Goal: Task Accomplishment & Management: Complete application form

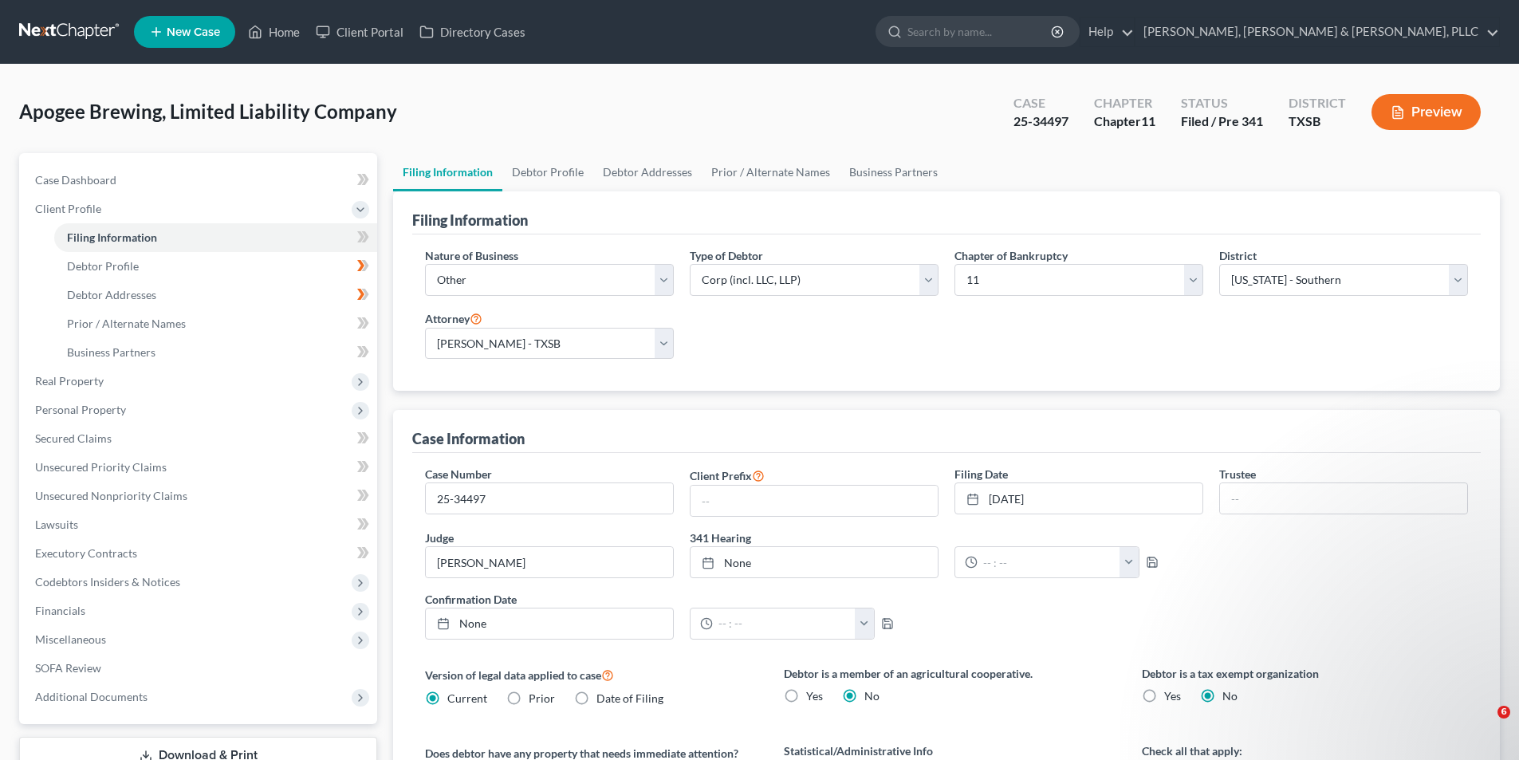
select select "3"
select select "1"
select select "79"
select select "2"
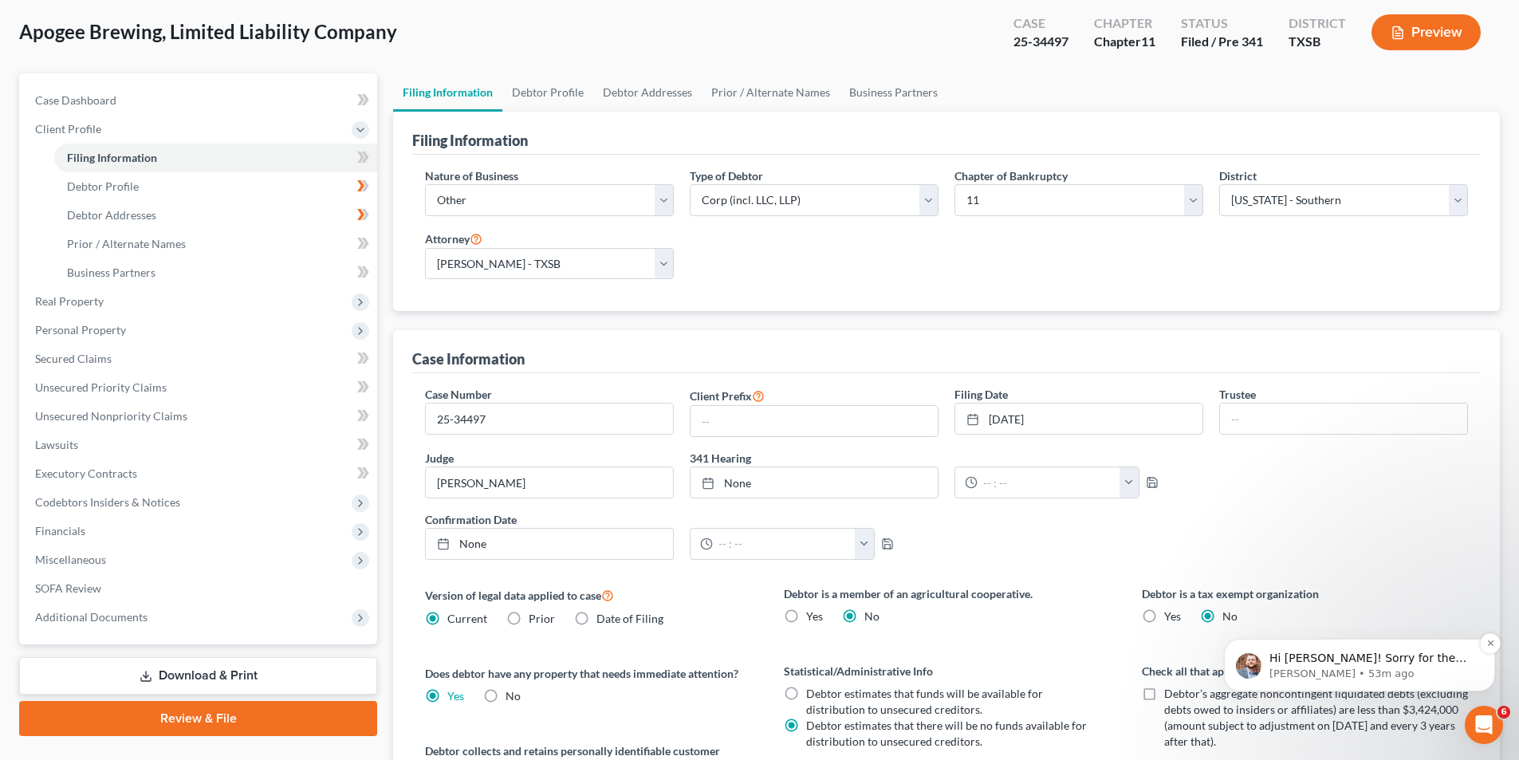
scroll to position [80, 0]
click at [1402, 664] on p "Hi [PERSON_NAME]! Sorry for the confusion. Are you saying that you should be ab…" at bounding box center [1372, 659] width 206 height 16
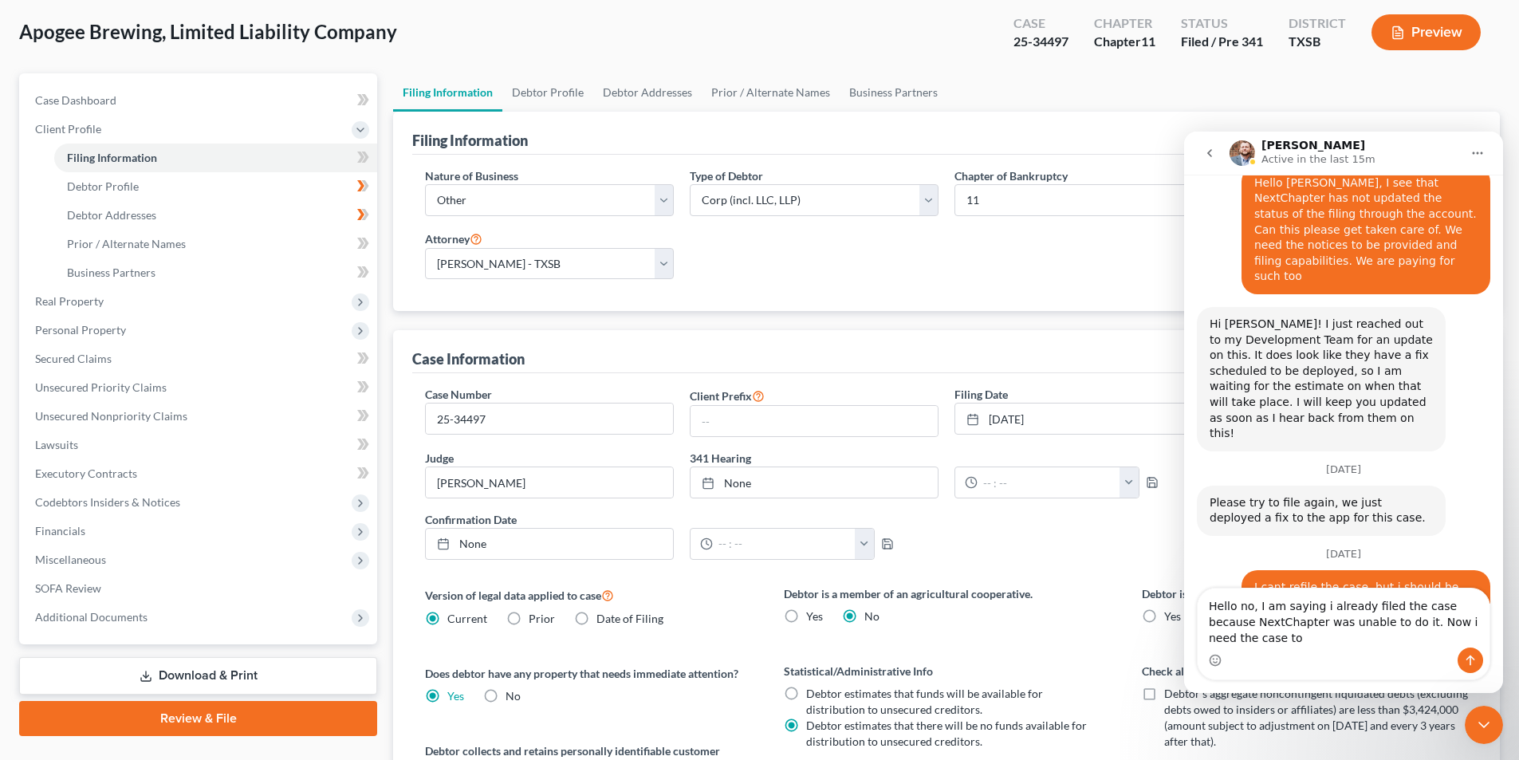
scroll to position [1535, 0]
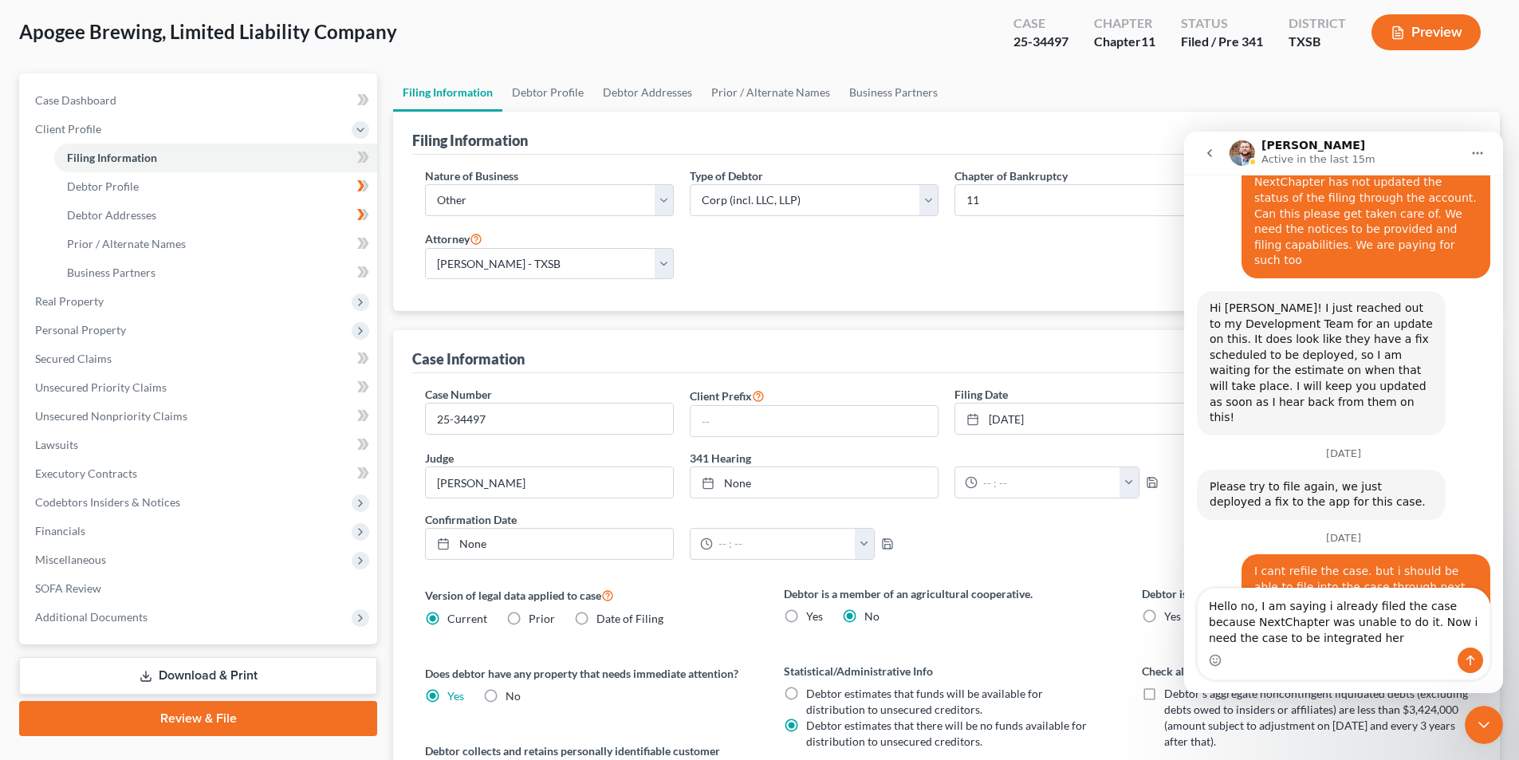
type textarea "Hello no, I am saying i already filed the case because NextChapter was unable t…"
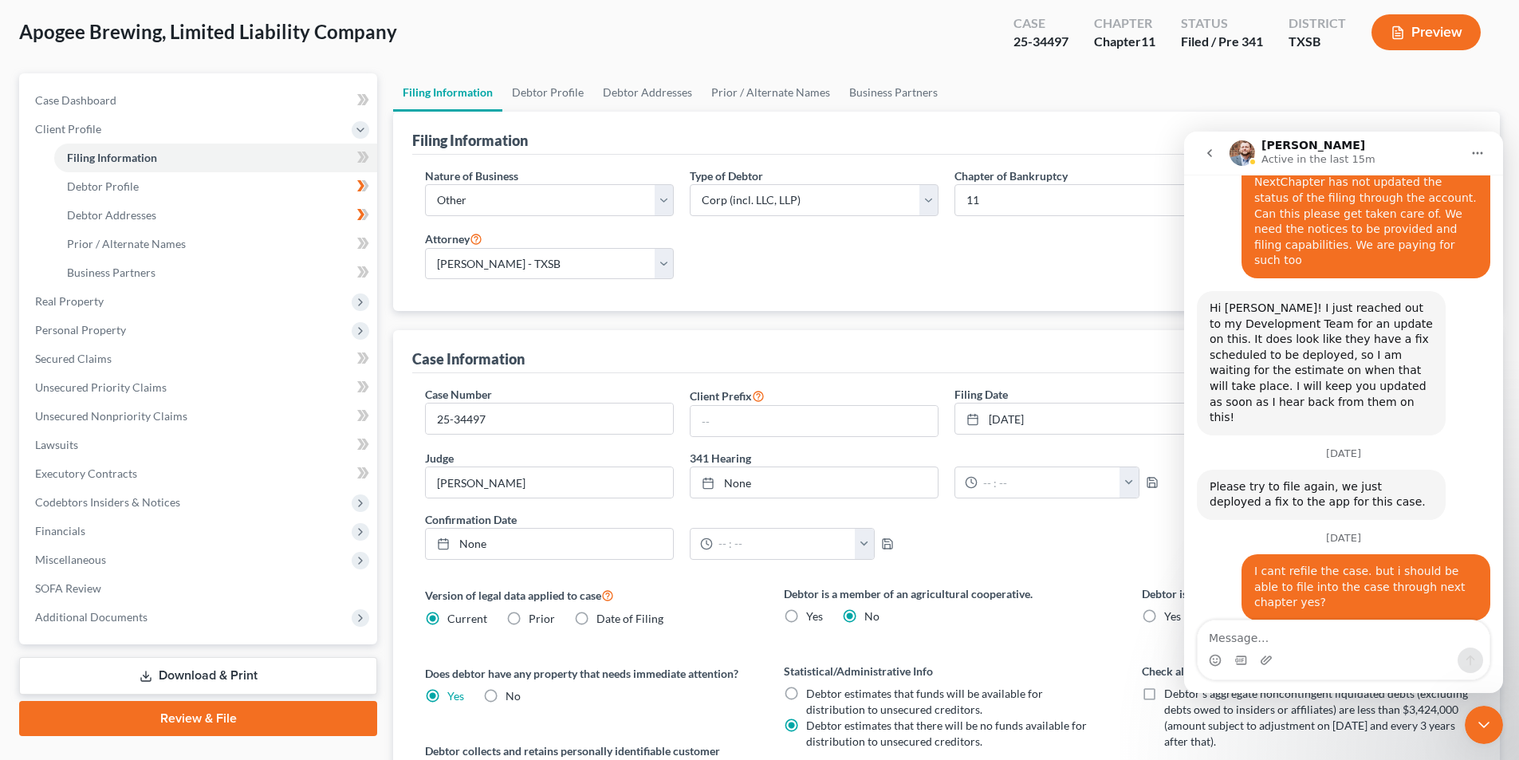
scroll to position [1555, 0]
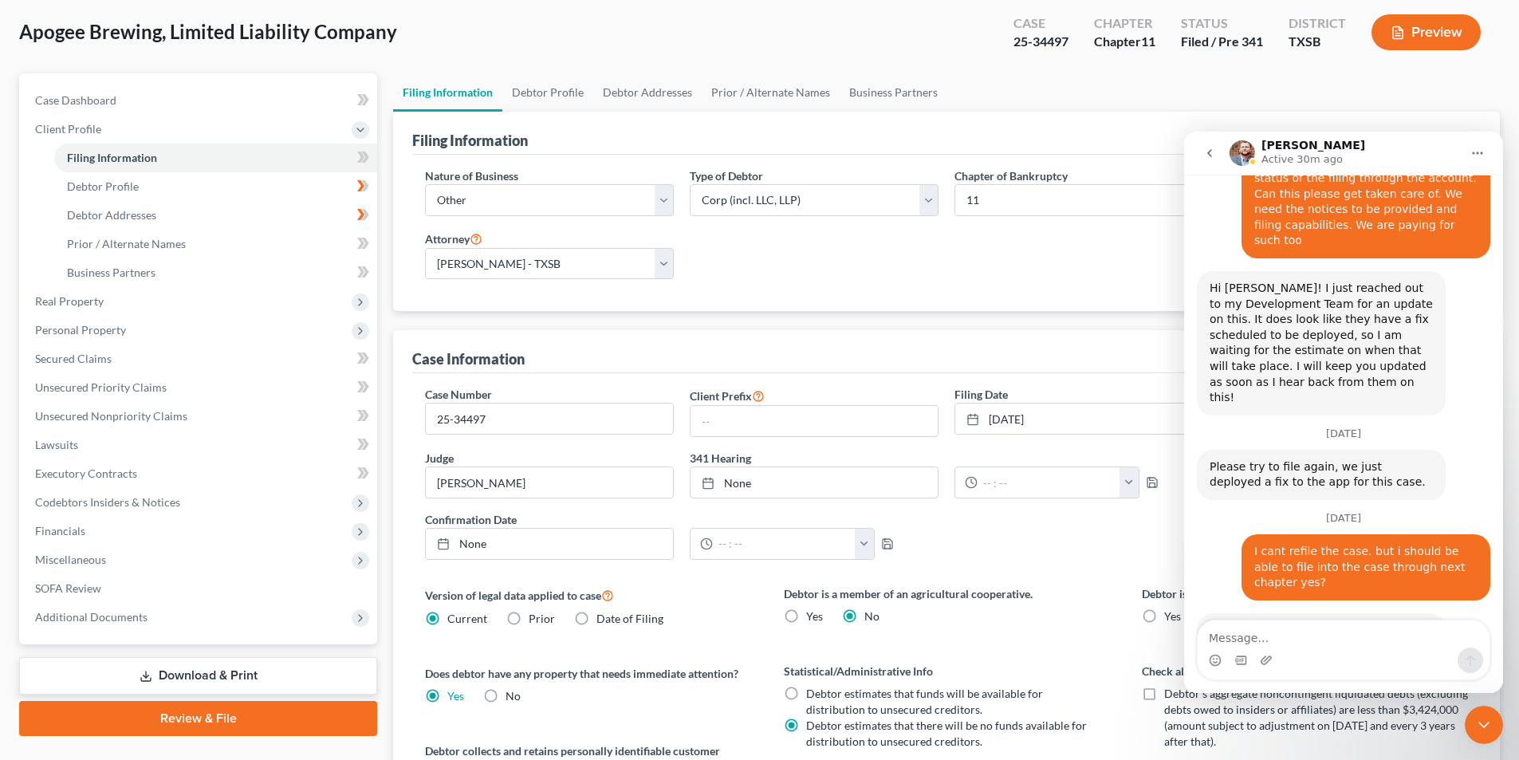
click at [892, 342] on div "Case Information" at bounding box center [946, 351] width 1068 height 43
click at [1488, 721] on icon "Close Intercom Messenger" at bounding box center [1483, 724] width 19 height 19
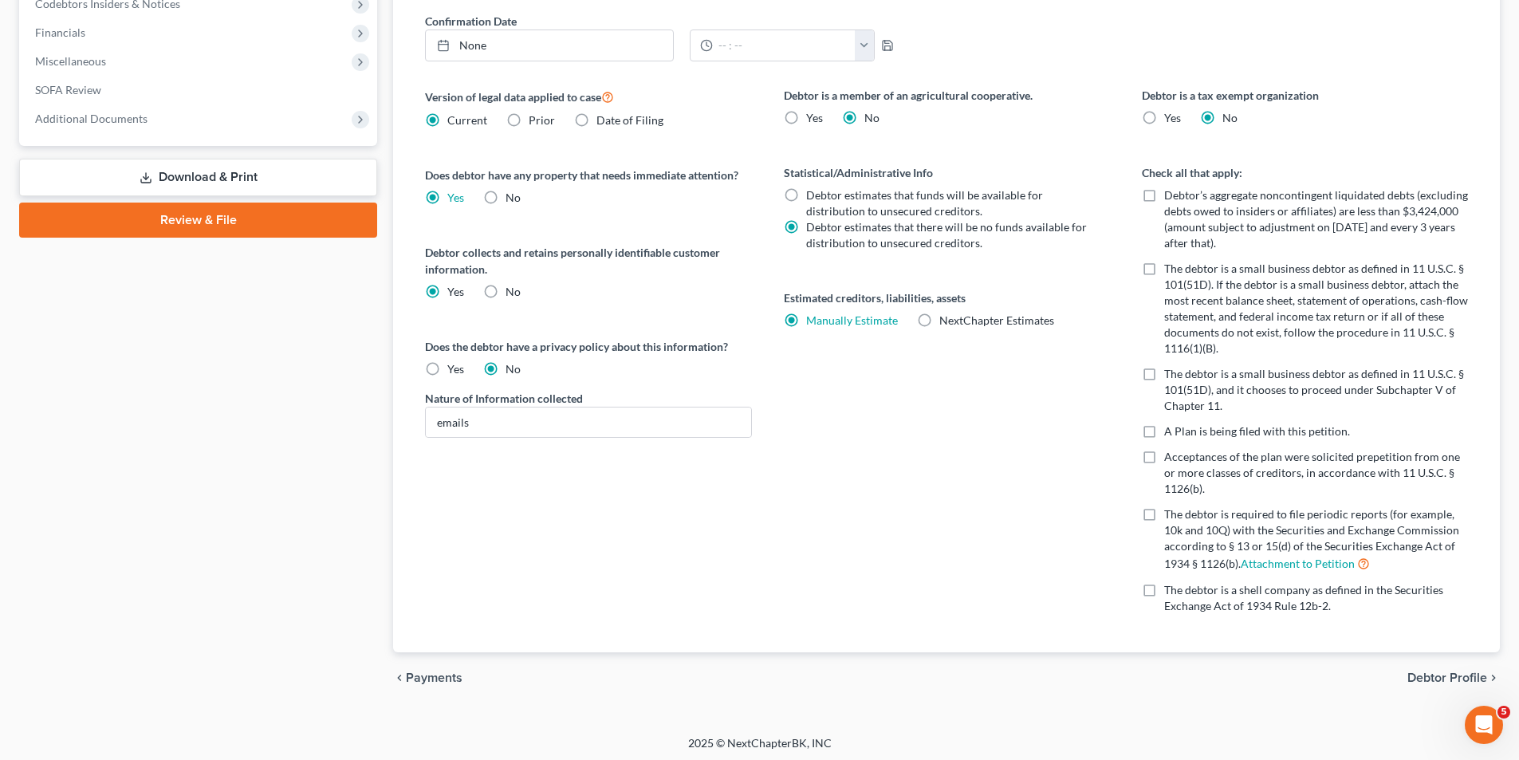
scroll to position [582, 0]
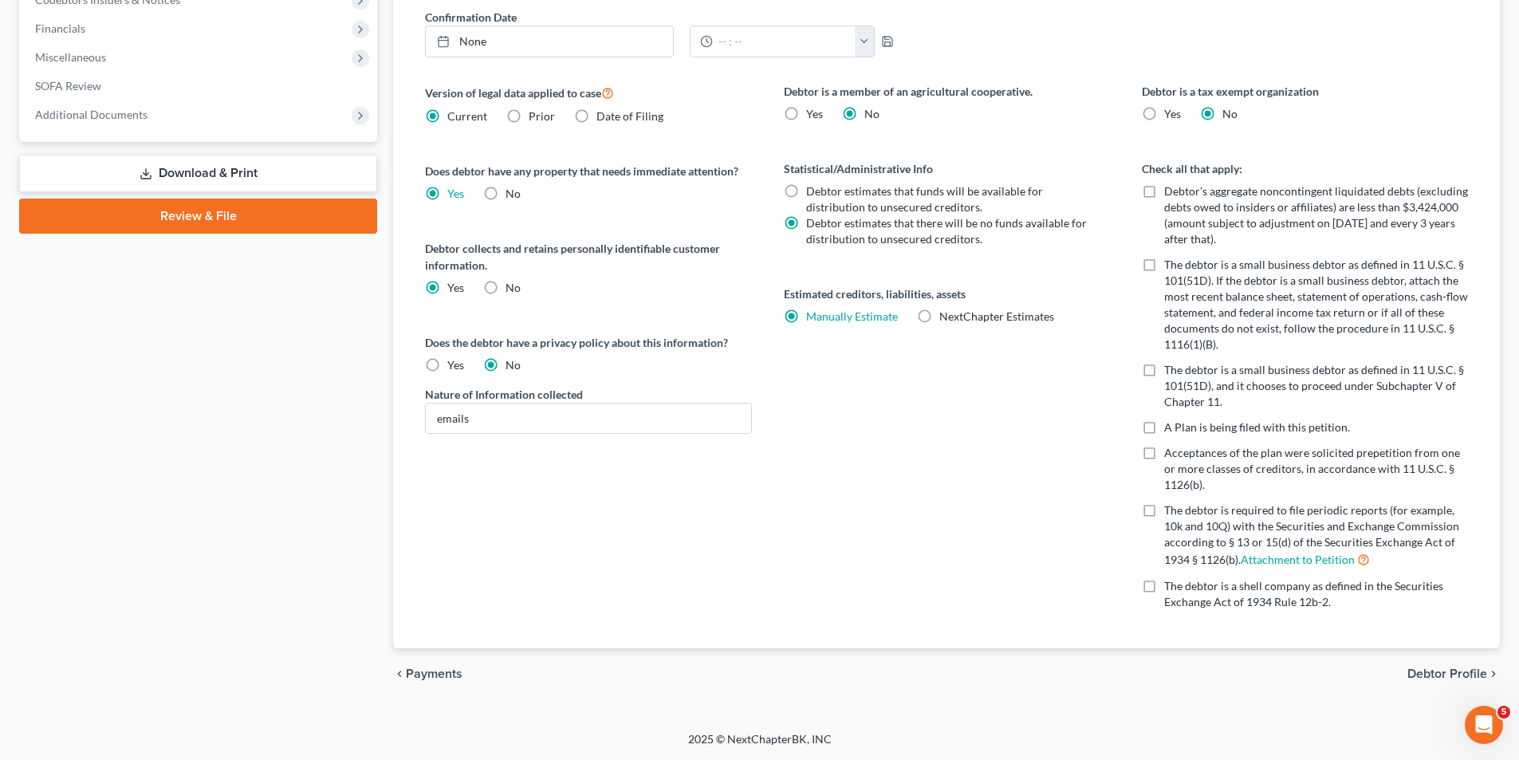
click at [1459, 677] on span "Debtor Profile" at bounding box center [1447, 673] width 80 height 13
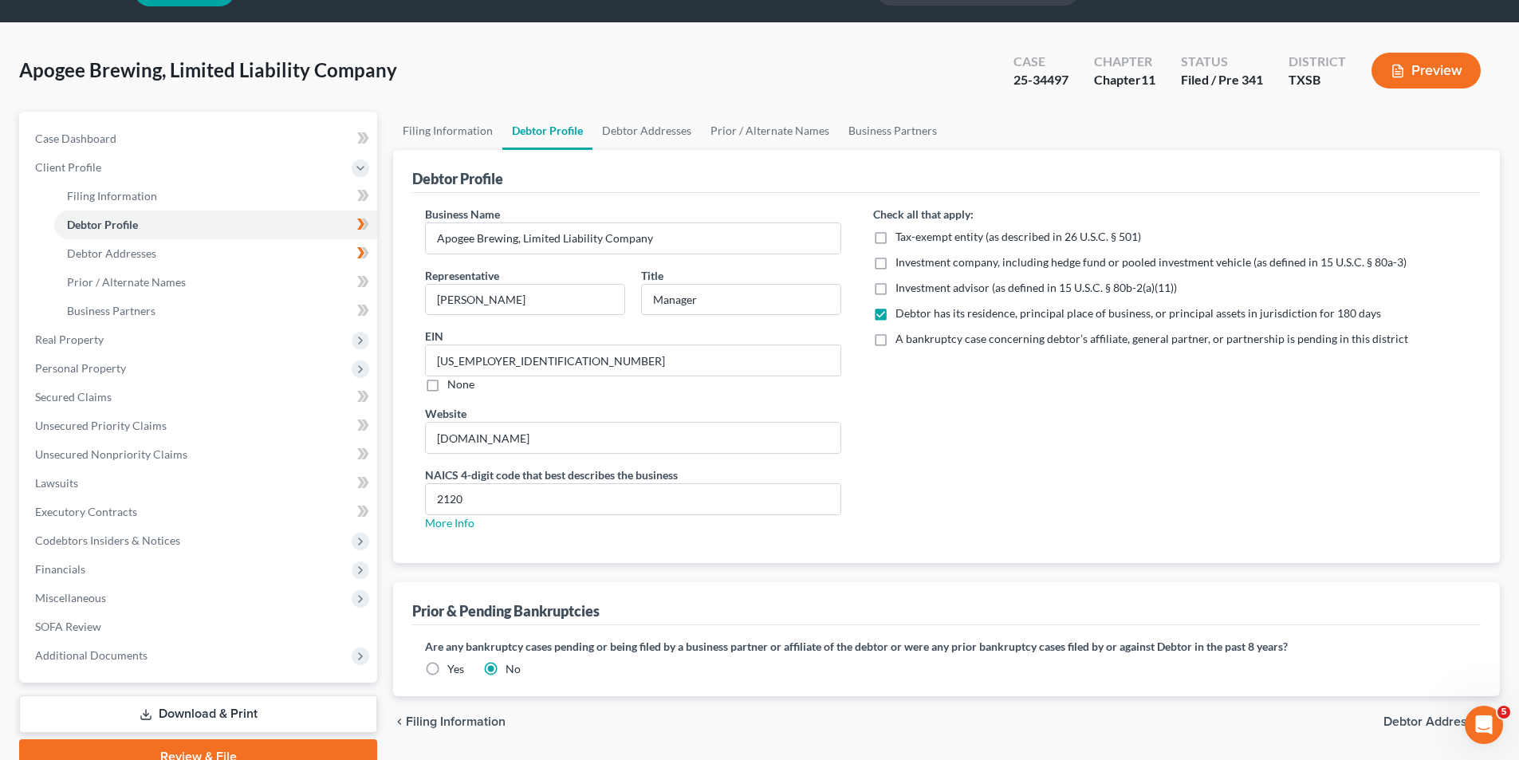
scroll to position [116, 0]
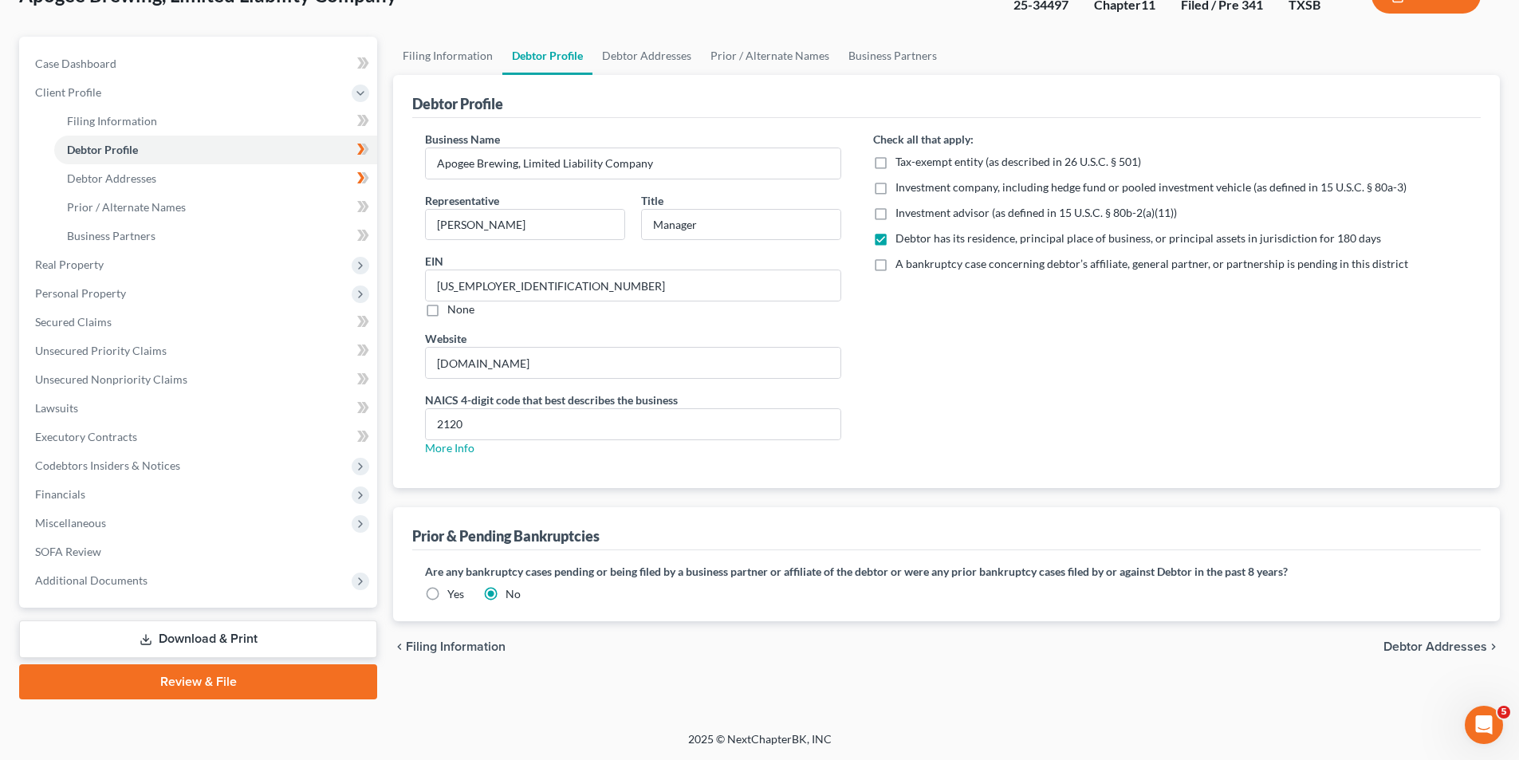
click at [1451, 651] on span "Debtor Addresses" at bounding box center [1435, 646] width 104 height 13
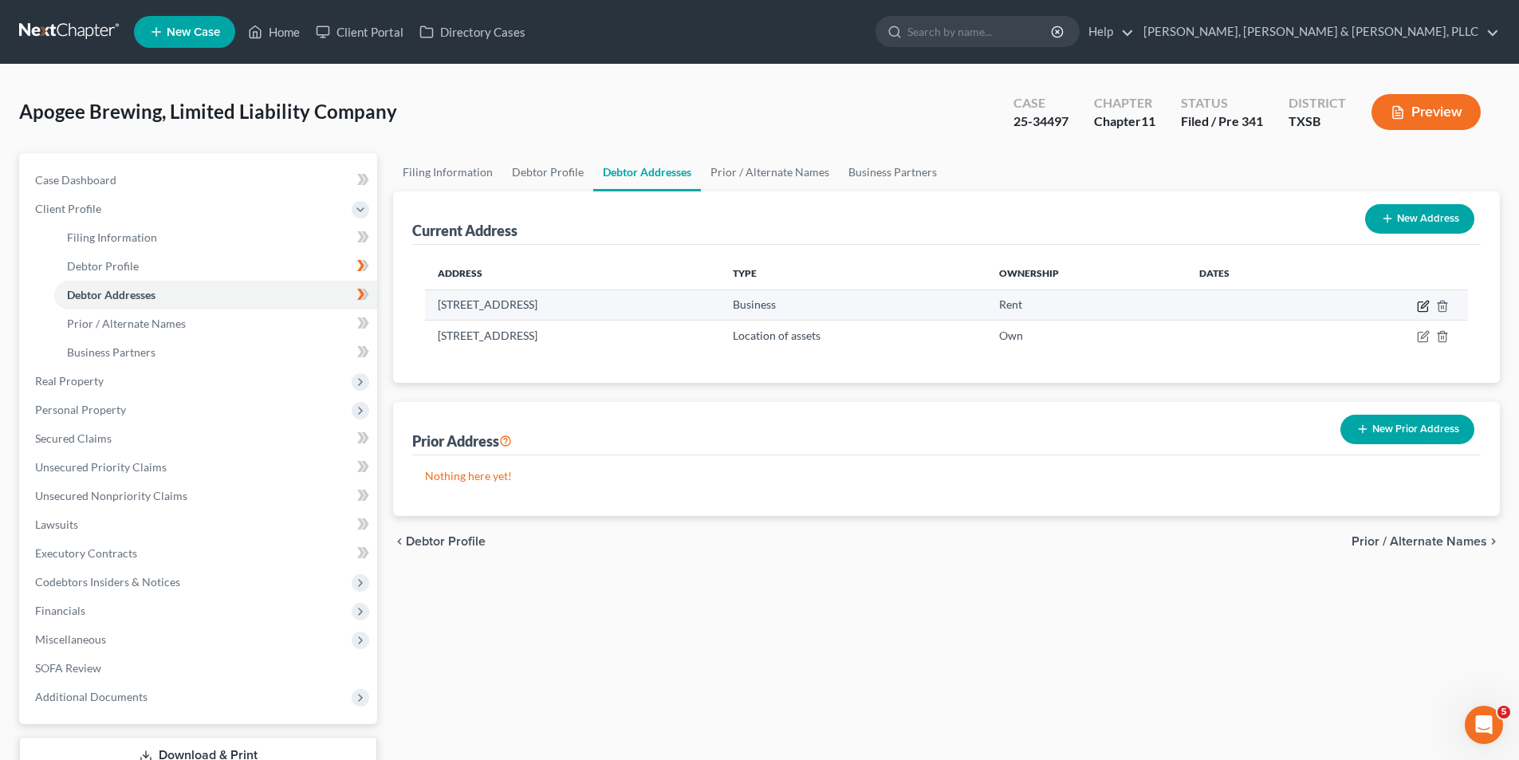
click at [1429, 305] on icon "button" at bounding box center [1423, 306] width 13 height 13
select select "45"
select select "100"
select select "0"
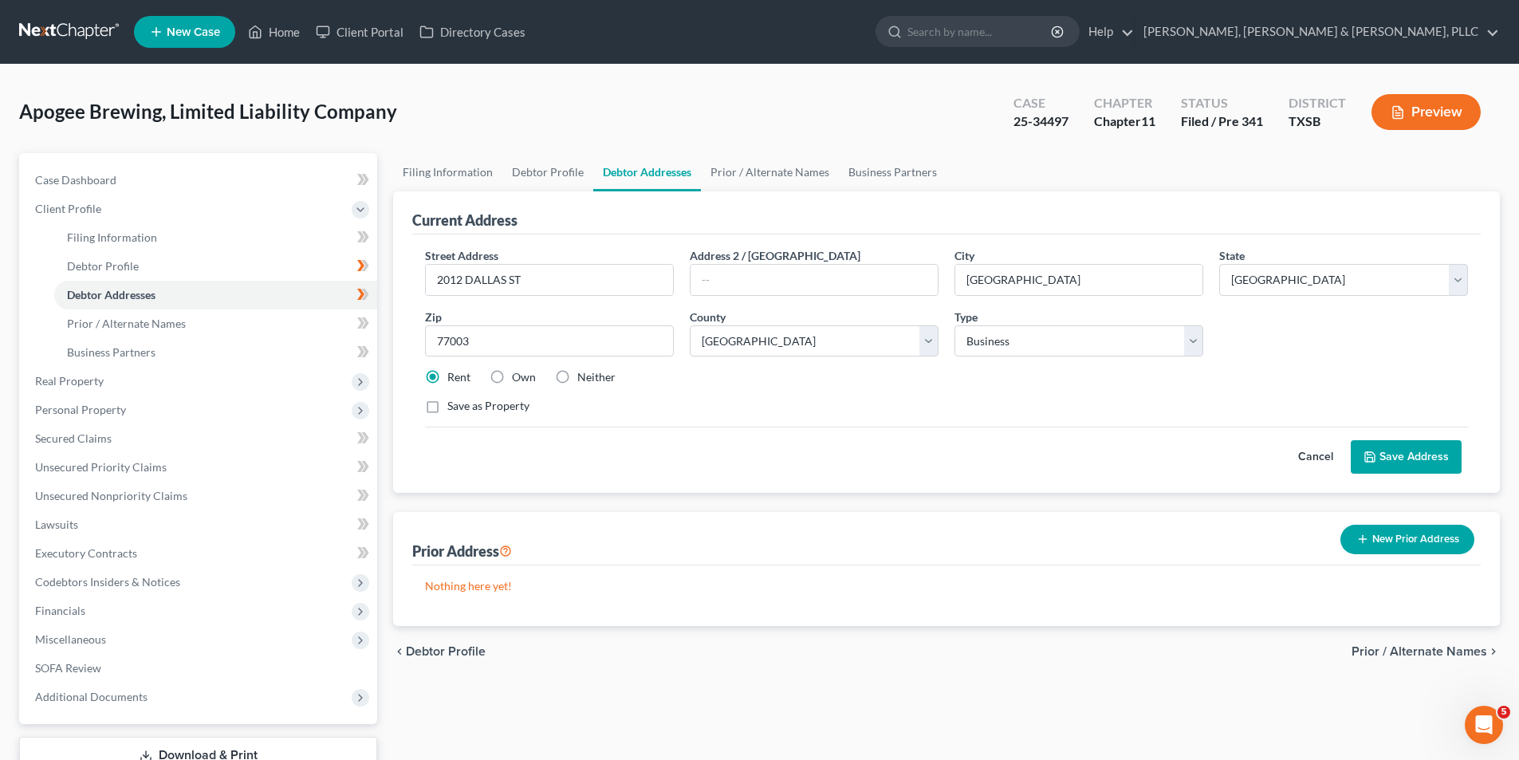
click at [1401, 466] on button "Save Address" at bounding box center [1406, 456] width 111 height 33
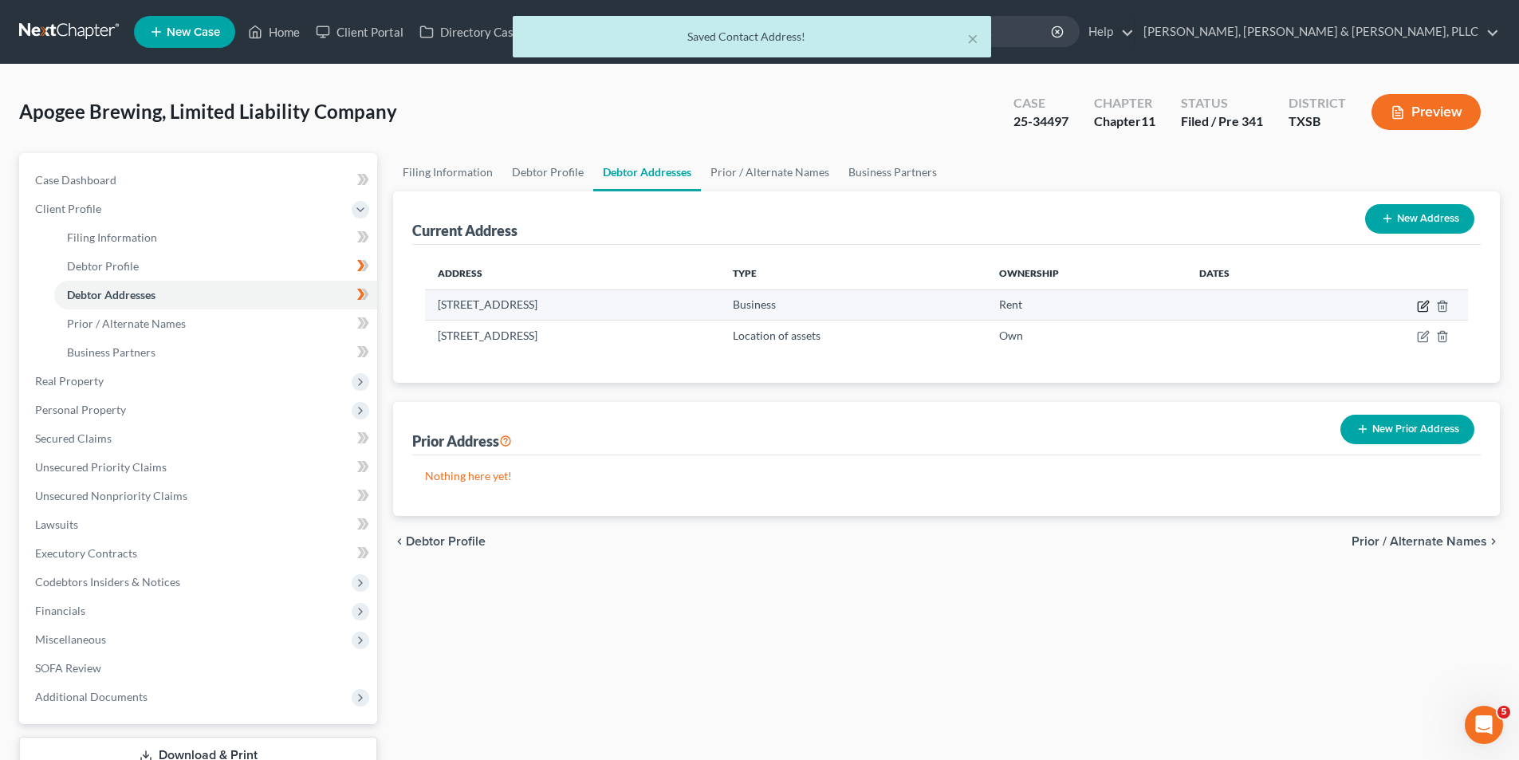
click at [1419, 310] on icon "button" at bounding box center [1423, 306] width 13 height 13
select select "45"
select select "100"
select select "0"
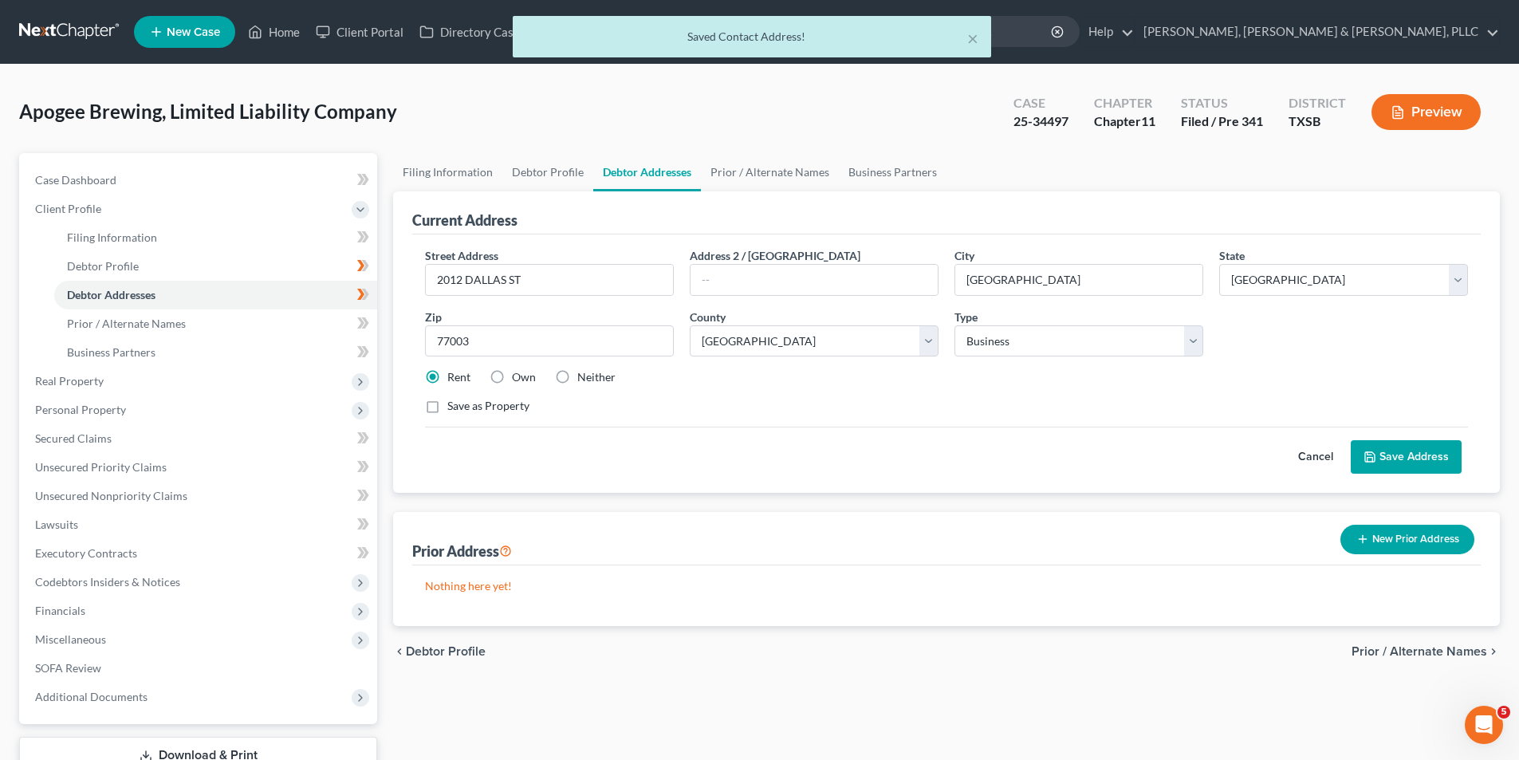
click at [1408, 454] on button "Save Address" at bounding box center [1406, 456] width 111 height 33
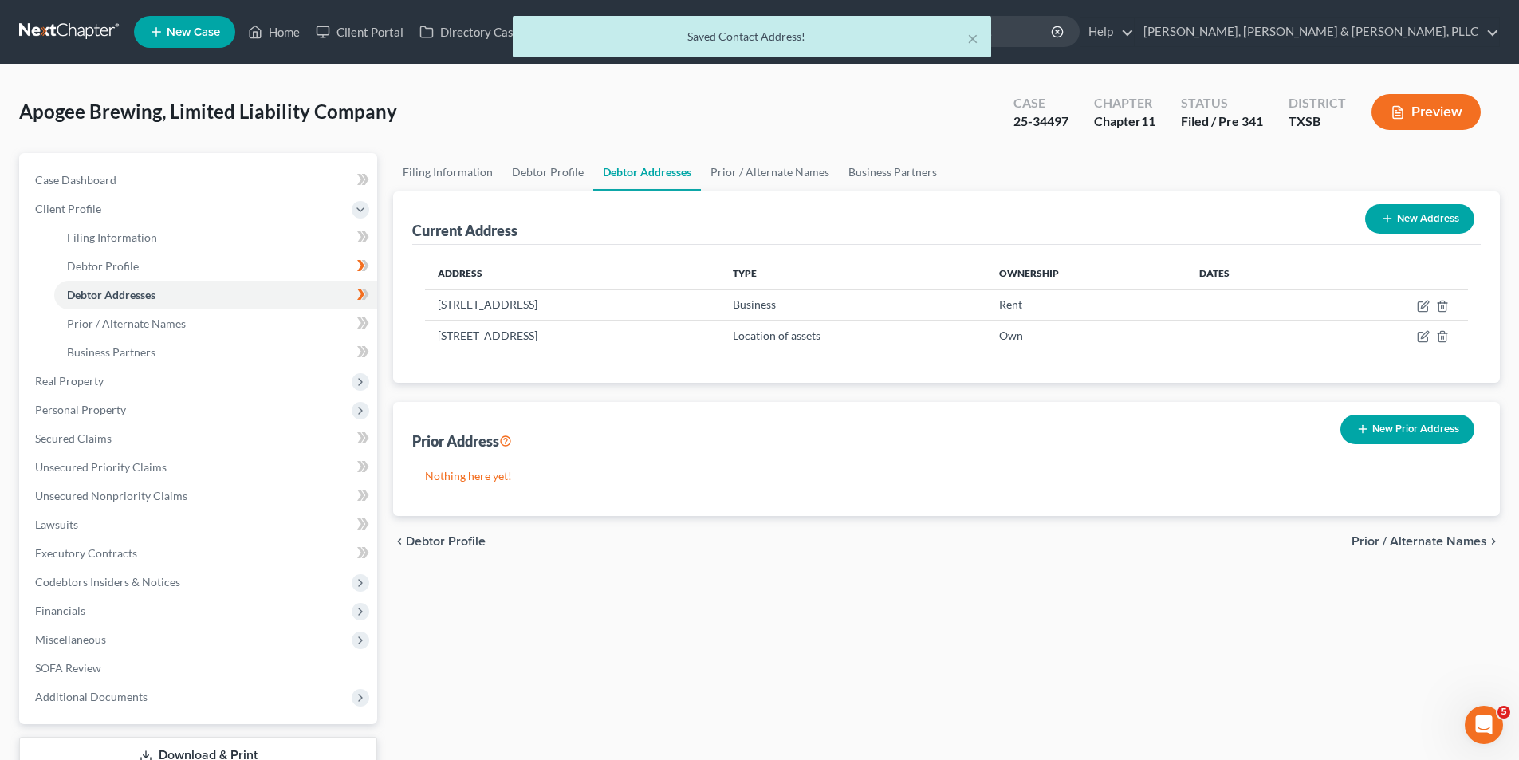
click at [1465, 539] on span "Prior / Alternate Names" at bounding box center [1419, 541] width 136 height 13
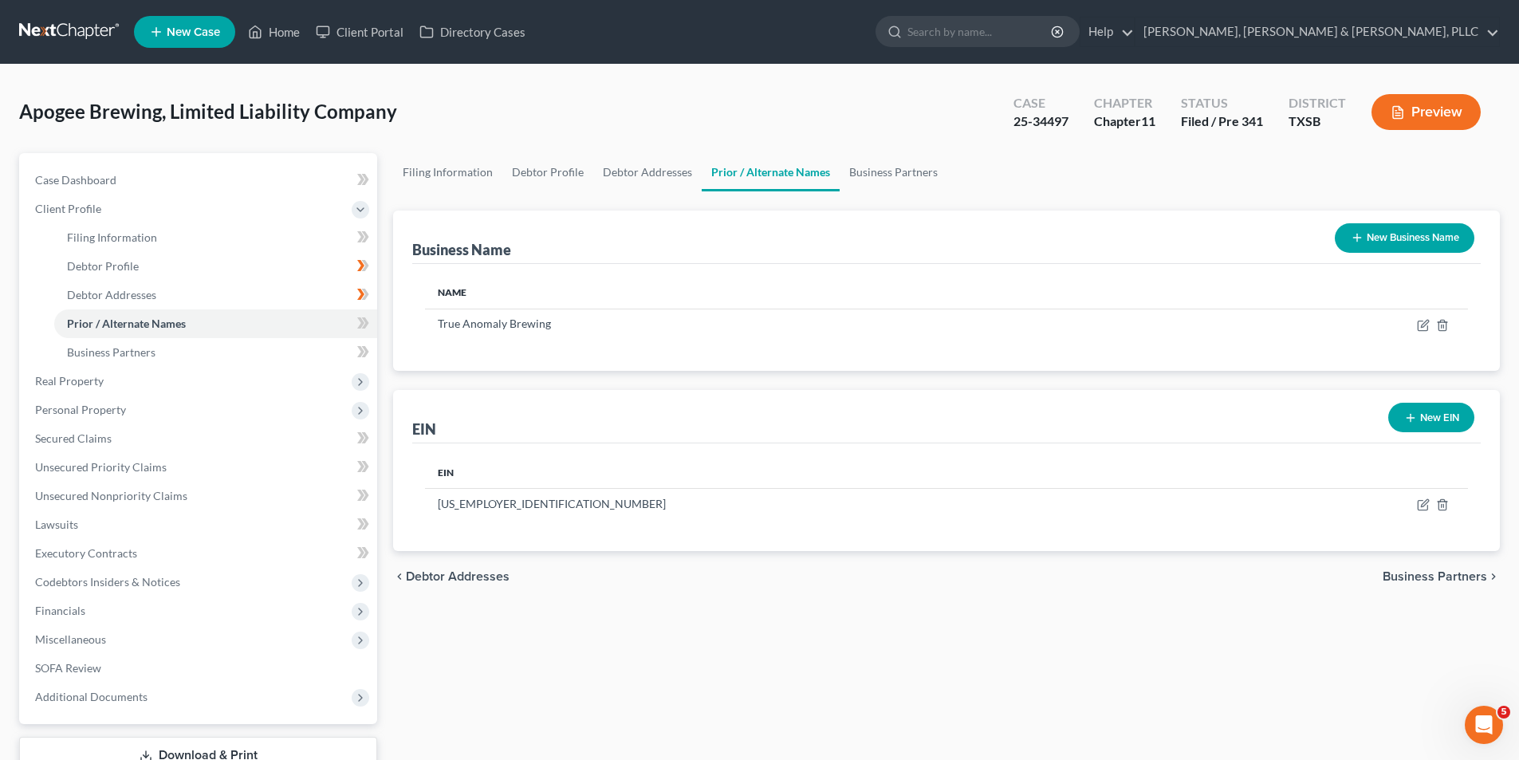
click at [1455, 577] on span "Business Partners" at bounding box center [1434, 576] width 104 height 13
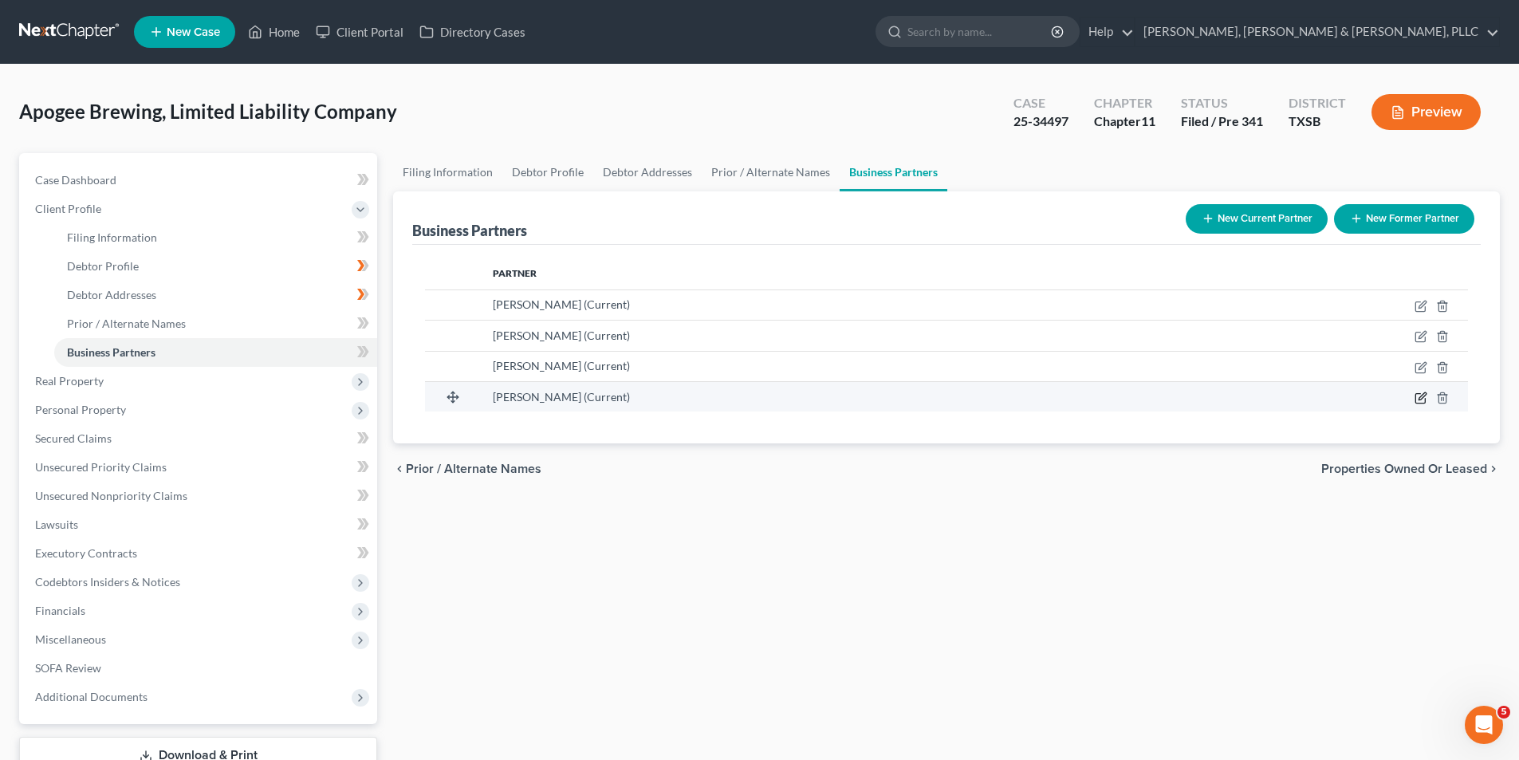
click at [1414, 400] on icon "button" at bounding box center [1420, 397] width 13 height 13
select select "45"
select select "0"
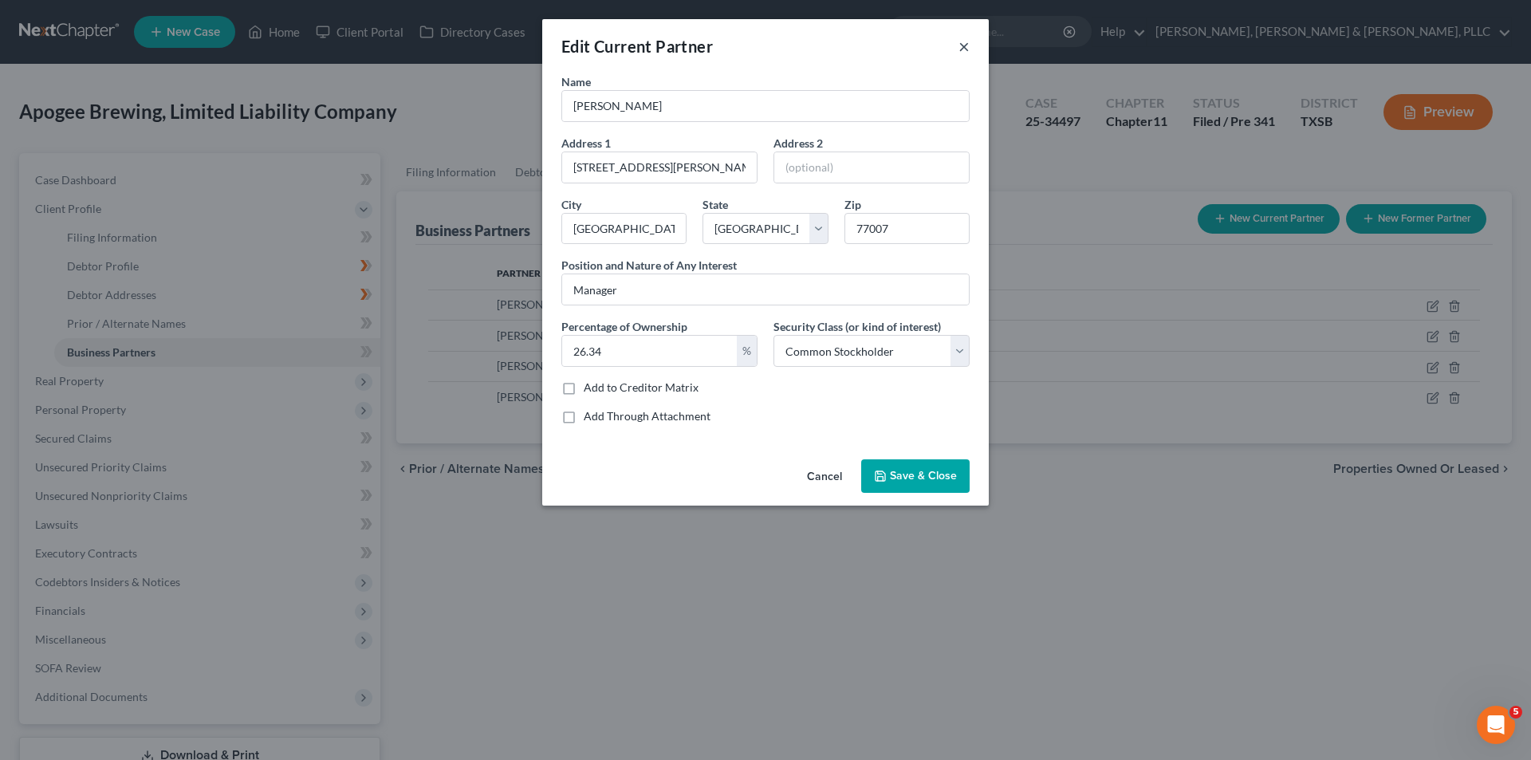
click at [966, 44] on button "×" at bounding box center [963, 46] width 11 height 19
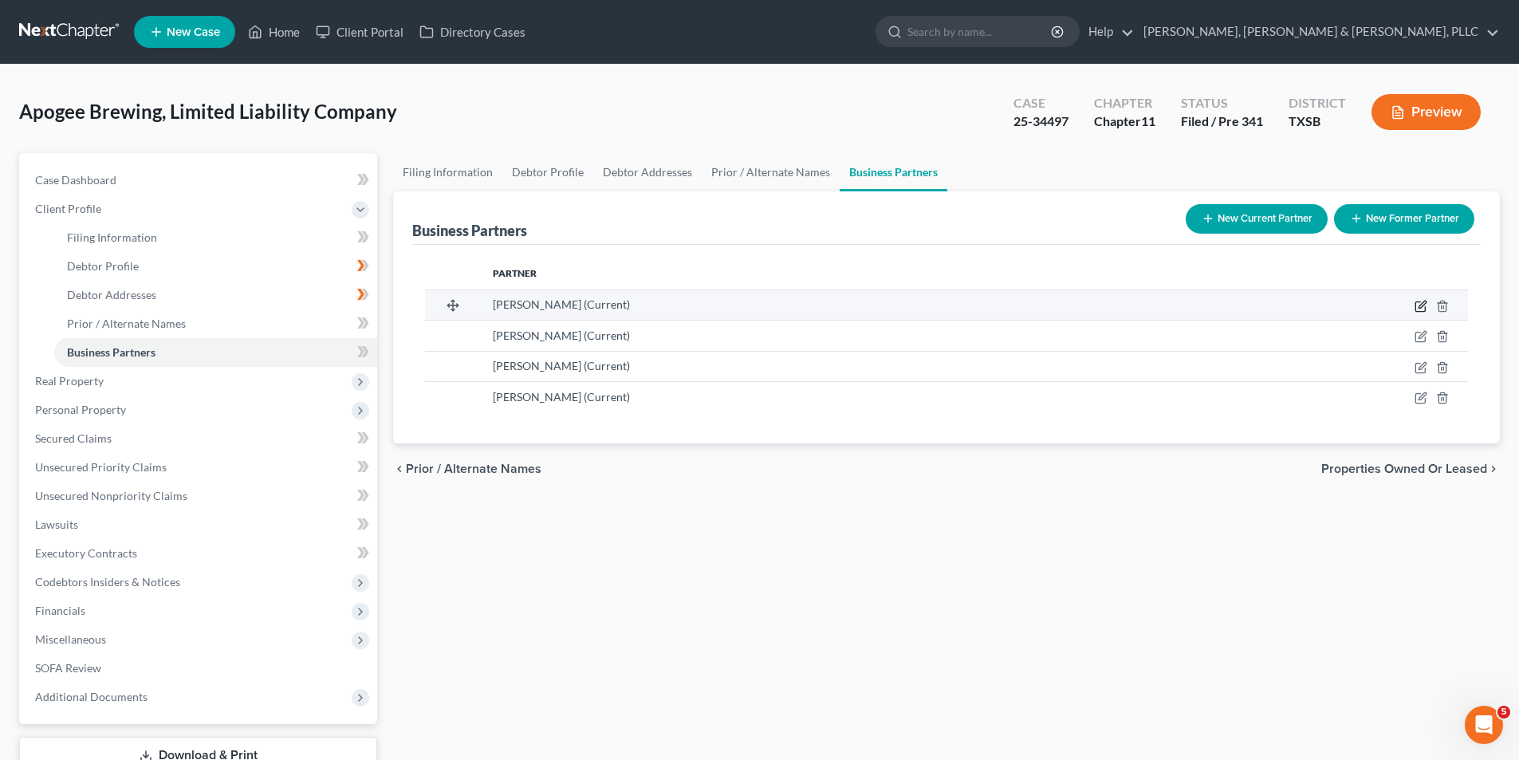
click at [1420, 308] on icon "button" at bounding box center [1421, 304] width 7 height 7
select select "45"
select select "0"
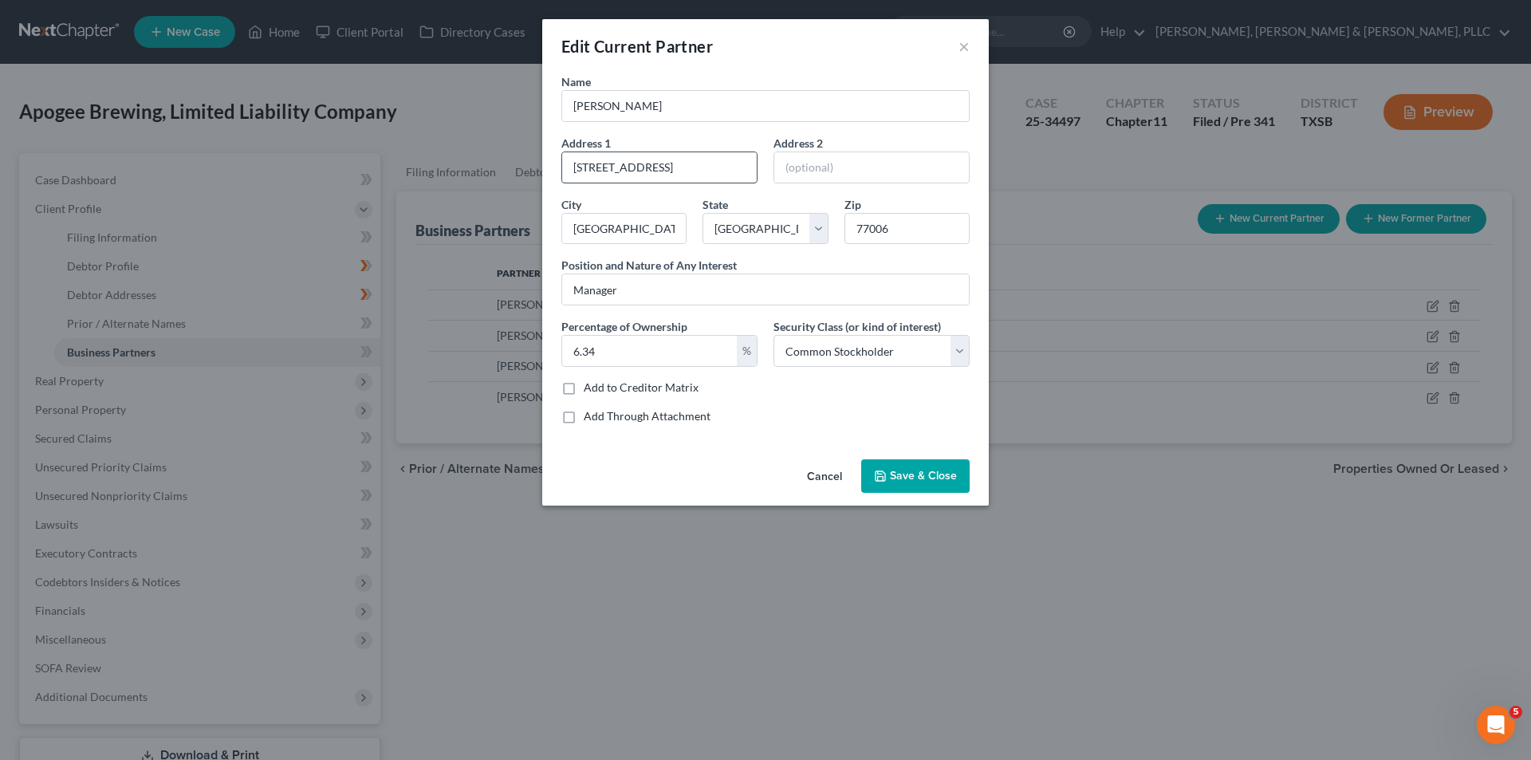
click at [650, 173] on input "[STREET_ADDRESS]" at bounding box center [659, 167] width 195 height 30
paste input "[STREET_ADDRESS]"
type input "[STREET_ADDRESS]"
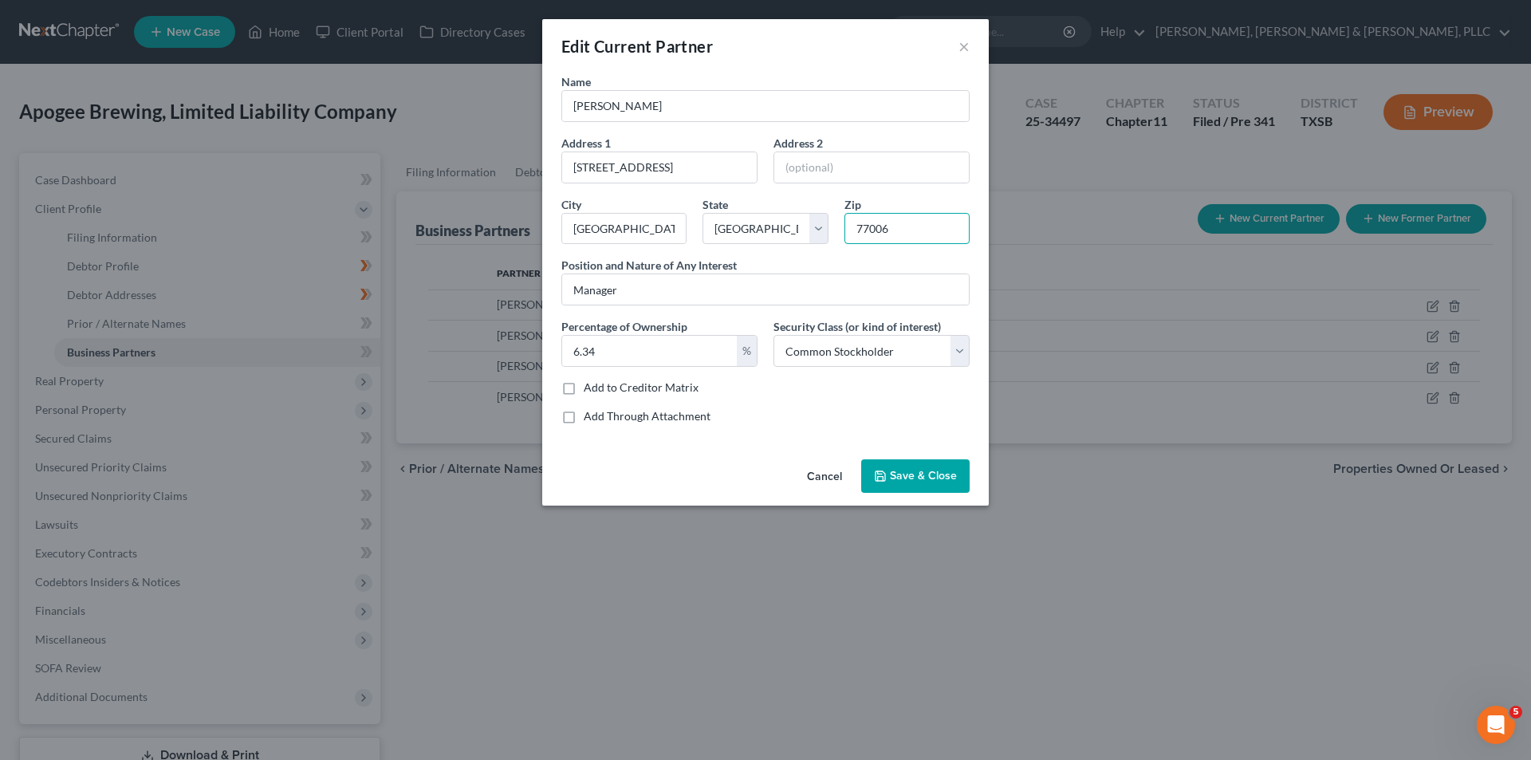
click at [947, 232] on input "77006" at bounding box center [906, 229] width 125 height 32
paste input "8"
type input "77008"
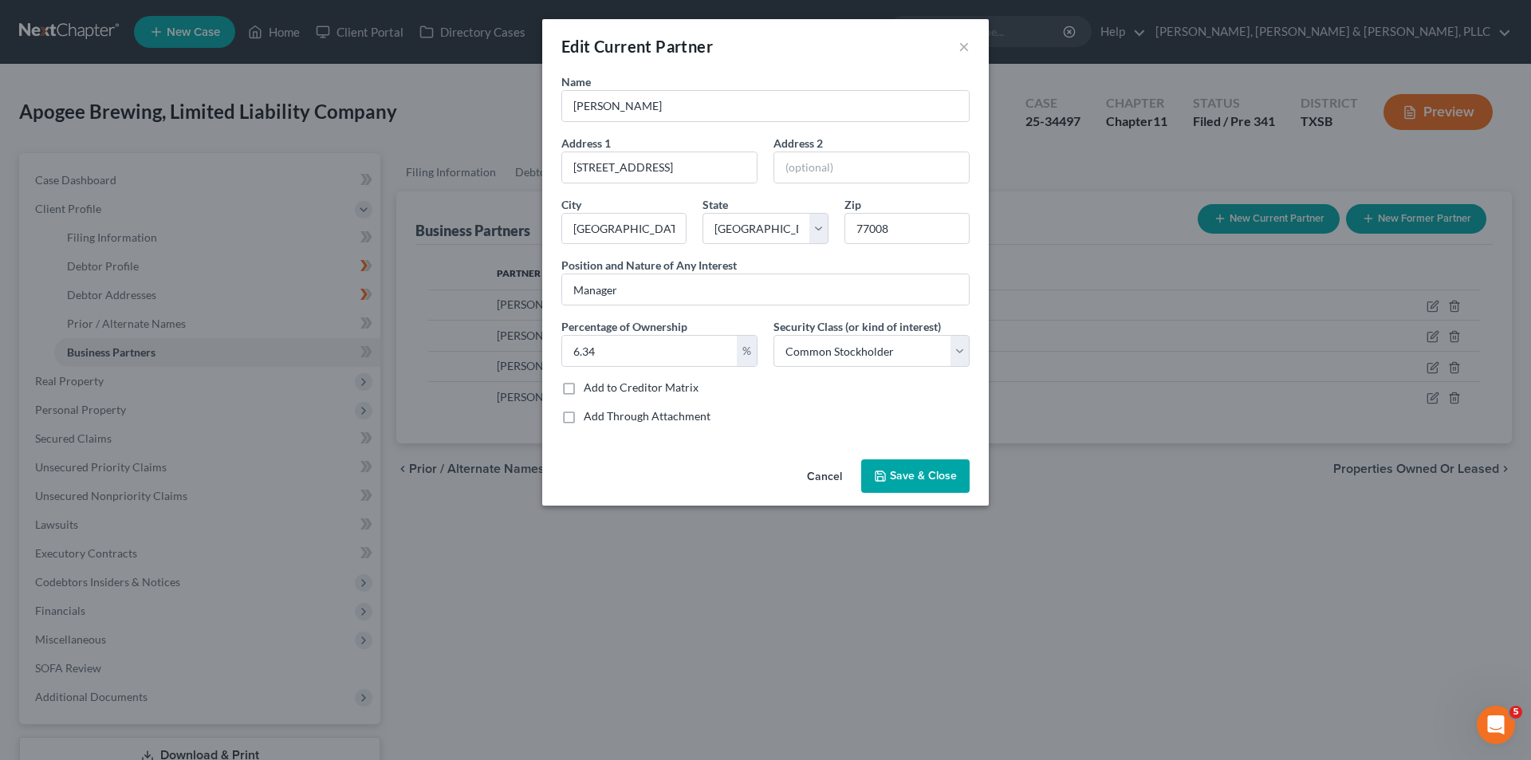
click at [906, 478] on span "Save & Close" at bounding box center [923, 476] width 67 height 14
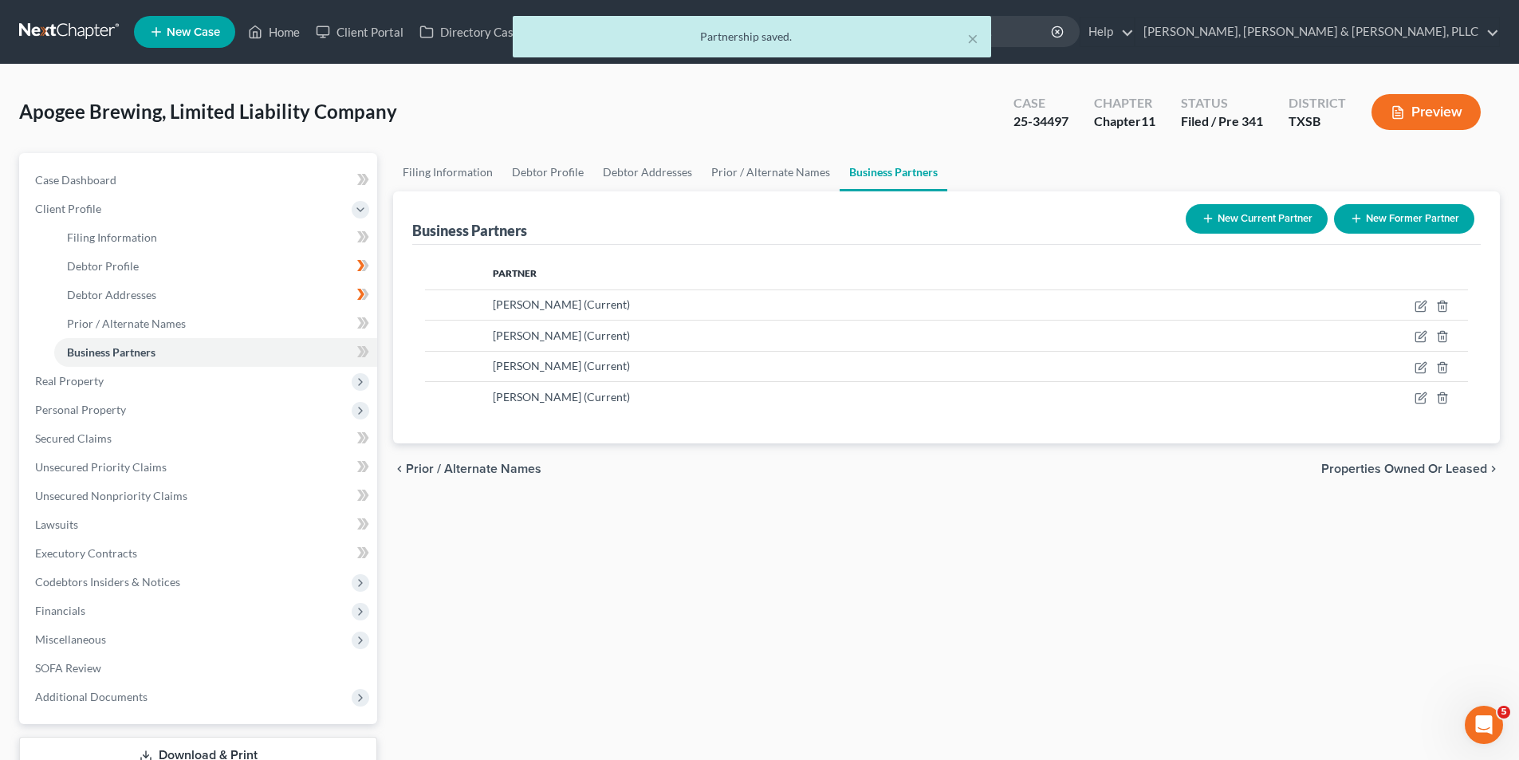
click at [1473, 473] on span "Properties Owned or Leased" at bounding box center [1404, 468] width 166 height 13
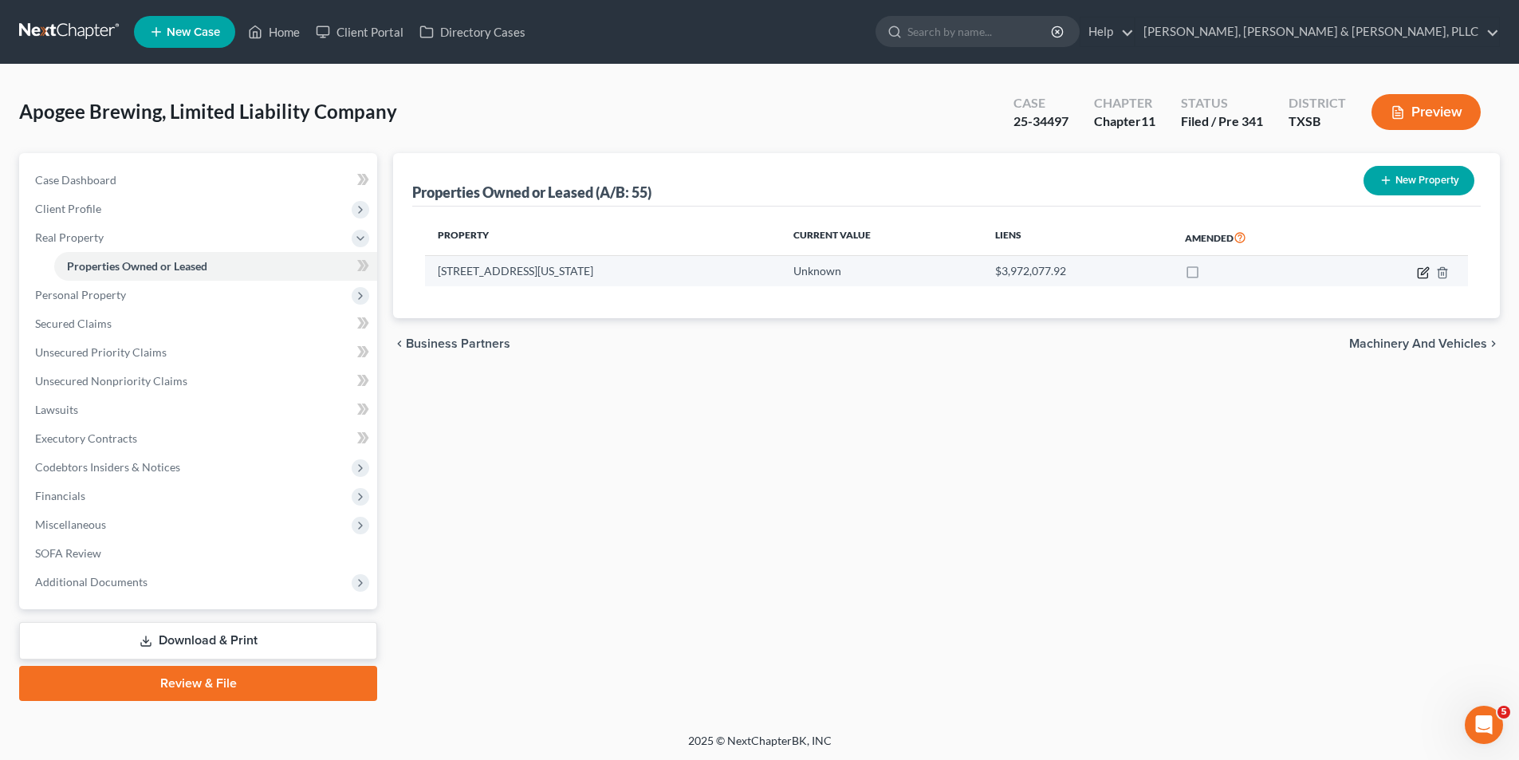
click at [1419, 278] on icon "button" at bounding box center [1423, 272] width 13 height 13
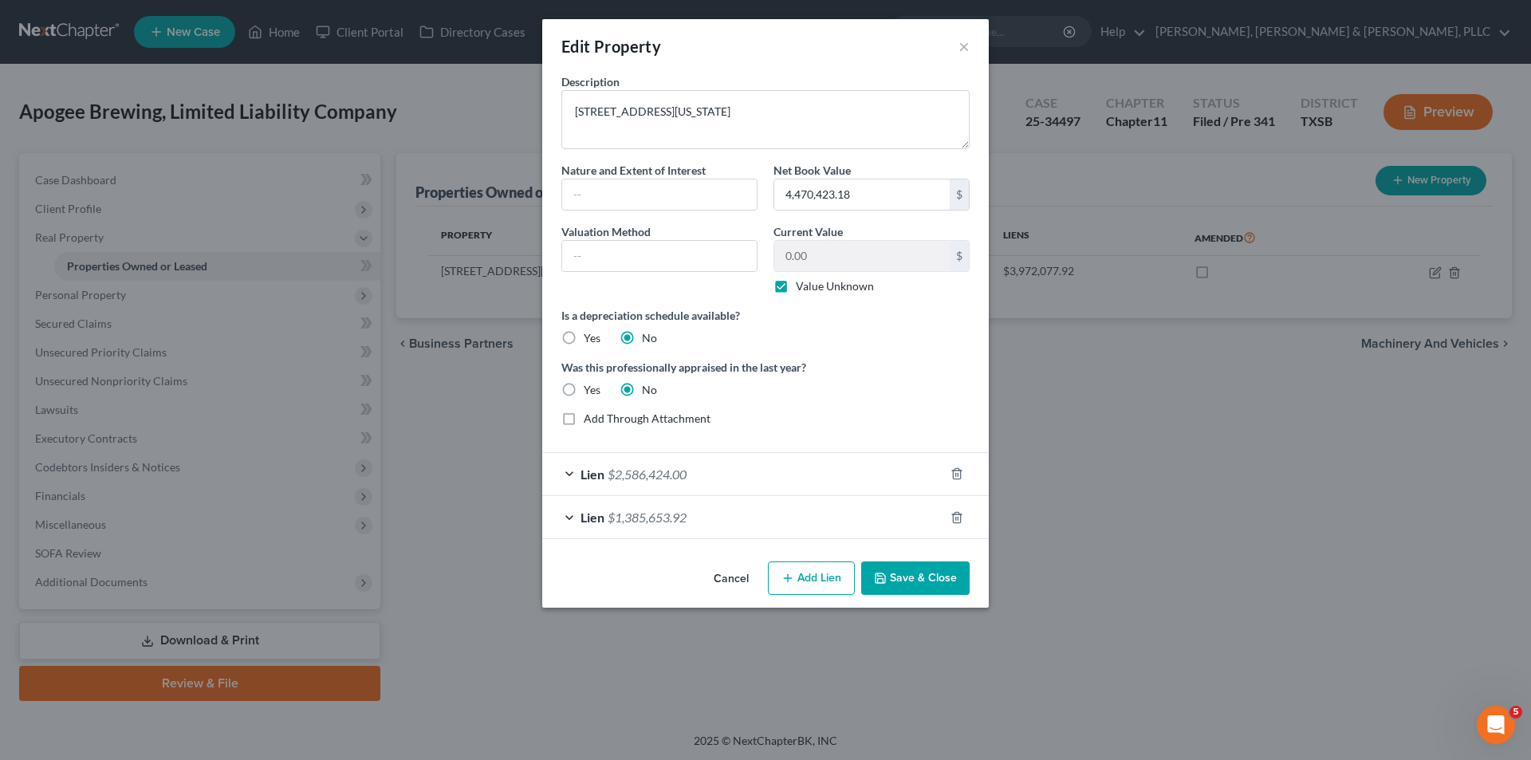
click at [570, 469] on div "Lien $2,586,424.00" at bounding box center [743, 474] width 402 height 42
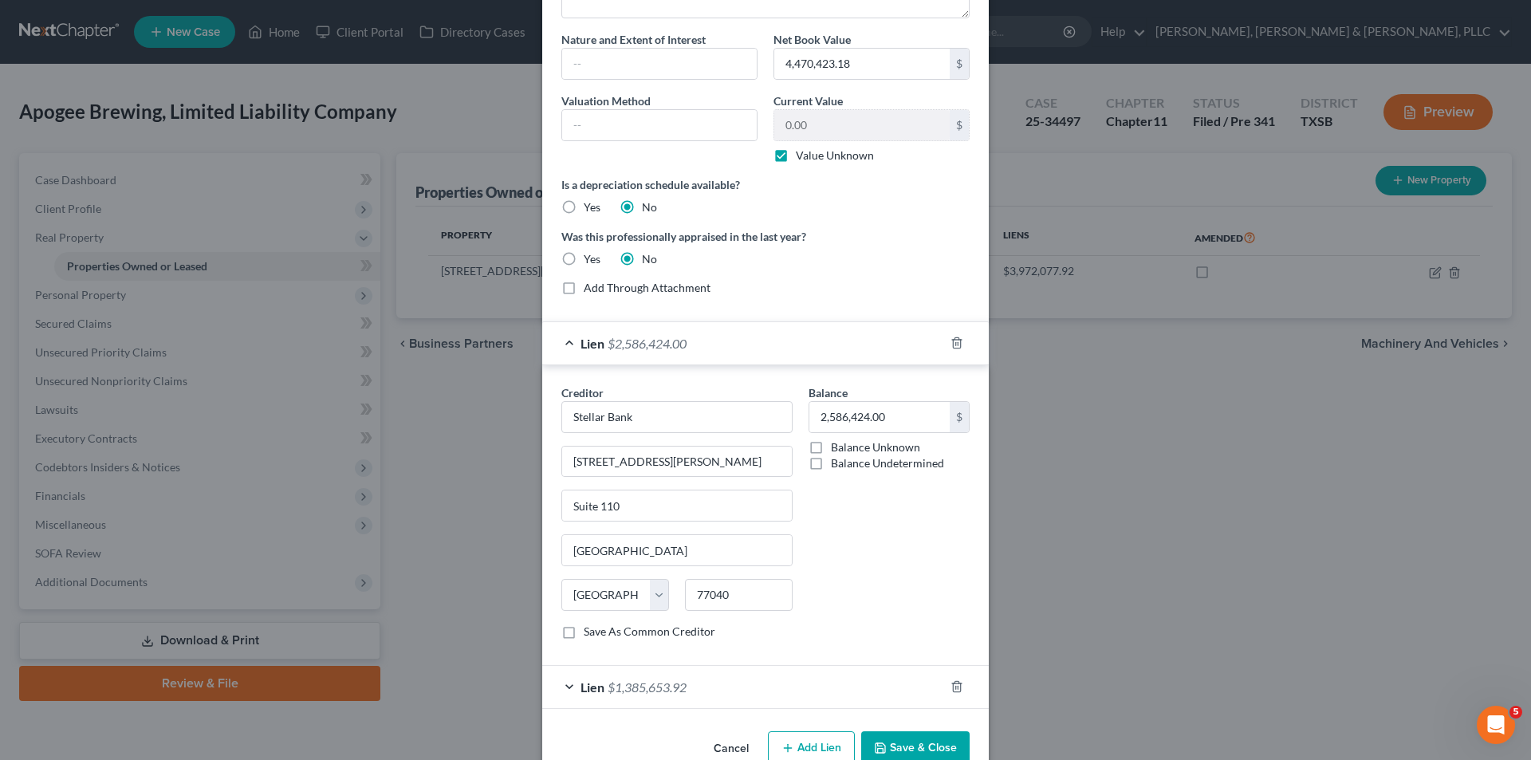
scroll to position [159, 0]
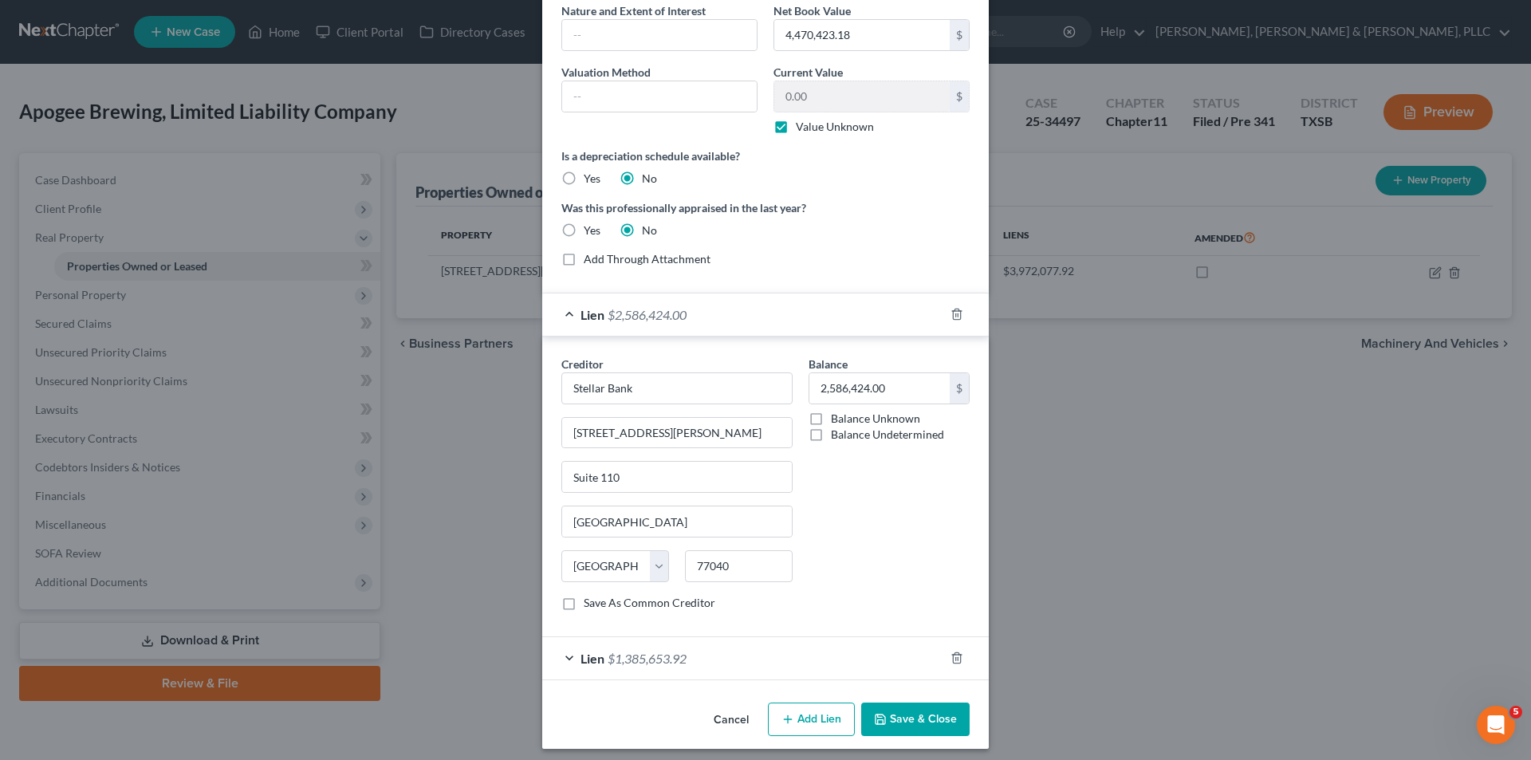
click at [566, 660] on div "Lien $1,385,653.92" at bounding box center [743, 658] width 402 height 42
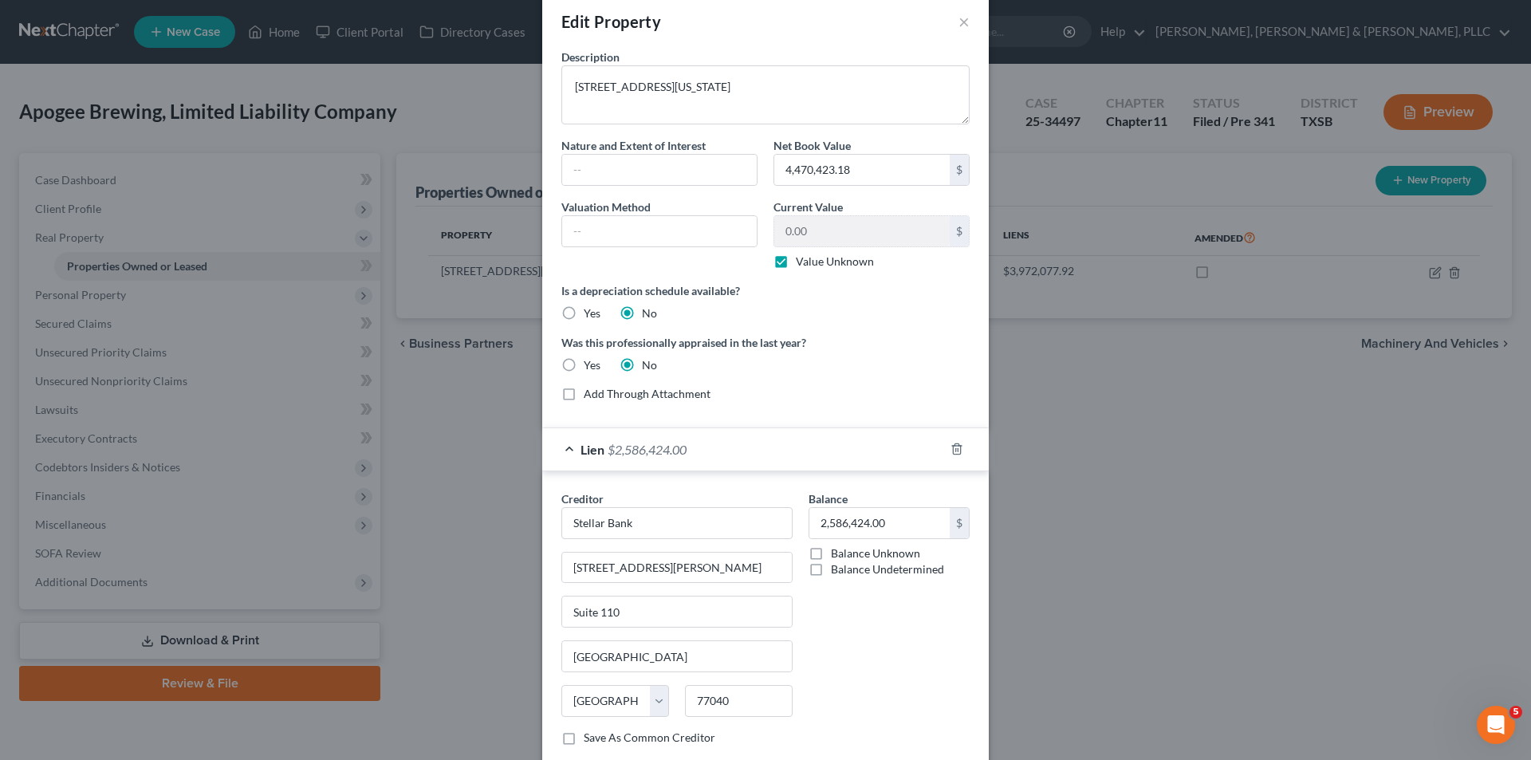
scroll to position [0, 0]
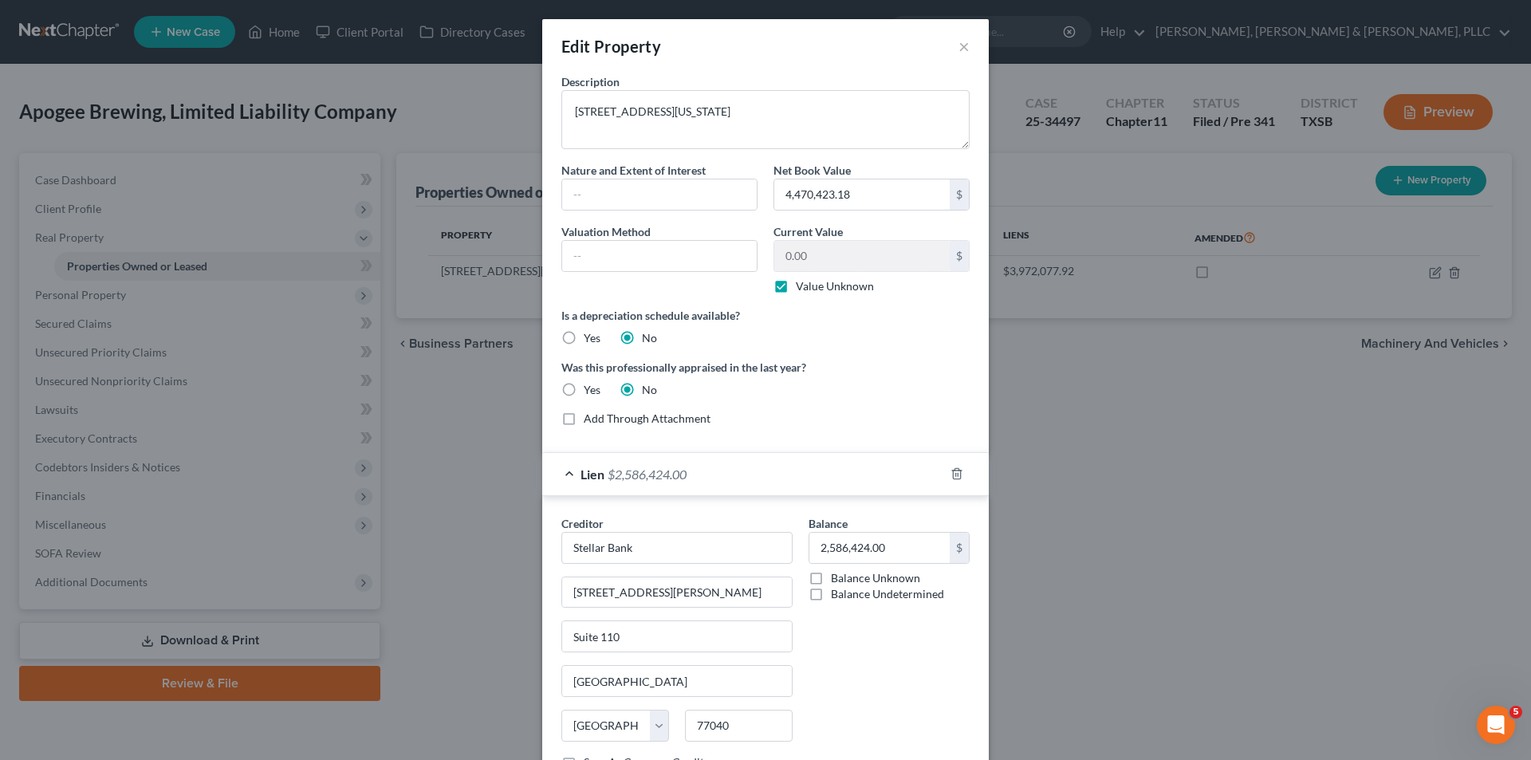
click at [615, 479] on span "$2,586,424.00" at bounding box center [646, 473] width 79 height 15
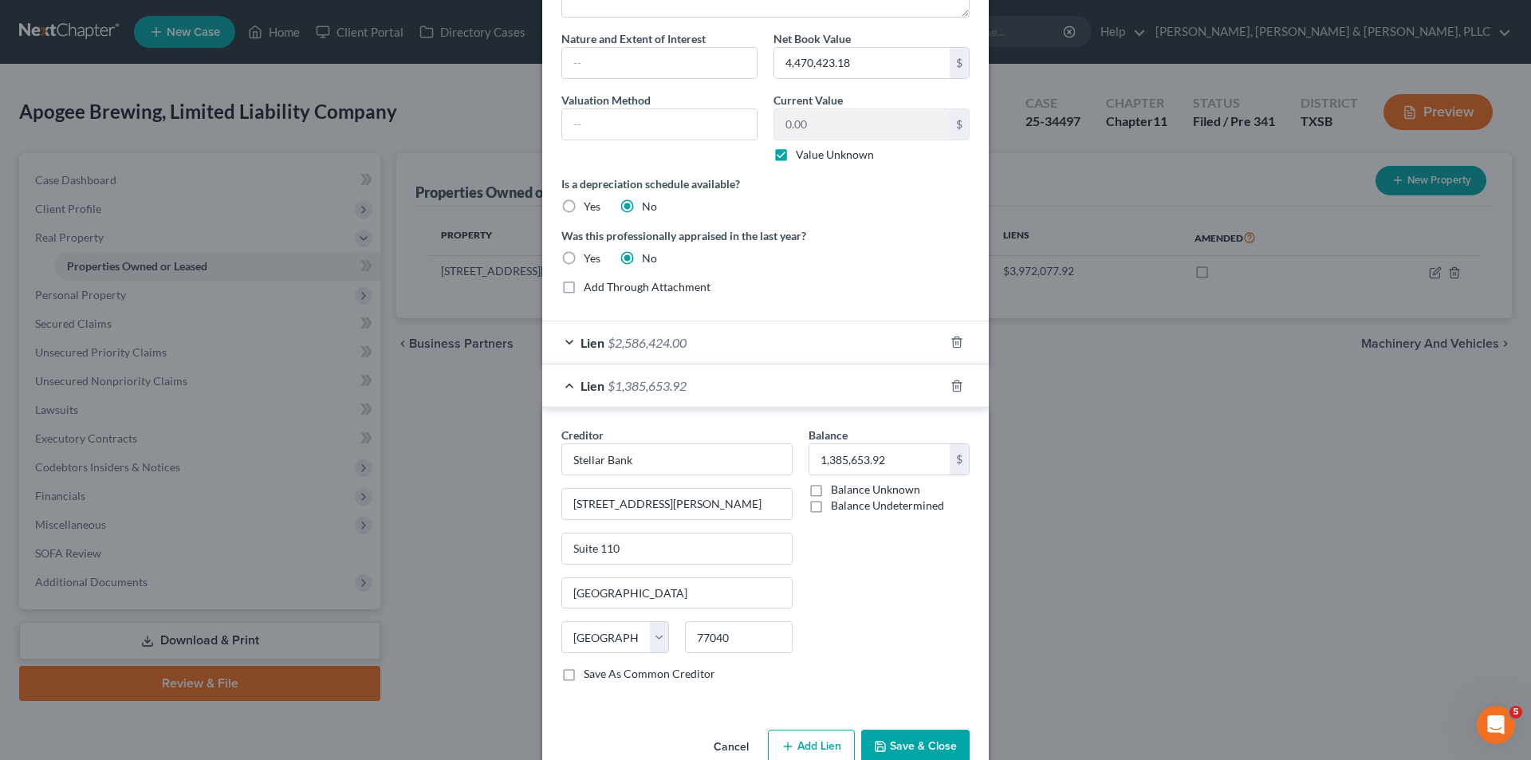
scroll to position [167, 0]
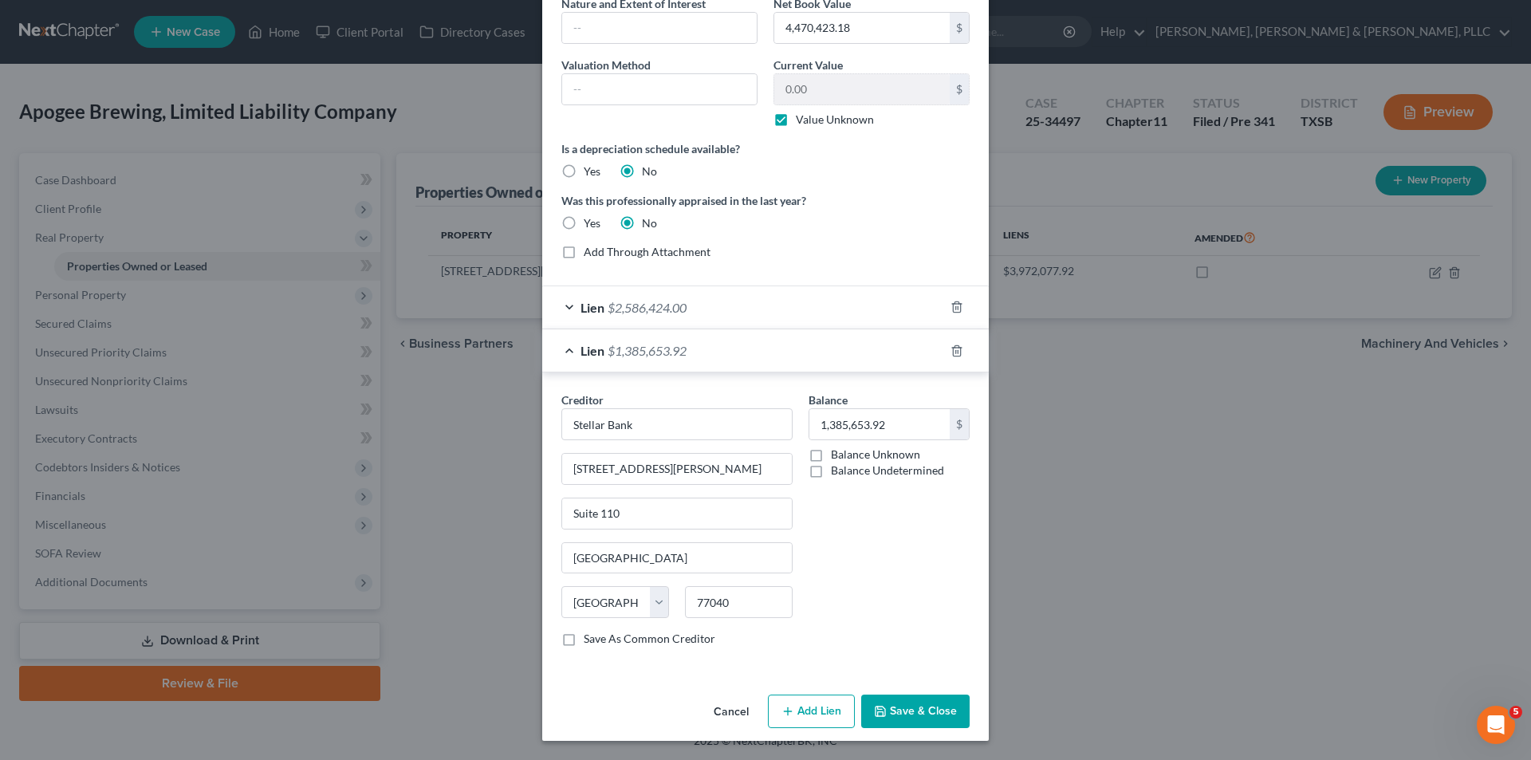
click at [921, 705] on button "Save & Close" at bounding box center [915, 710] width 108 height 33
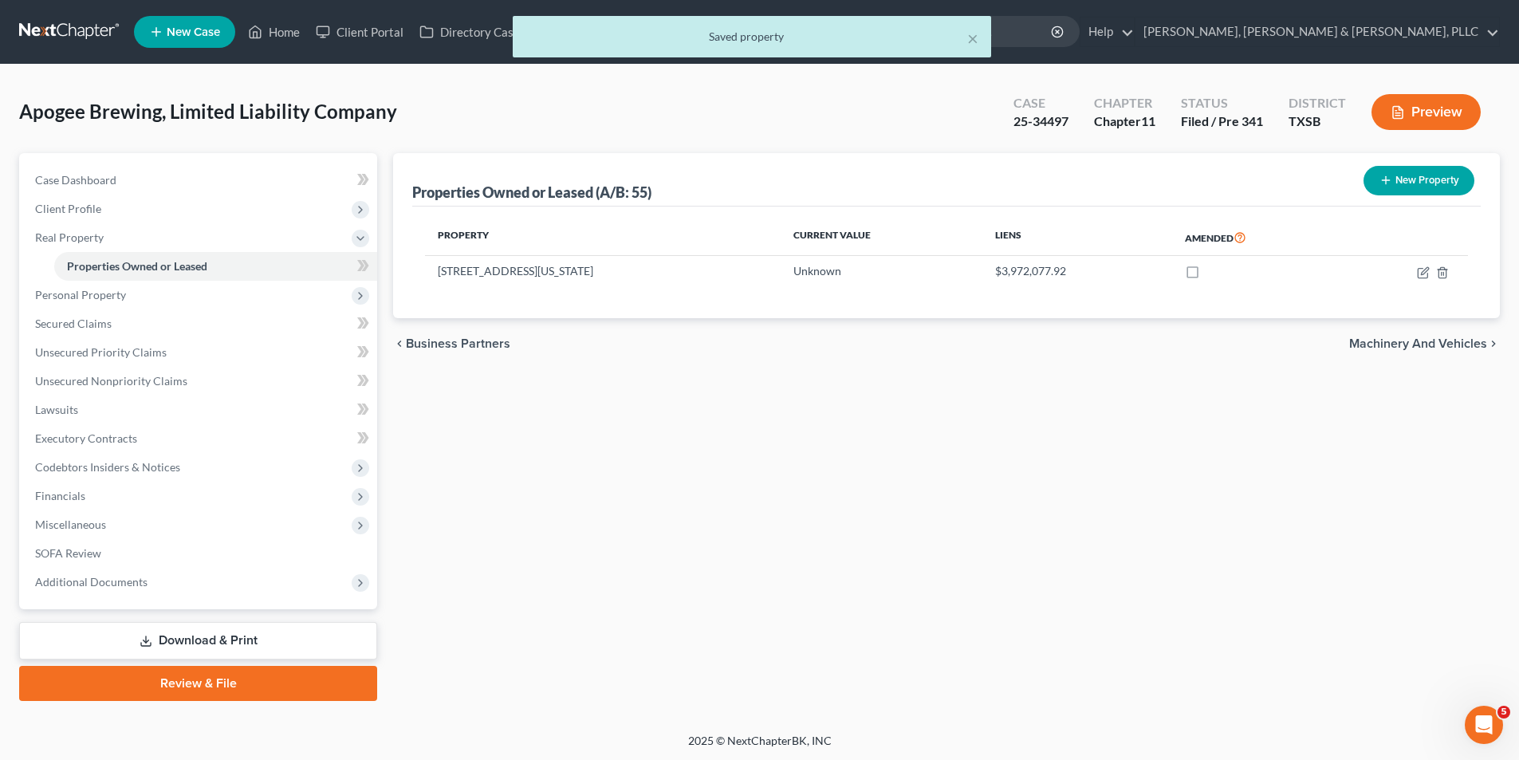
click at [1396, 192] on button "New Property" at bounding box center [1418, 180] width 111 height 29
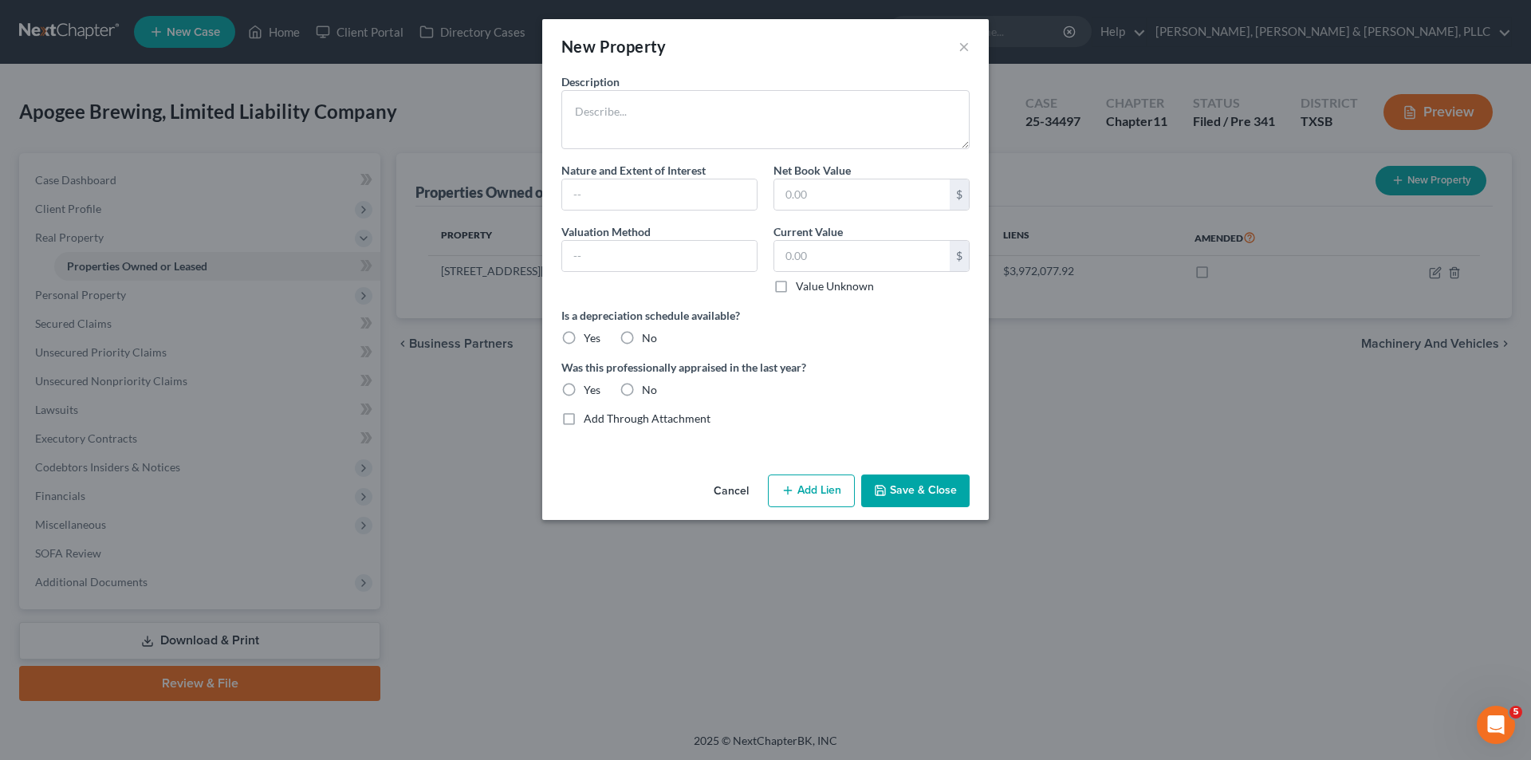
click at [729, 486] on button "Cancel" at bounding box center [731, 492] width 61 height 32
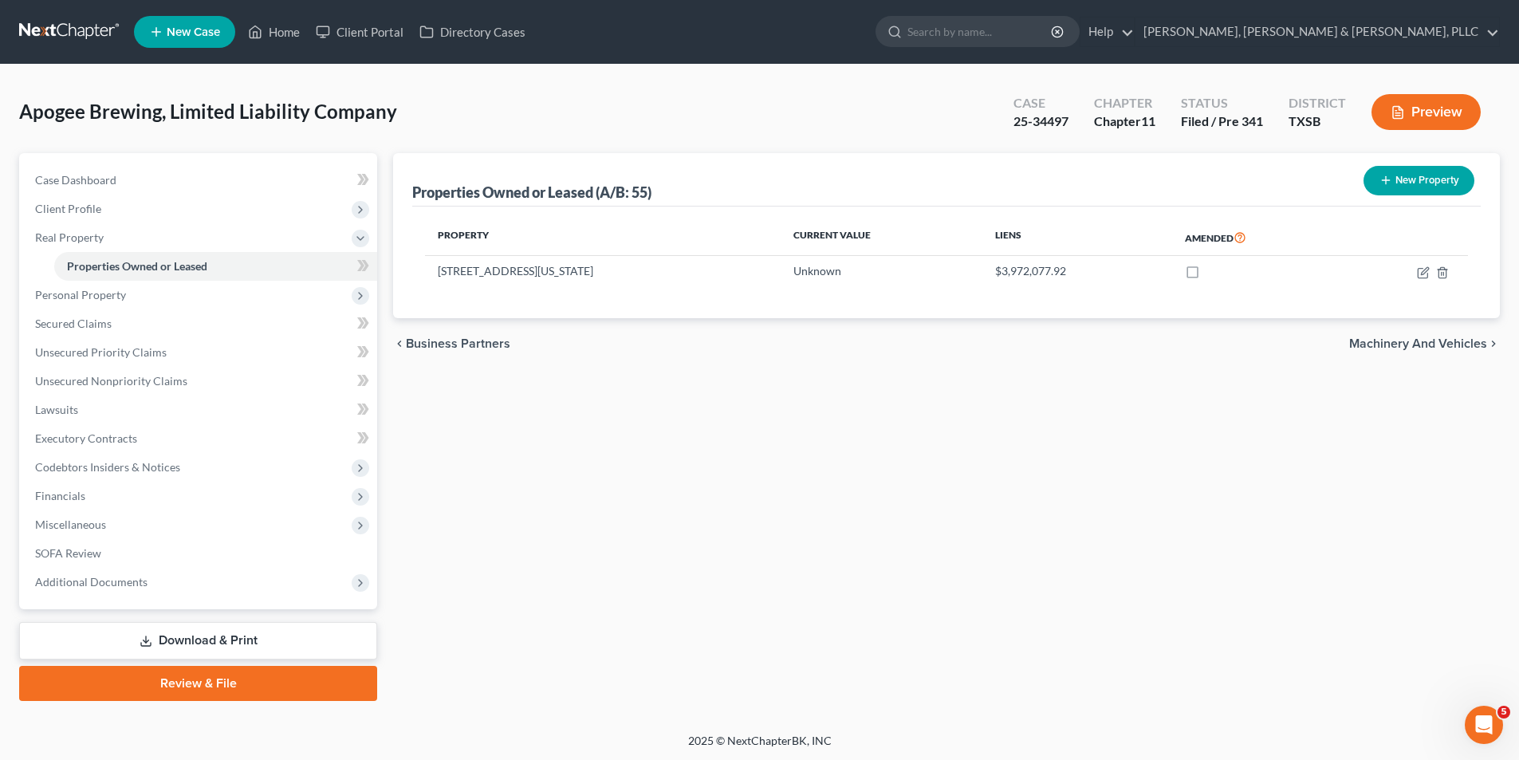
click at [1394, 185] on button "New Property" at bounding box center [1418, 180] width 111 height 29
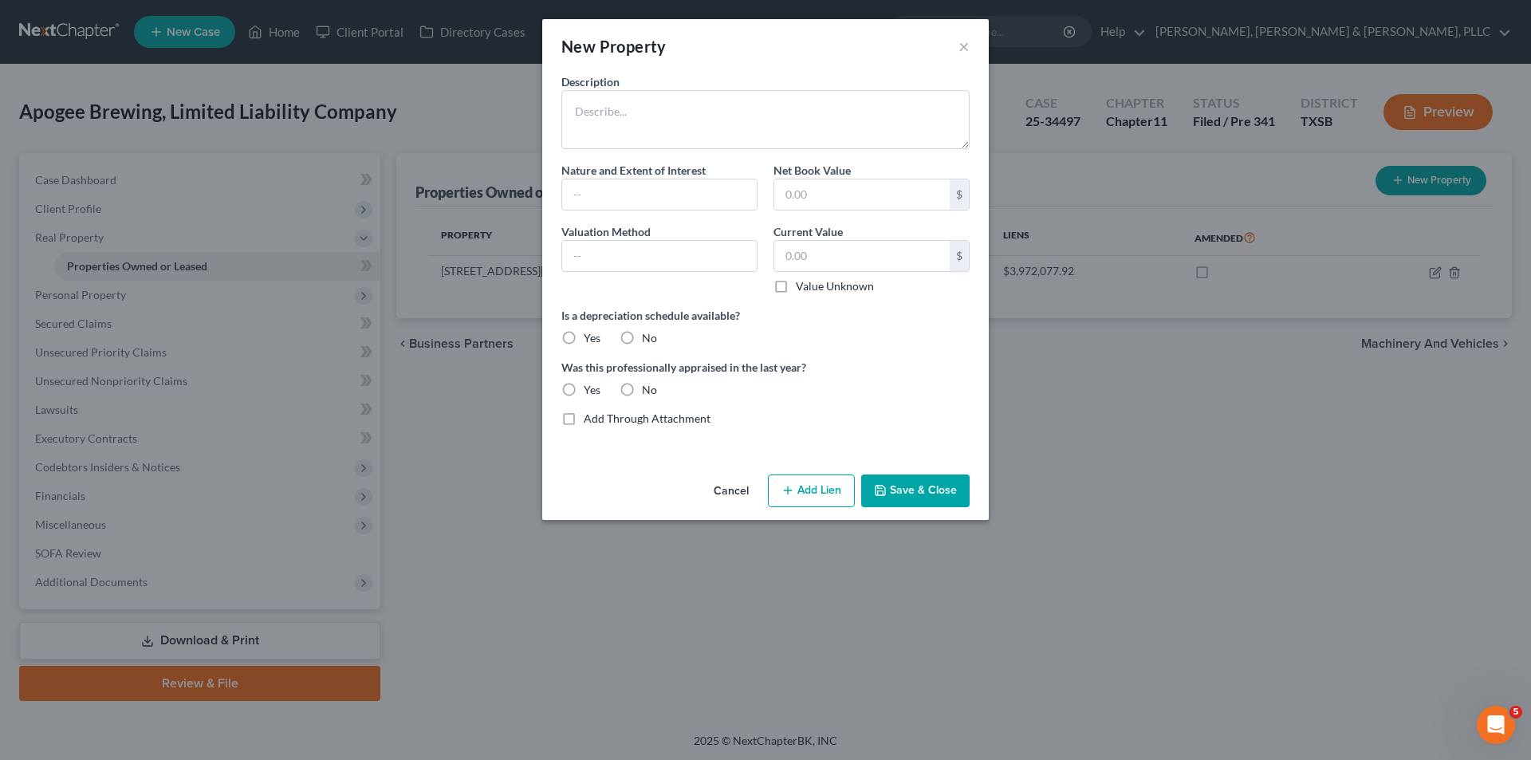
click at [957, 51] on div "New Property ×" at bounding box center [765, 46] width 446 height 54
click at [954, 51] on div "New Property ×" at bounding box center [765, 46] width 446 height 54
click at [965, 50] on button "×" at bounding box center [963, 46] width 11 height 19
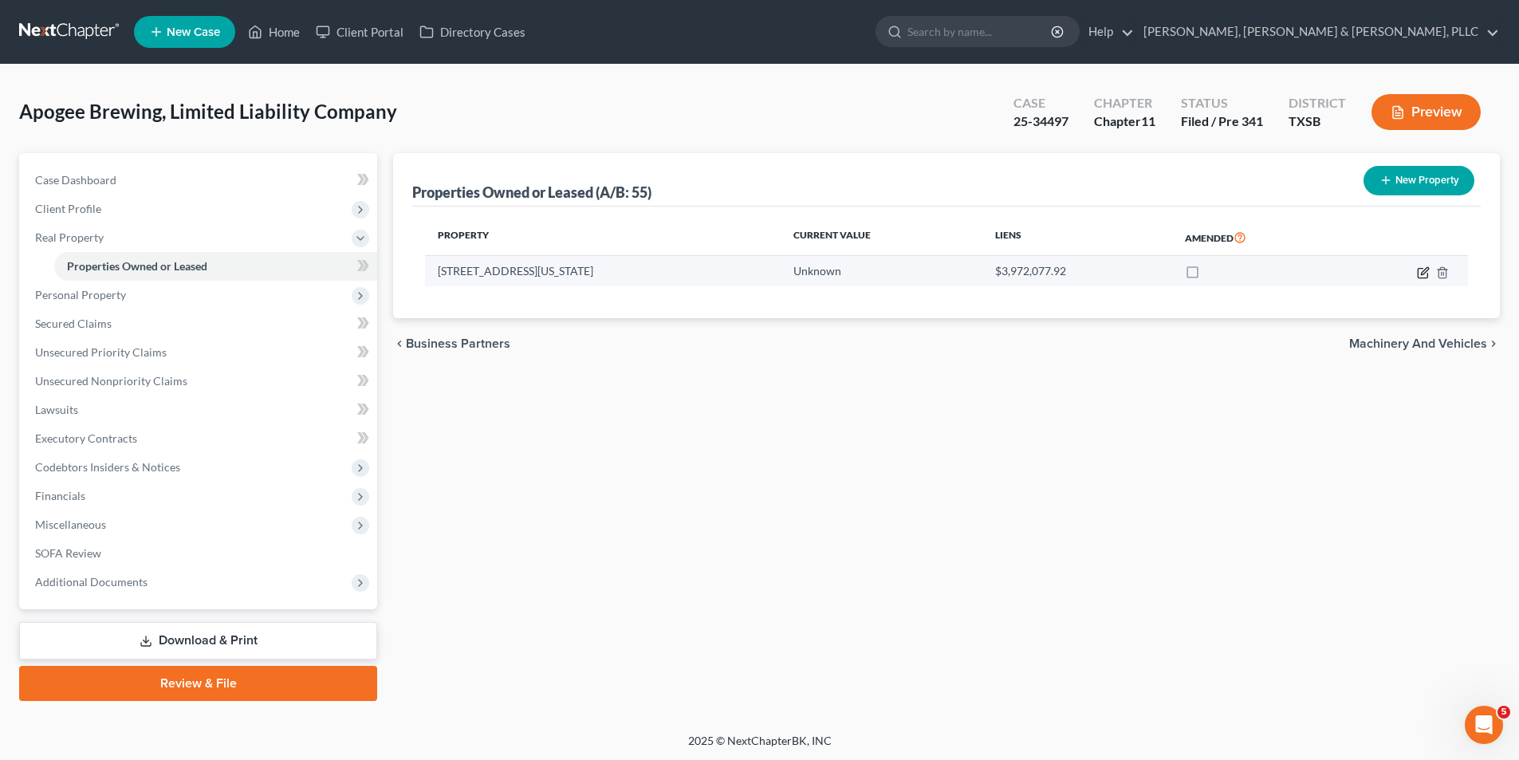
click at [1426, 273] on icon "button" at bounding box center [1423, 272] width 13 height 13
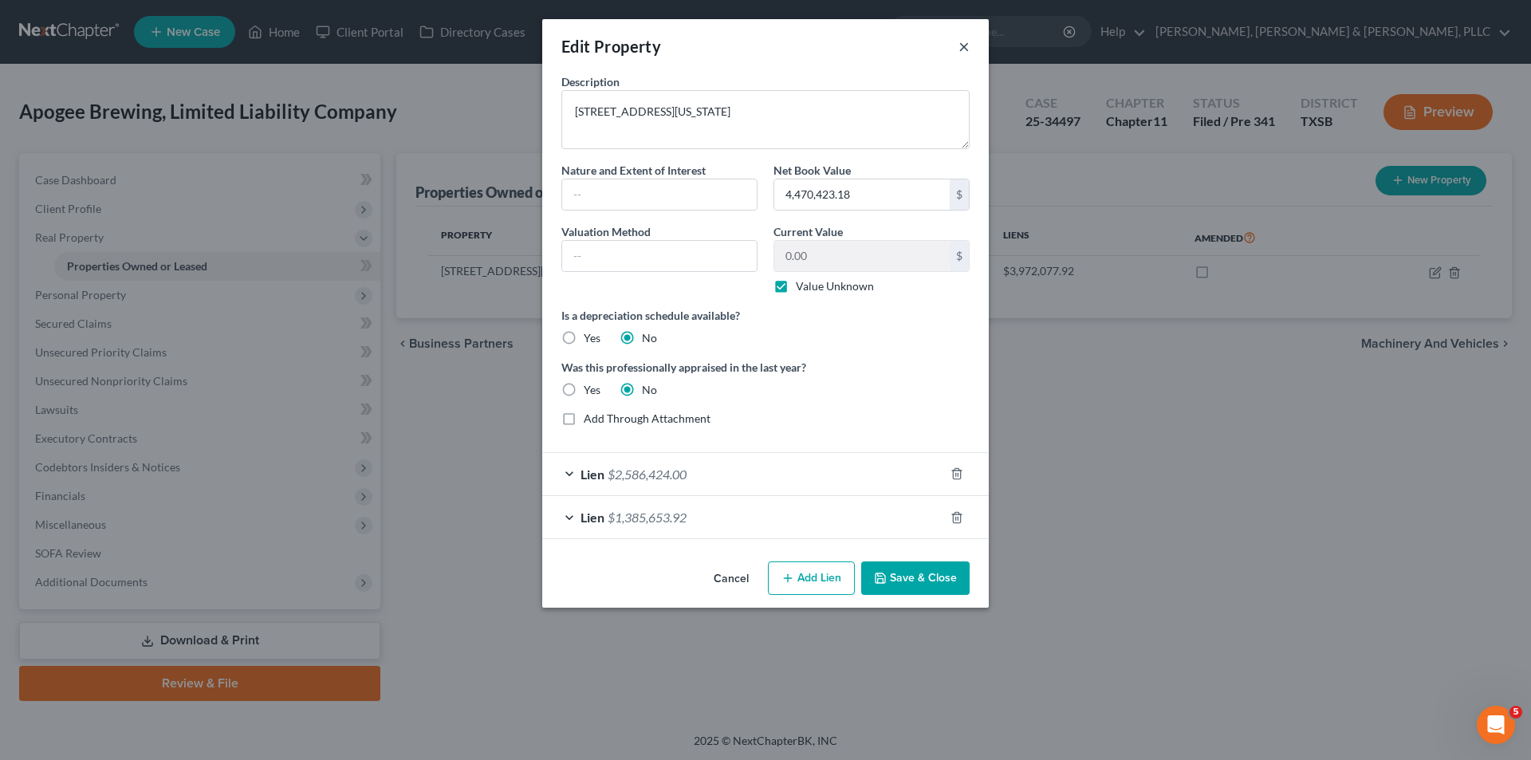
click at [966, 37] on button "×" at bounding box center [963, 46] width 11 height 19
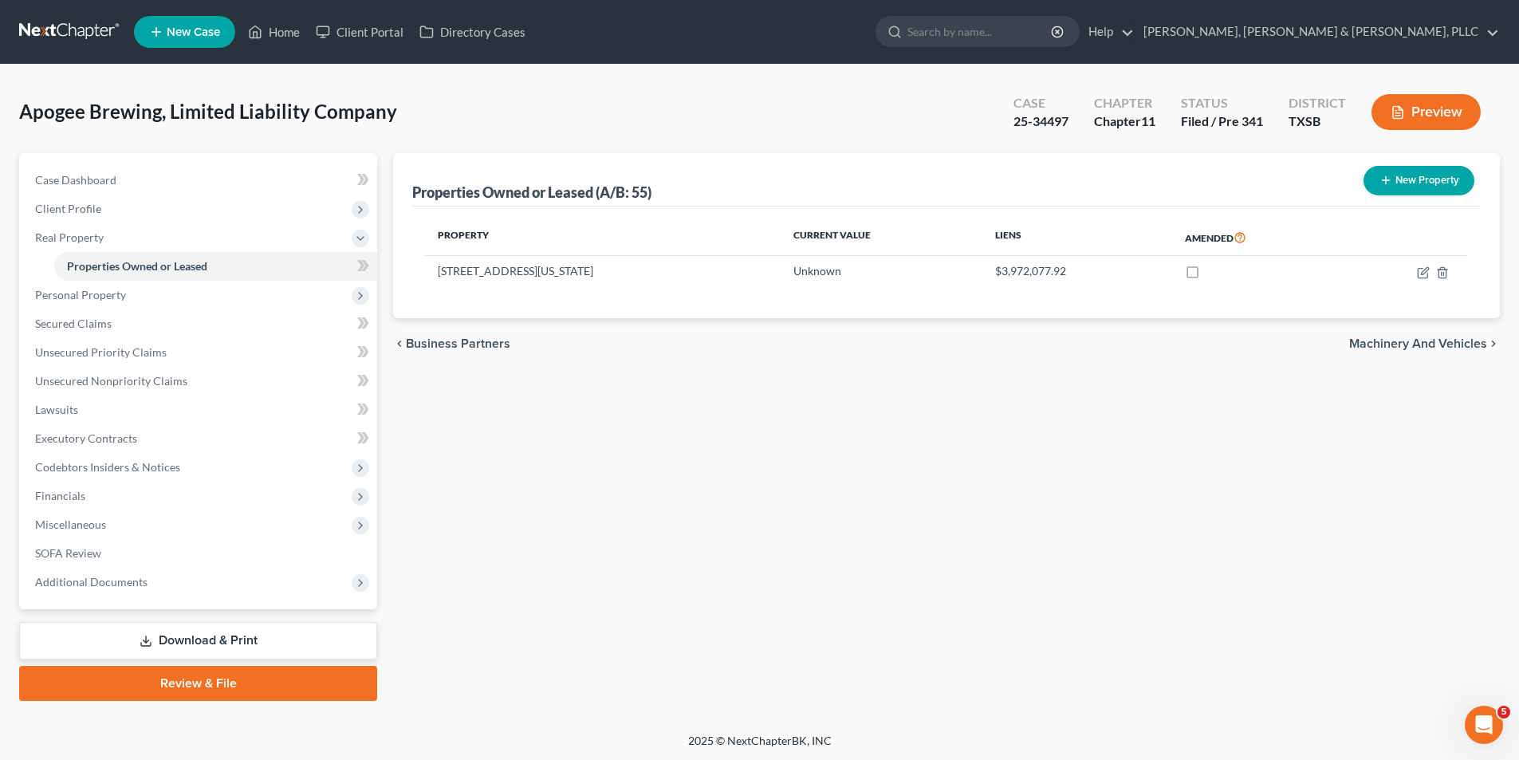
click at [1406, 189] on button "New Property" at bounding box center [1418, 180] width 111 height 29
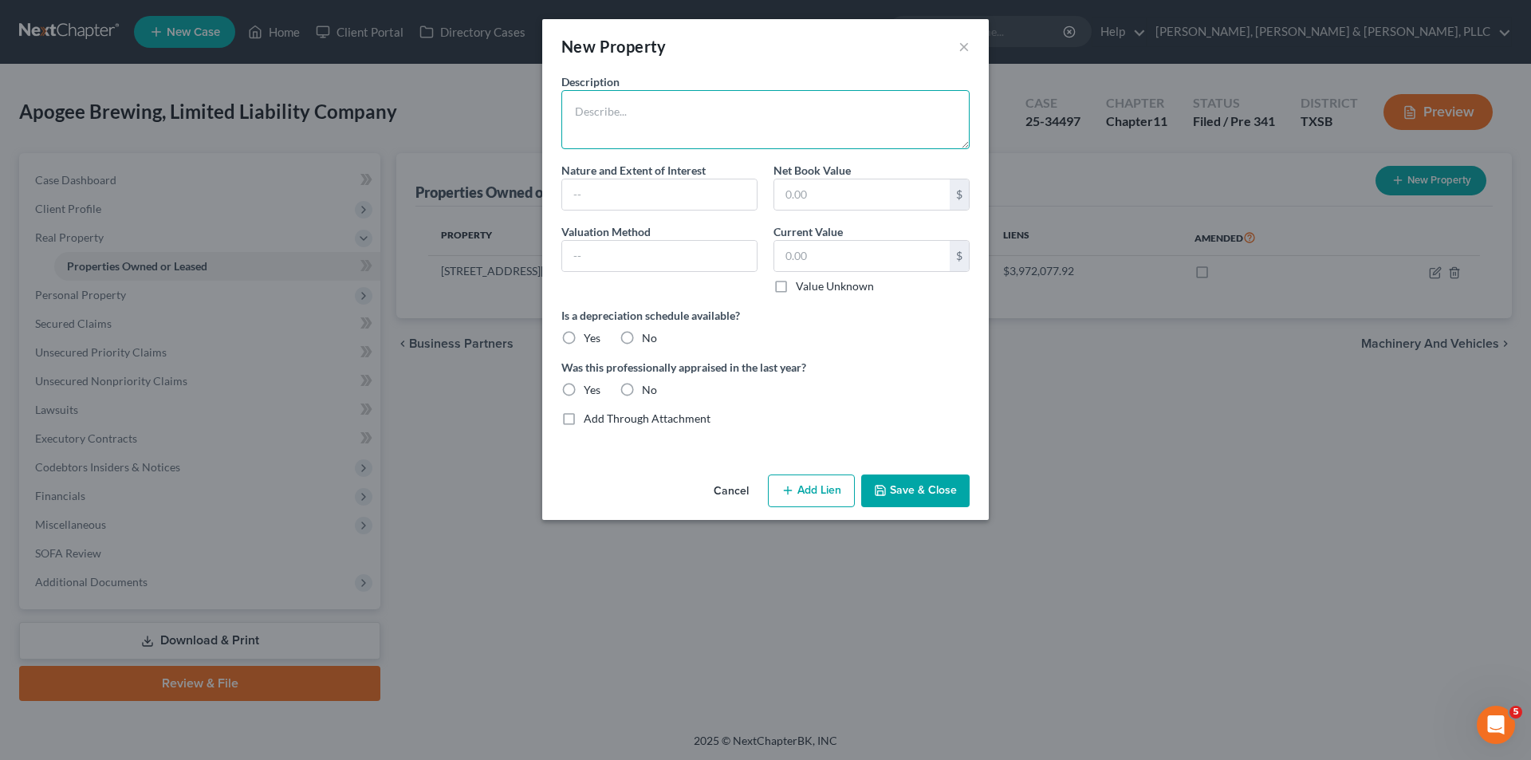
drag, startPoint x: 849, startPoint y: 118, endPoint x: 1386, endPoint y: 242, distance: 550.6
click at [849, 118] on textarea at bounding box center [765, 119] width 408 height 59
type textarea "[STREET_ADDRESS][US_STATE]."
click at [642, 338] on label "No" at bounding box center [649, 338] width 15 height 16
click at [648, 338] on input "No" at bounding box center [653, 335] width 10 height 10
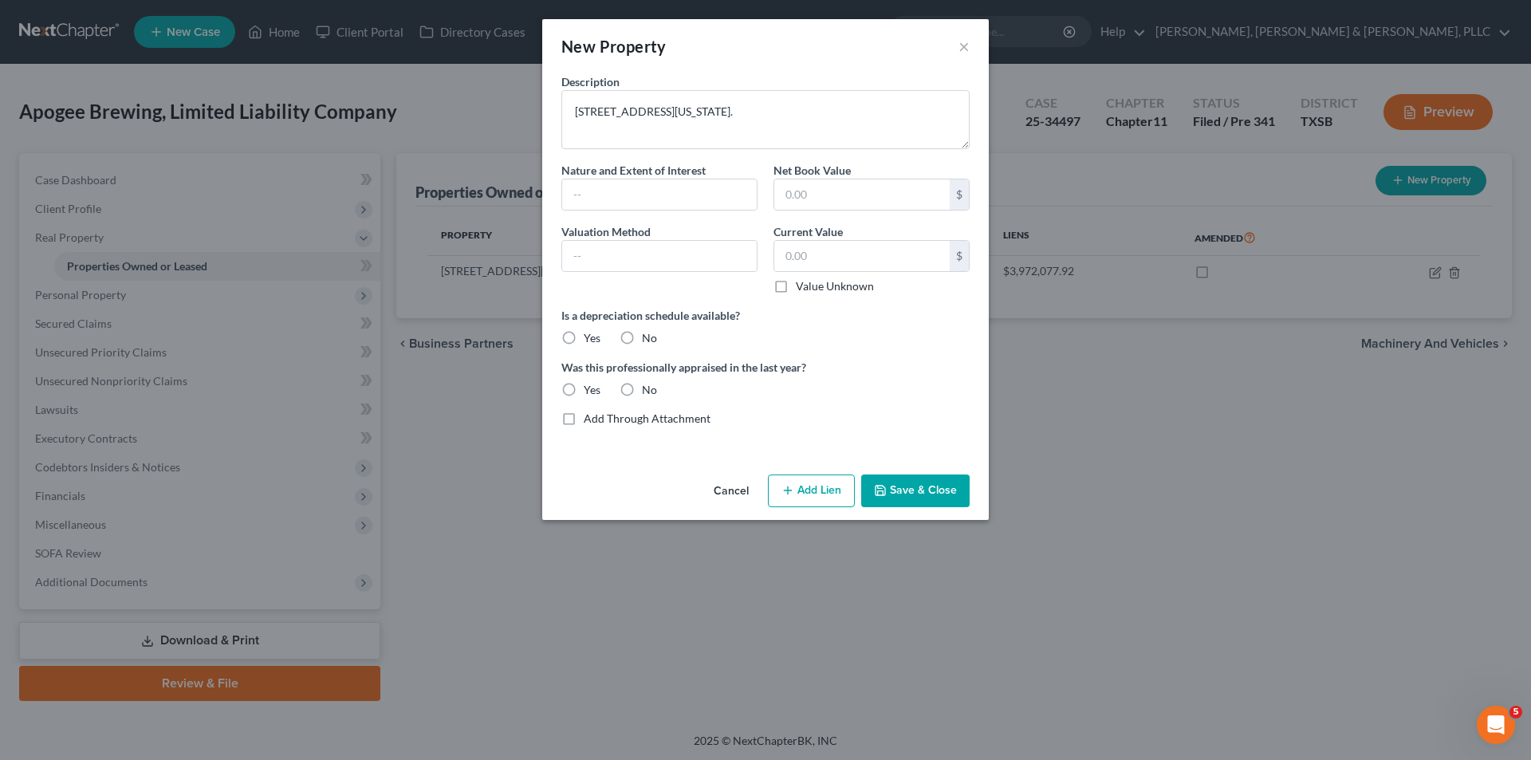
radio input "true"
click at [642, 387] on label "No" at bounding box center [649, 390] width 15 height 16
click at [648, 387] on input "No" at bounding box center [653, 387] width 10 height 10
radio input "true"
click at [796, 289] on label "Value Unknown" at bounding box center [835, 286] width 78 height 16
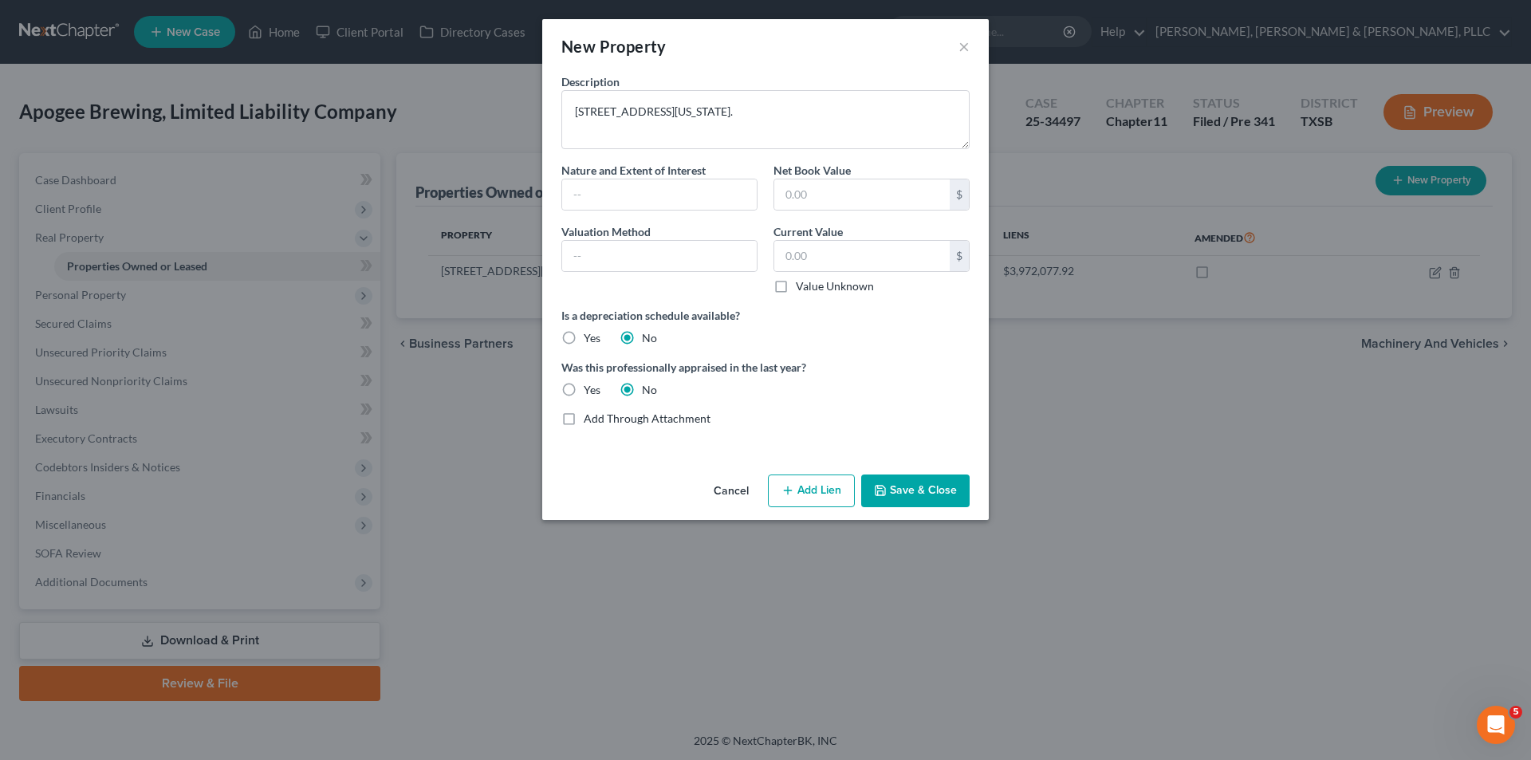
click at [802, 289] on input "Value Unknown" at bounding box center [807, 283] width 10 height 10
checkbox input "true"
type input "0.00"
click at [940, 487] on button "Save & Close" at bounding box center [915, 490] width 108 height 33
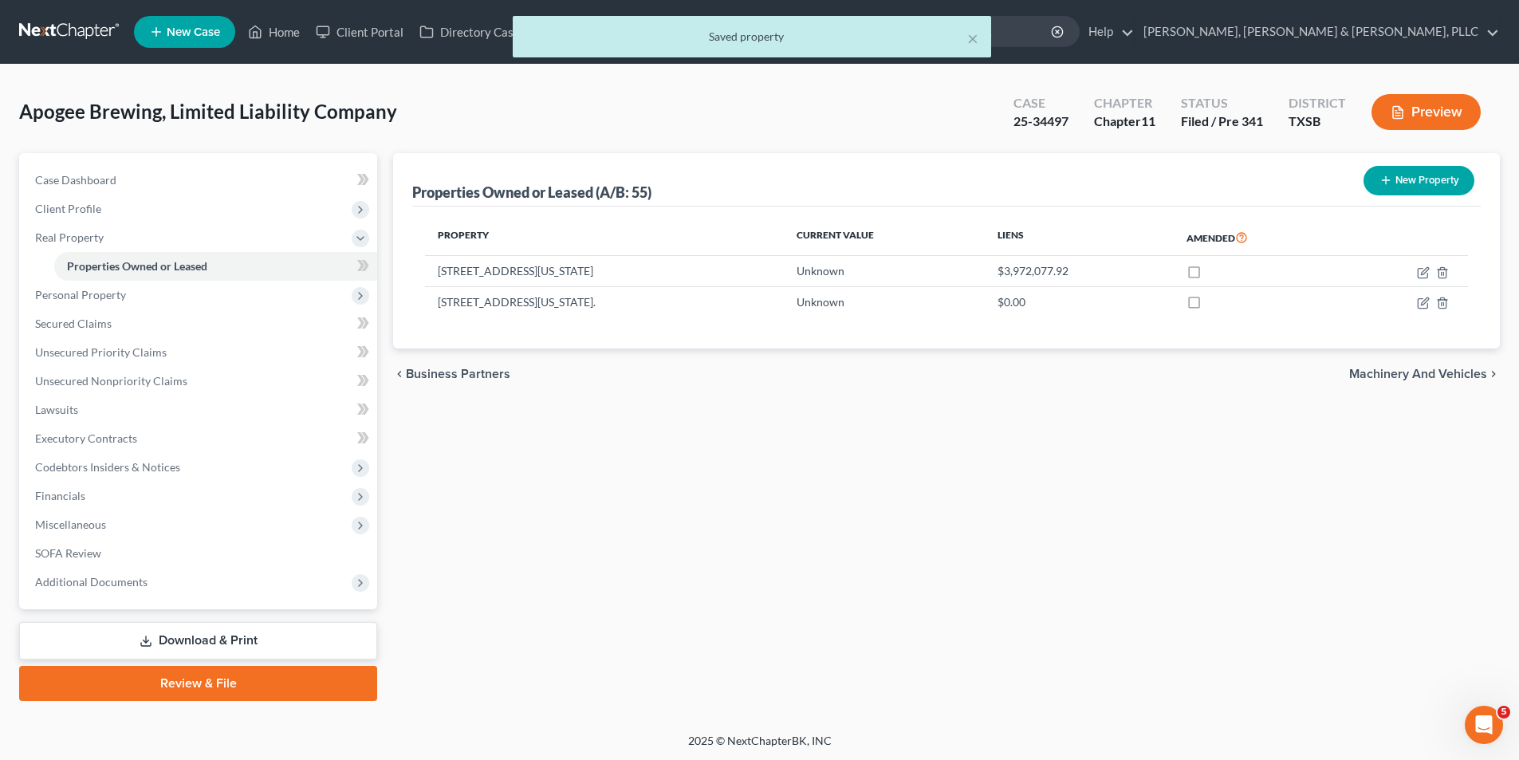
click at [1419, 370] on span "Machinery and Vehicles" at bounding box center [1418, 374] width 138 height 13
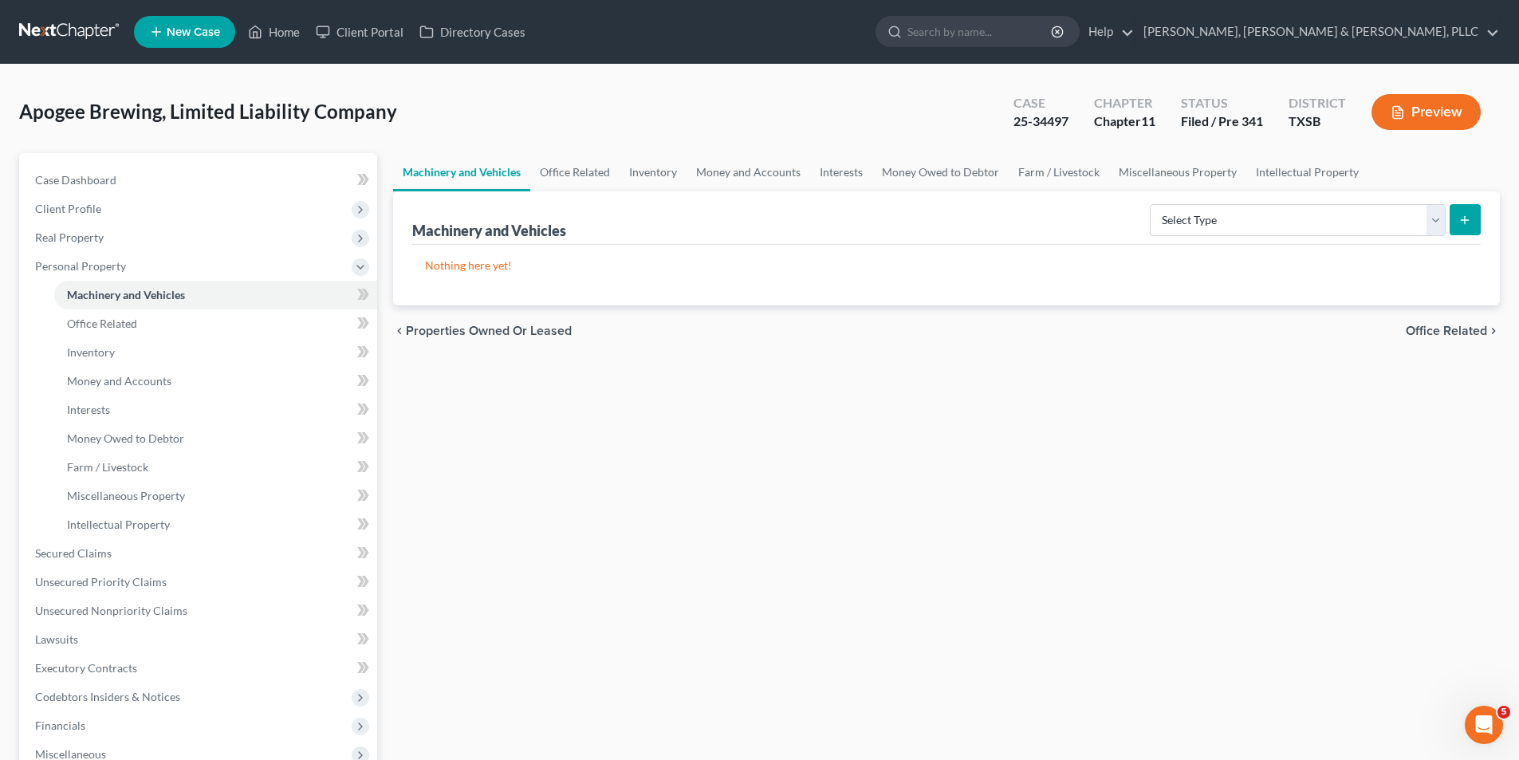
click at [1186, 236] on form "Select Type Aircraft (A/B: 49) Other Machinery, Fixtures and Equipment (A/B: 50…" at bounding box center [1315, 220] width 331 height 33
click at [1186, 230] on select "Select Type Aircraft (A/B: 49) Other Machinery, Fixtures and Equipment (A/B: 50…" at bounding box center [1298, 220] width 296 height 32
click at [1099, 276] on div "Nothing here yet! Type Current Value Description Amended" at bounding box center [946, 275] width 1068 height 61
click at [1465, 220] on line "submit" at bounding box center [1464, 220] width 7 height 0
drag, startPoint x: 1465, startPoint y: 220, endPoint x: 1347, endPoint y: 225, distance: 117.3
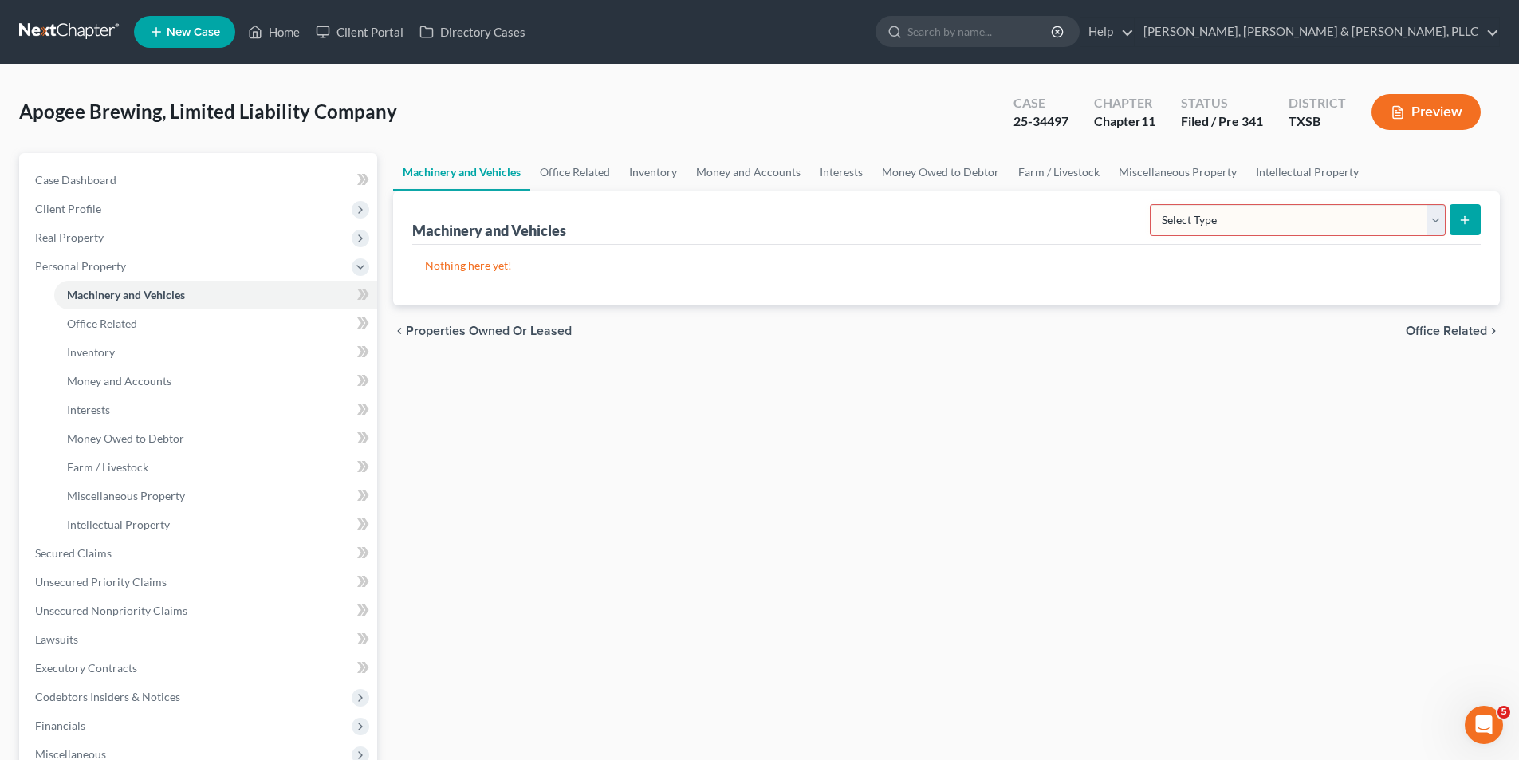
click at [1347, 225] on form "Select Type Aircraft (A/B: 49) Other Machinery, Fixtures and Equipment (A/B: 50…" at bounding box center [1315, 220] width 331 height 33
drag, startPoint x: 1347, startPoint y: 225, endPoint x: 1340, endPoint y: 229, distance: 8.2
click at [1347, 225] on select "Select Type Aircraft (A/B: 49) Other Machinery, Fixtures and Equipment (A/B: 50…" at bounding box center [1298, 220] width 296 height 32
select select "vehicle"
click at [1152, 204] on select "Select Type Aircraft (A/B: 49) Other Machinery, Fixtures and Equipment (A/B: 50…" at bounding box center [1298, 220] width 296 height 32
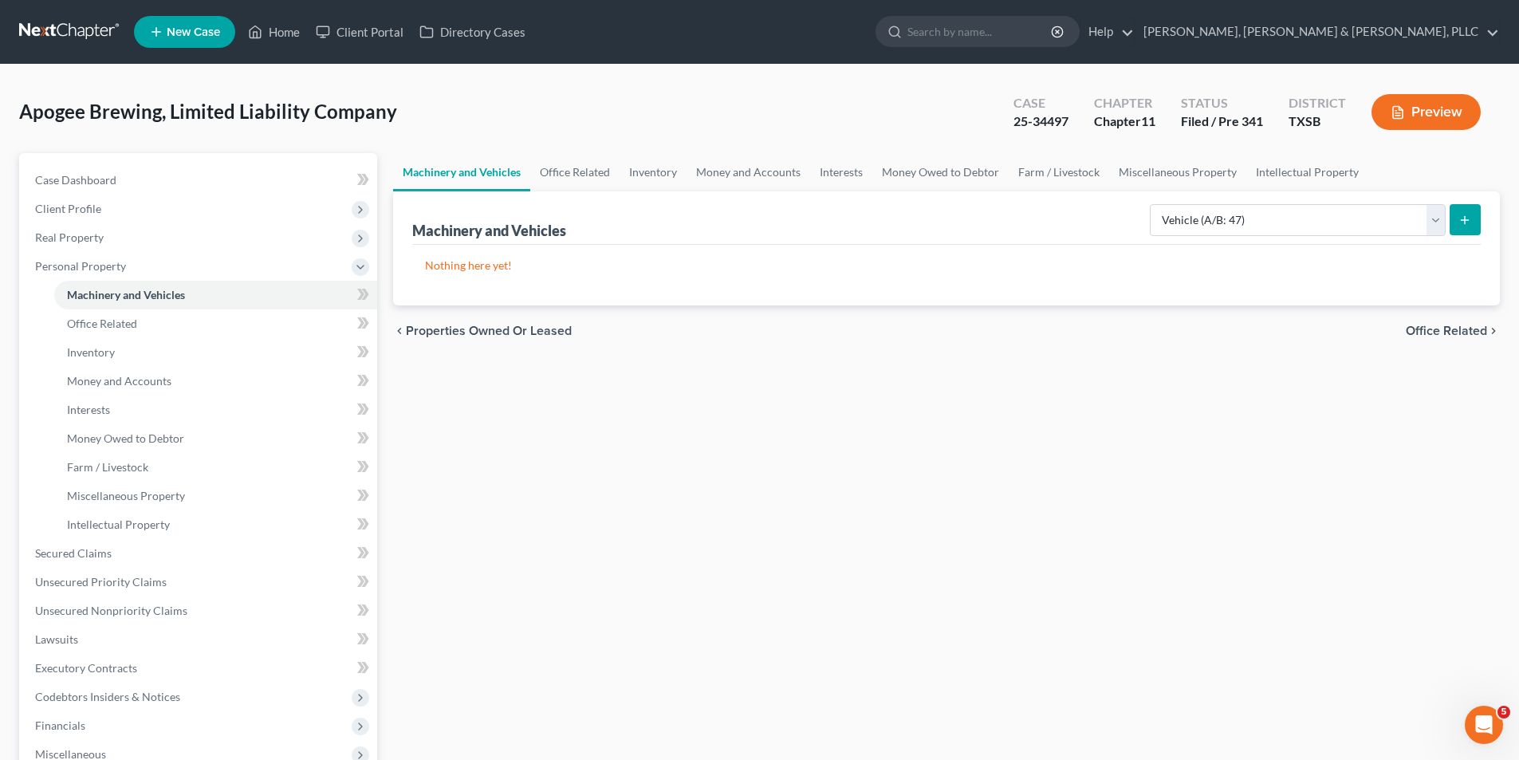
click at [1458, 225] on icon "submit" at bounding box center [1464, 220] width 13 height 13
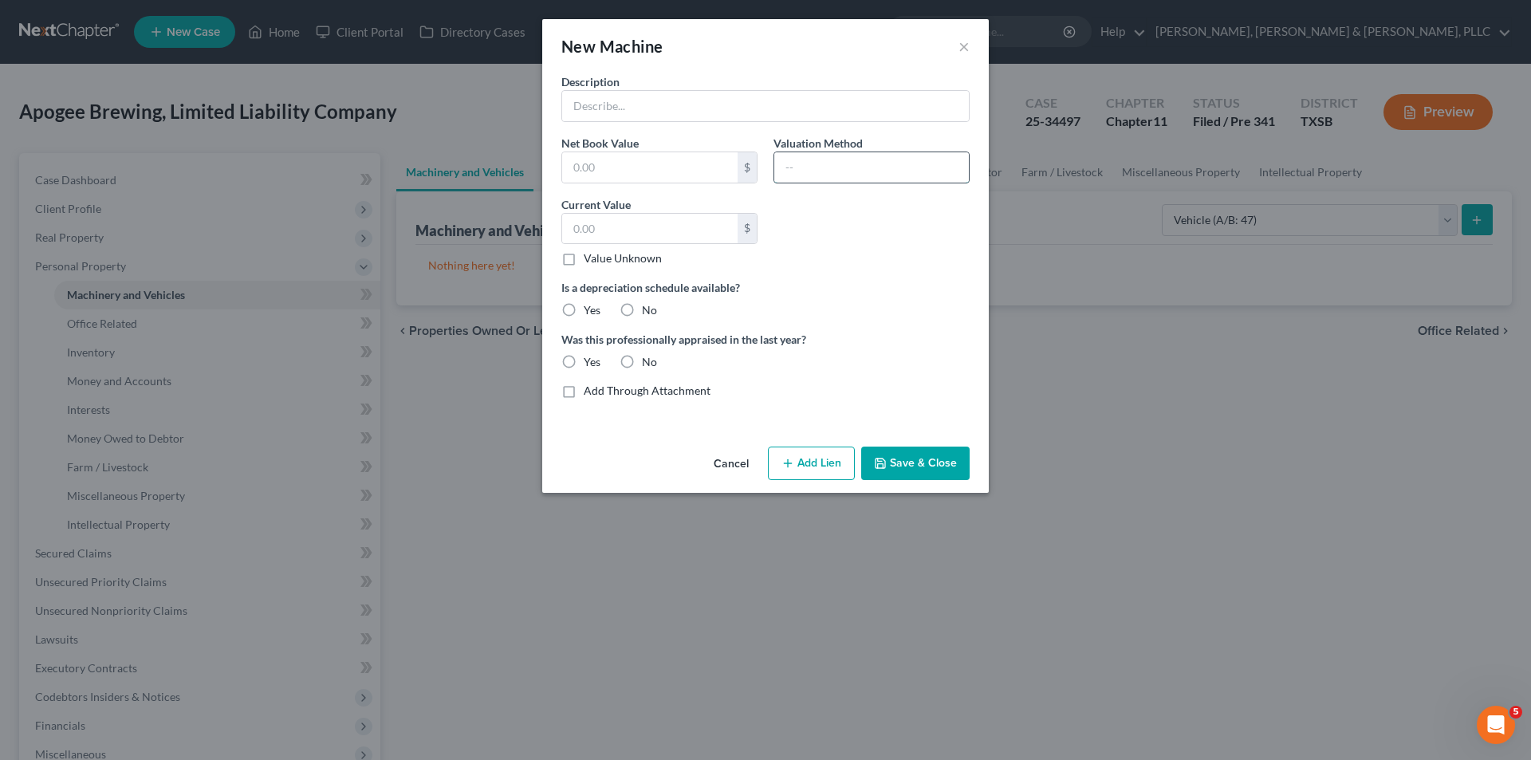
click at [858, 180] on input "text" at bounding box center [871, 167] width 195 height 30
paste input "$17,500"
type input "$17,500"
drag, startPoint x: 874, startPoint y: 252, endPoint x: 862, endPoint y: 245, distance: 13.9
click at [874, 251] on div "Description Net Book Value $ Valuation Method Current Value $ Value Unknown Bal…" at bounding box center [765, 242] width 424 height 338
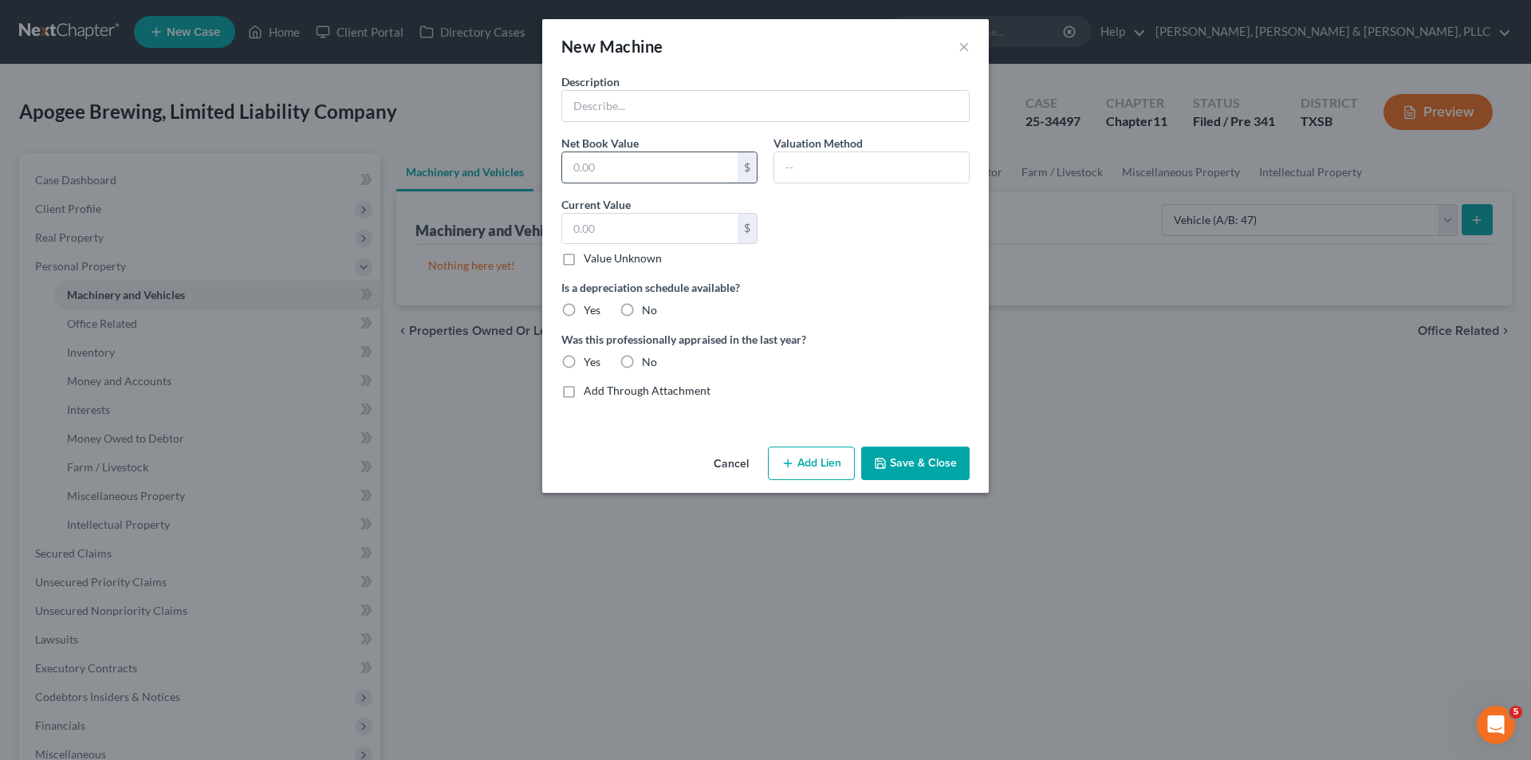
click at [666, 177] on input "text" at bounding box center [649, 167] width 175 height 30
paste input "$17,500"
type input "17,500"
click at [642, 308] on label "No" at bounding box center [649, 310] width 15 height 16
click at [648, 308] on input "No" at bounding box center [653, 307] width 10 height 10
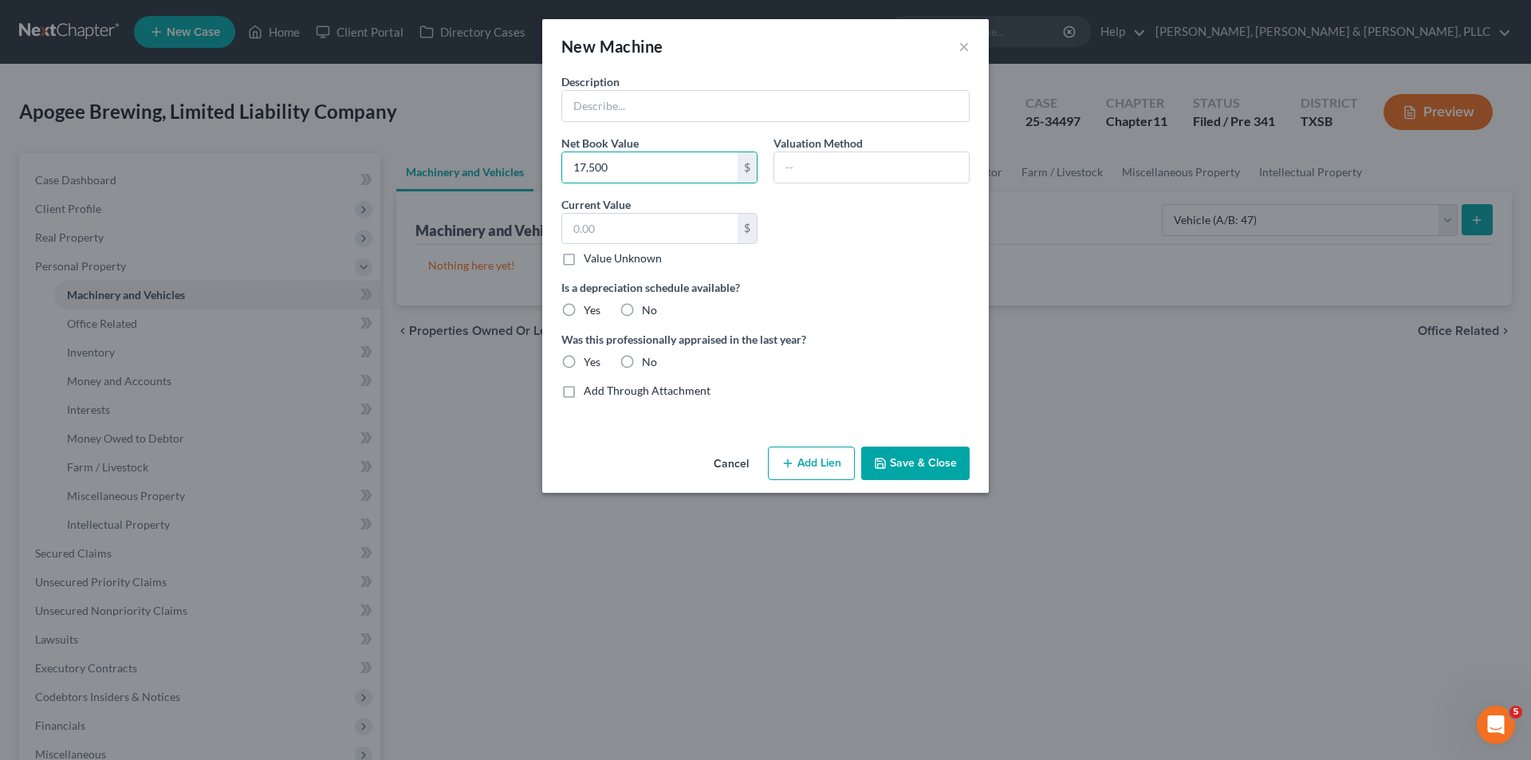
radio input "true"
click at [642, 365] on label "No" at bounding box center [649, 362] width 15 height 16
click at [648, 364] on input "No" at bounding box center [653, 359] width 10 height 10
radio input "true"
click at [640, 102] on input "text" at bounding box center [765, 106] width 407 height 30
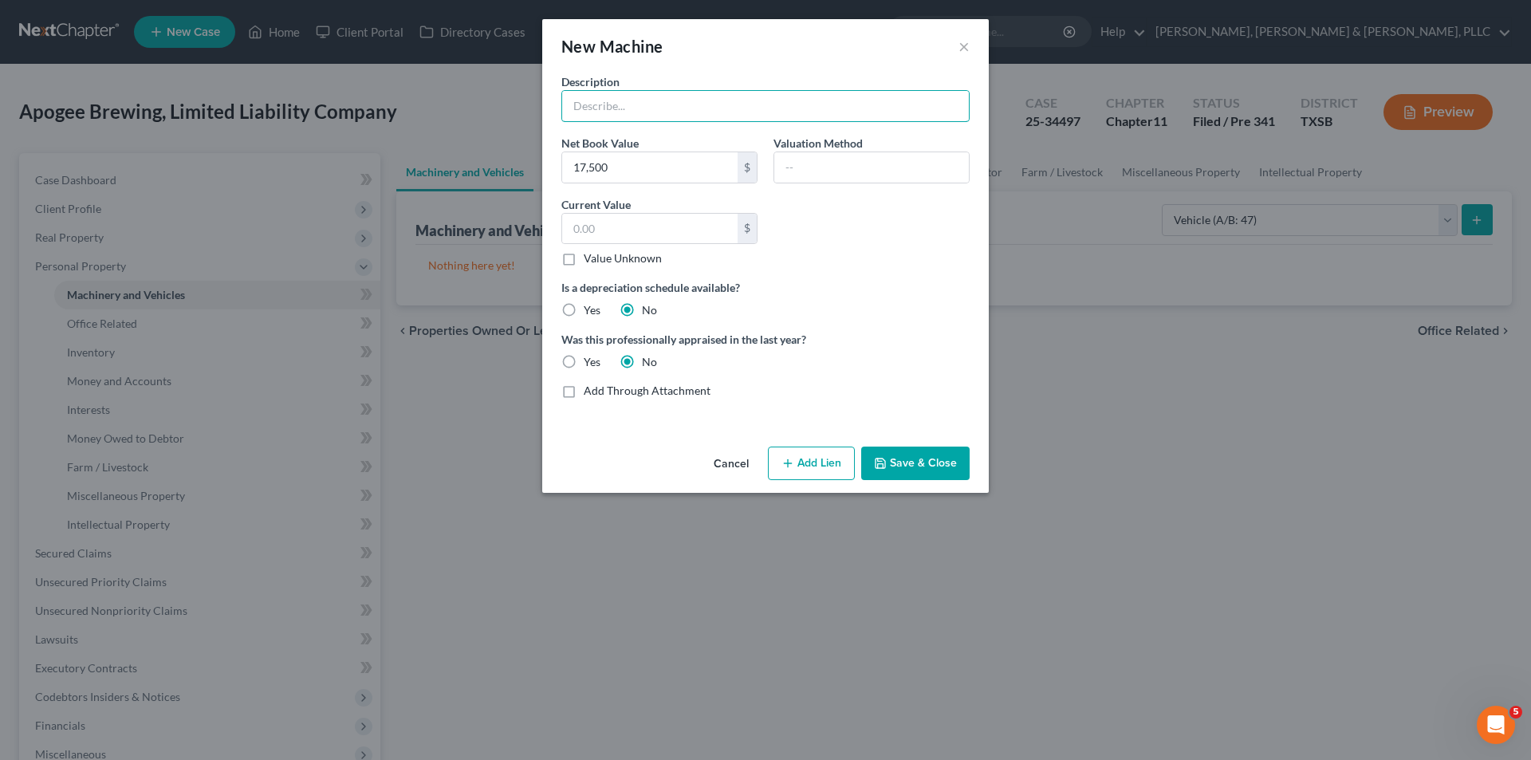
paste input "2020 Ford Transit Connect Cargo Van, XL Van 4D, VIN: [US_VEHICLE_IDENTIFICATION…"
type input "2020 Ford Transit Connect Cargo Van, XL Van 4D, VIN: [US_VEHICLE_IDENTIFICATION…"
click at [925, 468] on button "Save & Close" at bounding box center [915, 462] width 108 height 33
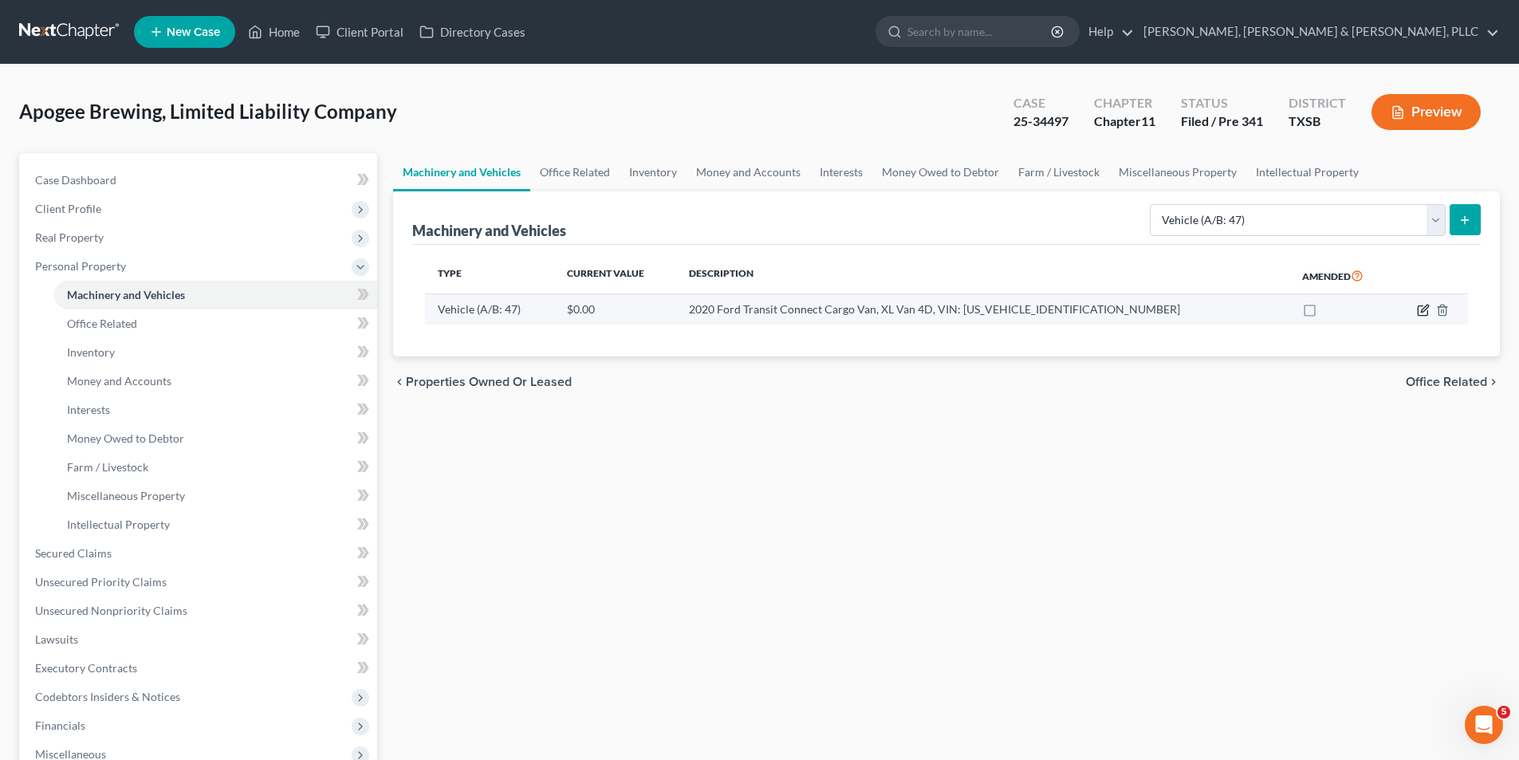
click at [1425, 315] on icon "button" at bounding box center [1423, 310] width 13 height 13
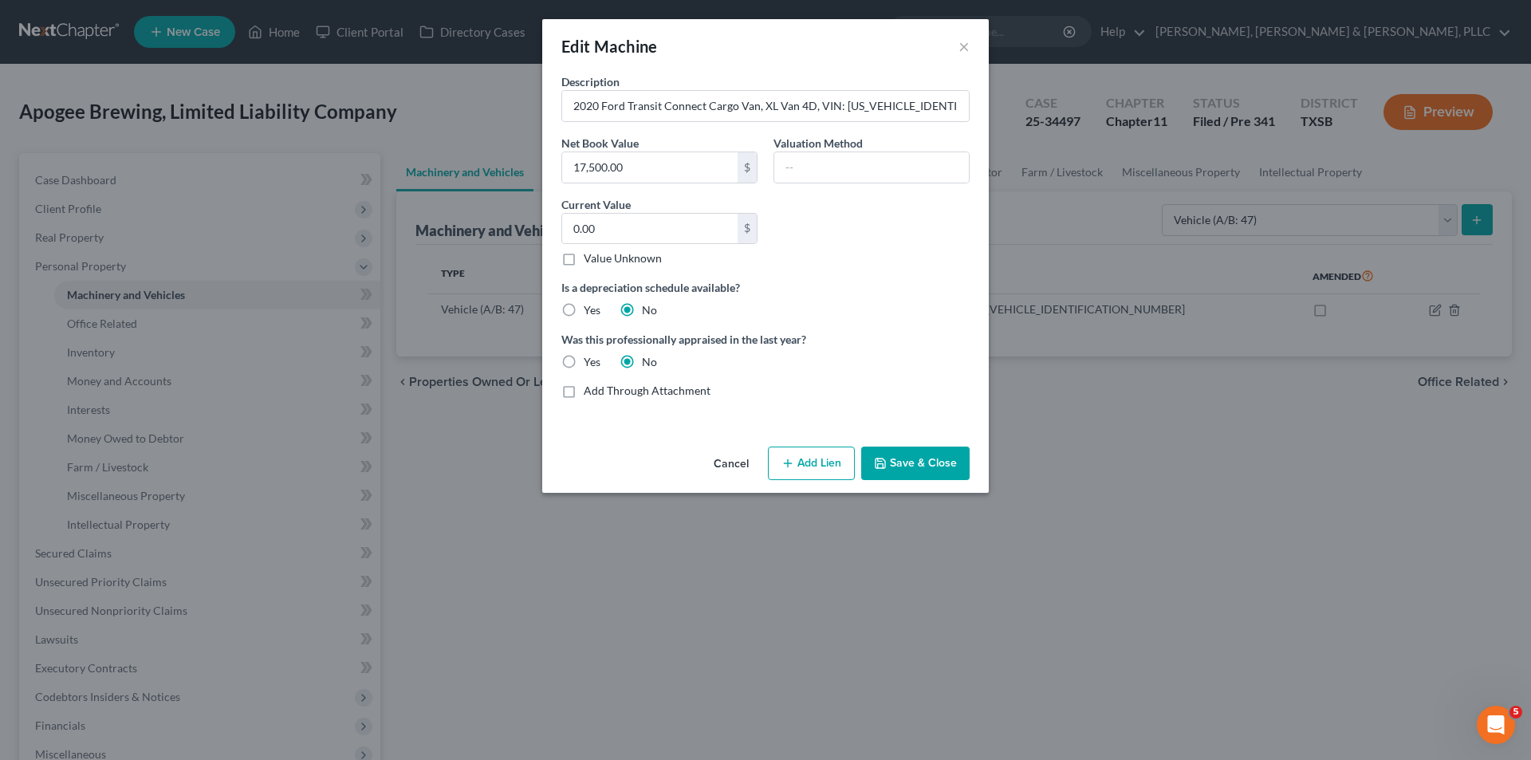
click at [738, 456] on button "Cancel" at bounding box center [731, 464] width 61 height 32
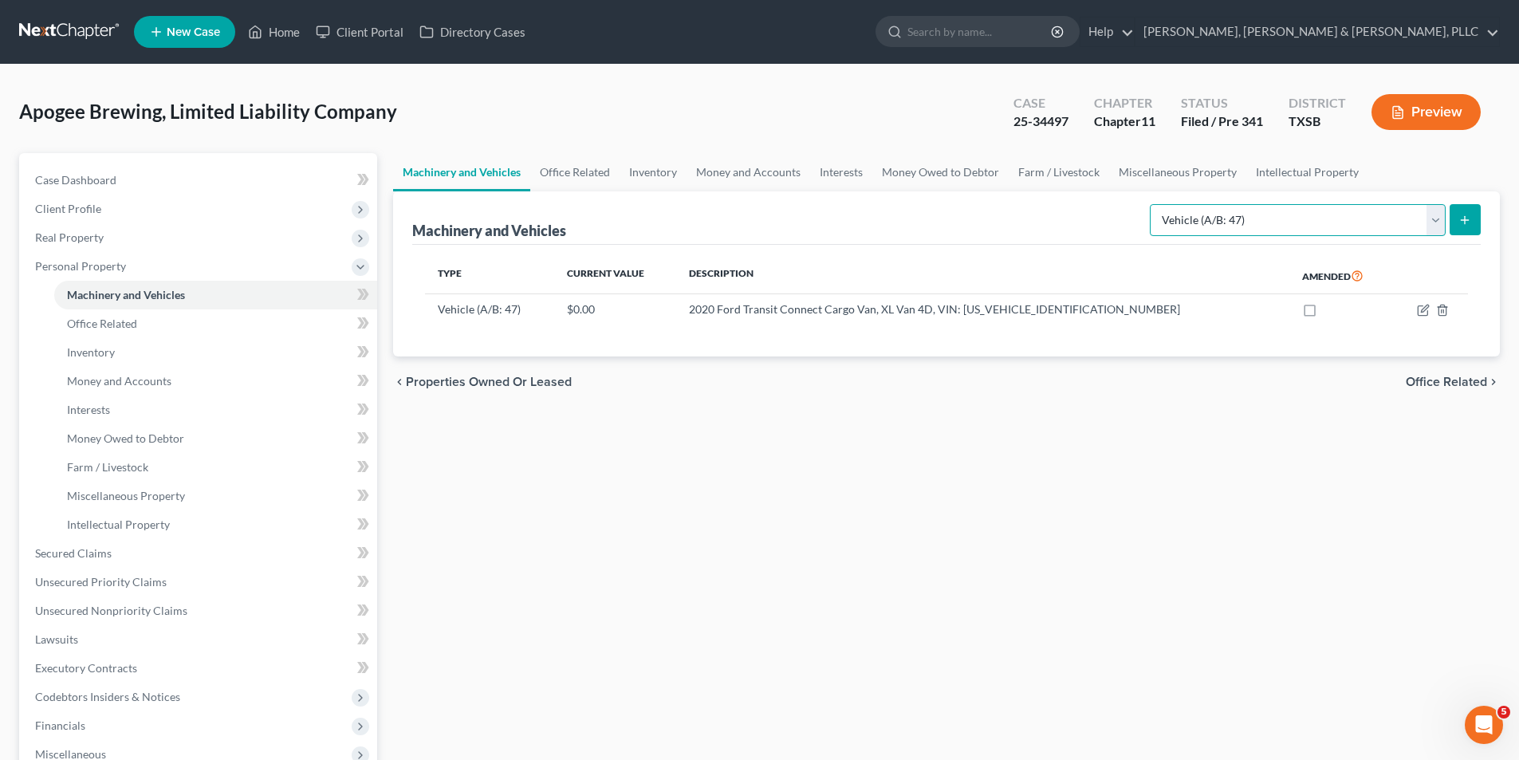
click at [1360, 213] on select "Select Type Aircraft (A/B: 49) Other Machinery, Fixtures and Equipment (A/B: 50…" at bounding box center [1298, 220] width 296 height 32
click at [1263, 452] on div "Machinery and Vehicles Office Related Inventory Money and Accounts Interests Mo…" at bounding box center [946, 541] width 1122 height 777
click at [1359, 218] on select "Select Type Aircraft (A/B: 49) Other Machinery, Fixtures and Equipment (A/B: 50…" at bounding box center [1298, 220] width 296 height 32
select select "other"
click at [1152, 204] on select "Select Type Aircraft (A/B: 49) Other Machinery, Fixtures and Equipment (A/B: 50…" at bounding box center [1298, 220] width 296 height 32
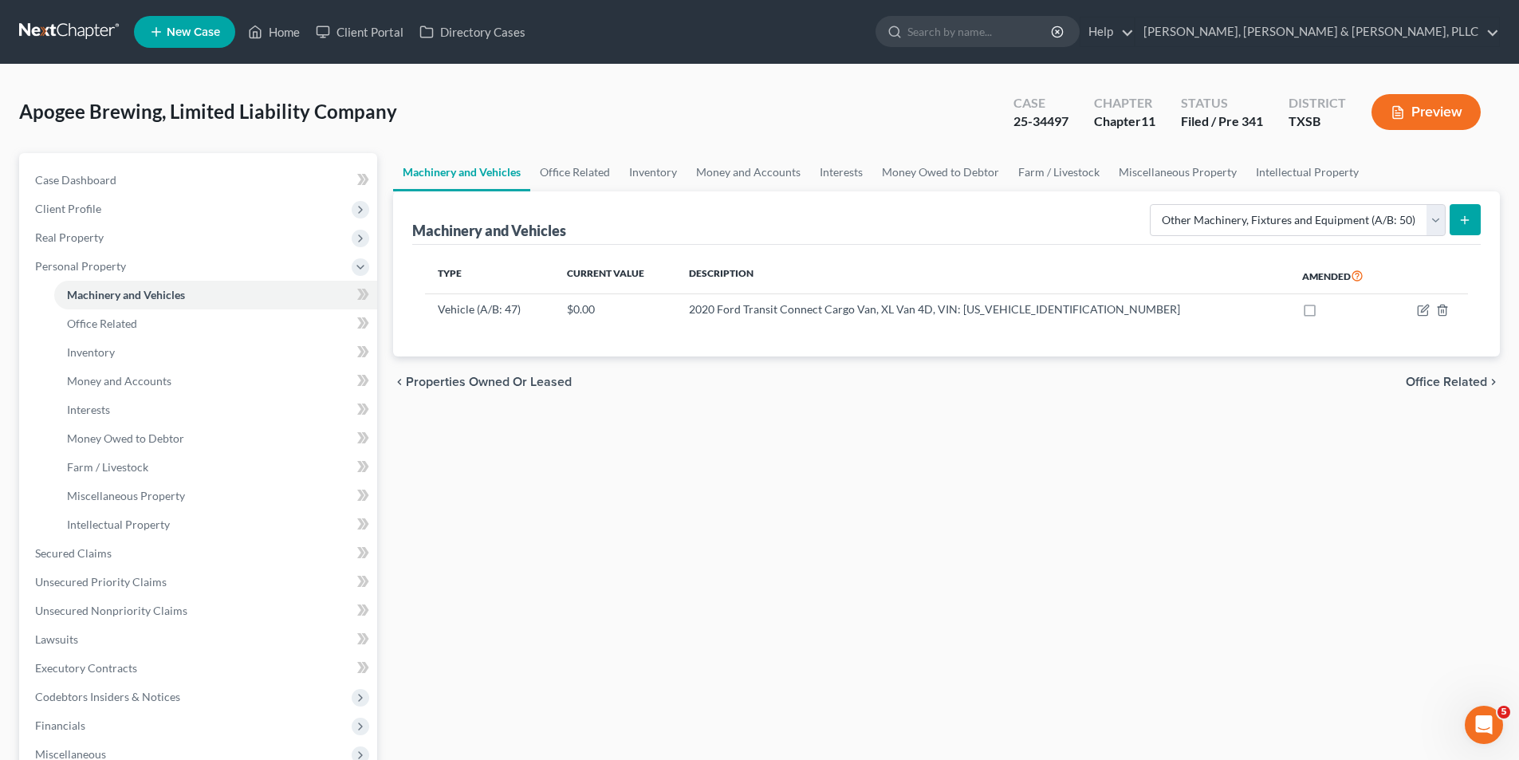
click at [1465, 214] on icon "submit" at bounding box center [1464, 220] width 13 height 13
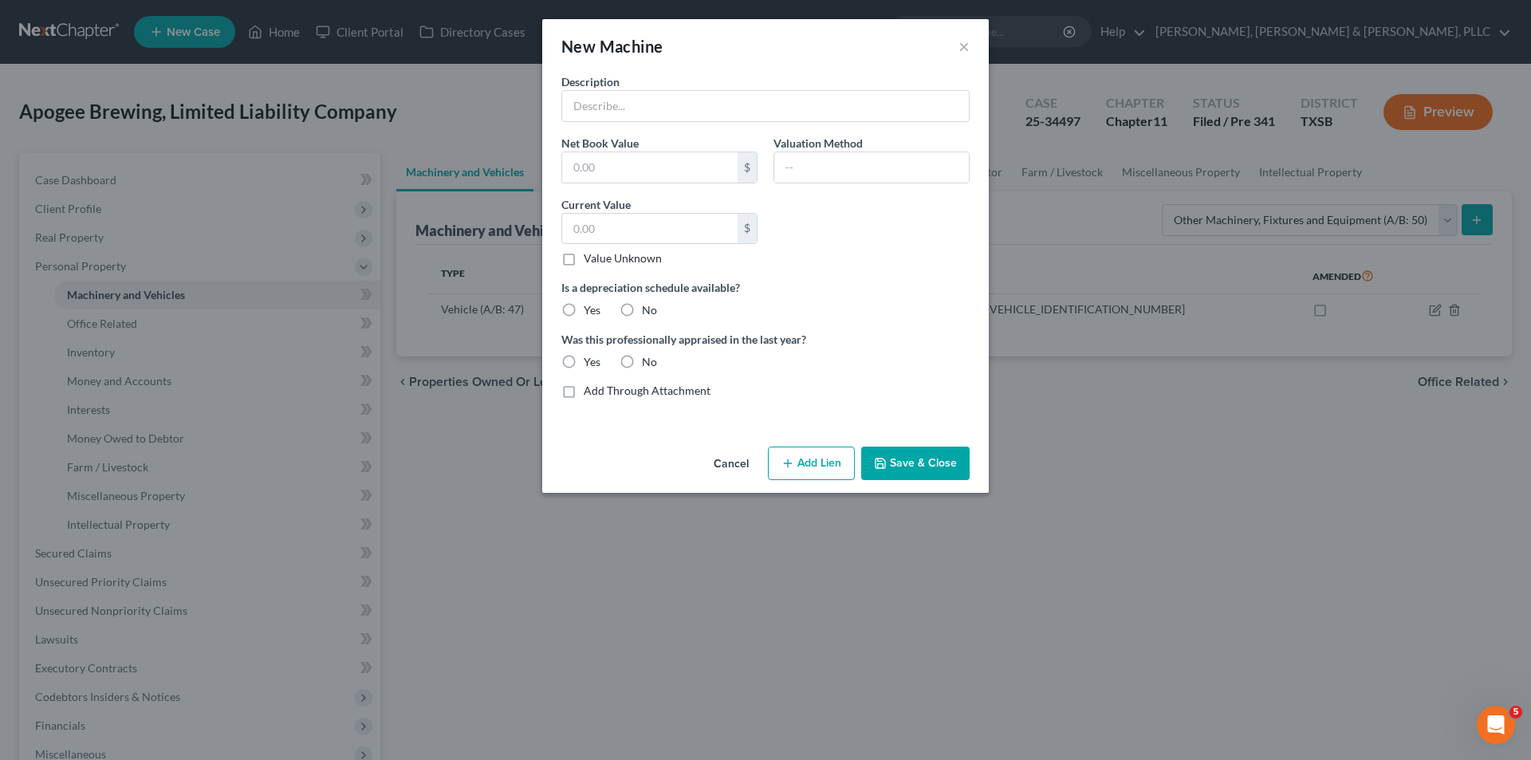
click at [1399, 531] on div "New Machine × Description Net Book Value $ Valuation Method Current Value $ Val…" at bounding box center [765, 380] width 1531 height 760
click at [683, 114] on input "text" at bounding box center [765, 106] width 407 height 30
paste input "Brewhouse Equipment (10 BBL Fermenter x2)"
type input "Brewhouse Equipment (10 BBL Fermenter x2)"
click at [607, 256] on label "Value Unknown" at bounding box center [623, 258] width 78 height 16
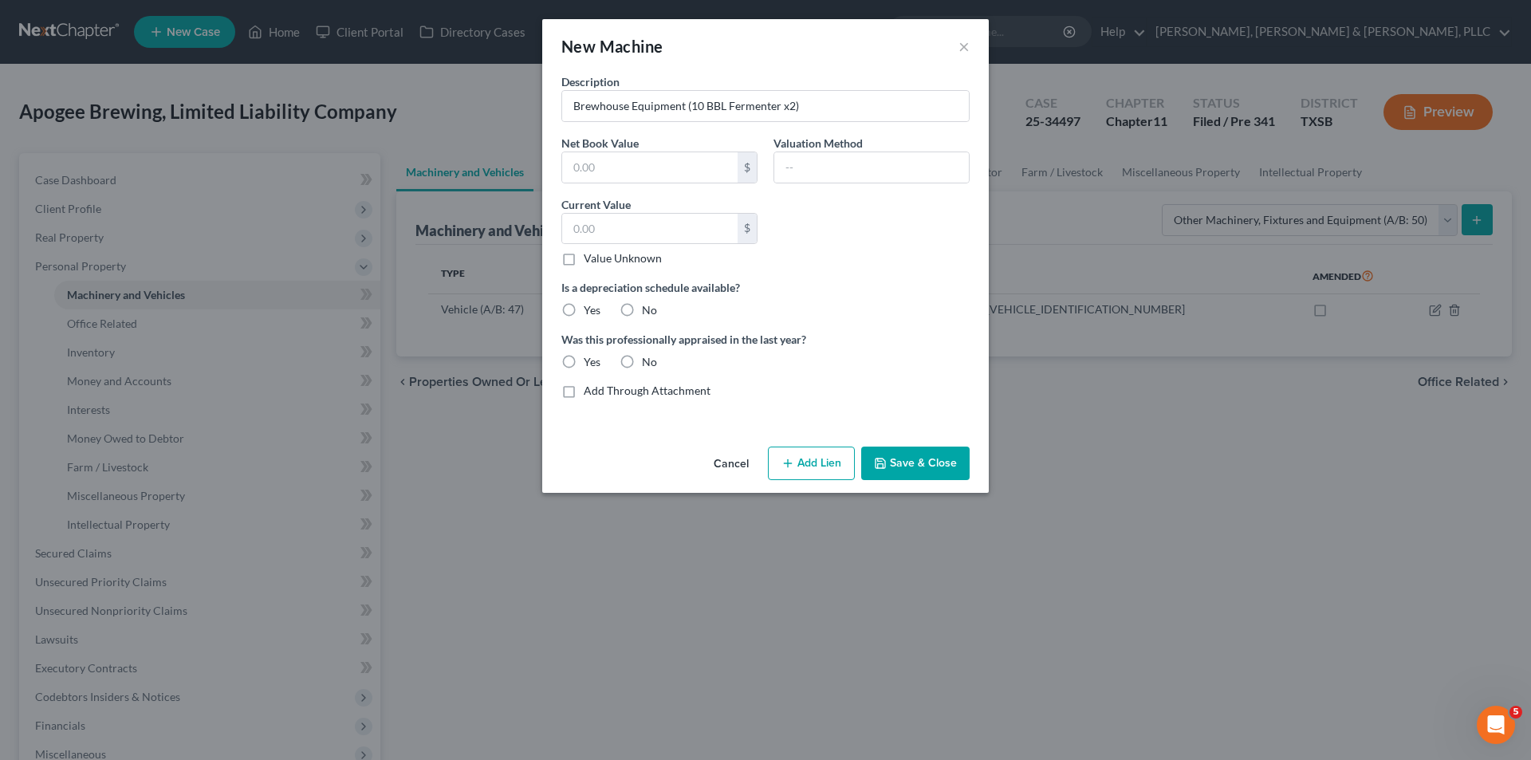
click at [600, 256] on input "Value Unknown" at bounding box center [595, 255] width 10 height 10
checkbox input "true"
type input "0.00"
click at [584, 257] on label "Value Unknown" at bounding box center [623, 258] width 78 height 16
click at [590, 257] on input "Value Unknown" at bounding box center [595, 255] width 10 height 10
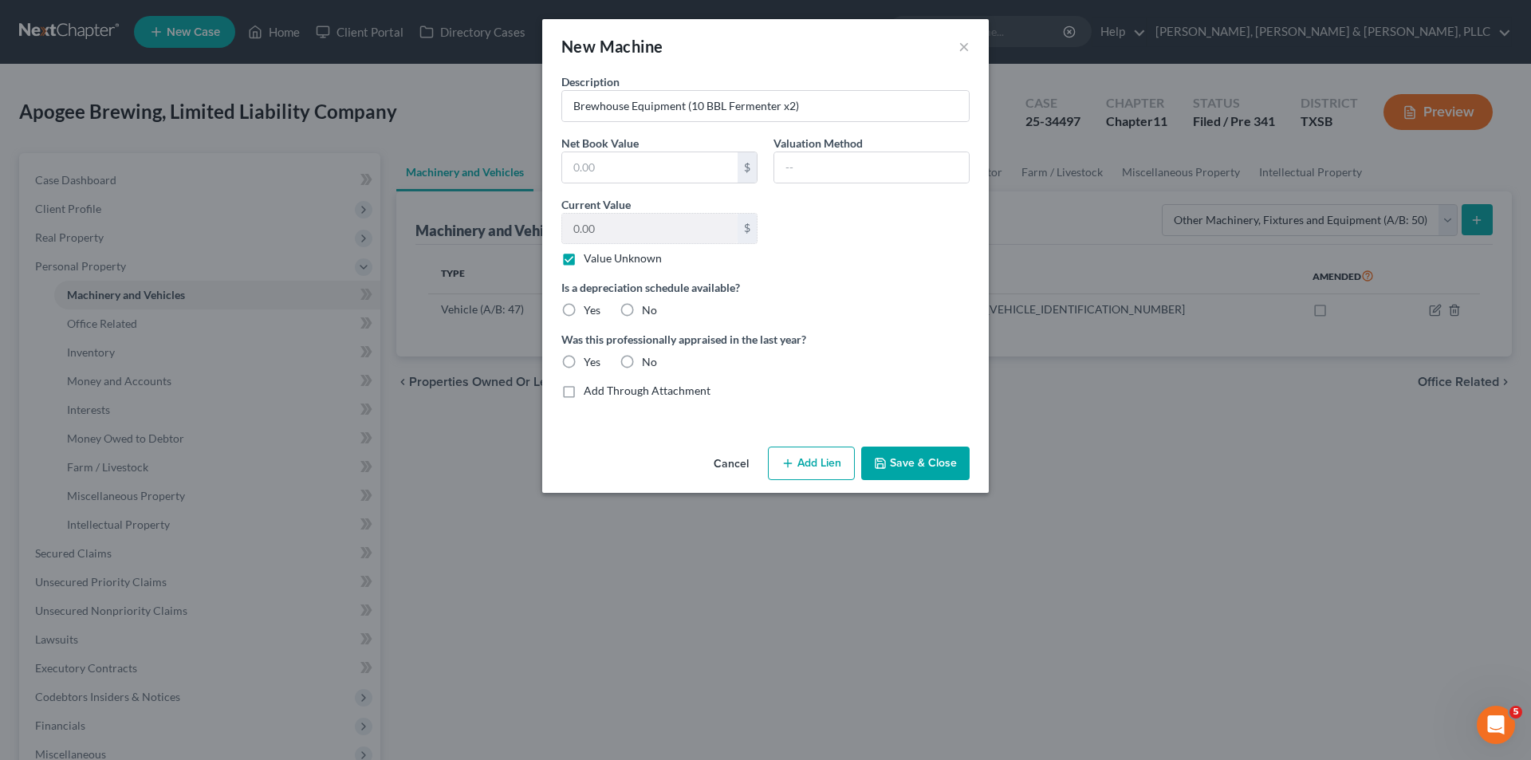
checkbox input "false"
click at [556, 152] on div "Net Book Value $" at bounding box center [659, 159] width 212 height 49
click at [965, 46] on button "×" at bounding box center [963, 46] width 11 height 19
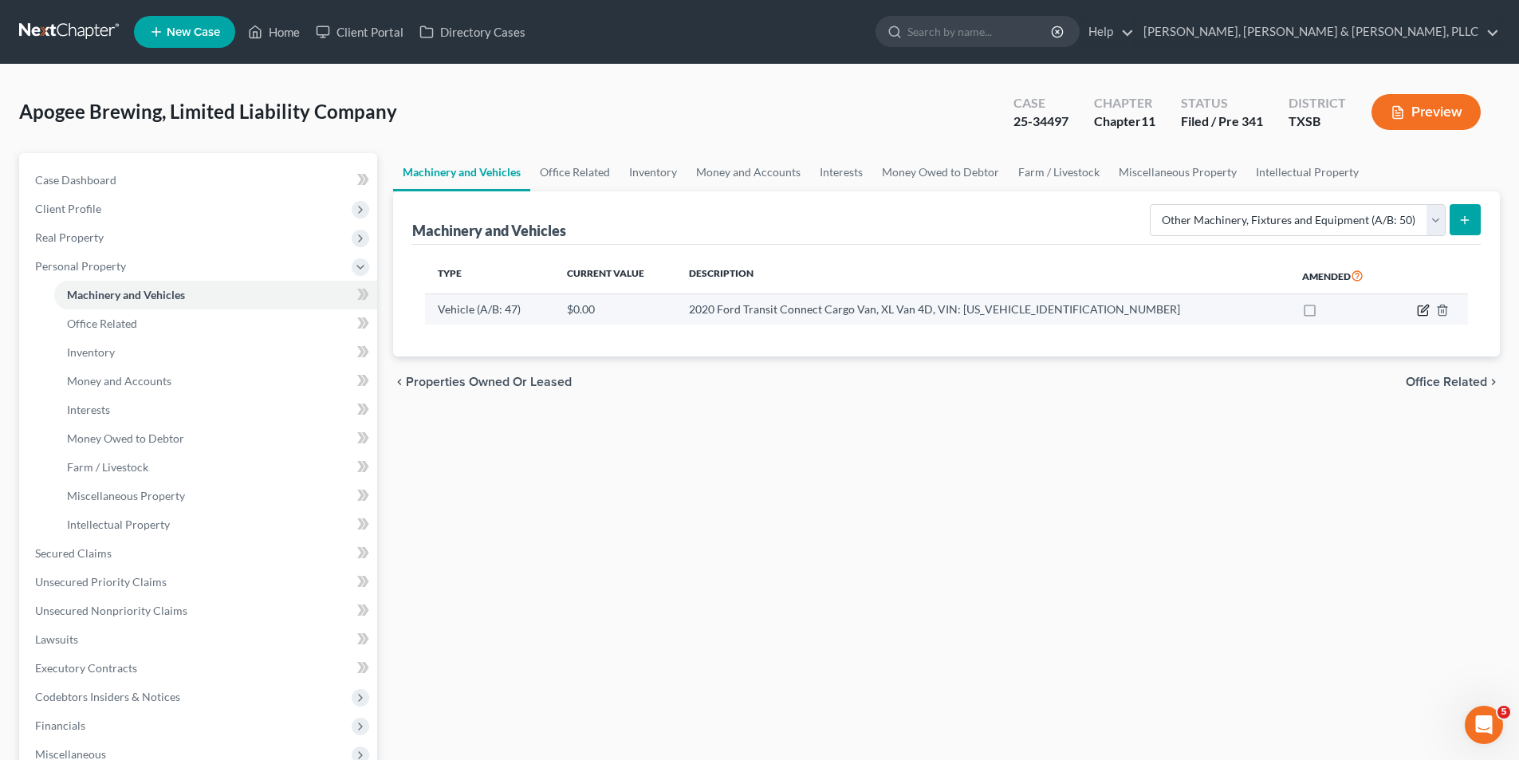
click at [1419, 316] on icon "button" at bounding box center [1422, 311] width 10 height 10
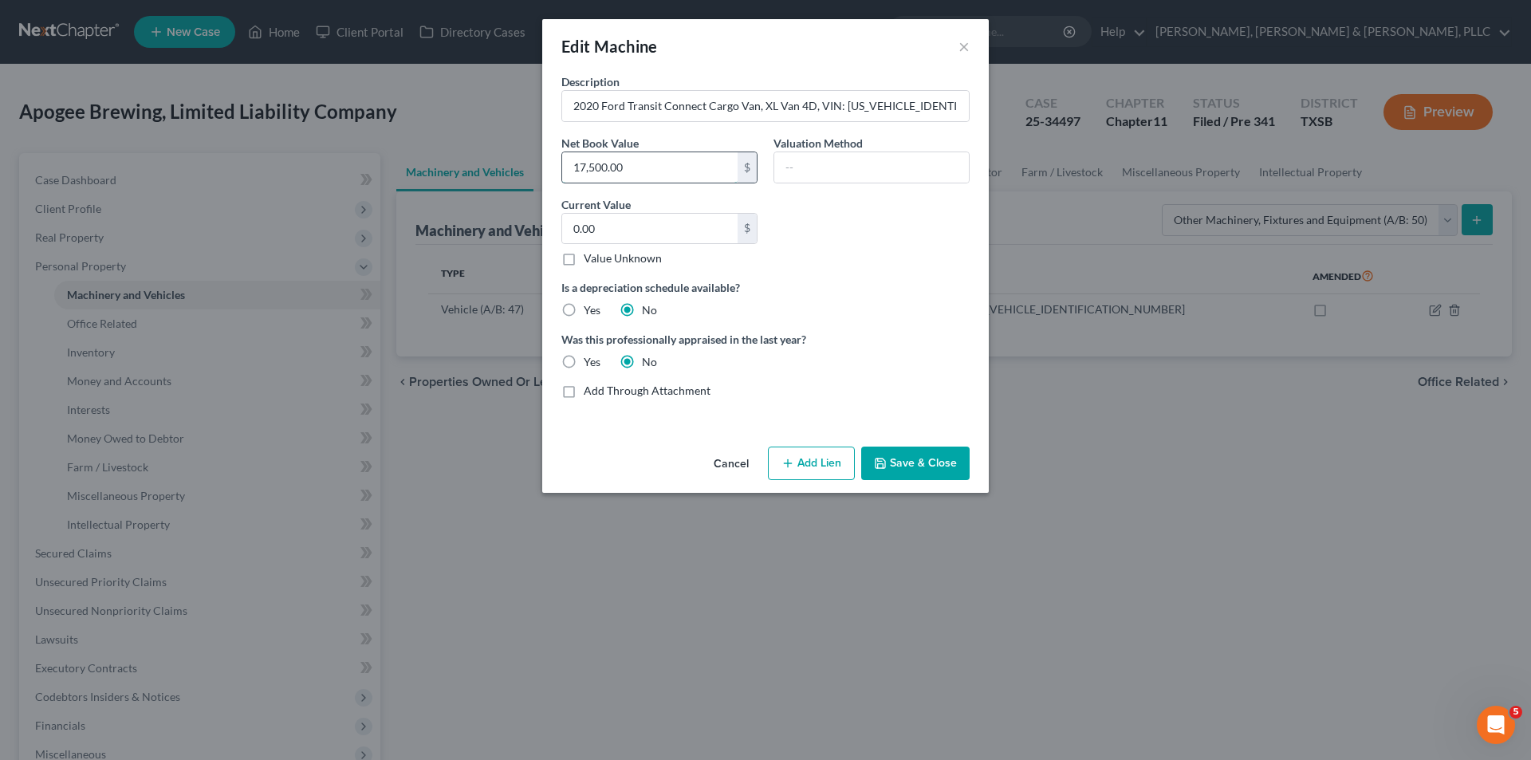
click at [721, 167] on input "17,500.00" at bounding box center [649, 167] width 175 height 30
click at [879, 171] on input "text" at bounding box center [871, 167] width 195 height 30
click at [615, 232] on input "0.00" at bounding box center [649, 229] width 175 height 30
paste input "17,50"
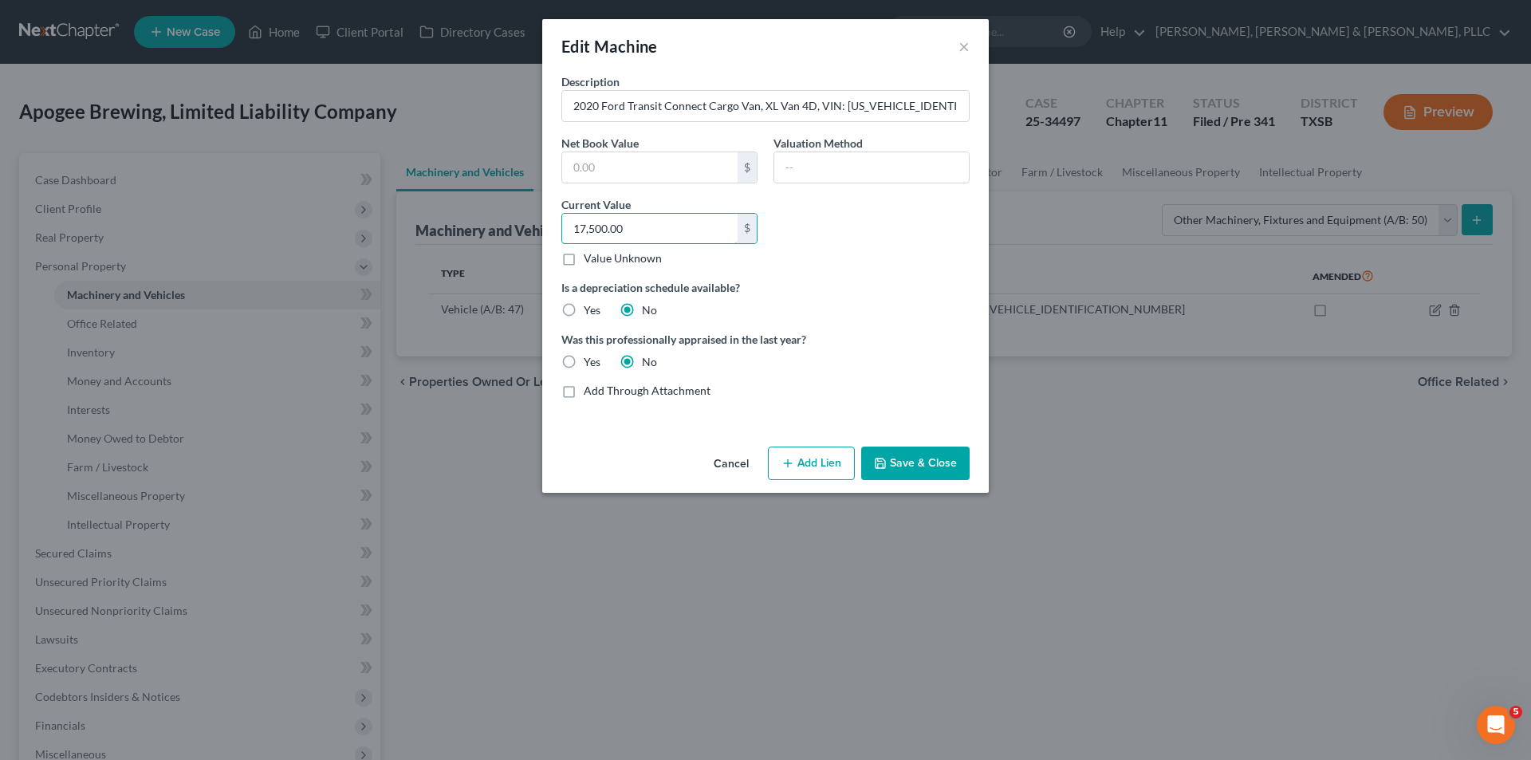
type input "17,500.00"
click at [886, 458] on icon "button" at bounding box center [880, 463] width 13 height 13
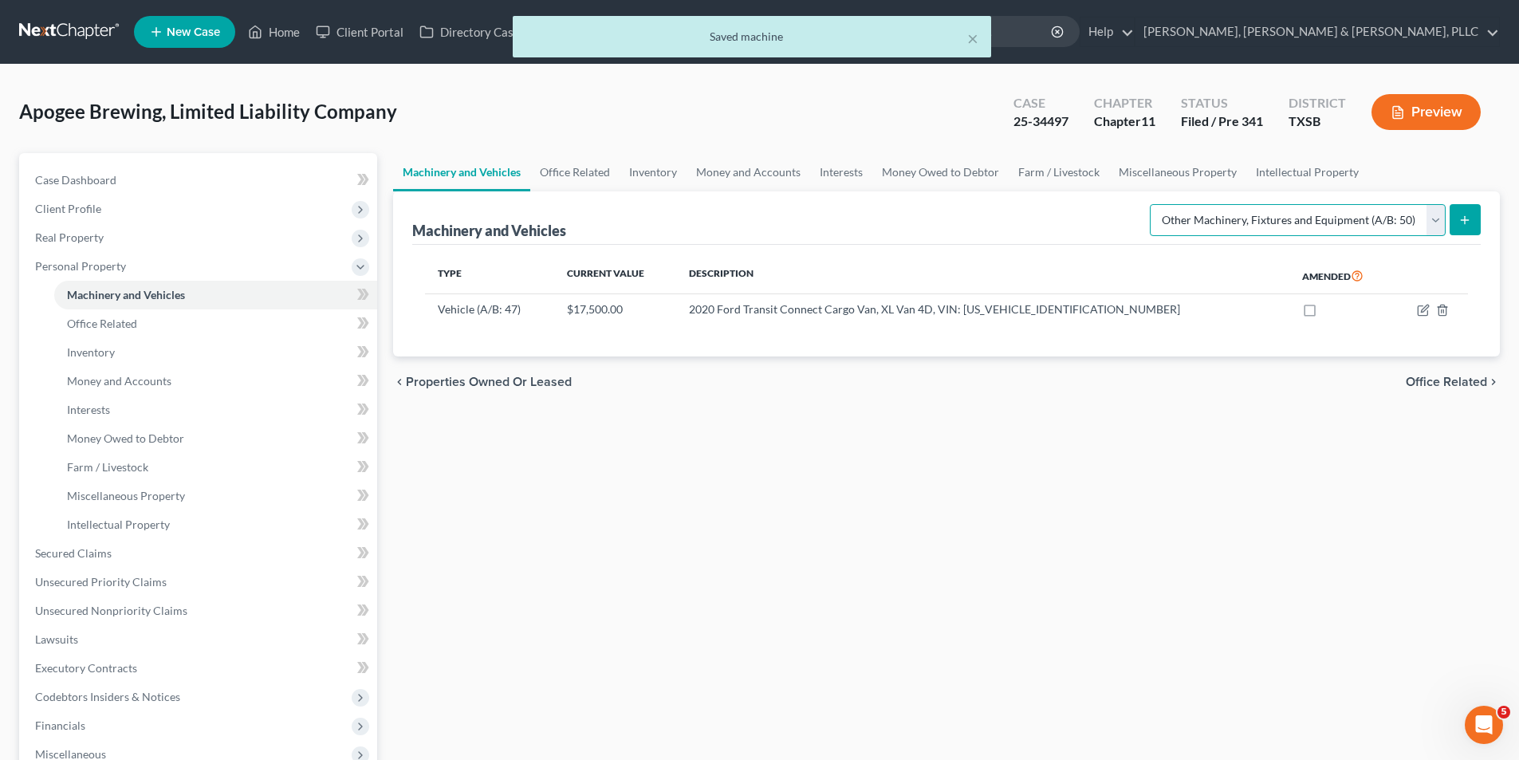
click at [1339, 231] on select "Select Type Aircraft (A/B: 49) Other Machinery, Fixtures and Equipment (A/B: 50…" at bounding box center [1298, 220] width 296 height 32
click at [1152, 204] on select "Select Type Aircraft (A/B: 49) Other Machinery, Fixtures and Equipment (A/B: 50…" at bounding box center [1298, 220] width 296 height 32
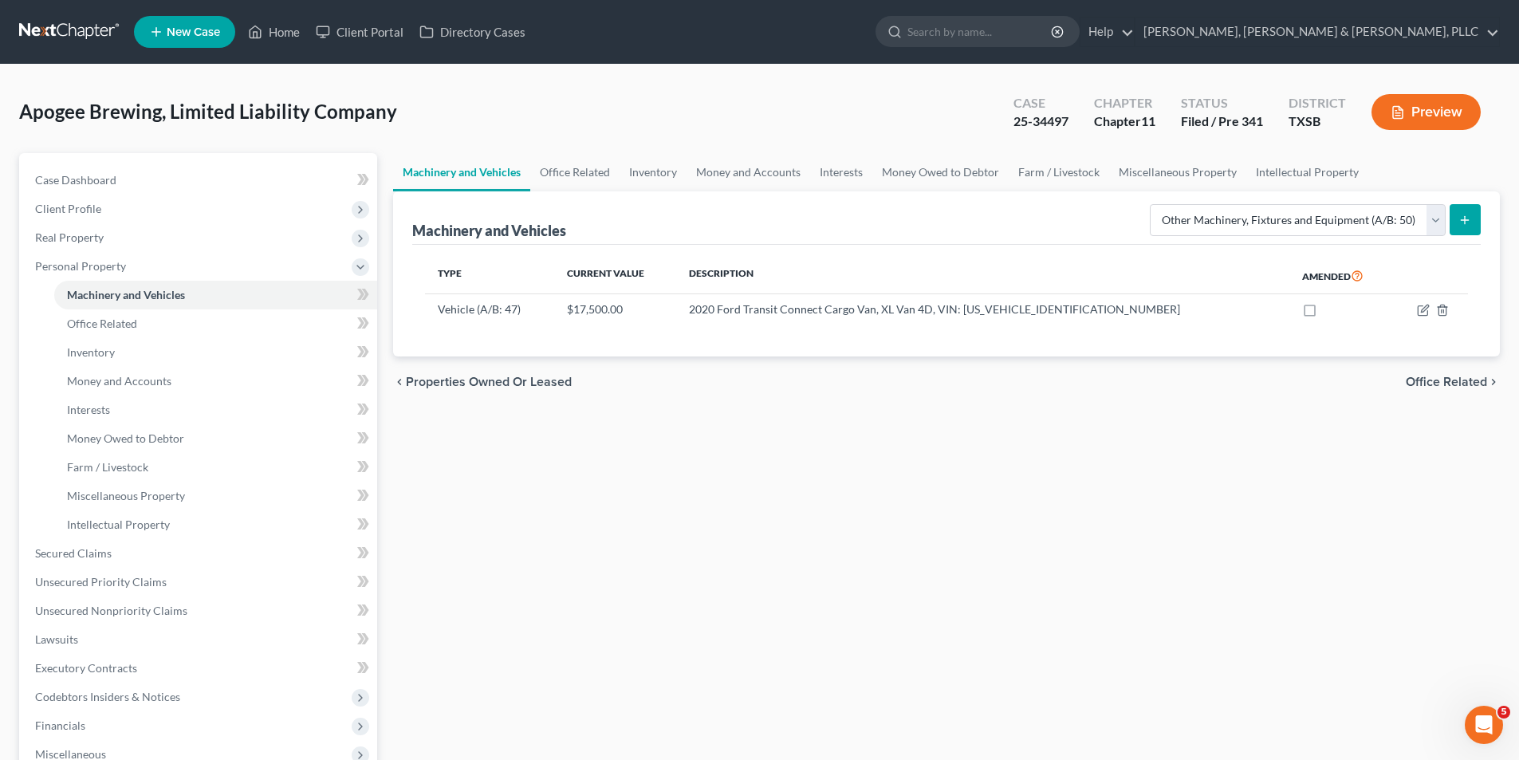
click at [1475, 216] on button "submit" at bounding box center [1464, 219] width 31 height 31
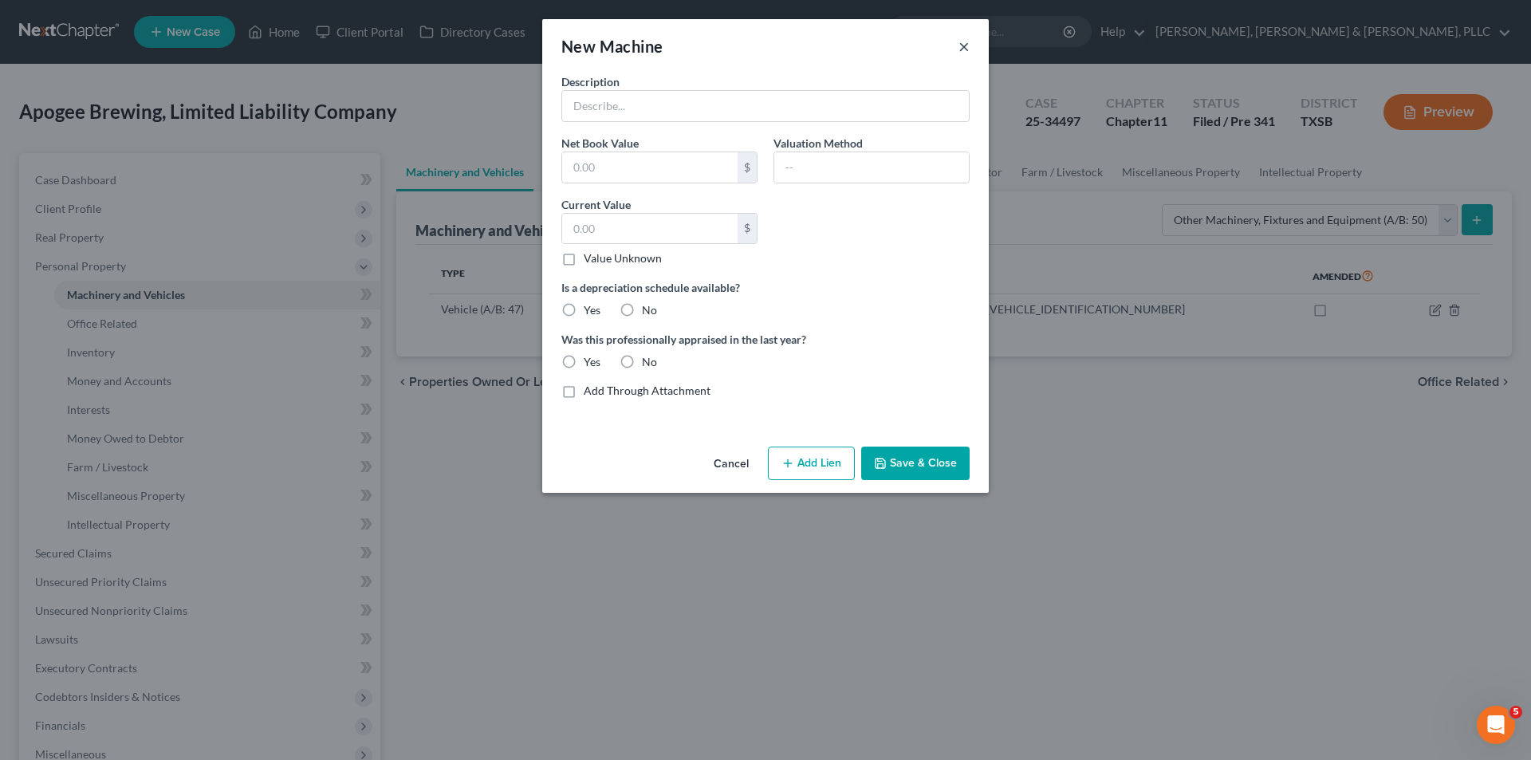
click at [967, 42] on button "×" at bounding box center [963, 46] width 11 height 19
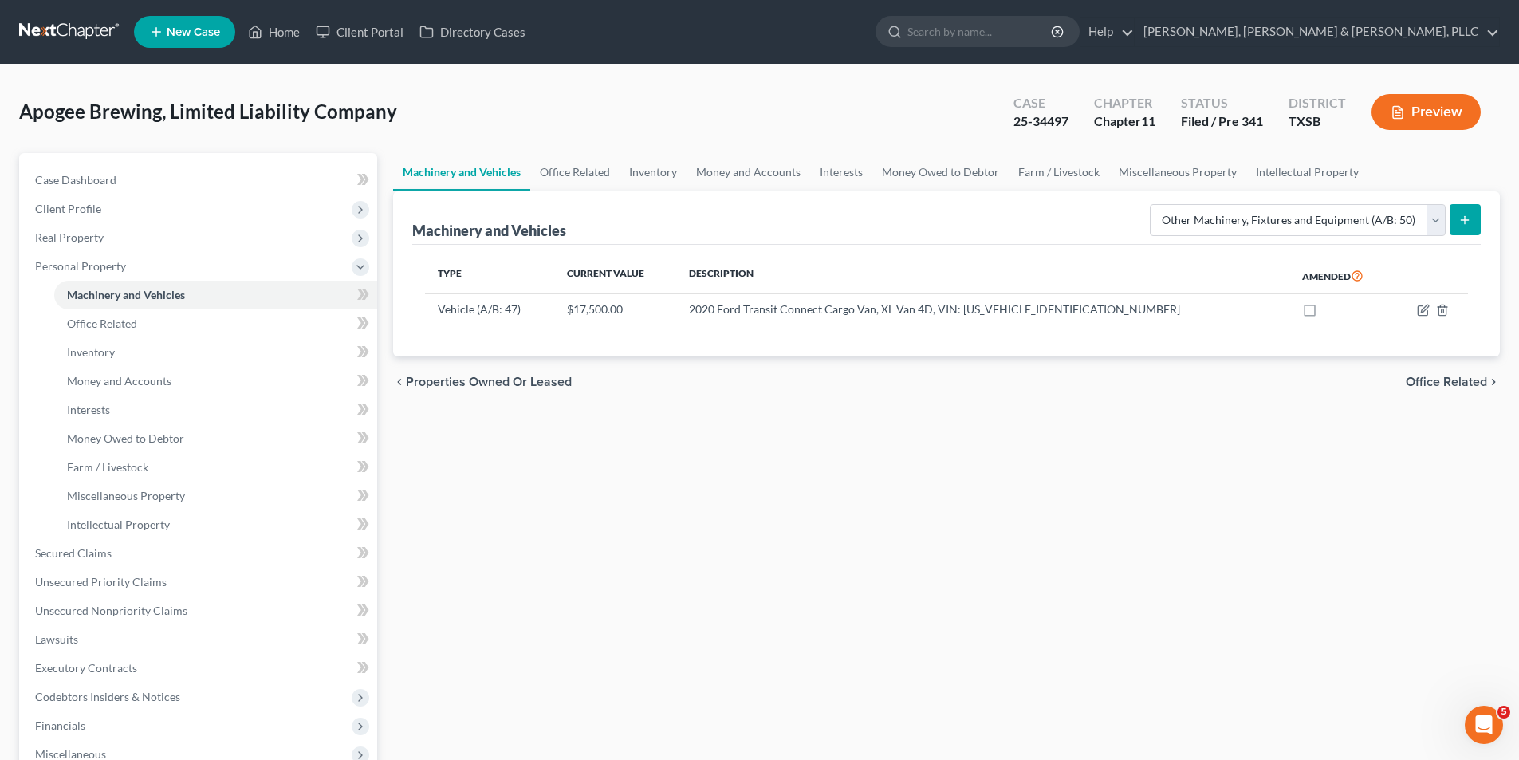
click at [1475, 220] on button "submit" at bounding box center [1464, 219] width 31 height 31
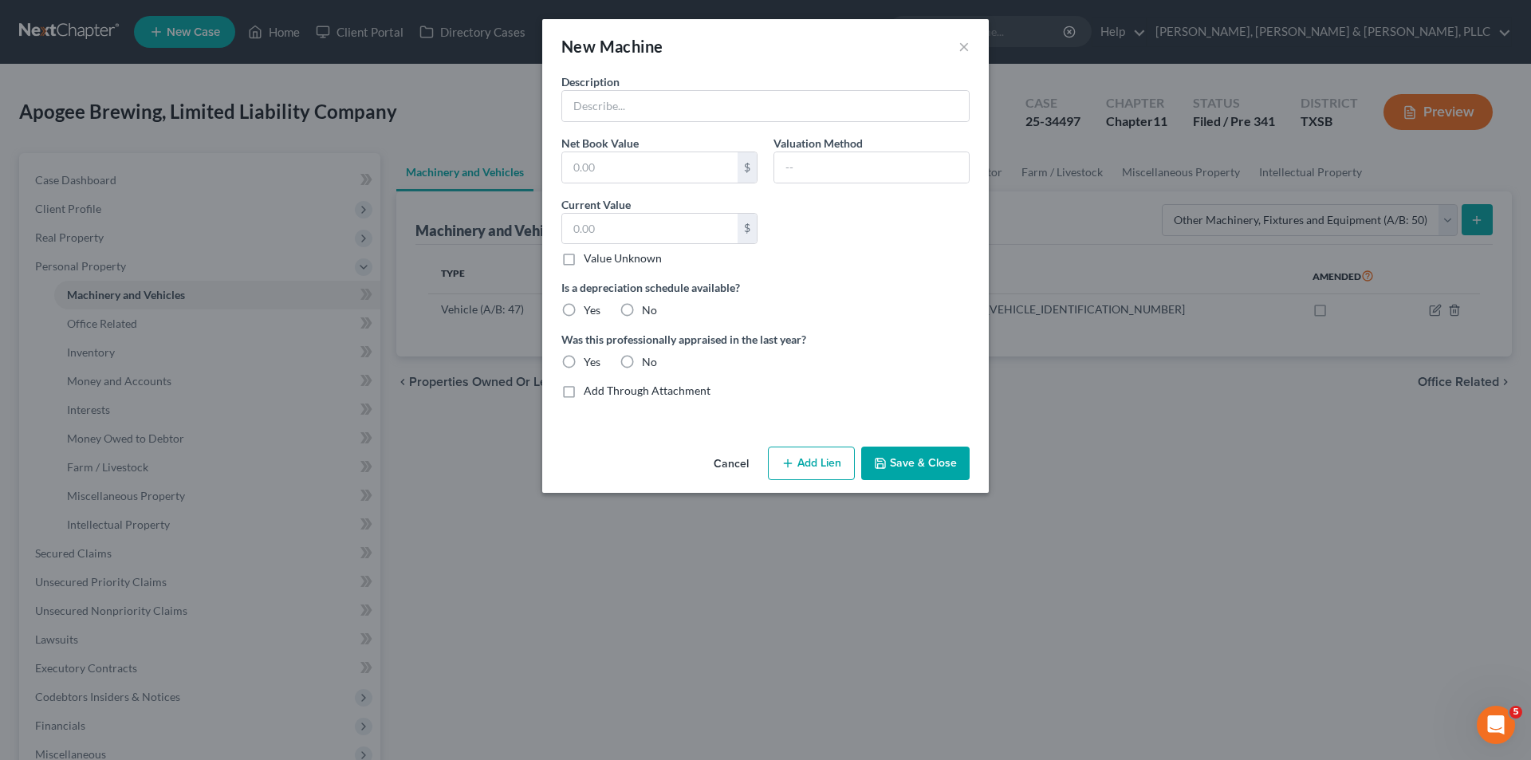
click at [767, 124] on div "Description Net Book Value $ Valuation Method Current Value $ Value Unknown Bal…" at bounding box center [765, 242] width 424 height 338
click at [761, 112] on input "text" at bounding box center [765, 106] width 407 height 30
paste input "Foeders"
type input "Foeders"
click at [635, 171] on input "text" at bounding box center [649, 167] width 175 height 30
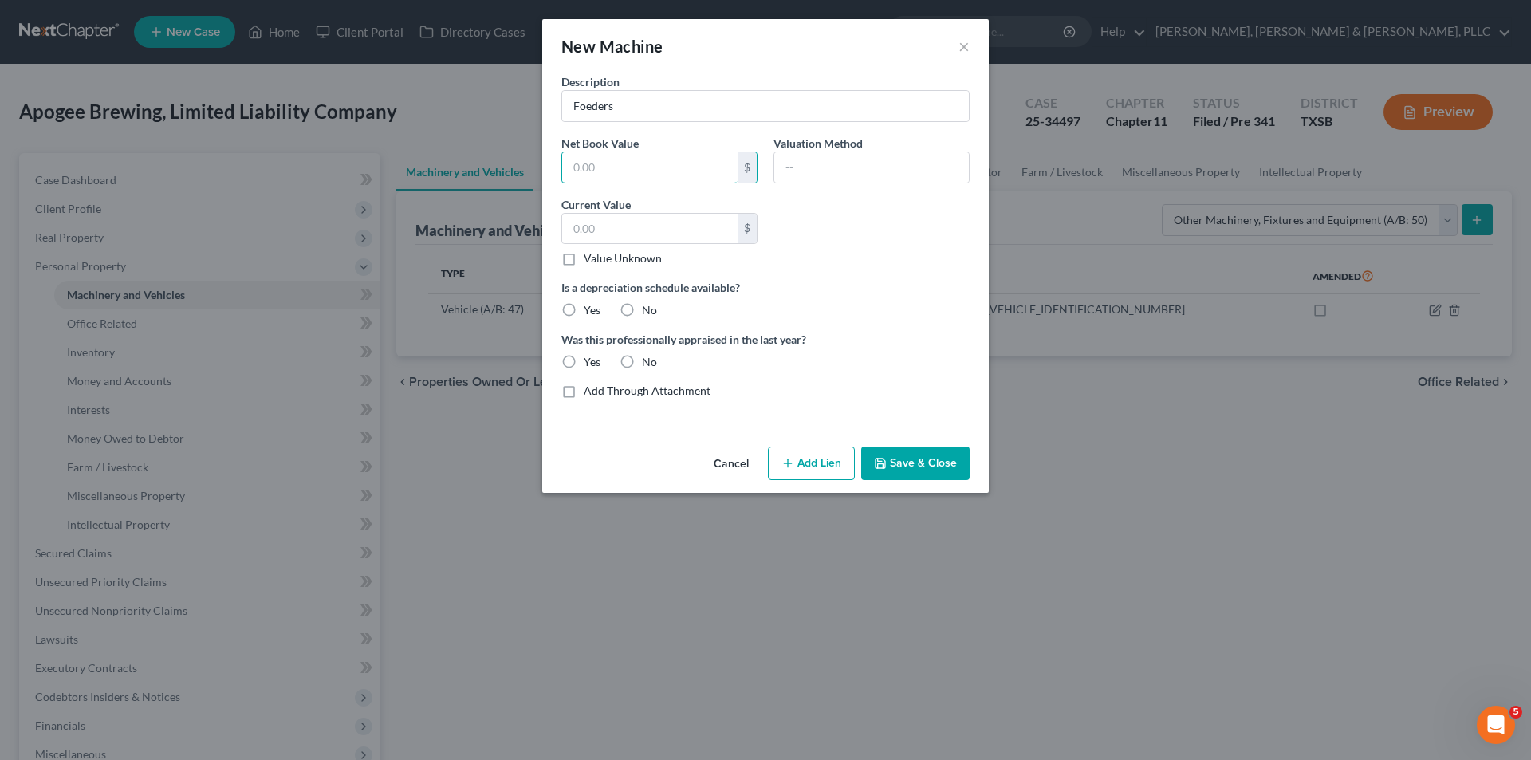
paste input "$8,985.00"
type input "8,985.00"
drag, startPoint x: 627, startPoint y: 174, endPoint x: 476, endPoint y: 177, distance: 150.7
click at [476, 177] on div "New Machine × Description Foeders Net Book Value 8,985.00 $ Valuation Method Cu…" at bounding box center [765, 380] width 1531 height 760
click at [611, 216] on input "text" at bounding box center [649, 229] width 175 height 30
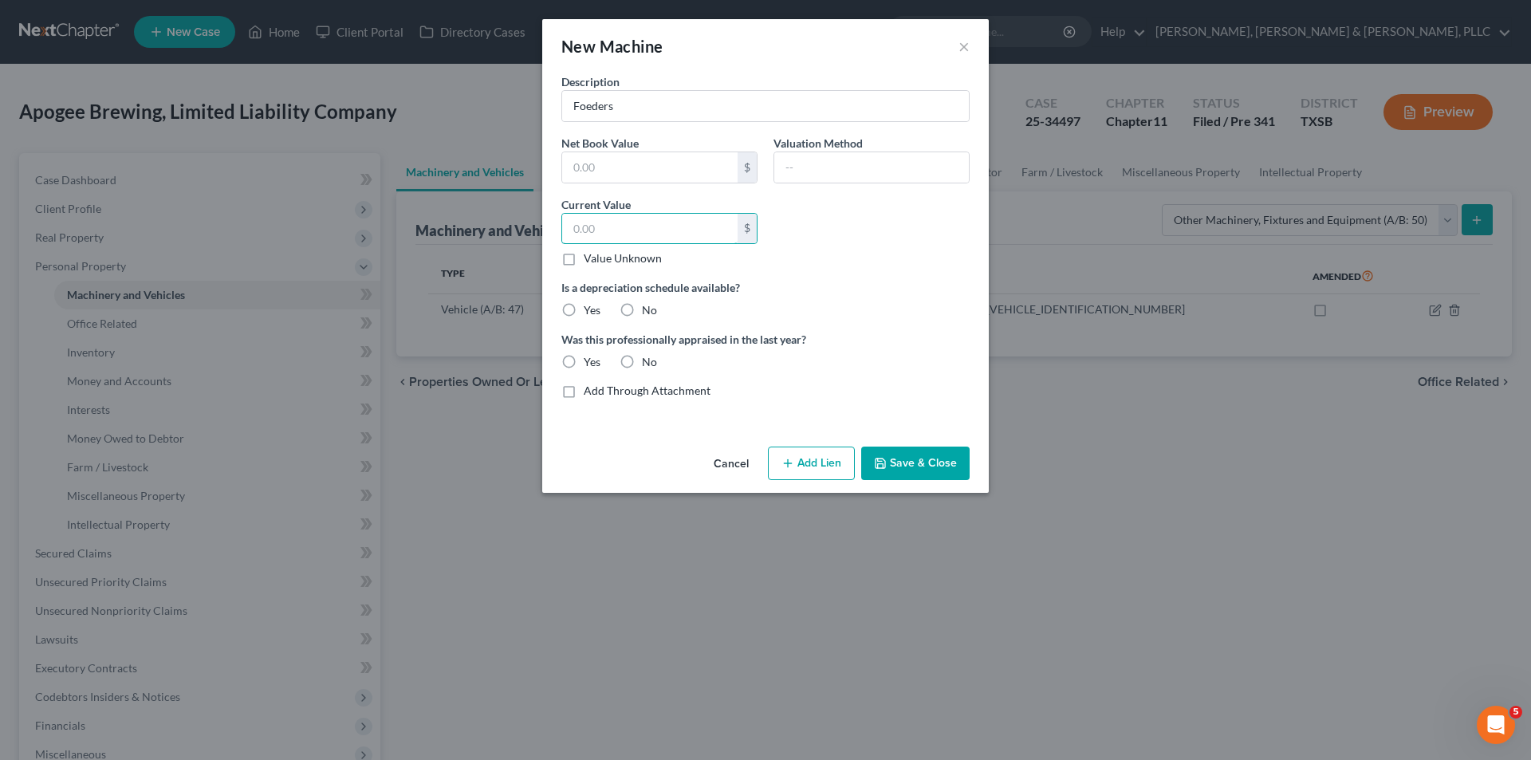
paste input "$8,985.00"
type input "8,985.00"
click at [642, 359] on label "No" at bounding box center [649, 362] width 15 height 16
click at [648, 359] on input "No" at bounding box center [653, 359] width 10 height 10
radio input "true"
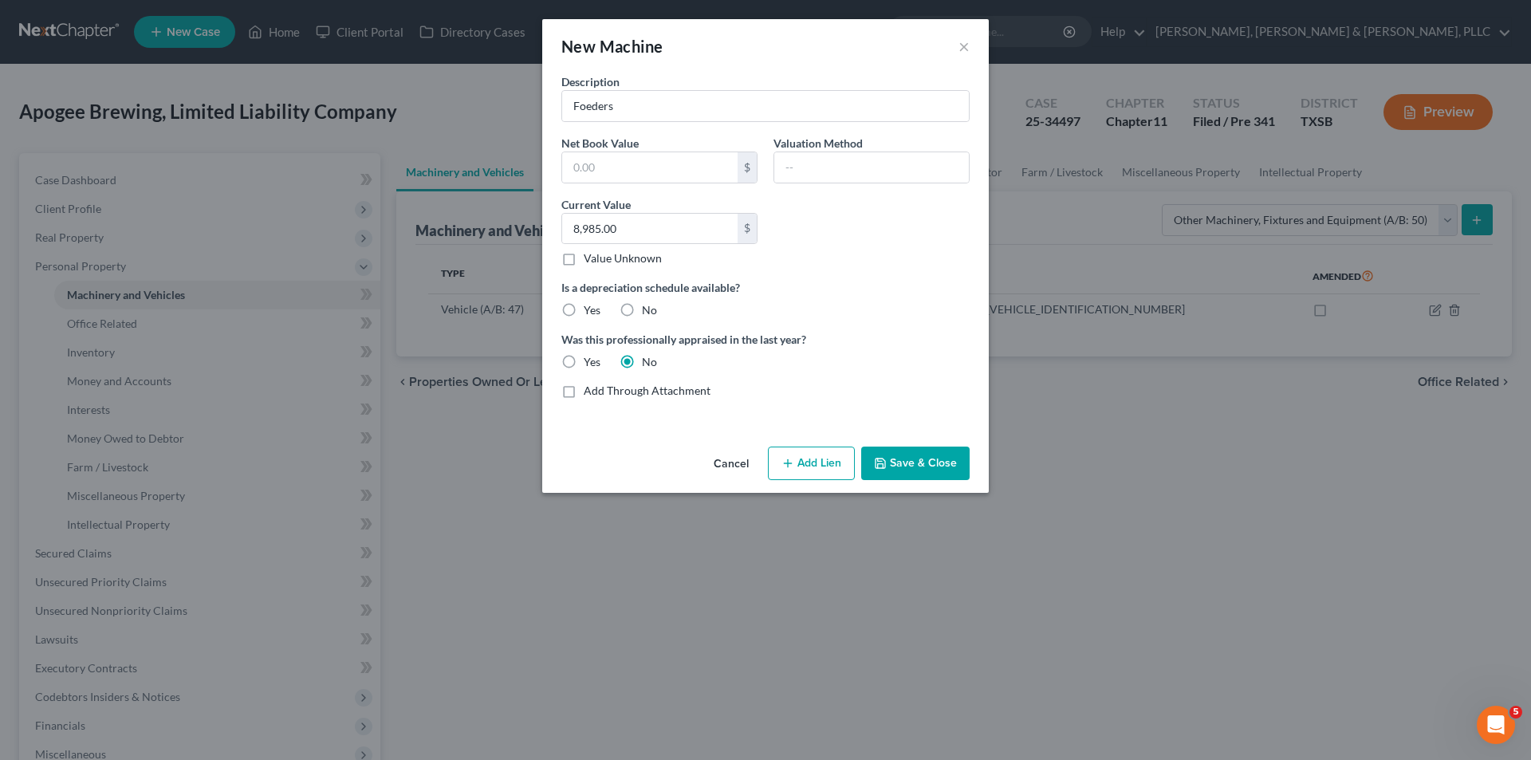
click at [642, 307] on label "No" at bounding box center [649, 310] width 15 height 16
click at [648, 307] on input "No" at bounding box center [653, 307] width 10 height 10
radio input "true"
click at [927, 468] on button "Save & Close" at bounding box center [915, 462] width 108 height 33
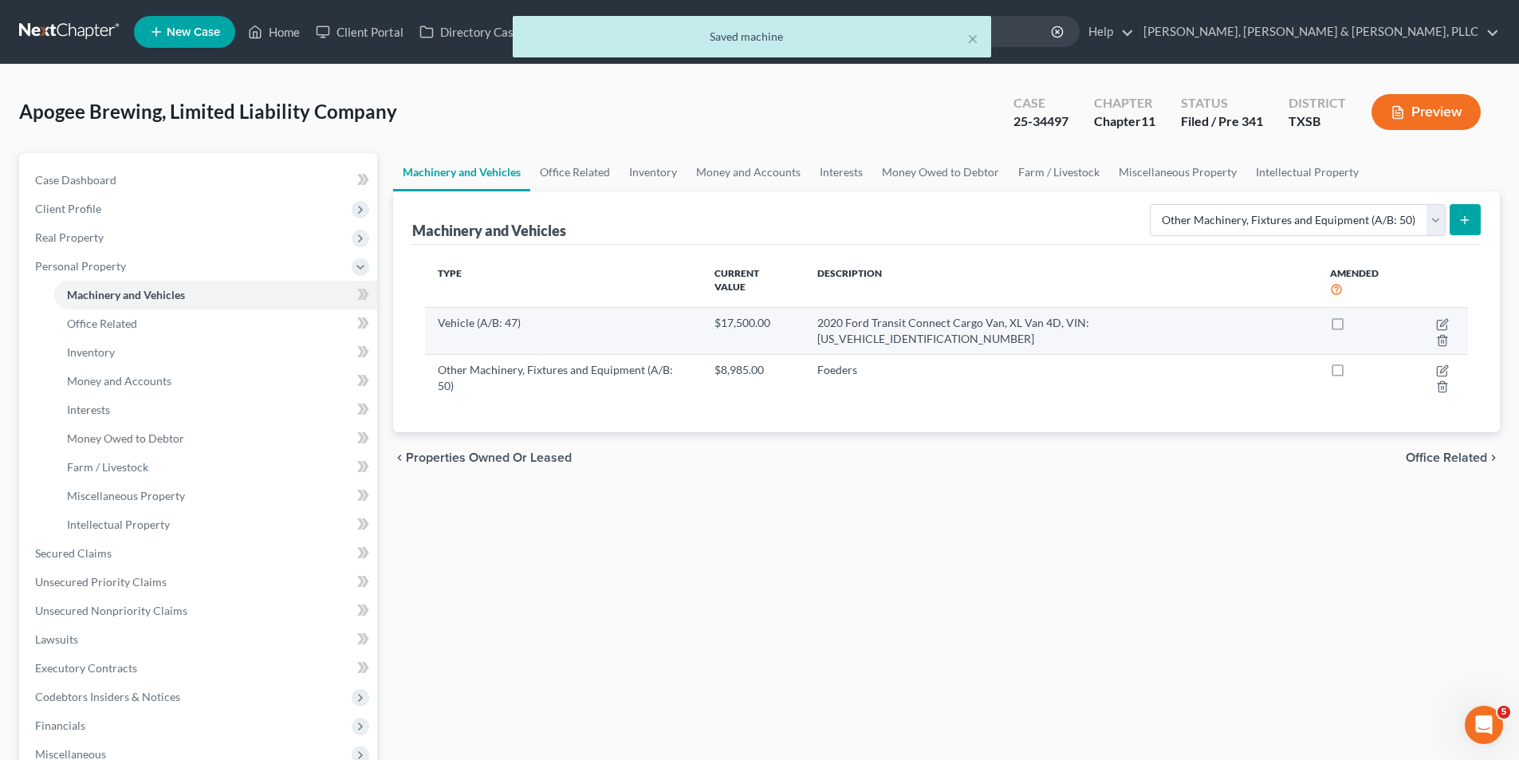
click at [1415, 310] on td at bounding box center [1436, 331] width 64 height 46
drag, startPoint x: 1420, startPoint y: 310, endPoint x: 1410, endPoint y: 295, distance: 17.9
click at [1436, 318] on icon "button" at bounding box center [1442, 324] width 13 height 13
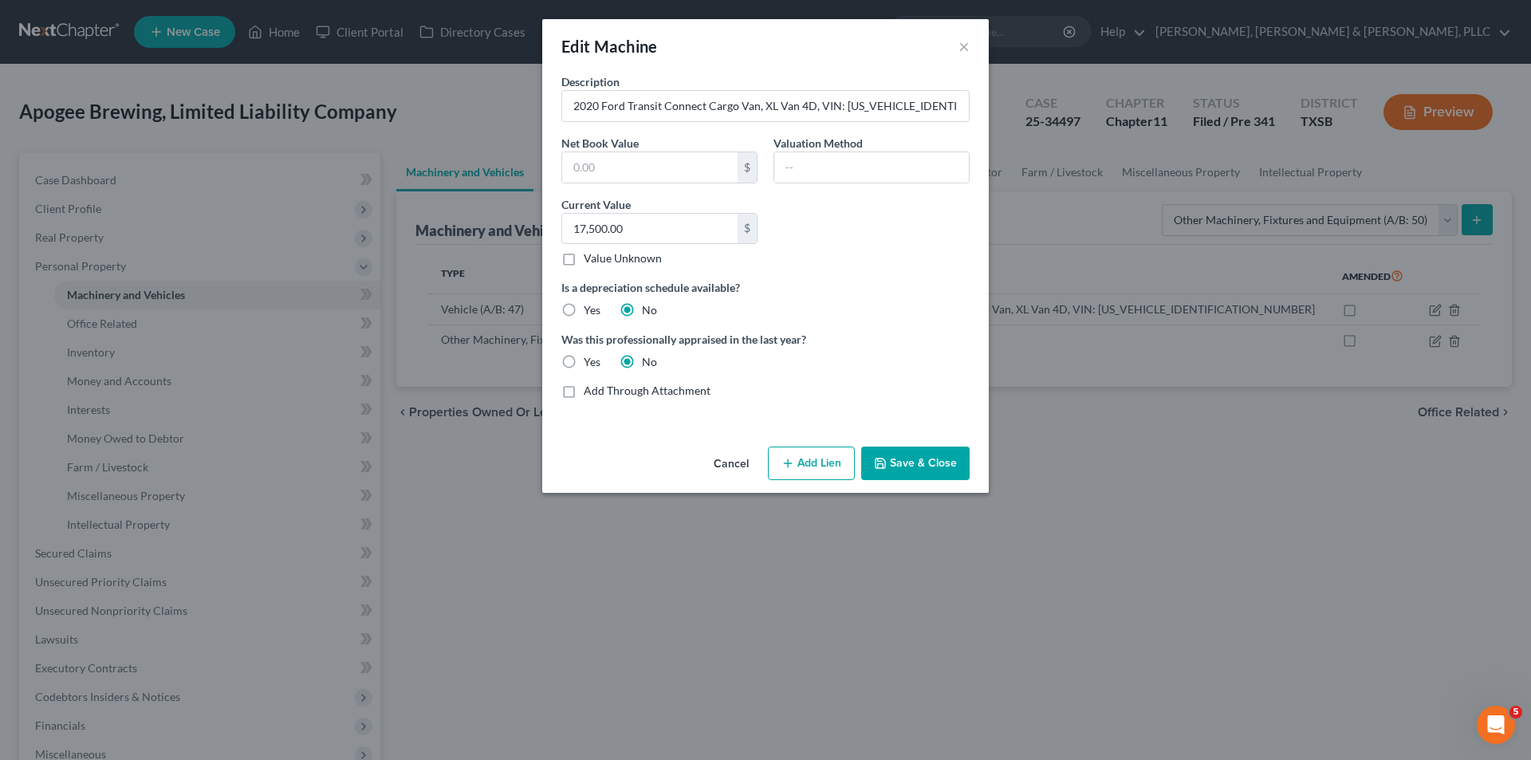
click at [951, 454] on button "Save & Close" at bounding box center [915, 462] width 108 height 33
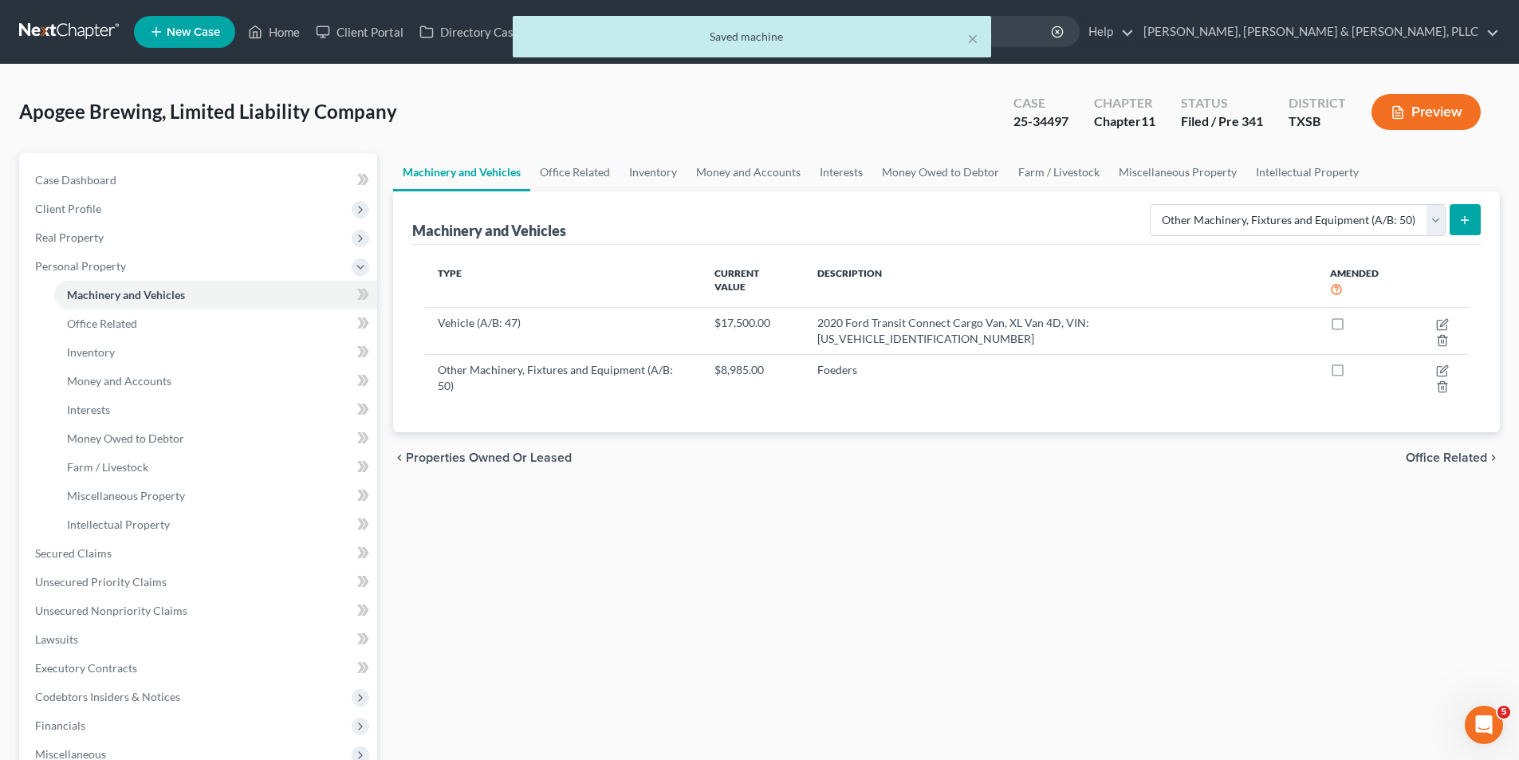
click at [1469, 226] on icon "submit" at bounding box center [1464, 220] width 13 height 13
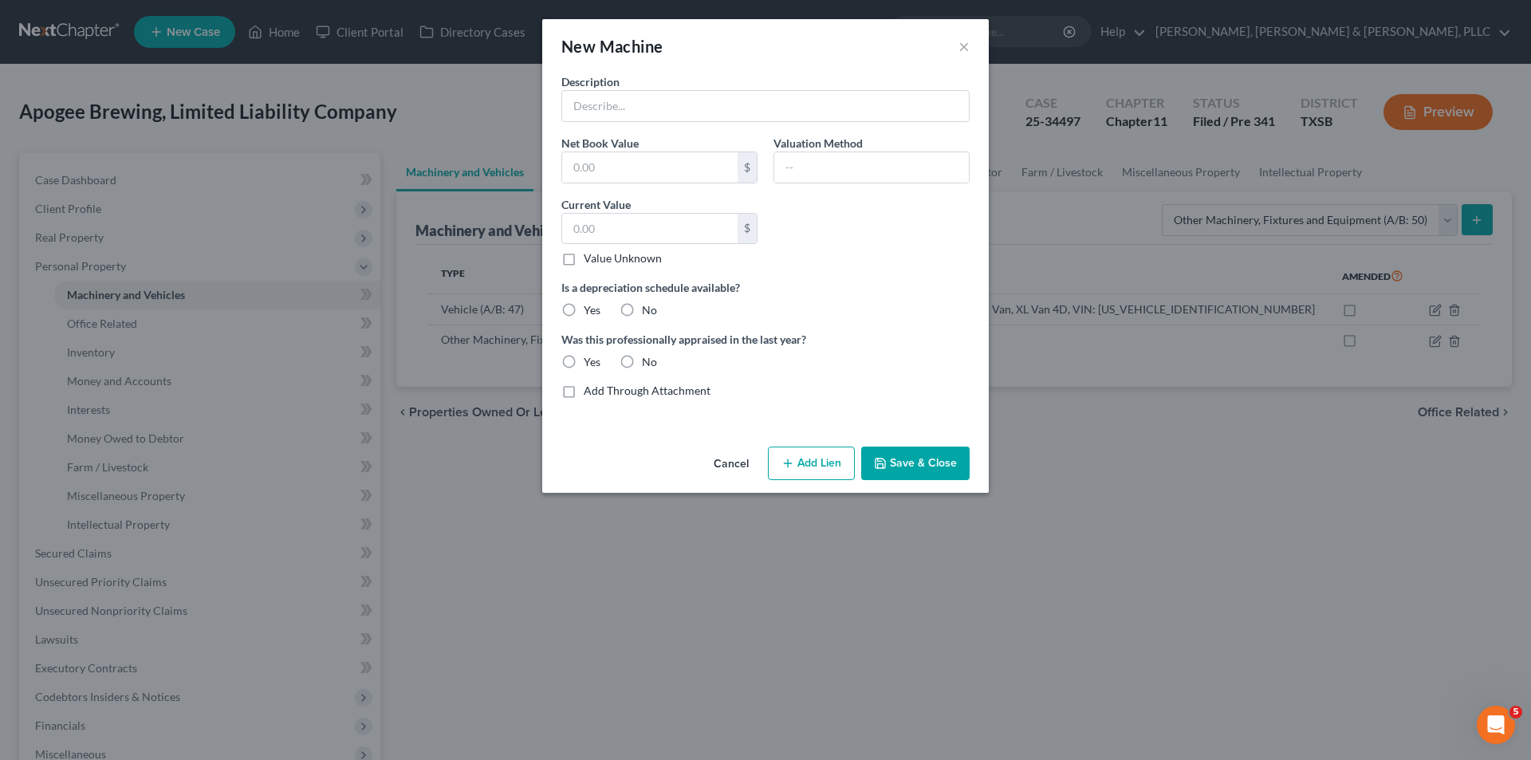
click at [745, 468] on button "Cancel" at bounding box center [731, 464] width 61 height 32
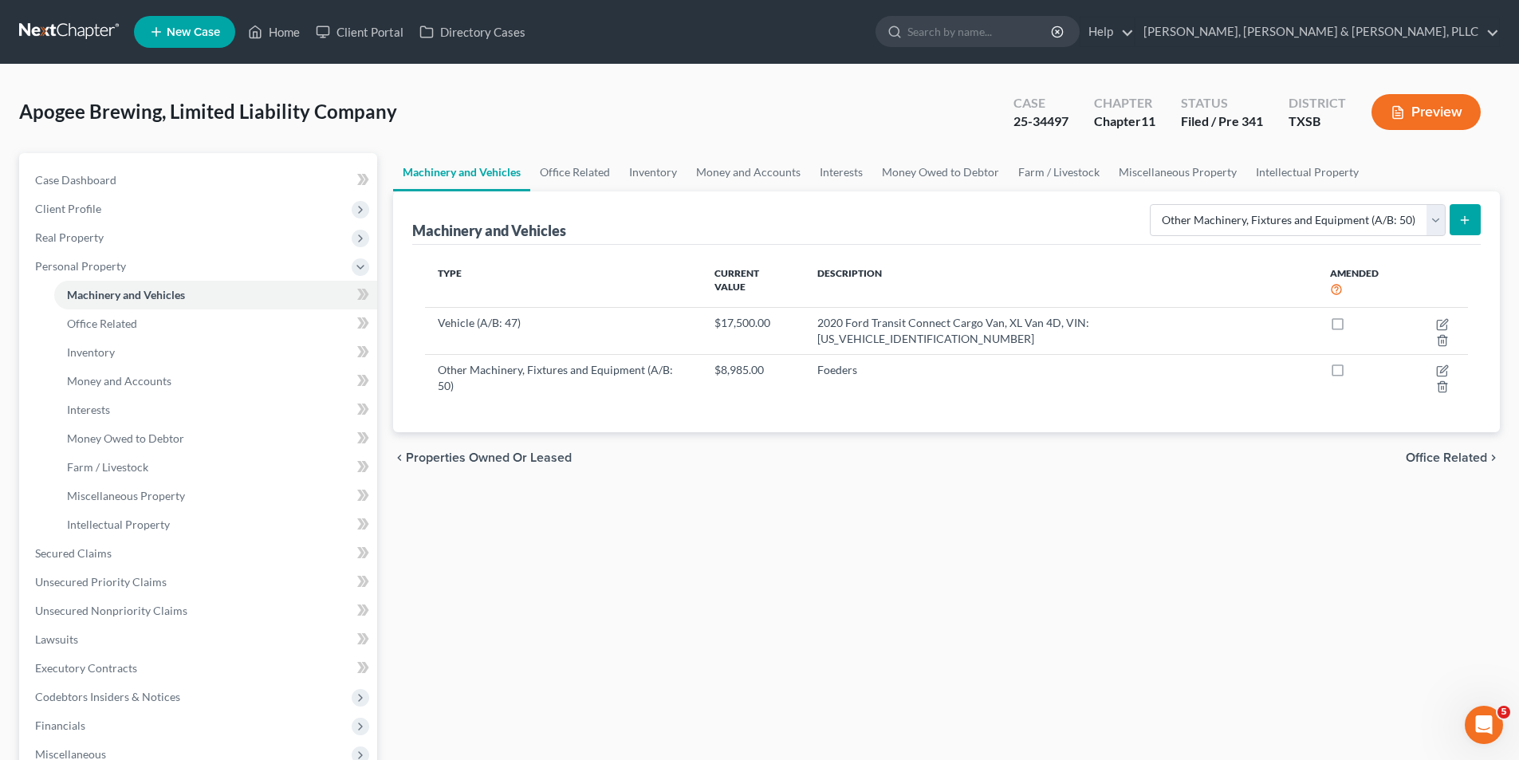
click at [1478, 224] on button "submit" at bounding box center [1464, 219] width 31 height 31
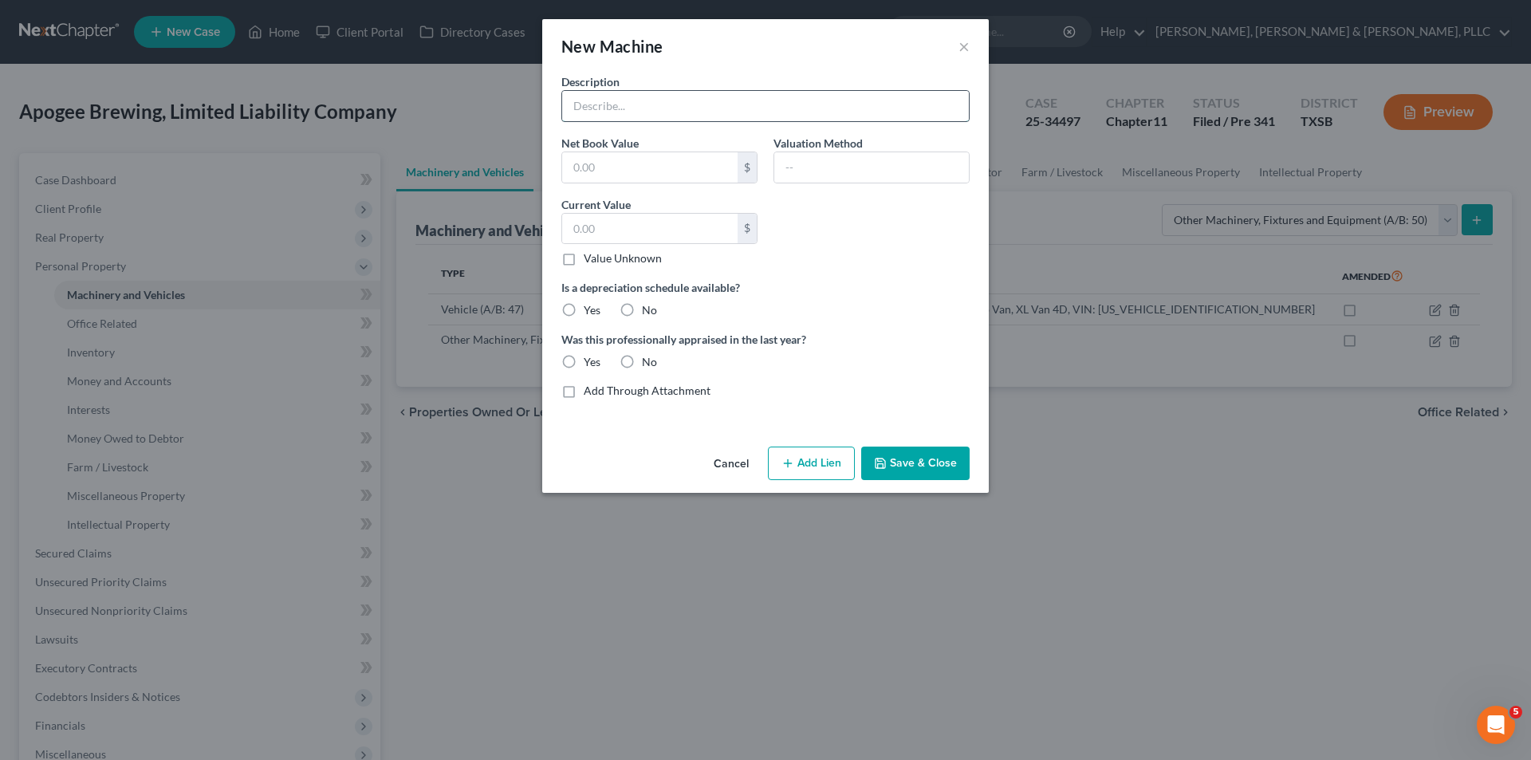
click at [666, 113] on input "text" at bounding box center [765, 106] width 407 height 30
paste input "Walk In Cooler"
type input "Walk In Cooler"
drag, startPoint x: 608, startPoint y: 221, endPoint x: 609, endPoint y: 230, distance: 8.8
click at [608, 221] on input "text" at bounding box center [649, 229] width 175 height 30
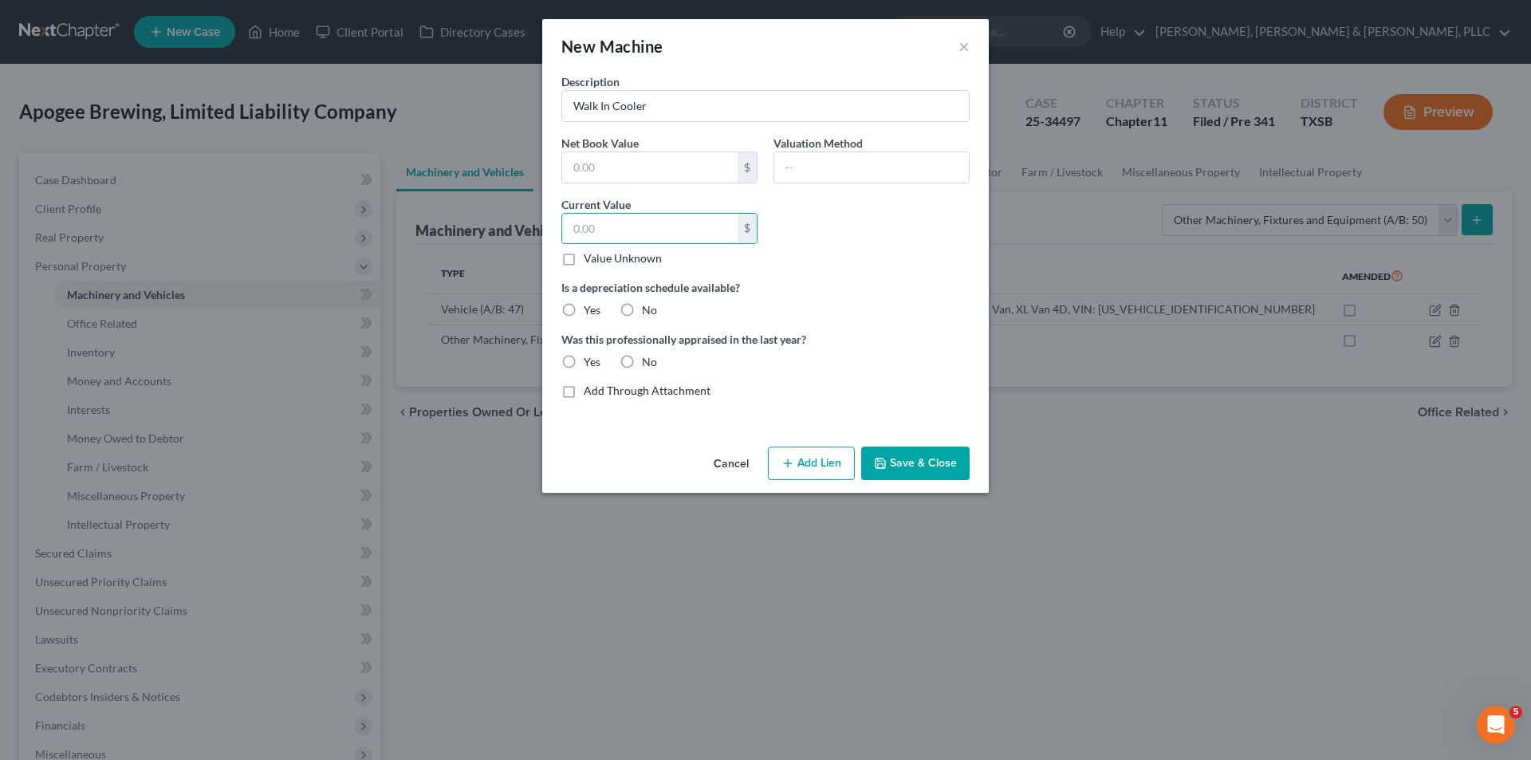
paste input "$13,050.00"
type input "13,050.00"
click at [642, 313] on label "No" at bounding box center [649, 310] width 15 height 16
click at [648, 313] on input "No" at bounding box center [653, 307] width 10 height 10
radio input "true"
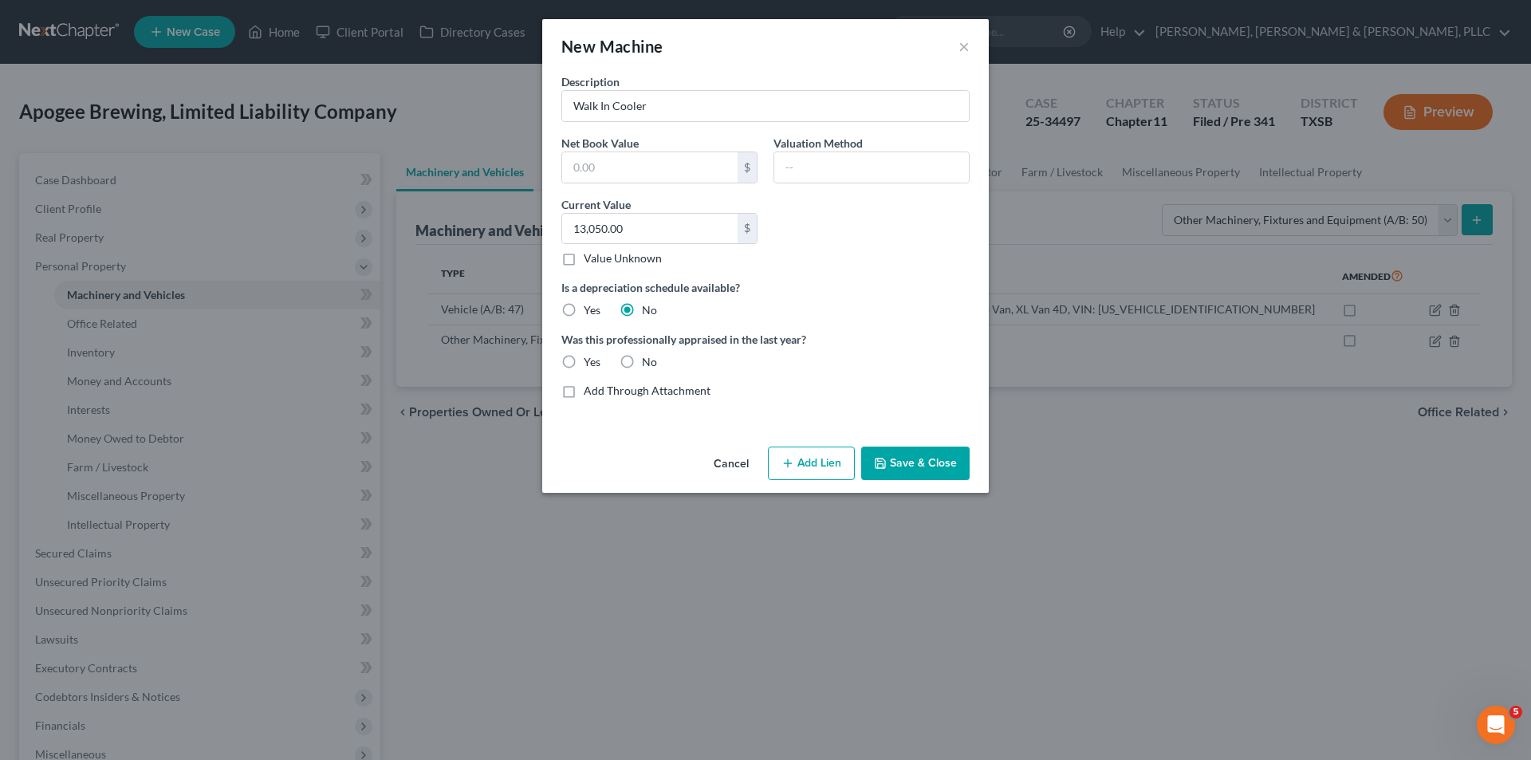
click at [642, 362] on label "No" at bounding box center [649, 362] width 15 height 16
click at [648, 362] on input "No" at bounding box center [653, 359] width 10 height 10
radio input "true"
click at [939, 452] on button "Save & Close" at bounding box center [915, 462] width 108 height 33
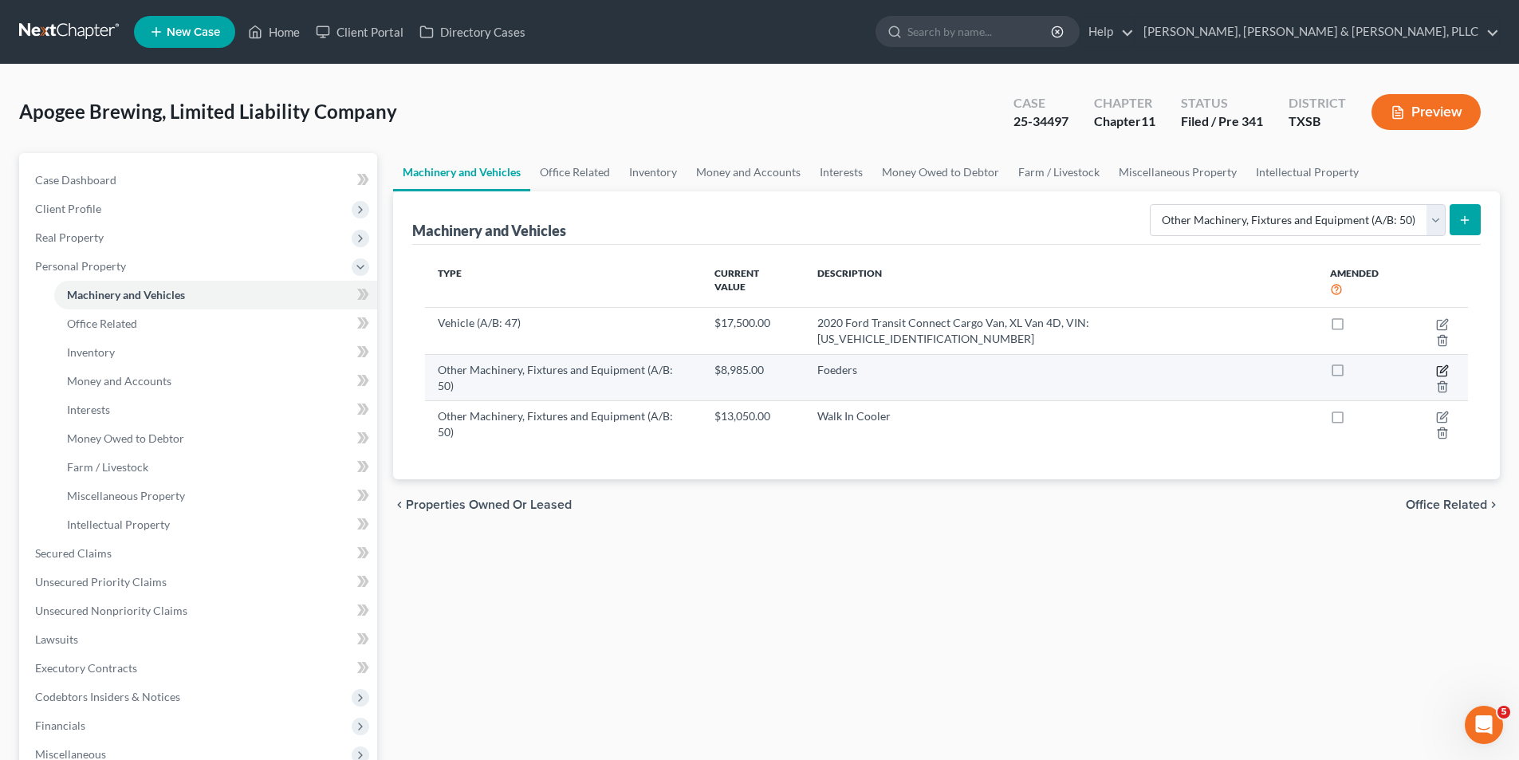
click at [1440, 365] on icon "button" at bounding box center [1443, 368] width 7 height 7
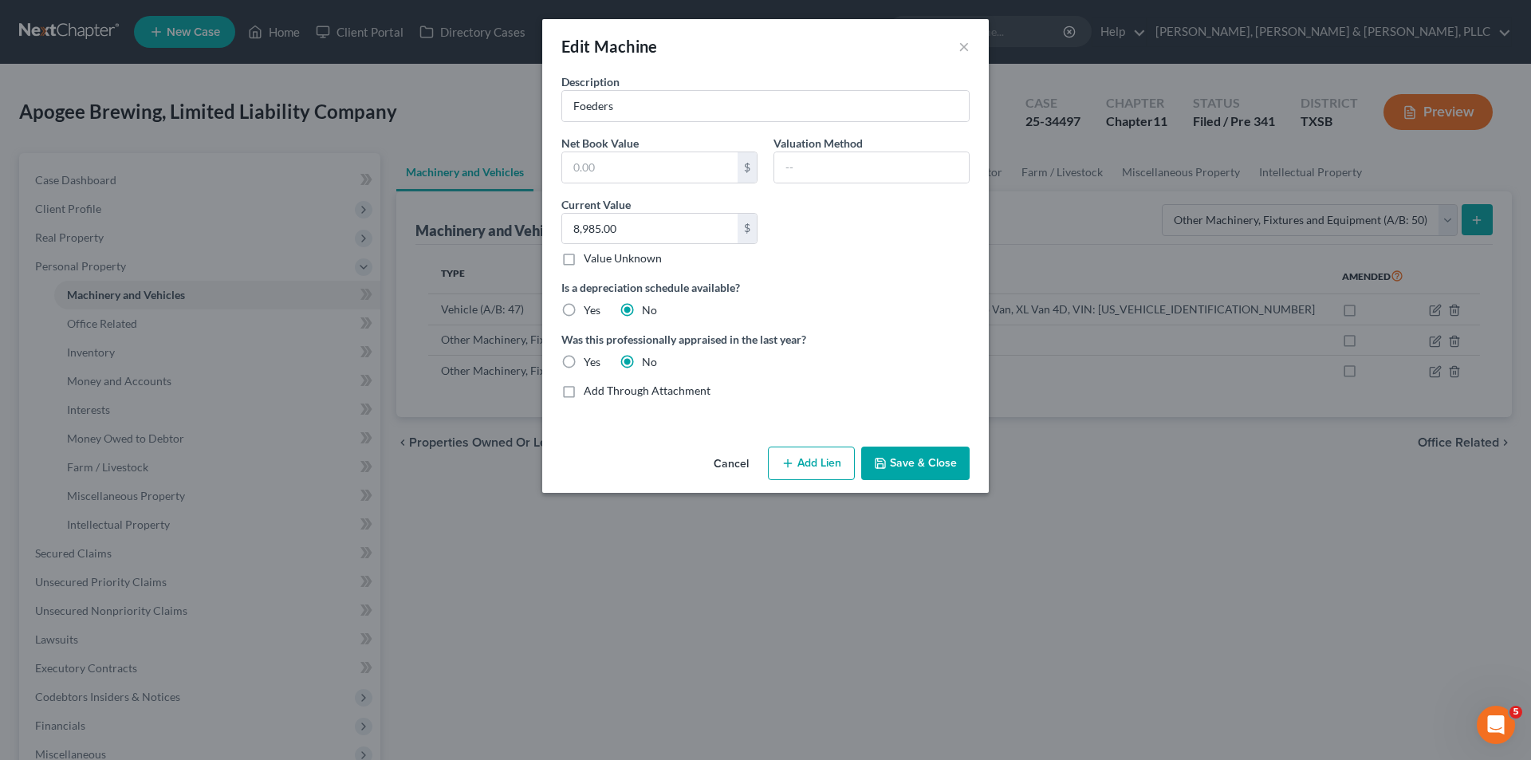
click at [904, 465] on button "Save & Close" at bounding box center [915, 462] width 108 height 33
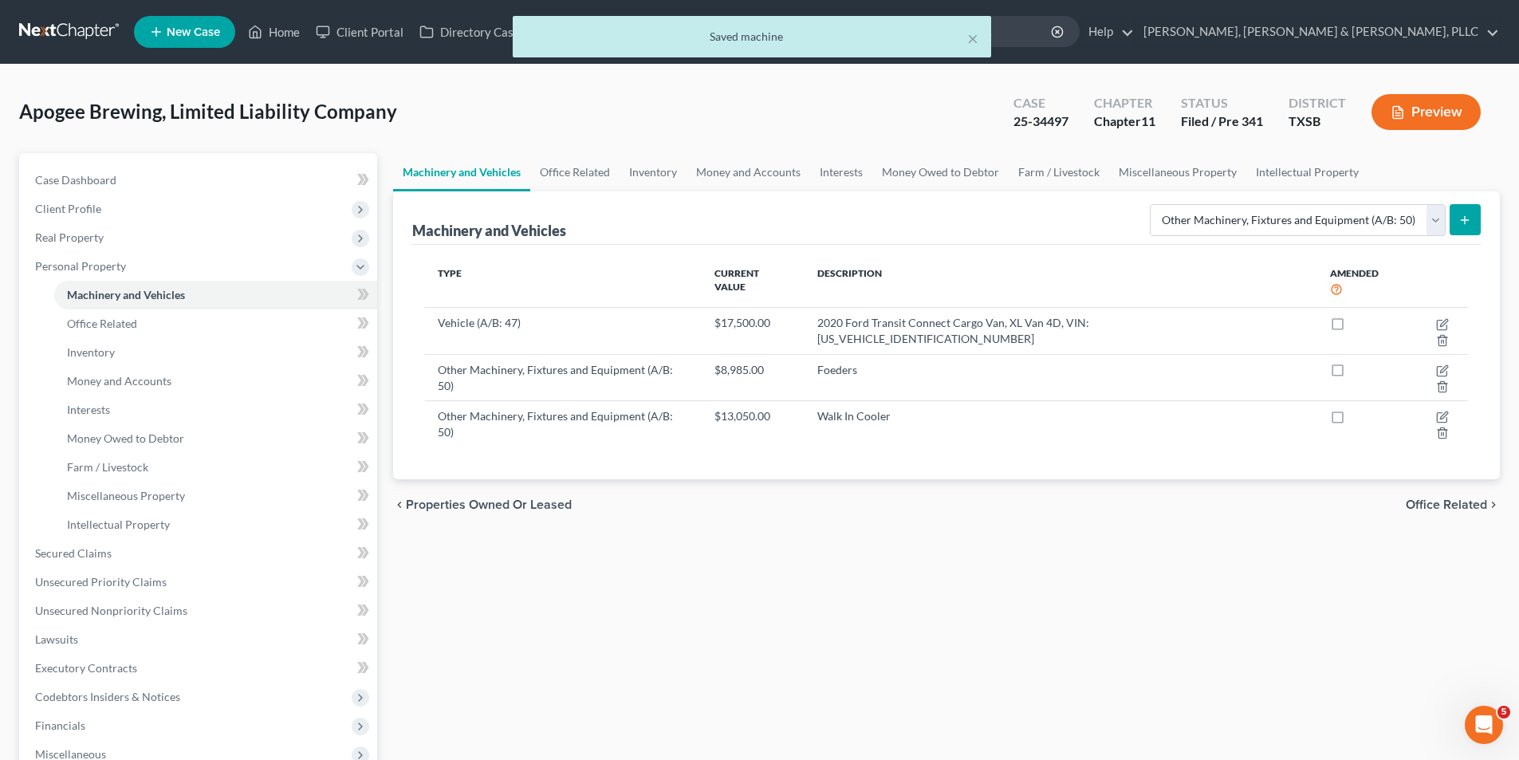
click at [1476, 222] on button "submit" at bounding box center [1464, 219] width 31 height 31
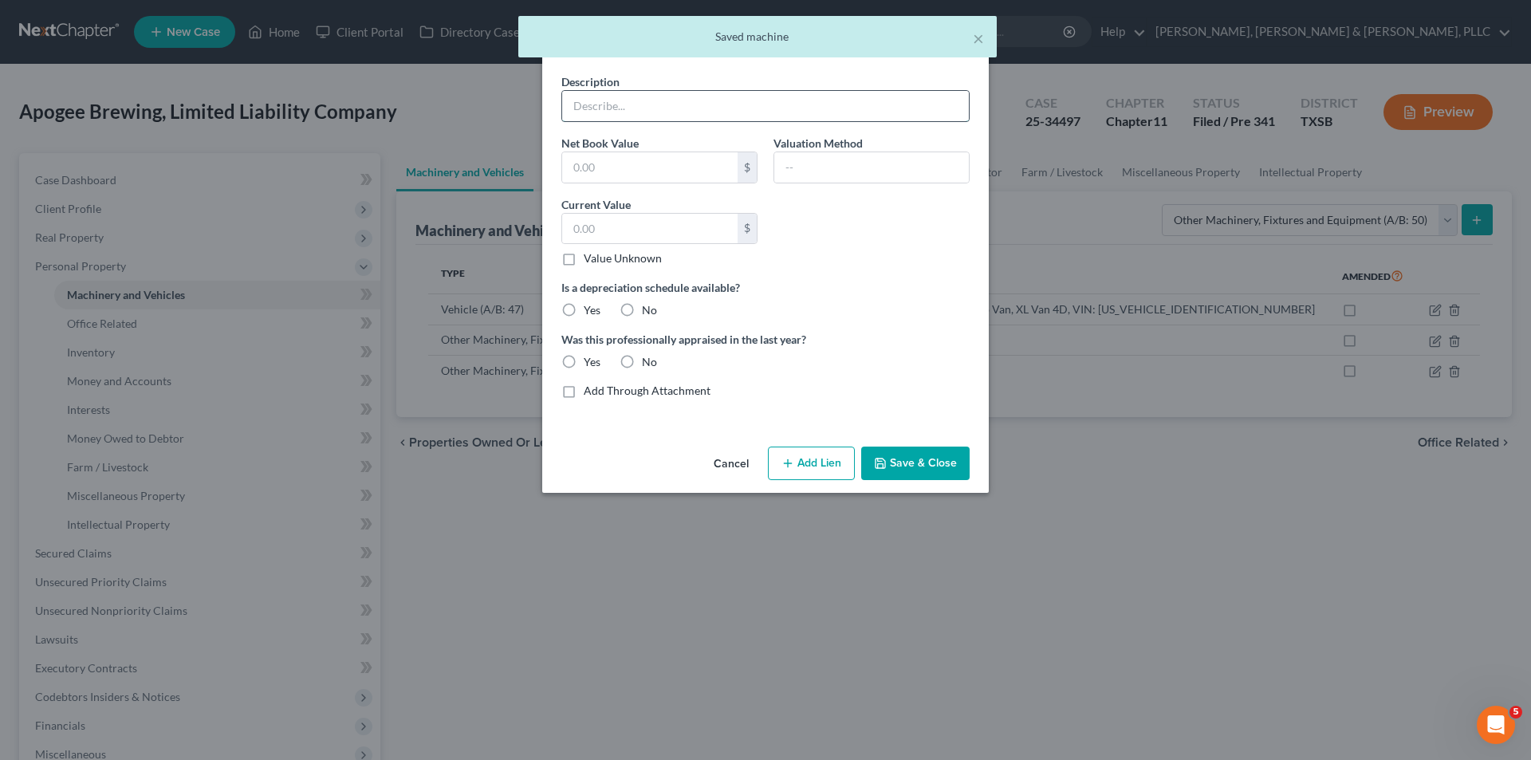
click at [736, 115] on input "text" at bounding box center [765, 106] width 407 height 30
paste input "Foeders"
type input "Foeders"
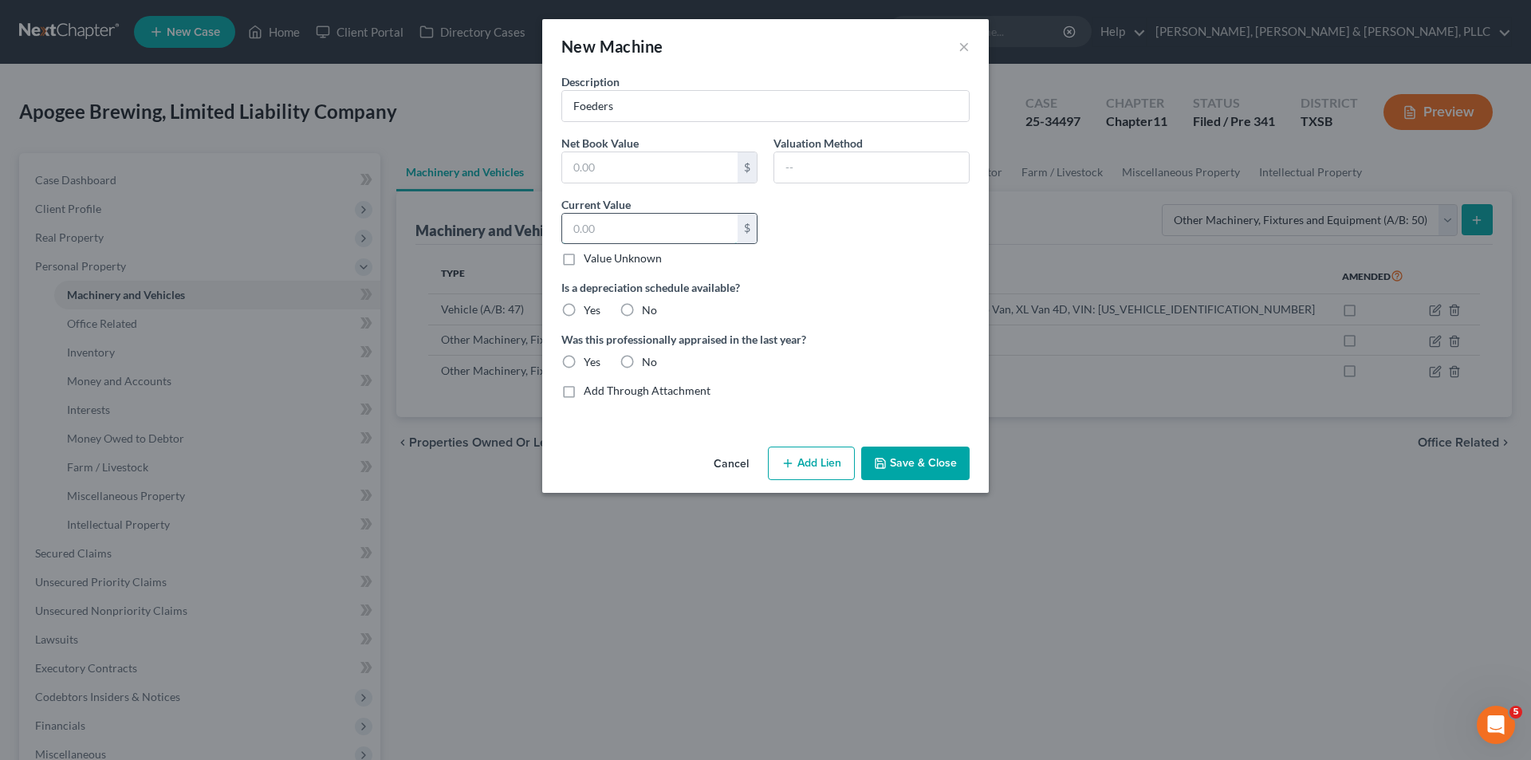
click at [641, 214] on input "text" at bounding box center [649, 229] width 175 height 30
paste input "$8,985.00"
type input "8,985.00"
click at [932, 461] on button "Save & Close" at bounding box center [915, 462] width 108 height 33
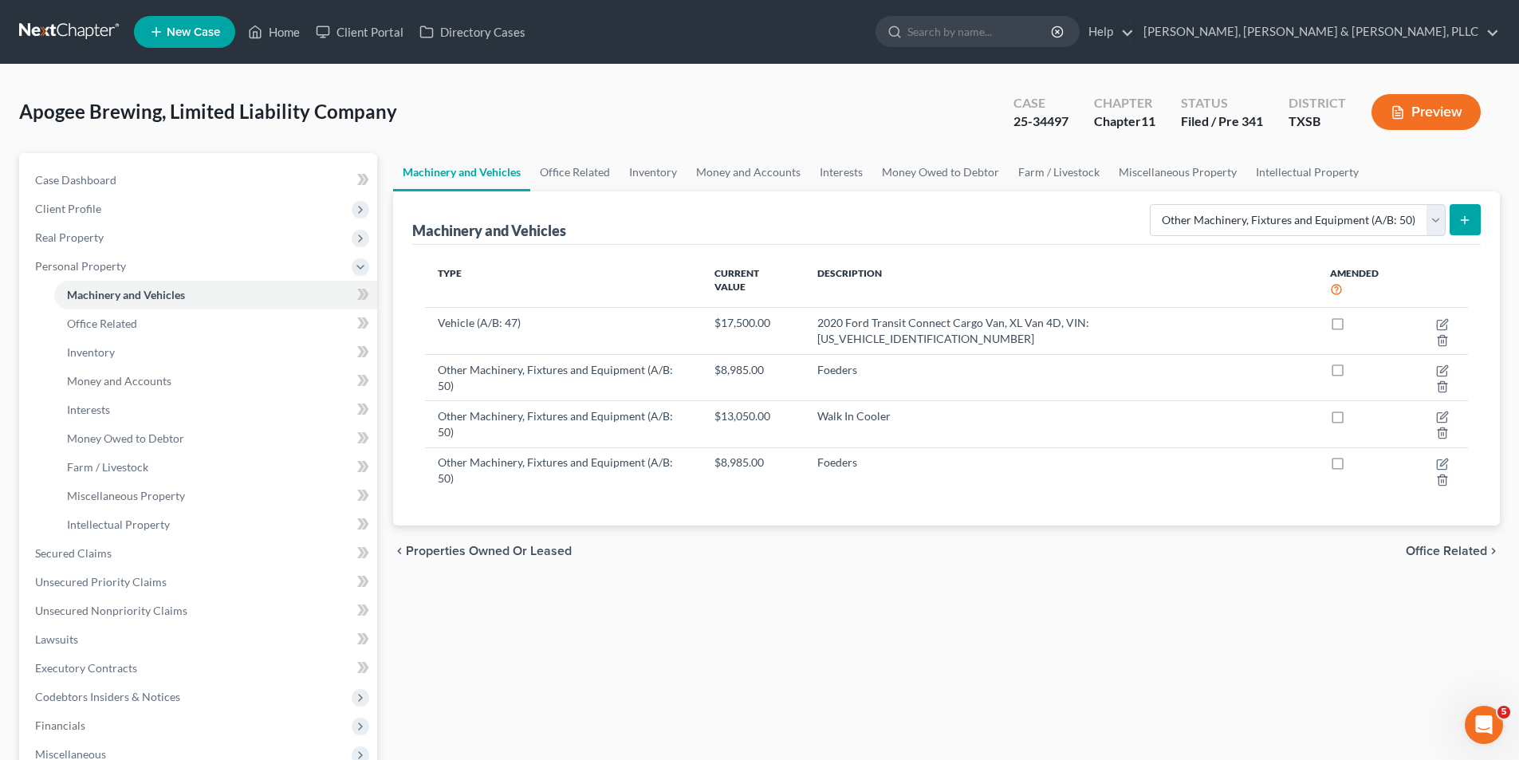
click at [1463, 217] on icon "submit" at bounding box center [1464, 220] width 13 height 13
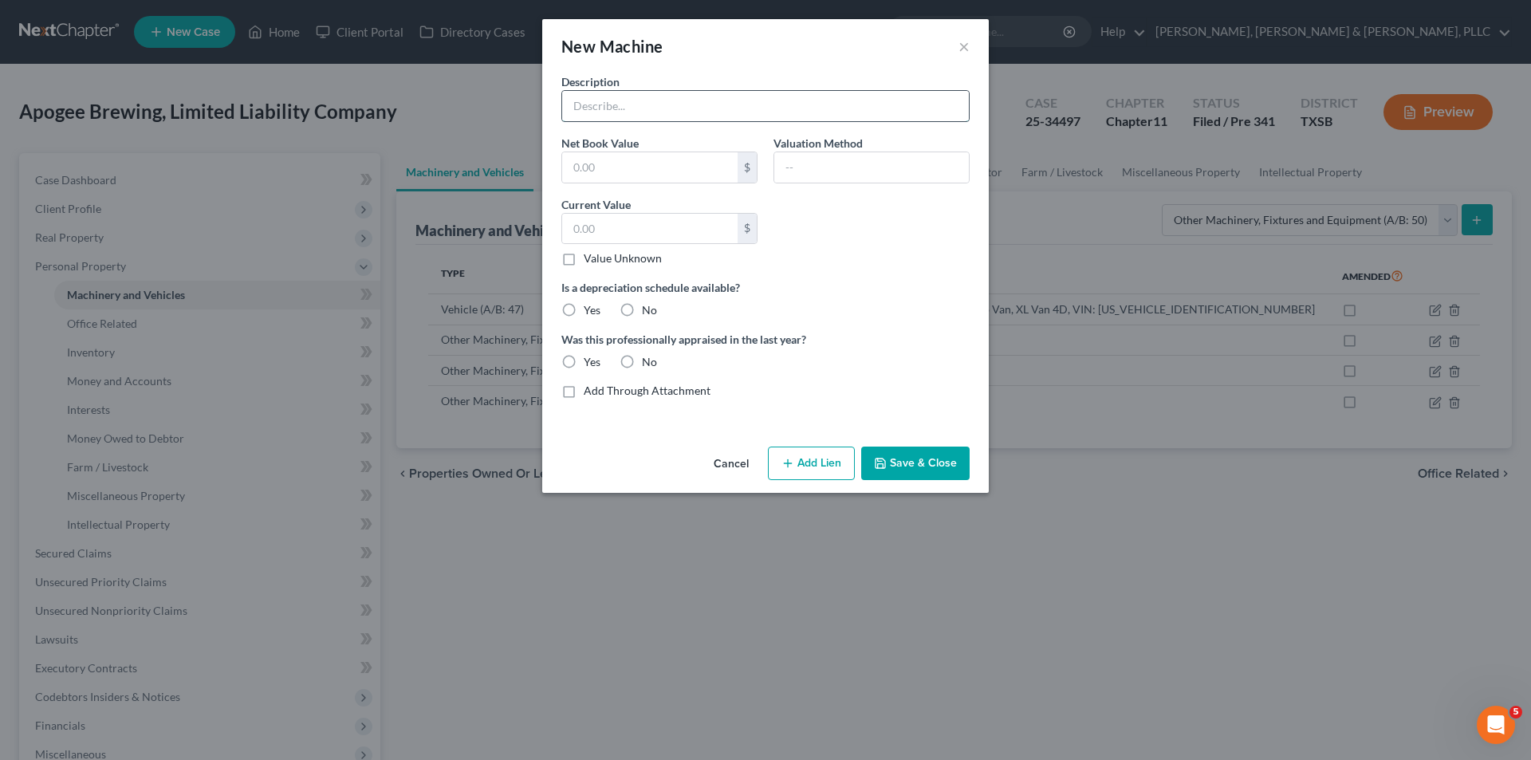
click at [651, 108] on input "text" at bounding box center [765, 106] width 407 height 30
paste input "Taproom Audio/Video (Televisions x3)"
type input "Taproom Audio/Video (Televisions x3)"
click at [643, 229] on input "text" at bounding box center [649, 229] width 175 height 30
paste input "$1,948.47"
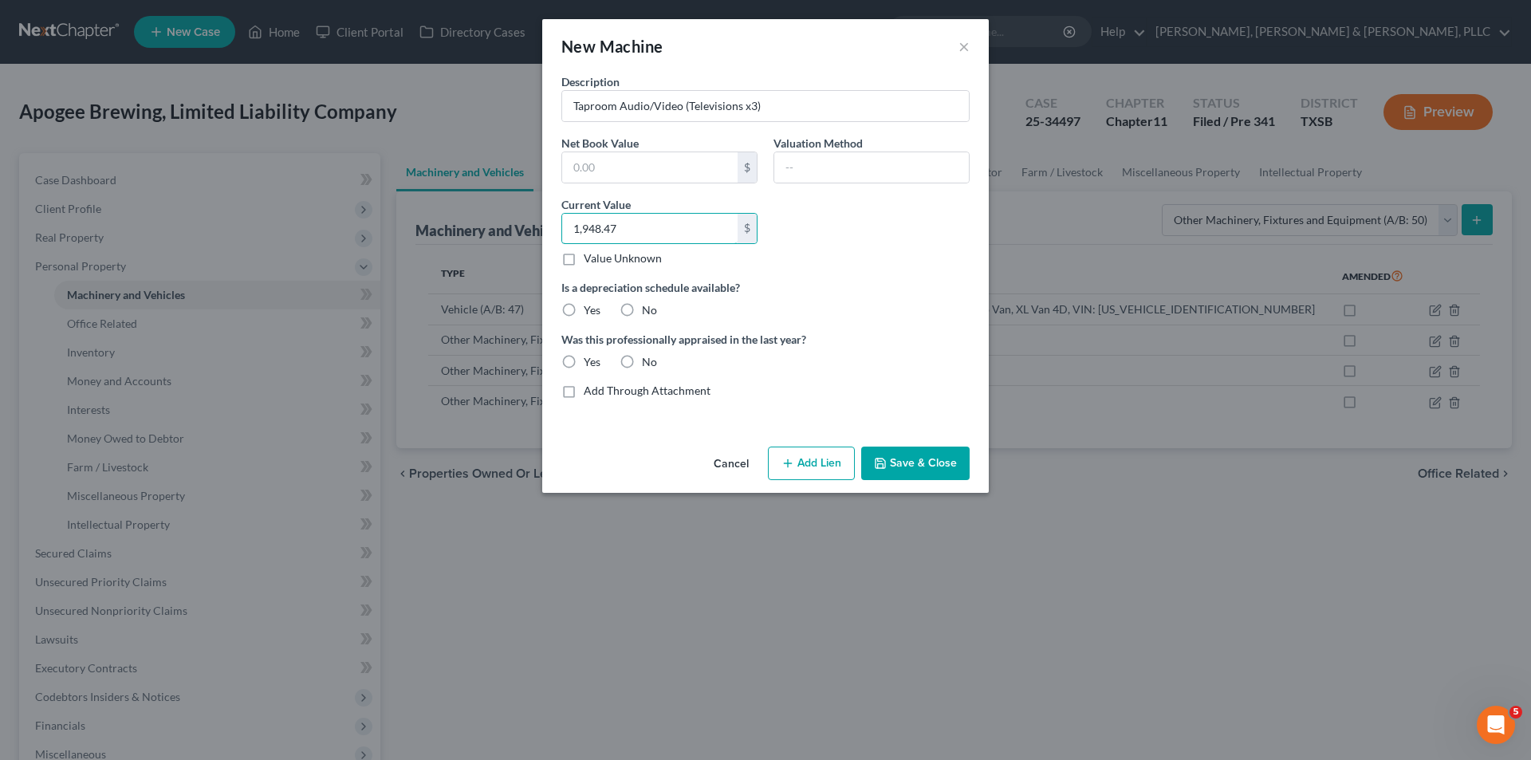
type input "1,948.47"
click at [936, 466] on button "Save & Close" at bounding box center [915, 462] width 108 height 33
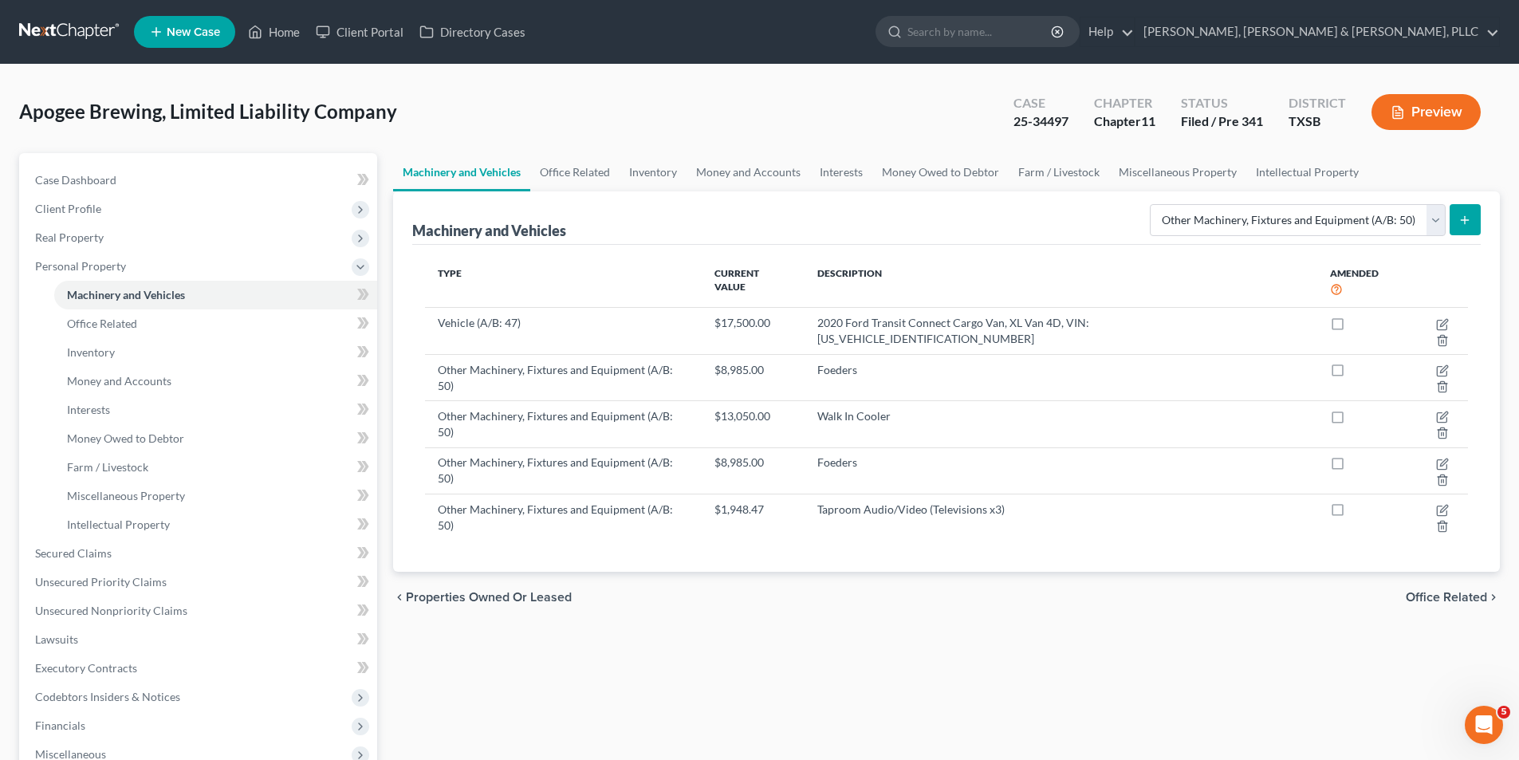
click at [1477, 227] on button "submit" at bounding box center [1464, 219] width 31 height 31
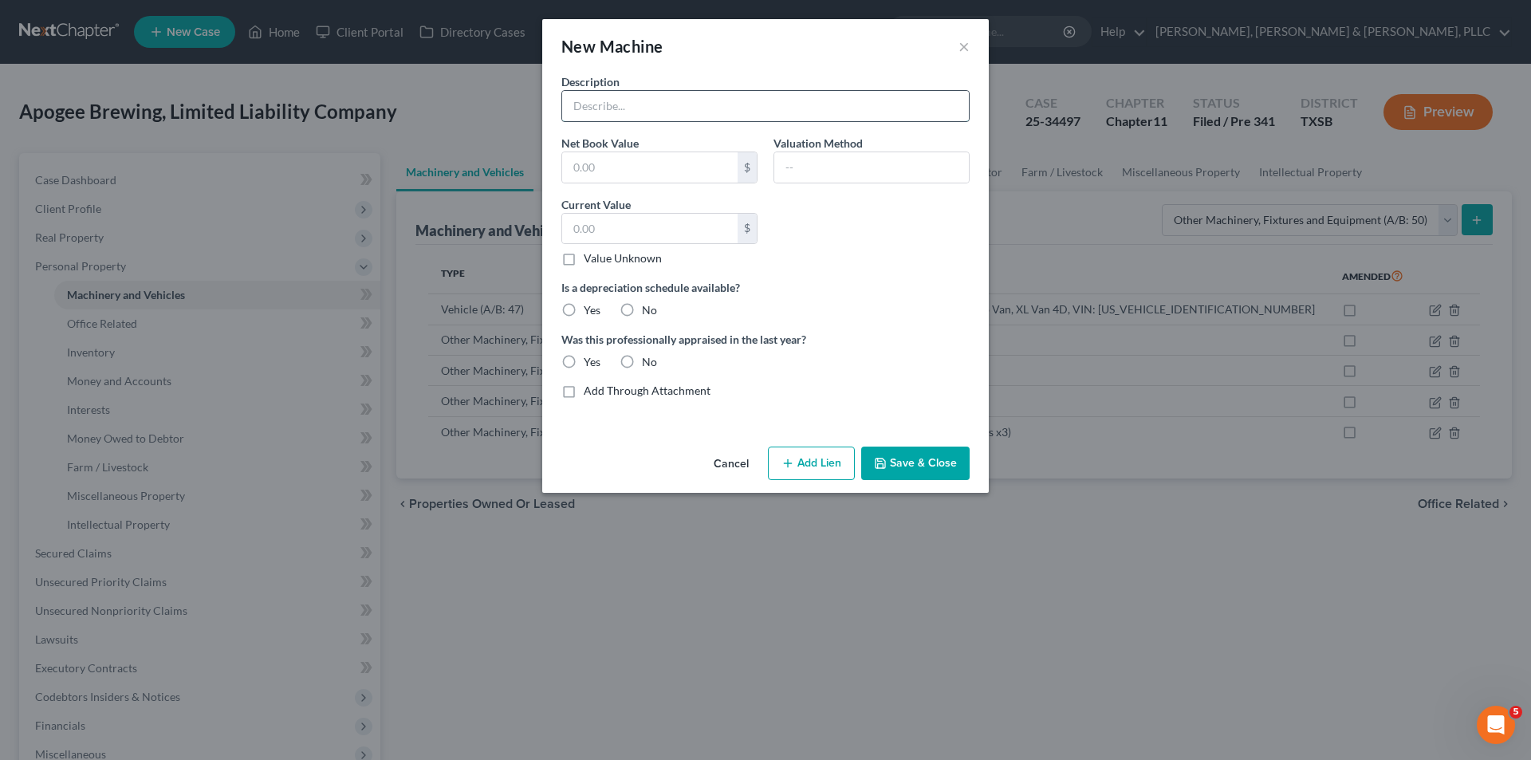
click at [729, 111] on input "text" at bounding box center [765, 106] width 407 height 30
type input "Draft Equipment"
paste input "$1,948.47"
click at [659, 242] on input "1,948.47" at bounding box center [649, 229] width 175 height 30
click at [659, 240] on input "1,948.47" at bounding box center [649, 229] width 175 height 30
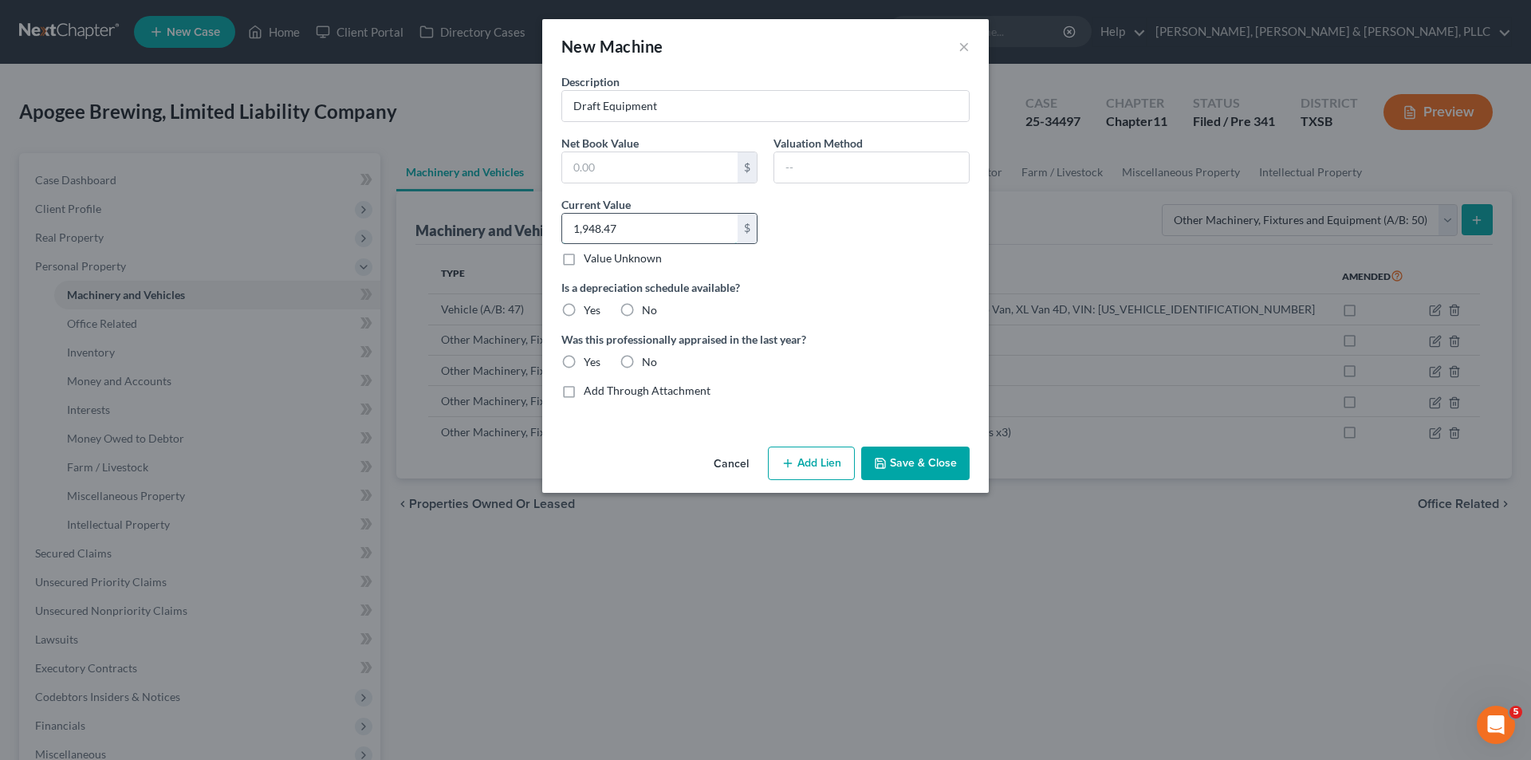
click at [659, 240] on input "1,948.47" at bounding box center [649, 229] width 175 height 30
paste input "$14,351.99"
type input "14,351.99"
drag, startPoint x: 620, startPoint y: 303, endPoint x: 628, endPoint y: 313, distance: 13.1
click at [642, 303] on label "No" at bounding box center [649, 310] width 15 height 16
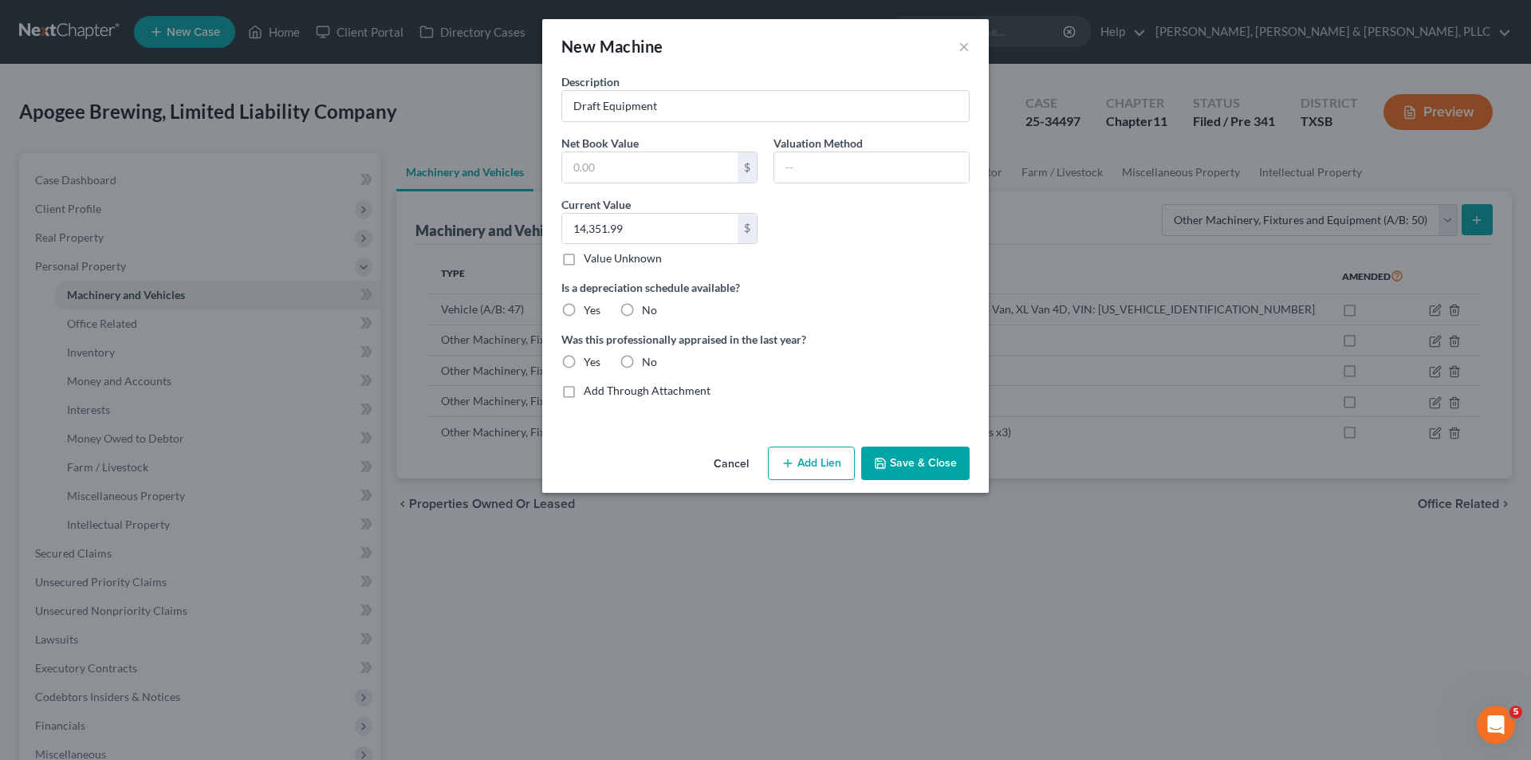
click at [648, 303] on input "No" at bounding box center [653, 307] width 10 height 10
radio input "true"
click at [642, 354] on label "No" at bounding box center [649, 362] width 15 height 16
click at [648, 354] on input "No" at bounding box center [653, 359] width 10 height 10
radio input "true"
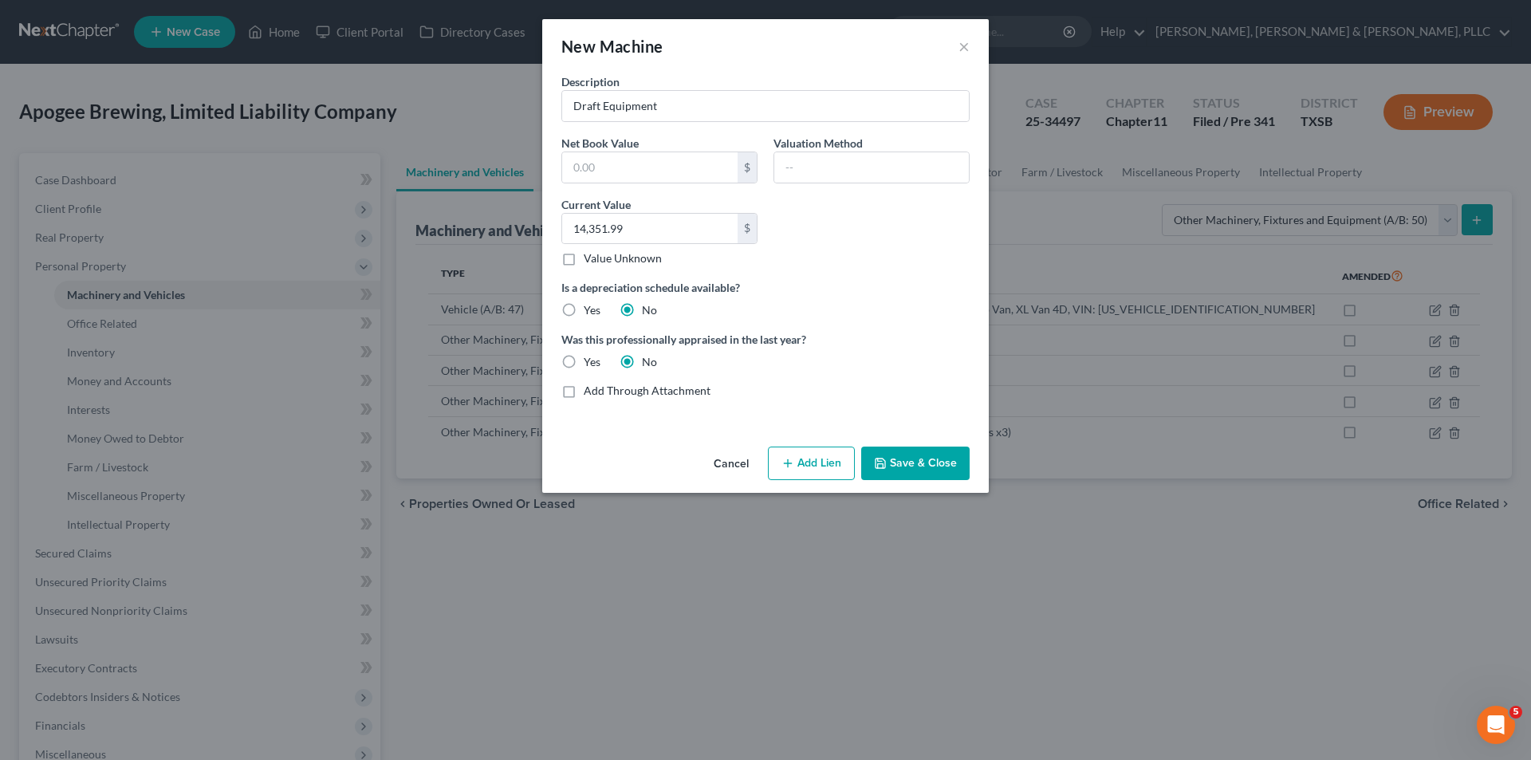
click at [915, 463] on button "Save & Close" at bounding box center [915, 462] width 108 height 33
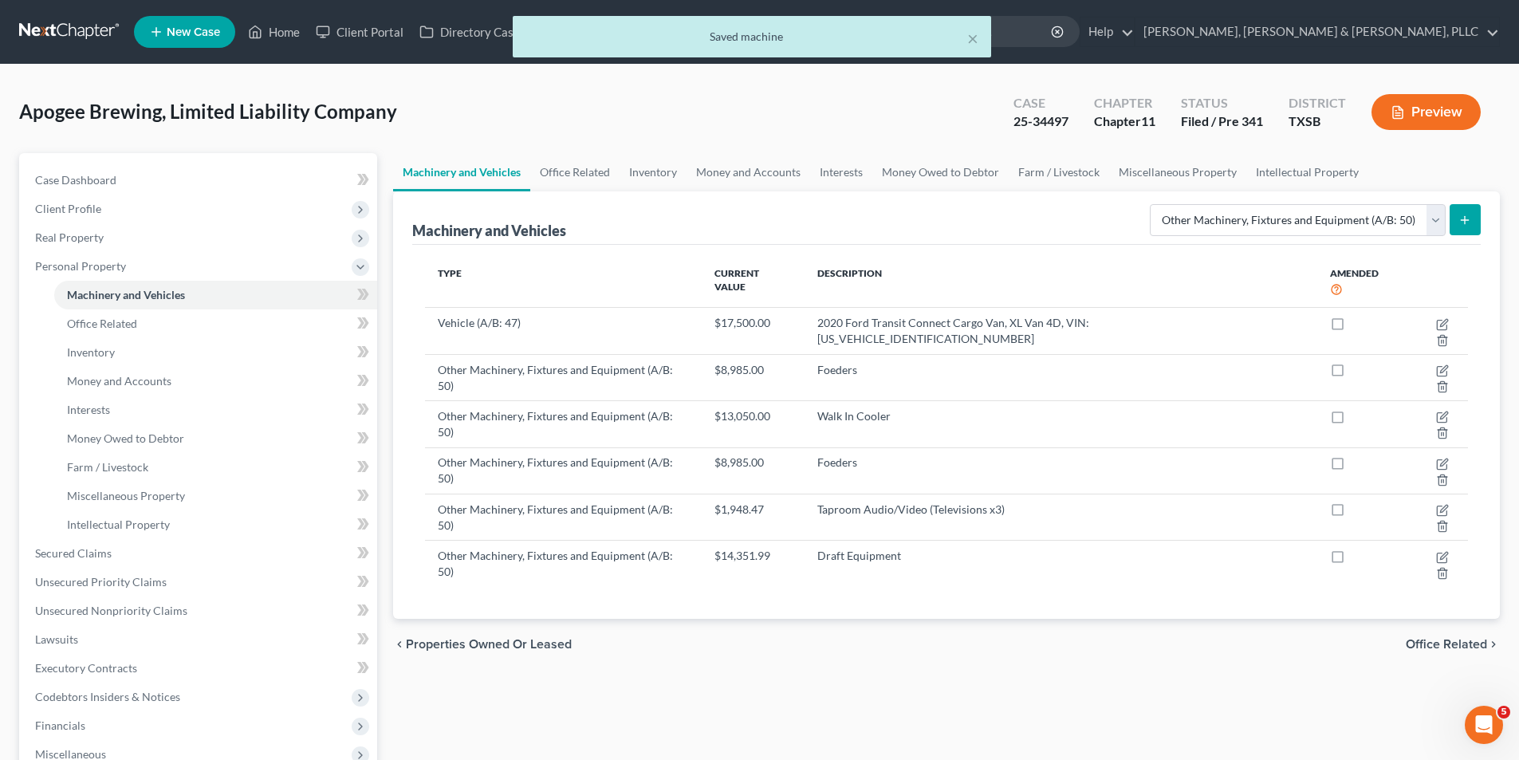
click at [1456, 218] on button "submit" at bounding box center [1464, 219] width 31 height 31
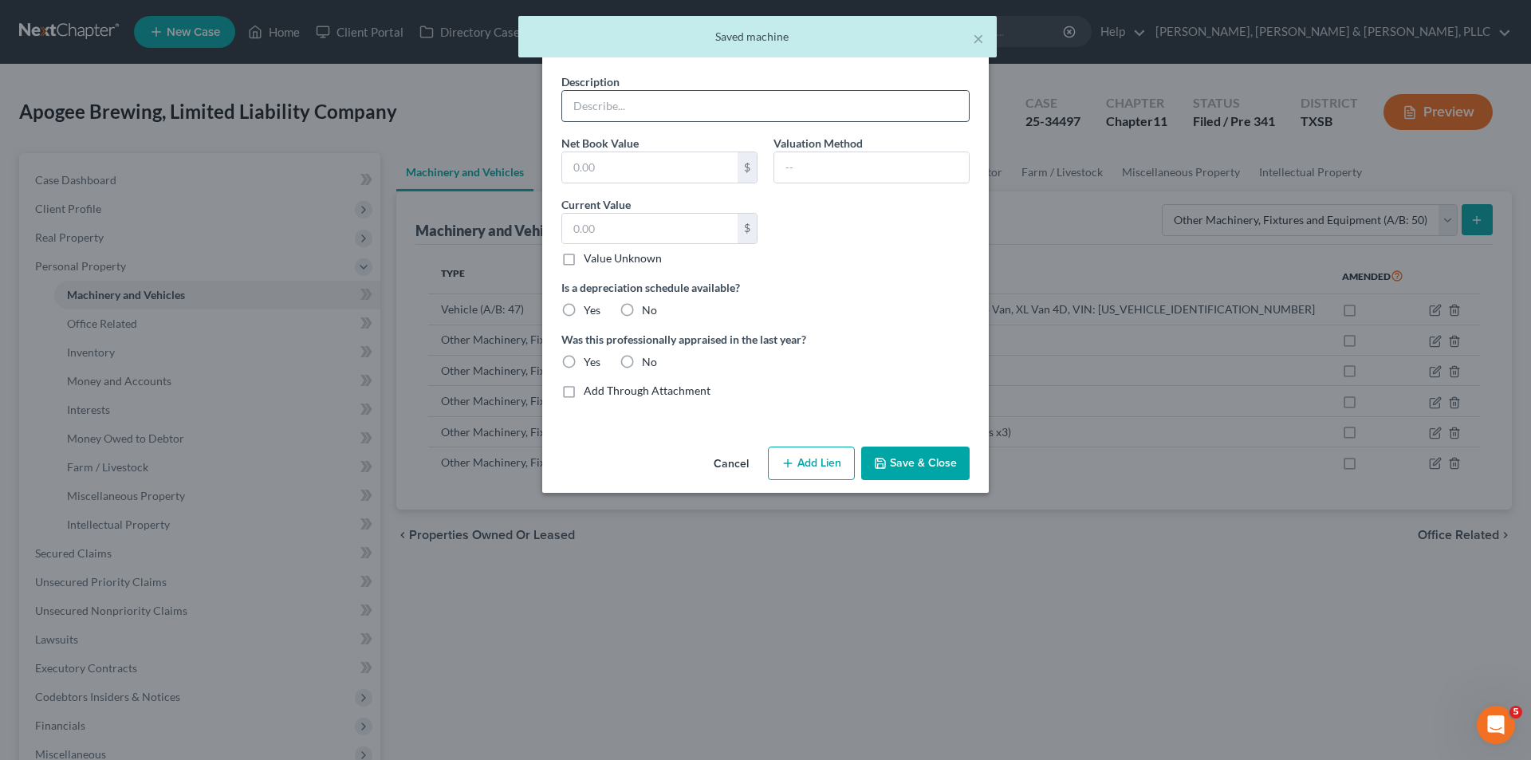
click at [740, 114] on input "text" at bounding box center [765, 106] width 407 height 30
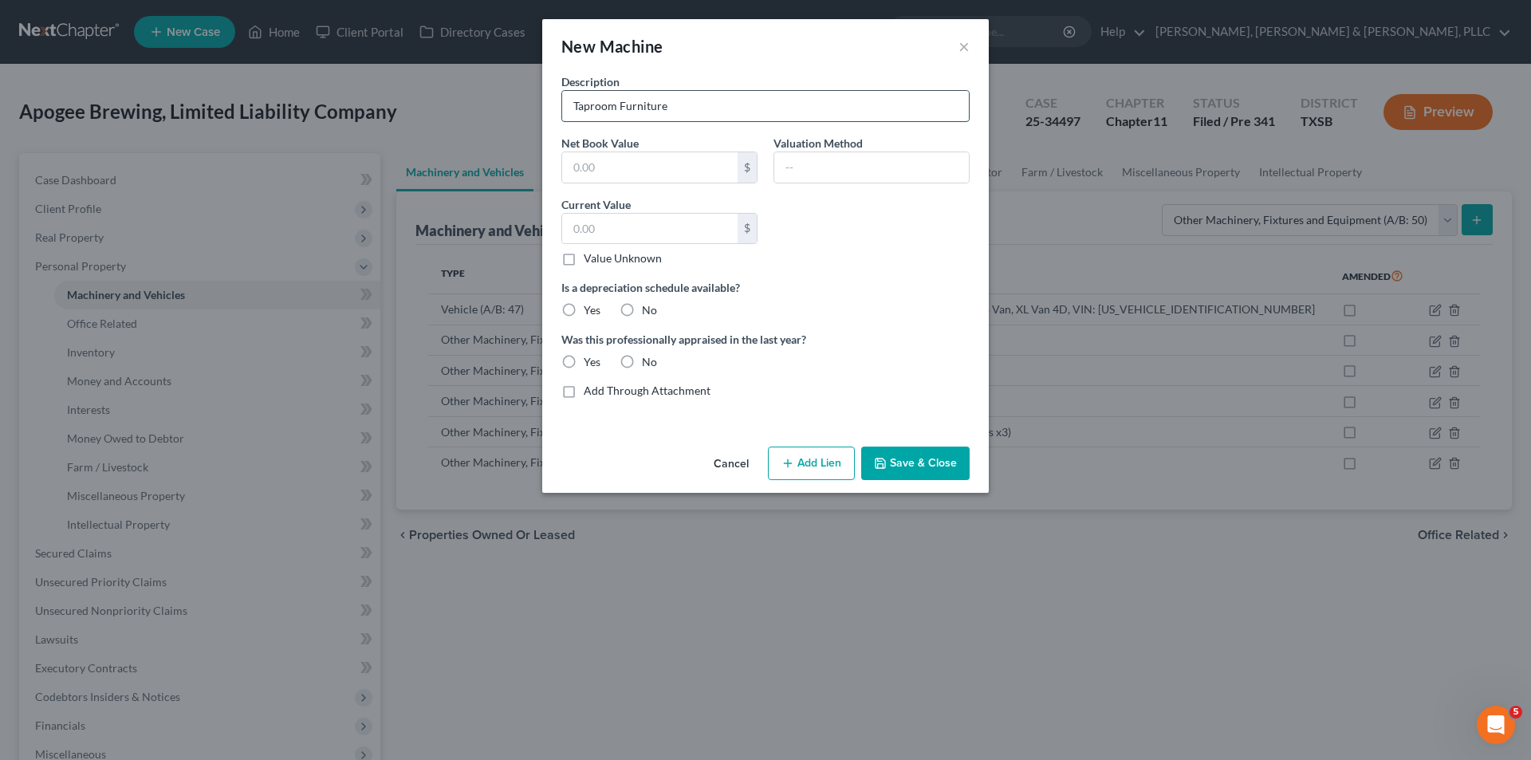
type input "Taproom Furniture"
click at [709, 182] on input "text" at bounding box center [649, 167] width 175 height 30
click at [613, 234] on input "text" at bounding box center [649, 229] width 175 height 30
click at [964, 306] on div "Is a depreciation schedule available? Yes No" at bounding box center [765, 298] width 424 height 39
click at [702, 228] on input "160,074.7" at bounding box center [649, 229] width 175 height 30
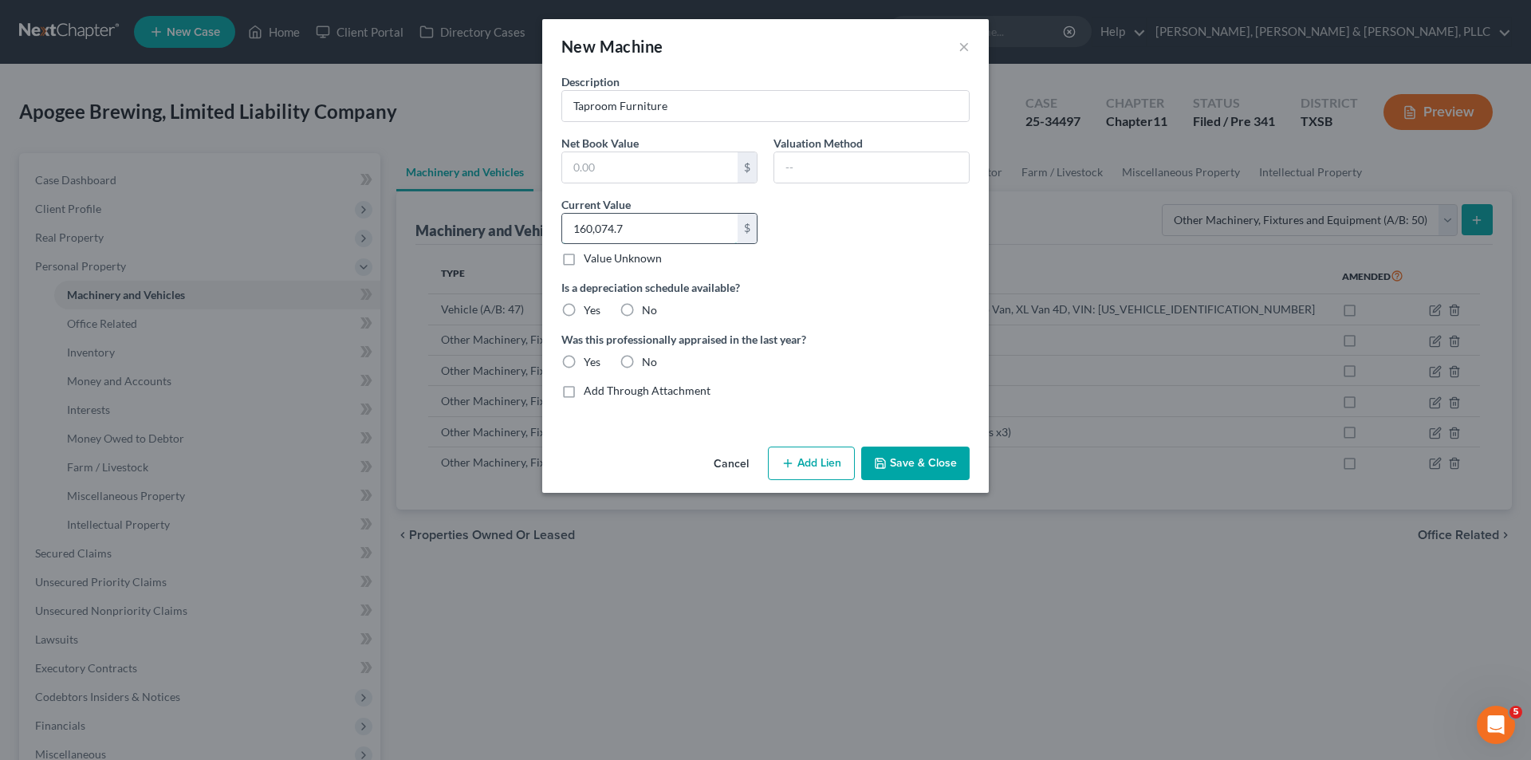
click at [701, 228] on input "160,074.7" at bounding box center [649, 229] width 175 height 30
type input "160,074.70"
click at [642, 308] on label "No" at bounding box center [649, 310] width 15 height 16
click at [648, 308] on input "No" at bounding box center [653, 307] width 10 height 10
radio input "true"
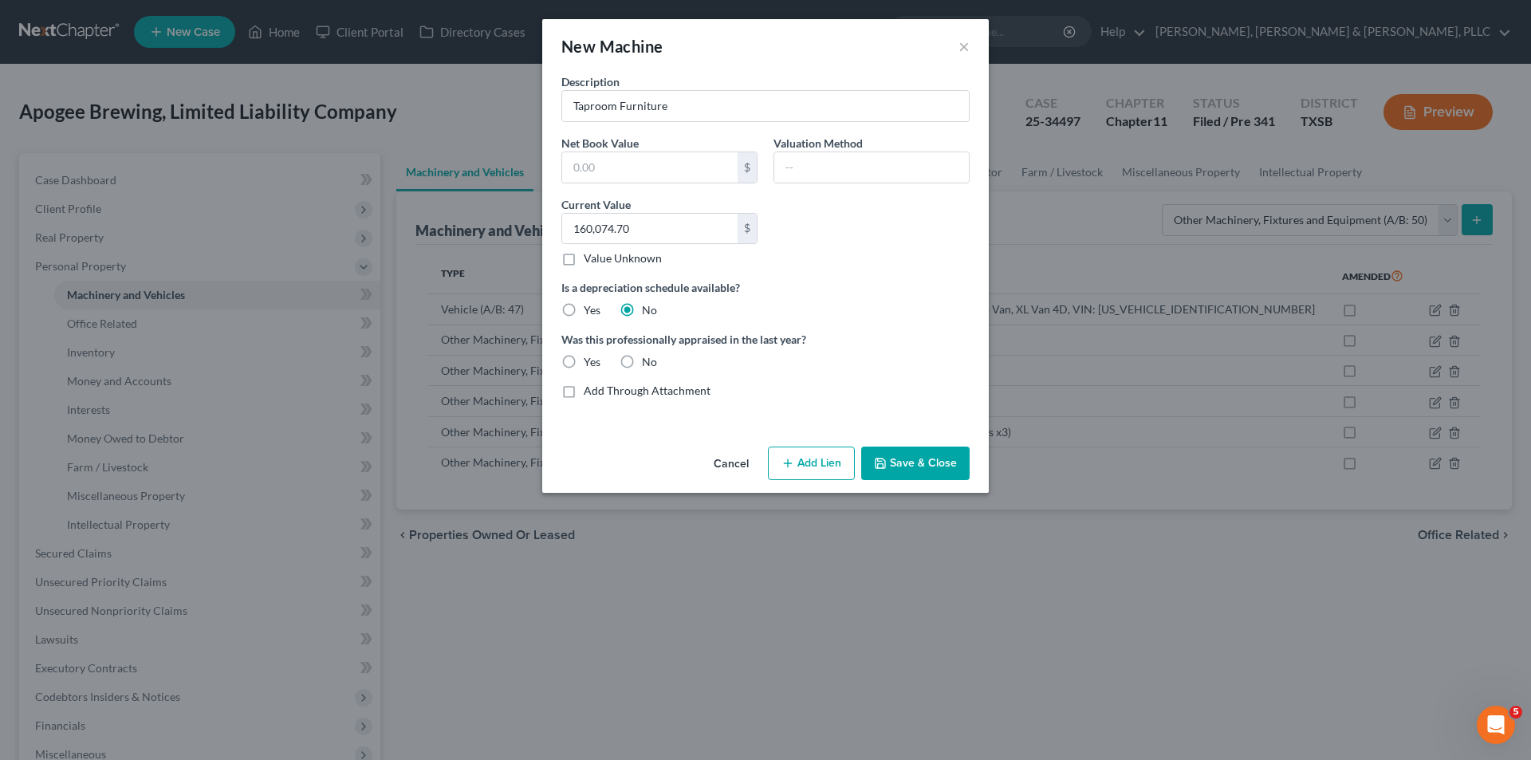
click at [642, 361] on label "No" at bounding box center [649, 362] width 15 height 16
click at [648, 361] on input "No" at bounding box center [653, 359] width 10 height 10
radio input "true"
click at [885, 466] on icon "button" at bounding box center [880, 463] width 10 height 10
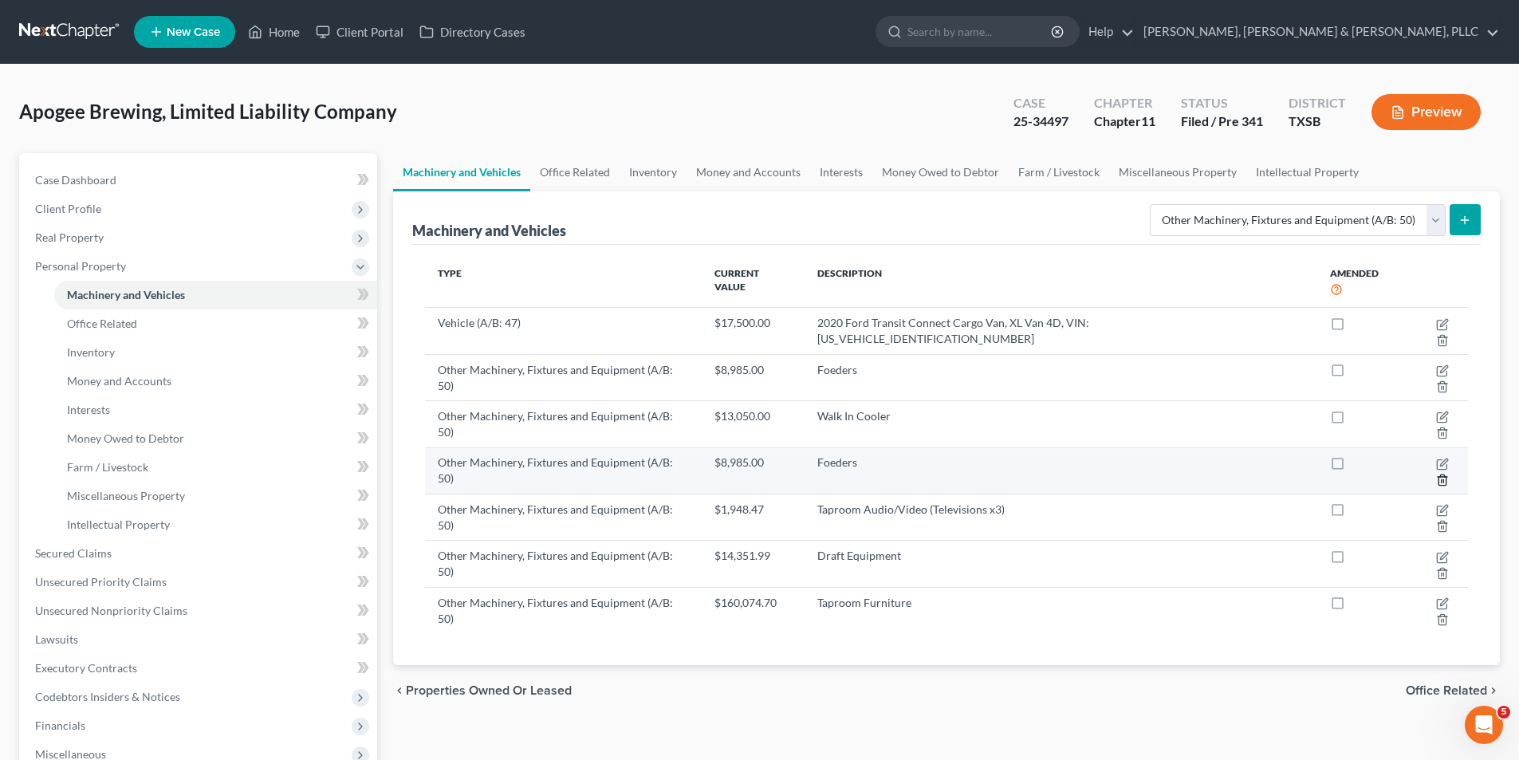
click at [1438, 474] on icon "button" at bounding box center [1441, 479] width 7 height 10
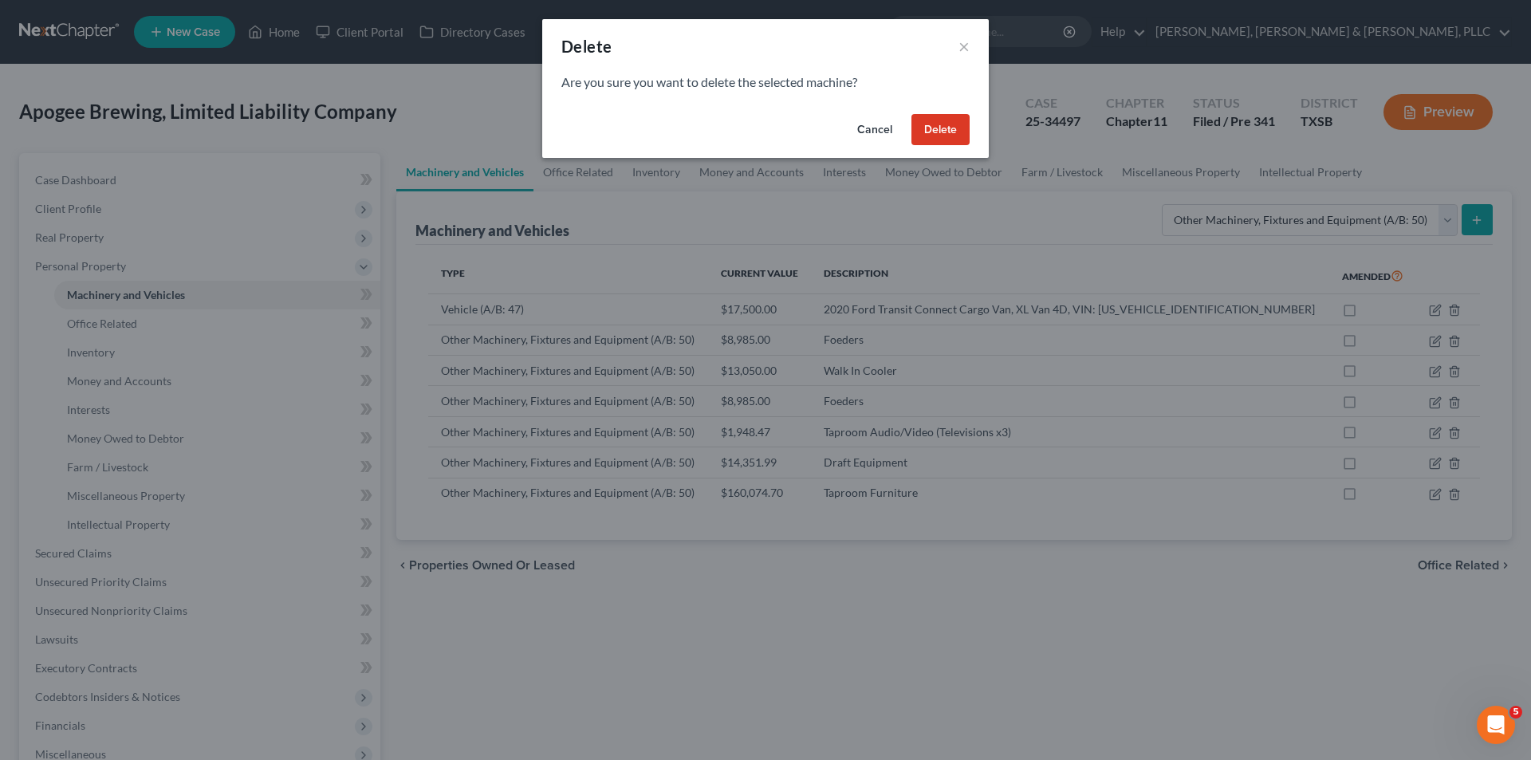
click at [930, 140] on button "Delete" at bounding box center [940, 130] width 58 height 32
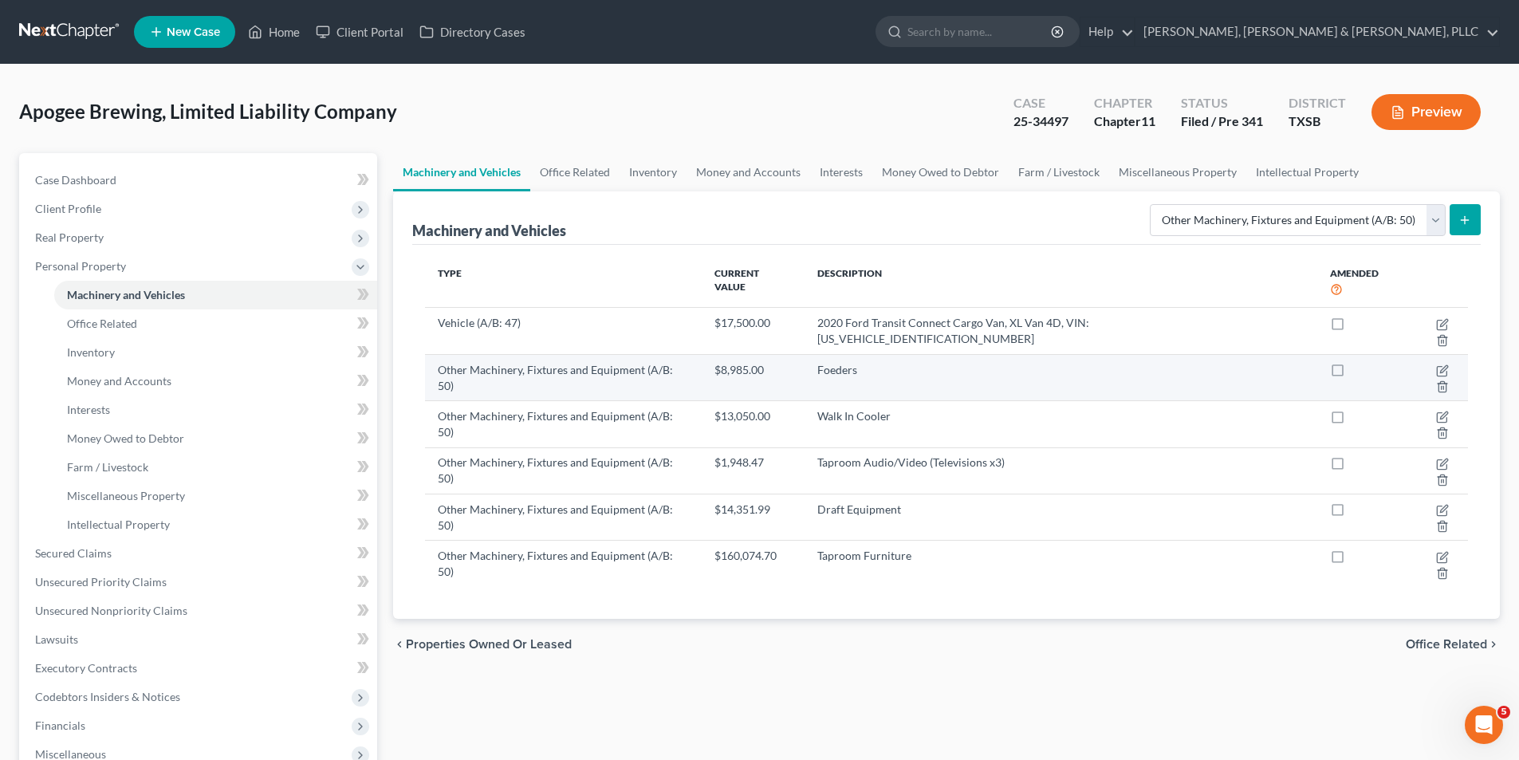
click at [795, 354] on td "$8,985.00" at bounding box center [753, 377] width 103 height 46
click at [1437, 367] on icon "button" at bounding box center [1442, 372] width 10 height 10
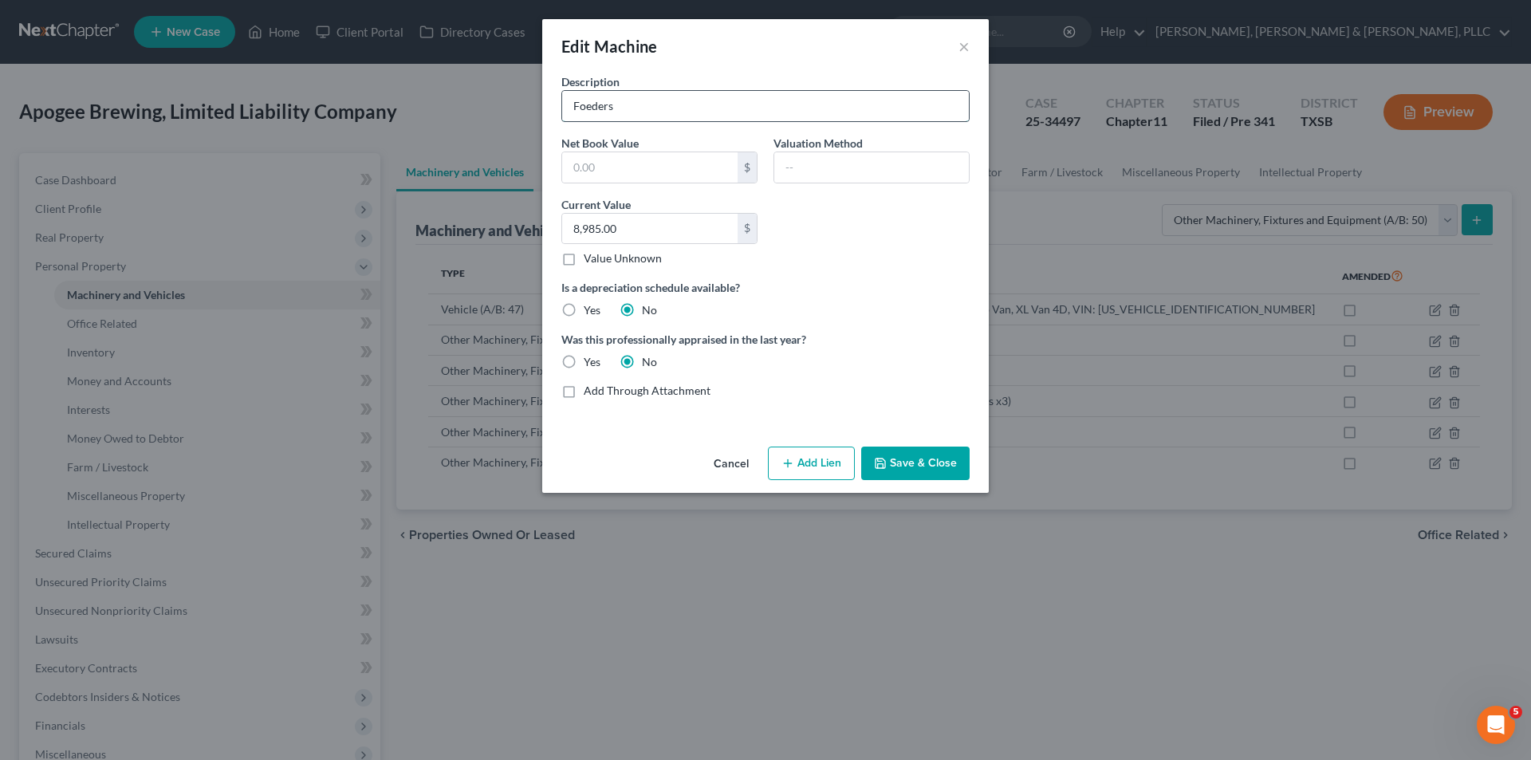
click at [573, 107] on input "Foeders" at bounding box center [765, 106] width 407 height 30
type input "Foeders"
click at [672, 230] on input "8,985.00" at bounding box center [649, 229] width 175 height 30
click at [680, 233] on input "46,572" at bounding box center [649, 229] width 175 height 30
type input "17,970"
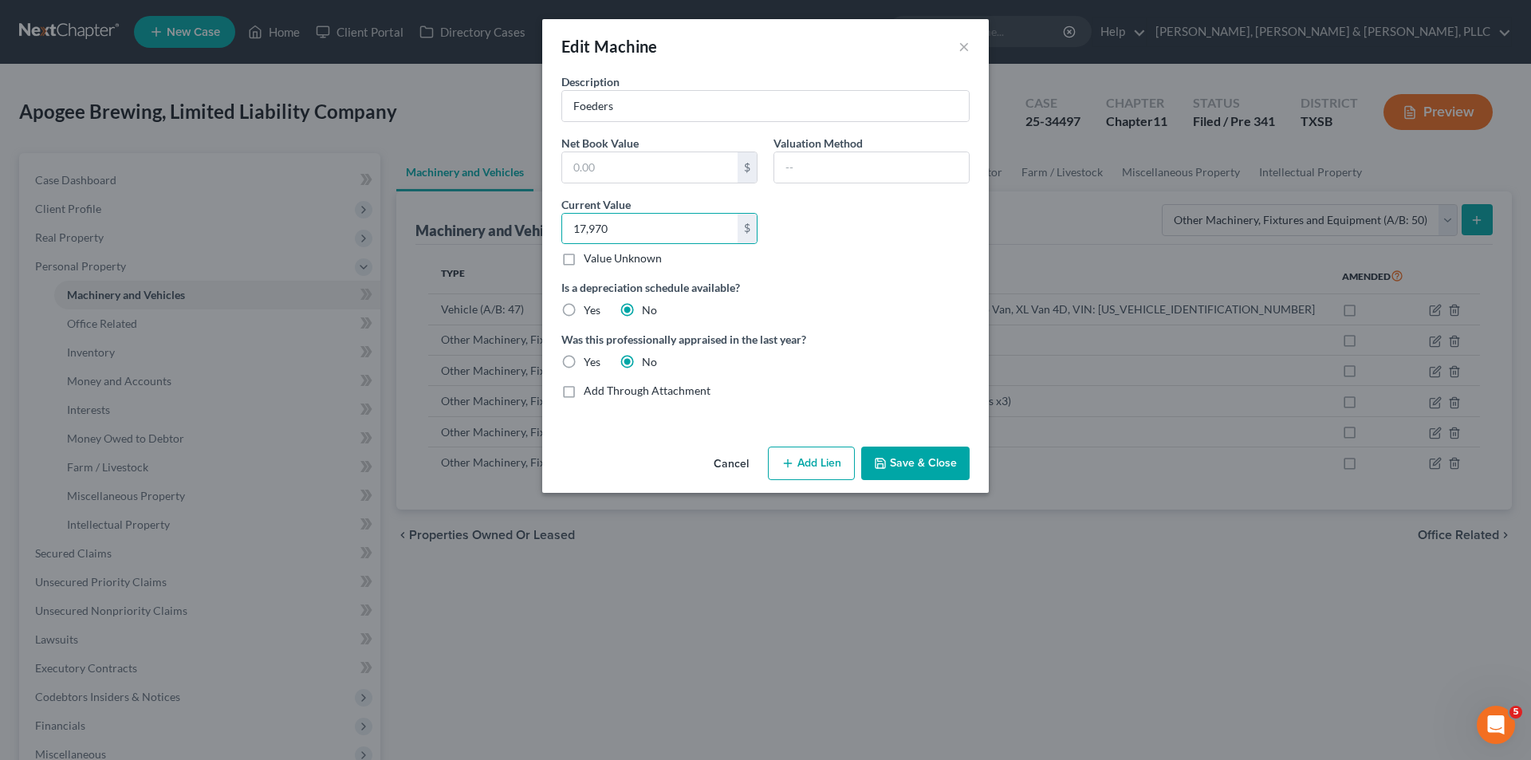
click at [883, 454] on button "Save & Close" at bounding box center [915, 462] width 108 height 33
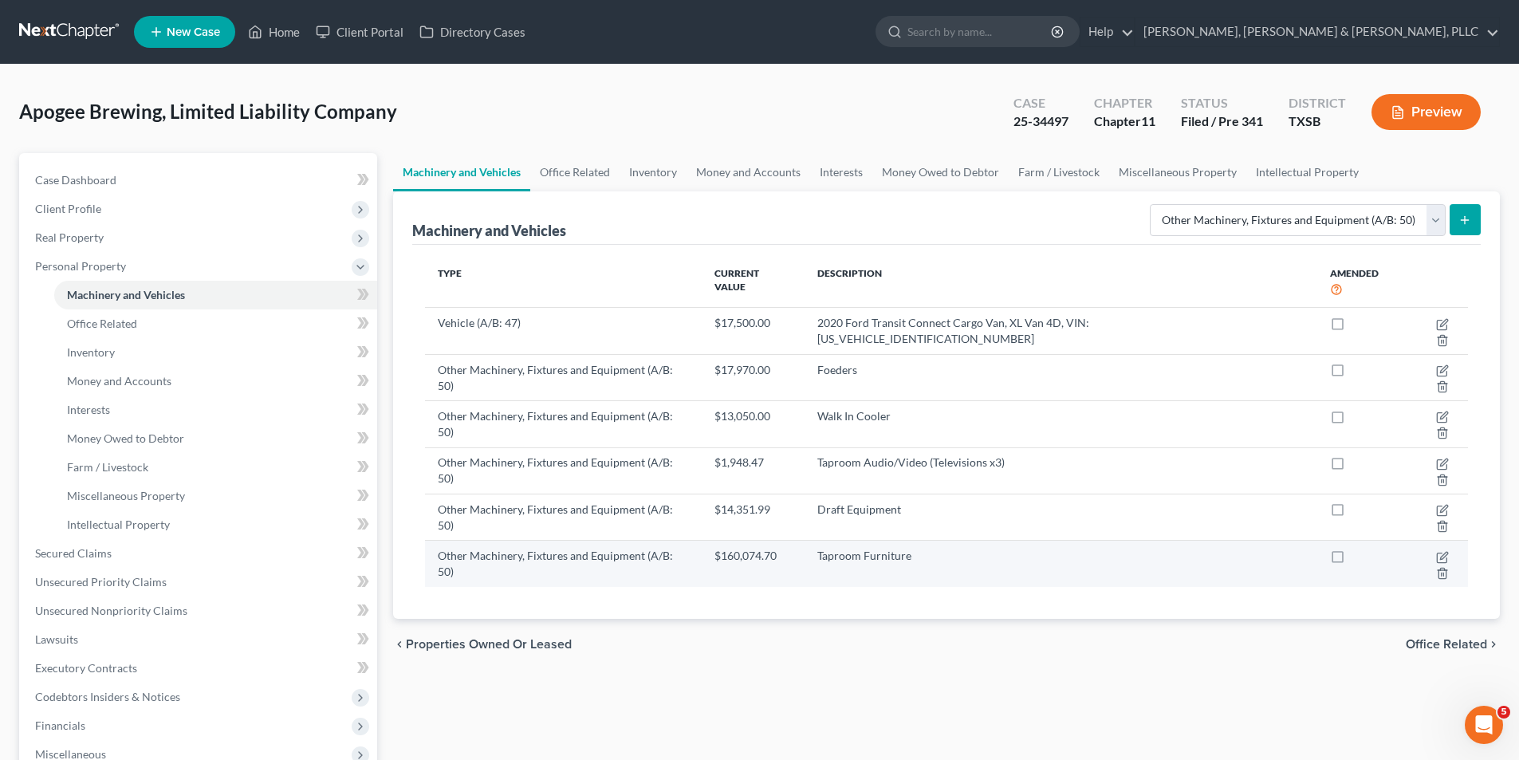
click at [692, 541] on td "Other Machinery, Fixtures and Equipment (A/B: 50)" at bounding box center [563, 564] width 277 height 46
click at [1436, 551] on icon "button" at bounding box center [1442, 557] width 13 height 13
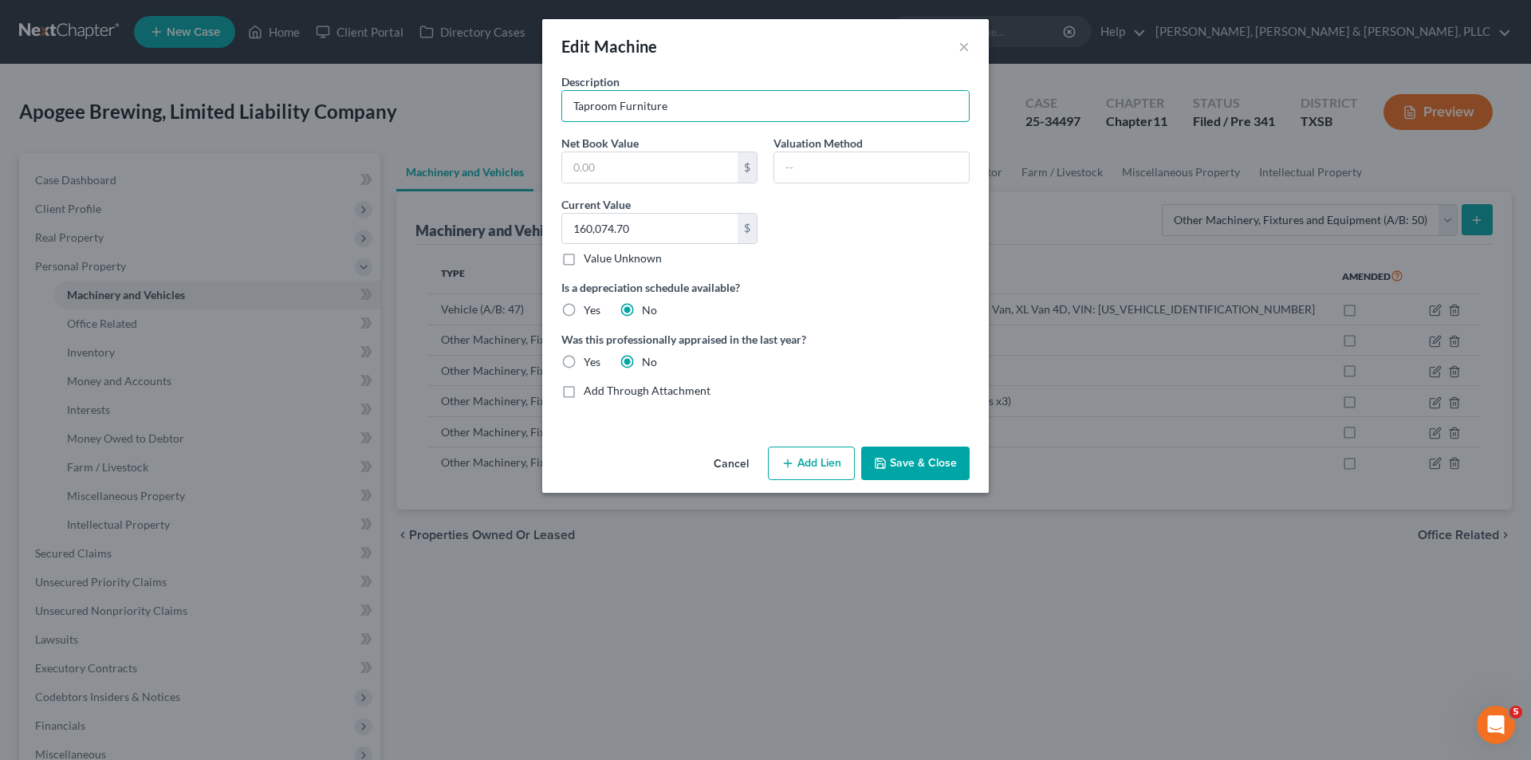
drag, startPoint x: 706, startPoint y: 93, endPoint x: 453, endPoint y: 100, distance: 253.6
click at [437, 102] on div "Edit Machine × Description Taproom Furniture Net Book Value $ Valuation Method …" at bounding box center [765, 380] width 1531 height 760
paste input "Barrels & Racks"
type input "Barrels & Racks"
click at [621, 174] on input "text" at bounding box center [649, 167] width 175 height 30
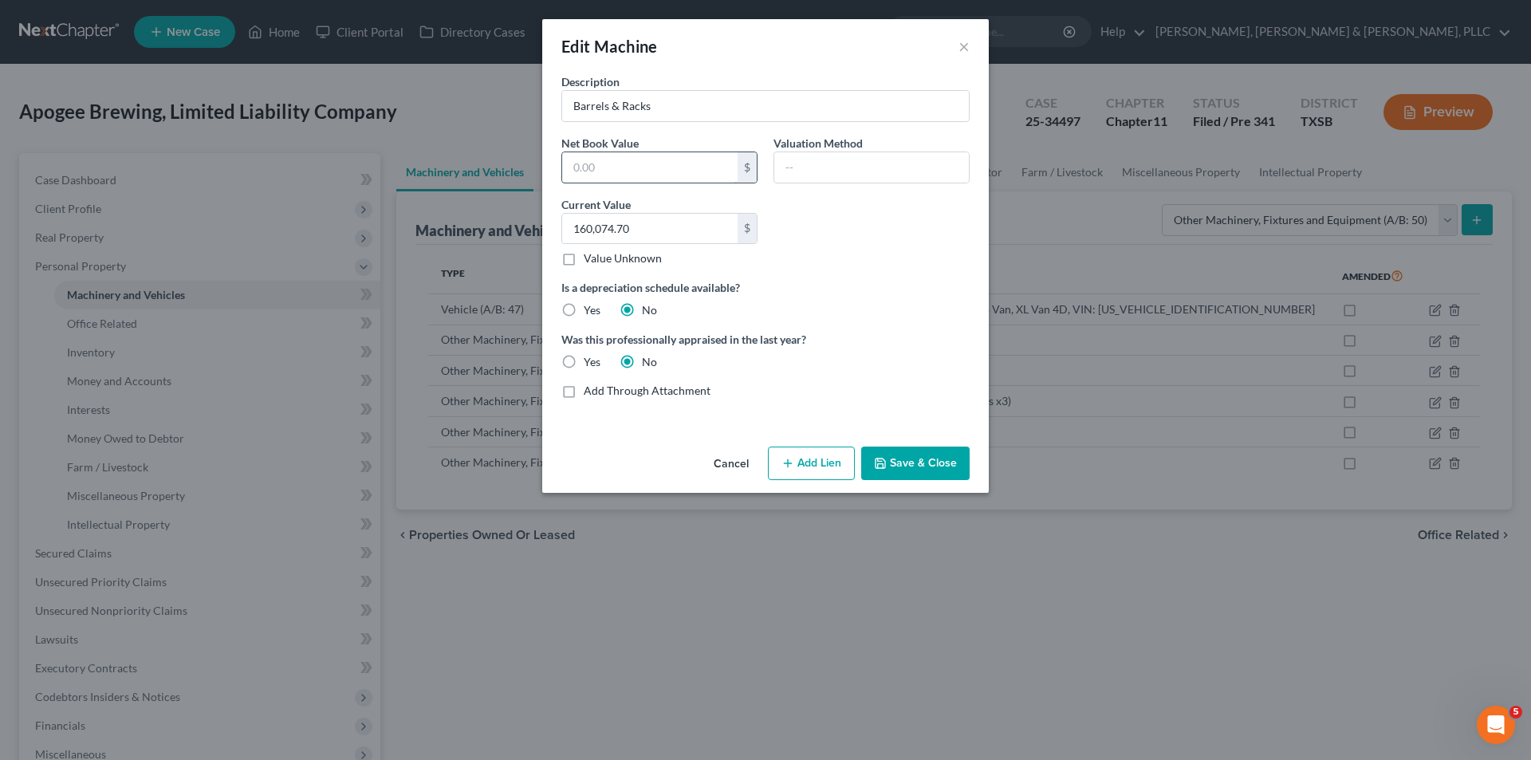
paste input "$11,176.52"
type input "11,176.52"
paste input "$11,176.52"
type input "11,176.52"
click at [924, 454] on button "Save & Close" at bounding box center [915, 462] width 108 height 33
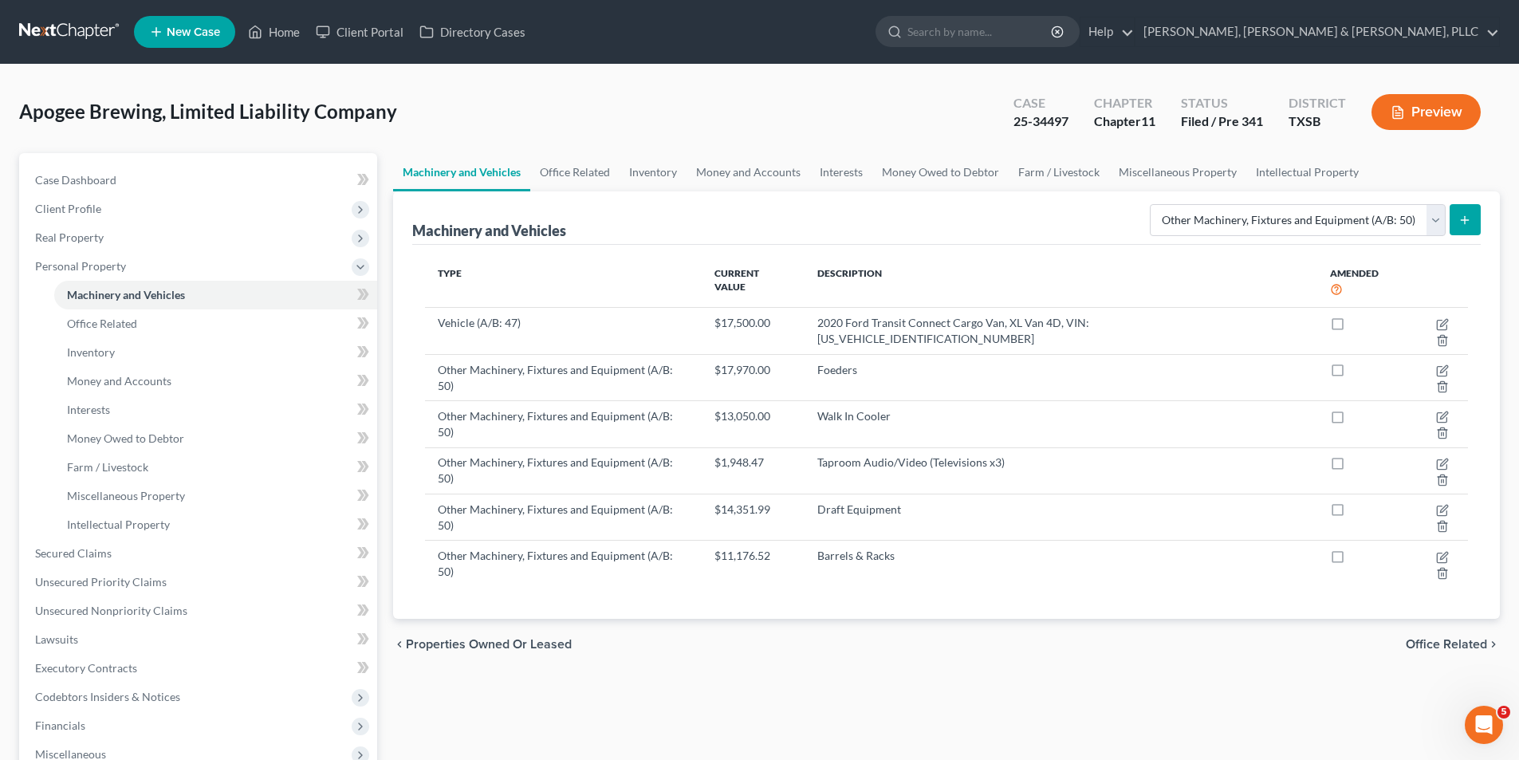
click at [1466, 227] on button "submit" at bounding box center [1464, 219] width 31 height 31
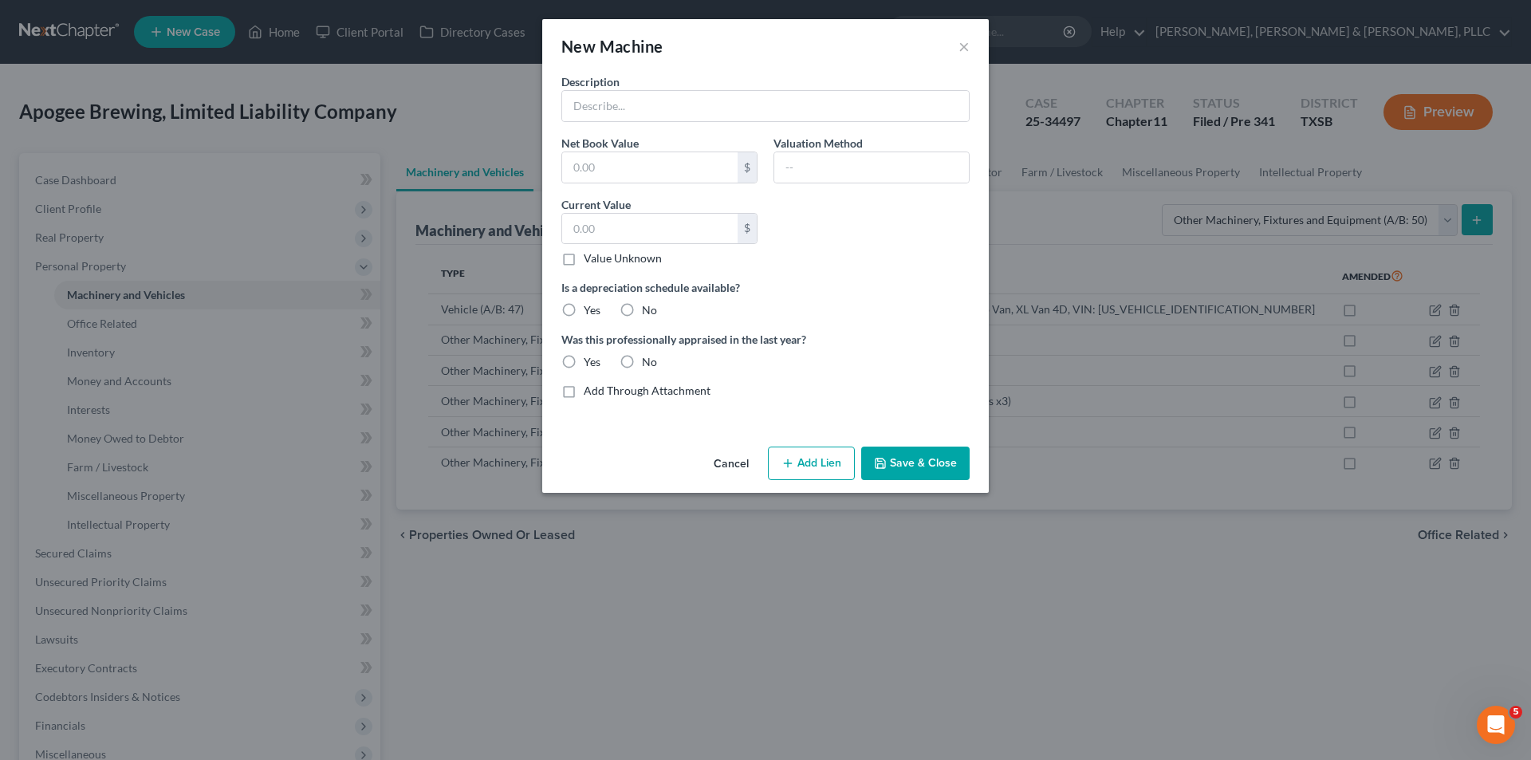
drag, startPoint x: 564, startPoint y: 125, endPoint x: 572, endPoint y: 120, distance: 9.1
click at [566, 124] on div "Description Net Book Value $ Valuation Method Current Value $ Value Unknown Bal…" at bounding box center [765, 242] width 424 height 338
click at [580, 112] on input "text" at bounding box center [765, 106] width 407 height 30
type input "Bike Rack"
type input "1,202.81"
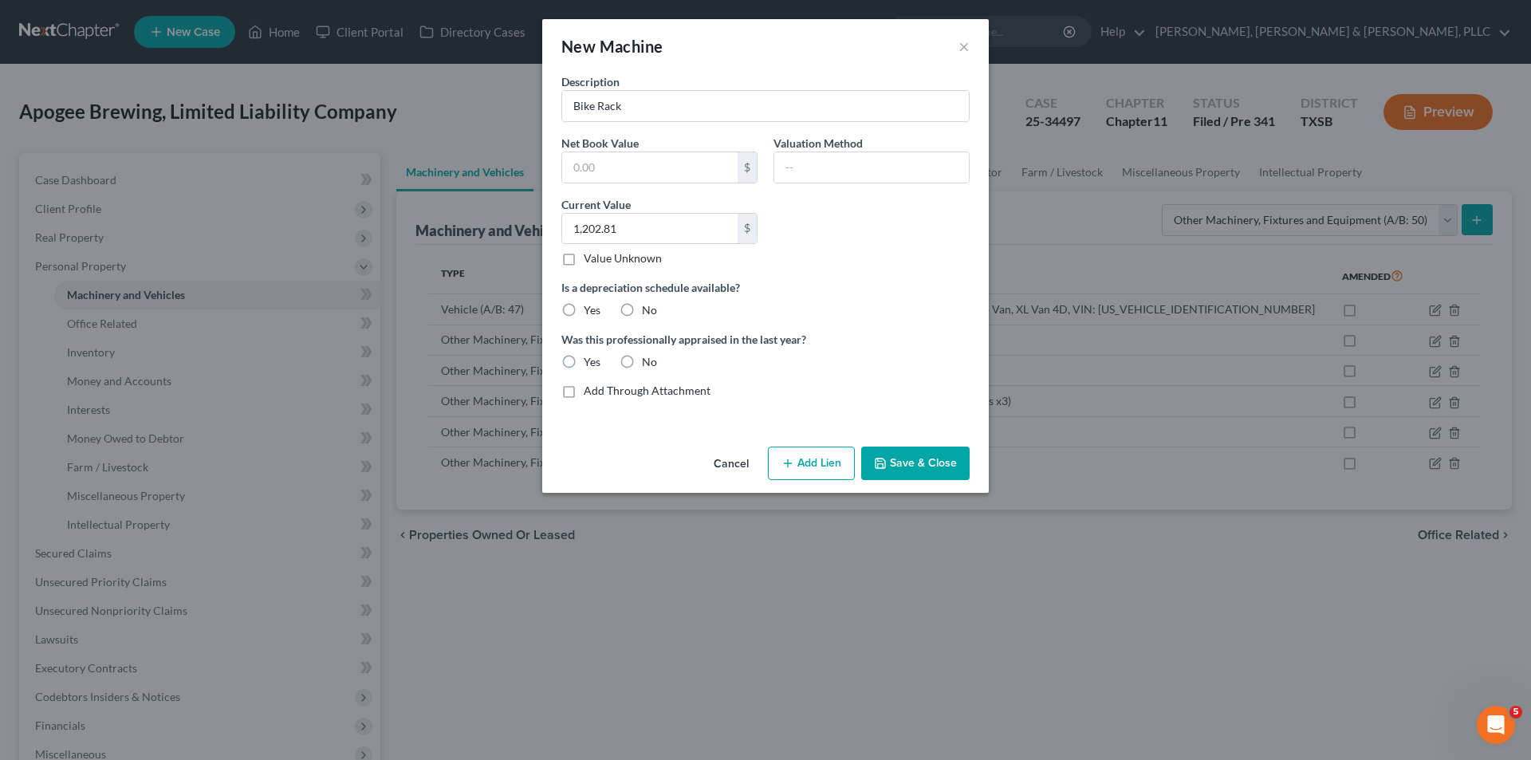
click at [969, 453] on div "Cancel Add Lien Add Lease Add Exemption Save & Close" at bounding box center [765, 466] width 446 height 53
click at [642, 314] on label "No" at bounding box center [649, 310] width 15 height 16
click at [648, 313] on input "No" at bounding box center [653, 307] width 10 height 10
radio input "true"
click at [642, 364] on label "No" at bounding box center [649, 362] width 15 height 16
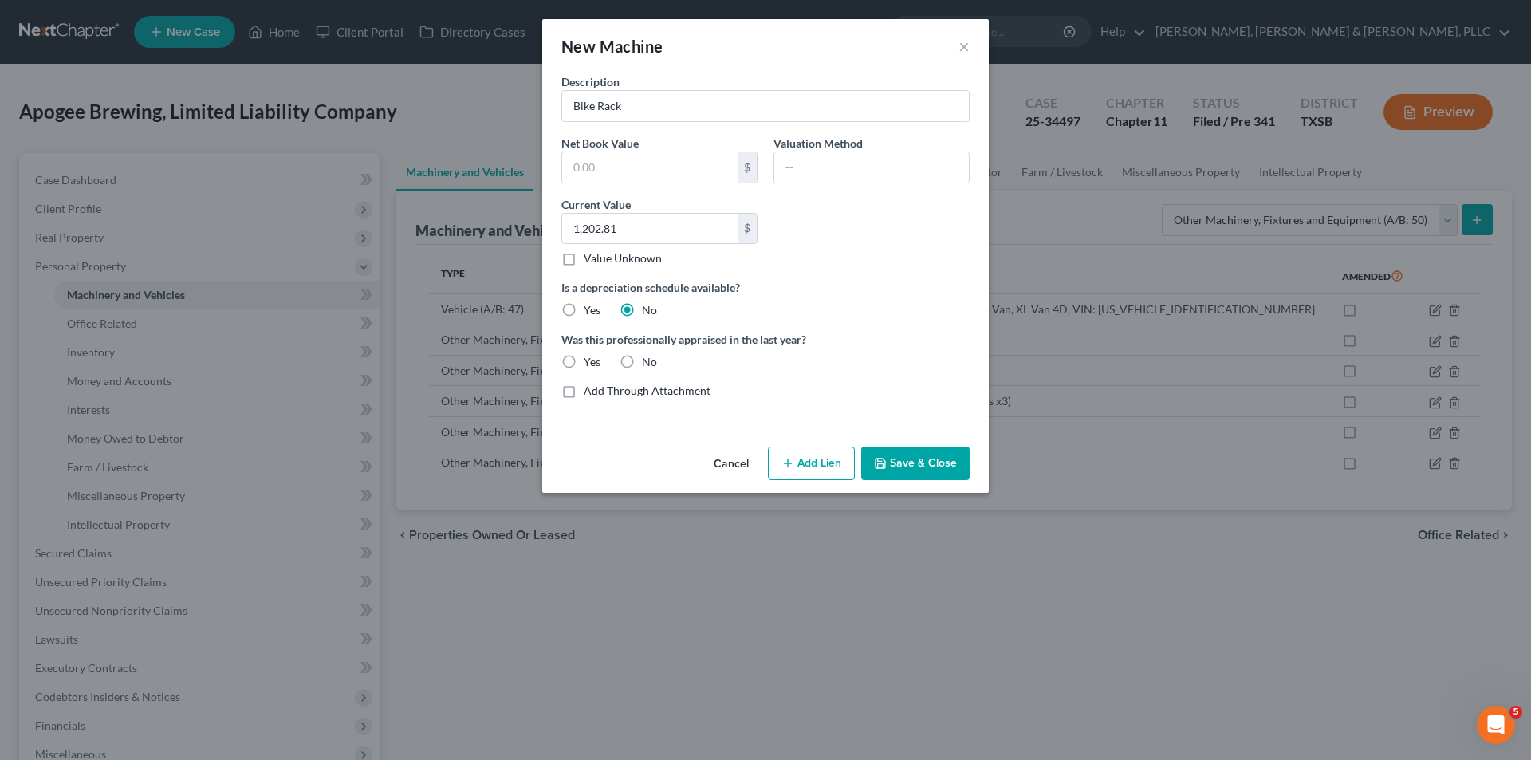
click at [648, 364] on input "No" at bounding box center [653, 359] width 10 height 10
radio input "true"
click at [834, 470] on button "Add Lien" at bounding box center [811, 462] width 87 height 33
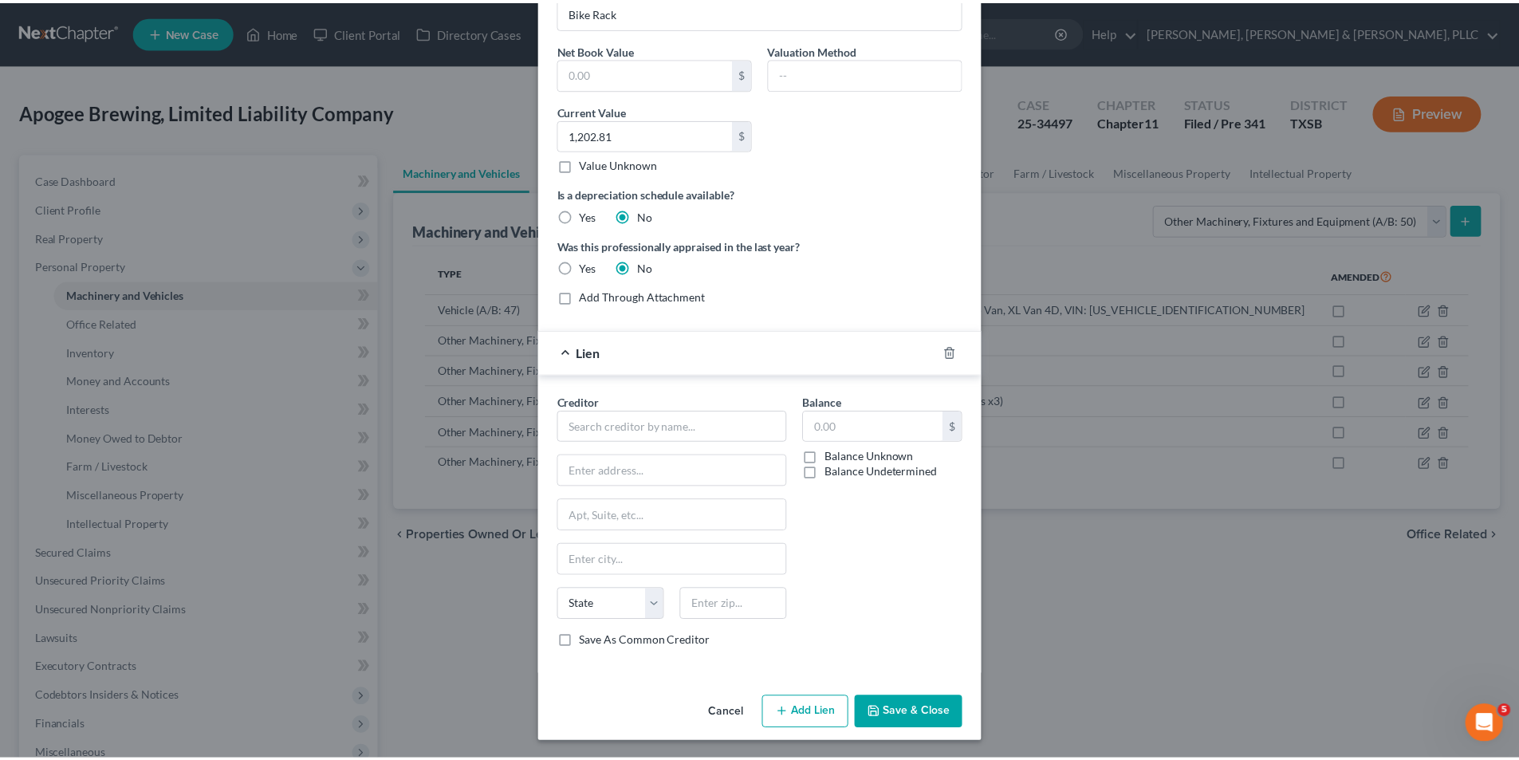
scroll to position [96, 0]
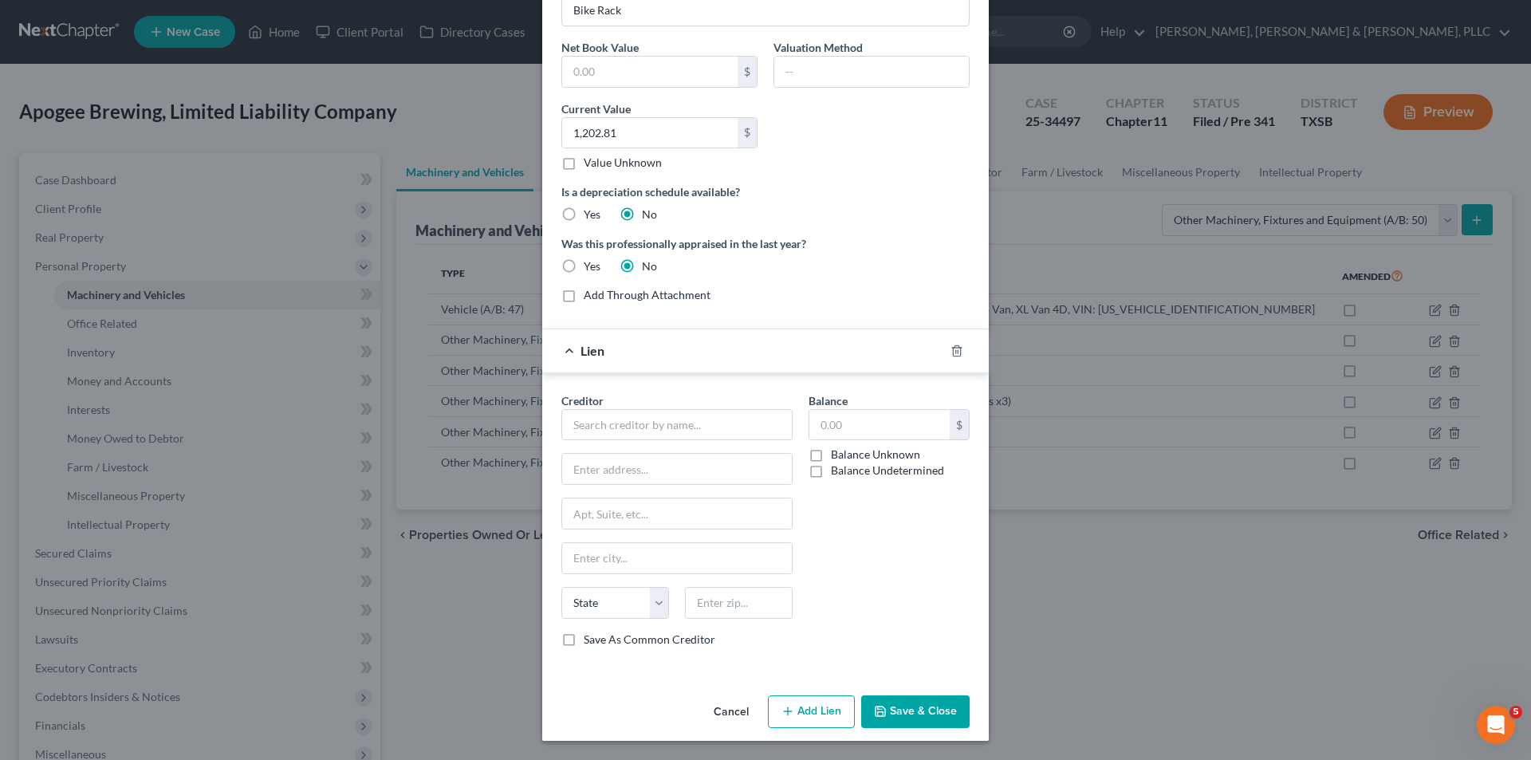
click at [717, 712] on button "Cancel" at bounding box center [731, 713] width 61 height 32
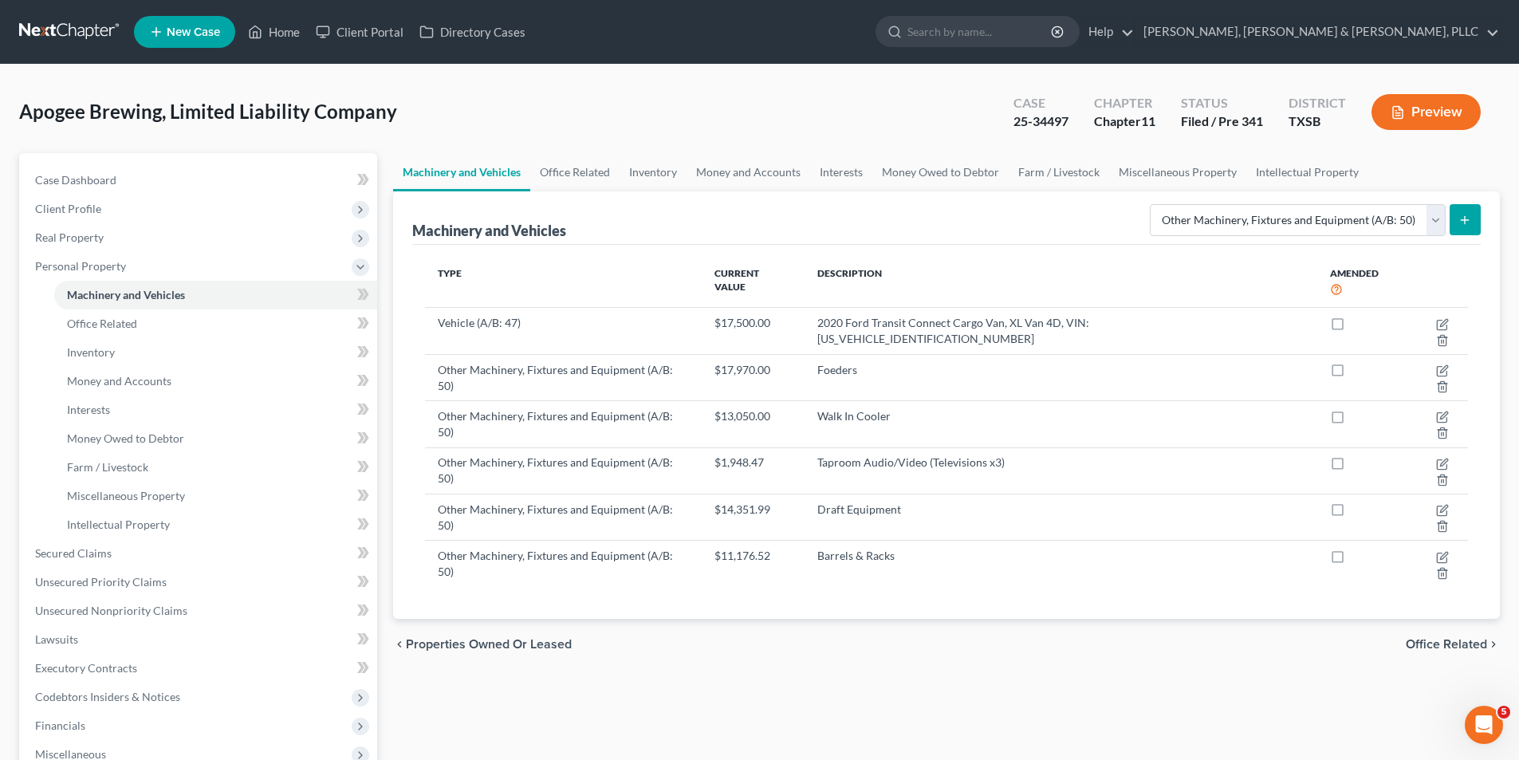
click at [1460, 222] on icon "submit" at bounding box center [1464, 220] width 13 height 13
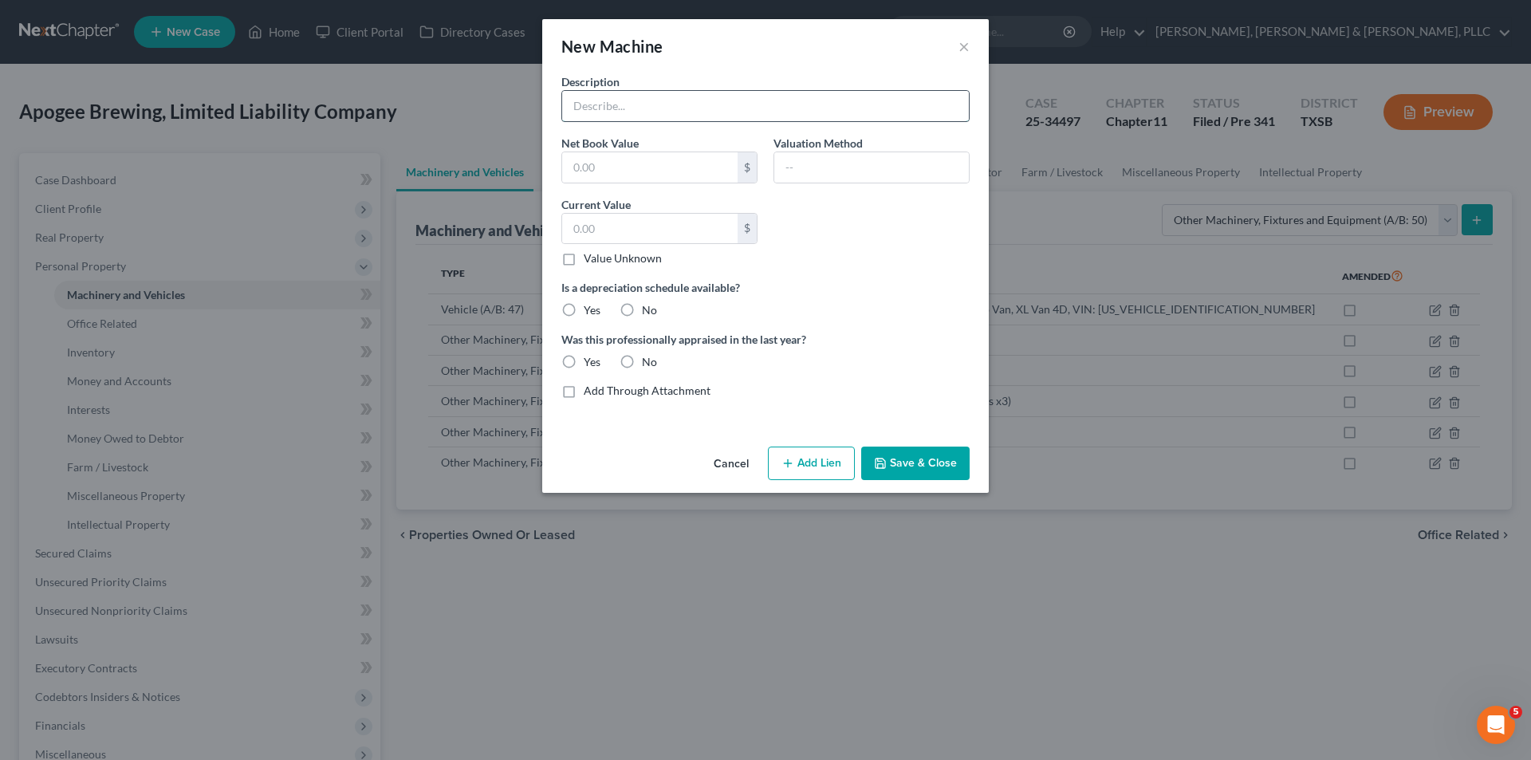
click at [719, 108] on input "text" at bounding box center [765, 106] width 407 height 30
paste input "Bike Rack"
type input "Bike Rack"
click at [628, 226] on input "text" at bounding box center [649, 229] width 175 height 30
paste input "$1,202.81"
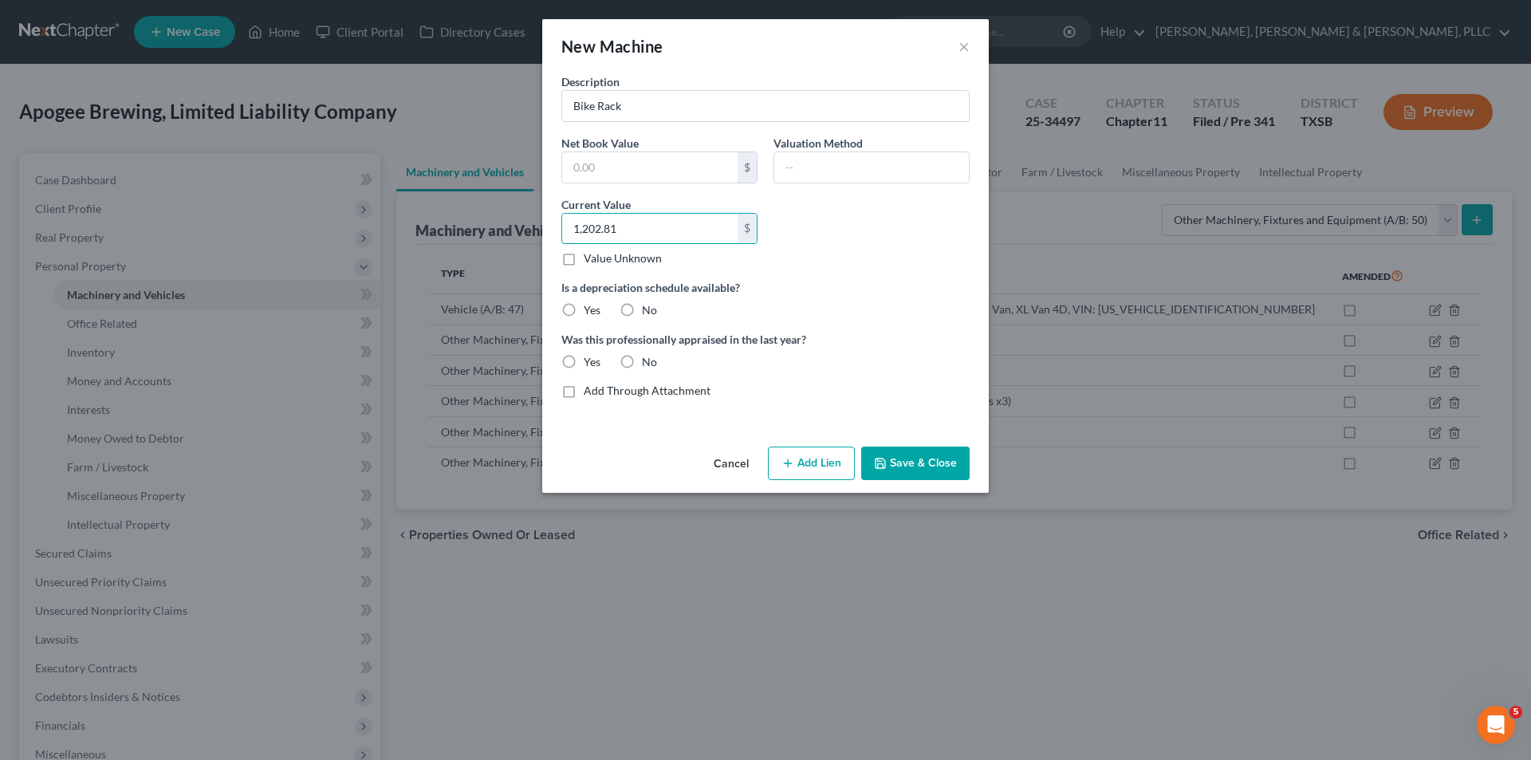
type input "1,202.81"
click at [642, 307] on label "No" at bounding box center [649, 310] width 15 height 16
click at [648, 307] on input "No" at bounding box center [653, 307] width 10 height 10
radio input "true"
click at [642, 368] on label "No" at bounding box center [649, 362] width 15 height 16
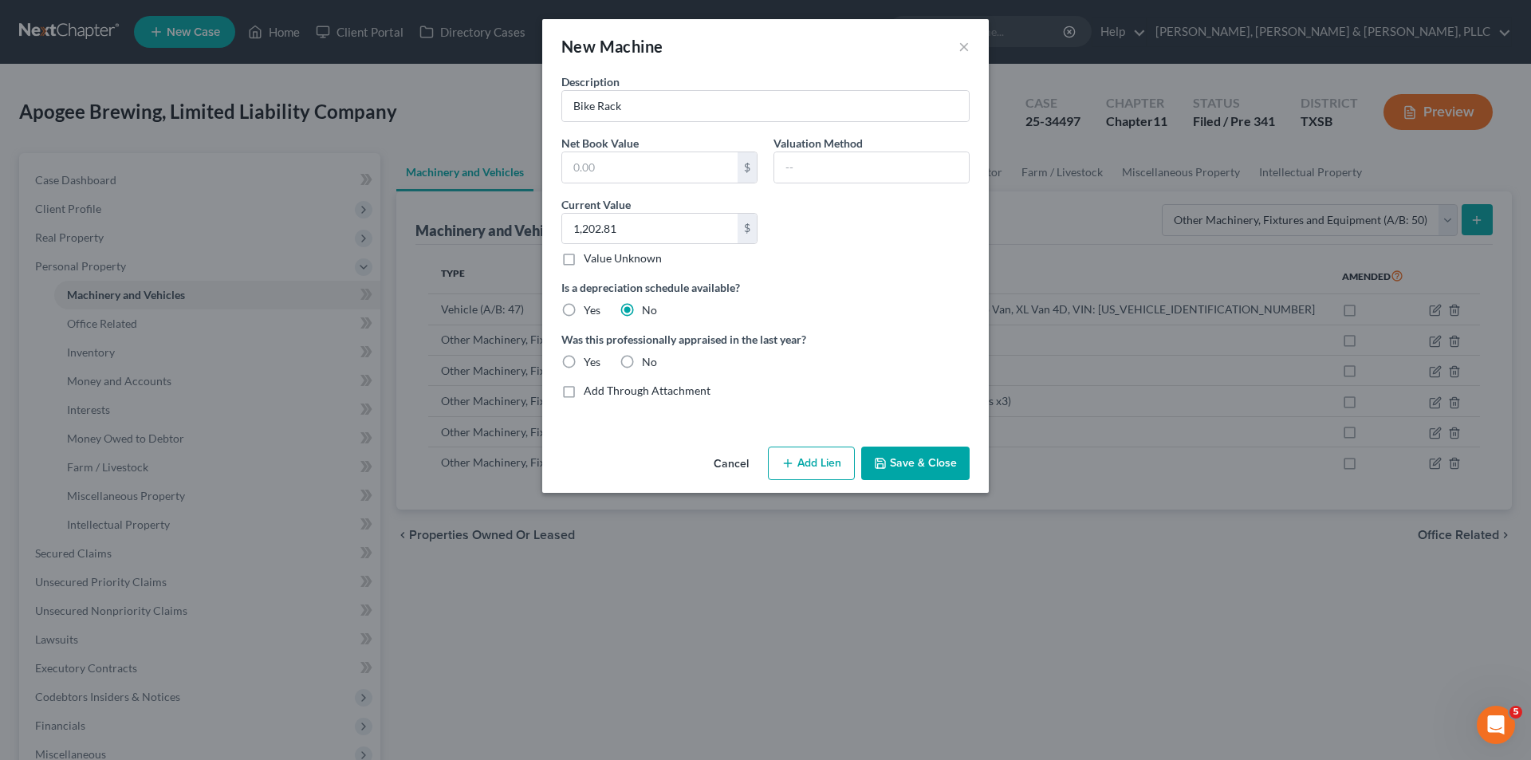
click at [648, 364] on input "No" at bounding box center [653, 359] width 10 height 10
radio input "true"
click at [920, 464] on button "Save & Close" at bounding box center [915, 462] width 108 height 33
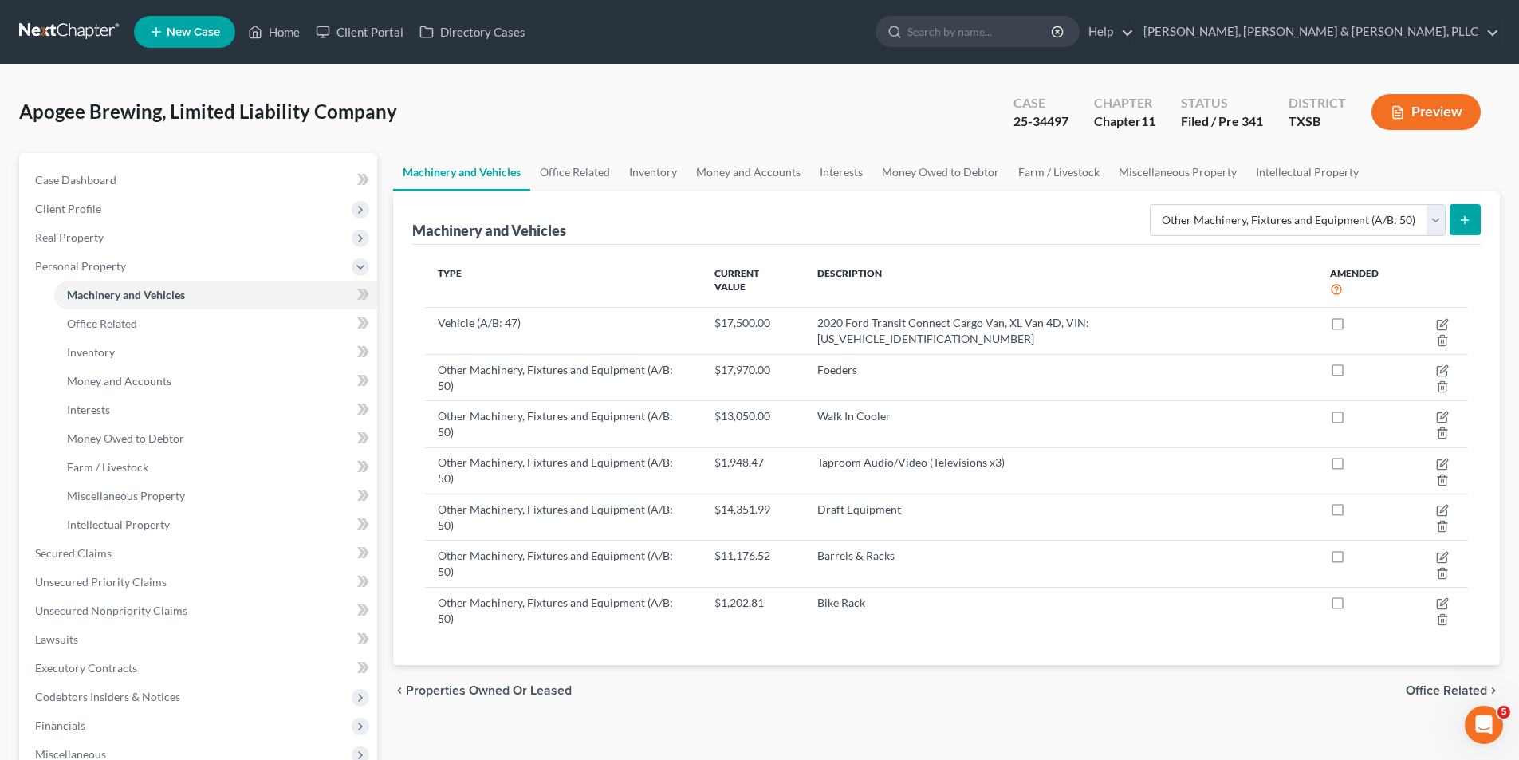
click at [1470, 225] on icon "submit" at bounding box center [1464, 220] width 13 height 13
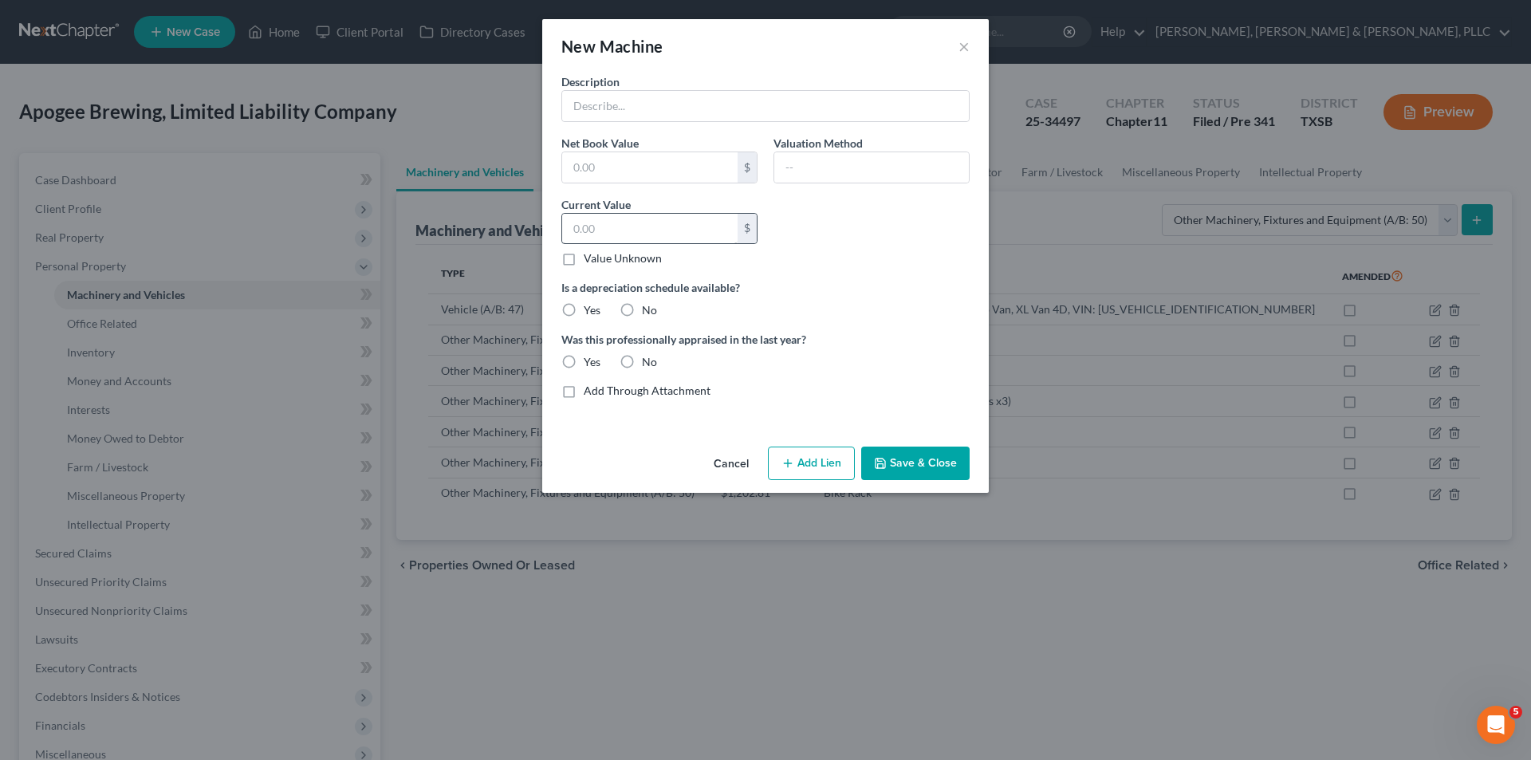
click at [641, 251] on label "Value Unknown" at bounding box center [623, 258] width 78 height 16
click at [600, 251] on input "Value Unknown" at bounding box center [595, 255] width 10 height 10
checkbox input "true"
type input "0.00"
click at [603, 255] on label "Value Unknown" at bounding box center [623, 258] width 78 height 16
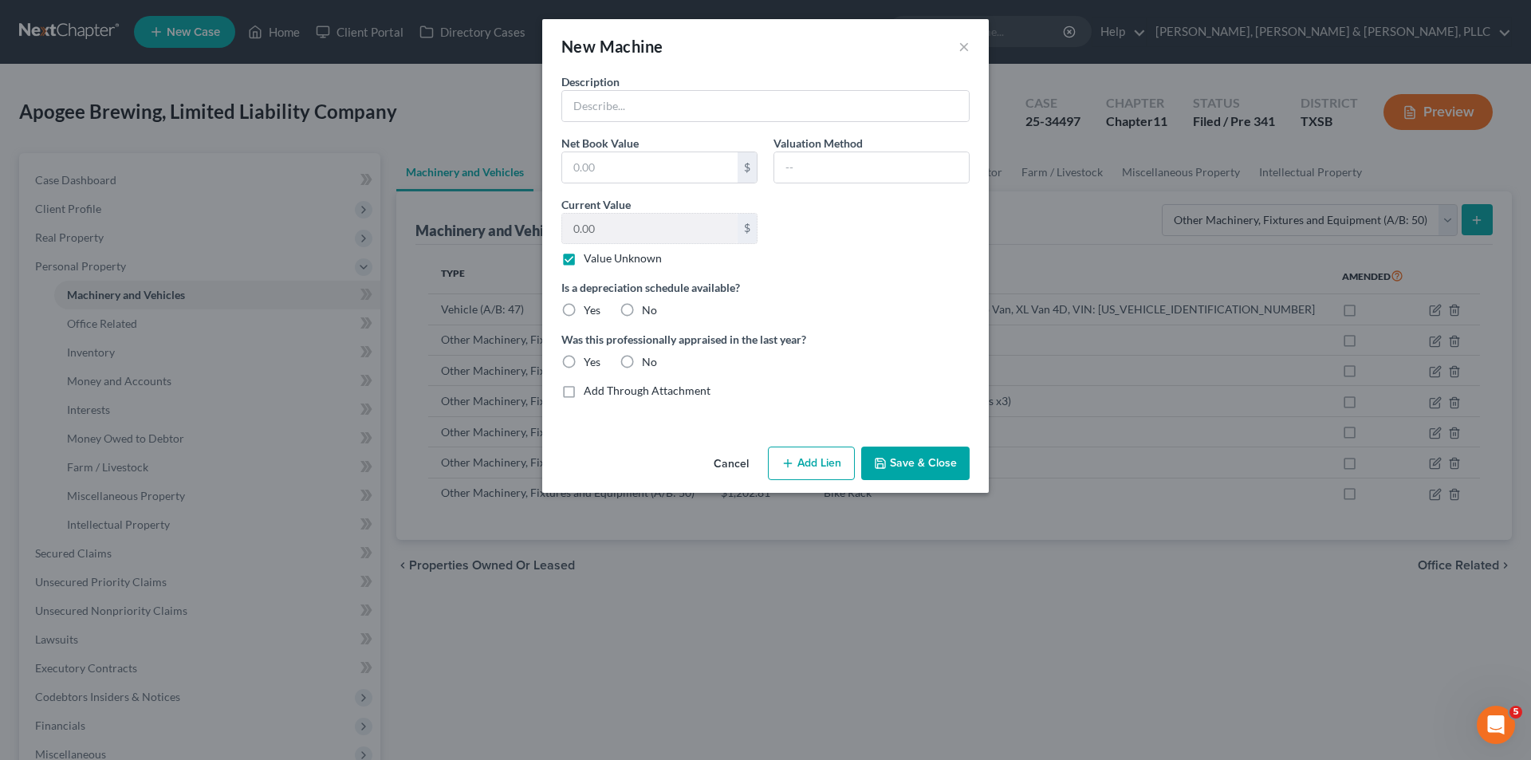
click at [600, 255] on input "Value Unknown" at bounding box center [595, 255] width 10 height 10
checkbox input "false"
click at [607, 234] on input "0.00" at bounding box center [649, 229] width 175 height 30
paste input "$14,351.99"
type input "14,351.99"
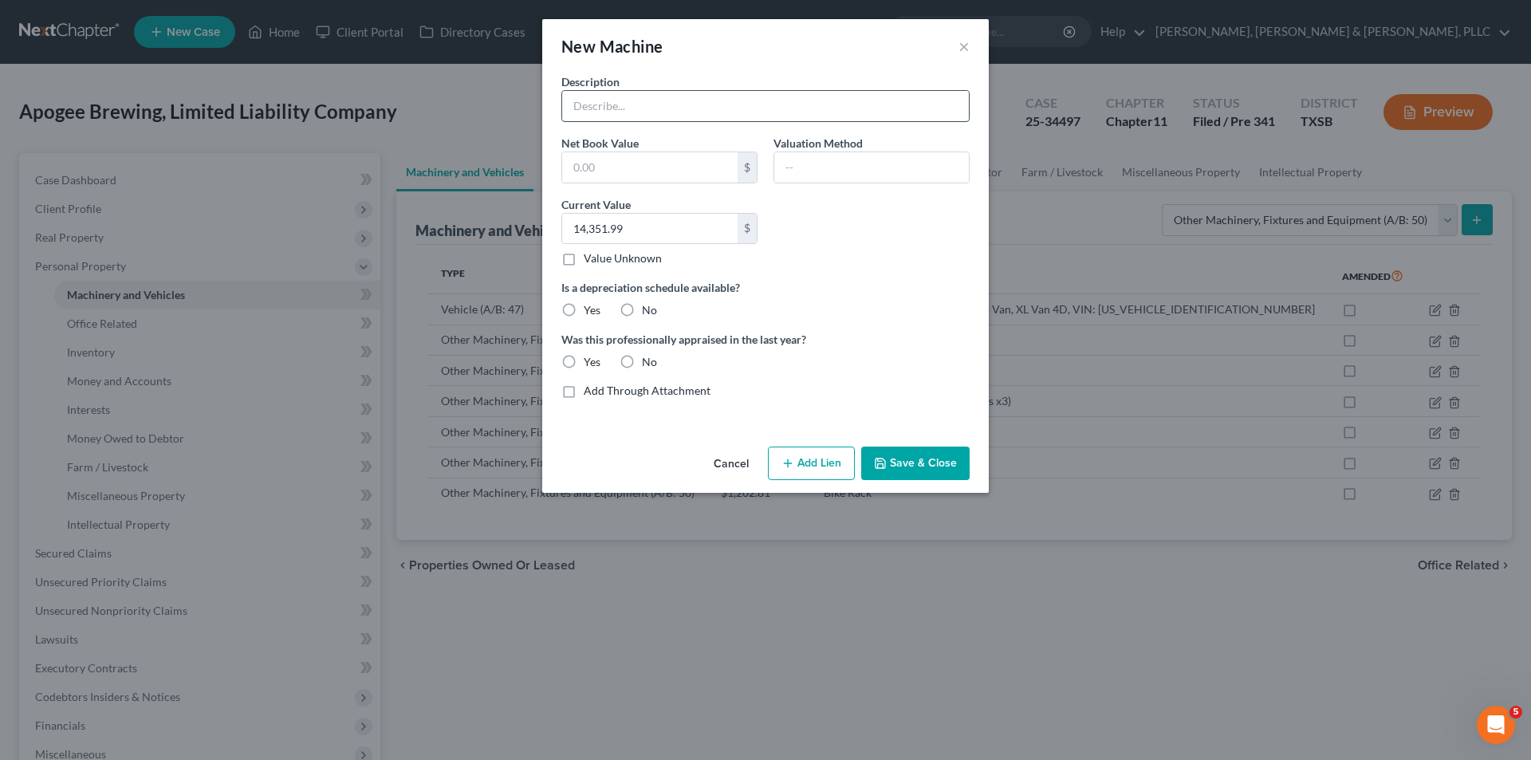
click at [749, 93] on input "text" at bounding box center [765, 106] width 407 height 30
paste input "Brewhouse Equipment (10 BBL Fermenter x2)"
type input "Brewhouse Equipment (10 BBL Fermenter x2)"
click at [654, 235] on input "14,351.99" at bounding box center [649, 229] width 175 height 30
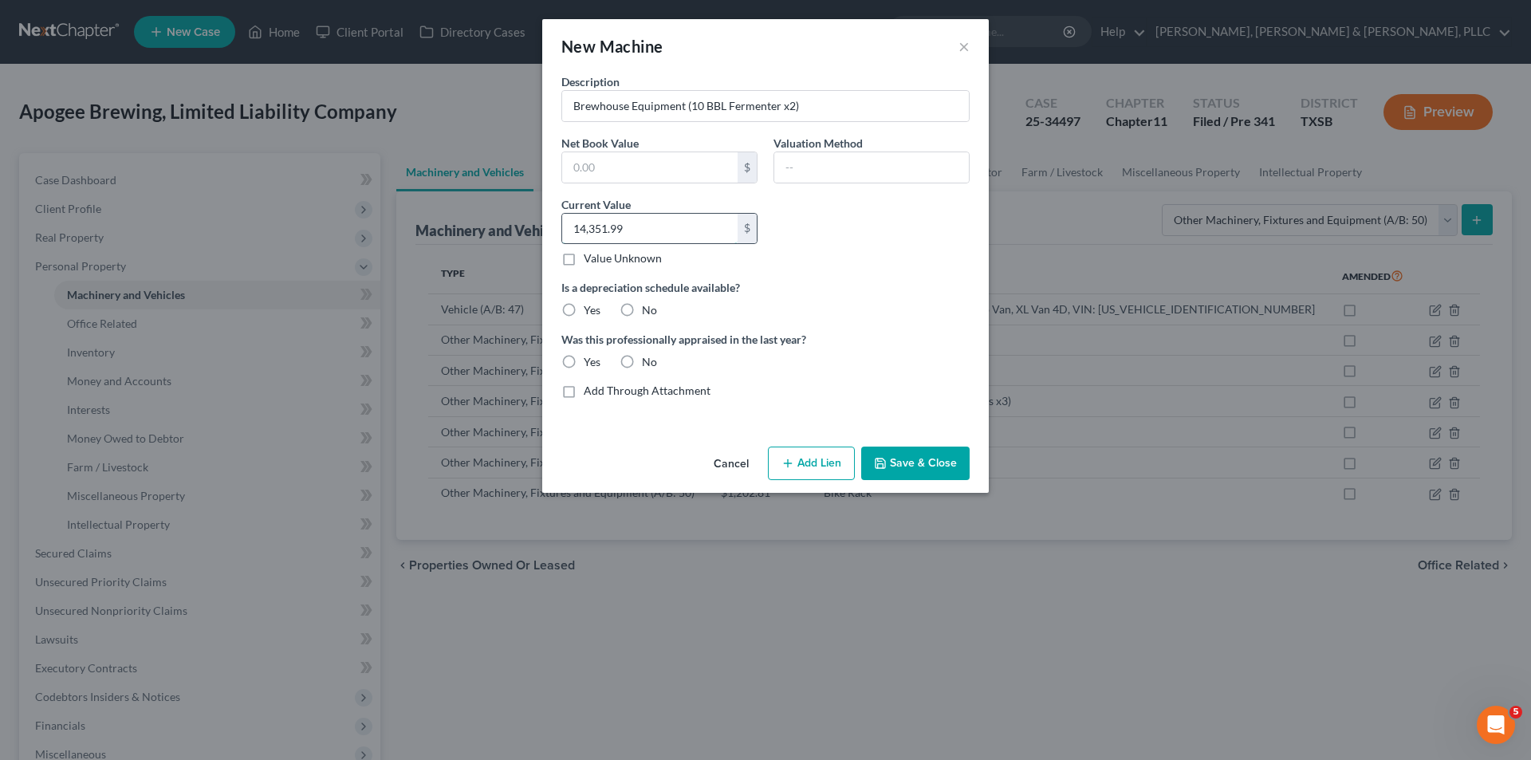
click at [654, 235] on input "14,351.99" at bounding box center [649, 229] width 175 height 30
paste input "$8,001.50"
type input "8,001.50"
click at [941, 461] on button "Save & Close" at bounding box center [915, 462] width 108 height 33
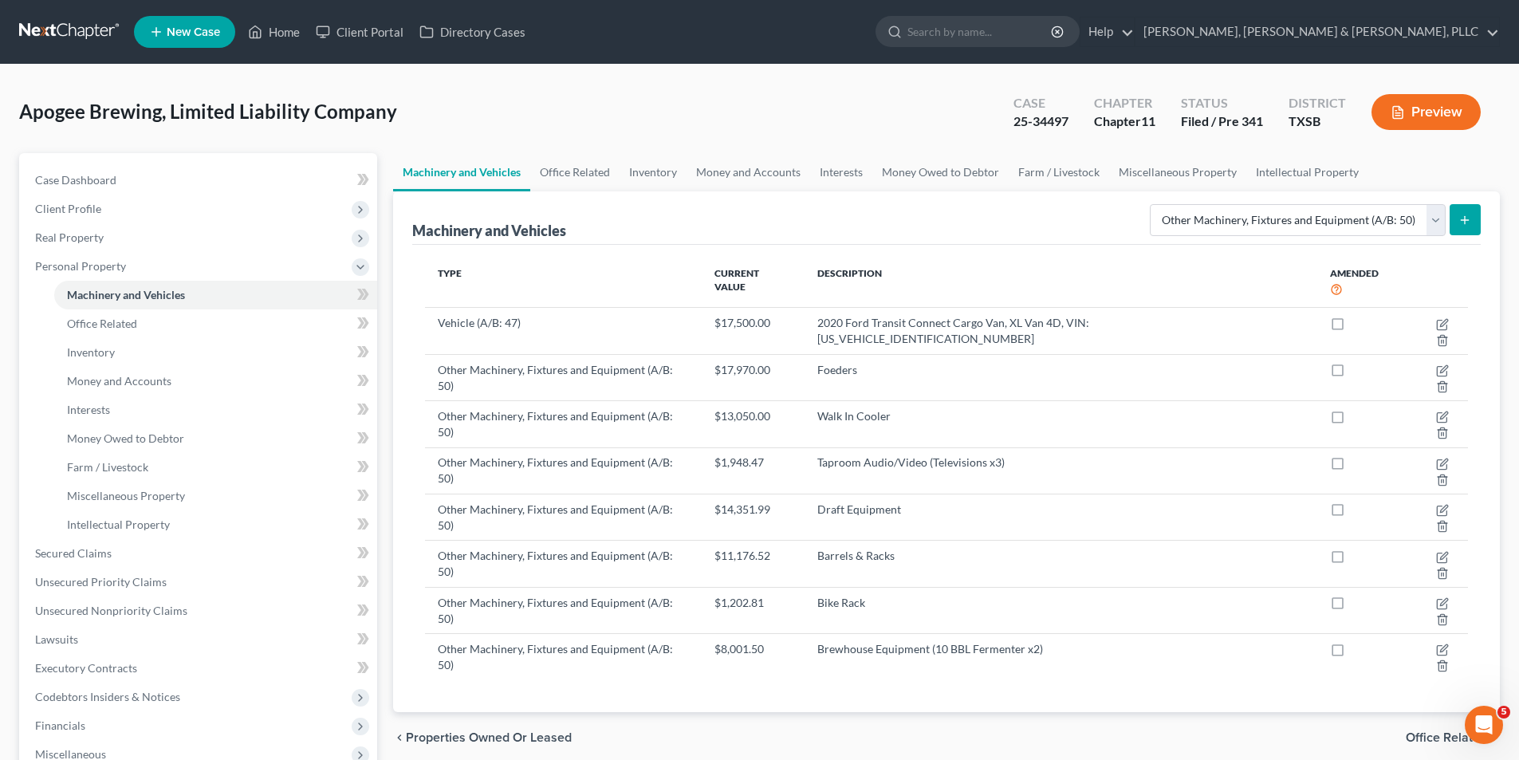
click at [884, 273] on th "Description" at bounding box center [1060, 283] width 513 height 50
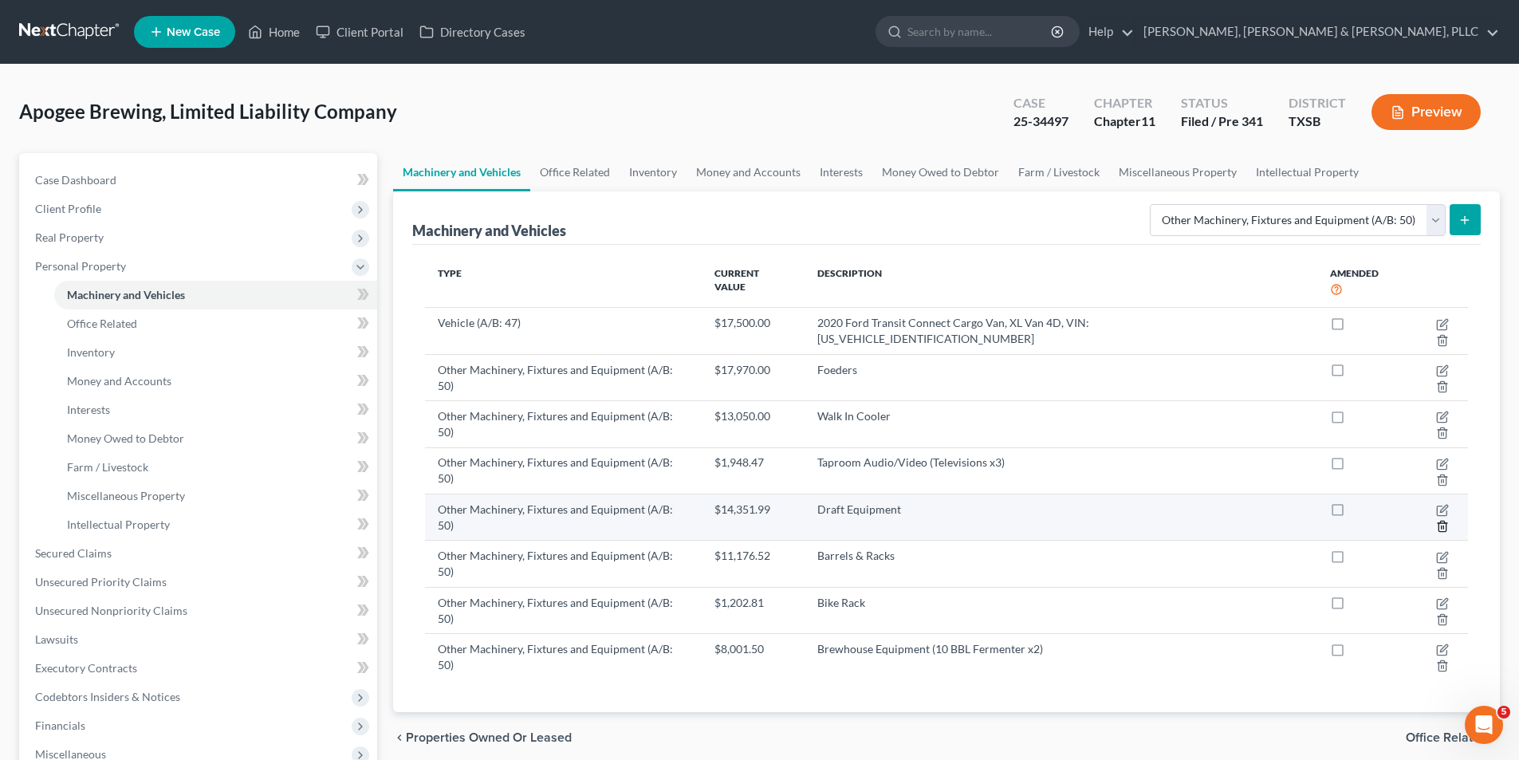
click at [1440, 520] on icon "button" at bounding box center [1442, 526] width 13 height 13
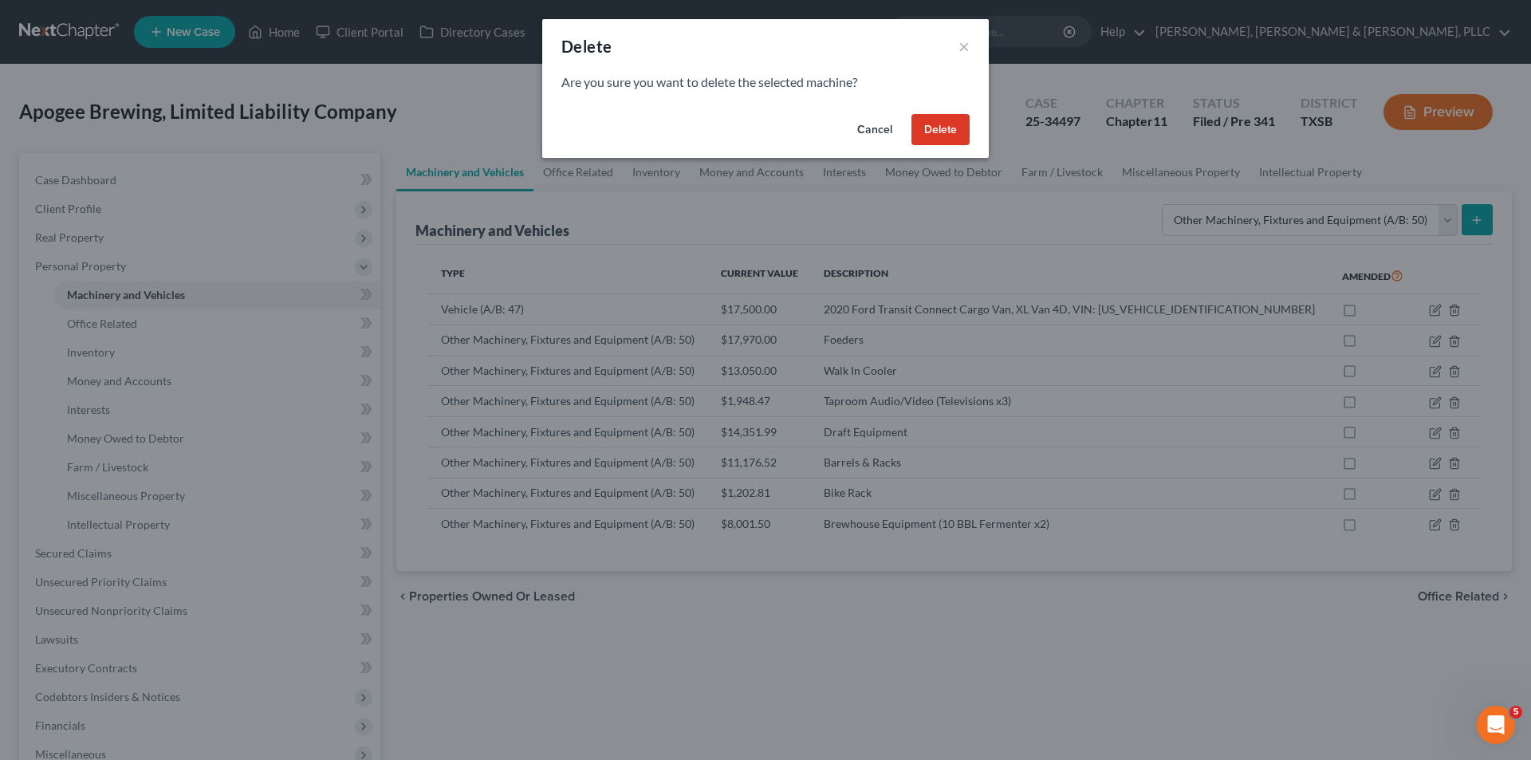
click at [942, 136] on button "Delete" at bounding box center [940, 130] width 58 height 32
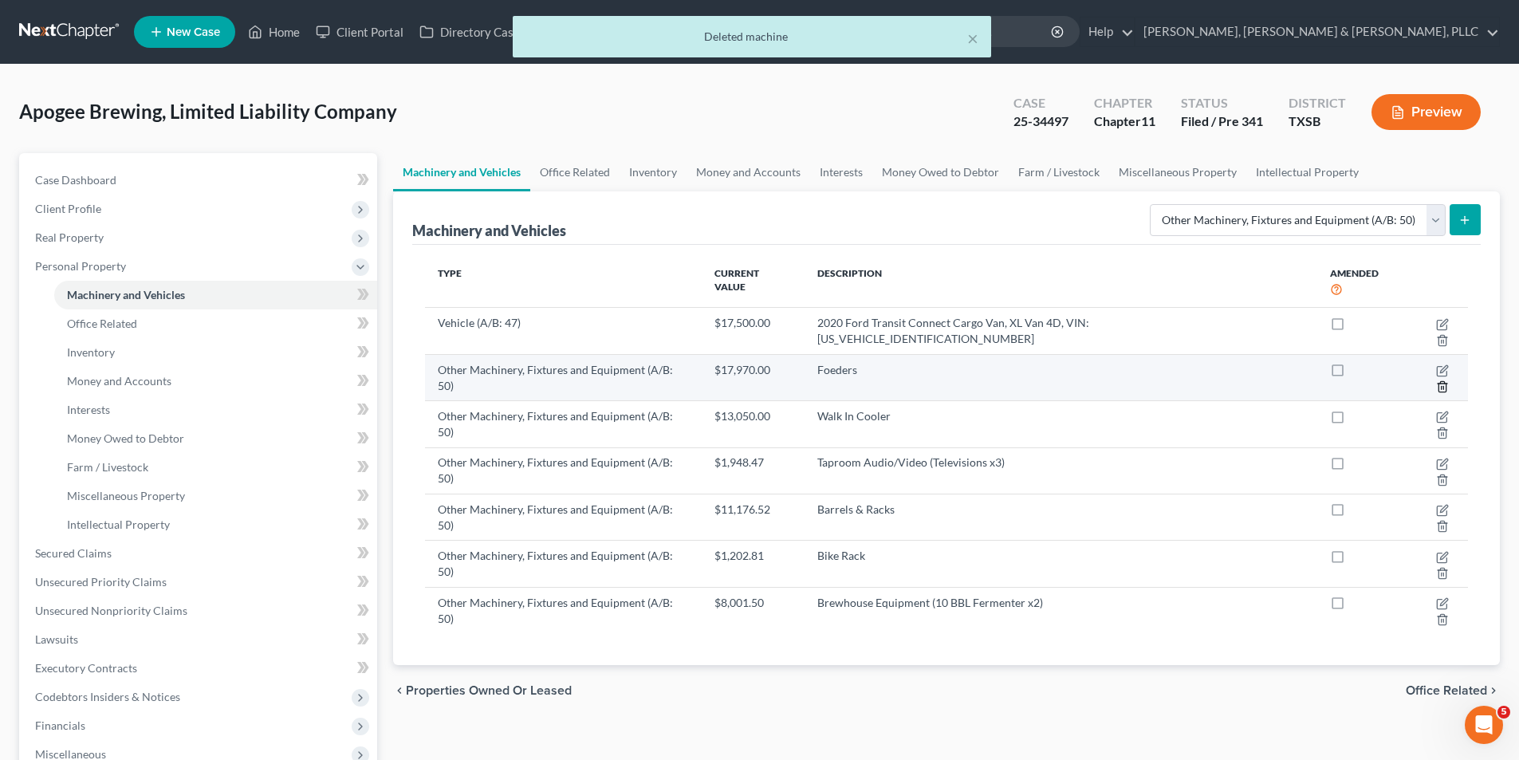
click at [1445, 380] on icon "button" at bounding box center [1442, 386] width 13 height 13
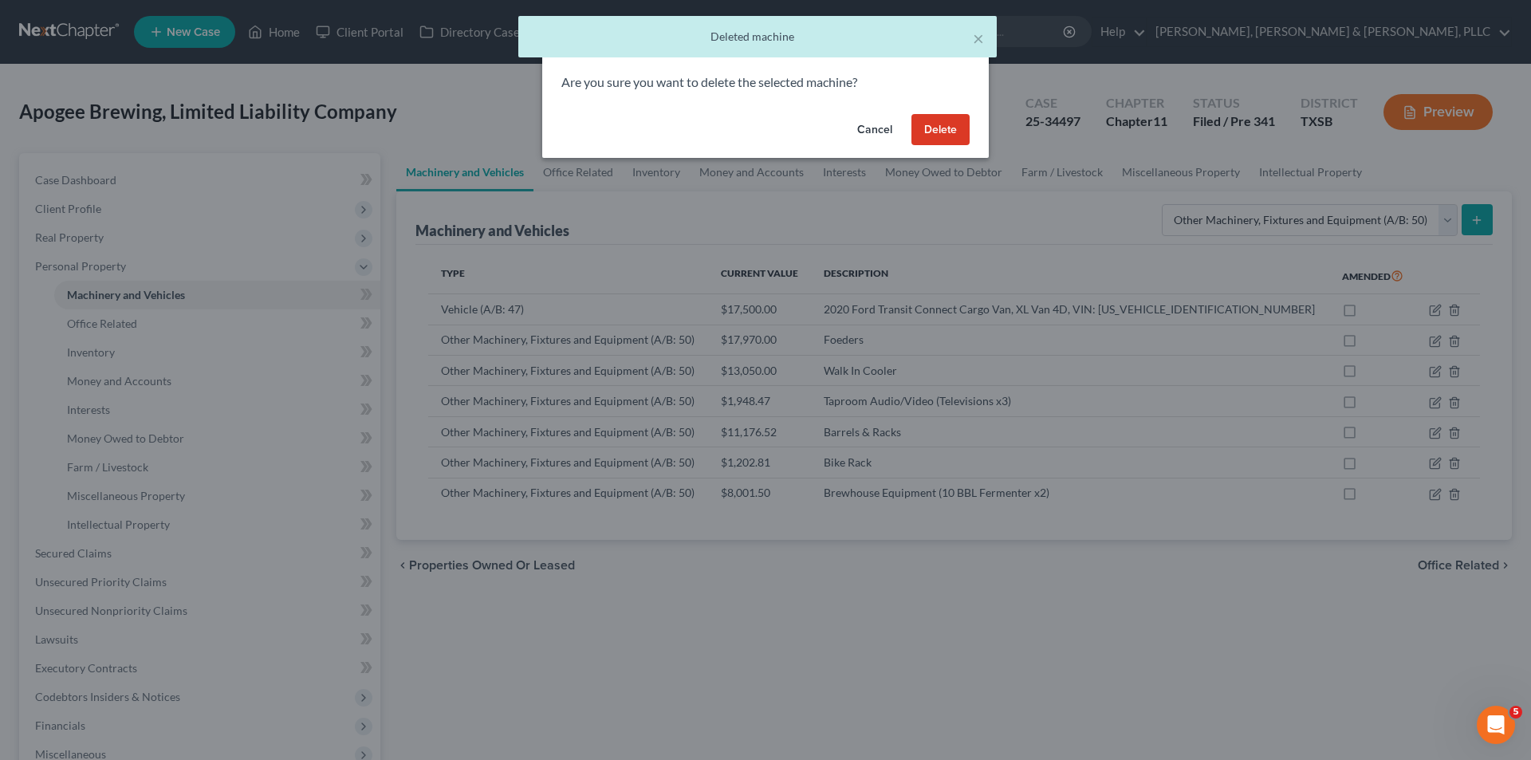
click at [956, 137] on button "Delete" at bounding box center [940, 130] width 58 height 32
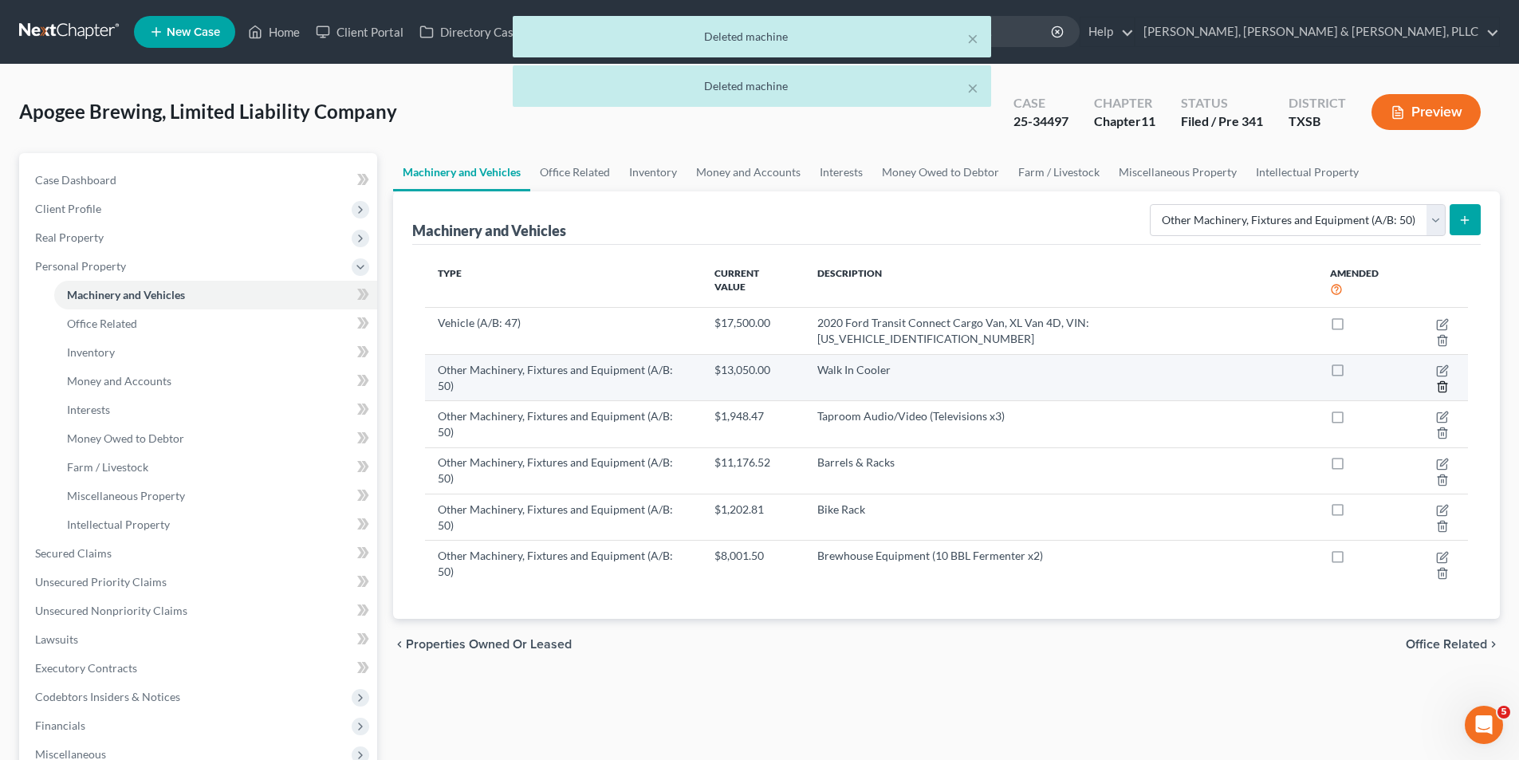
click at [1440, 380] on icon "button" at bounding box center [1442, 386] width 13 height 13
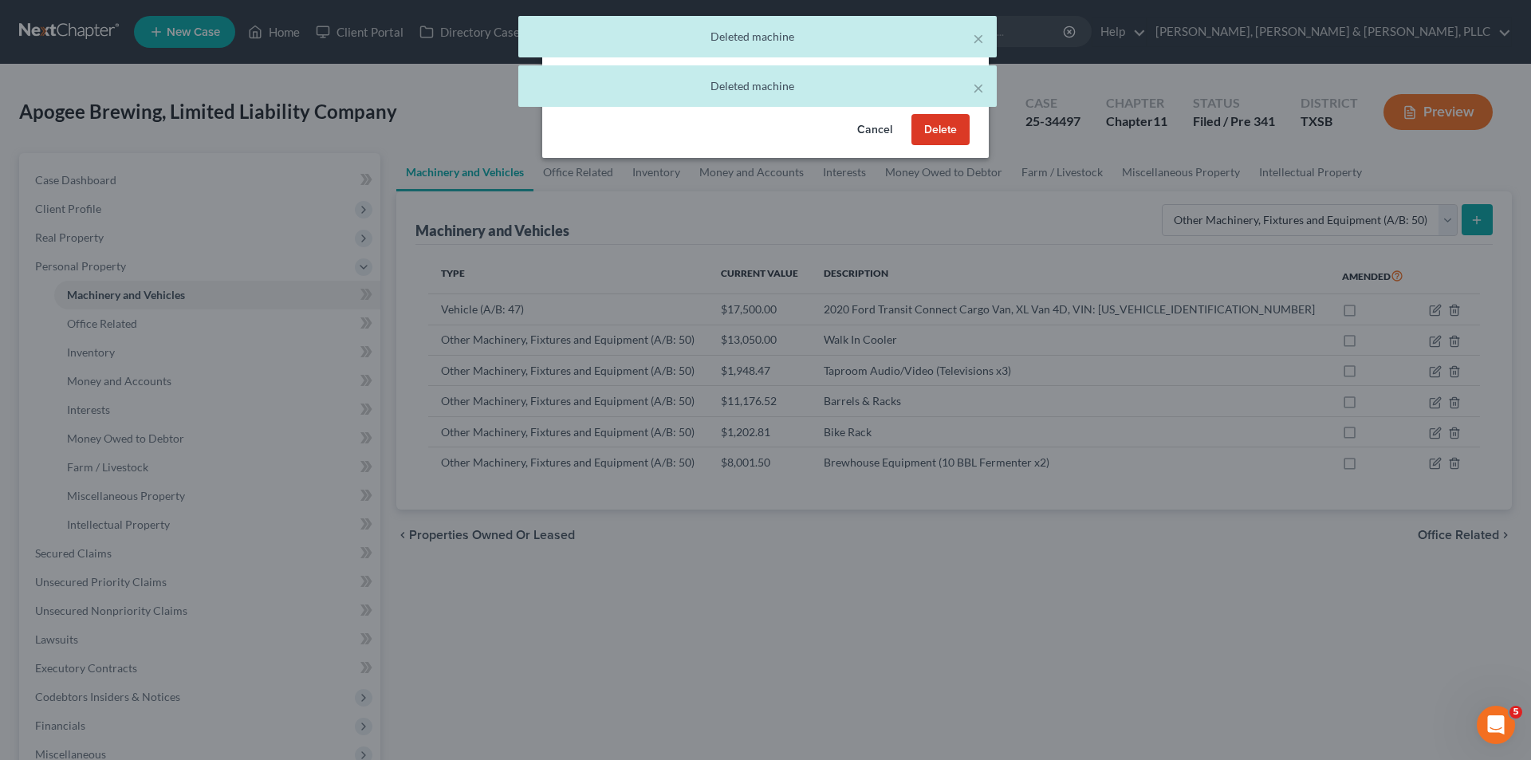
click at [939, 131] on button "Delete" at bounding box center [940, 130] width 58 height 32
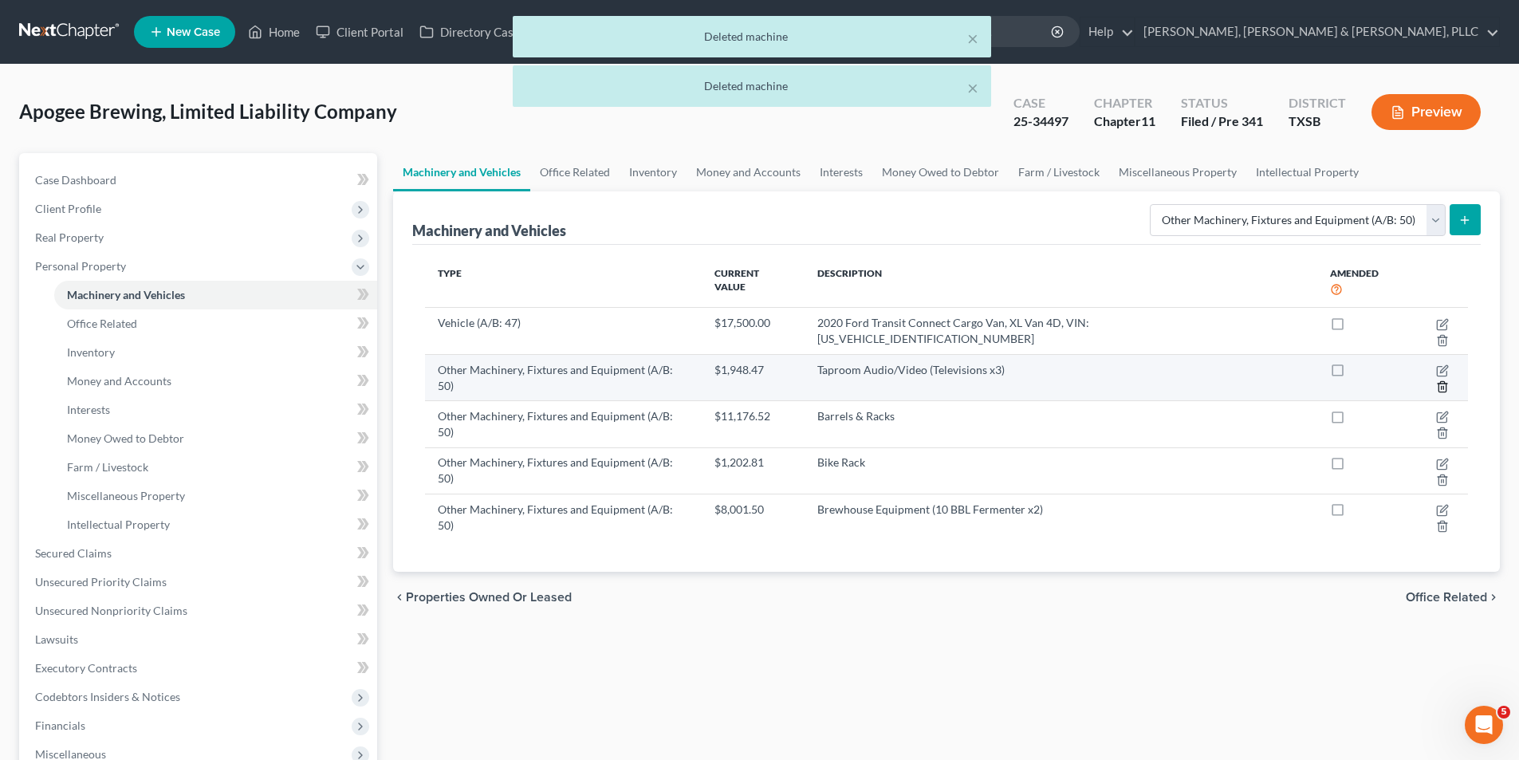
click at [1448, 380] on icon "button" at bounding box center [1442, 386] width 13 height 13
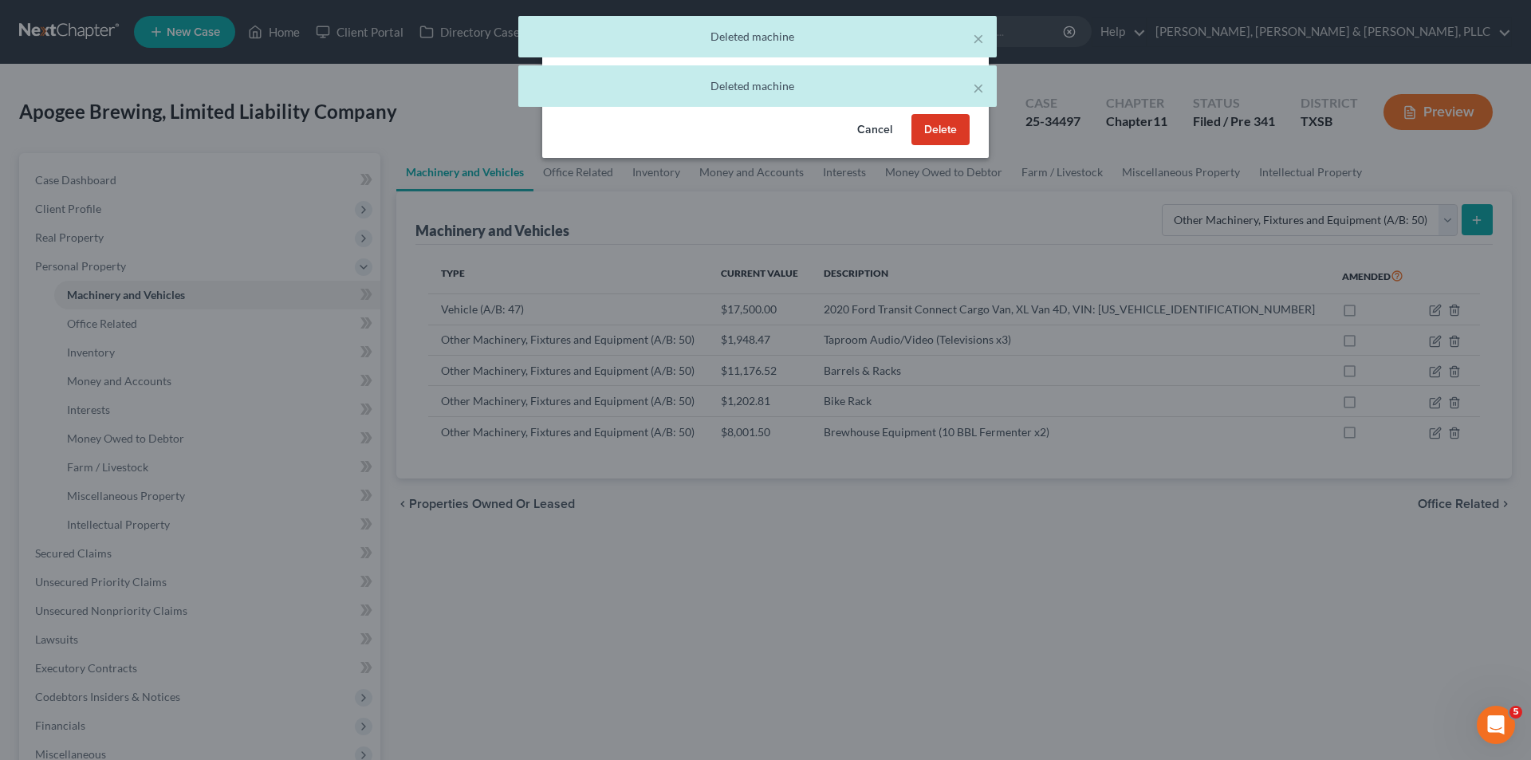
click at [954, 125] on button "Delete" at bounding box center [940, 130] width 58 height 32
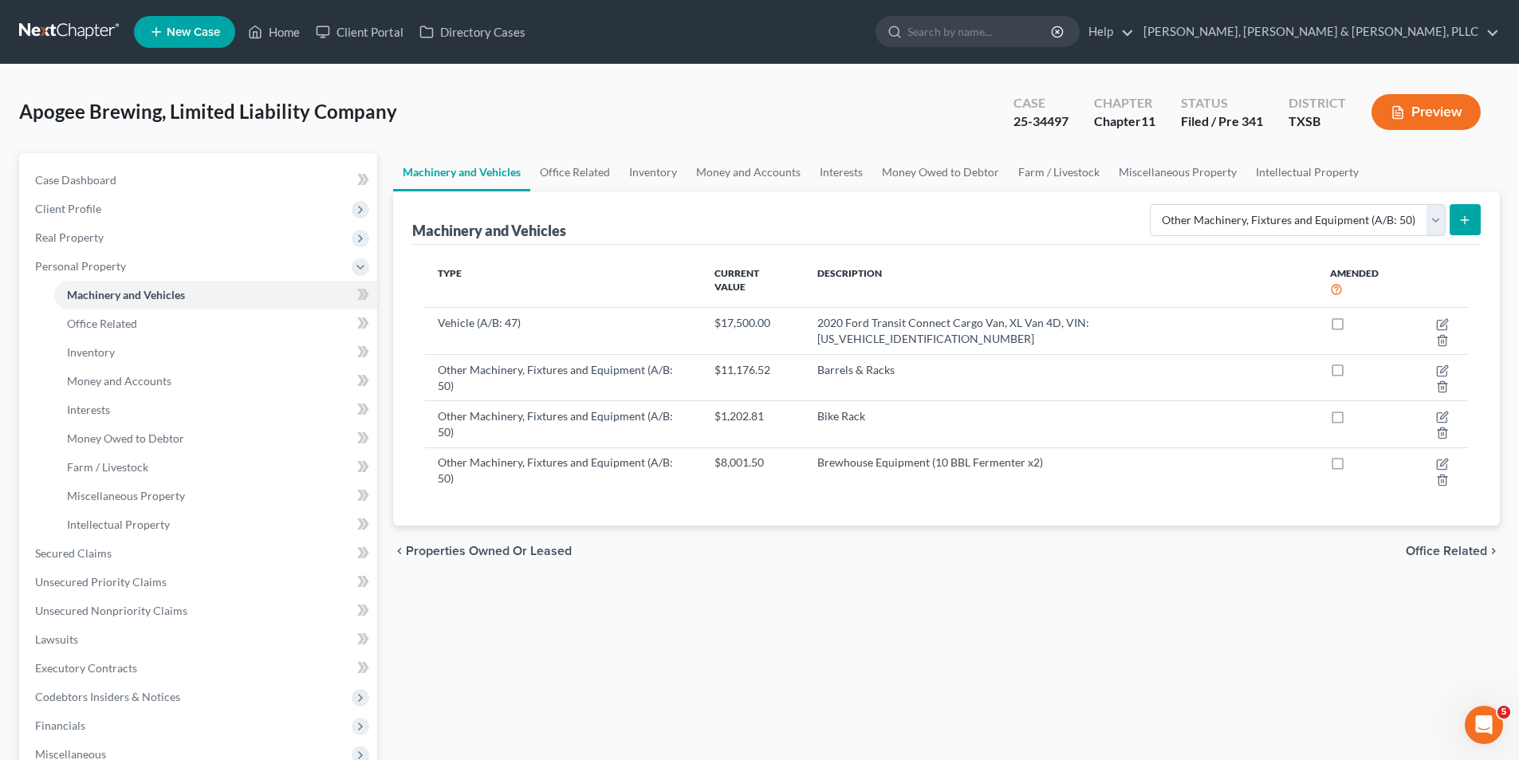
click at [1466, 222] on icon "submit" at bounding box center [1464, 220] width 13 height 13
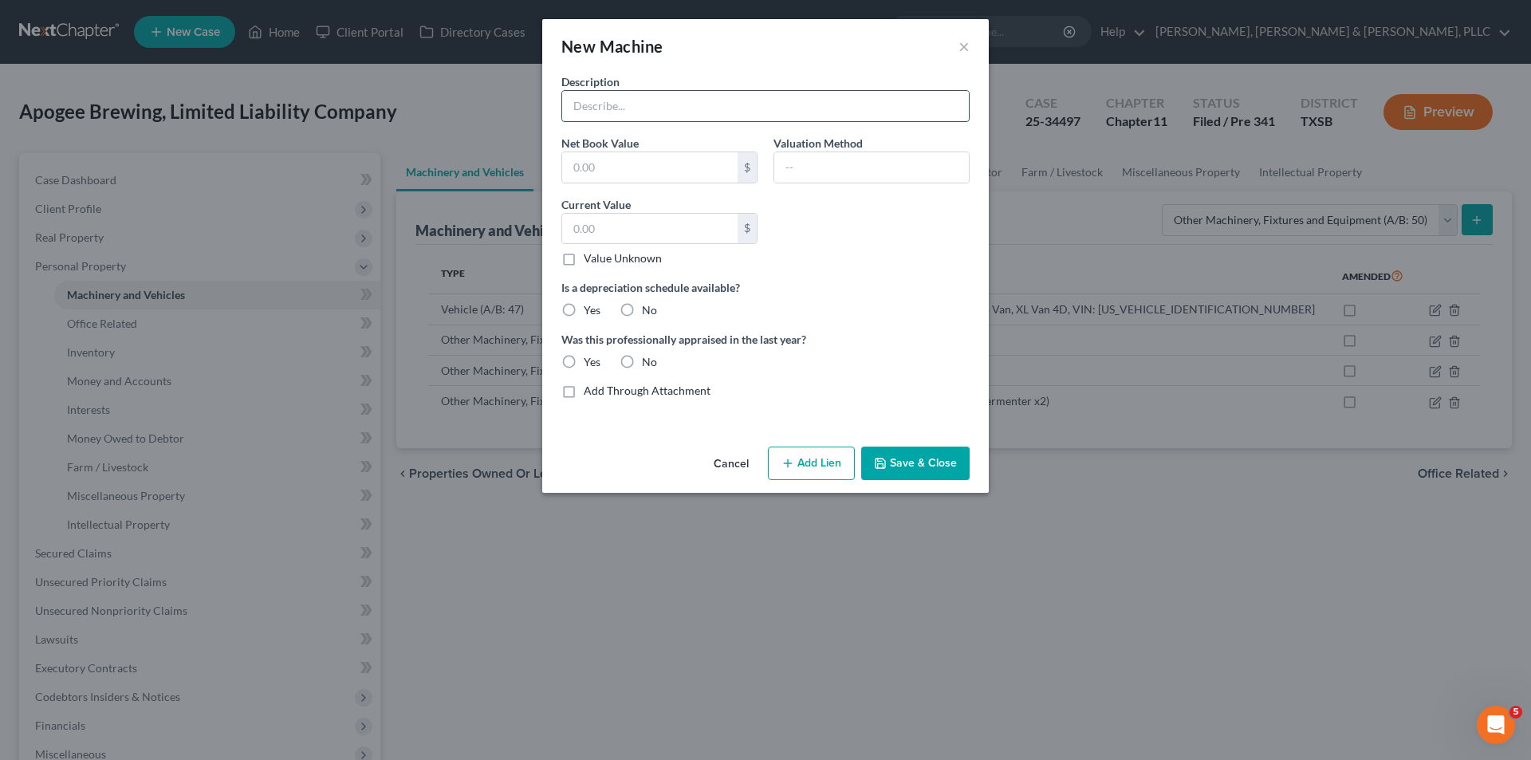
click at [788, 118] on input "text" at bounding box center [765, 106] width 407 height 30
paste input "Draft Equipment"
type input "Draft Equipment"
click at [666, 246] on div "$ Value Unknown" at bounding box center [659, 240] width 196 height 54
click at [664, 234] on input "text" at bounding box center [649, 229] width 175 height 30
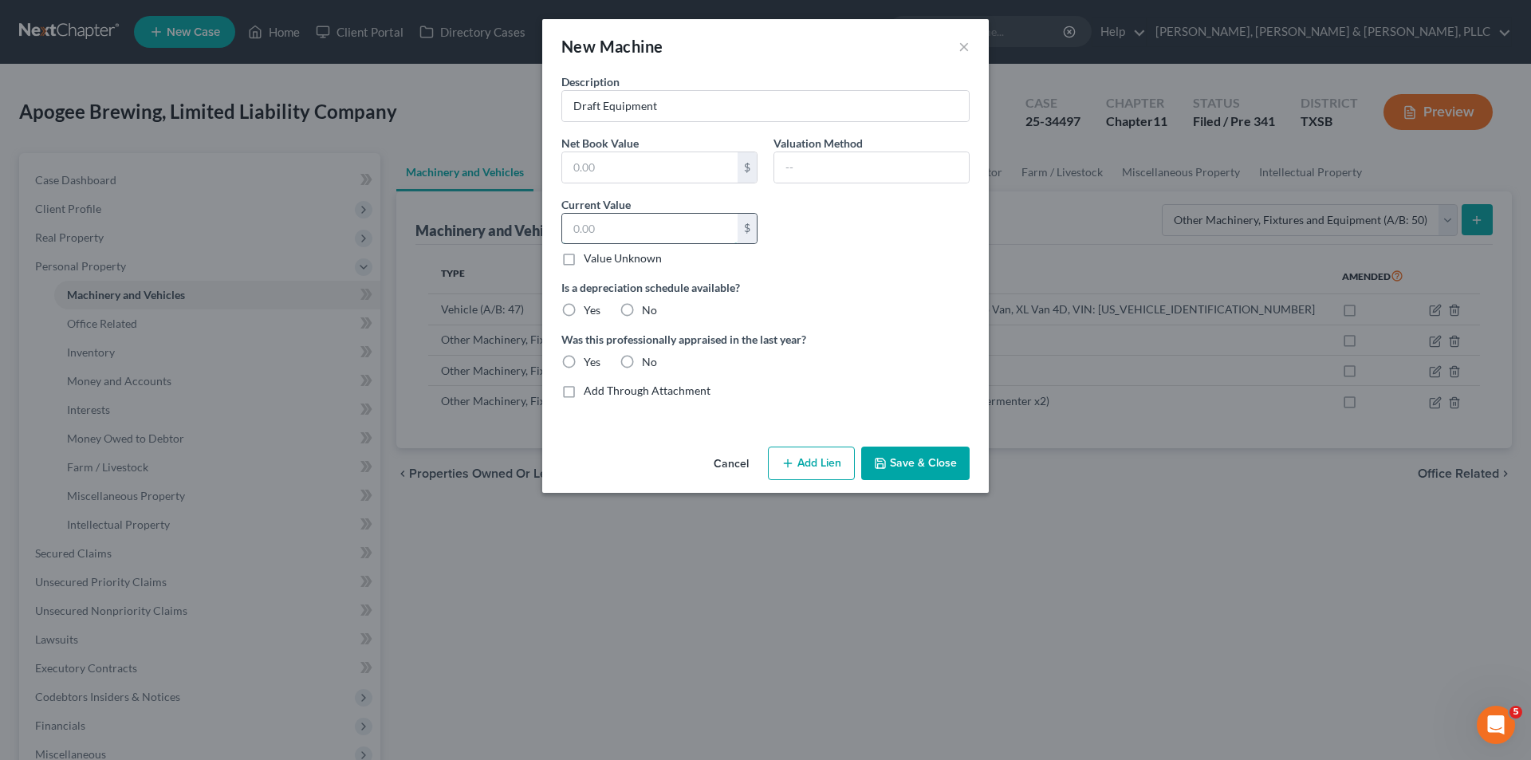
paste input "$14,351.99"
type input "14,351.99"
drag, startPoint x: 901, startPoint y: 456, endPoint x: 989, endPoint y: 438, distance: 90.4
click at [900, 456] on button "Save & Close" at bounding box center [915, 462] width 108 height 33
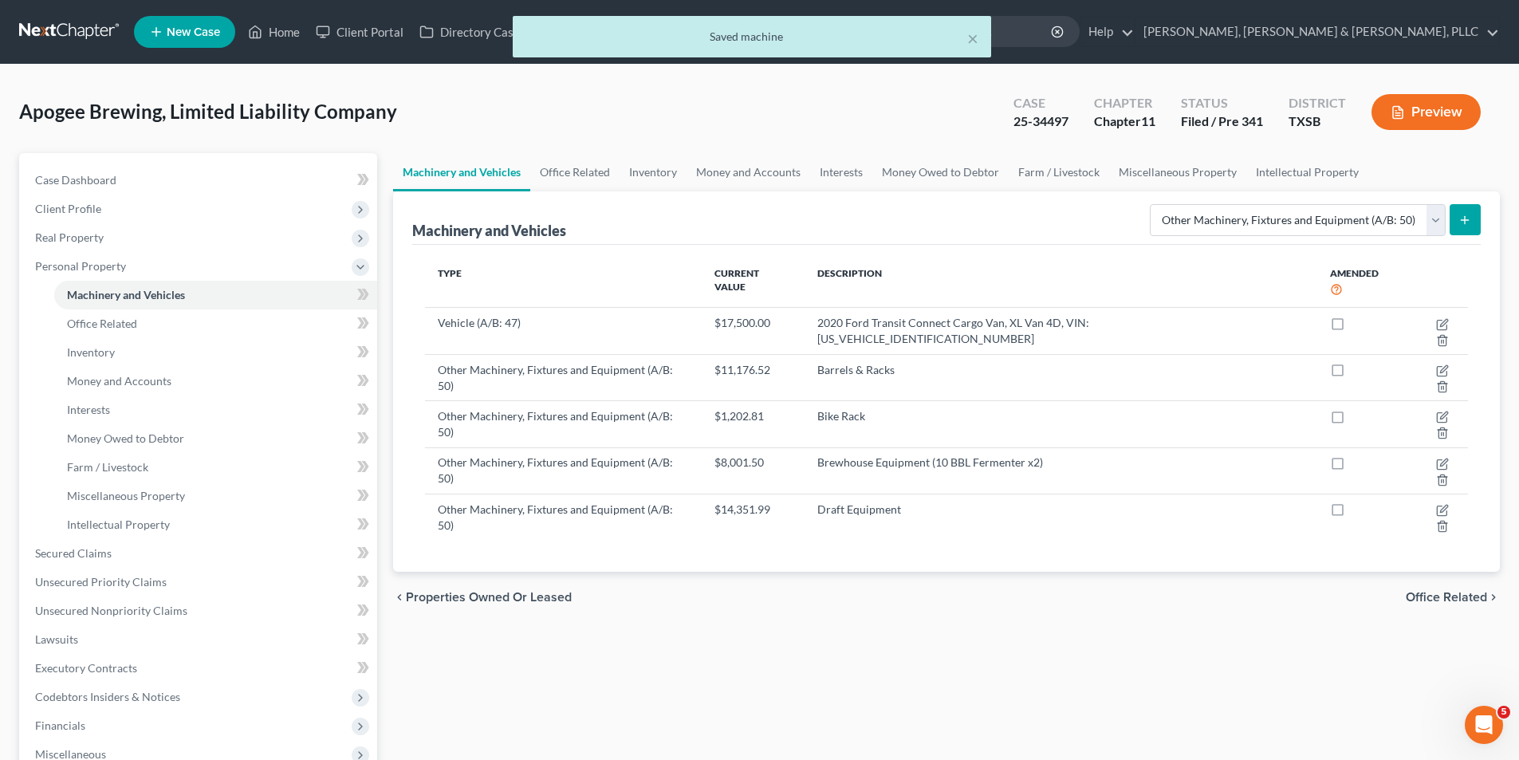
click at [1474, 224] on button "submit" at bounding box center [1464, 219] width 31 height 31
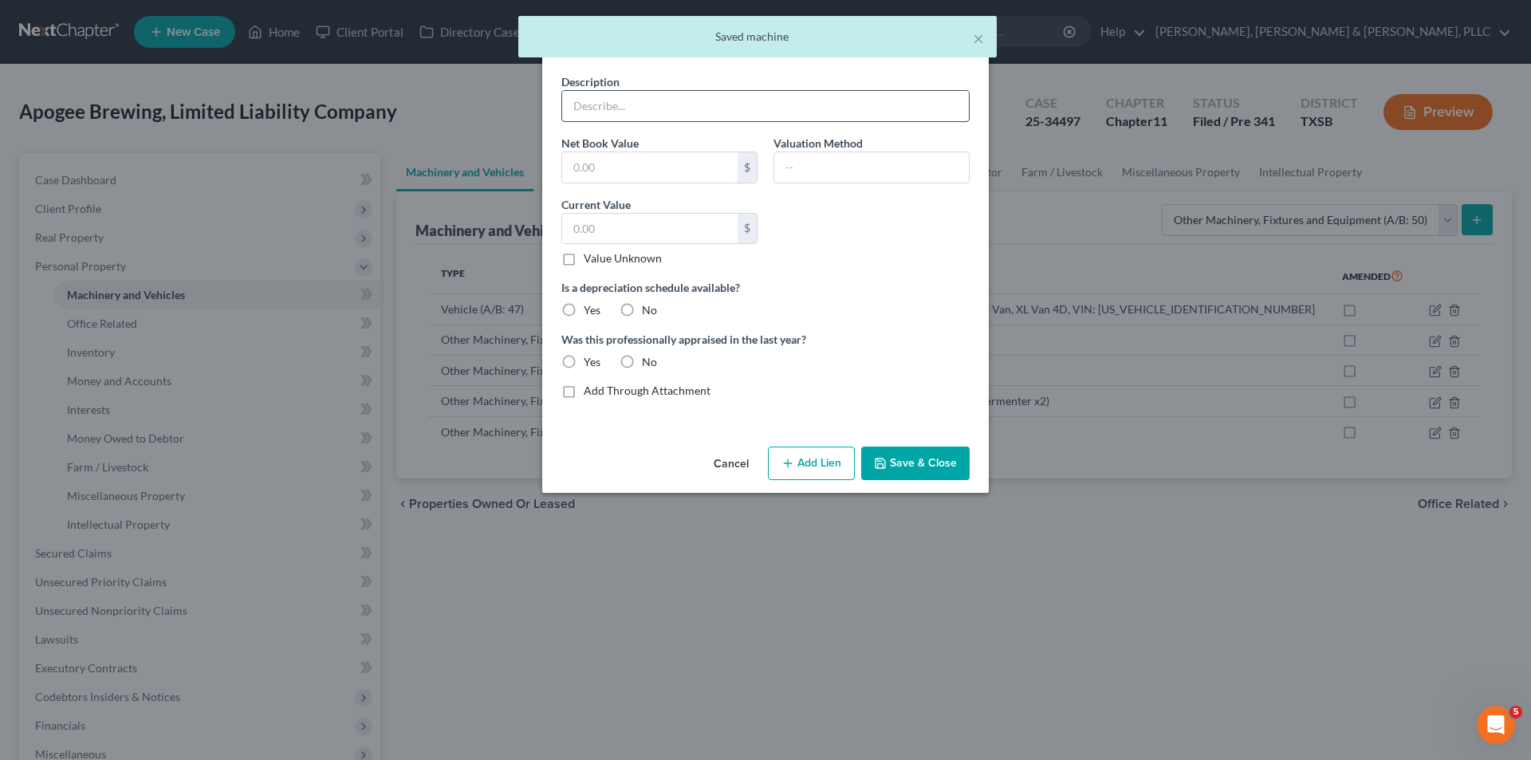
click at [665, 108] on input "text" at bounding box center [765, 106] width 407 height 30
paste input "Espresso Machine & [MEDICAL_DATA]"
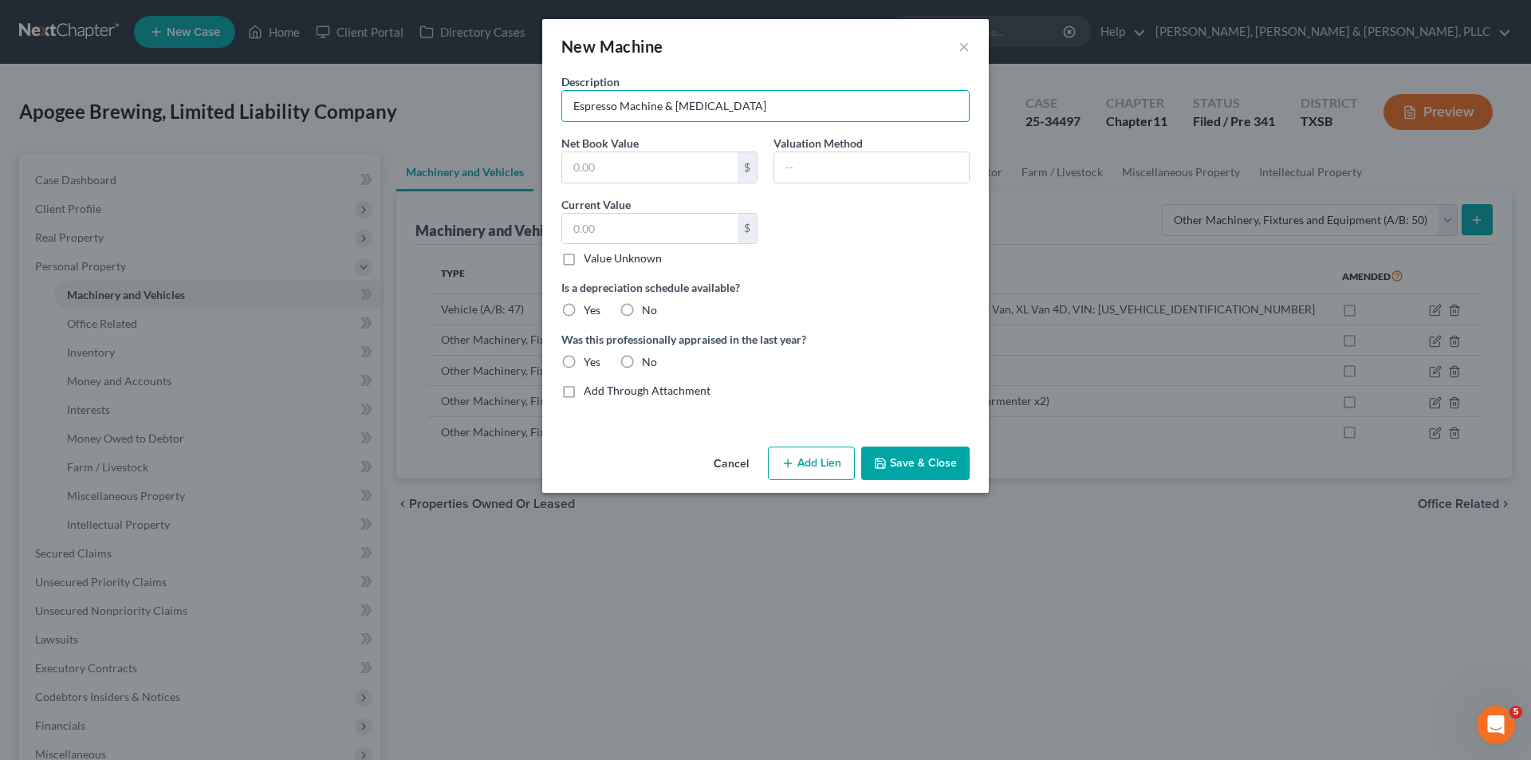
type input "Espresso Machine & [MEDICAL_DATA]"
click at [645, 176] on input "text" at bounding box center [649, 167] width 175 height 30
click at [596, 220] on input "text" at bounding box center [649, 229] width 175 height 30
paste input "$4,023.05"
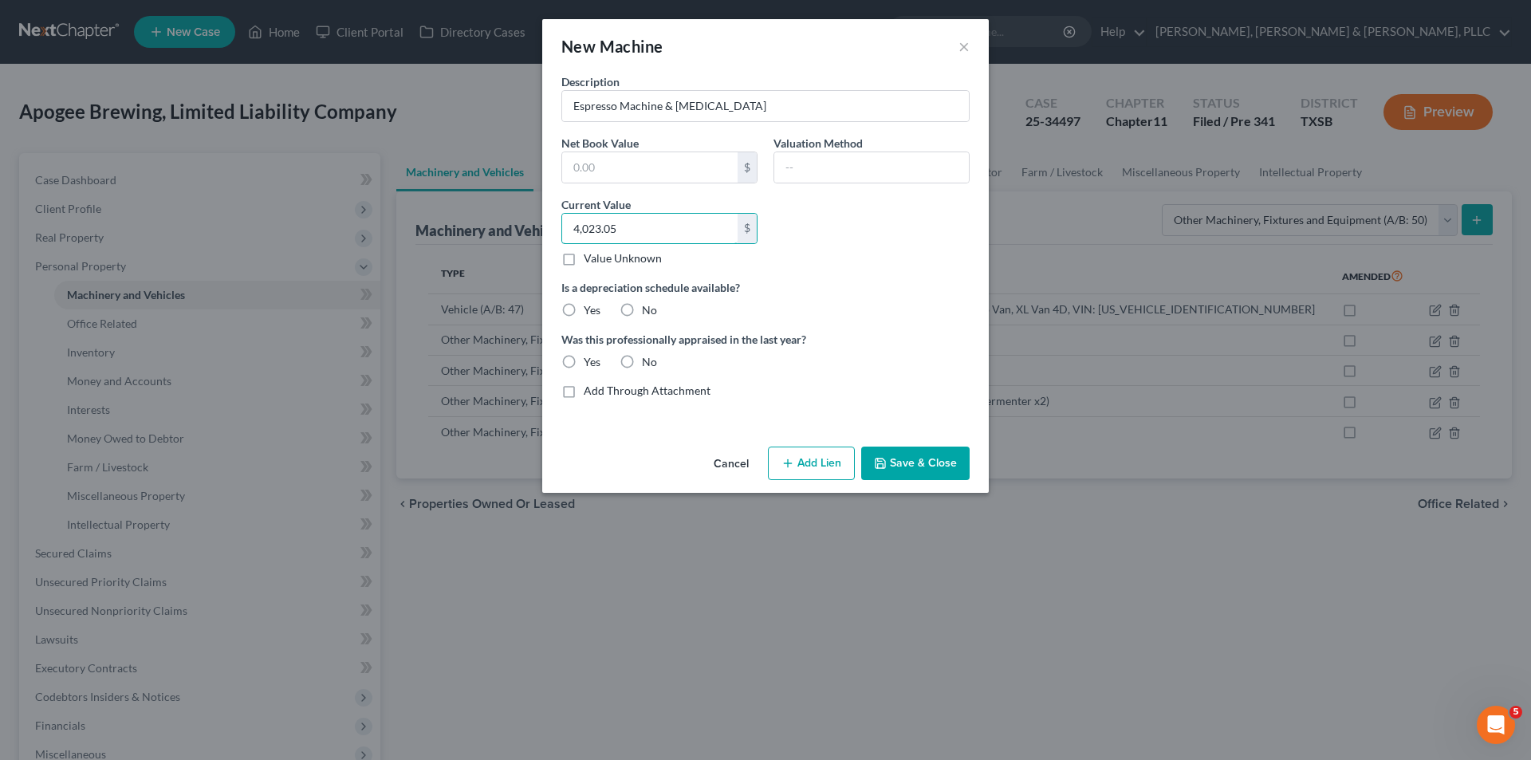
type input "4,023.05"
click at [933, 461] on button "Save & Close" at bounding box center [915, 462] width 108 height 33
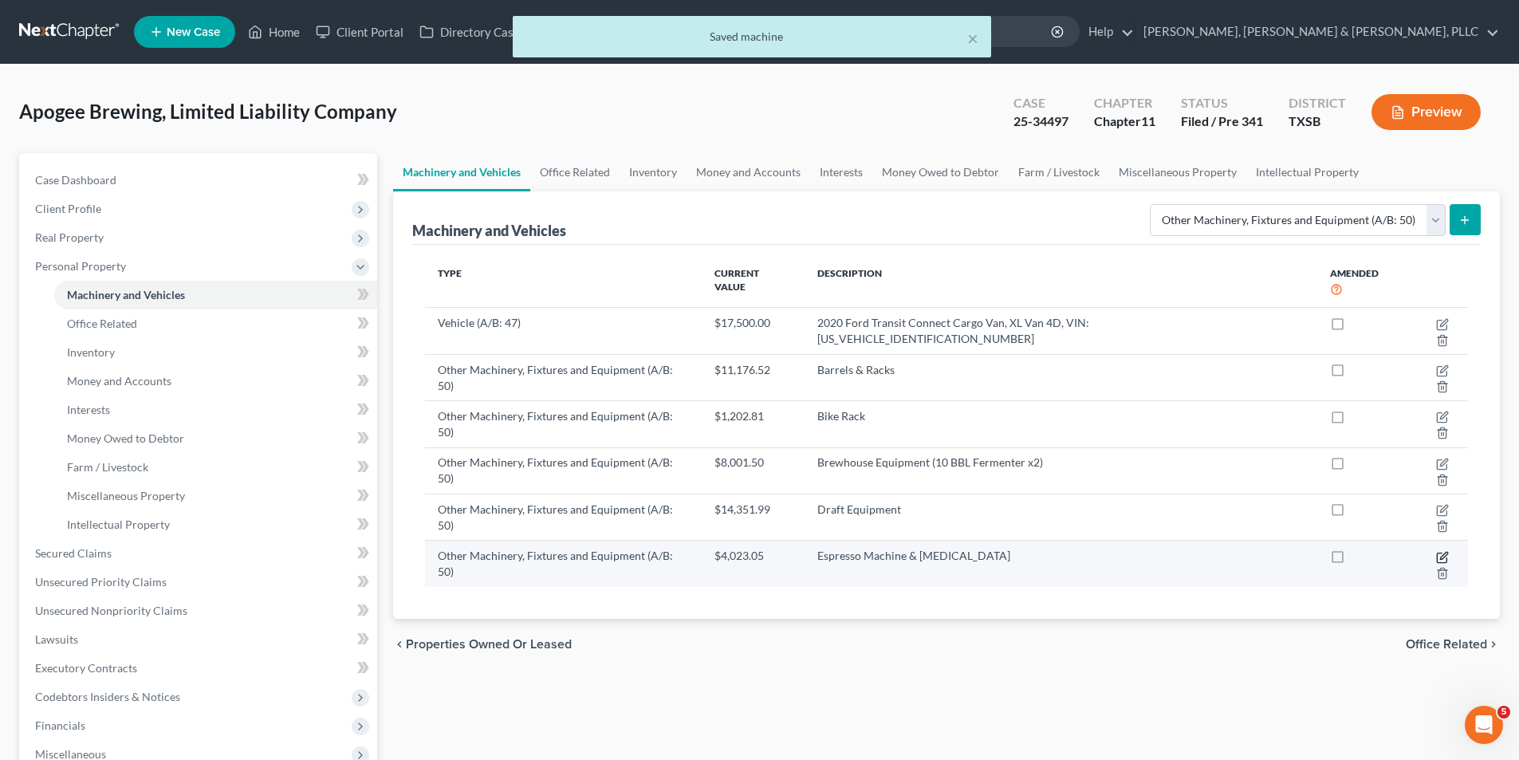
click at [1437, 552] on icon "button" at bounding box center [1442, 557] width 10 height 10
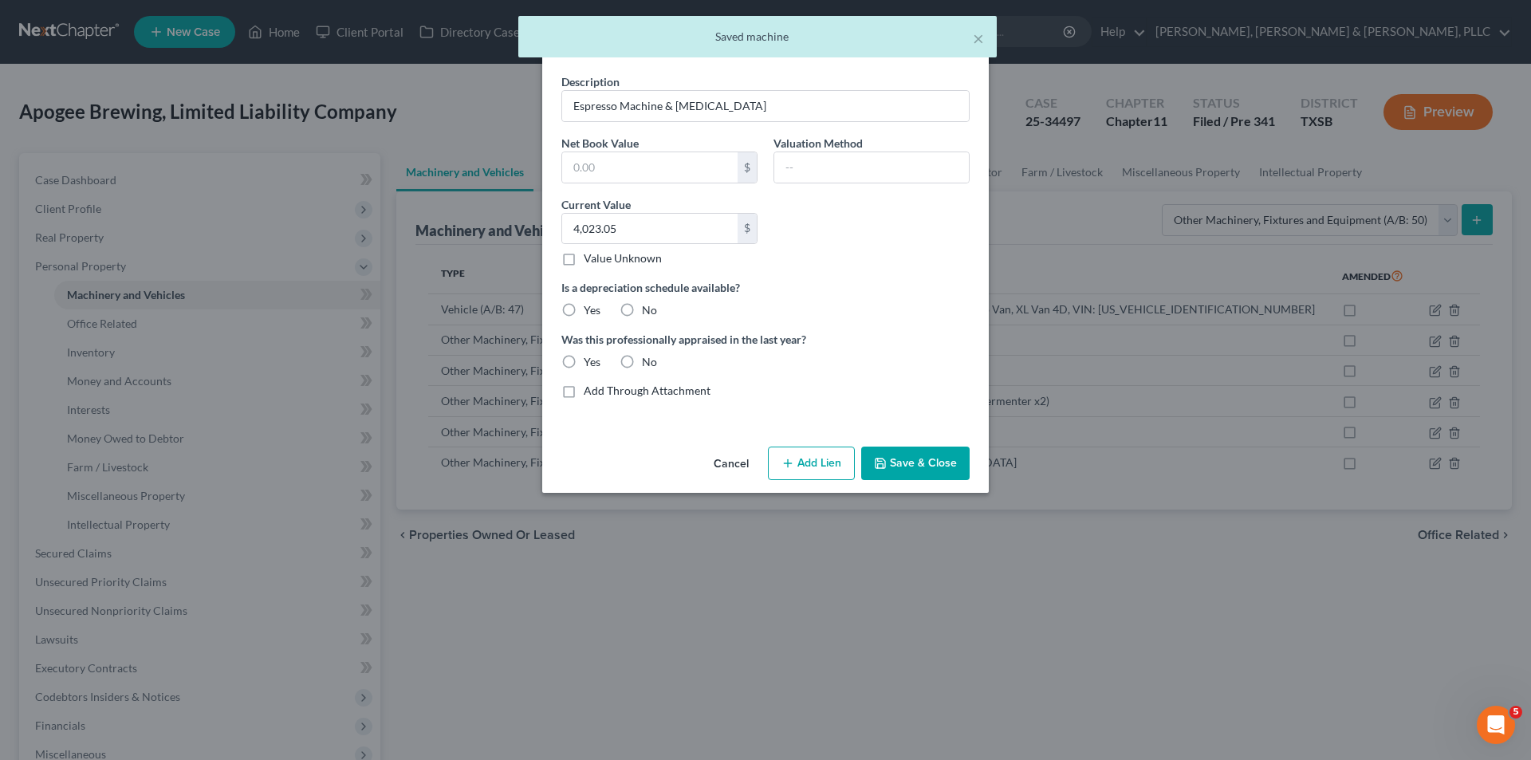
drag, startPoint x: 617, startPoint y: 366, endPoint x: 627, endPoint y: 360, distance: 12.2
click at [642, 366] on label "No" at bounding box center [649, 362] width 15 height 16
click at [648, 364] on input "No" at bounding box center [653, 359] width 10 height 10
radio input "true"
click at [642, 310] on label "No" at bounding box center [649, 310] width 15 height 16
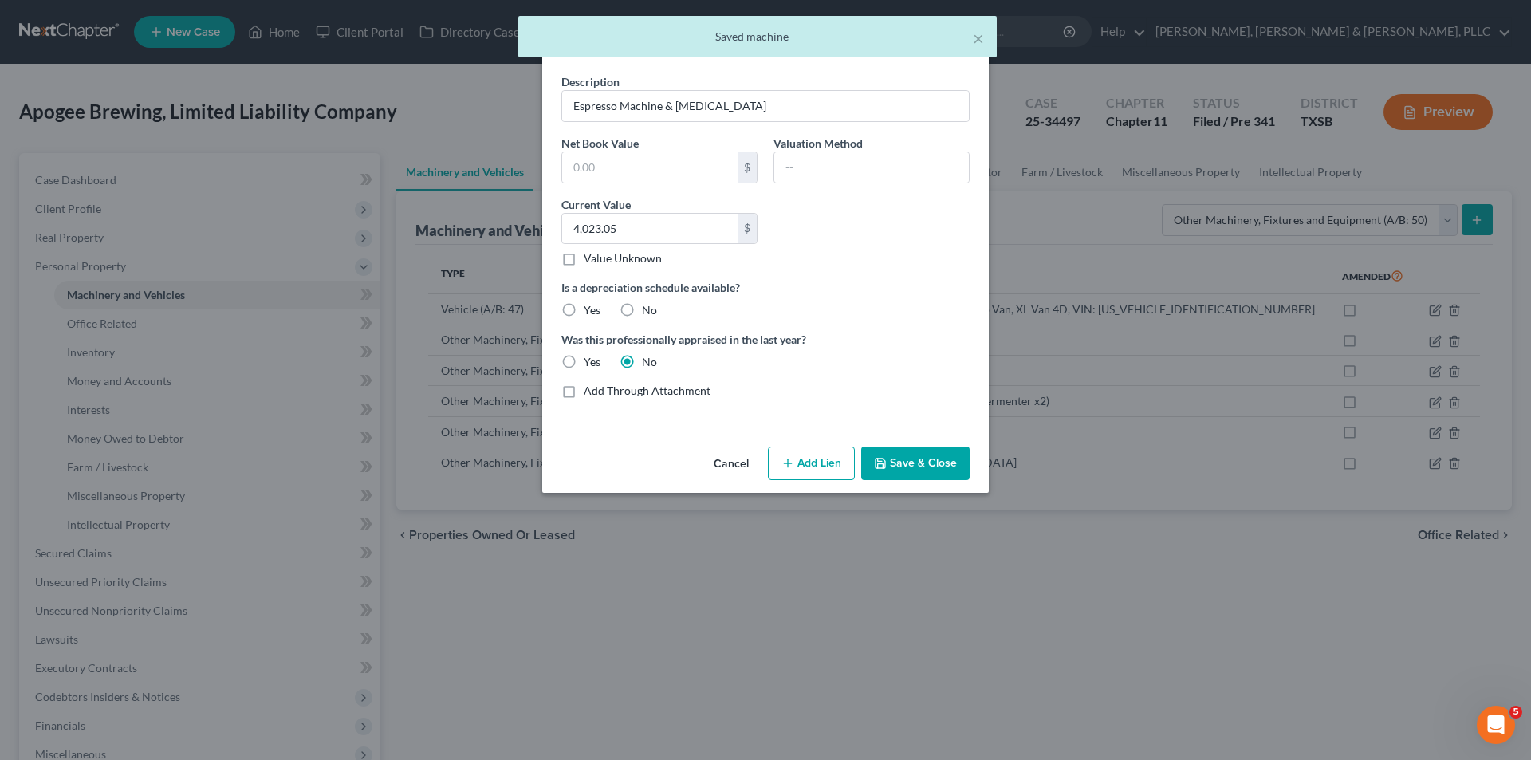
click at [648, 310] on input "No" at bounding box center [653, 307] width 10 height 10
radio input "true"
click at [912, 468] on button "Save & Close" at bounding box center [915, 462] width 108 height 33
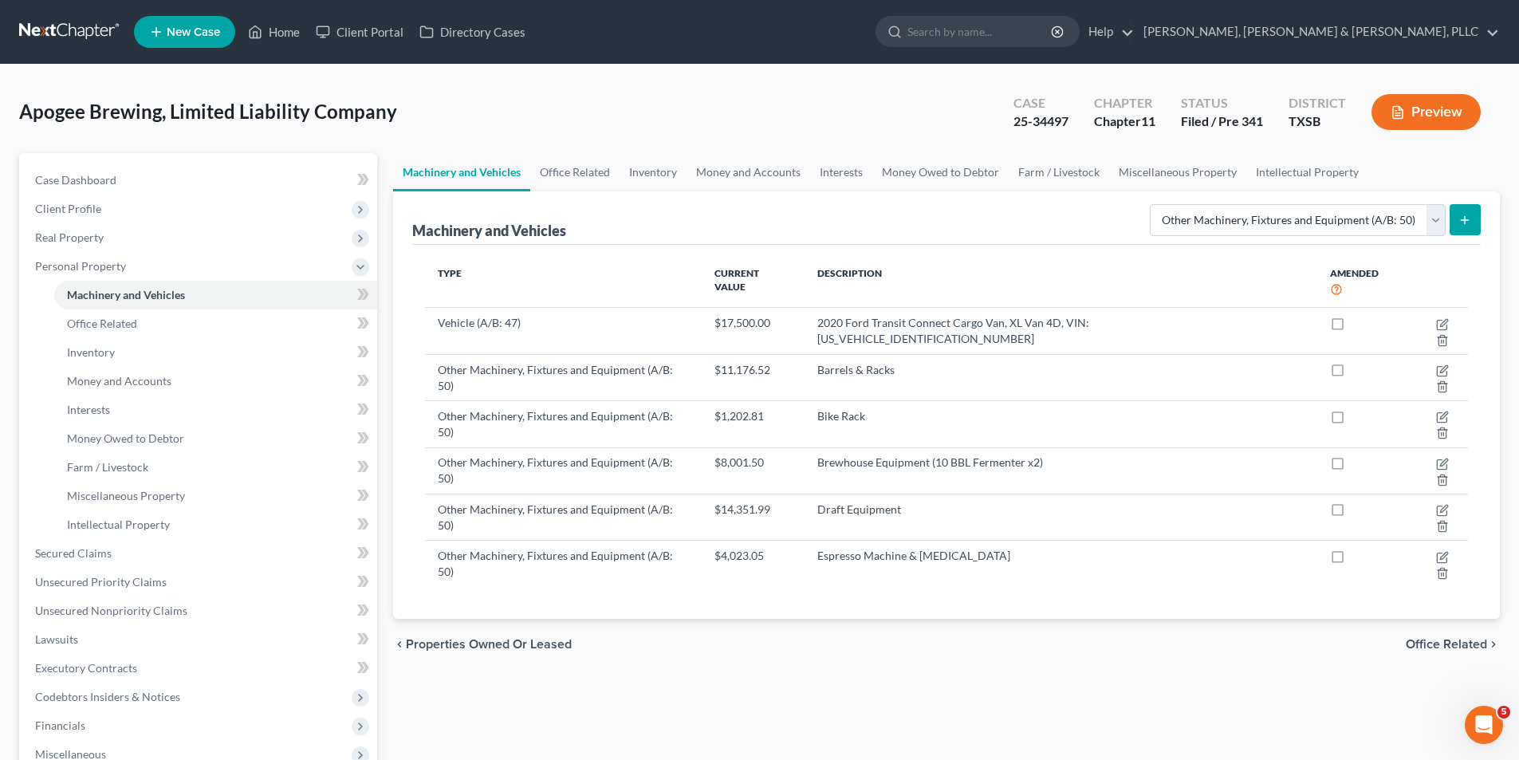
click at [1474, 221] on button "submit" at bounding box center [1464, 219] width 31 height 31
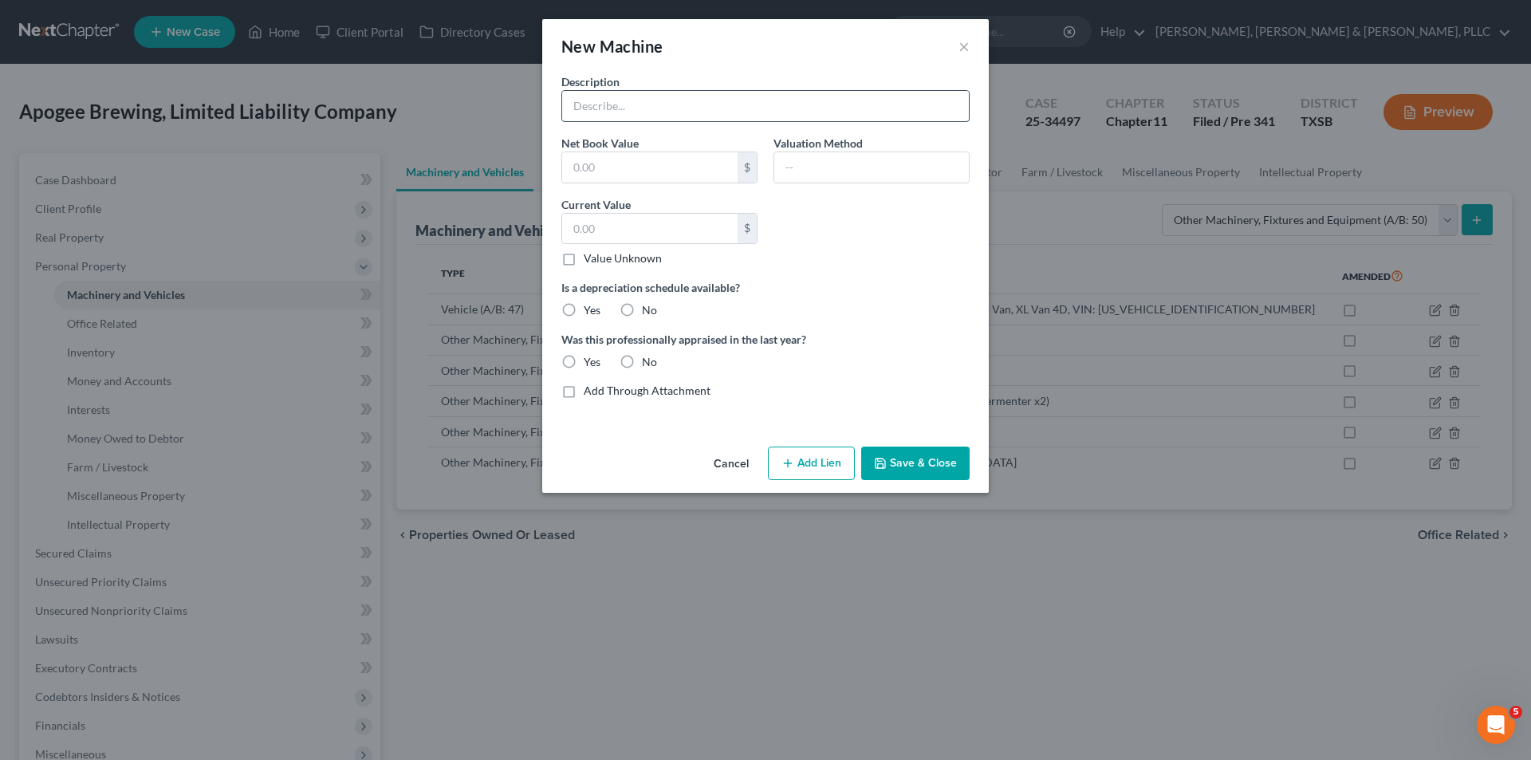
click at [707, 112] on input "text" at bounding box center [765, 106] width 407 height 30
paste input "Event Support (Portable Taps)"
drag, startPoint x: 733, startPoint y: 112, endPoint x: 518, endPoint y: 120, distance: 214.6
click at [518, 120] on div "New Machine × Description Event Support (Portable Taps) Net Book Value $ Valuat…" at bounding box center [765, 380] width 1531 height 760
type input "Event Support (Portable Taps)"
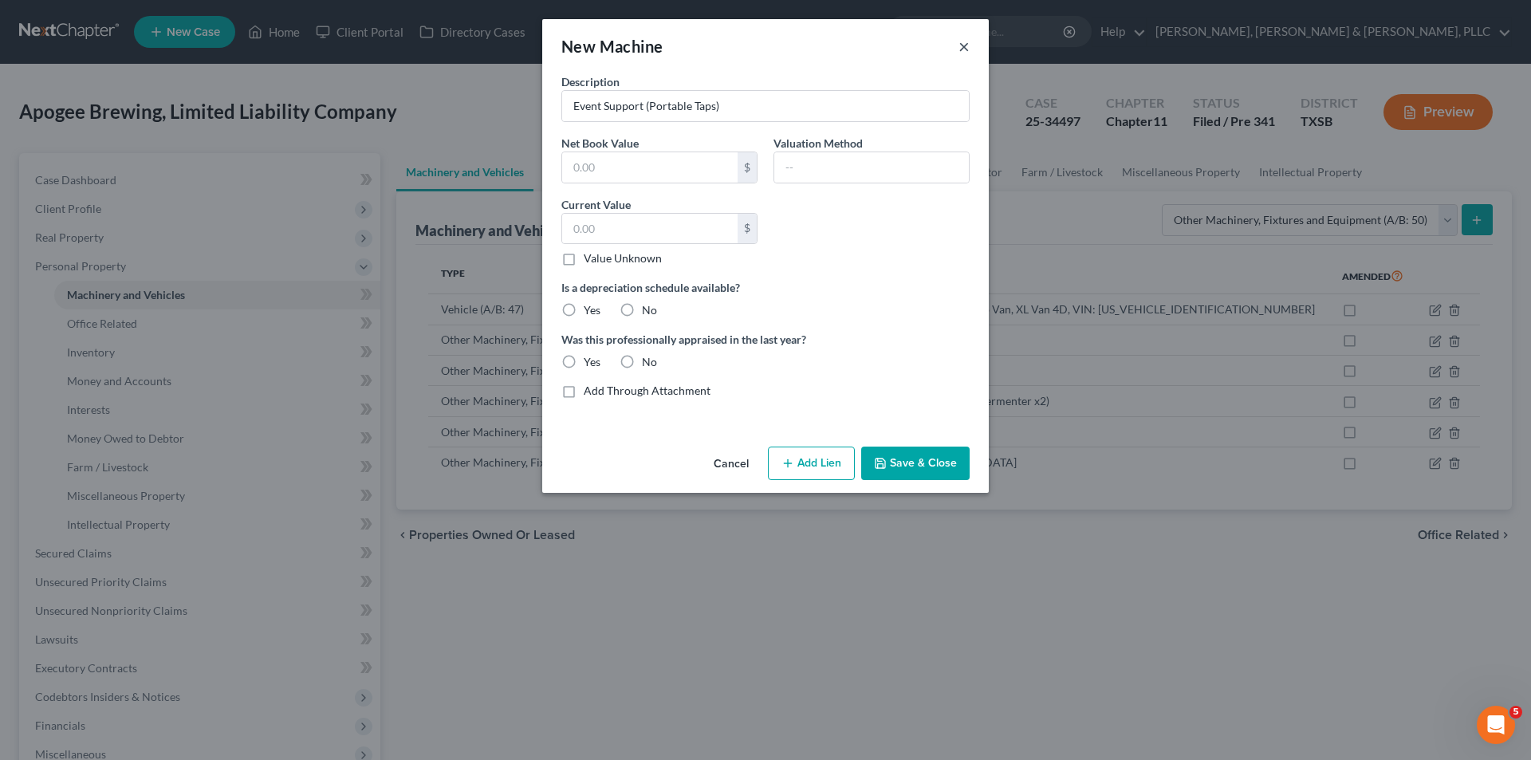
click at [960, 45] on button "×" at bounding box center [963, 46] width 11 height 19
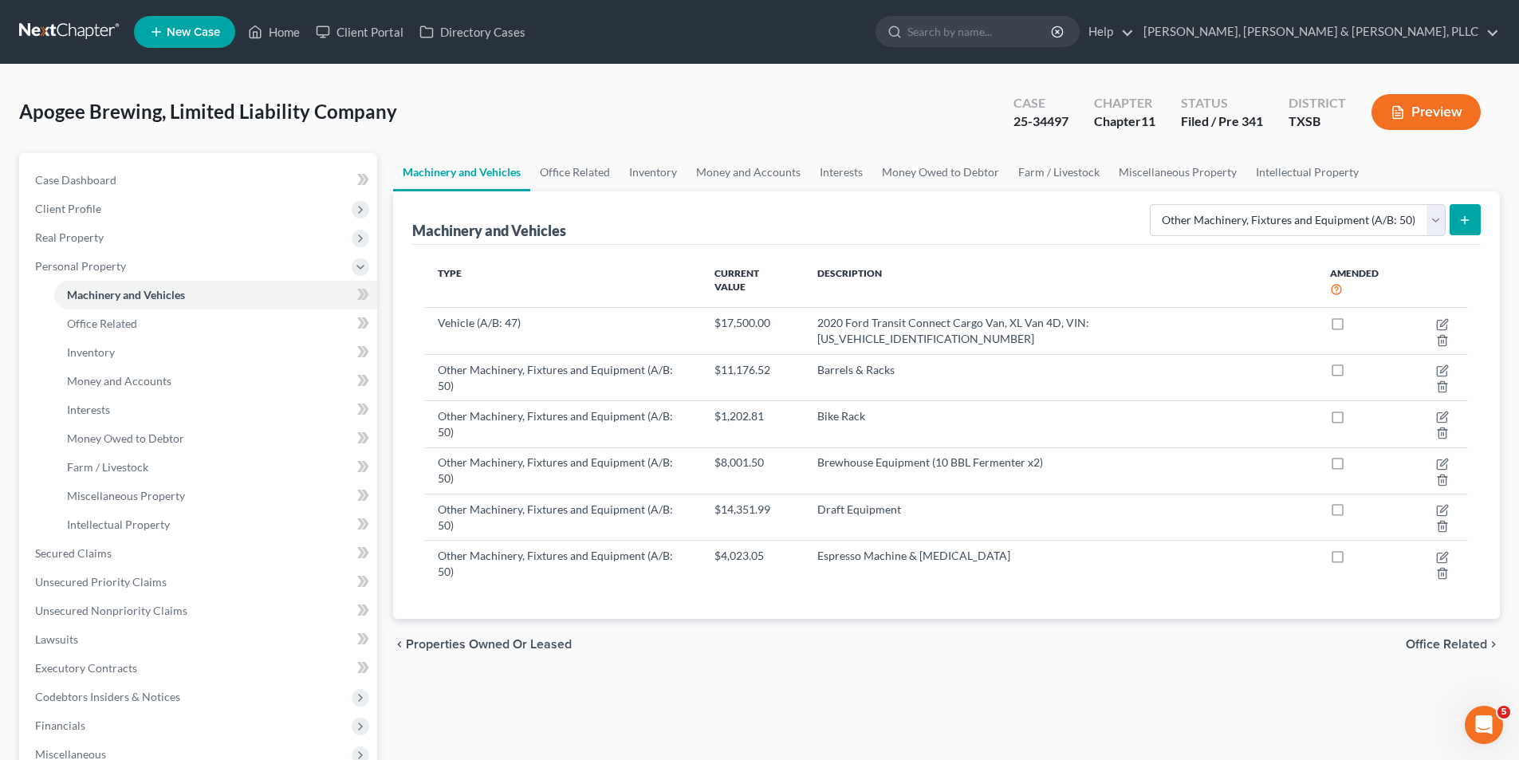
click at [1465, 202] on div "Select Type Aircraft (A/B: 49) Other Machinery, Fixtures and Equipment (A/B: 50…" at bounding box center [1311, 219] width 337 height 42
click at [1465, 209] on button "submit" at bounding box center [1464, 219] width 31 height 31
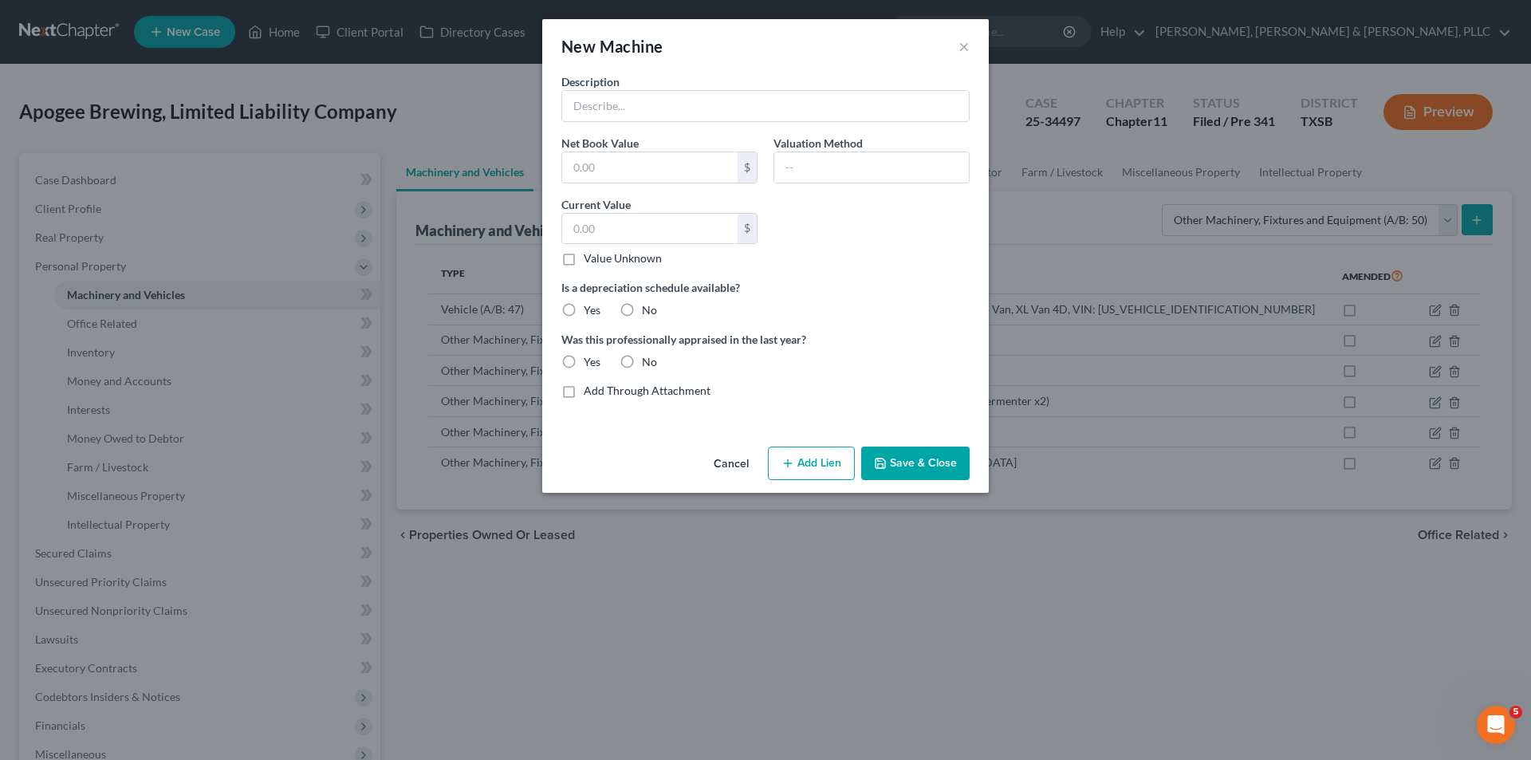
click at [639, 88] on div "Description" at bounding box center [765, 97] width 424 height 49
click at [632, 100] on input "text" at bounding box center [765, 106] width 407 height 30
paste input "Foeders"
type input "Foeders"
click at [642, 313] on label "No" at bounding box center [649, 310] width 15 height 16
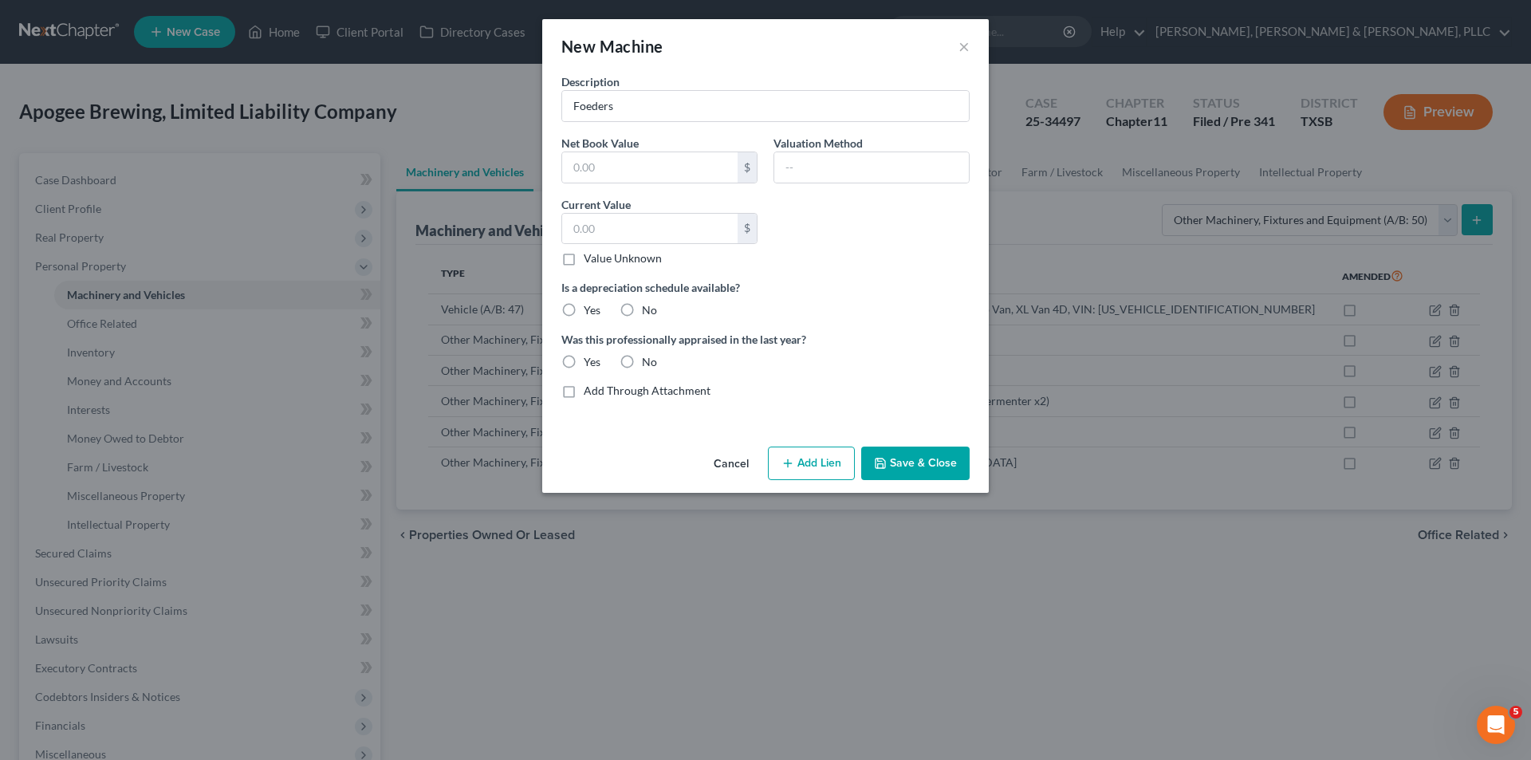
click at [648, 313] on input "No" at bounding box center [653, 307] width 10 height 10
radio input "true"
click at [642, 360] on label "No" at bounding box center [649, 362] width 15 height 16
click at [648, 360] on input "No" at bounding box center [653, 359] width 10 height 10
radio input "true"
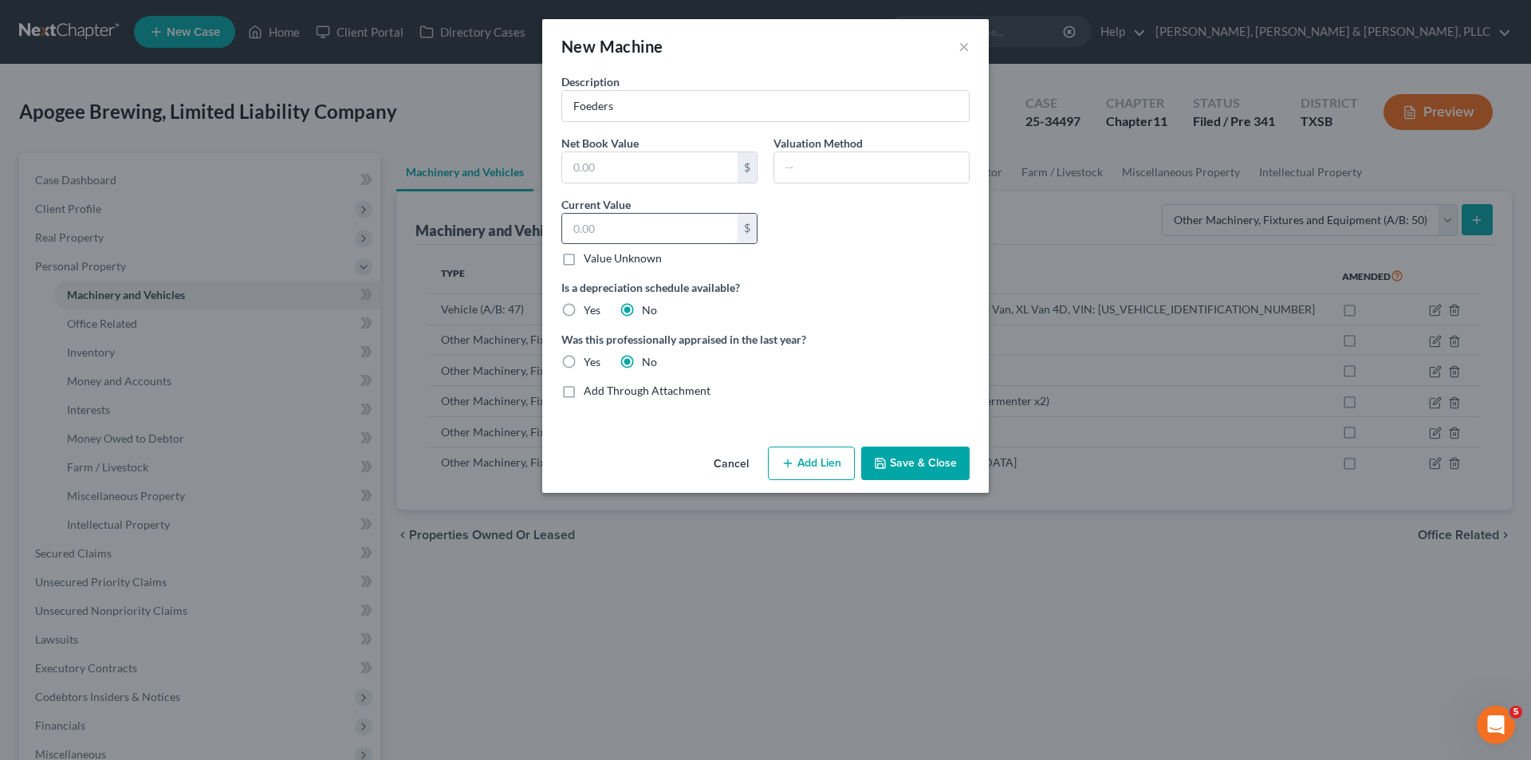
drag, startPoint x: 583, startPoint y: 248, endPoint x: 591, endPoint y: 234, distance: 16.4
click at [583, 247] on div "$ Value Unknown" at bounding box center [659, 240] width 196 height 54
click at [591, 234] on input "text" at bounding box center [649, 229] width 175 height 30
type input "17,970"
click at [896, 454] on button "Save & Close" at bounding box center [915, 462] width 108 height 33
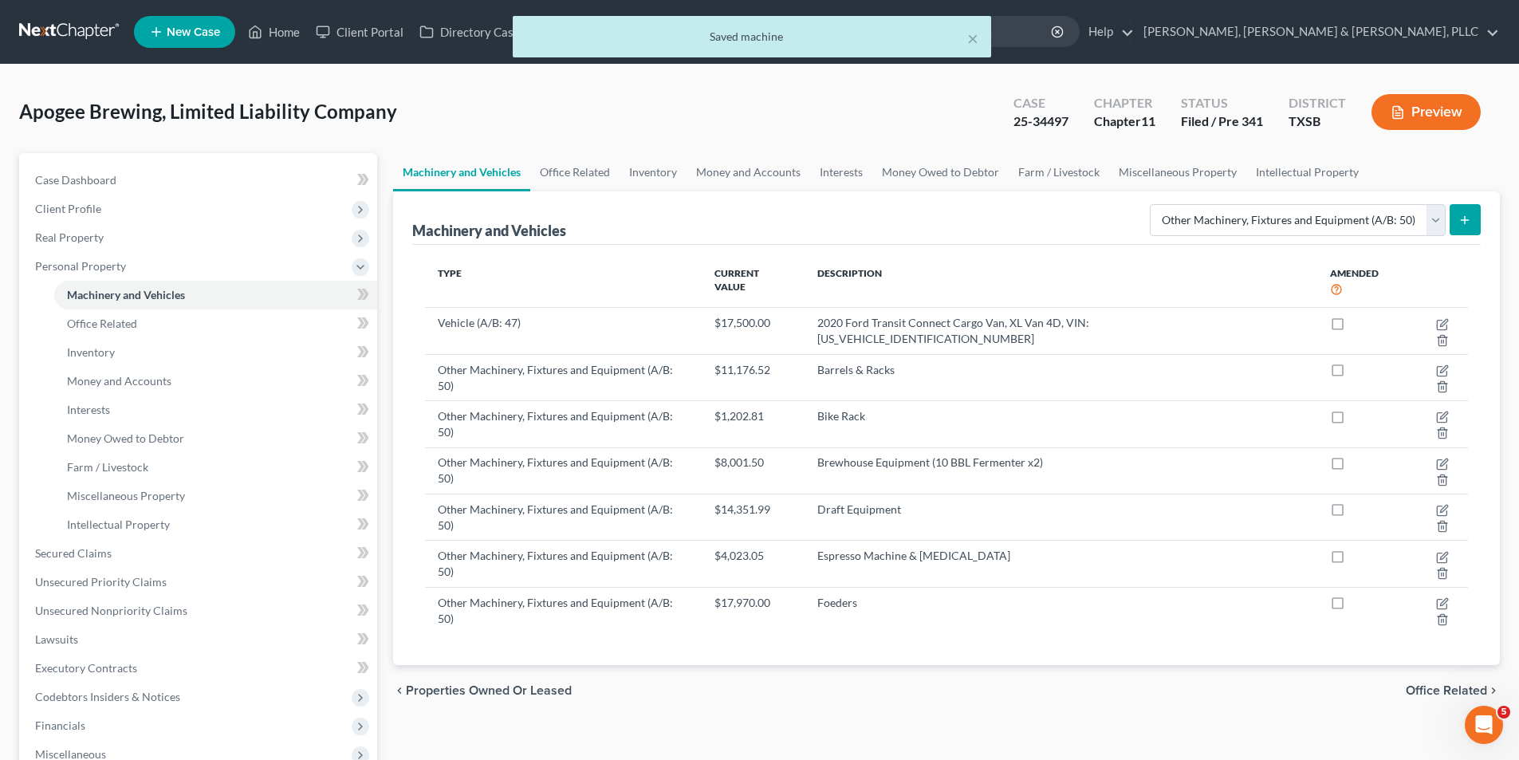
click at [1468, 219] on icon "submit" at bounding box center [1464, 220] width 13 height 13
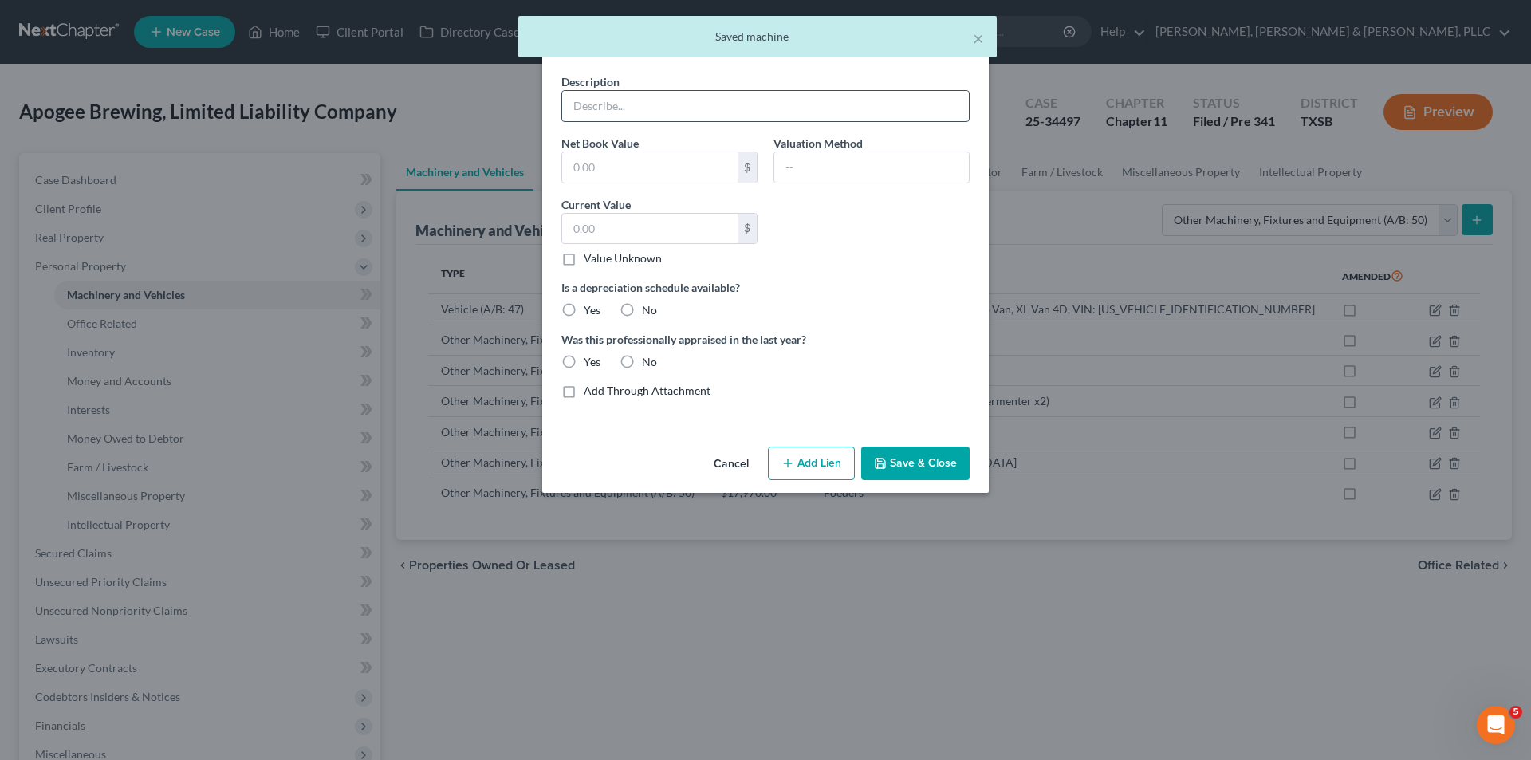
click at [733, 115] on input "text" at bounding box center [765, 106] width 407 height 30
type input "Kitchen Equipment"
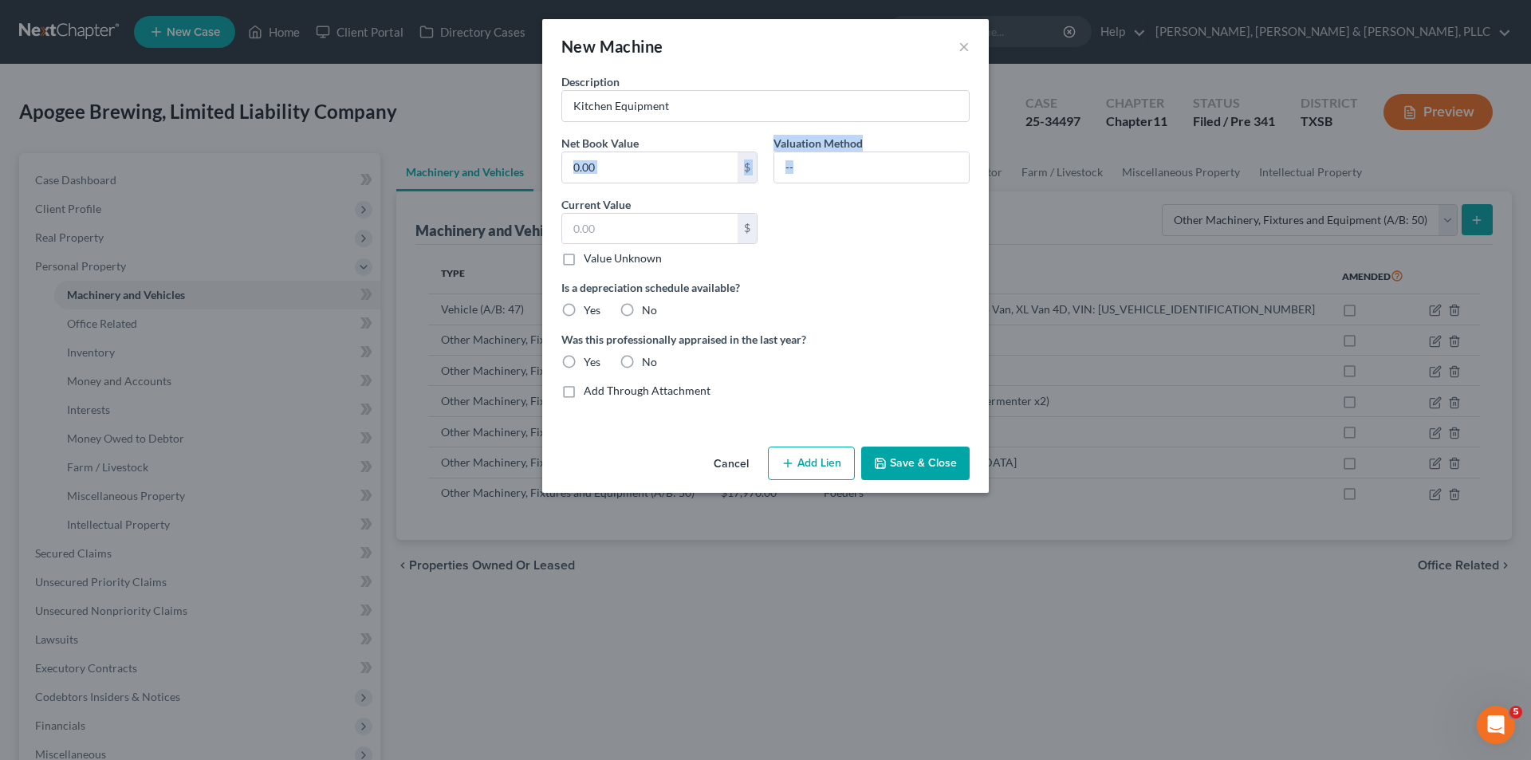
click at [582, 192] on div "Description Kitchen Equipment Net Book Value $ Valuation Method Current Value $…" at bounding box center [765, 242] width 424 height 338
click at [595, 219] on input "text" at bounding box center [649, 229] width 175 height 30
paste input "$21,475.61"
type input "21,475.61"
click at [642, 318] on label "No" at bounding box center [649, 310] width 15 height 16
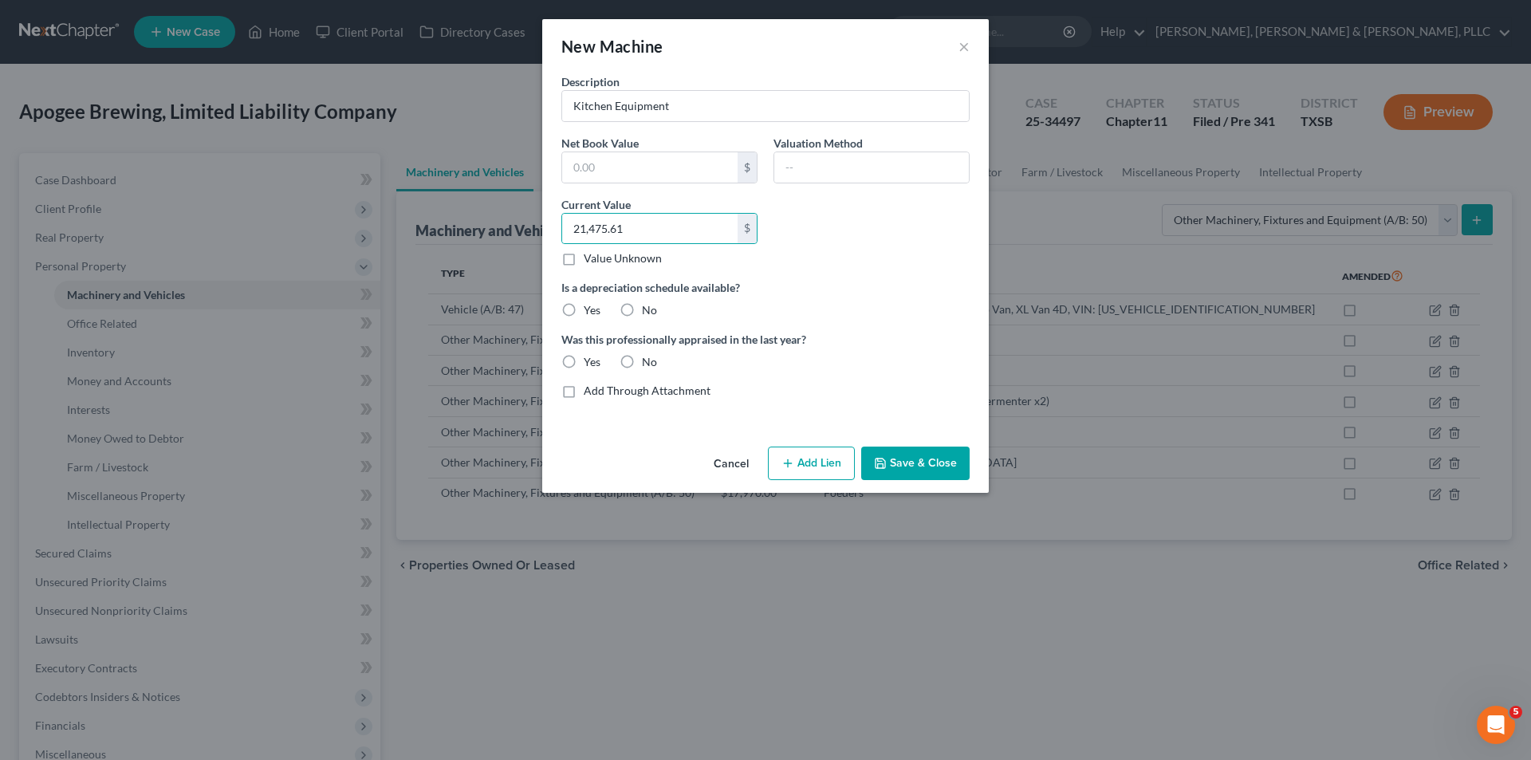
click at [648, 313] on input "No" at bounding box center [653, 307] width 10 height 10
radio input "true"
click at [642, 368] on label "No" at bounding box center [649, 362] width 15 height 16
click at [648, 364] on input "No" at bounding box center [653, 359] width 10 height 10
radio input "true"
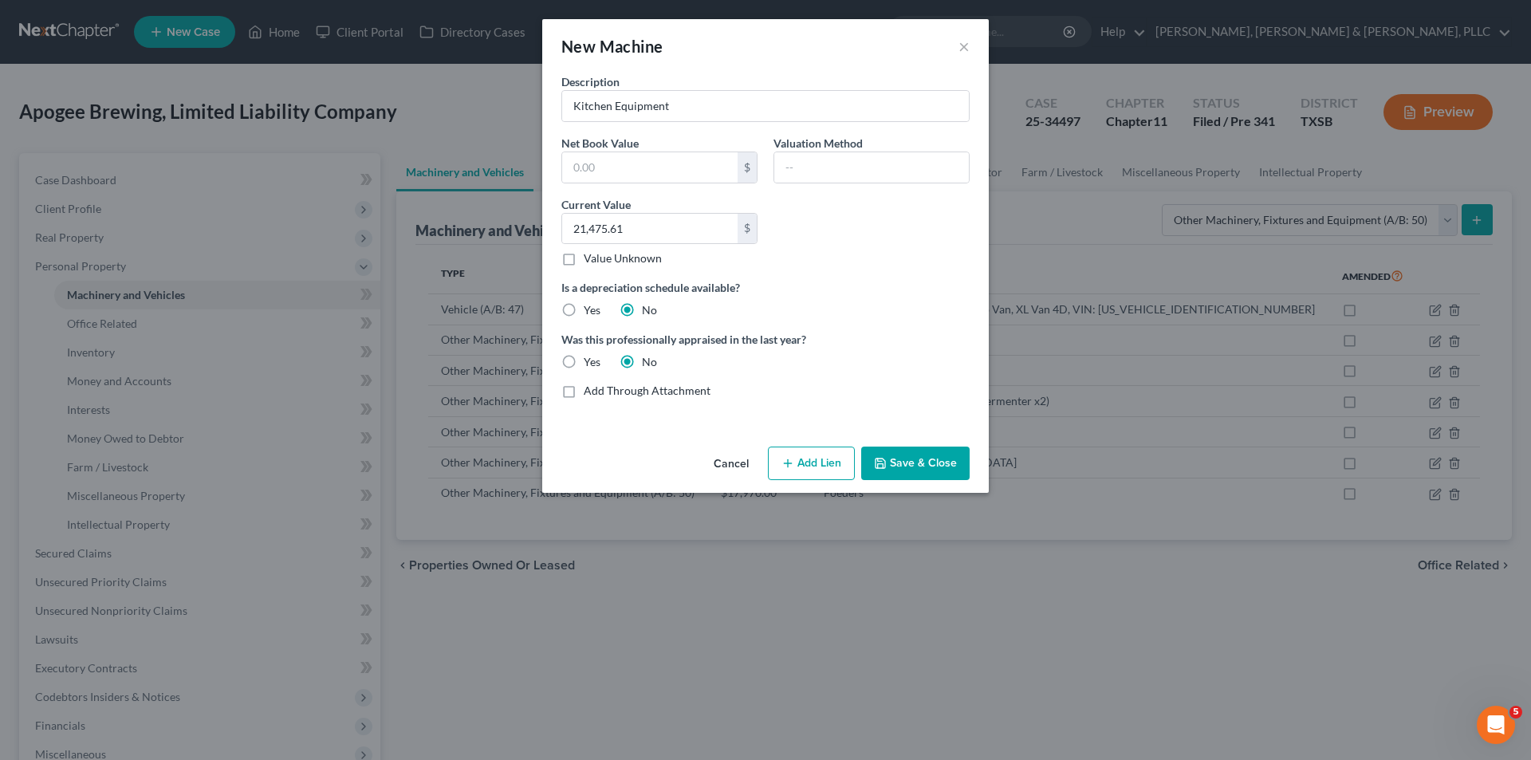
click at [950, 476] on button "Save & Close" at bounding box center [915, 462] width 108 height 33
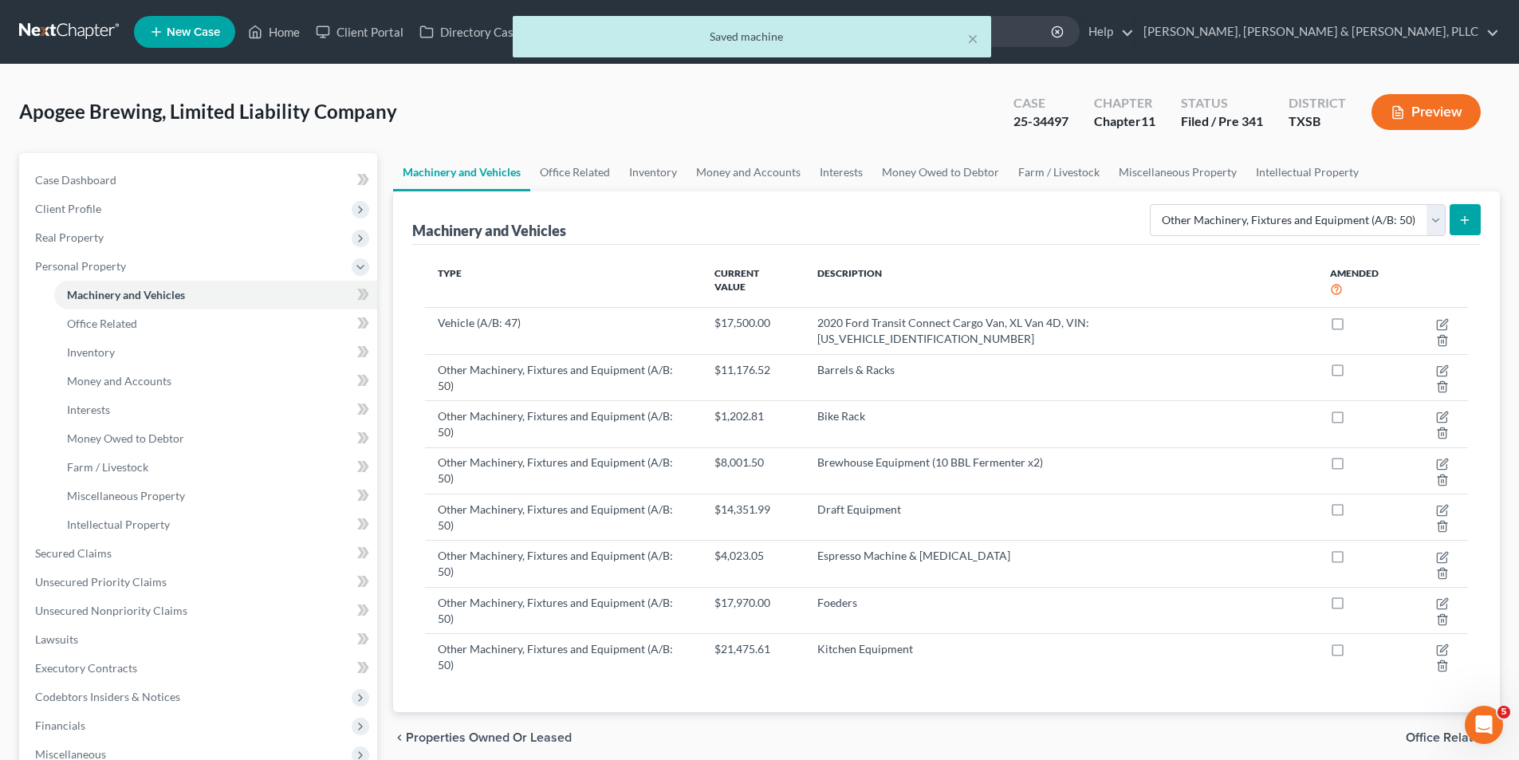
click at [1465, 221] on line "submit" at bounding box center [1465, 219] width 0 height 7
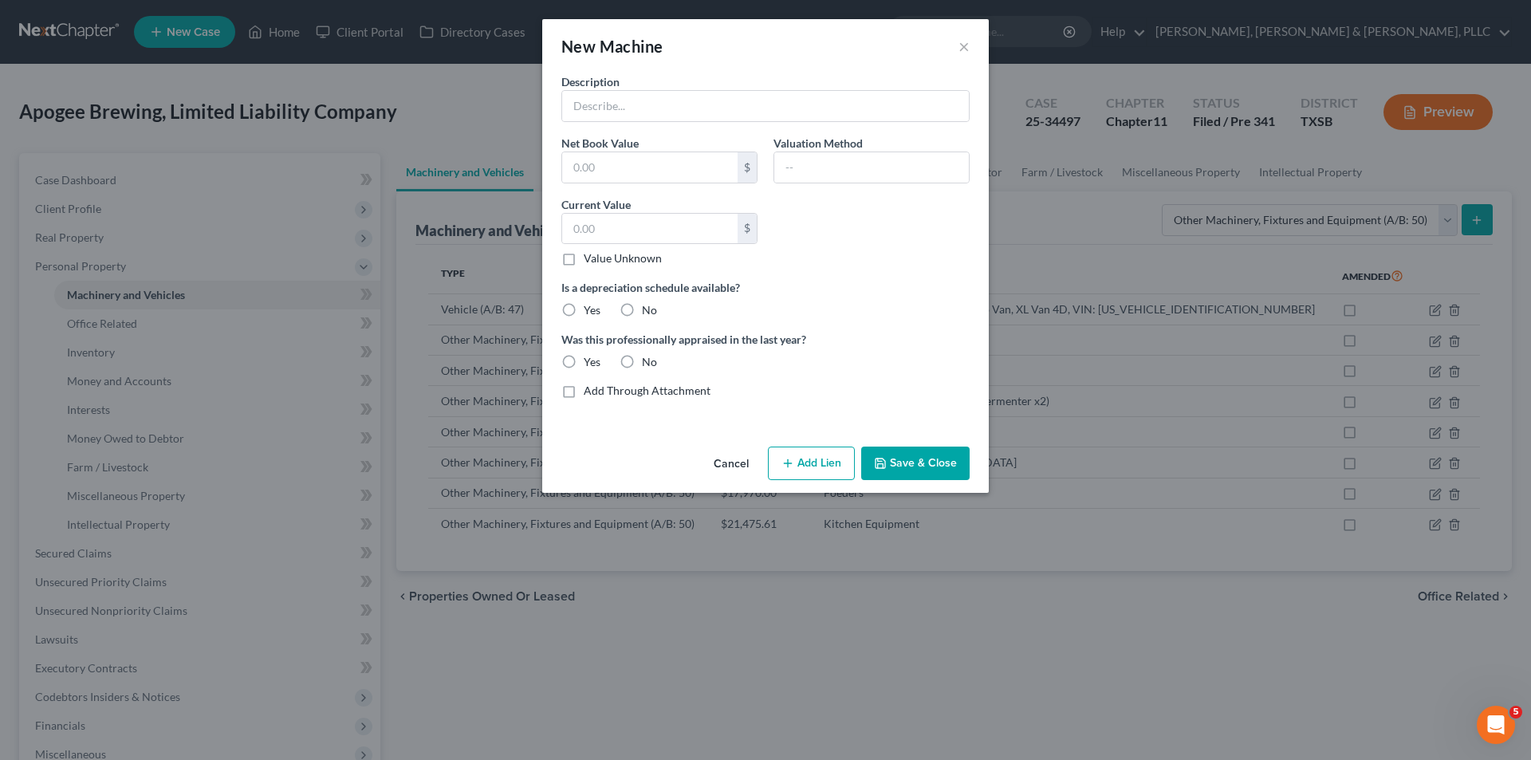
click at [711, 124] on div "Description Net Book Value $ Valuation Method Current Value $ Value Unknown Bal…" at bounding box center [765, 242] width 424 height 338
click at [697, 109] on input "text" at bounding box center [765, 106] width 407 height 30
paste input "Portable Taps"
type input "Portable Taps"
click at [674, 244] on div "$" at bounding box center [659, 229] width 196 height 32
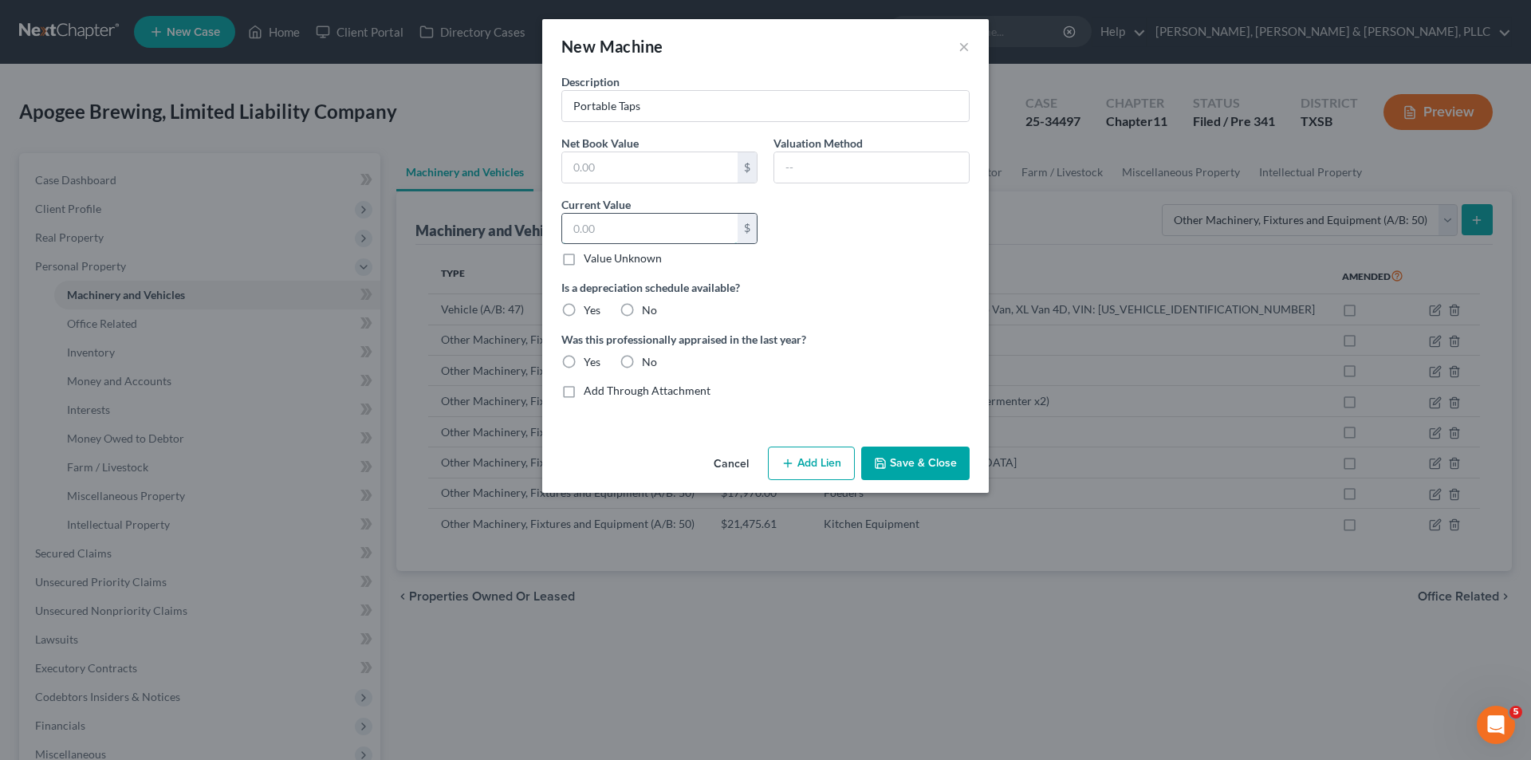
click at [670, 238] on input "text" at bounding box center [649, 229] width 175 height 30
paste input "$445.55"
type input "445.55"
click at [906, 461] on button "Save & Close" at bounding box center [915, 462] width 108 height 33
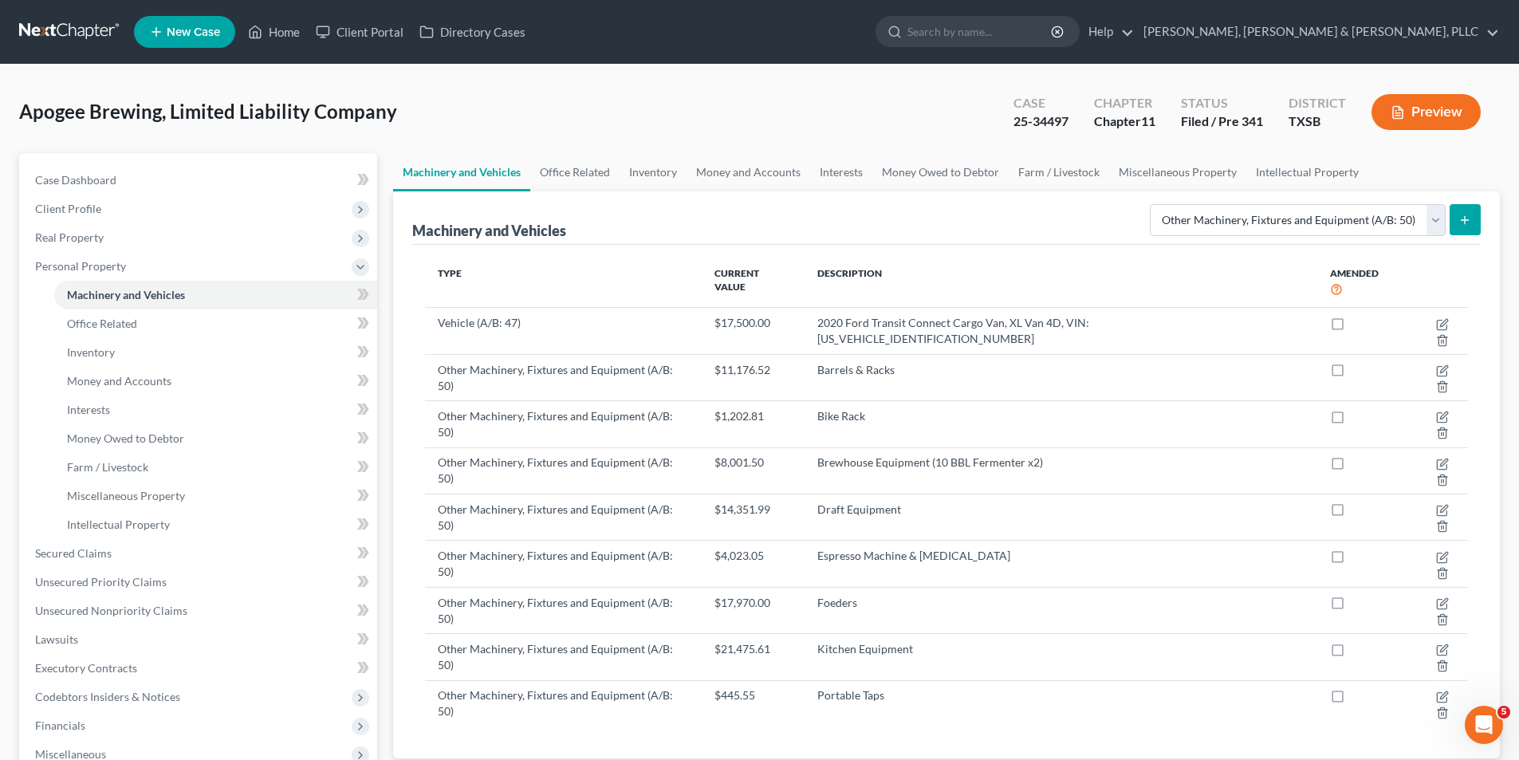
click at [1482, 231] on div "Machinery and Vehicles Select Type Aircraft (A/B: 49) Other Machinery, Fixtures…" at bounding box center [946, 474] width 1107 height 567
click at [1481, 230] on div "Machinery and Vehicles Select Type Aircraft (A/B: 49) Other Machinery, Fixtures…" at bounding box center [946, 474] width 1107 height 567
click at [1476, 227] on button "submit" at bounding box center [1464, 219] width 31 height 31
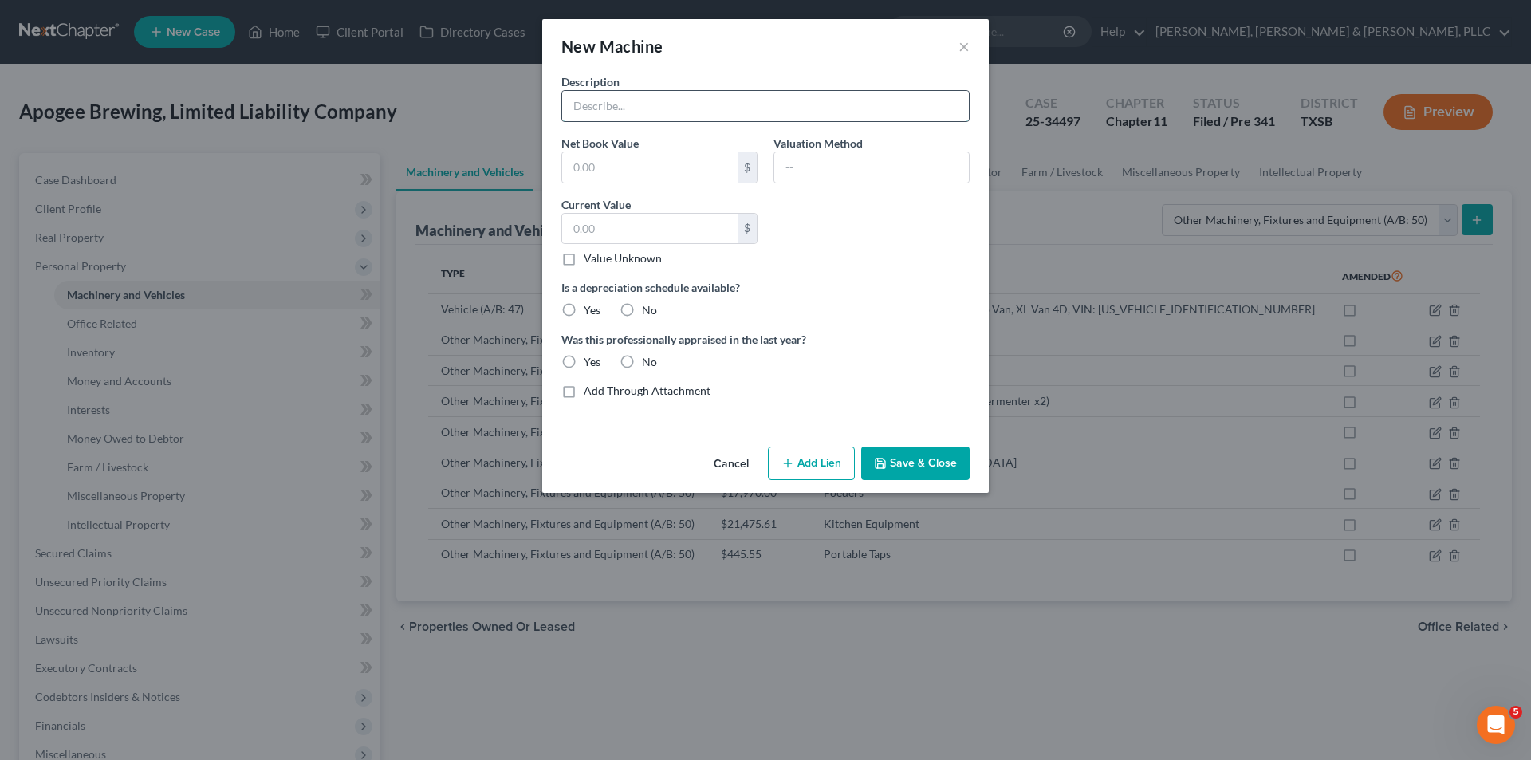
click at [653, 117] on input "text" at bounding box center [765, 106] width 407 height 30
paste input "POS - Hardware"
type input "POS - Hardware"
click at [582, 235] on input "text" at bounding box center [649, 229] width 175 height 30
paste input "$864.92"
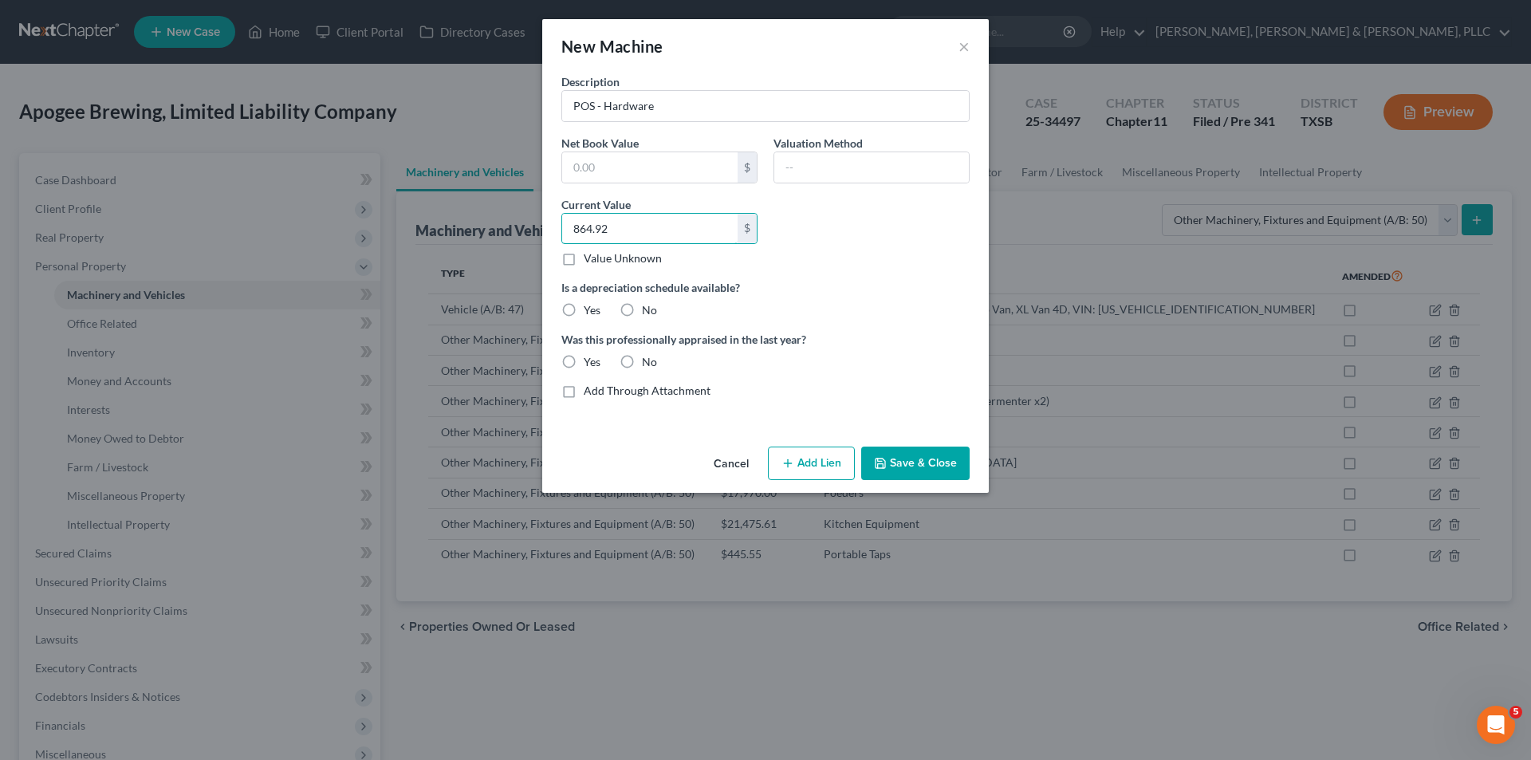
type input "864.92"
drag, startPoint x: 630, startPoint y: 305, endPoint x: 629, endPoint y: 323, distance: 18.4
click at [642, 309] on label "No" at bounding box center [649, 310] width 15 height 16
click at [648, 309] on input "No" at bounding box center [653, 307] width 10 height 10
radio input "true"
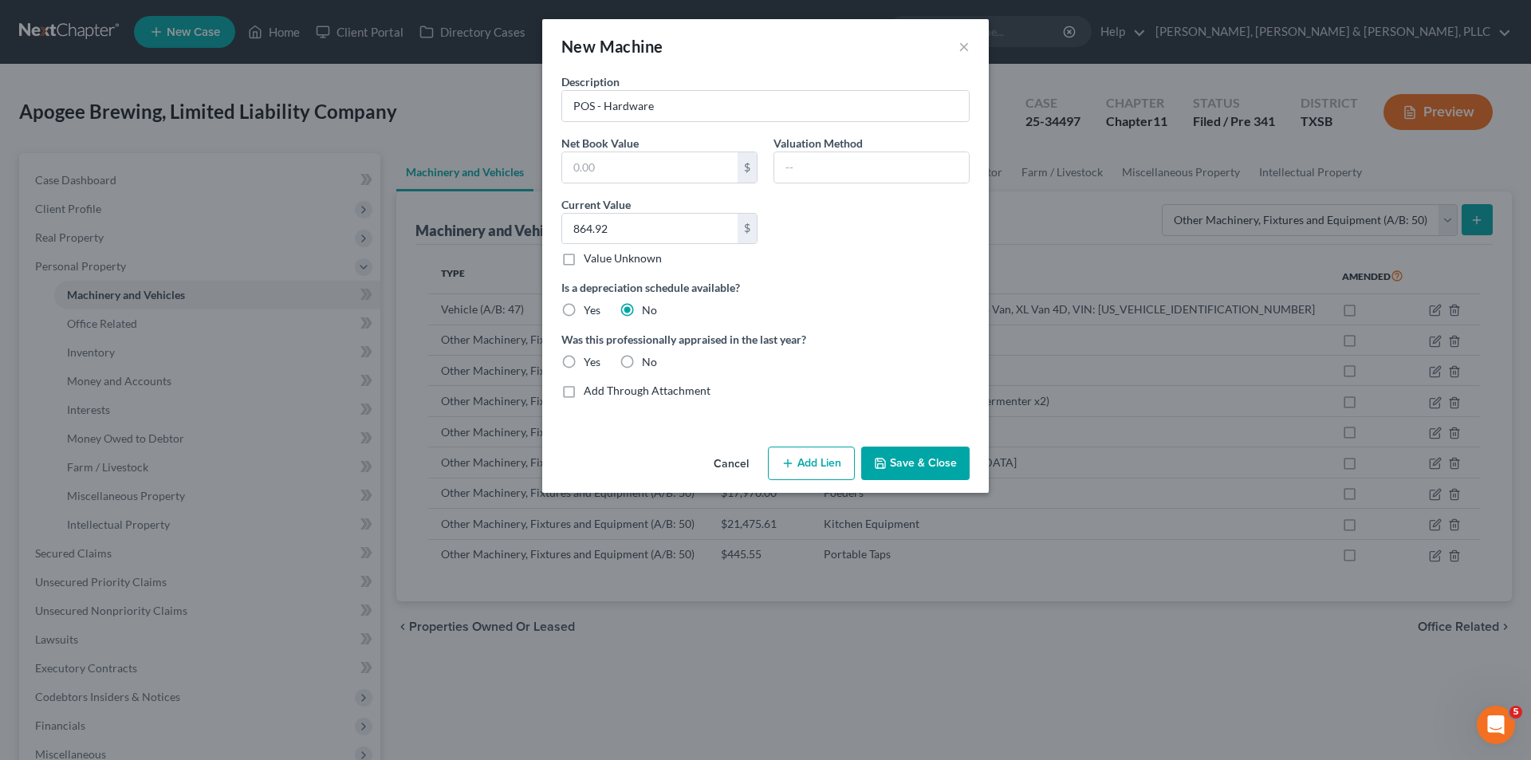
click at [642, 358] on label "No" at bounding box center [649, 362] width 15 height 16
click at [648, 358] on input "No" at bounding box center [653, 359] width 10 height 10
radio input "true"
click at [957, 473] on button "Save & Close" at bounding box center [915, 462] width 108 height 33
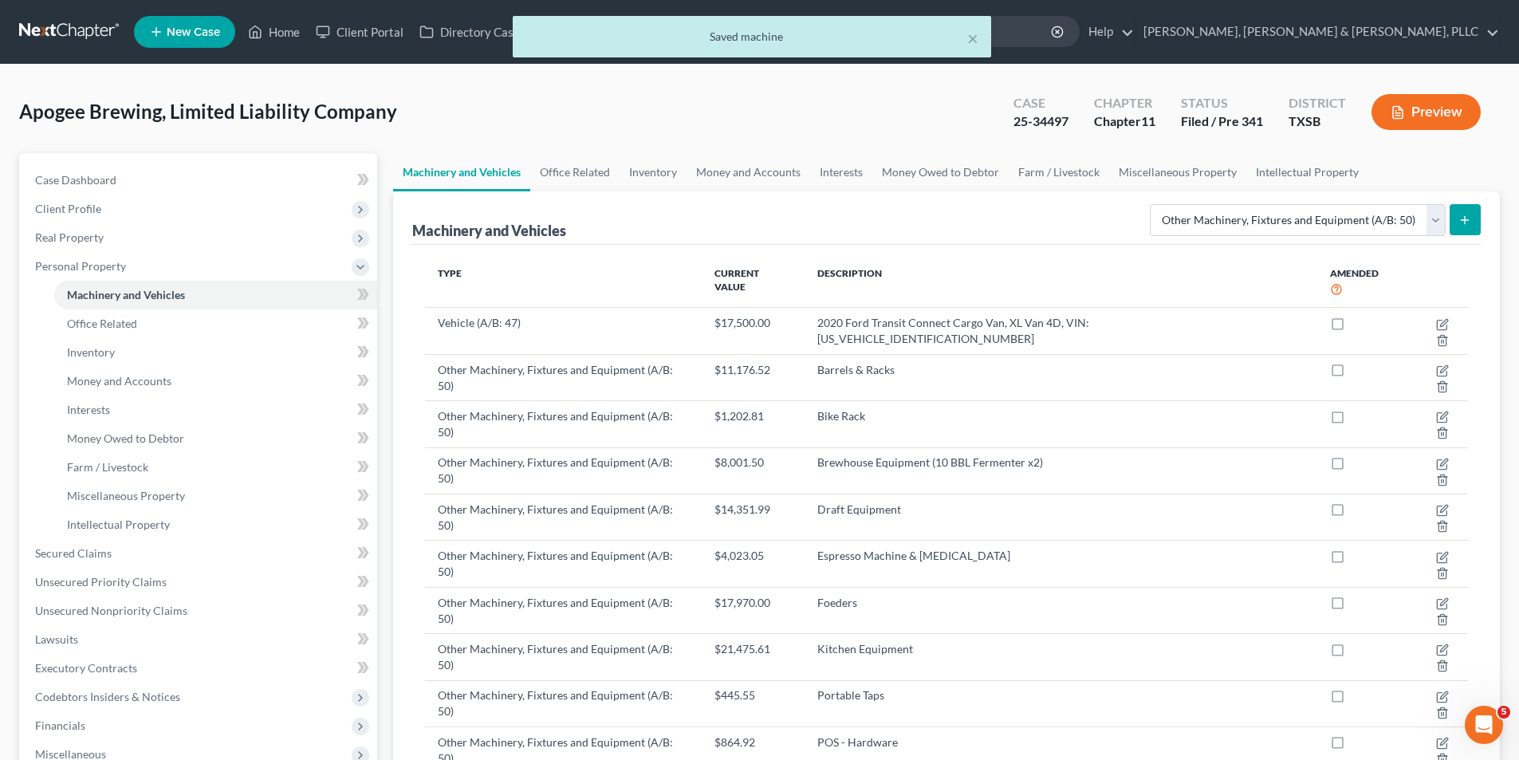
click at [1475, 222] on button "submit" at bounding box center [1464, 219] width 31 height 31
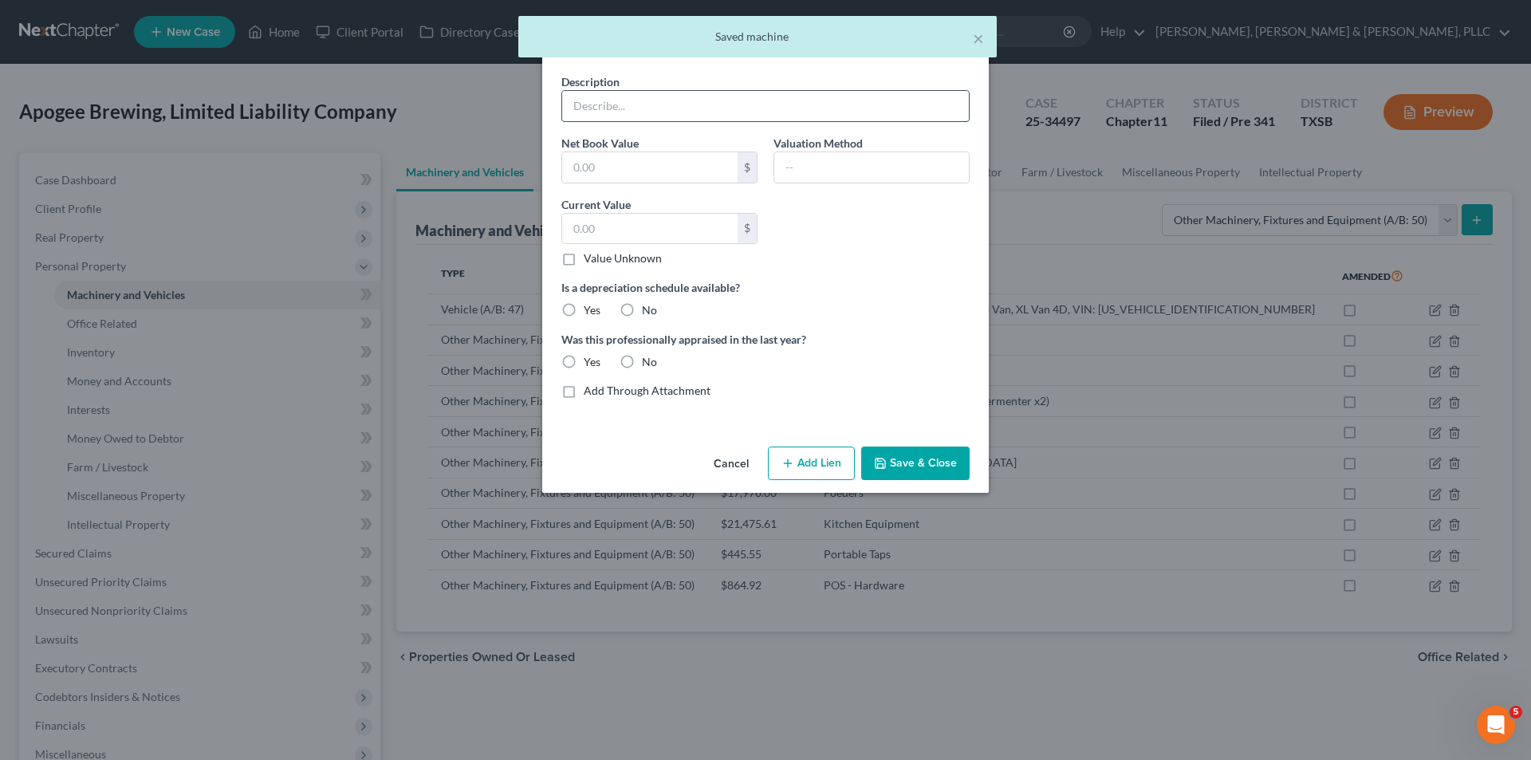
click at [639, 116] on input "text" at bounding box center [765, 106] width 407 height 30
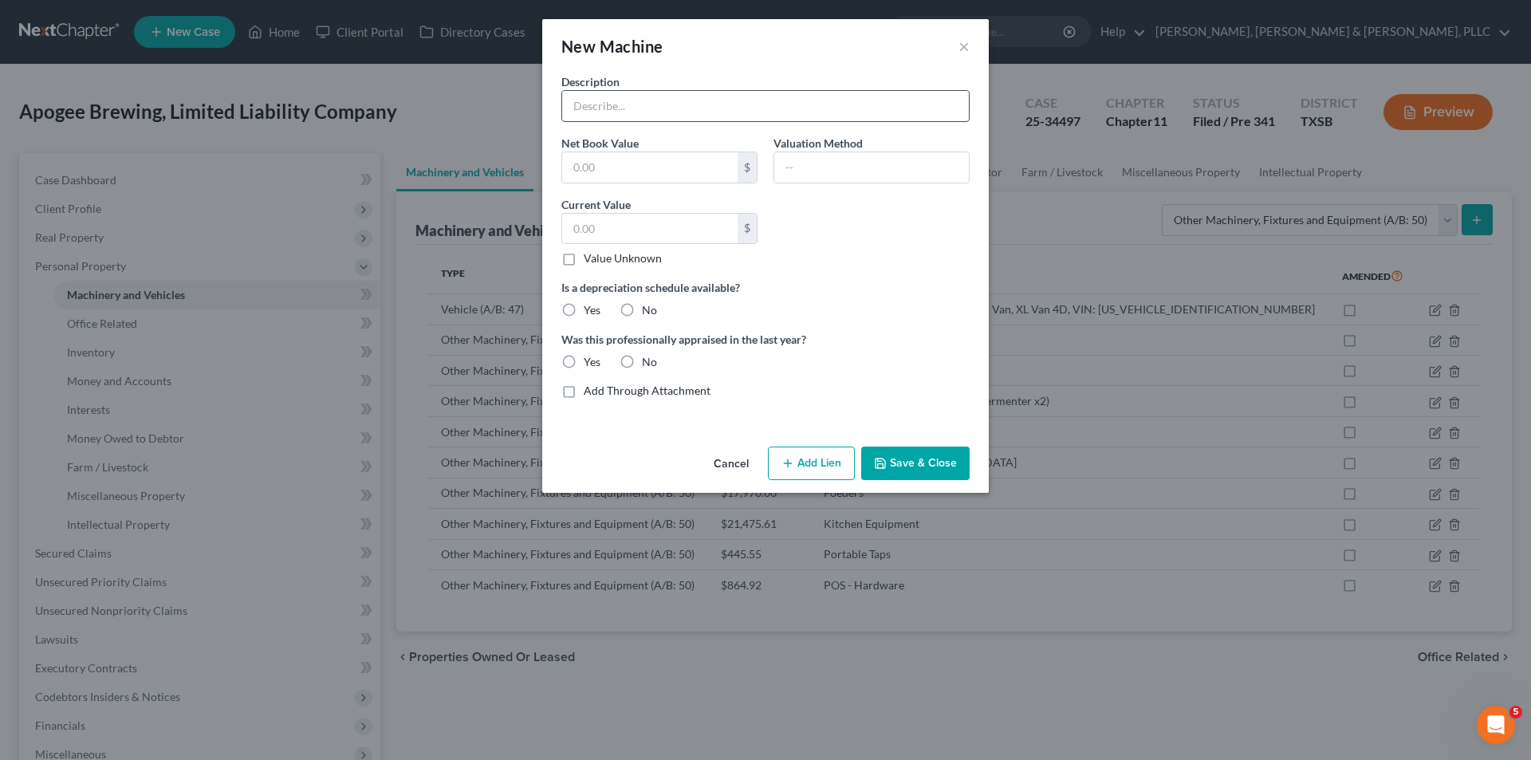
paste input "$884.00"
type input "$884.00"
click at [635, 241] on input "text" at bounding box center [649, 229] width 175 height 30
paste input "$884.00"
type input "884.00"
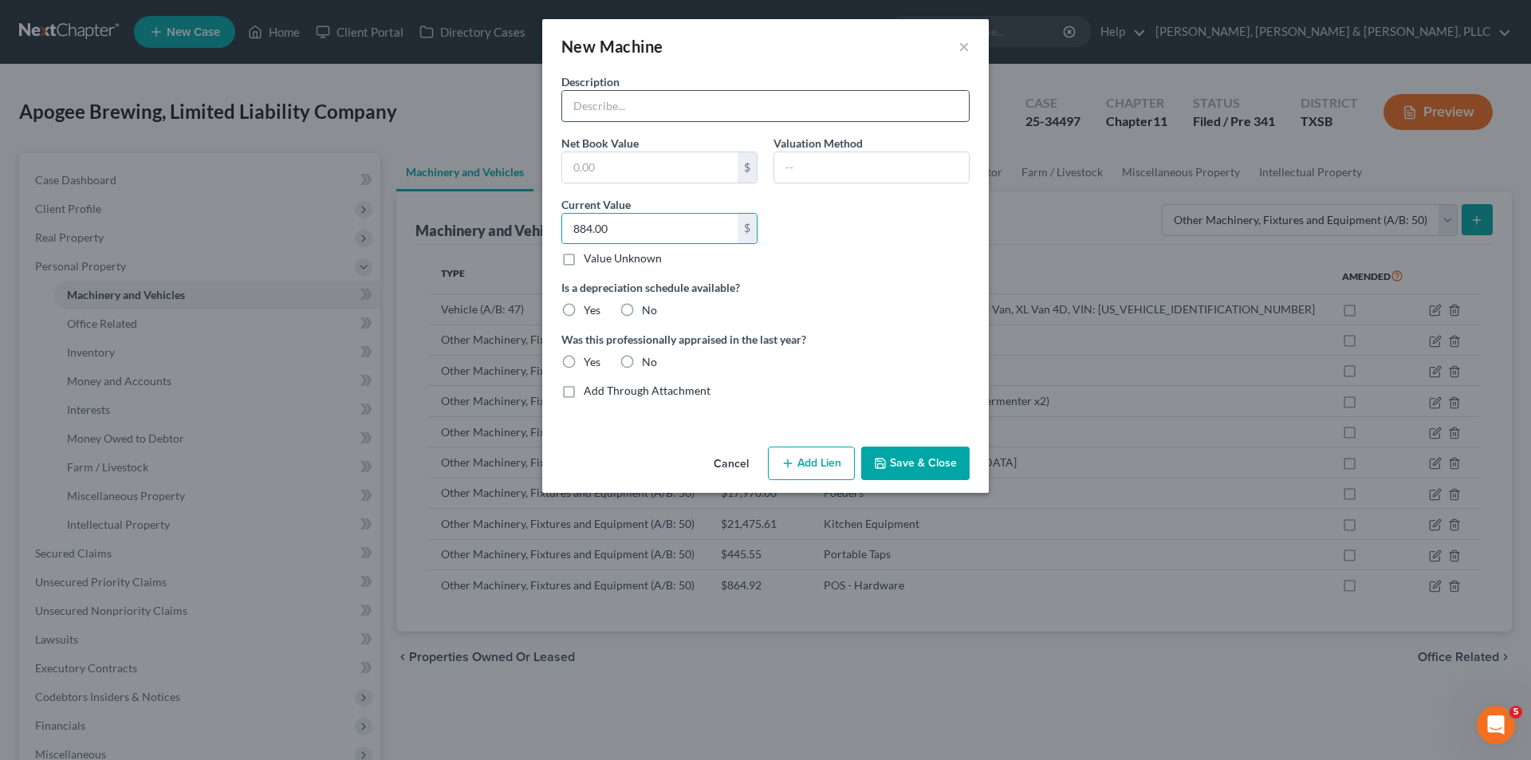
click at [639, 110] on input "text" at bounding box center [765, 106] width 407 height 30
type input "Tap Handles"
drag, startPoint x: 630, startPoint y: 310, endPoint x: 623, endPoint y: 338, distance: 28.8
click at [642, 312] on label "No" at bounding box center [649, 310] width 15 height 16
click at [648, 312] on input "No" at bounding box center [653, 307] width 10 height 10
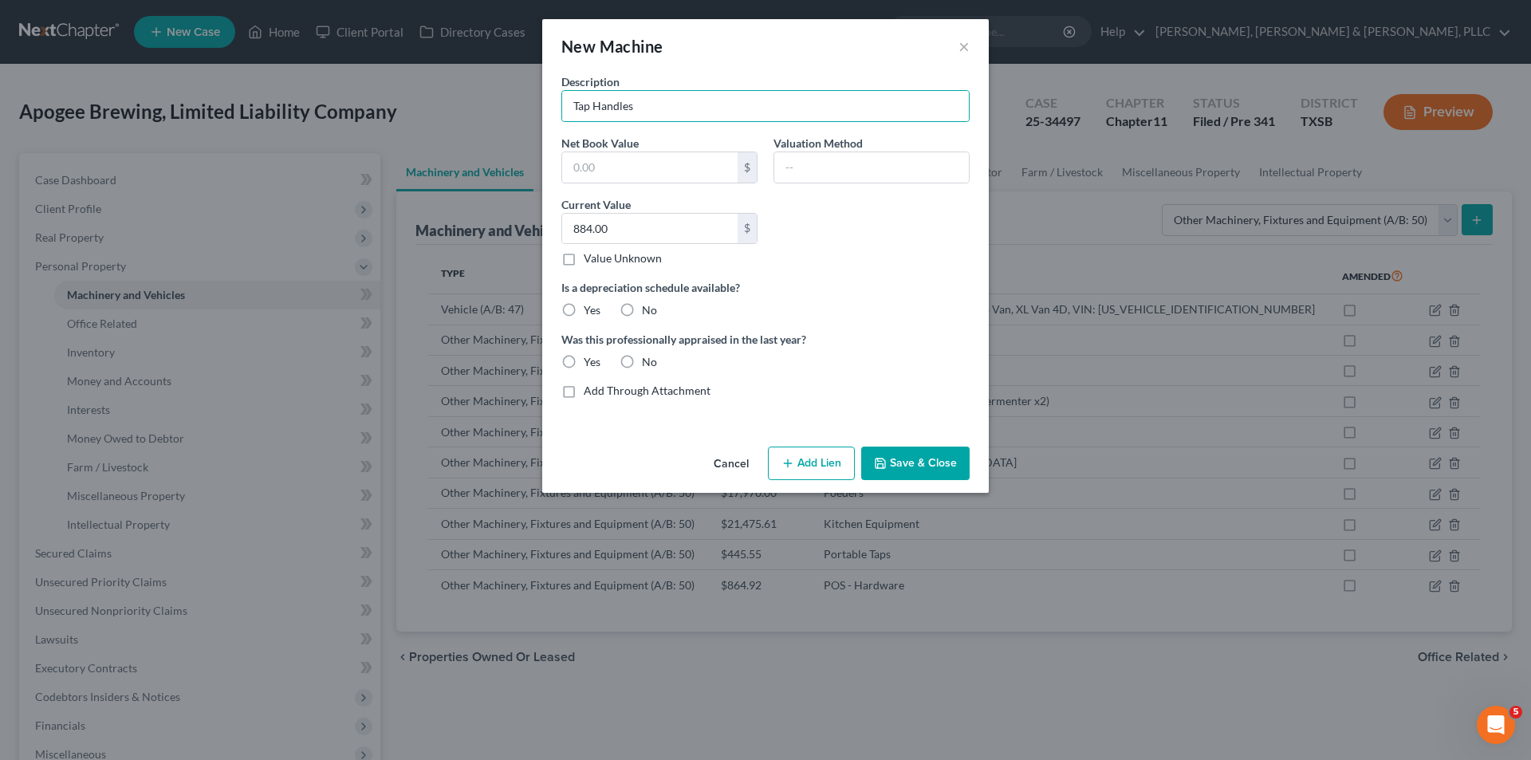
radio input "true"
drag, startPoint x: 627, startPoint y: 356, endPoint x: 699, endPoint y: 395, distance: 82.4
click at [642, 356] on label "No" at bounding box center [649, 362] width 15 height 16
click at [648, 356] on input "No" at bounding box center [653, 359] width 10 height 10
radio input "true"
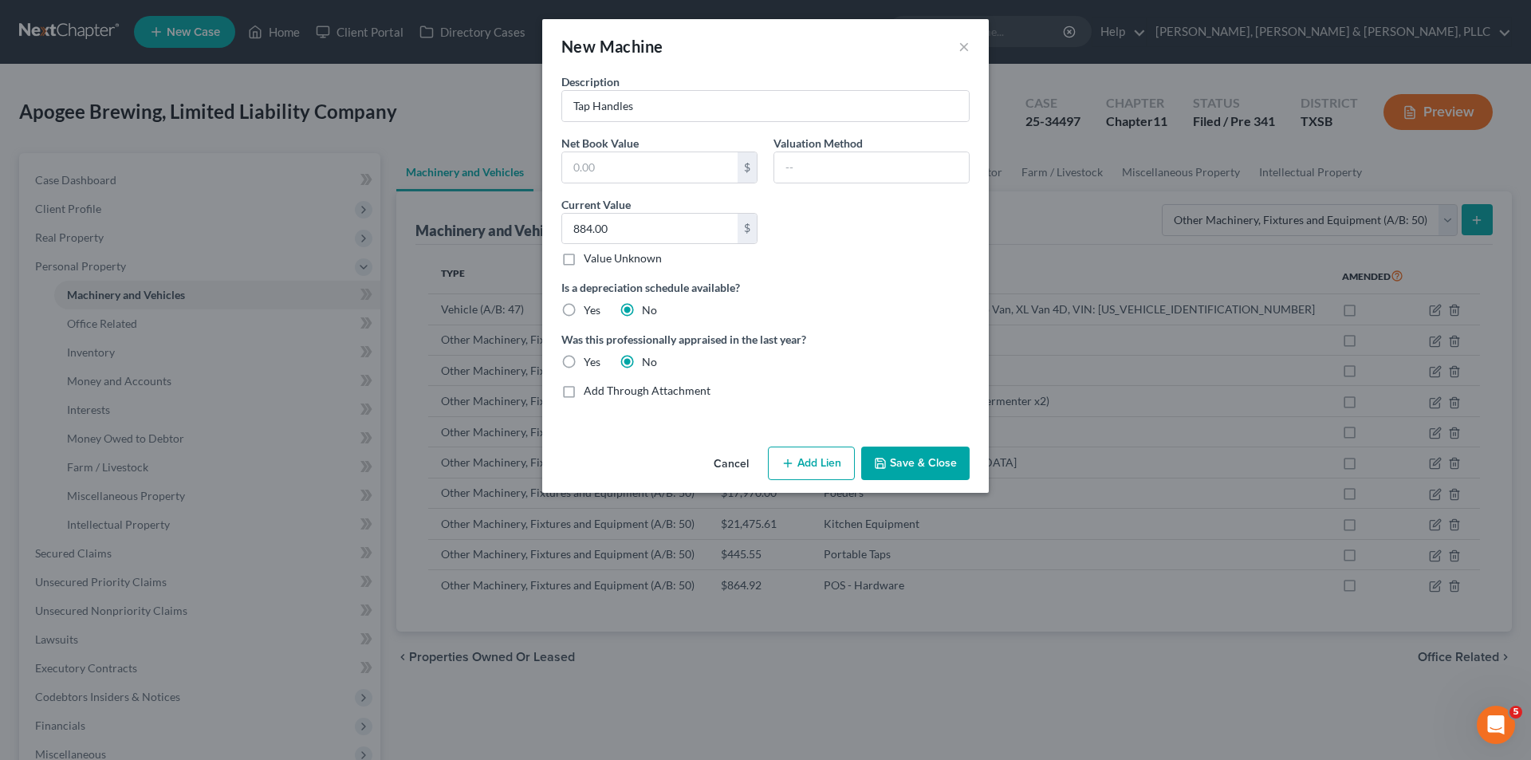
click at [961, 469] on button "Save & Close" at bounding box center [915, 462] width 108 height 33
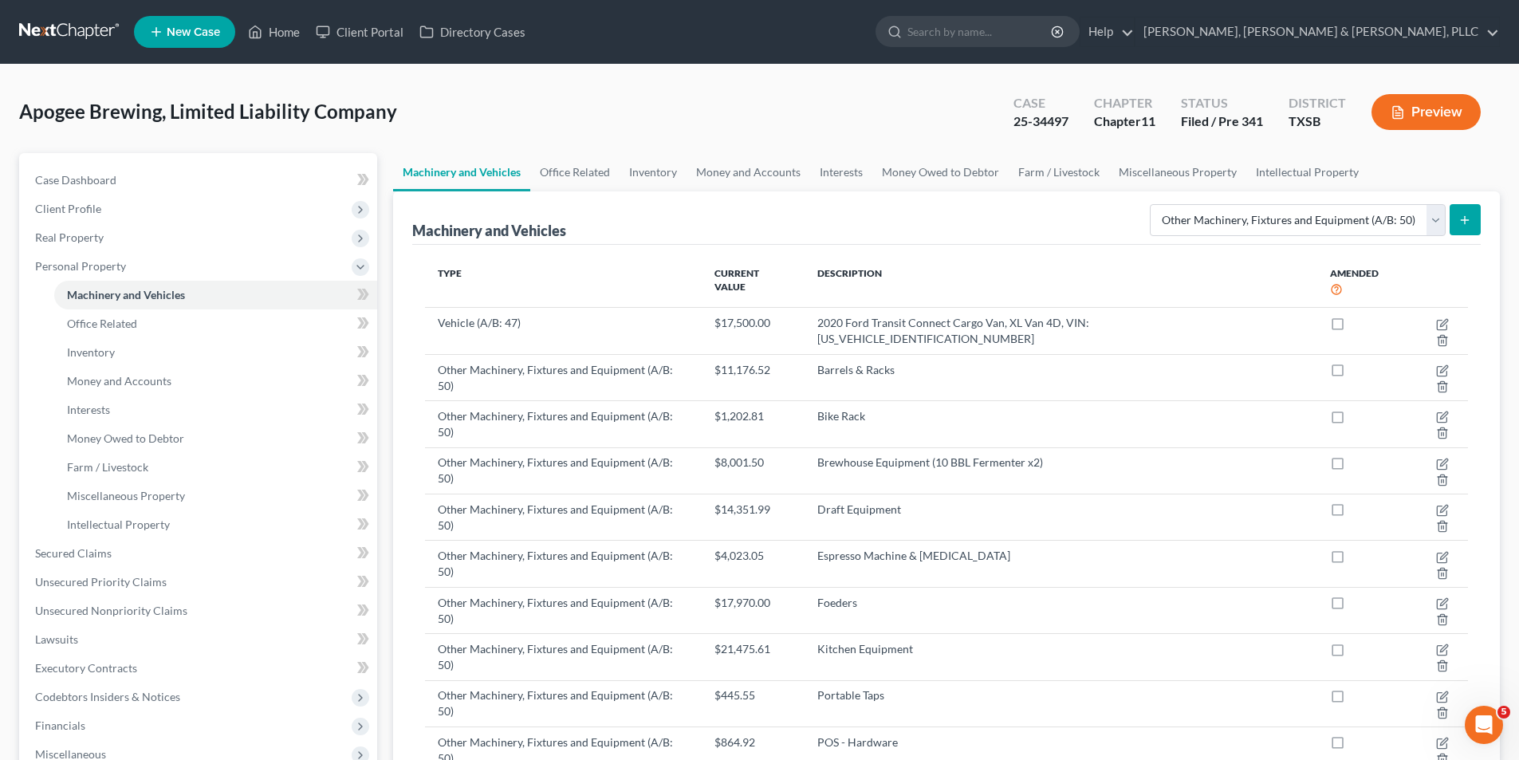
click at [1473, 230] on button "submit" at bounding box center [1464, 219] width 31 height 31
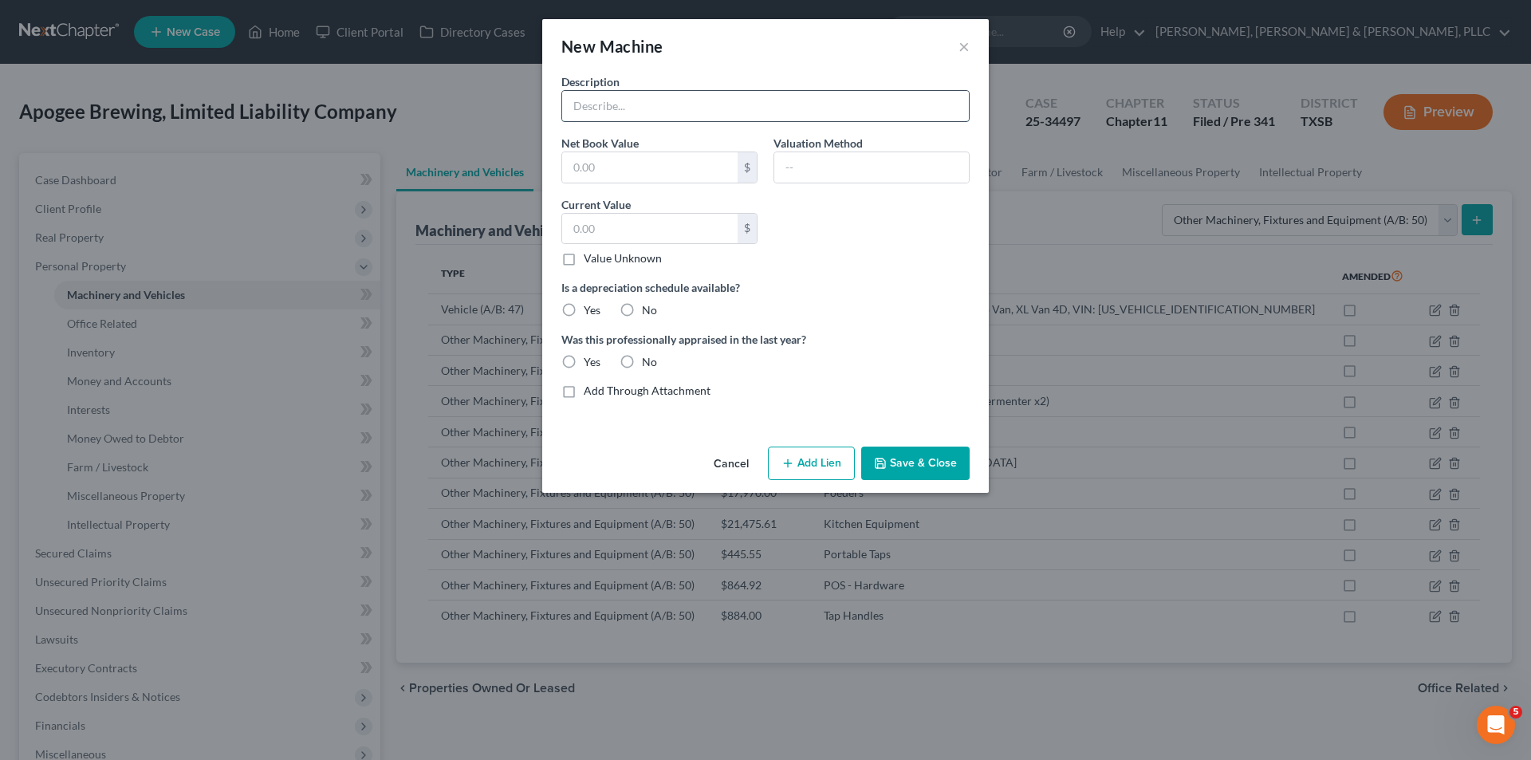
click at [772, 116] on input "text" at bounding box center [765, 106] width 407 height 30
click at [695, 112] on input "text" at bounding box center [765, 106] width 407 height 30
paste input "Taproom Audio/Video"
type input "Taproom Audio/Video Equipment"
click at [637, 242] on input "text" at bounding box center [649, 229] width 175 height 30
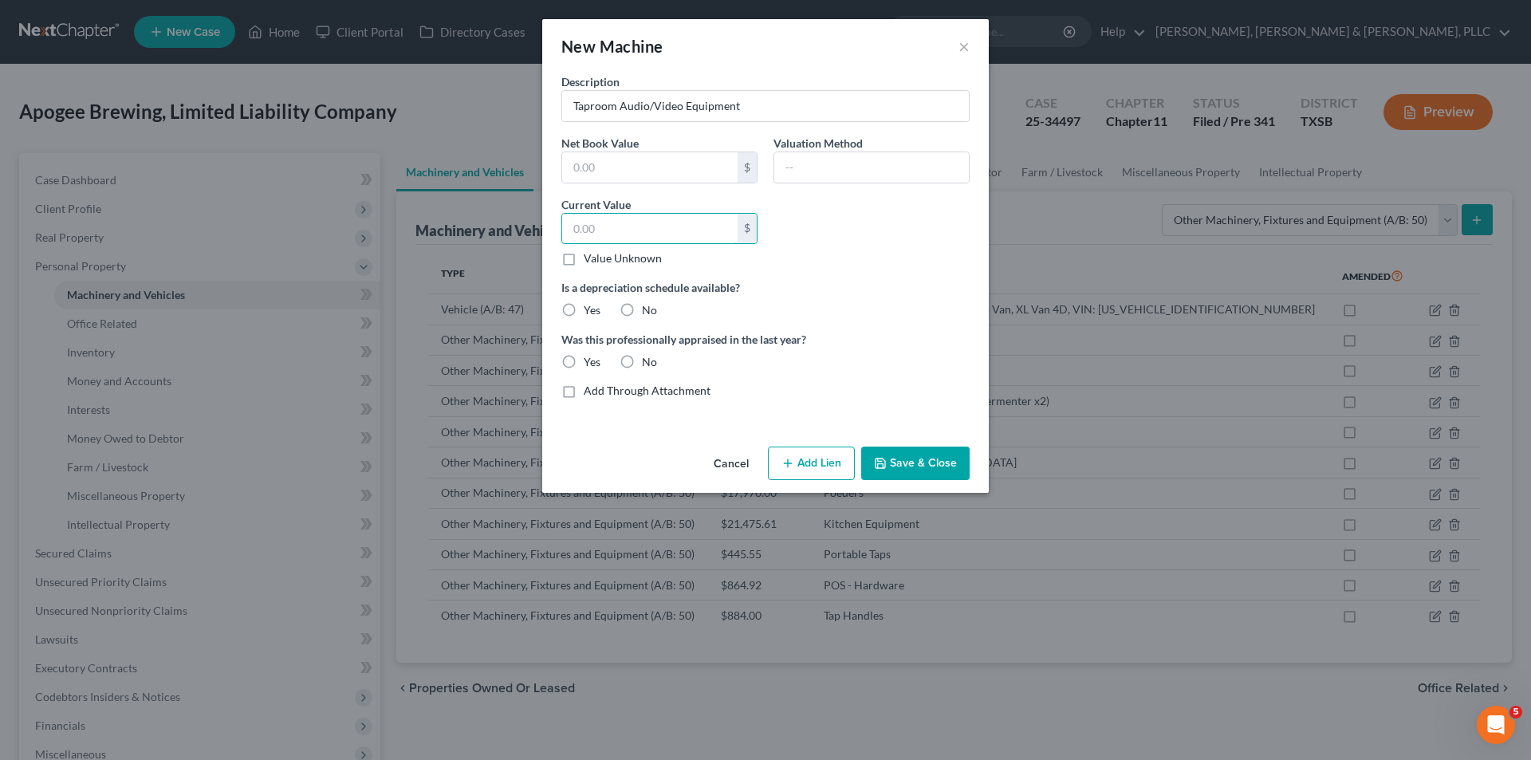
paste input "$19,060.29"
type input "19,060.29"
click at [642, 309] on label "No" at bounding box center [649, 310] width 15 height 16
click at [648, 309] on input "No" at bounding box center [653, 307] width 10 height 10
radio input "true"
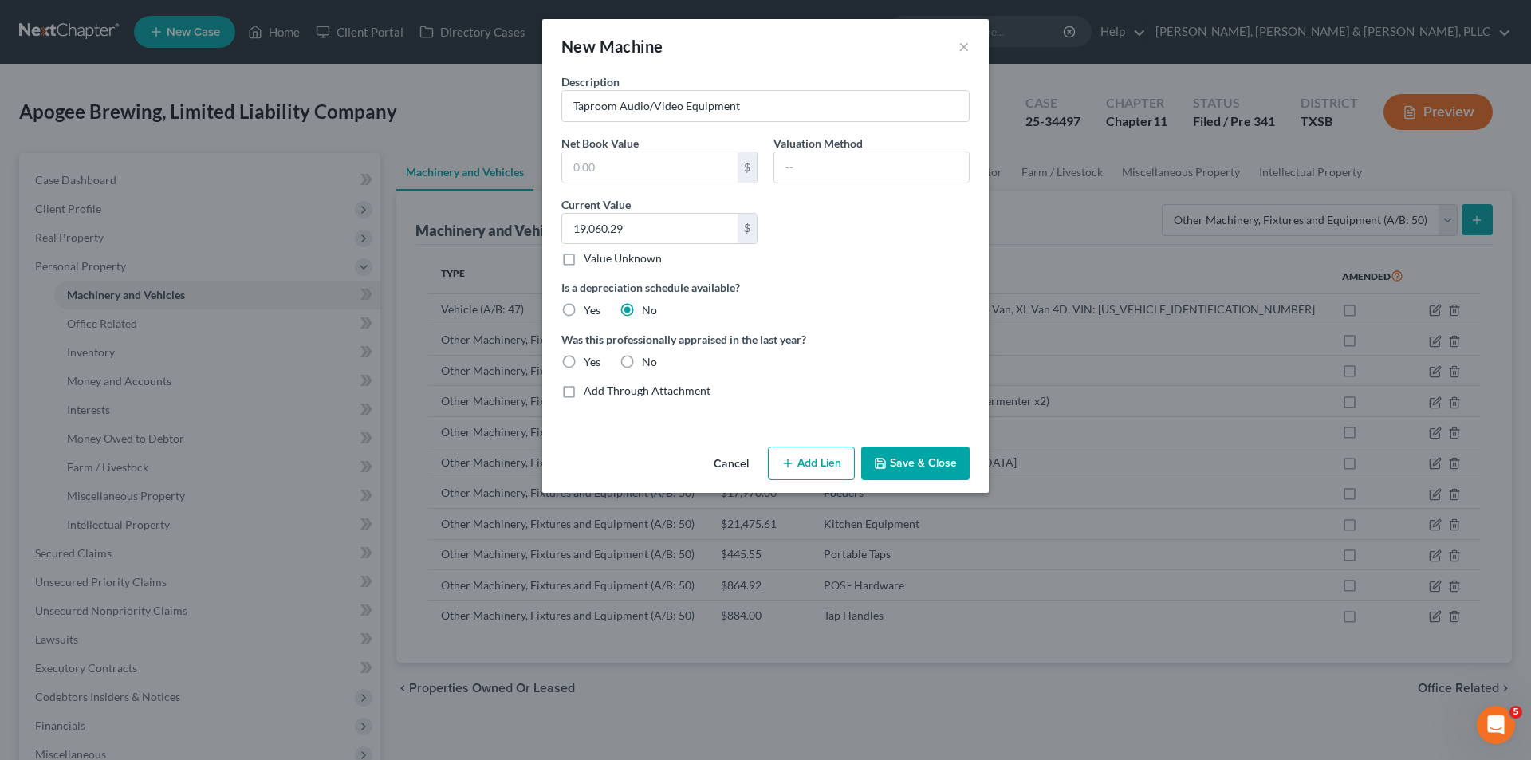
click at [642, 360] on label "No" at bounding box center [649, 362] width 15 height 16
click at [648, 360] on input "No" at bounding box center [653, 359] width 10 height 10
radio input "true"
drag, startPoint x: 899, startPoint y: 454, endPoint x: 1185, endPoint y: 493, distance: 288.8
click at [899, 455] on button "Save & Close" at bounding box center [915, 462] width 108 height 33
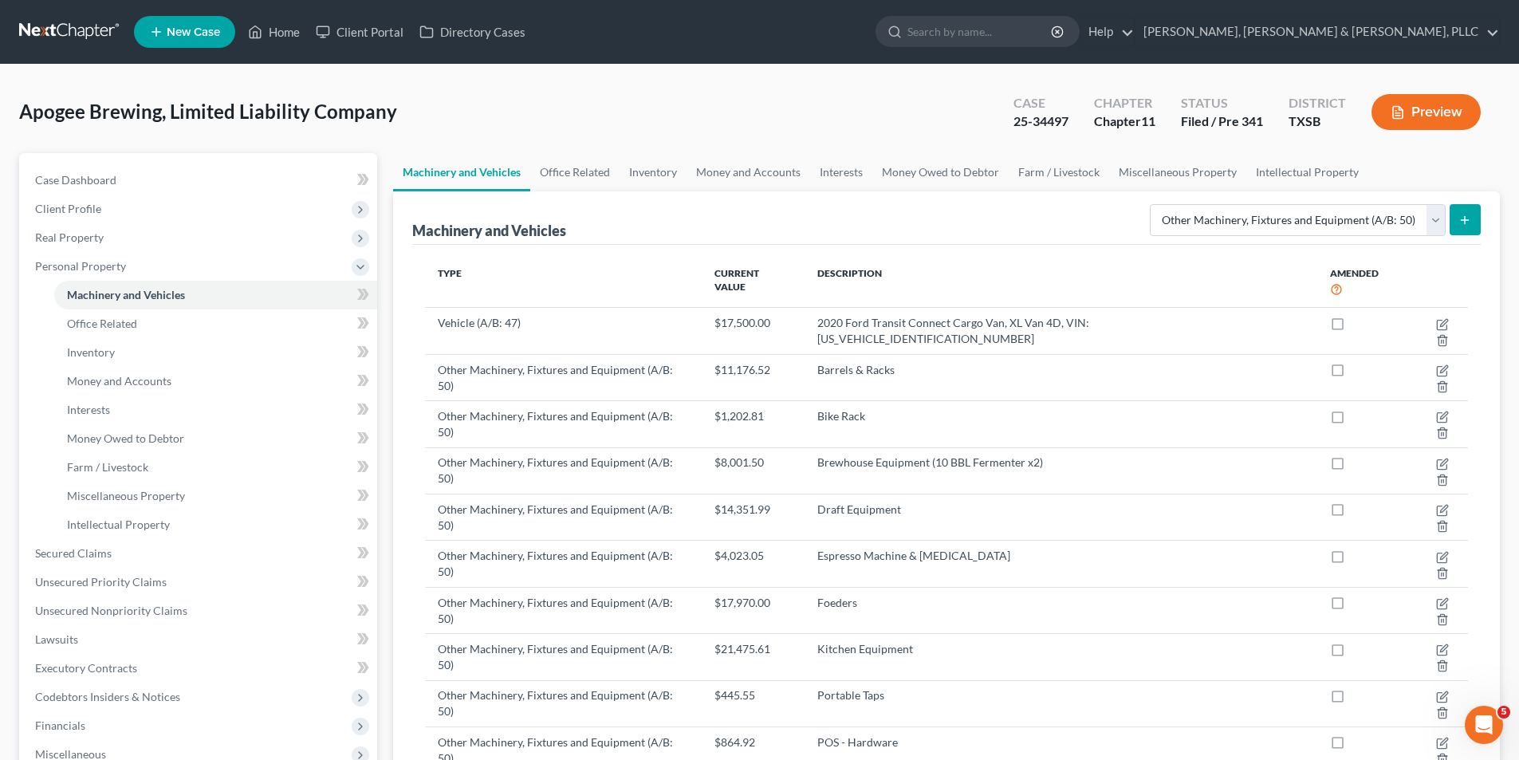
click at [1457, 217] on button "submit" at bounding box center [1464, 219] width 31 height 31
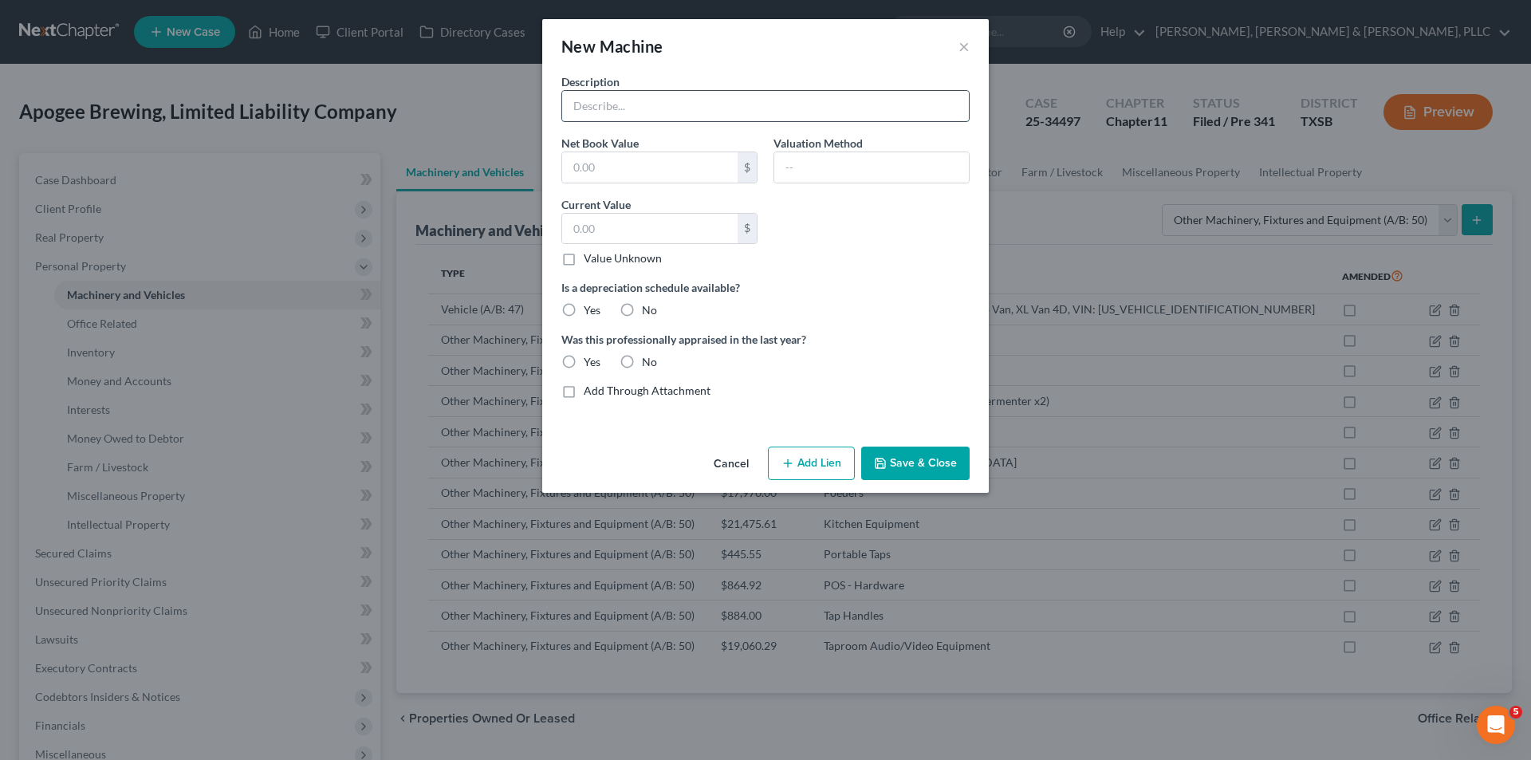
click at [755, 104] on input "text" at bounding box center [765, 106] width 407 height 30
paste input "Taproom Furniture"
type input "Taproom Furniture"
click at [636, 224] on input "text" at bounding box center [649, 229] width 175 height 30
paste input "$31,019.31"
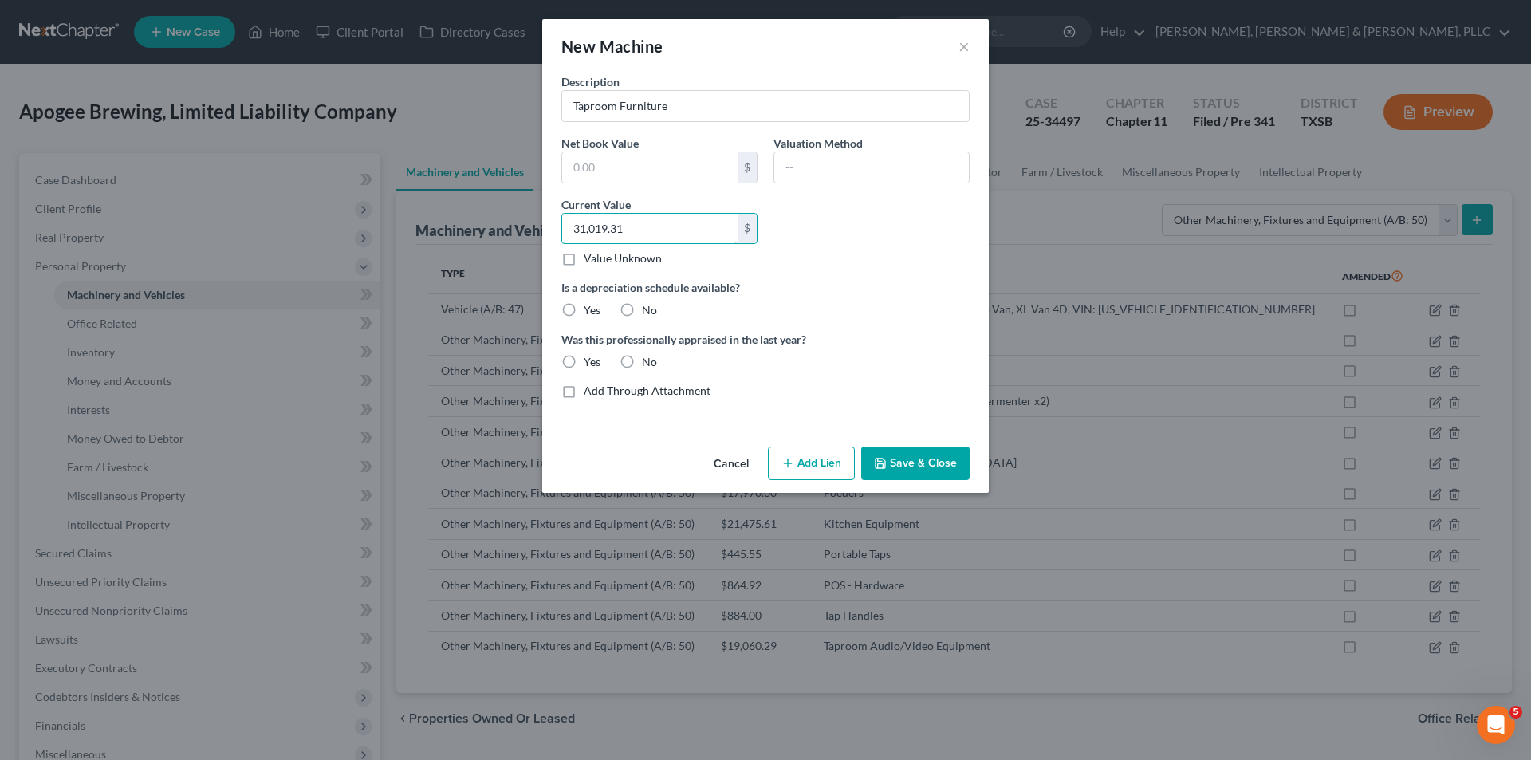
type input "31,019.31"
click at [642, 306] on label "No" at bounding box center [649, 310] width 15 height 16
click at [648, 306] on input "No" at bounding box center [653, 307] width 10 height 10
radio input "true"
click at [642, 363] on label "No" at bounding box center [649, 362] width 15 height 16
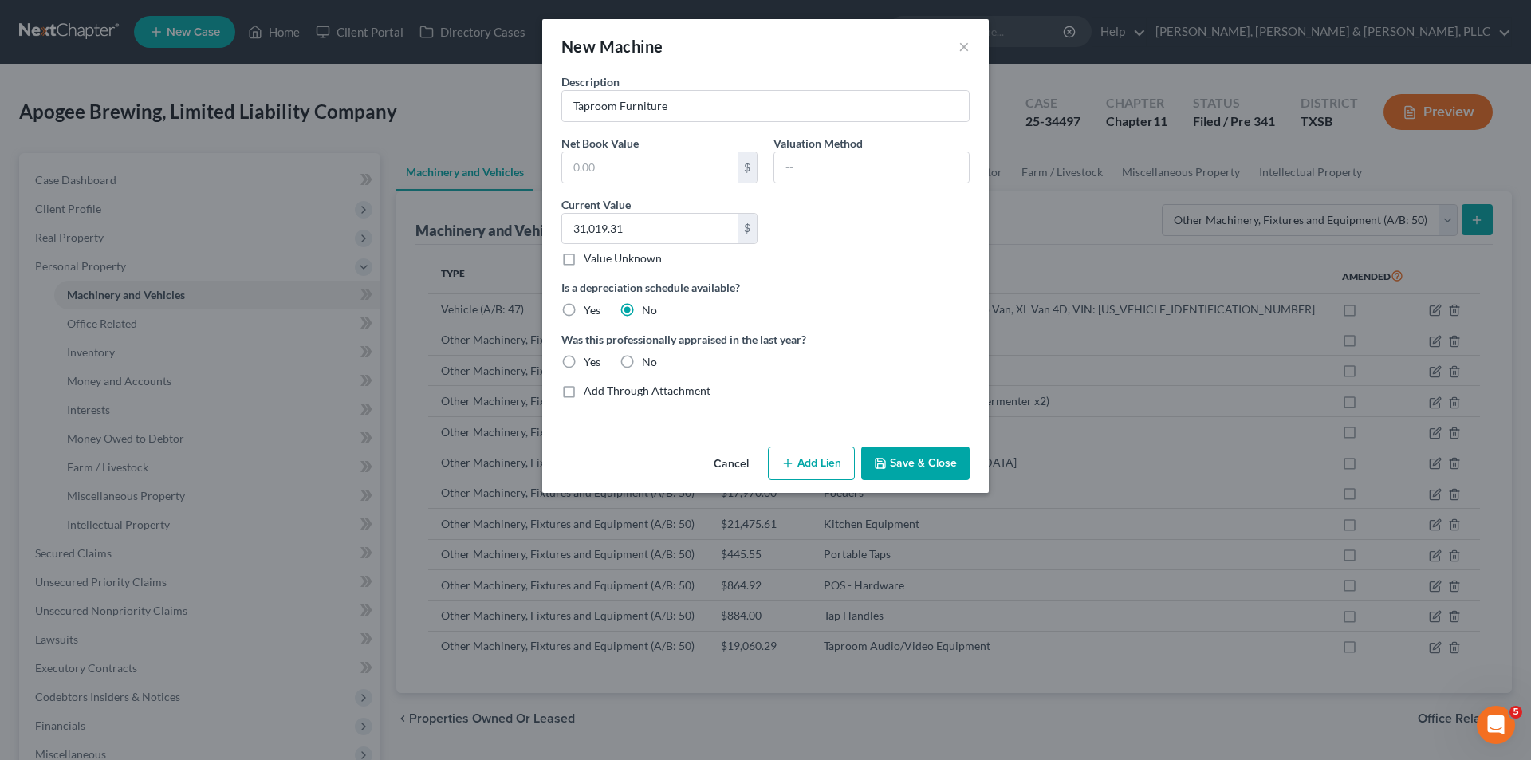
click at [648, 363] on input "No" at bounding box center [653, 359] width 10 height 10
radio input "true"
click at [930, 462] on button "Save & Close" at bounding box center [915, 462] width 108 height 33
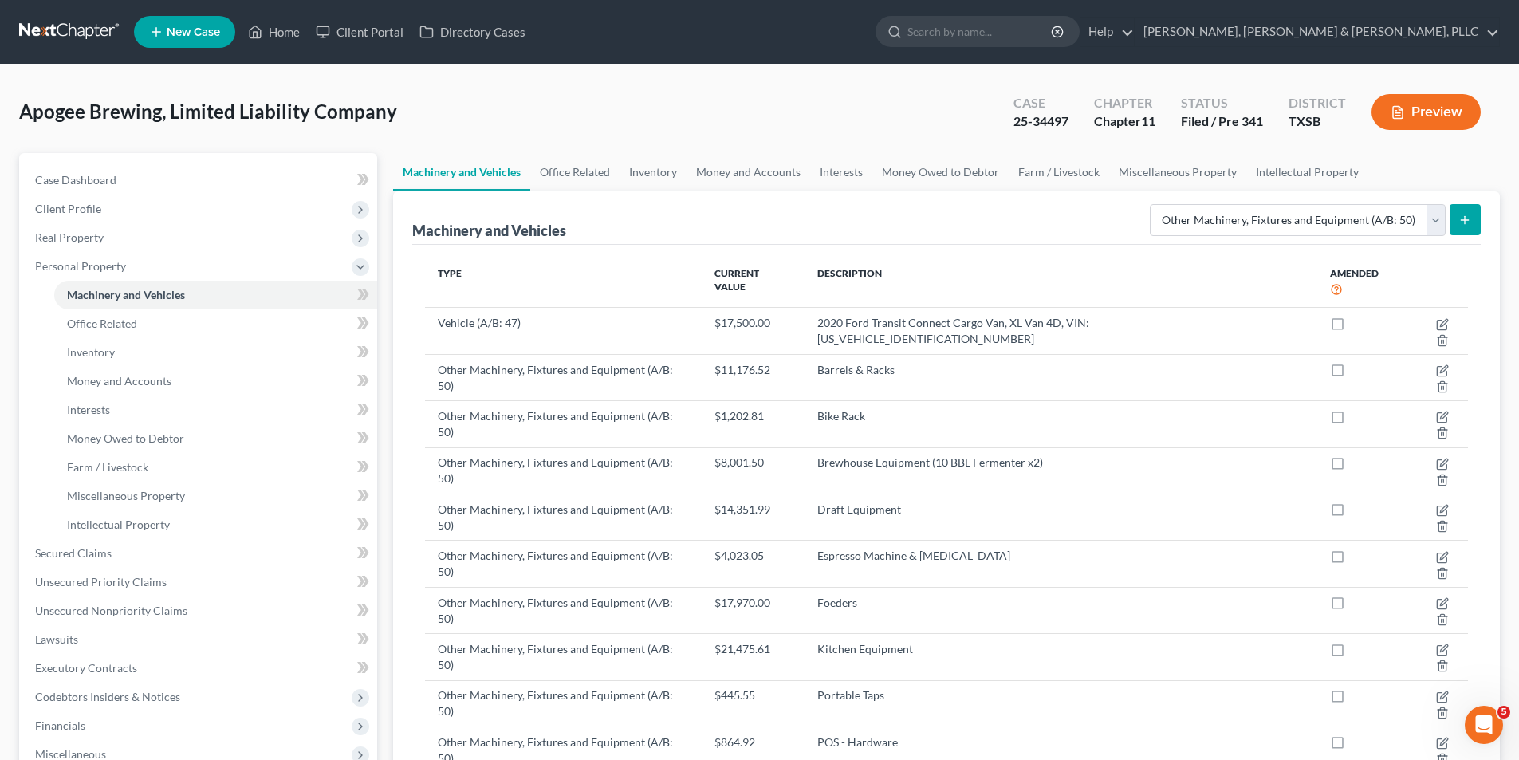
click at [1468, 233] on button "submit" at bounding box center [1464, 219] width 31 height 31
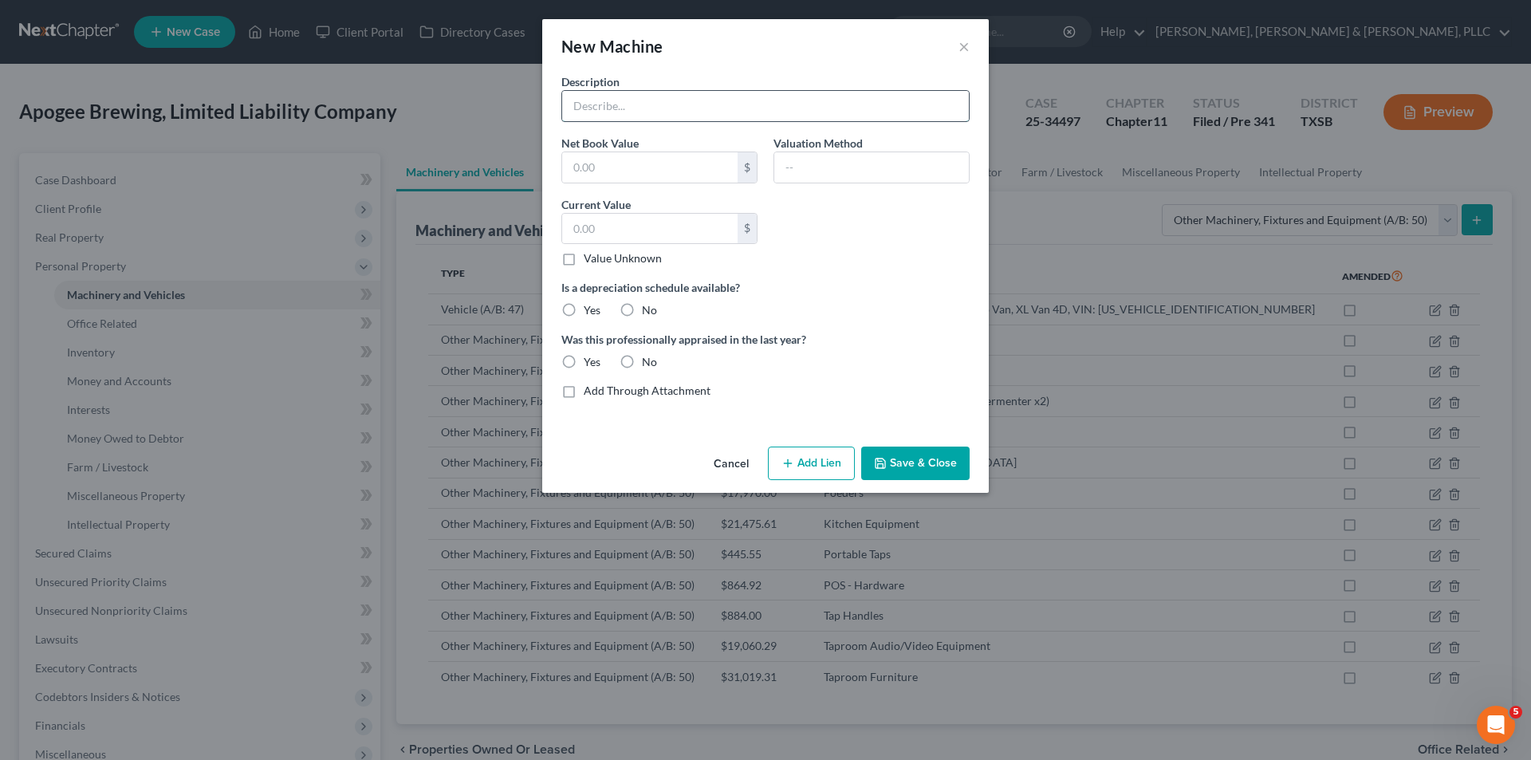
click at [634, 116] on input "text" at bounding box center [765, 106] width 407 height 30
type input "Walk in Cooler"
paste input "$13,050.00"
type input "13,050.00"
click at [642, 313] on label "No" at bounding box center [649, 310] width 15 height 16
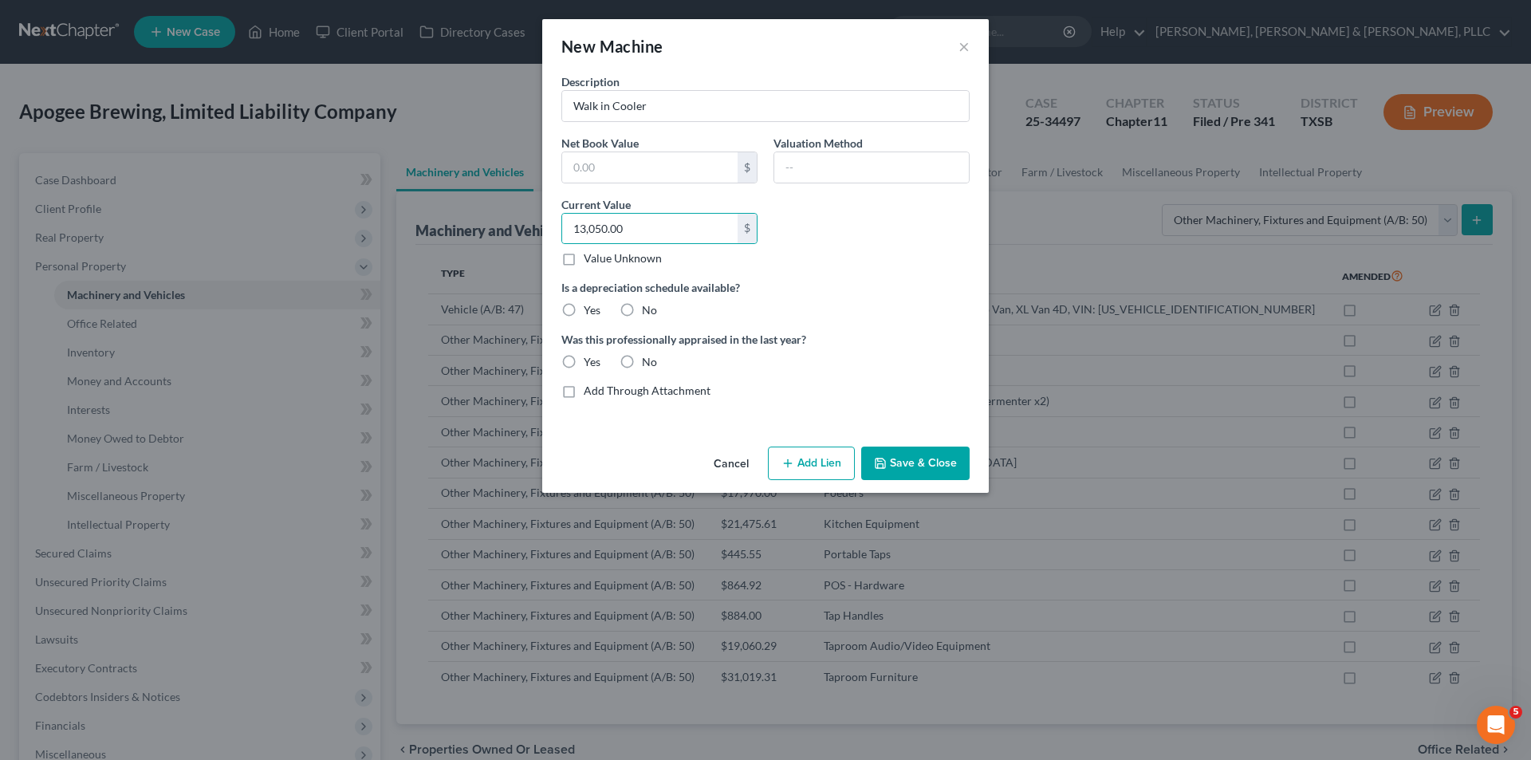
click at [648, 313] on input "No" at bounding box center [653, 307] width 10 height 10
radio input "true"
click at [642, 361] on label "No" at bounding box center [649, 362] width 15 height 16
click at [648, 361] on input "No" at bounding box center [653, 359] width 10 height 10
radio input "true"
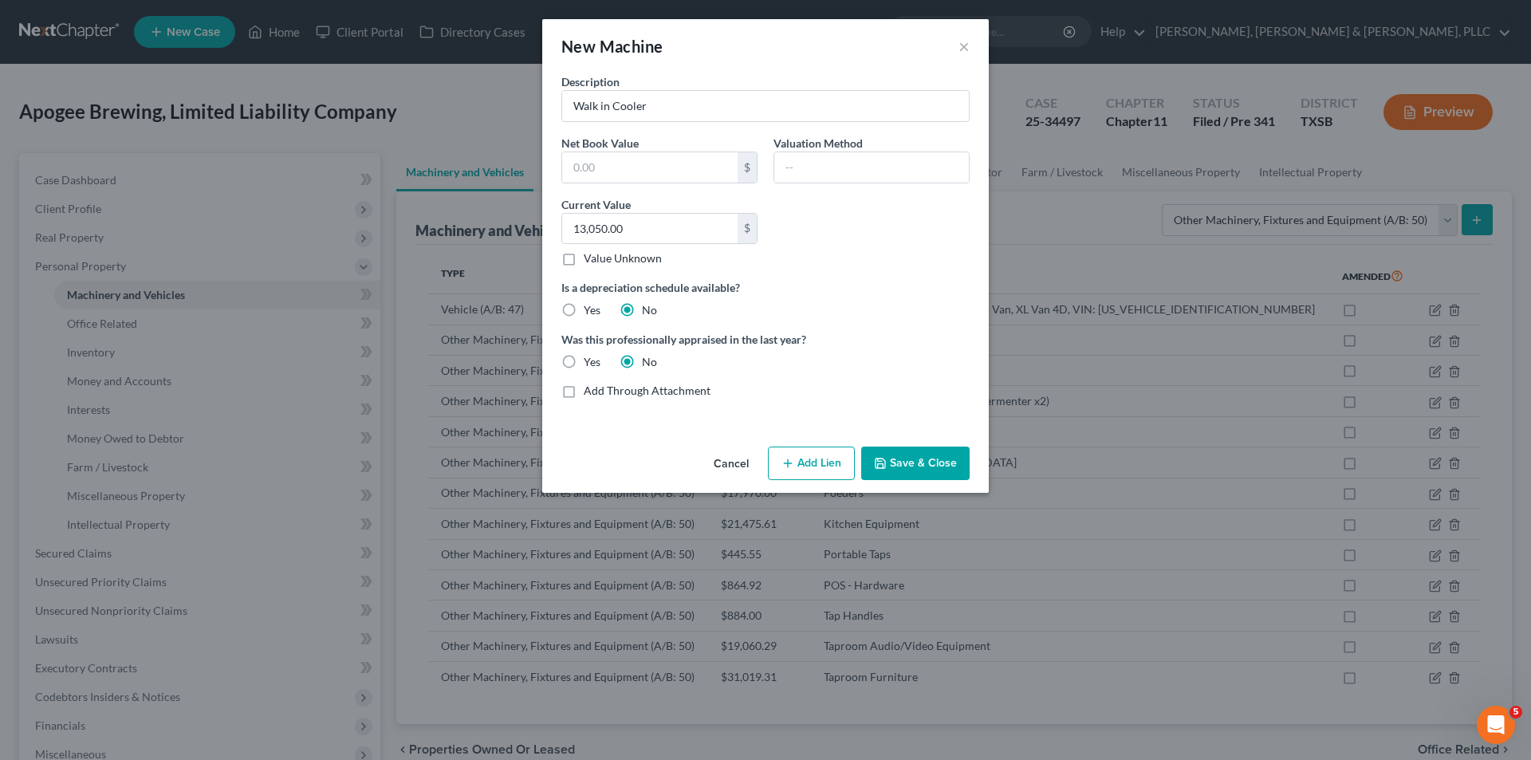
click at [921, 474] on button "Save & Close" at bounding box center [915, 462] width 108 height 33
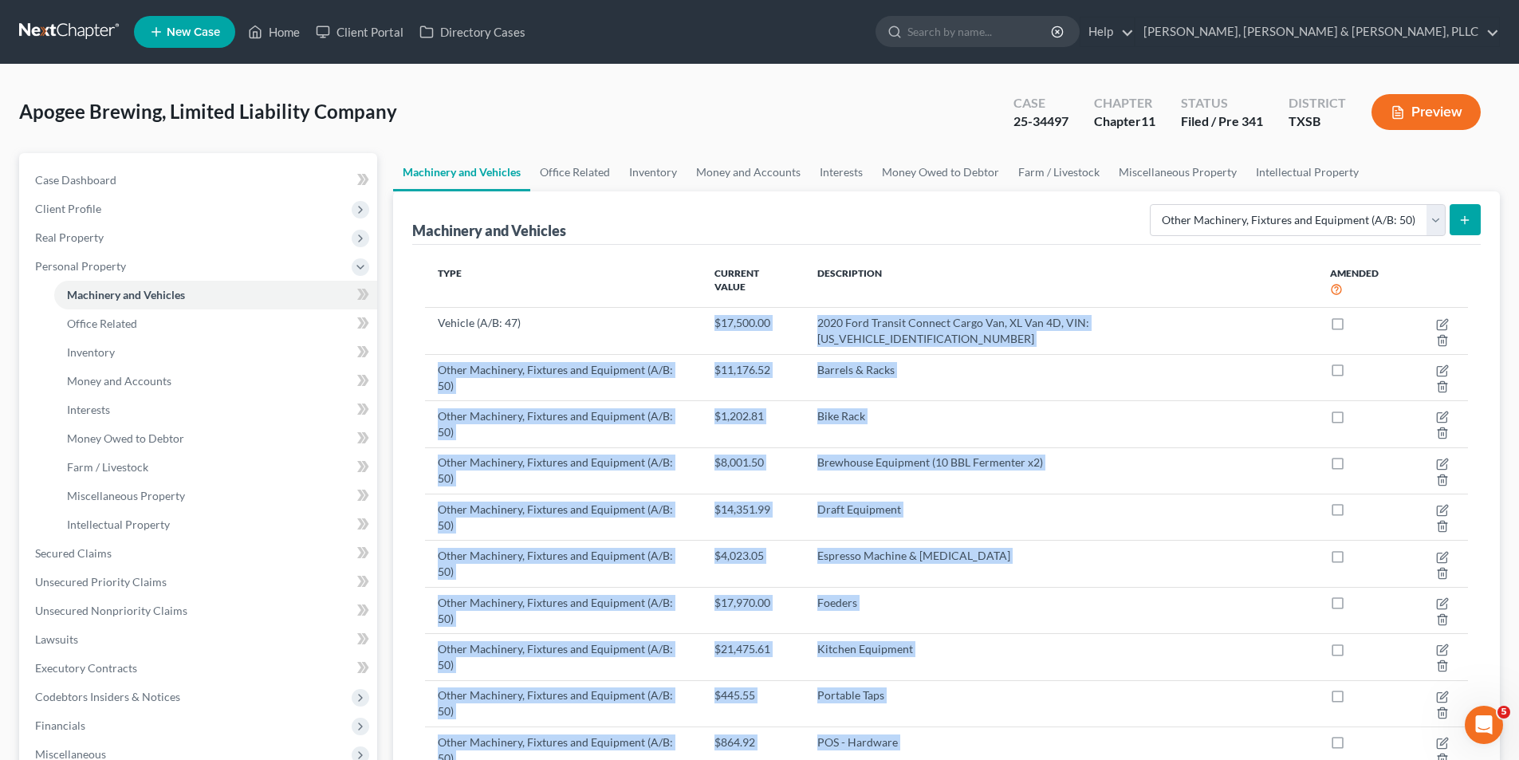
drag, startPoint x: 744, startPoint y: 308, endPoint x: 824, endPoint y: 684, distance: 384.6
click at [823, 697] on tbody "Vehicle (A/B: 47) $17,500.00 2020 Ford Transit Connect Cargo Van, XL Van 4D, VI…" at bounding box center [946, 633] width 1043 height 651
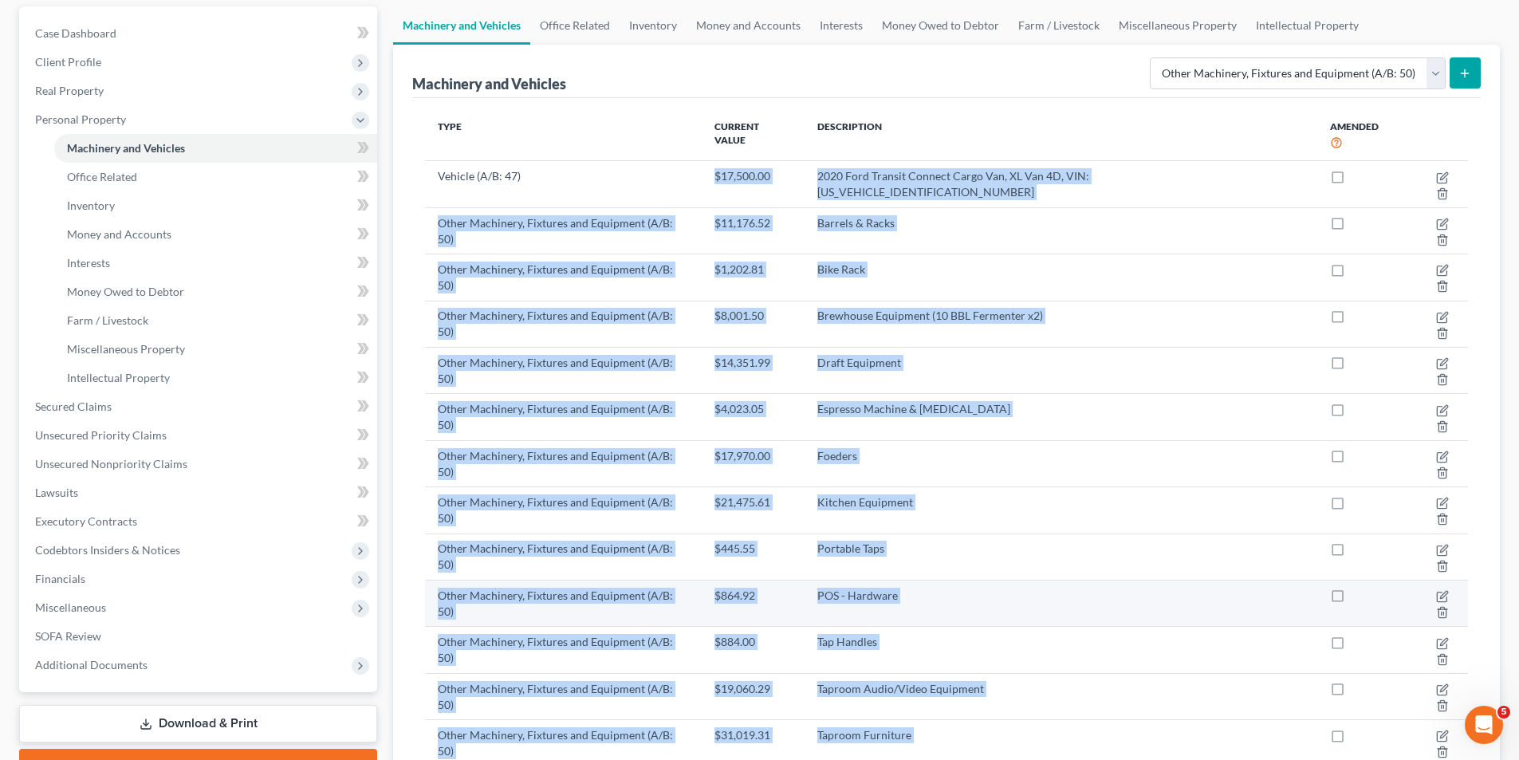
scroll to position [159, 0]
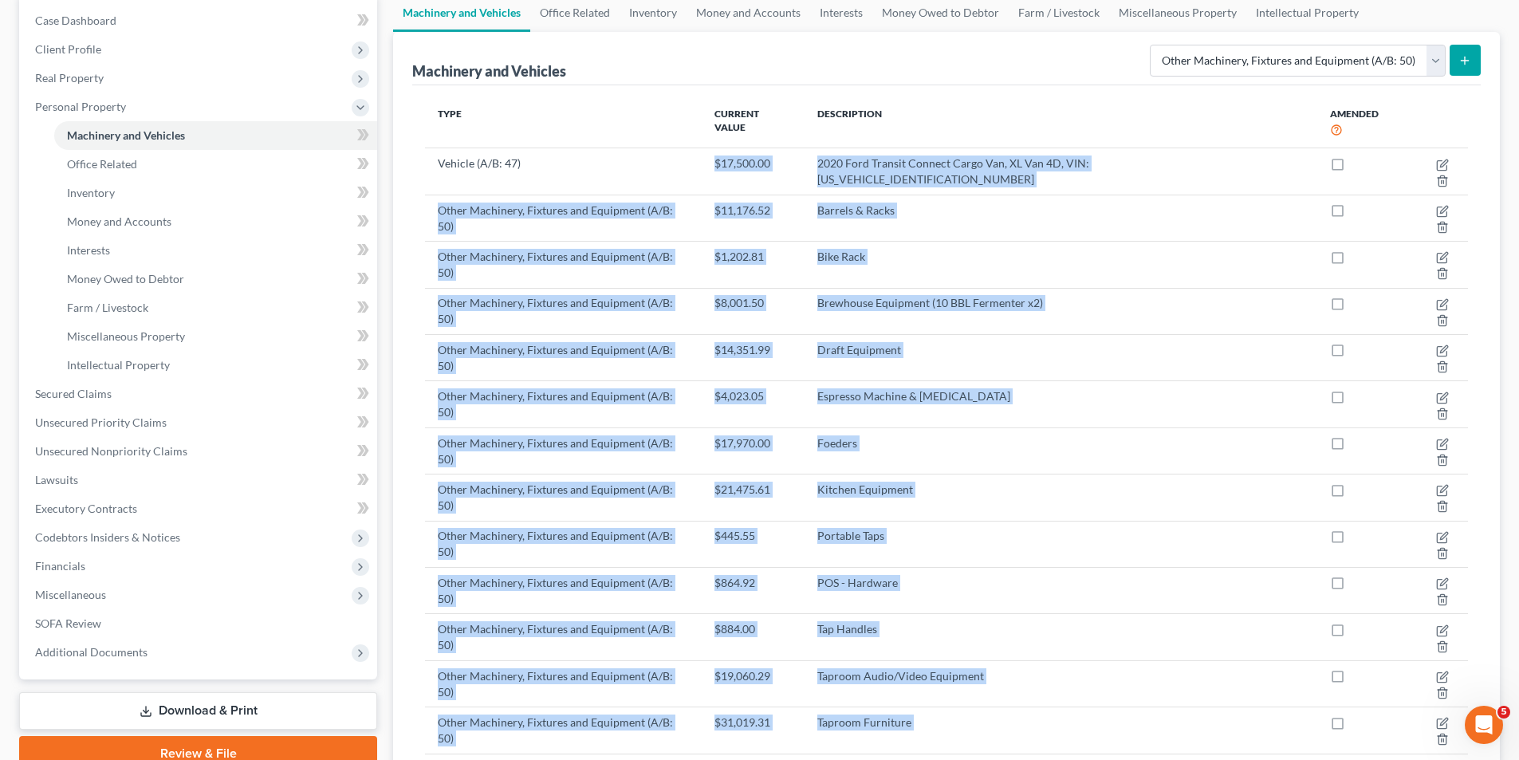
copy tbody "$17,500.00 2020 Ford Transit Connect Cargo Van, XL Van 4D, VIN: [US_VEHICLE_IDE…"
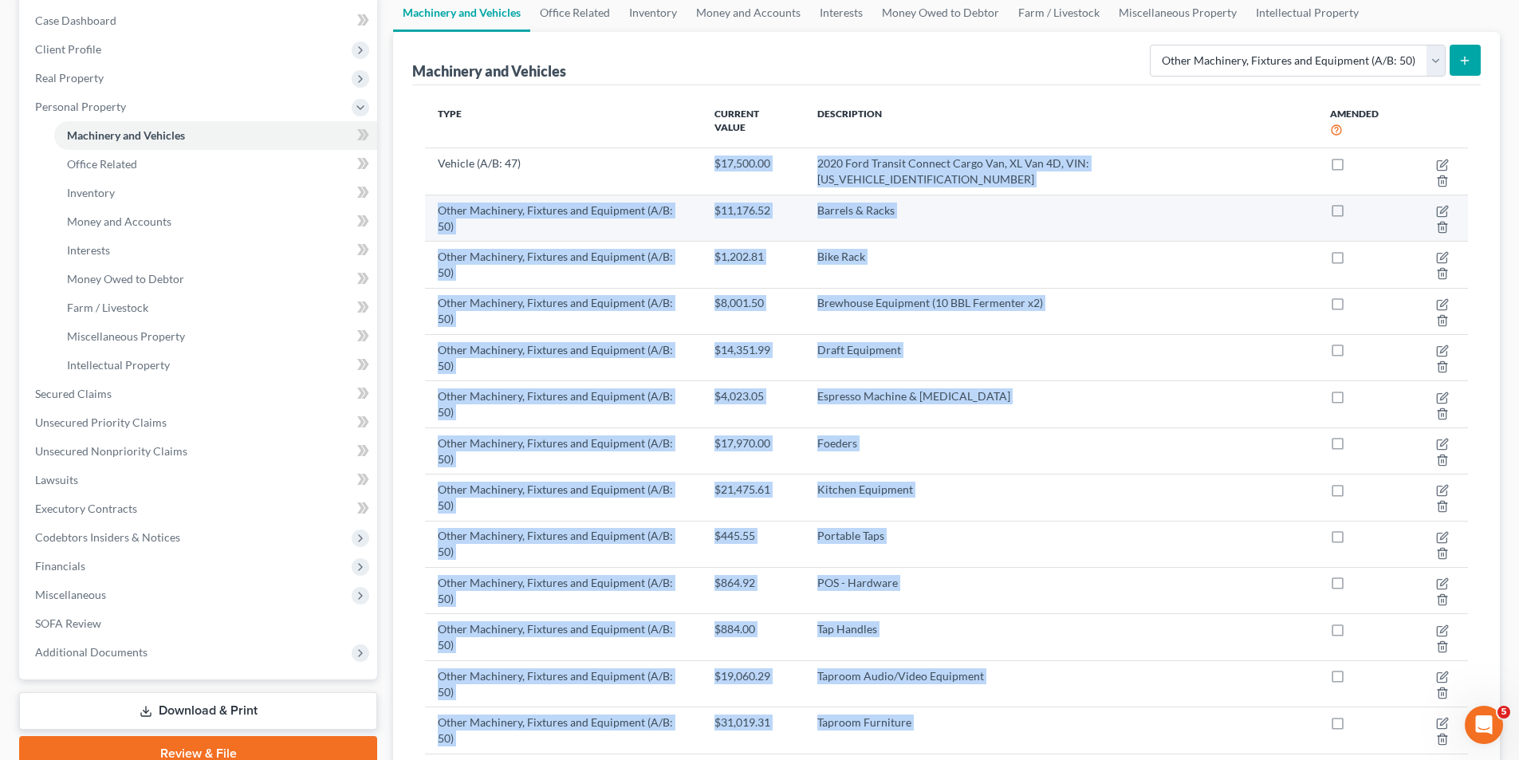
click at [1120, 195] on td "Barrels & Racks" at bounding box center [1060, 218] width 513 height 46
click at [1437, 207] on icon "button" at bounding box center [1442, 212] width 10 height 10
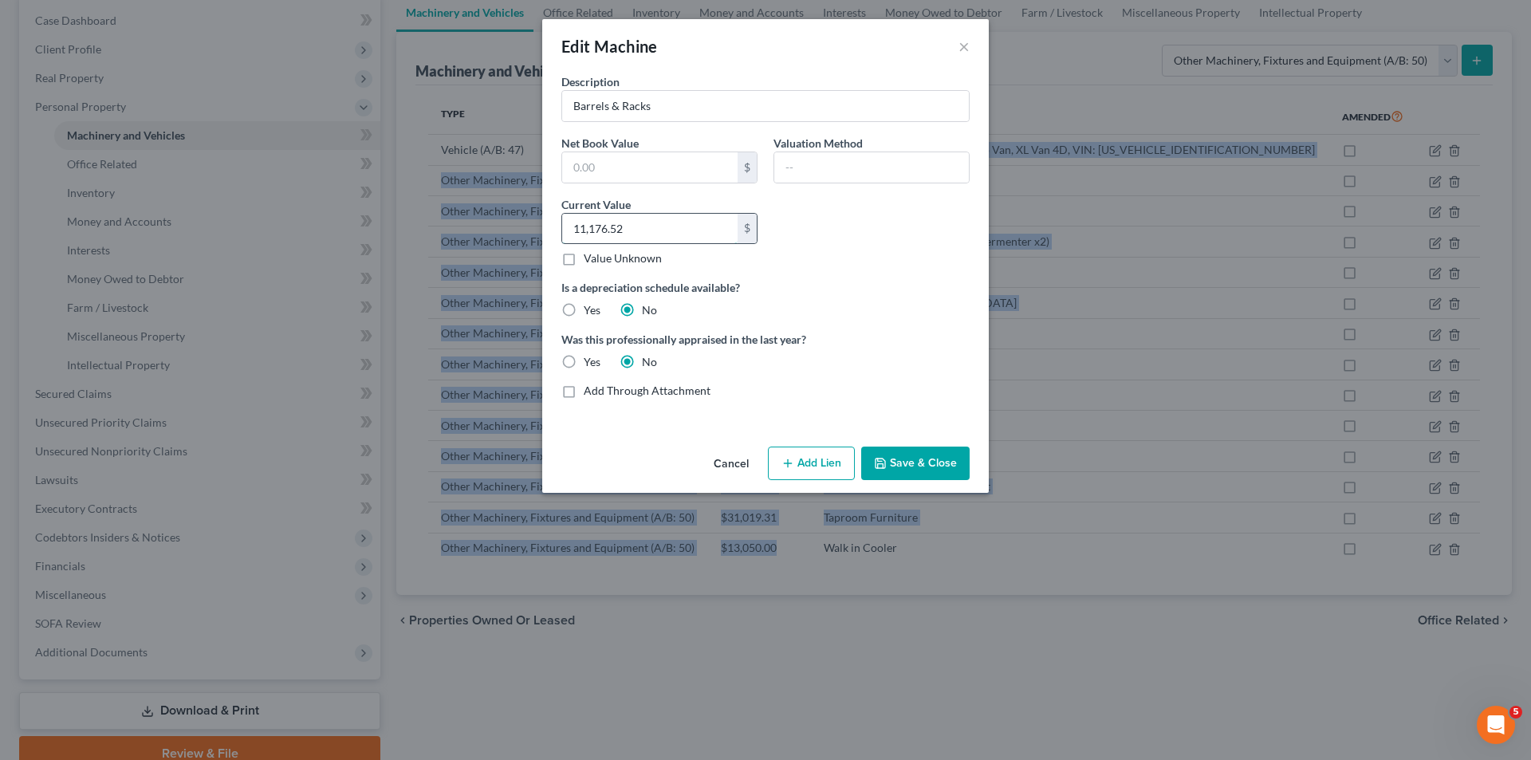
click at [638, 226] on input "11,176.52" at bounding box center [649, 229] width 175 height 30
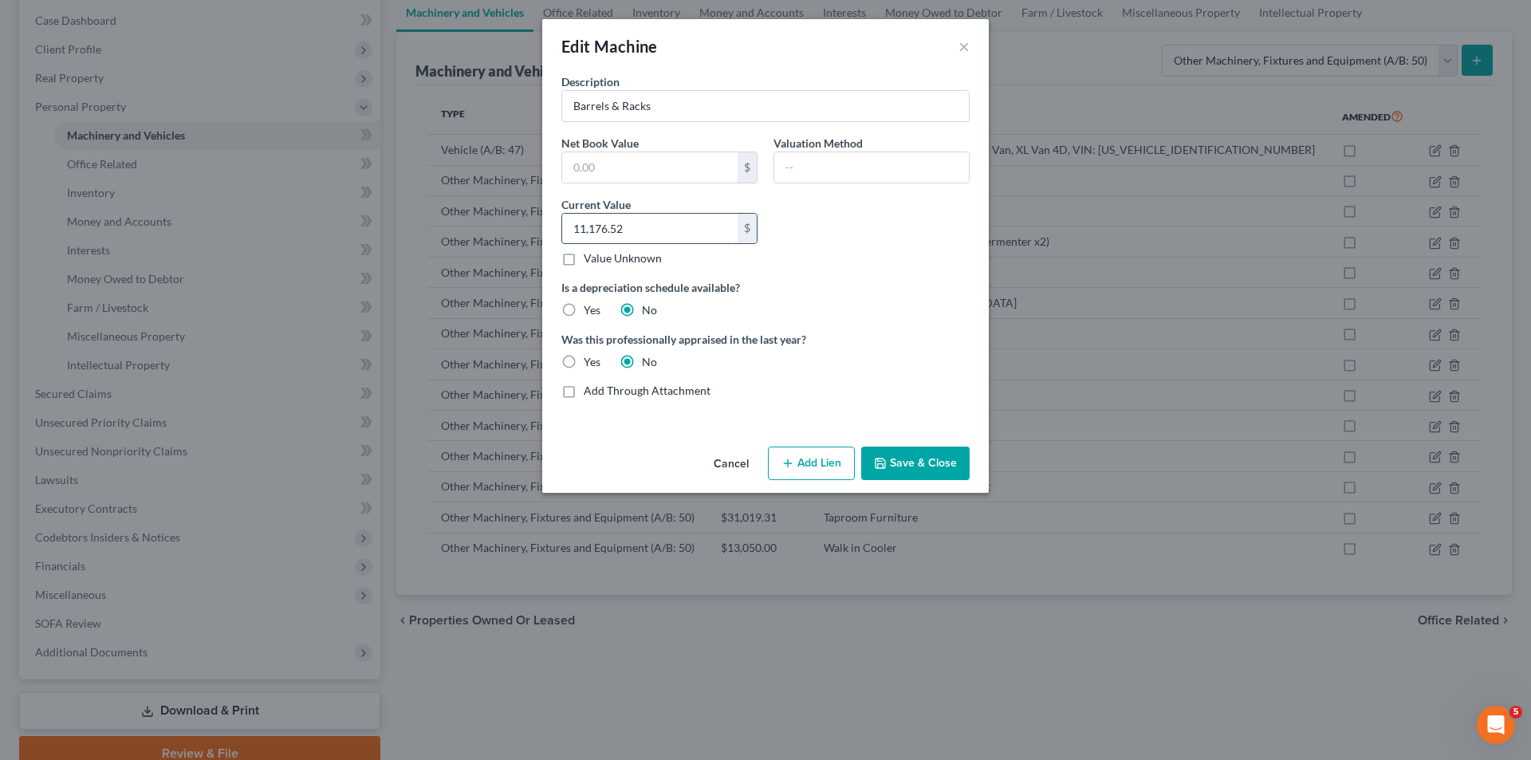
click at [638, 226] on input "11,176.52" at bounding box center [649, 229] width 175 height 30
paste input "$11,356.52"
type input "11,356.52"
click at [922, 468] on button "Save & Close" at bounding box center [915, 462] width 108 height 33
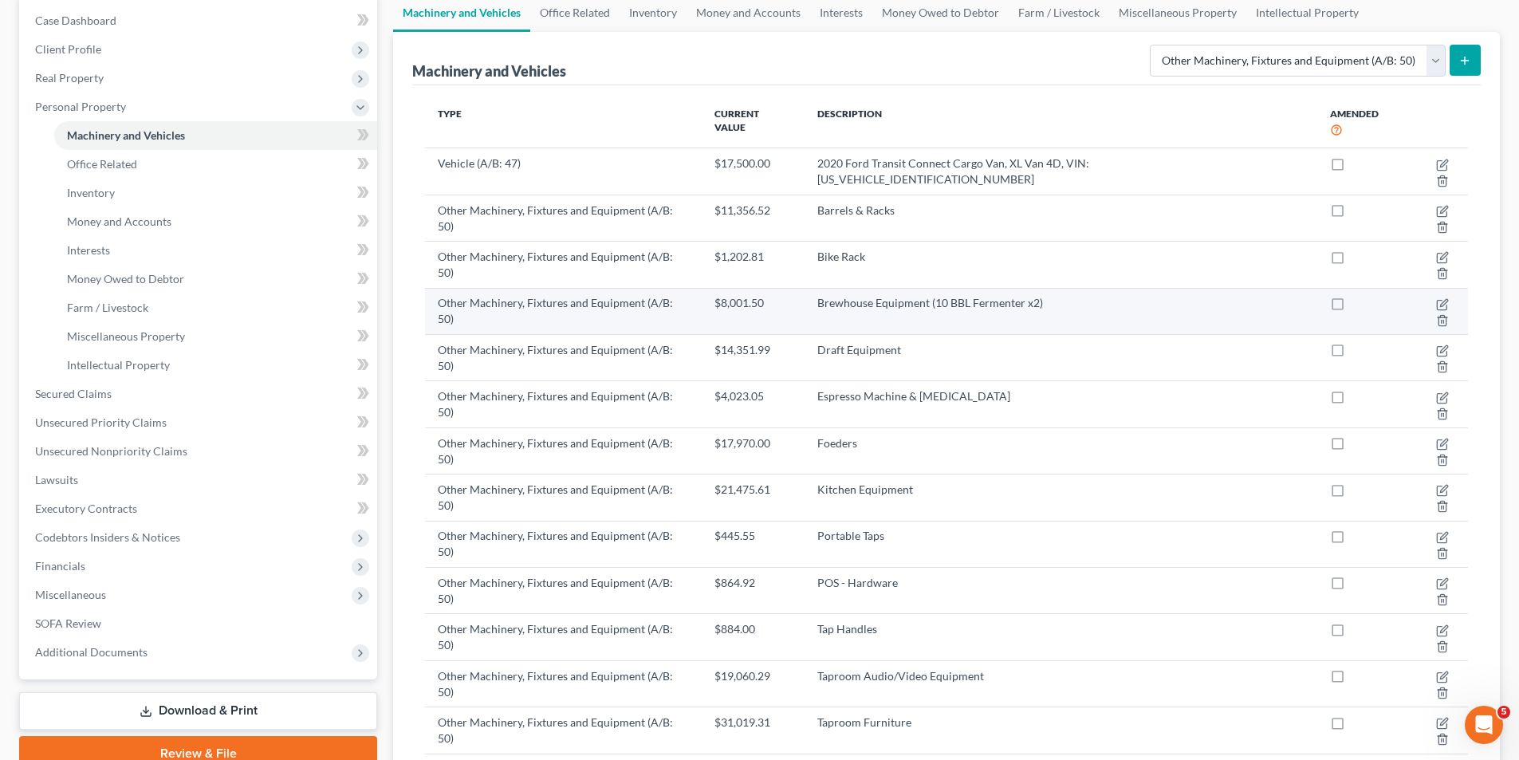
click at [932, 288] on td "Brewhouse Equipment (10 BBL Fermenter x2)" at bounding box center [1060, 311] width 513 height 46
click at [1093, 288] on td "Brewhouse Equipment (10 BBL Fermenter x2)" at bounding box center [1060, 311] width 513 height 46
click at [1440, 299] on icon "button" at bounding box center [1443, 302] width 7 height 7
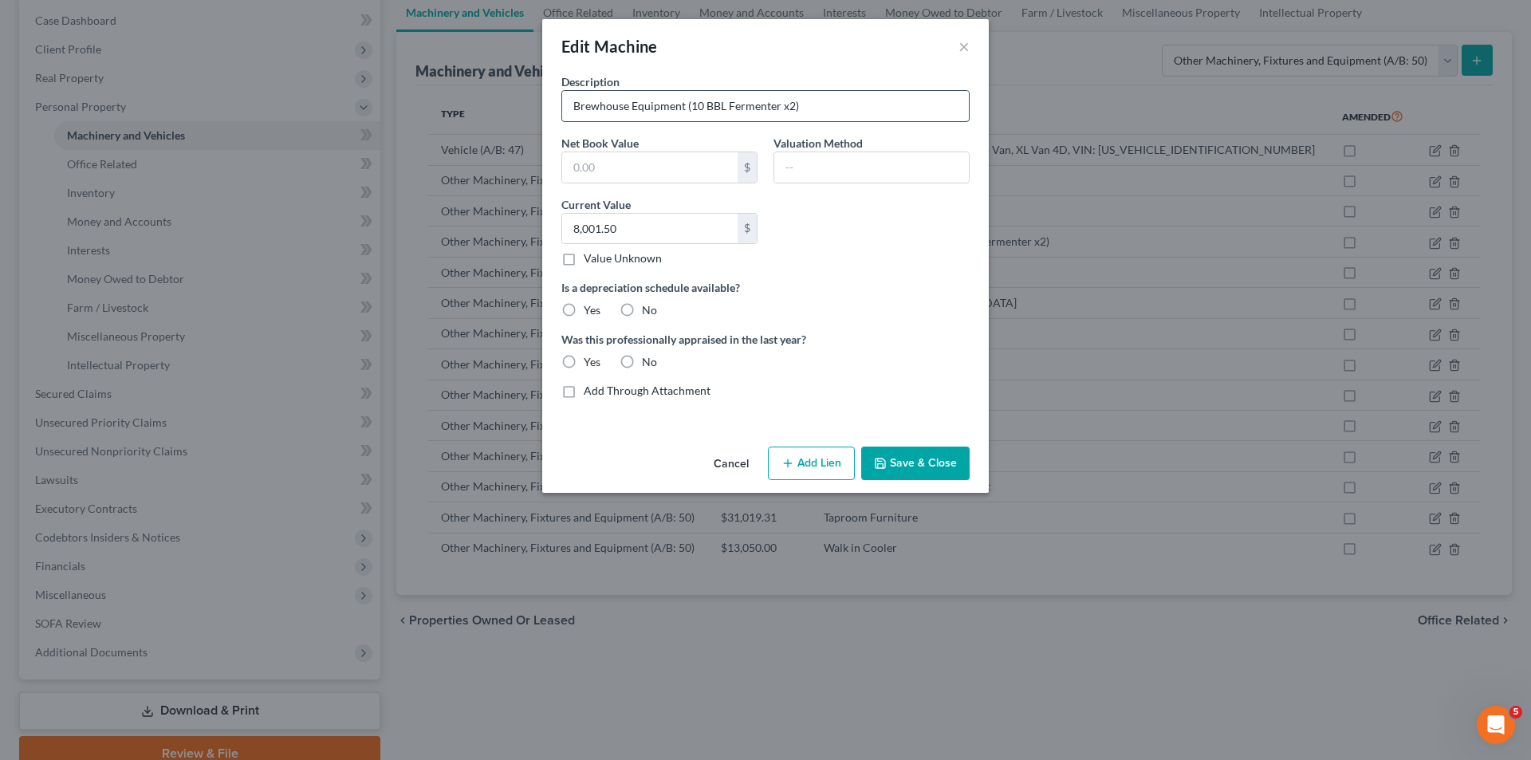
drag, startPoint x: 710, startPoint y: 104, endPoint x: 938, endPoint y: 100, distance: 227.2
click at [938, 100] on input "Brewhouse Equipment (10 BBL Fermenter x2)" at bounding box center [765, 106] width 407 height 30
type input "Brewhouse Equipment"
paste input "text"
paste input "1"
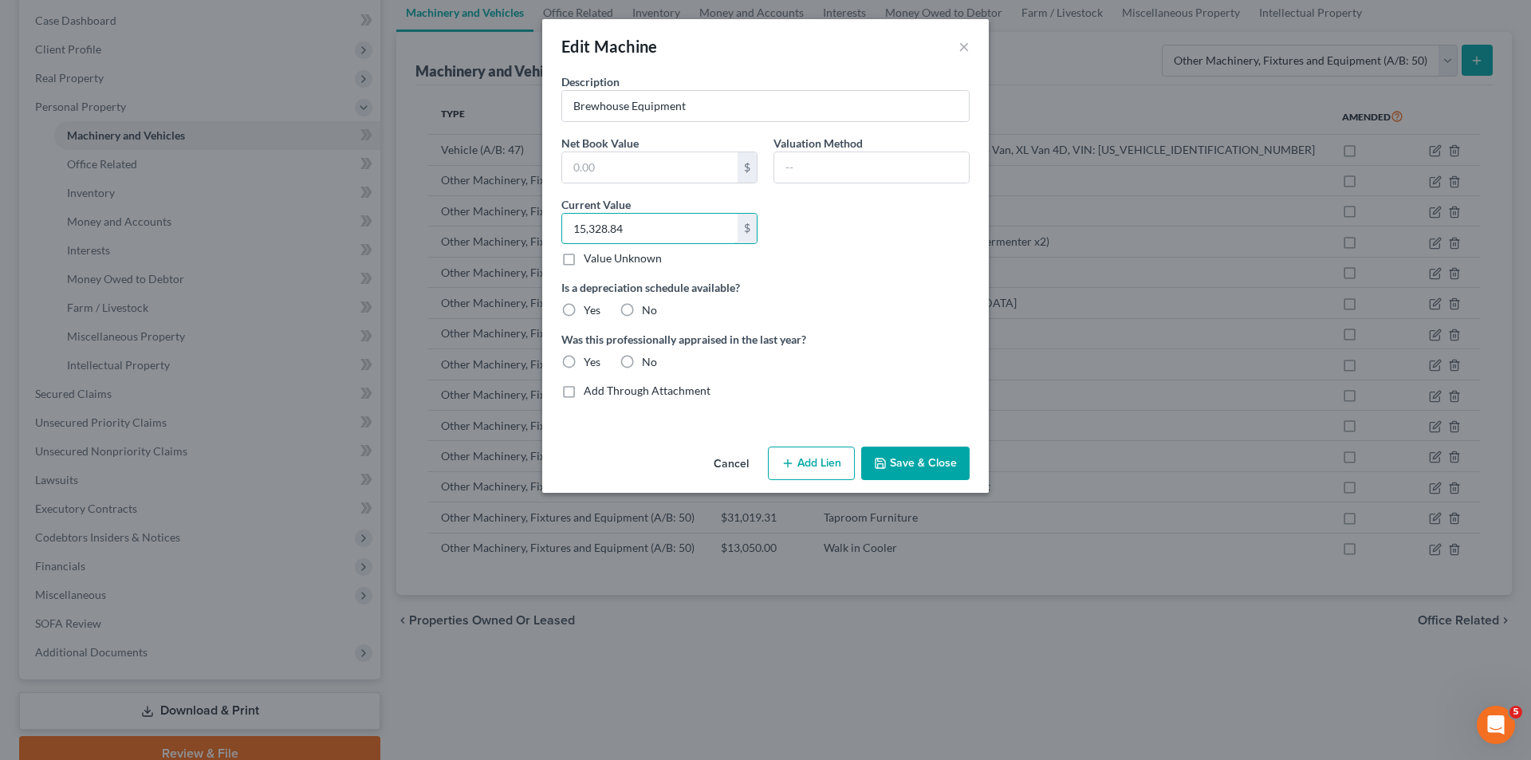
type input "15,328.84"
click at [642, 312] on label "No" at bounding box center [649, 310] width 15 height 16
click at [648, 312] on input "No" at bounding box center [653, 307] width 10 height 10
radio input "true"
click at [642, 360] on label "No" at bounding box center [649, 362] width 15 height 16
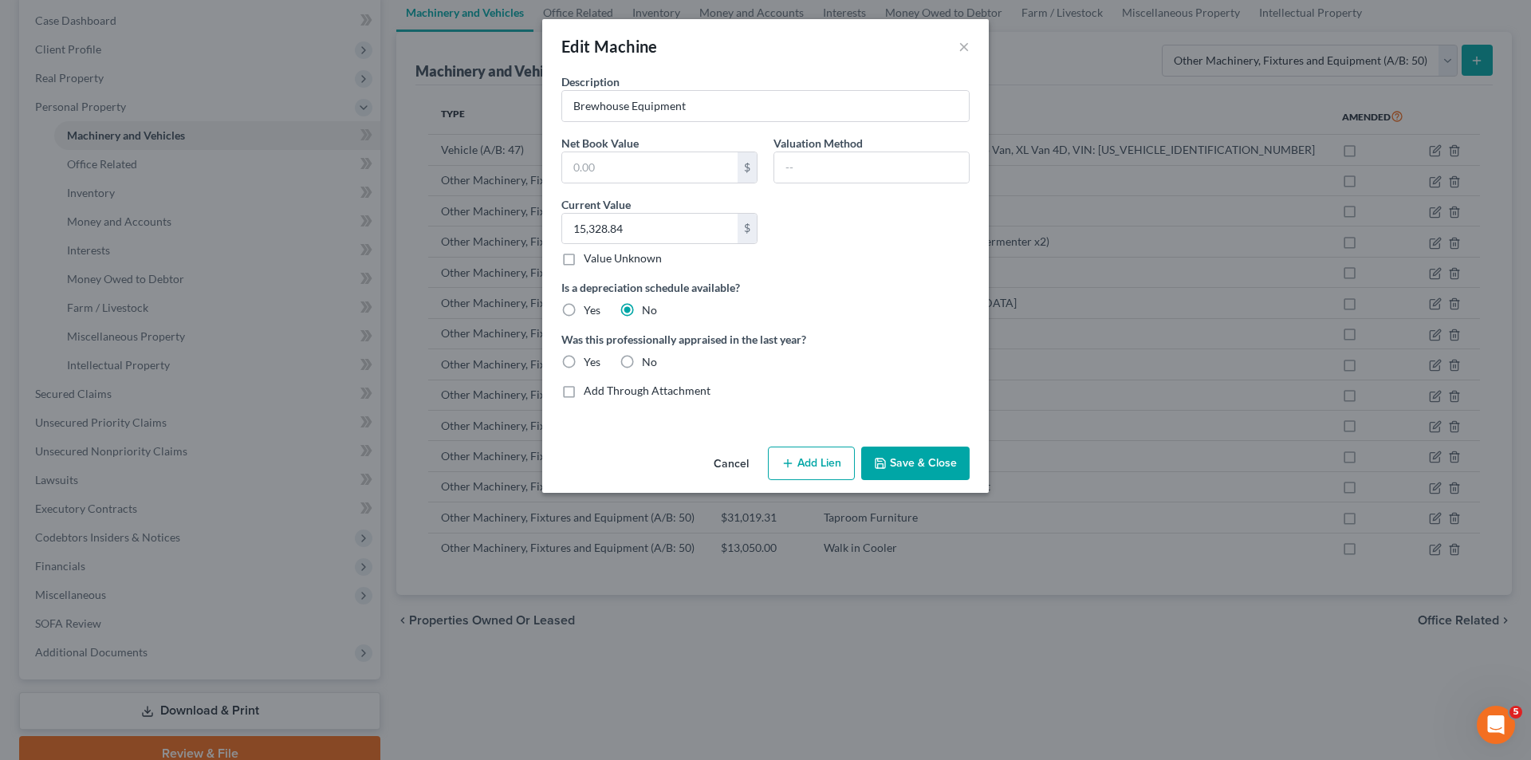
click at [648, 360] on input "No" at bounding box center [653, 359] width 10 height 10
radio input "true"
click at [915, 455] on button "Save & Close" at bounding box center [915, 462] width 108 height 33
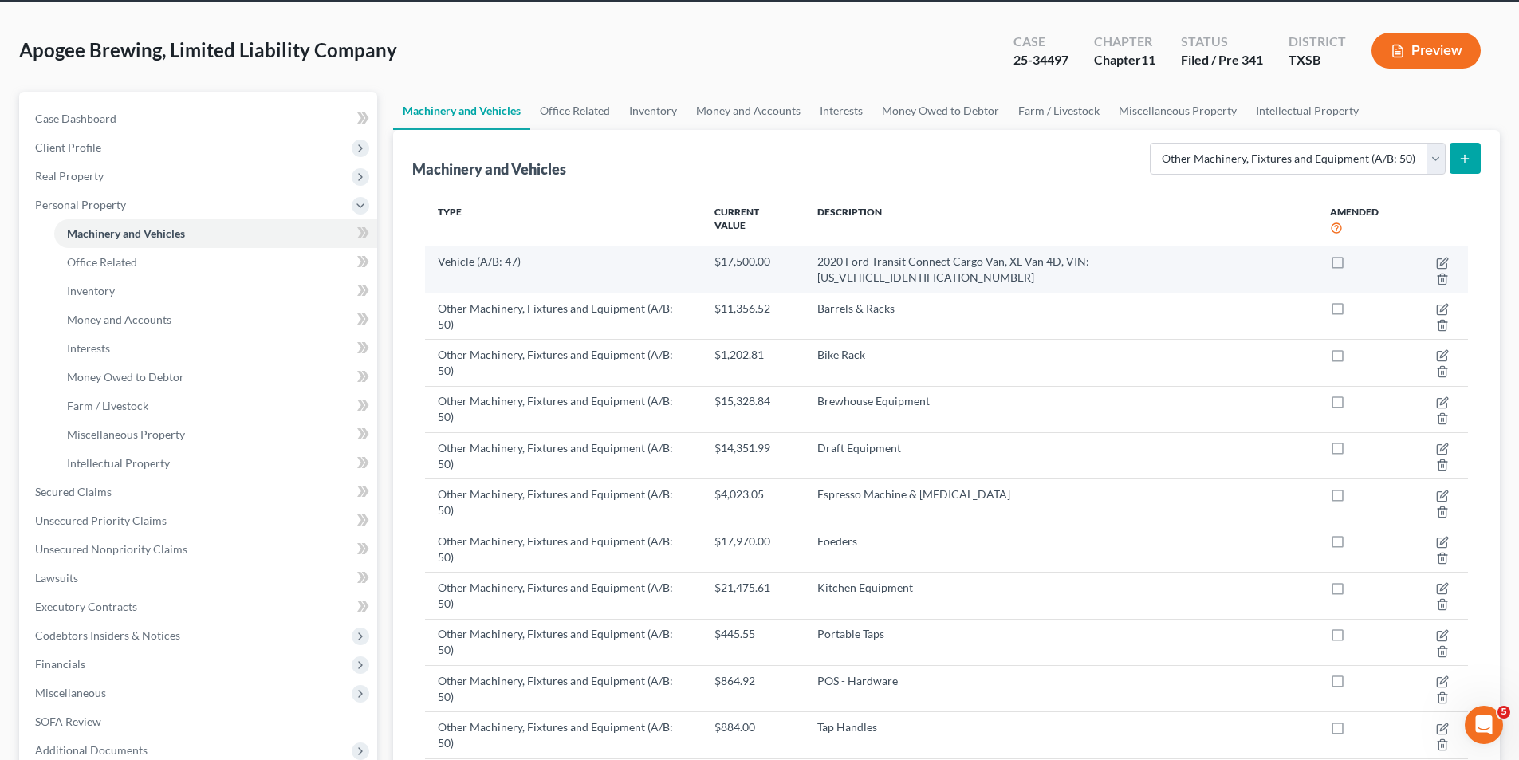
scroll to position [0, 0]
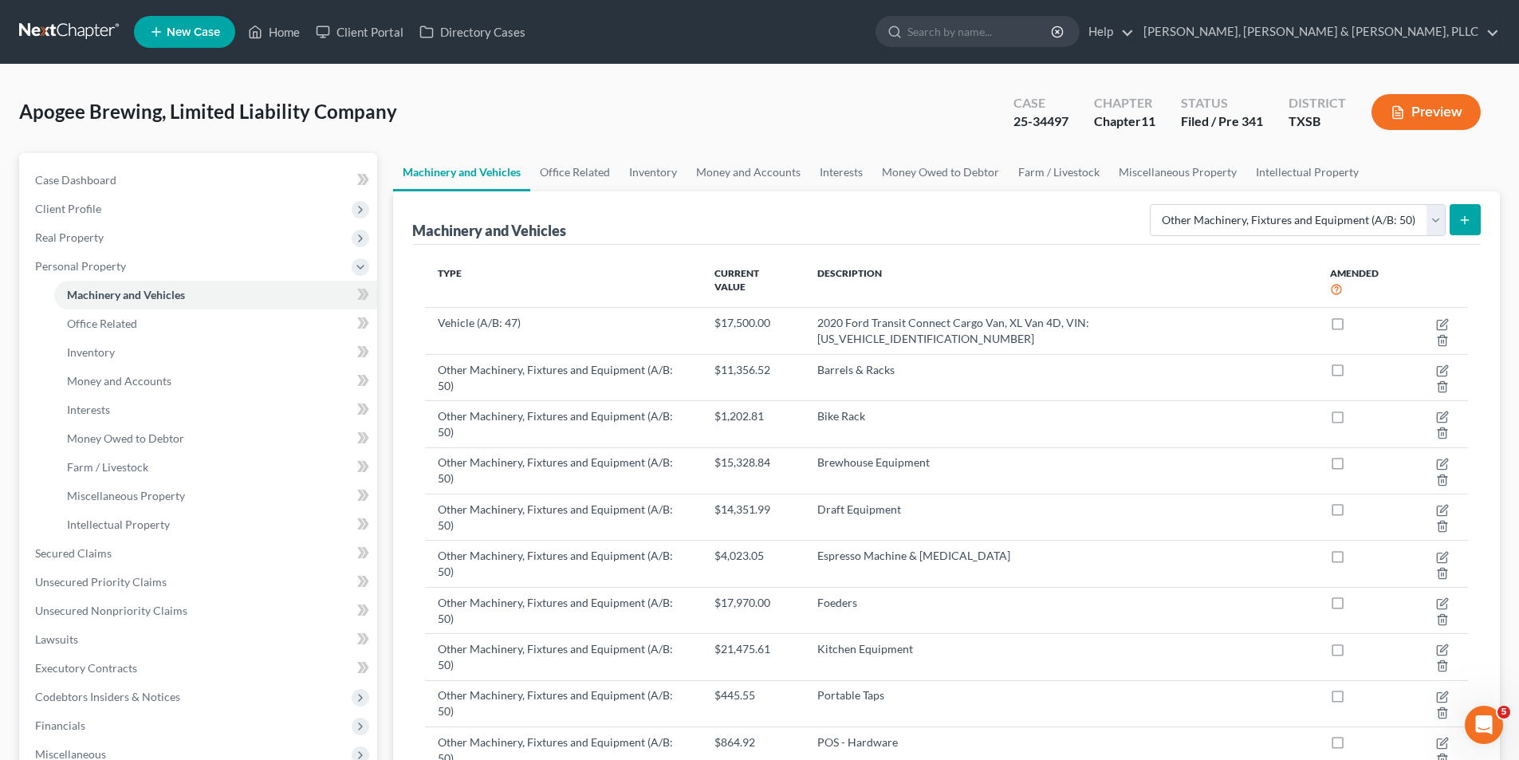
click at [1469, 222] on icon "submit" at bounding box center [1464, 220] width 13 height 13
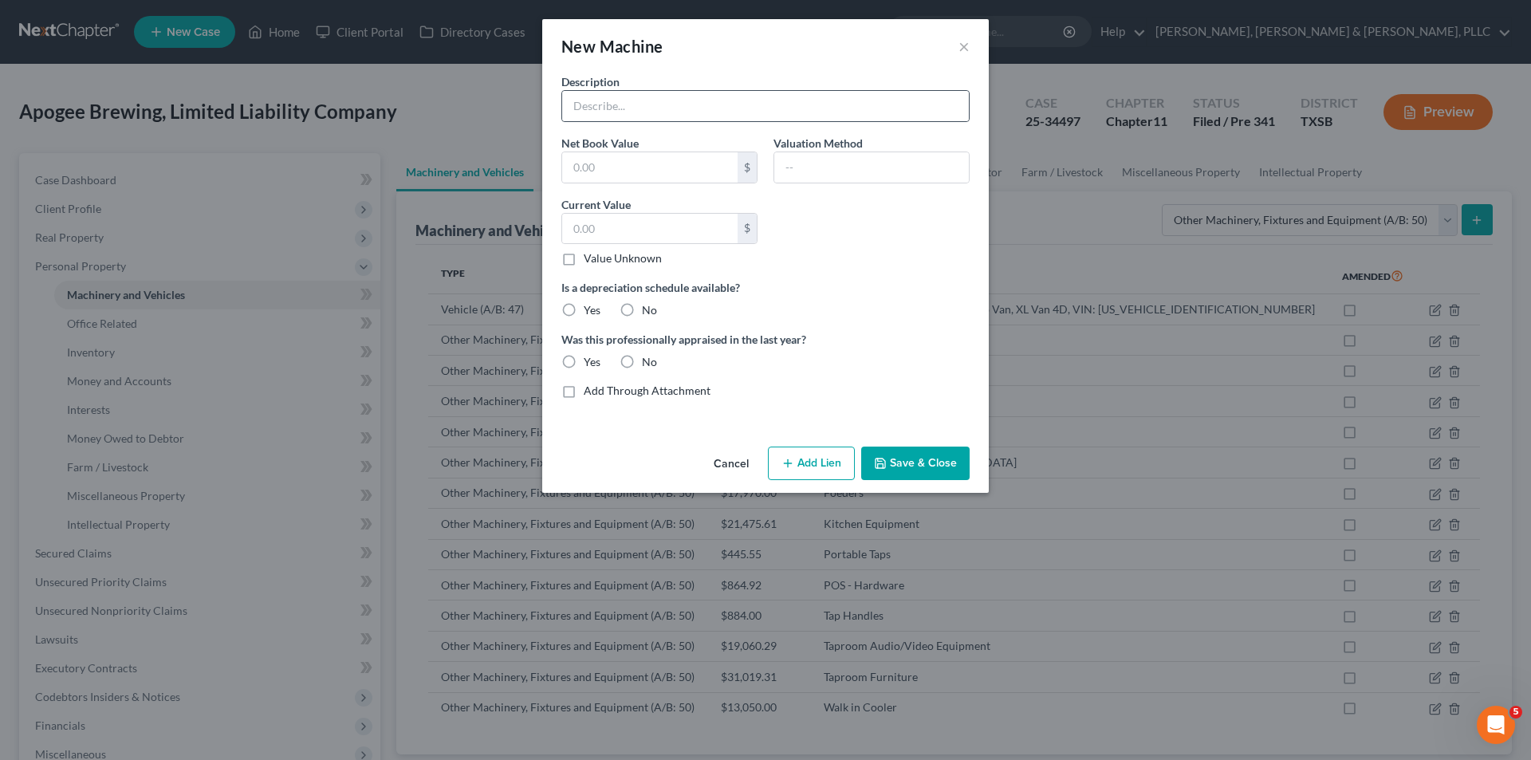
click at [738, 121] on div at bounding box center [765, 106] width 408 height 32
click at [733, 117] on input "text" at bounding box center [765, 106] width 407 height 30
type input "Cold Box Components"
drag, startPoint x: 679, startPoint y: 202, endPoint x: 674, endPoint y: 215, distance: 13.6
click at [679, 202] on div "Current Value $ Value Unknown Balance Undetermined $ Value Unknown" at bounding box center [659, 231] width 212 height 71
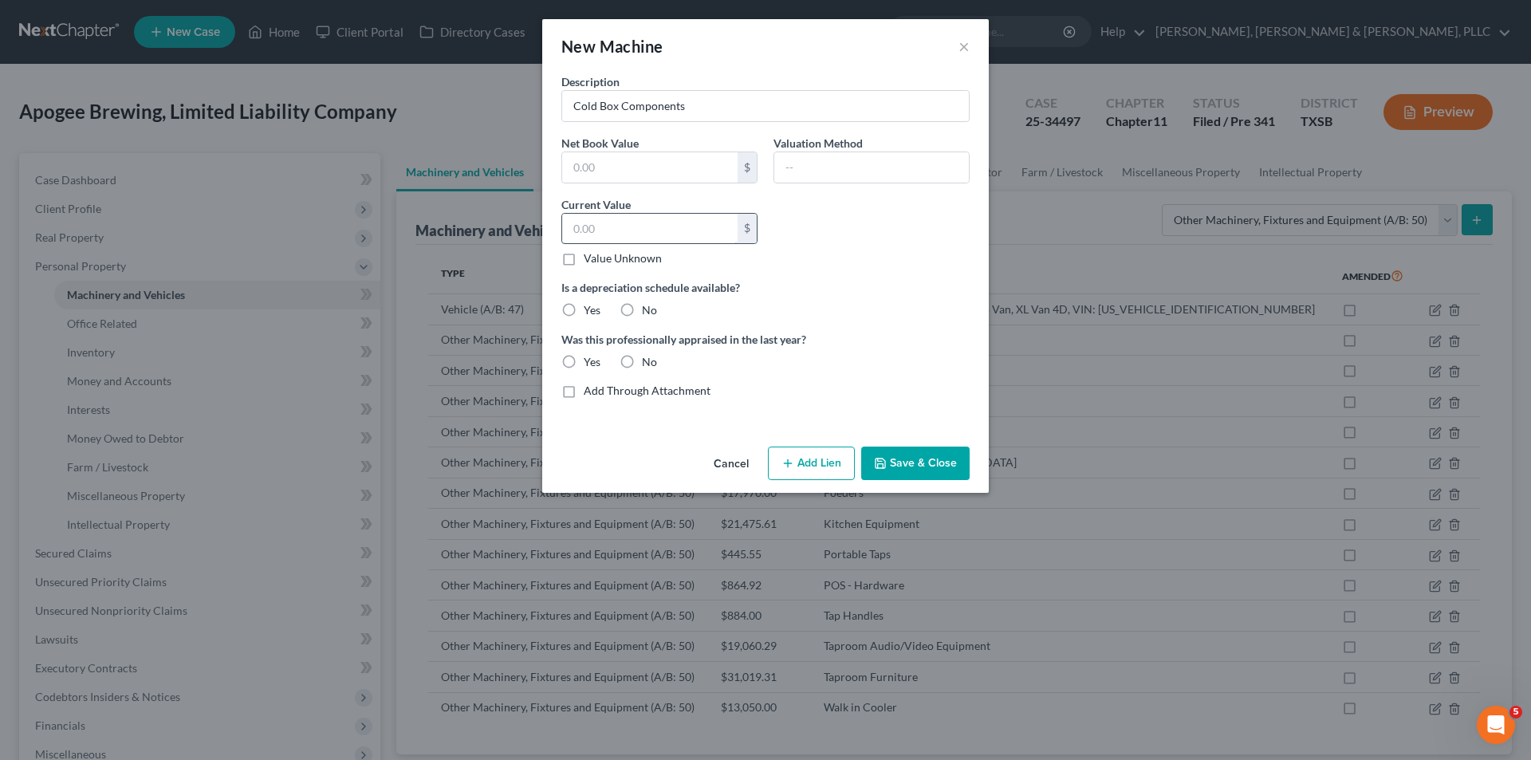
click at [674, 217] on input "text" at bounding box center [649, 229] width 175 height 30
type input "815.59"
click at [640, 318] on div "No" at bounding box center [637, 310] width 37 height 16
click at [642, 309] on label "No" at bounding box center [649, 310] width 15 height 16
click at [648, 309] on input "No" at bounding box center [653, 307] width 10 height 10
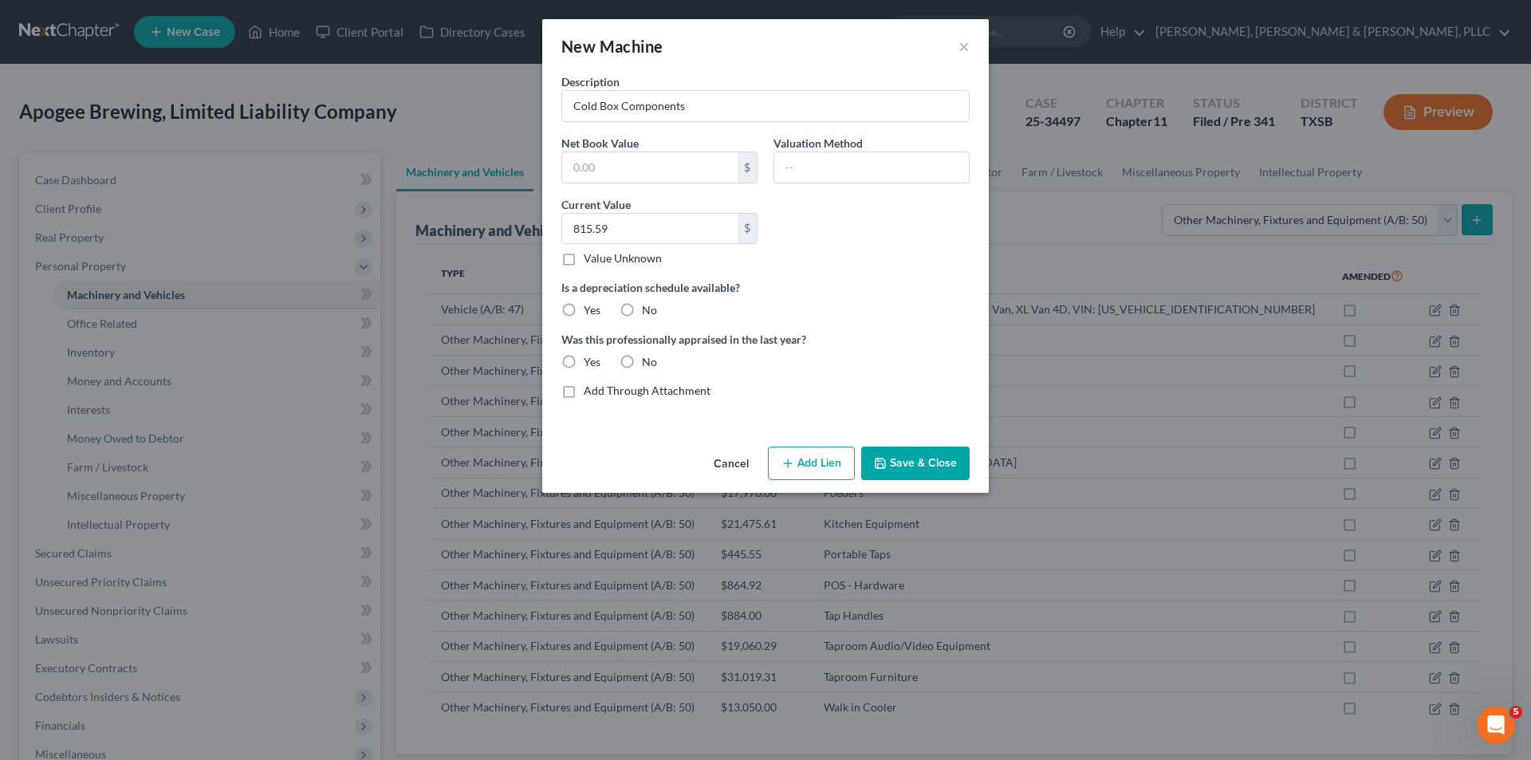
radio input "true"
click at [642, 360] on label "No" at bounding box center [649, 362] width 15 height 16
click at [648, 360] on input "No" at bounding box center [653, 359] width 10 height 10
radio input "true"
click at [913, 452] on button "Save & Close" at bounding box center [915, 462] width 108 height 33
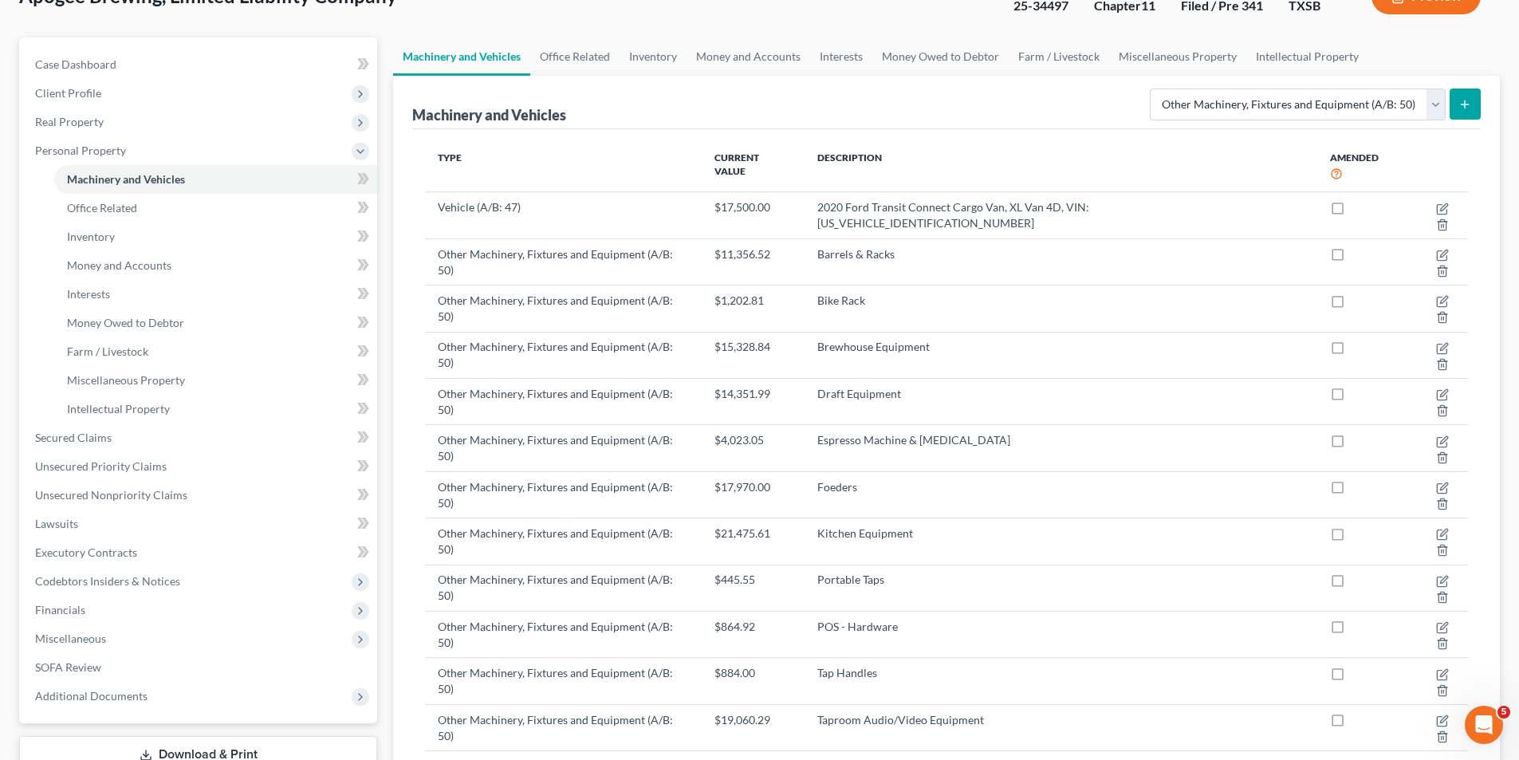
scroll to position [80, 0]
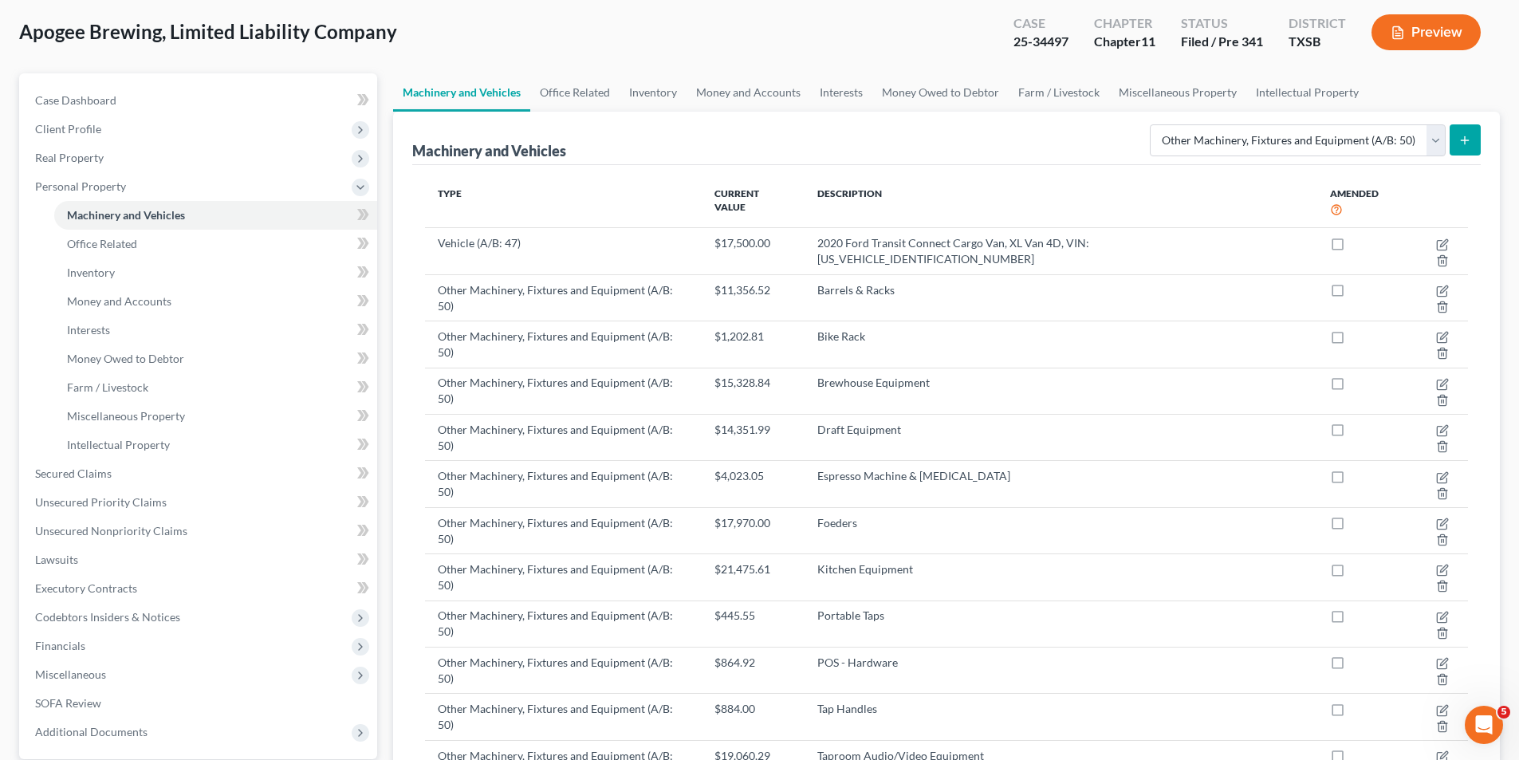
click at [1349, 167] on div "Type Current Value Description Amended Vehicle (A/B: 47) $17,500.00 2020 Ford T…" at bounding box center [946, 561] width 1068 height 793
click at [1475, 147] on button "submit" at bounding box center [1464, 139] width 31 height 31
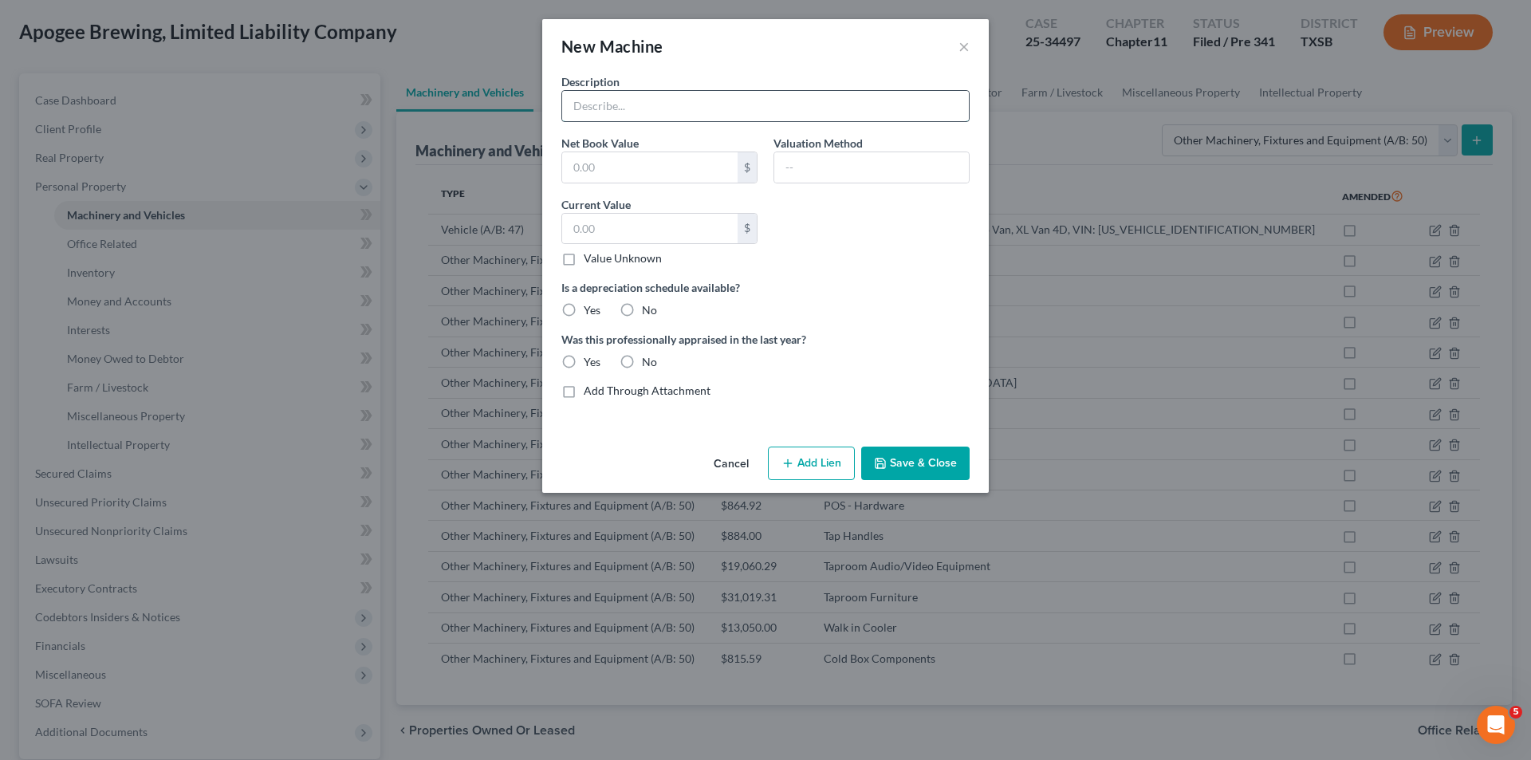
click at [682, 107] on input "text" at bounding box center [765, 106] width 407 height 30
type input "Lab Equipment"
type input "957.73"
click at [910, 459] on button "Save & Close" at bounding box center [915, 462] width 108 height 33
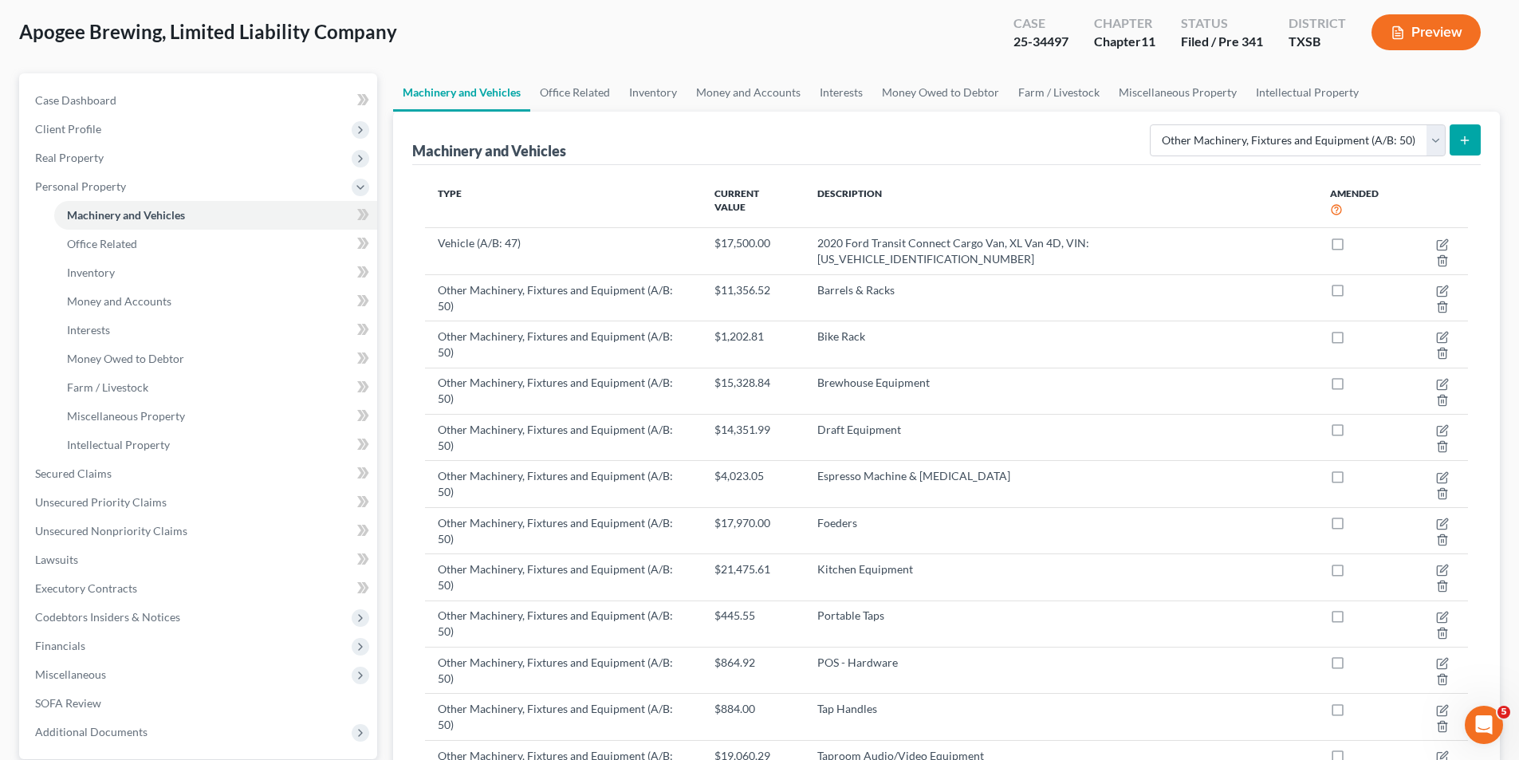
click at [1453, 142] on button "submit" at bounding box center [1464, 139] width 31 height 31
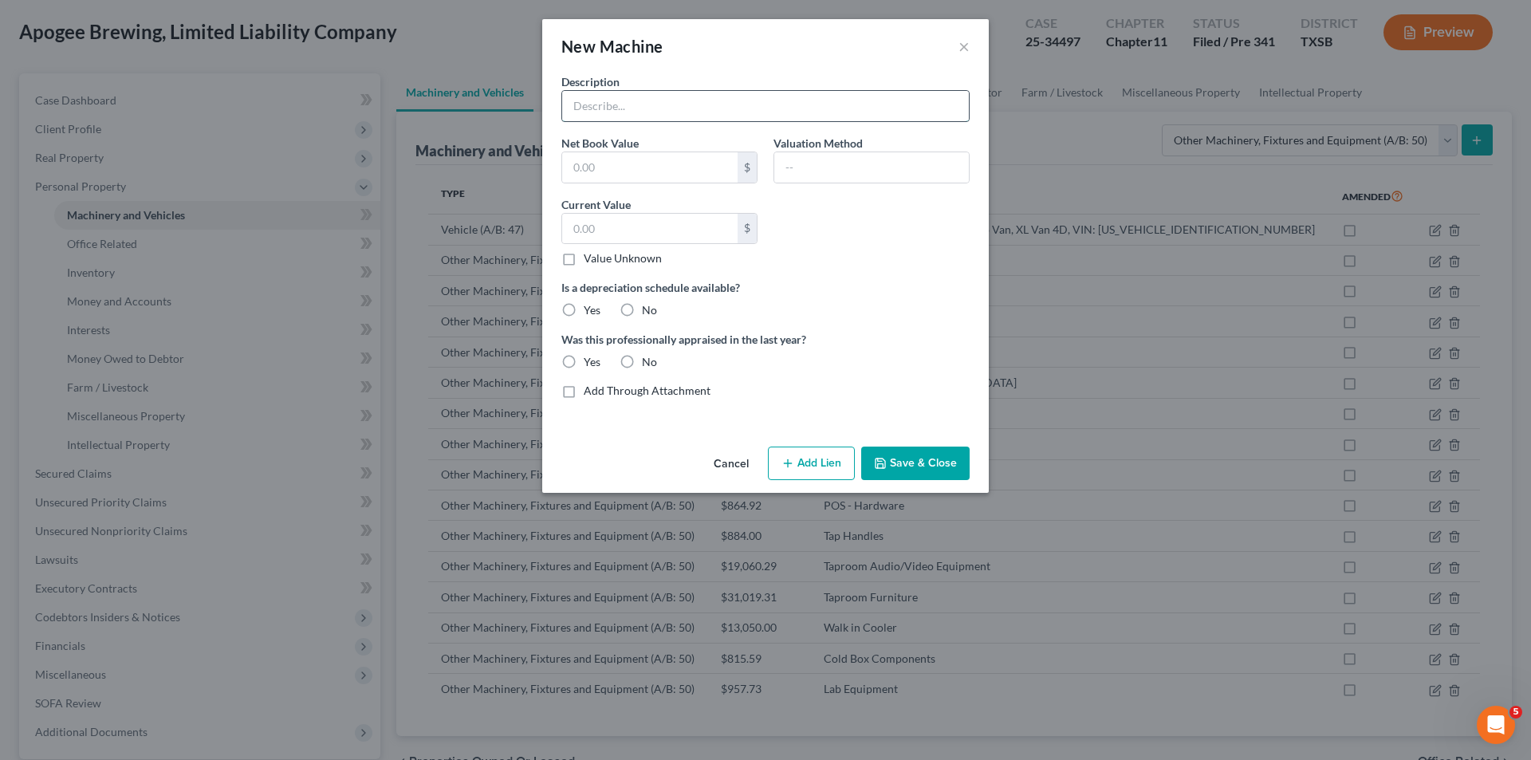
click at [670, 110] on input "text" at bounding box center [765, 106] width 407 height 30
type input "Solids Separator"
type input "5,325.70"
click at [930, 464] on button "Save & Close" at bounding box center [915, 462] width 108 height 33
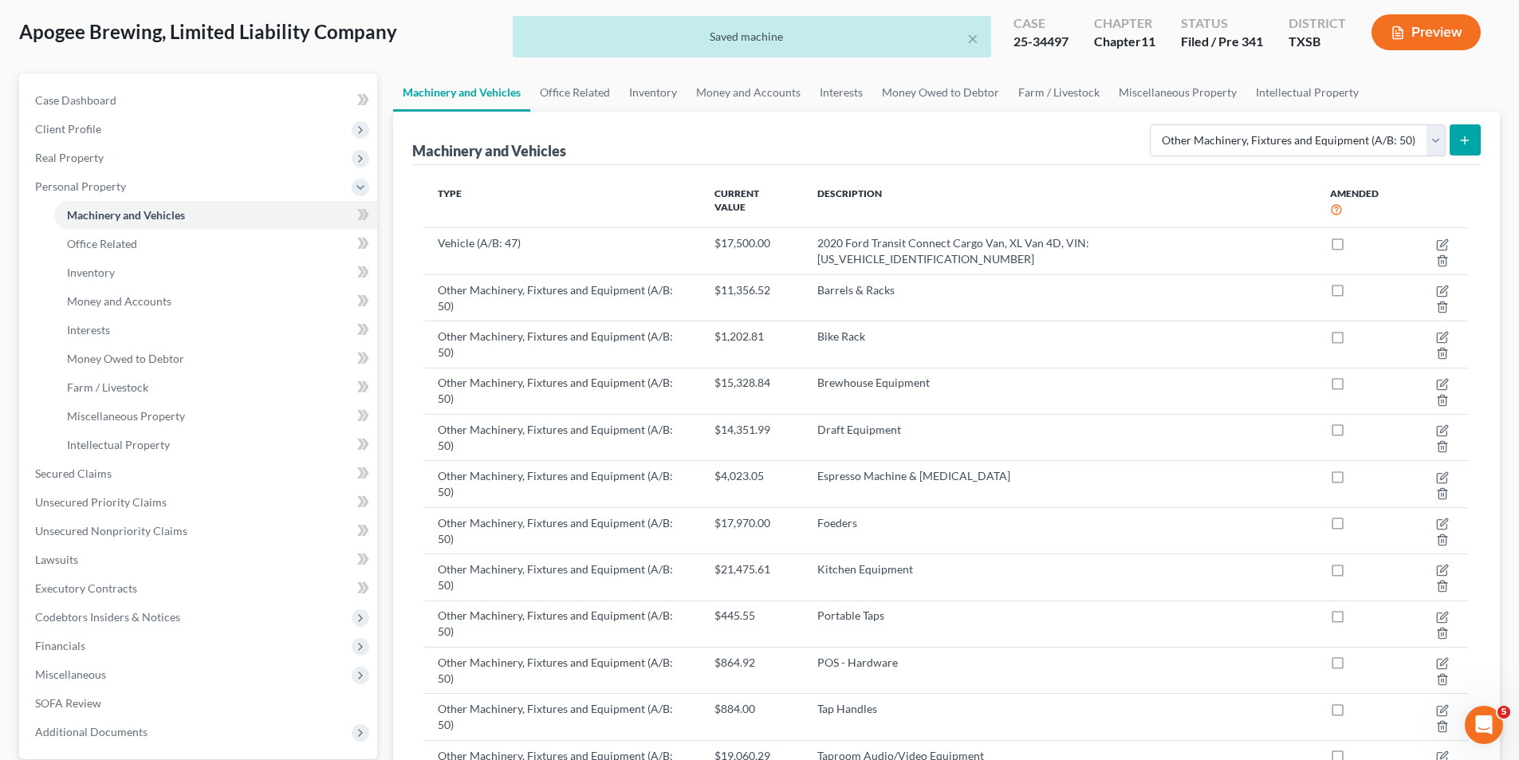
click at [1472, 133] on button "submit" at bounding box center [1464, 139] width 31 height 31
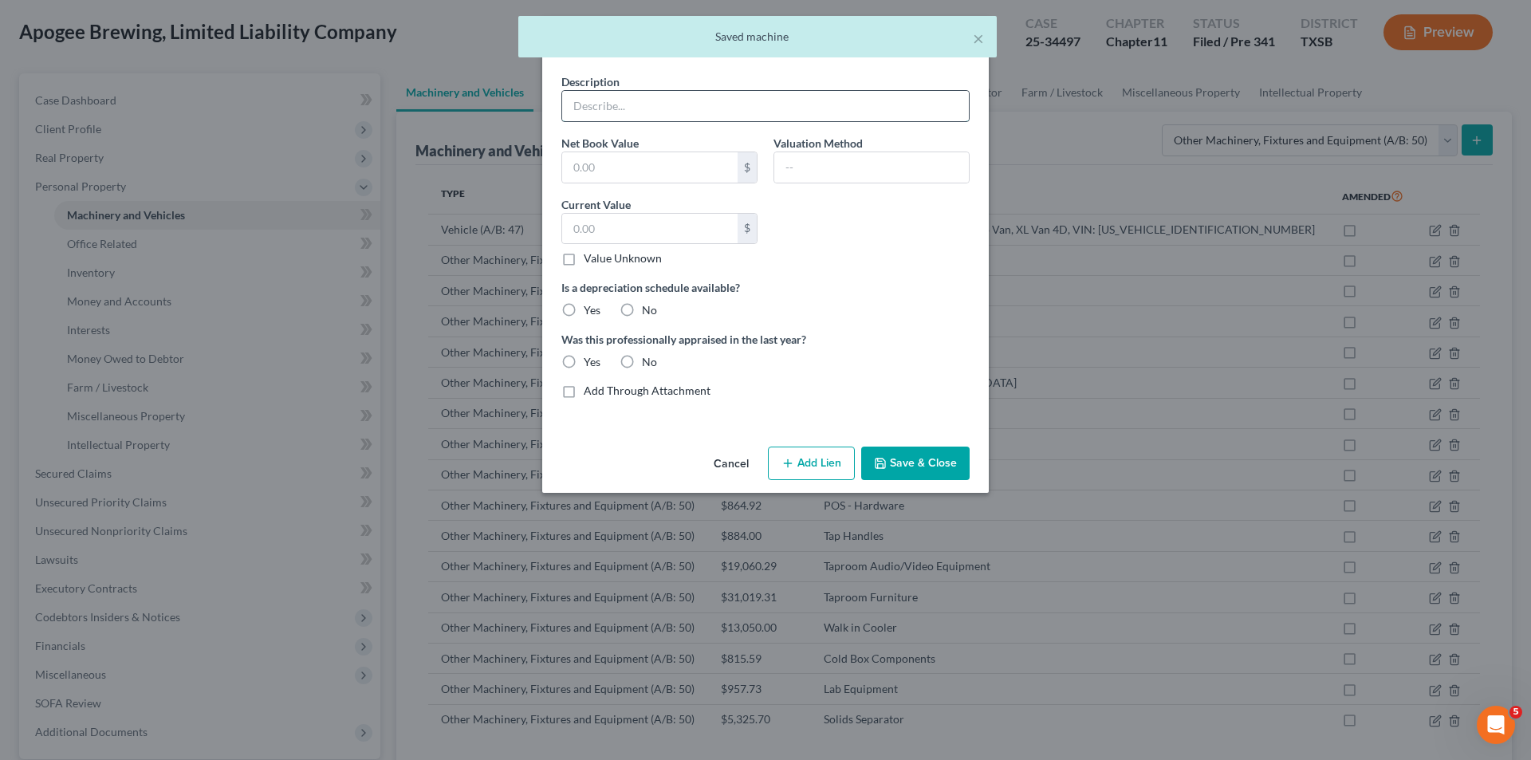
click at [728, 116] on input "text" at bounding box center [765, 106] width 407 height 30
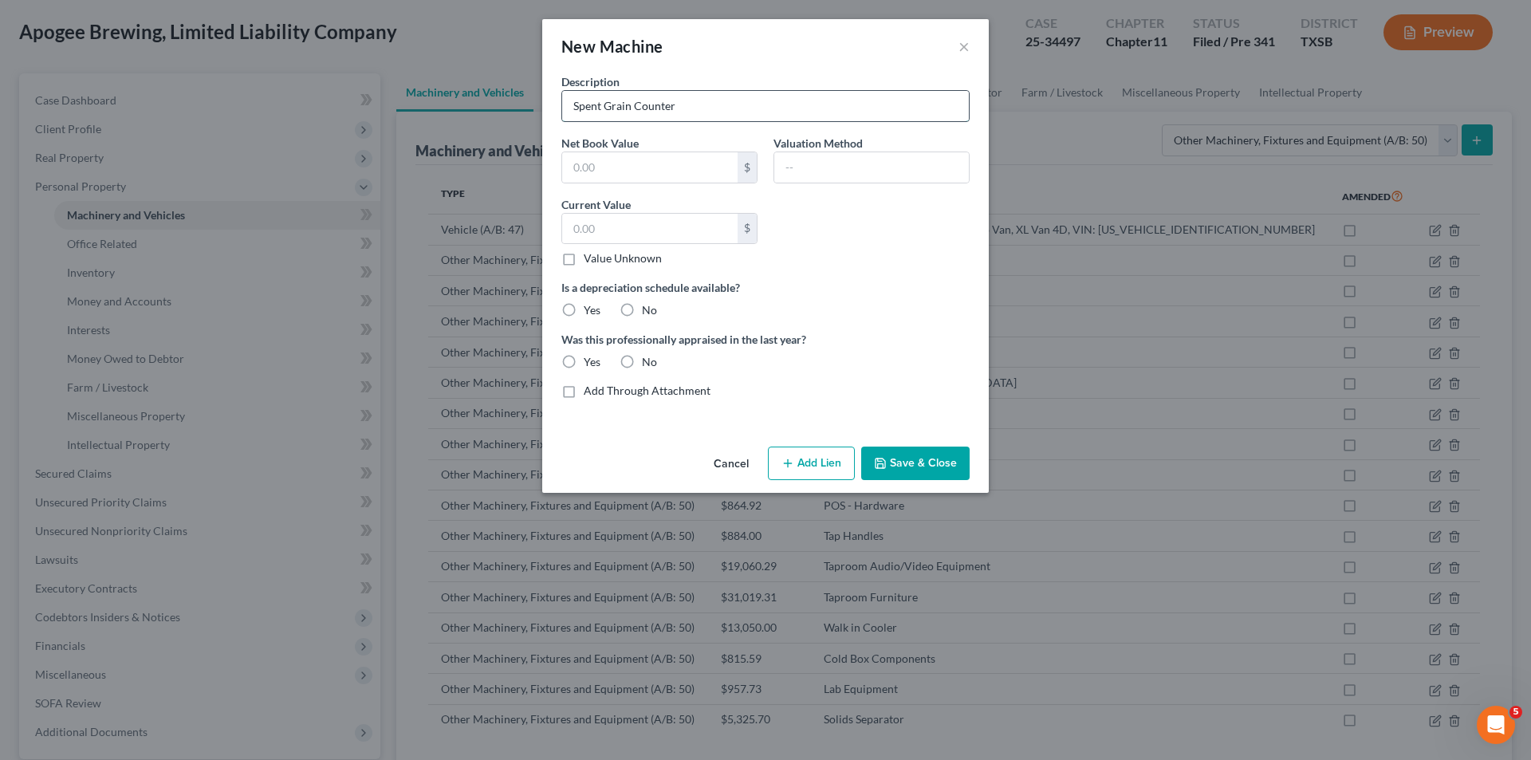
type input "Spent Grain Counter"
type input "194.85"
click at [651, 311] on label "No" at bounding box center [649, 310] width 15 height 16
click at [651, 311] on input "No" at bounding box center [653, 307] width 10 height 10
radio input "true"
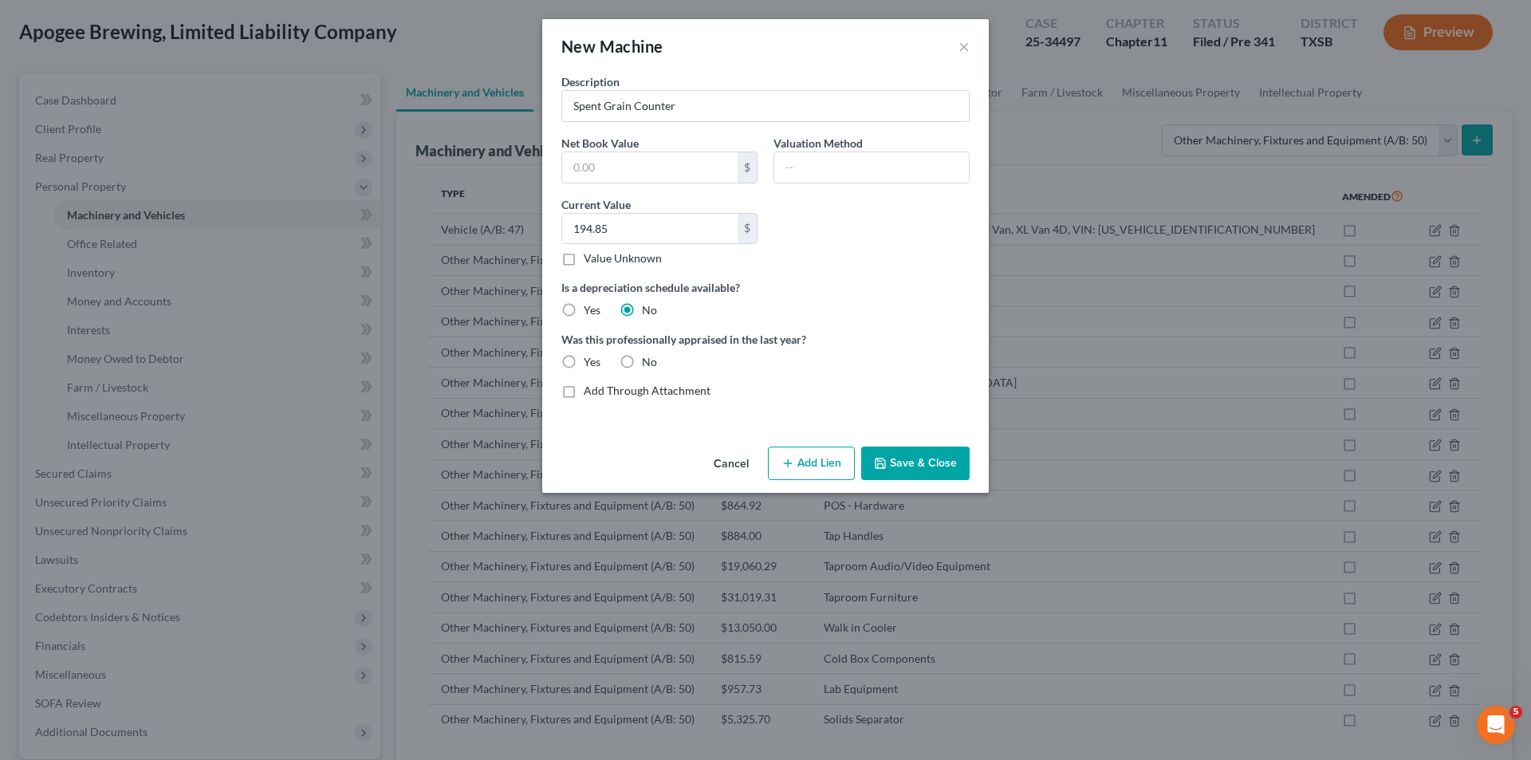
click at [642, 355] on label "No" at bounding box center [649, 362] width 15 height 16
click at [648, 355] on input "No" at bounding box center [653, 359] width 10 height 10
radio input "true"
click at [867, 460] on button "Save & Close" at bounding box center [915, 462] width 108 height 33
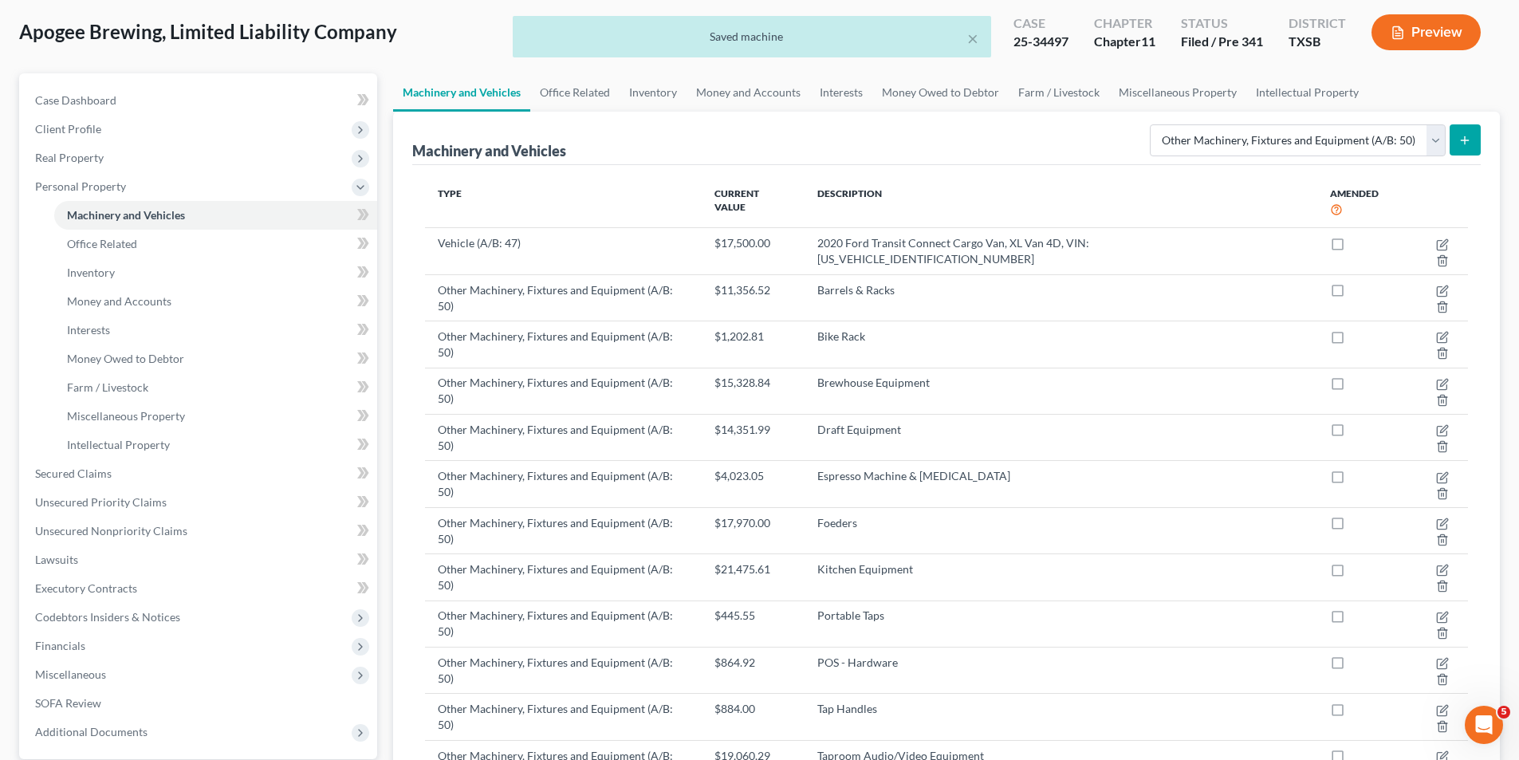
drag, startPoint x: 1498, startPoint y: 137, endPoint x: 1480, endPoint y: 143, distance: 18.4
click at [1492, 139] on div "Machinery and Vehicles Select Type Aircraft (A/B: 49) Other Machinery, Fixtures…" at bounding box center [946, 605] width 1107 height 986
click at [1473, 143] on button "submit" at bounding box center [1464, 139] width 31 height 31
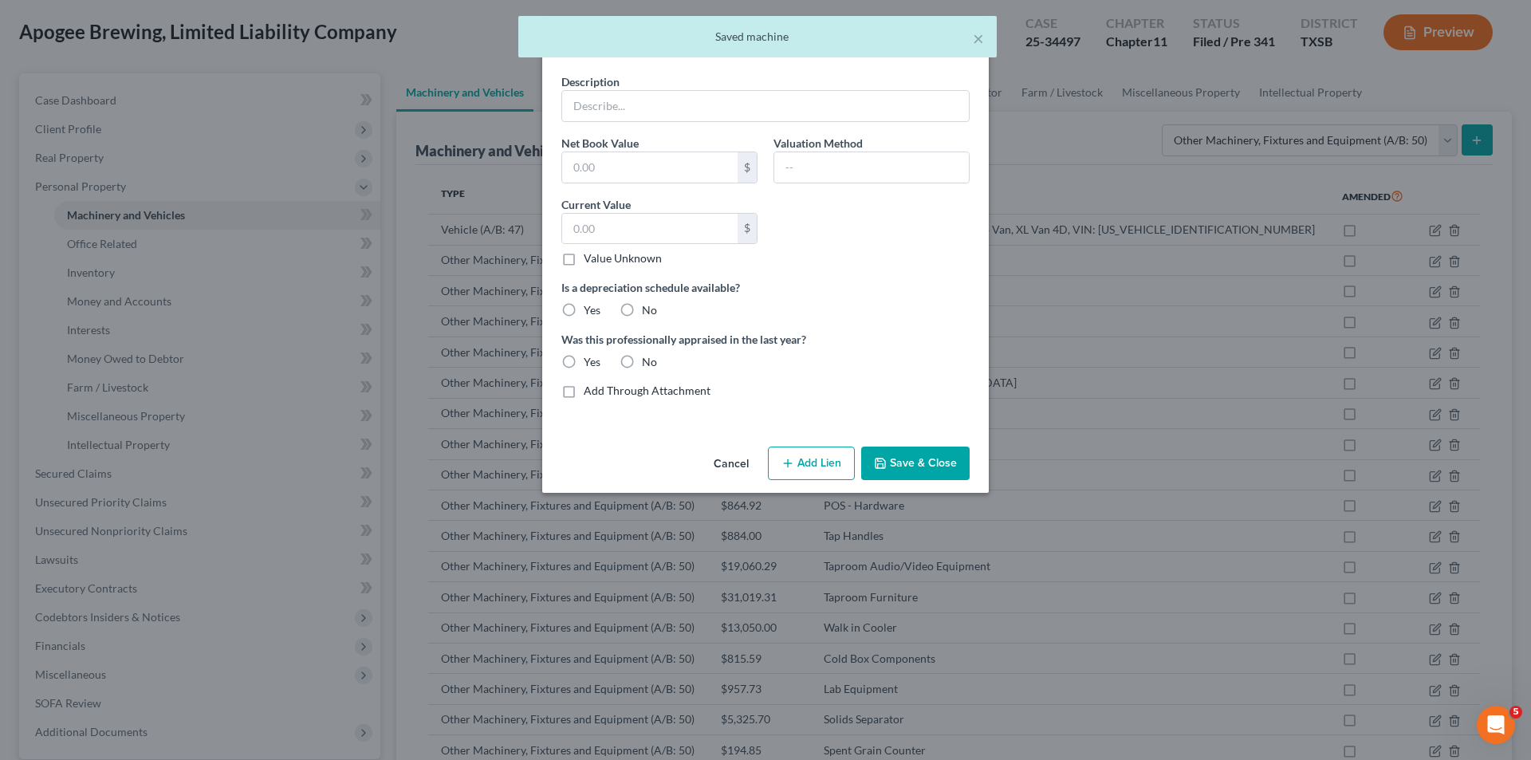
click at [710, 136] on div "Net Book Value $" at bounding box center [659, 159] width 212 height 49
click at [711, 117] on input "text" at bounding box center [765, 106] width 407 height 30
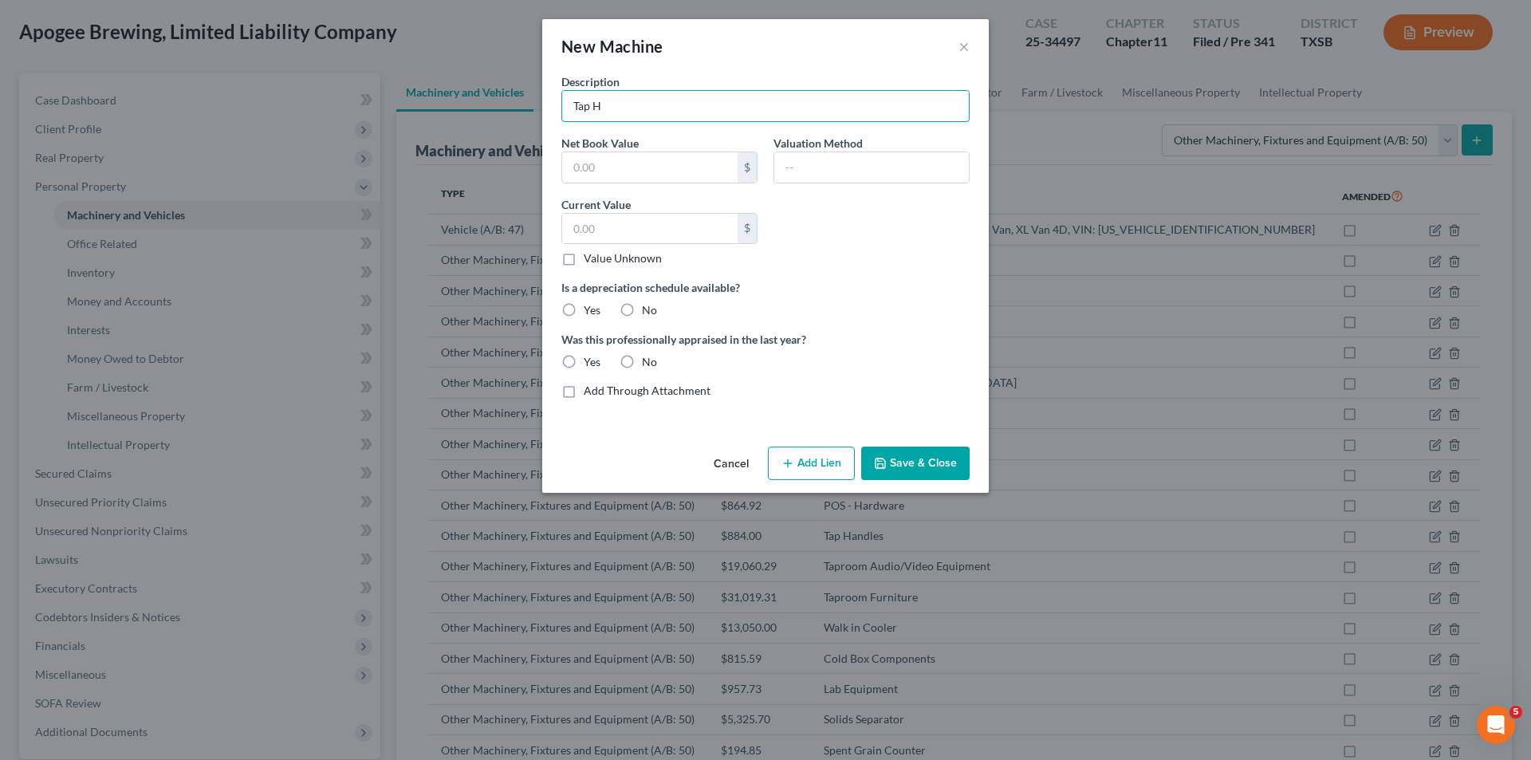
type input "Tap H"
click at [973, 45] on div "New Machine ×" at bounding box center [765, 46] width 446 height 54
click at [964, 53] on button "×" at bounding box center [963, 46] width 11 height 19
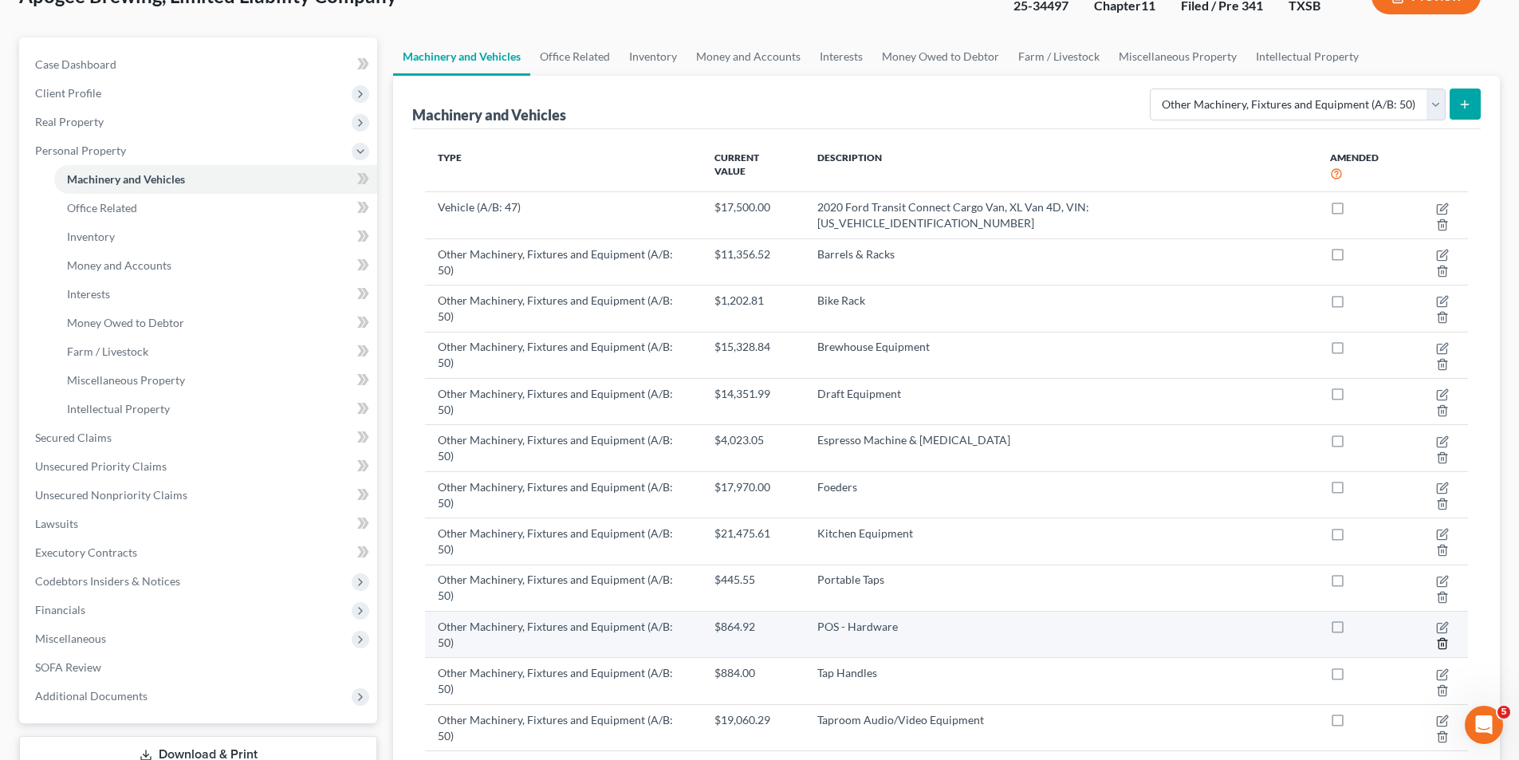
scroll to position [0, 0]
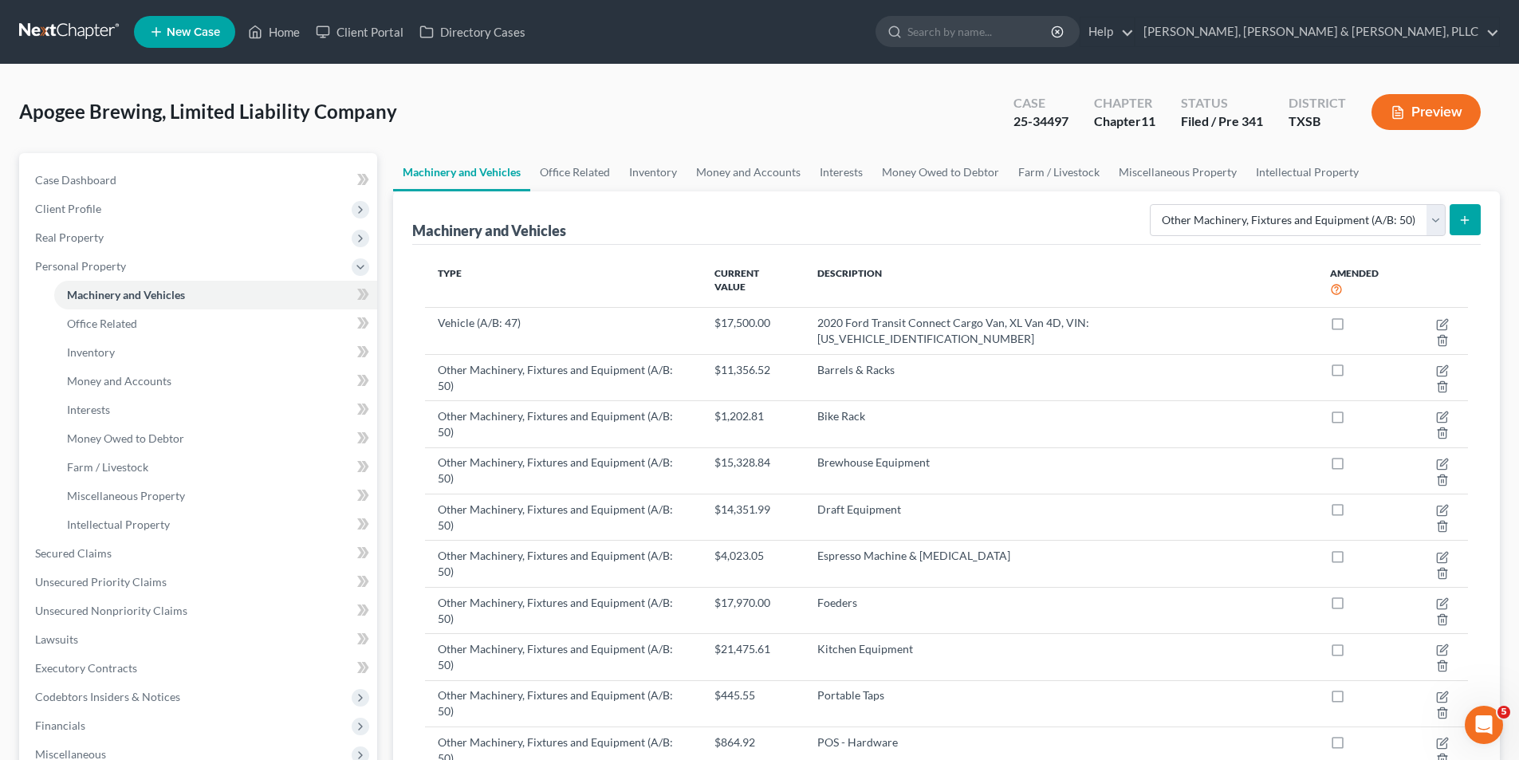
click at [1433, 239] on div "Select Type Aircraft (A/B: 49) Other Machinery, Fixtures and Equipment (A/B: 50…" at bounding box center [1311, 219] width 337 height 42
click at [1430, 231] on select "Select Type Aircraft (A/B: 49) Other Machinery, Fixtures and Equipment (A/B: 50…" at bounding box center [1298, 220] width 296 height 32
click at [1476, 187] on ul "Machinery and Vehicles Office Related Inventory Money and Accounts Interests Mo…" at bounding box center [946, 172] width 1107 height 38
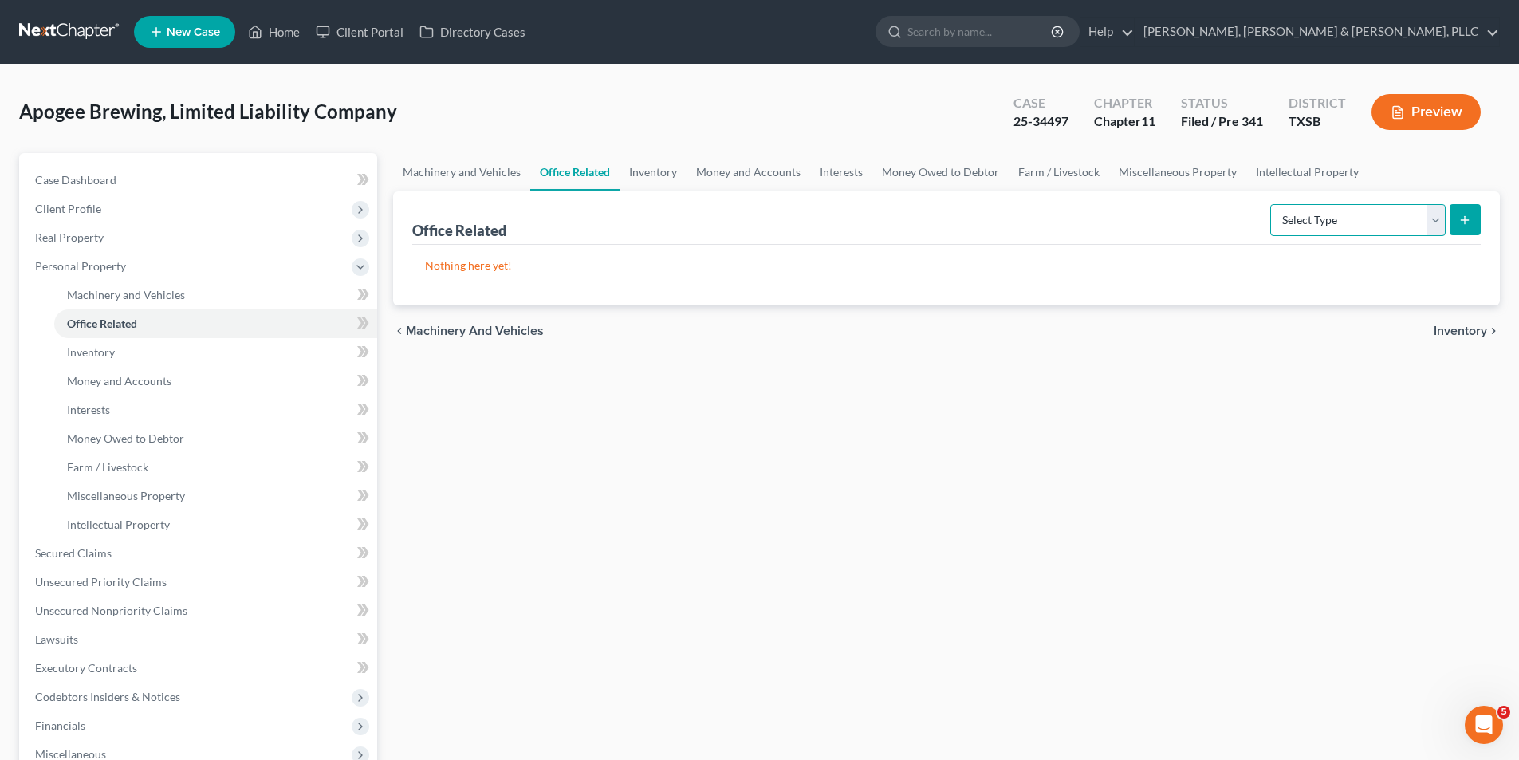
click at [1409, 209] on select "Select Type Collectibles (A/B: 42) Office Equipment (A/B: 41) Office Fixtures (…" at bounding box center [1357, 220] width 175 height 32
drag, startPoint x: 1197, startPoint y: 306, endPoint x: 1408, endPoint y: 167, distance: 252.5
click at [1197, 307] on div "chevron_left Machinery and Vehicles Inventory chevron_right" at bounding box center [946, 330] width 1107 height 51
click at [487, 168] on link "Machinery and Vehicles" at bounding box center [461, 172] width 137 height 38
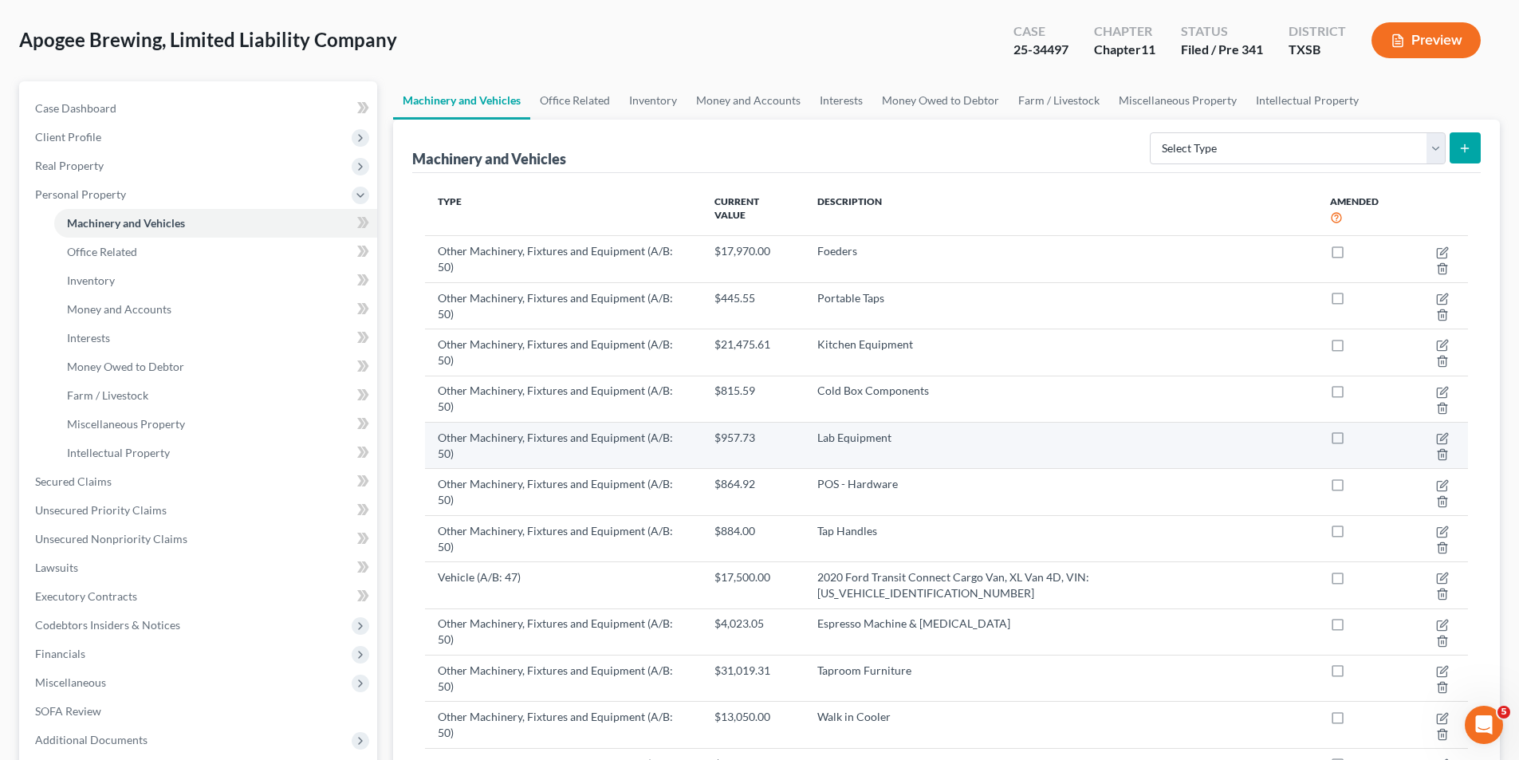
scroll to position [80, 0]
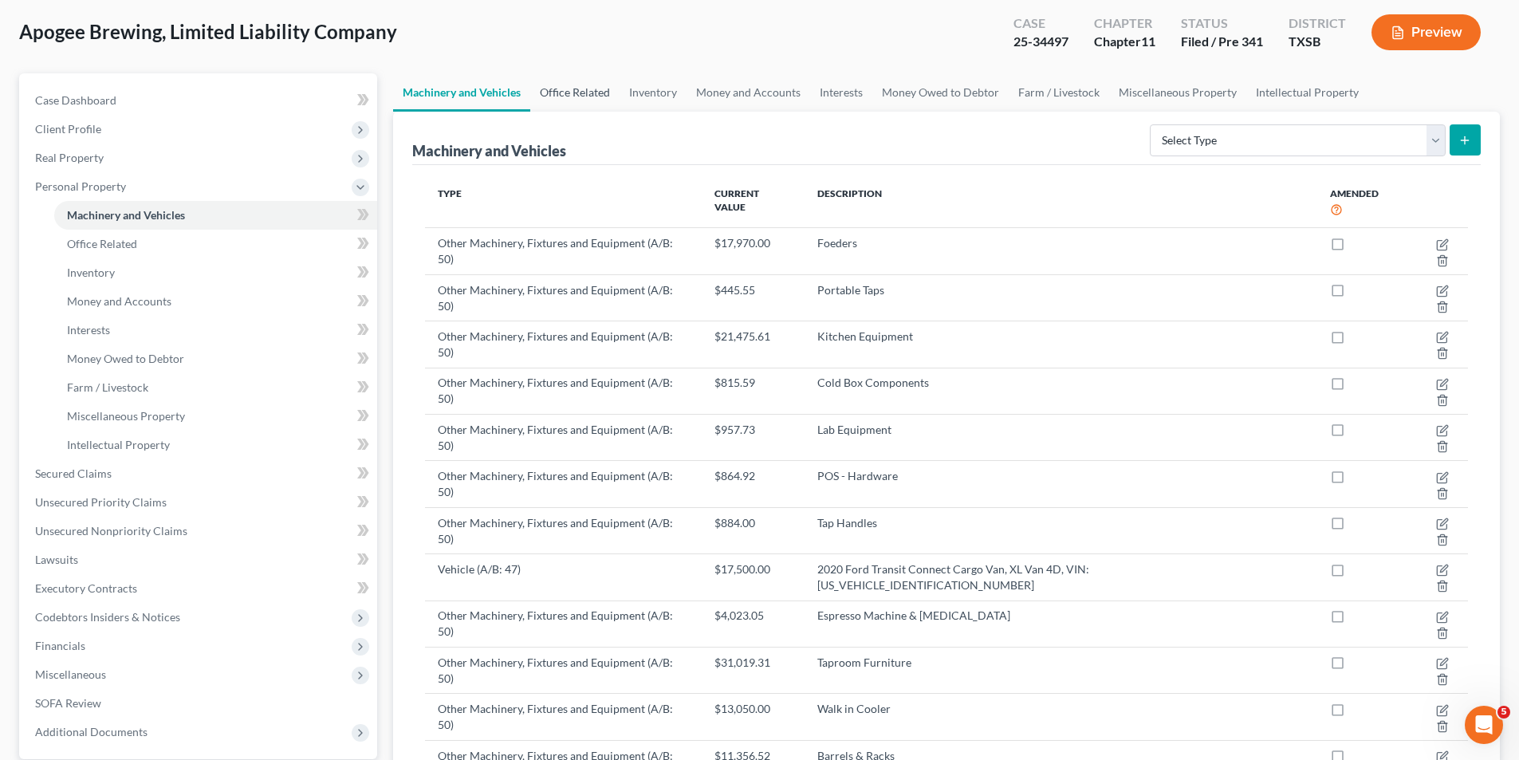
click at [600, 96] on link "Office Related" at bounding box center [574, 92] width 89 height 38
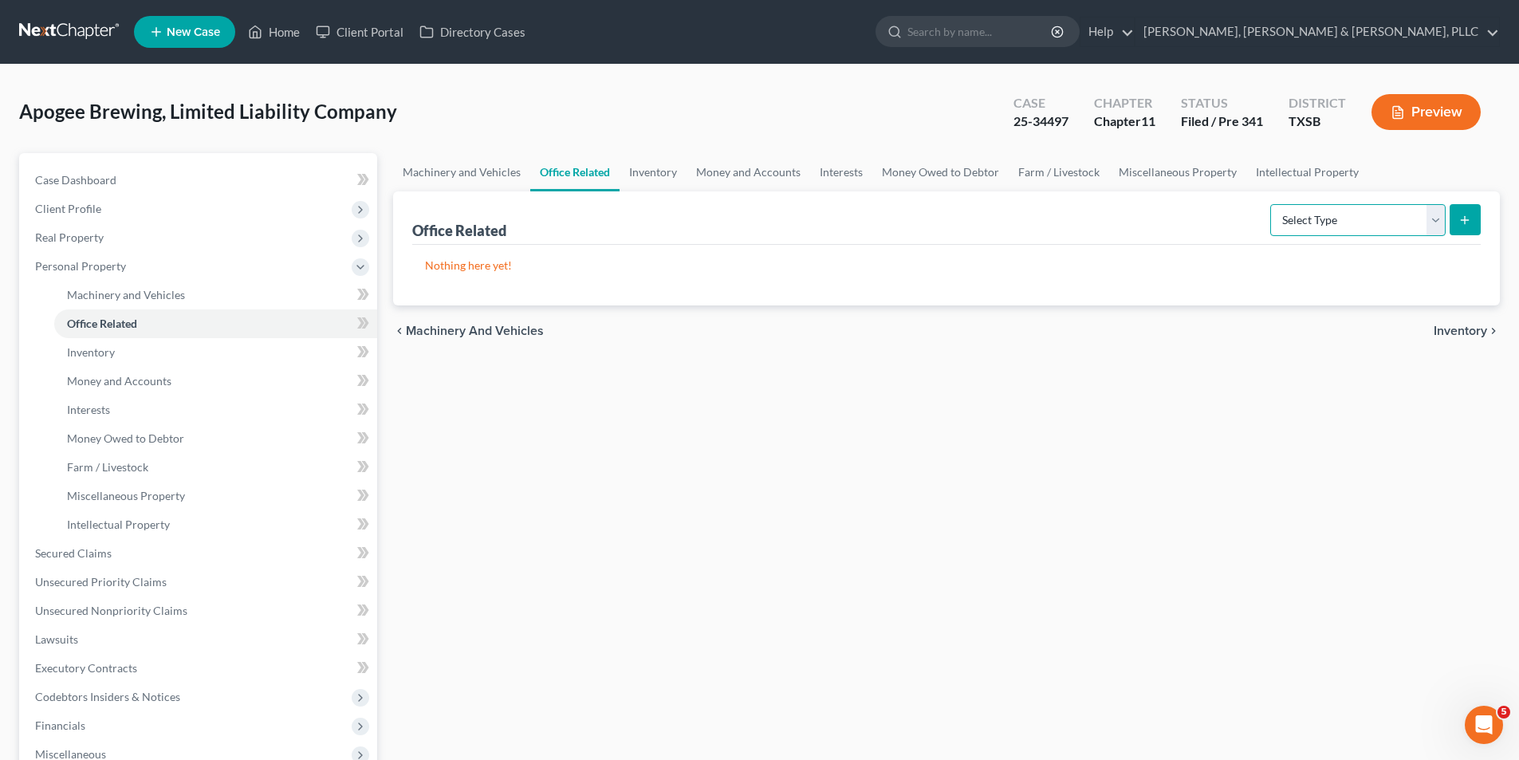
click at [1405, 217] on select "Select Type Collectibles (A/B: 42) Office Equipment (A/B: 41) Office Fixtures (…" at bounding box center [1357, 220] width 175 height 32
click at [1271, 204] on select "Select Type Collectibles (A/B: 42) Office Equipment (A/B: 41) Office Fixtures (…" at bounding box center [1357, 220] width 175 height 32
click at [1424, 214] on select "Select Type Collectibles (A/B: 42) Office Equipment (A/B: 41) Office Fixtures (…" at bounding box center [1357, 220] width 175 height 32
select select "furniture"
click at [1271, 204] on select "Select Type Collectibles (A/B: 42) Office Equipment (A/B: 41) Office Fixtures (…" at bounding box center [1357, 220] width 175 height 32
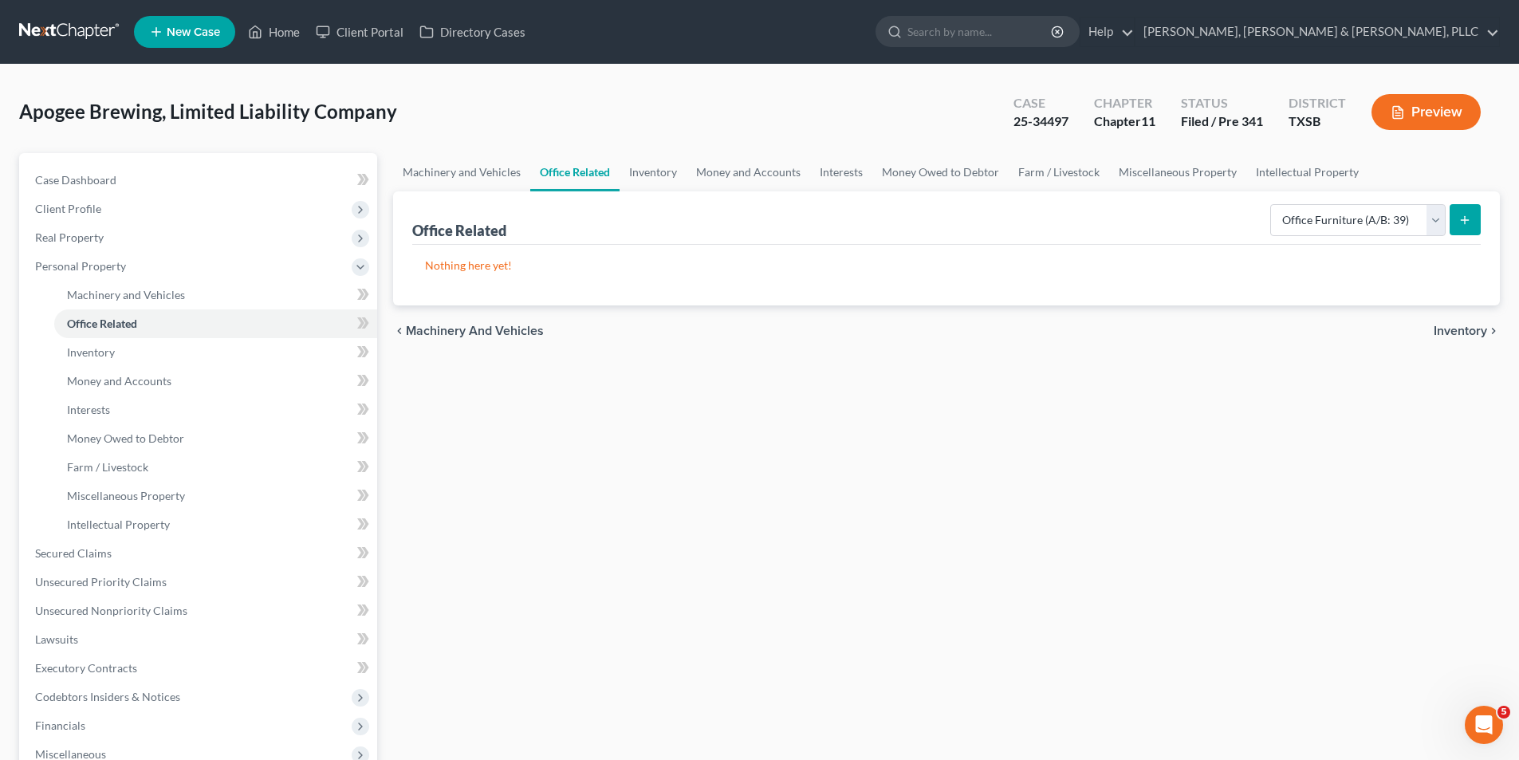
click at [1454, 228] on button "submit" at bounding box center [1464, 219] width 31 height 31
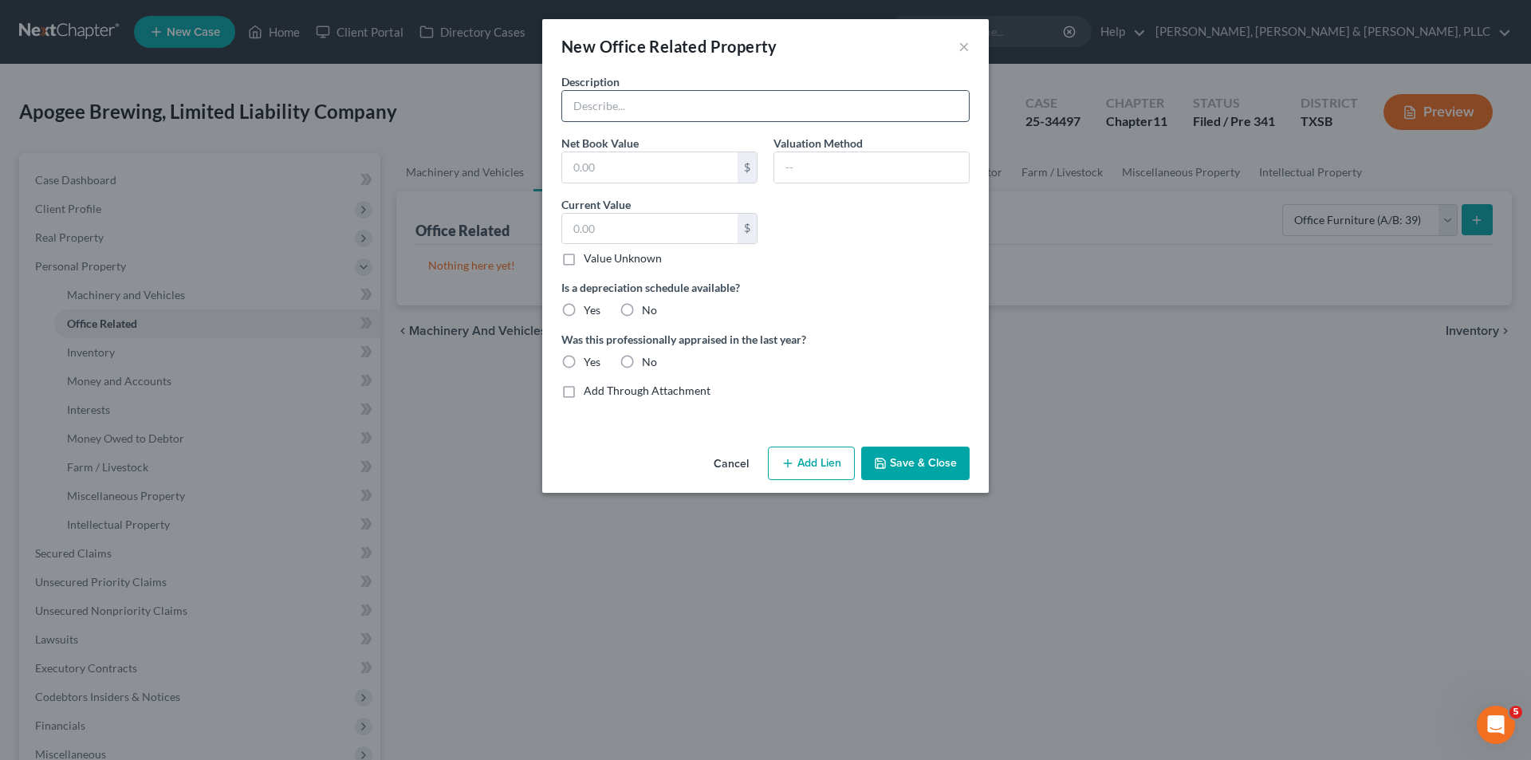
click at [838, 108] on input "text" at bounding box center [765, 106] width 407 height 30
type input "Taproom Furniture"
type input "31,019.31"
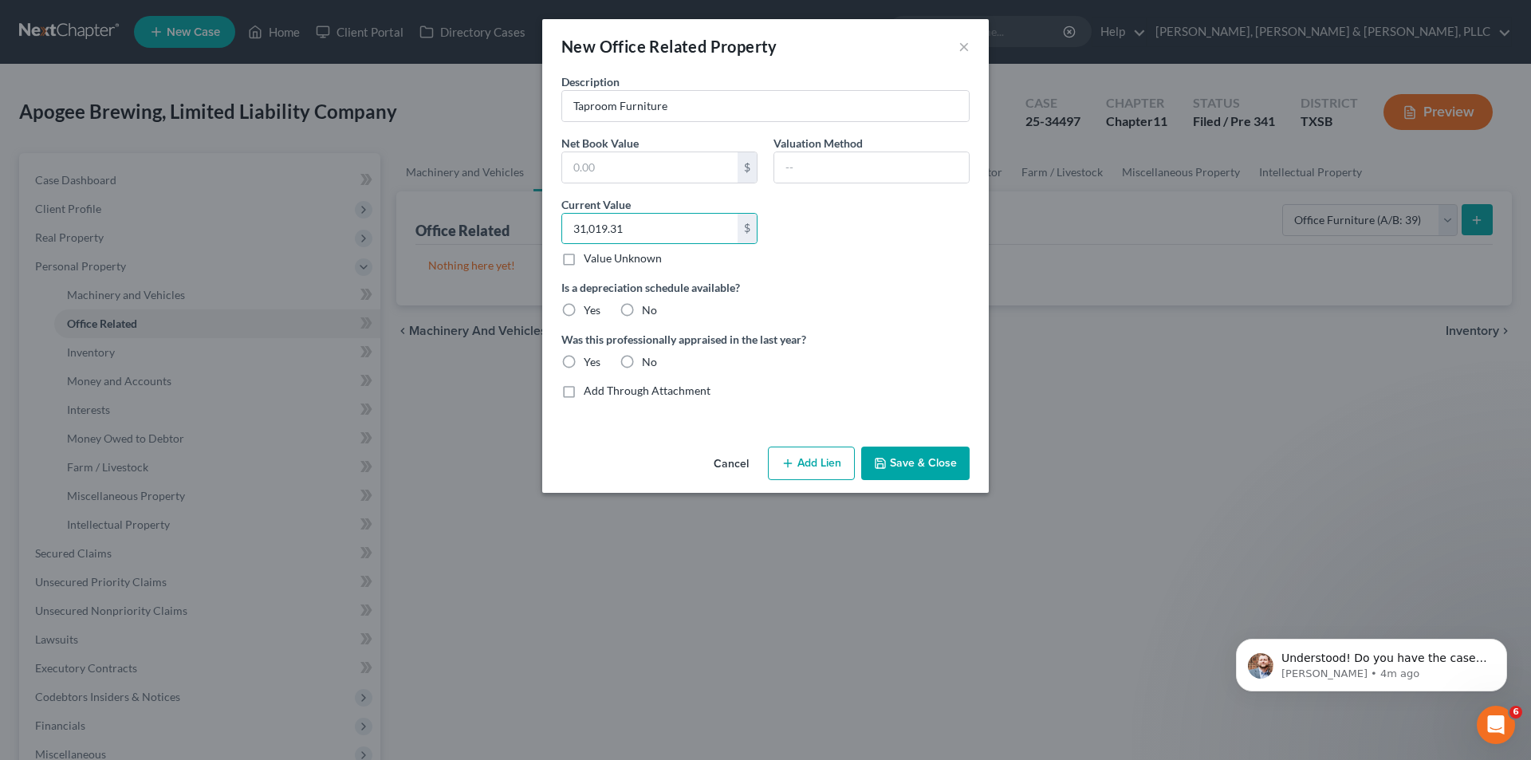
drag, startPoint x: 623, startPoint y: 313, endPoint x: 631, endPoint y: 340, distance: 28.3
click at [642, 313] on label "No" at bounding box center [649, 310] width 15 height 16
click at [648, 313] on input "No" at bounding box center [653, 307] width 10 height 10
radio input "true"
drag, startPoint x: 627, startPoint y: 364, endPoint x: 717, endPoint y: 389, distance: 92.9
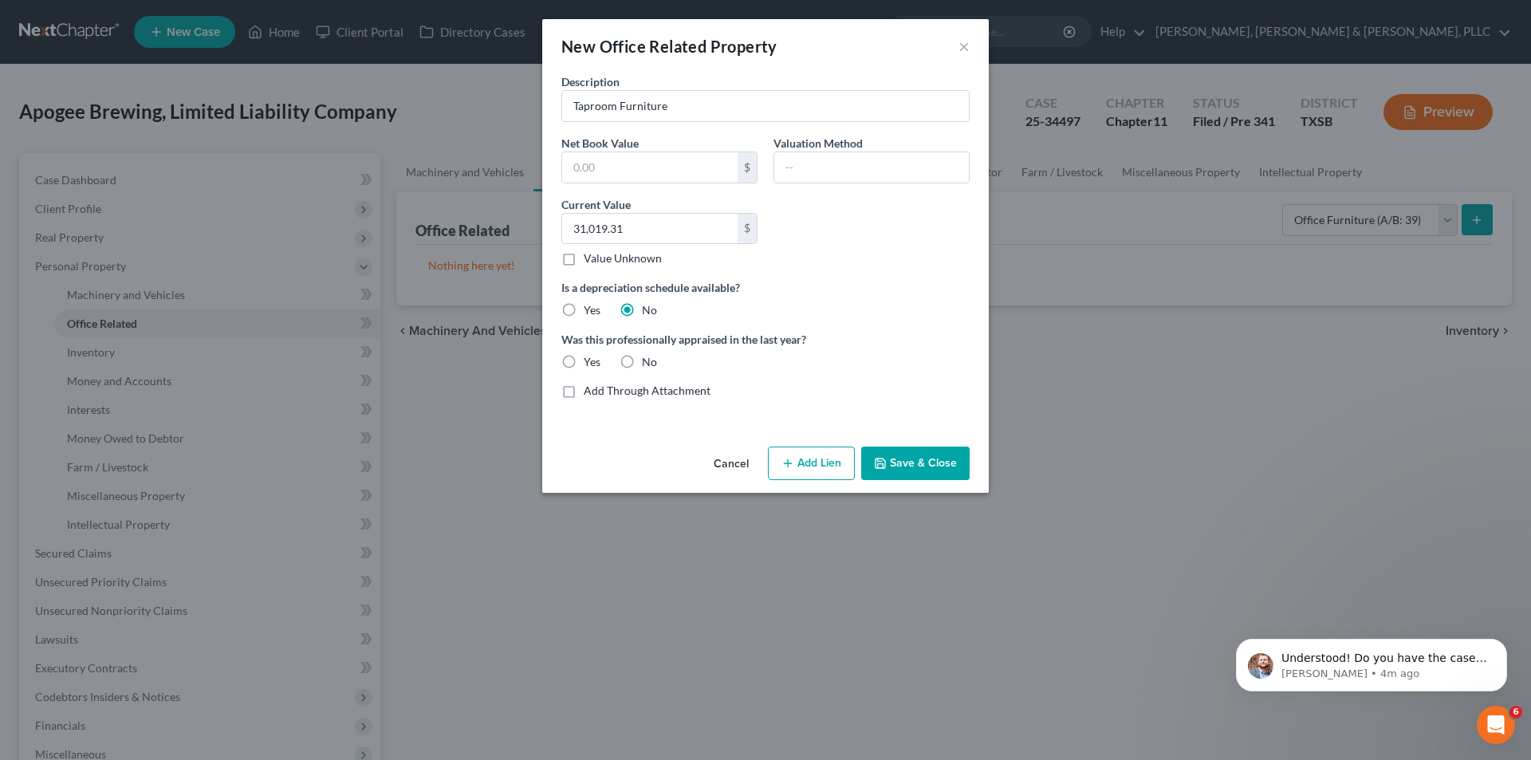
click at [642, 364] on label "No" at bounding box center [649, 362] width 15 height 16
click at [648, 364] on input "No" at bounding box center [653, 359] width 10 height 10
radio input "true"
click at [890, 457] on button "Save & Close" at bounding box center [915, 462] width 108 height 33
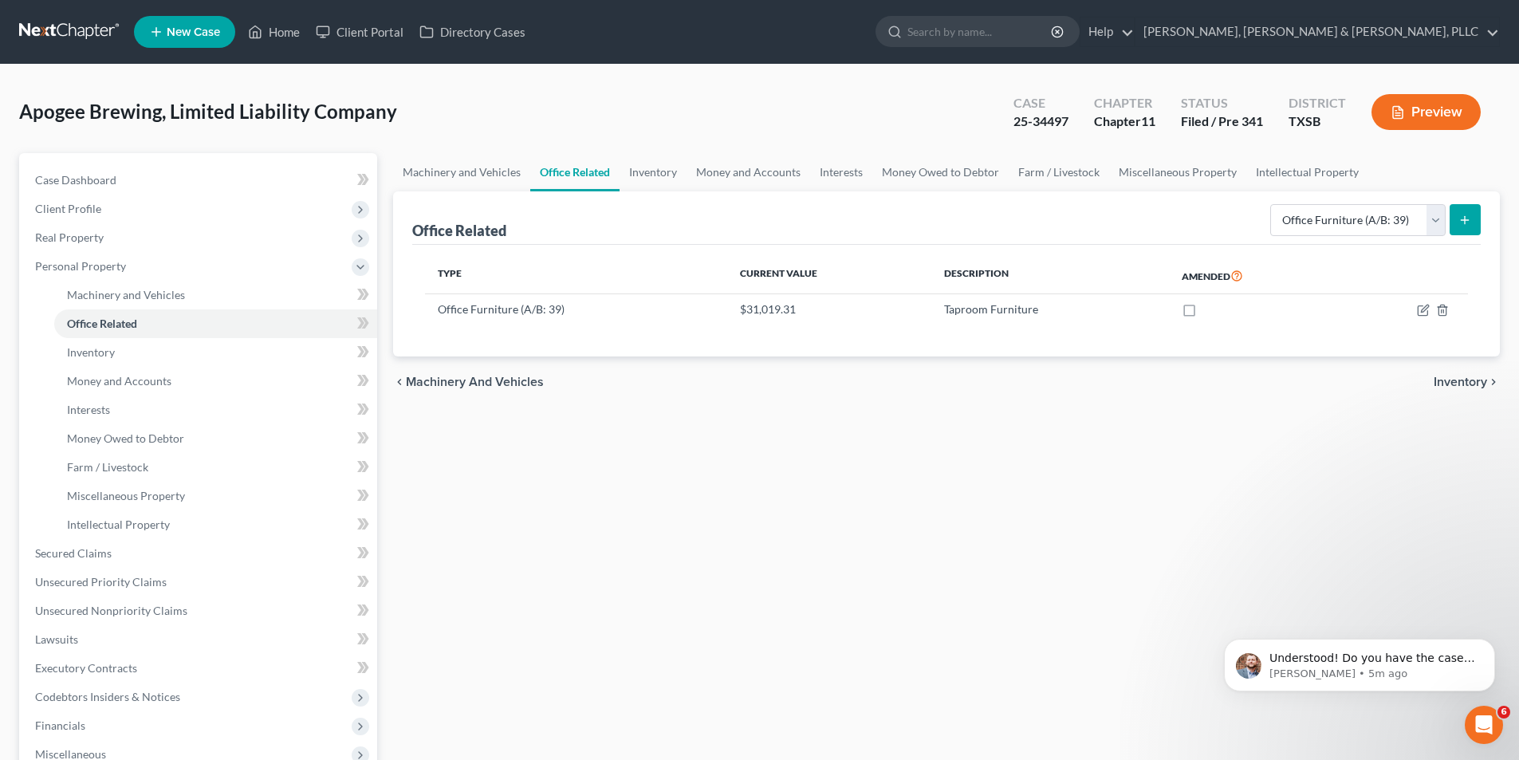
click at [1456, 215] on button "submit" at bounding box center [1464, 219] width 31 height 31
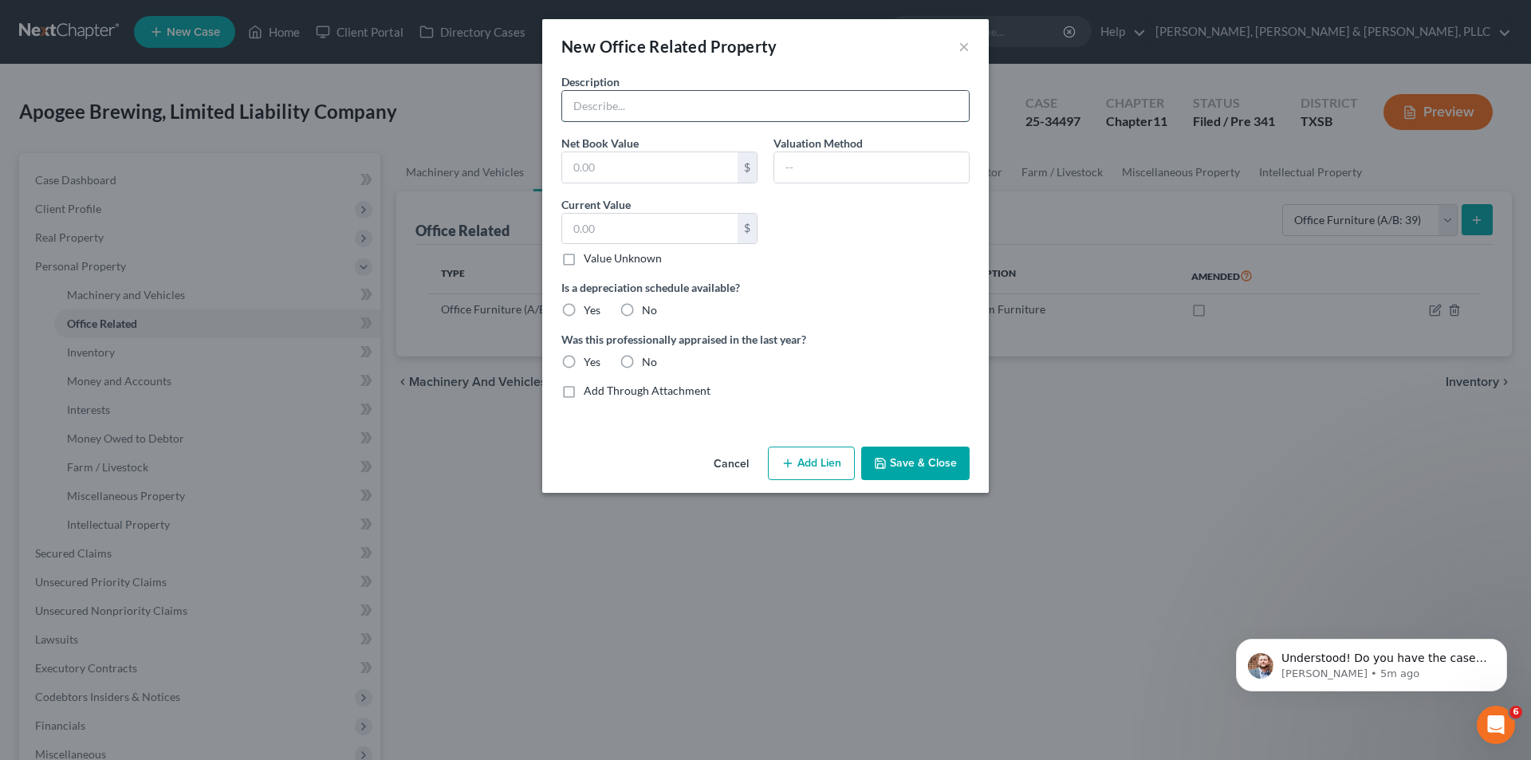
click at [704, 107] on input "text" at bounding box center [765, 106] width 407 height 30
type input "Bike Rack"
type input "1,202.81"
click at [642, 315] on label "No" at bounding box center [649, 310] width 15 height 16
click at [648, 313] on input "No" at bounding box center [653, 307] width 10 height 10
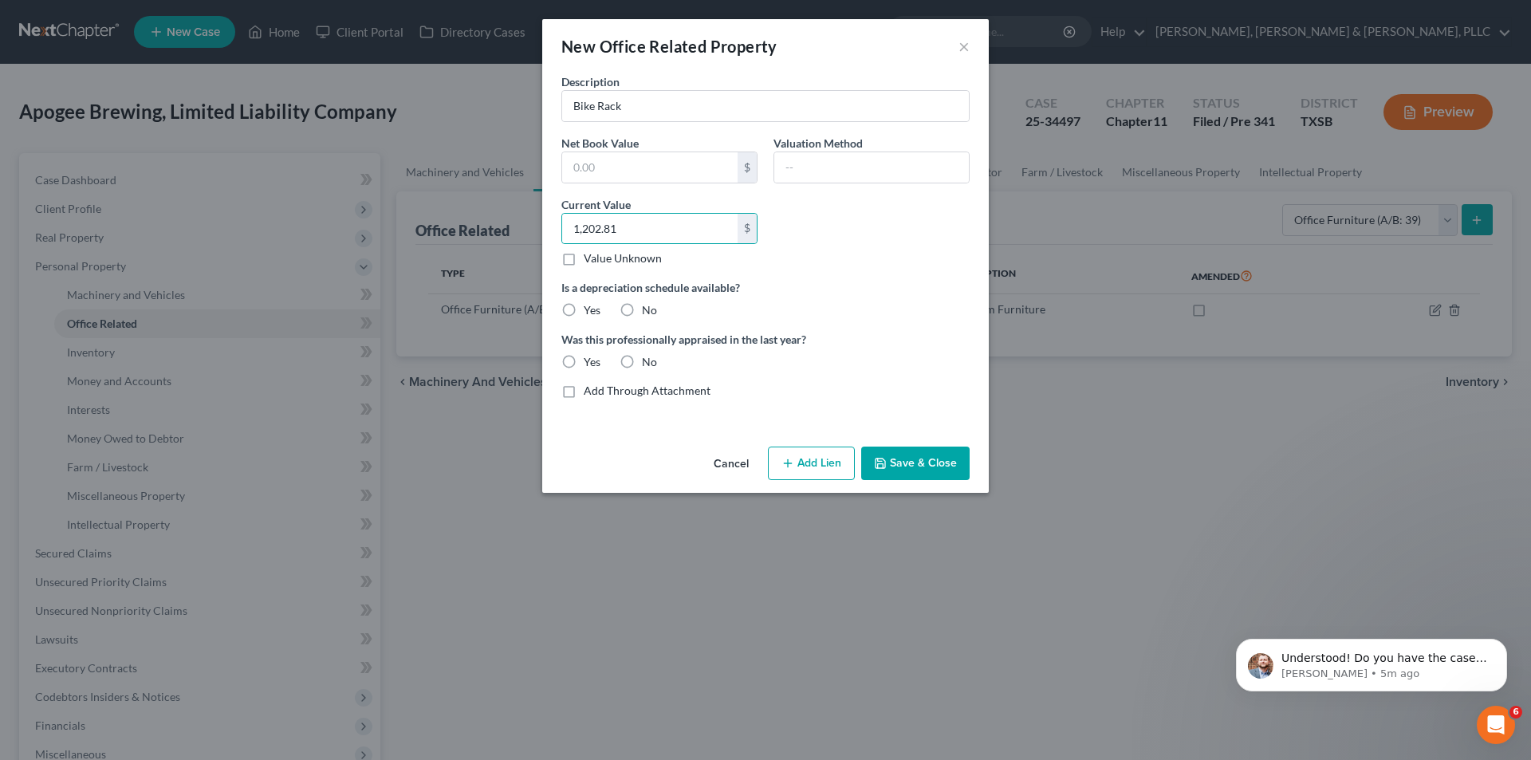
radio input "true"
click at [642, 360] on label "No" at bounding box center [649, 362] width 15 height 16
click at [648, 360] on input "No" at bounding box center [653, 359] width 10 height 10
radio input "true"
click at [891, 459] on button "Save & Close" at bounding box center [915, 462] width 108 height 33
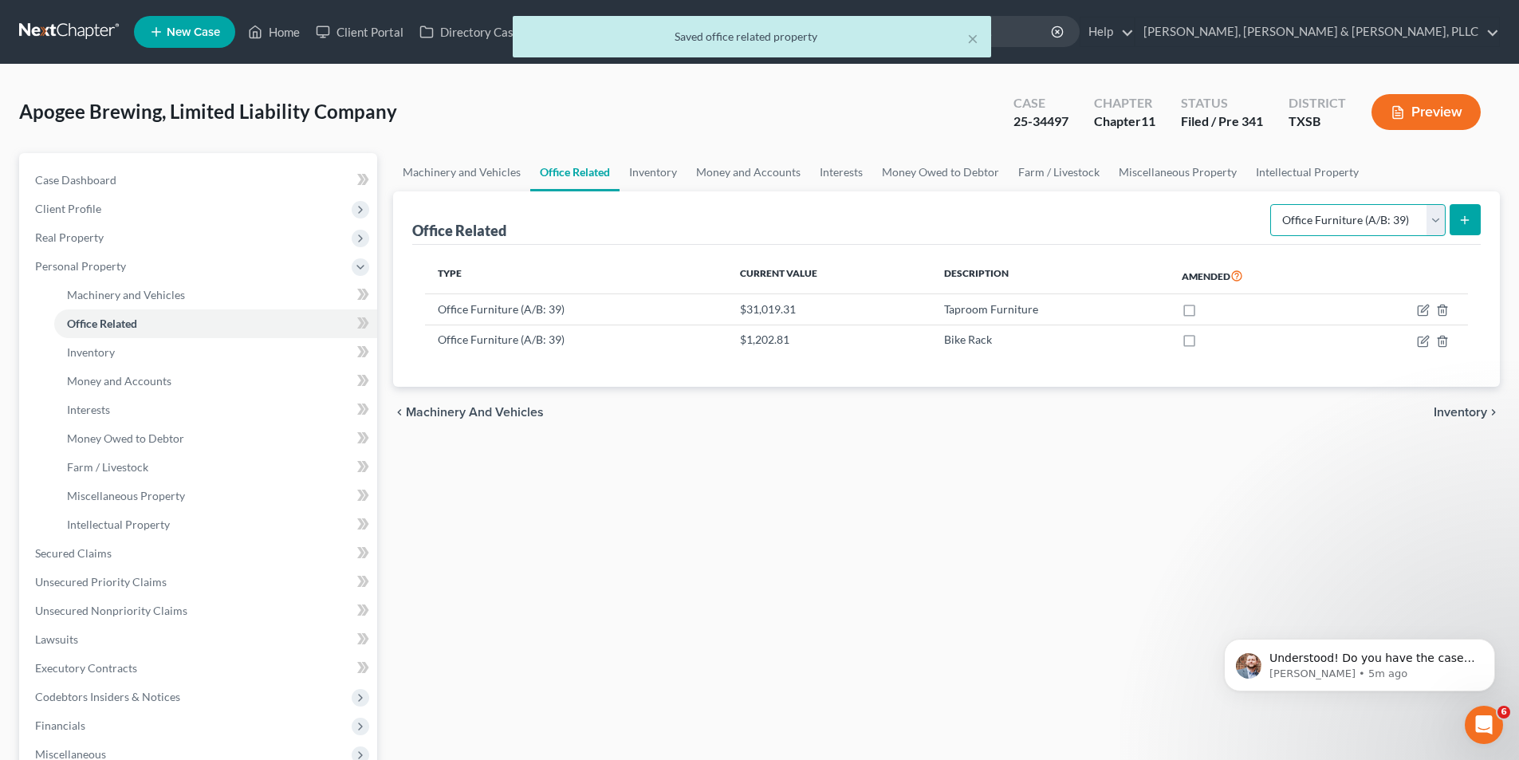
click at [1398, 226] on select "Select Type Collectibles (A/B: 42) Office Equipment (A/B: 41) Office Fixtures (…" at bounding box center [1357, 220] width 175 height 32
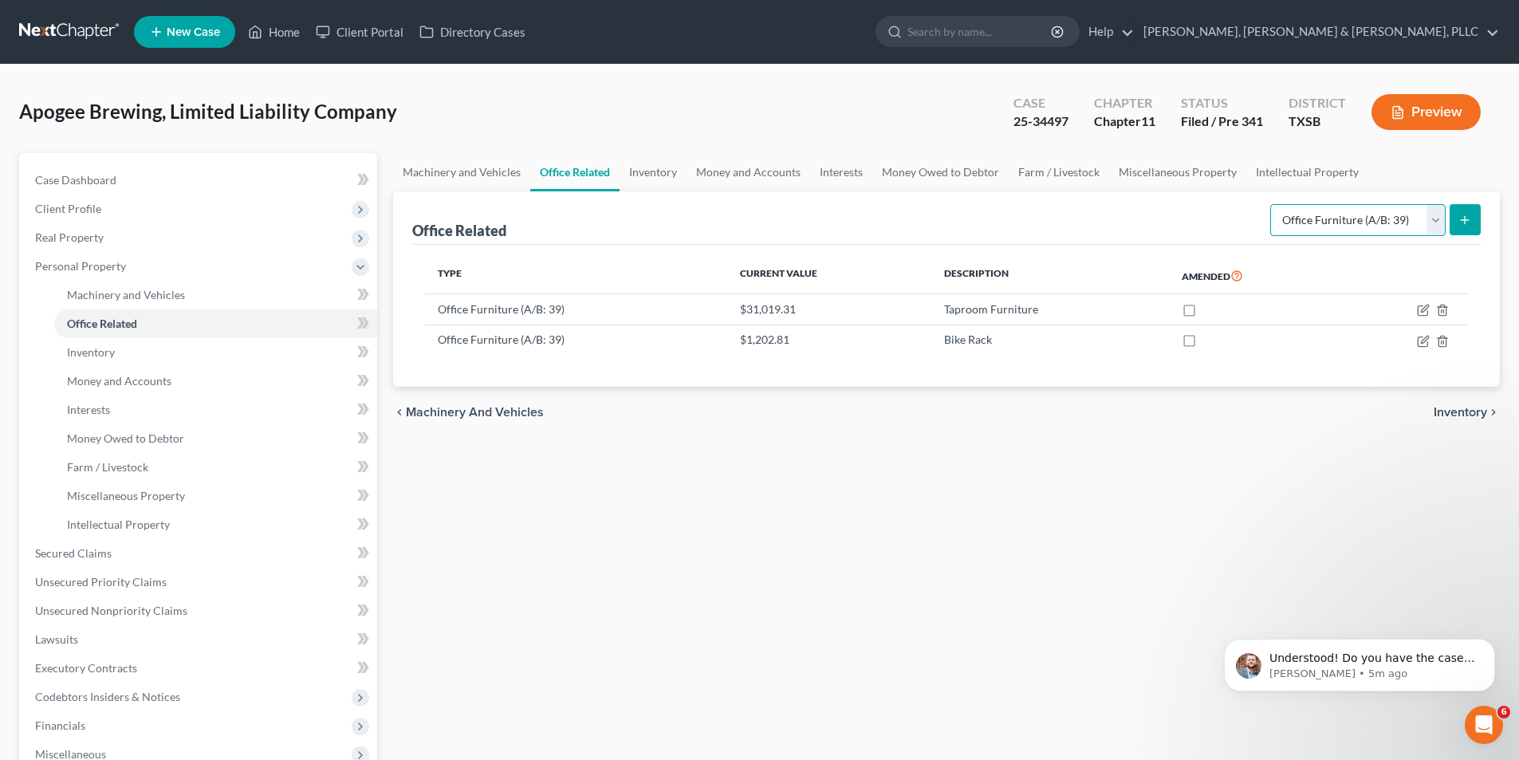
select select "equipment"
click at [1271, 204] on select "Select Type Collectibles (A/B: 42) Office Equipment (A/B: 41) Office Fixtures (…" at bounding box center [1357, 220] width 175 height 32
click at [1465, 226] on icon "submit" at bounding box center [1464, 220] width 13 height 13
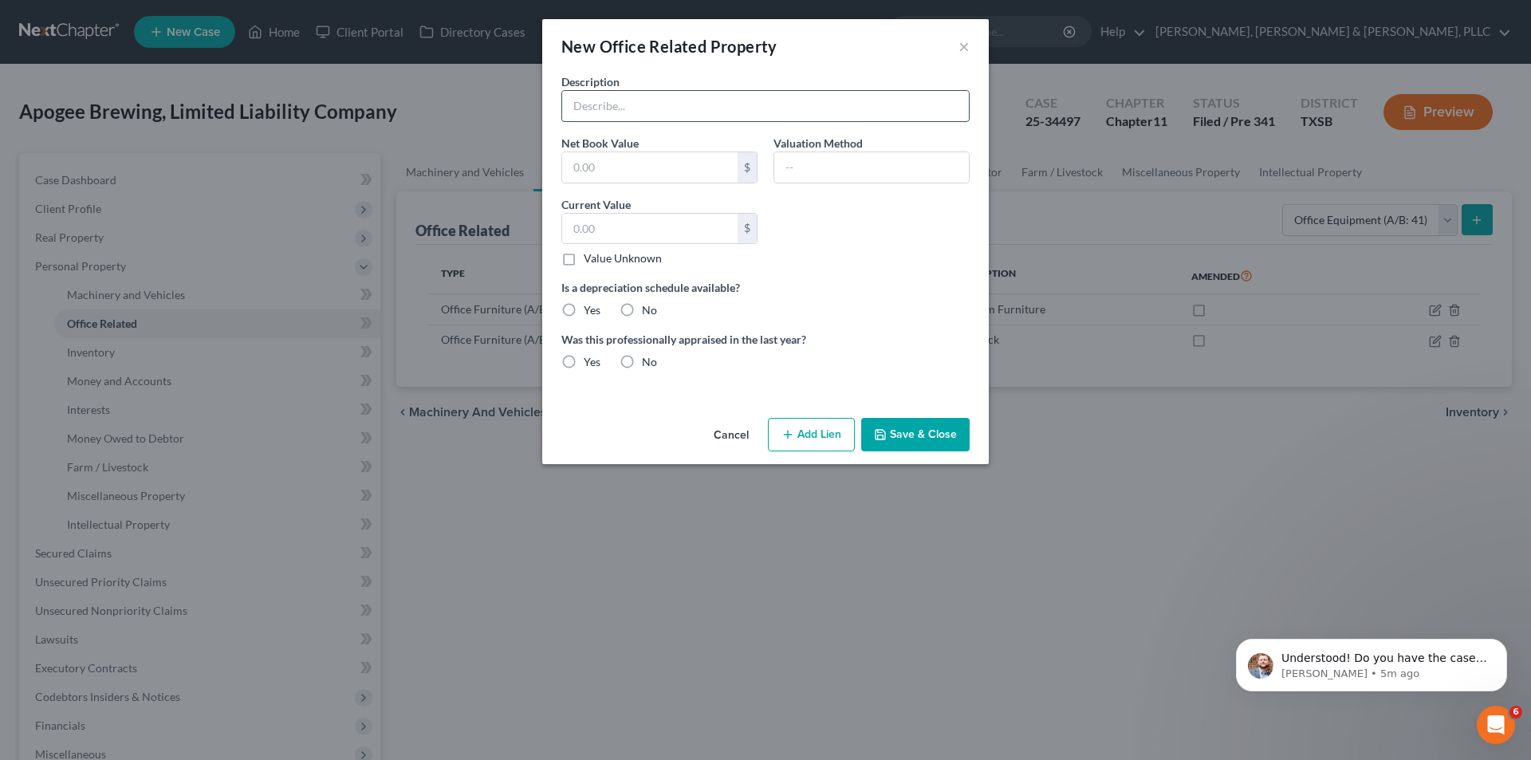
click at [615, 106] on input "text" at bounding box center [765, 106] width 407 height 30
type input "Taproom Audio/Video Equipment"
click at [647, 228] on input "text" at bounding box center [649, 229] width 175 height 30
type input "19,060.29"
click at [892, 437] on button "Save & Close" at bounding box center [915, 434] width 108 height 33
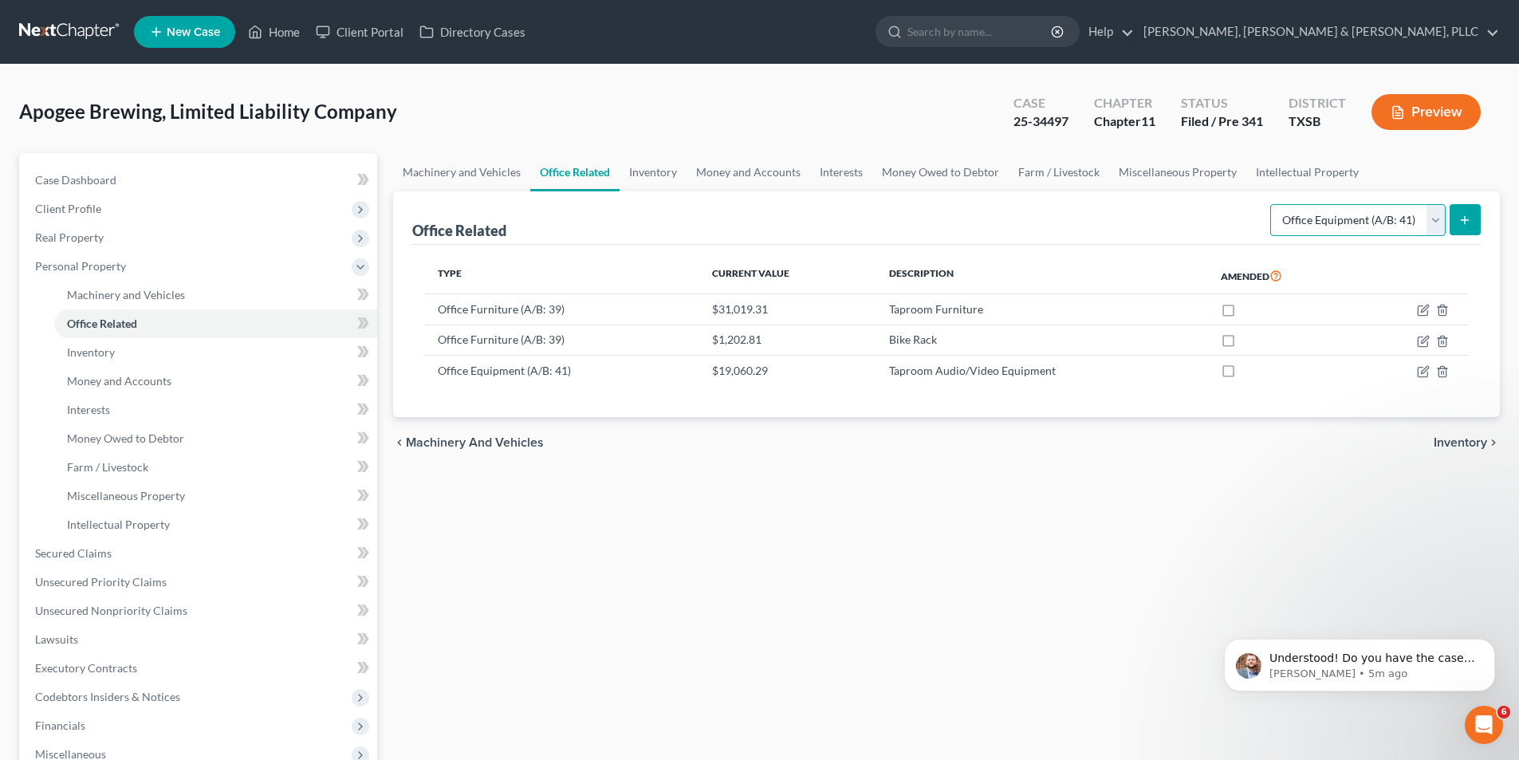
click at [1372, 230] on select "Select Type Collectibles (A/B: 42) Office Equipment (A/B: 41) Office Fixtures (…" at bounding box center [1357, 220] width 175 height 32
click at [1401, 216] on select "Select Type Collectibles (A/B: 42) Office Equipment (A/B: 41) Office Fixtures (…" at bounding box center [1357, 220] width 175 height 32
click at [1271, 204] on select "Select Type Collectibles (A/B: 42) Office Equipment (A/B: 41) Office Fixtures (…" at bounding box center [1357, 220] width 175 height 32
click at [1463, 210] on button "submit" at bounding box center [1464, 219] width 31 height 31
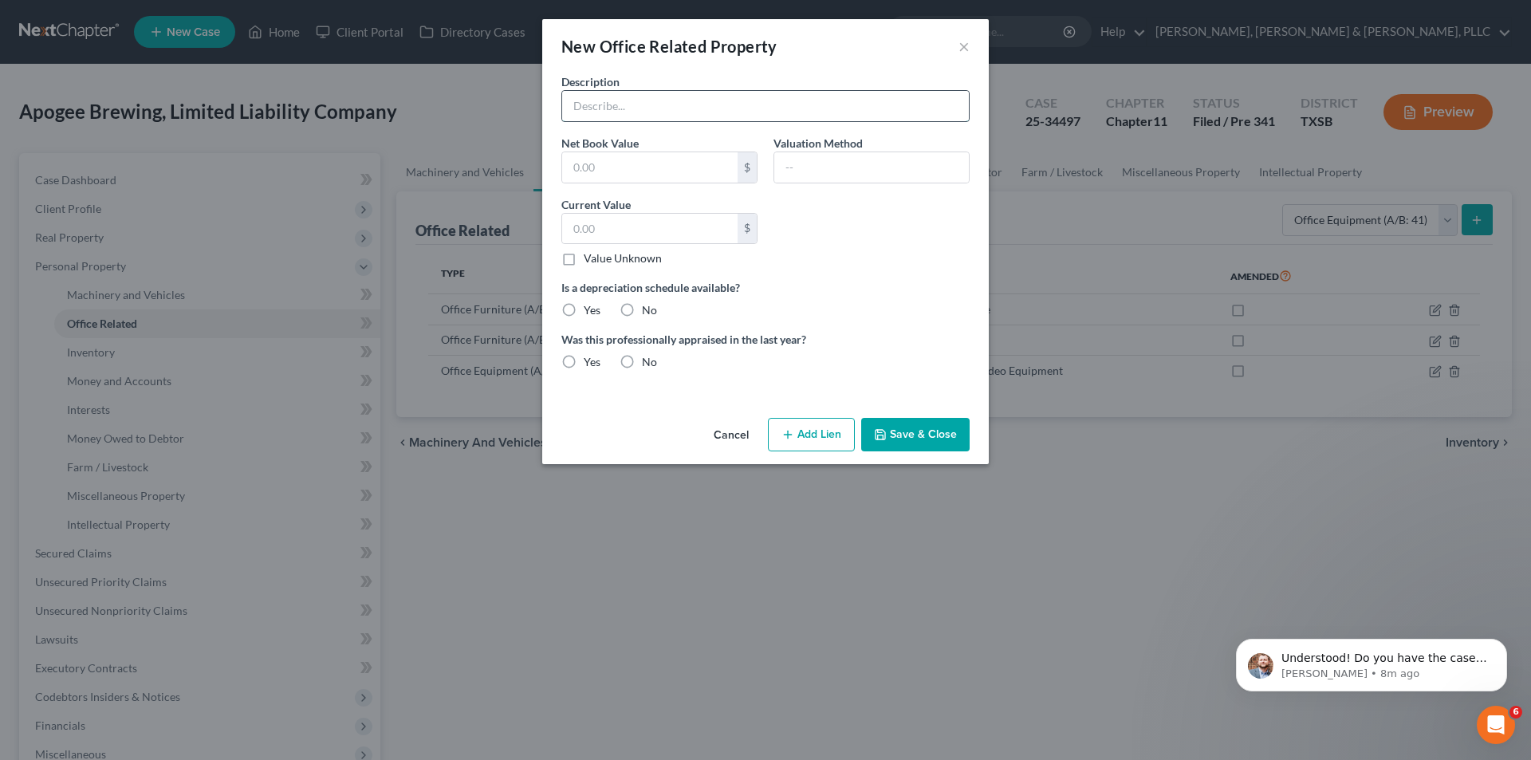
click at [710, 116] on input "text" at bounding box center [765, 106] width 407 height 30
type input "POS - Hardware"
click at [635, 222] on input "text" at bounding box center [649, 229] width 175 height 30
type input "864.92"
click at [642, 312] on label "No" at bounding box center [649, 310] width 15 height 16
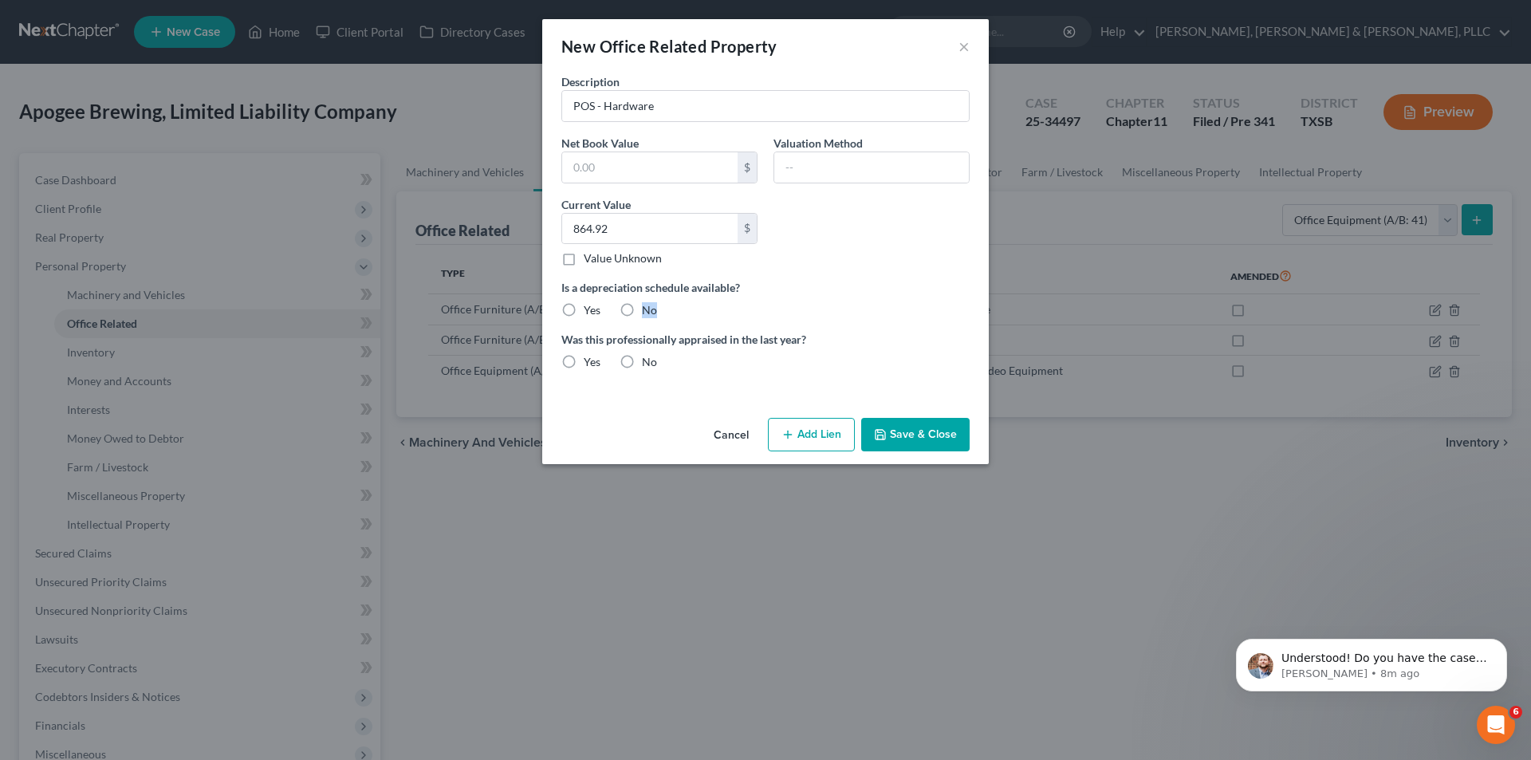
click at [642, 309] on label "No" at bounding box center [649, 310] width 15 height 16
click at [648, 309] on input "No" at bounding box center [653, 307] width 10 height 10
radio input "true"
drag, startPoint x: 629, startPoint y: 359, endPoint x: 716, endPoint y: 368, distance: 87.4
click at [642, 359] on label "No" at bounding box center [649, 362] width 15 height 16
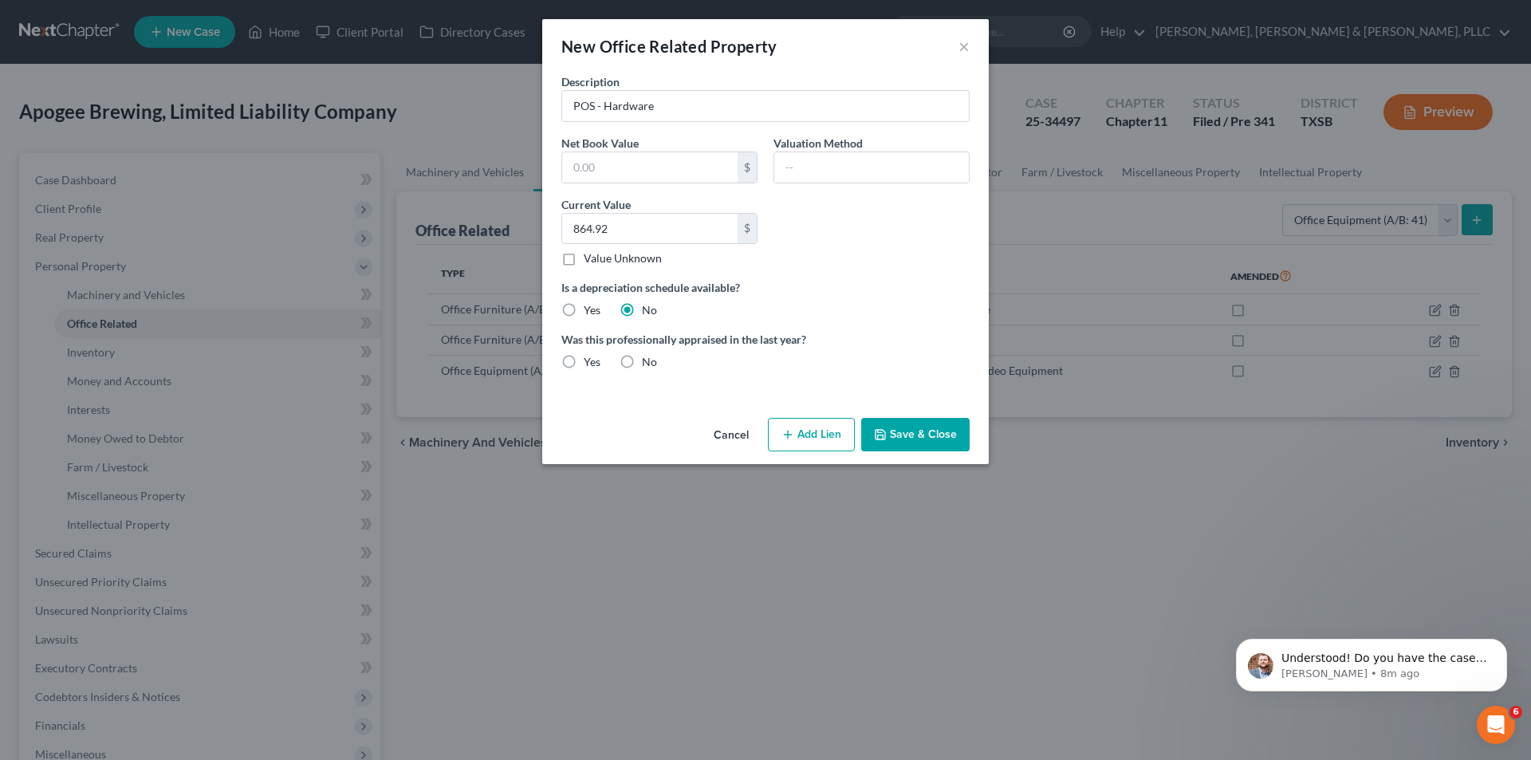
click at [648, 359] on input "No" at bounding box center [653, 359] width 10 height 10
radio input "true"
click at [892, 430] on button "Save & Close" at bounding box center [915, 434] width 108 height 33
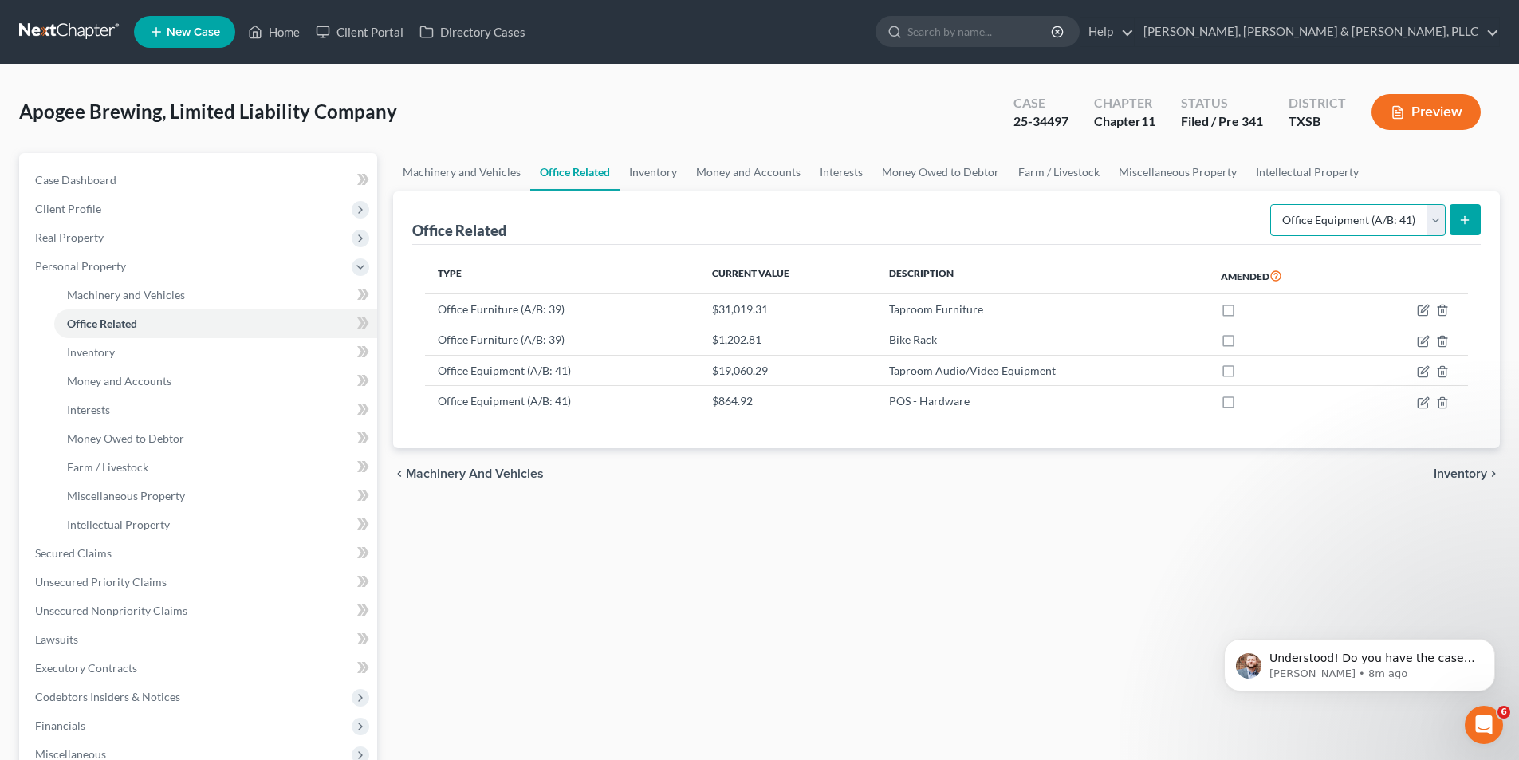
click at [1290, 222] on select "Select Type Collectibles (A/B: 42) Office Equipment (A/B: 41) Office Fixtures (…" at bounding box center [1357, 220] width 175 height 32
click at [1198, 230] on div "Office Related Select Type Collectibles (A/B: 42) Office Equipment (A/B: 41) Of…" at bounding box center [946, 217] width 1068 height 53
click at [497, 183] on link "Machinery and Vehicles" at bounding box center [461, 172] width 137 height 38
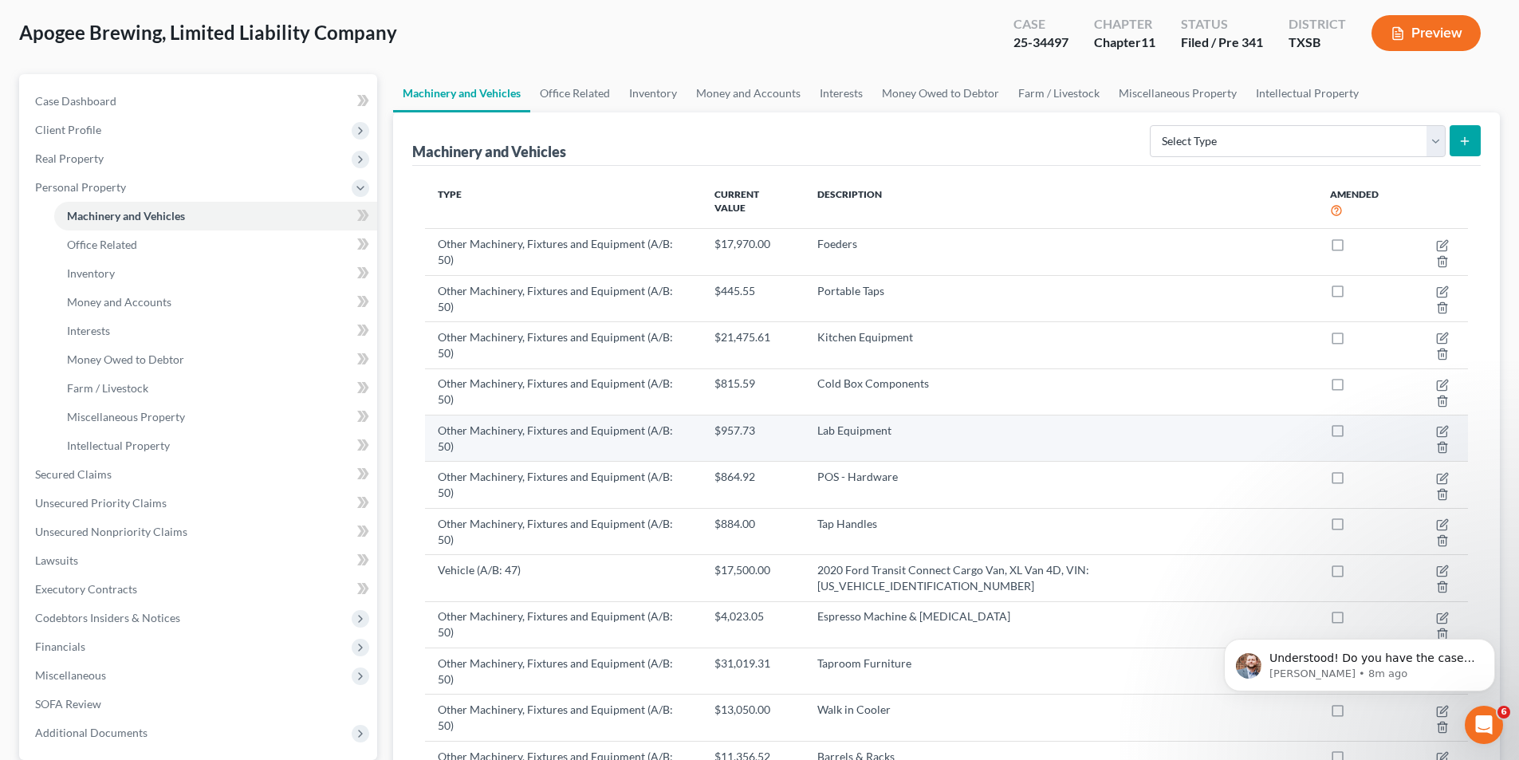
scroll to position [80, 0]
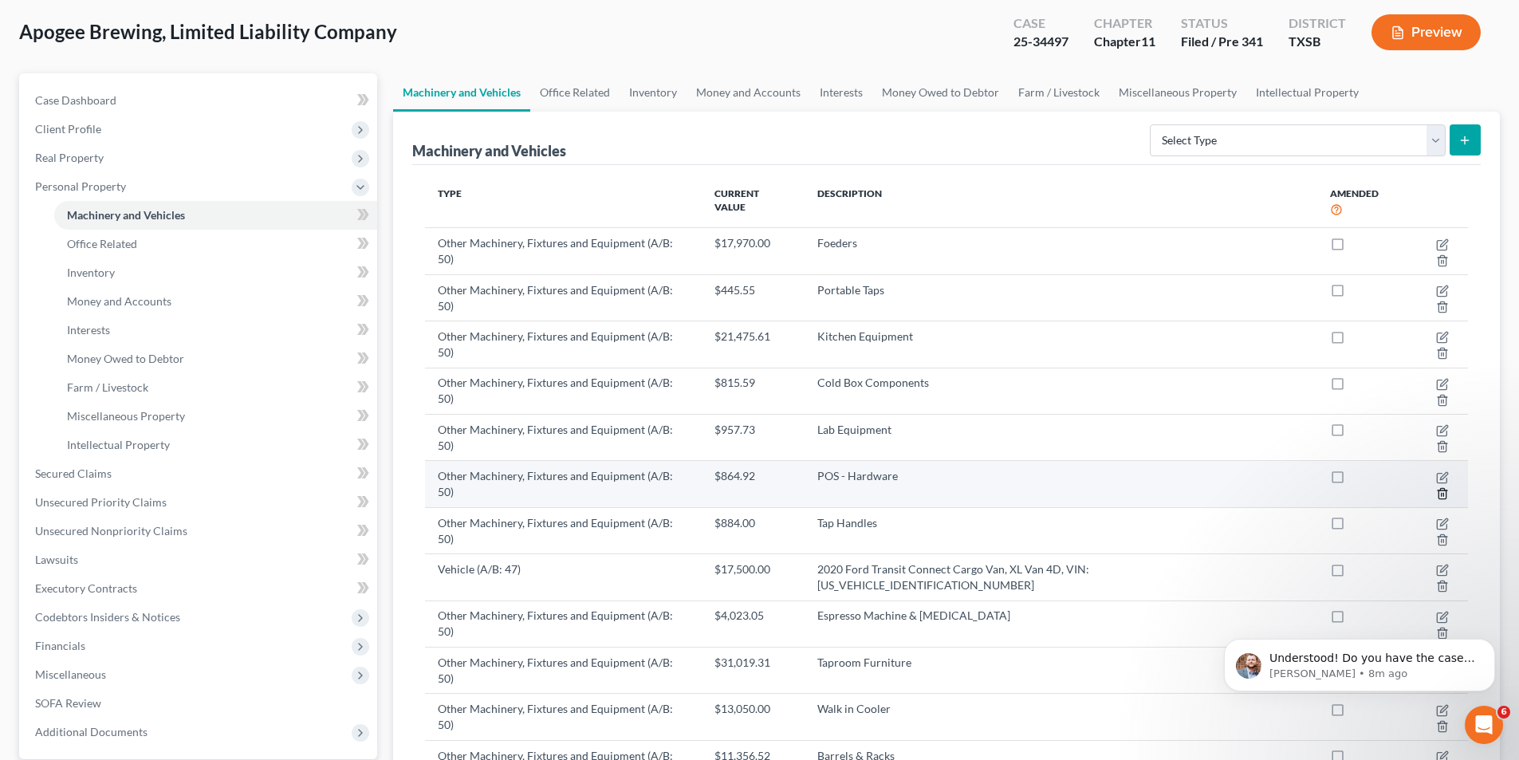
click at [1443, 487] on icon "button" at bounding box center [1442, 493] width 13 height 13
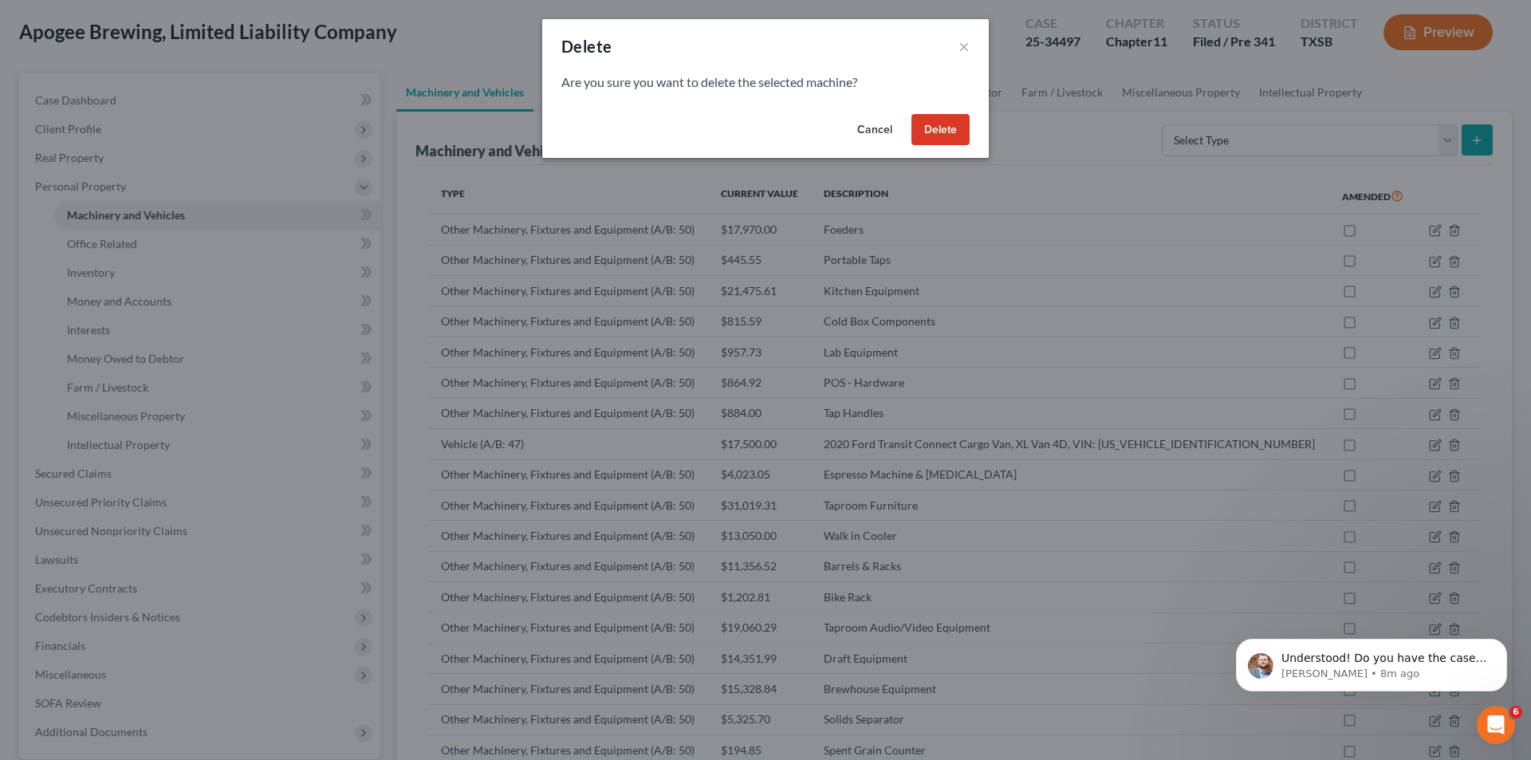
click at [930, 138] on button "Delete" at bounding box center [940, 130] width 58 height 32
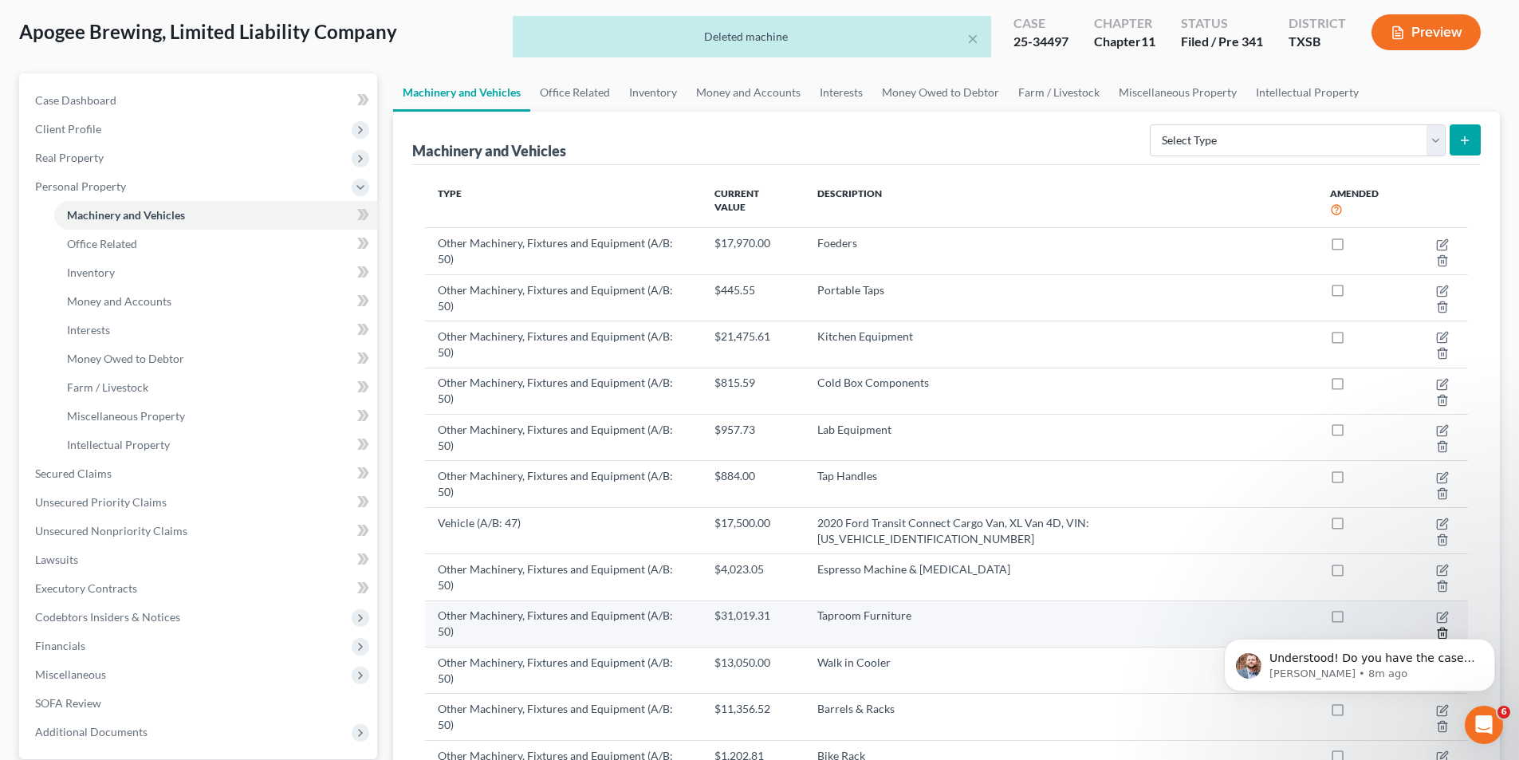
click at [1439, 627] on icon "button" at bounding box center [1441, 632] width 7 height 10
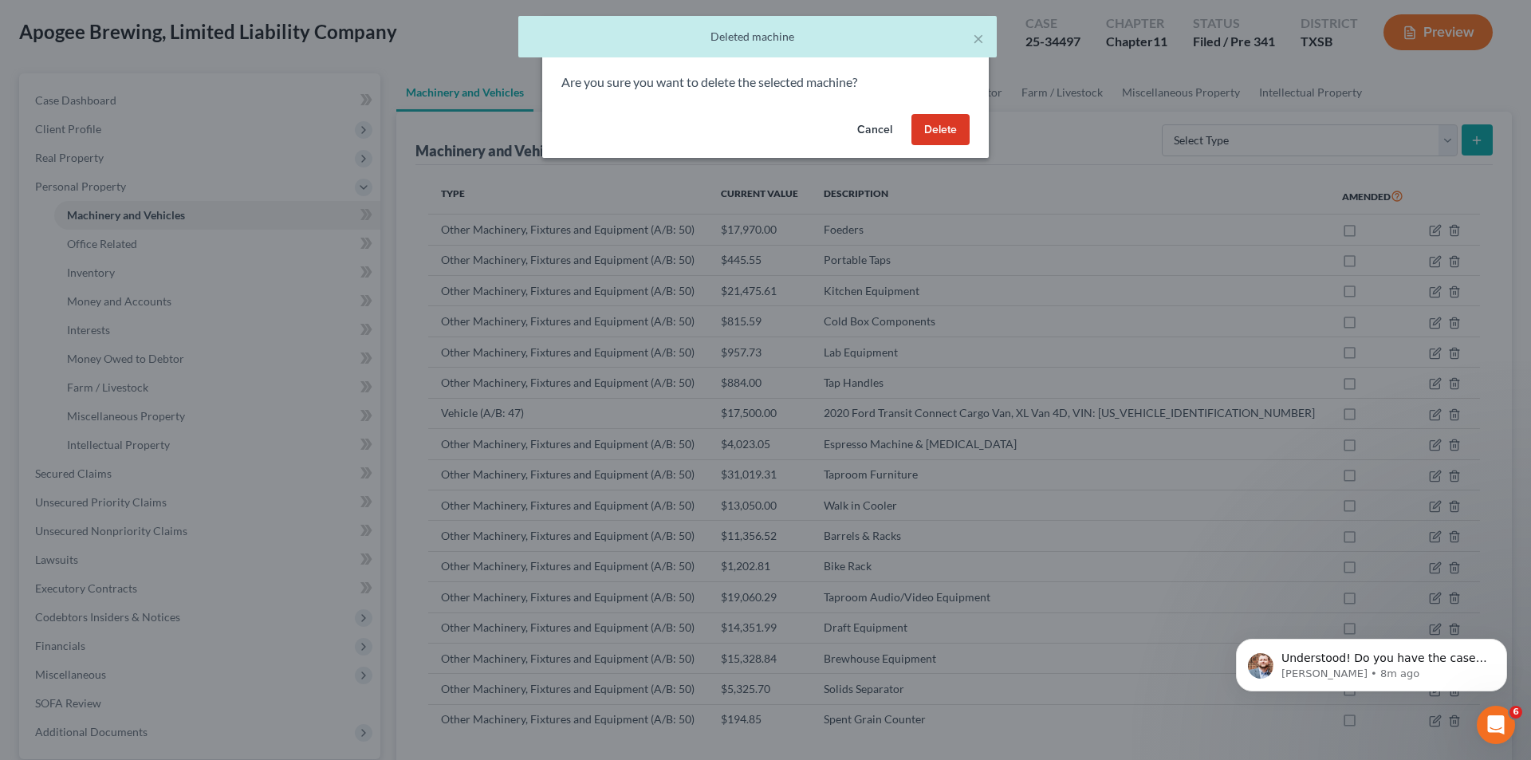
click at [919, 133] on button "Delete" at bounding box center [940, 130] width 58 height 32
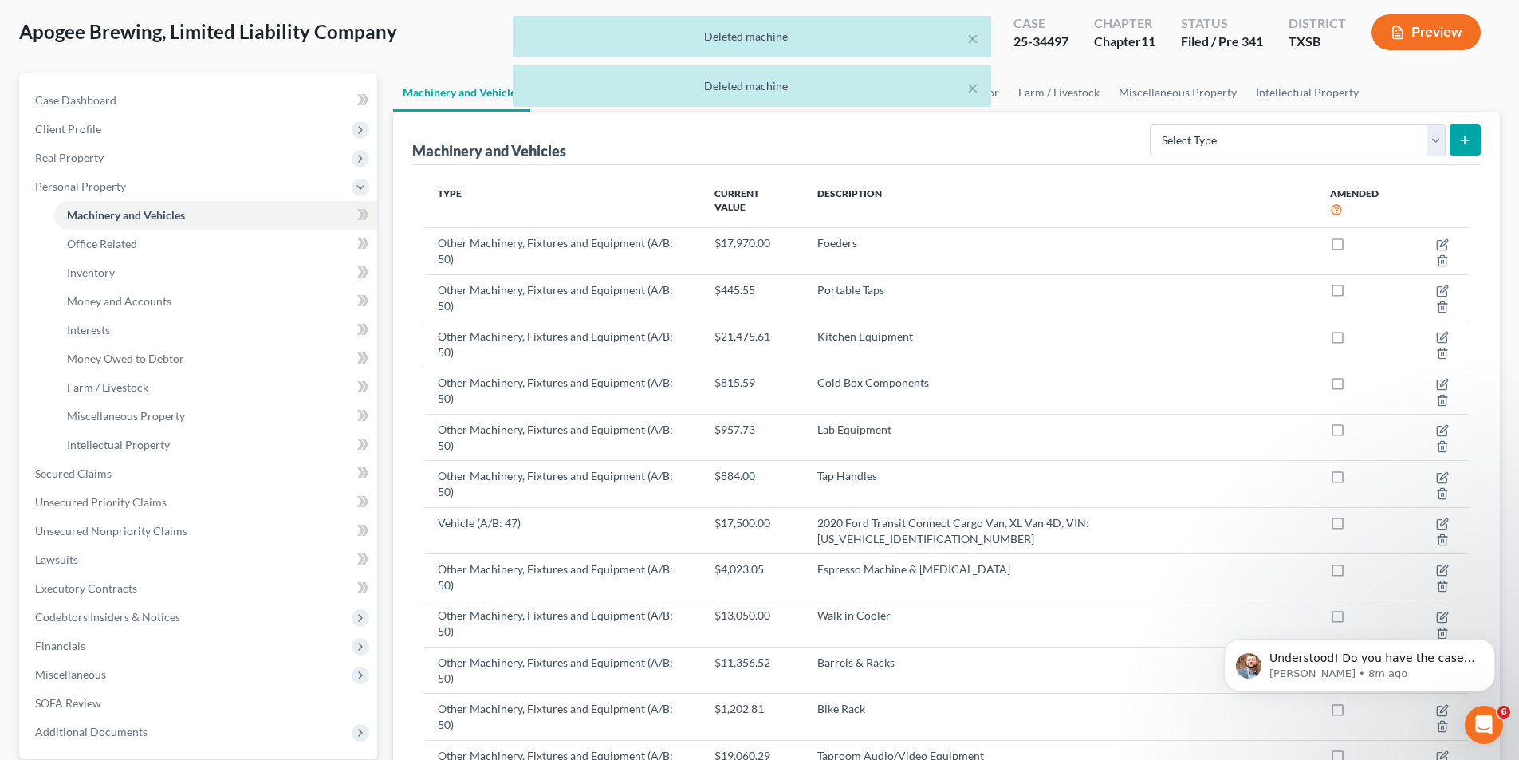
click at [721, 148] on div "Machinery and Vehicles Select Type Aircraft (A/B: 49) Other Machinery, Fixtures…" at bounding box center [946, 138] width 1068 height 53
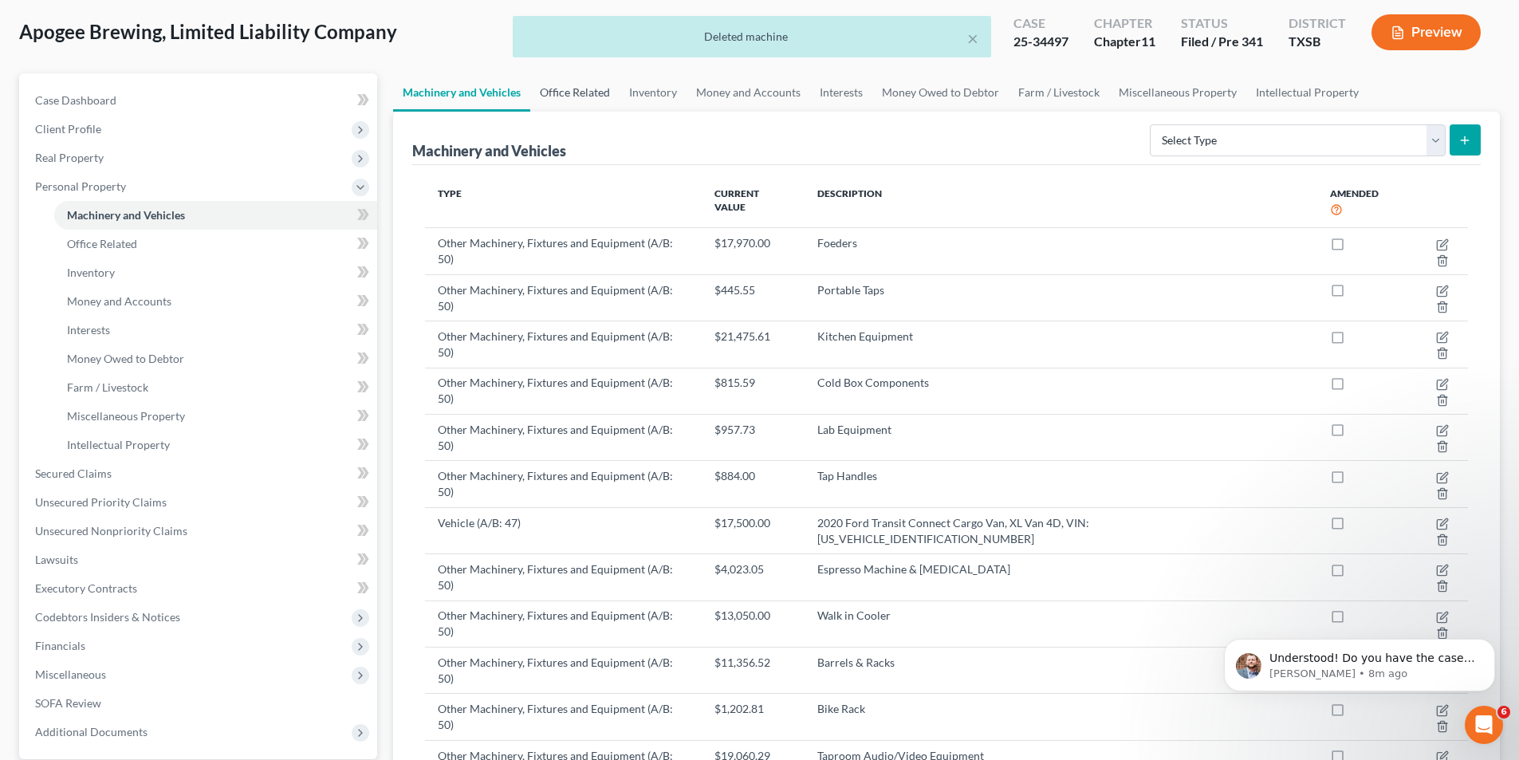
click at [580, 96] on link "Office Related" at bounding box center [574, 92] width 89 height 38
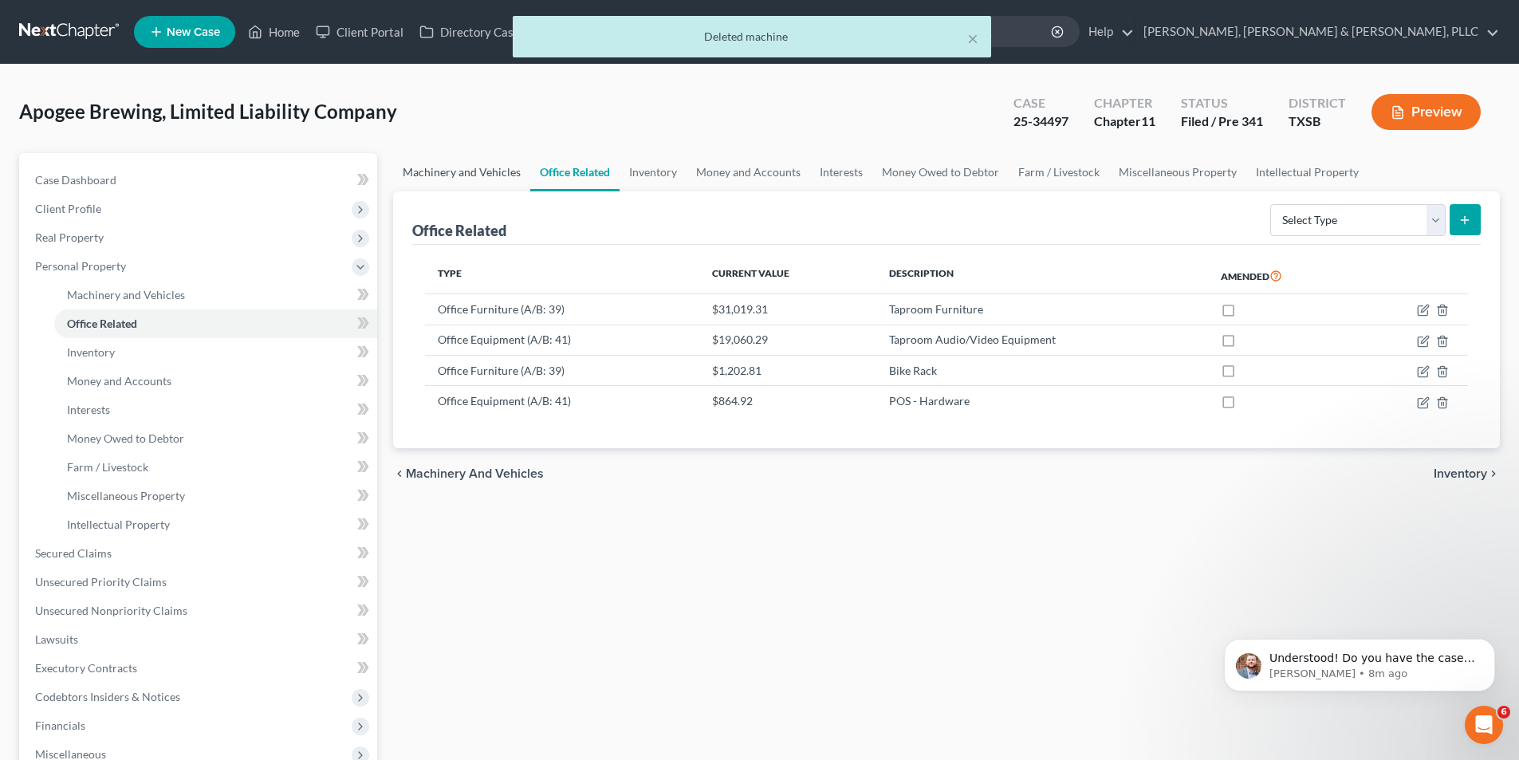
click at [489, 171] on link "Machinery and Vehicles" at bounding box center [461, 172] width 137 height 38
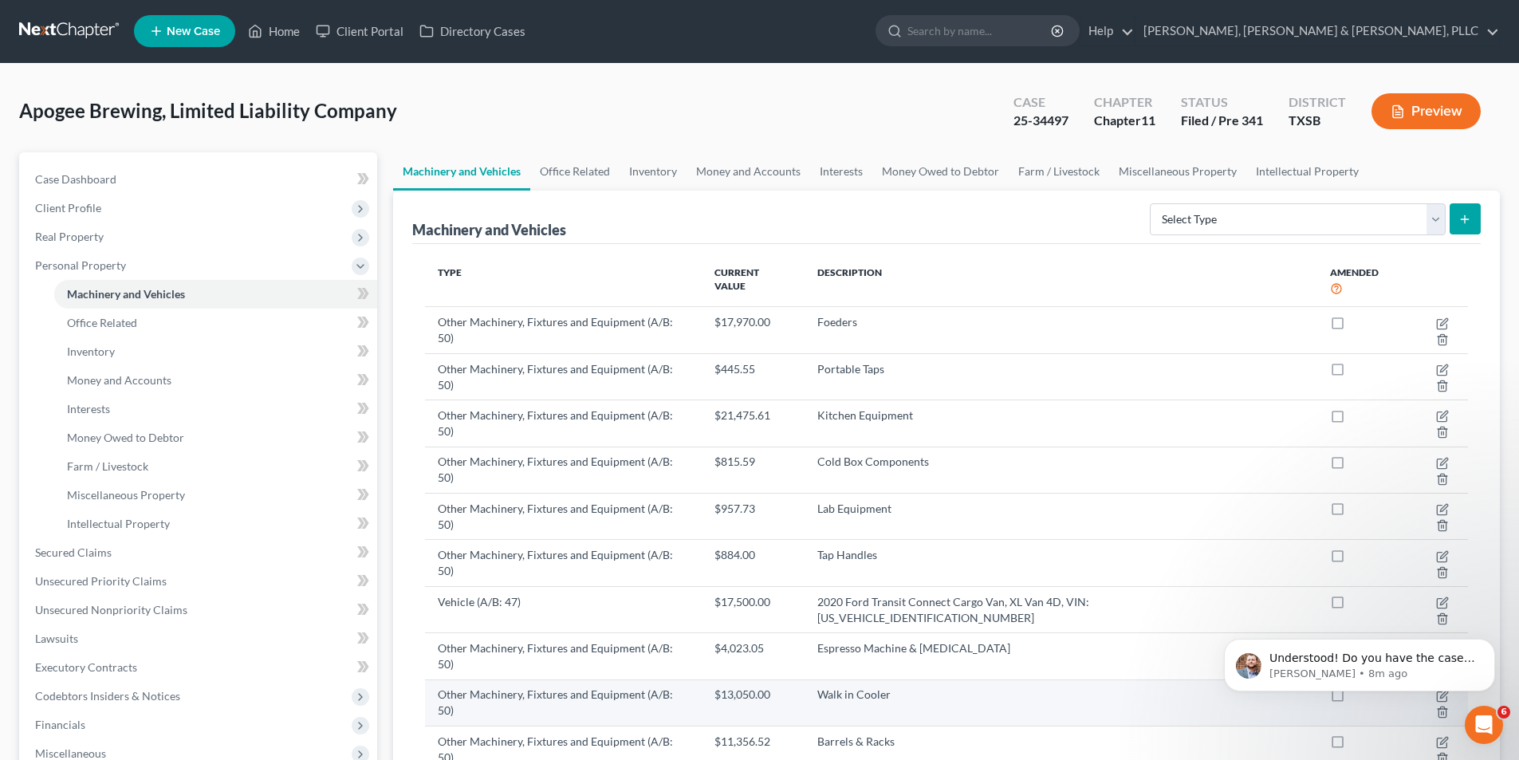
scroll to position [159, 0]
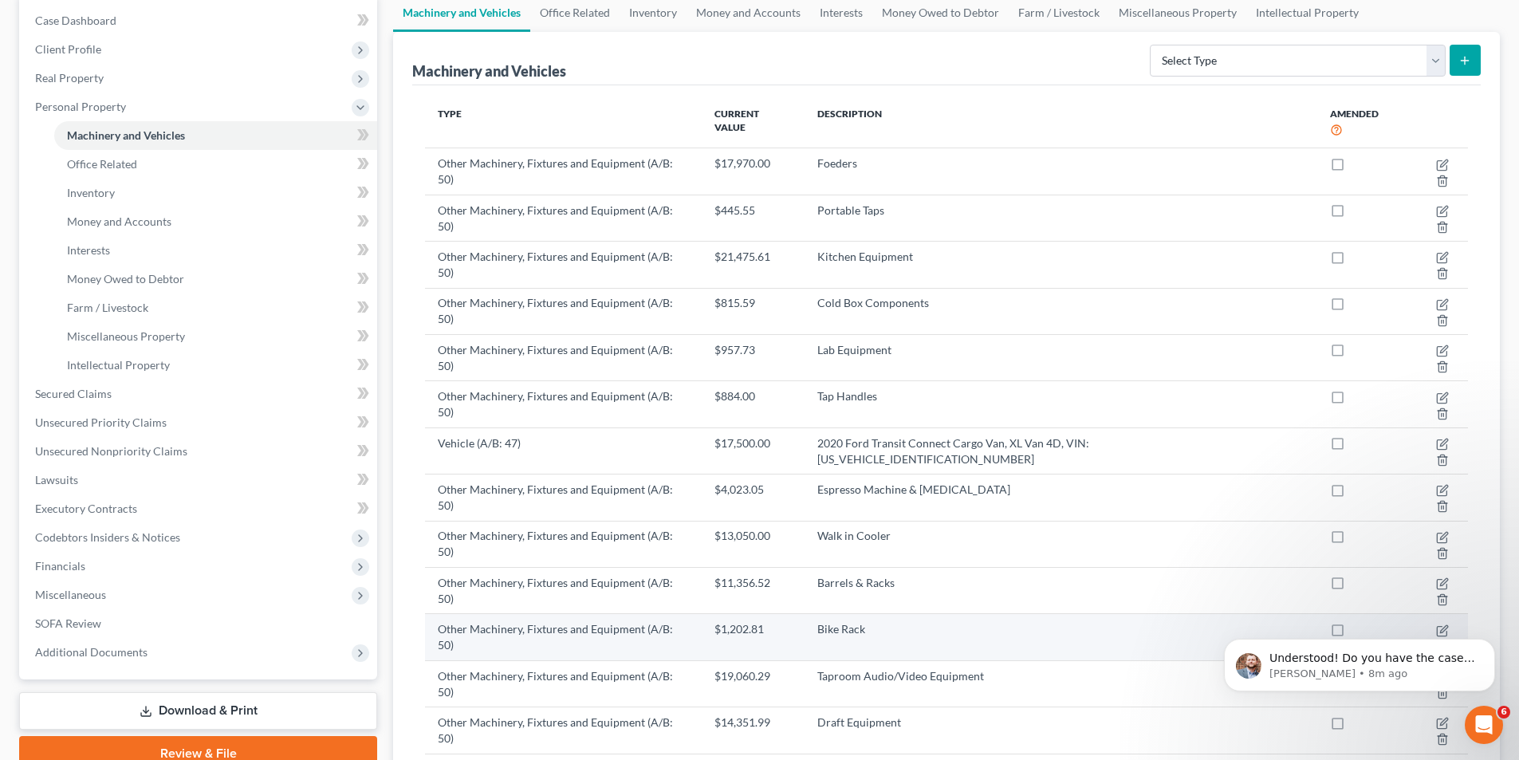
click at [1448, 640] on icon "button" at bounding box center [1442, 646] width 13 height 13
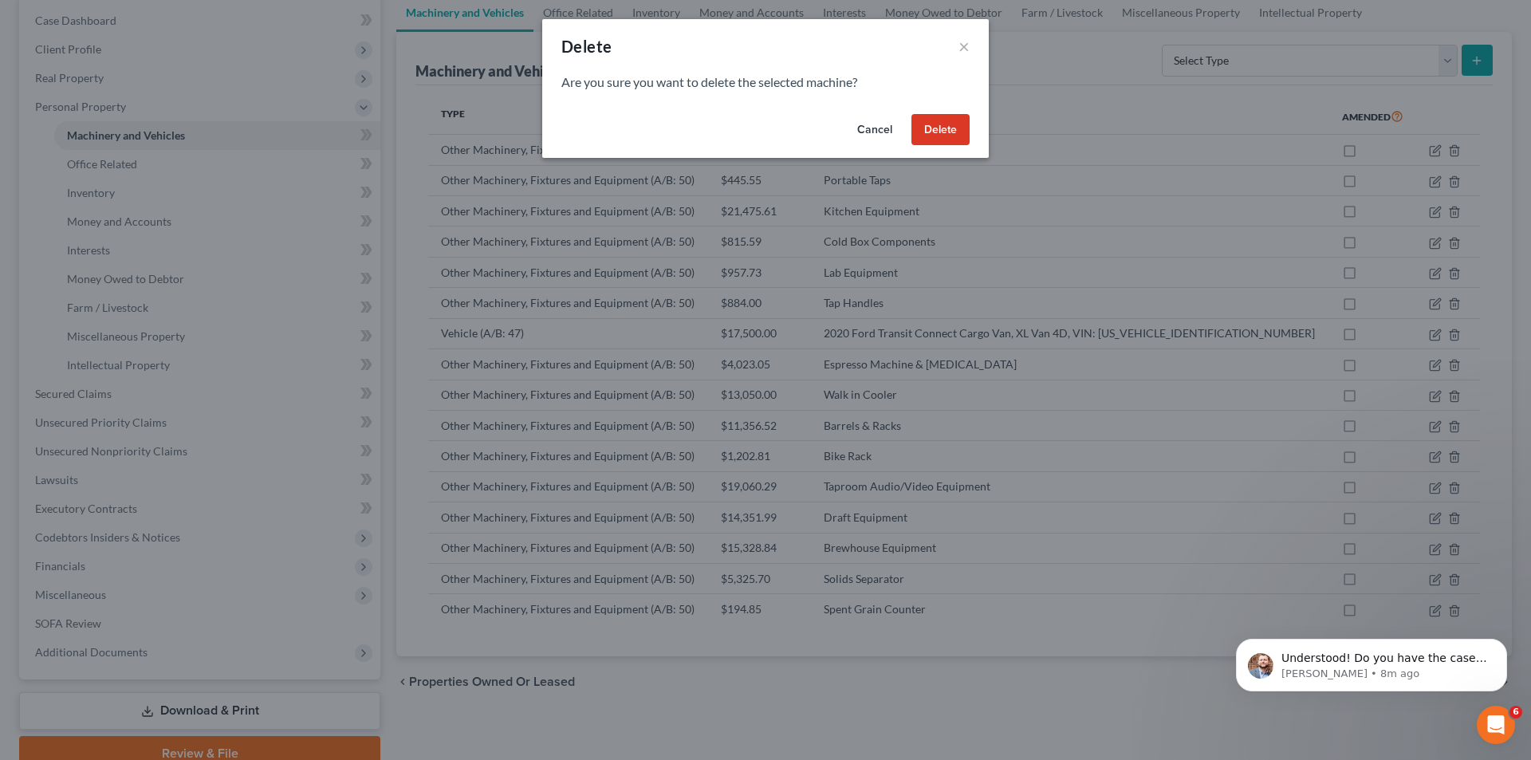
click at [916, 140] on button "Delete" at bounding box center [940, 130] width 58 height 32
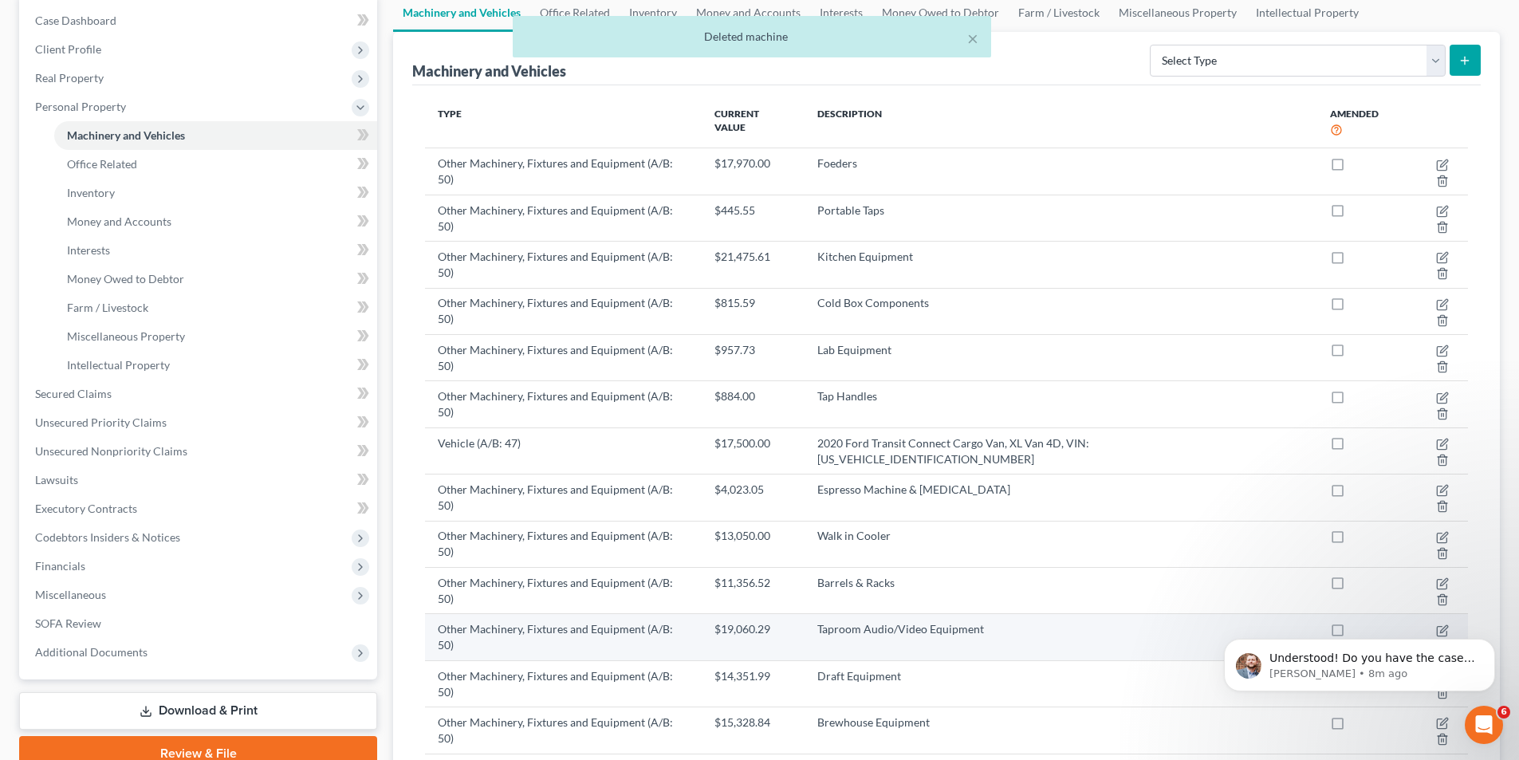
click at [1437, 640] on icon "button" at bounding box center [1442, 646] width 13 height 13
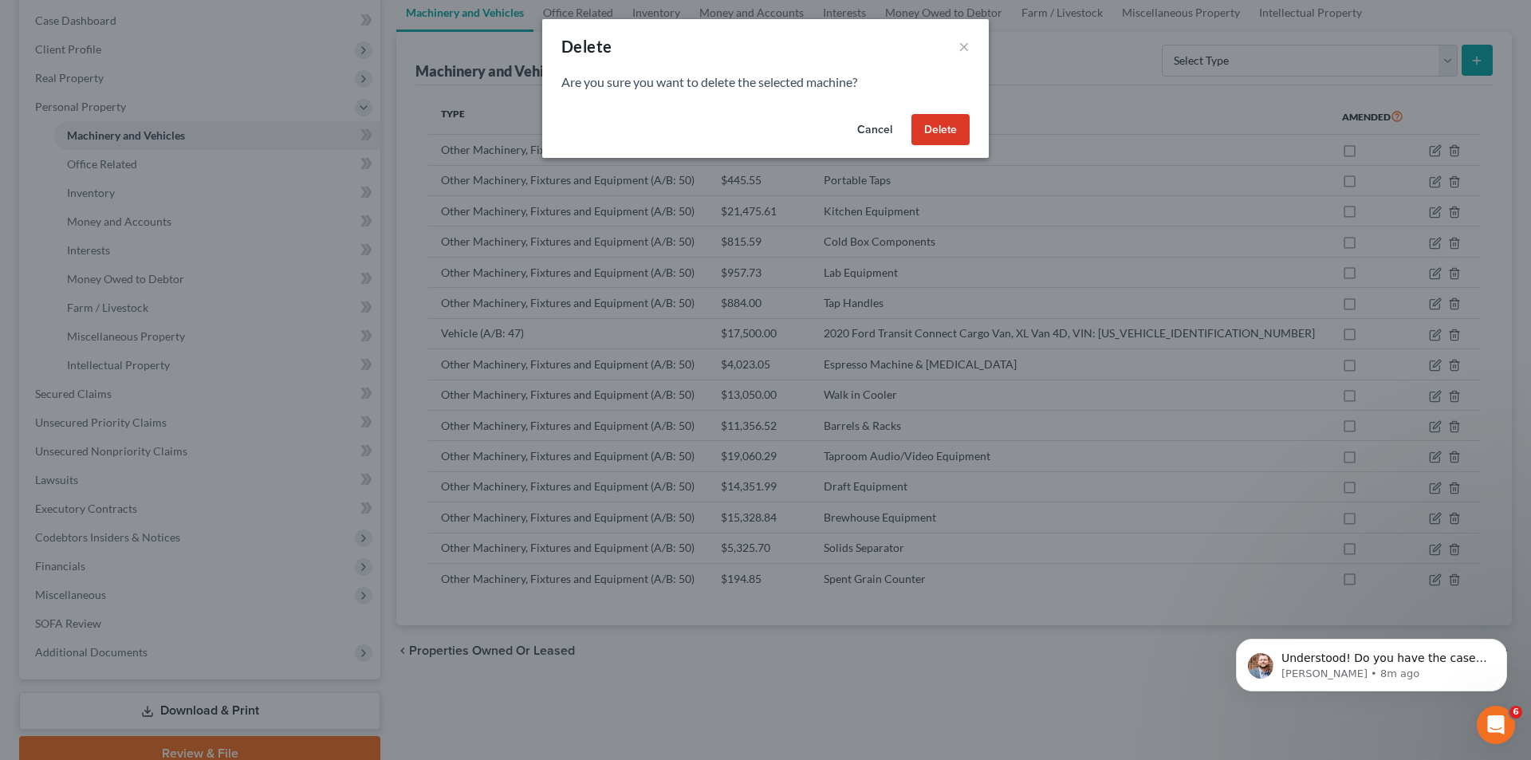
click at [930, 135] on button "Delete" at bounding box center [940, 130] width 58 height 32
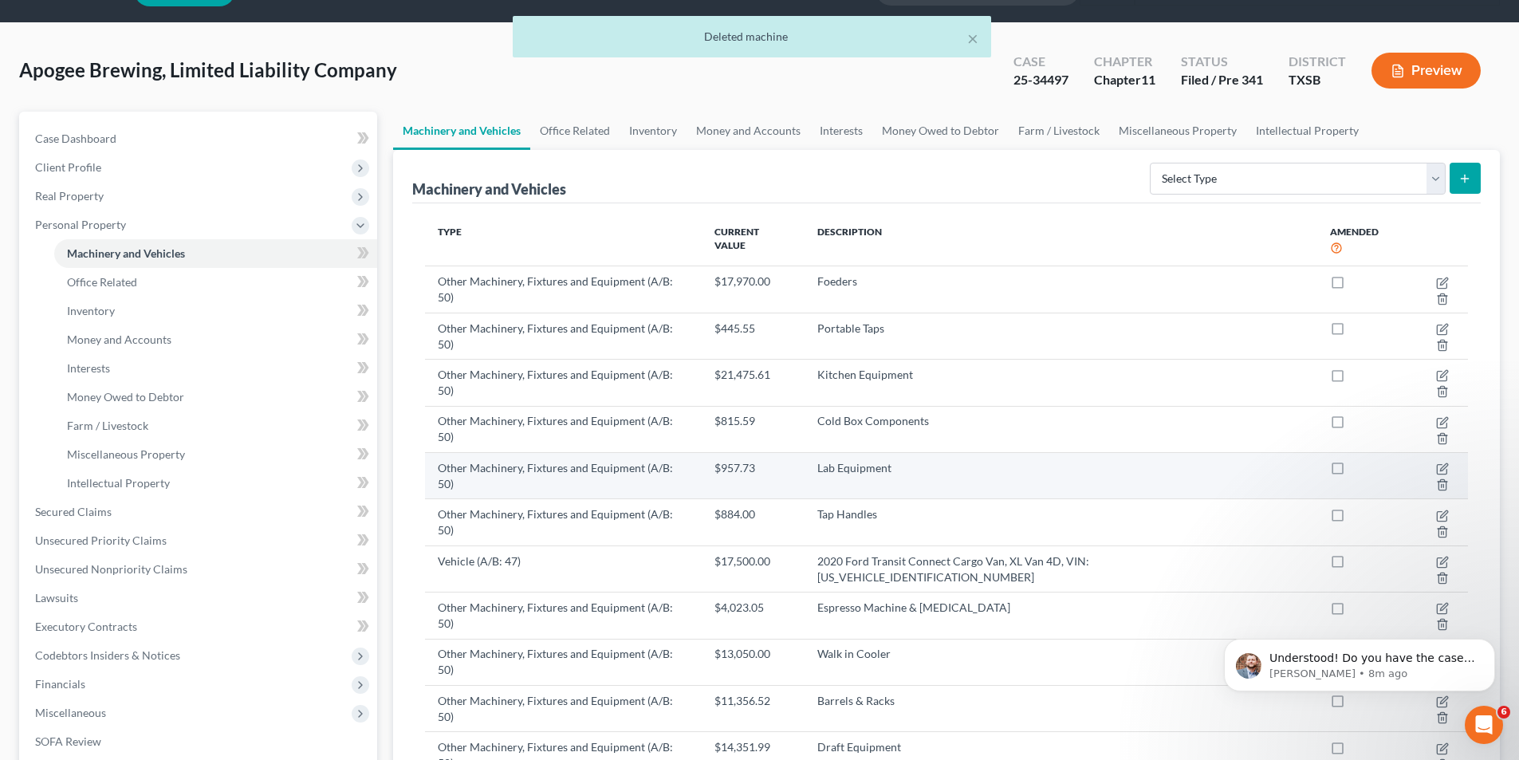
scroll to position [80, 0]
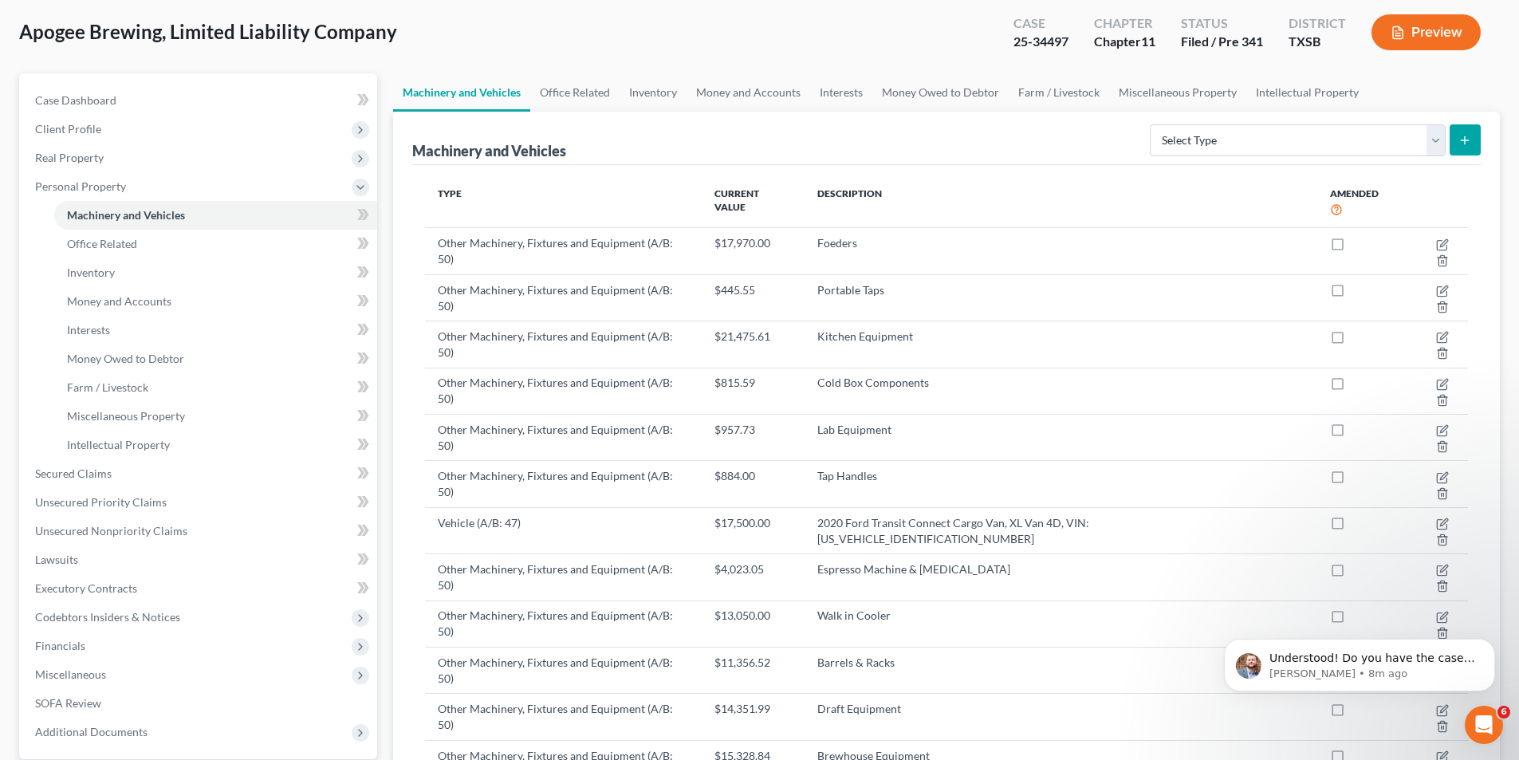
click at [1426, 697] on body "Understood! Do you have the case within NextChapter as well? Or are you needing…" at bounding box center [1359, 660] width 306 height 99
click at [1426, 671] on p "[PERSON_NAME] • 9m ago" at bounding box center [1372, 673] width 206 height 14
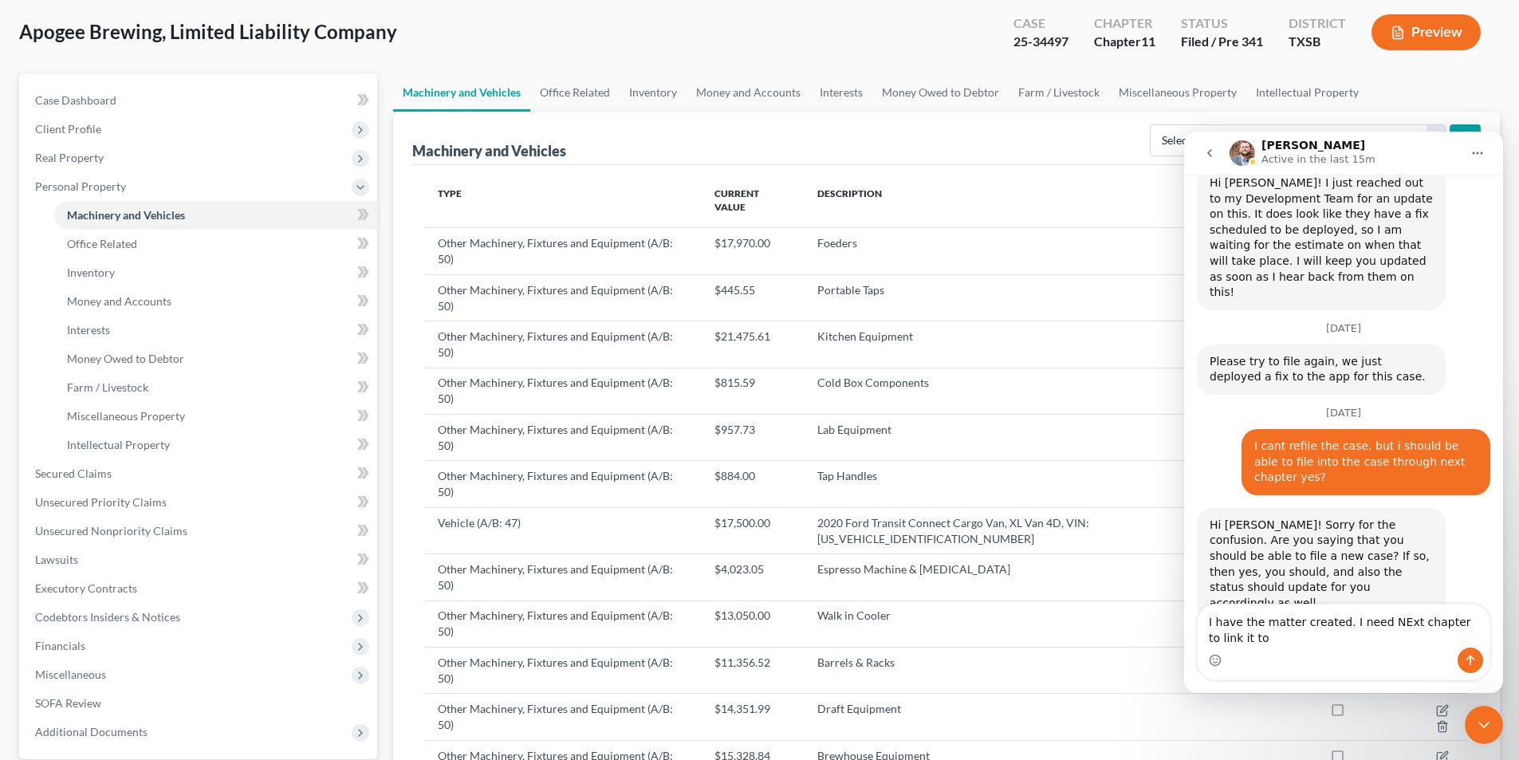
scroll to position [1676, 0]
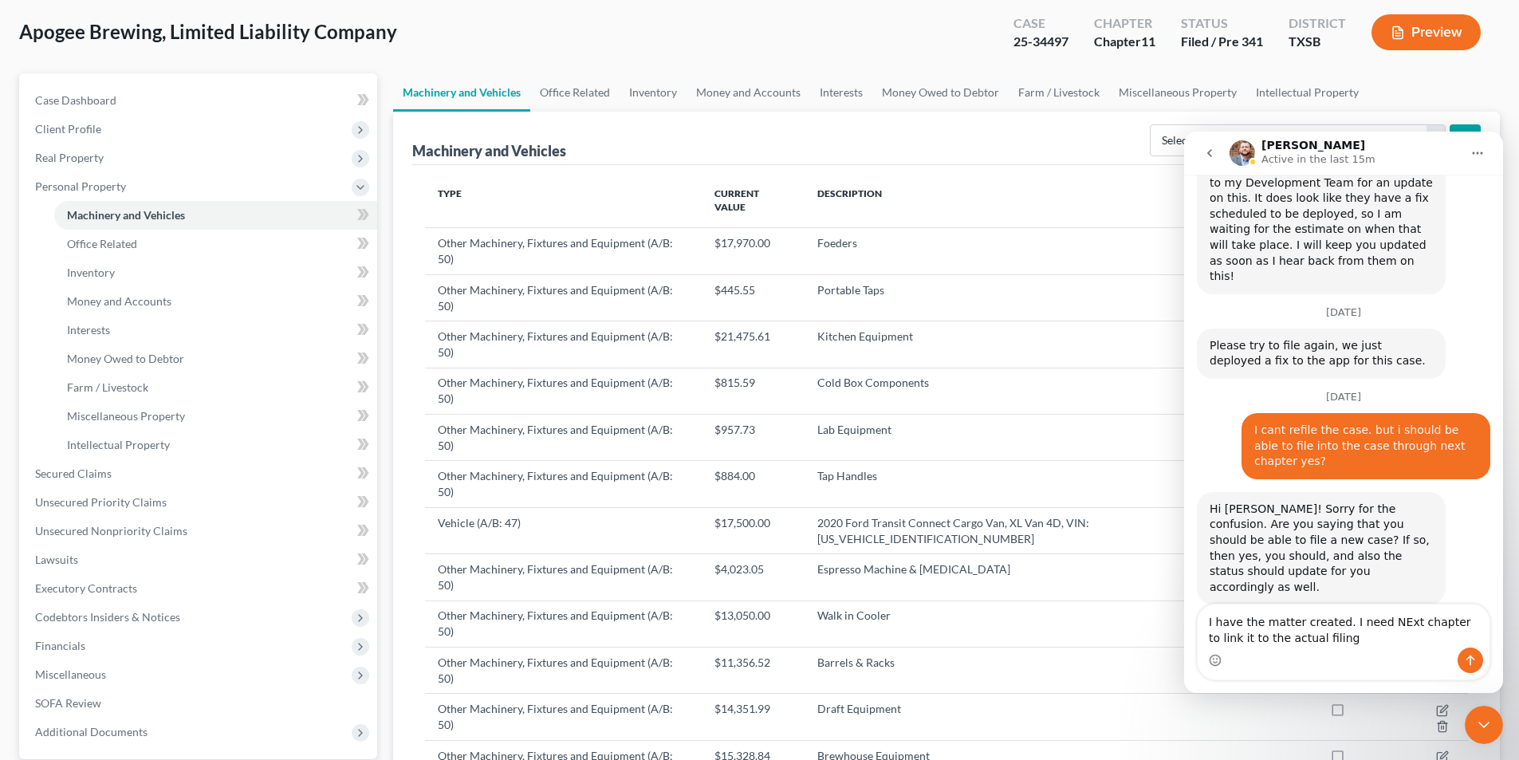
type textarea "I have the matter created. I need NExt chapter to link it to the actual filing"
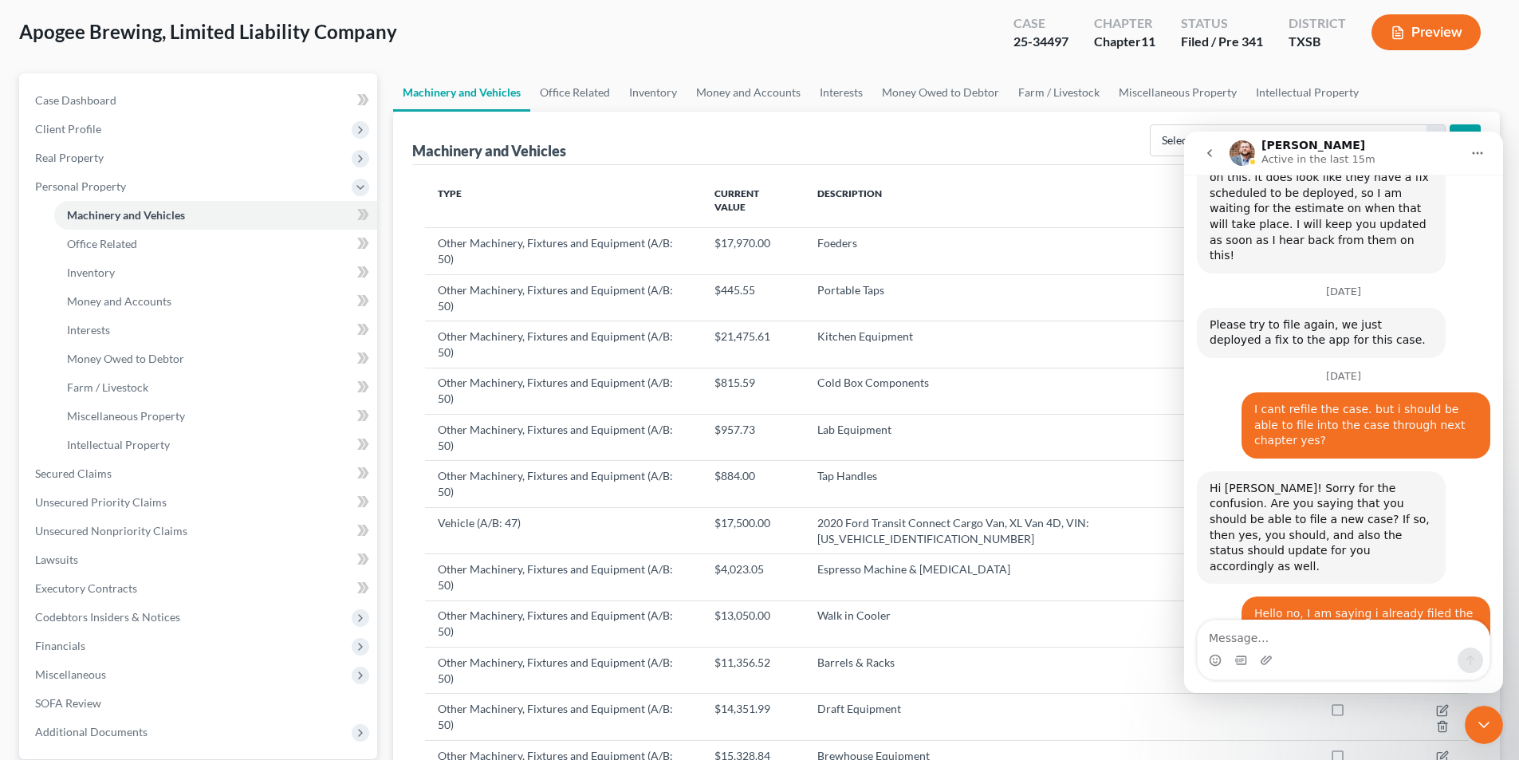
click at [1075, 149] on div "Machinery and Vehicles Select Type Aircraft (A/B: 49) Other Machinery, Fixtures…" at bounding box center [946, 138] width 1068 height 53
click at [1490, 719] on icon "Close Intercom Messenger" at bounding box center [1483, 724] width 19 height 19
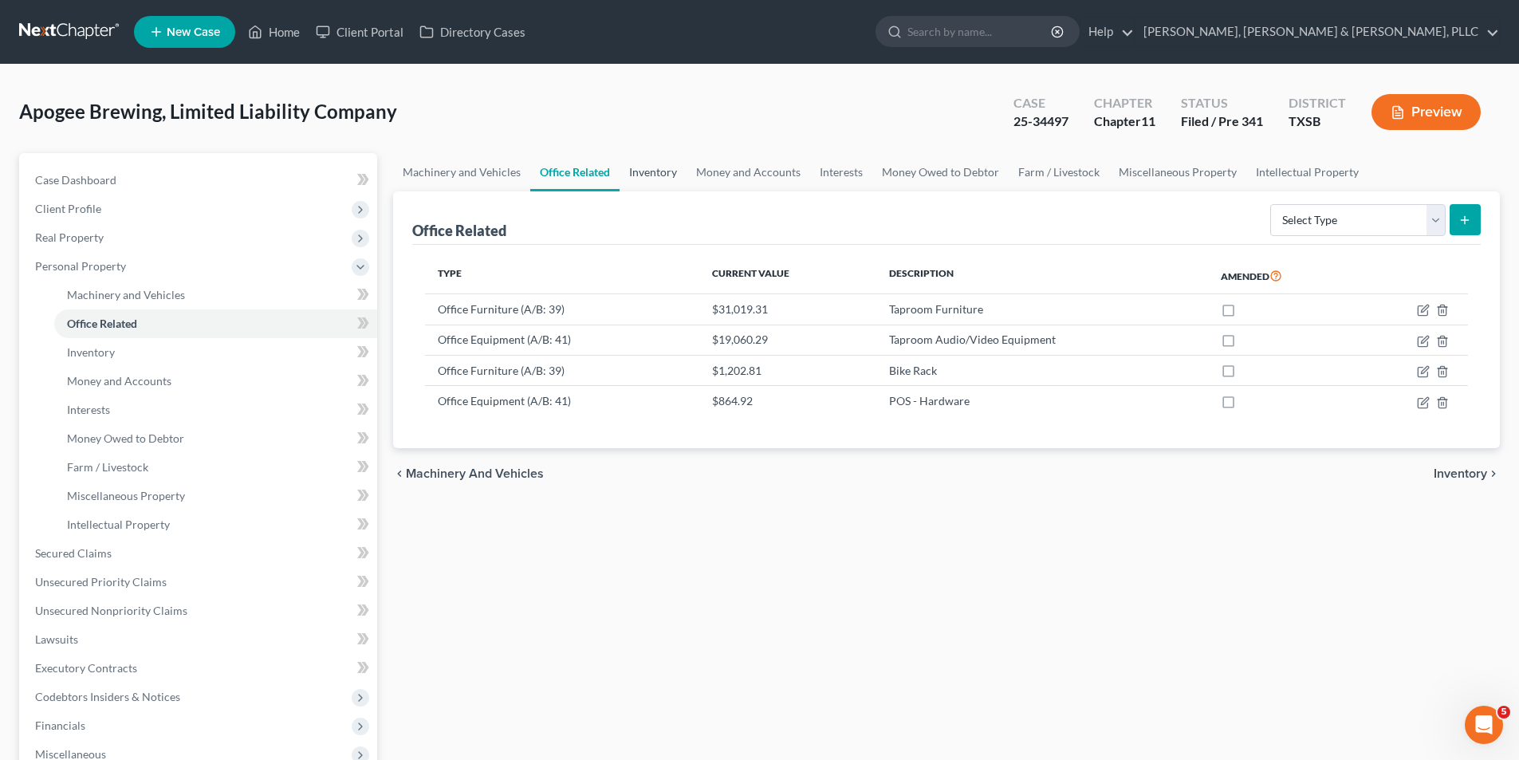
click at [661, 187] on link "Inventory" at bounding box center [652, 172] width 67 height 38
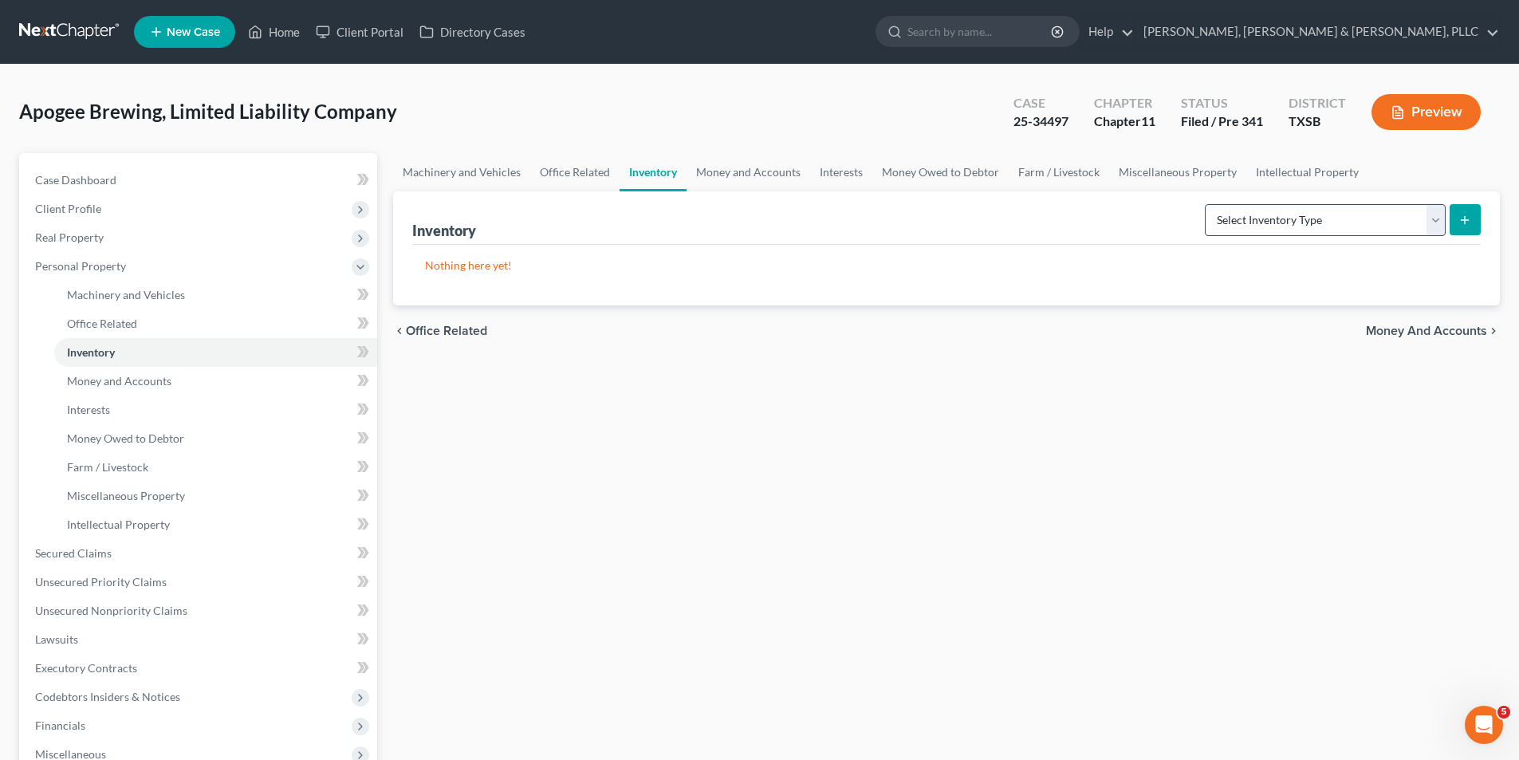
drag, startPoint x: 1383, startPoint y: 239, endPoint x: 1375, endPoint y: 224, distance: 17.1
click at [1382, 232] on div "Inventory Select Inventory Type Finished Goods (A/B: 21) Other Inventory or Sup…" at bounding box center [946, 217] width 1068 height 53
click at [1378, 218] on select "Select Inventory Type Finished Goods (A/B: 21) Other Inventory or Supplies (A/B…" at bounding box center [1325, 220] width 241 height 32
drag, startPoint x: 1330, startPoint y: 447, endPoint x: 1345, endPoint y: 440, distance: 16.8
click at [1331, 447] on div "Machinery and Vehicles Office Related Inventory Money and Accounts Interests Mo…" at bounding box center [946, 541] width 1122 height 777
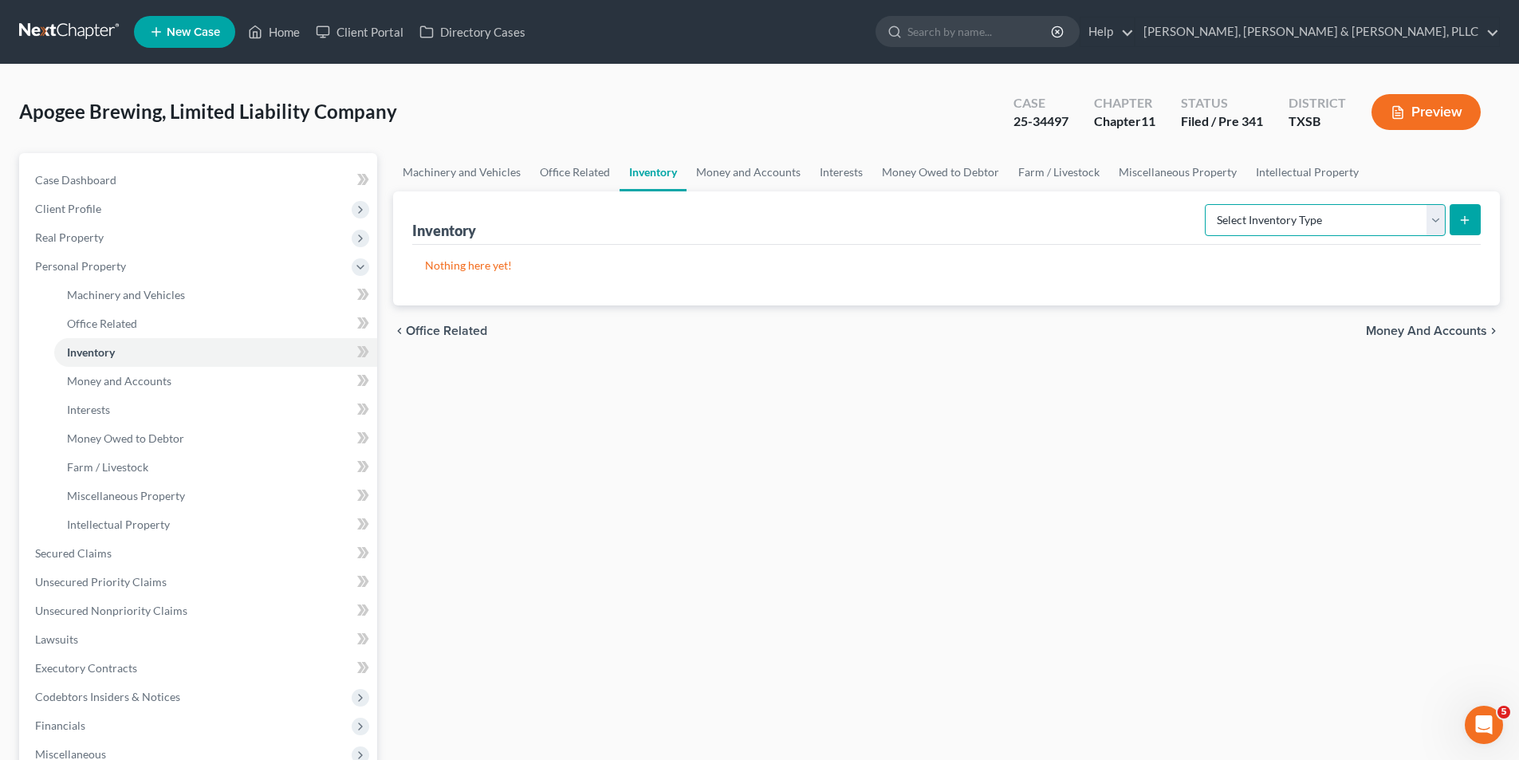
drag, startPoint x: 1361, startPoint y: 231, endPoint x: 1351, endPoint y: 235, distance: 10.4
click at [1358, 234] on select "Select Inventory Type Finished Goods (A/B: 21) Other Inventory or Supplies (A/B…" at bounding box center [1325, 220] width 241 height 32
select select "finished_goods"
click at [1205, 204] on select "Select Inventory Type Finished Goods (A/B: 21) Other Inventory or Supplies (A/B…" at bounding box center [1325, 220] width 241 height 32
click at [1461, 209] on button "submit" at bounding box center [1464, 219] width 31 height 31
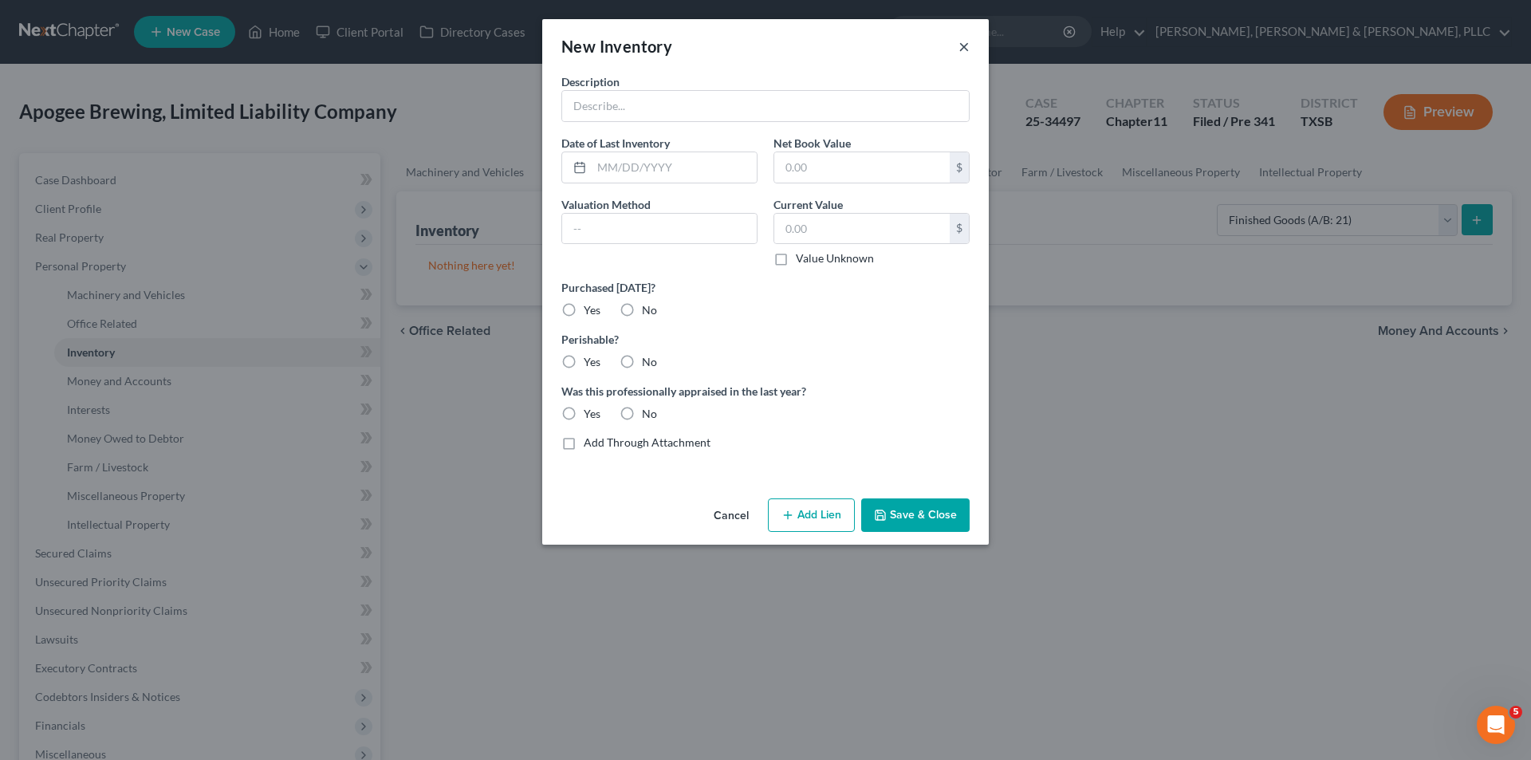
click at [968, 44] on button "×" at bounding box center [963, 46] width 11 height 19
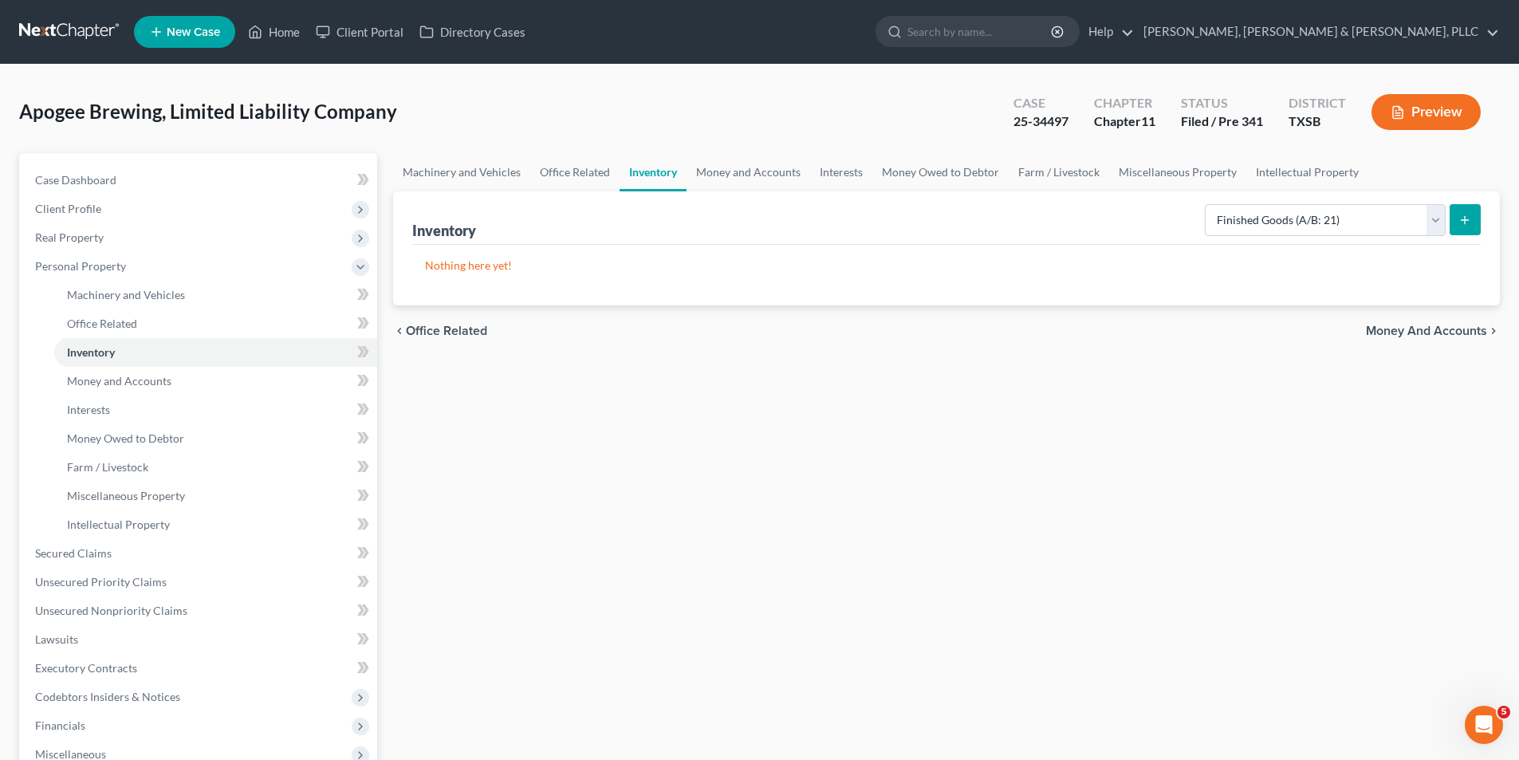
click at [1471, 224] on icon "submit" at bounding box center [1464, 220] width 13 height 13
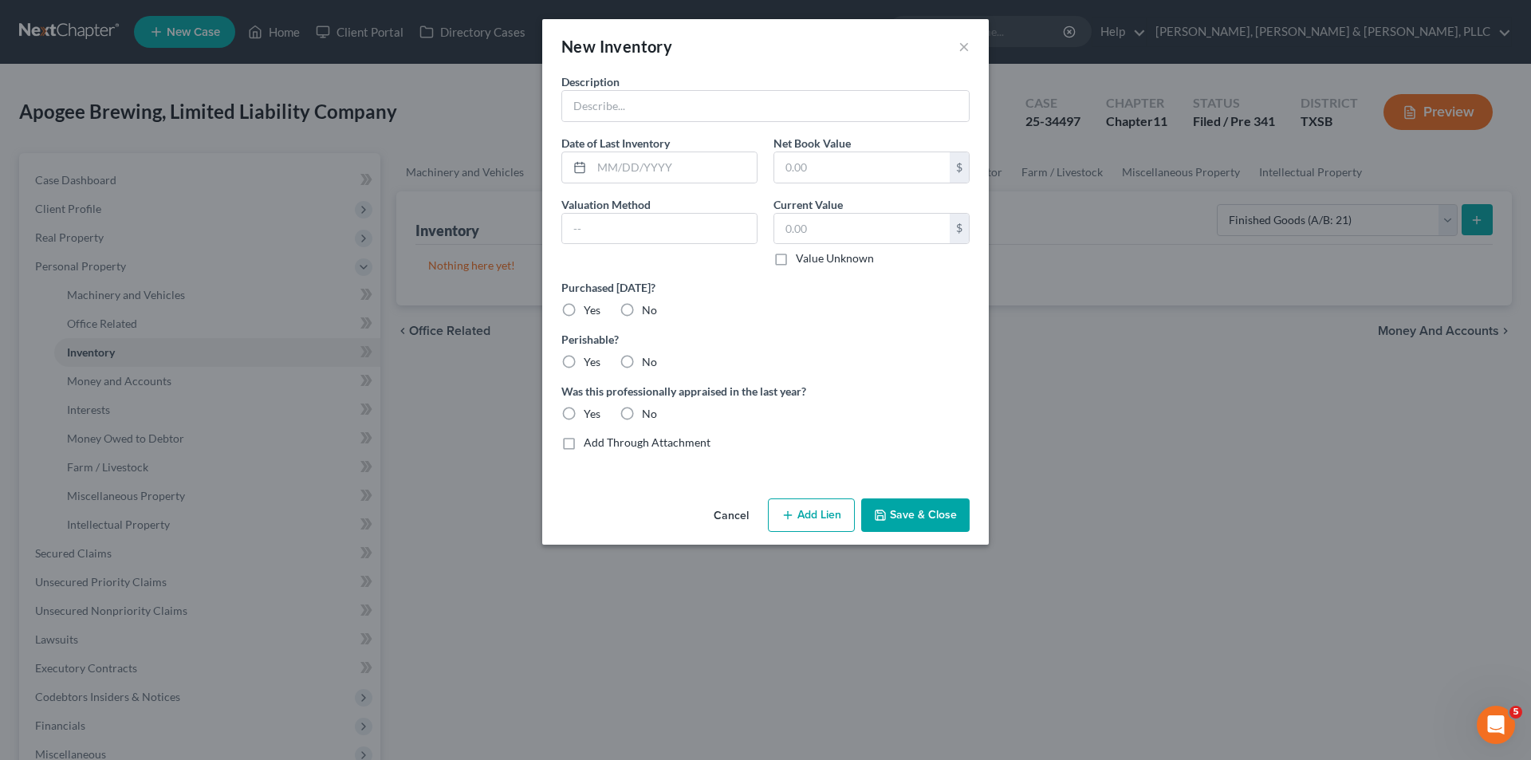
click at [745, 517] on button "Cancel" at bounding box center [731, 516] width 61 height 32
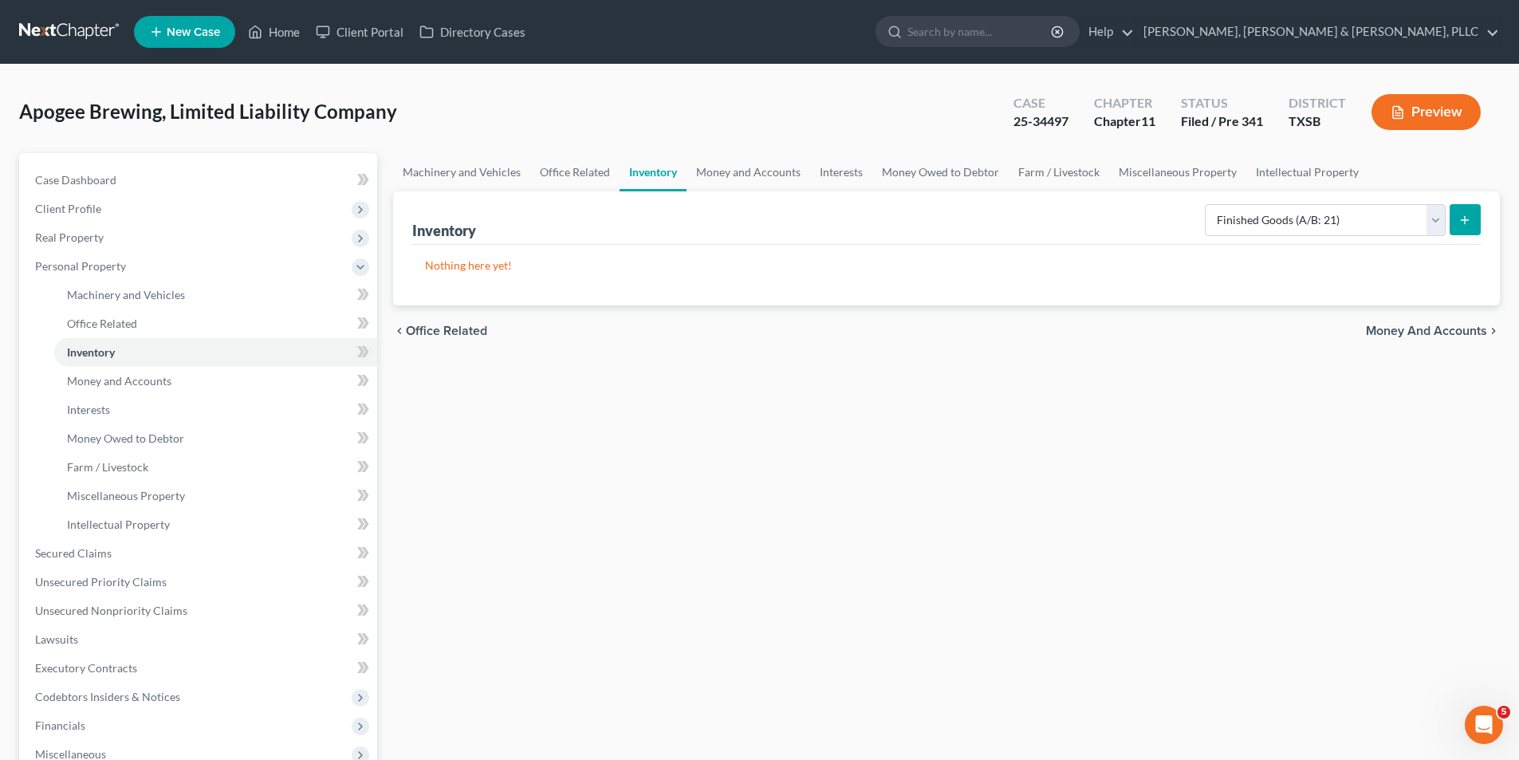
click at [1461, 217] on icon "submit" at bounding box center [1464, 220] width 13 height 13
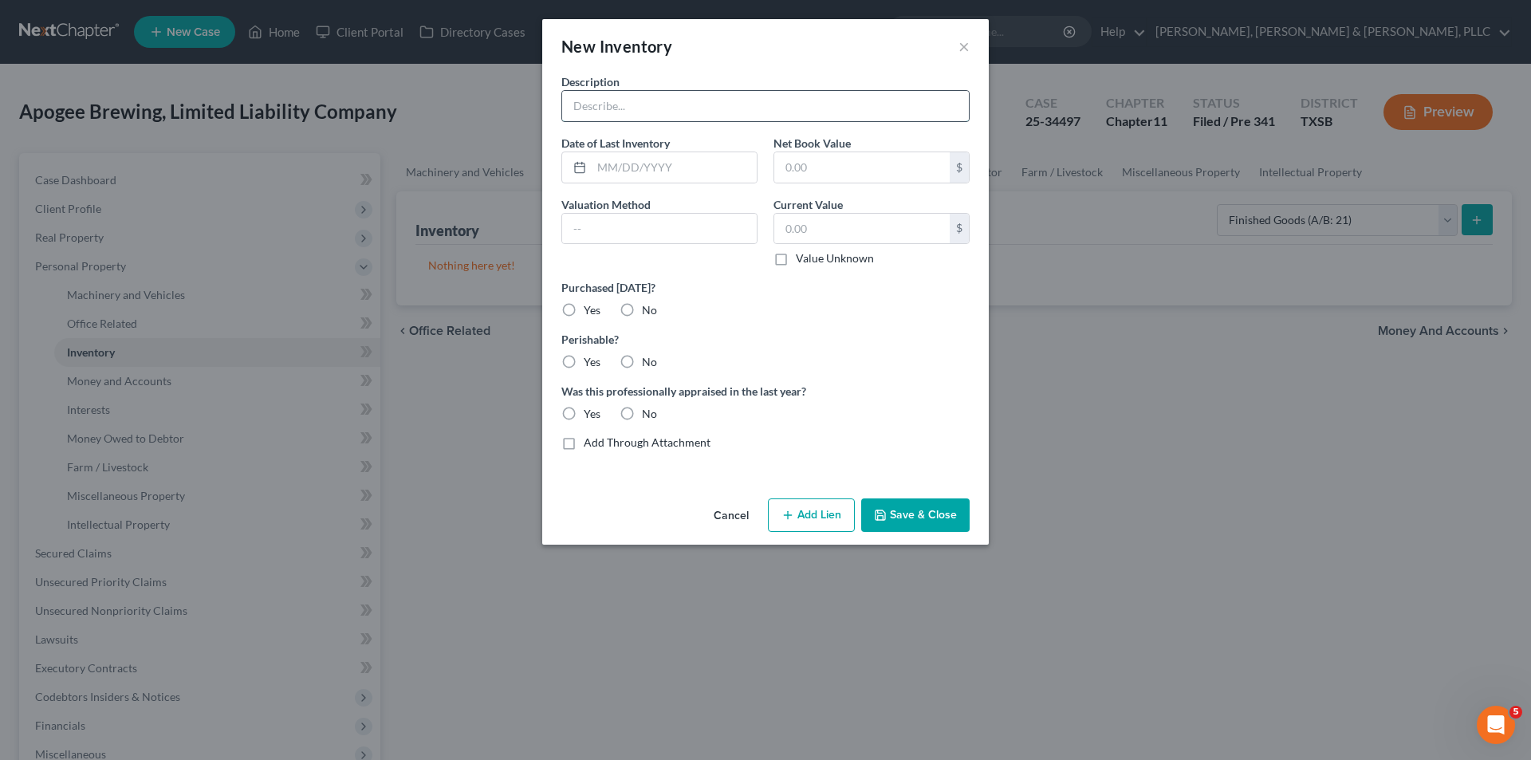
click at [843, 119] on input "text" at bounding box center [765, 106] width 407 height 30
paste input "BBA Heat [PERSON_NAME] (Keg - 1/6 bbl)"
type input "BBA Heat [PERSON_NAME] (Keg - 1/6 bbl)"
click at [642, 312] on label "No" at bounding box center [649, 310] width 15 height 16
click at [648, 312] on input "No" at bounding box center [653, 307] width 10 height 10
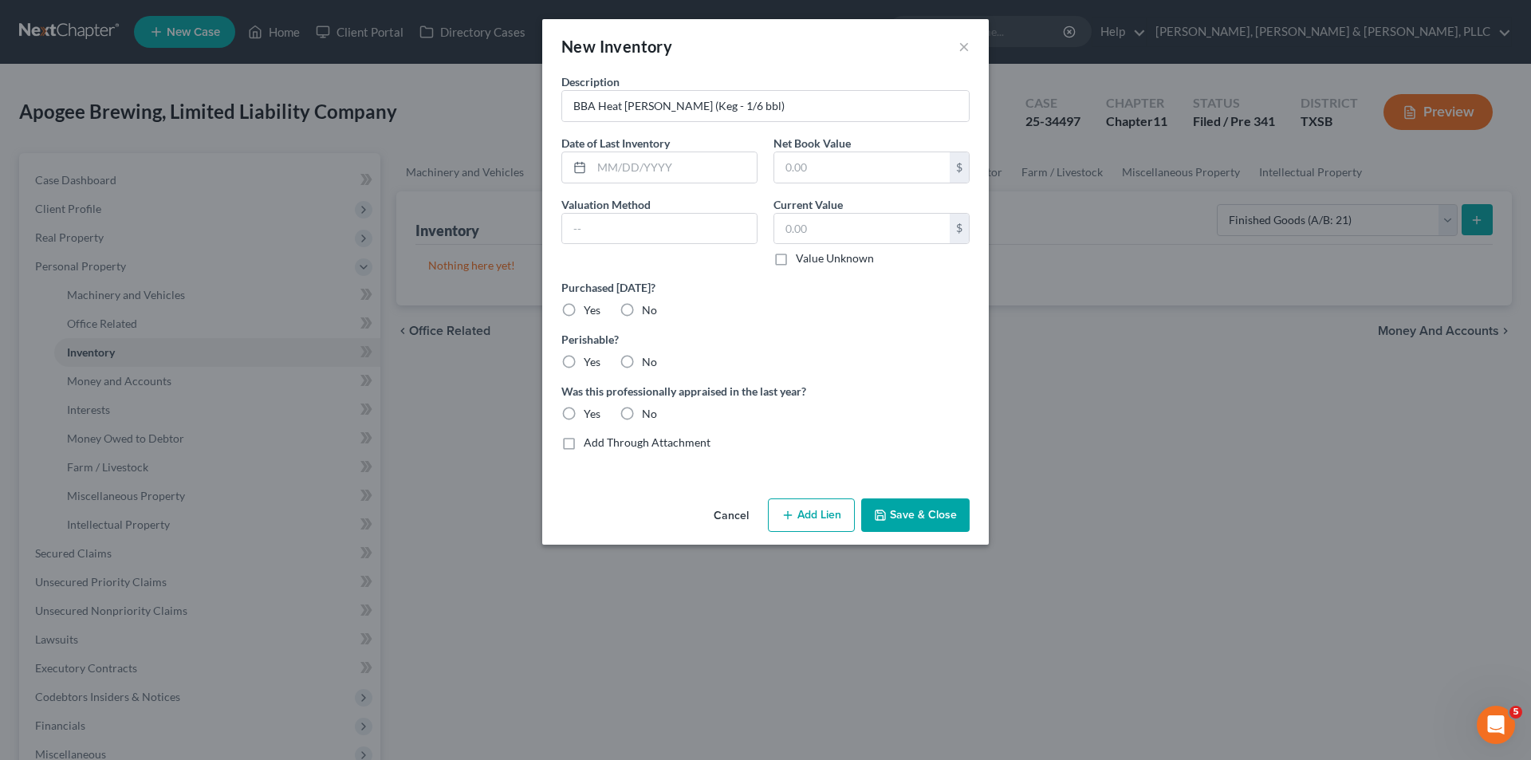
radio input "true"
click at [592, 367] on label "Yes" at bounding box center [592, 362] width 17 height 16
click at [592, 364] on input "Yes" at bounding box center [595, 359] width 10 height 10
radio input "true"
click at [642, 415] on label "No" at bounding box center [649, 414] width 15 height 16
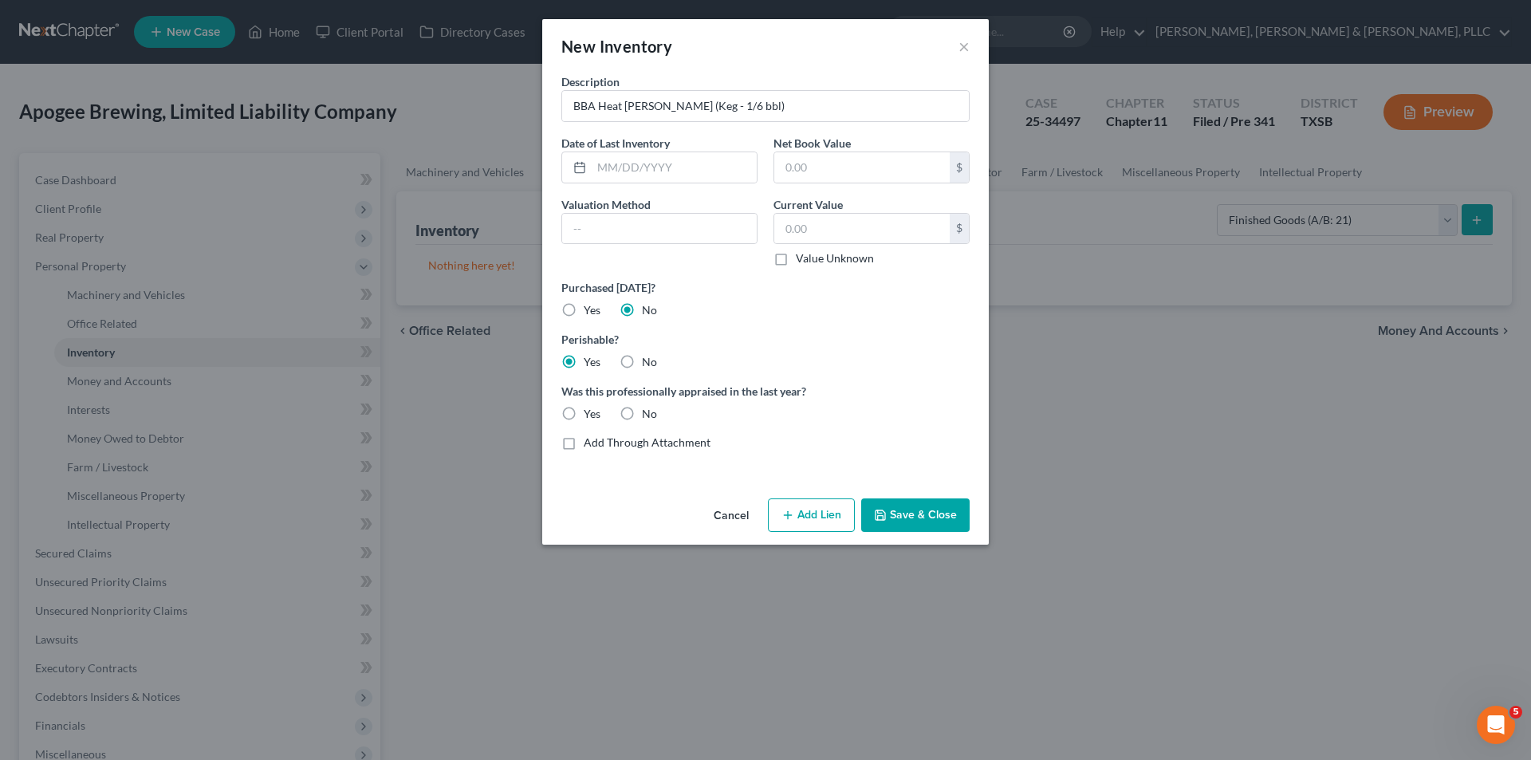
click at [648, 415] on input "No" at bounding box center [653, 411] width 10 height 10
radio input "true"
click at [906, 506] on button "Save & Close" at bounding box center [915, 514] width 108 height 33
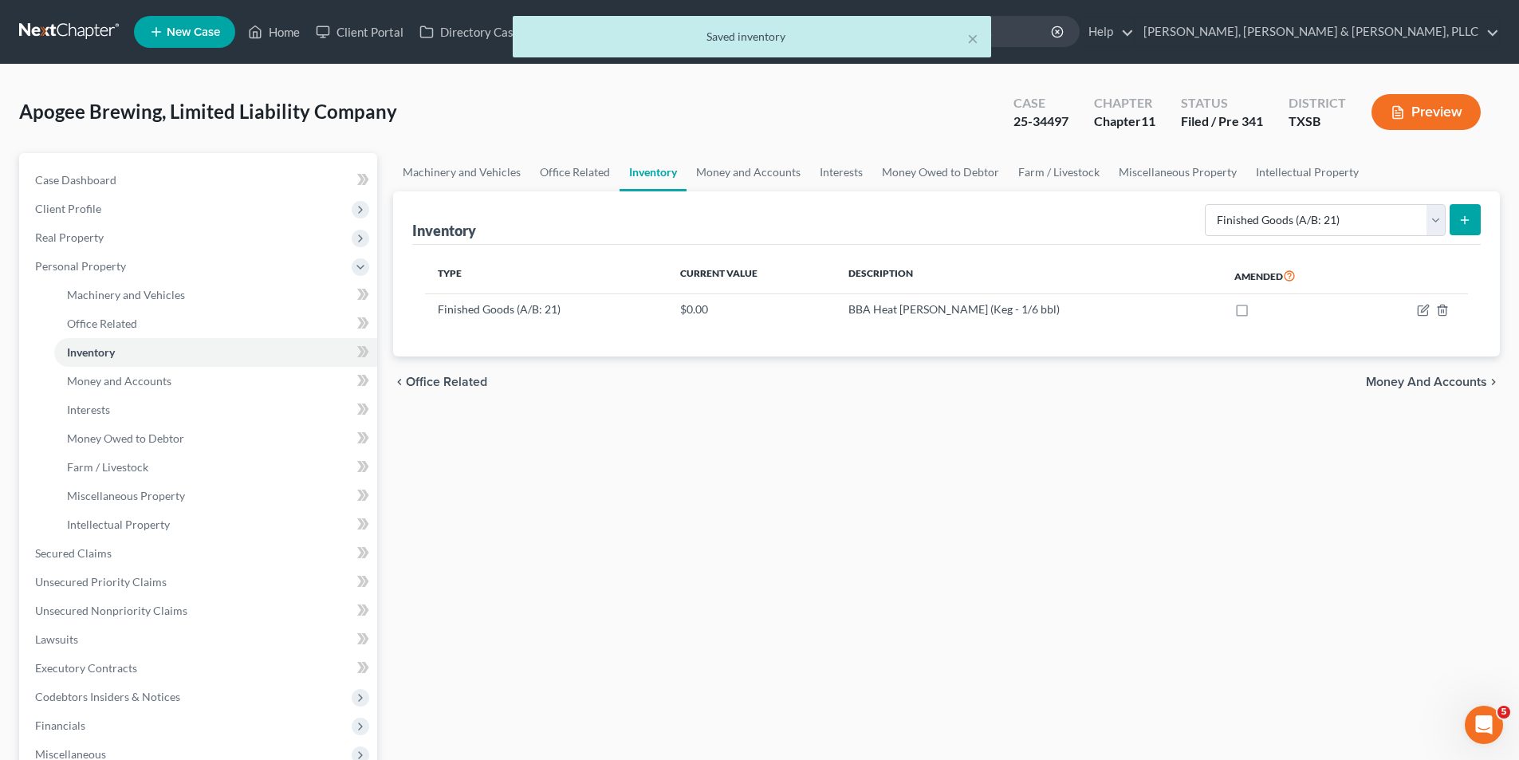
click at [1463, 222] on icon "submit" at bounding box center [1464, 220] width 13 height 13
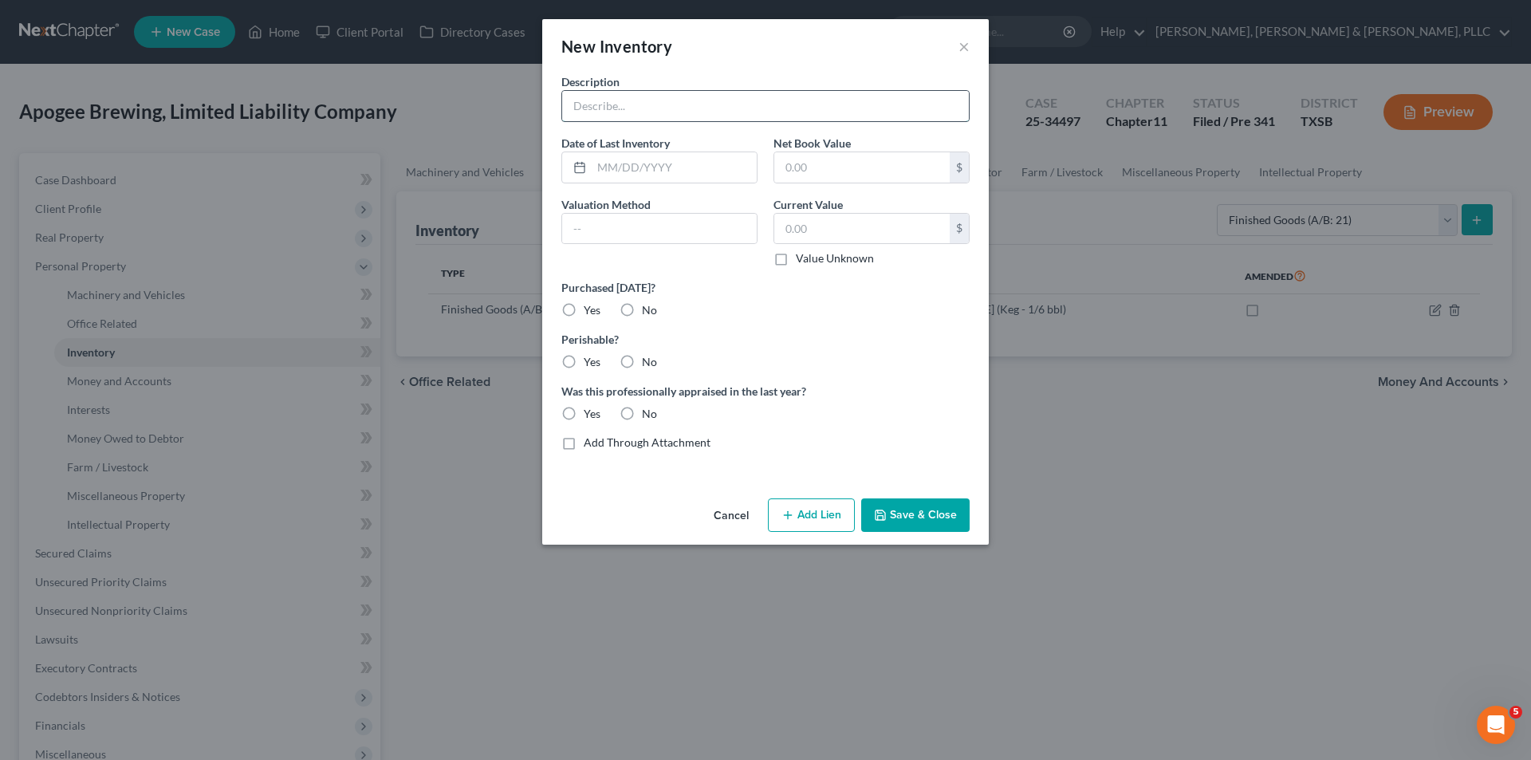
click at [803, 110] on input "text" at bounding box center [765, 106] width 407 height 30
paste input "Ben's House IPA (Keg - 1/2 bbl)"
type input "Ben's House IPA (Keg - 1/2 bbl)"
click at [642, 312] on label "No" at bounding box center [649, 310] width 15 height 16
click at [648, 312] on input "No" at bounding box center [653, 307] width 10 height 10
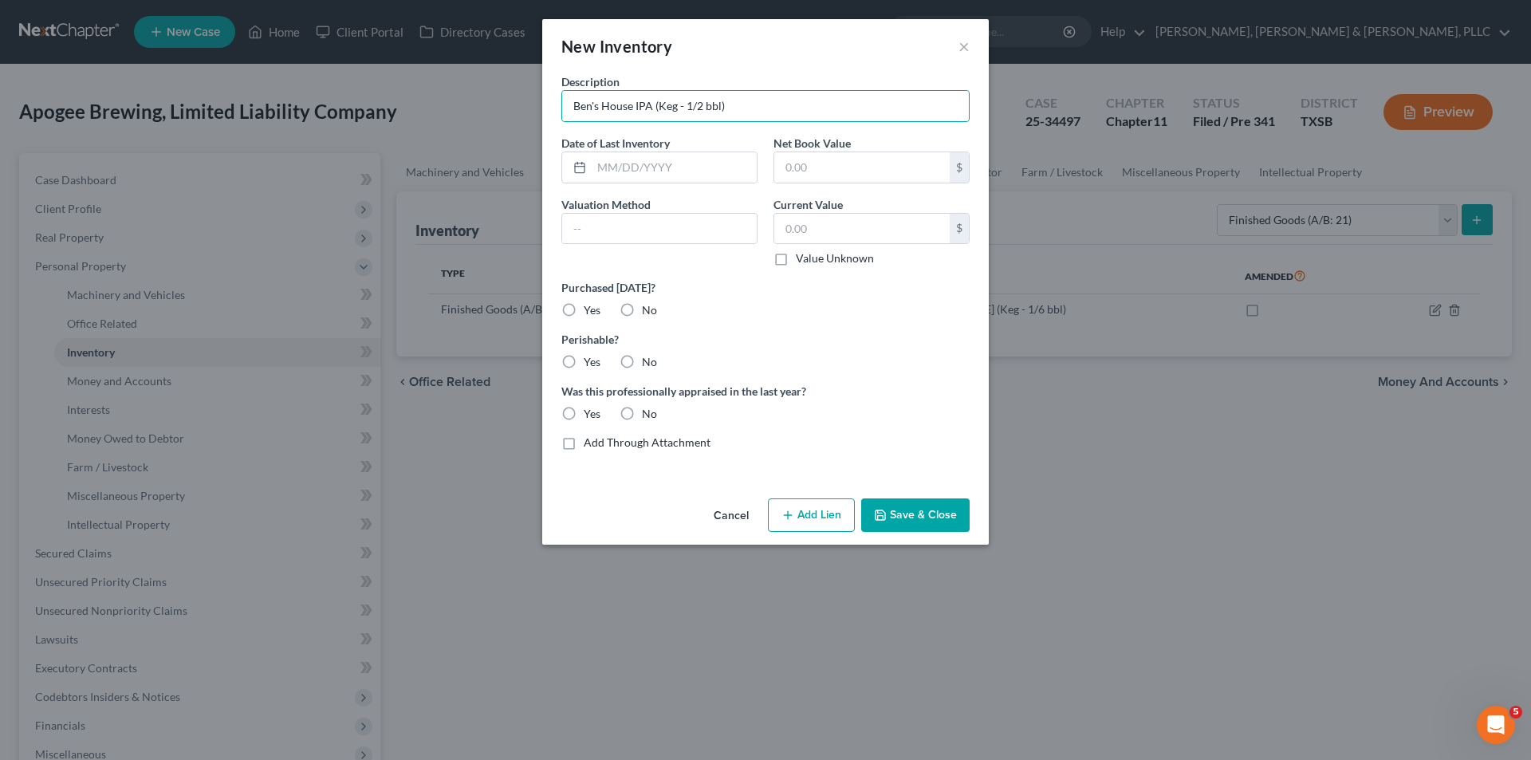
radio input "true"
click at [589, 360] on label "Yes" at bounding box center [592, 362] width 17 height 16
click at [590, 360] on input "Yes" at bounding box center [595, 359] width 10 height 10
radio input "true"
click at [644, 415] on label "No" at bounding box center [649, 414] width 15 height 16
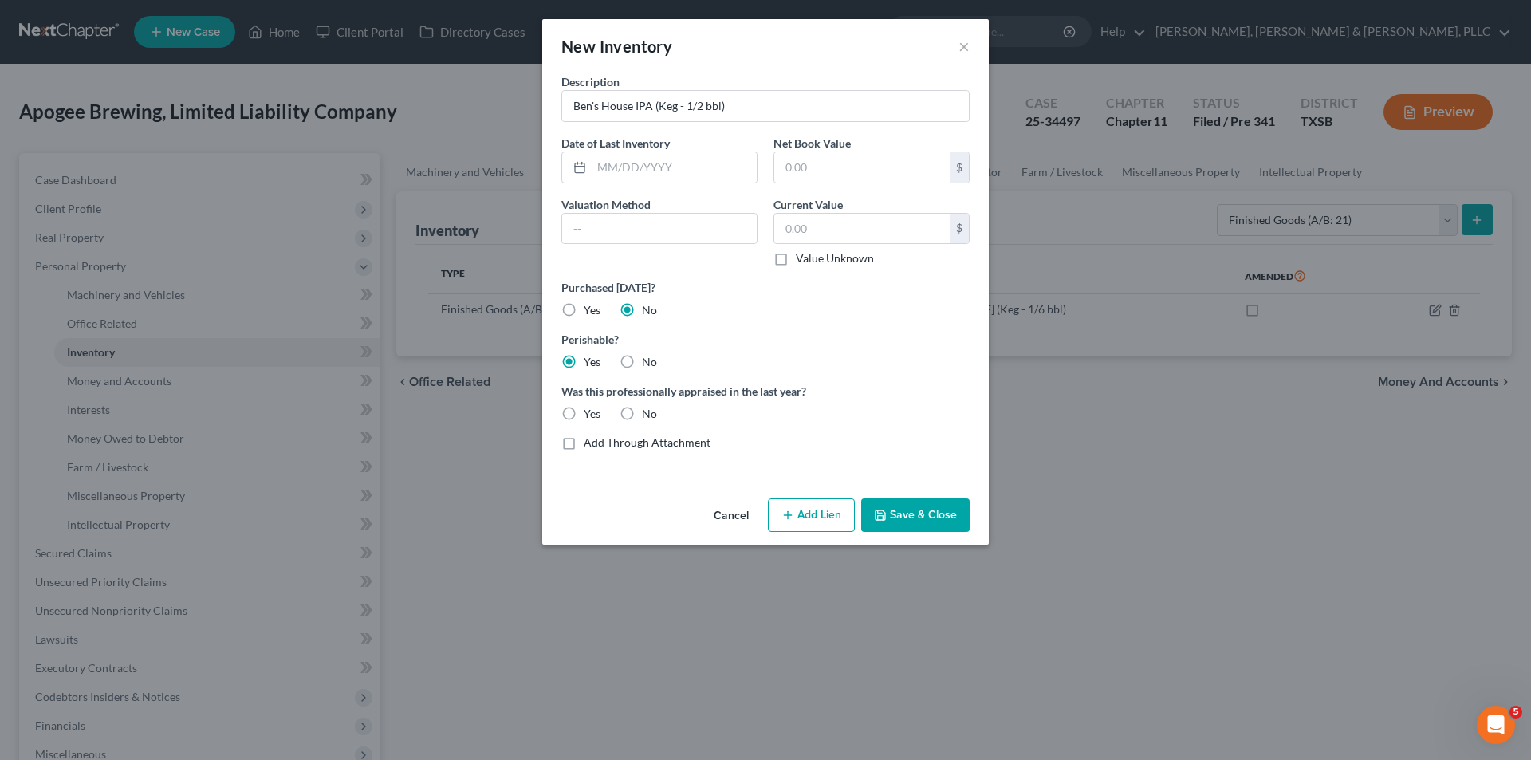
click at [648, 415] on input "No" at bounding box center [653, 411] width 10 height 10
radio input "true"
click at [890, 502] on button "Save & Close" at bounding box center [915, 514] width 108 height 33
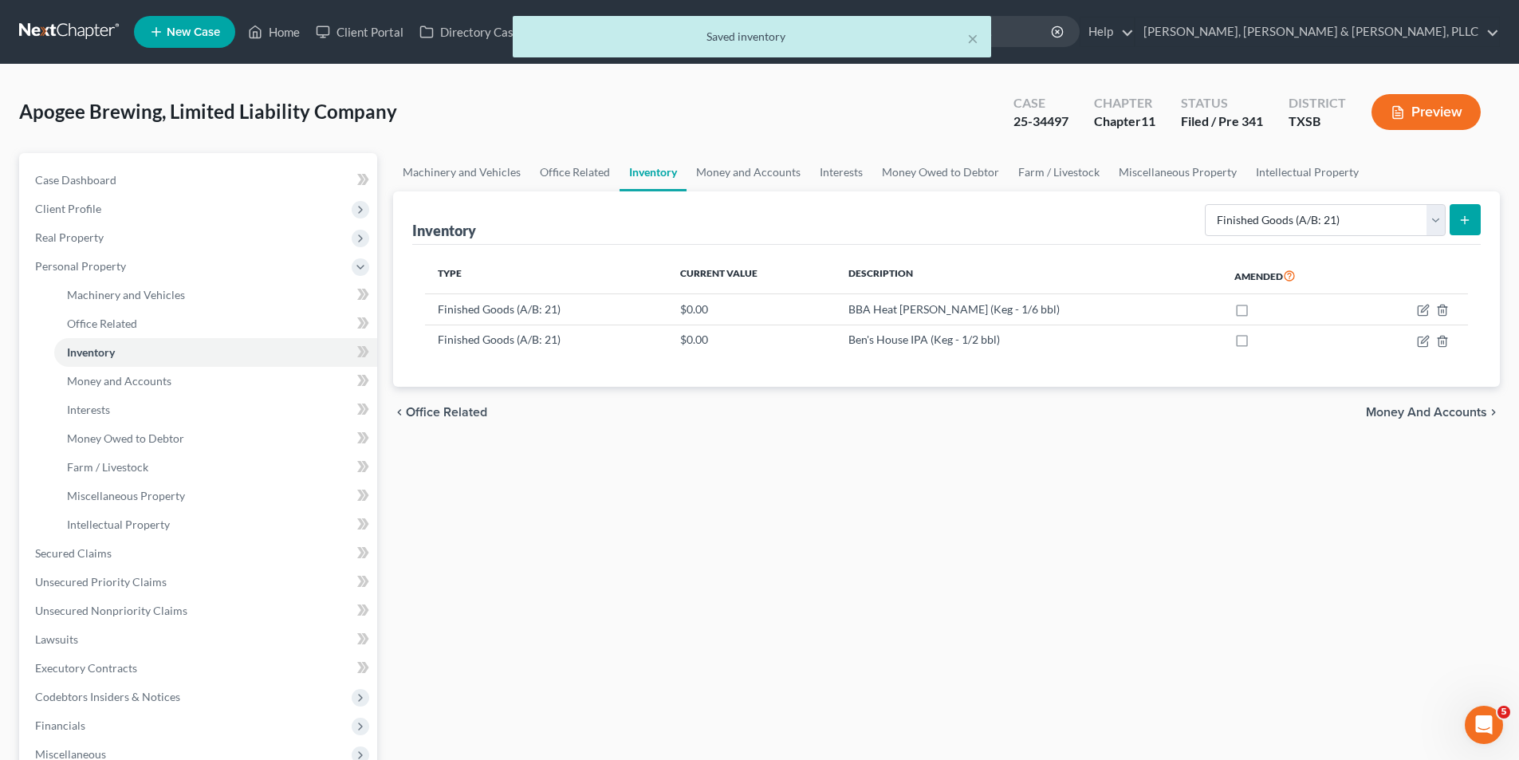
click at [1460, 230] on button "submit" at bounding box center [1464, 219] width 31 height 31
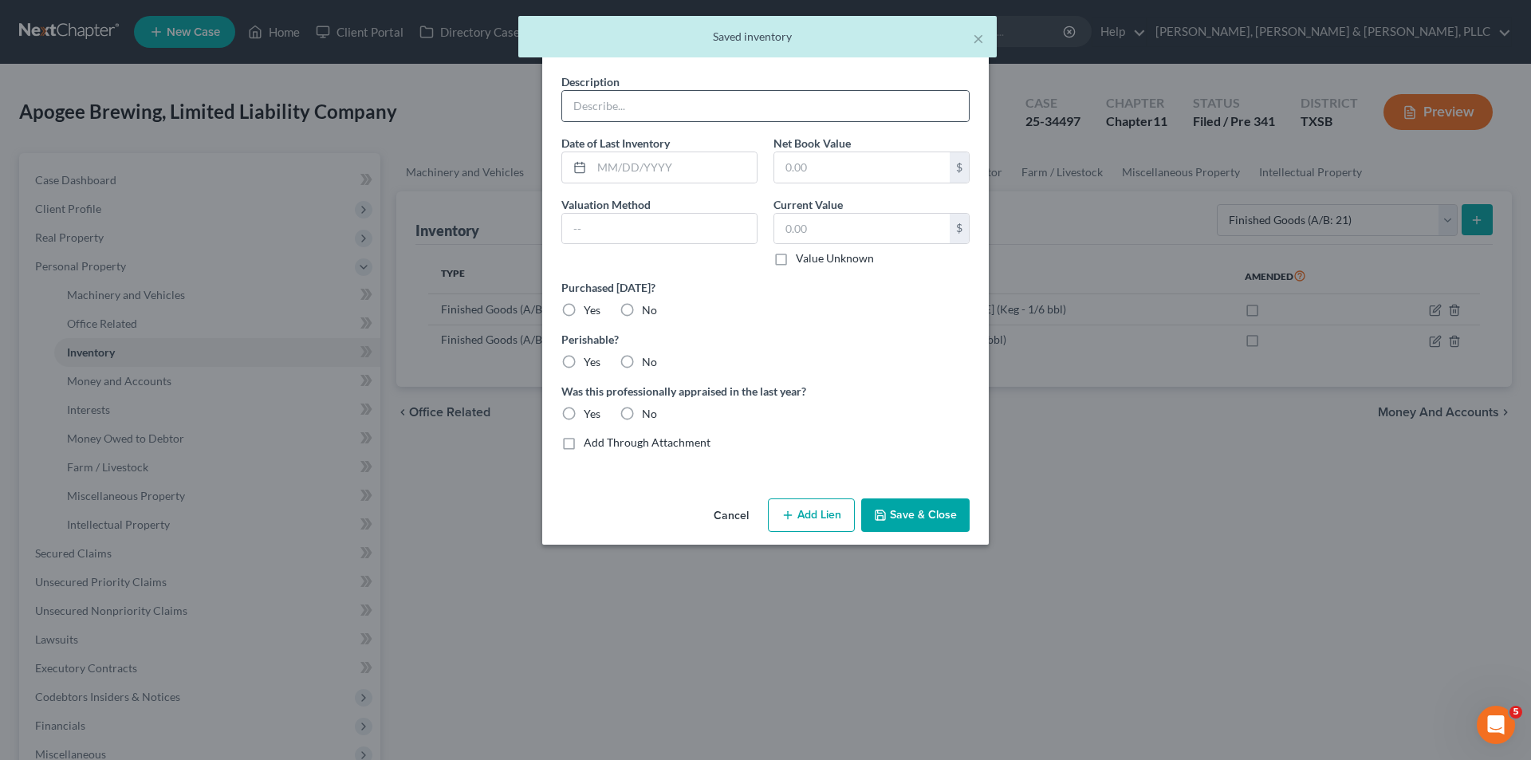
click at [803, 128] on div "Description Date of Last Inventory Net Book Value $ Valuation Method Current Va…" at bounding box center [765, 268] width 424 height 390
click at [800, 118] on input "text" at bounding box center [765, 106] width 407 height 30
paste input "Comandante (Keg - 1/2 bbl)"
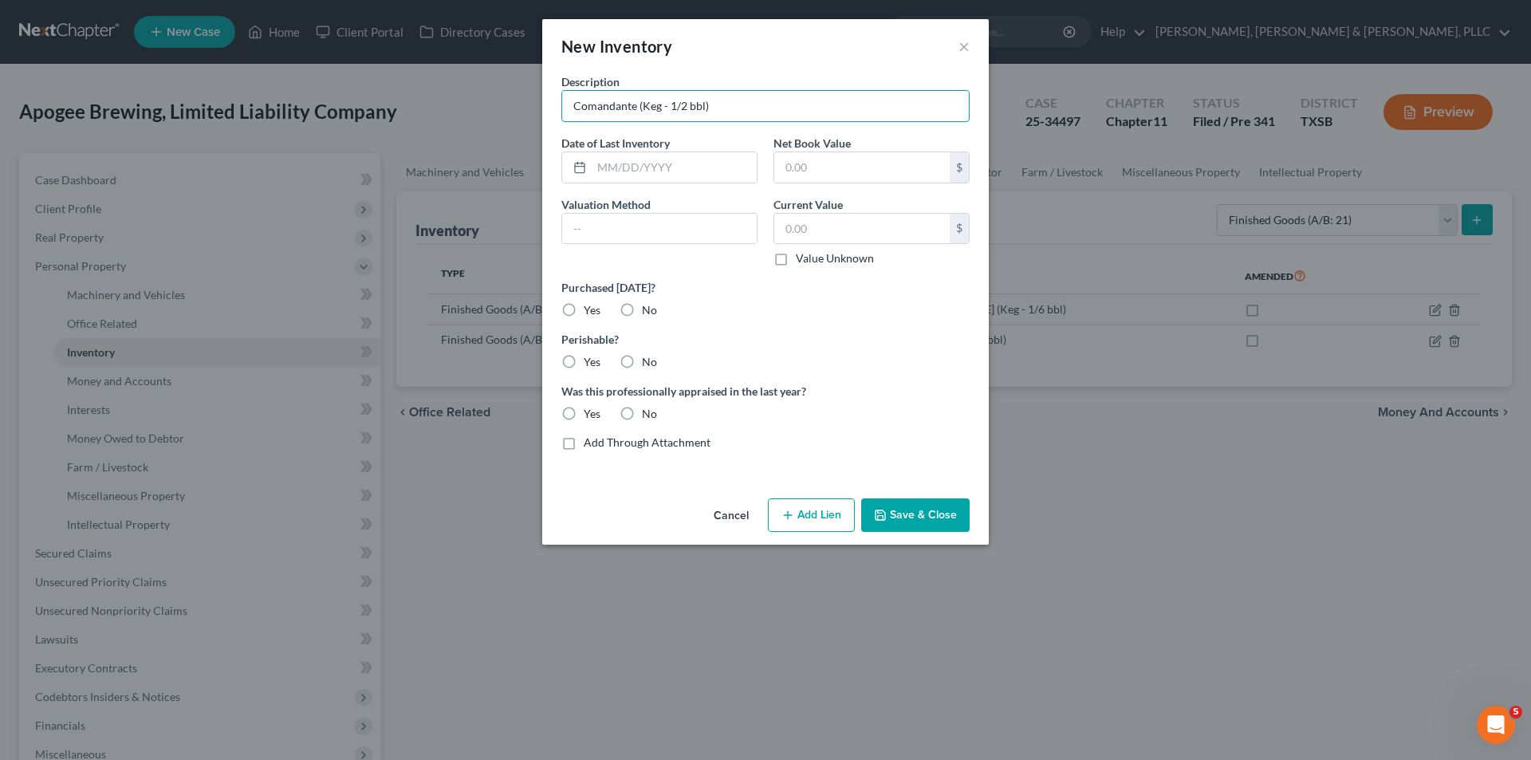
type input "Comandante (Keg - 1/2 bbl)"
click at [642, 312] on label "No" at bounding box center [649, 310] width 15 height 16
click at [648, 312] on input "No" at bounding box center [653, 307] width 10 height 10
radio input "true"
click at [596, 359] on label "Yes" at bounding box center [592, 362] width 17 height 16
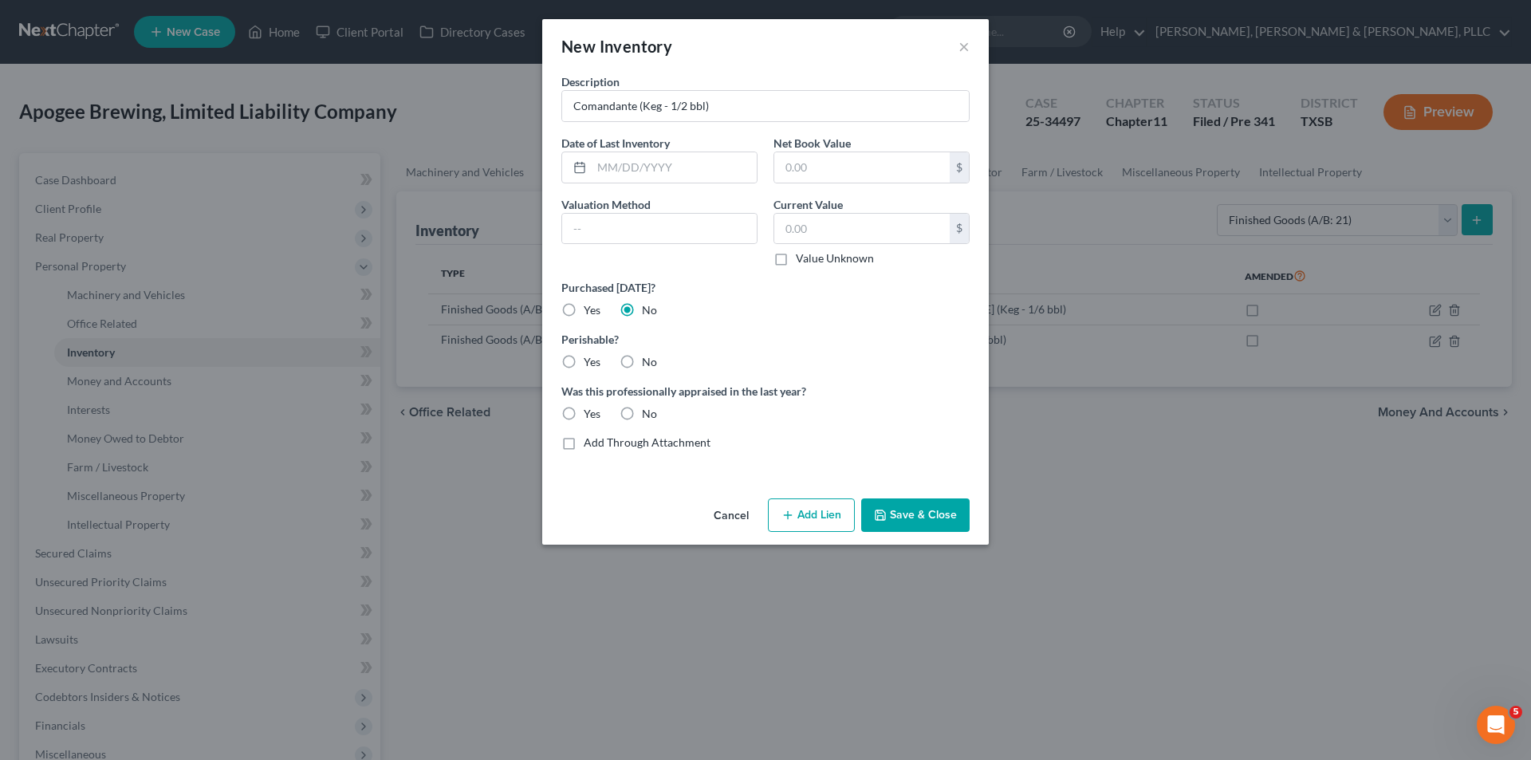
click at [596, 359] on input "Yes" at bounding box center [595, 359] width 10 height 10
radio input "true"
click at [642, 407] on label "No" at bounding box center [649, 414] width 15 height 16
click at [648, 407] on input "No" at bounding box center [653, 411] width 10 height 10
radio input "true"
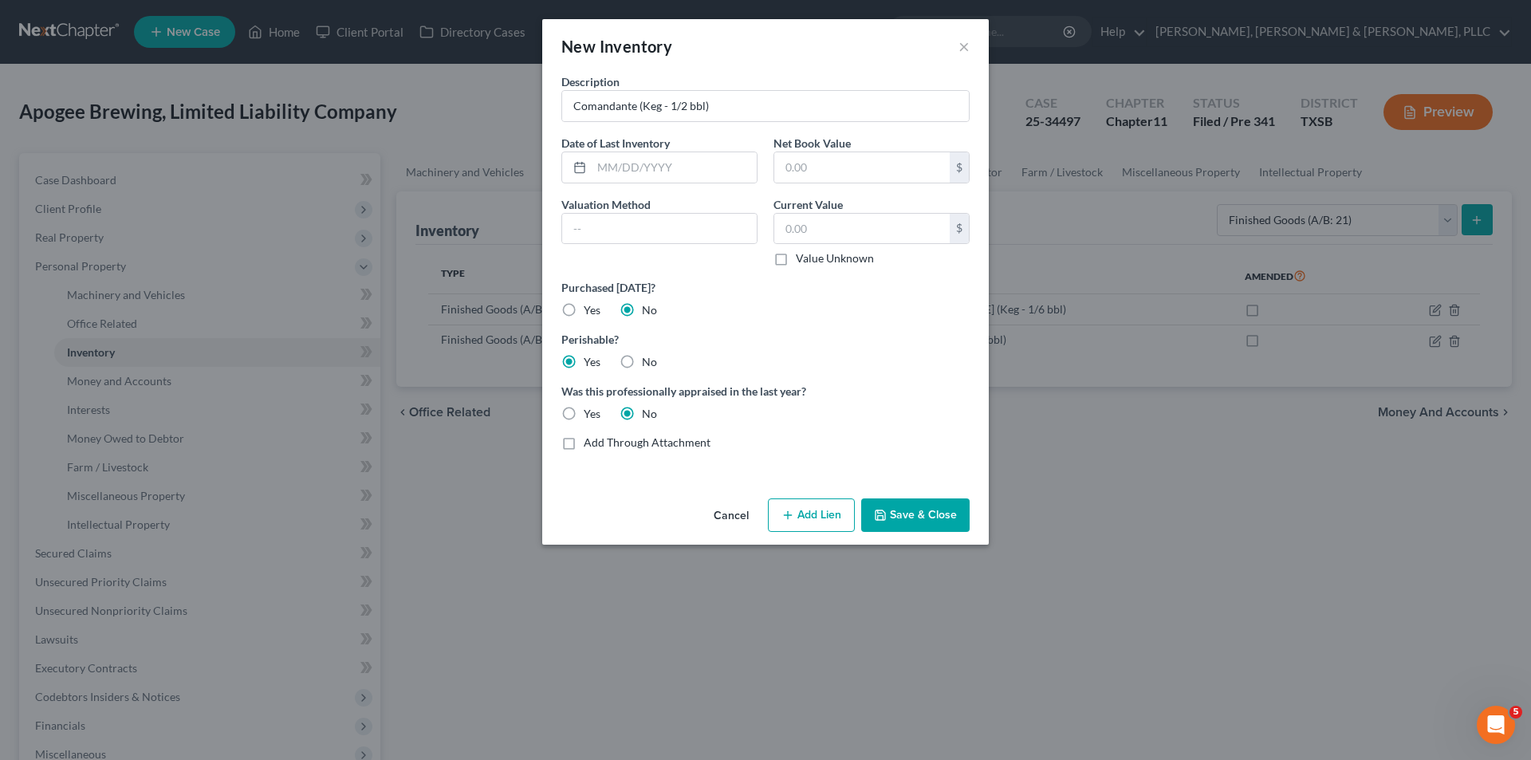
drag, startPoint x: 886, startPoint y: 513, endPoint x: 1416, endPoint y: 403, distance: 541.6
click at [886, 513] on icon "button" at bounding box center [880, 515] width 13 height 13
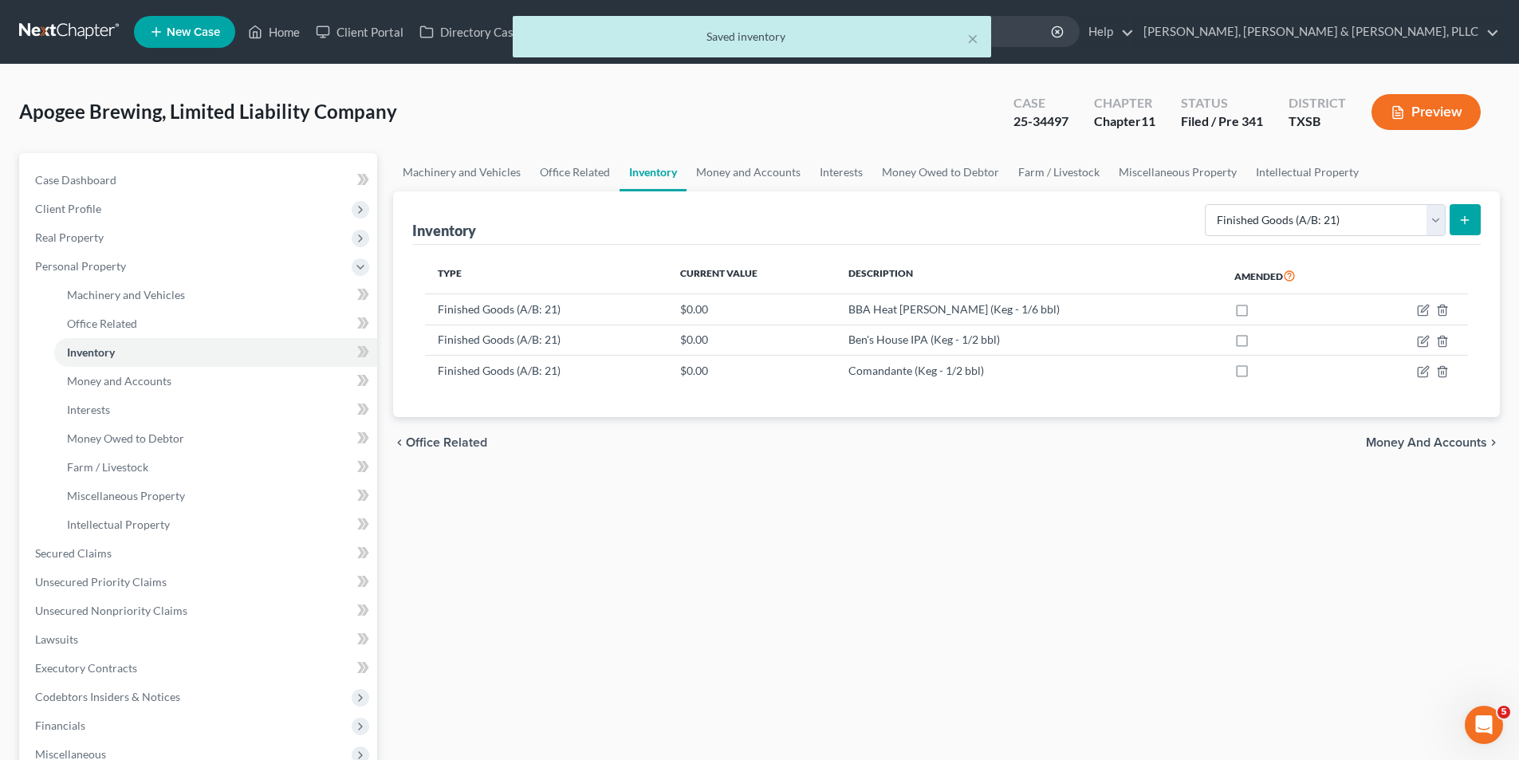
click at [1447, 214] on form "Select Inventory Type Finished Goods (A/B: 21) Other Inventory or Supplies (A/B…" at bounding box center [1343, 220] width 276 height 33
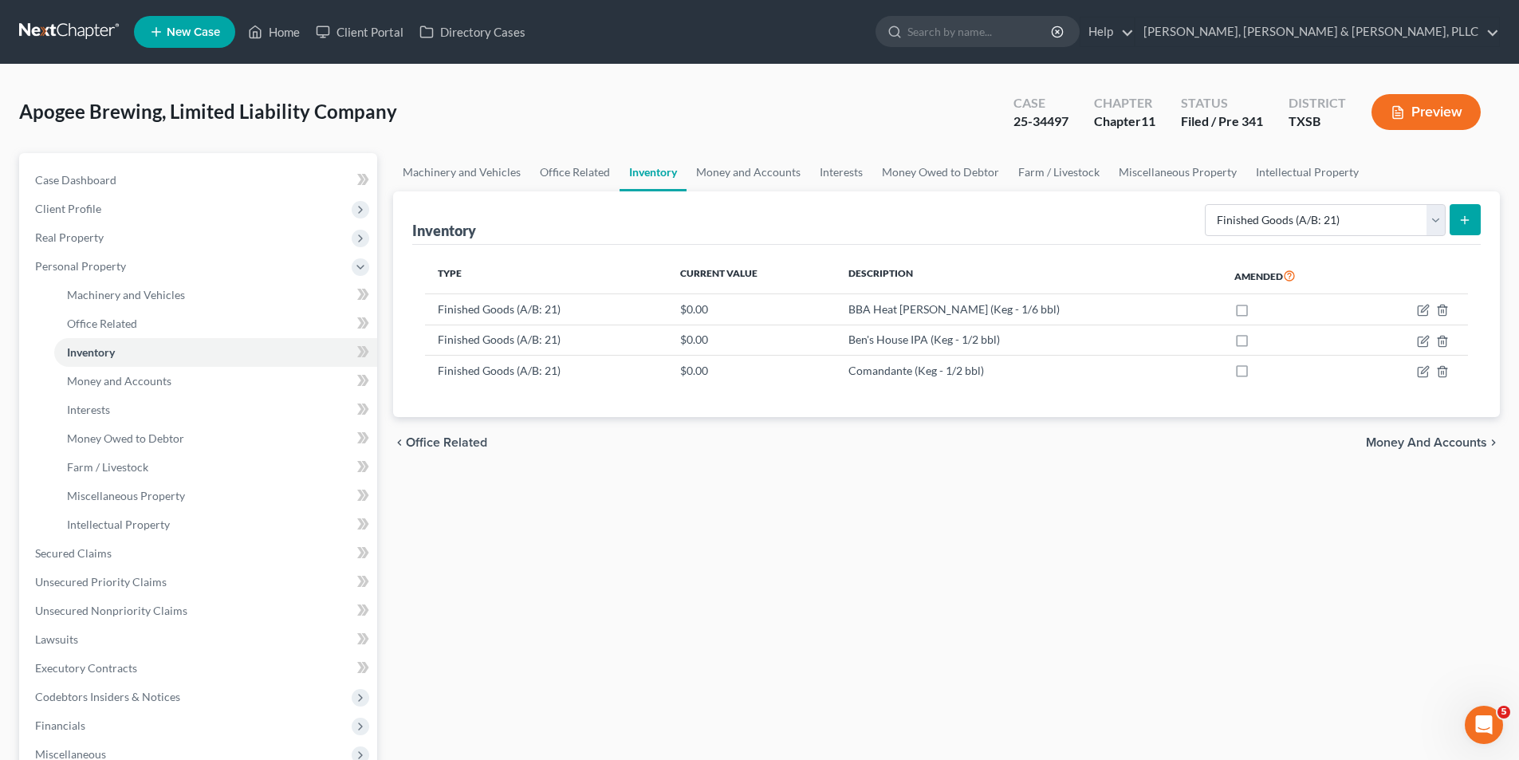
click at [1450, 219] on button "submit" at bounding box center [1464, 219] width 31 height 31
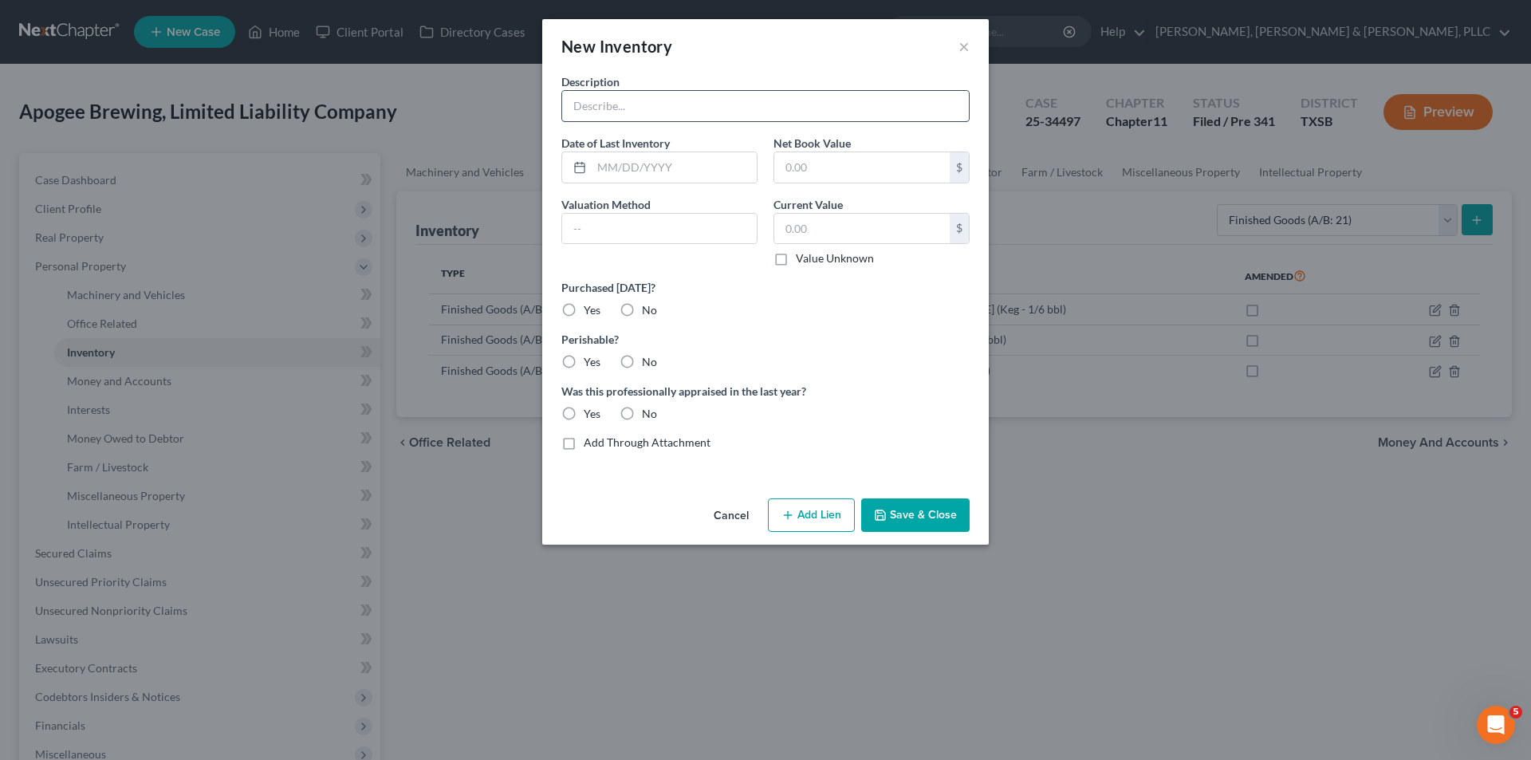
click at [732, 114] on input "text" at bounding box center [765, 106] width 407 height 30
paste input "Go Flight (Keg - 1/2 bbl)"
type input "Go Flight (Keg - 1/2 bbl)"
click at [642, 307] on label "No" at bounding box center [649, 310] width 15 height 16
click at [648, 307] on input "No" at bounding box center [653, 307] width 10 height 10
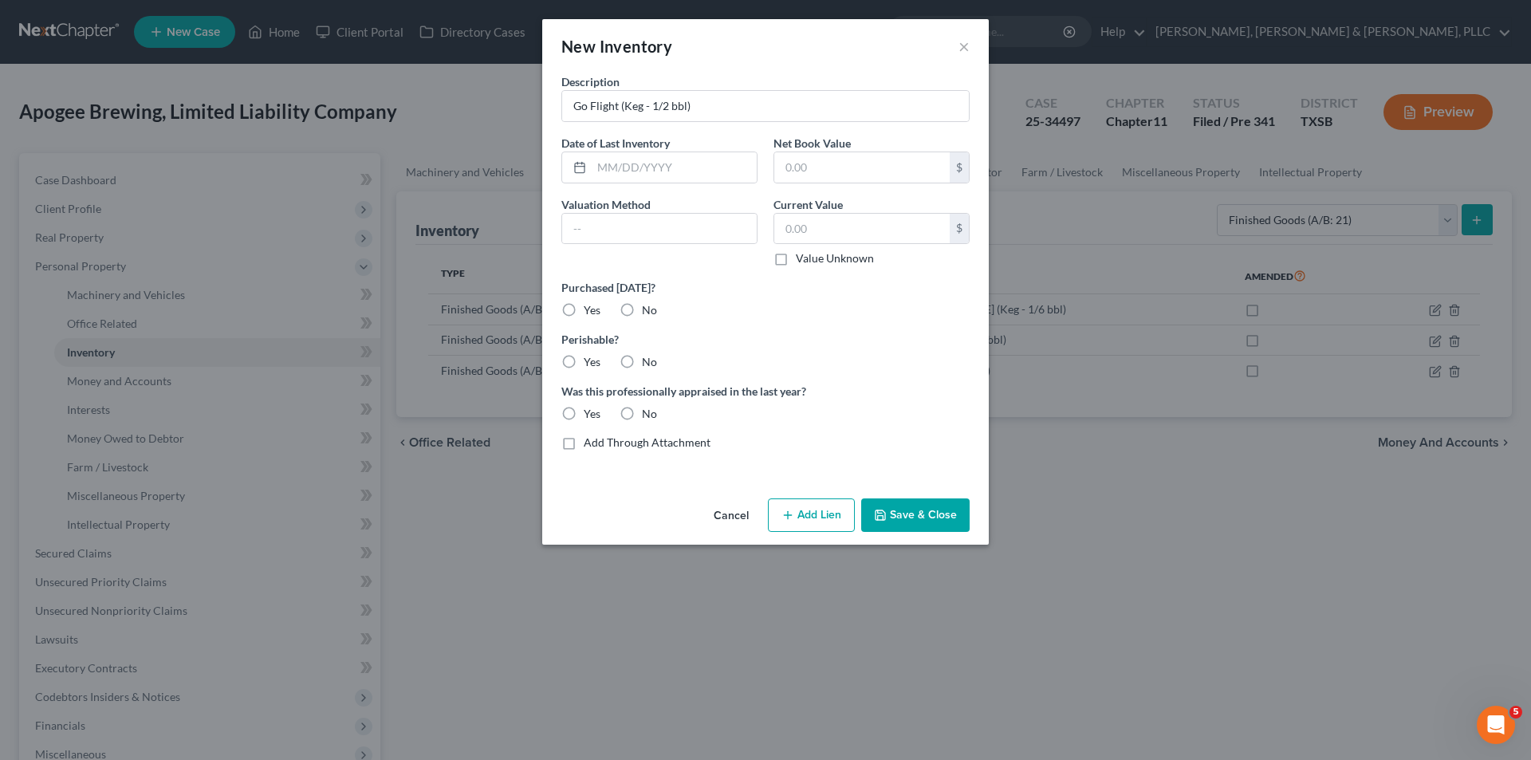
radio input "true"
click at [589, 367] on label "Yes" at bounding box center [592, 362] width 17 height 16
click at [590, 364] on input "Yes" at bounding box center [595, 359] width 10 height 10
radio input "true"
click at [896, 523] on button "Save & Close" at bounding box center [915, 514] width 108 height 33
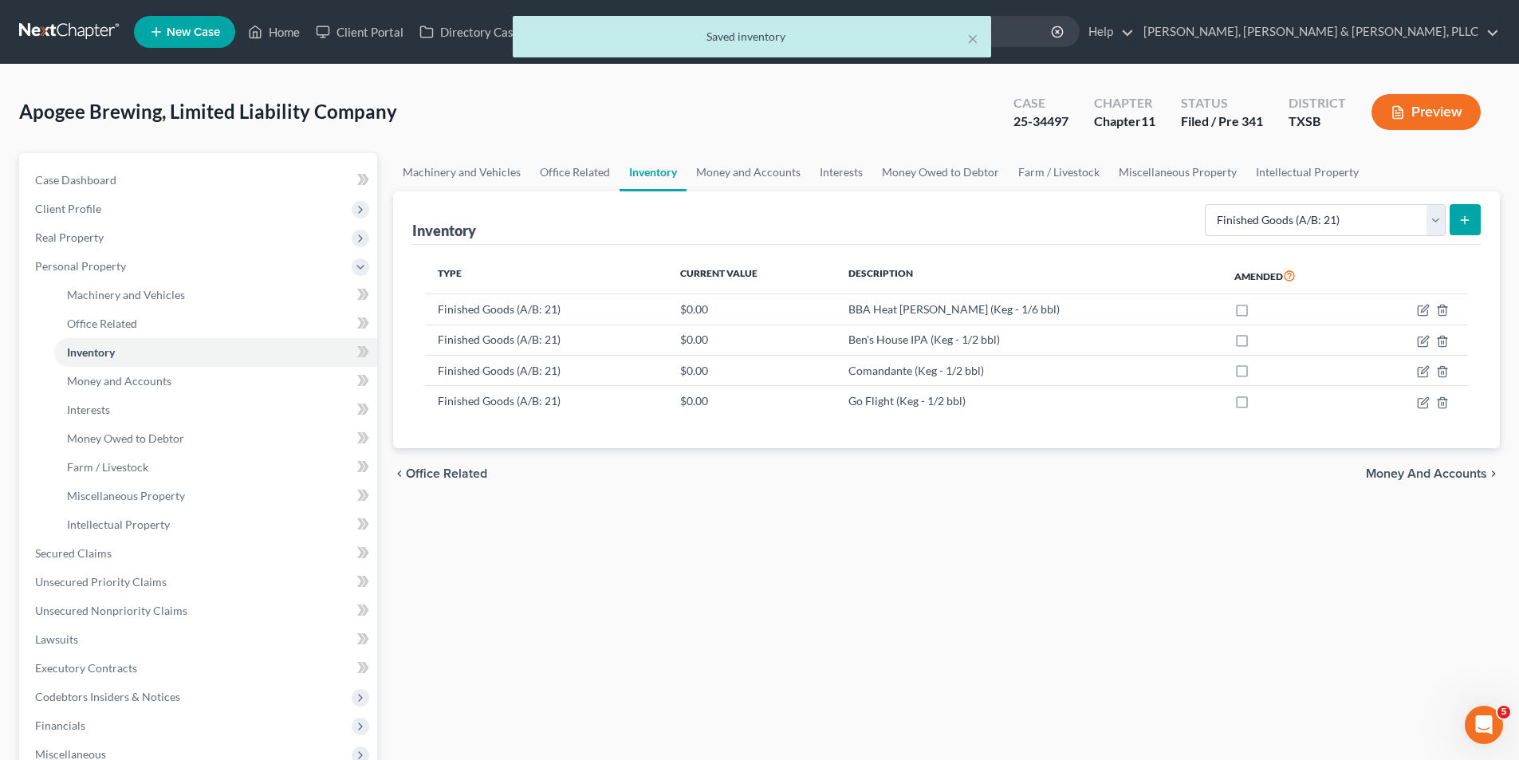
click at [1452, 211] on button "submit" at bounding box center [1464, 219] width 31 height 31
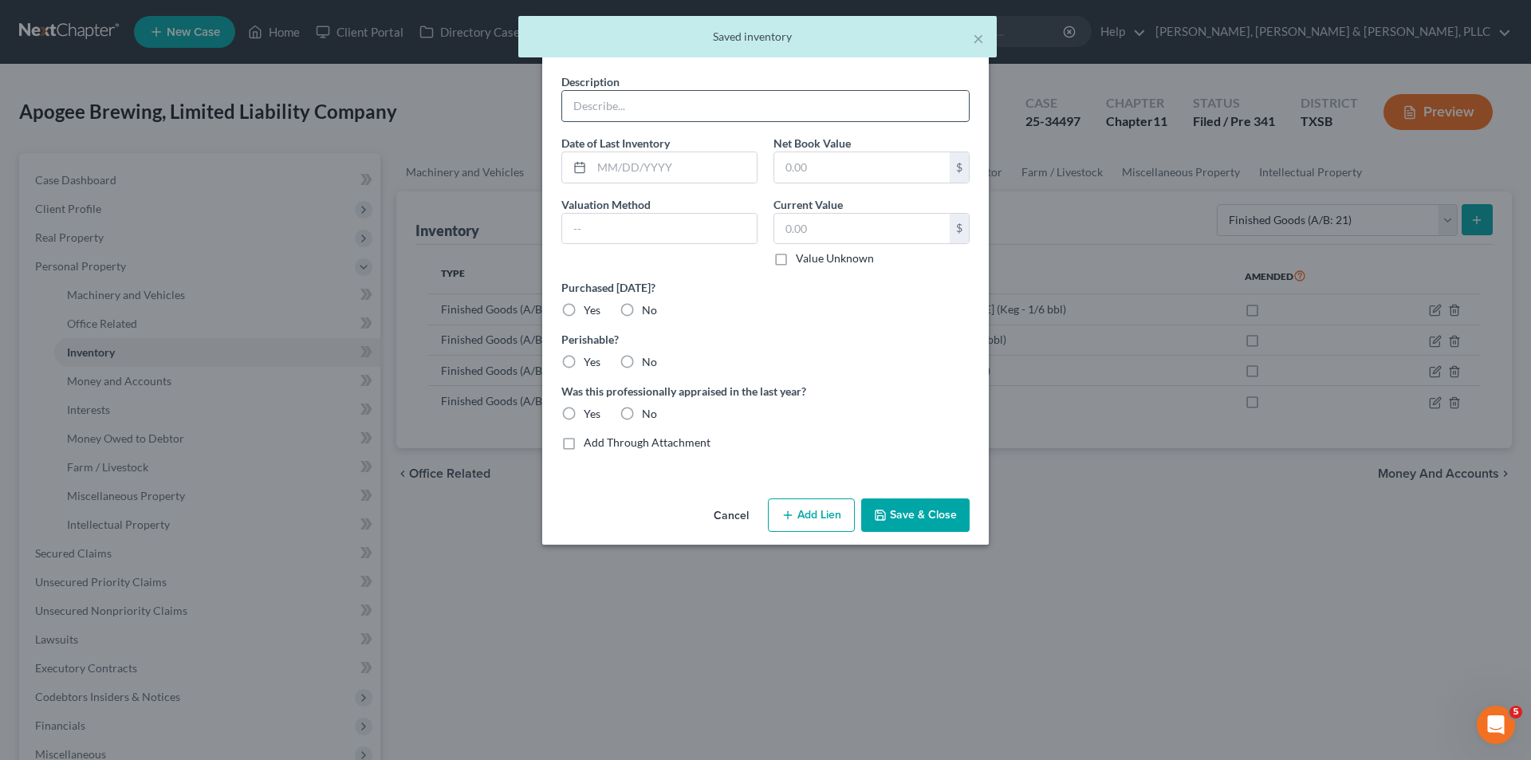
click at [738, 118] on input "text" at bounding box center [765, 106] width 407 height 30
paste input "Go Flight (Keg - 1/6 bbl)"
type input "Go Flight (Keg - 1/6 bbl)"
click at [639, 374] on div "Description Go Flight (Keg - 1/6 bbl) Date of Last Inventory Net Book Value $ V…" at bounding box center [765, 268] width 424 height 390
click at [642, 370] on label "No" at bounding box center [649, 362] width 15 height 16
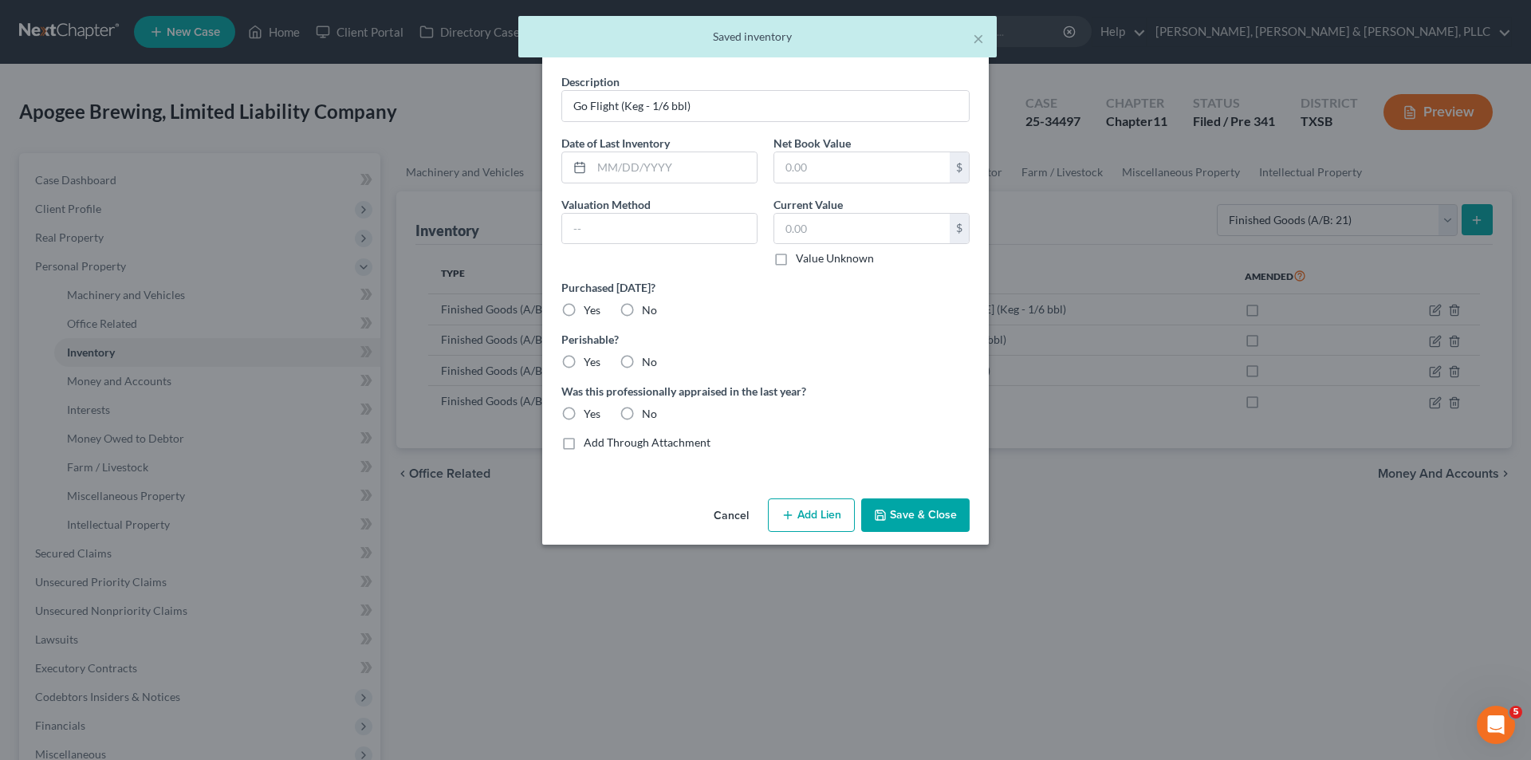
click at [648, 364] on input "No" at bounding box center [653, 359] width 10 height 10
radio input "true"
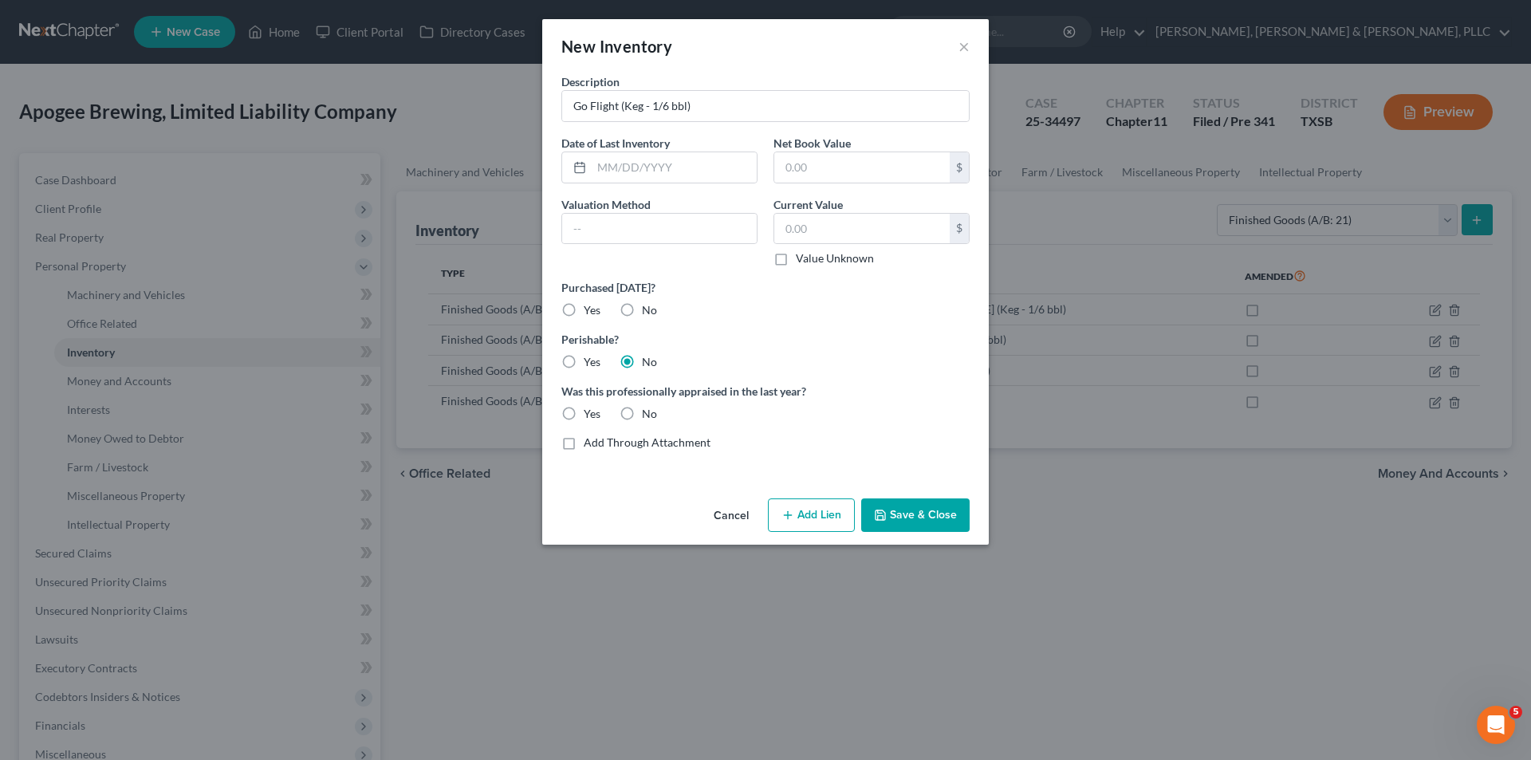
drag, startPoint x: 629, startPoint y: 403, endPoint x: 629, endPoint y: 412, distance: 8.8
click at [642, 406] on label "No" at bounding box center [649, 414] width 15 height 16
click at [642, 422] on label "No" at bounding box center [649, 414] width 15 height 16
click at [648, 416] on input "No" at bounding box center [653, 411] width 10 height 10
radio input "true"
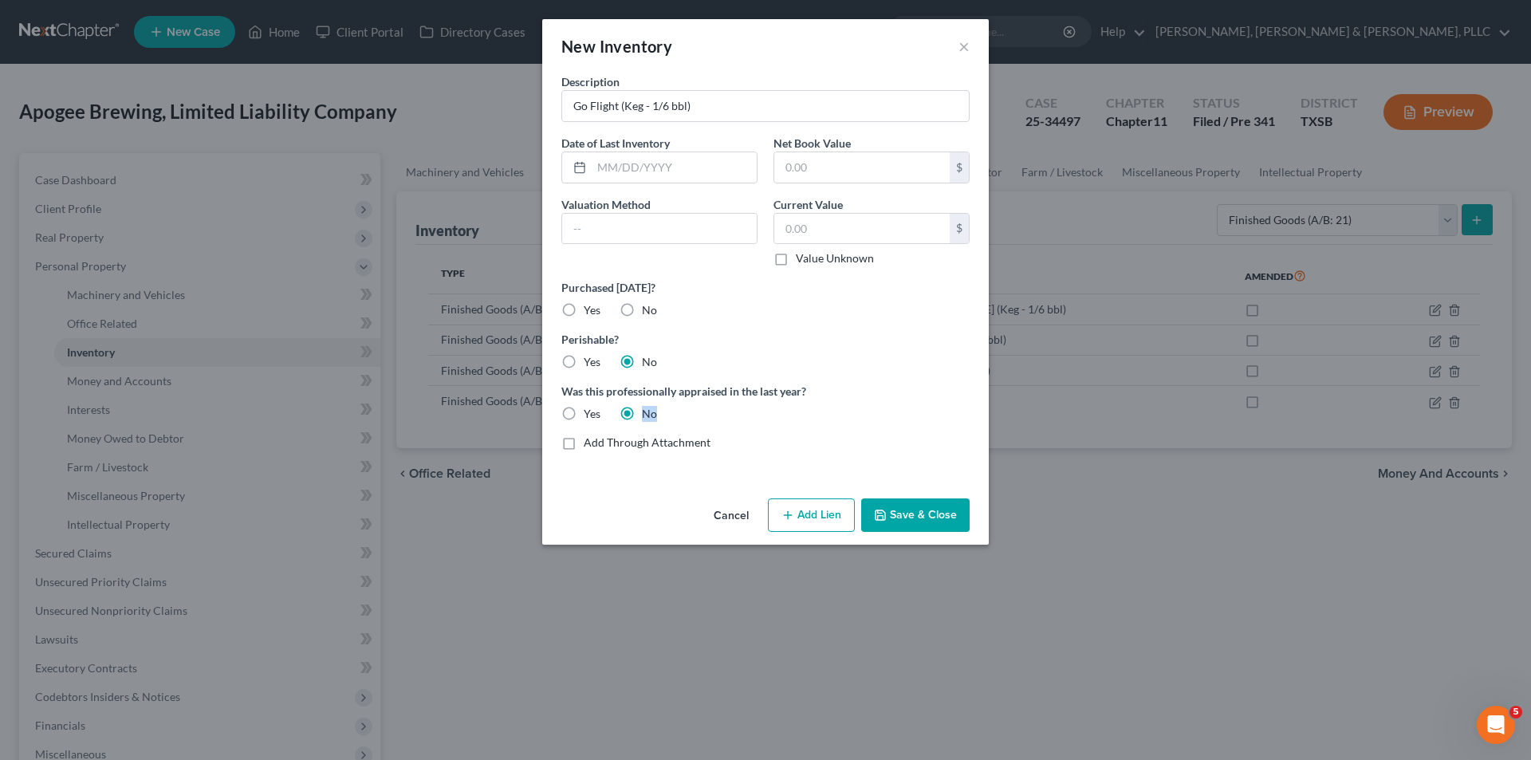
click at [905, 503] on button "Save & Close" at bounding box center [915, 514] width 108 height 33
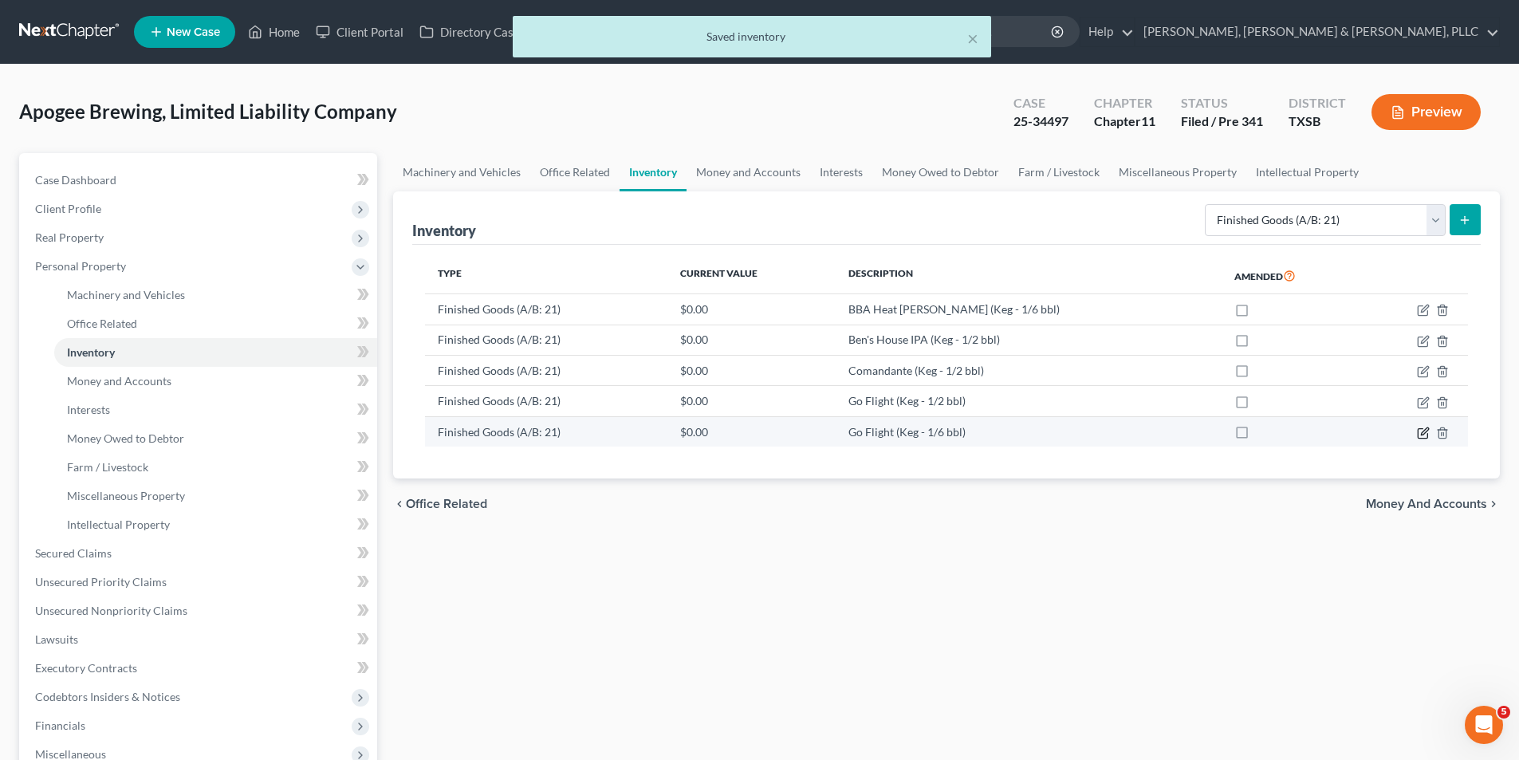
click at [1420, 434] on icon "button" at bounding box center [1423, 433] width 13 height 13
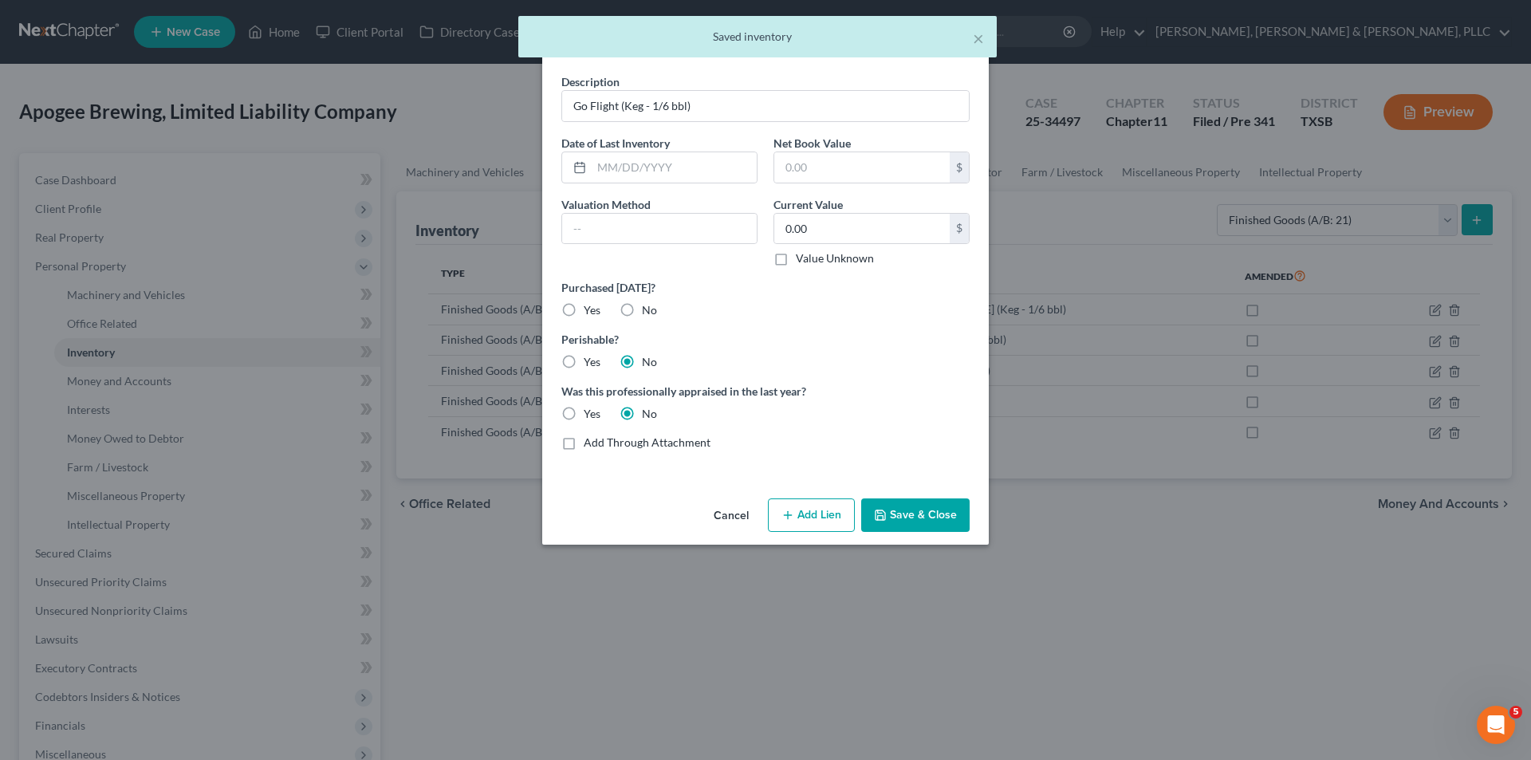
click at [585, 414] on label "Yes" at bounding box center [592, 414] width 17 height 16
click at [590, 414] on input "Yes" at bounding box center [595, 411] width 10 height 10
radio input "true"
click at [642, 412] on label "No" at bounding box center [649, 414] width 15 height 16
click at [648, 412] on input "No" at bounding box center [653, 411] width 10 height 10
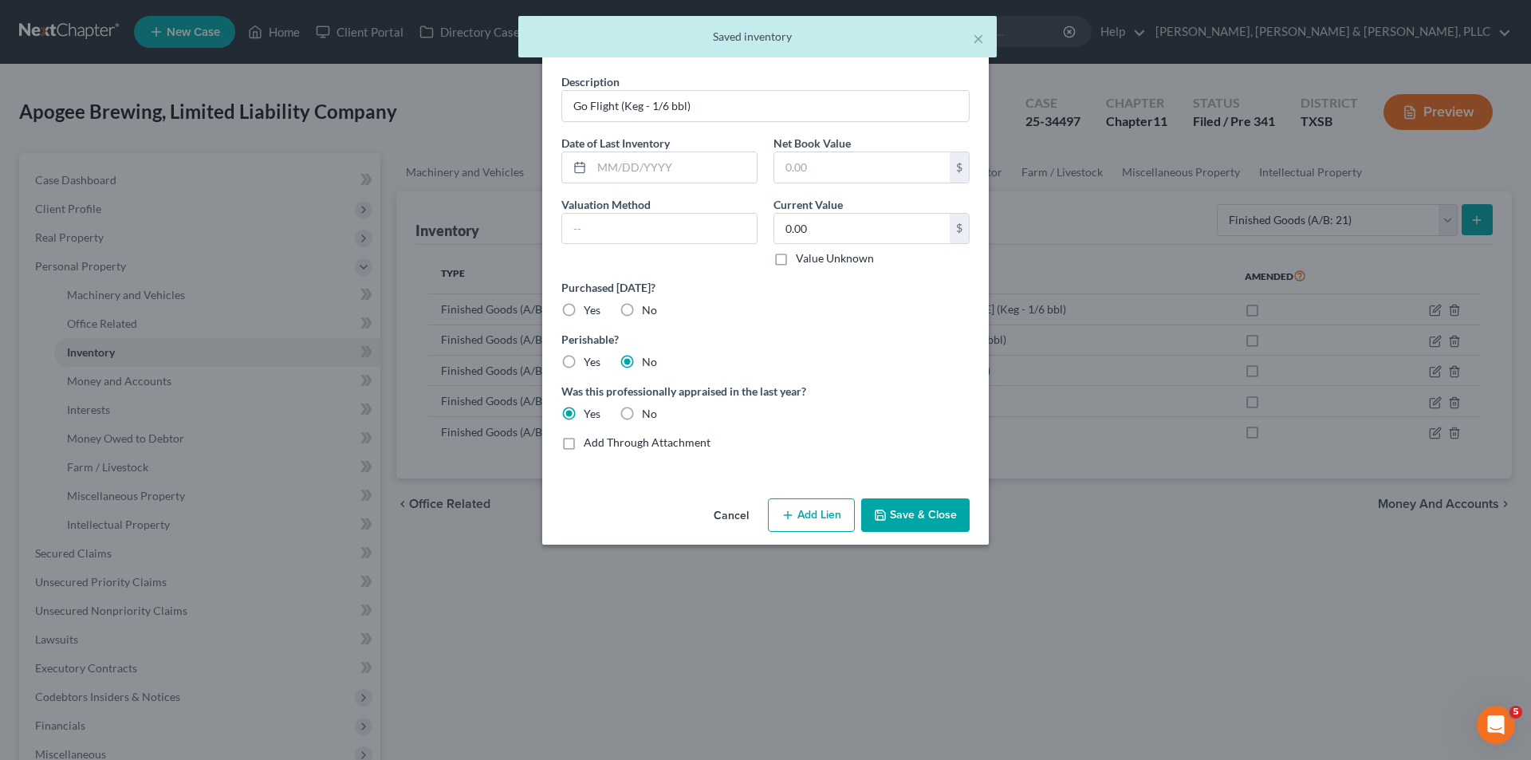
radio input "true"
radio input "false"
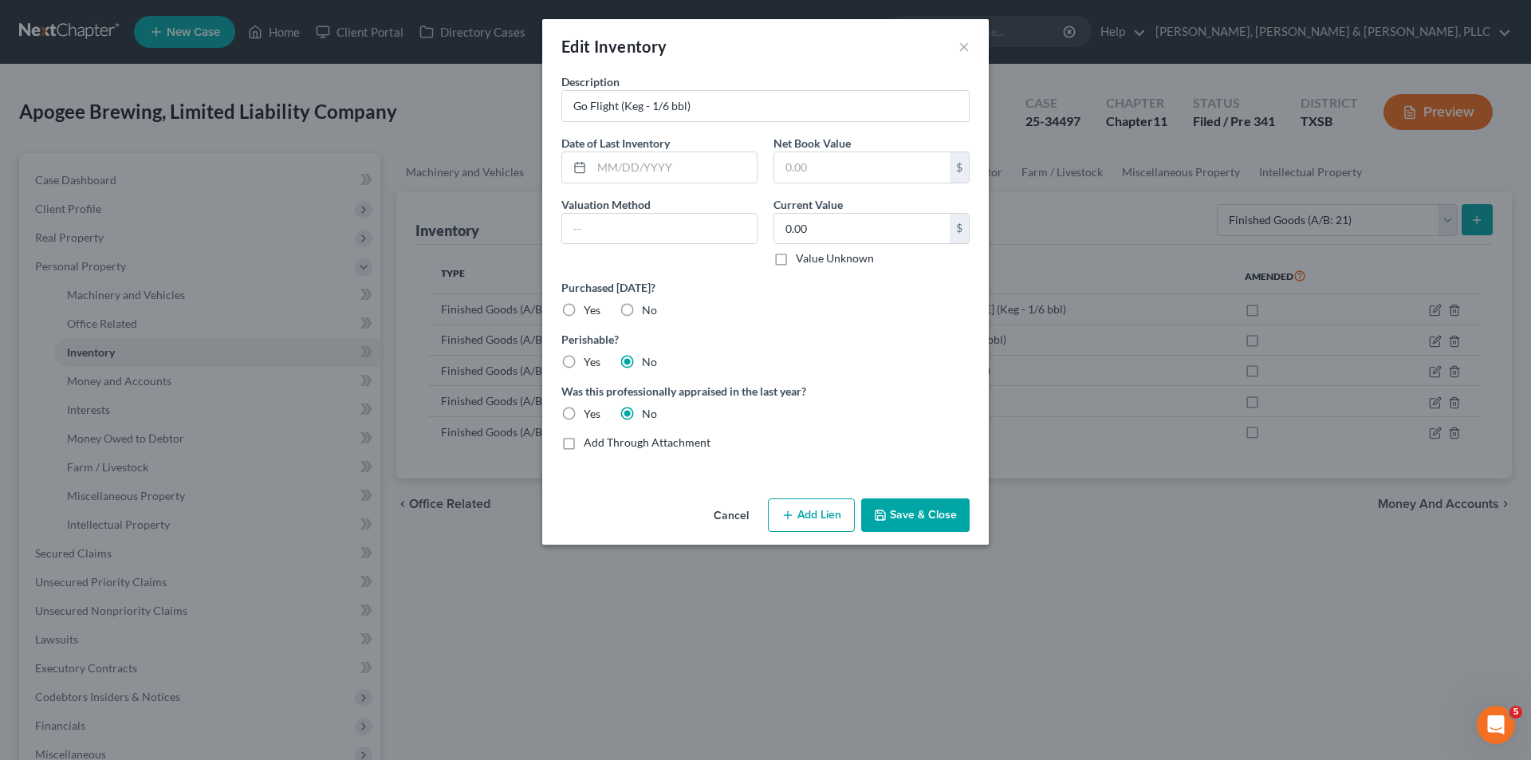
click at [642, 313] on label "No" at bounding box center [649, 310] width 15 height 16
click at [648, 313] on input "No" at bounding box center [653, 307] width 10 height 10
radio input "true"
click at [584, 360] on label "Yes" at bounding box center [592, 362] width 17 height 16
click at [590, 360] on input "Yes" at bounding box center [595, 359] width 10 height 10
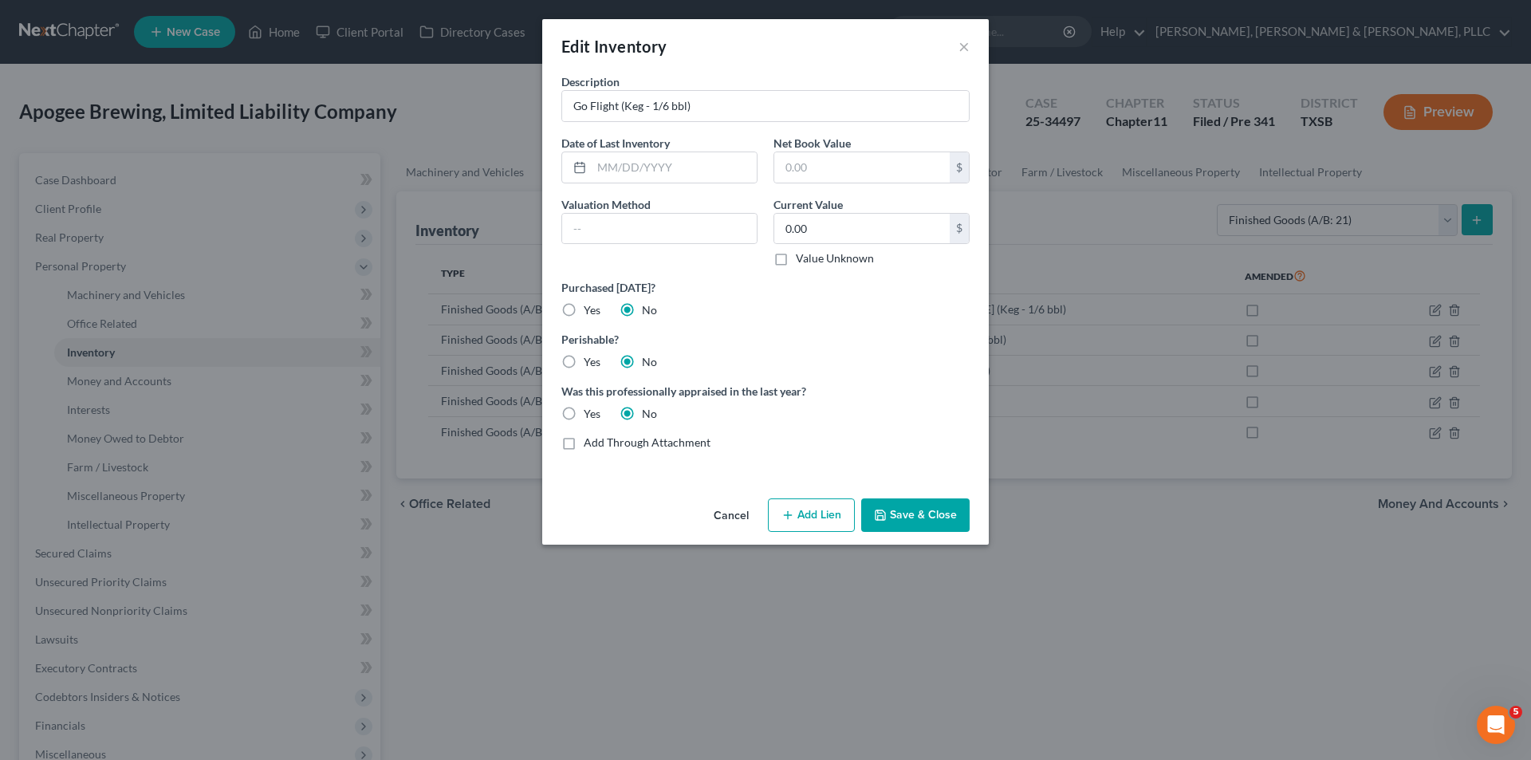
radio input "true"
radio input "false"
click at [917, 505] on button "Save & Close" at bounding box center [915, 514] width 108 height 33
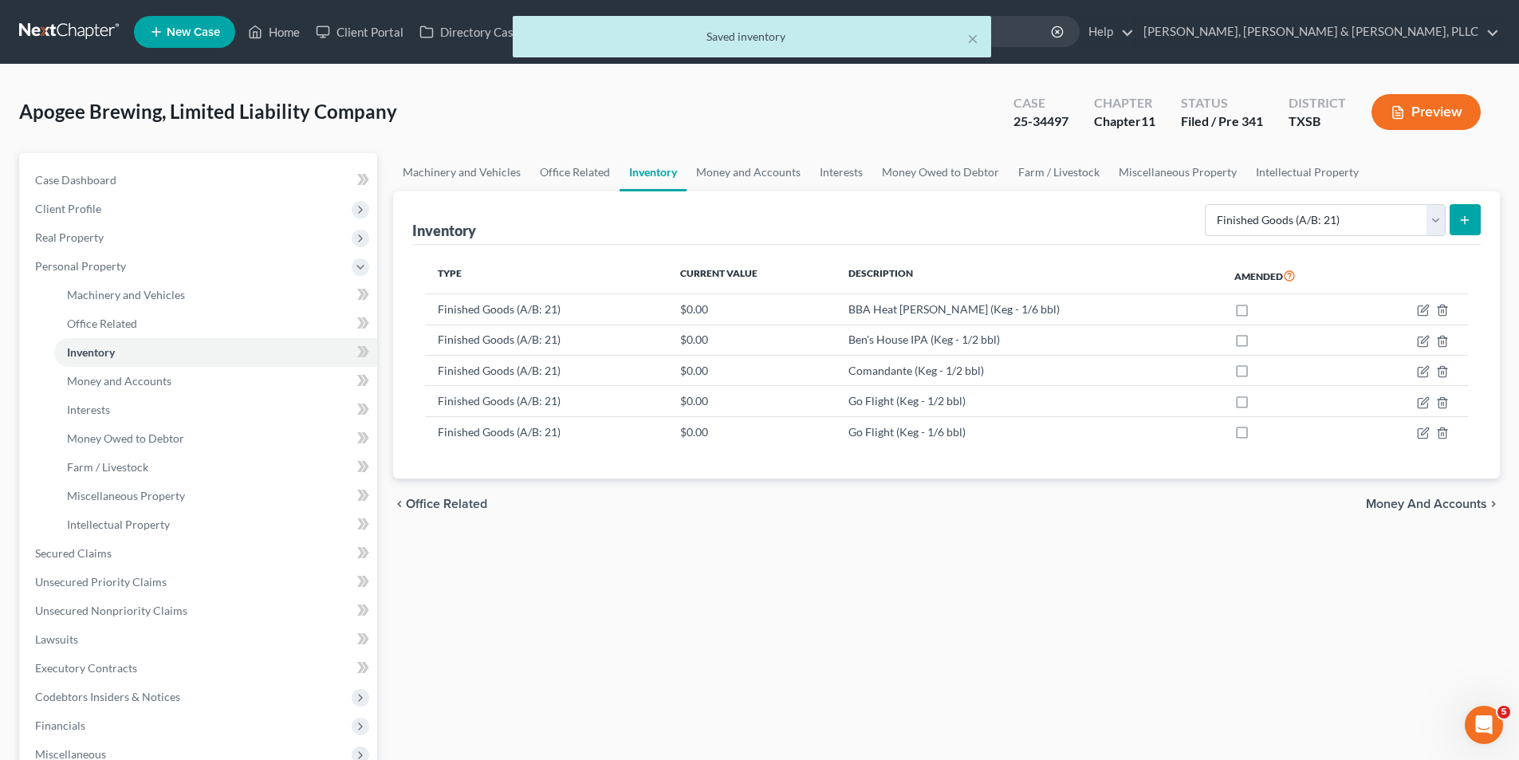
click at [1458, 214] on icon "submit" at bounding box center [1464, 220] width 13 height 13
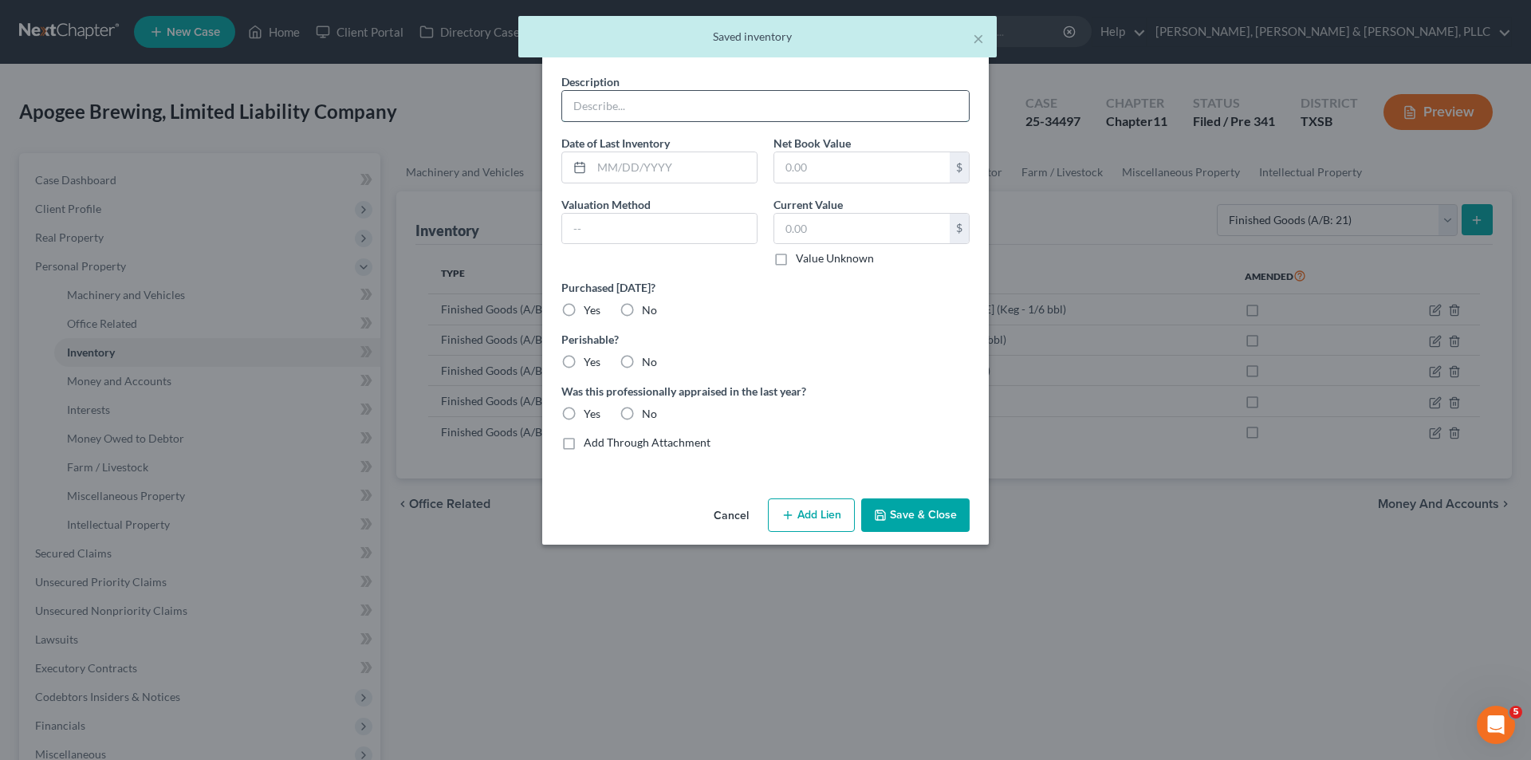
click at [668, 116] on input "text" at bounding box center [765, 106] width 407 height 30
paste input "Heat [PERSON_NAME] (Keg - 1/6 bbl Disposable)"
type input "Heat [PERSON_NAME] (Keg - 1/6 bbl Disposable)"
click at [642, 305] on label "No" at bounding box center [649, 310] width 15 height 16
click at [648, 305] on input "No" at bounding box center [653, 307] width 10 height 10
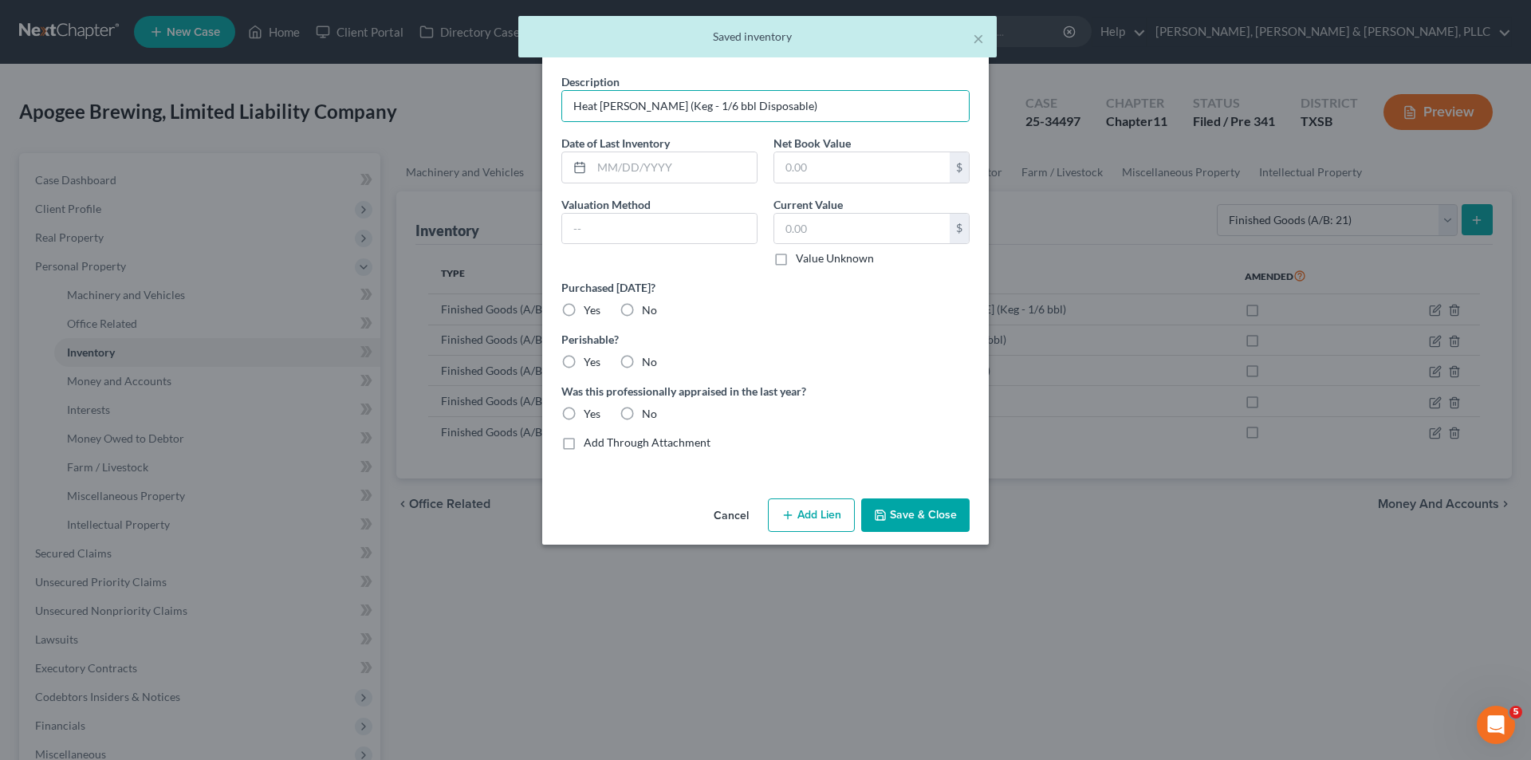
radio input "true"
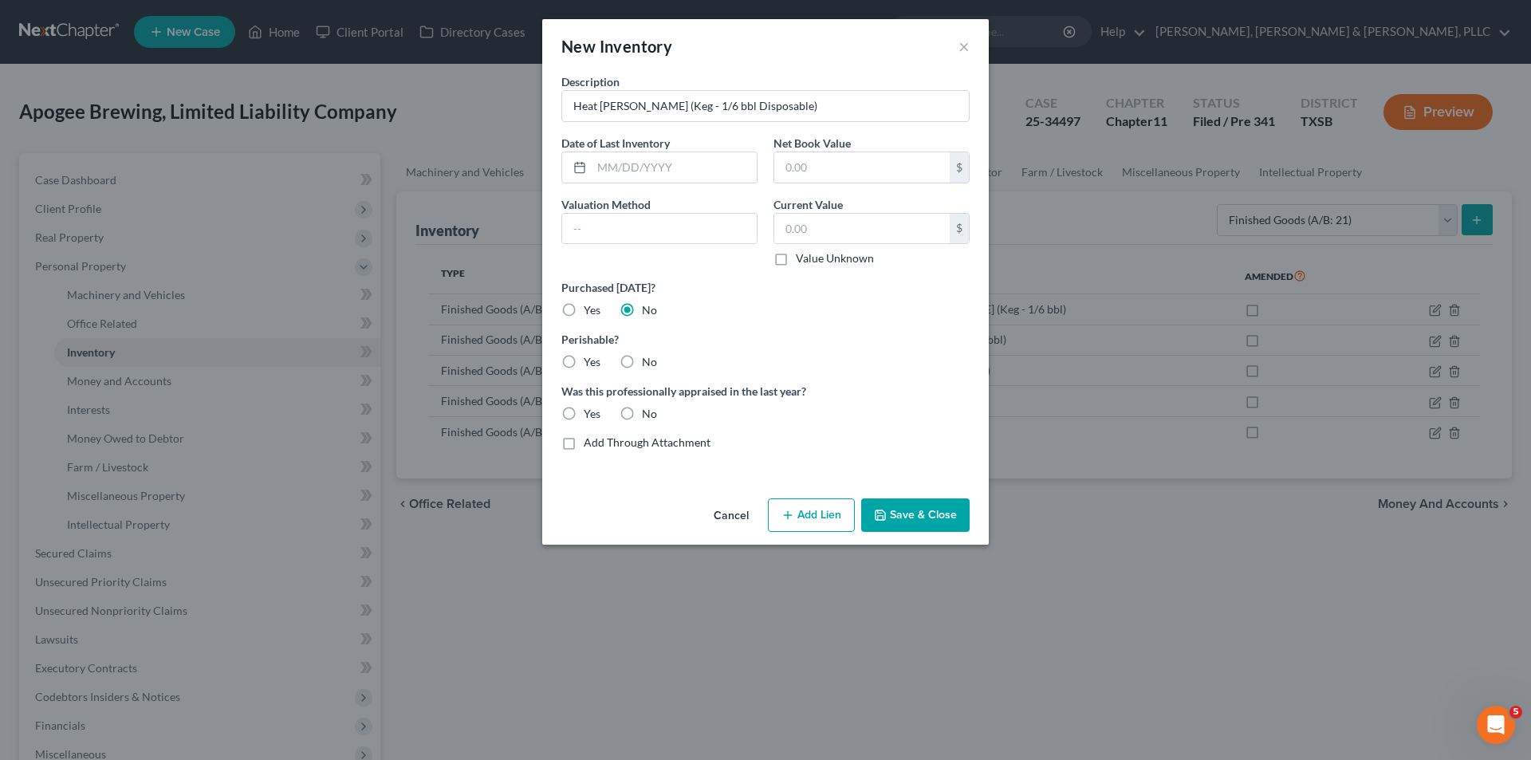
click at [584, 368] on label "Yes" at bounding box center [592, 362] width 17 height 16
click at [590, 364] on input "Yes" at bounding box center [595, 359] width 10 height 10
radio input "true"
click at [642, 414] on label "No" at bounding box center [649, 414] width 15 height 16
click at [648, 414] on input "No" at bounding box center [653, 411] width 10 height 10
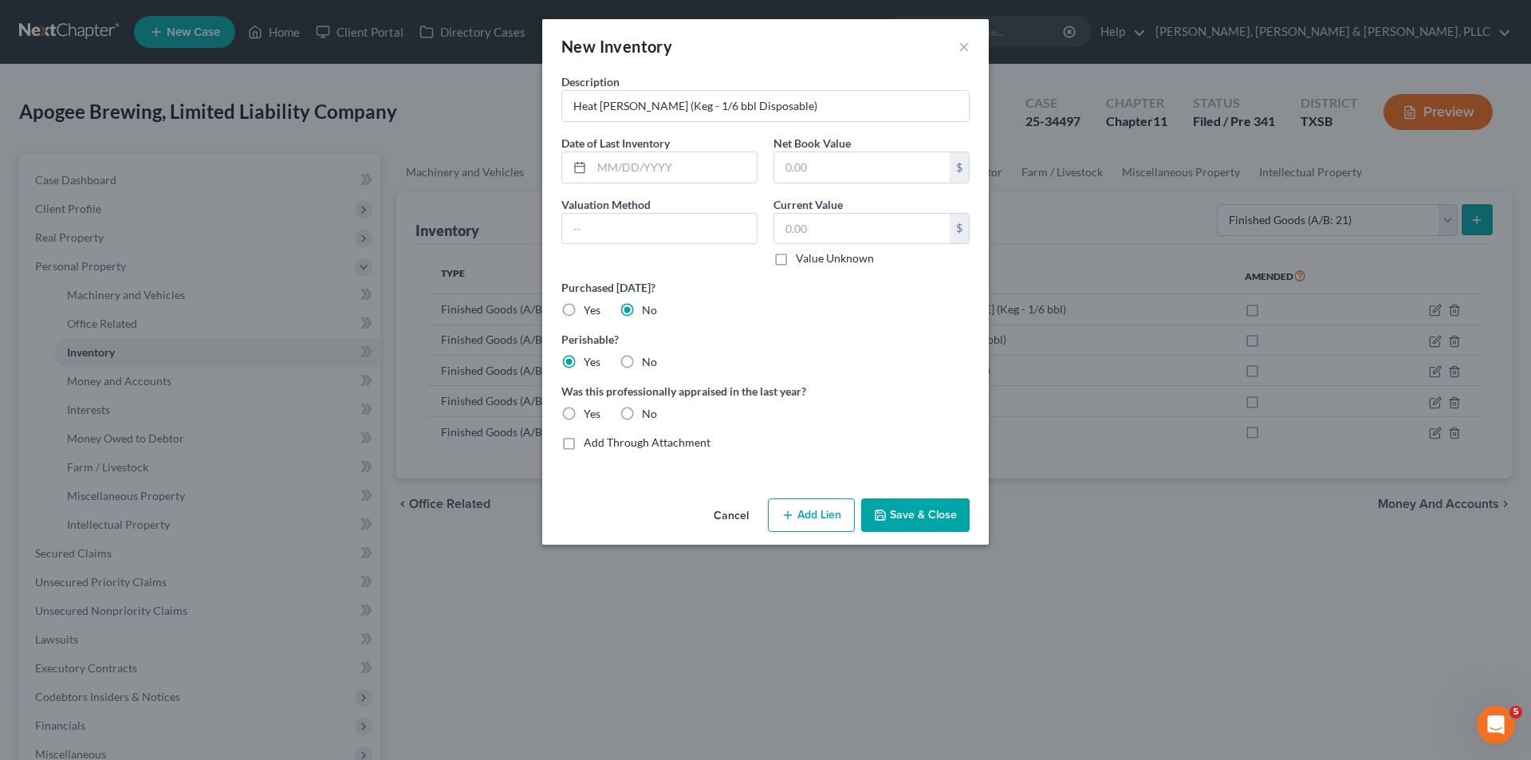
radio input "true"
click at [921, 517] on button "Save & Close" at bounding box center [915, 514] width 108 height 33
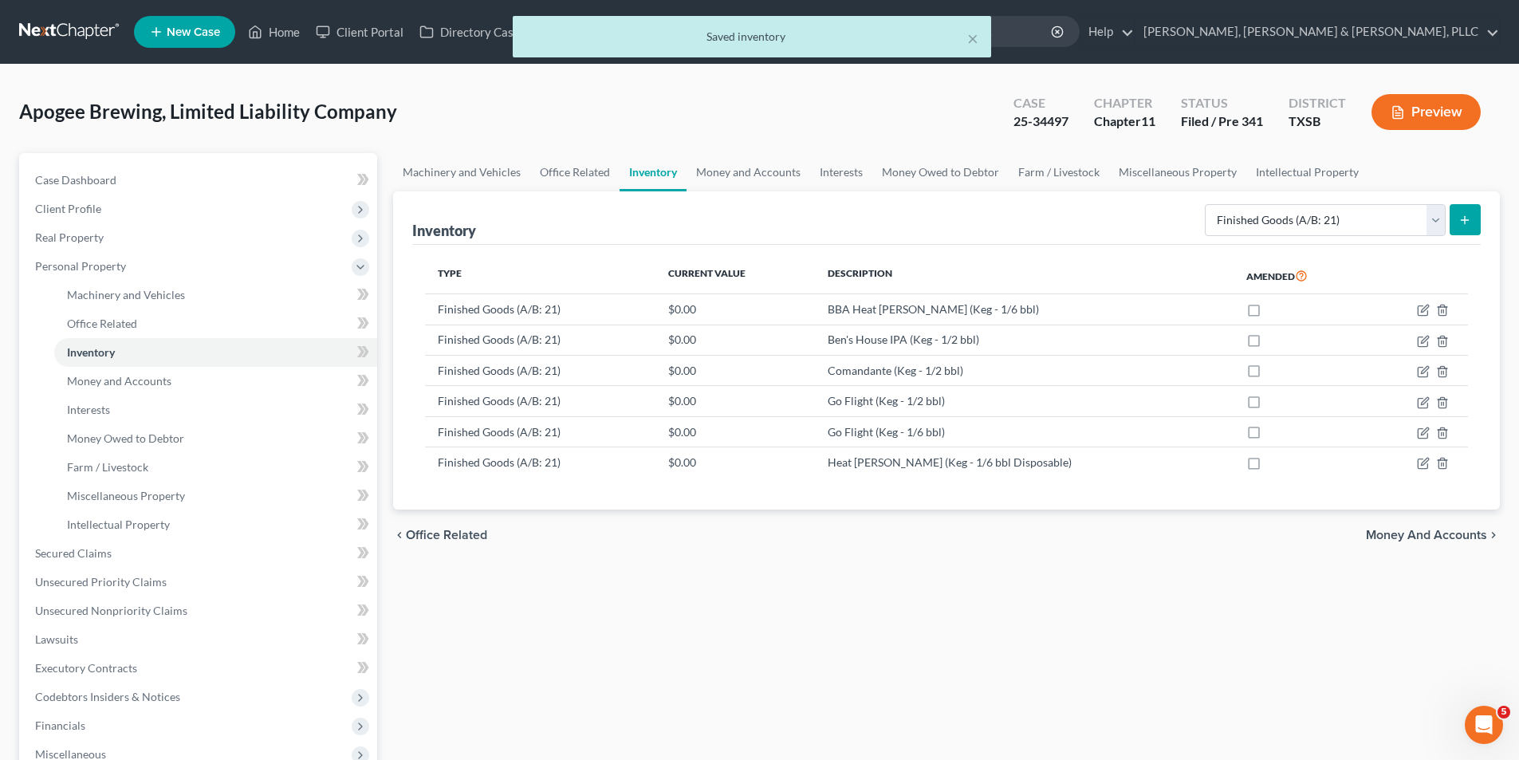
click at [1387, 106] on button "Preview" at bounding box center [1425, 112] width 109 height 36
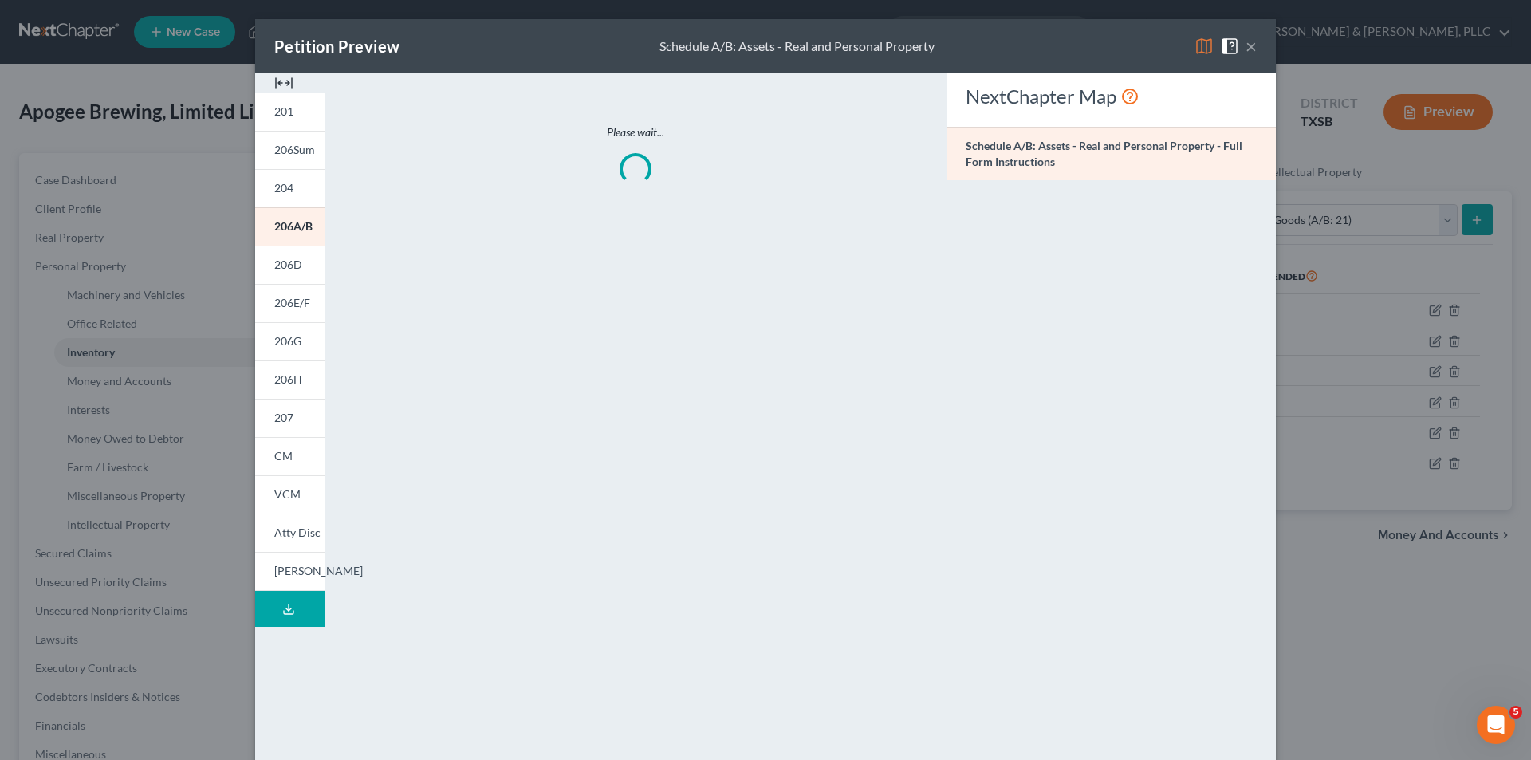
click at [1245, 52] on button "×" at bounding box center [1250, 46] width 11 height 19
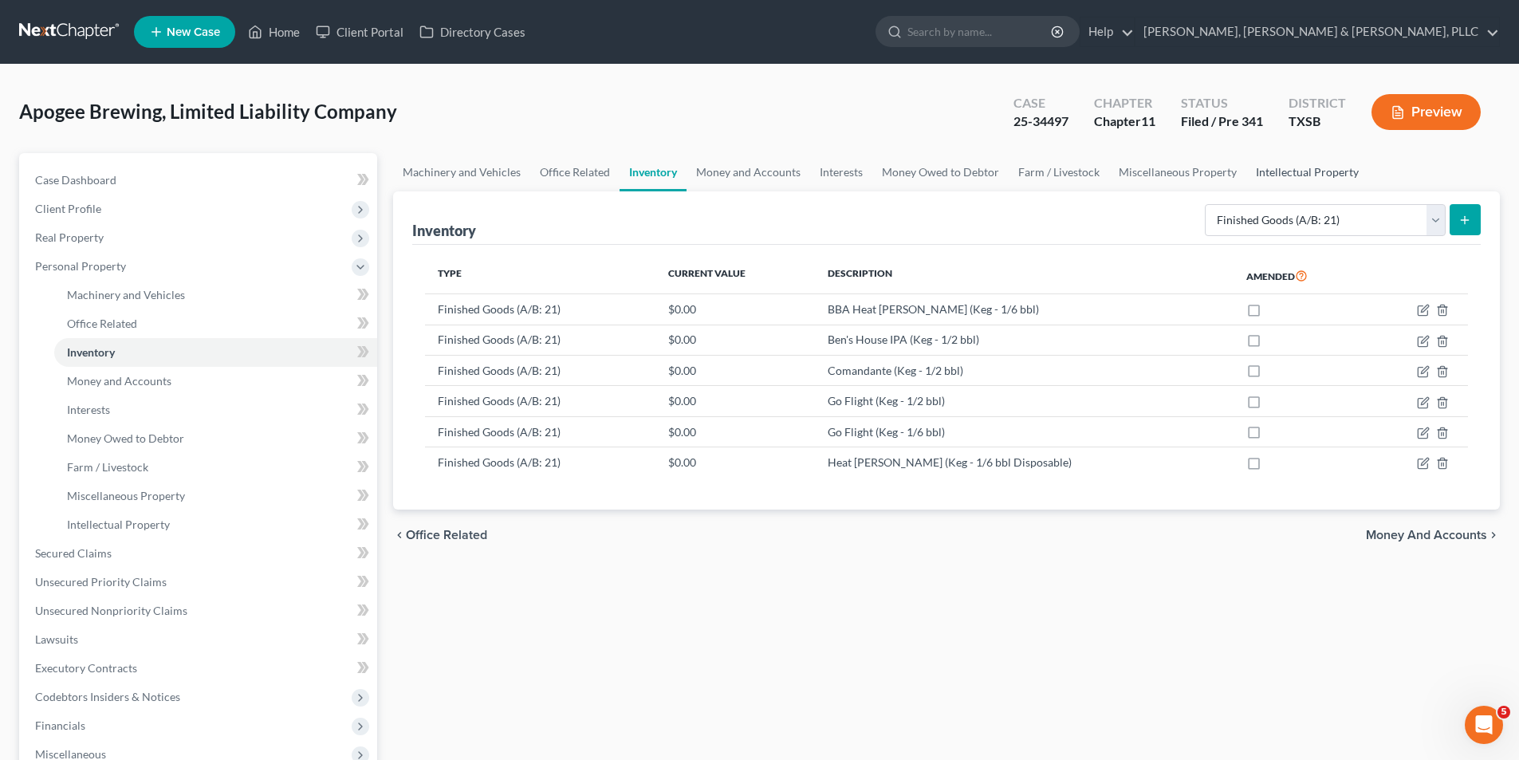
click at [1319, 168] on link "Intellectual Property" at bounding box center [1307, 172] width 122 height 38
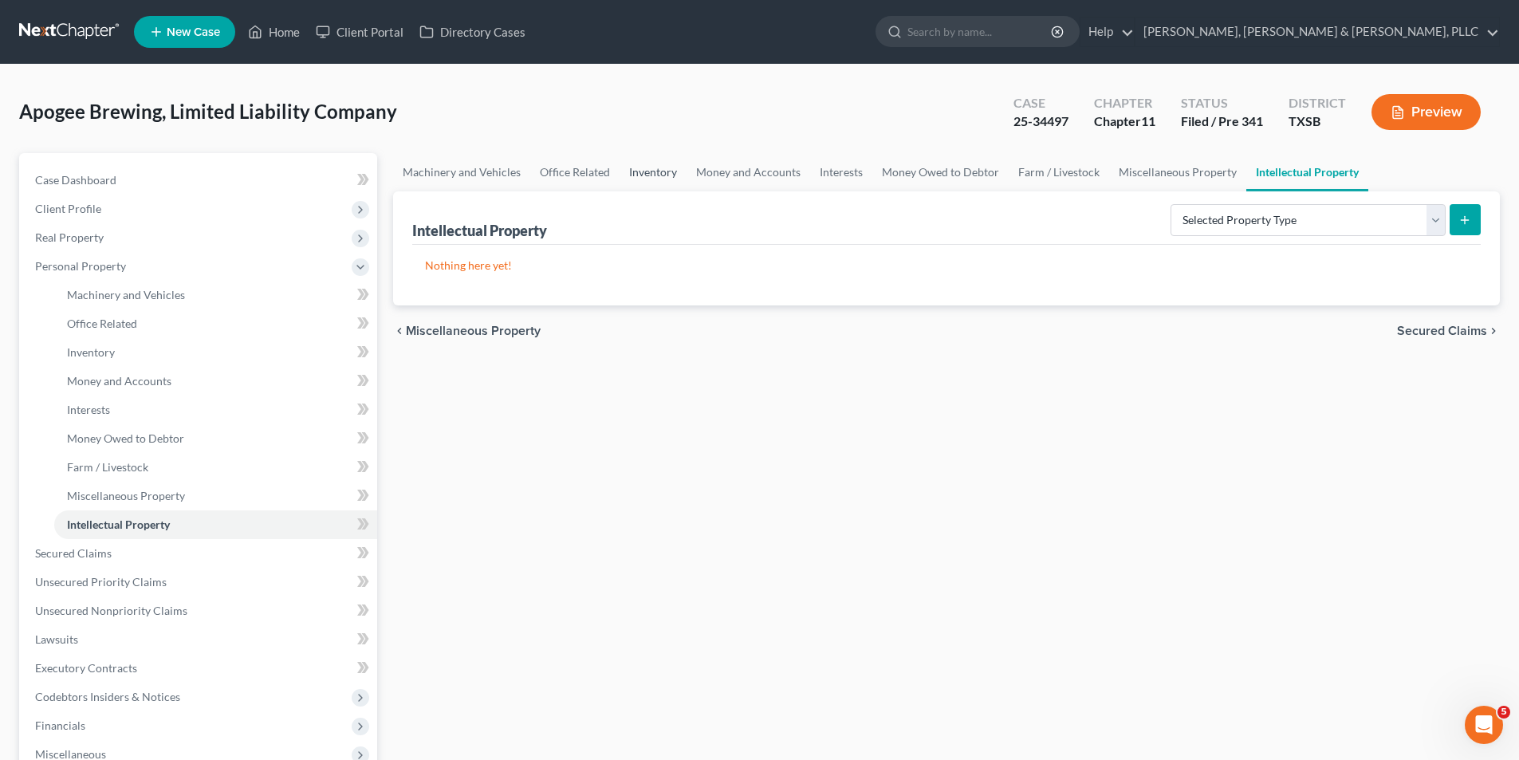
click at [674, 179] on link "Inventory" at bounding box center [652, 172] width 67 height 38
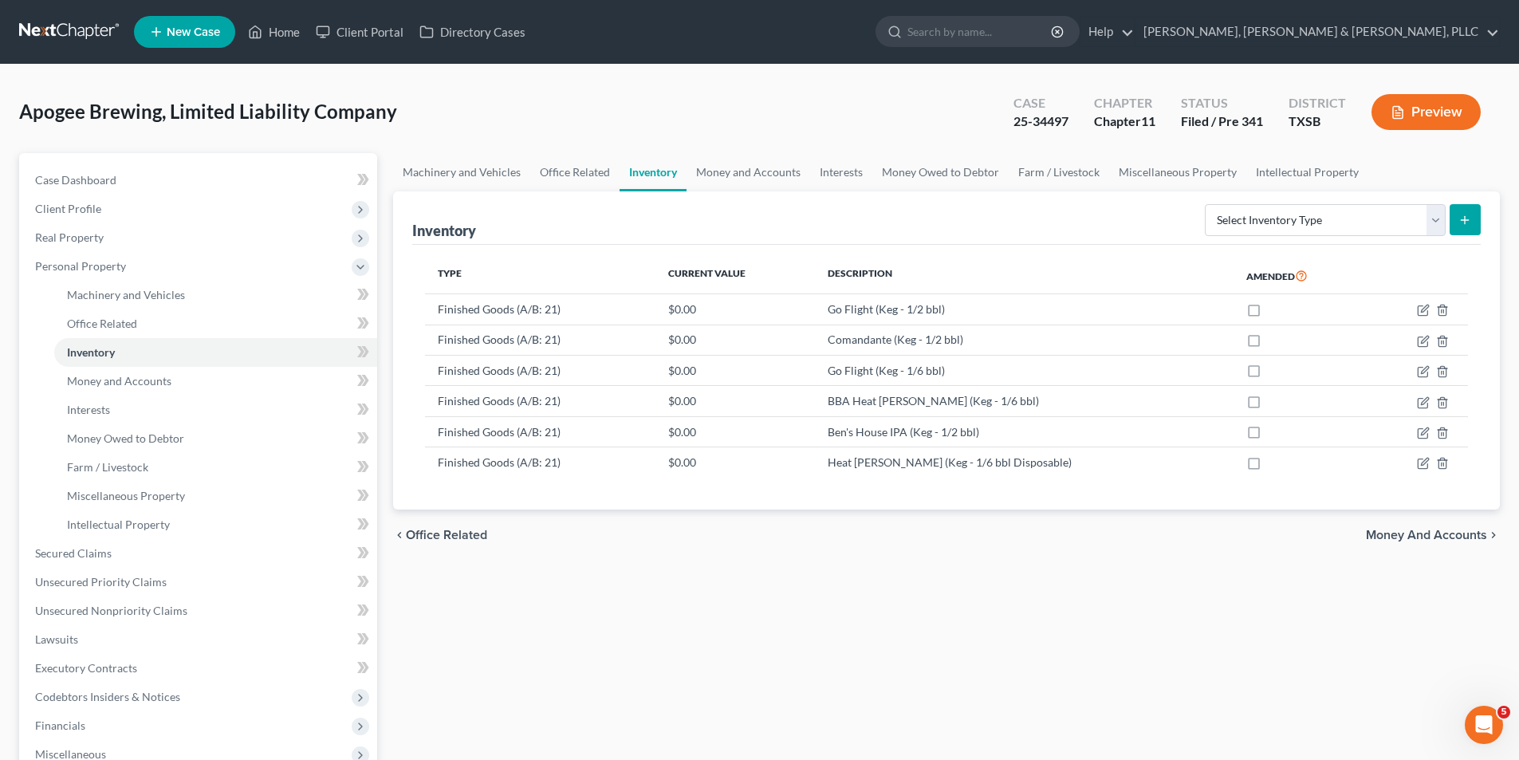
click at [1460, 224] on icon "submit" at bounding box center [1464, 220] width 13 height 13
click at [1313, 230] on select "Select Inventory Type Finished Goods (A/B: 21) Other Inventory or Supplies (A/B…" at bounding box center [1325, 220] width 241 height 32
select select "finished_goods"
click at [1205, 204] on select "Select Inventory Type Finished Goods (A/B: 21) Other Inventory or Supplies (A/B…" at bounding box center [1325, 220] width 241 height 32
click at [1480, 226] on button "submit" at bounding box center [1464, 219] width 31 height 31
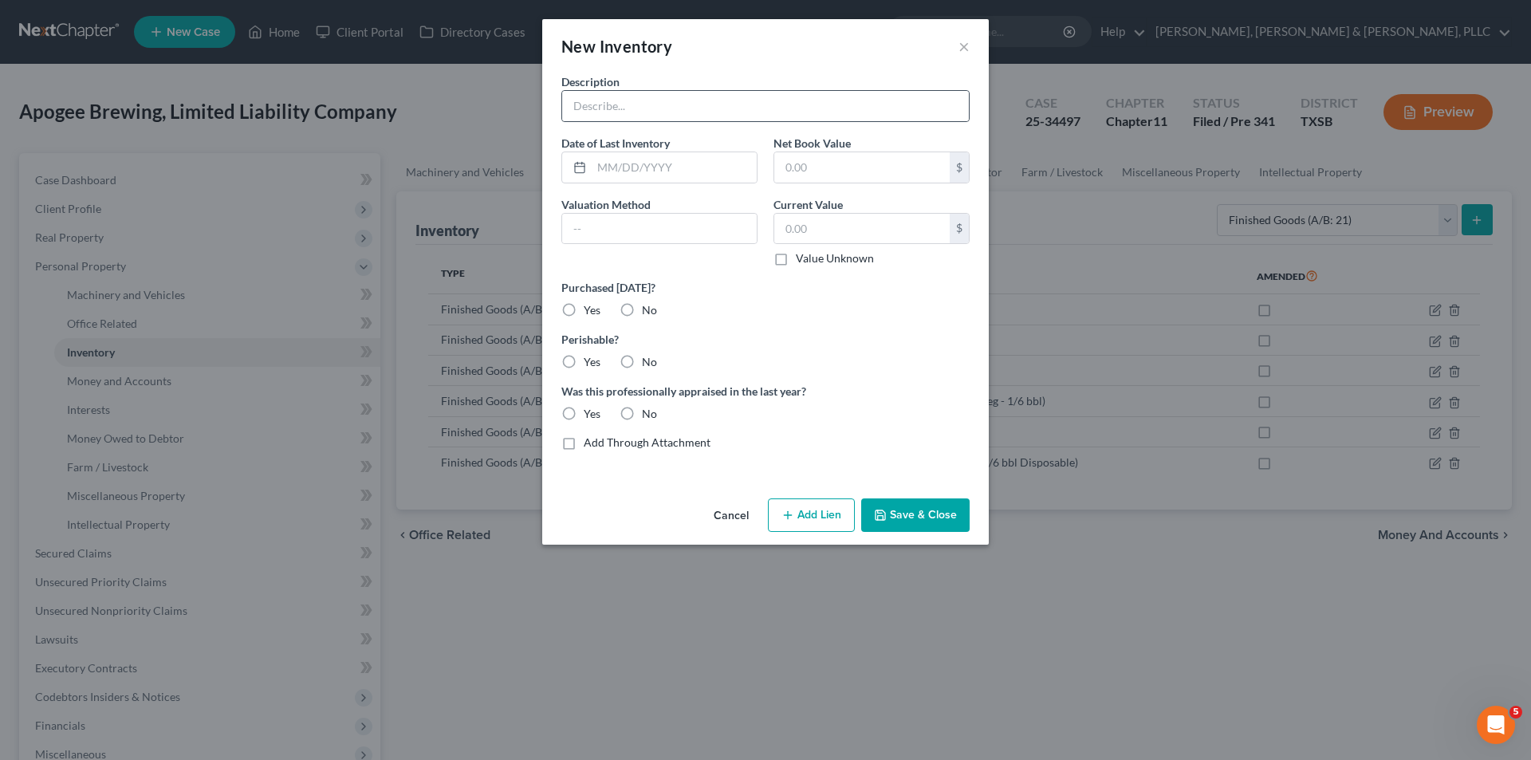
click at [692, 123] on div "Description Date of Last Inventory Net Book Value $ Valuation Method Current Va…" at bounding box center [765, 268] width 424 height 390
click at [685, 116] on input "text" at bounding box center [765, 106] width 407 height 30
paste input "Rocket Park (Keg - 1/2 bbl)"
type input "Rocket Park (Keg - 1/2 bbl)"
click at [642, 313] on label "No" at bounding box center [649, 310] width 15 height 16
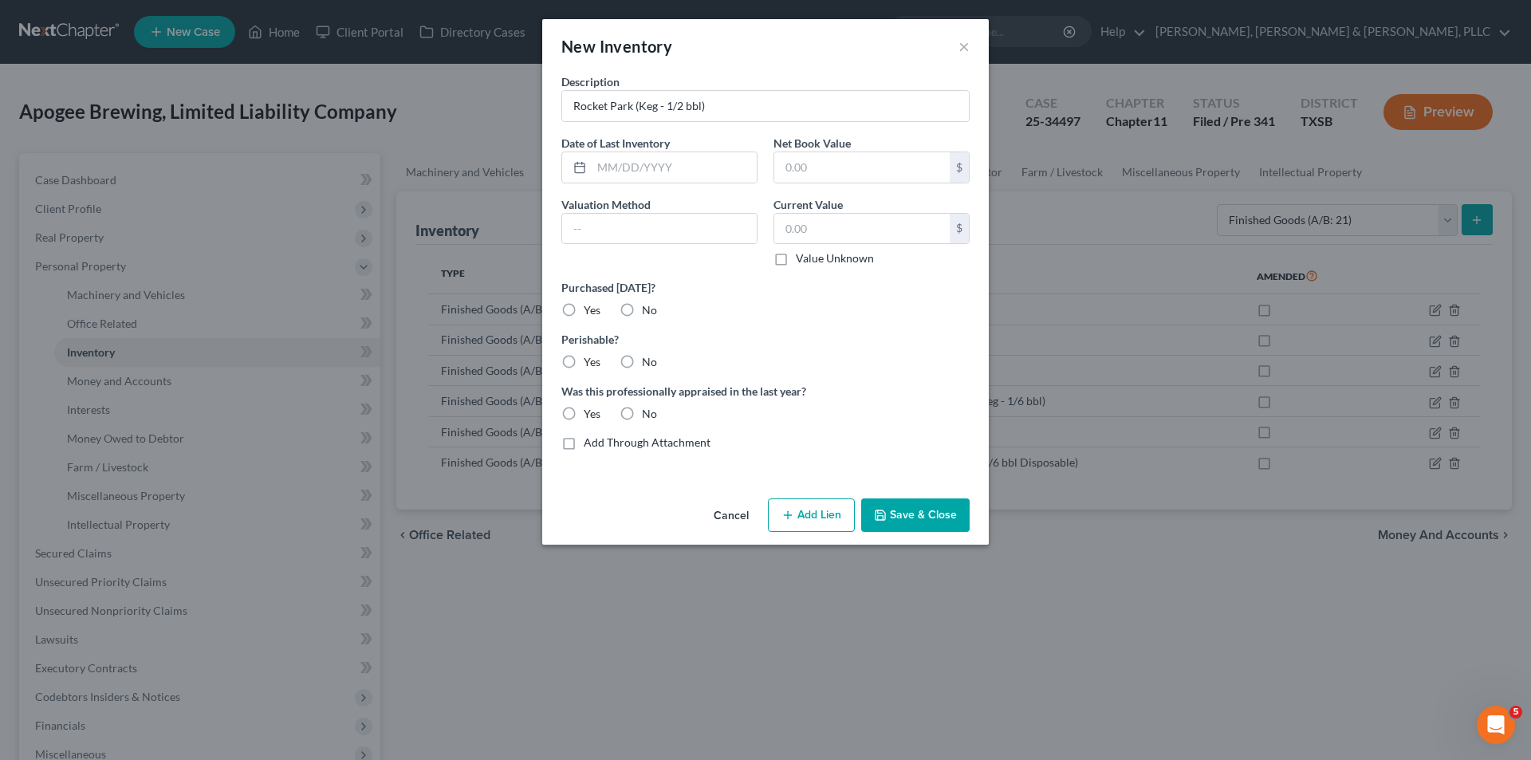
click at [648, 313] on input "No" at bounding box center [653, 307] width 10 height 10
radio input "true"
click at [584, 370] on label "Yes" at bounding box center [592, 362] width 17 height 16
click at [590, 364] on input "Yes" at bounding box center [595, 359] width 10 height 10
radio input "true"
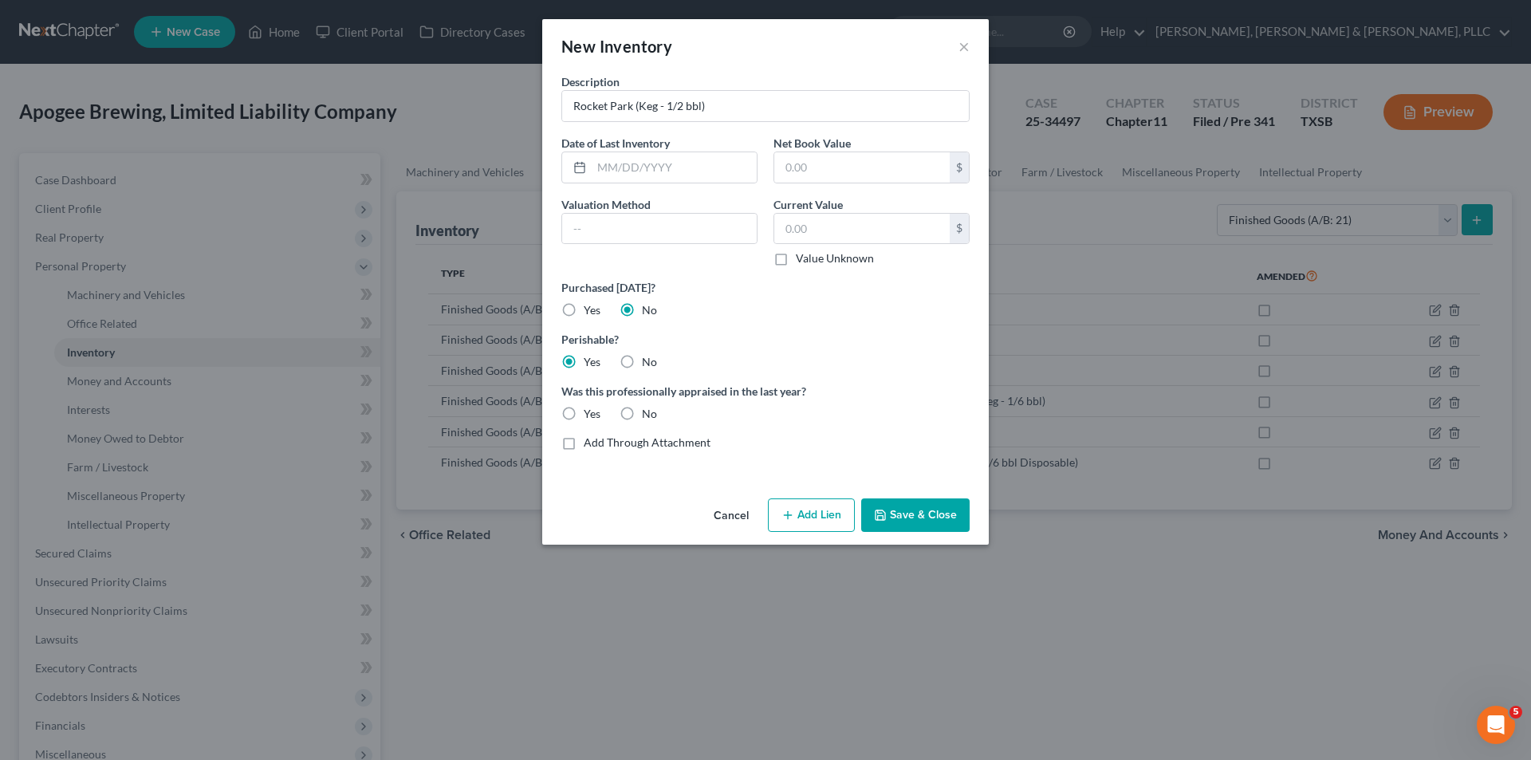
click at [642, 414] on label "No" at bounding box center [649, 414] width 15 height 16
click at [648, 414] on input "No" at bounding box center [653, 411] width 10 height 10
radio input "true"
click at [917, 511] on button "Save & Close" at bounding box center [915, 514] width 108 height 33
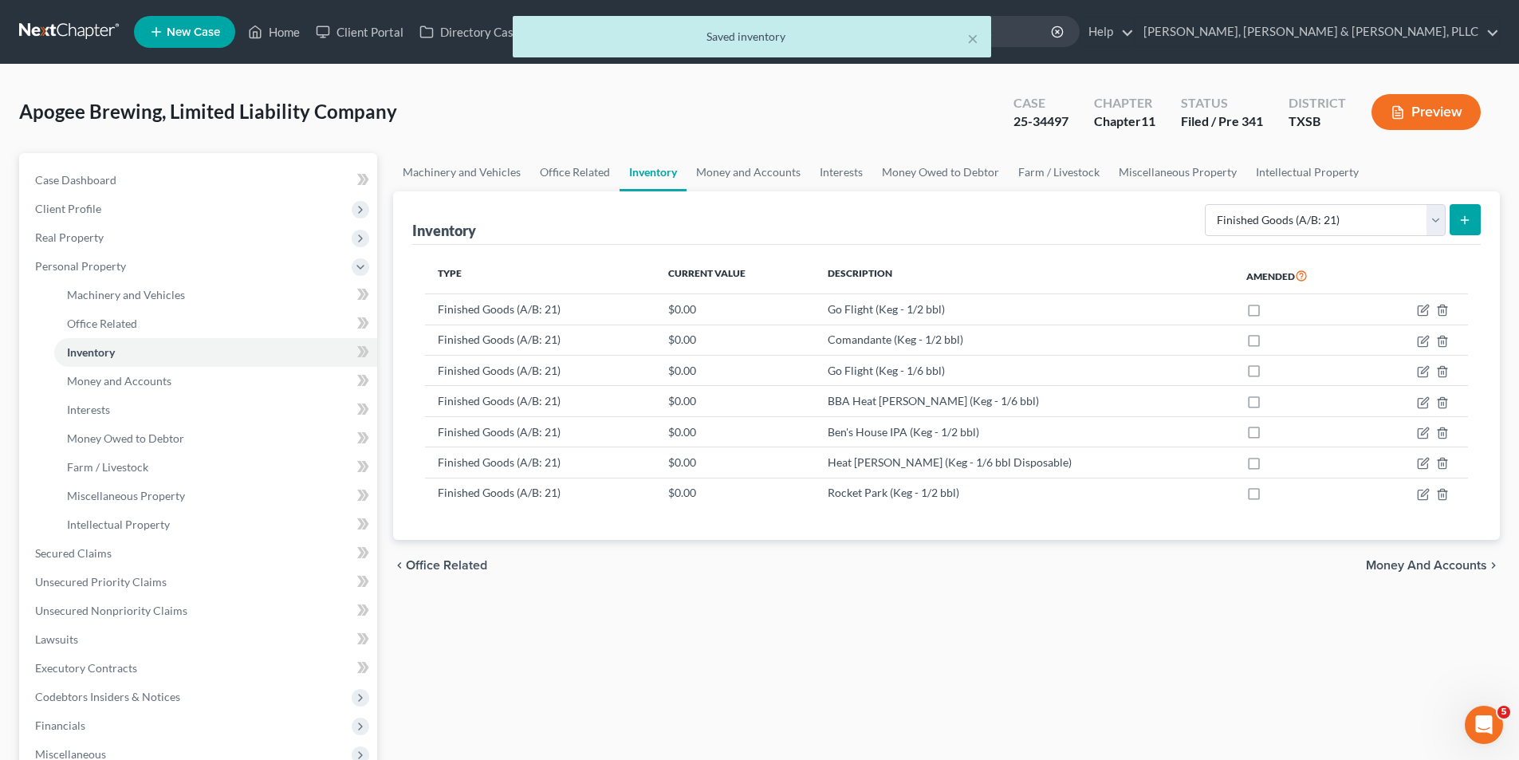
click at [1472, 224] on button "submit" at bounding box center [1464, 219] width 31 height 31
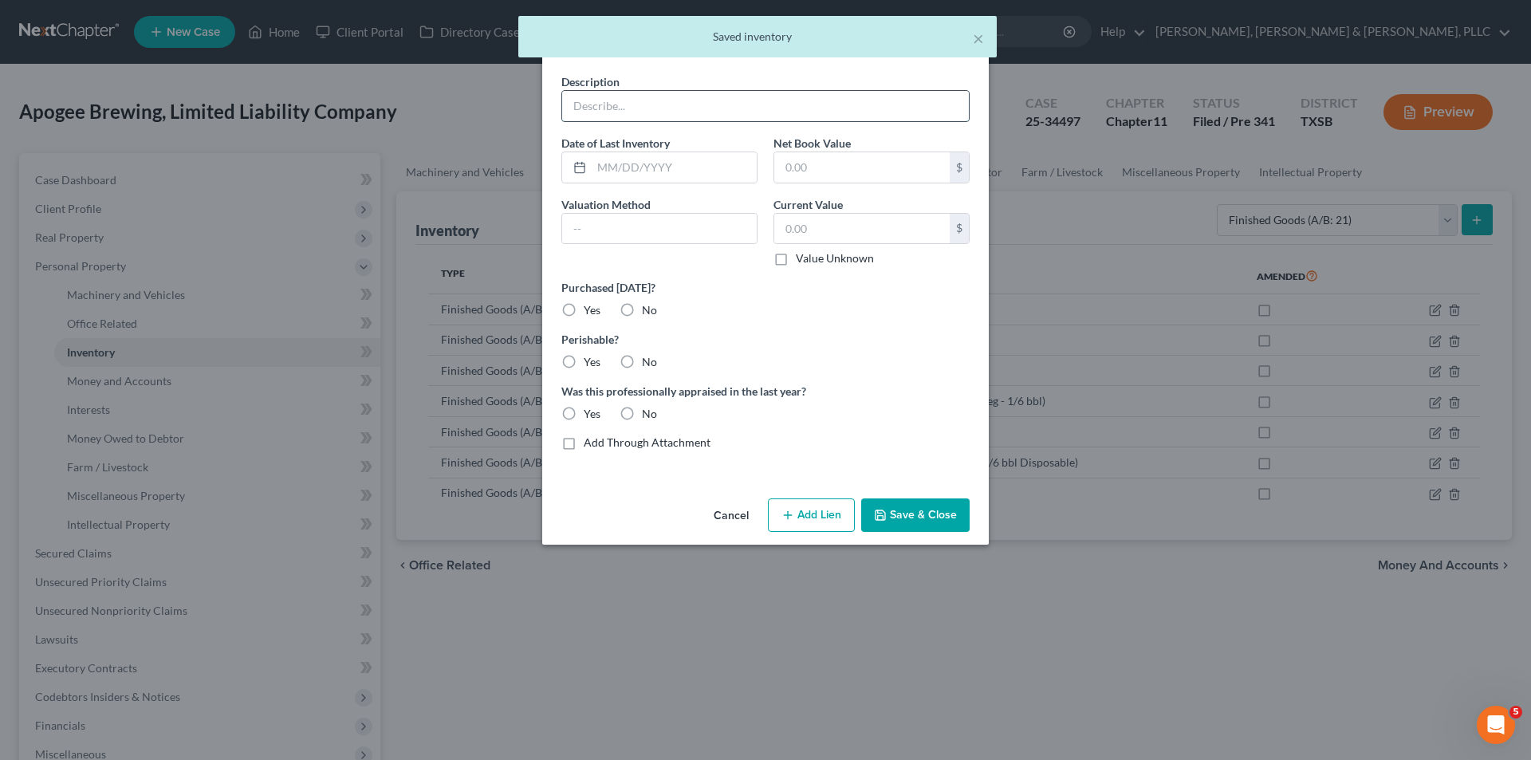
click at [788, 96] on input "text" at bounding box center [765, 106] width 407 height 30
paste input "Scout (Keg - 1/2 bbl)"
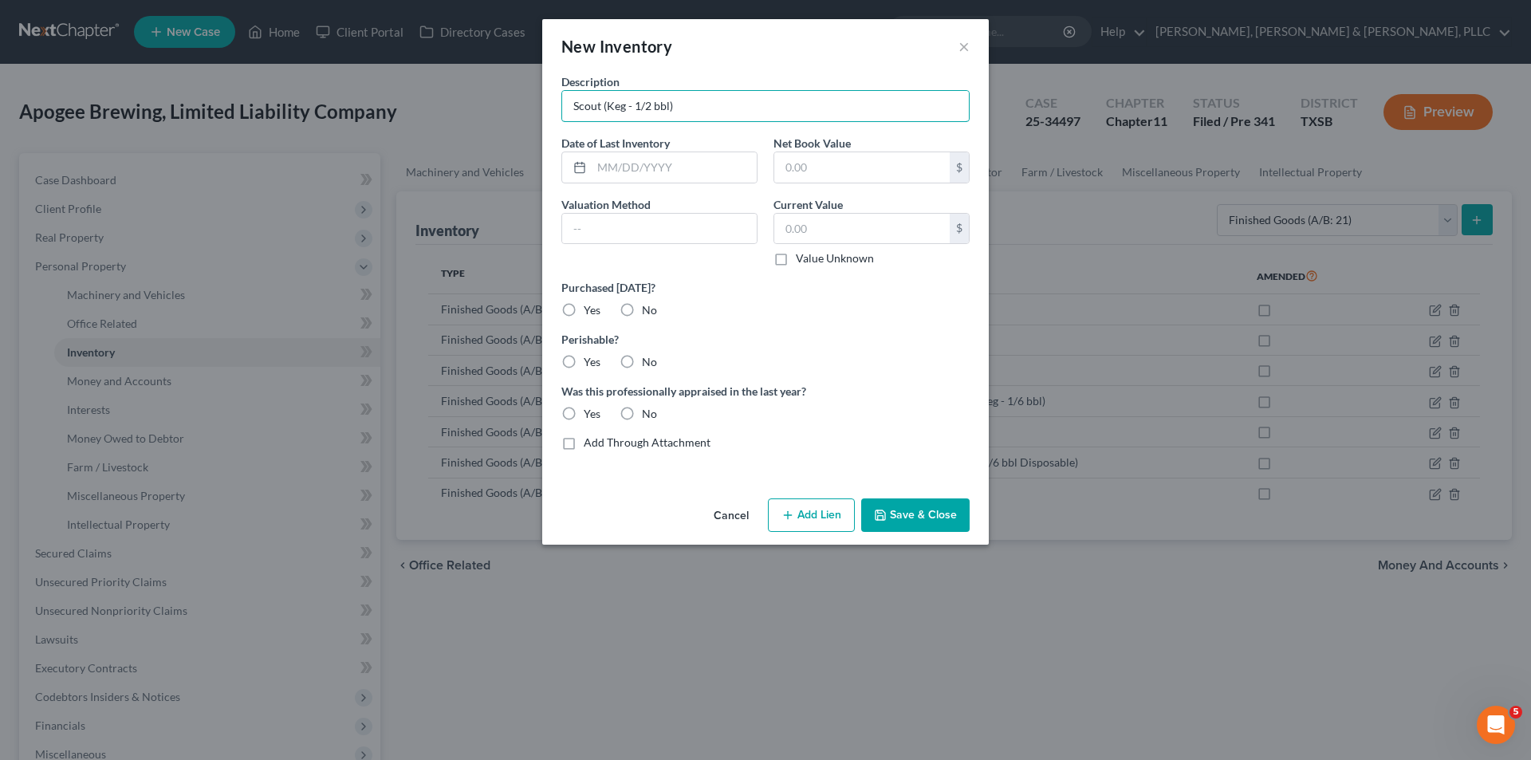
type input "Scout (Keg - 1/2 bbl)"
click at [584, 316] on label "Yes" at bounding box center [592, 310] width 17 height 16
click at [590, 313] on input "Yes" at bounding box center [595, 307] width 10 height 10
radio input "true"
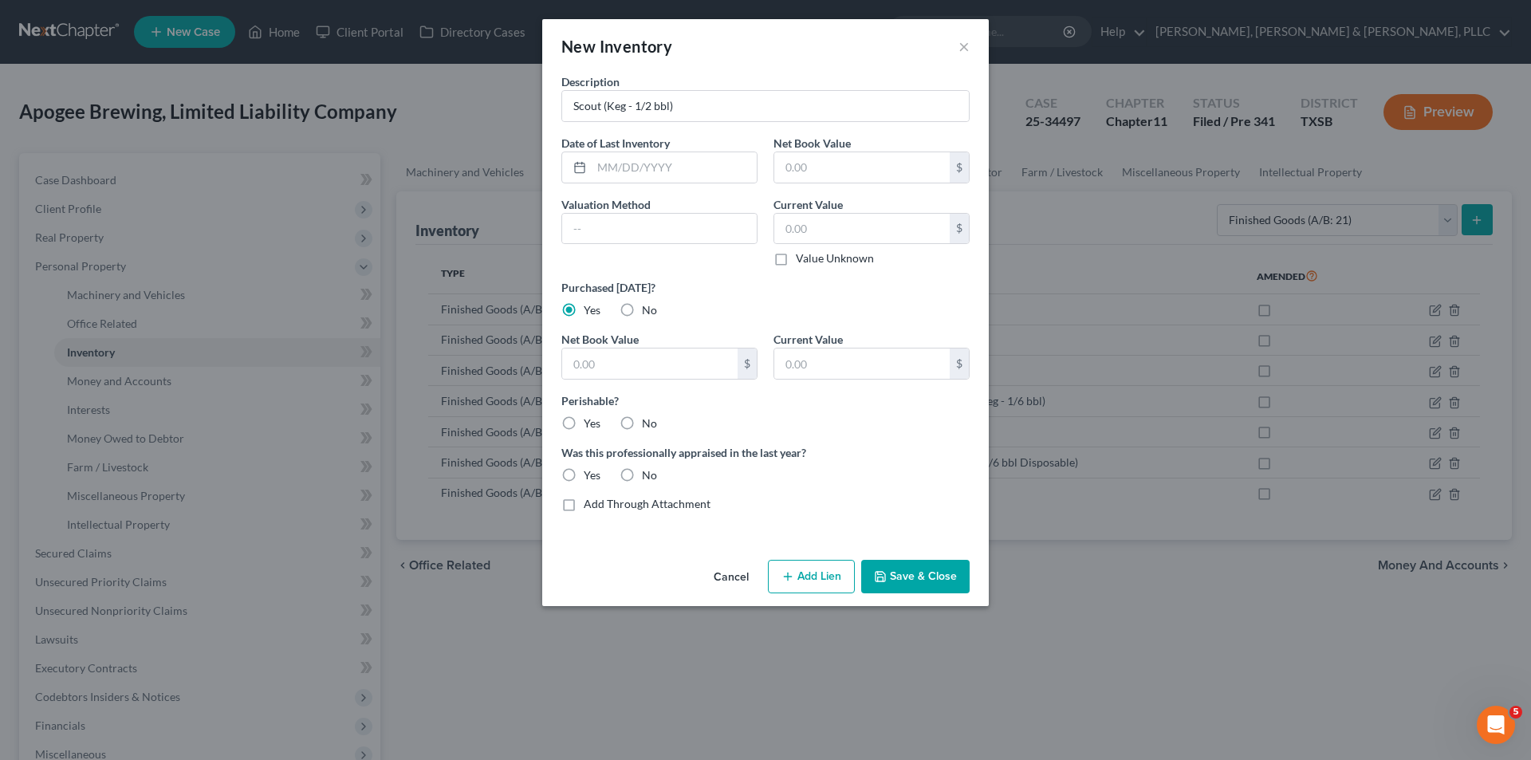
click at [642, 309] on label "No" at bounding box center [649, 310] width 15 height 16
click at [648, 309] on input "No" at bounding box center [653, 307] width 10 height 10
radio input "true"
radio input "false"
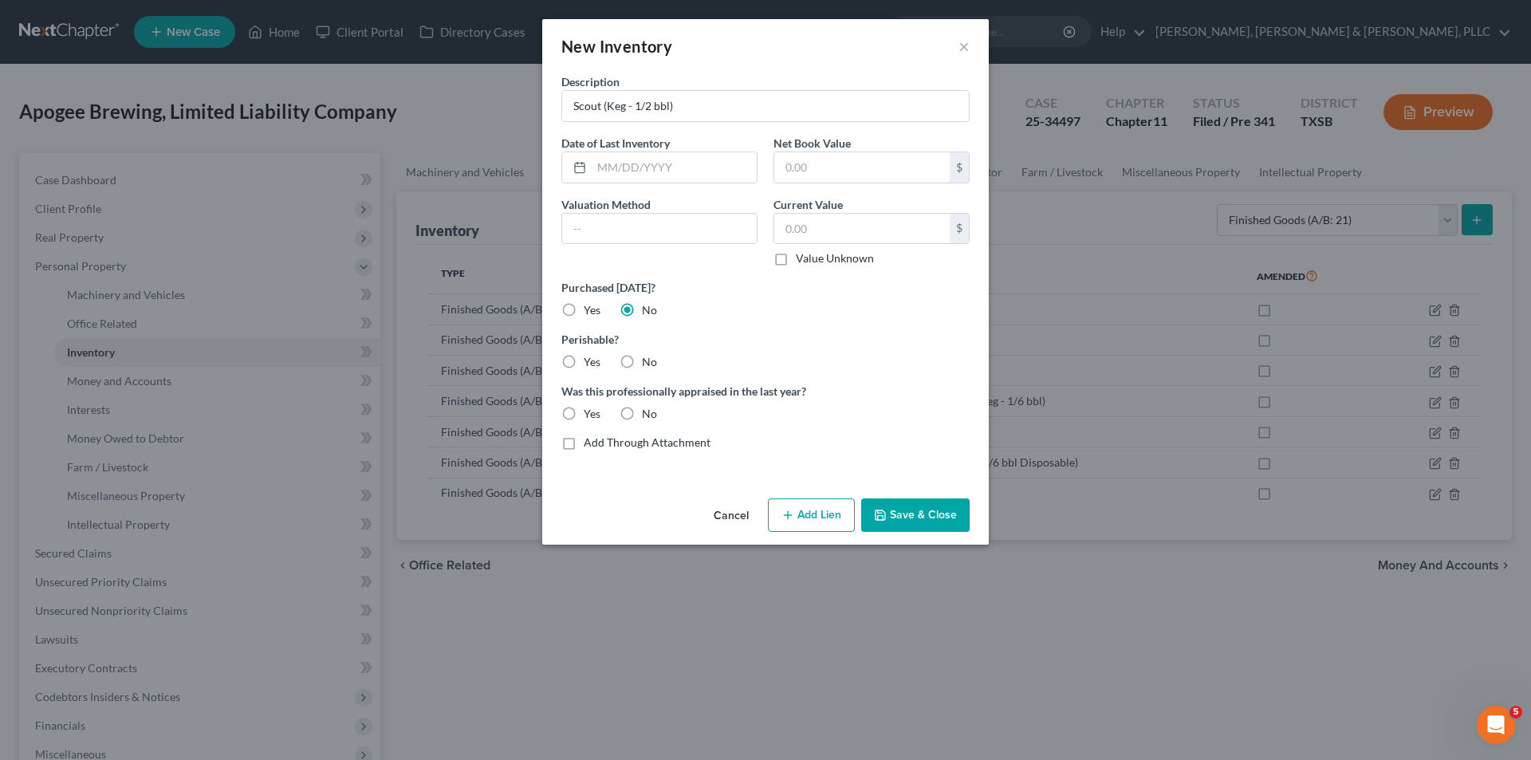
click at [580, 378] on div "Description Scout (Keg - 1/2 bbl) Date of Last Inventory Net Book Value $ Valua…" at bounding box center [765, 268] width 424 height 390
click at [580, 370] on div "Yes" at bounding box center [580, 362] width 39 height 16
click at [595, 368] on label "Yes" at bounding box center [592, 362] width 17 height 16
click at [595, 364] on input "Yes" at bounding box center [595, 359] width 10 height 10
radio input "true"
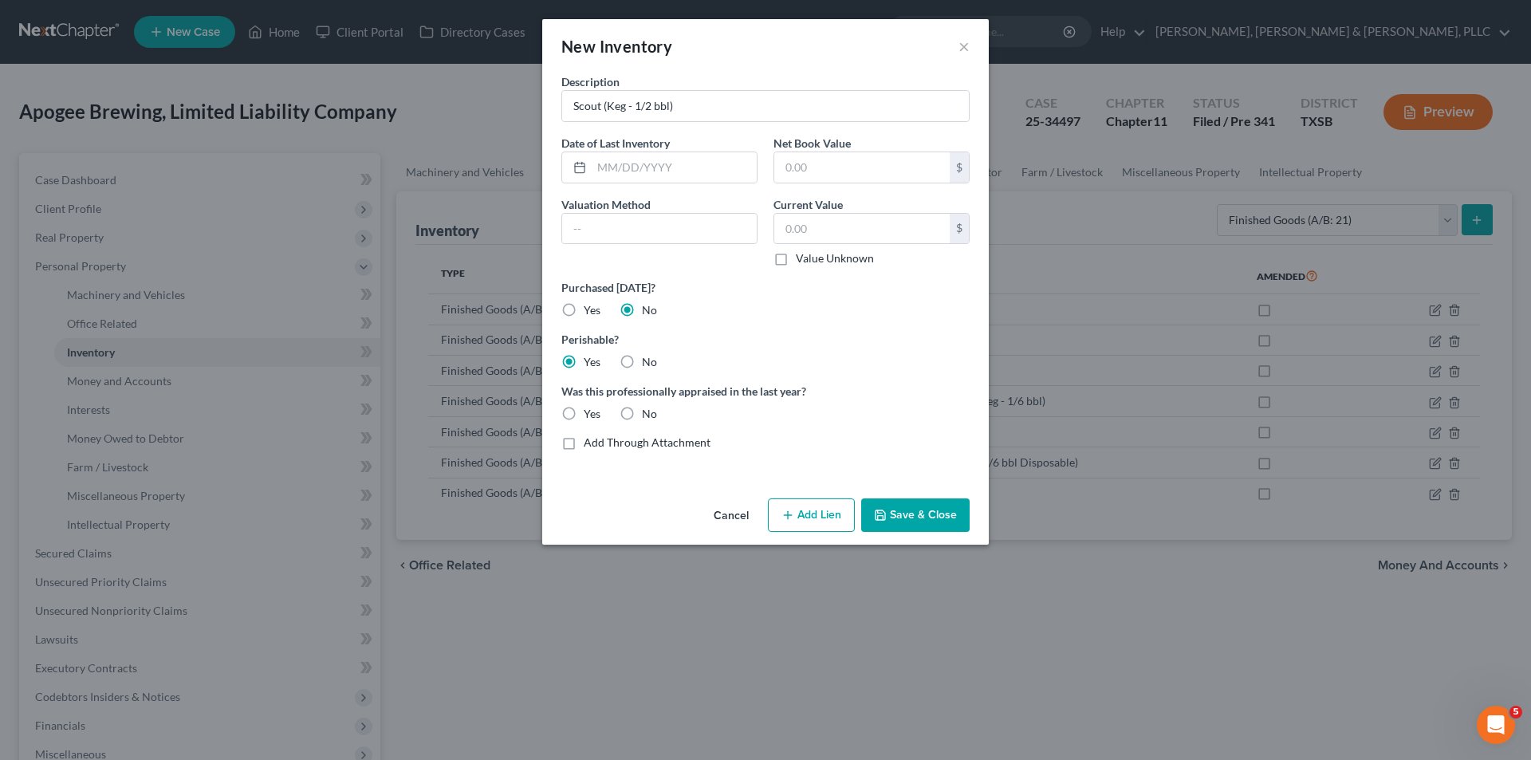
click at [642, 412] on label "No" at bounding box center [649, 414] width 15 height 16
click at [648, 412] on input "No" at bounding box center [653, 411] width 10 height 10
radio input "true"
click at [894, 505] on button "Save & Close" at bounding box center [915, 514] width 108 height 33
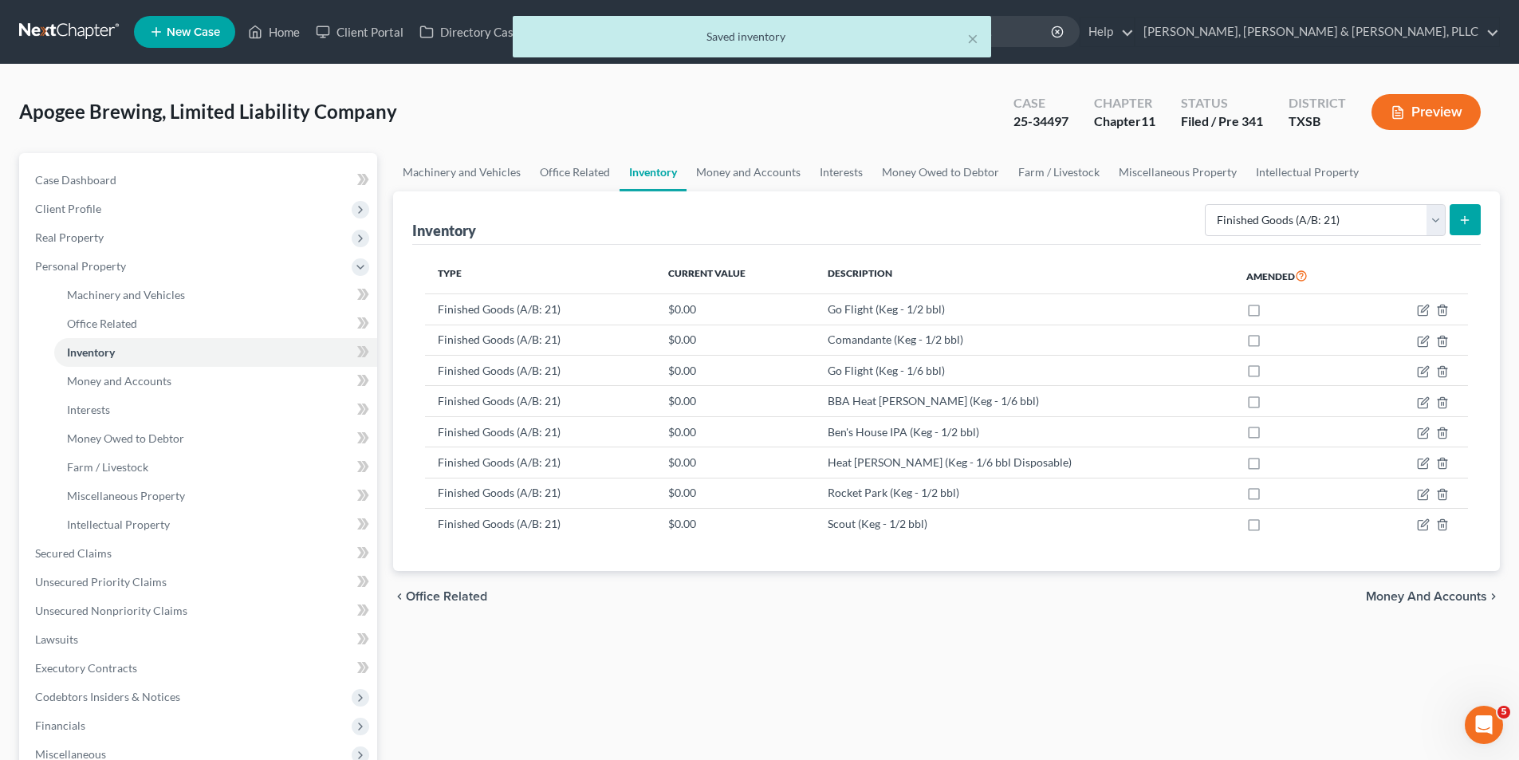
click at [1450, 213] on button "submit" at bounding box center [1464, 219] width 31 height 31
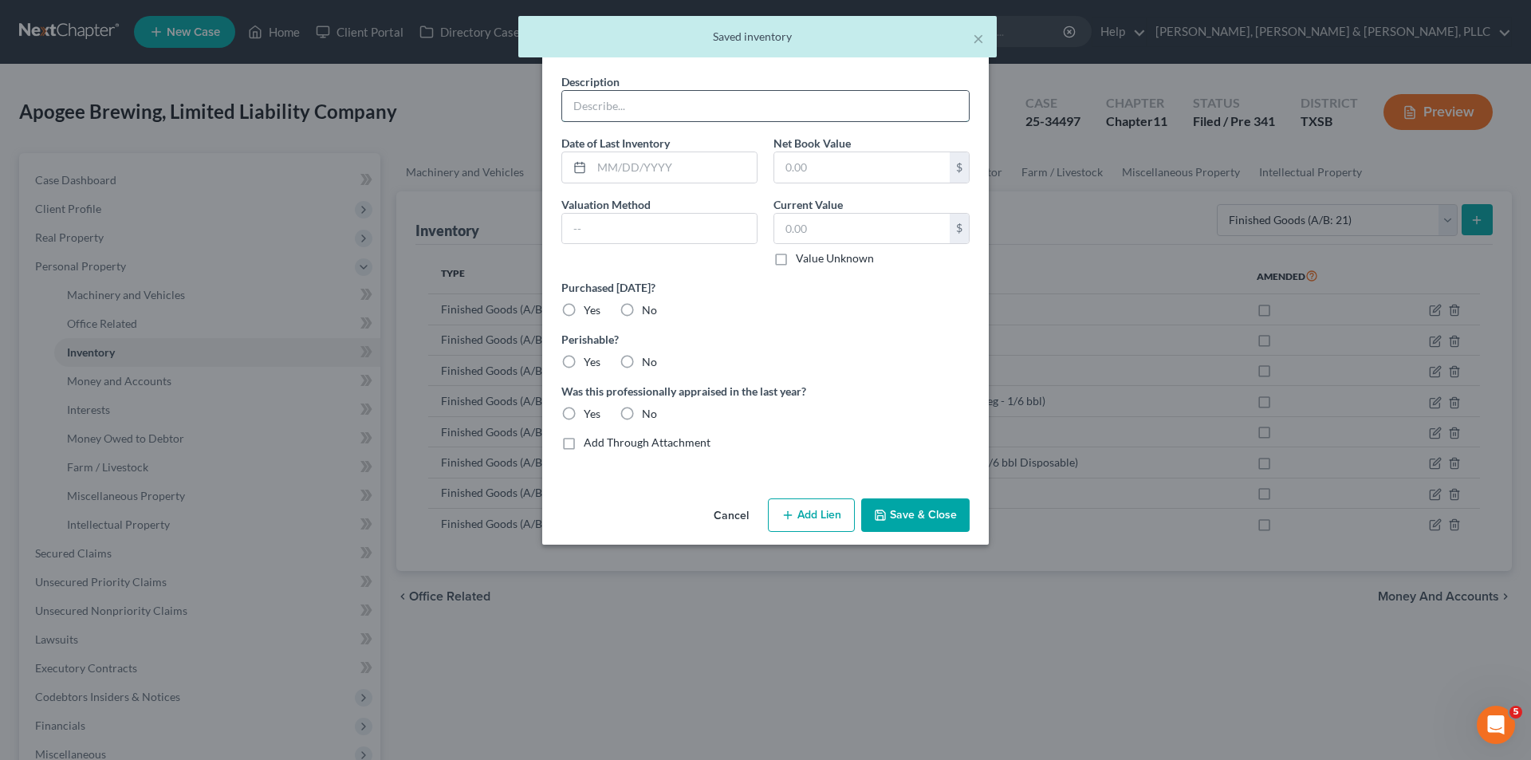
click at [838, 112] on input "text" at bounding box center [765, 106] width 407 height 30
paste input "Scout (Keg - 1/6 bbl)"
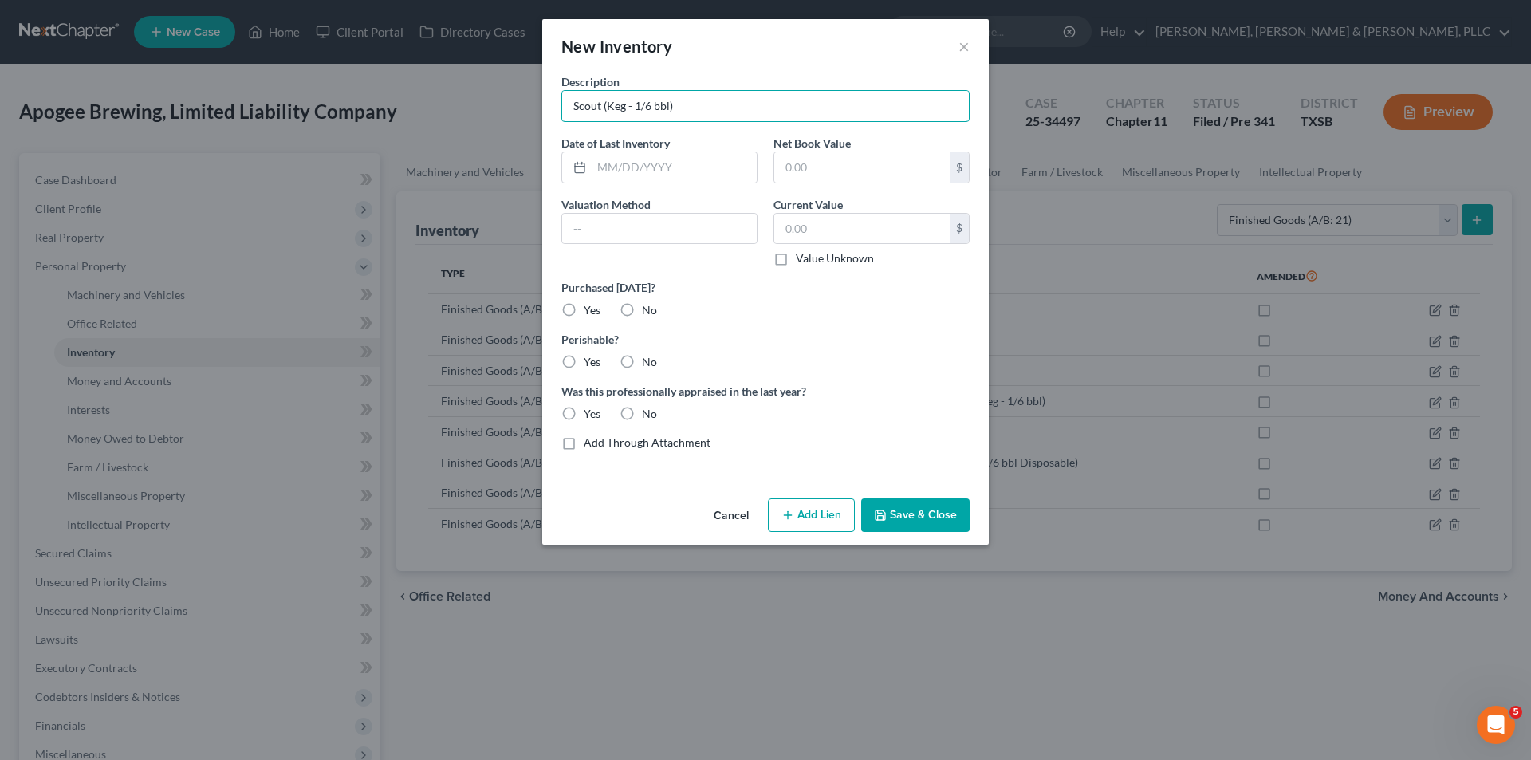
type input "Scout (Keg - 1/6 bbl)"
drag, startPoint x: 631, startPoint y: 313, endPoint x: 586, endPoint y: 383, distance: 83.8
click at [642, 313] on label "No" at bounding box center [649, 310] width 15 height 16
click at [648, 313] on input "No" at bounding box center [653, 307] width 10 height 10
radio input "true"
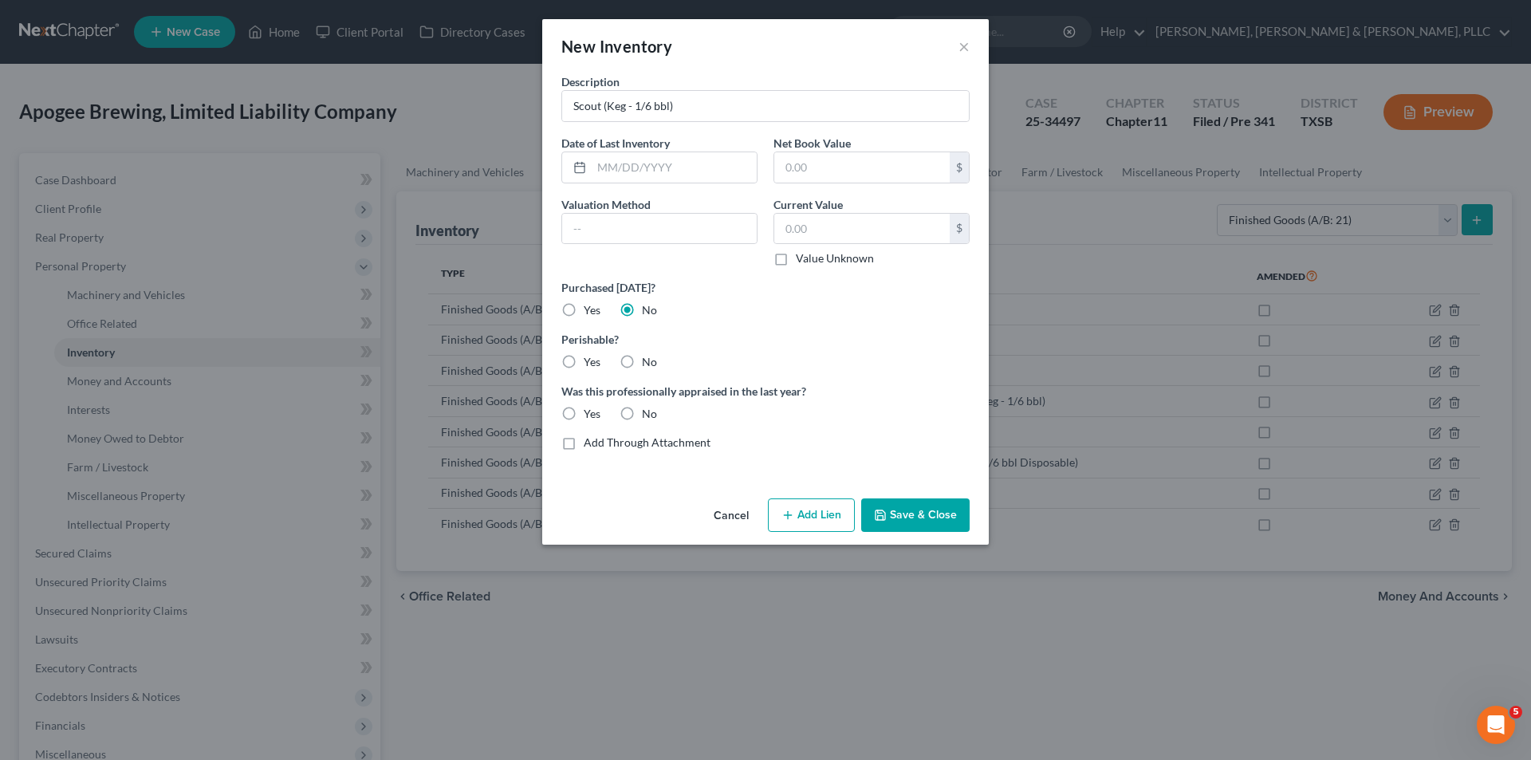
click at [580, 371] on div "Description Scout (Keg - 1/6 bbl) Date of Last Inventory Net Book Value $ Valua…" at bounding box center [765, 268] width 424 height 390
click at [584, 365] on label "Yes" at bounding box center [592, 362] width 17 height 16
click at [590, 364] on input "Yes" at bounding box center [595, 359] width 10 height 10
radio input "true"
click at [642, 412] on label "No" at bounding box center [649, 414] width 15 height 16
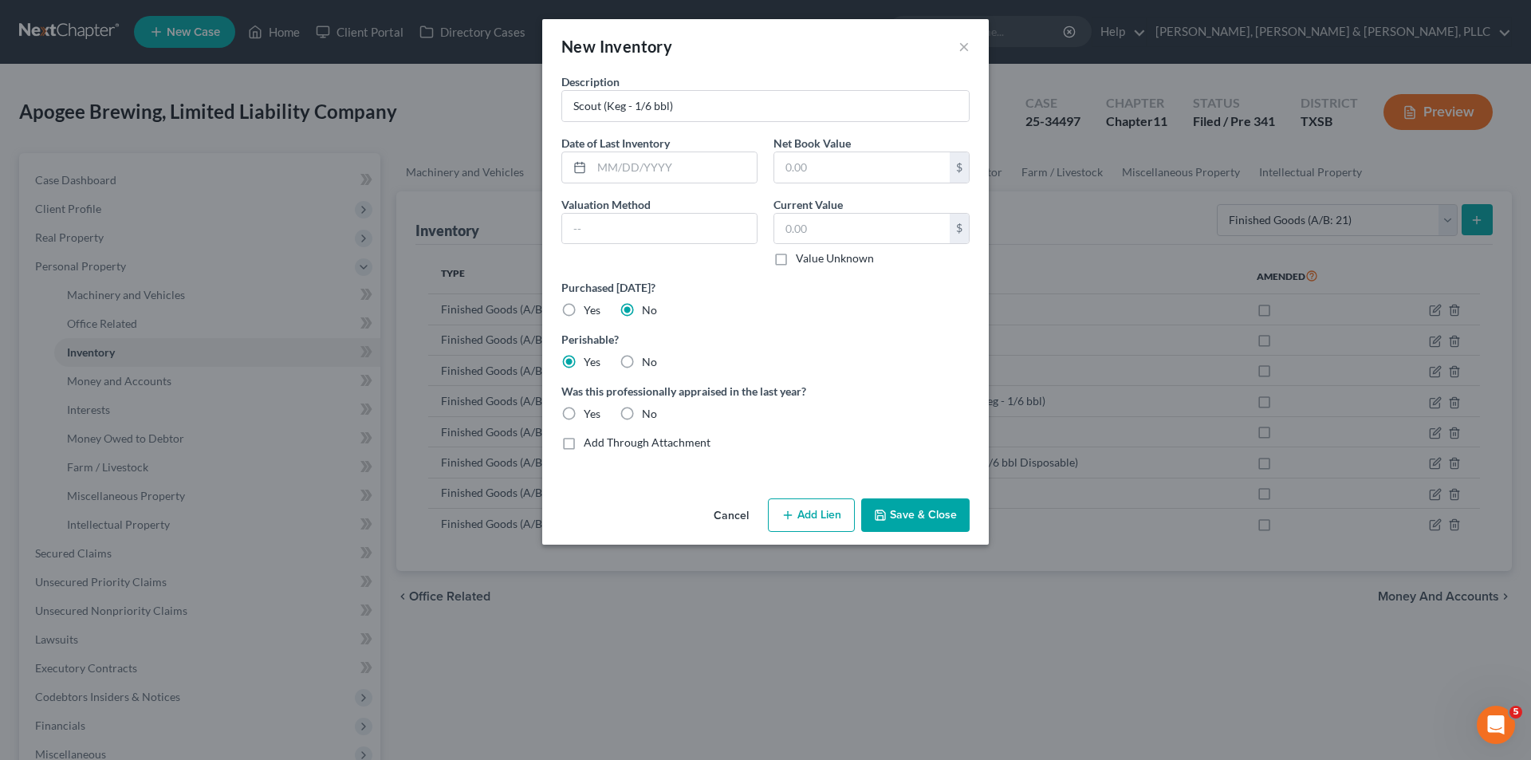
click at [648, 412] on input "No" at bounding box center [653, 411] width 10 height 10
radio input "true"
click at [917, 513] on button "Save & Close" at bounding box center [915, 514] width 108 height 33
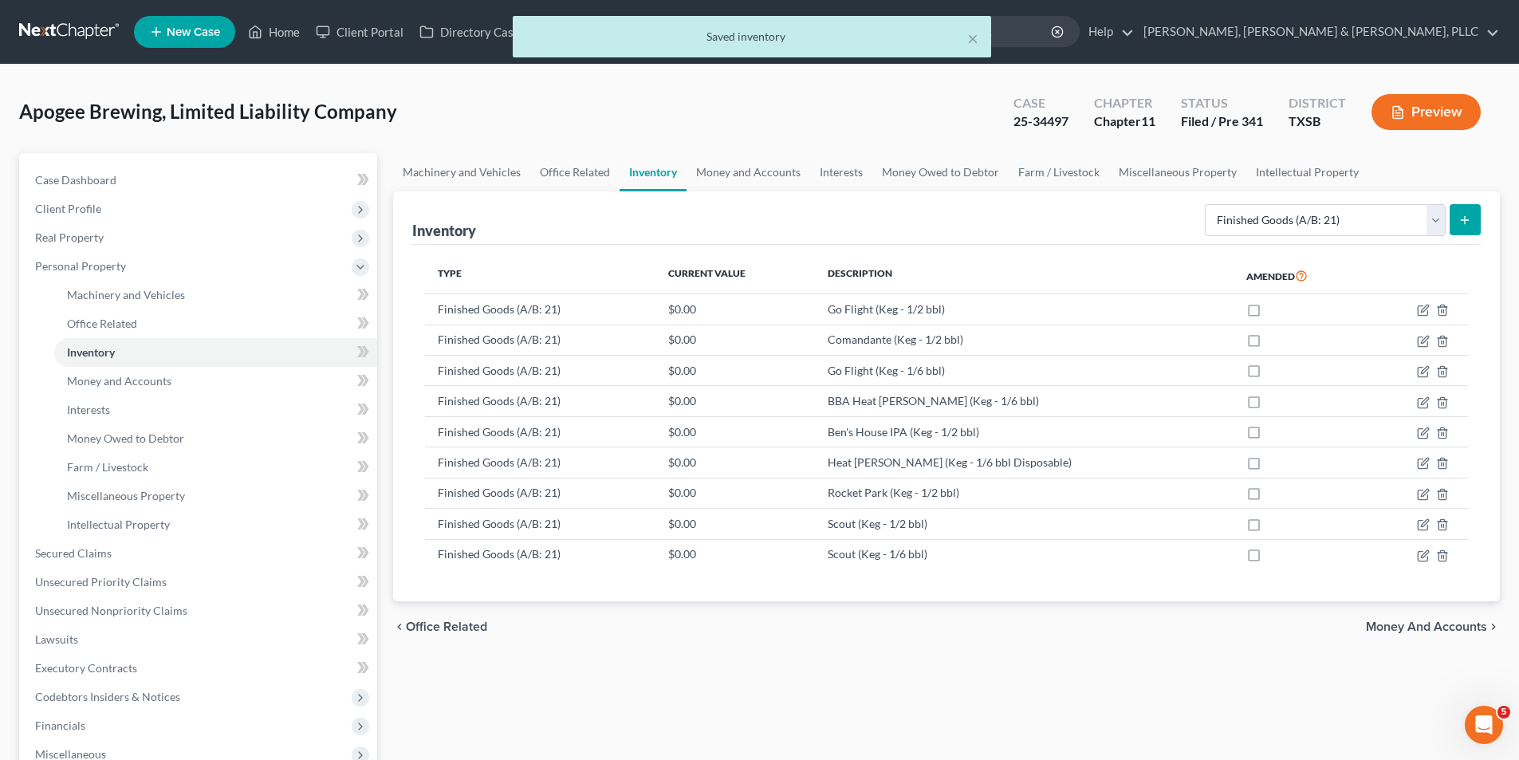
click at [1450, 218] on button "submit" at bounding box center [1464, 219] width 31 height 31
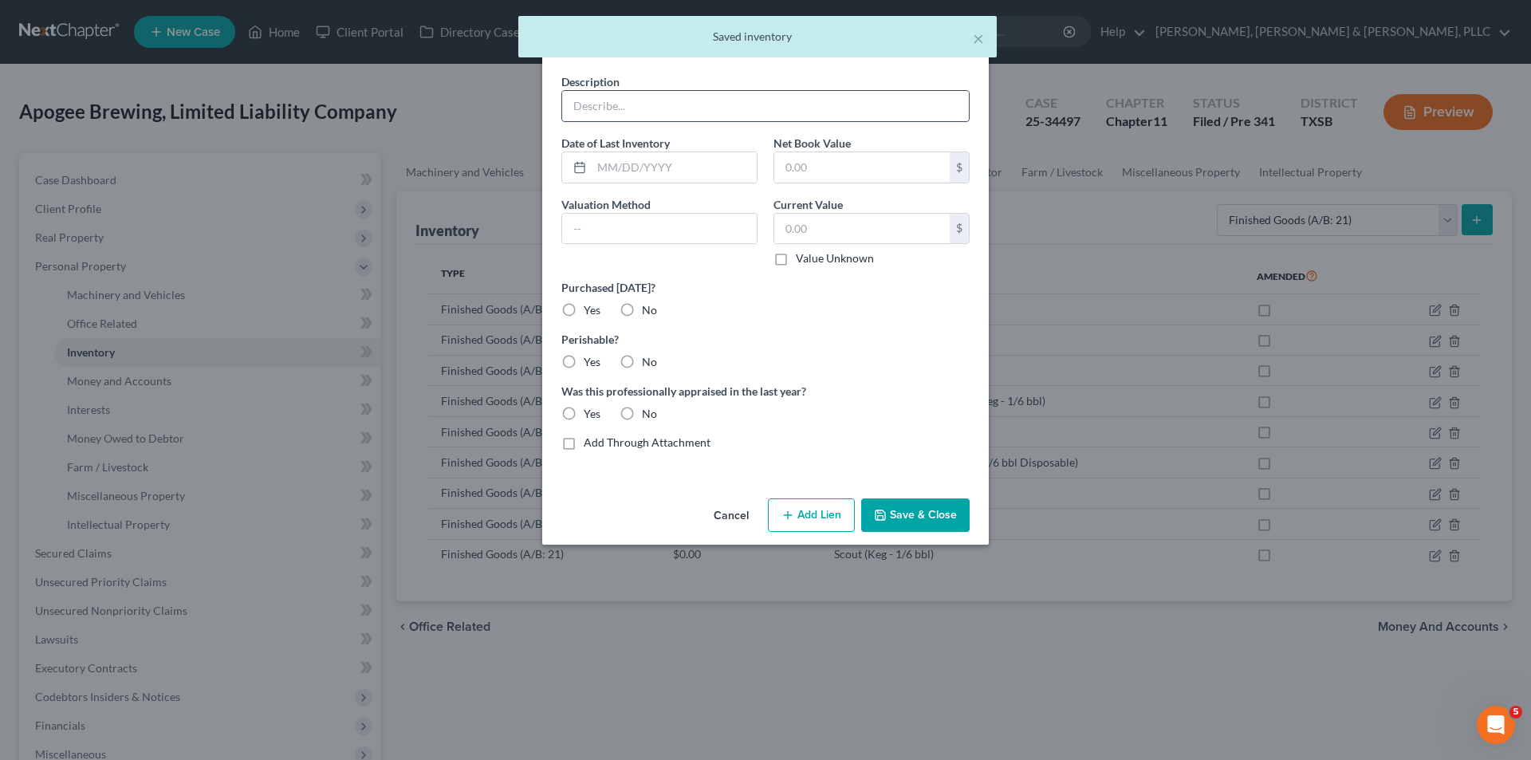
click at [791, 110] on input "text" at bounding box center [765, 106] width 407 height 30
paste input "Skylab (Keg - 1/2 bbl)"
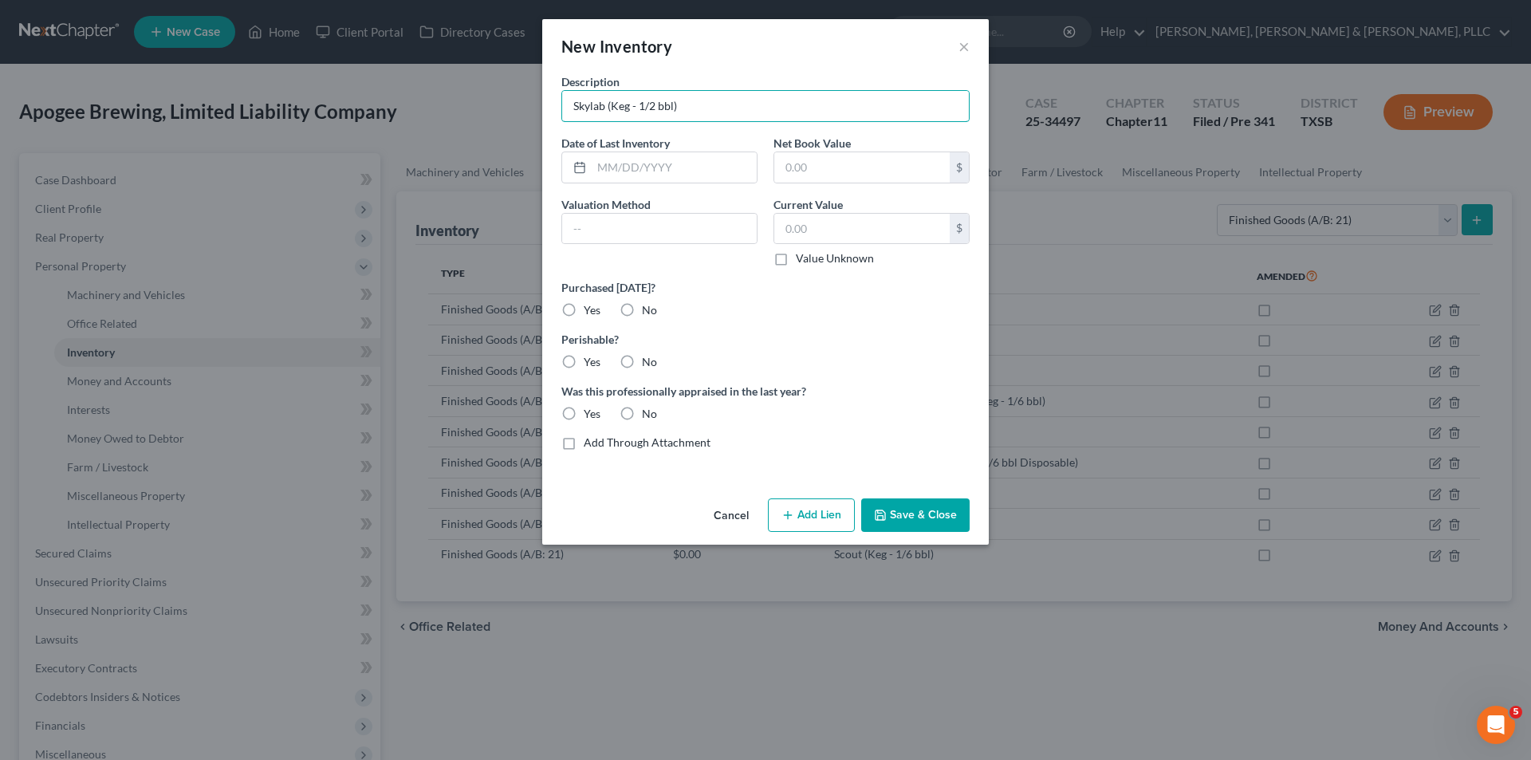
type input "Skylab (Keg - 1/2 bbl)"
click at [642, 316] on label "No" at bounding box center [649, 310] width 15 height 16
click at [648, 313] on input "No" at bounding box center [653, 307] width 10 height 10
click at [580, 370] on div "Yes" at bounding box center [580, 362] width 39 height 16
click at [584, 364] on label "Yes" at bounding box center [592, 362] width 17 height 16
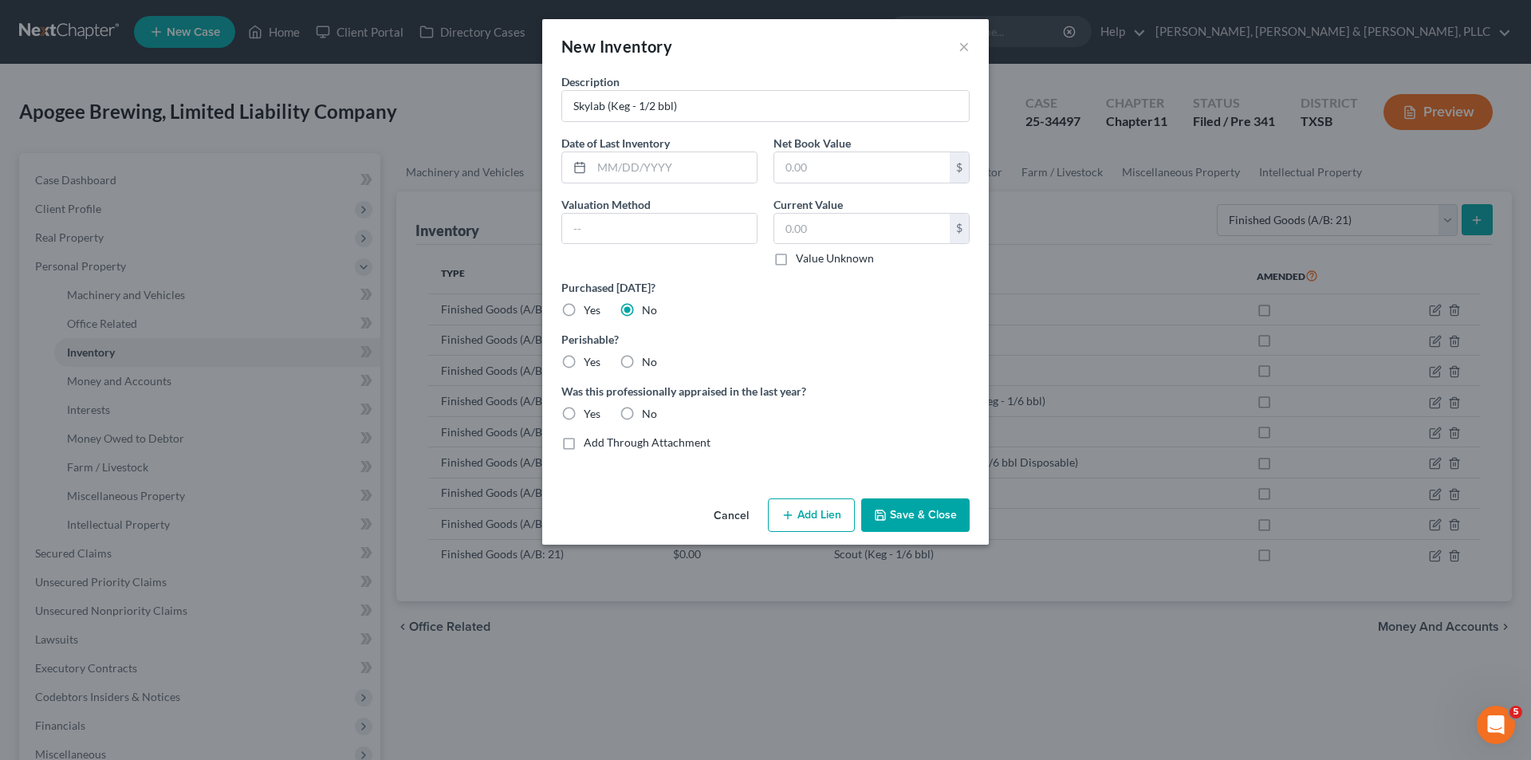
click at [590, 364] on input "Yes" at bounding box center [595, 359] width 10 height 10
drag, startPoint x: 624, startPoint y: 407, endPoint x: 639, endPoint y: 417, distance: 17.2
click at [642, 407] on label "No" at bounding box center [649, 414] width 15 height 16
click at [648, 407] on input "No" at bounding box center [653, 411] width 10 height 10
click at [903, 515] on button "Save & Close" at bounding box center [915, 514] width 108 height 33
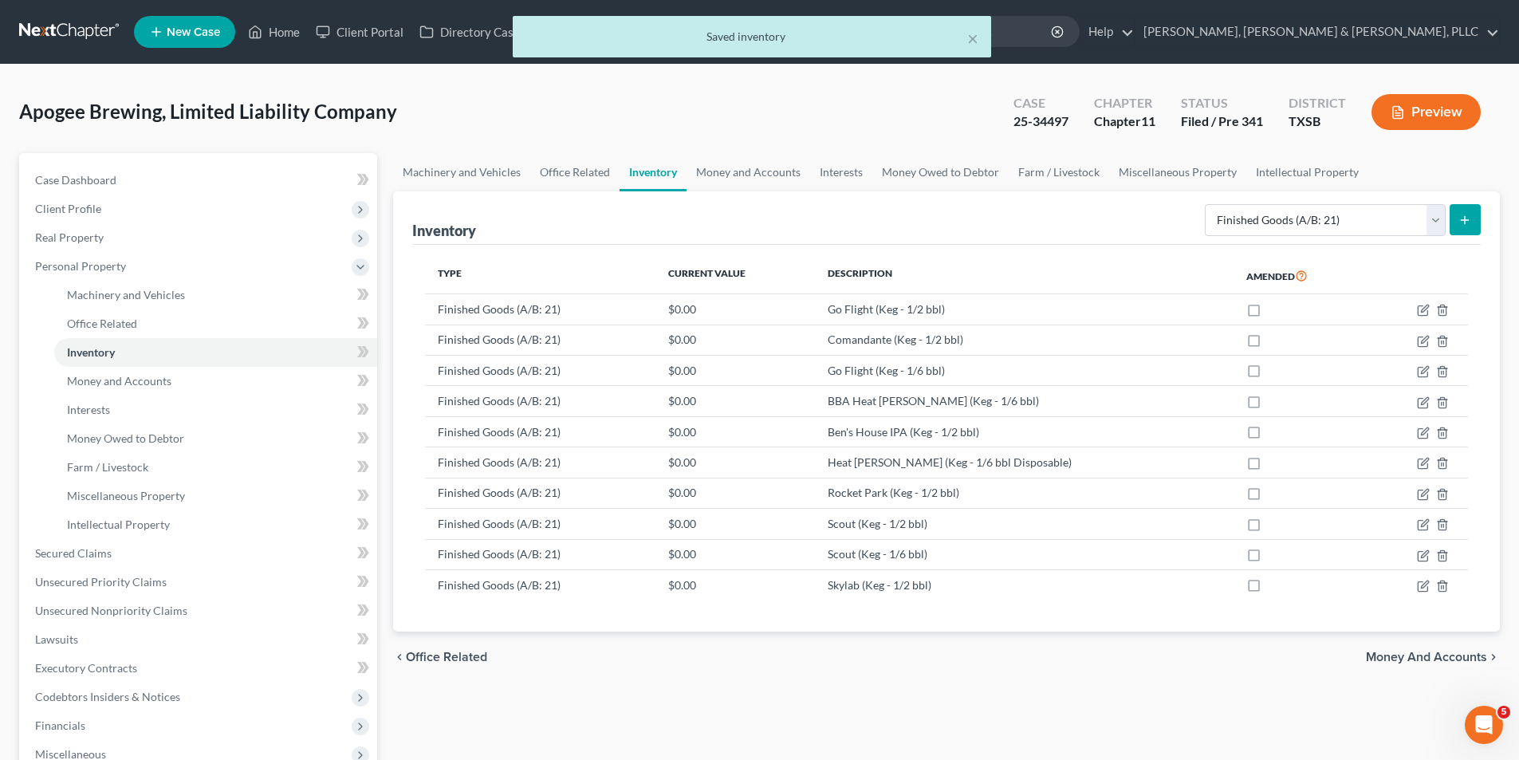
click at [1459, 198] on div "Select Inventory Type Finished Goods (A/B: 21) Other Inventory or Supplies (A/B…" at bounding box center [1339, 219] width 282 height 42
click at [1459, 209] on button "submit" at bounding box center [1464, 219] width 31 height 31
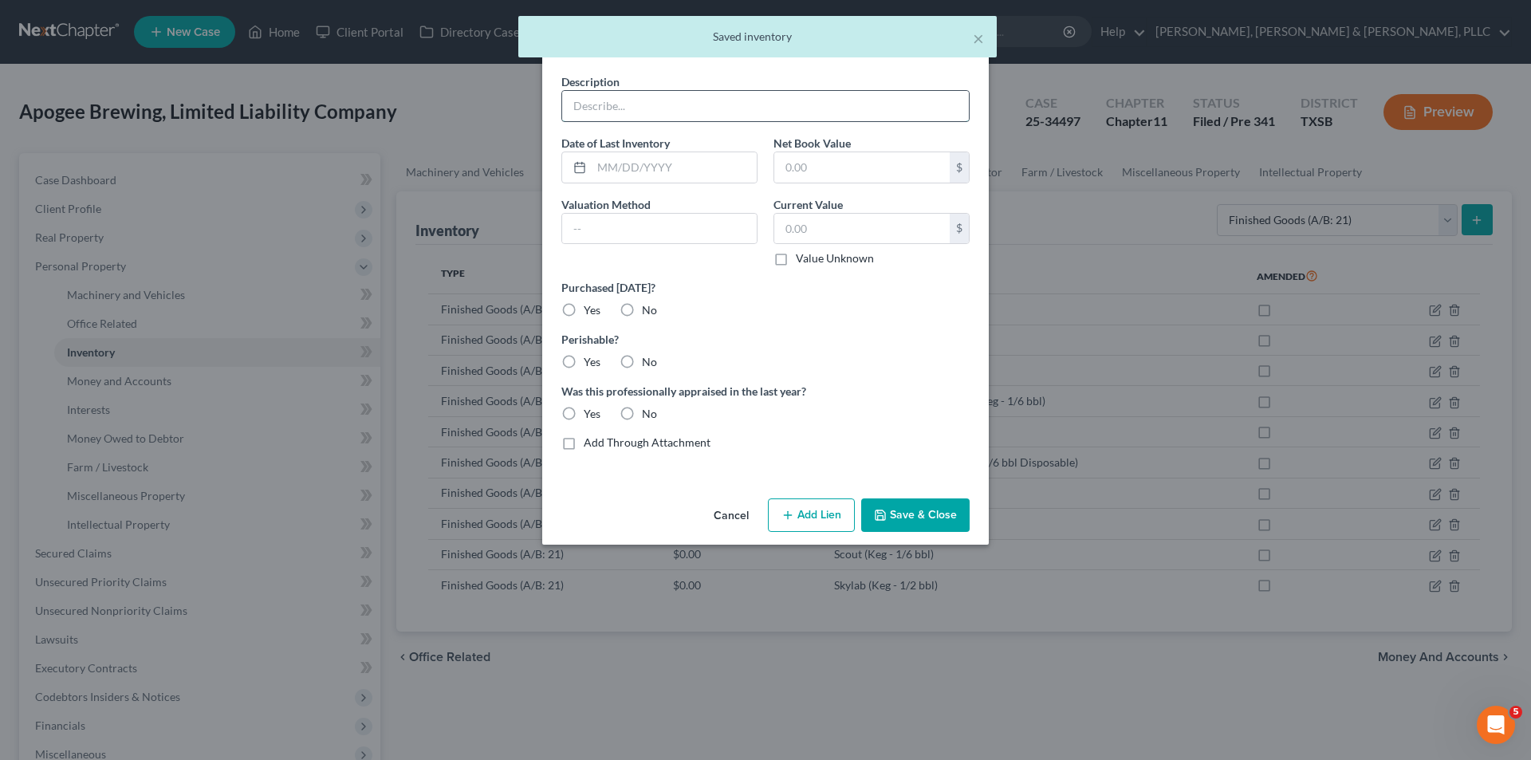
click at [769, 119] on input "text" at bounding box center [765, 106] width 407 height 30
paste input "True Anomaly Lager (Keg - 1/2 bbl)"
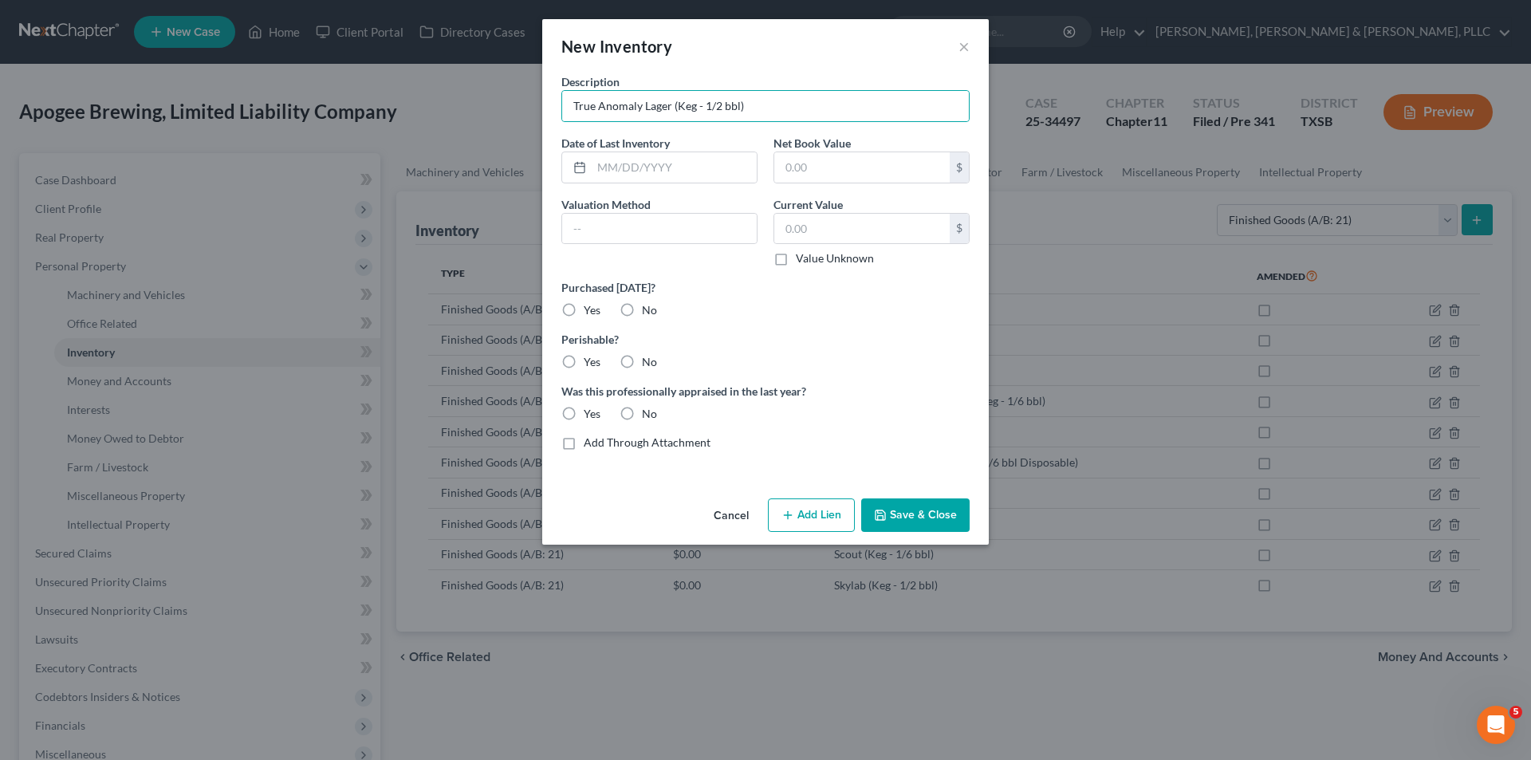
drag, startPoint x: 647, startPoint y: 319, endPoint x: 636, endPoint y: 320, distance: 11.2
click at [645, 319] on div "Description True Anomaly Lager (Keg - 1/2 bbl) Date of Last Inventory Net Book …" at bounding box center [765, 268] width 424 height 390
click at [642, 311] on label "No" at bounding box center [649, 310] width 15 height 16
click at [648, 311] on input "No" at bounding box center [653, 307] width 10 height 10
click at [595, 354] on label "Yes" at bounding box center [592, 362] width 17 height 16
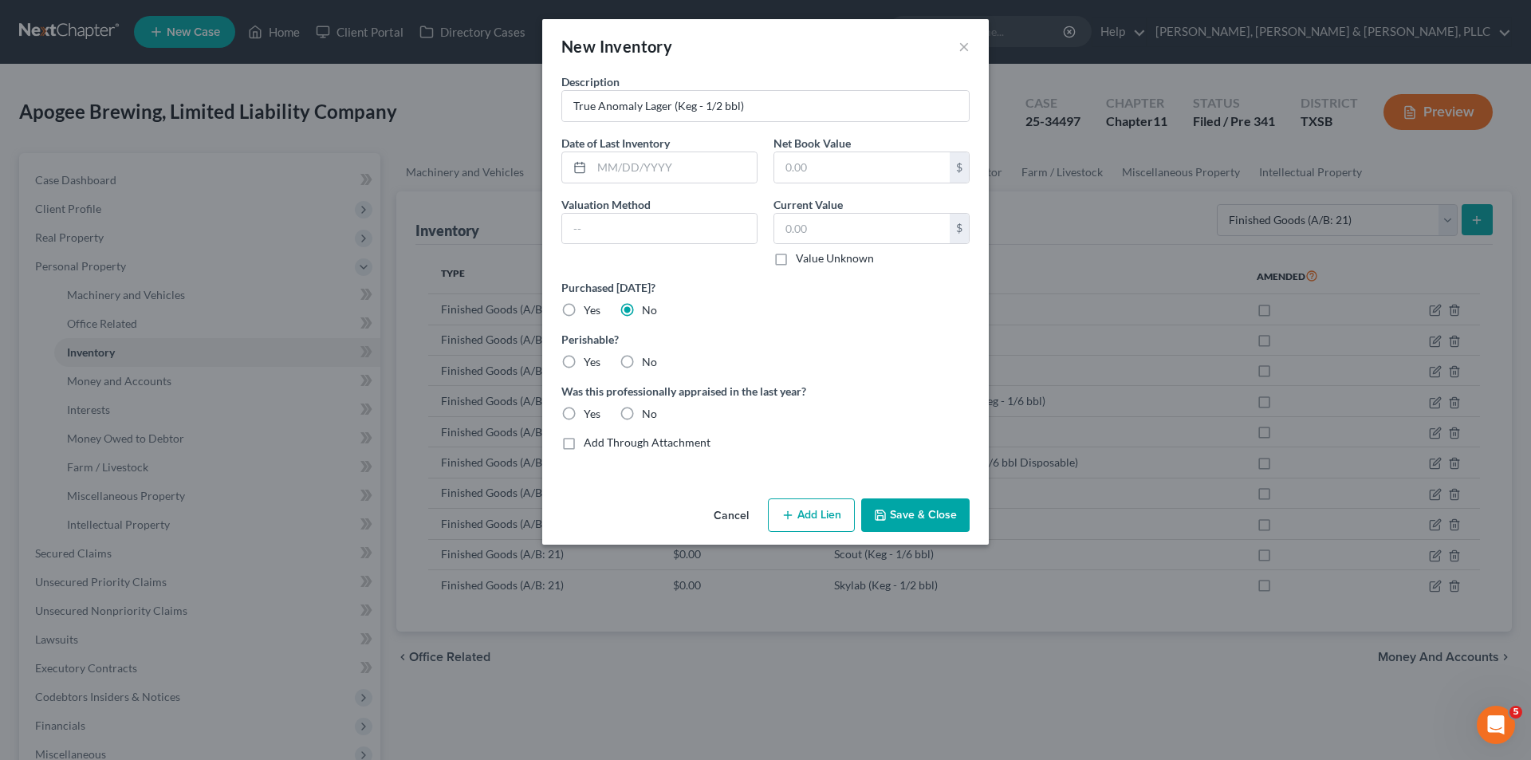
click at [595, 354] on input "Yes" at bounding box center [595, 359] width 10 height 10
click at [642, 411] on label "No" at bounding box center [649, 414] width 15 height 16
click at [648, 411] on input "No" at bounding box center [653, 411] width 10 height 10
click at [913, 508] on button "Save & Close" at bounding box center [915, 514] width 108 height 33
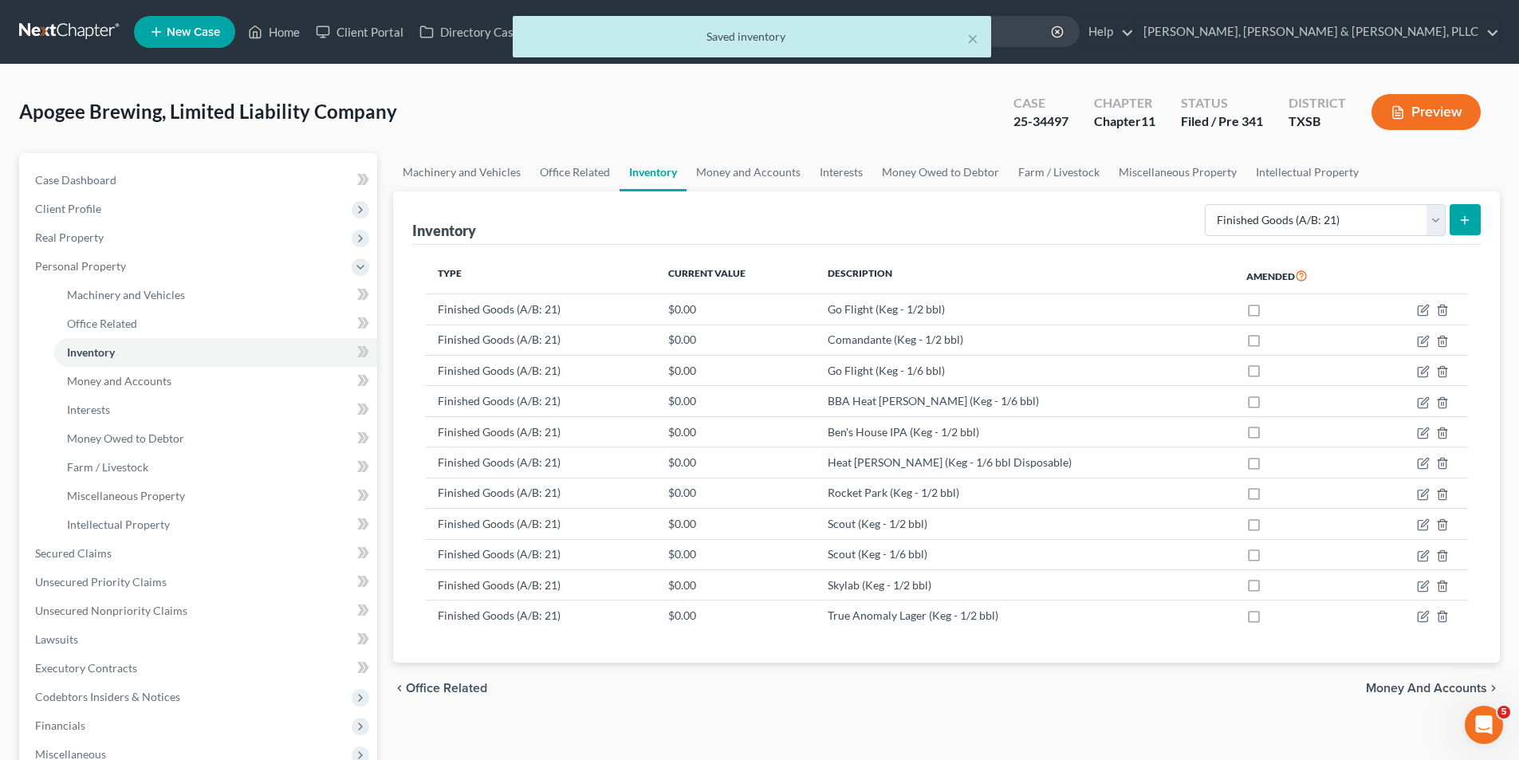
click at [1467, 214] on icon "submit" at bounding box center [1464, 220] width 13 height 13
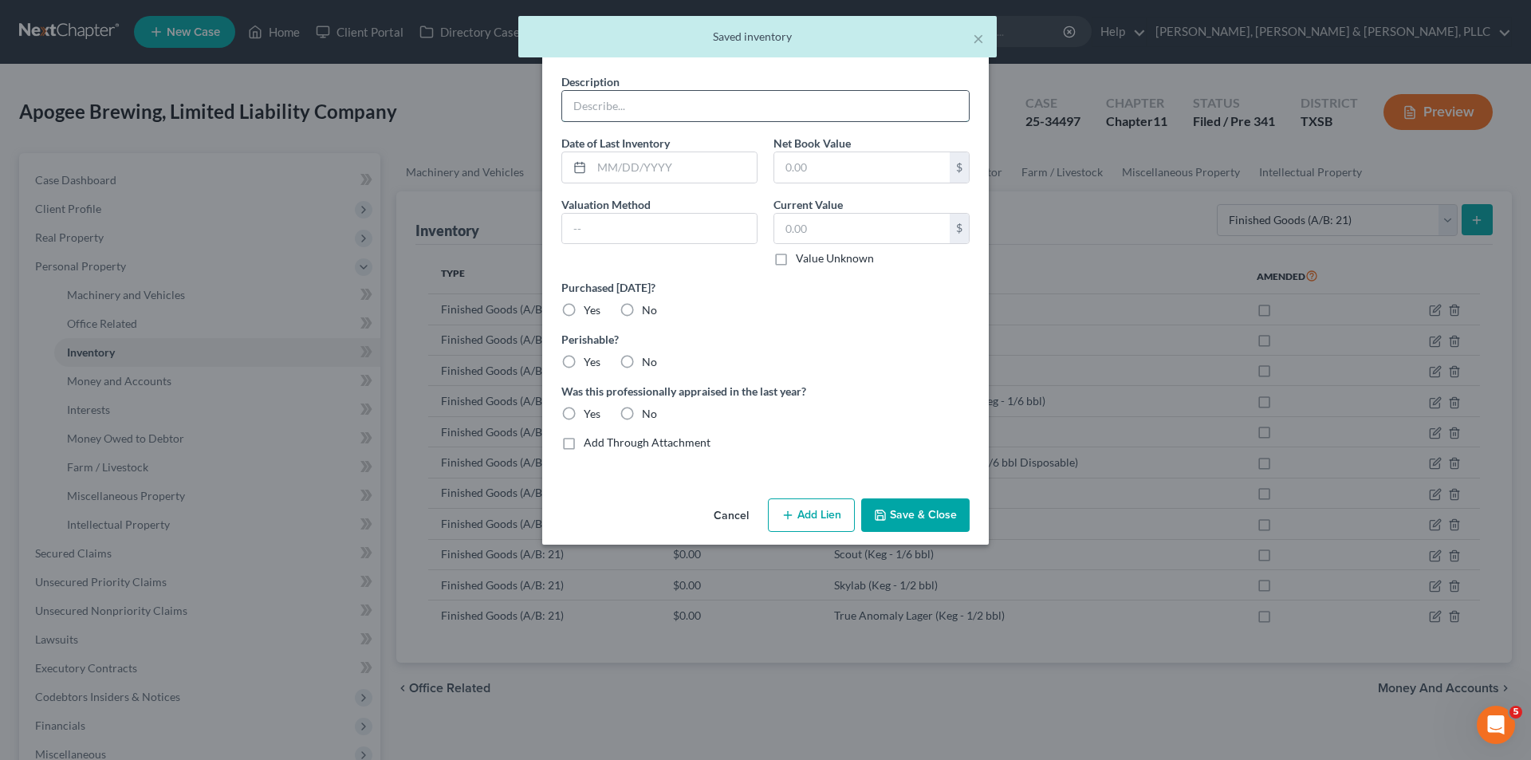
click at [623, 100] on input "text" at bounding box center [765, 106] width 407 height 30
paste input "True Anomaly Lager (Keg - 1/6 bbl)"
click at [642, 311] on label "No" at bounding box center [649, 310] width 15 height 16
click at [648, 311] on input "No" at bounding box center [653, 307] width 10 height 10
click at [584, 364] on label "Yes" at bounding box center [592, 362] width 17 height 16
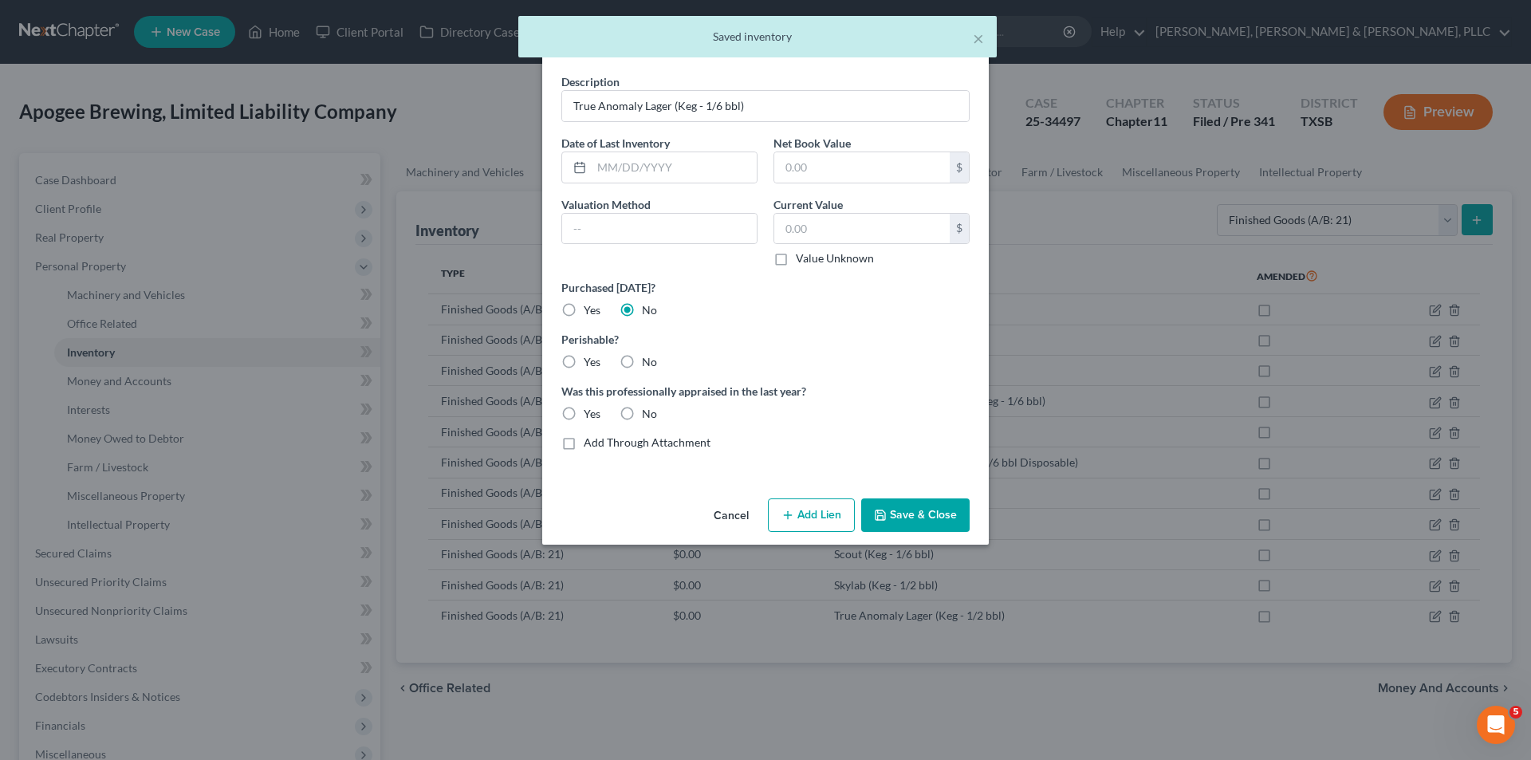
click at [590, 364] on input "Yes" at bounding box center [595, 359] width 10 height 10
click at [642, 412] on label "No" at bounding box center [649, 414] width 15 height 16
click at [648, 412] on input "No" at bounding box center [653, 411] width 10 height 10
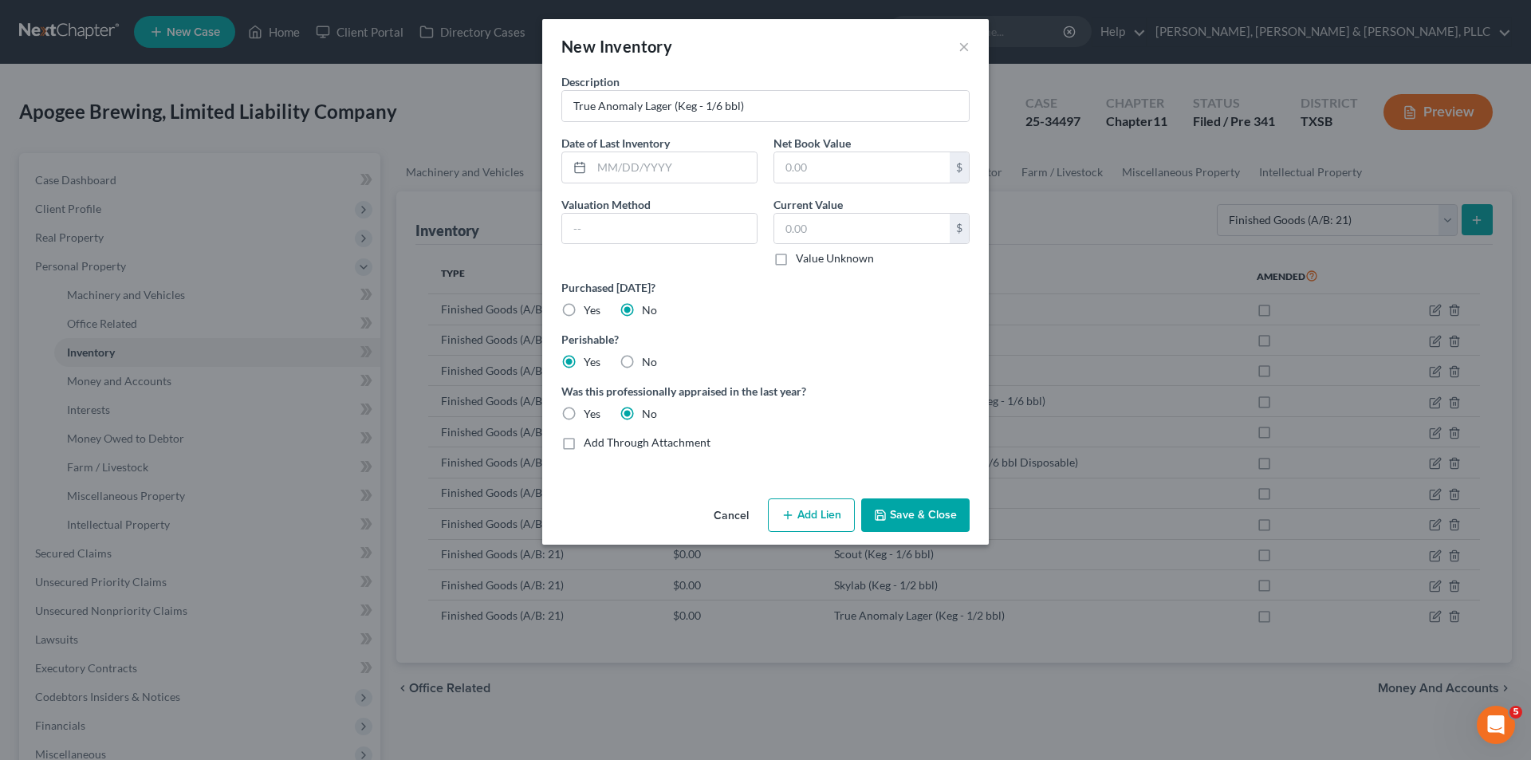
drag, startPoint x: 902, startPoint y: 503, endPoint x: 1063, endPoint y: 484, distance: 162.2
click at [902, 503] on button "Save & Close" at bounding box center [915, 514] width 108 height 33
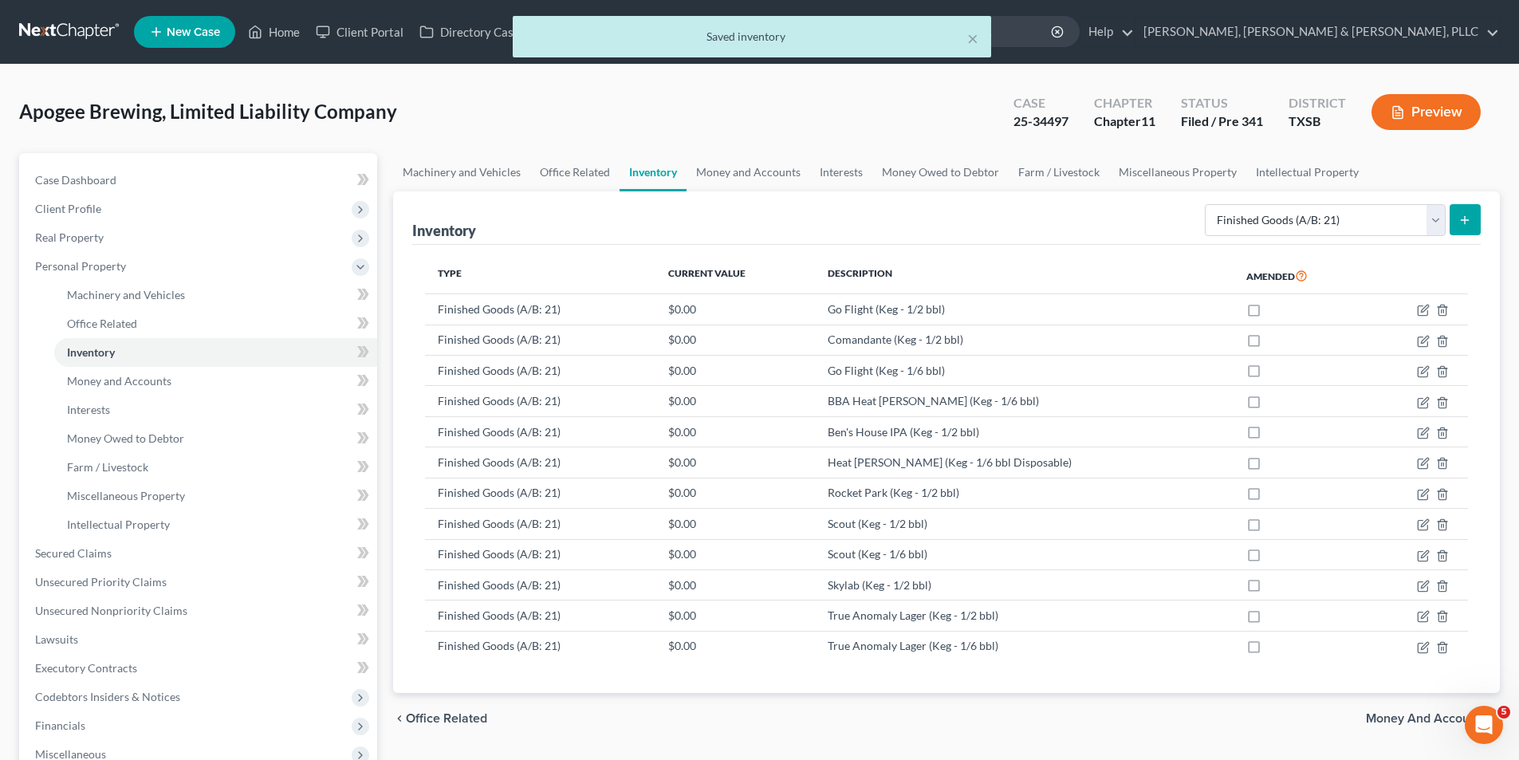
click at [1471, 222] on icon "submit" at bounding box center [1464, 220] width 13 height 13
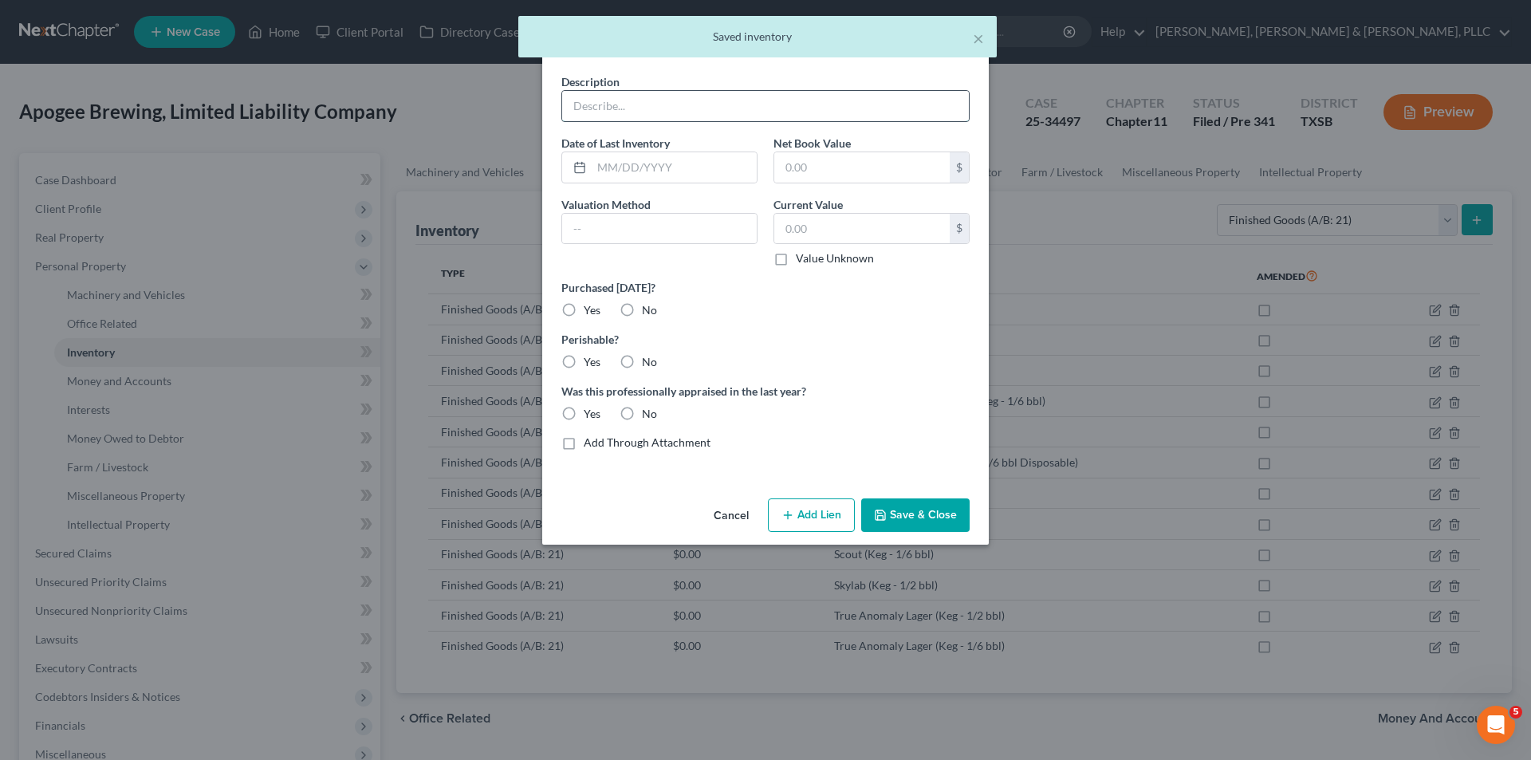
drag, startPoint x: 702, startPoint y: 99, endPoint x: 690, endPoint y: 113, distance: 18.2
click at [702, 99] on input "text" at bounding box center [765, 106] width 407 height 30
paste input "Go Flight (Case - 4x6 - 12oz - Can)"
click at [655, 316] on label "No" at bounding box center [649, 310] width 15 height 16
click at [655, 313] on input "No" at bounding box center [653, 307] width 10 height 10
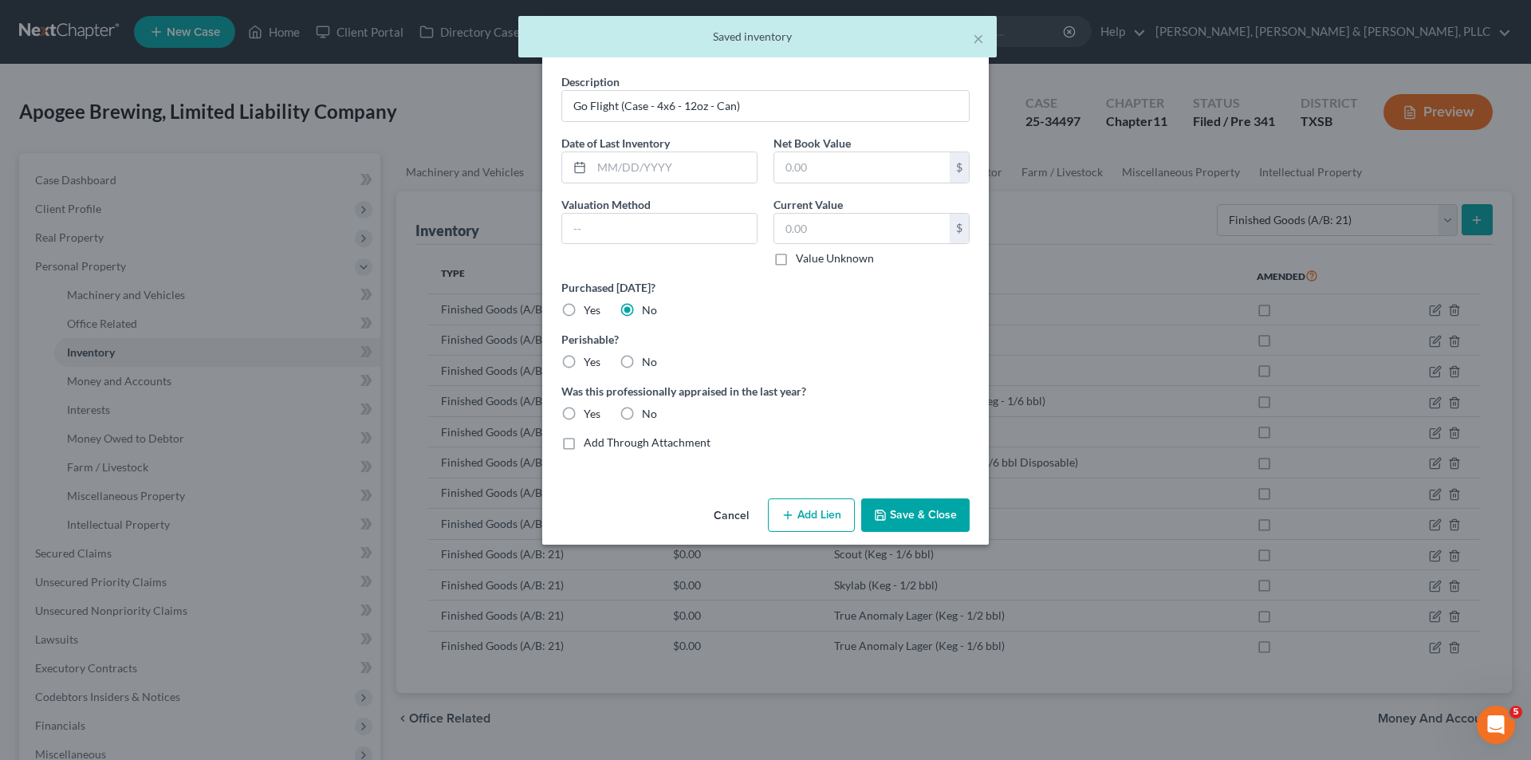
click at [581, 368] on div "Yes" at bounding box center [580, 362] width 39 height 16
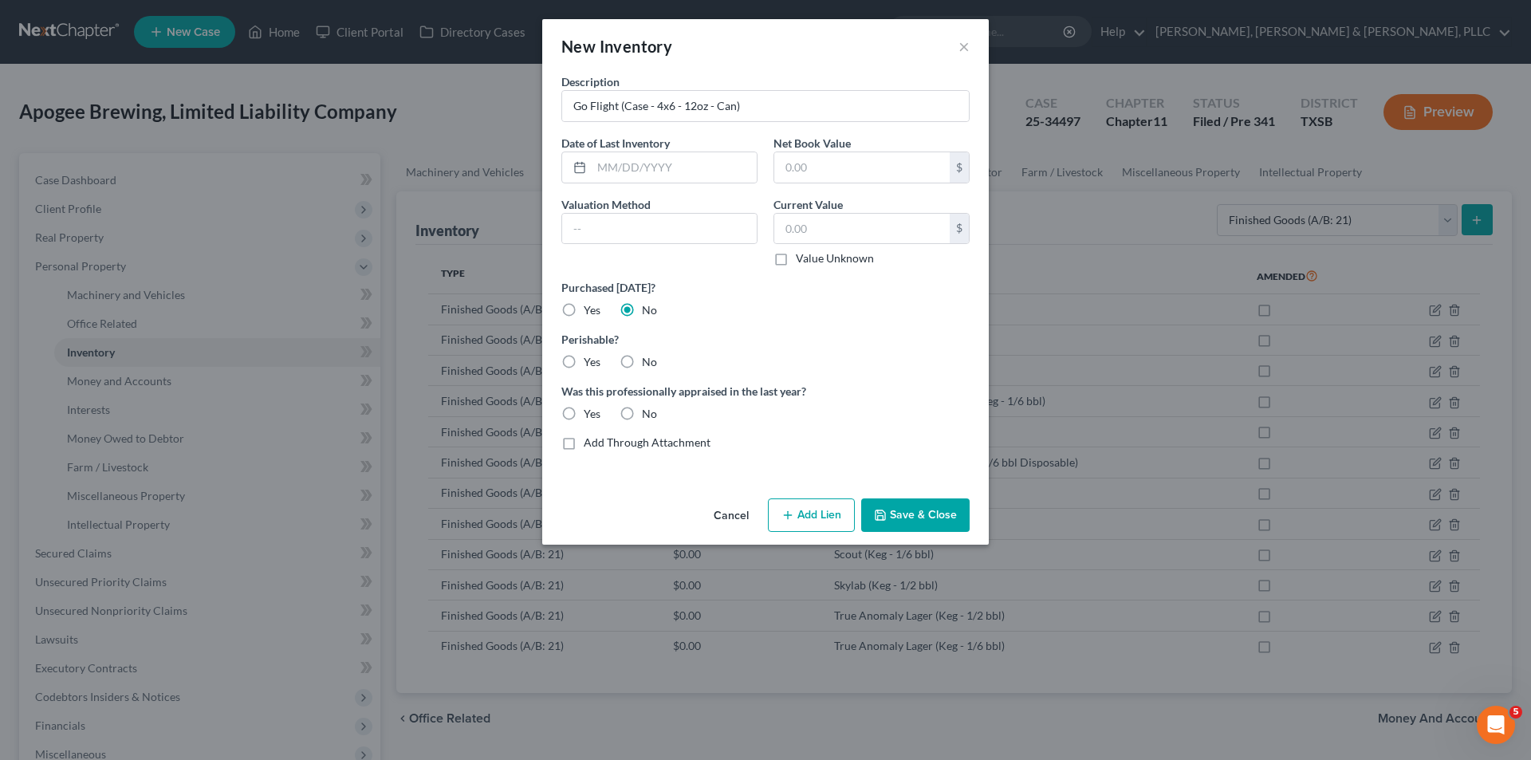
click at [584, 368] on label "Yes" at bounding box center [592, 362] width 17 height 16
click at [590, 364] on input "Yes" at bounding box center [595, 359] width 10 height 10
drag, startPoint x: 627, startPoint y: 418, endPoint x: 745, endPoint y: 442, distance: 119.6
click at [642, 418] on label "No" at bounding box center [649, 414] width 15 height 16
click at [648, 416] on input "No" at bounding box center [653, 411] width 10 height 10
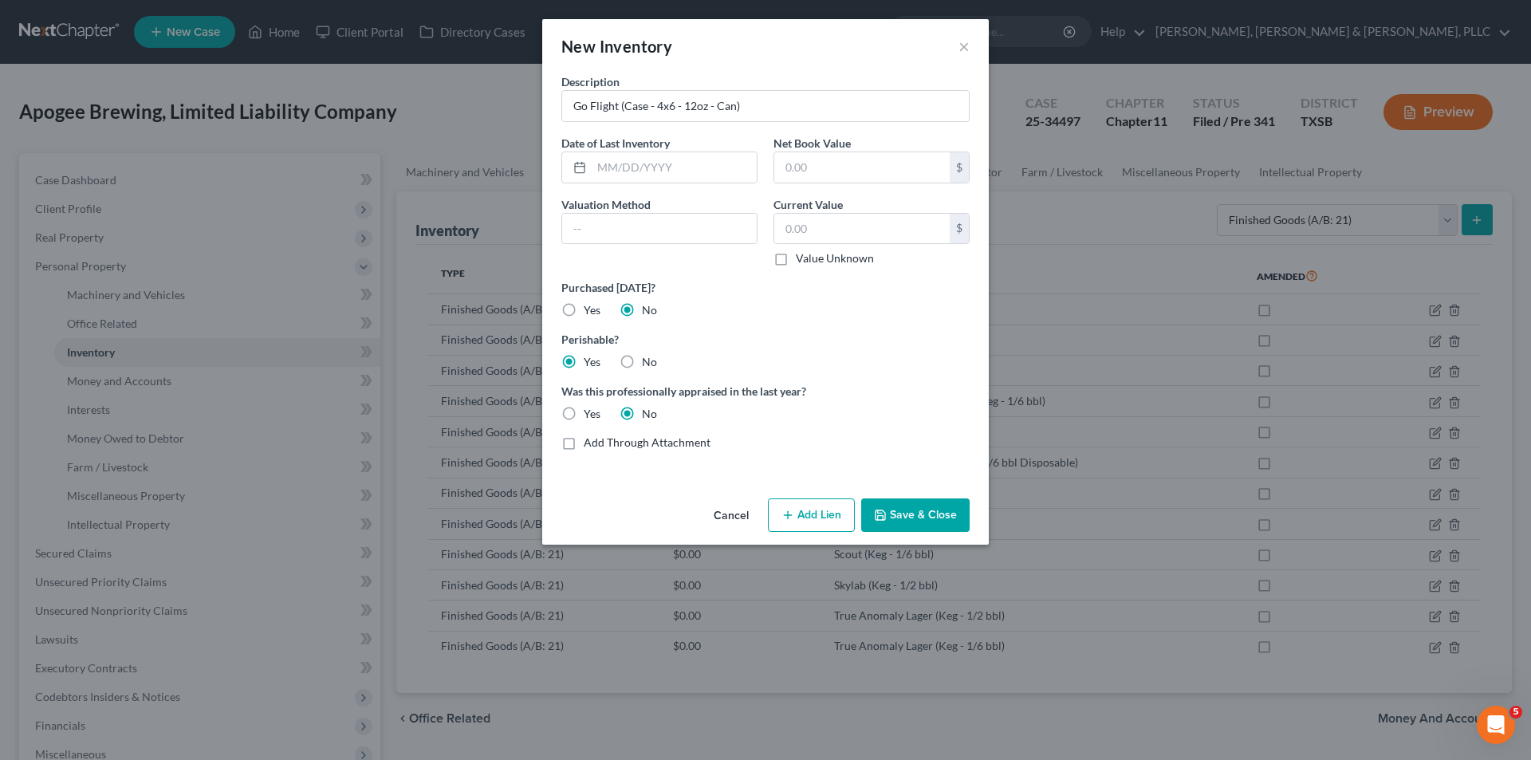
click at [869, 510] on button "Save & Close" at bounding box center [915, 514] width 108 height 33
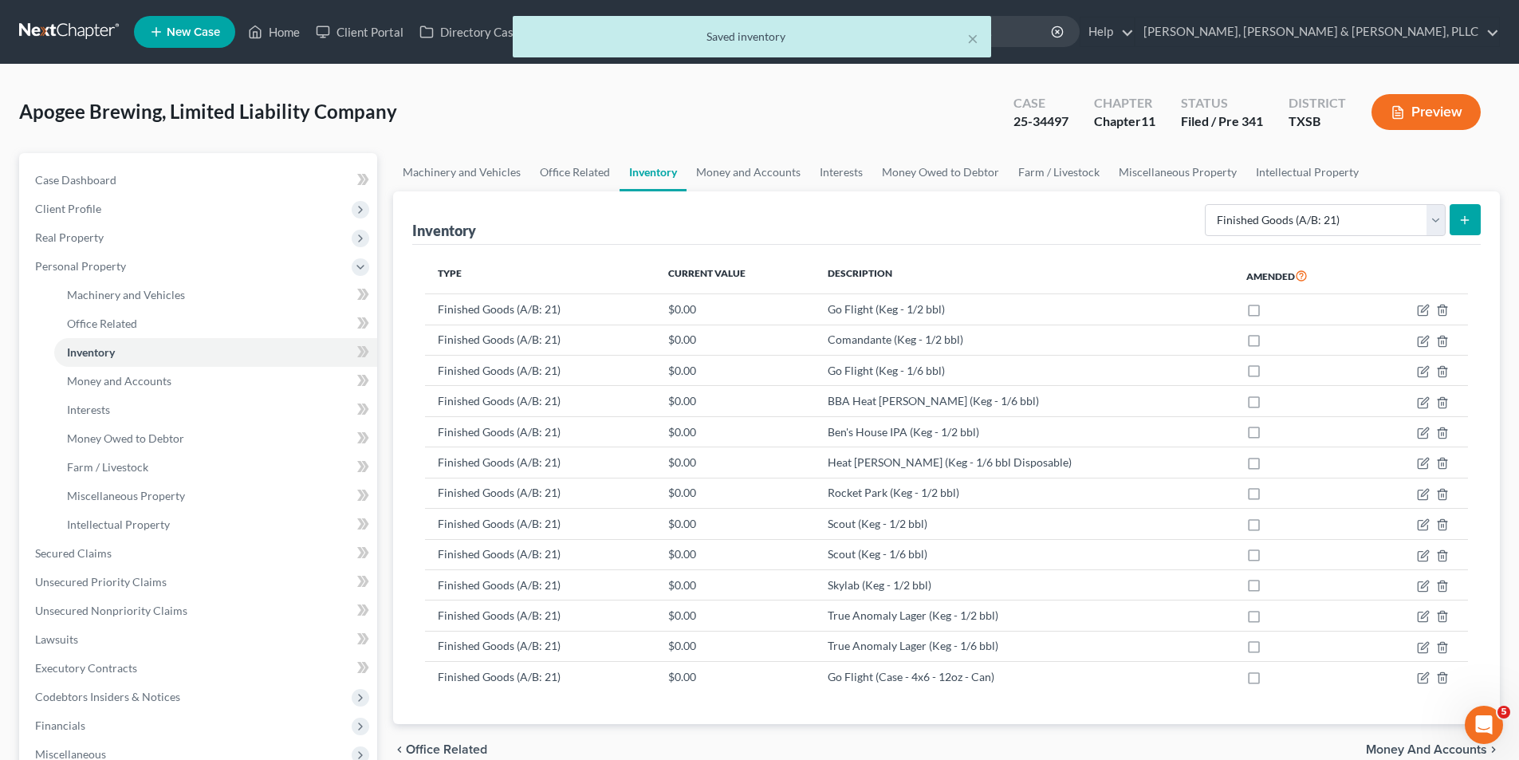
click at [1468, 200] on div "Select Inventory Type Finished Goods (A/B: 21) Other Inventory or Supplies (A/B…" at bounding box center [1339, 219] width 282 height 42
click at [1467, 210] on button "submit" at bounding box center [1464, 219] width 31 height 31
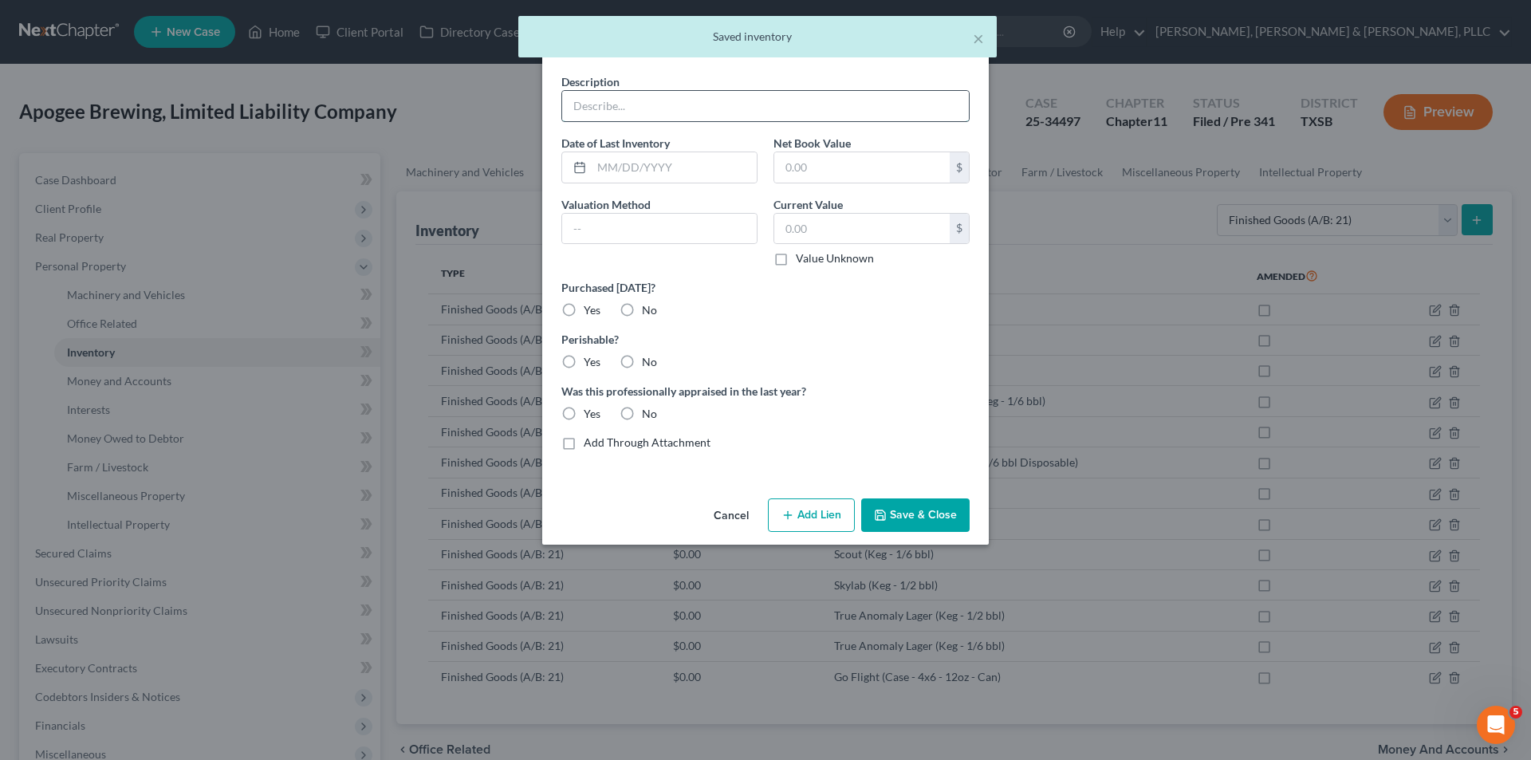
click at [742, 109] on input "text" at bounding box center [765, 106] width 407 height 30
paste input "Rice Lager (Case - 4x6 - 12oz - Can)"
click at [613, 305] on div "Purchased [DATE]? Yes No" at bounding box center [765, 298] width 424 height 39
click at [642, 310] on label "No" at bounding box center [649, 310] width 15 height 16
click at [648, 310] on input "No" at bounding box center [653, 307] width 10 height 10
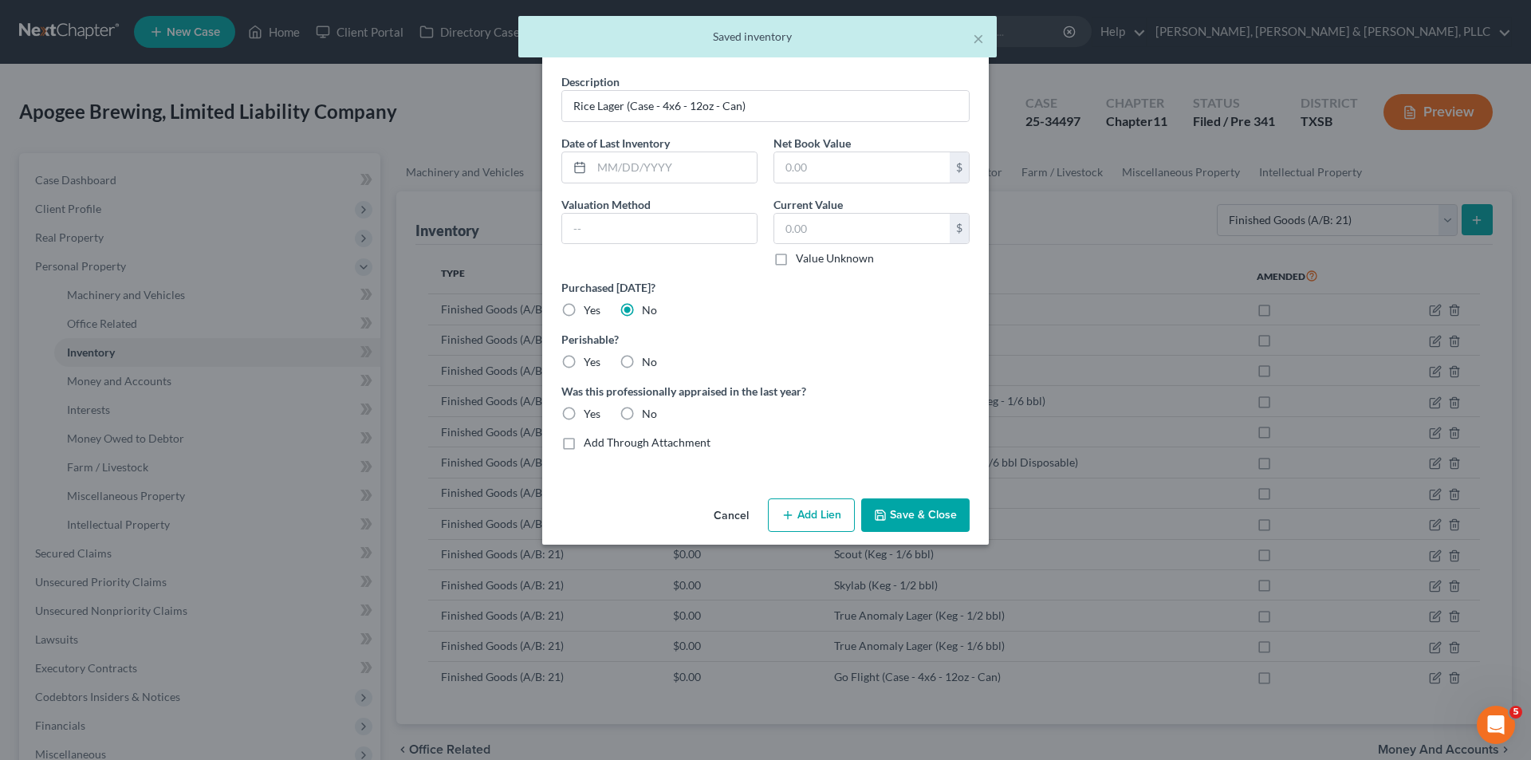
click at [584, 354] on div "Perishable? Yes No" at bounding box center [765, 350] width 424 height 39
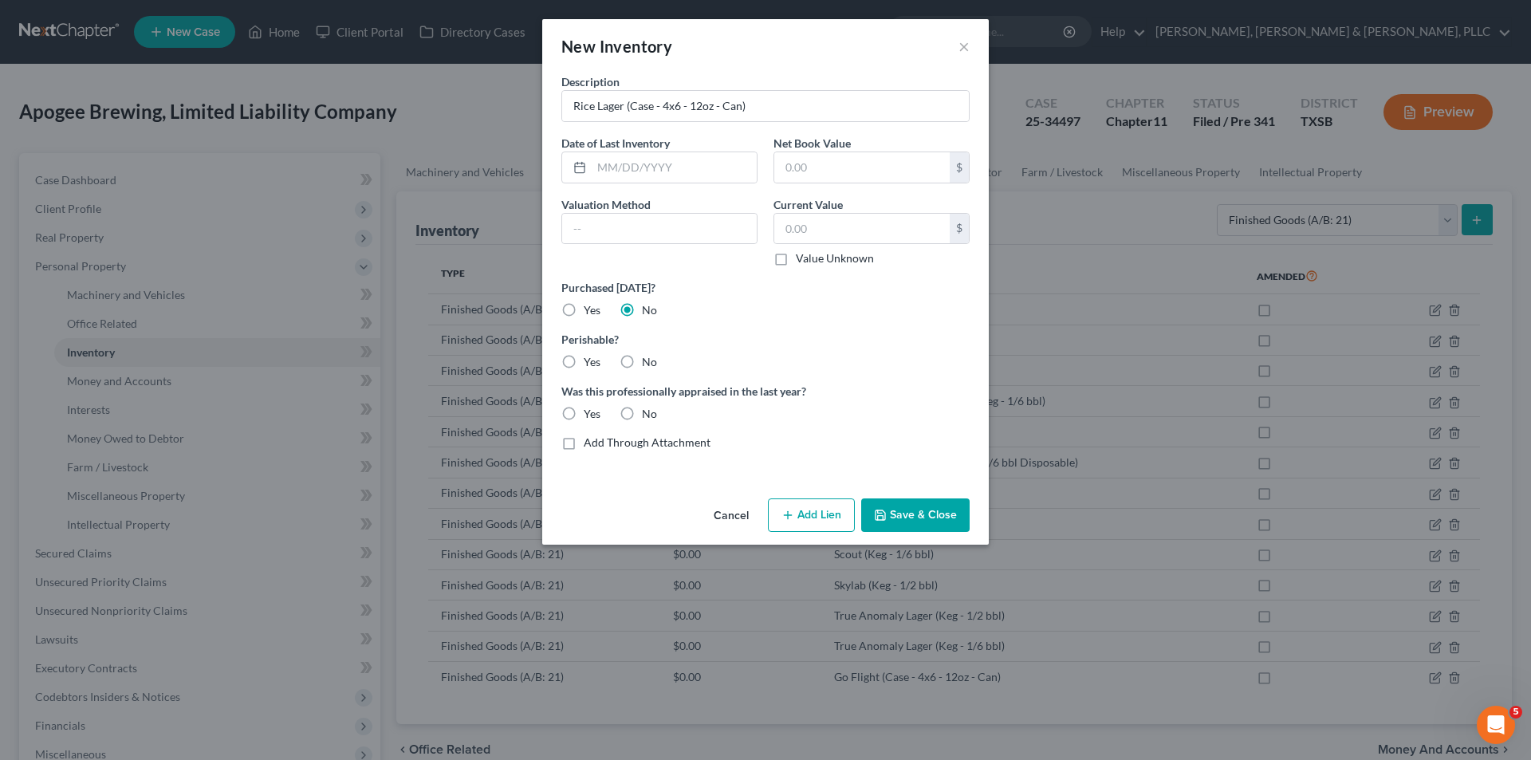
click at [584, 364] on label "Yes" at bounding box center [592, 362] width 17 height 16
click at [590, 364] on input "Yes" at bounding box center [595, 359] width 10 height 10
click at [642, 411] on label "No" at bounding box center [649, 414] width 15 height 16
click at [648, 411] on input "No" at bounding box center [653, 411] width 10 height 10
click at [950, 522] on button "Save & Close" at bounding box center [915, 514] width 108 height 33
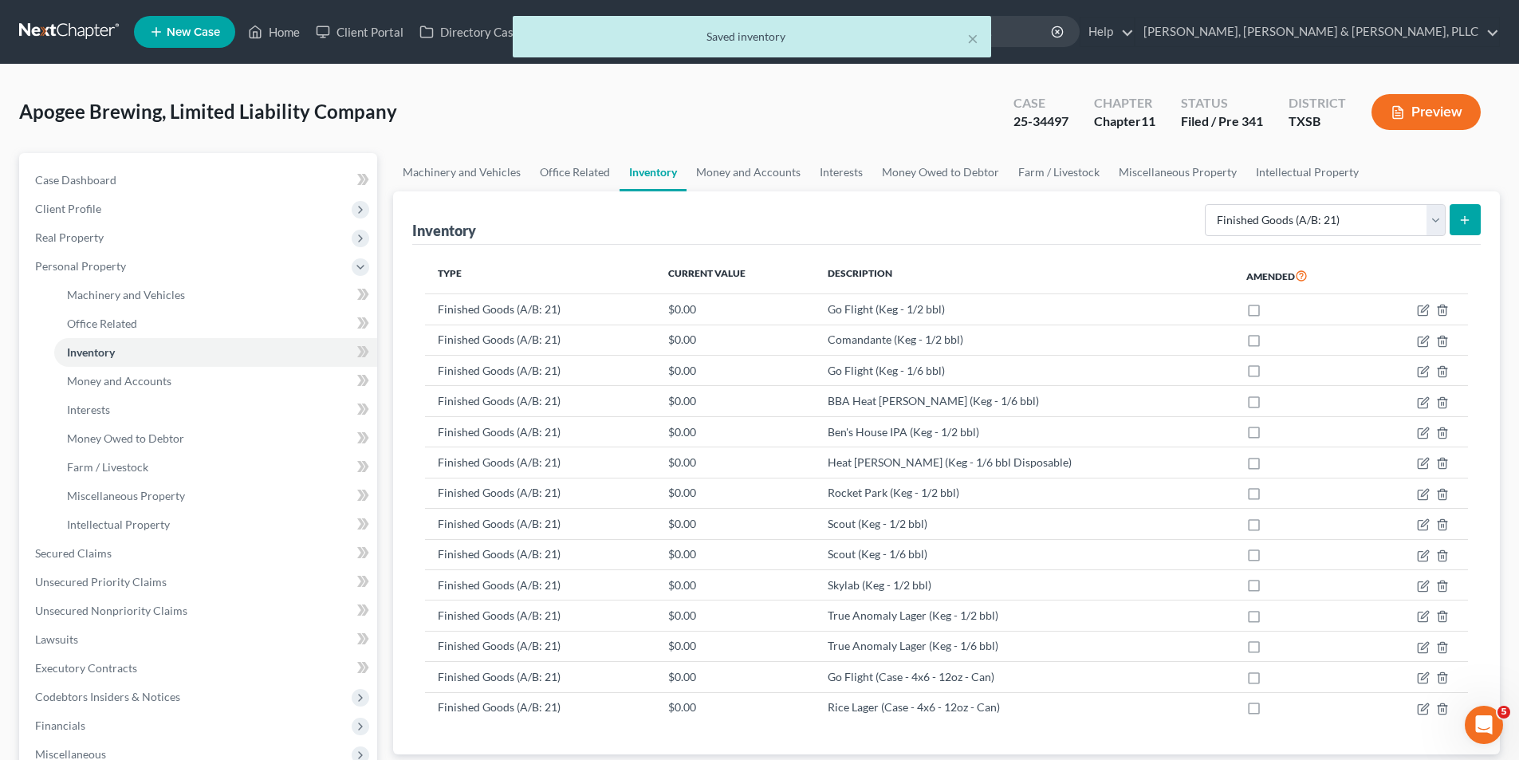
drag, startPoint x: 1438, startPoint y: 100, endPoint x: 1480, endPoint y: 175, distance: 84.9
click at [1480, 175] on div "Apogee Brewing, Limited Liability Company Upgraded Case 25-34497 Chapter Chapte…" at bounding box center [759, 513] width 1480 height 859
click at [1471, 234] on button "submit" at bounding box center [1464, 219] width 31 height 31
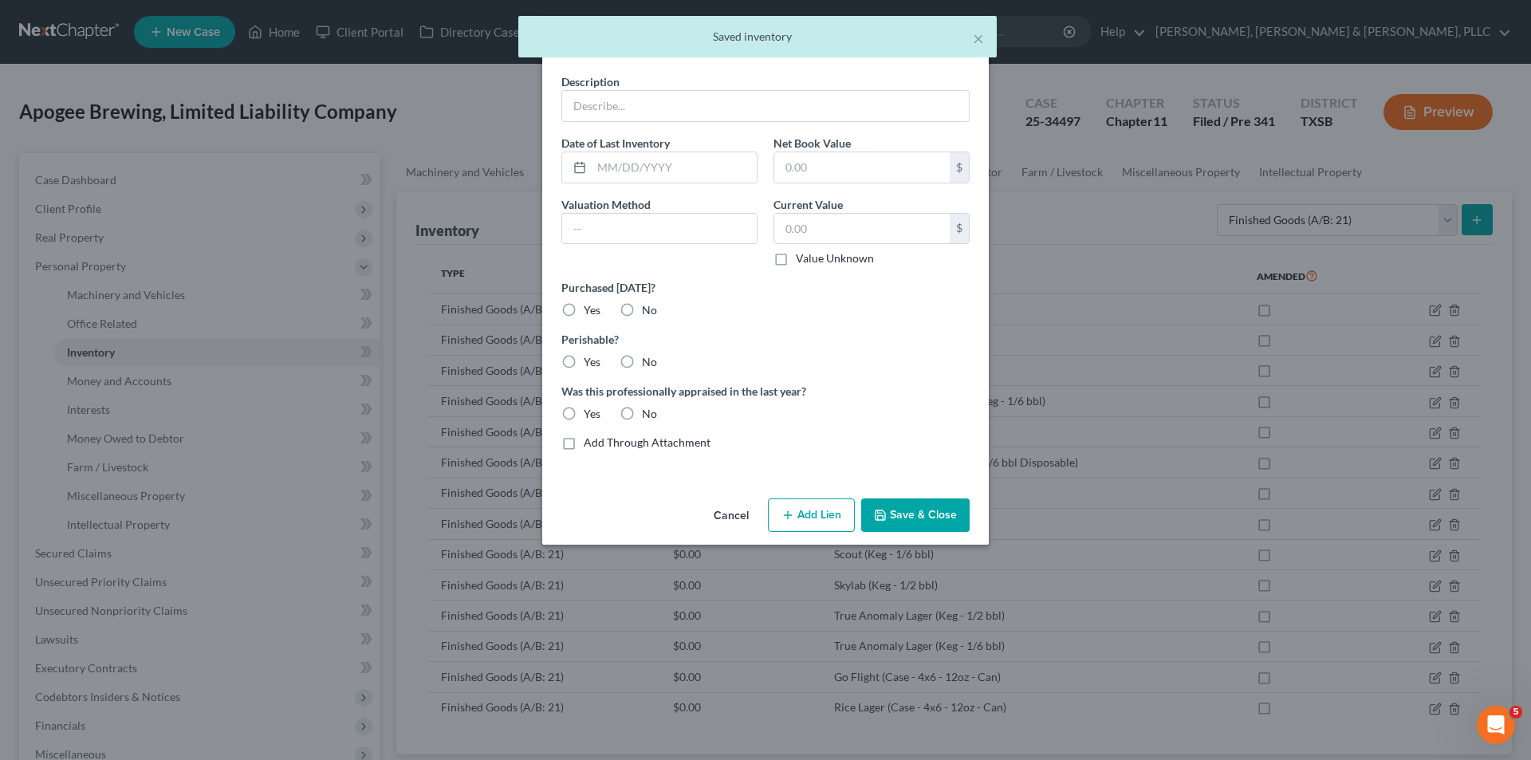
click at [788, 124] on div "Description Date of Last Inventory Net Book Value $ Valuation Method Current Va…" at bounding box center [765, 268] width 424 height 390
click at [776, 106] on input "text" at bounding box center [765, 106] width 407 height 30
paste input "Saison Serfer (Case - 12x - 375ml - Bottle)"
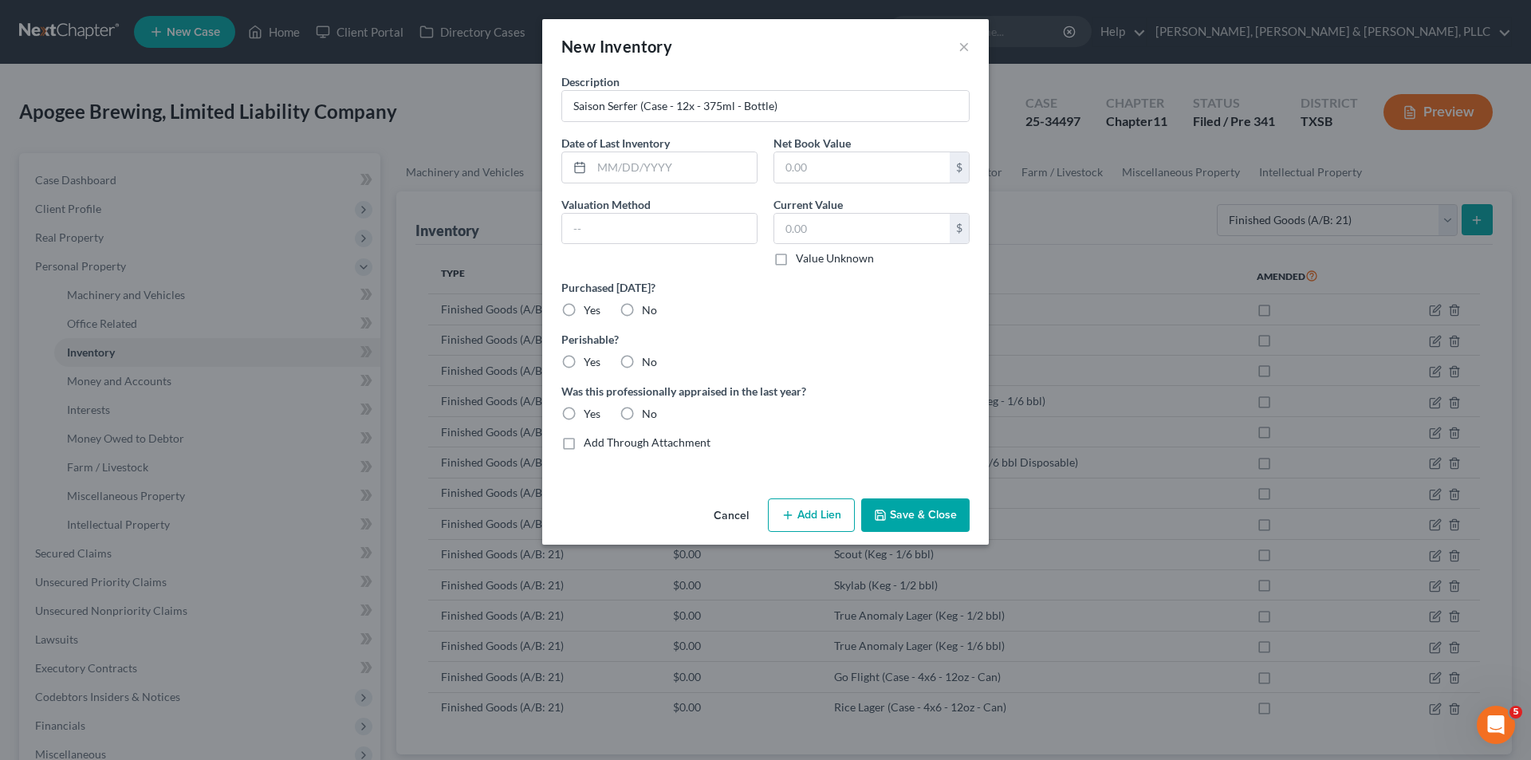
click at [643, 320] on div "Description Saison Serfer (Case - 12x - 375ml - Bottle) Date of Last Inventory …" at bounding box center [765, 268] width 424 height 390
click at [642, 313] on label "No" at bounding box center [649, 310] width 15 height 16
click at [648, 313] on input "No" at bounding box center [653, 307] width 10 height 10
click at [588, 360] on label "Yes" at bounding box center [592, 362] width 17 height 16
click at [590, 360] on input "Yes" at bounding box center [595, 359] width 10 height 10
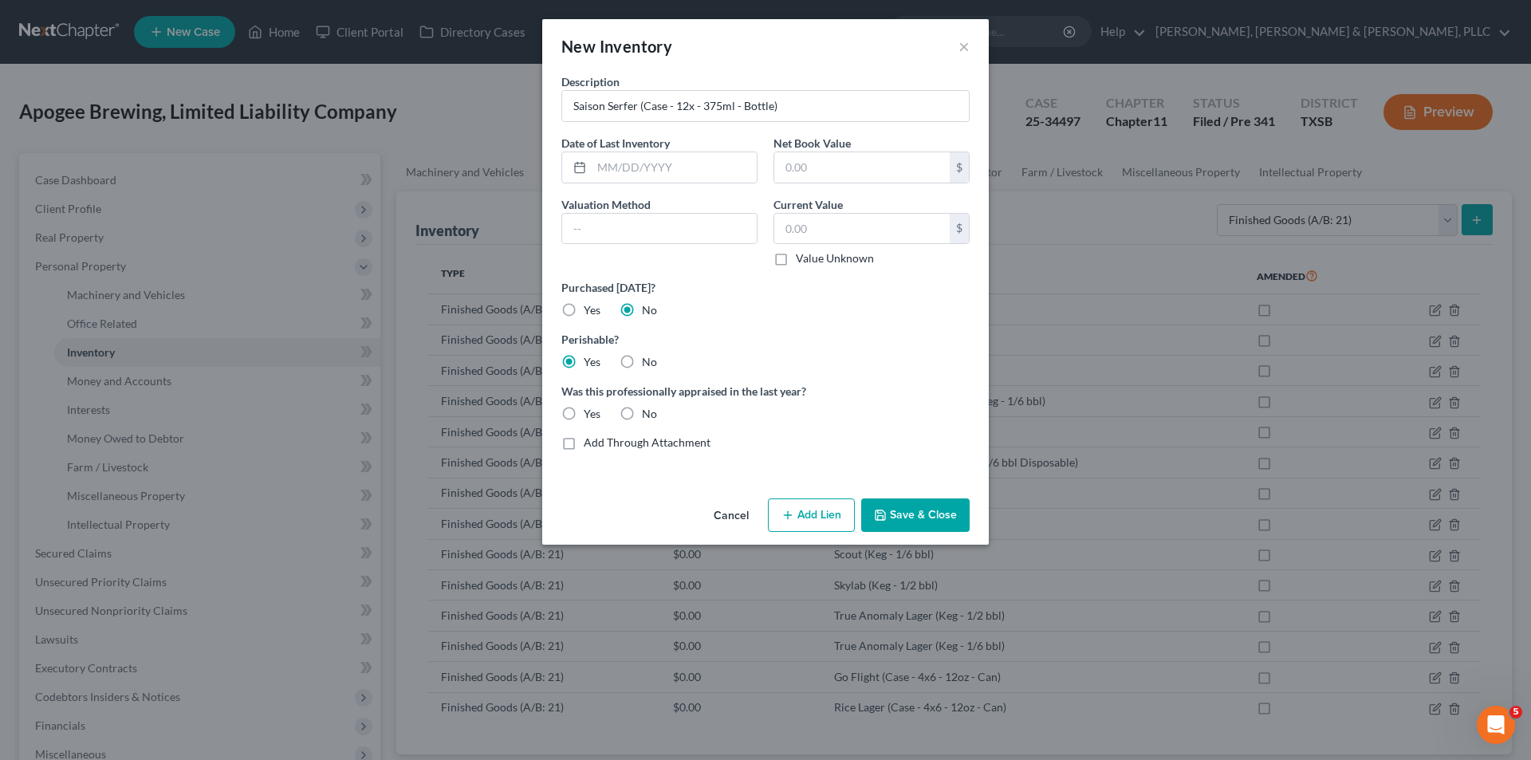
click at [642, 420] on label "No" at bounding box center [649, 414] width 15 height 16
click at [648, 416] on input "No" at bounding box center [653, 411] width 10 height 10
drag, startPoint x: 892, startPoint y: 510, endPoint x: 1482, endPoint y: 516, distance: 590.0
click at [893, 510] on button "Save & Close" at bounding box center [915, 514] width 108 height 33
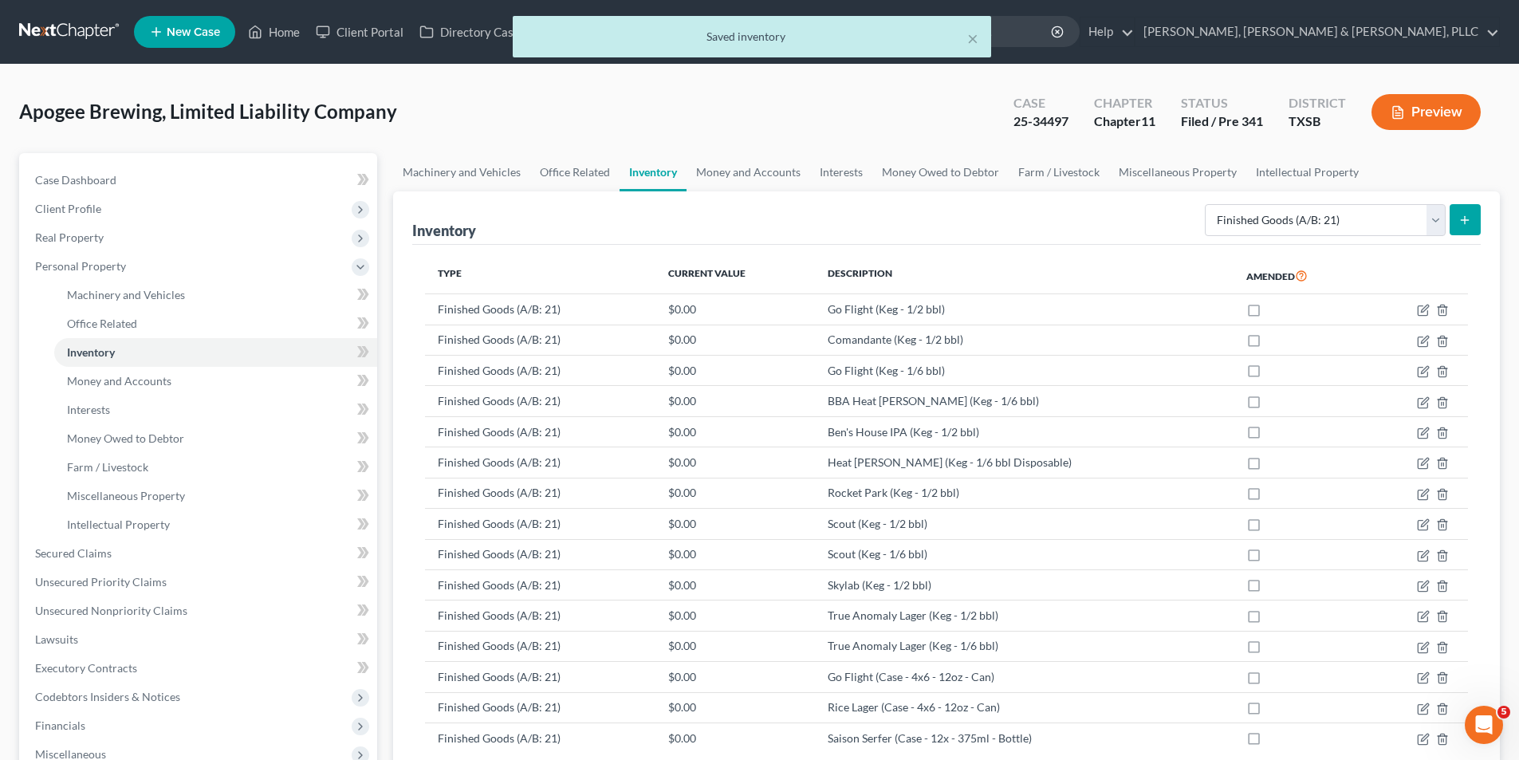
click at [1459, 211] on button "submit" at bounding box center [1464, 219] width 31 height 31
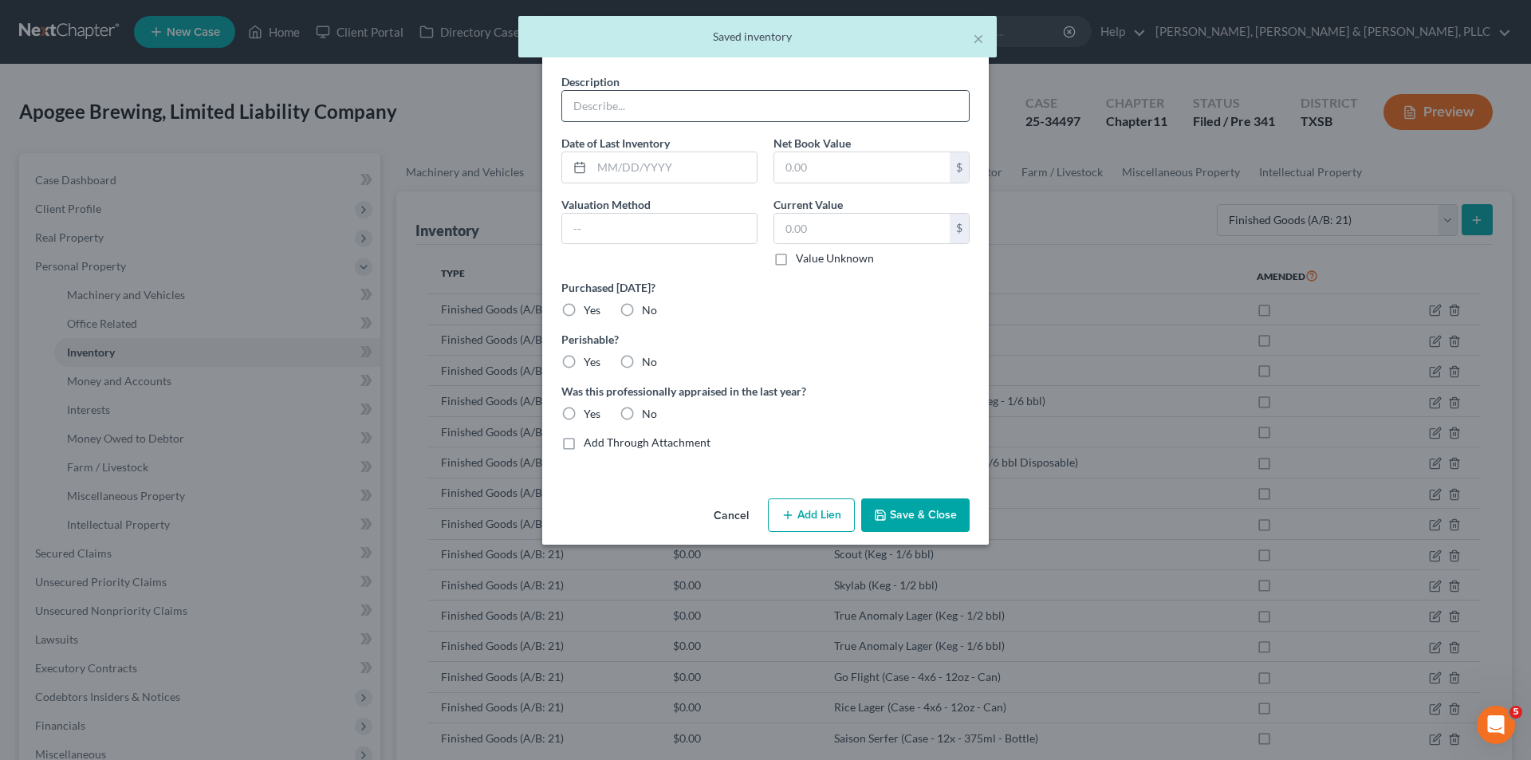
click at [745, 113] on input "text" at bounding box center [765, 106] width 407 height 30
paste input "Scout (Case - 4x6 - 12oz - Can)"
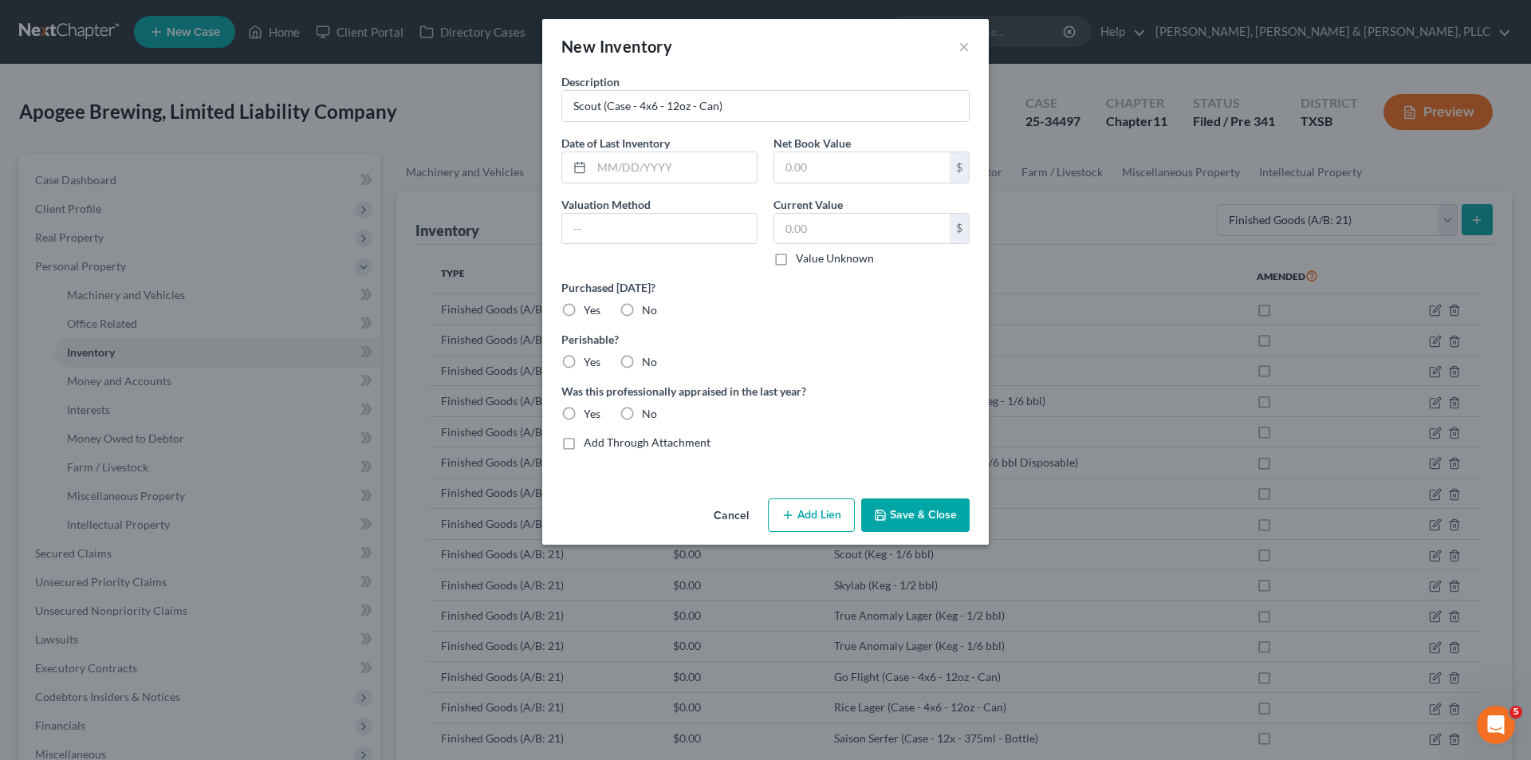
click at [642, 313] on label "No" at bounding box center [649, 310] width 15 height 16
click at [648, 313] on input "No" at bounding box center [653, 307] width 10 height 10
click at [584, 360] on label "Yes" at bounding box center [592, 362] width 17 height 16
click at [590, 360] on input "Yes" at bounding box center [595, 359] width 10 height 10
click at [642, 414] on label "No" at bounding box center [649, 414] width 15 height 16
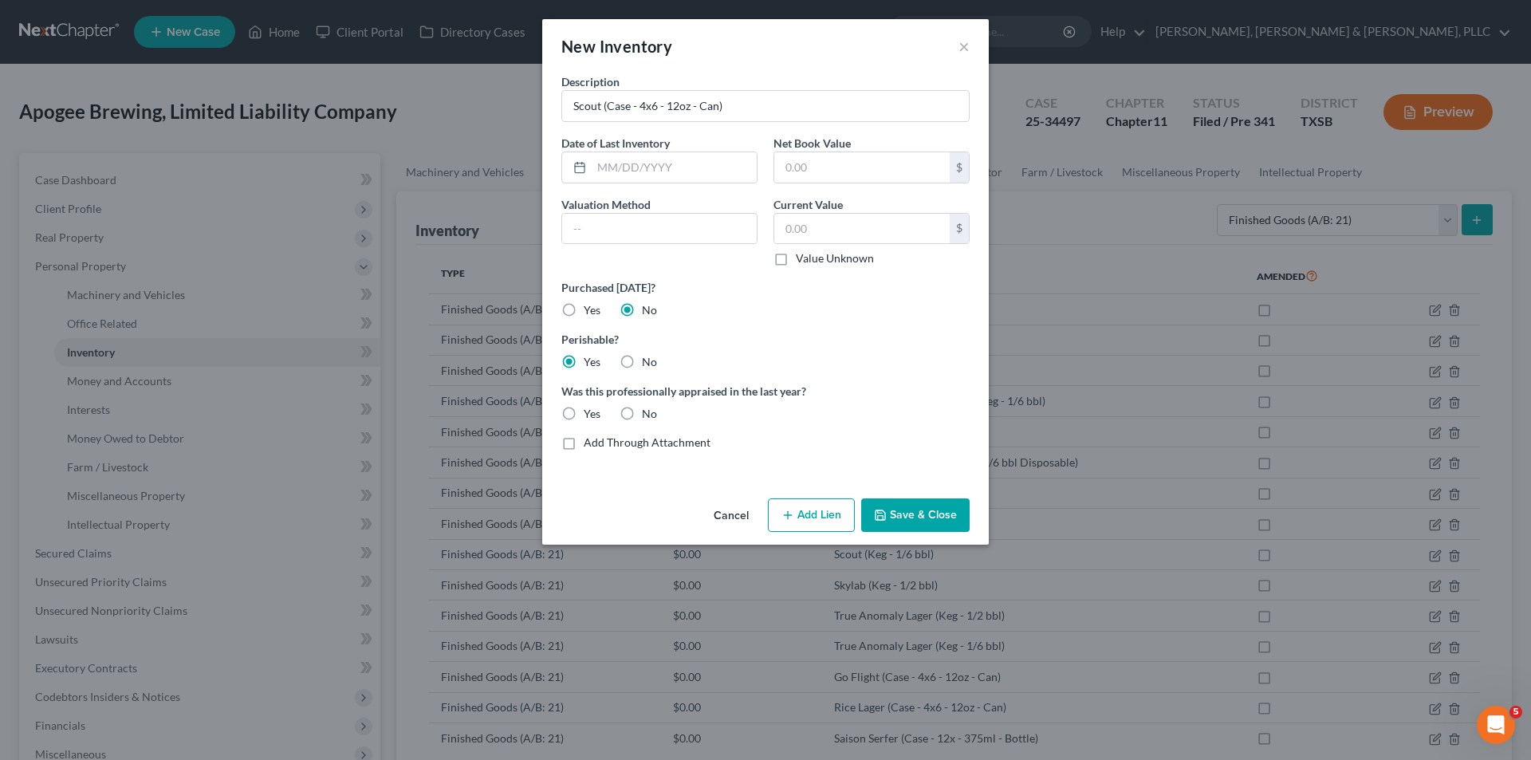
click at [648, 414] on input "No" at bounding box center [653, 411] width 10 height 10
click at [906, 510] on button "Save & Close" at bounding box center [915, 514] width 108 height 33
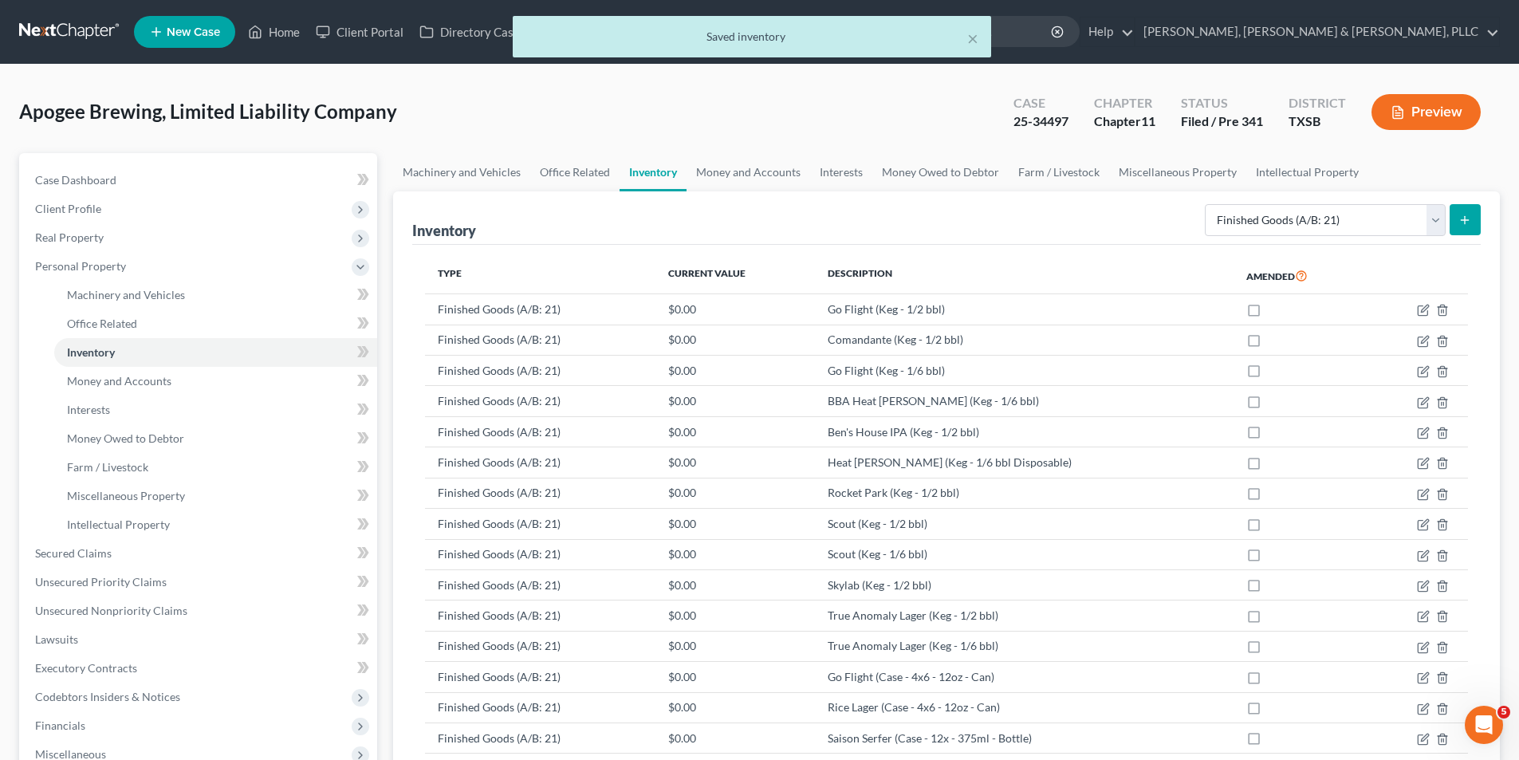
click at [1461, 216] on icon "submit" at bounding box center [1464, 220] width 13 height 13
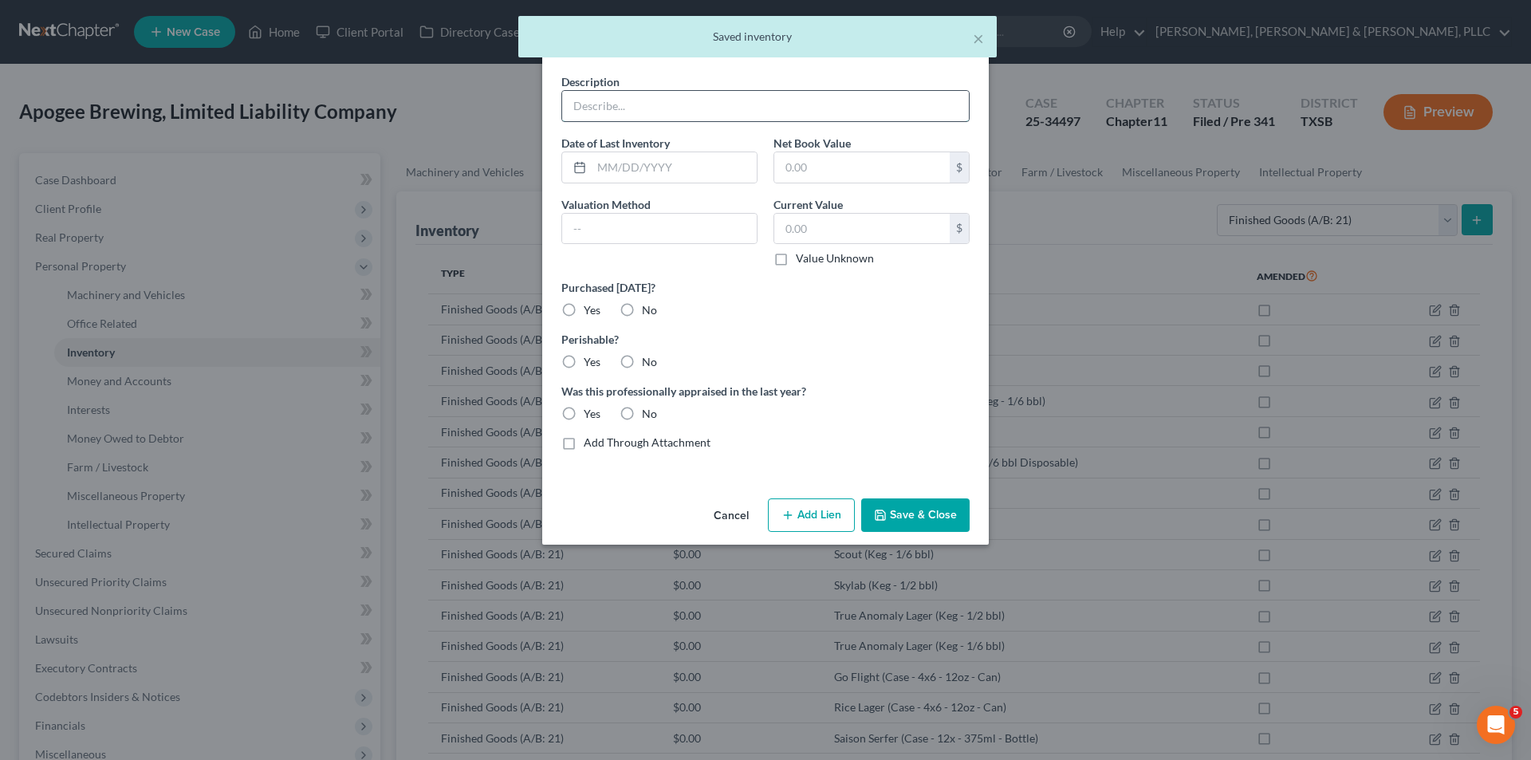
drag, startPoint x: 757, startPoint y: 103, endPoint x: 749, endPoint y: 109, distance: 10.8
click at [757, 103] on input "text" at bounding box center [765, 106] width 407 height 30
paste input "Scout Lime & Salt (Case - 4x6 - 12oz - Can)"
drag, startPoint x: 630, startPoint y: 304, endPoint x: 602, endPoint y: 340, distance: 46.1
click at [642, 305] on label "No" at bounding box center [649, 310] width 15 height 16
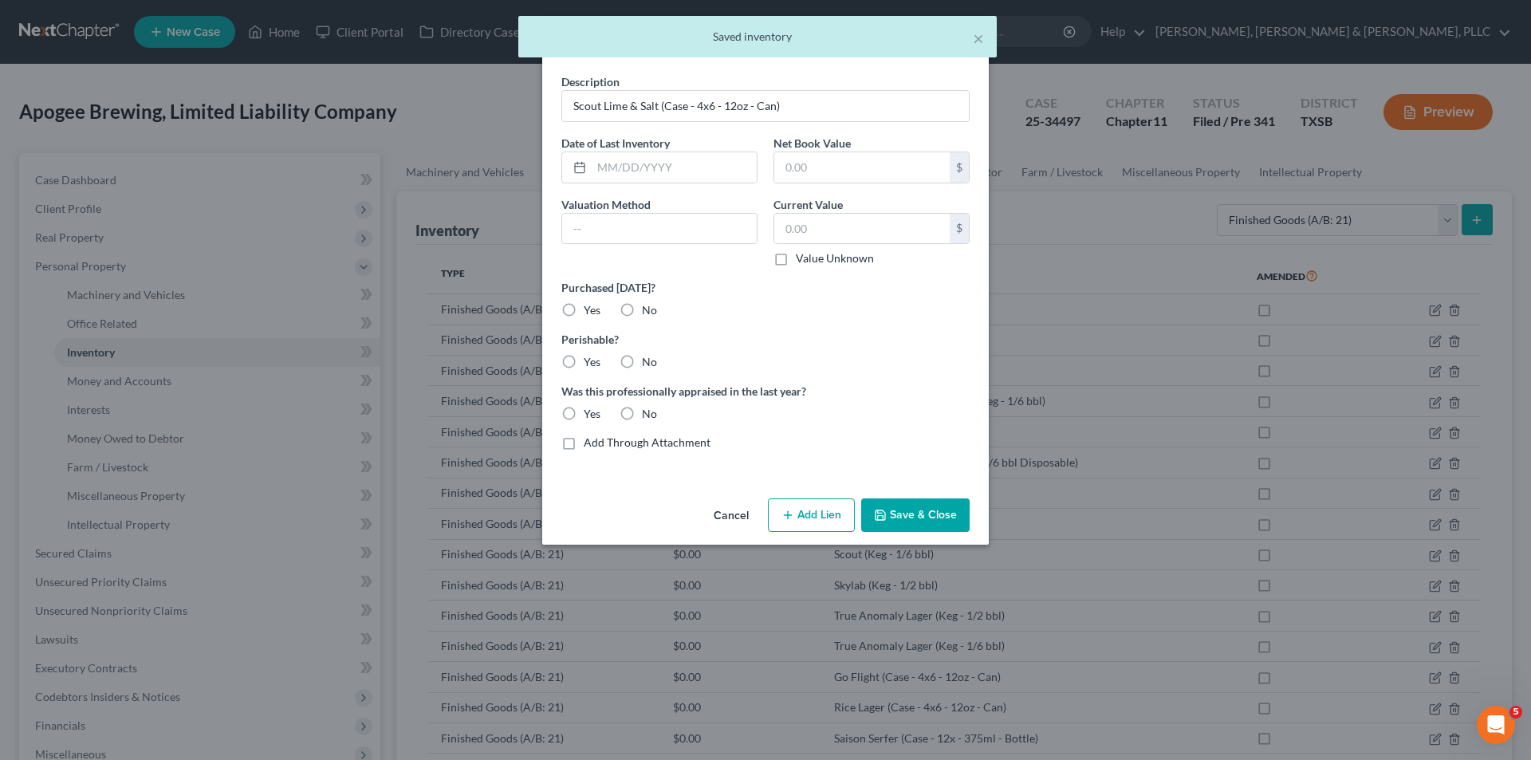
click at [648, 305] on input "No" at bounding box center [653, 307] width 10 height 10
click at [588, 358] on label "Yes" at bounding box center [592, 362] width 17 height 16
click at [590, 358] on input "Yes" at bounding box center [595, 359] width 10 height 10
click at [642, 411] on label "No" at bounding box center [649, 414] width 15 height 16
click at [648, 411] on input "No" at bounding box center [653, 411] width 10 height 10
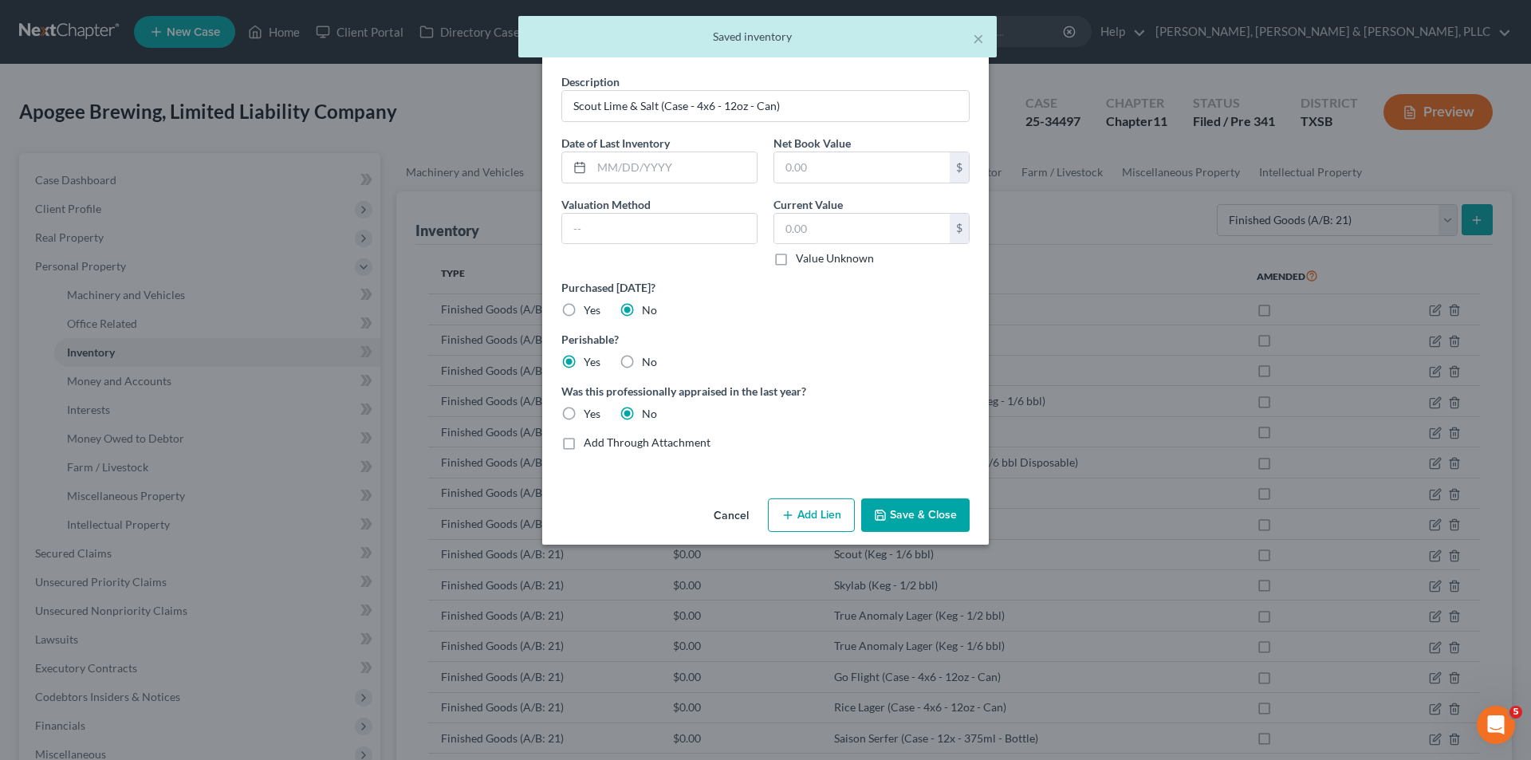
drag, startPoint x: 860, startPoint y: 498, endPoint x: 880, endPoint y: 506, distance: 21.5
click at [868, 501] on div "Cancel Add Lien Add Lease Add Exemption Save & Close" at bounding box center [765, 518] width 446 height 53
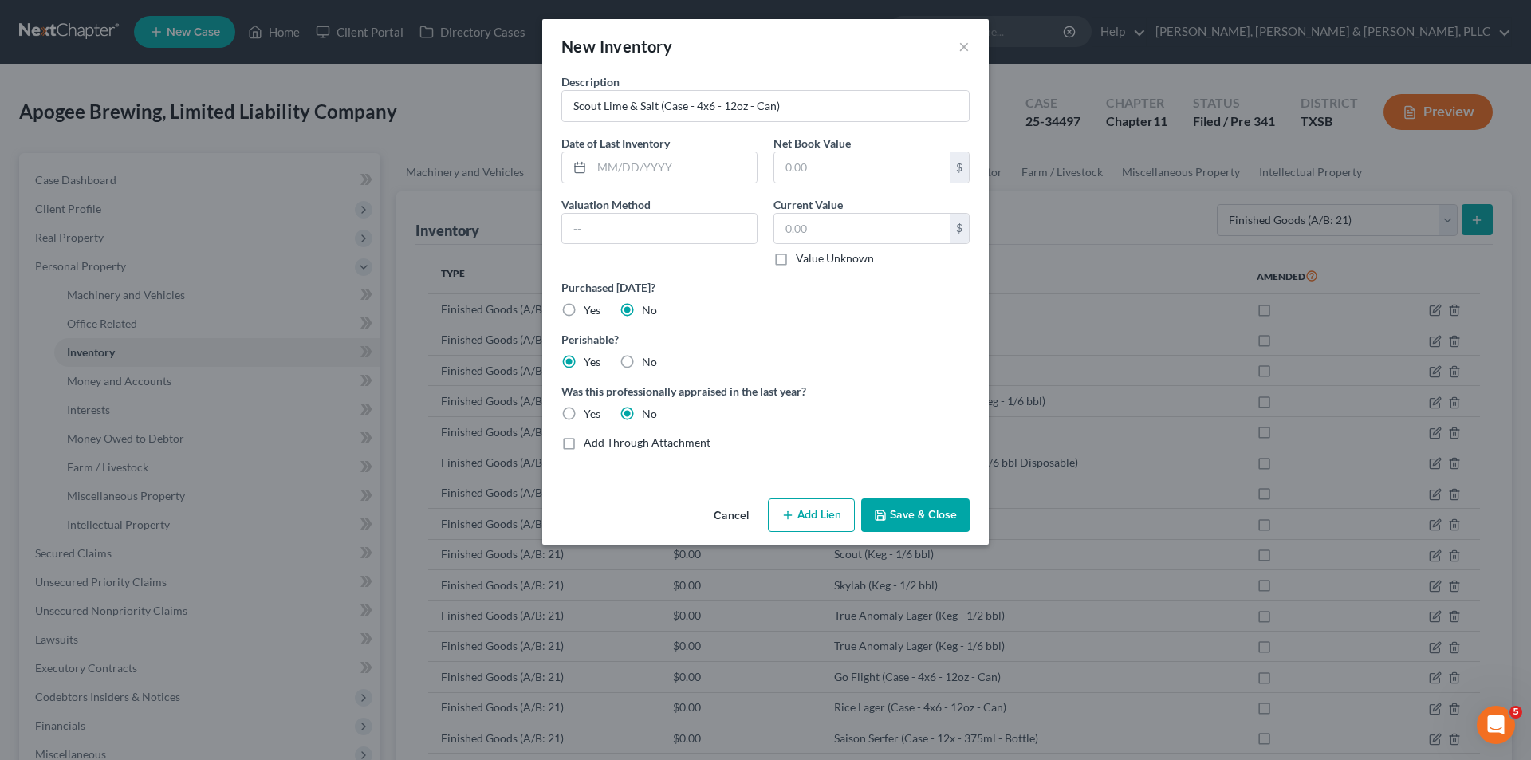
drag, startPoint x: 886, startPoint y: 509, endPoint x: 1263, endPoint y: 514, distance: 377.1
click at [888, 509] on button "Save & Close" at bounding box center [915, 514] width 108 height 33
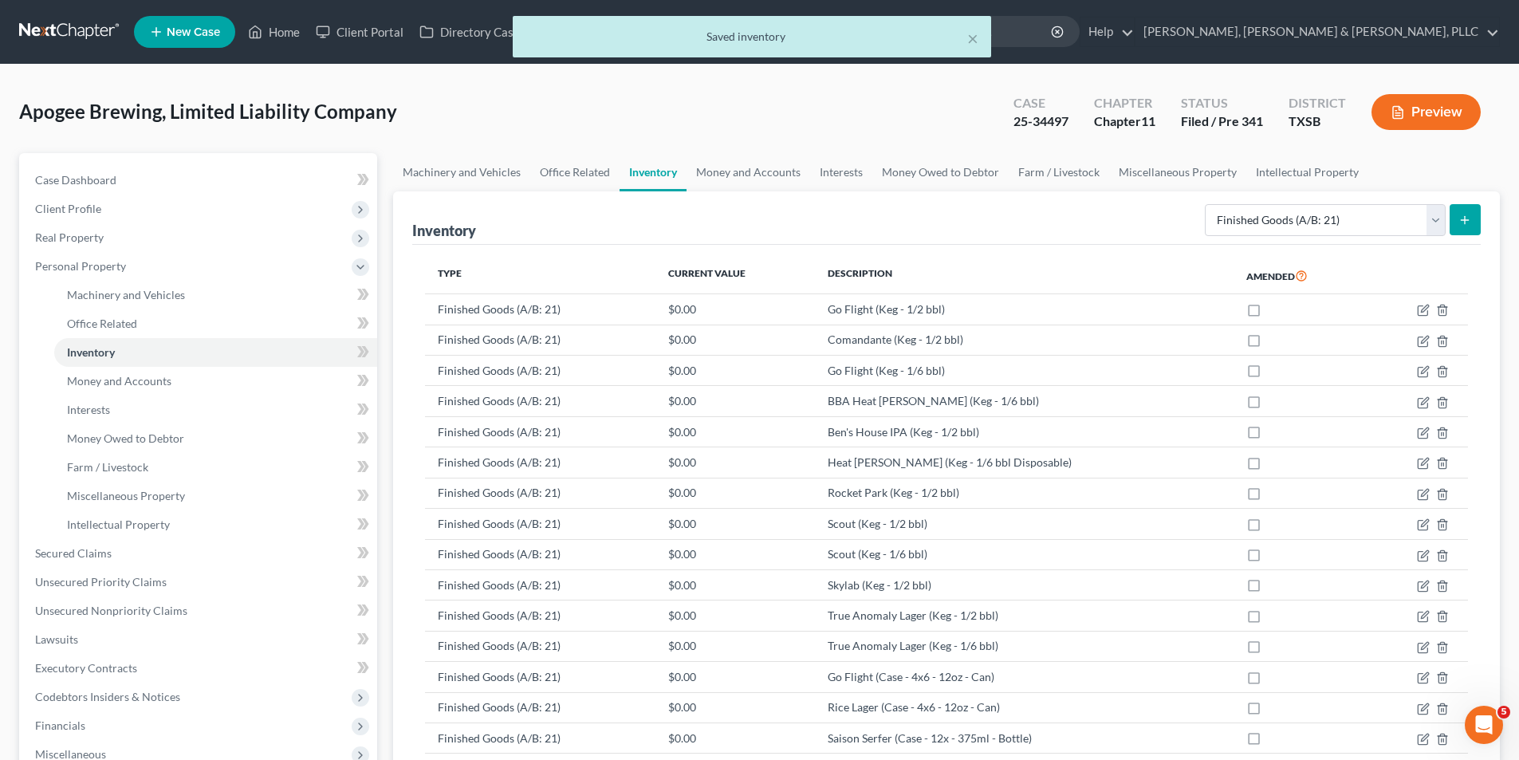
click at [1451, 211] on button "submit" at bounding box center [1464, 219] width 31 height 31
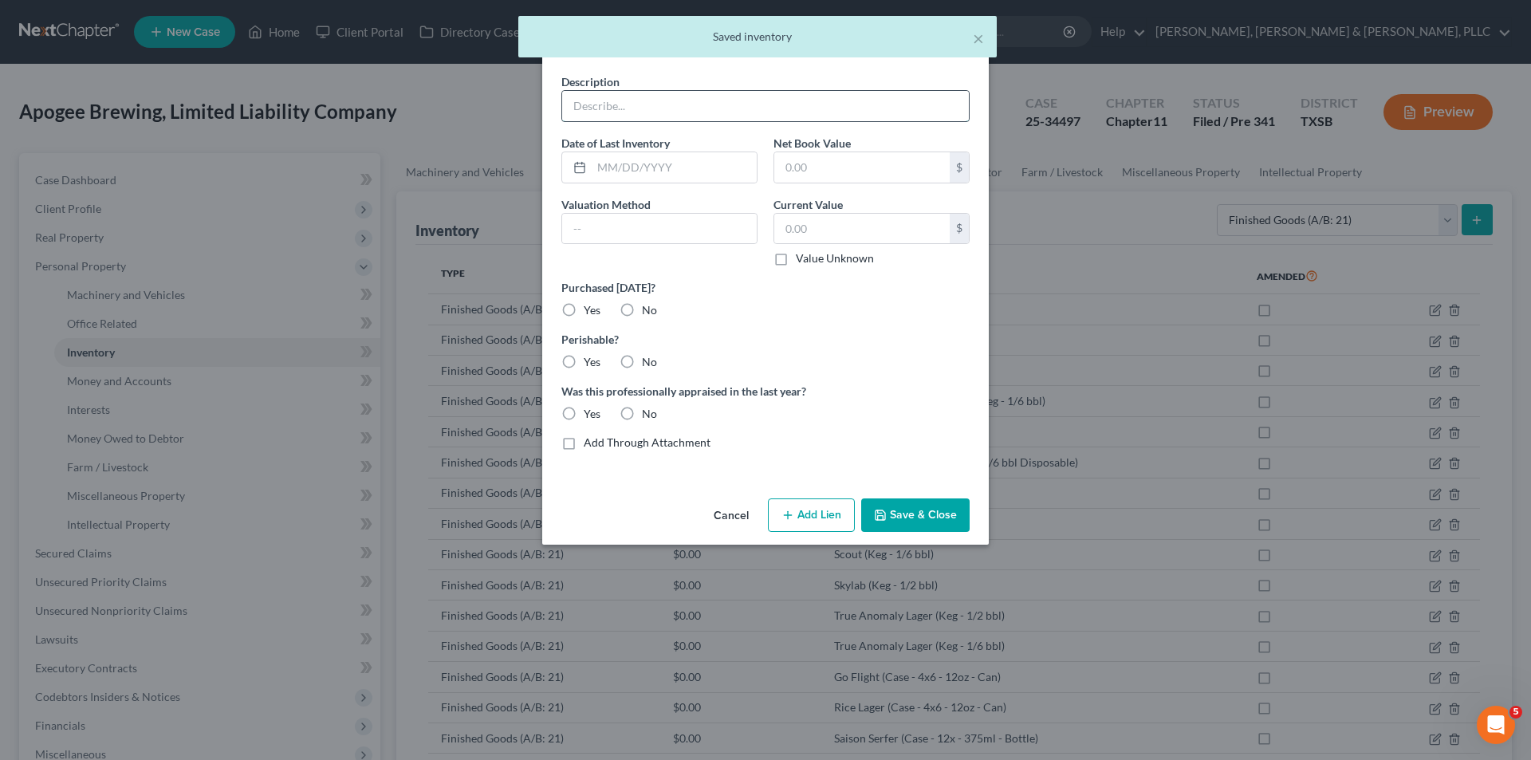
click at [897, 109] on input "text" at bounding box center [765, 106] width 407 height 30
paste input "Sea of Waves (Case - 12x - 500ml - Bottle)"
click at [607, 218] on input "text" at bounding box center [659, 229] width 195 height 30
click at [642, 314] on label "No" at bounding box center [649, 310] width 15 height 16
click at [648, 313] on input "No" at bounding box center [653, 307] width 10 height 10
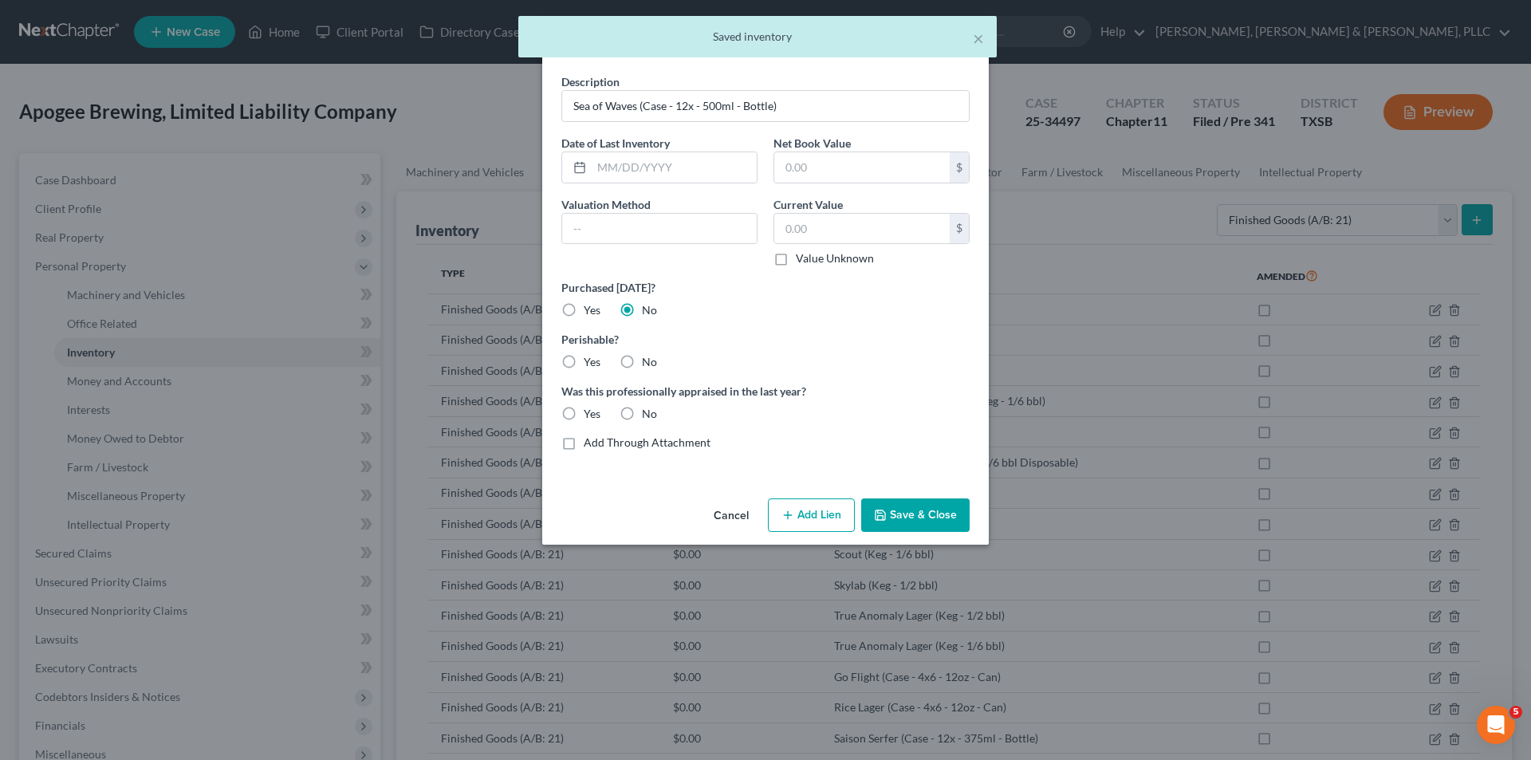
click at [570, 390] on label "Was this professionally appraised in the last year?" at bounding box center [765, 391] width 408 height 17
click at [584, 361] on label "Yes" at bounding box center [592, 362] width 17 height 16
click at [590, 361] on input "Yes" at bounding box center [595, 359] width 10 height 10
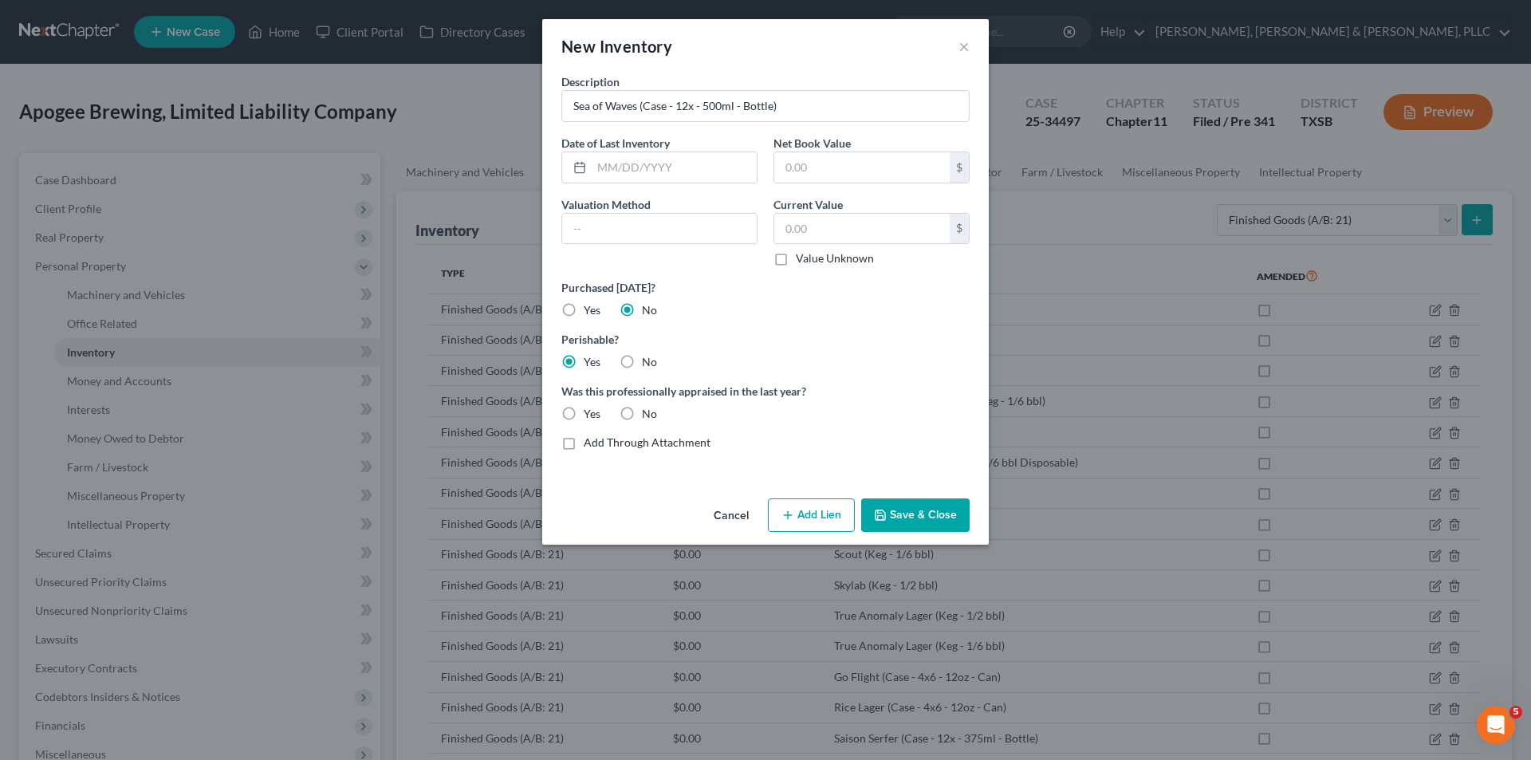
click at [642, 419] on label "No" at bounding box center [649, 414] width 15 height 16
click at [648, 416] on input "No" at bounding box center [653, 411] width 10 height 10
click at [911, 513] on button "Save & Close" at bounding box center [915, 514] width 108 height 33
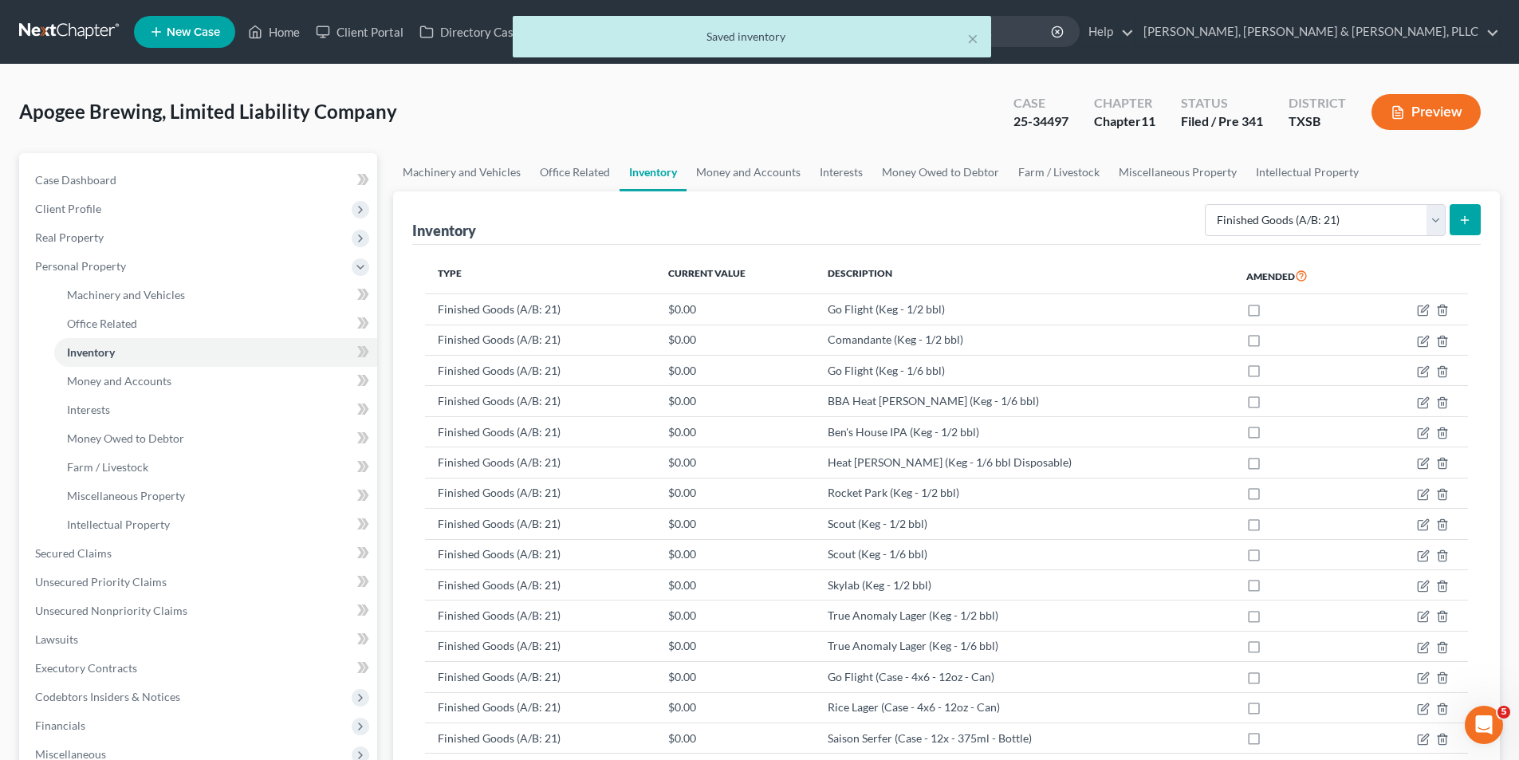
click at [1449, 208] on button "submit" at bounding box center [1464, 219] width 31 height 31
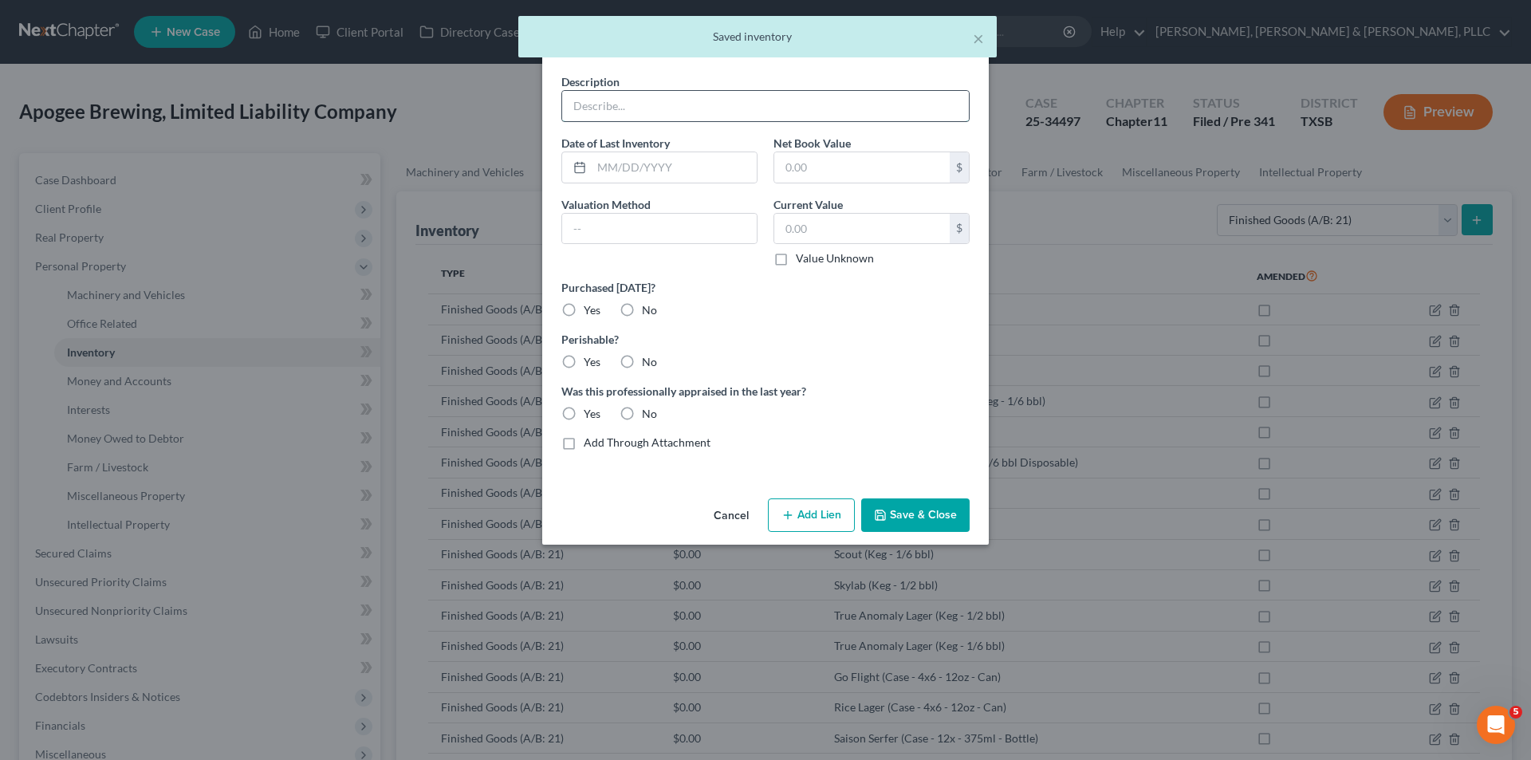
drag, startPoint x: 820, startPoint y: 101, endPoint x: 792, endPoint y: 121, distance: 34.9
click at [820, 101] on input "text" at bounding box center [765, 106] width 407 height 30
paste input "True Anomaly Lager (Case - 4x6 - 12oz - Can)"
click at [642, 309] on label "No" at bounding box center [649, 310] width 15 height 16
click at [648, 309] on input "No" at bounding box center [653, 307] width 10 height 10
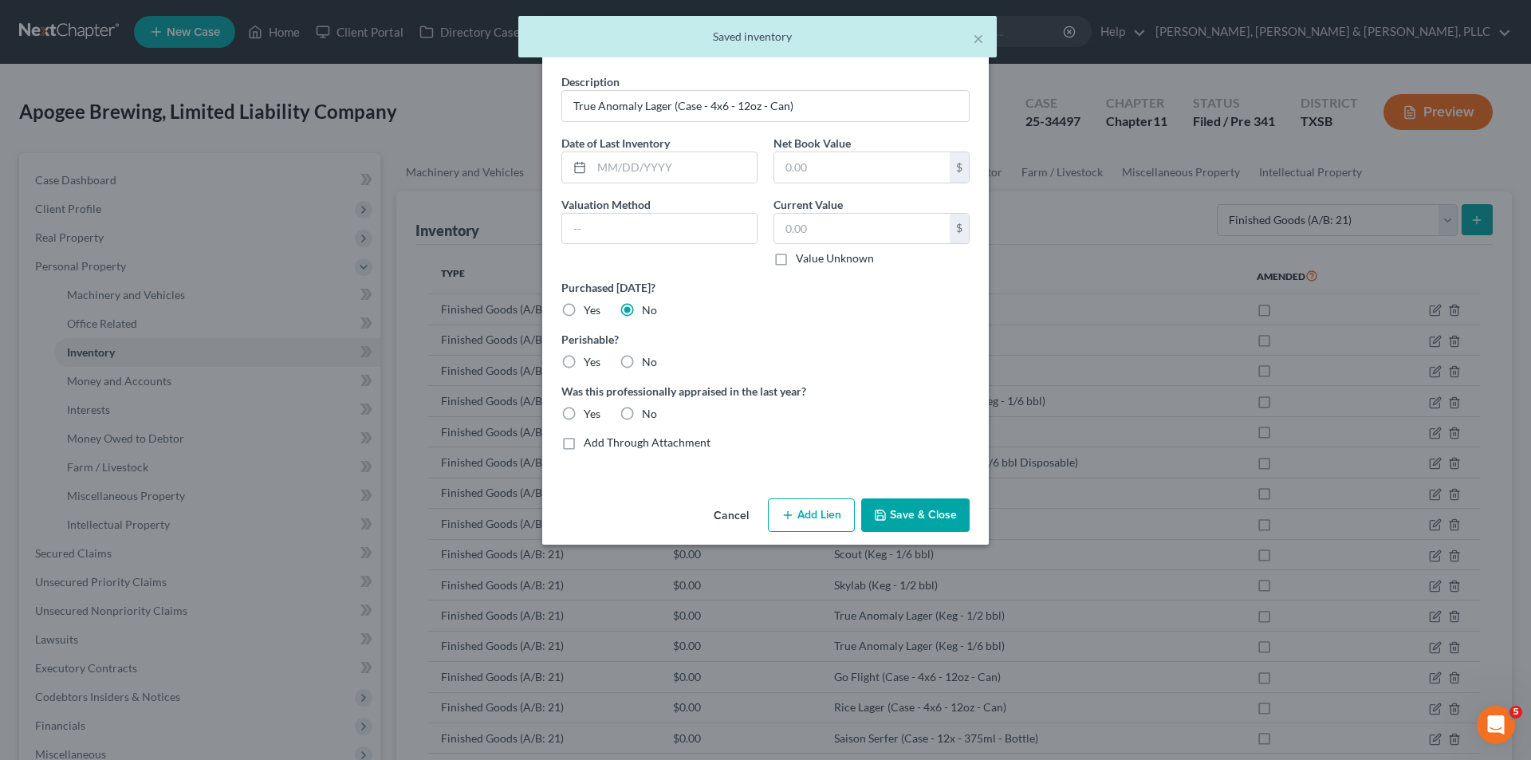
click at [584, 364] on label "Yes" at bounding box center [592, 362] width 17 height 16
click at [590, 364] on input "Yes" at bounding box center [595, 359] width 10 height 10
click at [647, 418] on label "No" at bounding box center [649, 414] width 15 height 16
click at [648, 416] on input "No" at bounding box center [653, 411] width 10 height 10
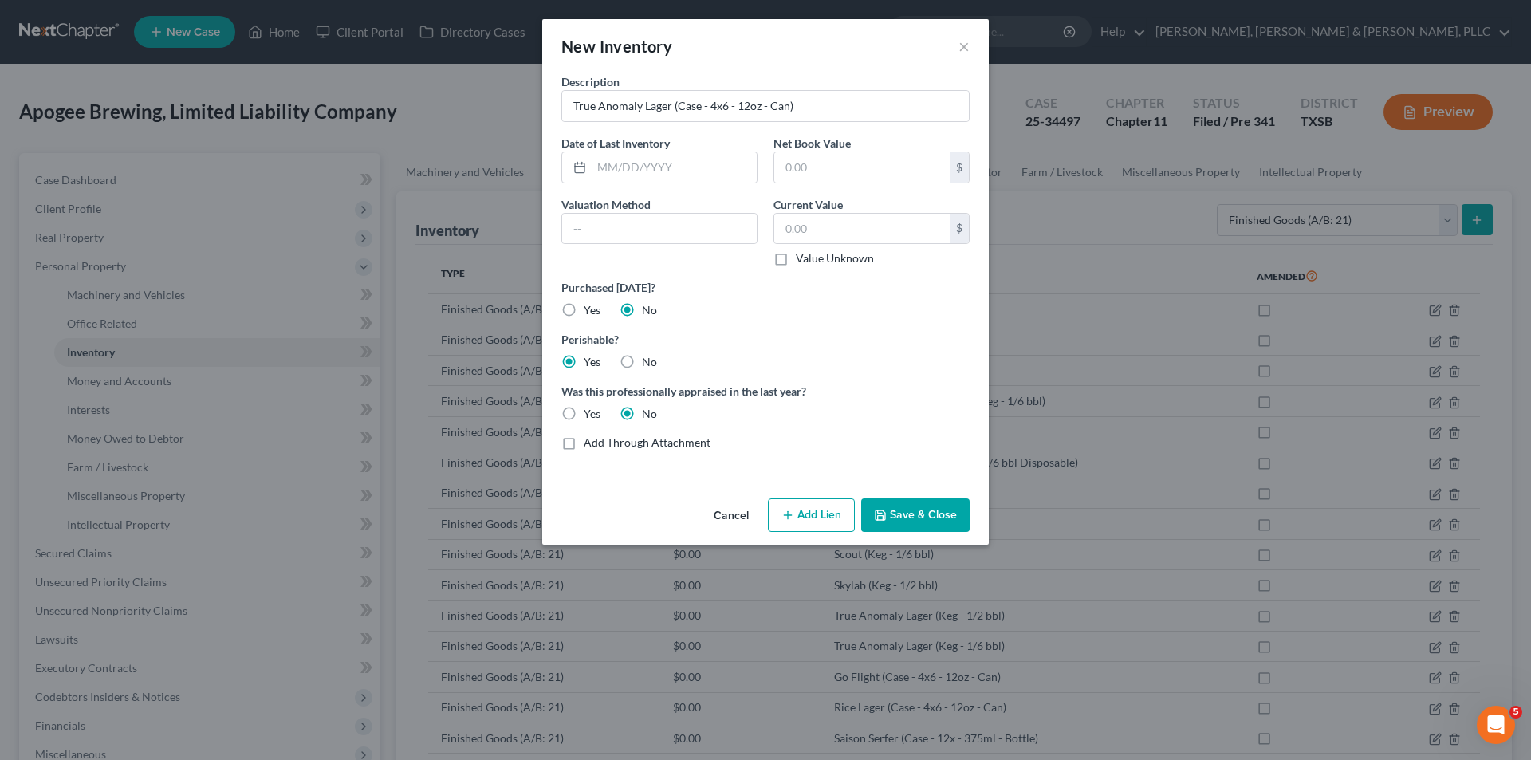
click at [952, 523] on button "Save & Close" at bounding box center [915, 514] width 108 height 33
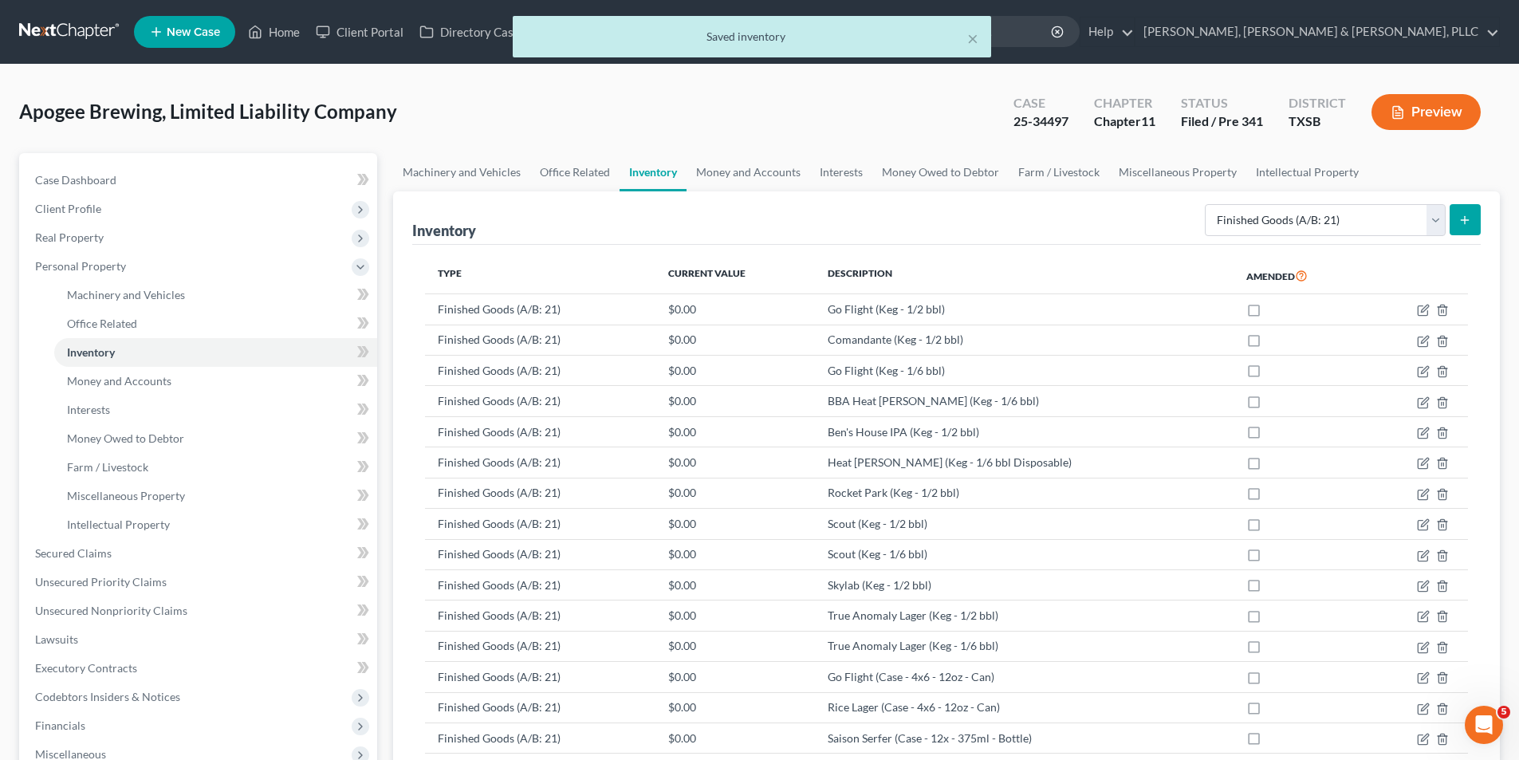
click at [1449, 223] on button "submit" at bounding box center [1464, 219] width 31 height 31
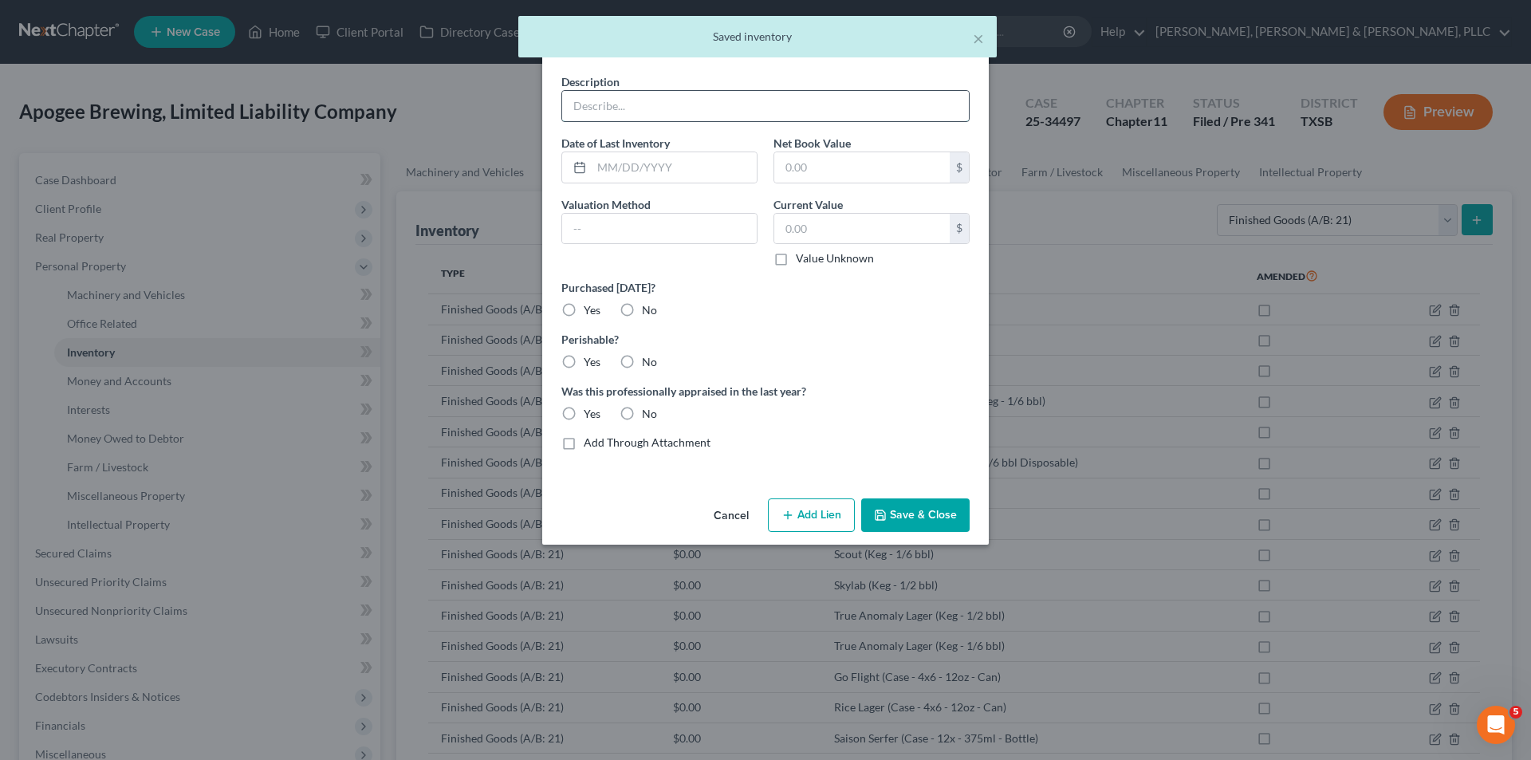
click at [804, 116] on input "text" at bounding box center [765, 106] width 407 height 30
paste input "BBA Densified Propellant (Keg - 1/6 bbl Disposable)"
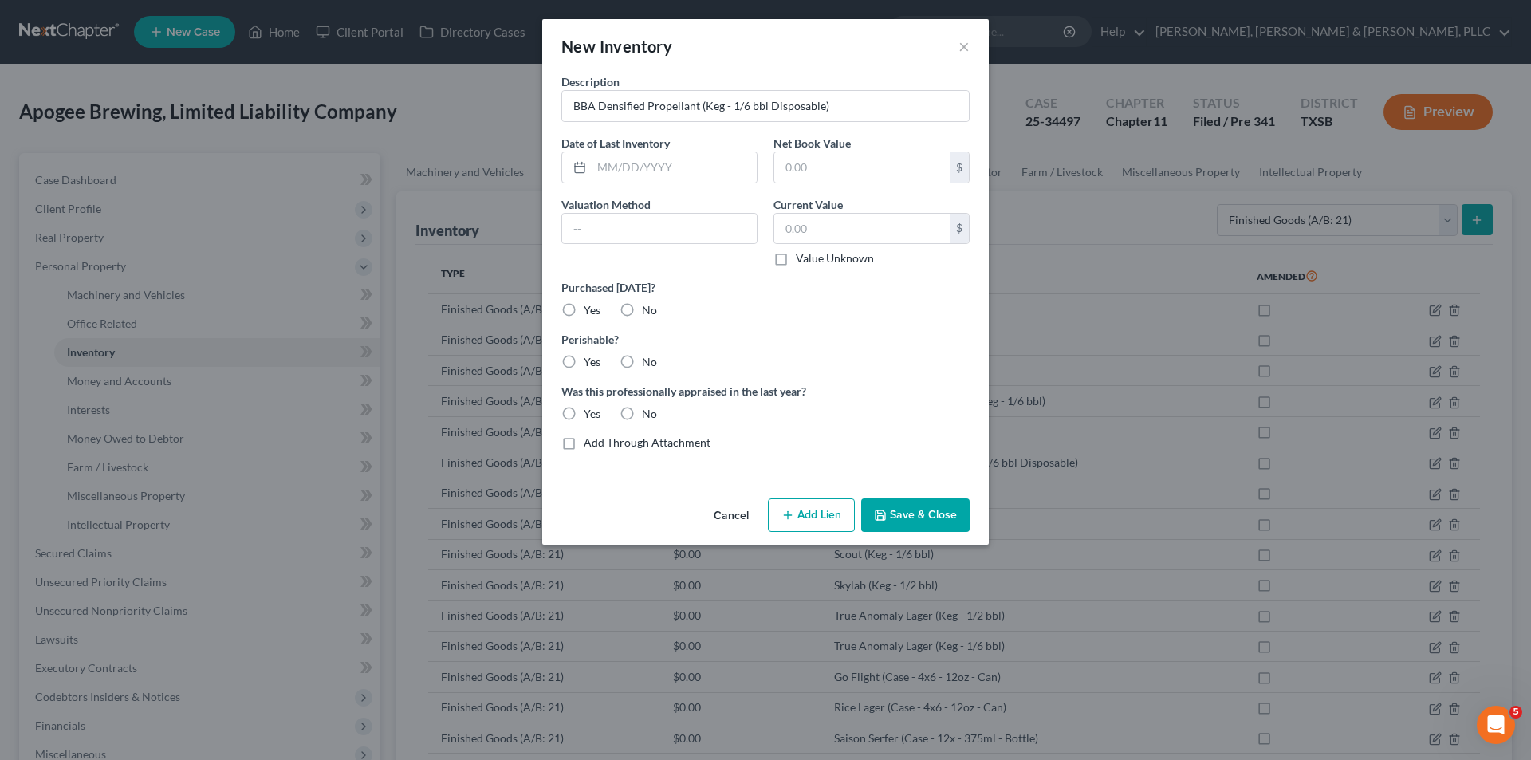
drag, startPoint x: 653, startPoint y: 316, endPoint x: 612, endPoint y: 332, distance: 44.0
click at [651, 318] on label "No" at bounding box center [649, 310] width 15 height 16
click at [642, 307] on label "No" at bounding box center [649, 310] width 15 height 16
click at [642, 310] on label "No" at bounding box center [649, 310] width 15 height 16
click at [648, 310] on input "No" at bounding box center [653, 307] width 10 height 10
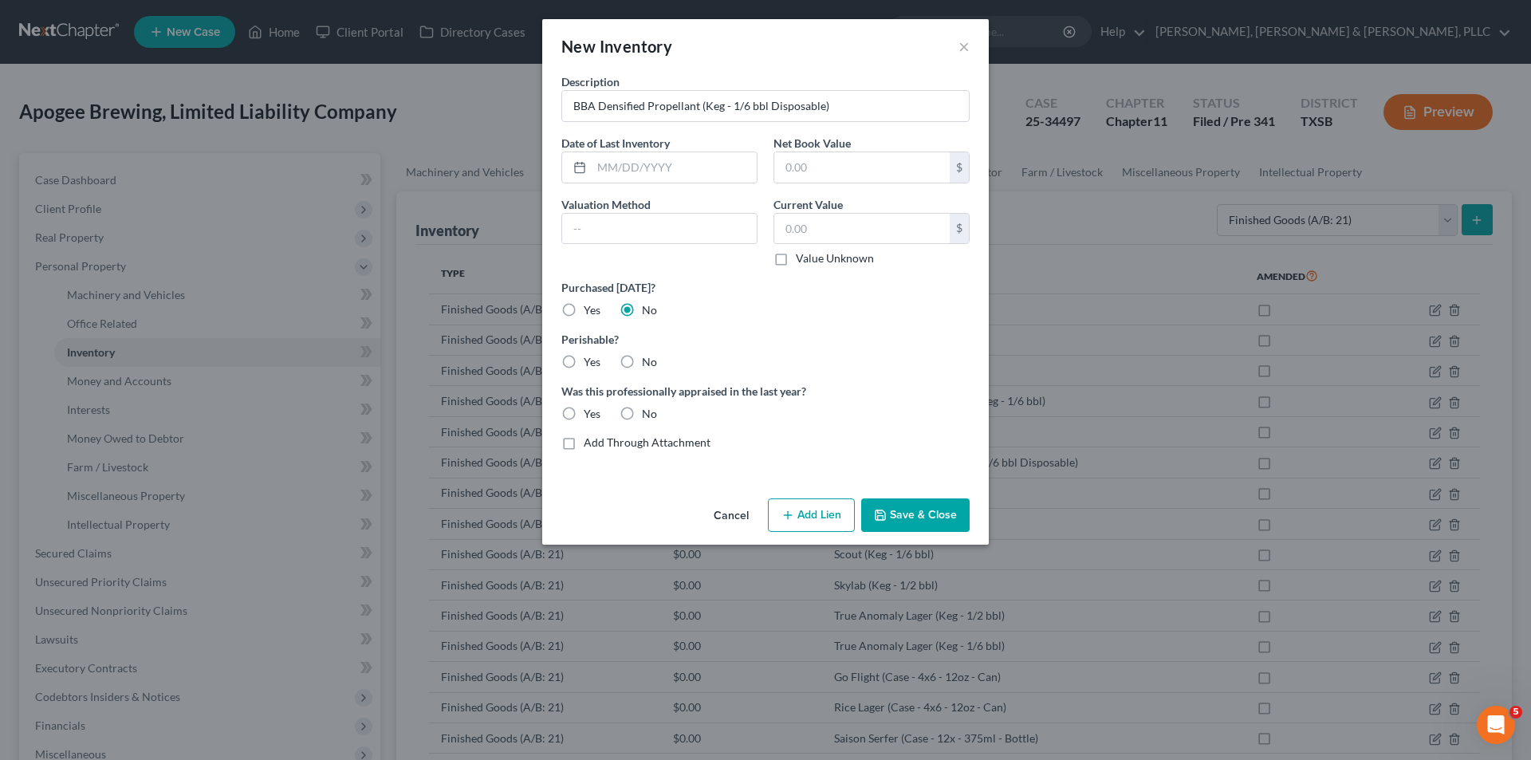
click at [584, 351] on div "Perishable? Yes No" at bounding box center [765, 350] width 424 height 39
click at [585, 365] on label "Yes" at bounding box center [592, 362] width 17 height 16
click at [590, 364] on input "Yes" at bounding box center [595, 359] width 10 height 10
click at [643, 407] on label "No" at bounding box center [649, 414] width 15 height 16
click at [648, 407] on input "No" at bounding box center [653, 411] width 10 height 10
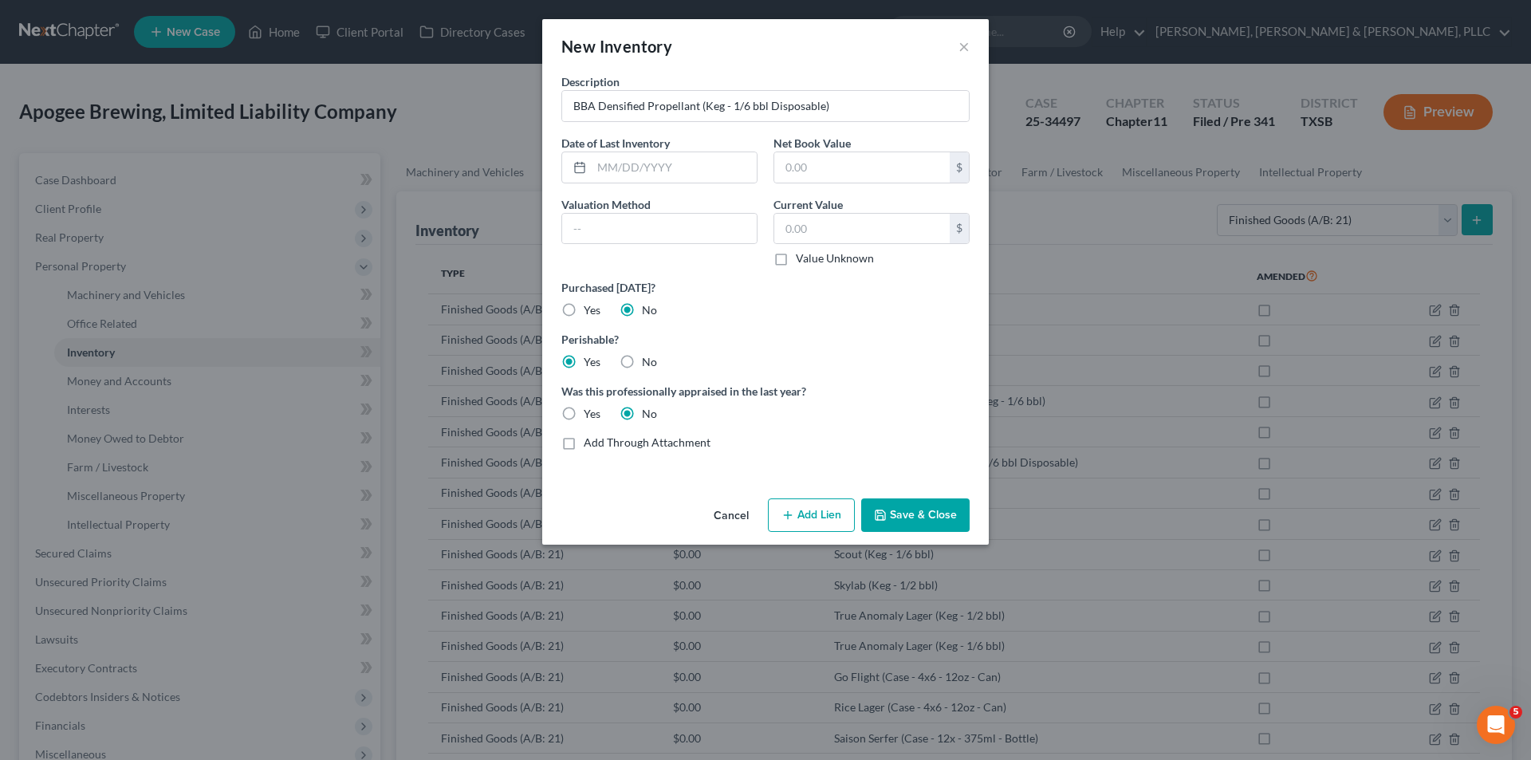
click at [932, 511] on button "Save & Close" at bounding box center [915, 514] width 108 height 33
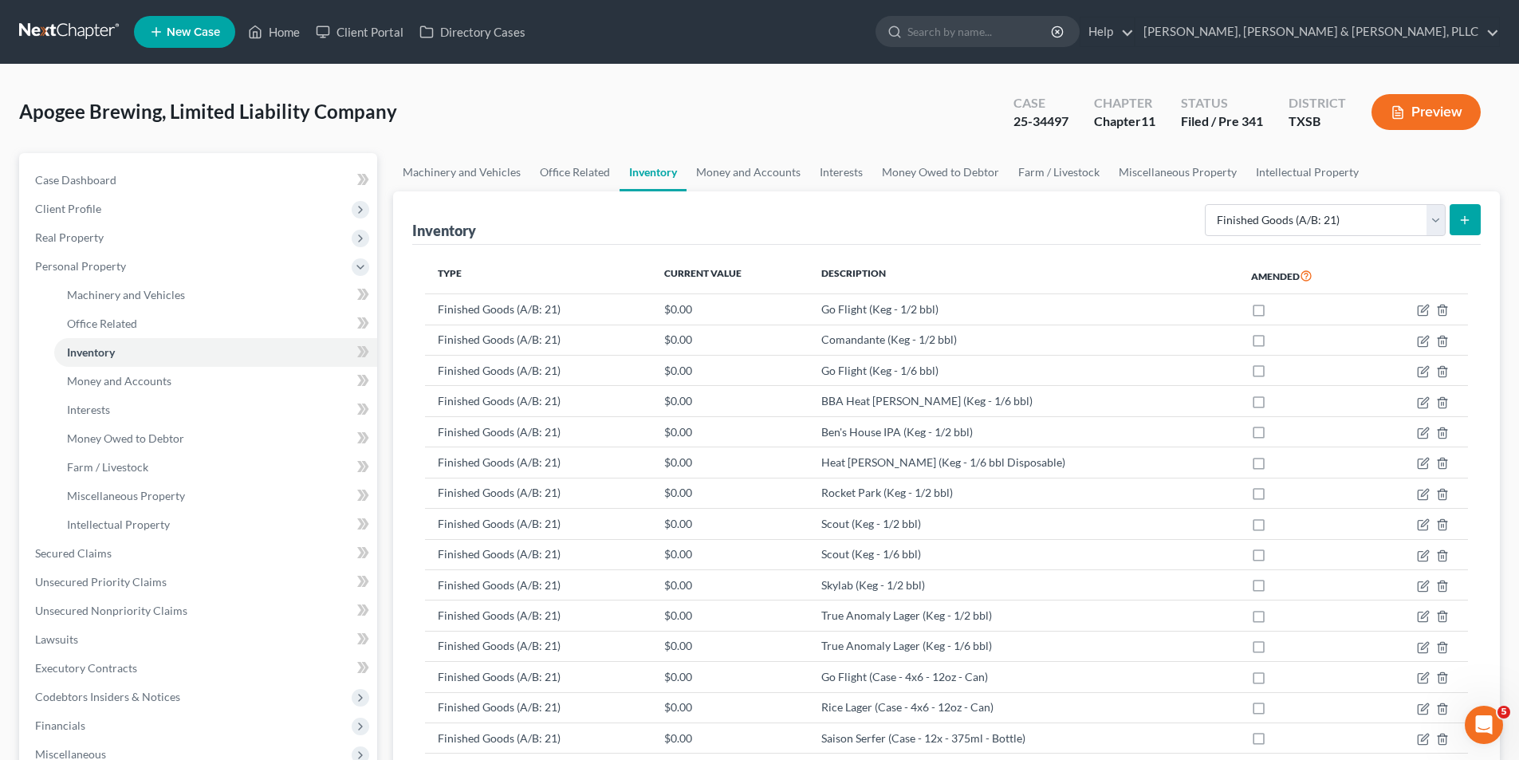
click at [1460, 214] on icon "submit" at bounding box center [1464, 220] width 13 height 13
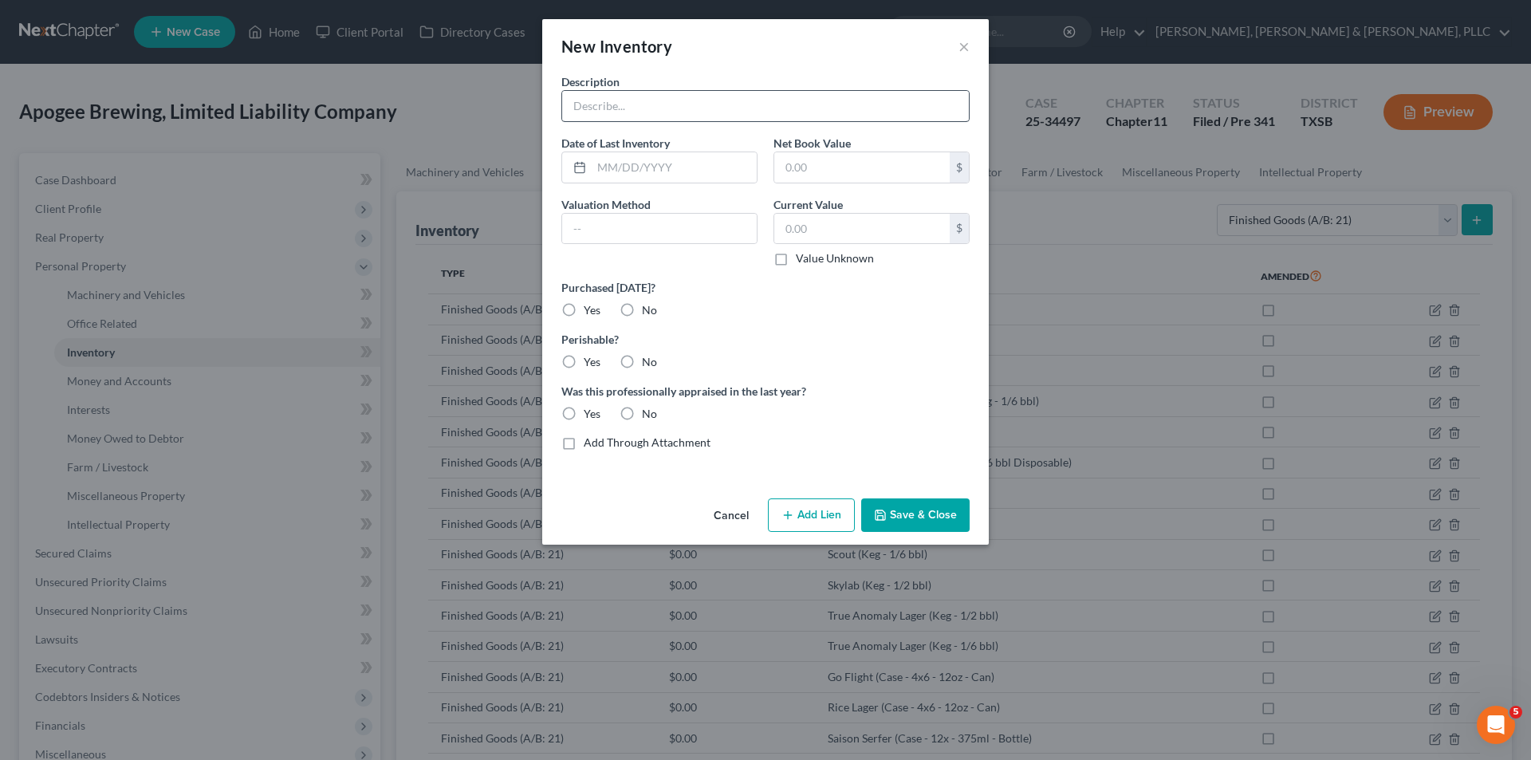
click at [776, 126] on div "Description Date of Last Inventory Net Book Value $ Valuation Method Current Va…" at bounding box center [765, 268] width 424 height 390
click at [770, 97] on input "text" at bounding box center [765, 106] width 407 height 30
paste input "Ben's House IPA (Keg - 1/6 bbl)"
click at [642, 306] on label "No" at bounding box center [649, 310] width 15 height 16
click at [648, 306] on input "No" at bounding box center [653, 307] width 10 height 10
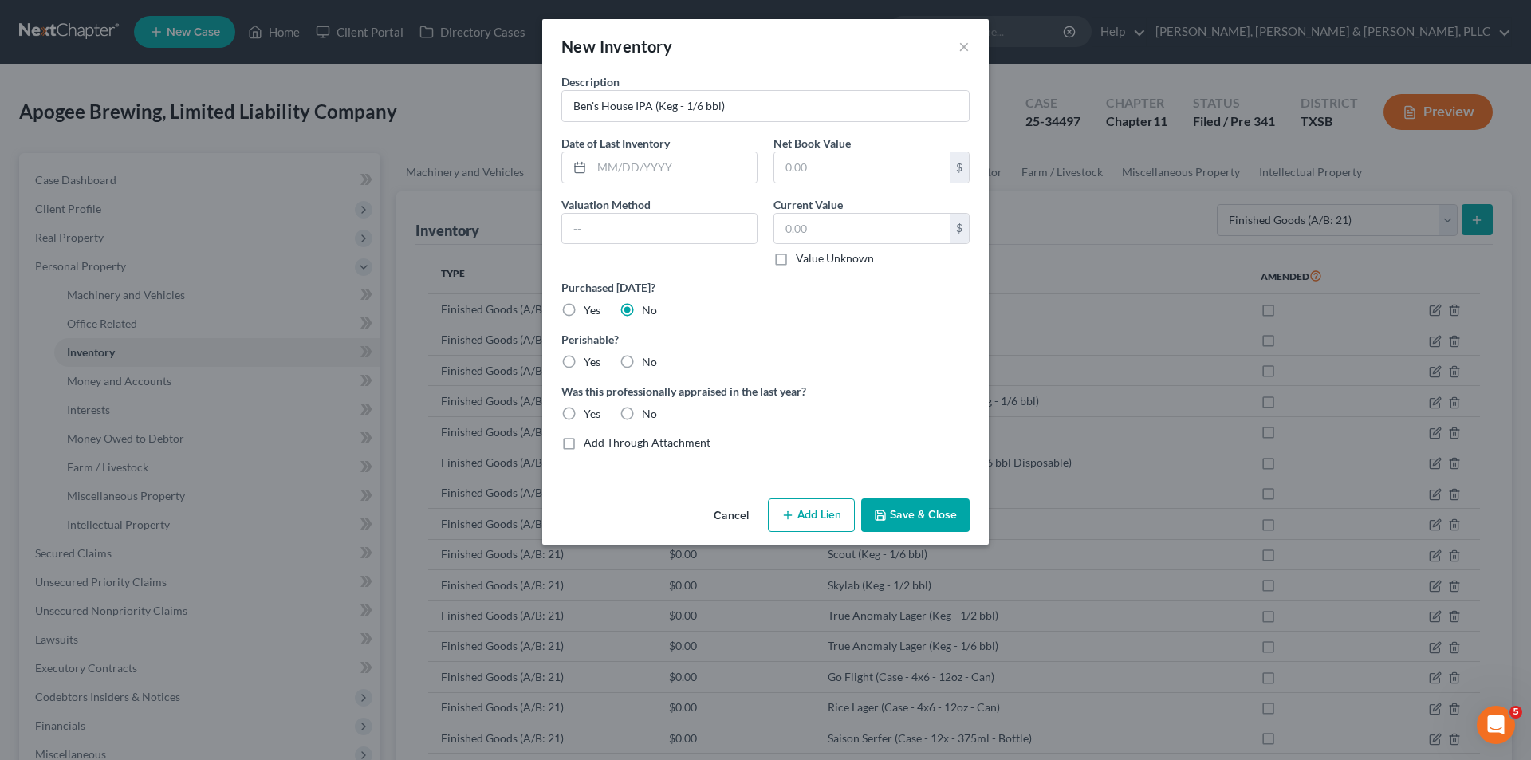
click at [581, 368] on div "Yes" at bounding box center [580, 362] width 39 height 16
click at [579, 368] on div "Description Ben's House IPA (Keg - 1/6 bbl) Date of Last Inventory Net Book Val…" at bounding box center [765, 268] width 424 height 390
click at [584, 364] on label "Yes" at bounding box center [592, 362] width 17 height 16
click at [590, 364] on input "Yes" at bounding box center [595, 359] width 10 height 10
click at [642, 407] on label "No" at bounding box center [649, 414] width 15 height 16
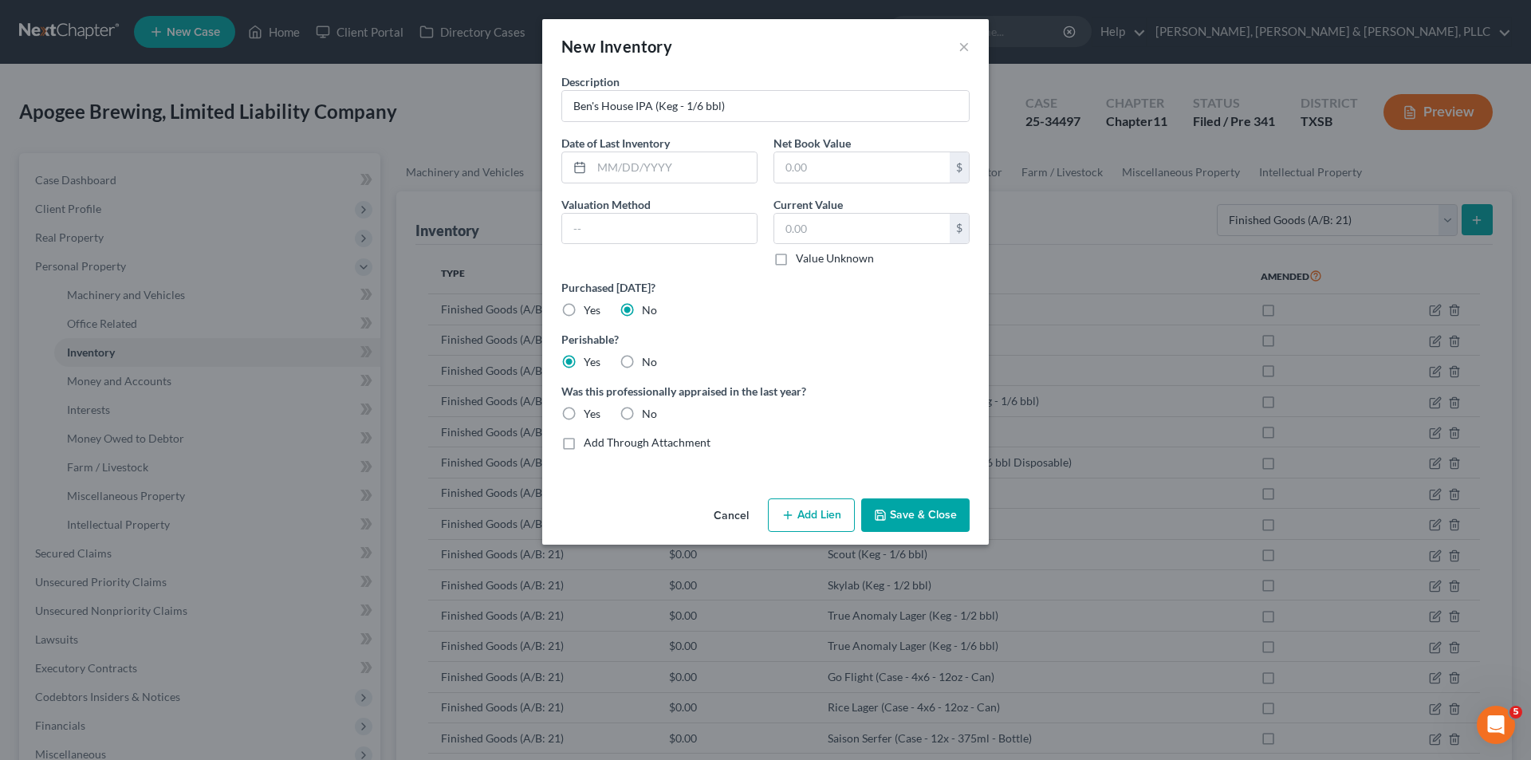
click at [648, 407] on input "No" at bounding box center [653, 411] width 10 height 10
click at [916, 517] on button "Save & Close" at bounding box center [915, 514] width 108 height 33
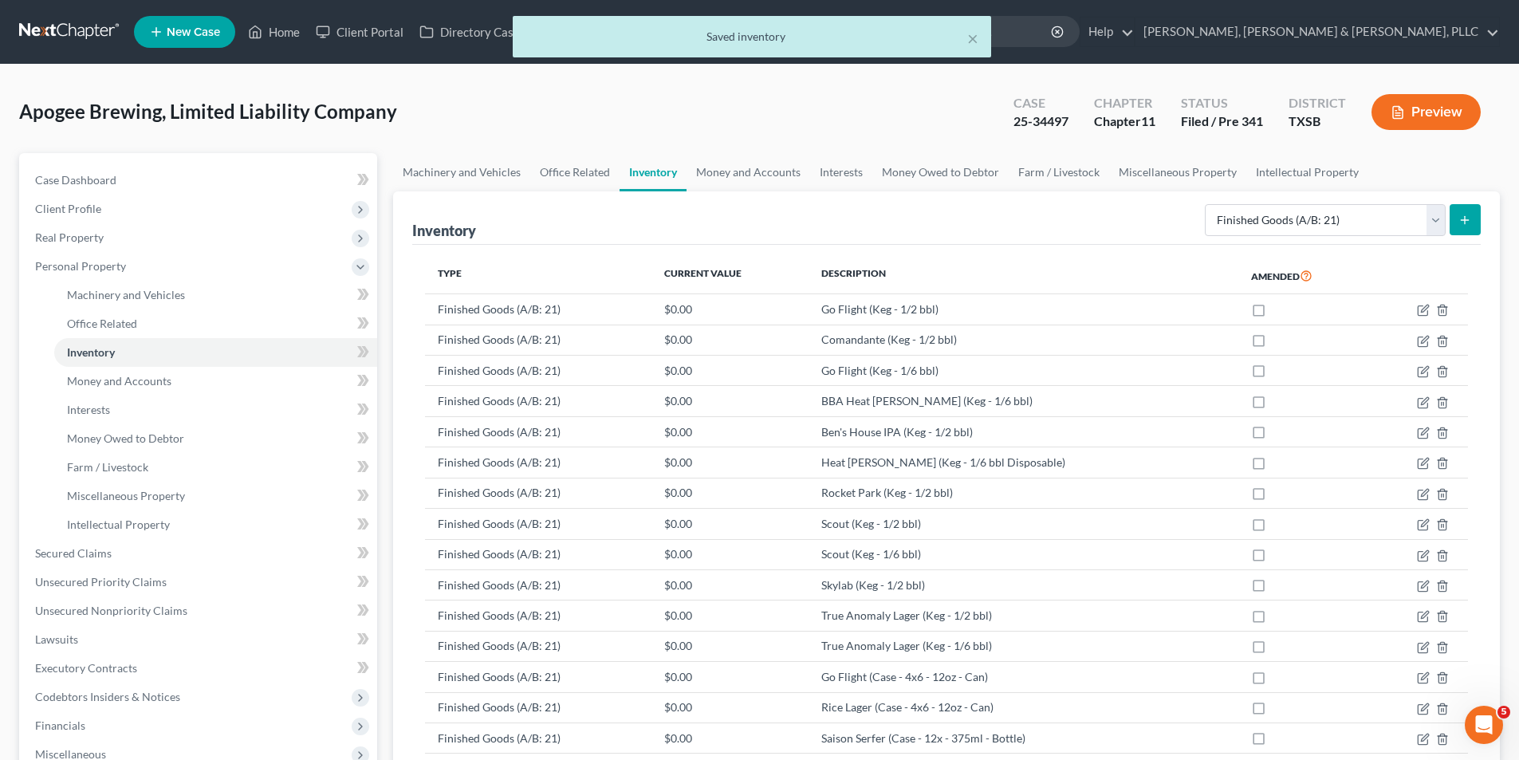
click at [1479, 211] on button "submit" at bounding box center [1464, 219] width 31 height 31
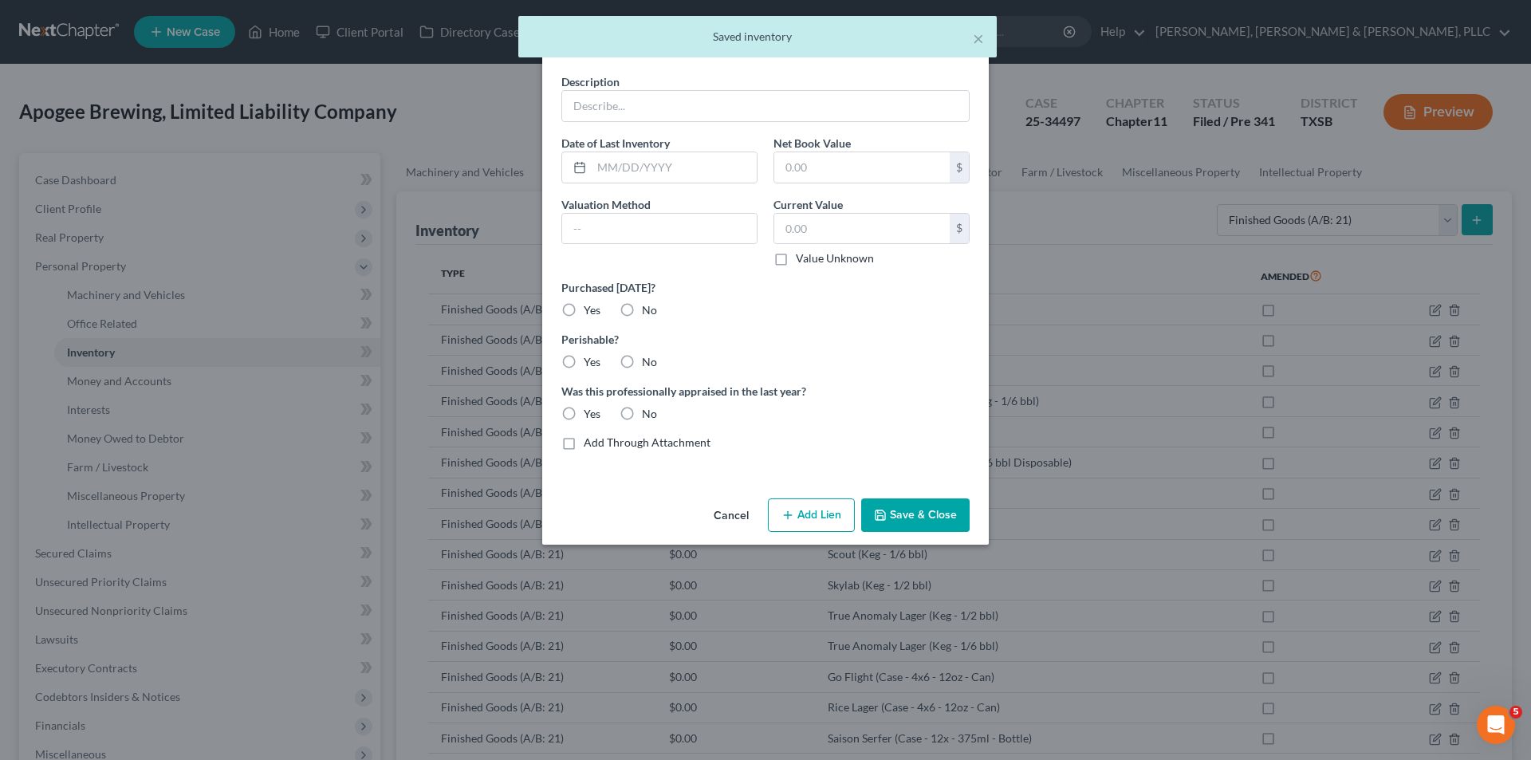
click at [753, 123] on div "Description Date of Last Inventory Net Book Value $ Valuation Method Current Va…" at bounding box center [765, 268] width 424 height 390
click at [744, 113] on input "text" at bounding box center [765, 106] width 407 height 30
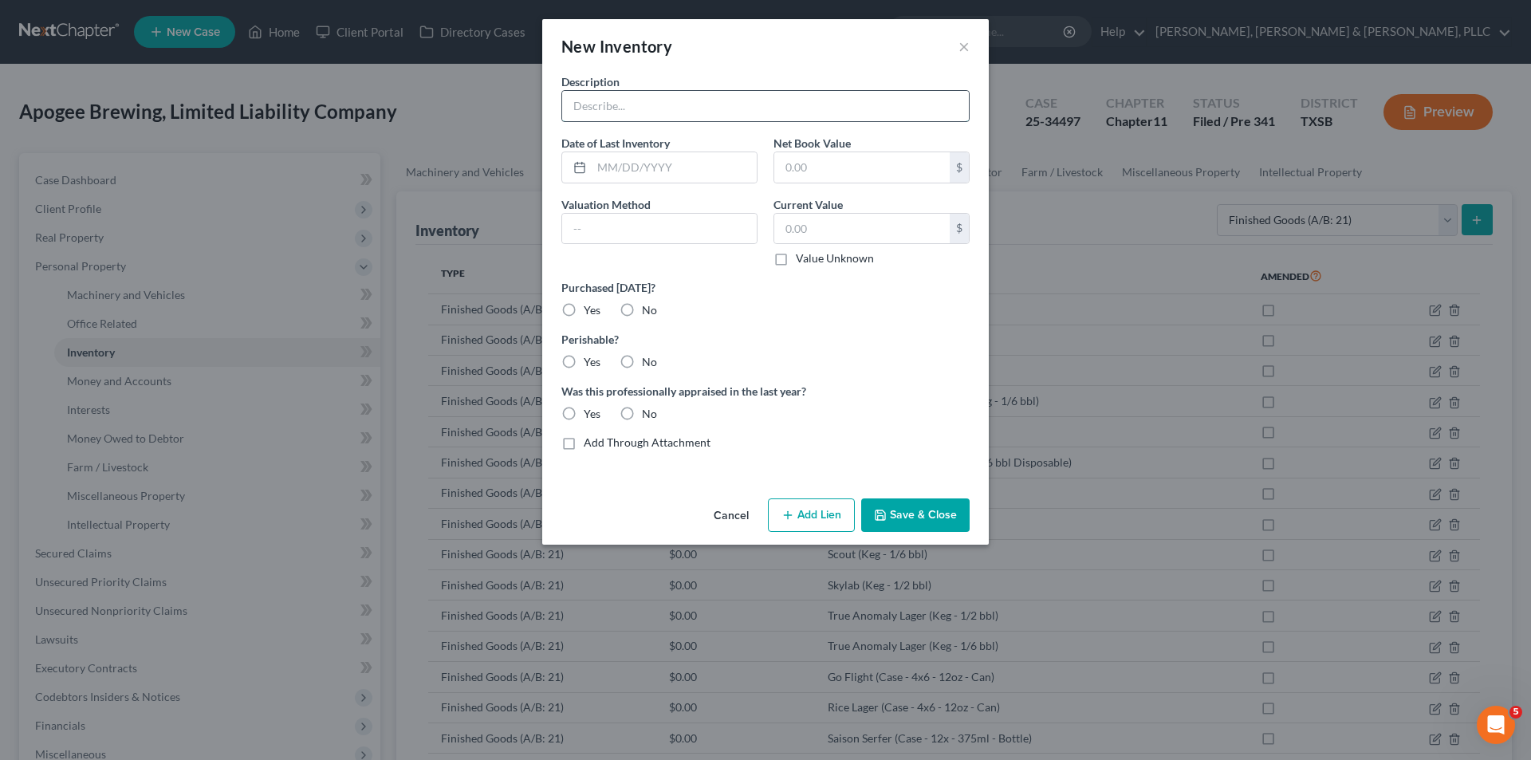
paste input "[PERSON_NAME] Notebook (Keg - 1/2 bbl)"
drag, startPoint x: 637, startPoint y: 297, endPoint x: 625, endPoint y: 316, distance: 22.6
click at [635, 302] on div "Purchased [DATE]? Yes No" at bounding box center [765, 298] width 424 height 39
click at [642, 316] on label "No" at bounding box center [649, 310] width 15 height 16
click at [648, 313] on input "No" at bounding box center [653, 307] width 10 height 10
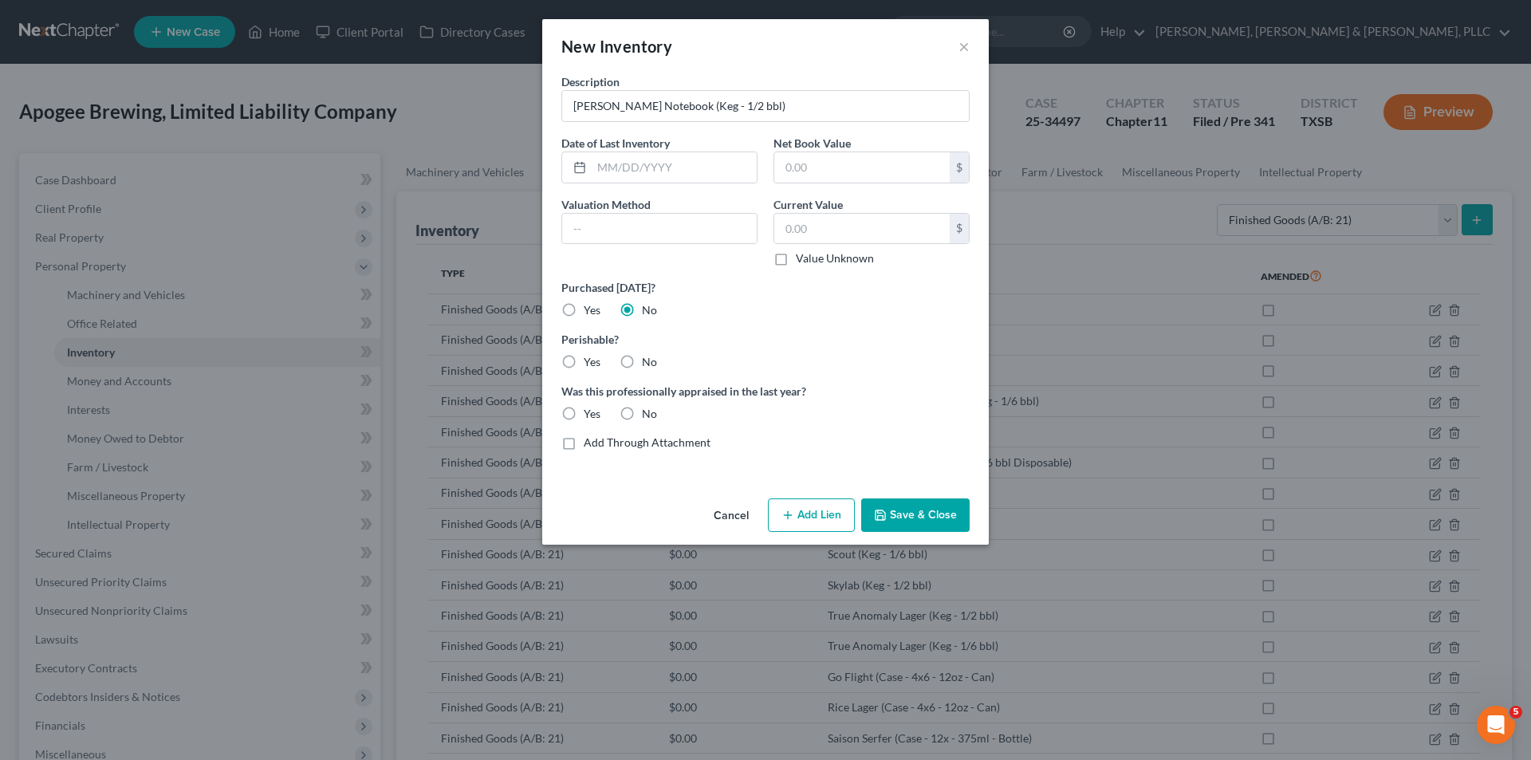
click at [596, 355] on label "Yes" at bounding box center [592, 362] width 17 height 16
click at [596, 355] on input "Yes" at bounding box center [595, 359] width 10 height 10
click at [642, 409] on label "No" at bounding box center [649, 414] width 15 height 16
click at [648, 409] on input "No" at bounding box center [653, 411] width 10 height 10
click at [909, 516] on button "Save & Close" at bounding box center [915, 514] width 108 height 33
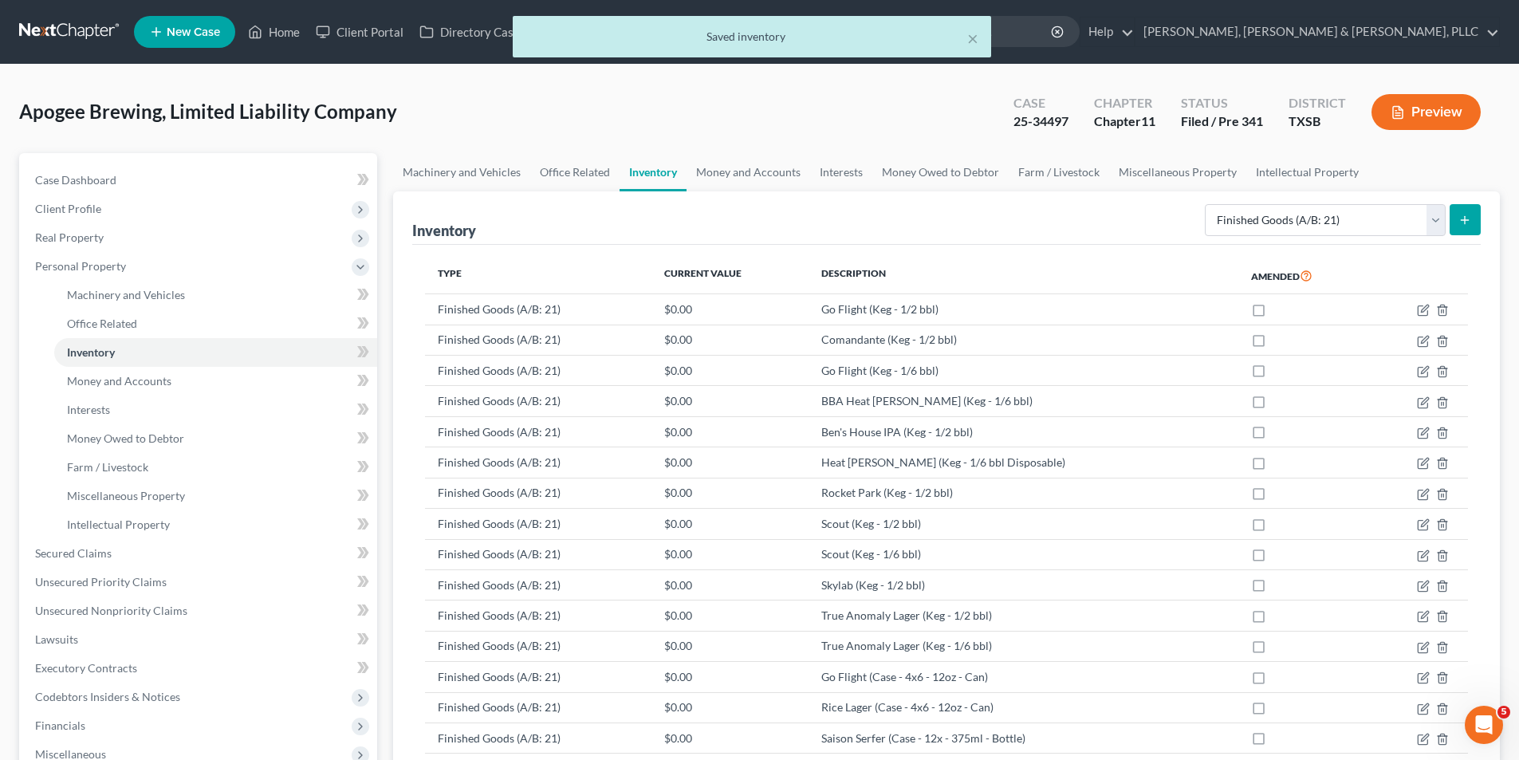
click at [1457, 210] on button "submit" at bounding box center [1464, 219] width 31 height 31
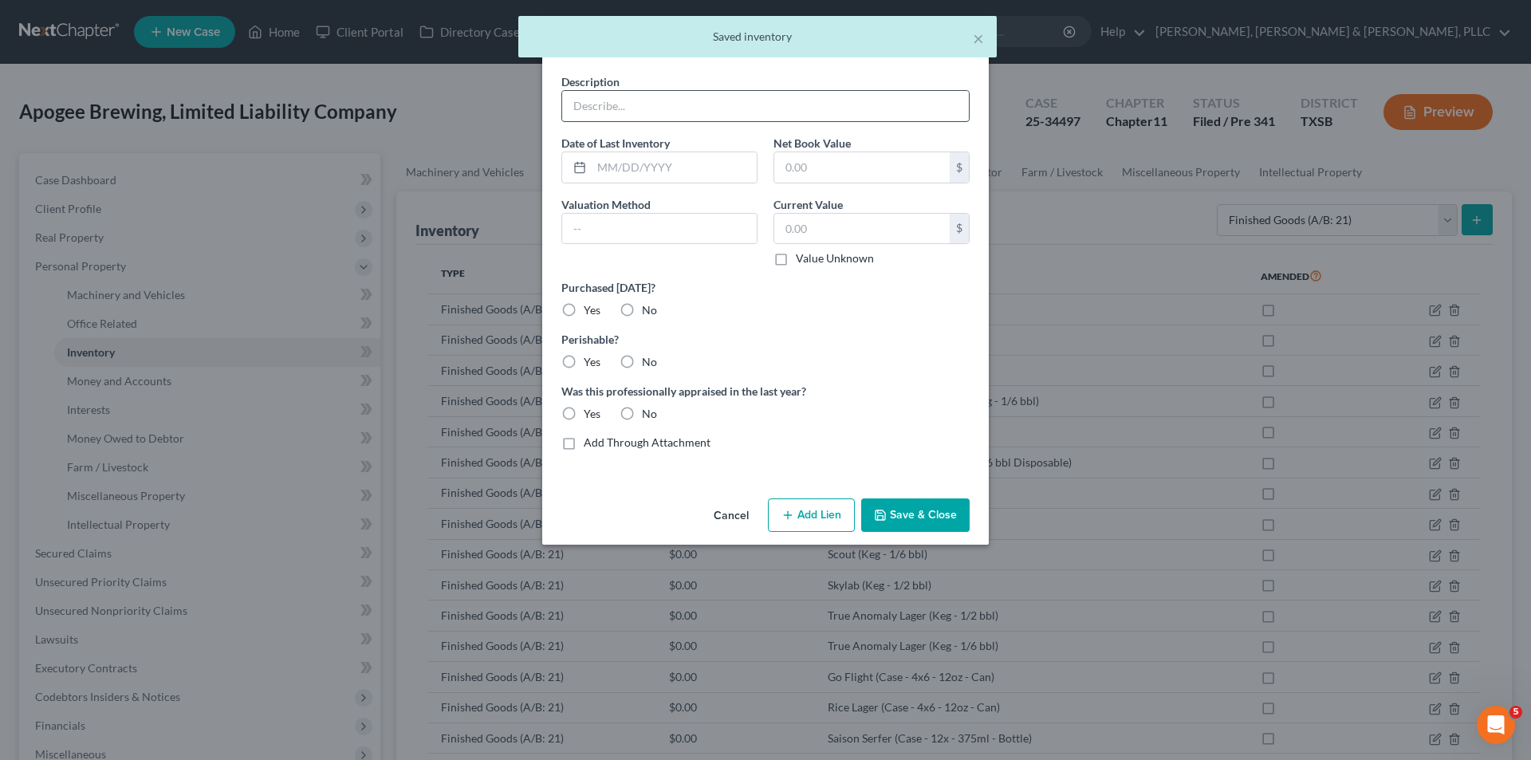
click at [708, 97] on input "text" at bounding box center [765, 106] width 407 height 30
paste input "[PERSON_NAME] Notebook (Keg - 1/6 bbl)"
click at [642, 316] on label "No" at bounding box center [649, 310] width 15 height 16
click at [648, 313] on input "No" at bounding box center [653, 307] width 10 height 10
click at [597, 376] on div "Description [PERSON_NAME] Notebook (Keg - 1/6 bbl) Date of Last Inventory Net B…" at bounding box center [765, 268] width 424 height 390
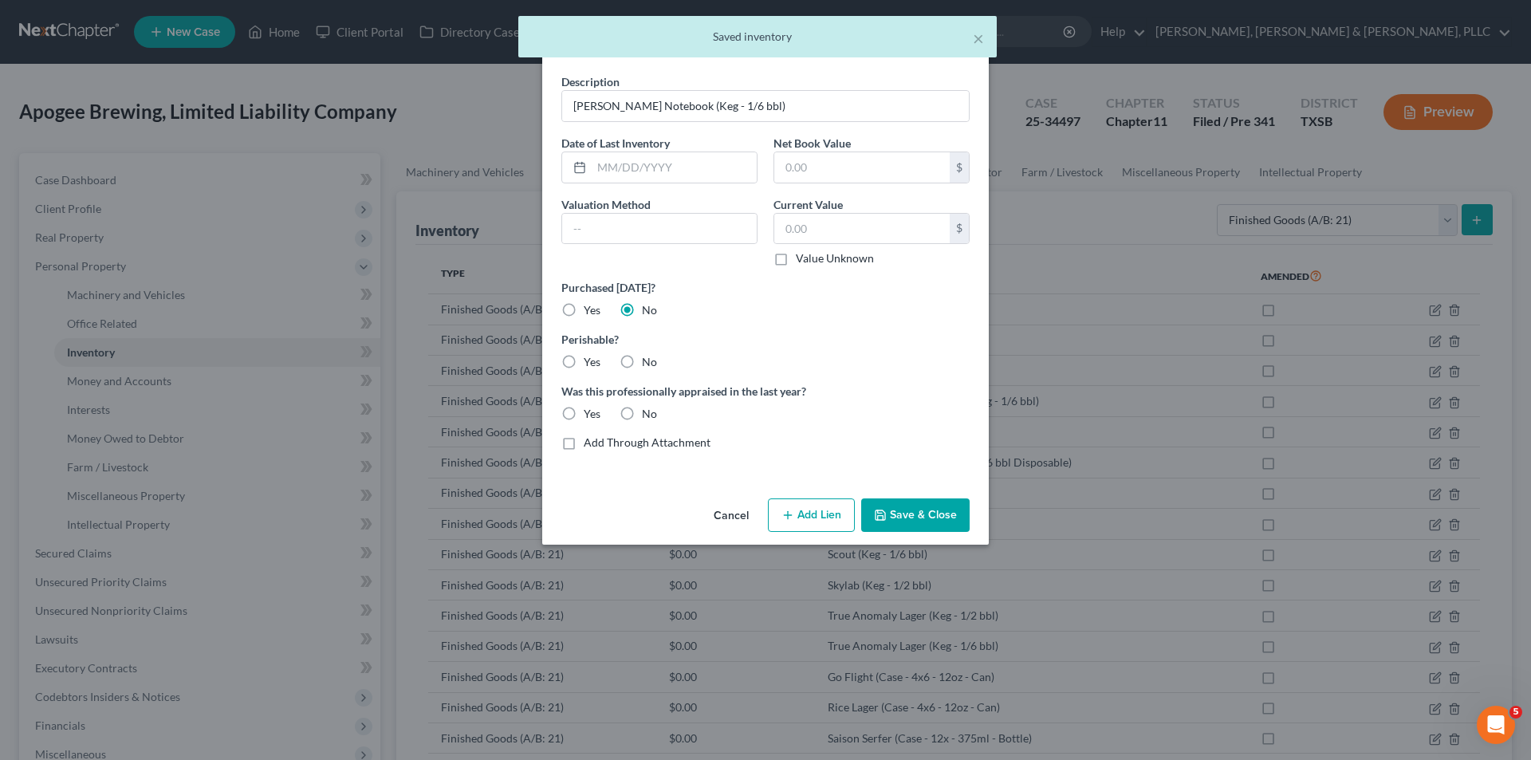
click at [596, 368] on label "Yes" at bounding box center [592, 362] width 17 height 16
click at [596, 364] on input "Yes" at bounding box center [595, 359] width 10 height 10
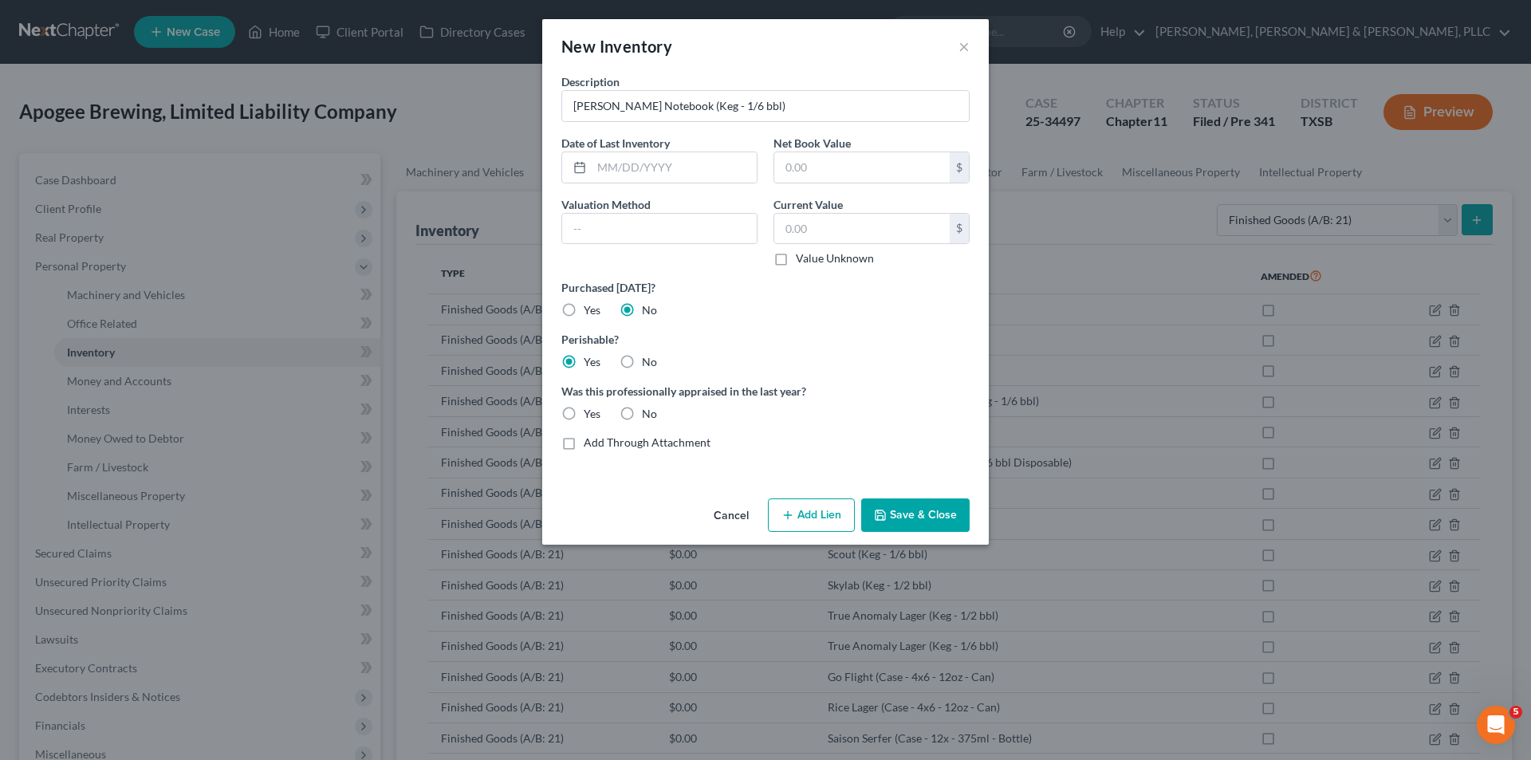
click at [655, 410] on label "No" at bounding box center [649, 414] width 15 height 16
click at [655, 410] on input "No" at bounding box center [653, 411] width 10 height 10
click at [895, 527] on button "Save & Close" at bounding box center [915, 514] width 108 height 33
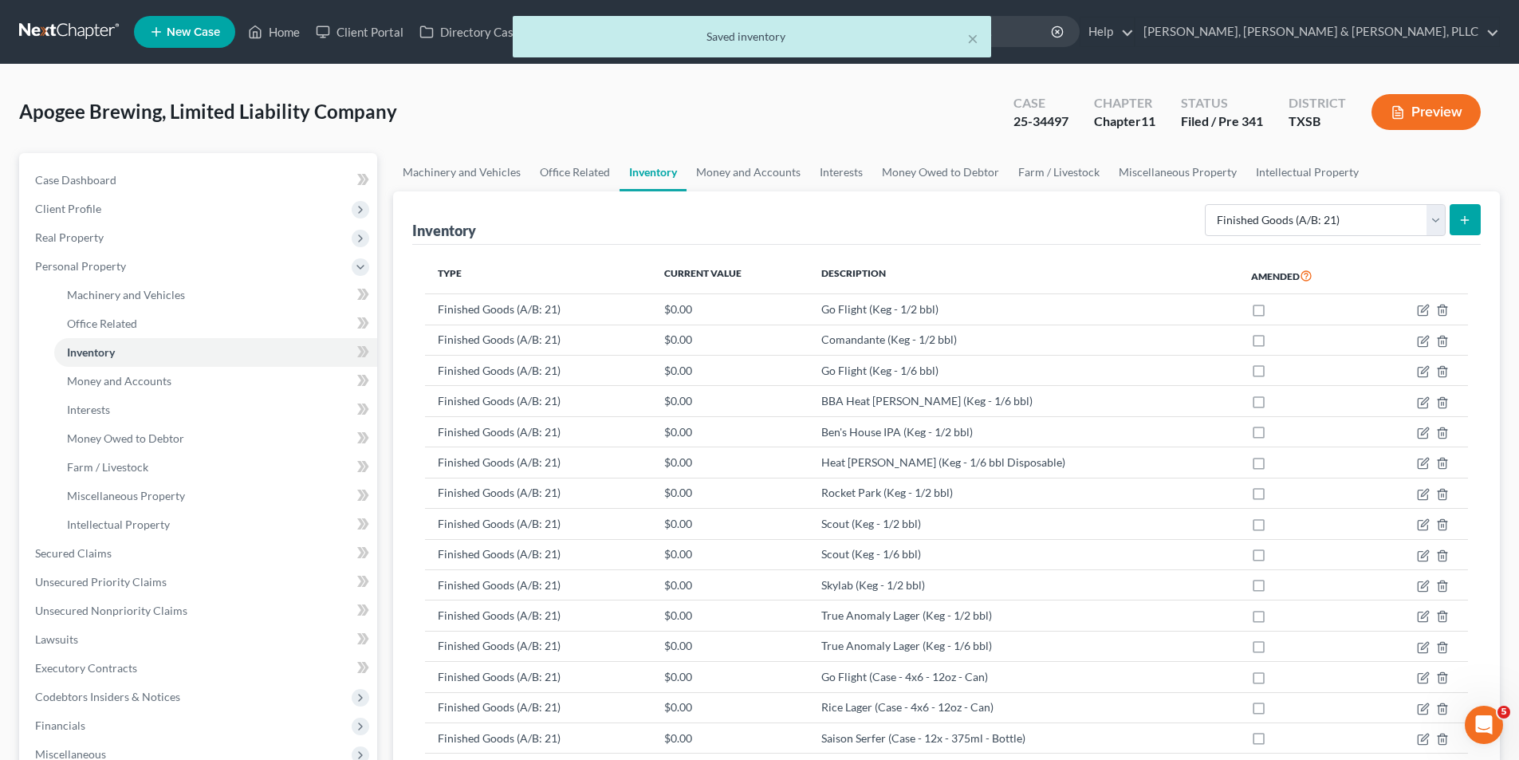
click at [1470, 221] on icon "submit" at bounding box center [1464, 220] width 13 height 13
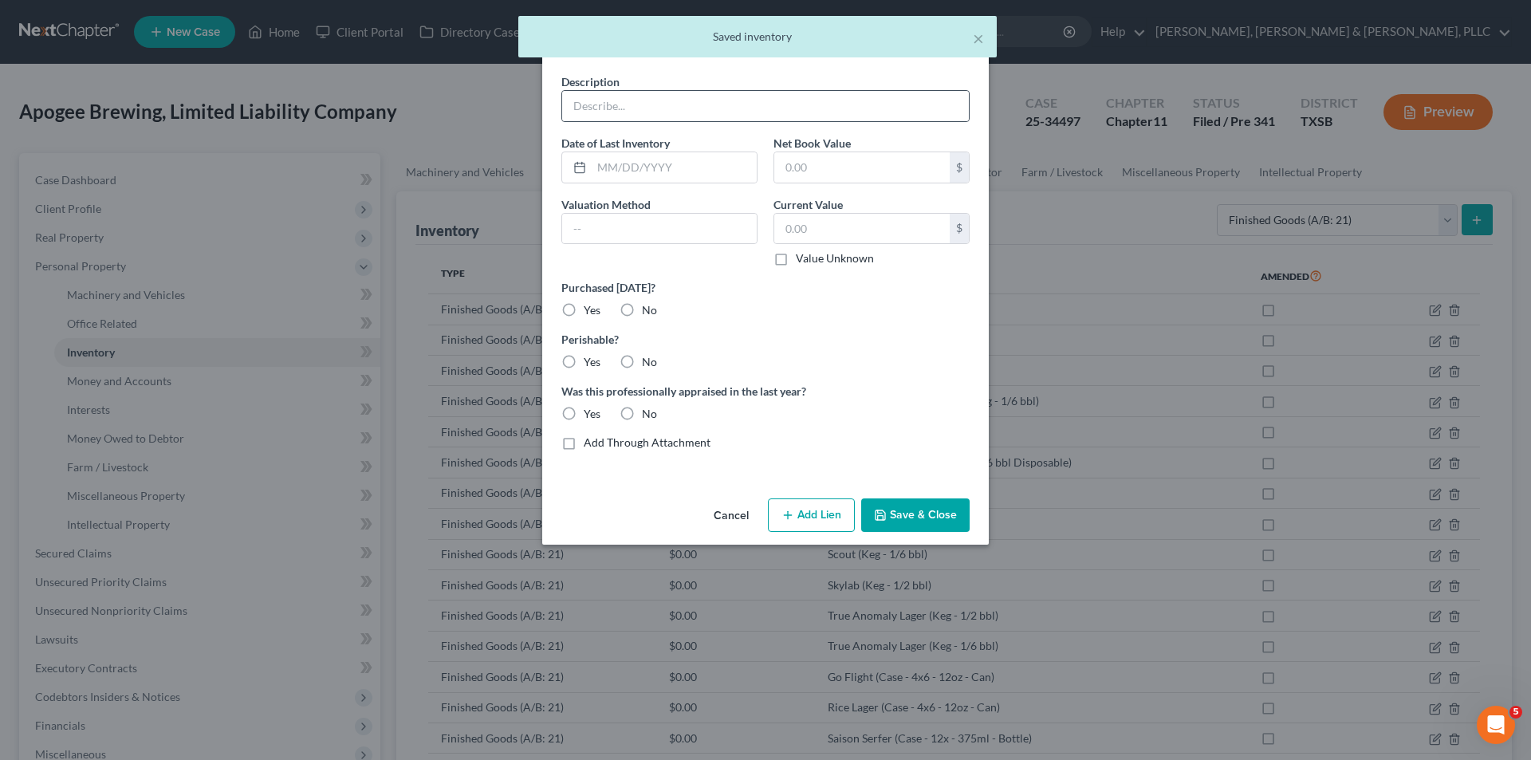
click at [720, 121] on div at bounding box center [765, 106] width 408 height 32
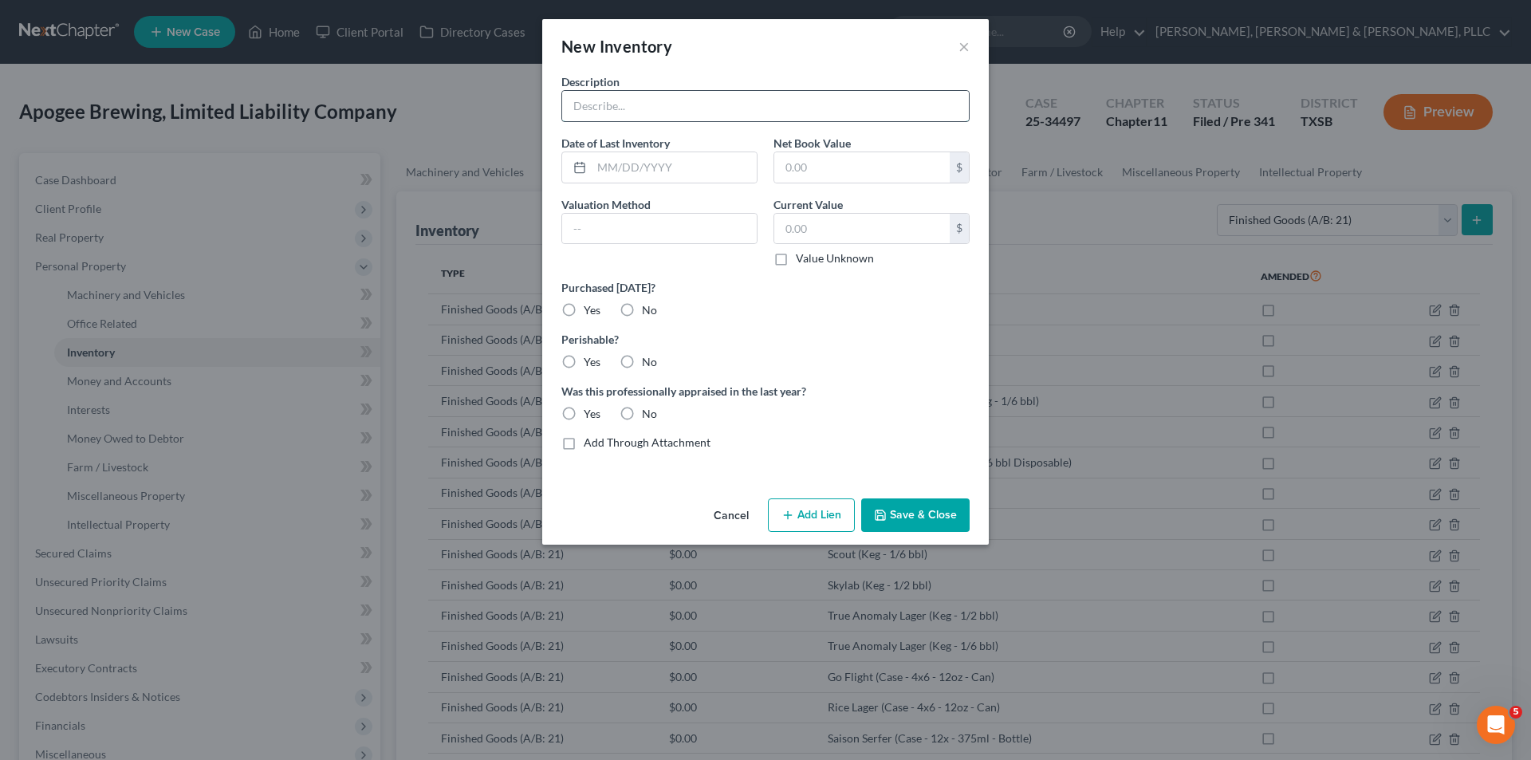
click at [712, 108] on input "text" at bounding box center [765, 106] width 407 height 30
paste input "Juno-1 (Keg - 1/2 bbl)"
click at [642, 316] on label "No" at bounding box center [649, 310] width 15 height 16
click at [648, 313] on input "No" at bounding box center [653, 307] width 10 height 10
click at [587, 360] on label "Yes" at bounding box center [592, 362] width 17 height 16
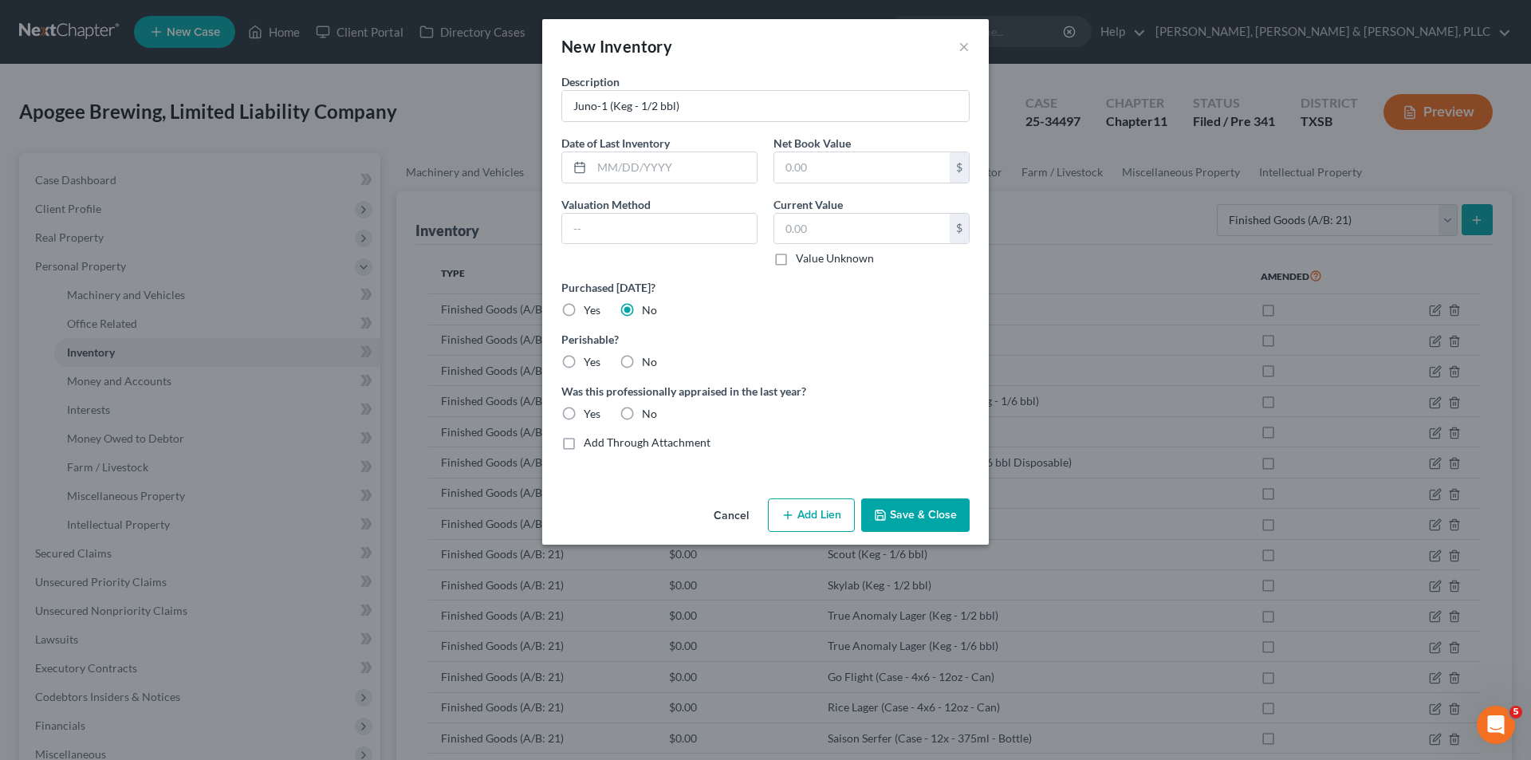
click at [590, 360] on input "Yes" at bounding box center [595, 359] width 10 height 10
click at [642, 415] on label "No" at bounding box center [649, 414] width 15 height 16
click at [648, 415] on input "No" at bounding box center [653, 411] width 10 height 10
click at [869, 505] on button "Save & Close" at bounding box center [915, 514] width 108 height 33
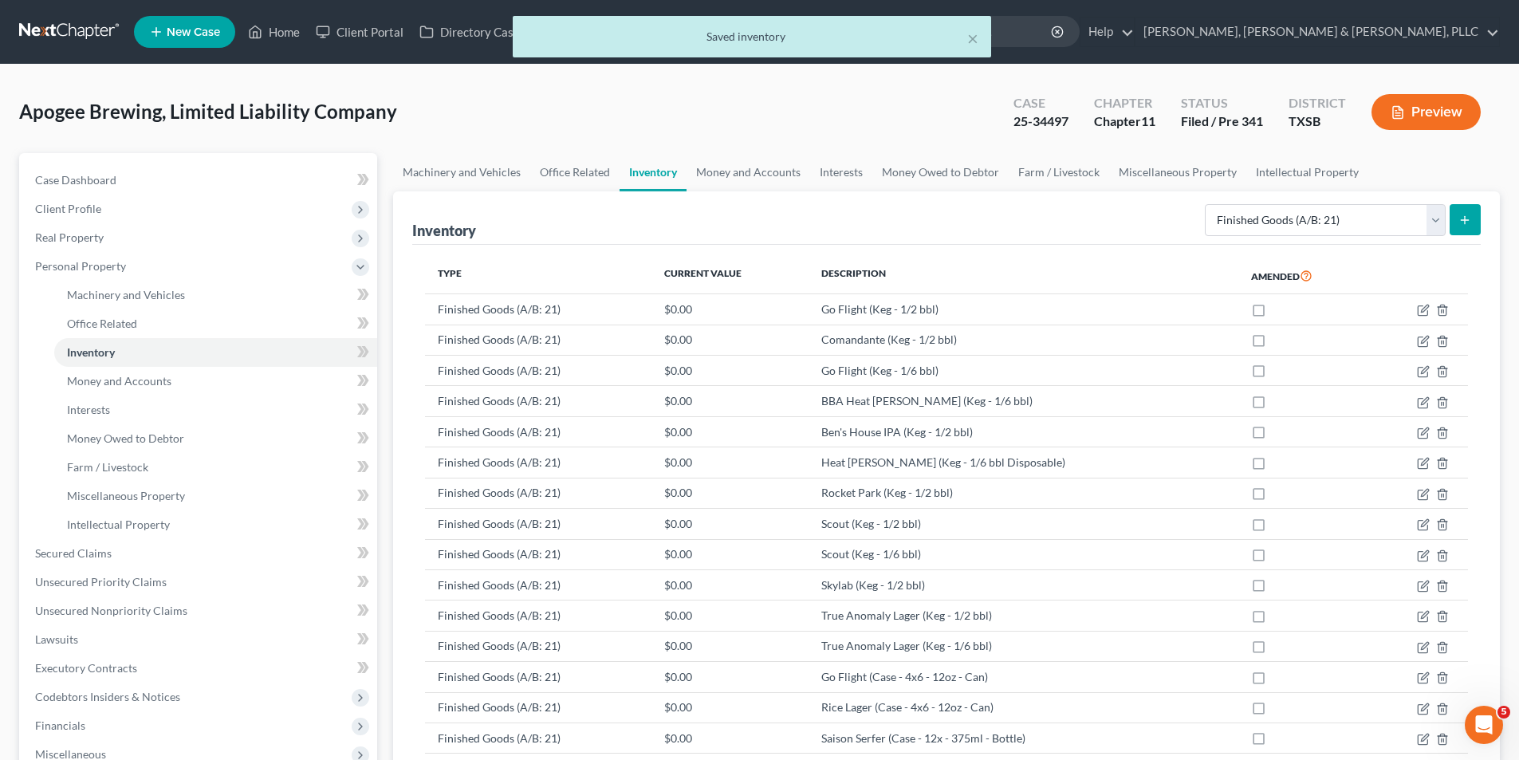
click at [1472, 219] on button "submit" at bounding box center [1464, 219] width 31 height 31
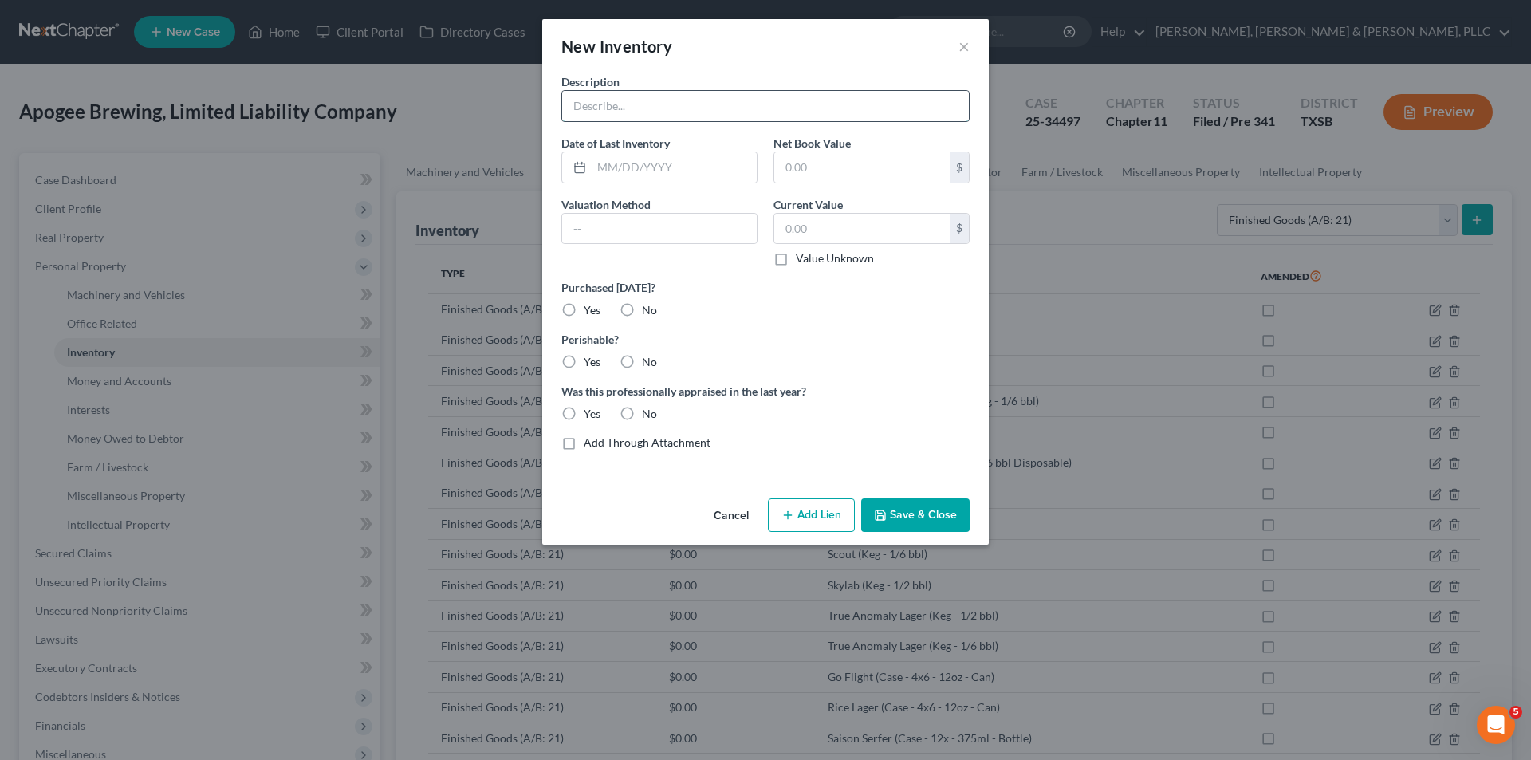
click at [859, 108] on input "text" at bounding box center [765, 106] width 407 height 30
paste input "Juno-1 (Keg - 1/6 bbl)"
click at [642, 309] on label "No" at bounding box center [649, 310] width 15 height 16
click at [648, 309] on input "No" at bounding box center [653, 307] width 10 height 10
click at [569, 346] on label "Perishable?" at bounding box center [765, 339] width 408 height 17
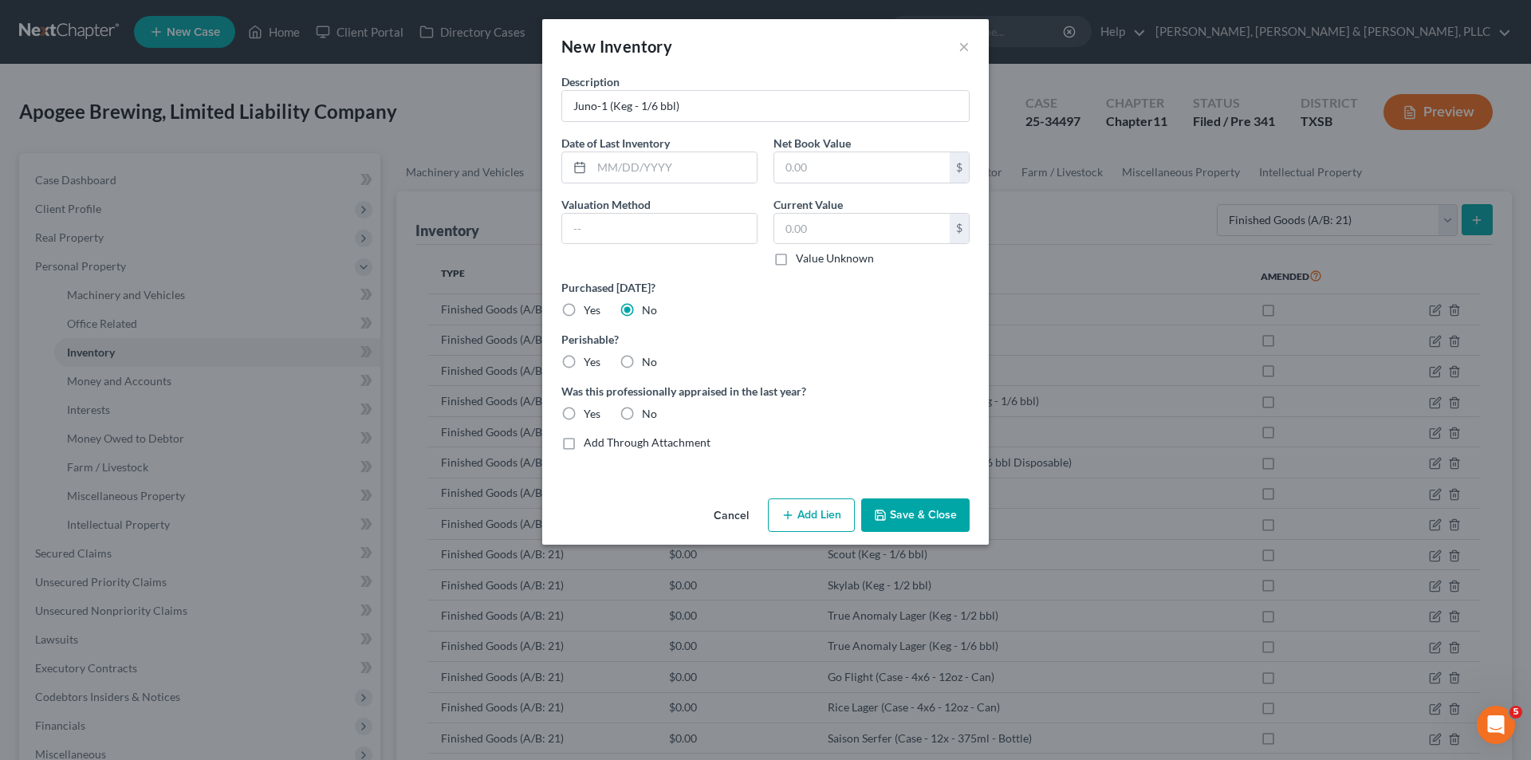
click at [584, 356] on label "Yes" at bounding box center [592, 362] width 17 height 16
click at [590, 356] on input "Yes" at bounding box center [595, 359] width 10 height 10
click at [642, 411] on label "No" at bounding box center [649, 414] width 15 height 16
click at [648, 411] on input "No" at bounding box center [653, 411] width 10 height 10
click at [894, 495] on div "Cancel Add Lien Add Lease Add Exemption Save & Close" at bounding box center [765, 518] width 446 height 53
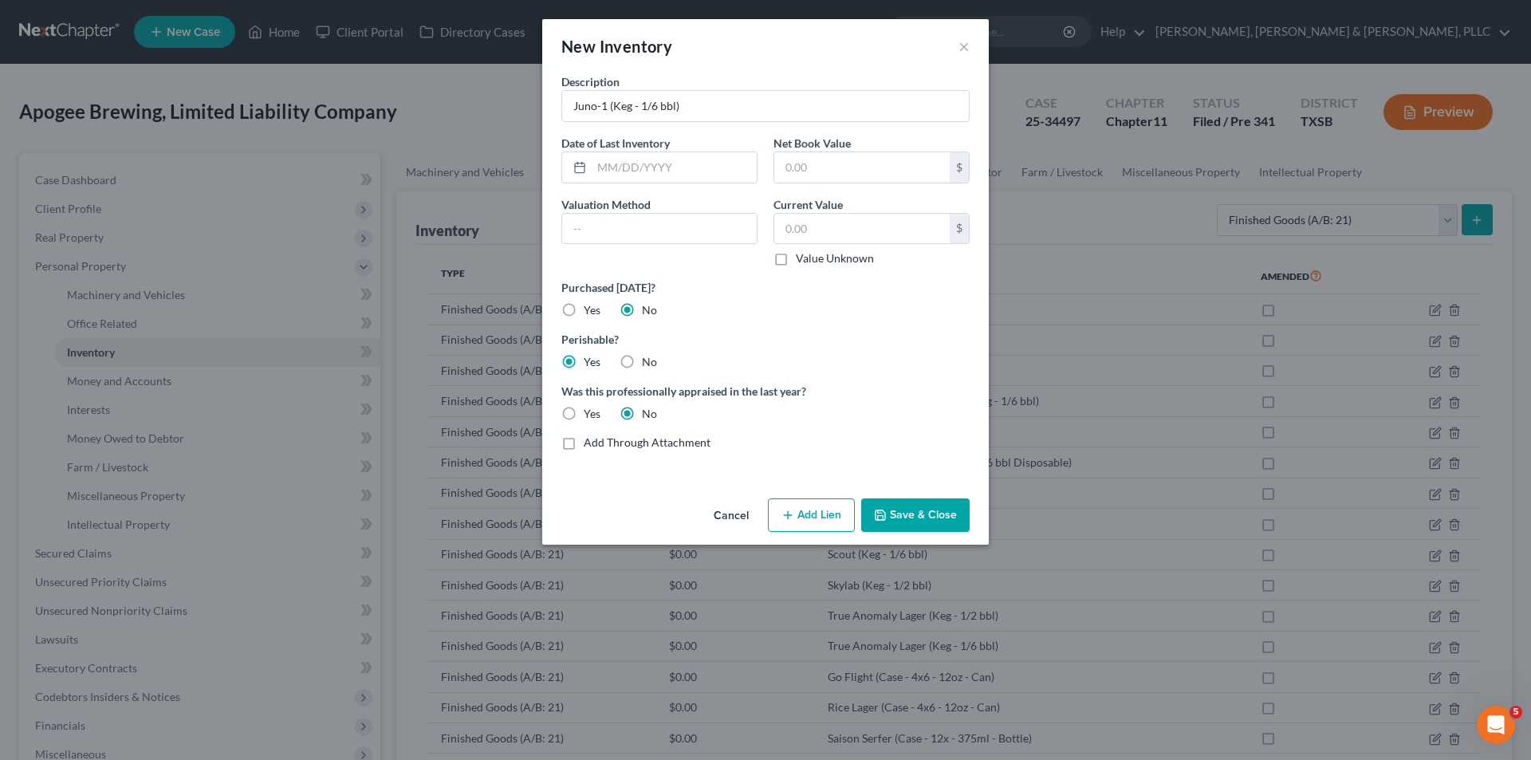
click at [897, 504] on button "Save & Close" at bounding box center [915, 514] width 108 height 33
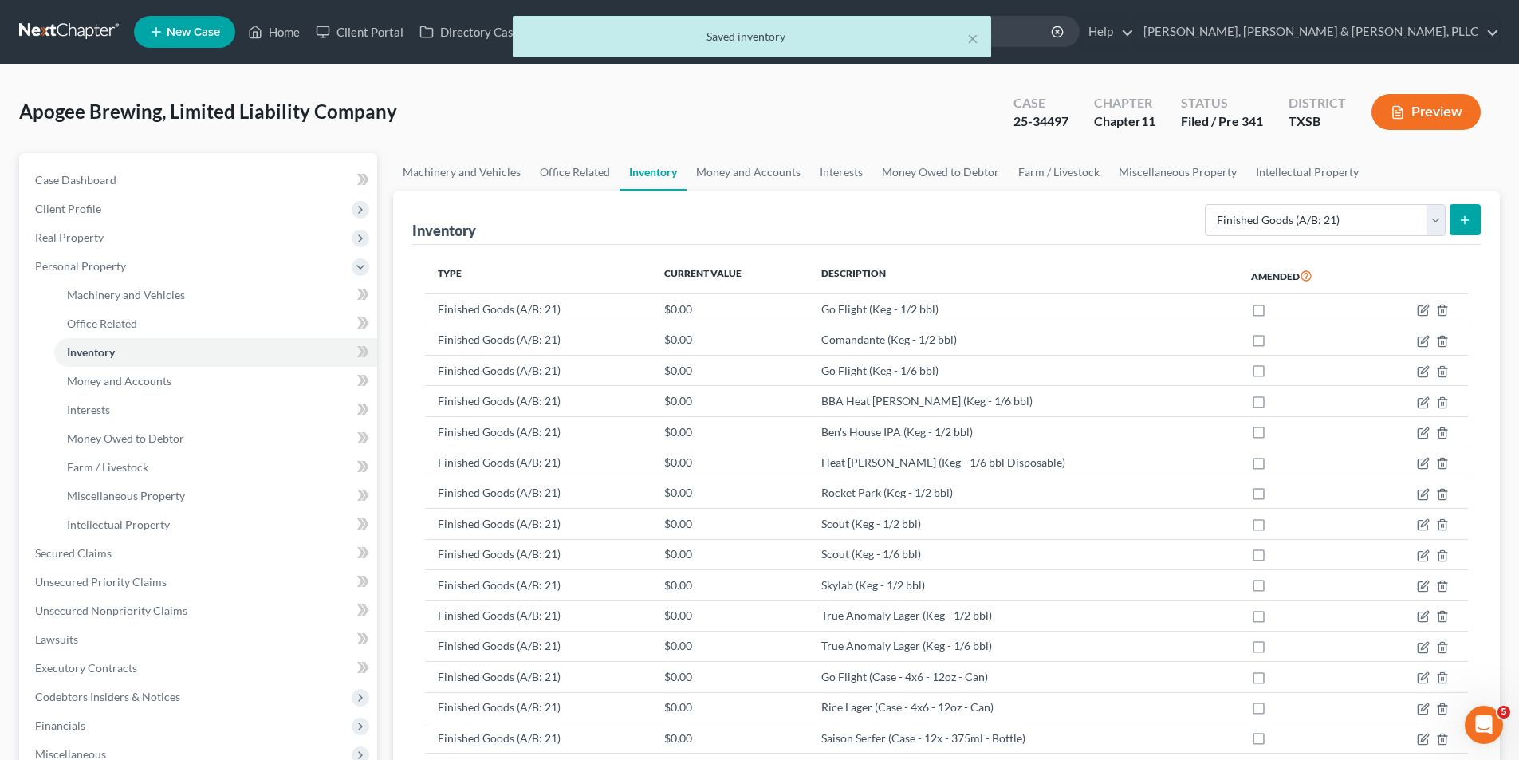
click at [1460, 214] on icon "submit" at bounding box center [1464, 220] width 13 height 13
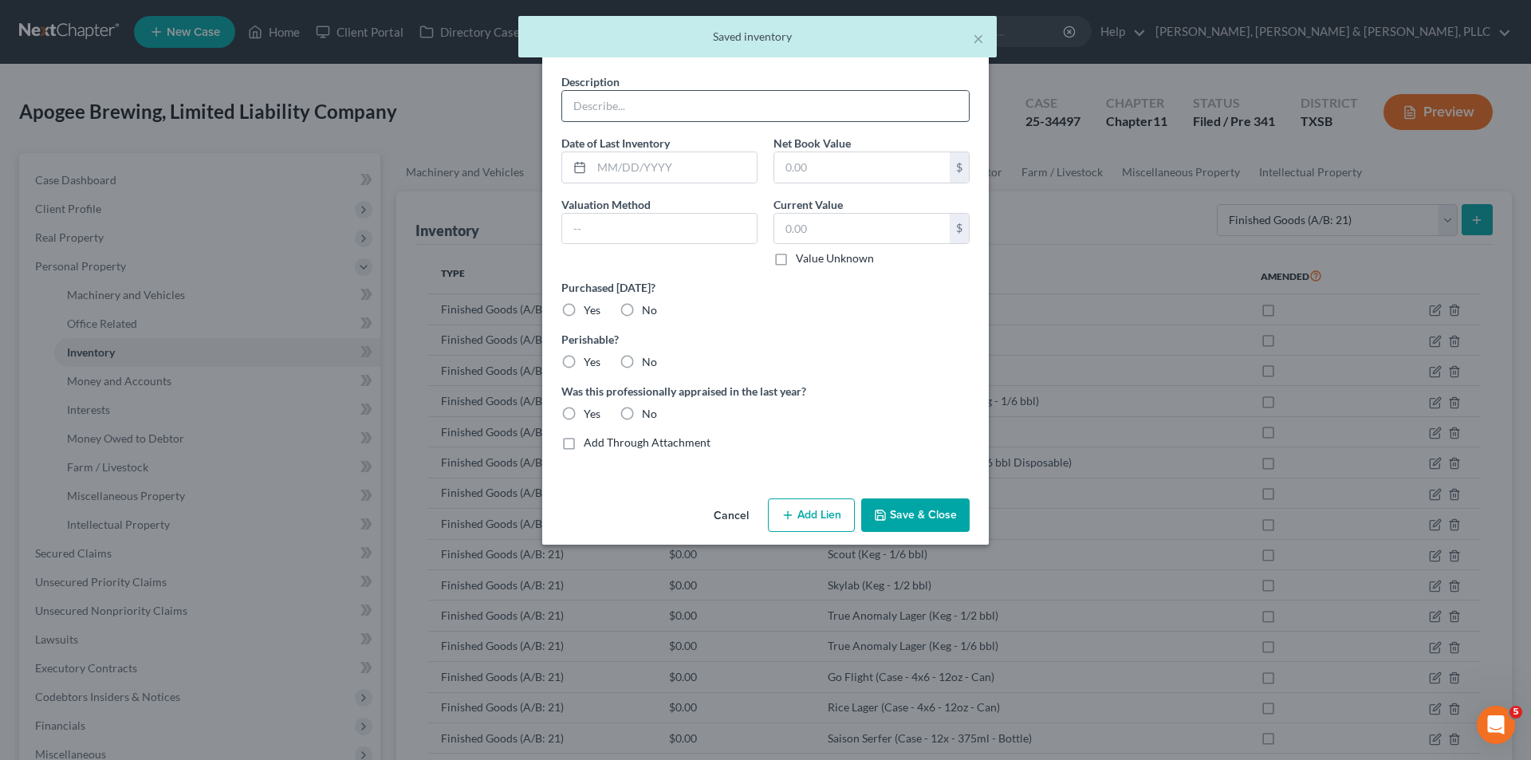
click at [773, 95] on input "text" at bounding box center [765, 106] width 407 height 30
paste input "Light the Lamp (Keg - 1/2 bbl)"
click at [642, 316] on label "No" at bounding box center [649, 310] width 15 height 16
click at [648, 313] on input "No" at bounding box center [653, 307] width 10 height 10
drag, startPoint x: 574, startPoint y: 365, endPoint x: 629, endPoint y: 392, distance: 61.3
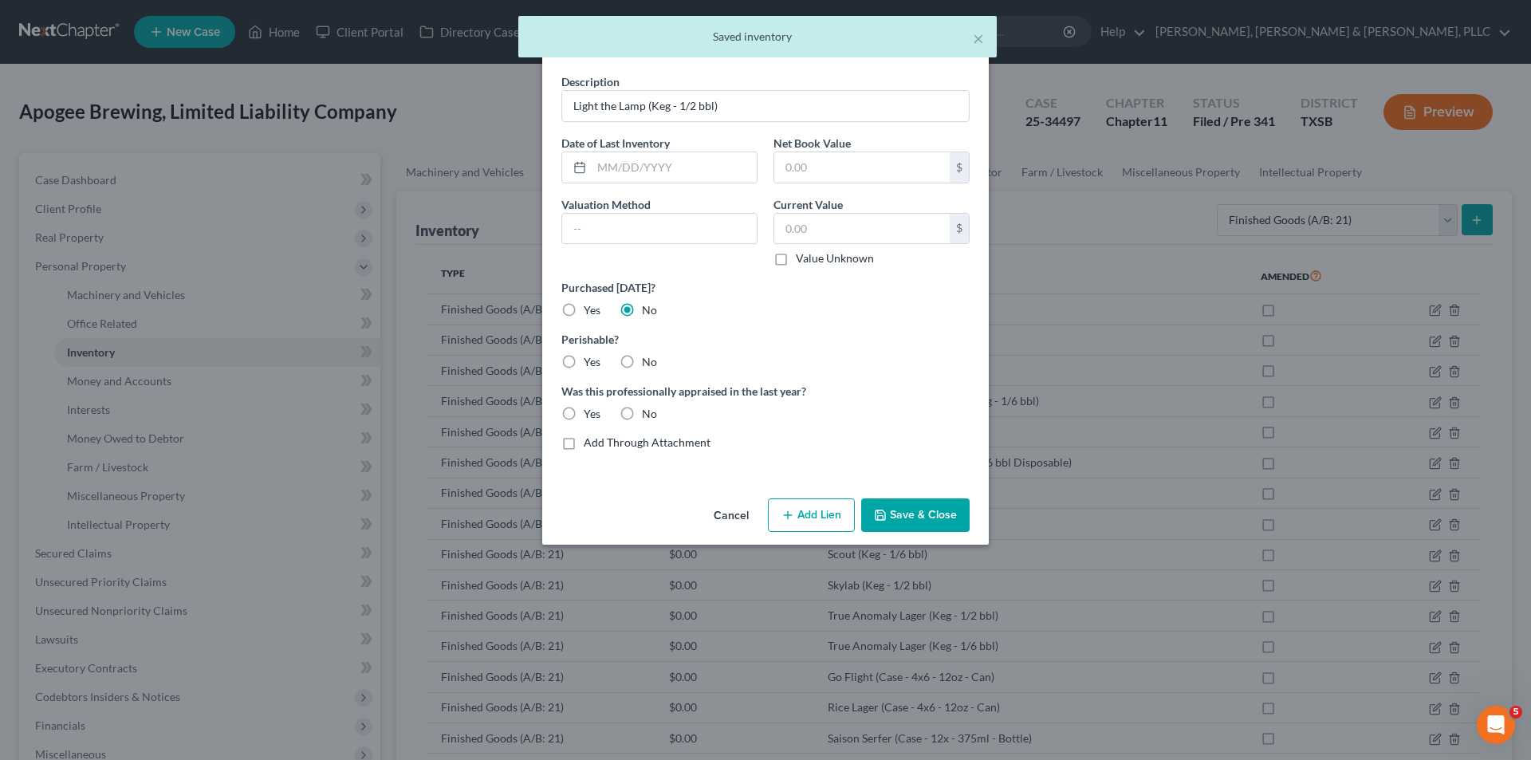
click at [584, 366] on label "Yes" at bounding box center [592, 362] width 17 height 16
click at [590, 364] on input "Yes" at bounding box center [595, 359] width 10 height 10
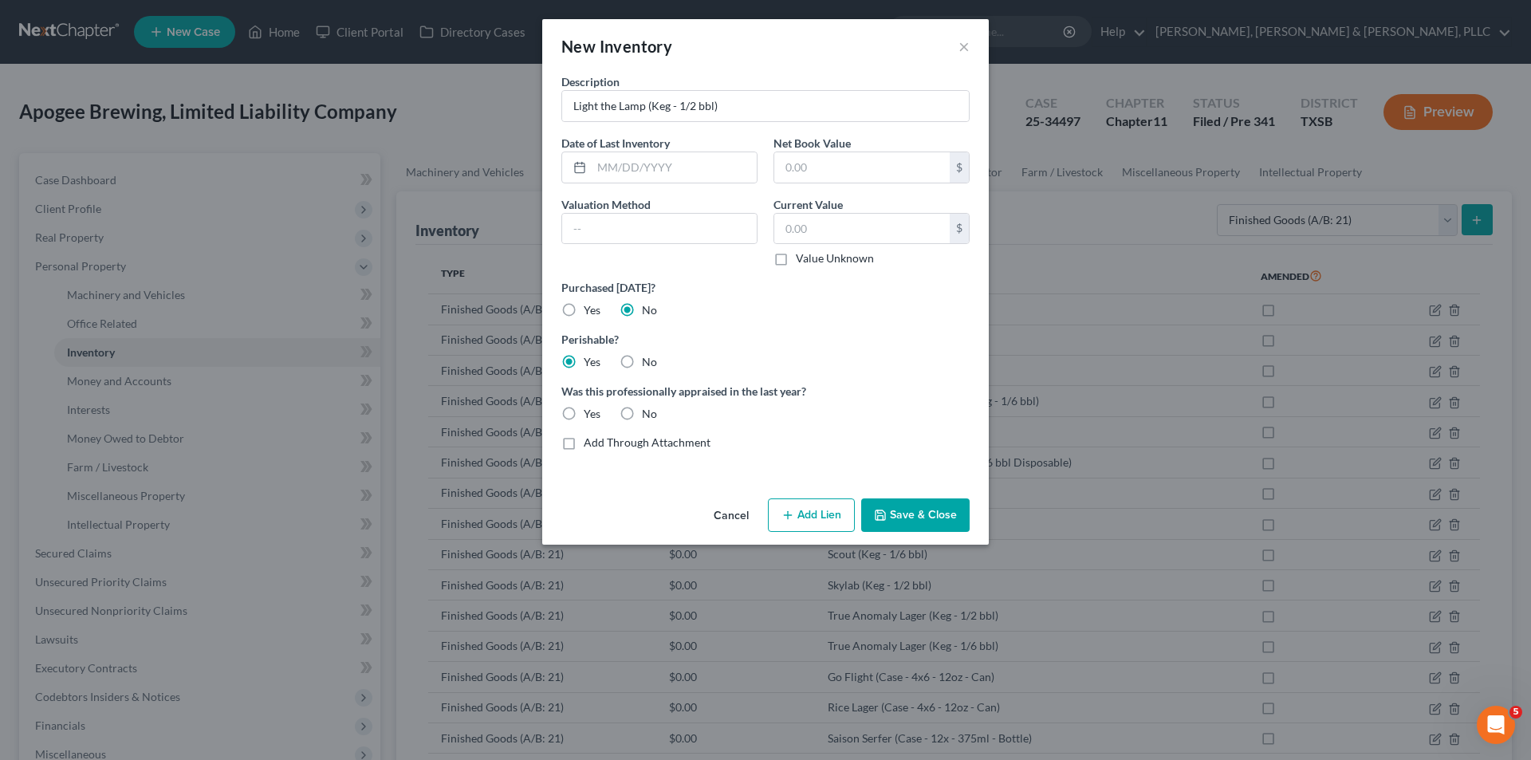
drag, startPoint x: 627, startPoint y: 407, endPoint x: 790, endPoint y: 461, distance: 172.2
click at [642, 407] on label "No" at bounding box center [649, 414] width 15 height 16
click at [648, 407] on input "No" at bounding box center [653, 411] width 10 height 10
click at [928, 511] on button "Save & Close" at bounding box center [915, 514] width 108 height 33
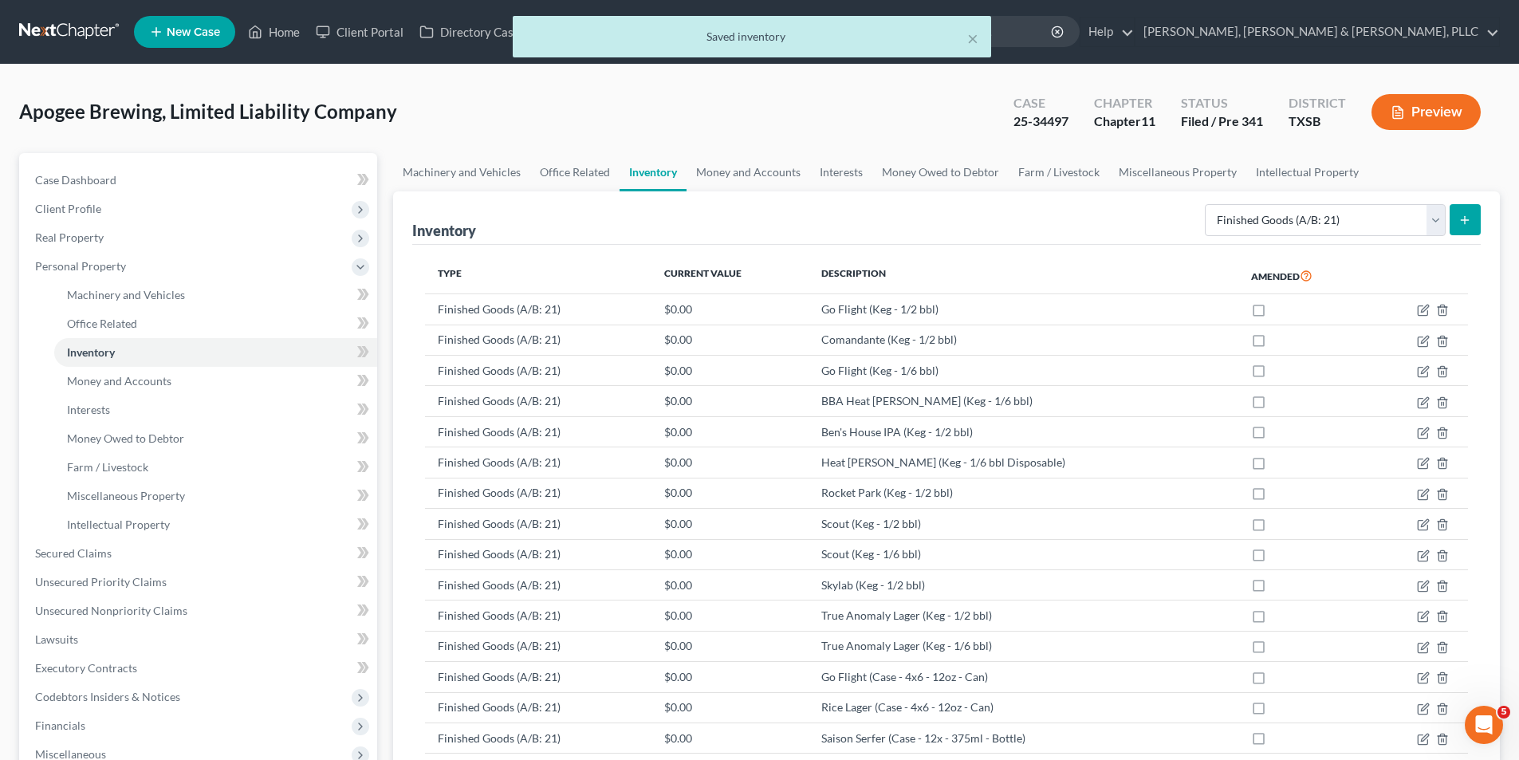
drag, startPoint x: 1471, startPoint y: 191, endPoint x: 1474, endPoint y: 215, distance: 24.9
click at [1471, 191] on div "Inventory Select Inventory Type Finished Goods (A/B: 21) Other Inventory or Sup…" at bounding box center [946, 217] width 1068 height 53
click at [1474, 215] on button "submit" at bounding box center [1464, 219] width 31 height 31
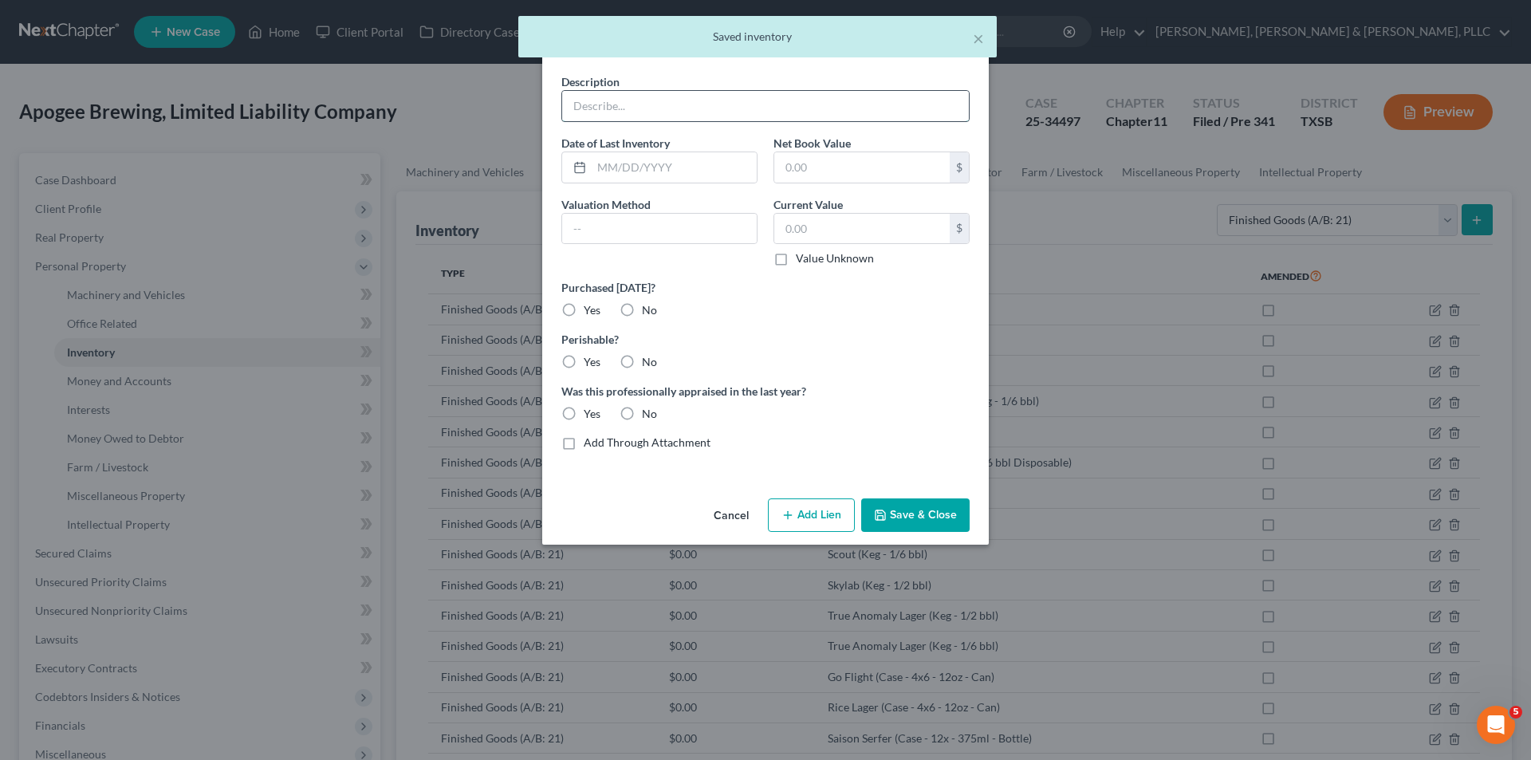
click at [716, 107] on input "text" at bounding box center [765, 106] width 407 height 30
paste input "Light the Lamp (Keg - 1/6 bbl)"
click at [642, 316] on label "No" at bounding box center [649, 310] width 15 height 16
click at [648, 313] on input "No" at bounding box center [653, 307] width 10 height 10
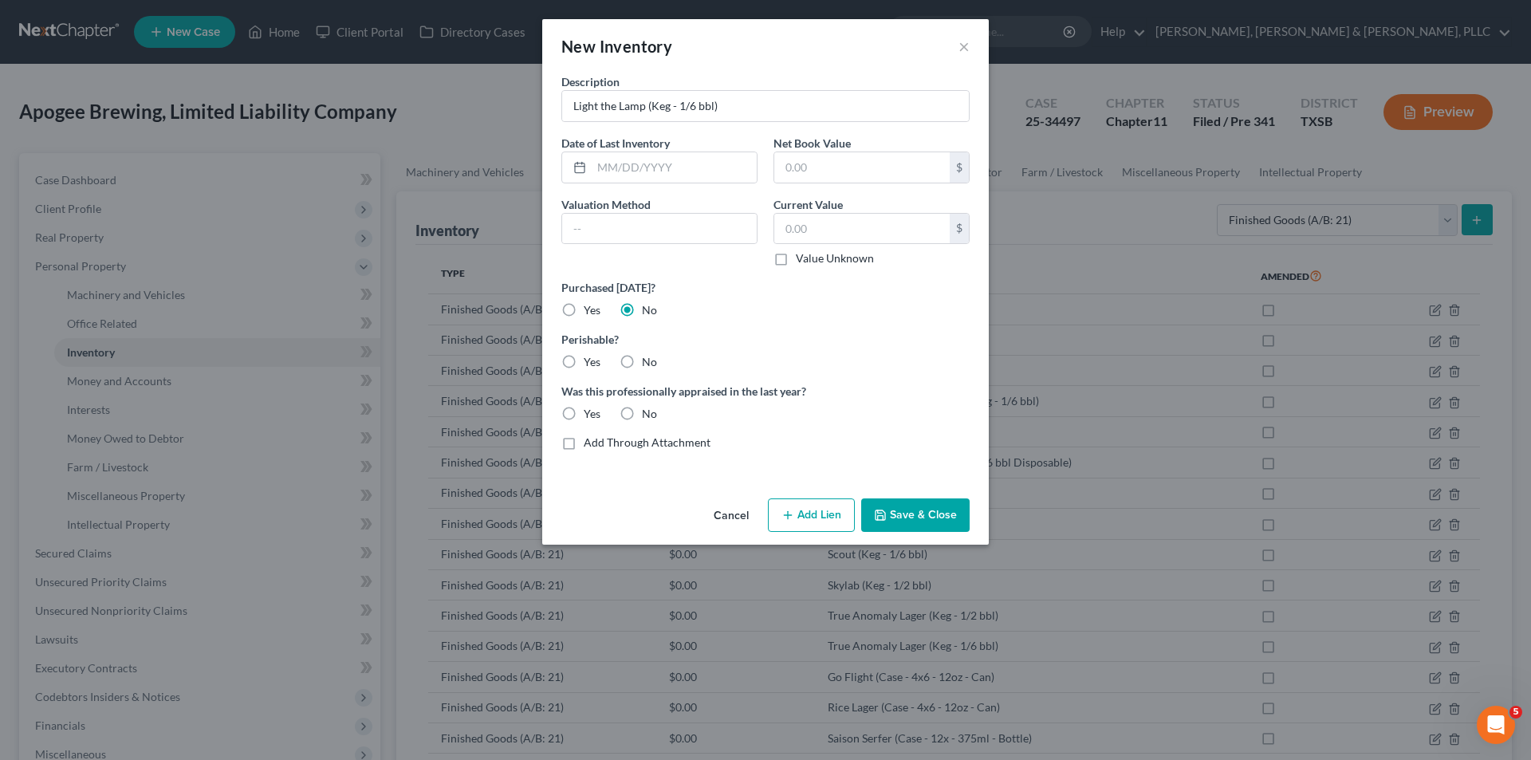
click at [584, 366] on label "Yes" at bounding box center [592, 362] width 17 height 16
click at [590, 364] on input "Yes" at bounding box center [595, 359] width 10 height 10
click at [642, 406] on label "No" at bounding box center [649, 414] width 15 height 16
click at [648, 406] on input "No" at bounding box center [653, 411] width 10 height 10
click at [898, 503] on button "Save & Close" at bounding box center [915, 514] width 108 height 33
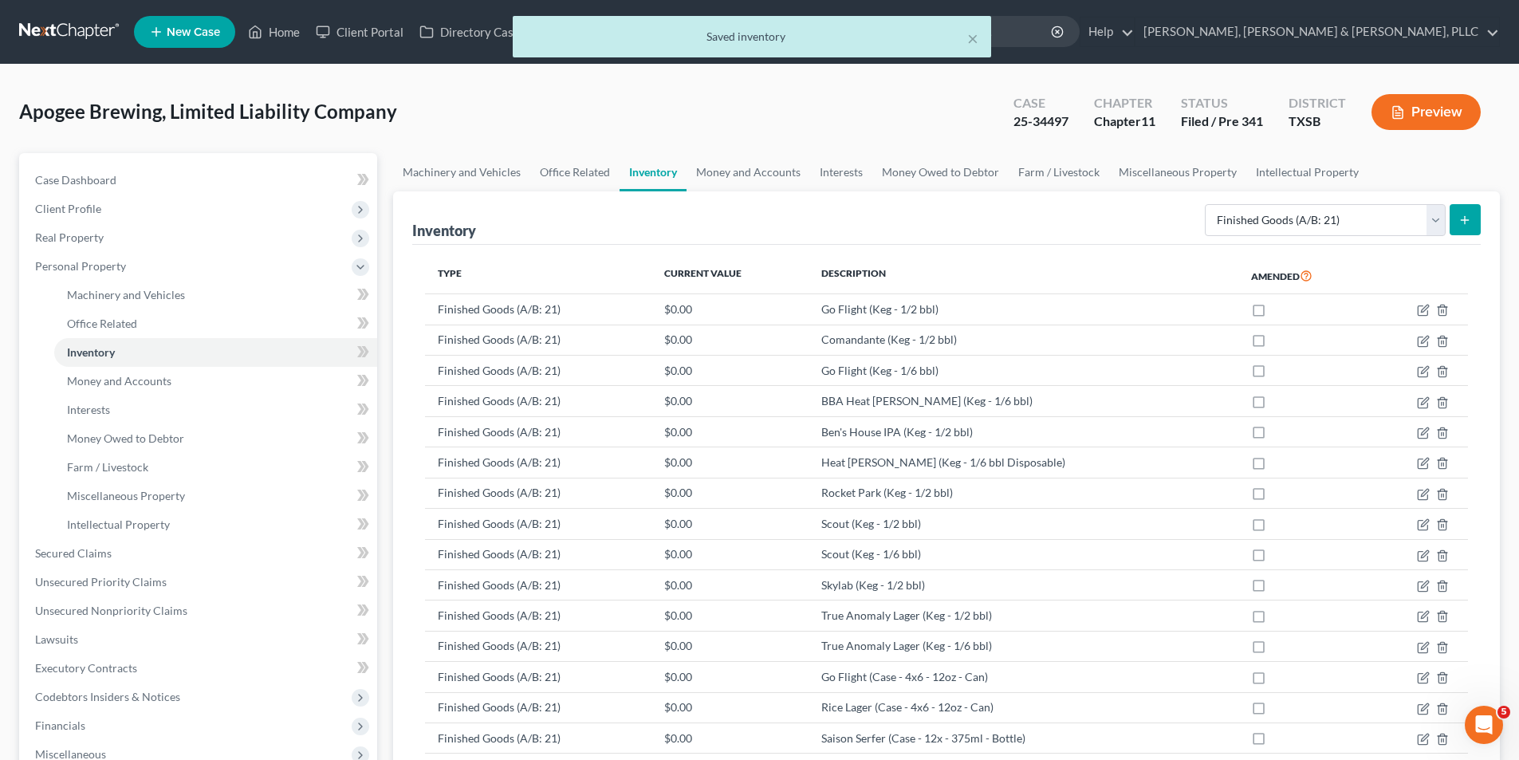
click at [1451, 214] on button "submit" at bounding box center [1464, 219] width 31 height 31
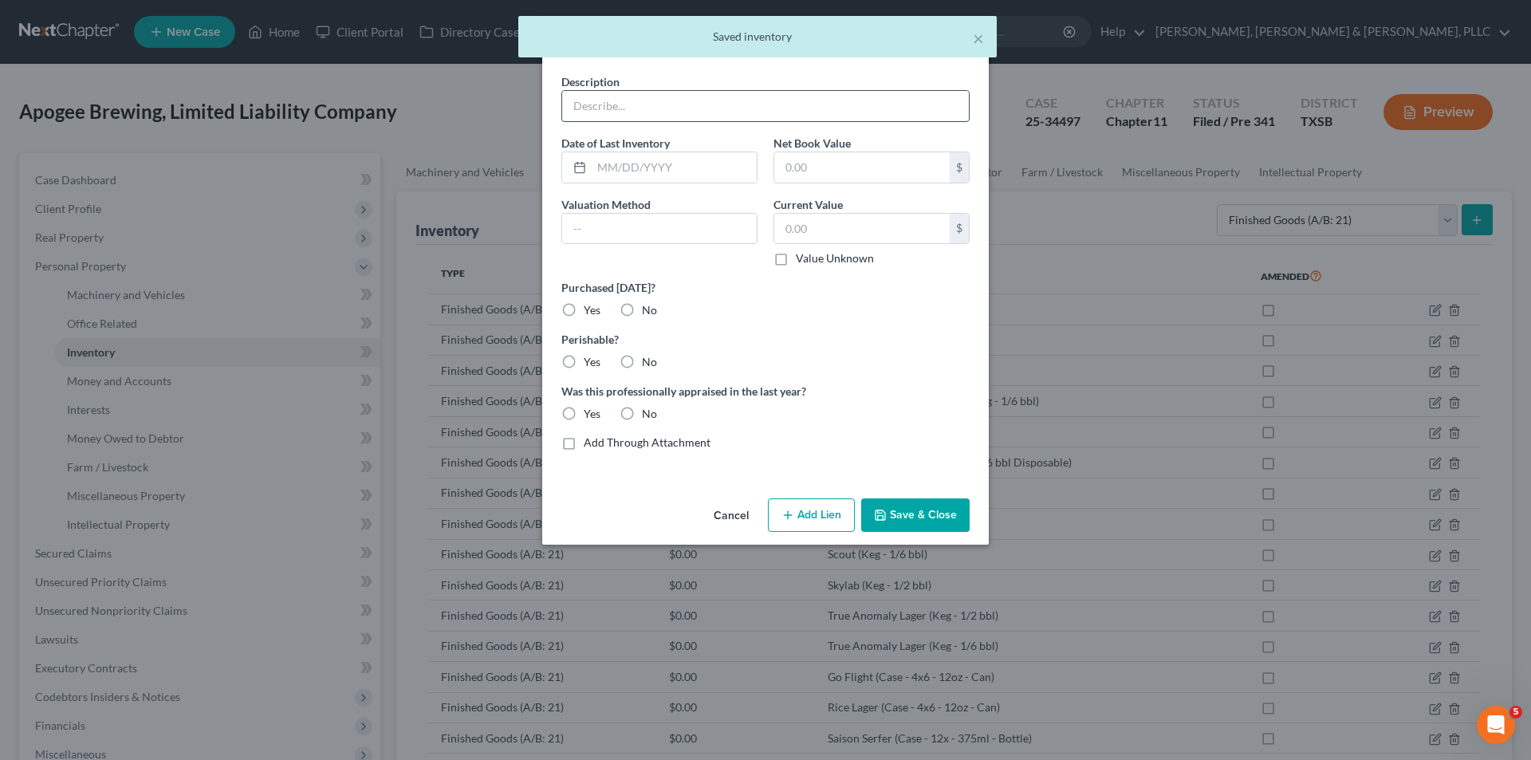
click at [833, 112] on input "text" at bounding box center [765, 106] width 407 height 30
paste input "Lily (Keg - 1/2 bbl)"
click at [642, 313] on label "No" at bounding box center [649, 310] width 15 height 16
click at [648, 313] on input "No" at bounding box center [653, 307] width 10 height 10
click at [586, 372] on div "Description Lily (Keg - 1/2 bbl) Date of Last Inventory Net Book Value $ Valuat…" at bounding box center [765, 268] width 424 height 390
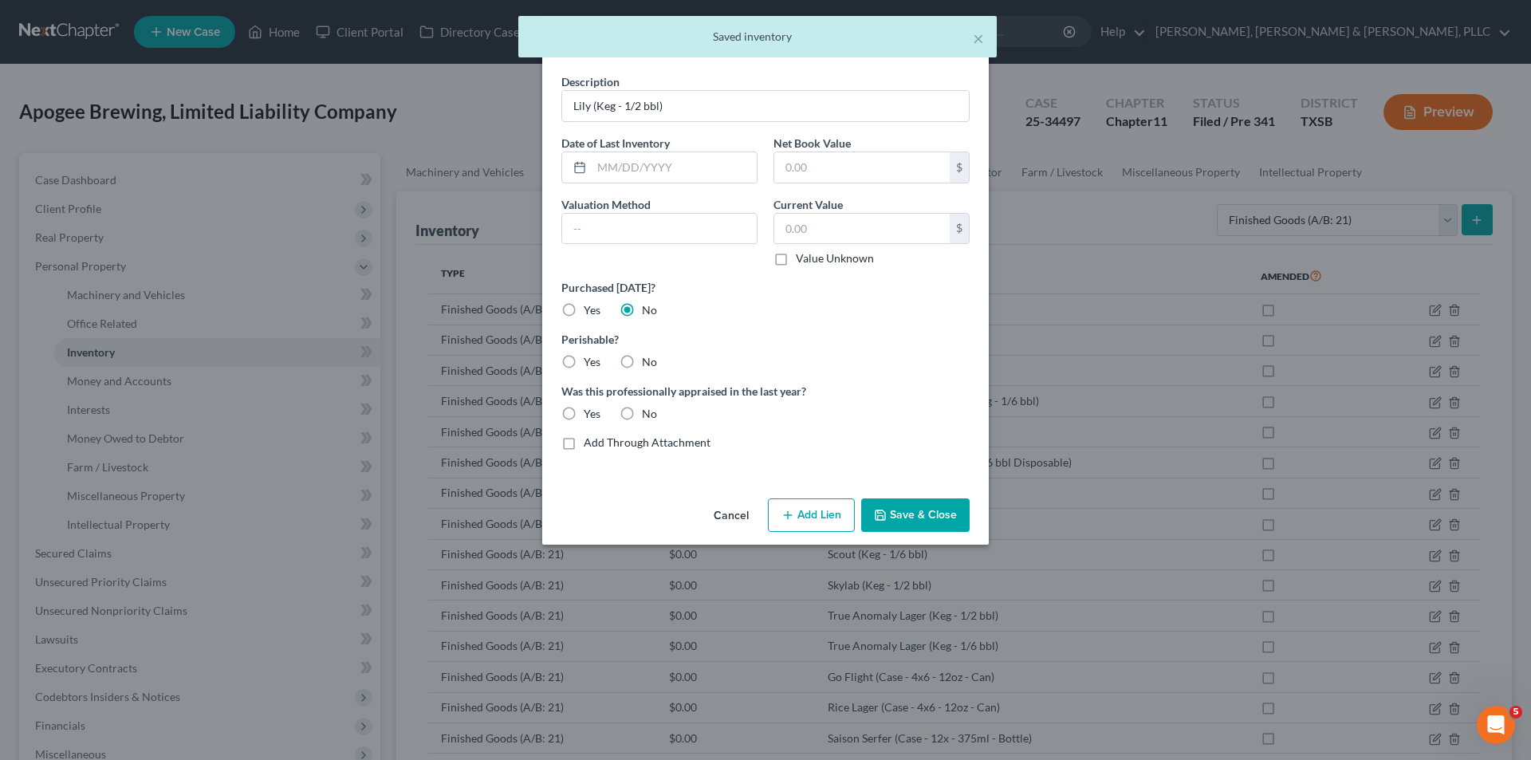
click at [586, 364] on label "Yes" at bounding box center [592, 362] width 17 height 16
click at [590, 364] on input "Yes" at bounding box center [595, 359] width 10 height 10
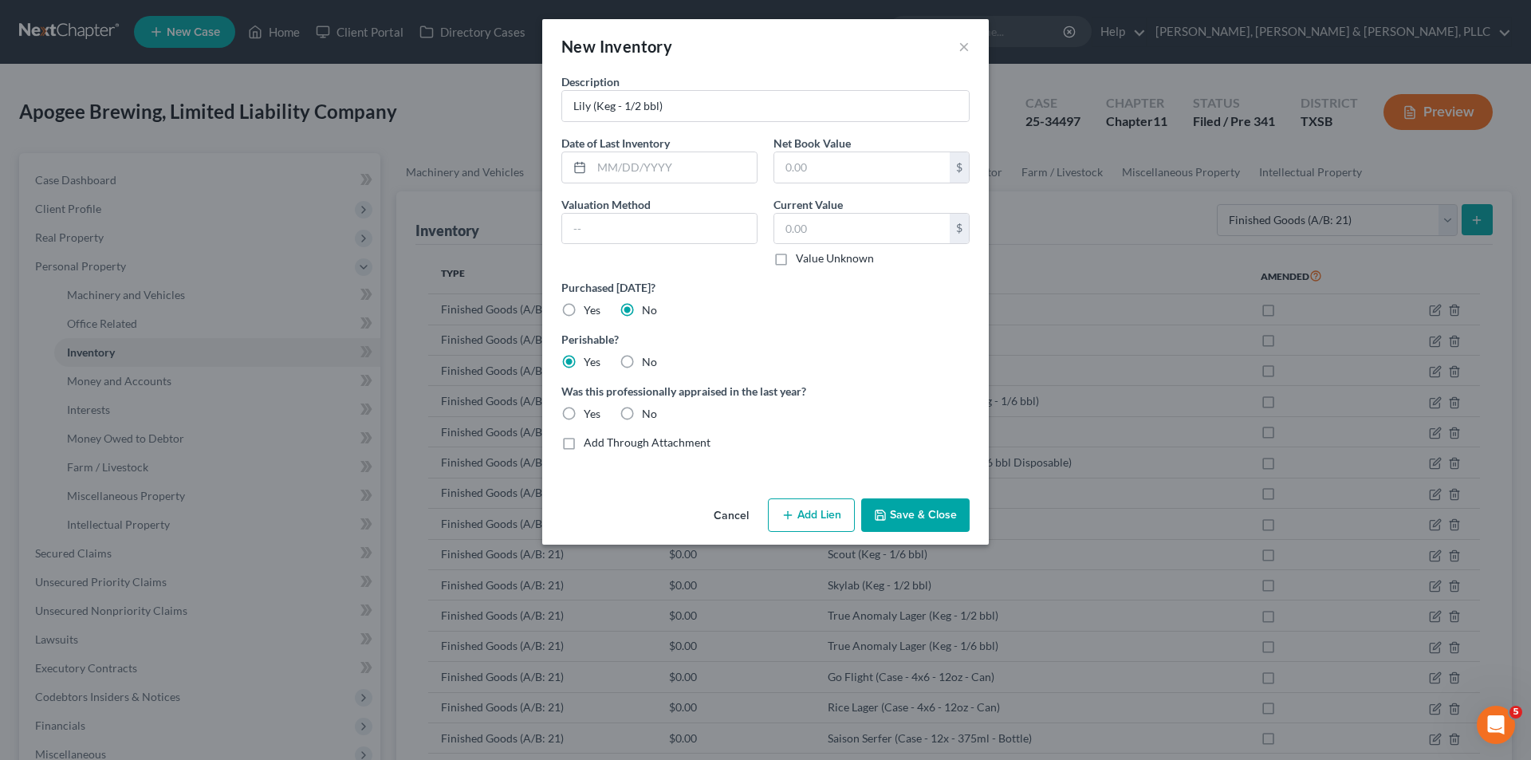
click at [642, 411] on label "No" at bounding box center [649, 414] width 15 height 16
click at [648, 411] on input "No" at bounding box center [653, 411] width 10 height 10
click at [915, 517] on button "Save & Close" at bounding box center [915, 514] width 108 height 33
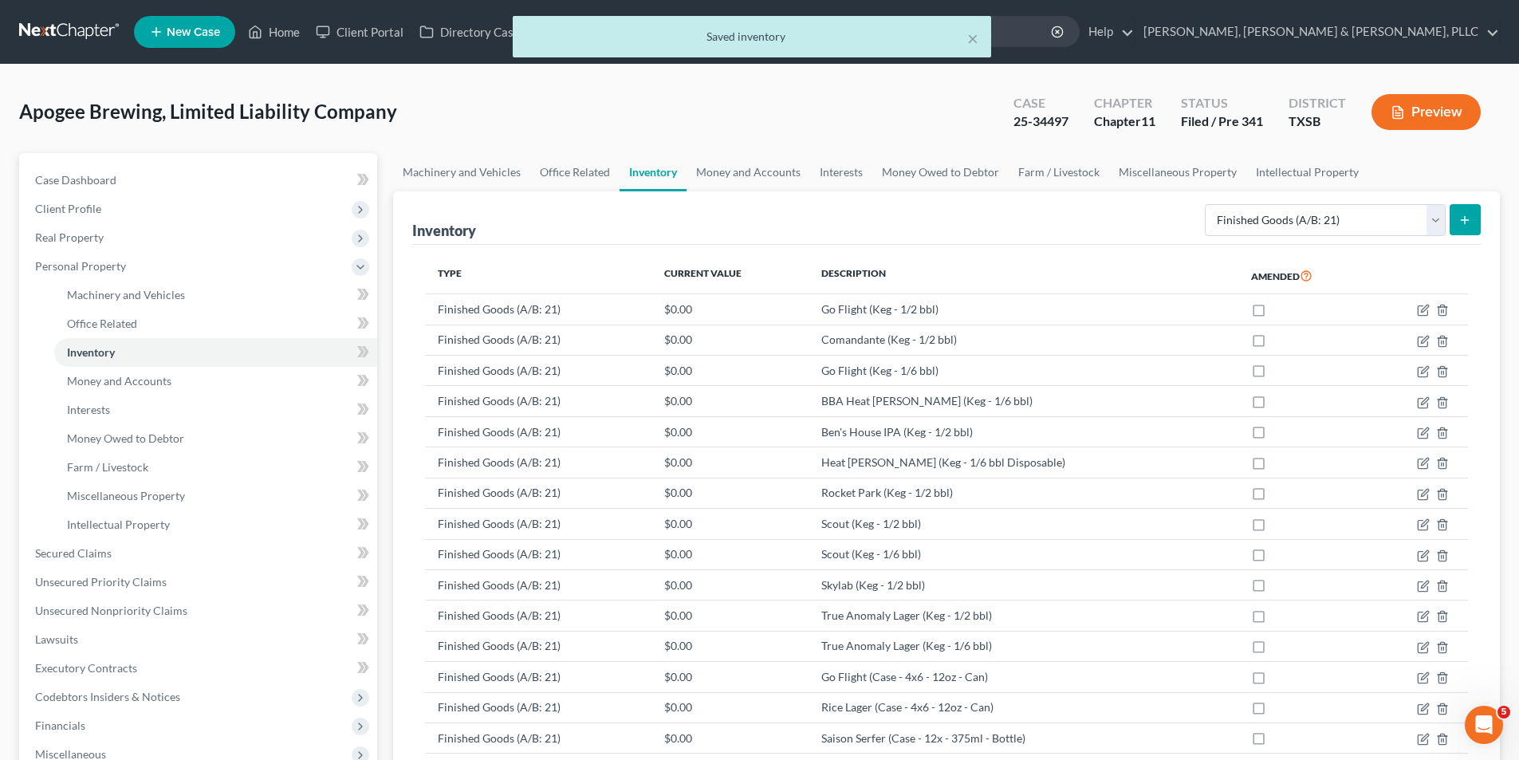
click at [1476, 213] on button "submit" at bounding box center [1464, 219] width 31 height 31
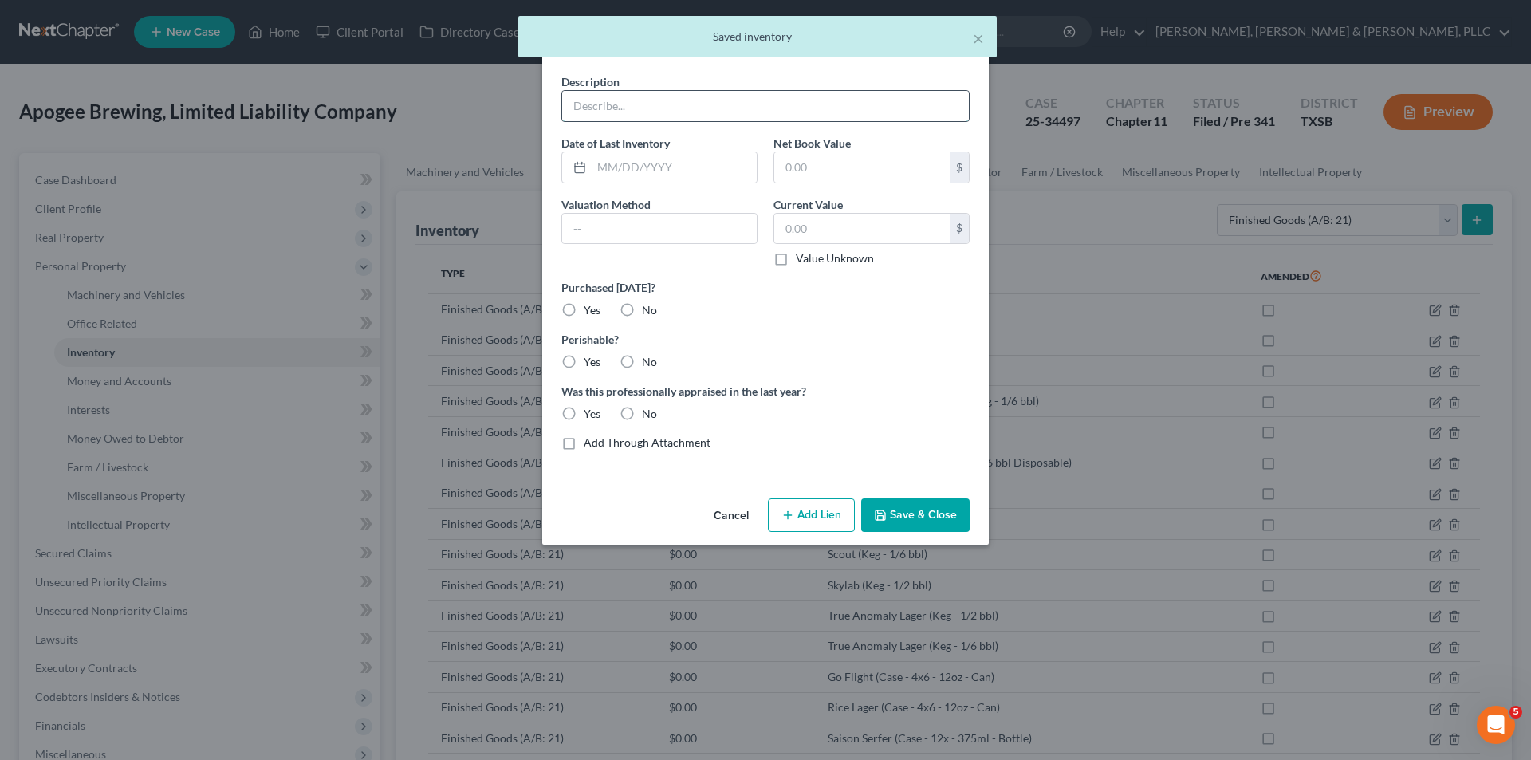
click at [771, 117] on input "text" at bounding box center [765, 106] width 407 height 30
paste input "Lily (Keg - 1/6 bbl)"
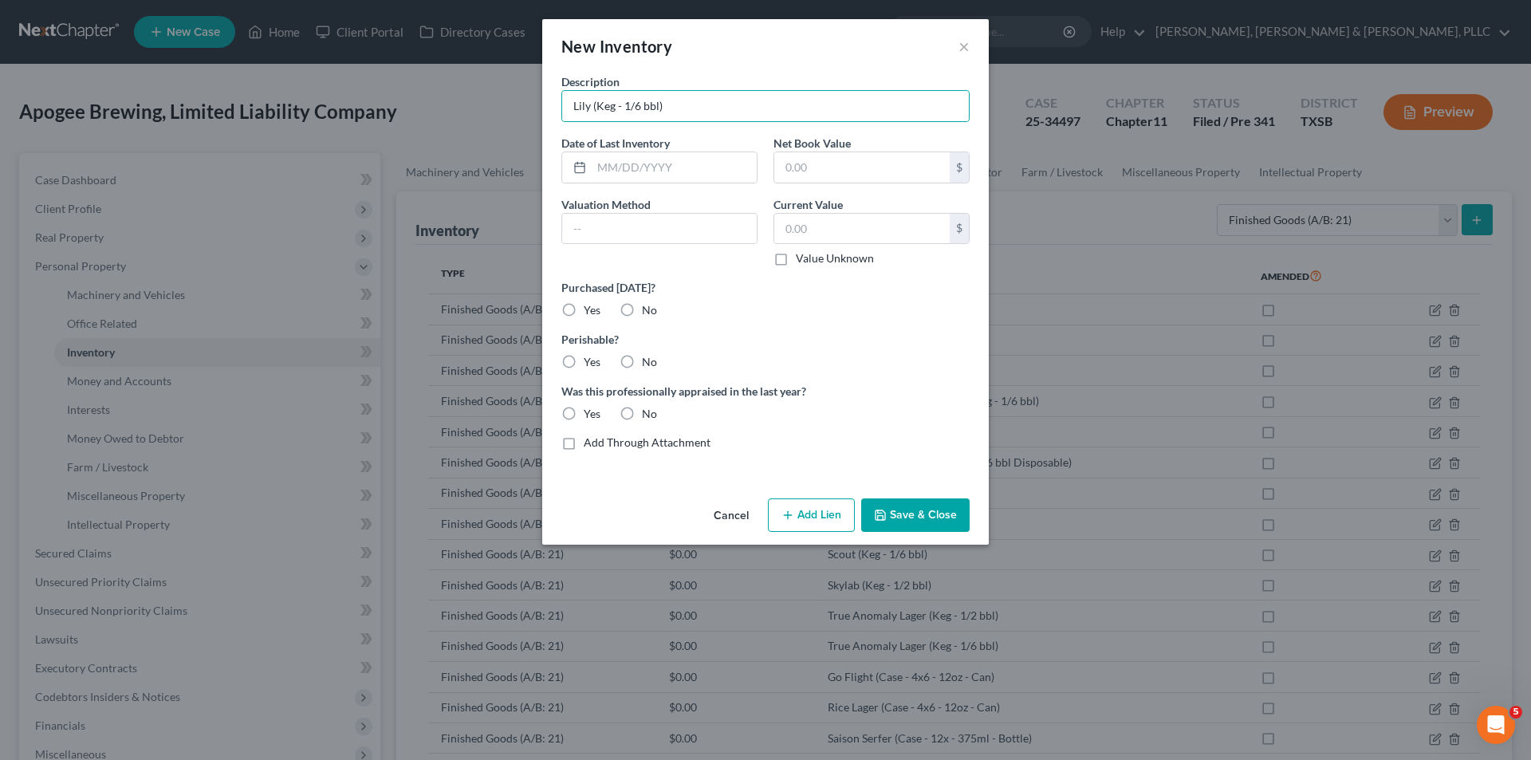
click at [642, 311] on label "No" at bounding box center [649, 310] width 15 height 16
click at [648, 311] on input "No" at bounding box center [653, 307] width 10 height 10
click at [584, 378] on div "Description Lily (Keg - 1/6 bbl) Date of Last Inventory Net Book Value $ Valuat…" at bounding box center [765, 268] width 424 height 390
click at [584, 364] on label "Yes" at bounding box center [592, 362] width 17 height 16
click at [590, 364] on input "Yes" at bounding box center [595, 359] width 10 height 10
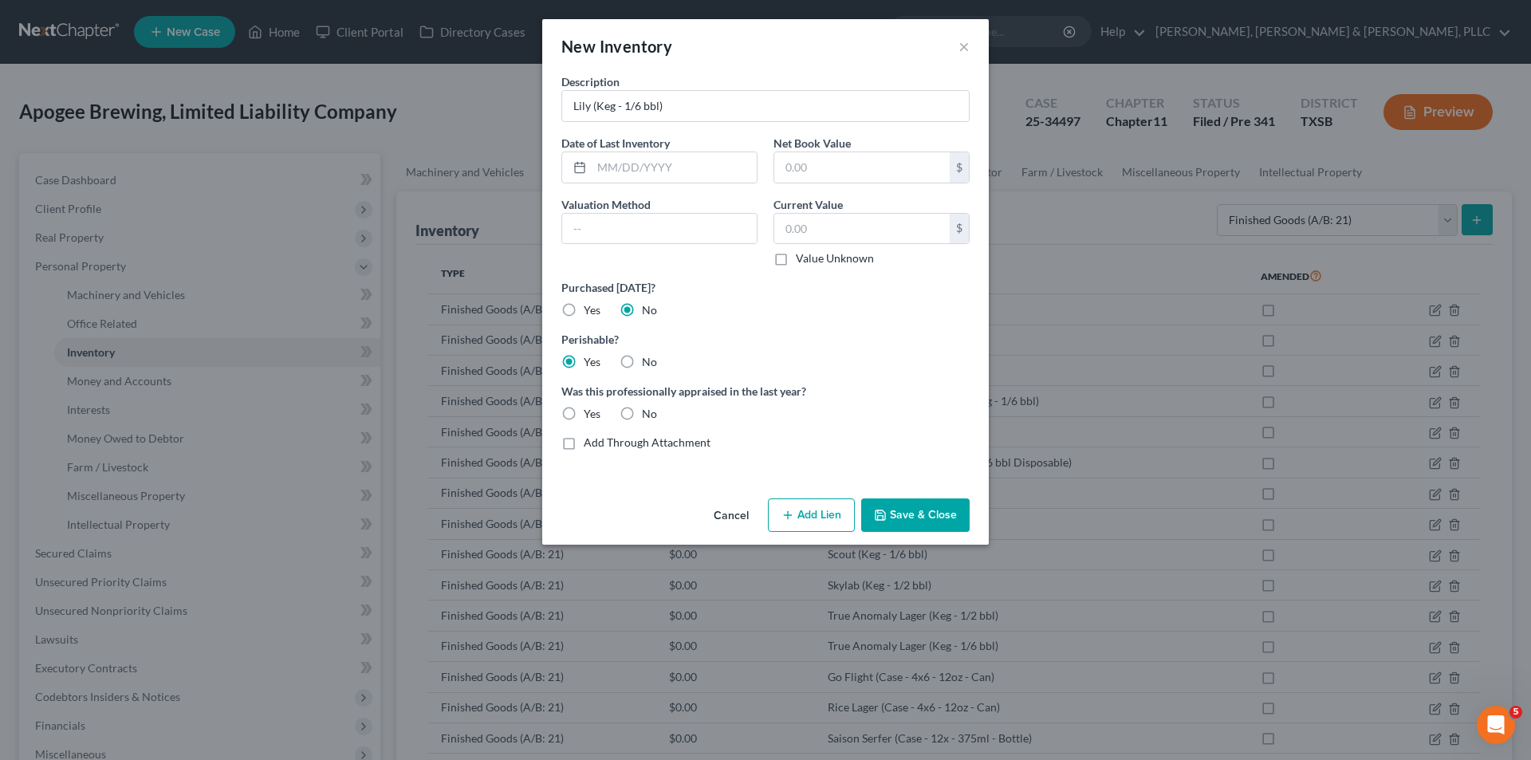
click at [642, 410] on label "No" at bounding box center [649, 414] width 15 height 16
click at [648, 410] on input "No" at bounding box center [653, 411] width 10 height 10
click at [891, 504] on button "Save & Close" at bounding box center [915, 514] width 108 height 33
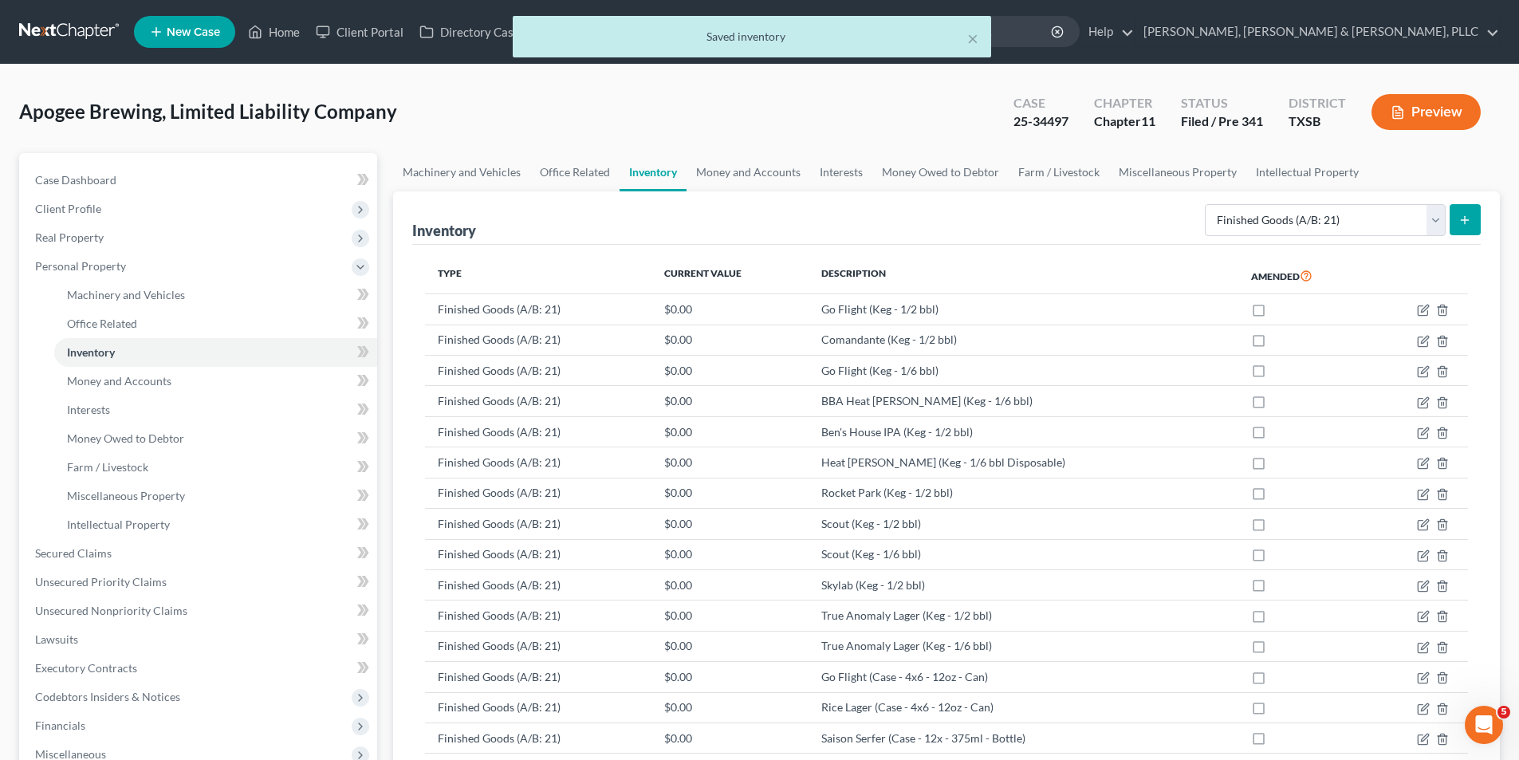
click at [1453, 214] on button "submit" at bounding box center [1464, 219] width 31 height 31
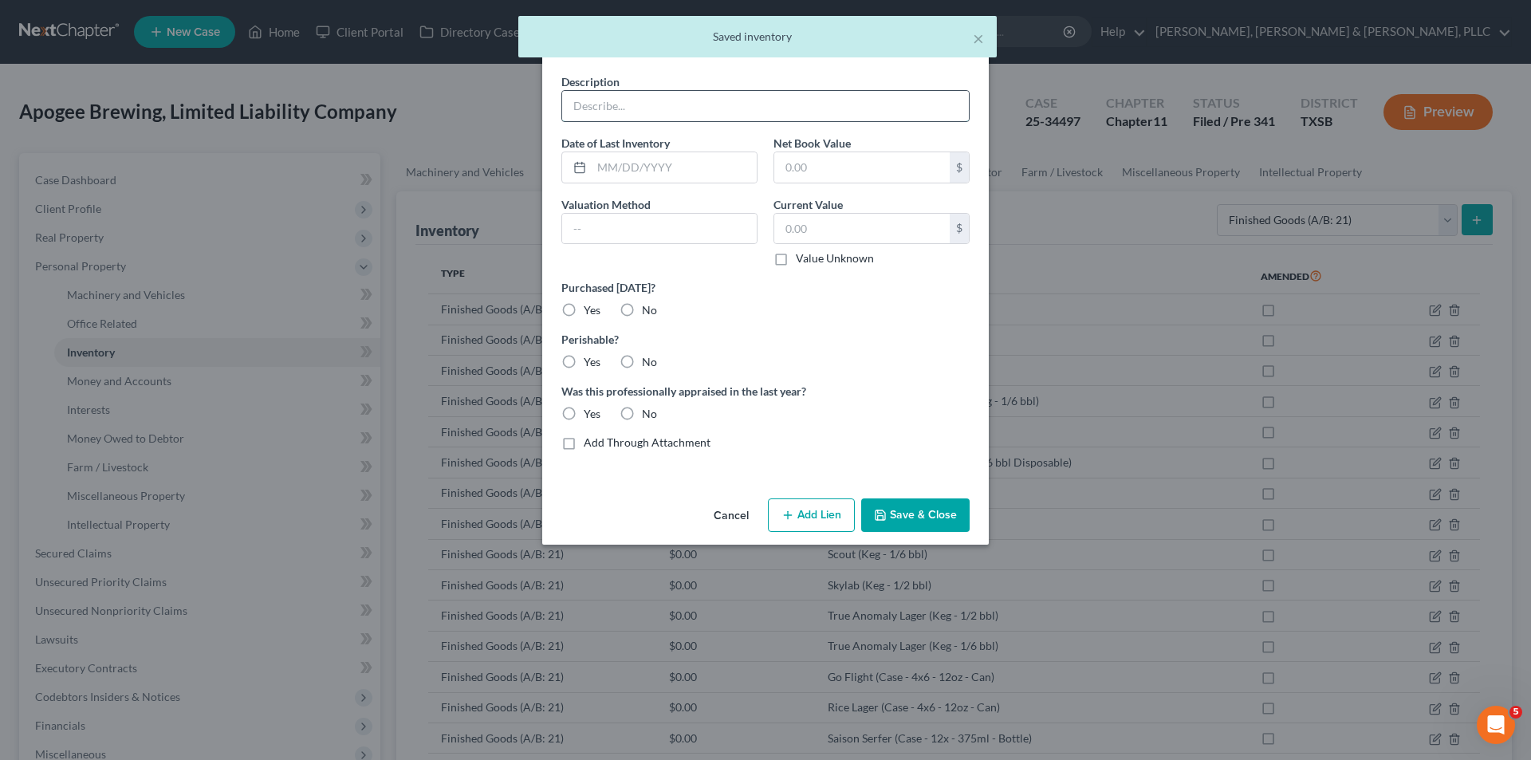
drag, startPoint x: 668, startPoint y: 112, endPoint x: 659, endPoint y: 121, distance: 13.5
click at [668, 112] on input "text" at bounding box center [765, 106] width 407 height 30
paste input "[PERSON_NAME] (Keg - 1/6 bbl)"
click at [642, 310] on label "No" at bounding box center [649, 310] width 15 height 16
click at [648, 310] on input "No" at bounding box center [653, 307] width 10 height 10
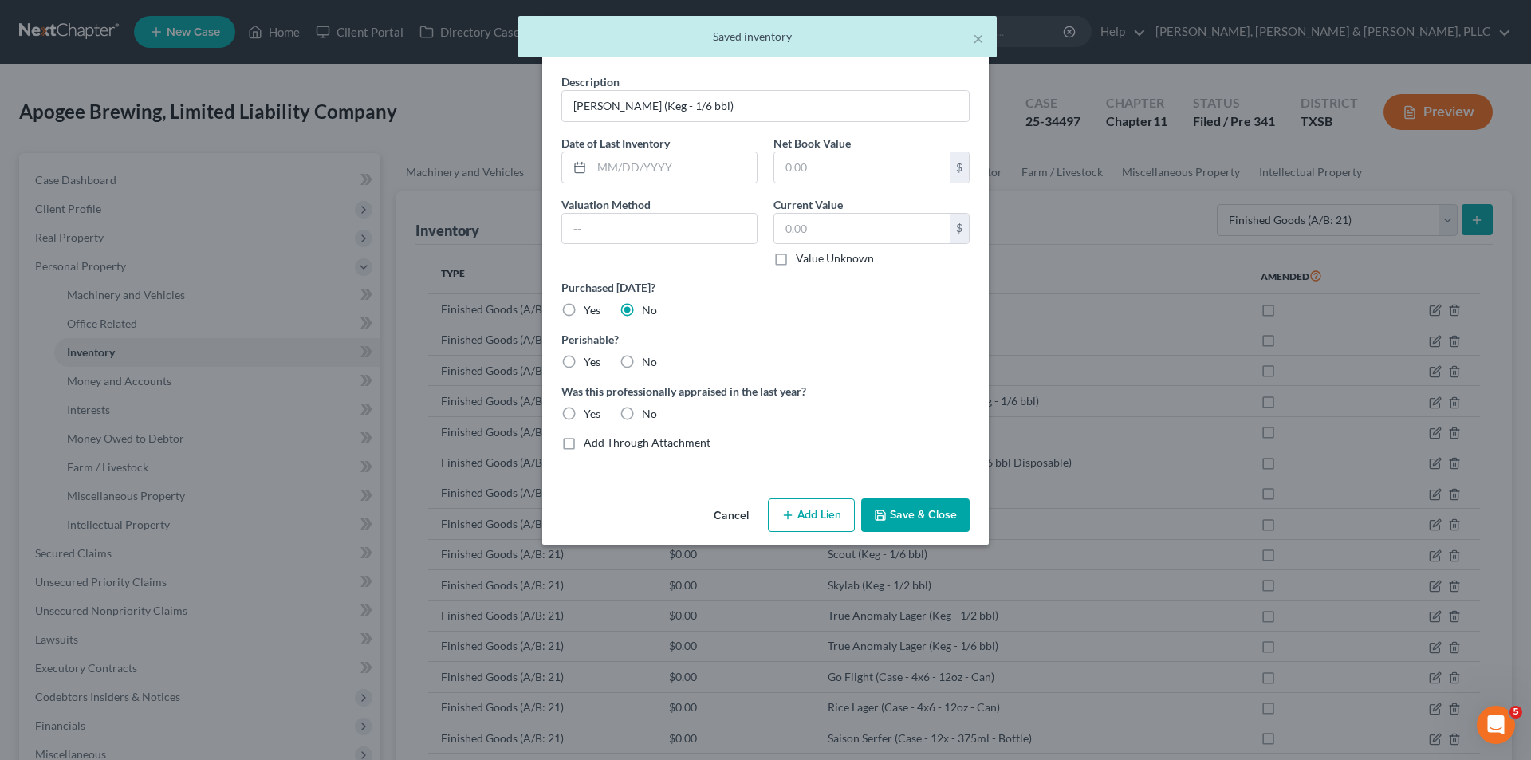
click at [594, 358] on label "Yes" at bounding box center [592, 362] width 17 height 16
click at [594, 358] on input "Yes" at bounding box center [595, 359] width 10 height 10
drag, startPoint x: 649, startPoint y: 419, endPoint x: 853, endPoint y: 489, distance: 215.6
click at [650, 419] on label "No" at bounding box center [649, 414] width 15 height 16
click at [650, 416] on input "No" at bounding box center [653, 411] width 10 height 10
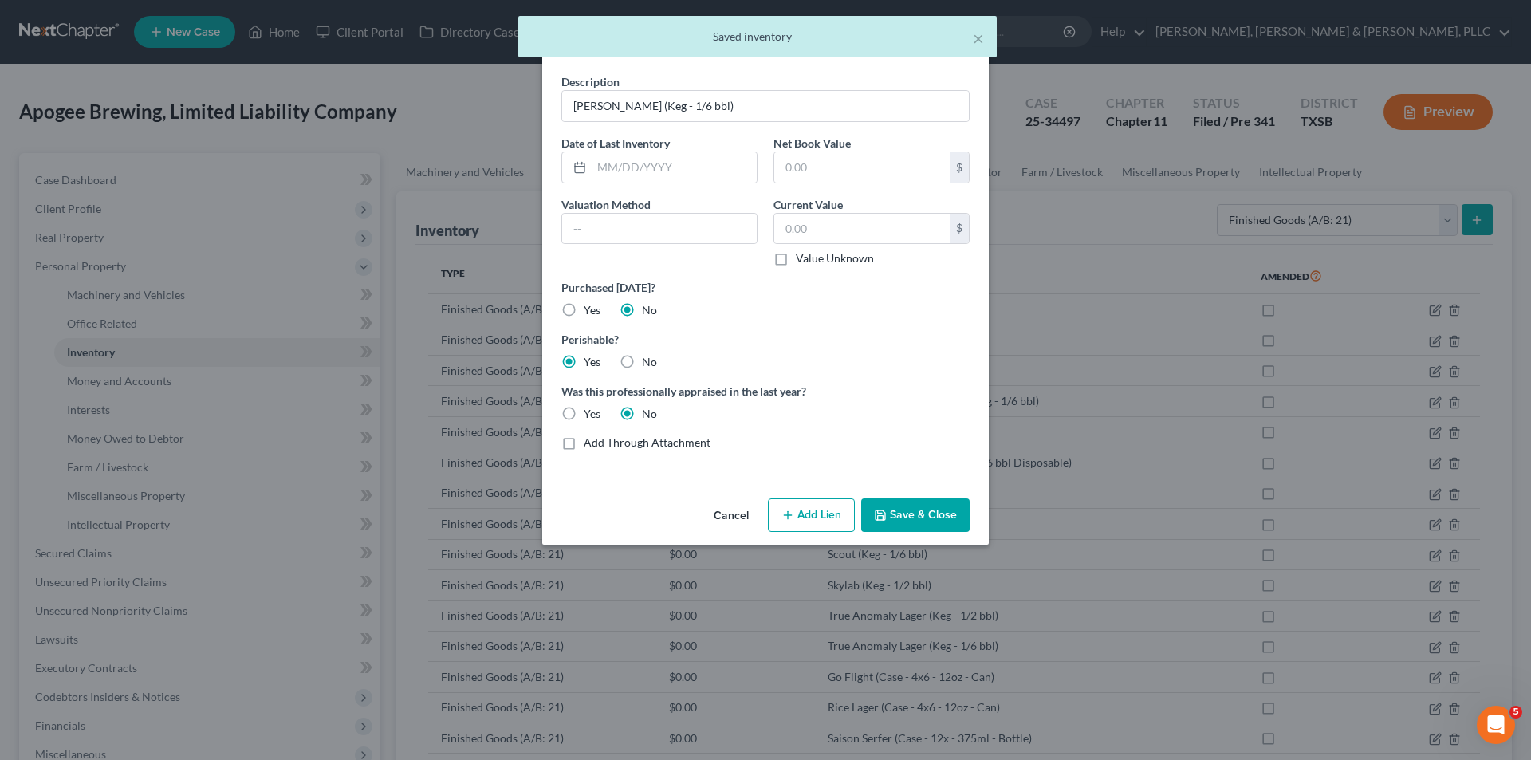
click at [883, 501] on button "Save & Close" at bounding box center [915, 514] width 108 height 33
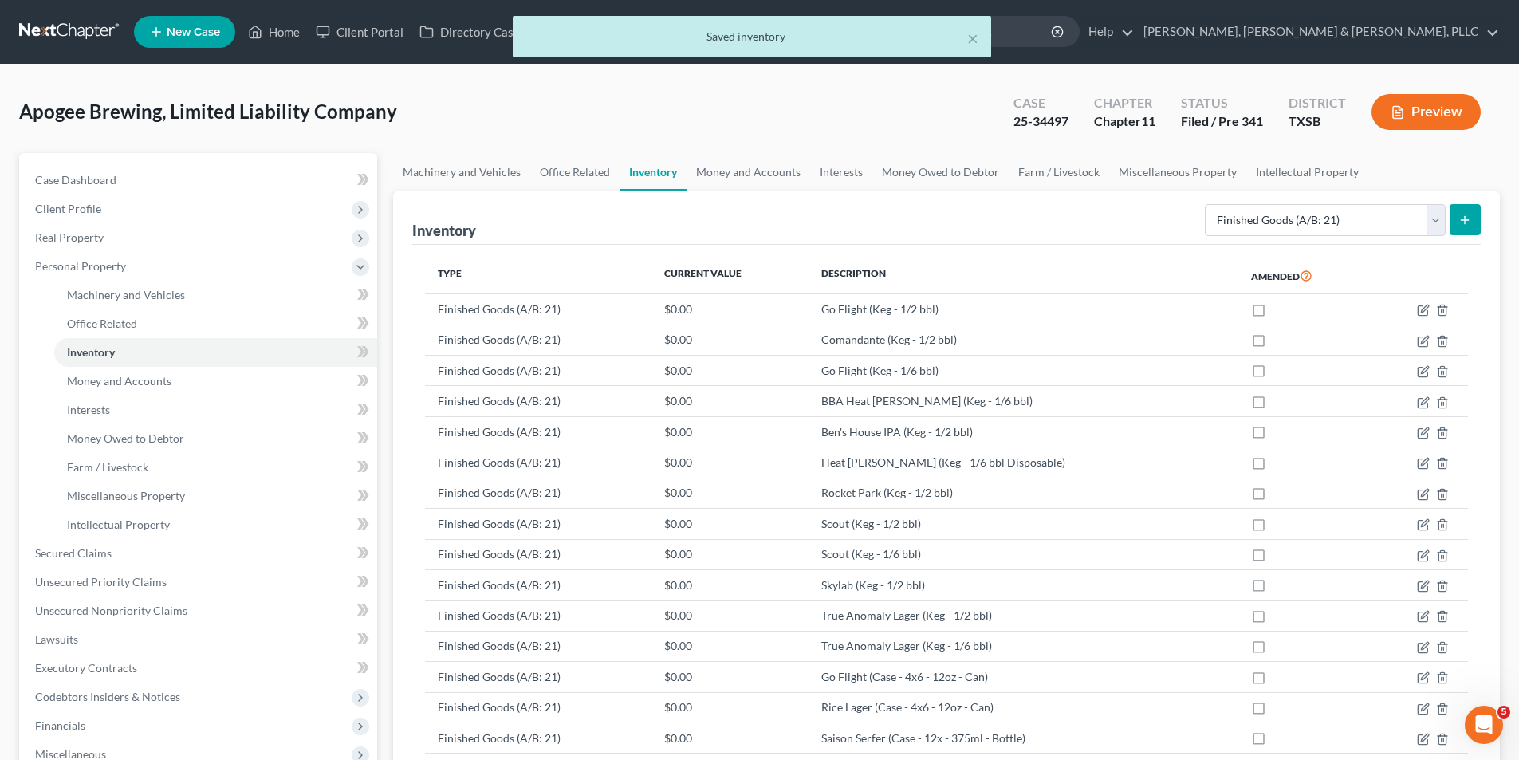
click at [1465, 212] on button "submit" at bounding box center [1464, 219] width 31 height 31
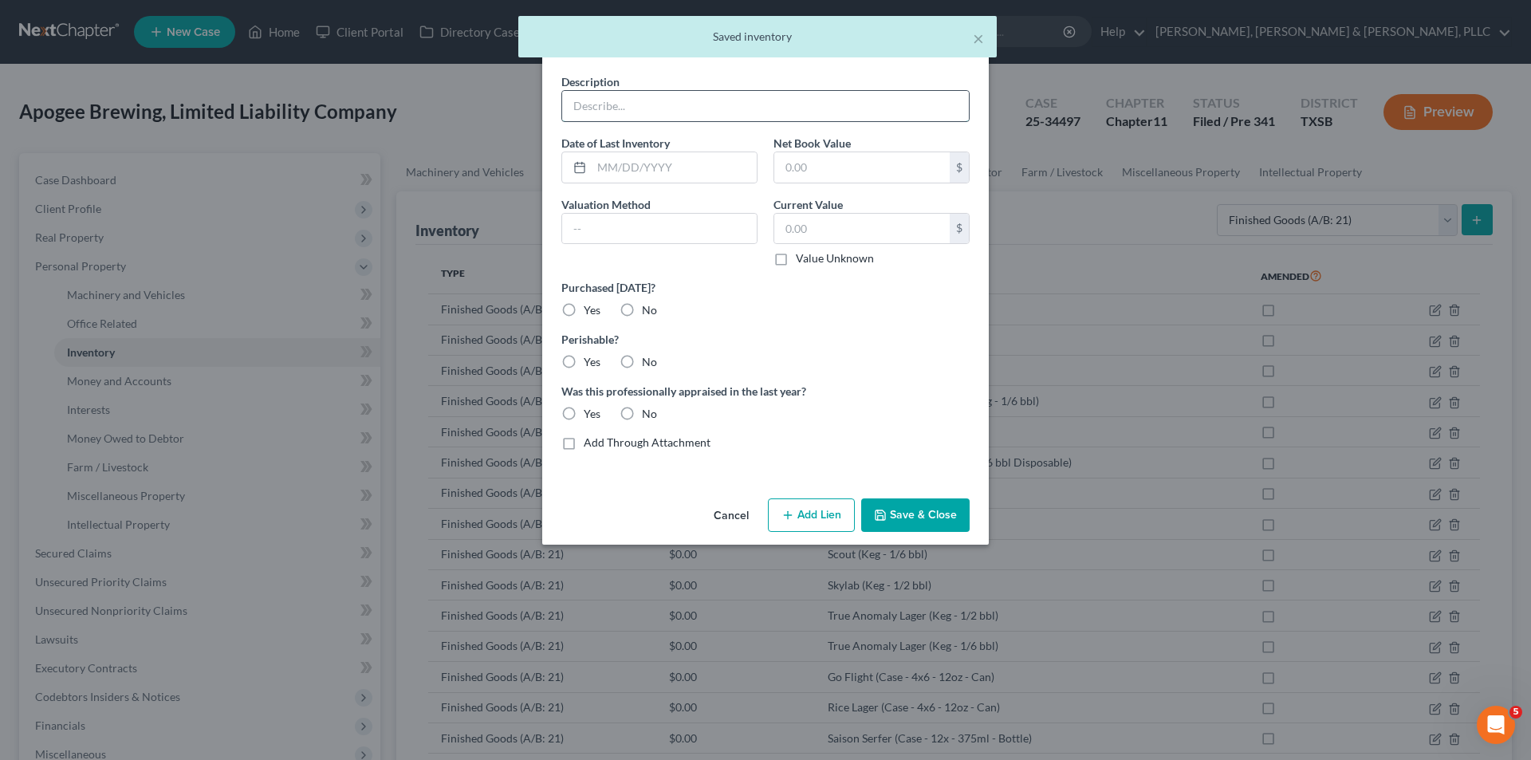
drag, startPoint x: 773, startPoint y: 100, endPoint x: 747, endPoint y: 119, distance: 31.9
click at [773, 100] on input "text" at bounding box center [765, 106] width 407 height 30
paste input "Rosette (Keg - 1/6 bbl Disposable)"
click at [642, 318] on label "No" at bounding box center [649, 310] width 15 height 16
click at [648, 313] on input "No" at bounding box center [653, 307] width 10 height 10
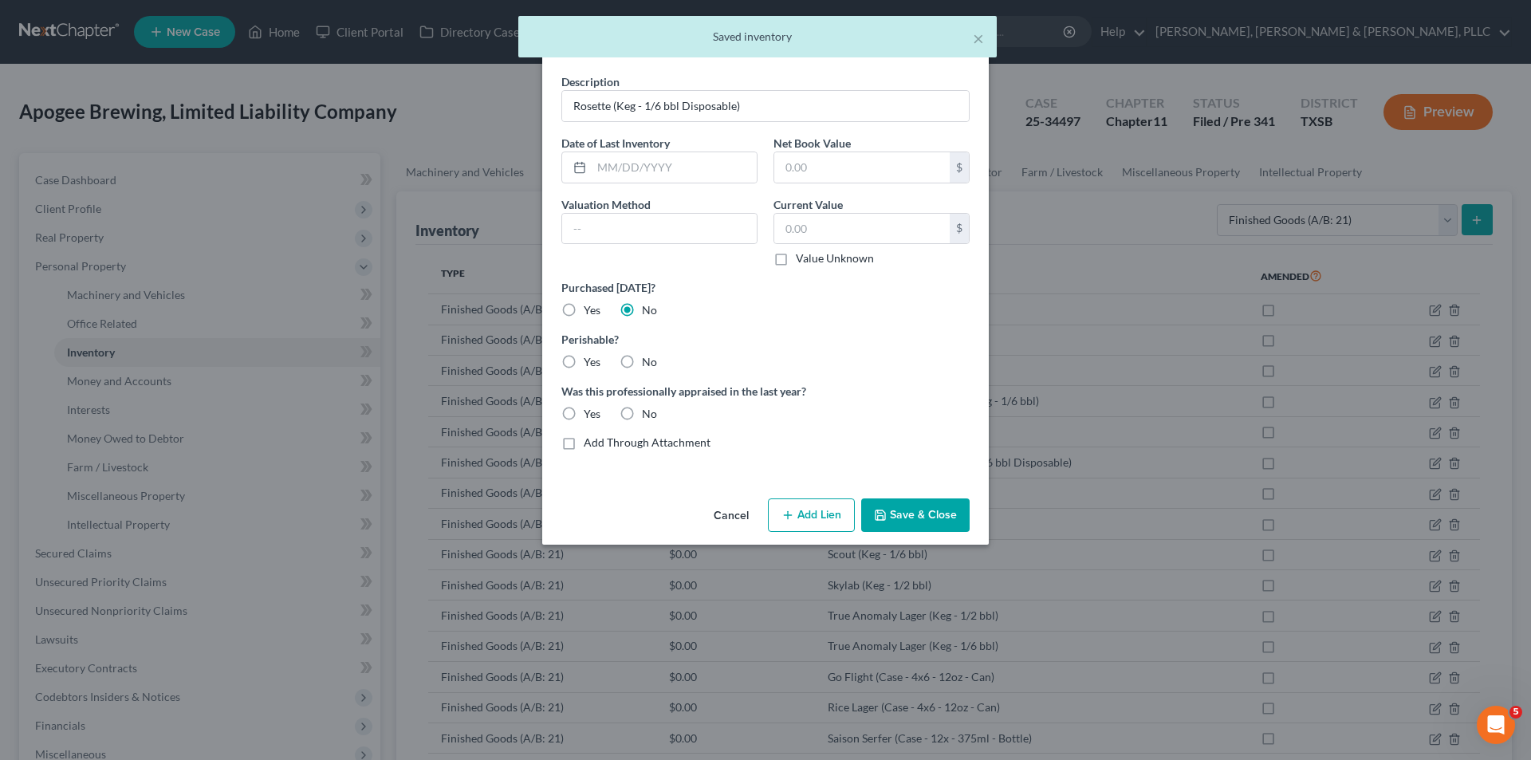
click at [590, 368] on label "Yes" at bounding box center [592, 362] width 17 height 16
click at [590, 364] on input "Yes" at bounding box center [595, 359] width 10 height 10
drag, startPoint x: 624, startPoint y: 396, endPoint x: 647, endPoint y: 407, distance: 25.0
click at [627, 398] on label "Was this professionally appraised in the last year?" at bounding box center [765, 391] width 408 height 17
click at [654, 425] on div "Description Rosette (Keg - 1/6 bbl Disposable) Date of Last Inventory Net Book …" at bounding box center [765, 268] width 424 height 390
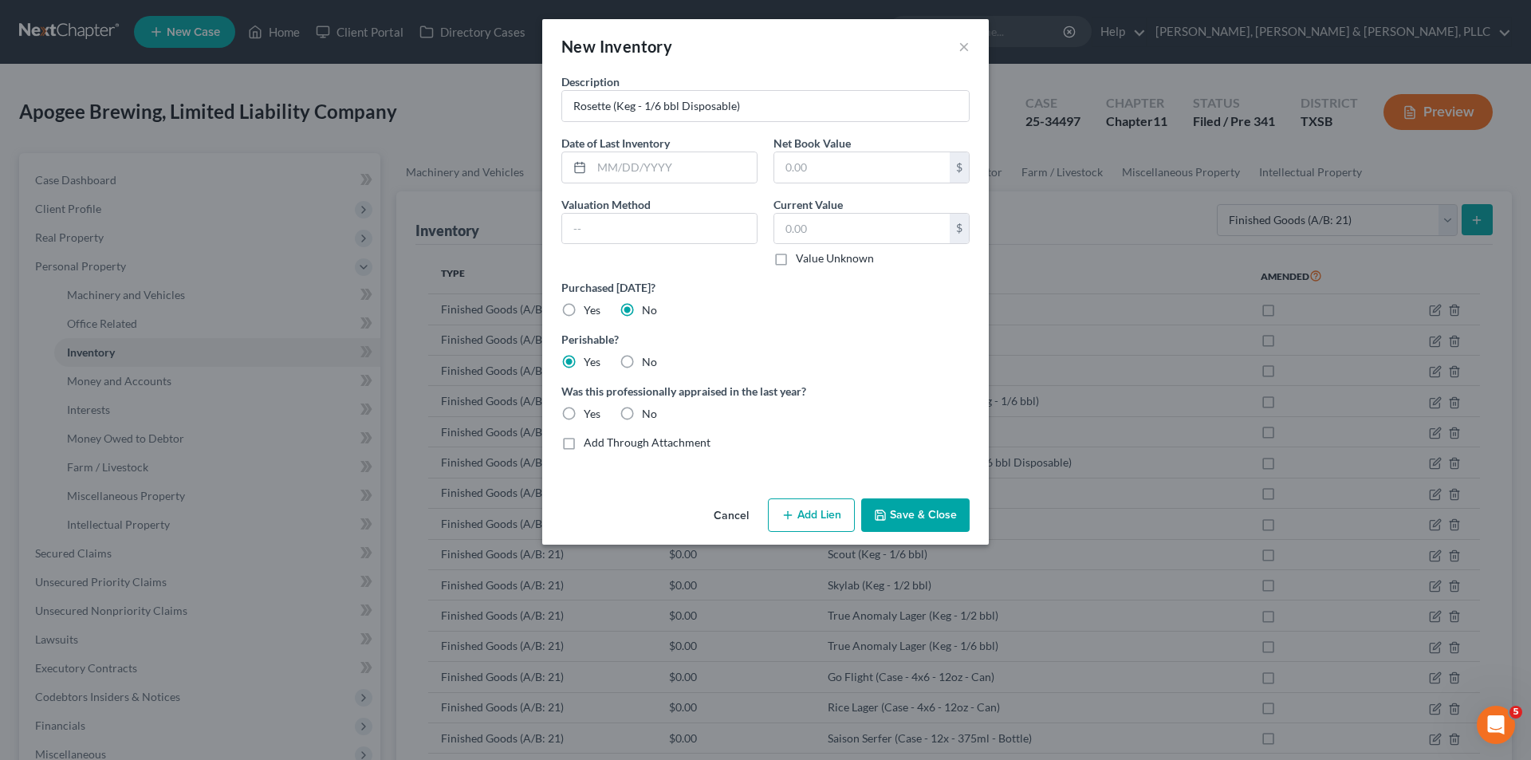
click at [642, 413] on label "No" at bounding box center [649, 414] width 15 height 16
click at [648, 413] on input "No" at bounding box center [653, 411] width 10 height 10
click at [921, 517] on button "Save & Close" at bounding box center [915, 514] width 108 height 33
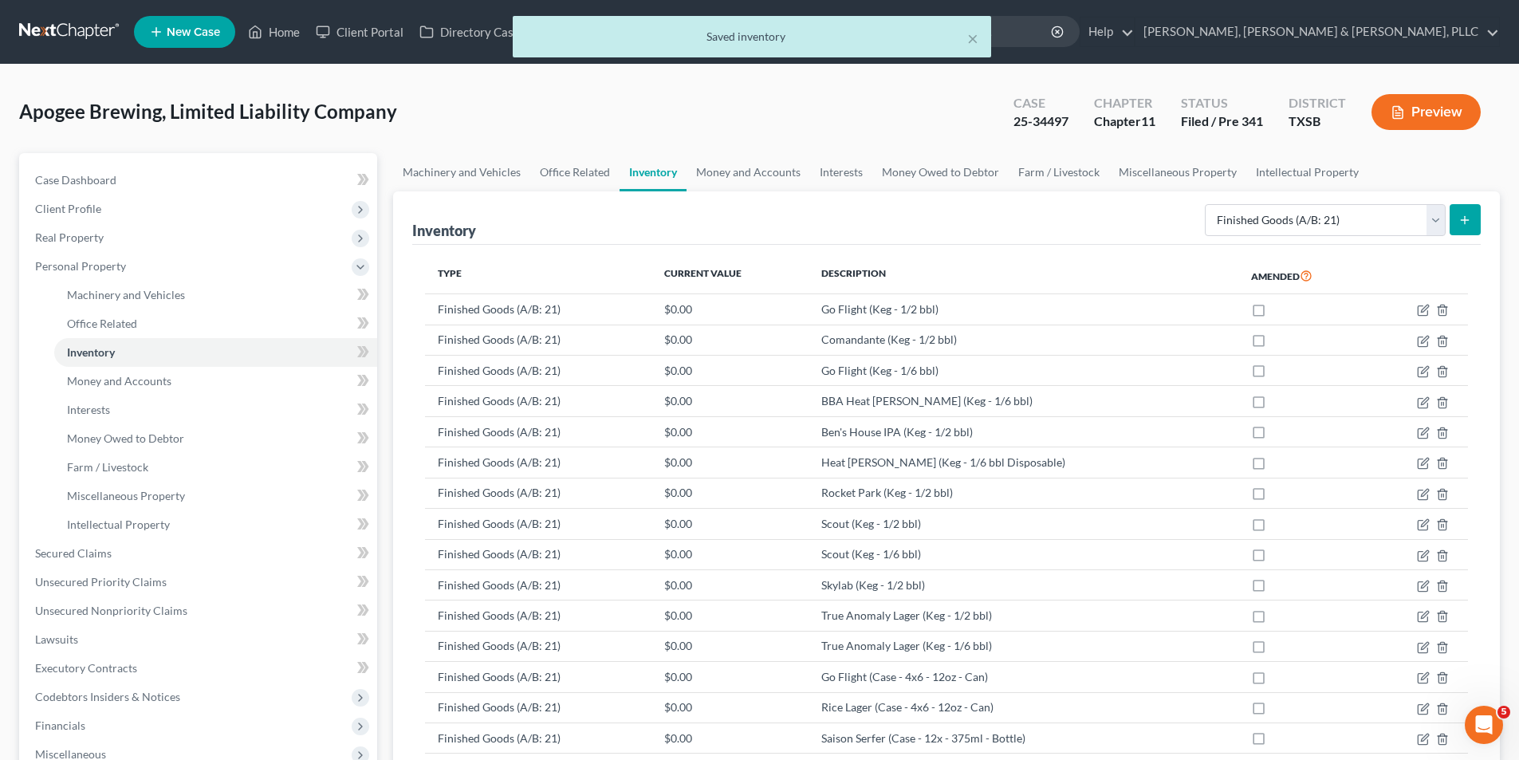
click at [1465, 225] on icon "submit" at bounding box center [1464, 220] width 13 height 13
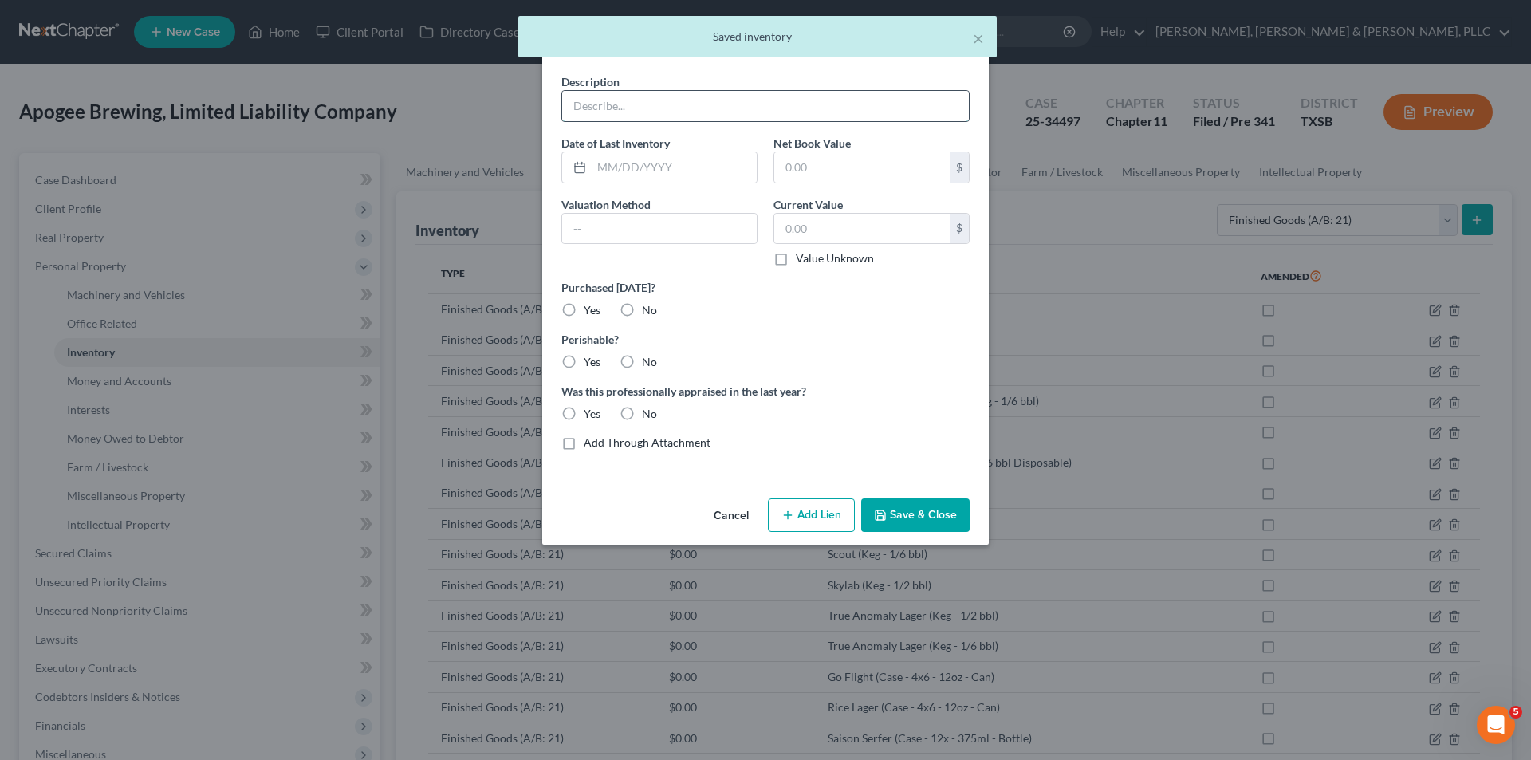
click at [647, 108] on input "text" at bounding box center [765, 106] width 407 height 30
paste input "Sixteen Suns (Keg - 1/2 bbl)"
click at [642, 305] on label "No" at bounding box center [649, 310] width 15 height 16
click at [648, 305] on input "No" at bounding box center [653, 307] width 10 height 10
drag, startPoint x: 592, startPoint y: 356, endPoint x: 634, endPoint y: 393, distance: 55.3
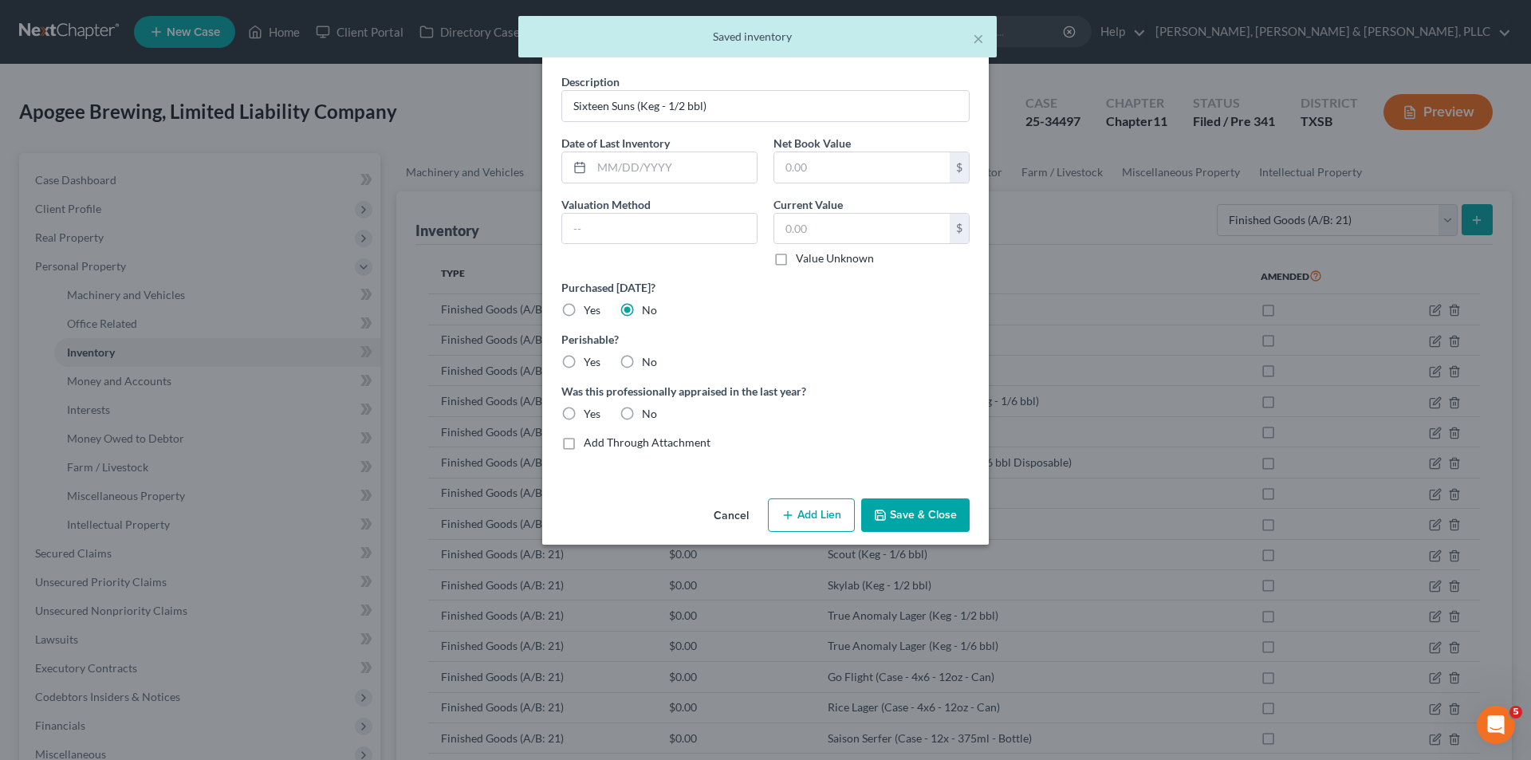
click at [592, 357] on label "Yes" at bounding box center [592, 362] width 17 height 16
click at [592, 357] on input "Yes" at bounding box center [595, 359] width 10 height 10
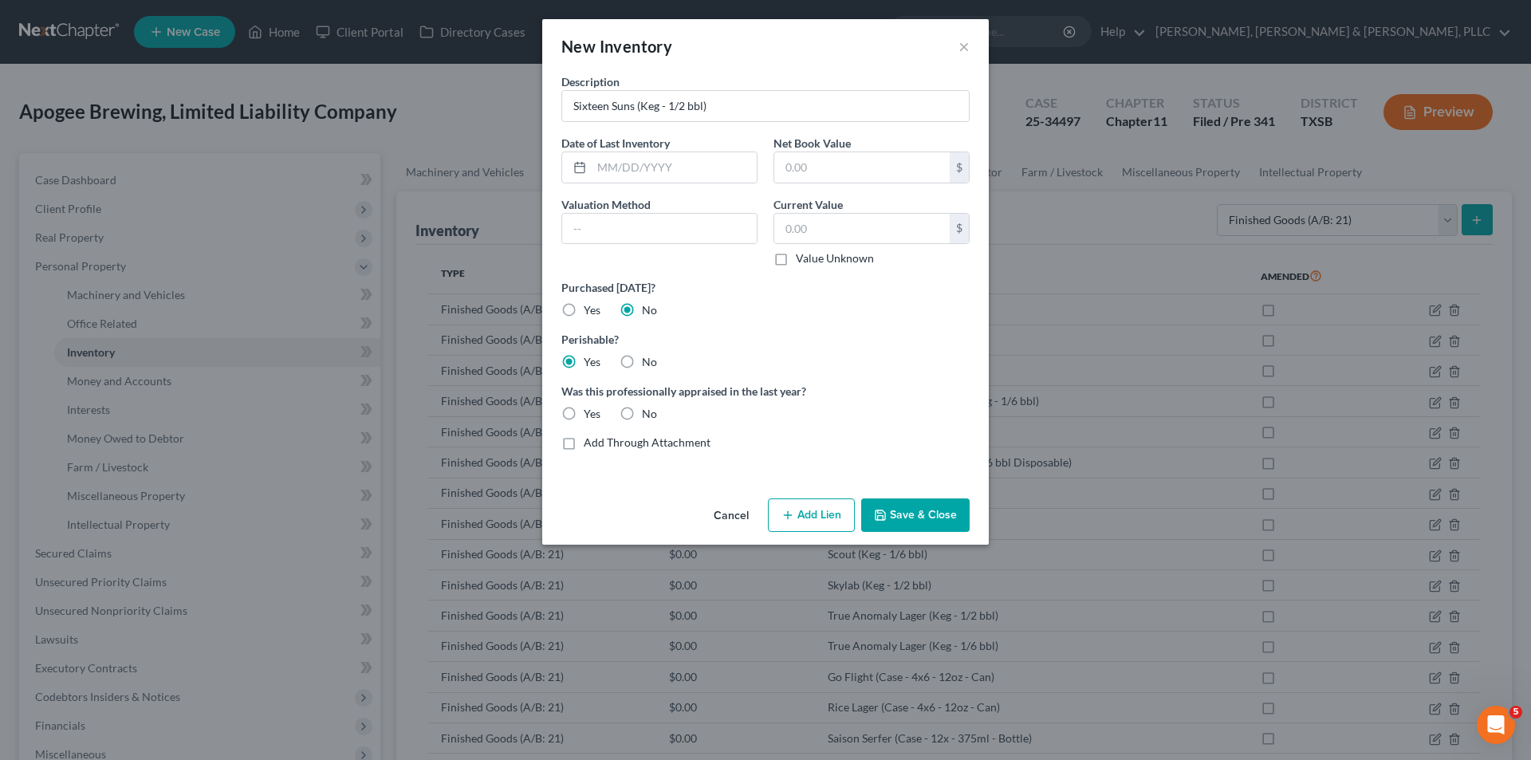
click at [637, 403] on div "Was this professionally appraised in the last year? Yes No" at bounding box center [765, 402] width 424 height 39
click at [642, 406] on label "No" at bounding box center [649, 414] width 15 height 16
click at [648, 406] on input "No" at bounding box center [653, 411] width 10 height 10
click at [906, 513] on button "Save & Close" at bounding box center [915, 514] width 108 height 33
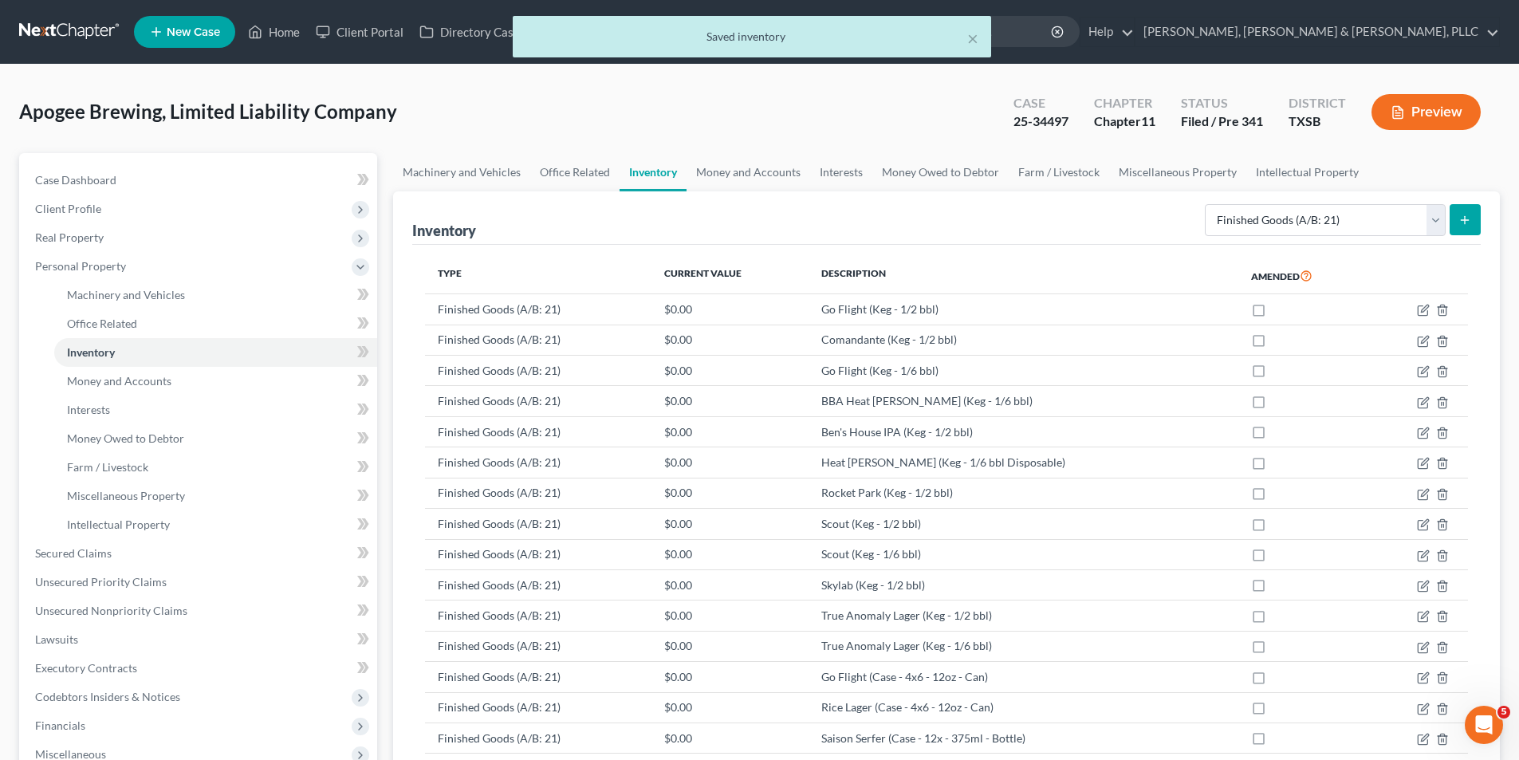
click at [1465, 214] on icon "submit" at bounding box center [1464, 220] width 13 height 13
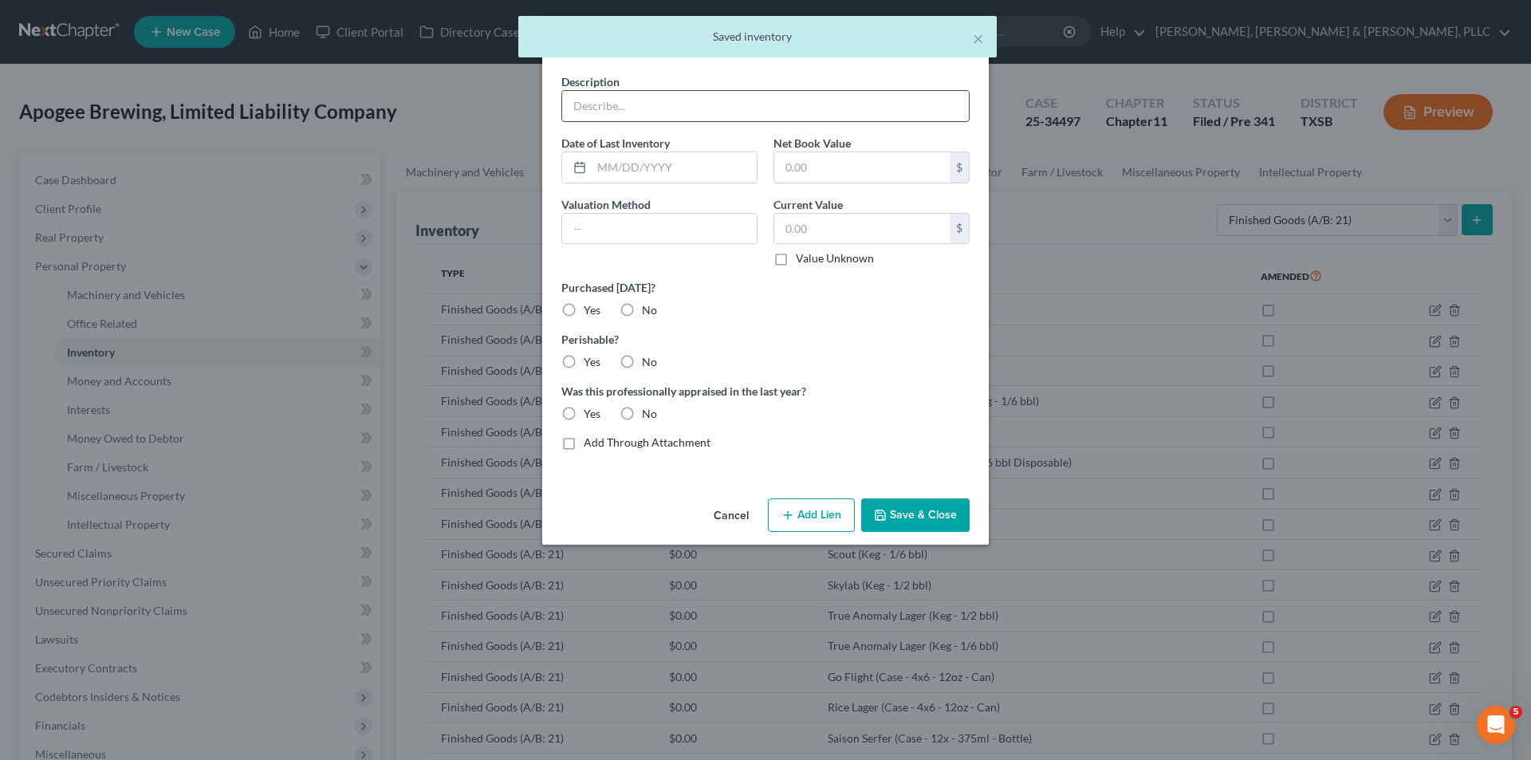
click at [811, 116] on input "text" at bounding box center [765, 106] width 407 height 30
paste input "Small Giant (Keg - 1/2 bbl)"
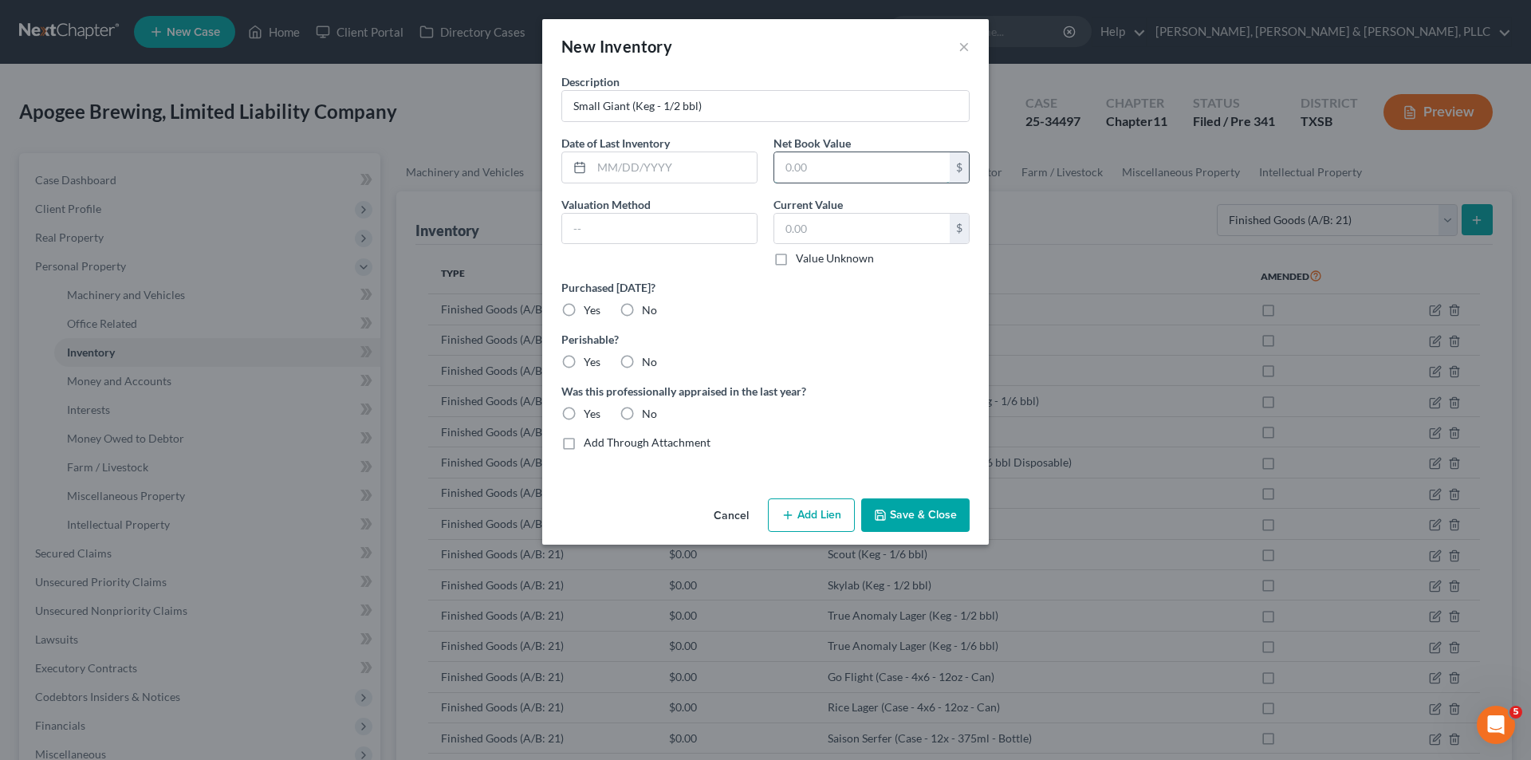
click at [790, 169] on input "text" at bounding box center [861, 167] width 175 height 30
click at [642, 302] on label "No" at bounding box center [649, 310] width 15 height 16
click at [648, 302] on input "No" at bounding box center [653, 307] width 10 height 10
click at [588, 367] on label "Yes" at bounding box center [592, 362] width 17 height 16
click at [590, 364] on input "Yes" at bounding box center [595, 359] width 10 height 10
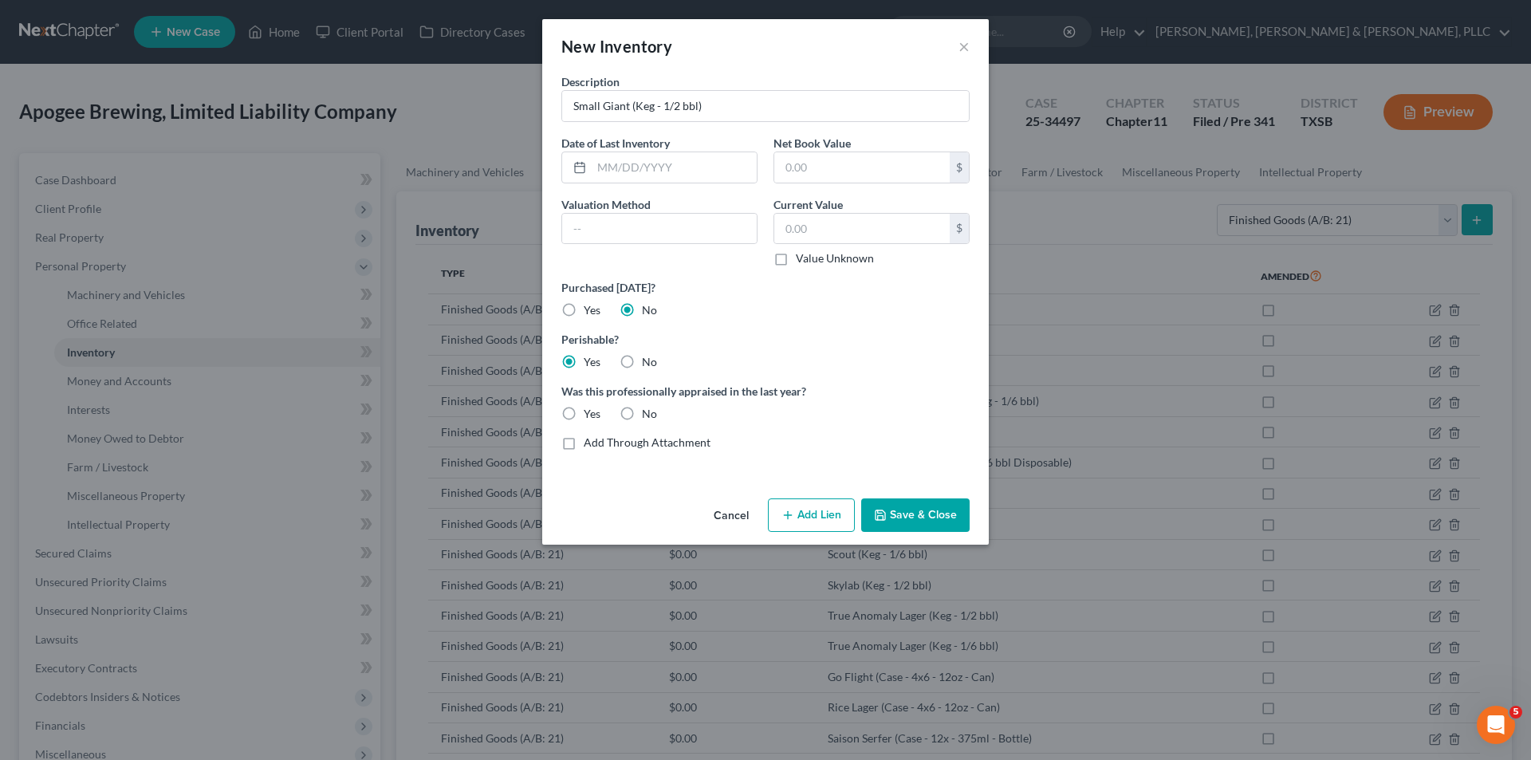
click at [642, 406] on label "No" at bounding box center [649, 414] width 15 height 16
click at [648, 406] on input "No" at bounding box center [653, 411] width 10 height 10
click at [909, 495] on div "Cancel Add Lien Add Lease Add Exemption Save & Close" at bounding box center [765, 518] width 446 height 53
drag, startPoint x: 902, startPoint y: 505, endPoint x: 1362, endPoint y: 407, distance: 469.7
click at [903, 505] on button "Save & Close" at bounding box center [915, 514] width 108 height 33
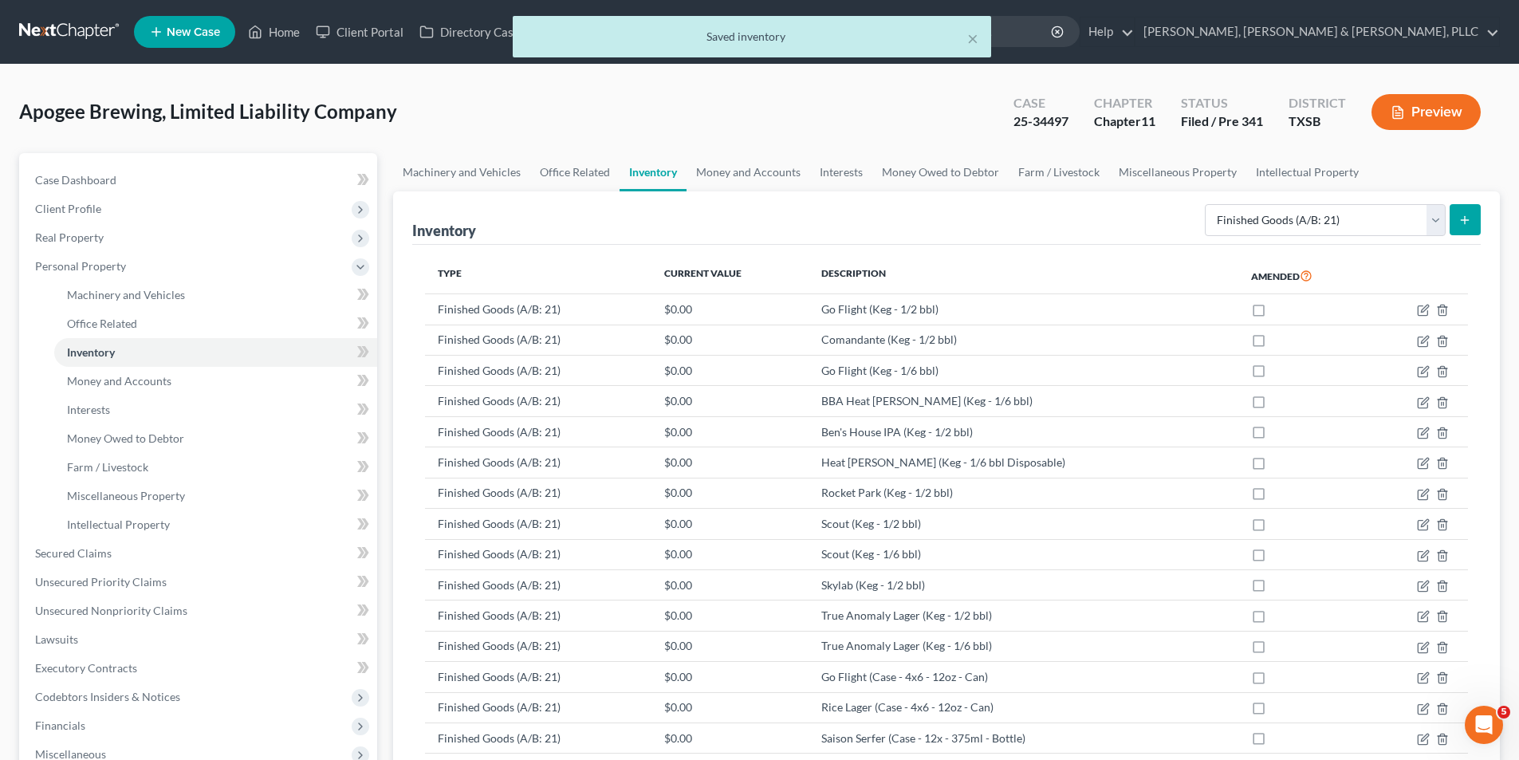
click at [1461, 222] on icon "submit" at bounding box center [1464, 220] width 13 height 13
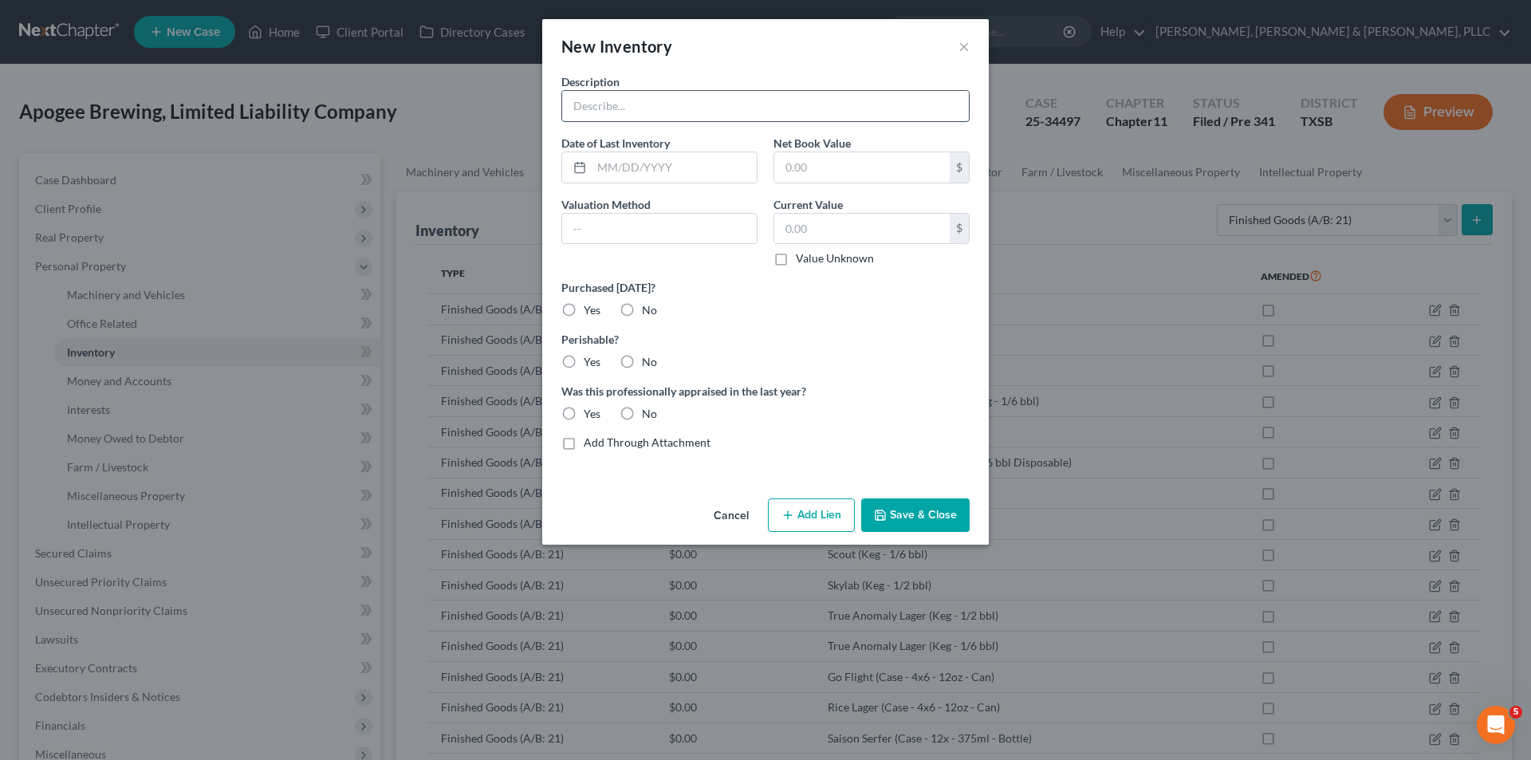
click at [694, 120] on input "text" at bounding box center [765, 106] width 407 height 30
paste input "Small Giant (Keg - 1/6 bbl)"
click at [698, 170] on input "text" at bounding box center [674, 167] width 165 height 30
click at [642, 318] on label "No" at bounding box center [649, 310] width 15 height 16
click at [648, 313] on input "No" at bounding box center [653, 307] width 10 height 10
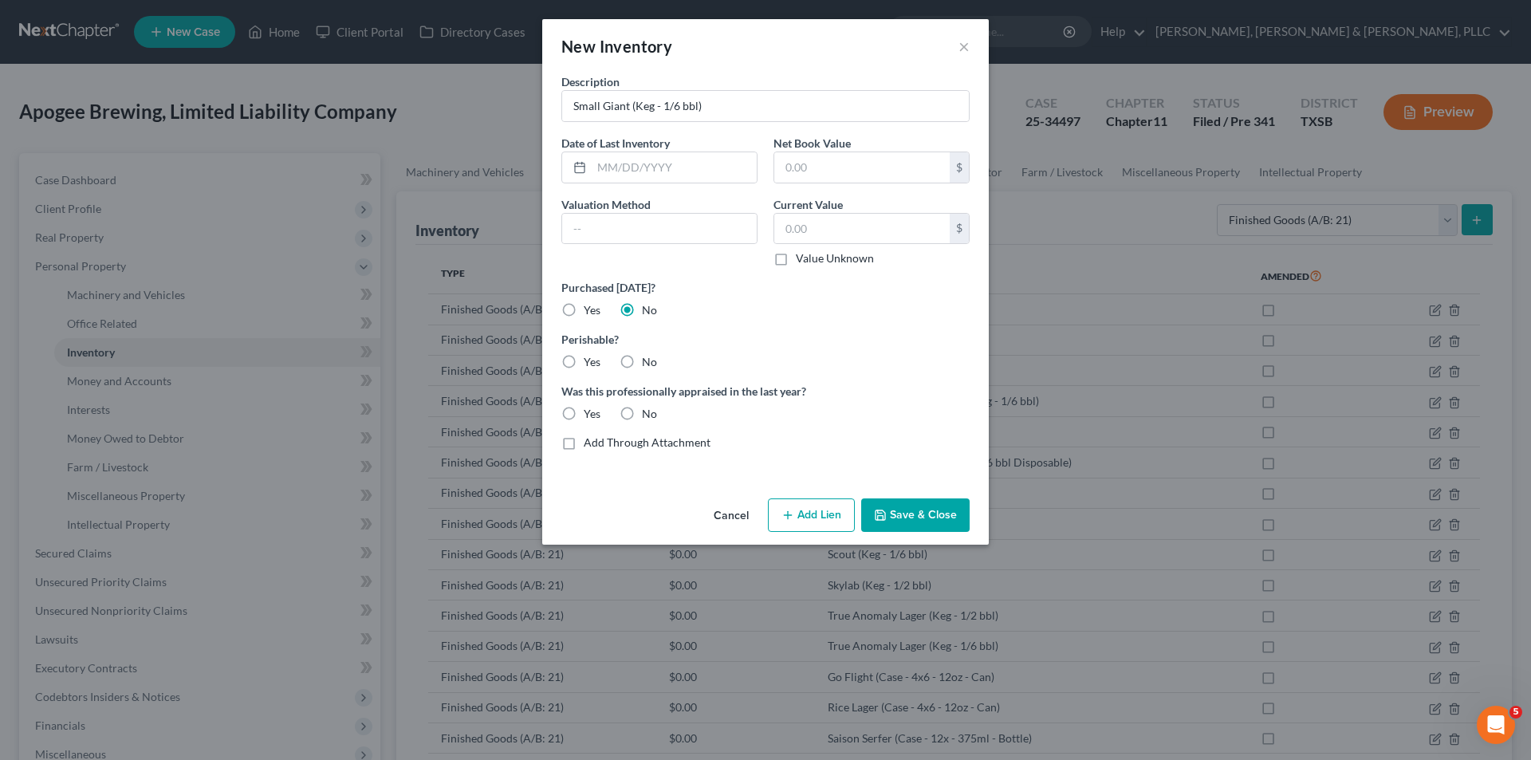
click at [584, 373] on div "Description Small Giant (Keg - 1/6 bbl) Date of Last Inventory Net Book Value $…" at bounding box center [765, 268] width 424 height 390
click at [584, 362] on label "Yes" at bounding box center [592, 362] width 17 height 16
click at [590, 362] on input "Yes" at bounding box center [595, 359] width 10 height 10
click at [642, 411] on label "No" at bounding box center [649, 414] width 15 height 16
click at [648, 411] on input "No" at bounding box center [653, 411] width 10 height 10
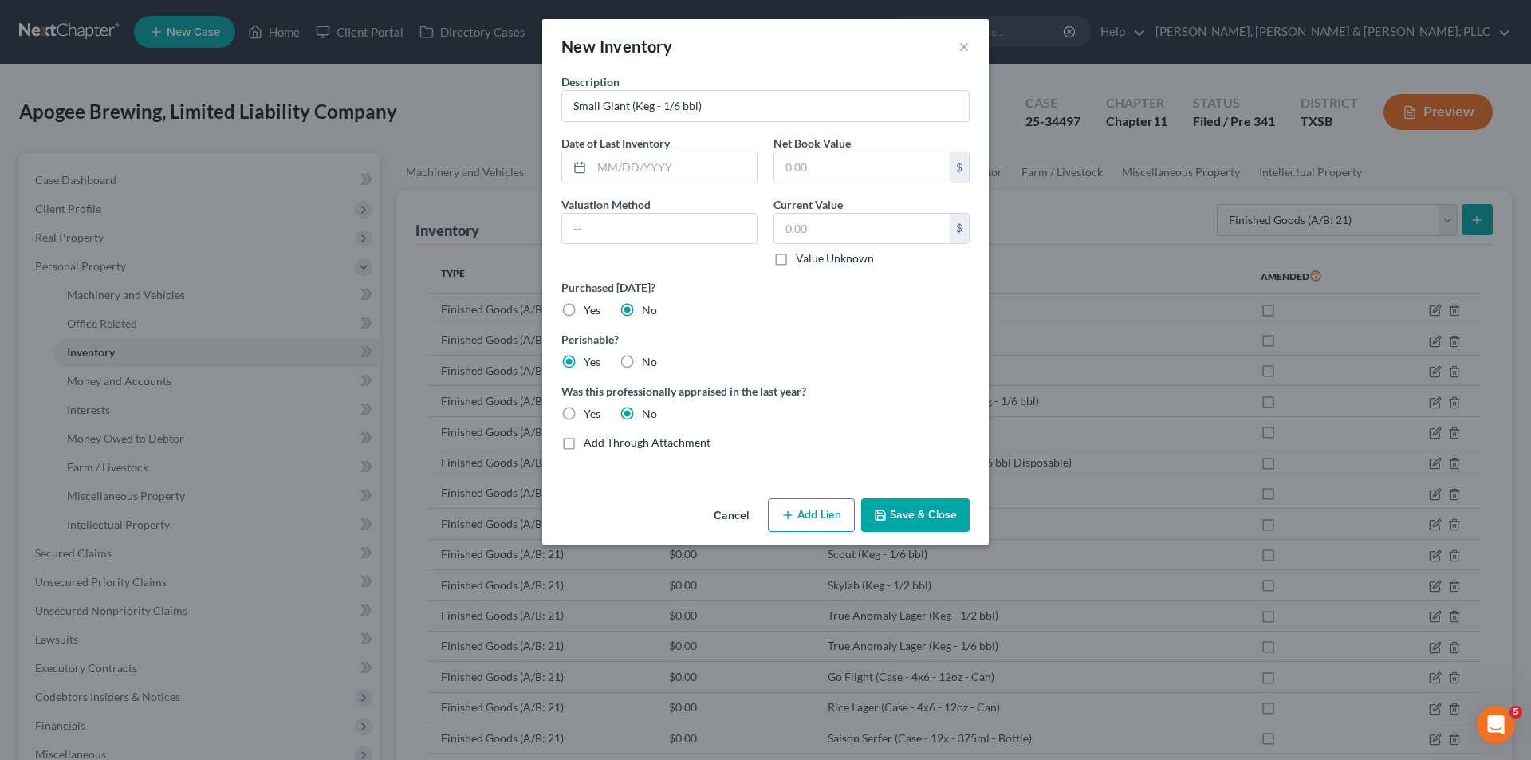
click at [917, 511] on button "Save & Close" at bounding box center [915, 514] width 108 height 33
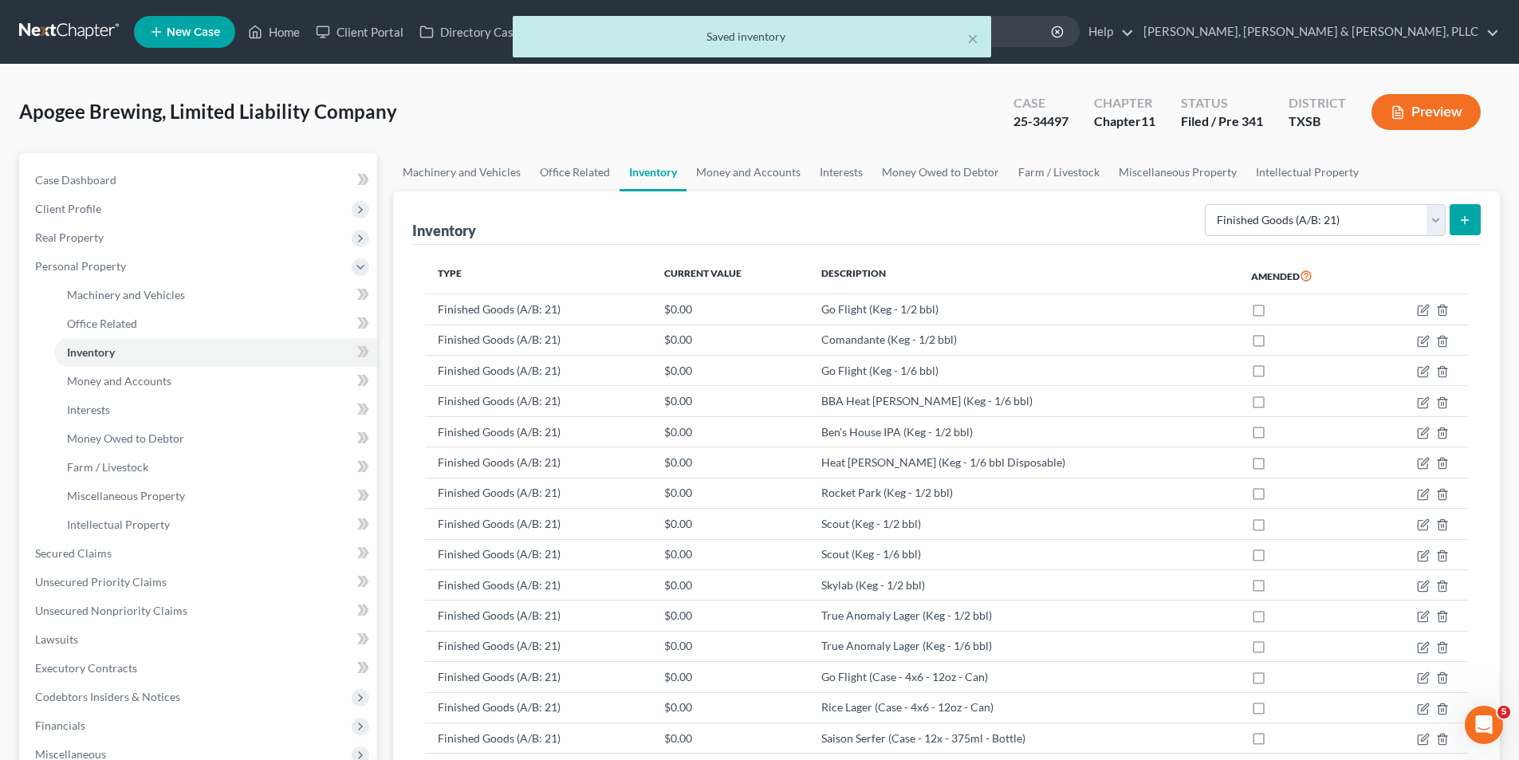
click at [1472, 207] on button "submit" at bounding box center [1464, 219] width 31 height 31
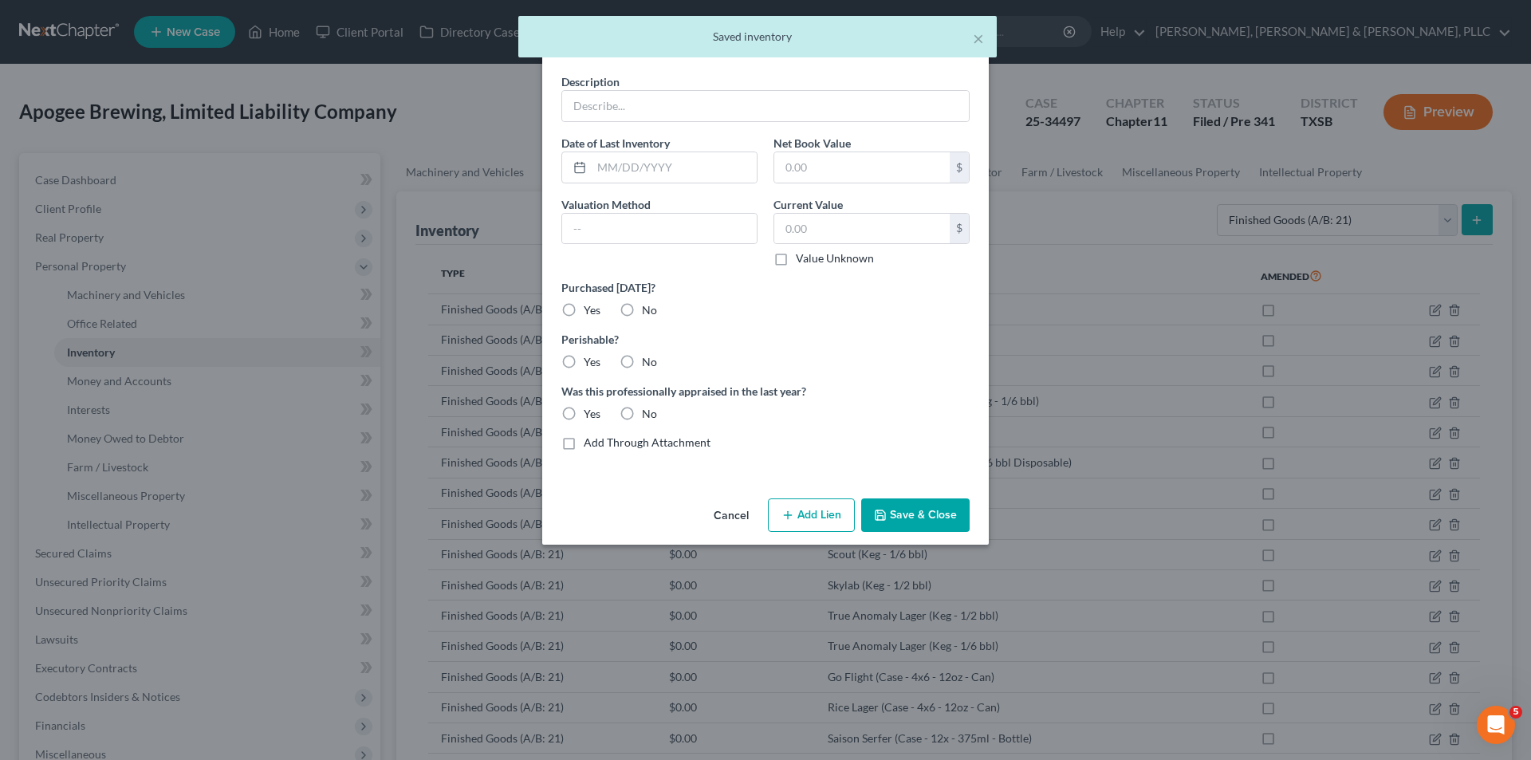
click at [875, 87] on div "Description" at bounding box center [765, 97] width 424 height 49
click at [867, 103] on input "text" at bounding box center [765, 106] width 407 height 30
paste input "Spiced Sixteen Suns (Keg - 1/2 bbl)"
drag, startPoint x: 646, startPoint y: 314, endPoint x: 639, endPoint y: 320, distance: 9.6
click at [645, 316] on label "No" at bounding box center [649, 310] width 15 height 16
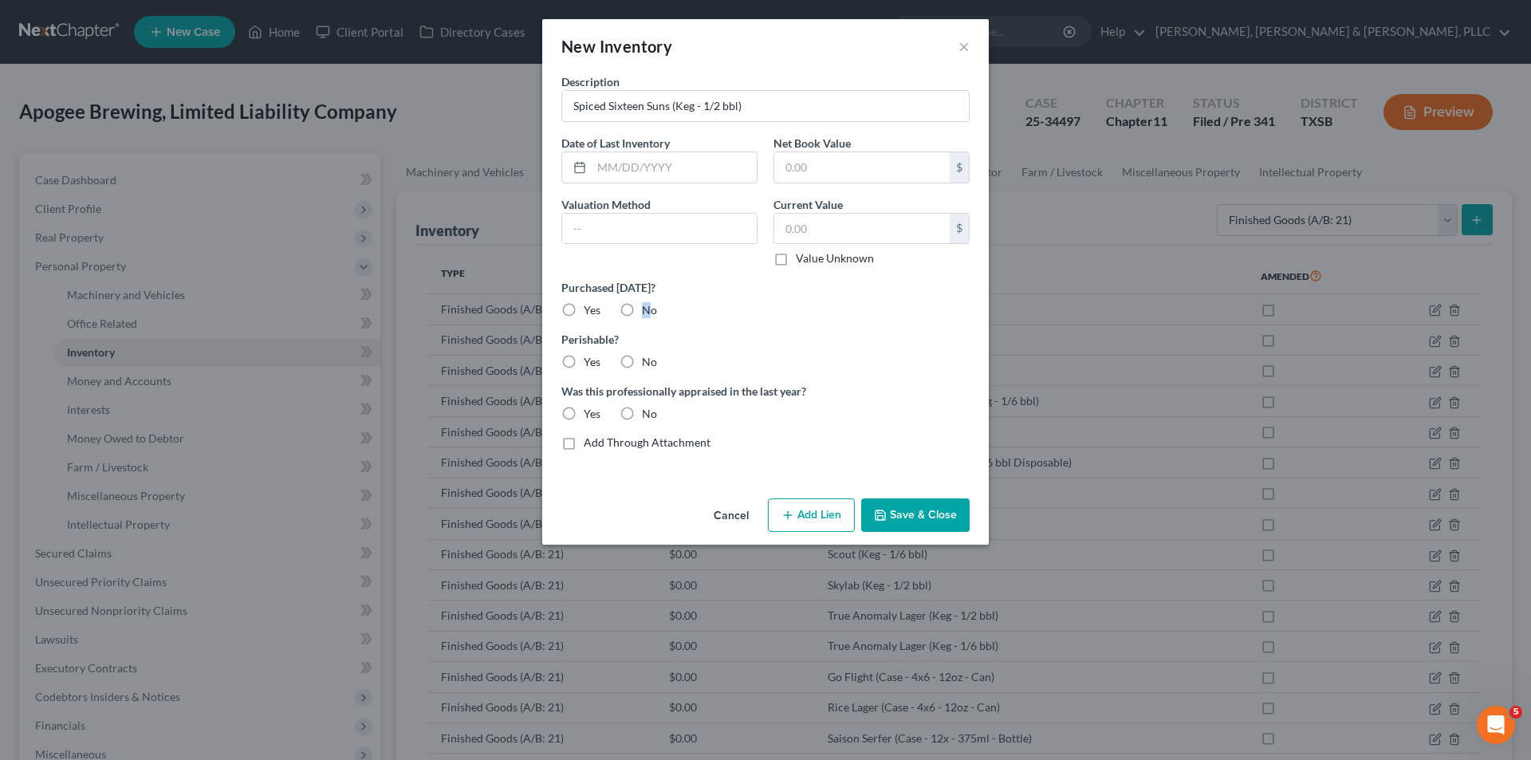
click at [639, 317] on div "No" at bounding box center [637, 310] width 37 height 16
click at [613, 321] on div "Description Spiced Sixteen Suns (Keg - 1/2 bbl) Date of Last Inventory Net Book…" at bounding box center [765, 268] width 424 height 390
drag, startPoint x: 627, startPoint y: 312, endPoint x: 588, endPoint y: 351, distance: 55.8
click at [642, 311] on label "No" at bounding box center [649, 310] width 15 height 16
click at [648, 311] on input "No" at bounding box center [653, 307] width 10 height 10
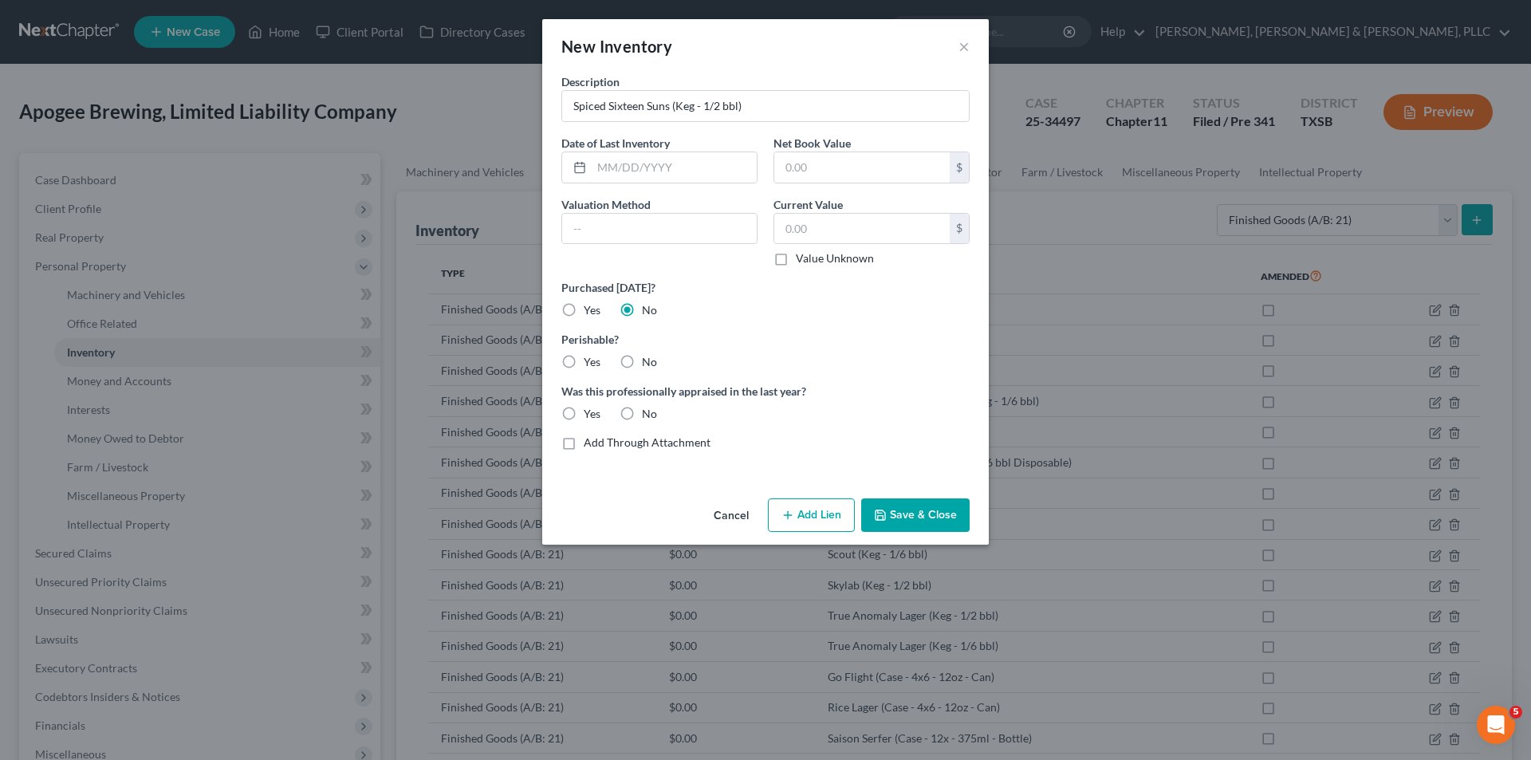
click at [587, 352] on div "Perishable? Yes No" at bounding box center [765, 350] width 424 height 39
click at [587, 356] on label "Yes" at bounding box center [592, 362] width 17 height 16
click at [590, 356] on input "Yes" at bounding box center [595, 359] width 10 height 10
click at [617, 399] on label "Was this professionally appraised in the last year?" at bounding box center [765, 391] width 408 height 17
click at [642, 411] on label "No" at bounding box center [649, 414] width 15 height 16
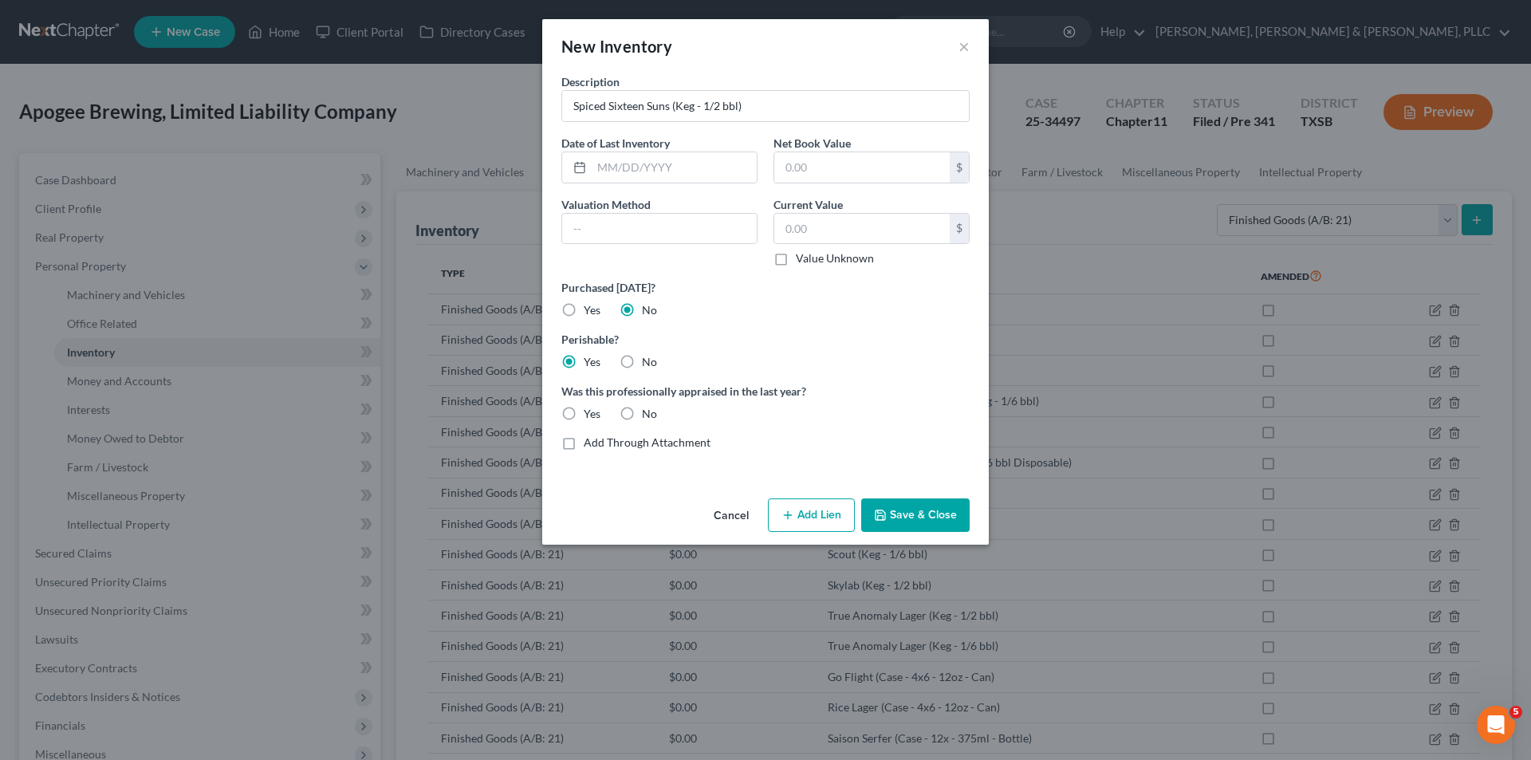
click at [648, 411] on input "No" at bounding box center [653, 411] width 10 height 10
click at [914, 502] on button "Save & Close" at bounding box center [915, 514] width 108 height 33
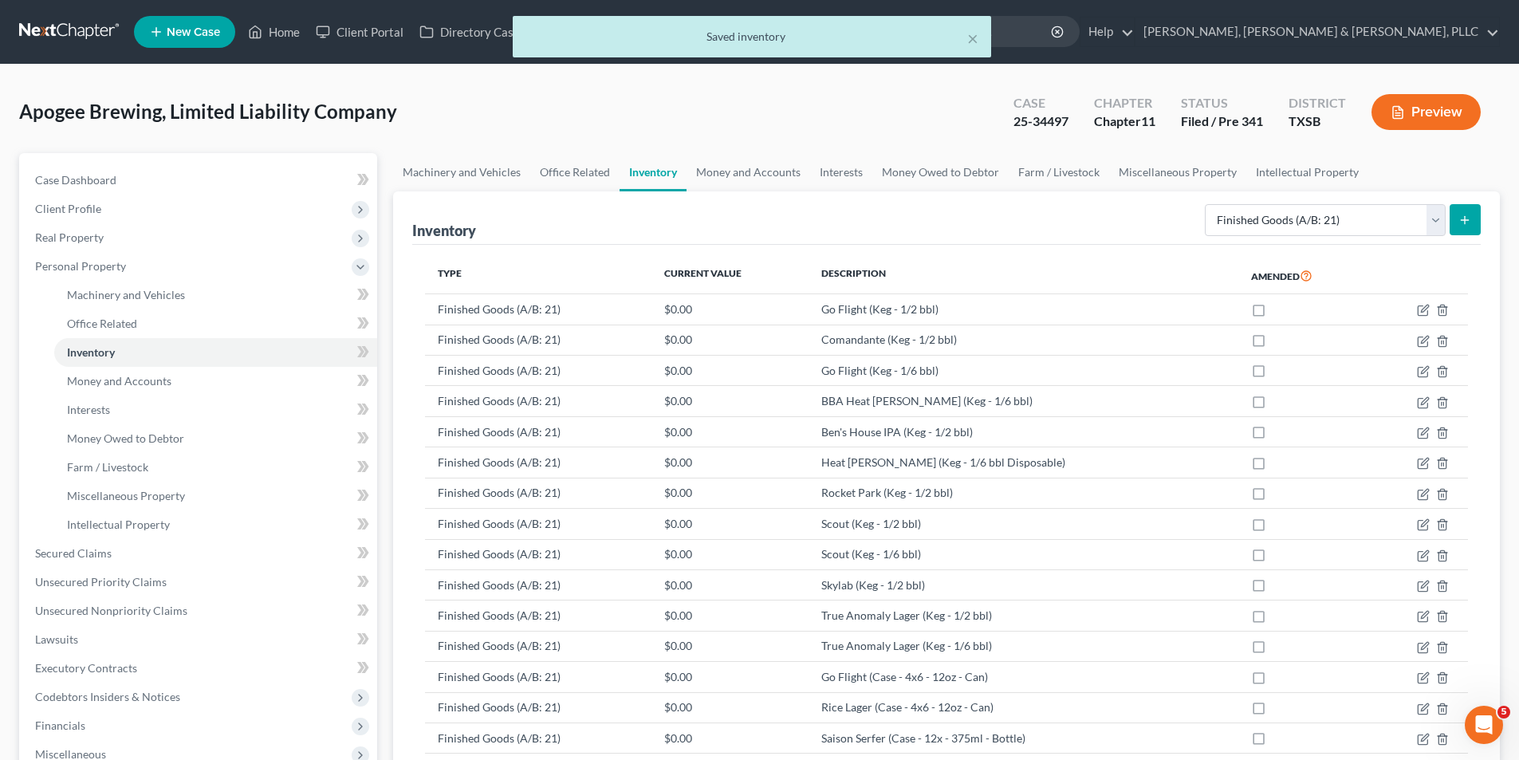
click at [1472, 208] on button "submit" at bounding box center [1464, 219] width 31 height 31
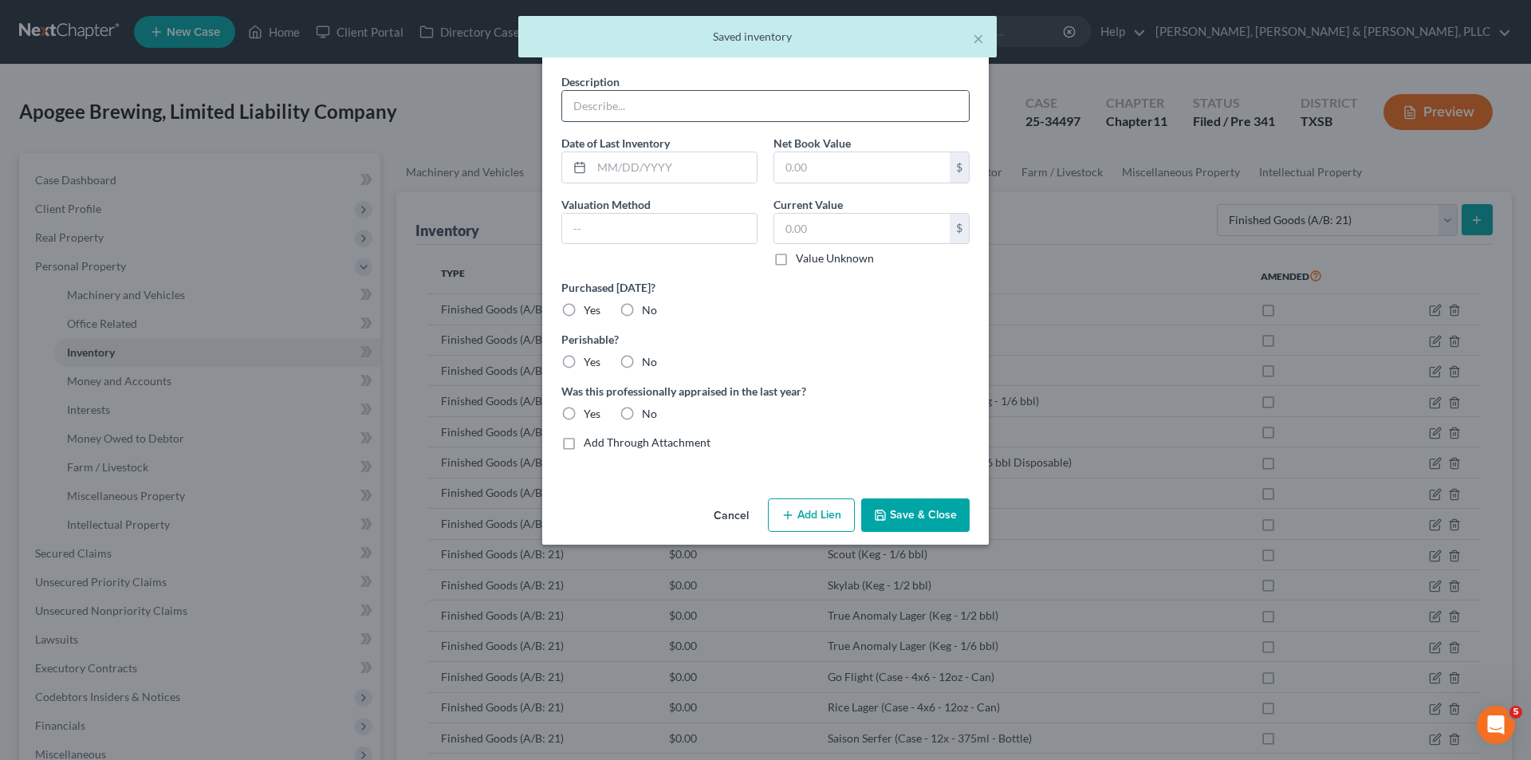
click at [644, 119] on input "text" at bounding box center [765, 106] width 407 height 30
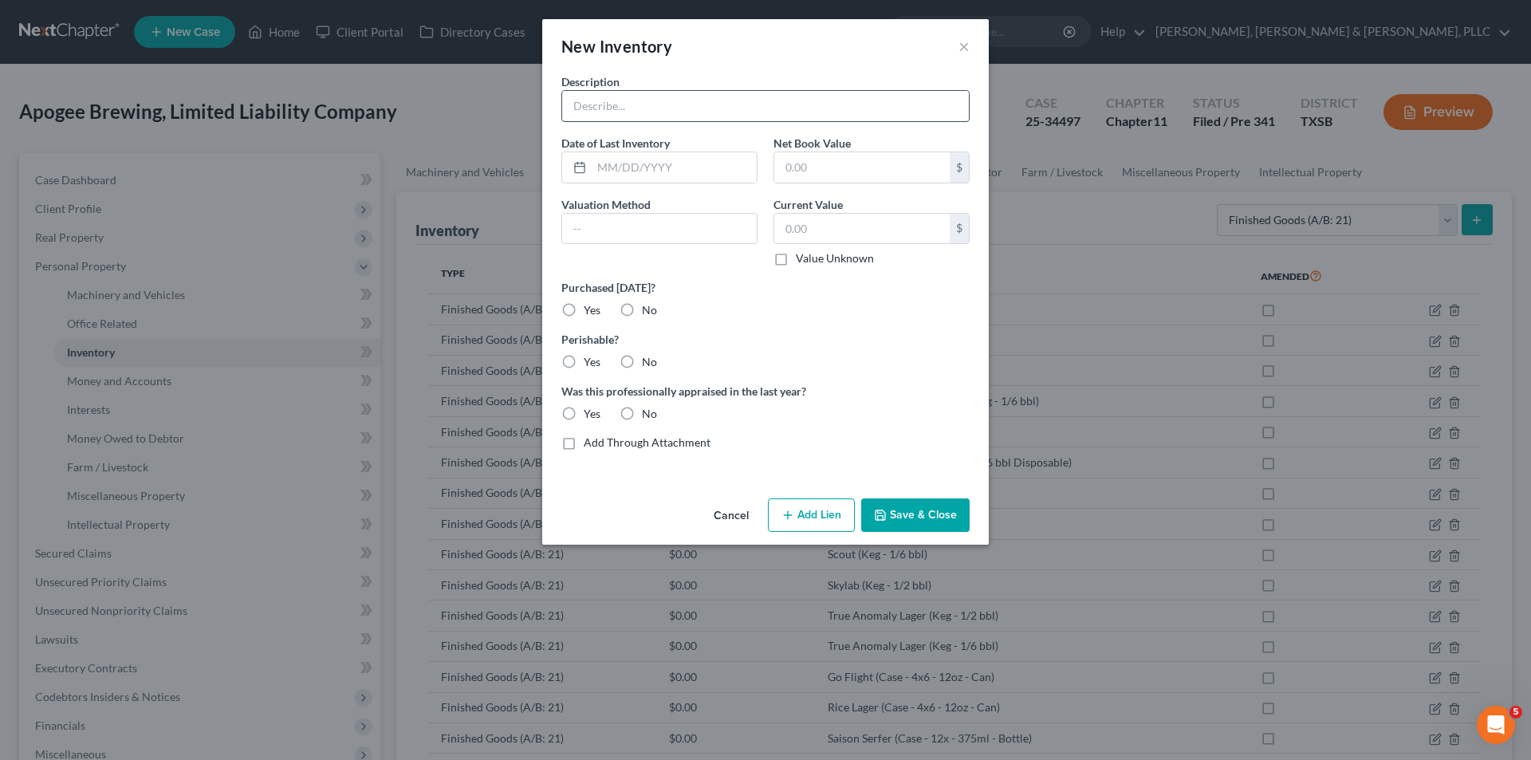
paste input "Titan (Keg - 1/2 bbl)"
click at [647, 305] on label "No" at bounding box center [649, 310] width 15 height 16
click at [648, 305] on input "No" at bounding box center [653, 307] width 10 height 10
click at [581, 356] on div "Yes" at bounding box center [580, 362] width 39 height 16
click at [584, 370] on label "Yes" at bounding box center [592, 362] width 17 height 16
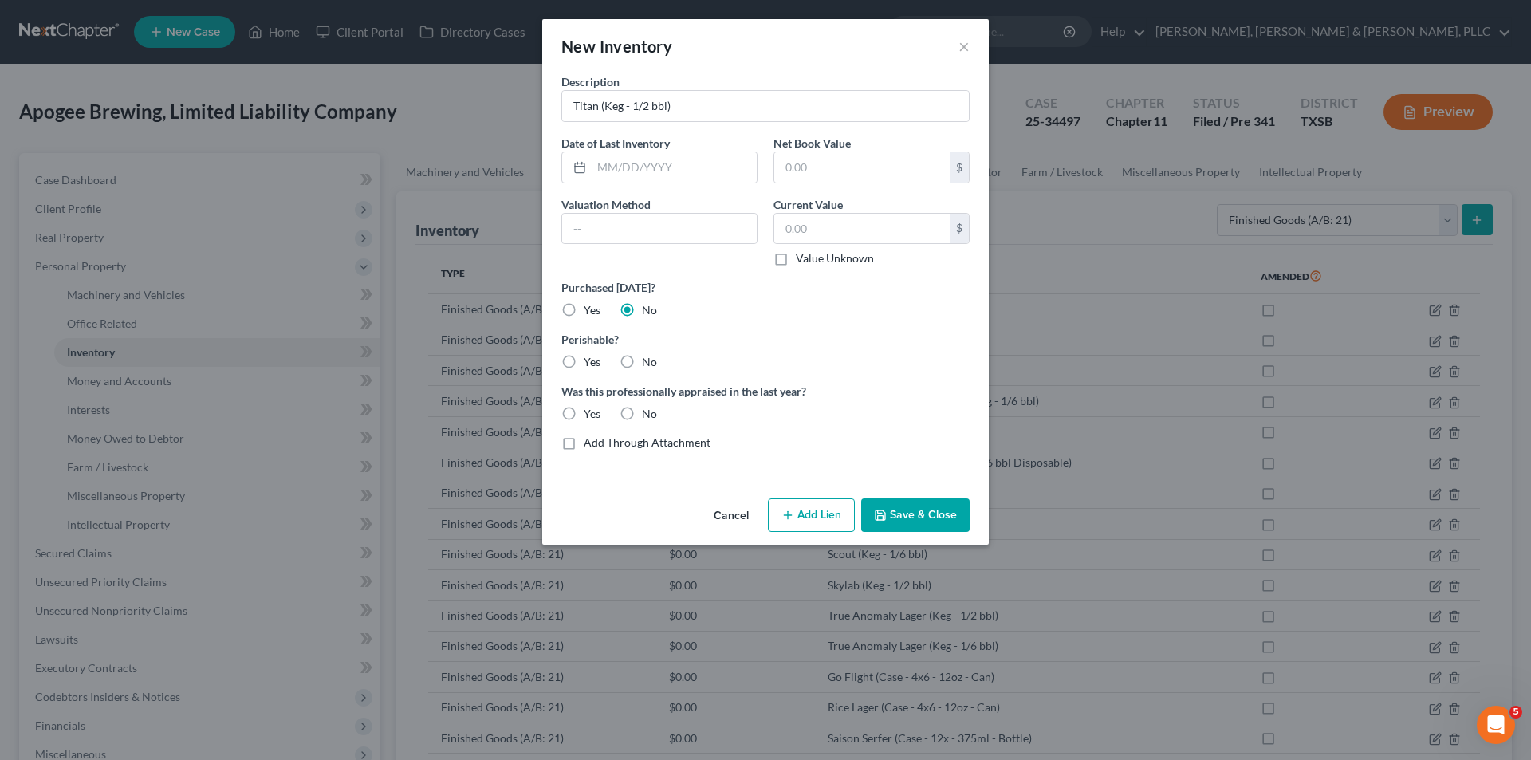
click at [590, 364] on input "Yes" at bounding box center [595, 359] width 10 height 10
click at [642, 414] on label "No" at bounding box center [649, 414] width 15 height 16
click at [648, 414] on input "No" at bounding box center [653, 411] width 10 height 10
drag, startPoint x: 927, startPoint y: 510, endPoint x: 941, endPoint y: 504, distance: 15.0
click at [928, 510] on button "Save & Close" at bounding box center [915, 514] width 108 height 33
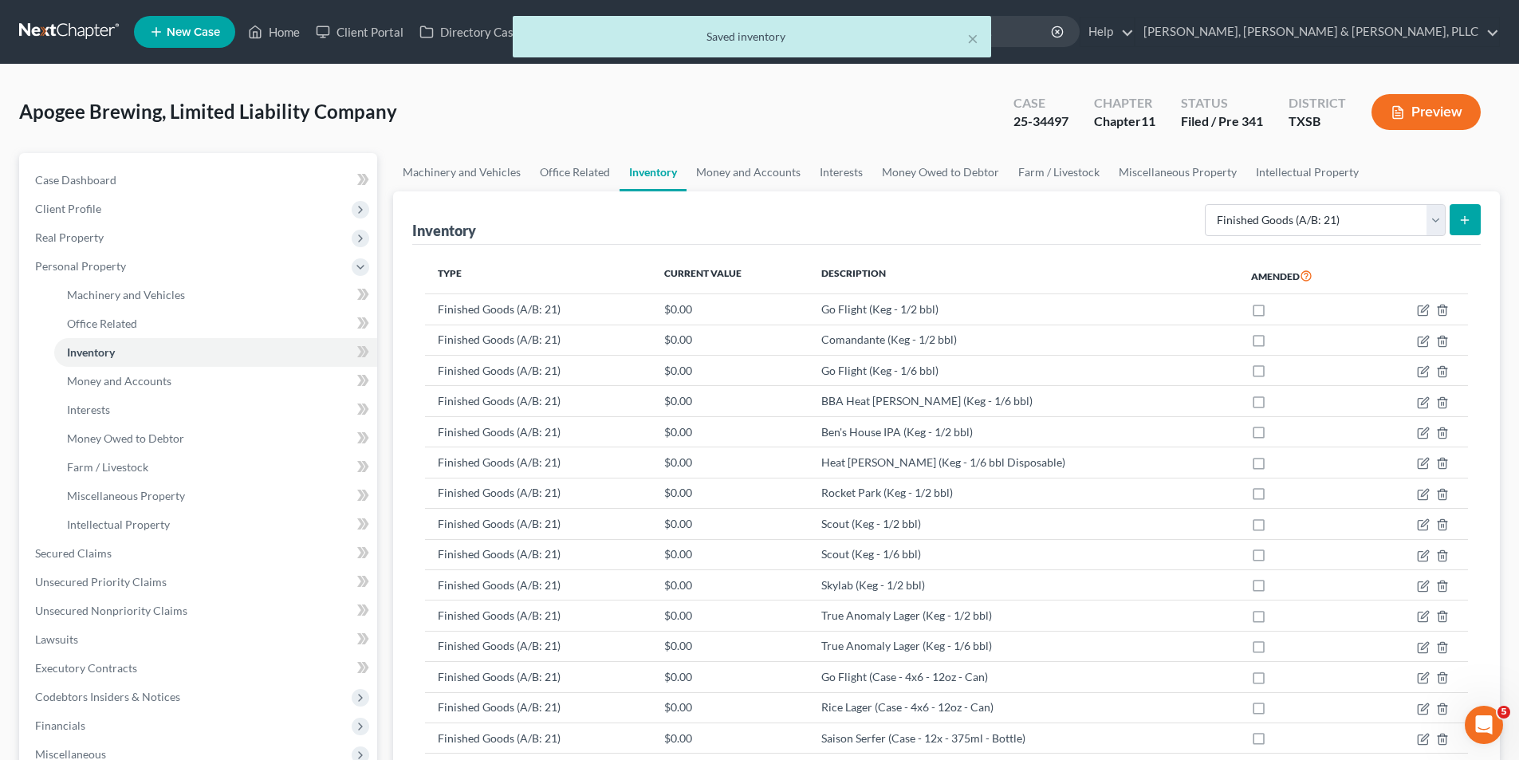
click at [1457, 212] on button "submit" at bounding box center [1464, 219] width 31 height 31
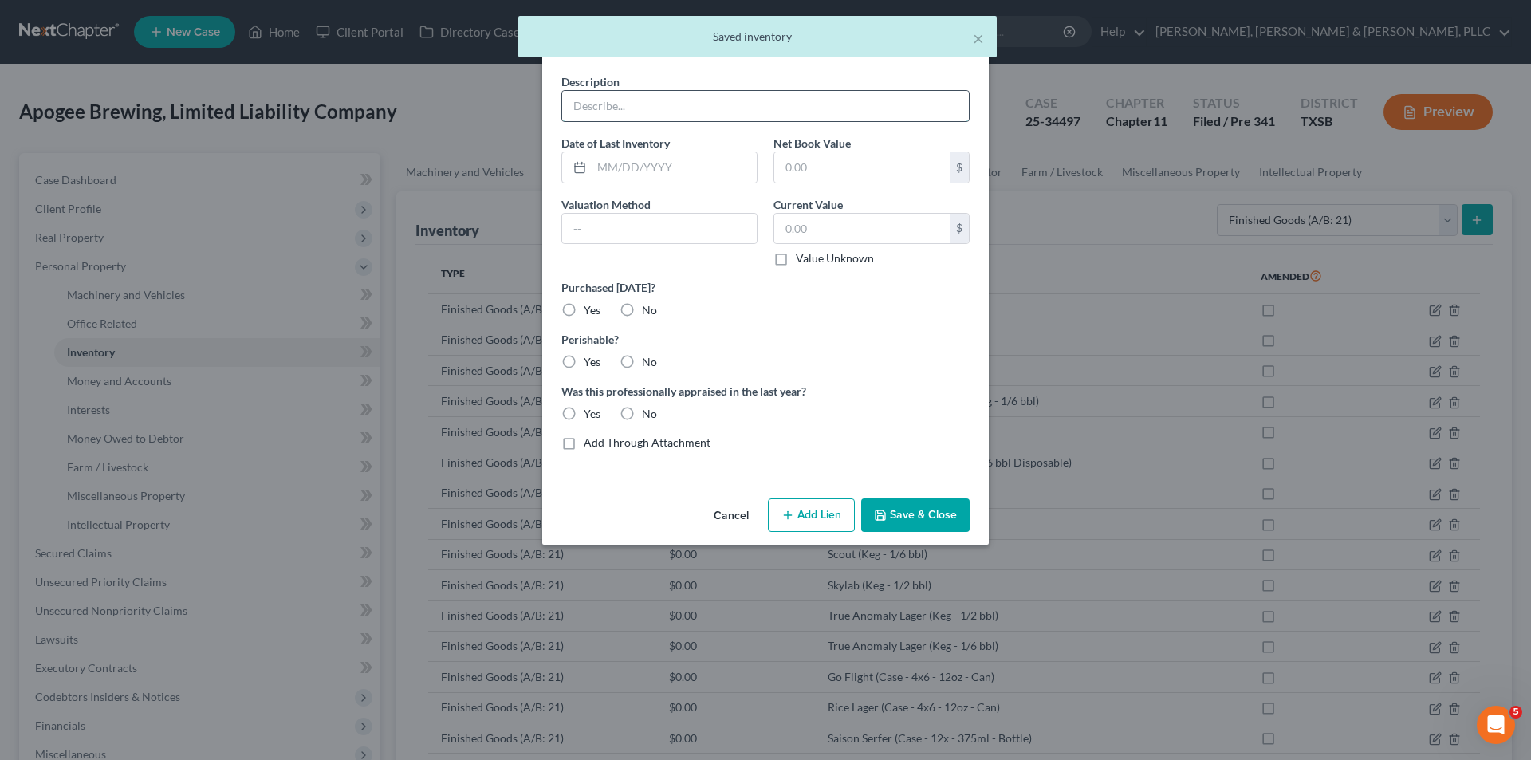
click at [730, 105] on input "text" at bounding box center [765, 106] width 407 height 30
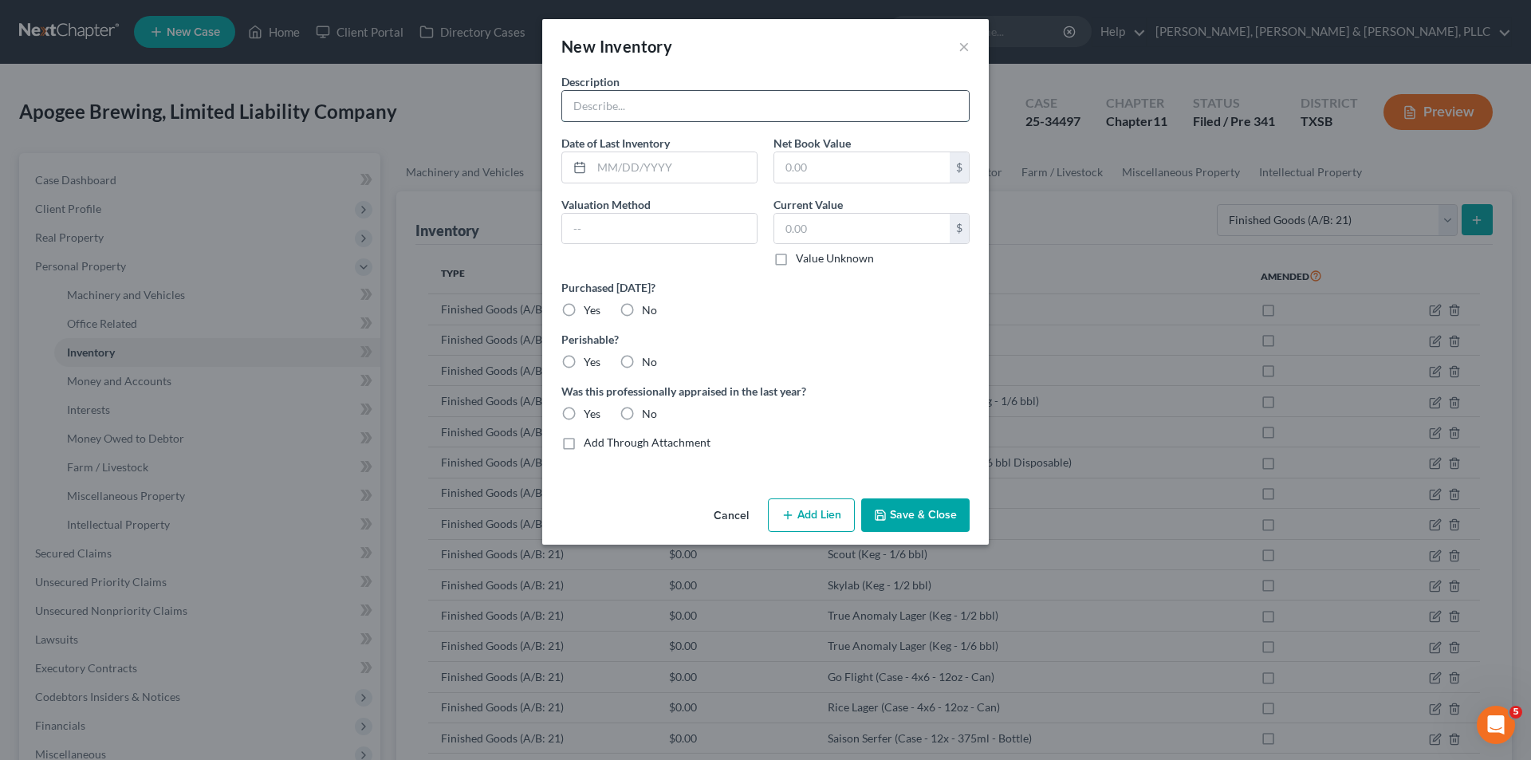
click at [625, 102] on input "text" at bounding box center [765, 106] width 407 height 30
paste input "Titan (Keg - 1/6 bbl)"
click at [642, 310] on label "No" at bounding box center [649, 310] width 15 height 16
click at [648, 310] on input "No" at bounding box center [653, 307] width 10 height 10
click at [583, 372] on div "Description Titan (Keg - 1/6 bbl) Date of Last Inventory Net Book Value $ Valua…" at bounding box center [765, 268] width 424 height 390
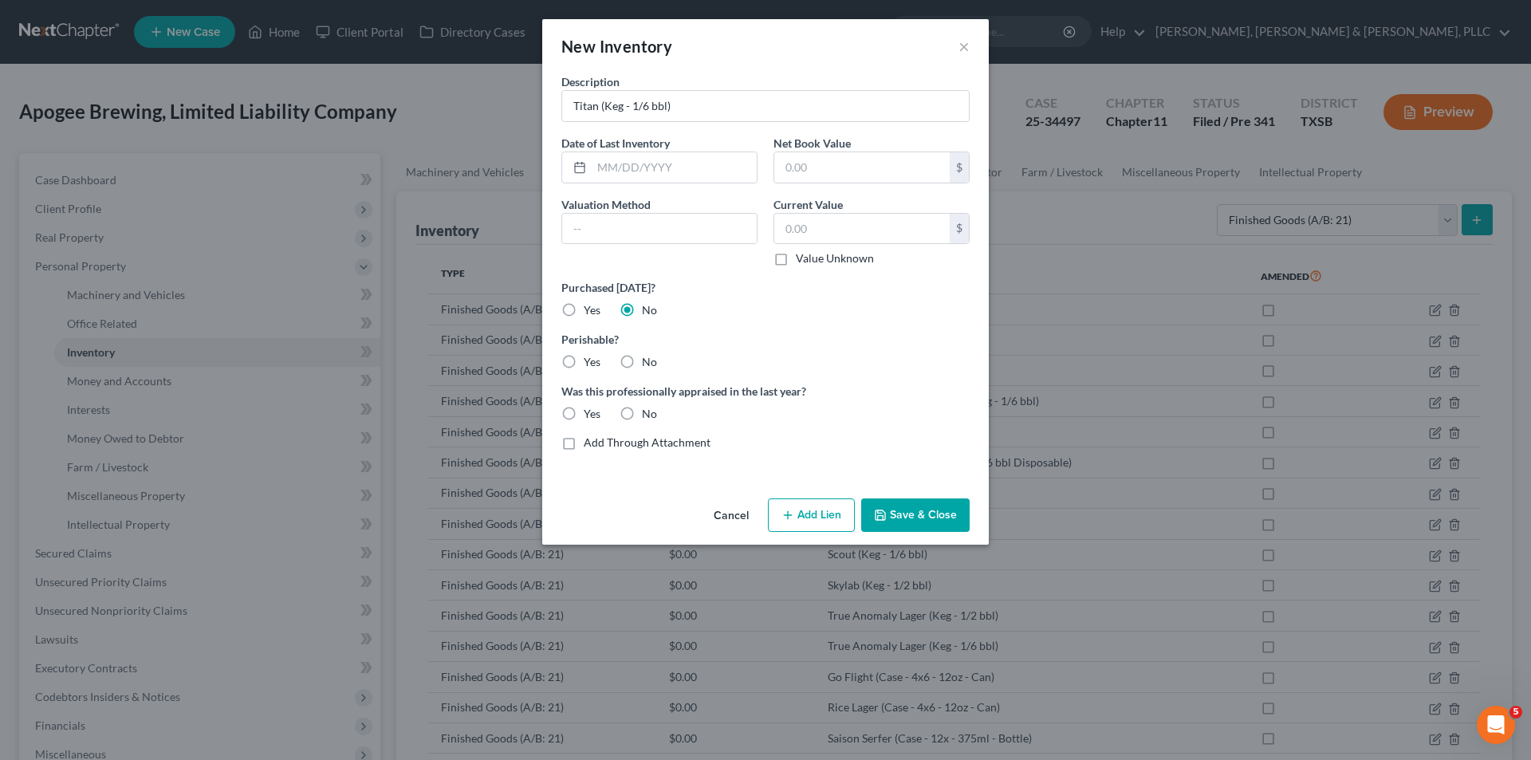
click at [582, 365] on div "Yes" at bounding box center [580, 362] width 39 height 16
click at [584, 362] on label "Yes" at bounding box center [592, 362] width 17 height 16
click at [590, 362] on input "Yes" at bounding box center [595, 359] width 10 height 10
click at [642, 414] on label "No" at bounding box center [649, 414] width 15 height 16
click at [648, 414] on input "No" at bounding box center [653, 411] width 10 height 10
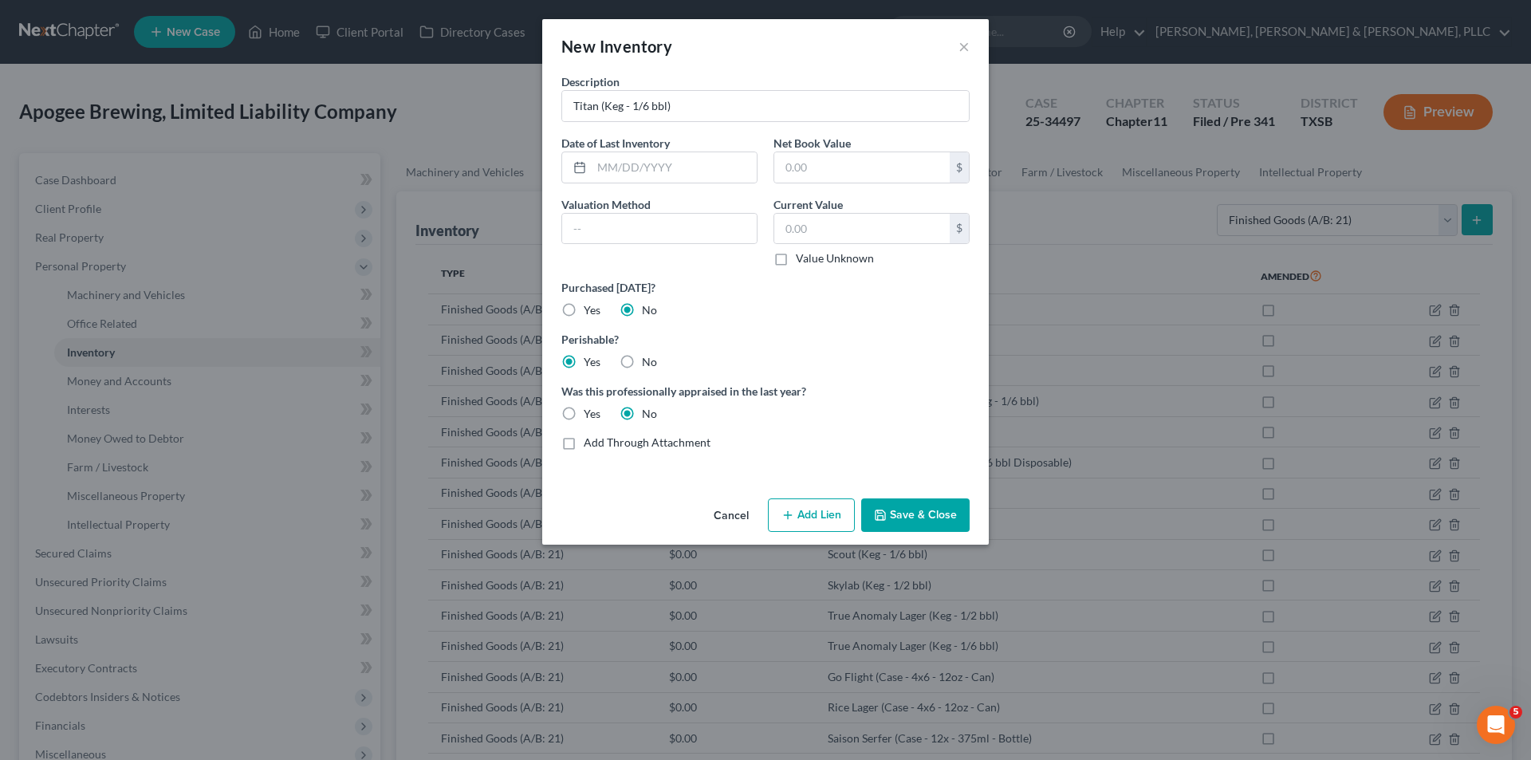
click at [889, 525] on button "Save & Close" at bounding box center [915, 514] width 108 height 33
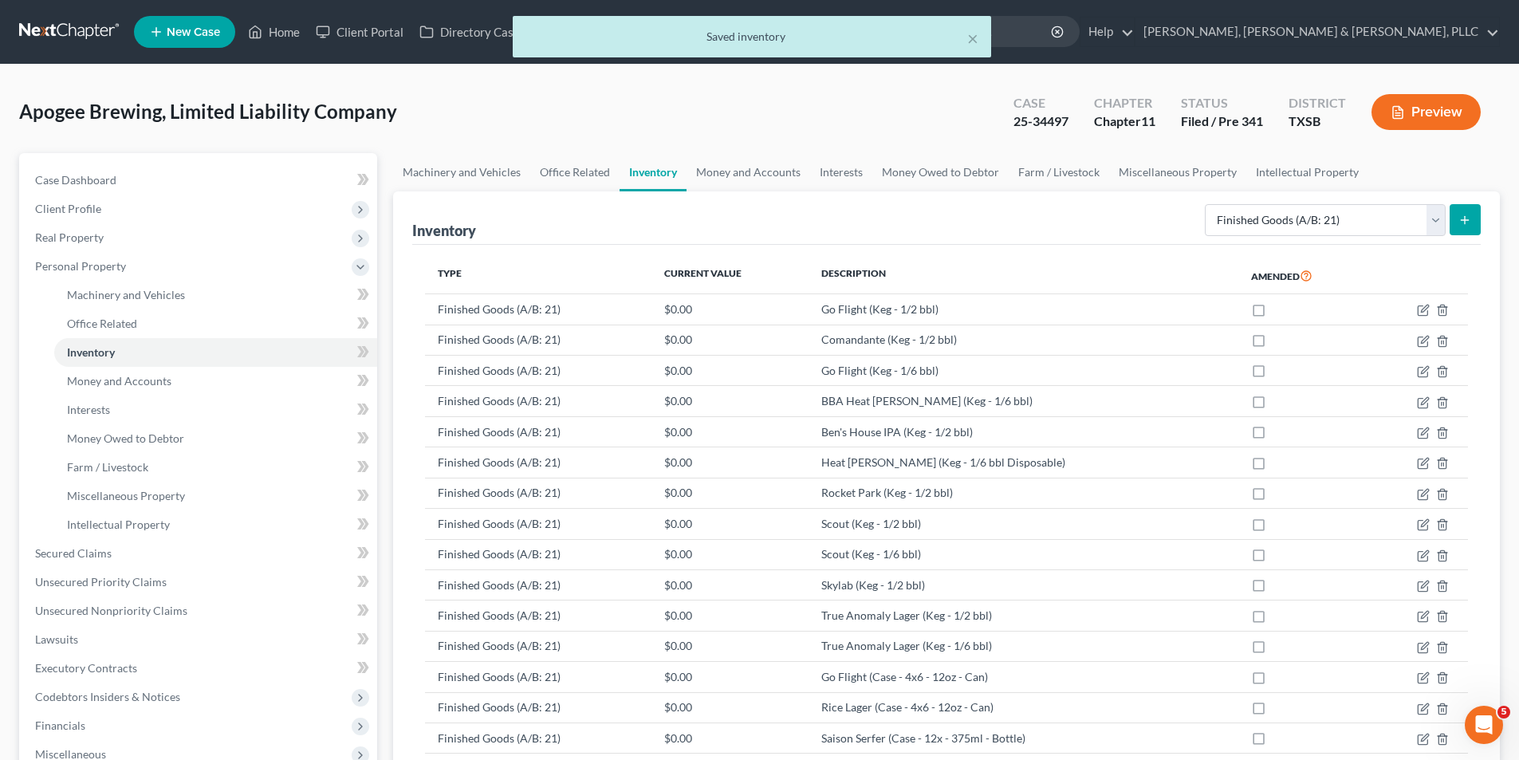
click at [1465, 212] on button "submit" at bounding box center [1464, 219] width 31 height 31
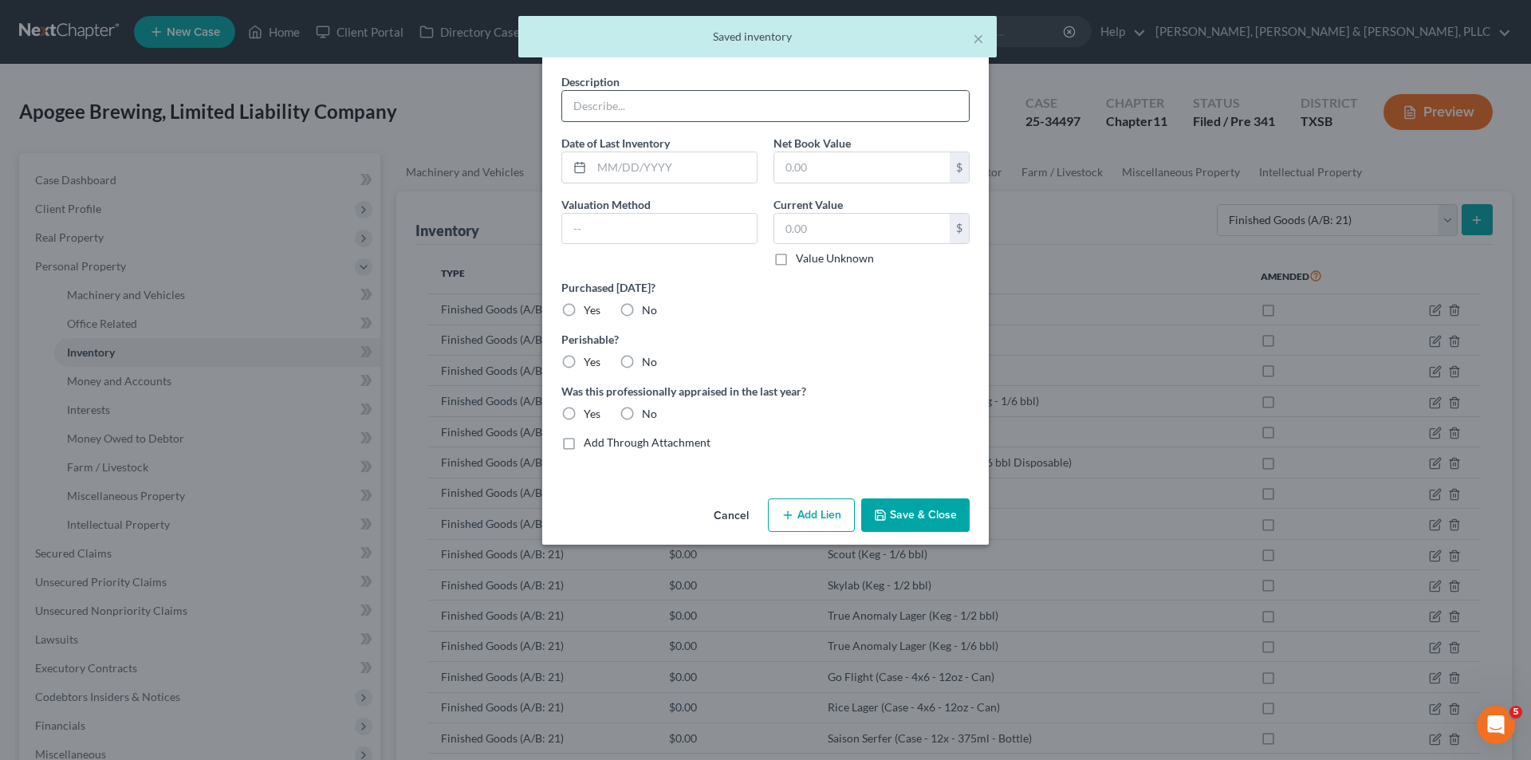
click at [835, 112] on input "text" at bounding box center [765, 106] width 407 height 30
paste input "Ambrosia Reserve (Case - 12x - 375ml - Bottle)"
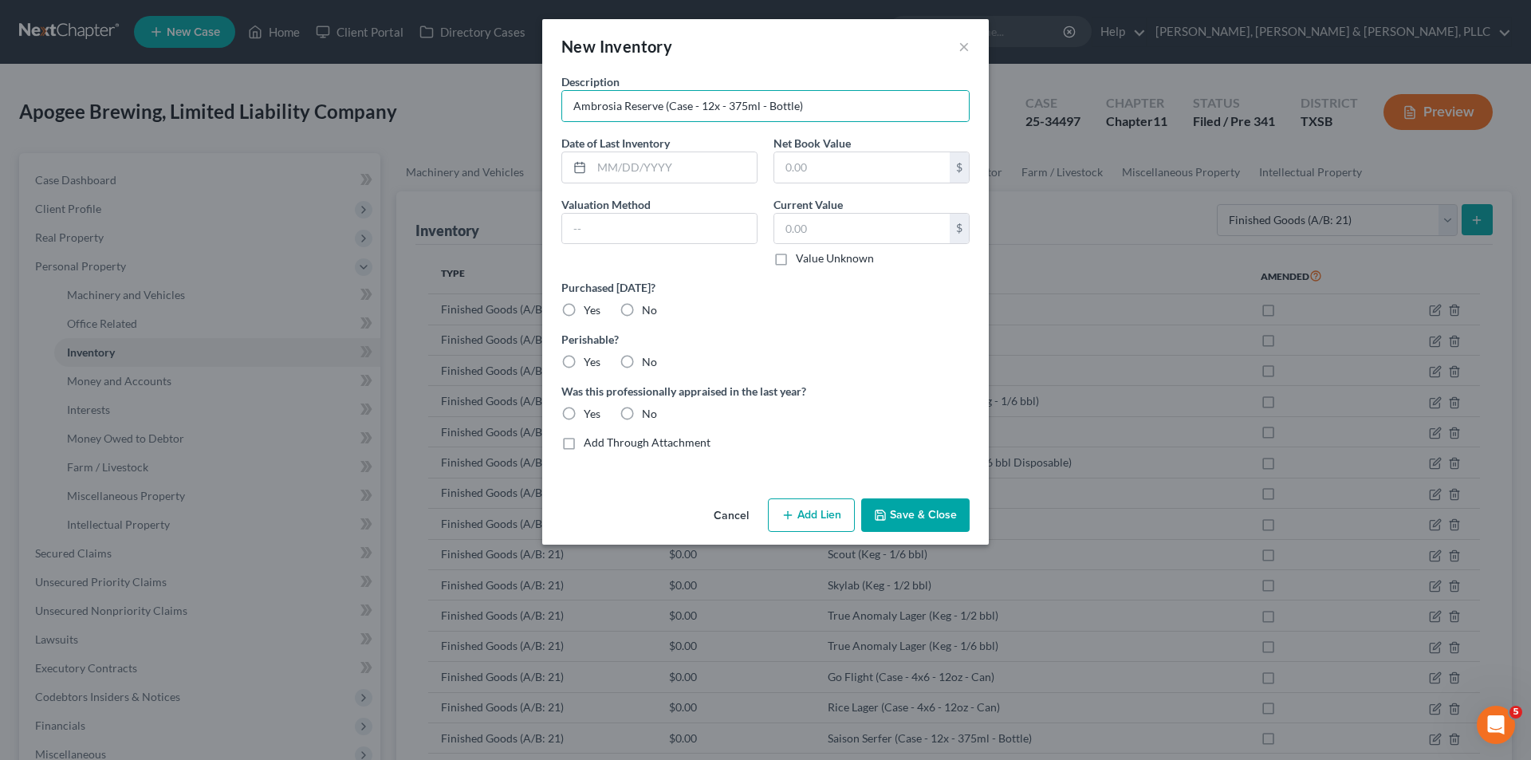
click at [642, 310] on label "No" at bounding box center [649, 310] width 15 height 16
click at [648, 310] on input "No" at bounding box center [653, 307] width 10 height 10
drag, startPoint x: 545, startPoint y: 371, endPoint x: 578, endPoint y: 374, distance: 32.8
click at [546, 371] on div "Description Ambrosia Reserve (Case - 12x - 375ml - Bottle) Date of Last Invento…" at bounding box center [765, 282] width 446 height 419
click at [579, 371] on div "Description Ambrosia Reserve (Case - 12x - 375ml - Bottle) Date of Last Invento…" at bounding box center [765, 268] width 424 height 390
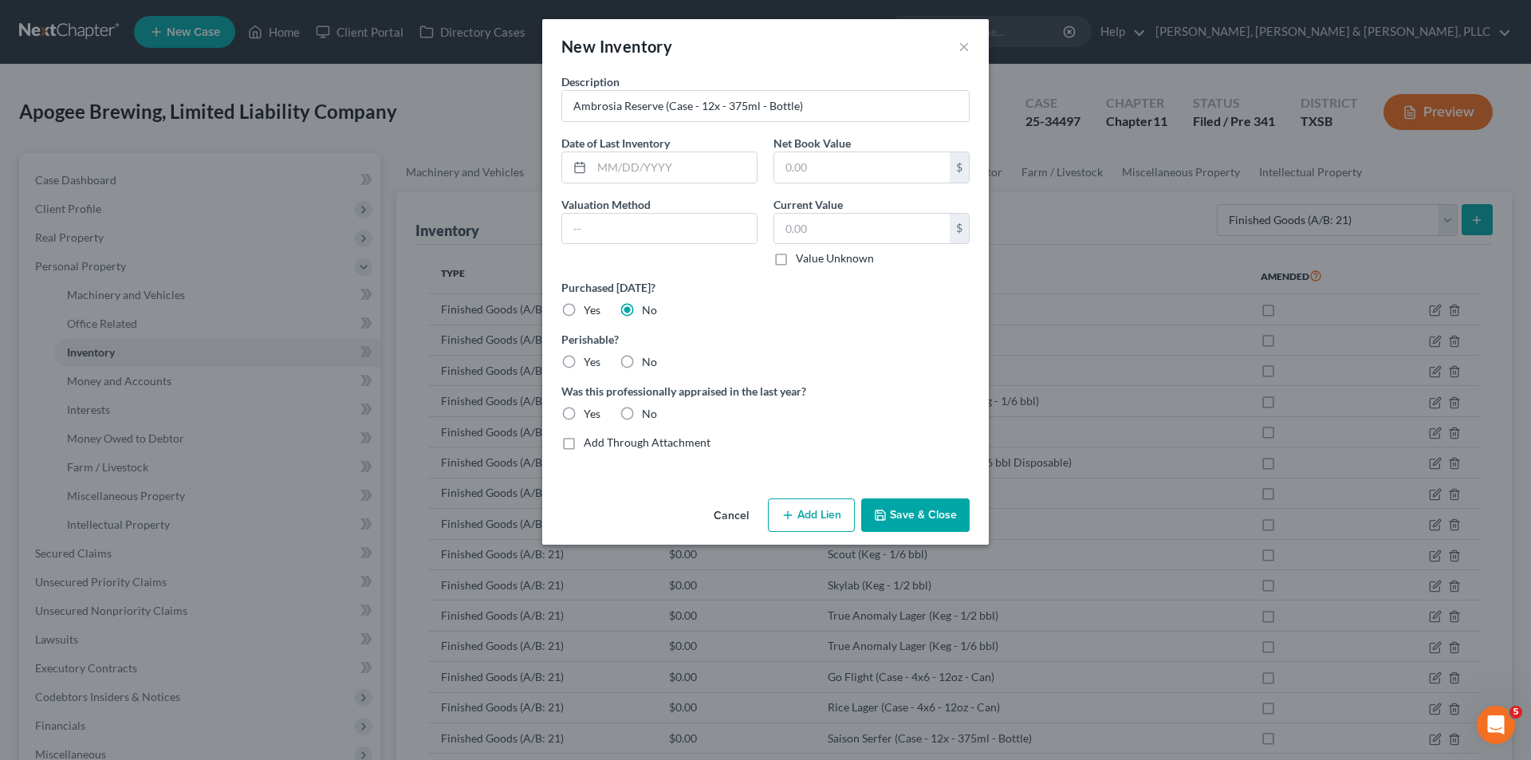
click at [584, 360] on label "Yes" at bounding box center [592, 362] width 17 height 16
click at [590, 360] on input "Yes" at bounding box center [595, 359] width 10 height 10
click at [642, 414] on label "No" at bounding box center [649, 414] width 15 height 16
click at [648, 414] on input "No" at bounding box center [653, 411] width 10 height 10
click at [879, 513] on polyline "button" at bounding box center [880, 511] width 4 height 2
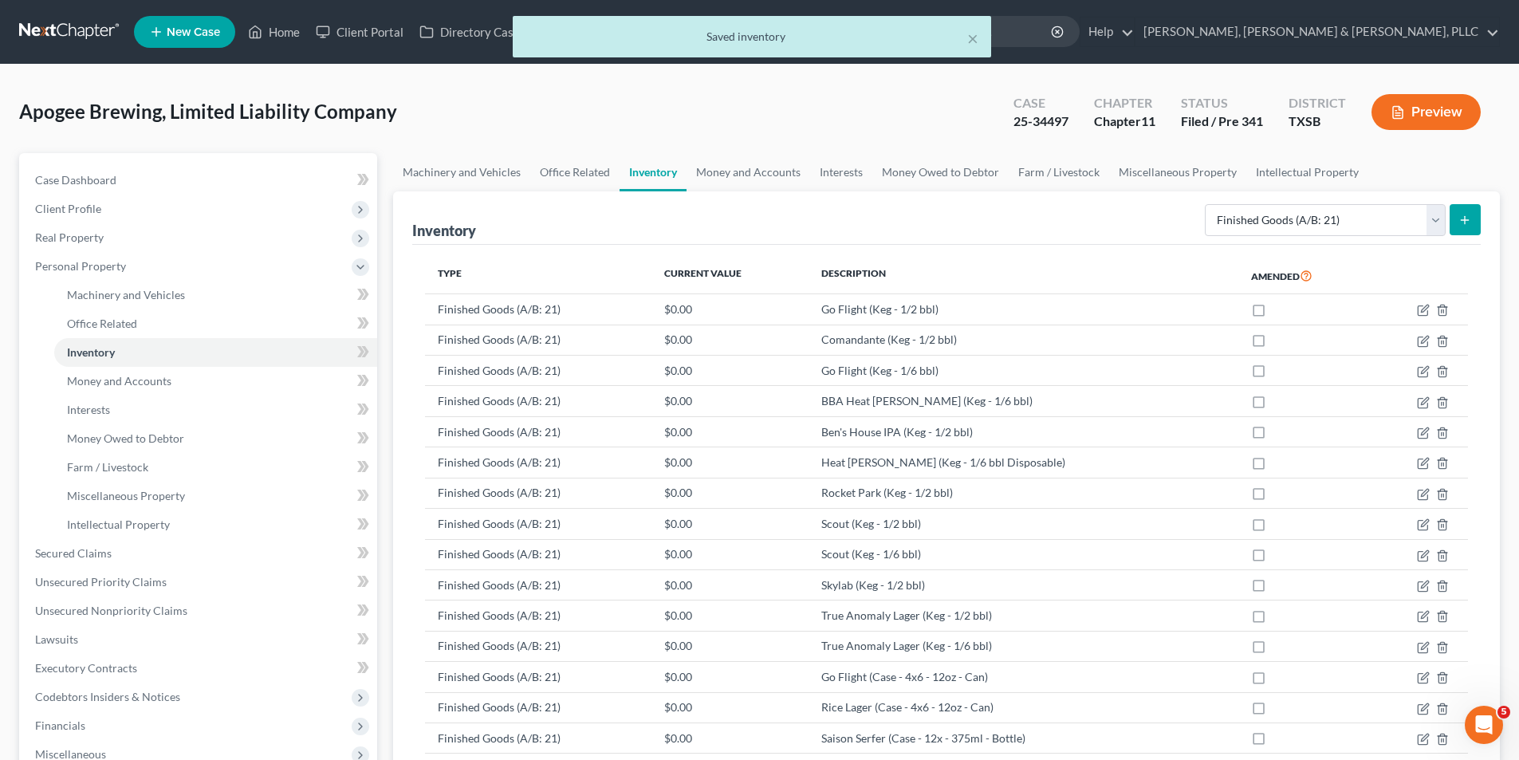
drag, startPoint x: 1395, startPoint y: 118, endPoint x: 1403, endPoint y: 191, distance: 73.8
click at [1450, 209] on button "submit" at bounding box center [1464, 219] width 31 height 31
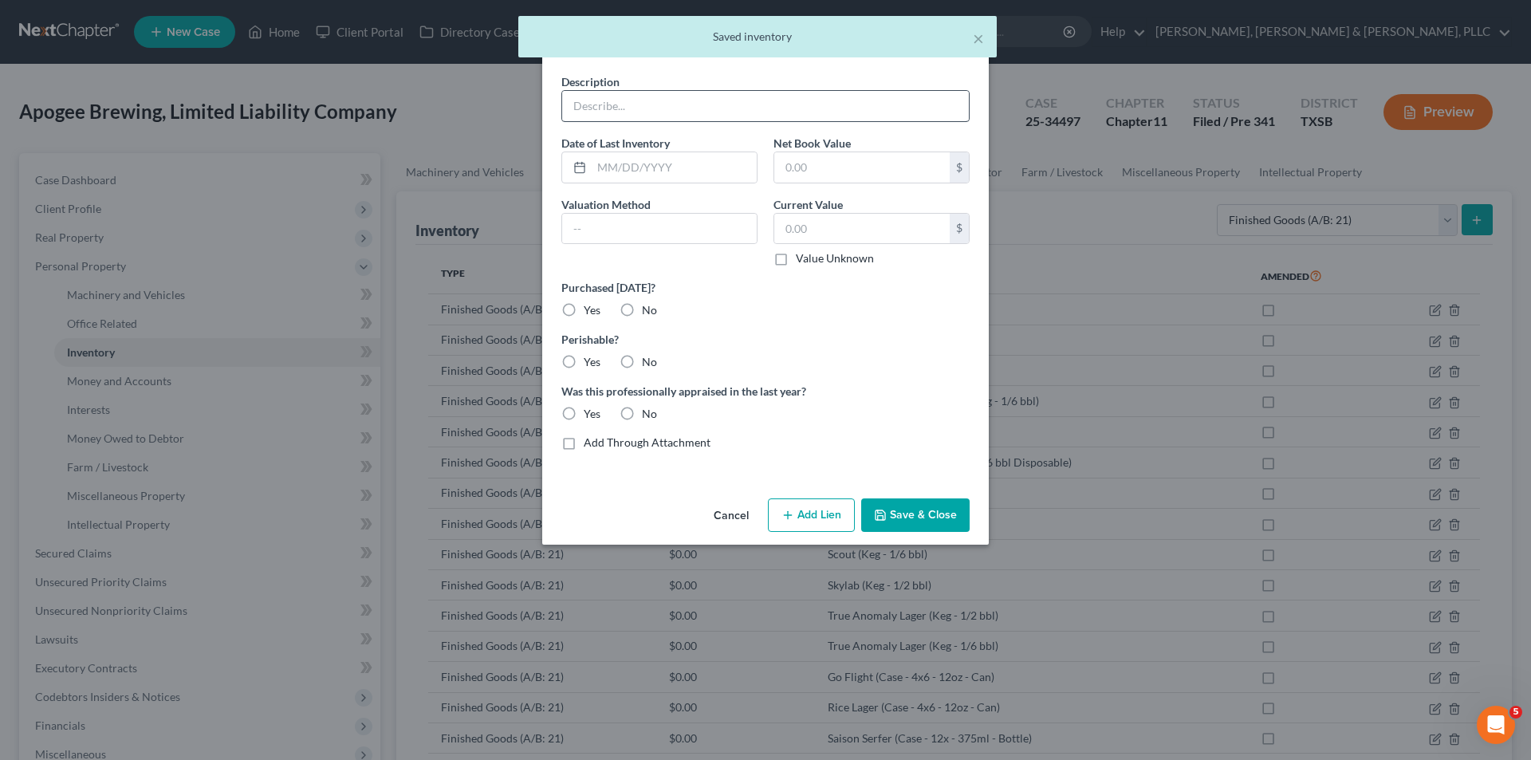
click at [884, 87] on div "Description" at bounding box center [765, 97] width 424 height 49
click at [871, 112] on input "text" at bounding box center [765, 106] width 407 height 30
paste input "Ben's House IPA (Case - 4x6 - 12oz - Can)"
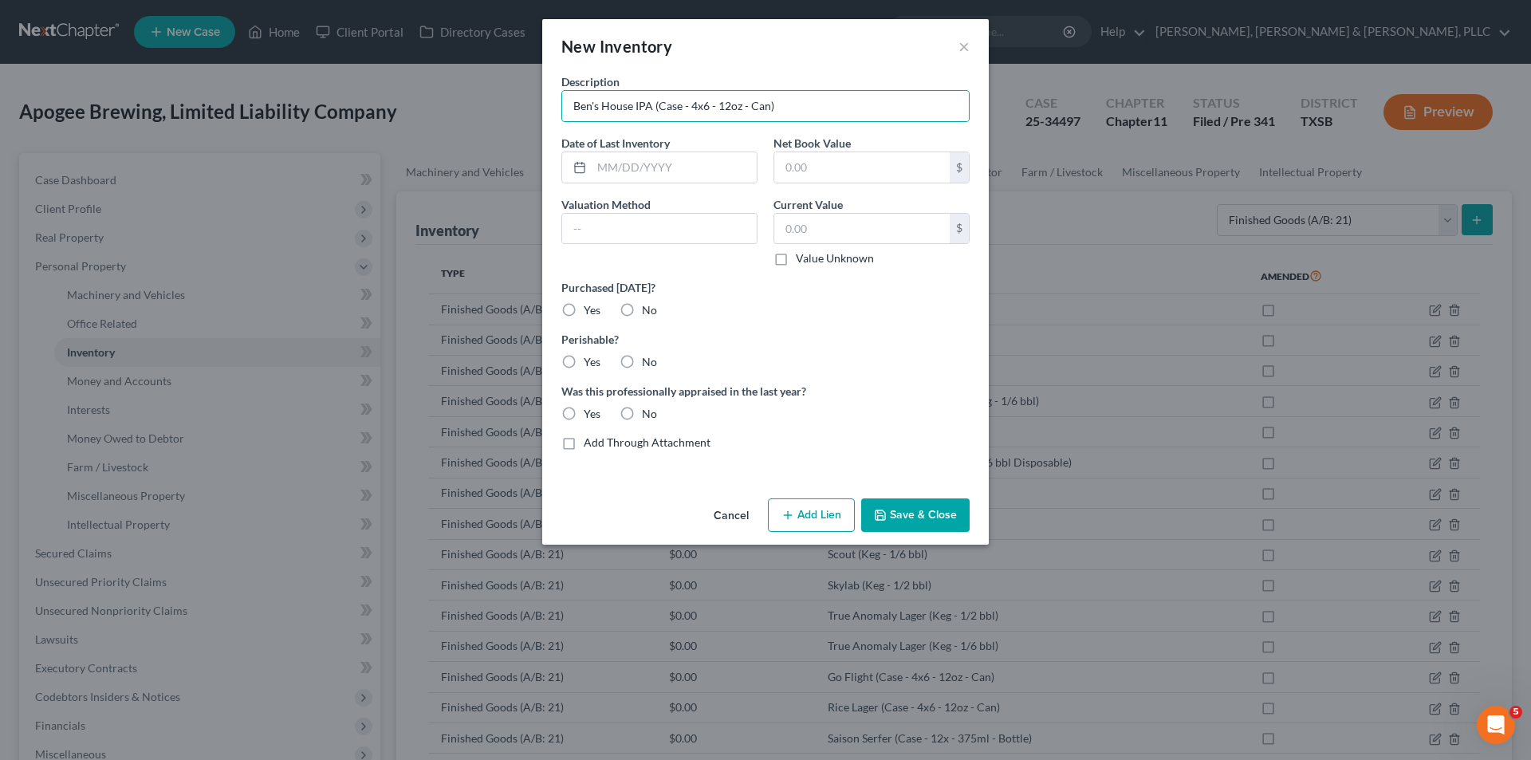
click at [642, 311] on label "No" at bounding box center [649, 310] width 15 height 16
click at [648, 311] on input "No" at bounding box center [653, 307] width 10 height 10
click at [590, 374] on div "Description Ben's House IPA (Case - 4x6 - 12oz - Can) Date of Last Inventory Ne…" at bounding box center [765, 268] width 424 height 390
click at [588, 367] on label "Yes" at bounding box center [592, 362] width 17 height 16
click at [590, 364] on input "Yes" at bounding box center [595, 359] width 10 height 10
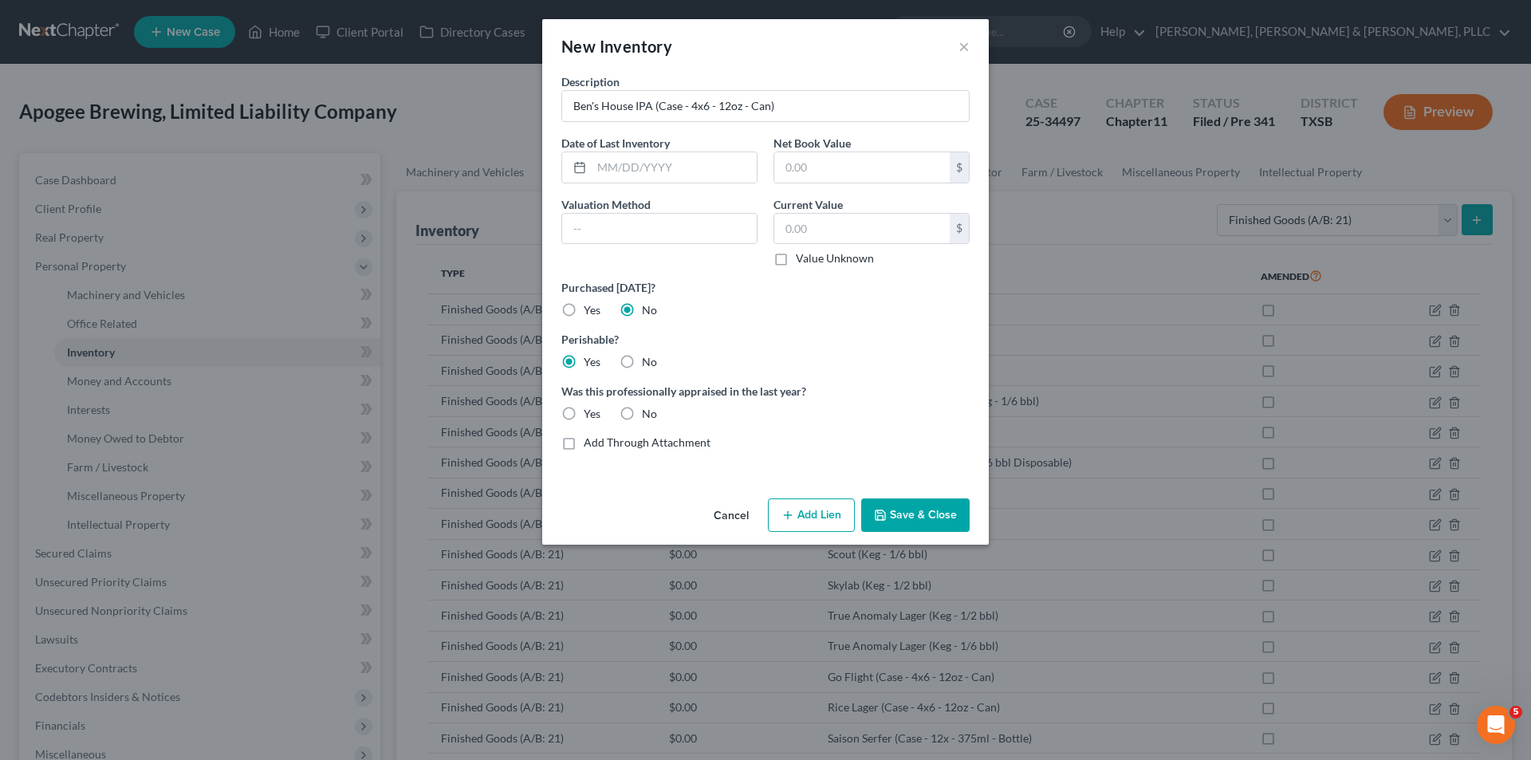
click at [642, 409] on label "No" at bounding box center [649, 414] width 15 height 16
click at [648, 409] on input "No" at bounding box center [653, 411] width 10 height 10
click at [886, 509] on icon "button" at bounding box center [880, 515] width 13 height 13
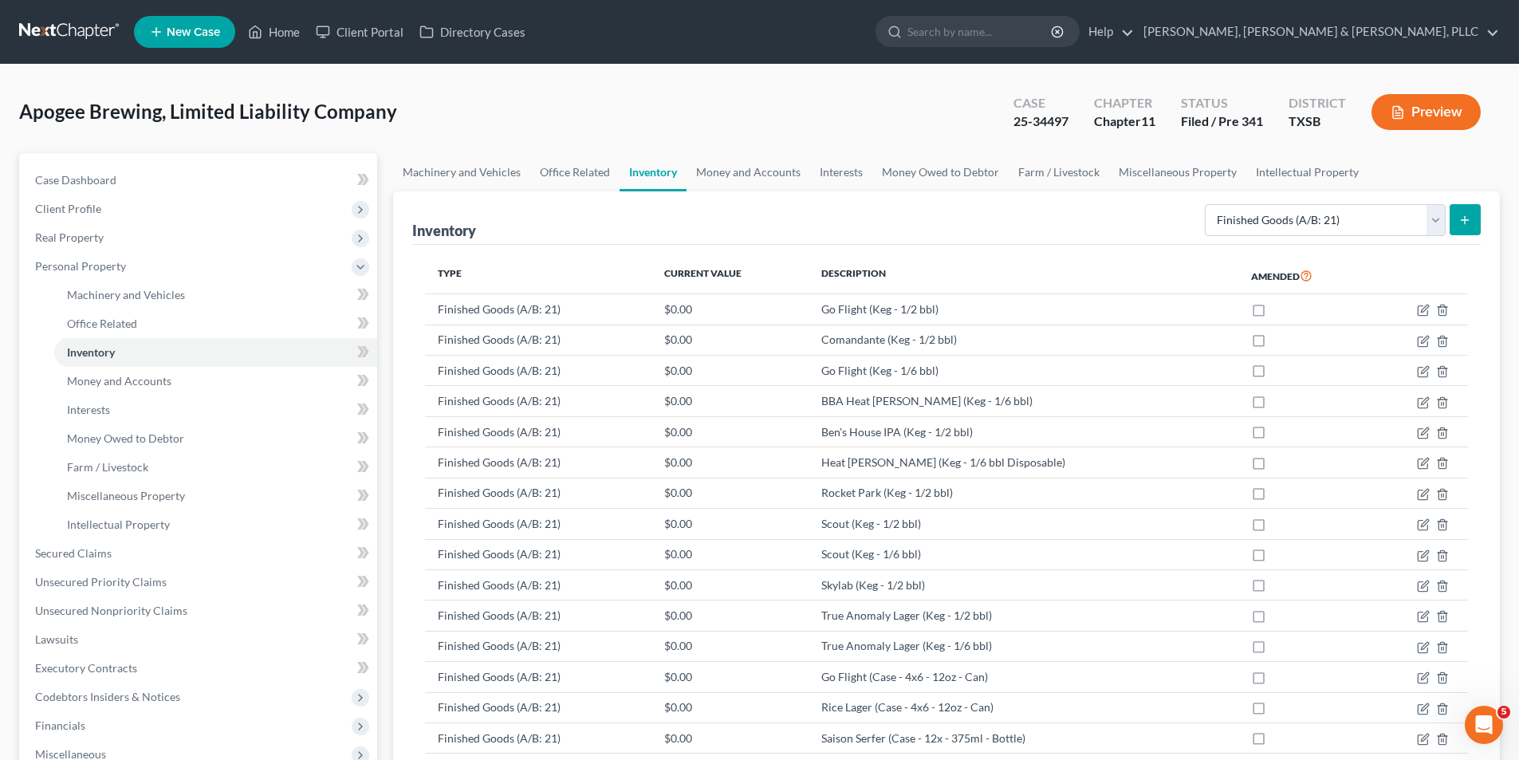
click at [1478, 218] on button "submit" at bounding box center [1464, 219] width 31 height 31
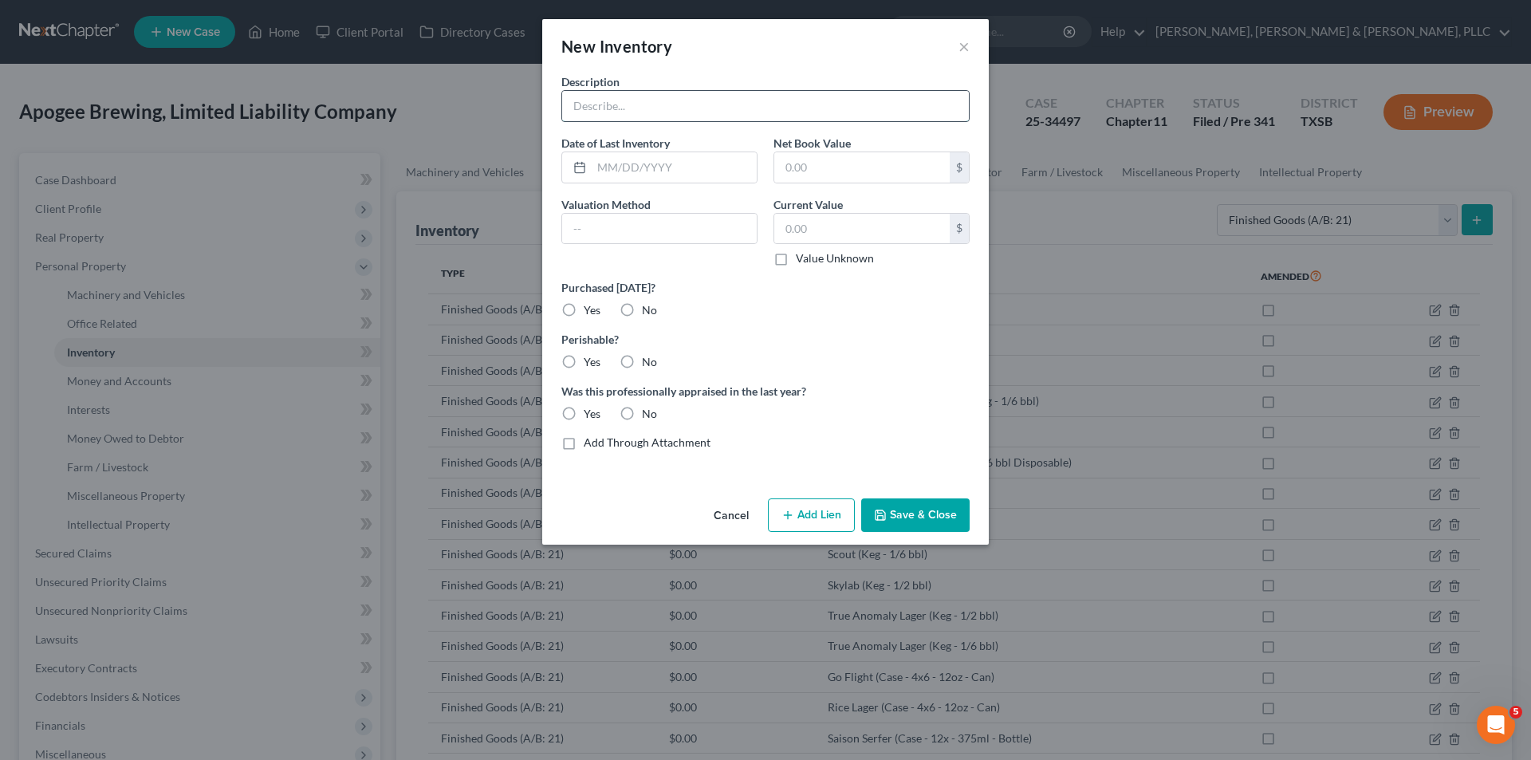
click at [764, 117] on input "text" at bounding box center [765, 106] width 407 height 30
paste input "Lily (Case - 4x6 - 12oz - Can)"
click at [655, 306] on label "No" at bounding box center [649, 310] width 15 height 16
click at [655, 306] on input "No" at bounding box center [653, 307] width 10 height 10
click at [593, 362] on label "Yes" at bounding box center [592, 362] width 17 height 16
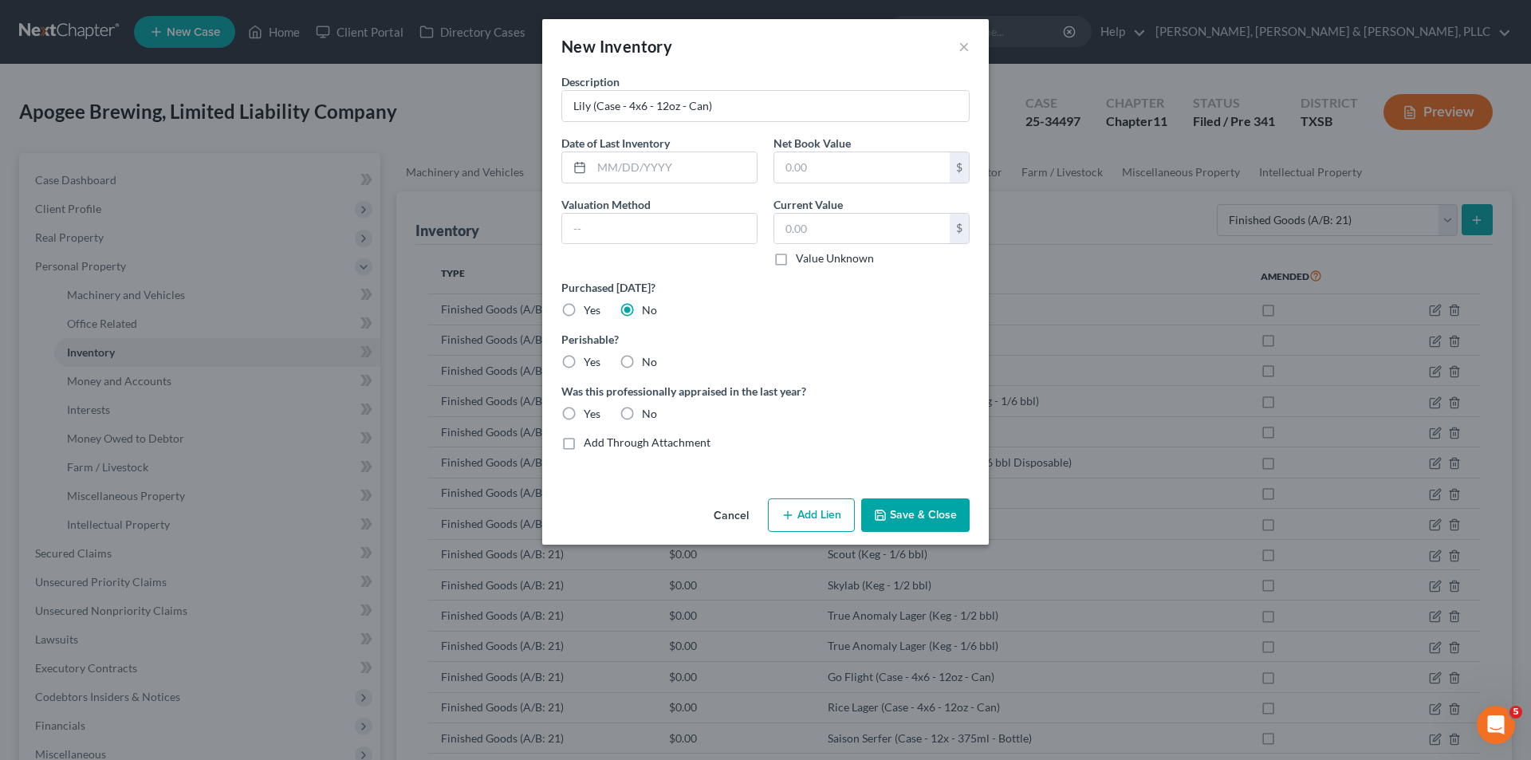
click at [593, 362] on input "Yes" at bounding box center [595, 359] width 10 height 10
click at [642, 406] on label "No" at bounding box center [649, 414] width 15 height 16
click at [648, 406] on input "No" at bounding box center [653, 411] width 10 height 10
click at [881, 518] on icon "button" at bounding box center [880, 515] width 13 height 13
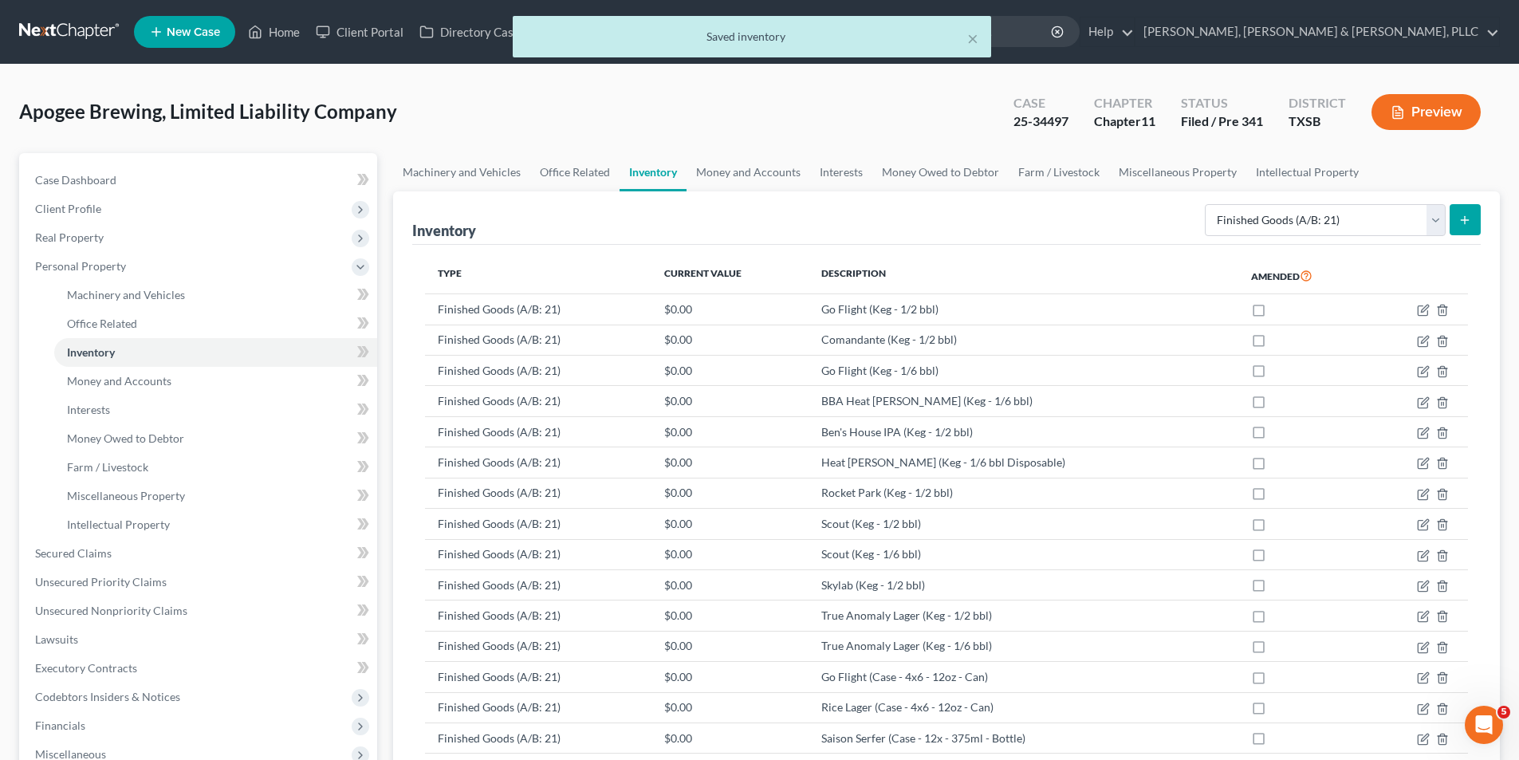
click at [1468, 208] on button "submit" at bounding box center [1464, 219] width 31 height 31
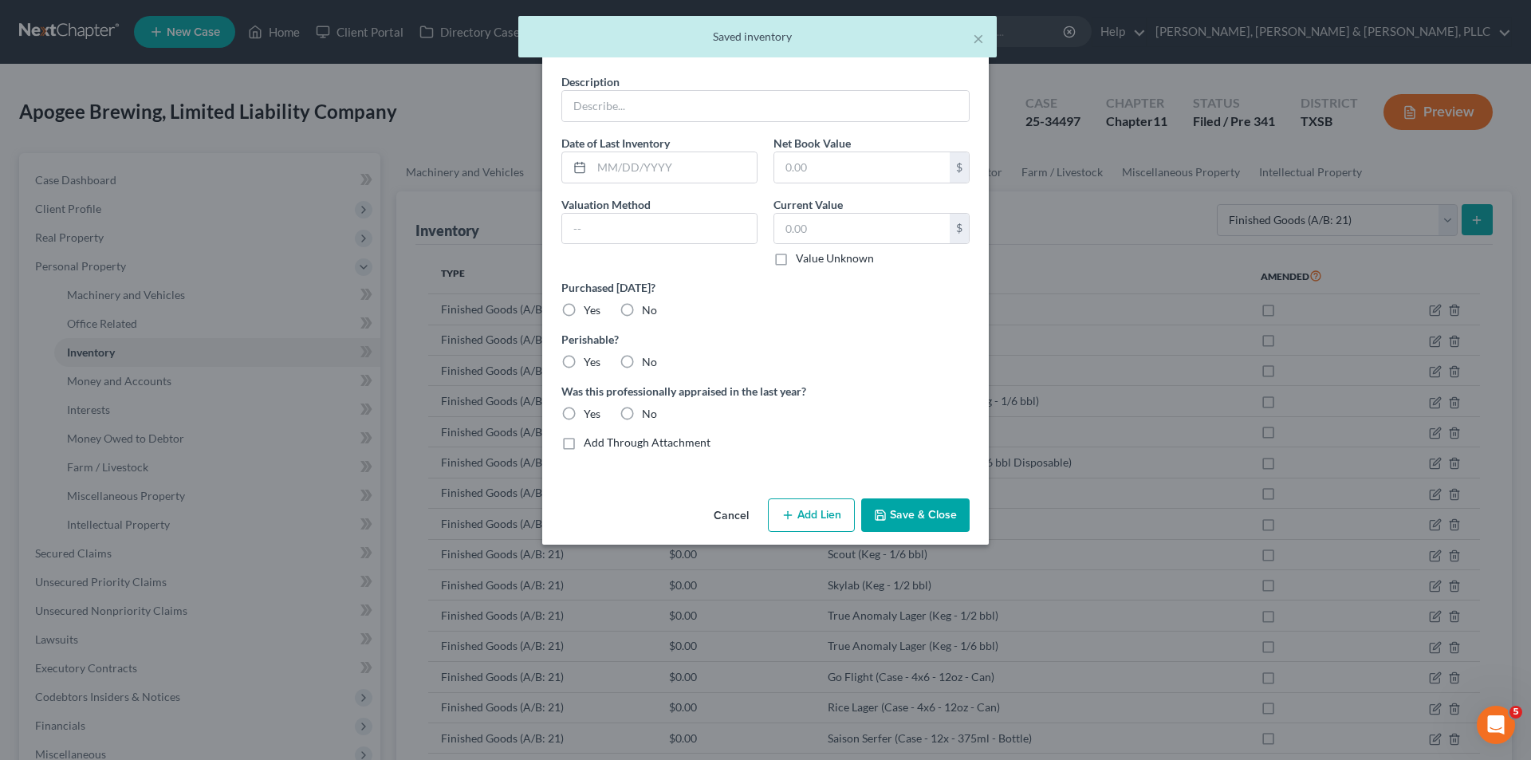
click at [796, 124] on div "Description Date of Last Inventory Net Book Value $ Valuation Method Current Va…" at bounding box center [765, 268] width 424 height 390
click at [789, 108] on input "text" at bounding box center [765, 106] width 407 height 30
paste input "[PERSON_NAME] (Case - 4x6 - 12oz - Can)"
drag, startPoint x: 626, startPoint y: 310, endPoint x: 592, endPoint y: 347, distance: 50.2
click at [642, 310] on label "No" at bounding box center [649, 310] width 15 height 16
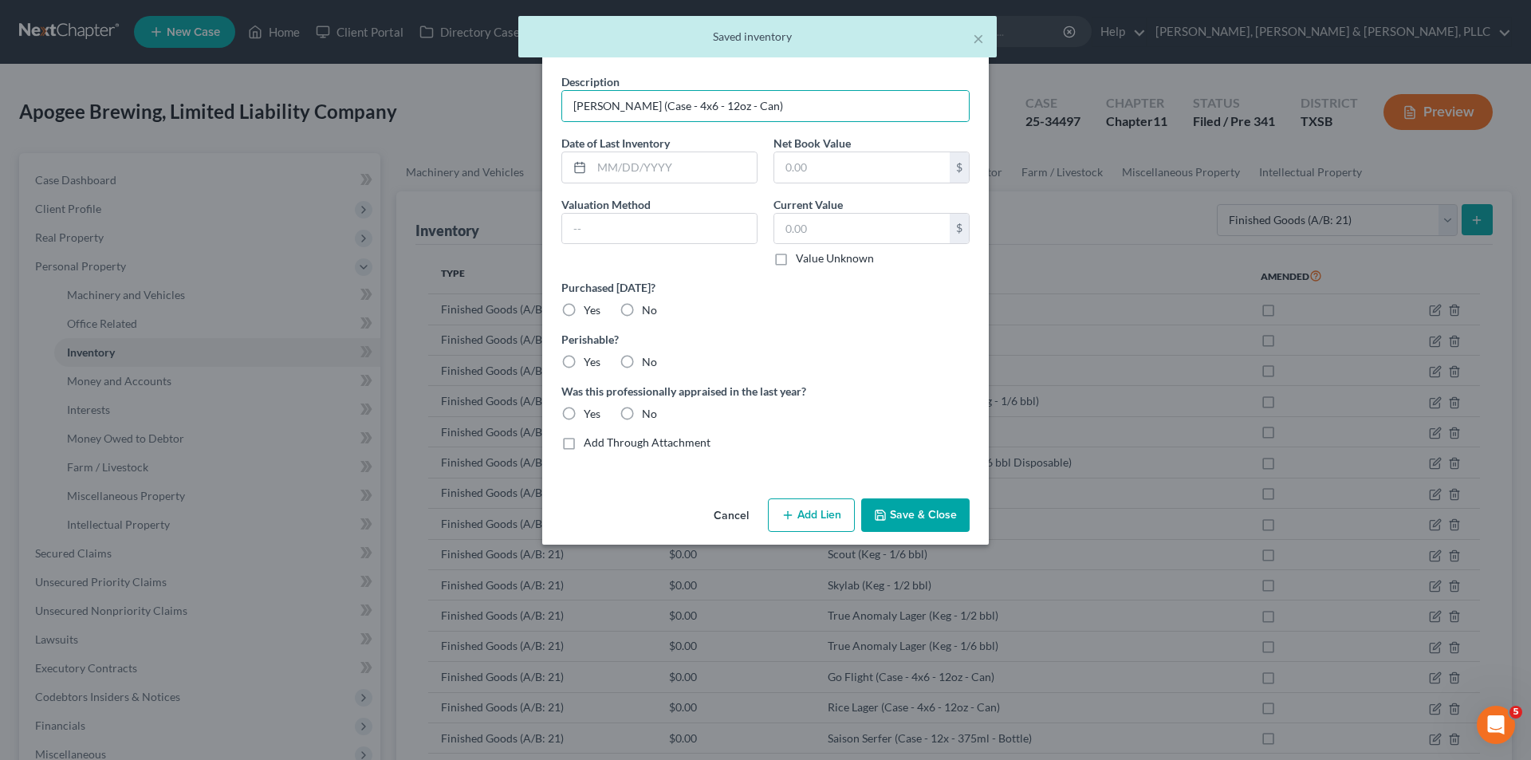
click at [648, 310] on input "No" at bounding box center [653, 307] width 10 height 10
click at [586, 354] on div "Perishable? Yes No" at bounding box center [765, 350] width 424 height 39
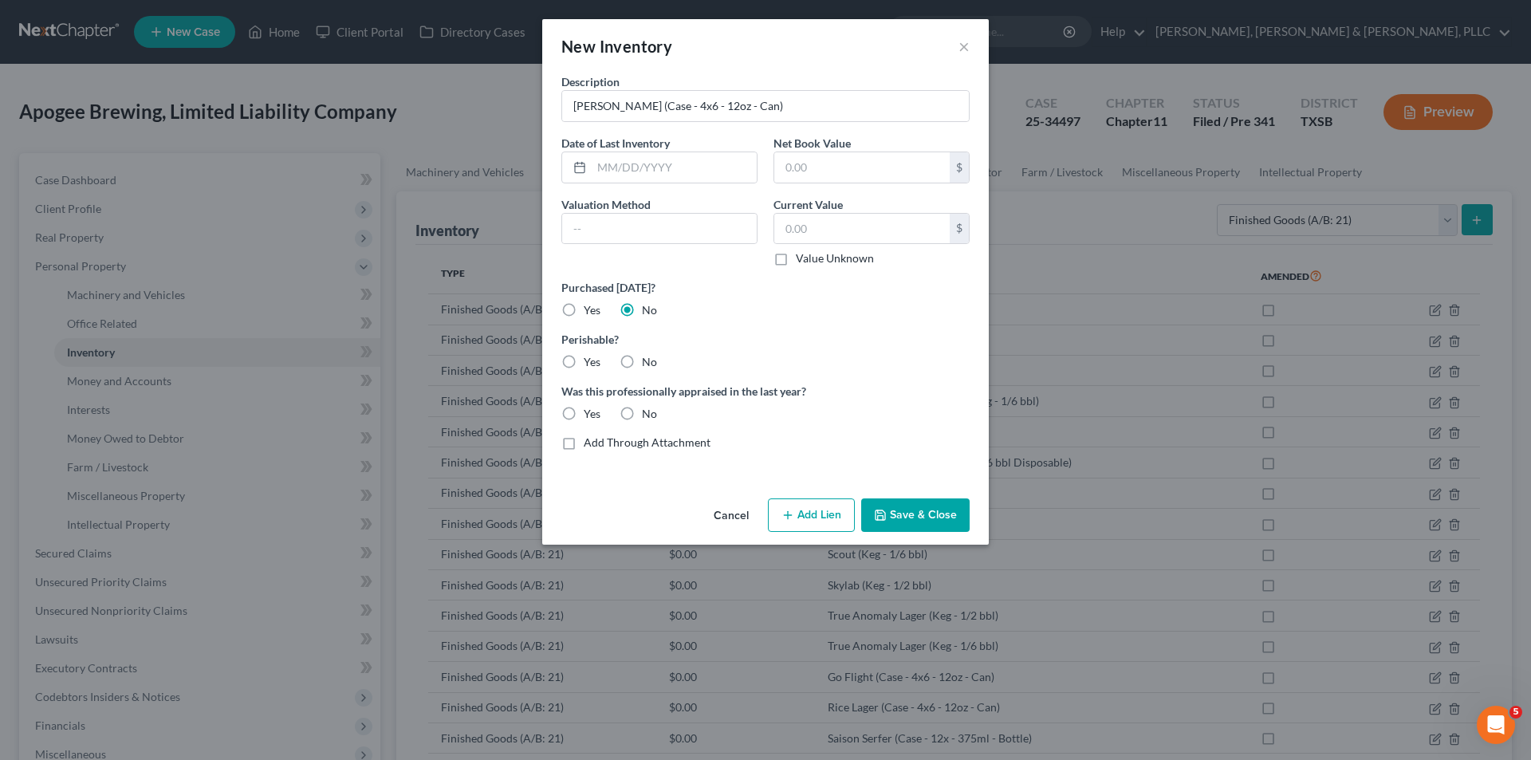
click at [595, 366] on label "Yes" at bounding box center [592, 362] width 17 height 16
click at [595, 364] on input "Yes" at bounding box center [595, 359] width 10 height 10
click at [642, 406] on label "No" at bounding box center [649, 414] width 15 height 16
click at [609, 422] on div "Was this professionally appraised in the last year? Yes No" at bounding box center [765, 402] width 424 height 39
click at [642, 417] on label "No" at bounding box center [649, 414] width 15 height 16
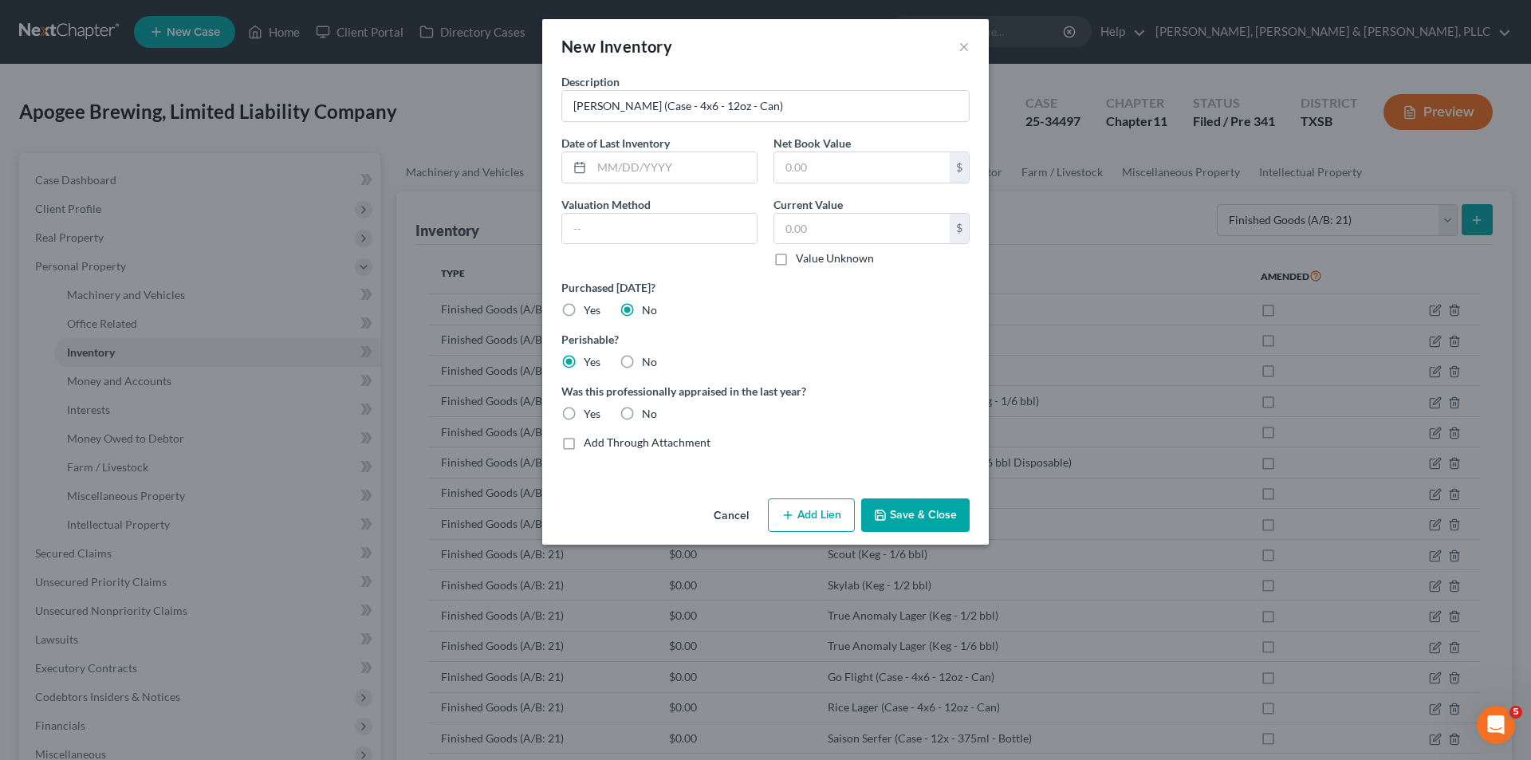
click at [648, 416] on input "No" at bounding box center [653, 411] width 10 height 10
click at [941, 508] on button "Save & Close" at bounding box center [915, 514] width 108 height 33
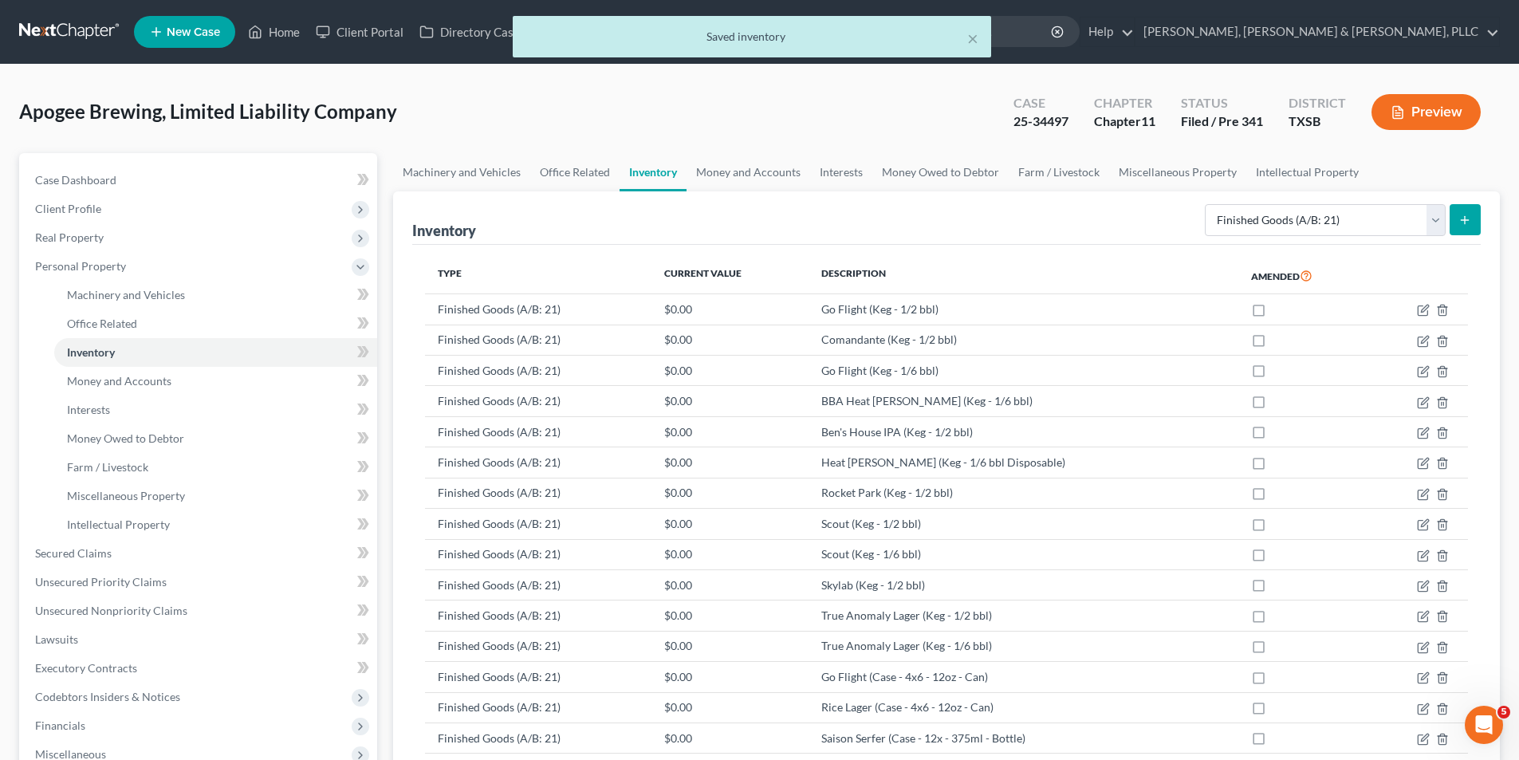
click at [1470, 225] on icon "submit" at bounding box center [1464, 220] width 13 height 13
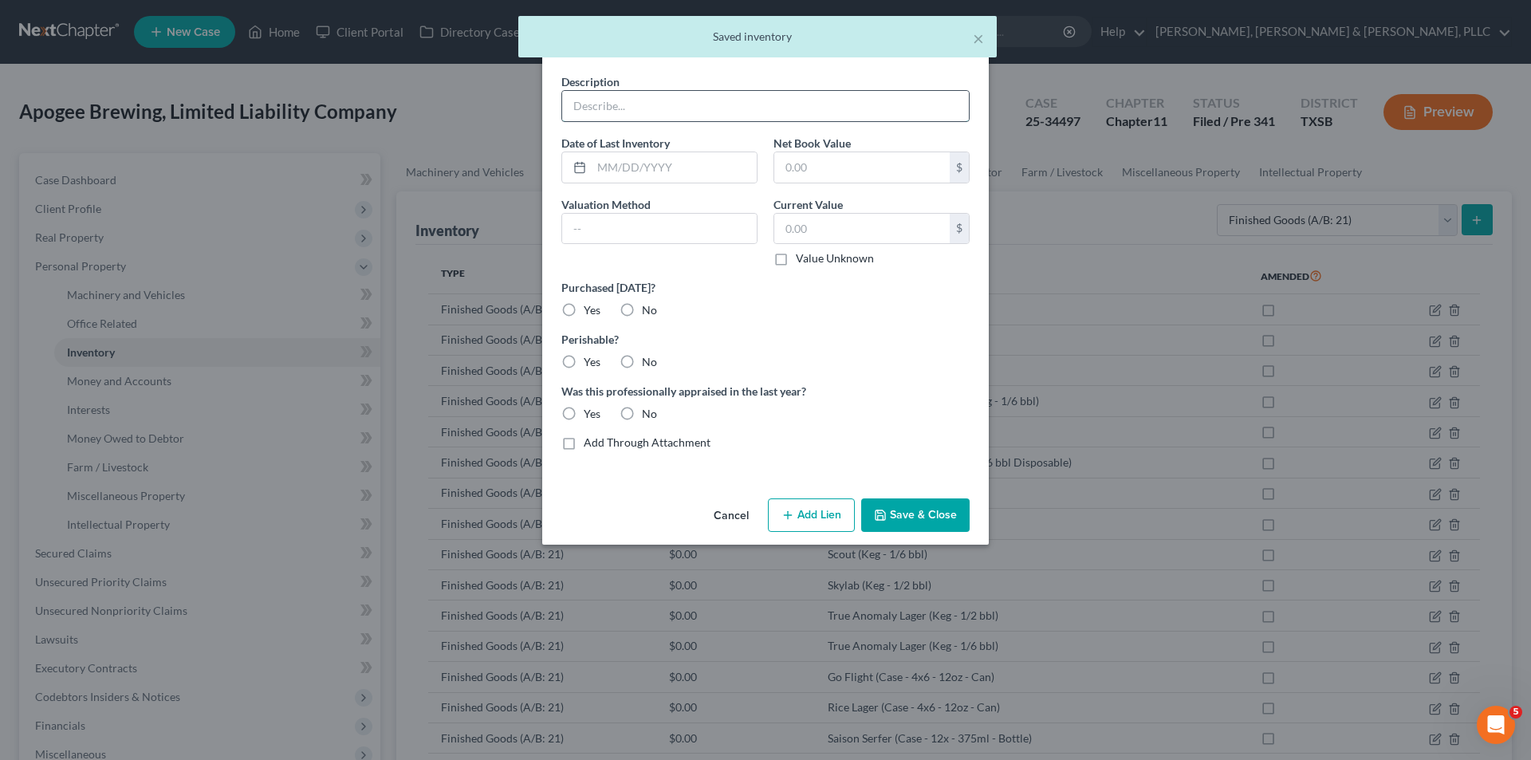
click at [678, 100] on input "text" at bounding box center [765, 106] width 407 height 30
paste input "Rocket Park (Case - 4x6 - 12oz - Can)"
click at [642, 313] on label "No" at bounding box center [649, 310] width 15 height 16
click at [648, 313] on input "No" at bounding box center [653, 307] width 10 height 10
click at [600, 364] on label "Yes" at bounding box center [592, 362] width 17 height 16
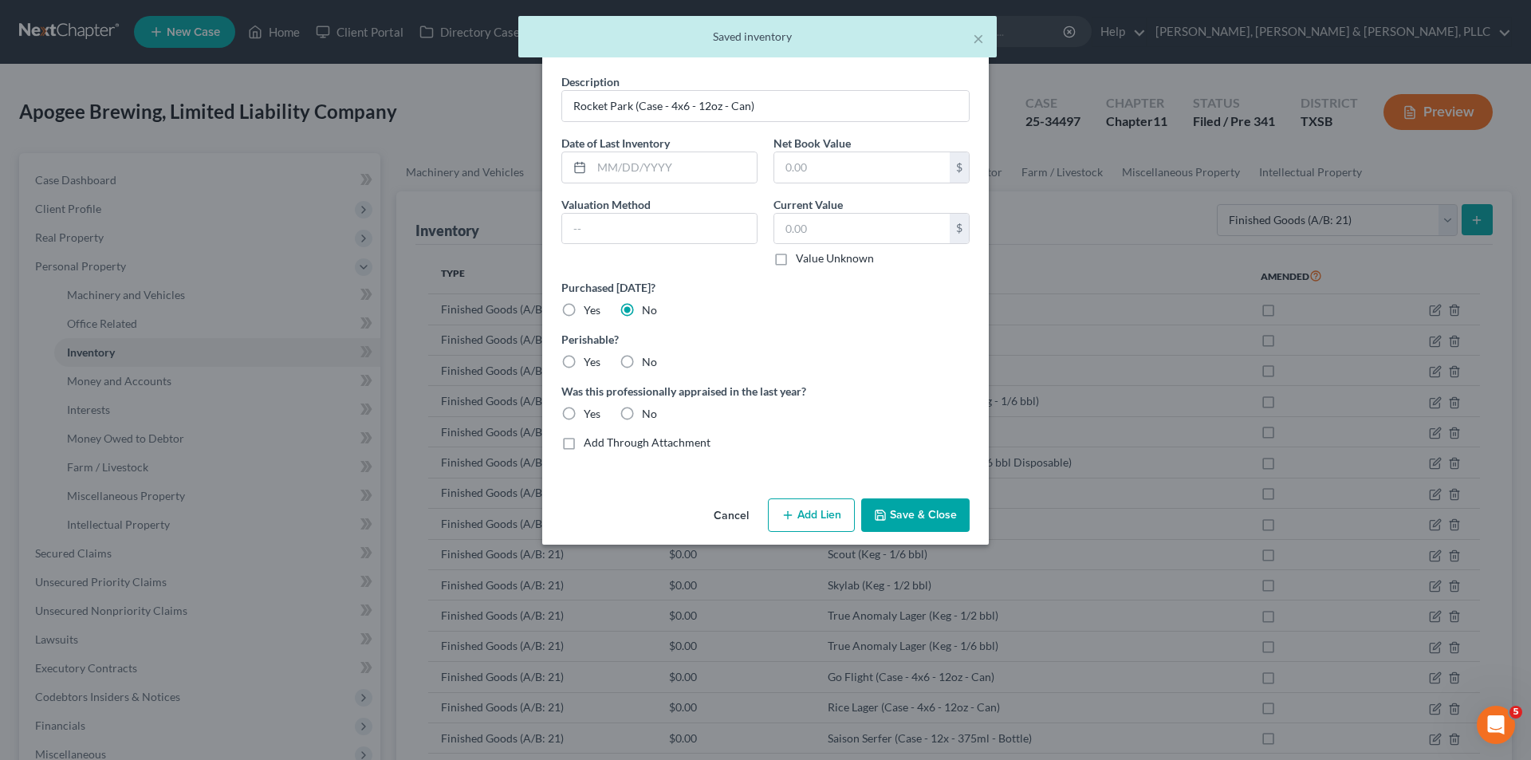
click at [600, 364] on input "Yes" at bounding box center [595, 359] width 10 height 10
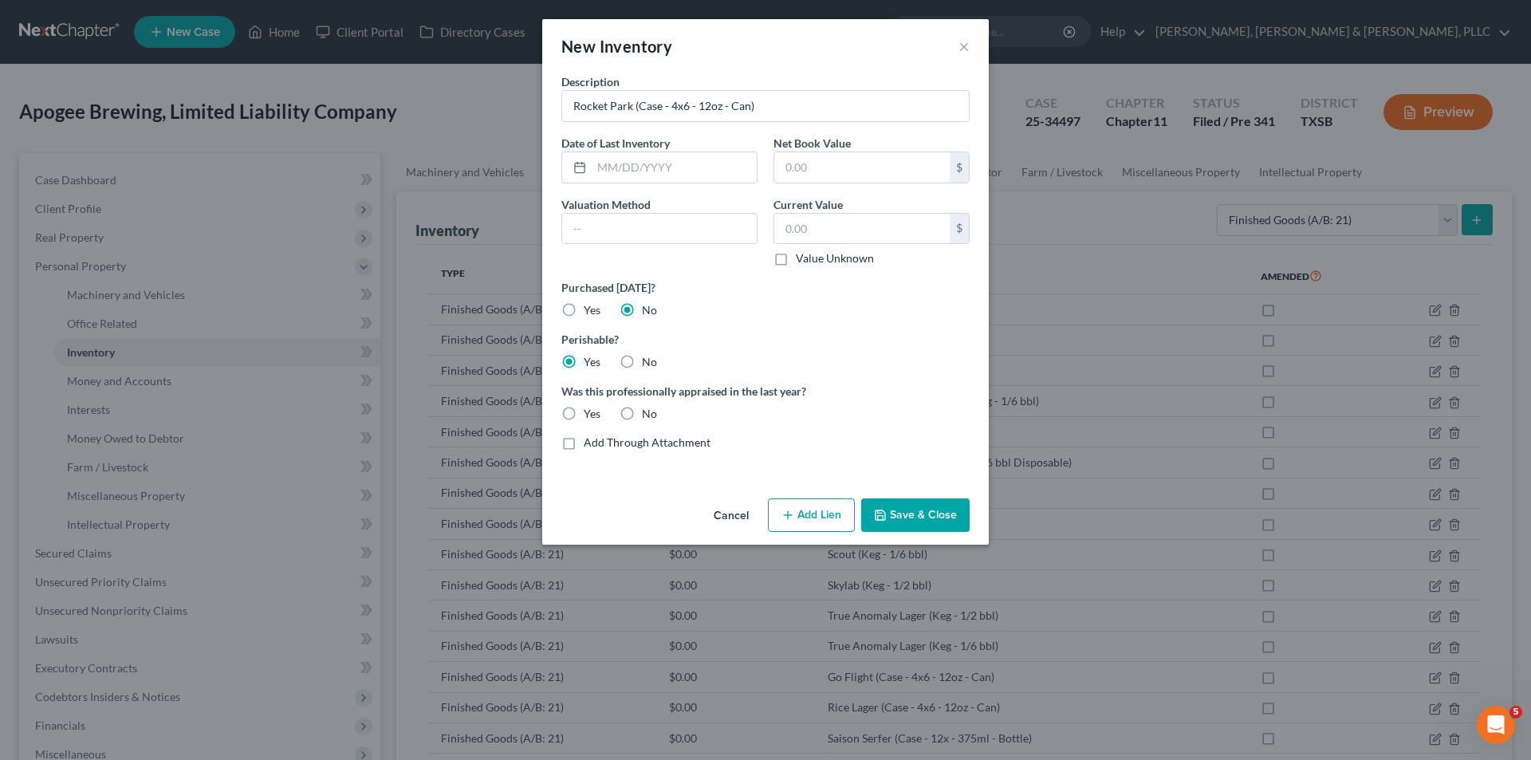
click at [647, 407] on label "No" at bounding box center [649, 414] width 15 height 16
click at [648, 407] on input "No" at bounding box center [653, 411] width 10 height 10
drag, startPoint x: 910, startPoint y: 501, endPoint x: 963, endPoint y: 489, distance: 54.0
click at [911, 501] on button "Save & Close" at bounding box center [915, 514] width 108 height 33
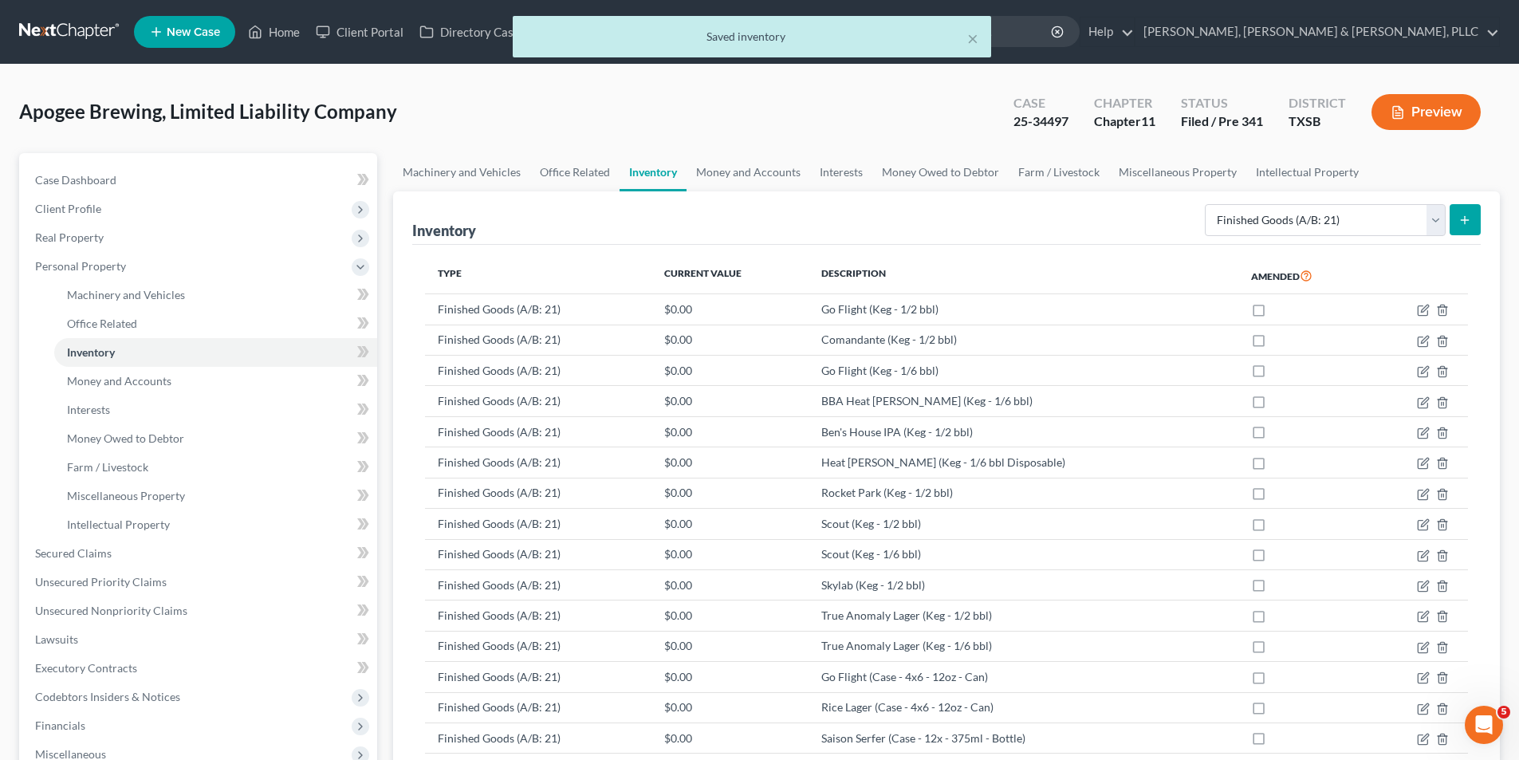
click at [1449, 223] on button "submit" at bounding box center [1464, 219] width 31 height 31
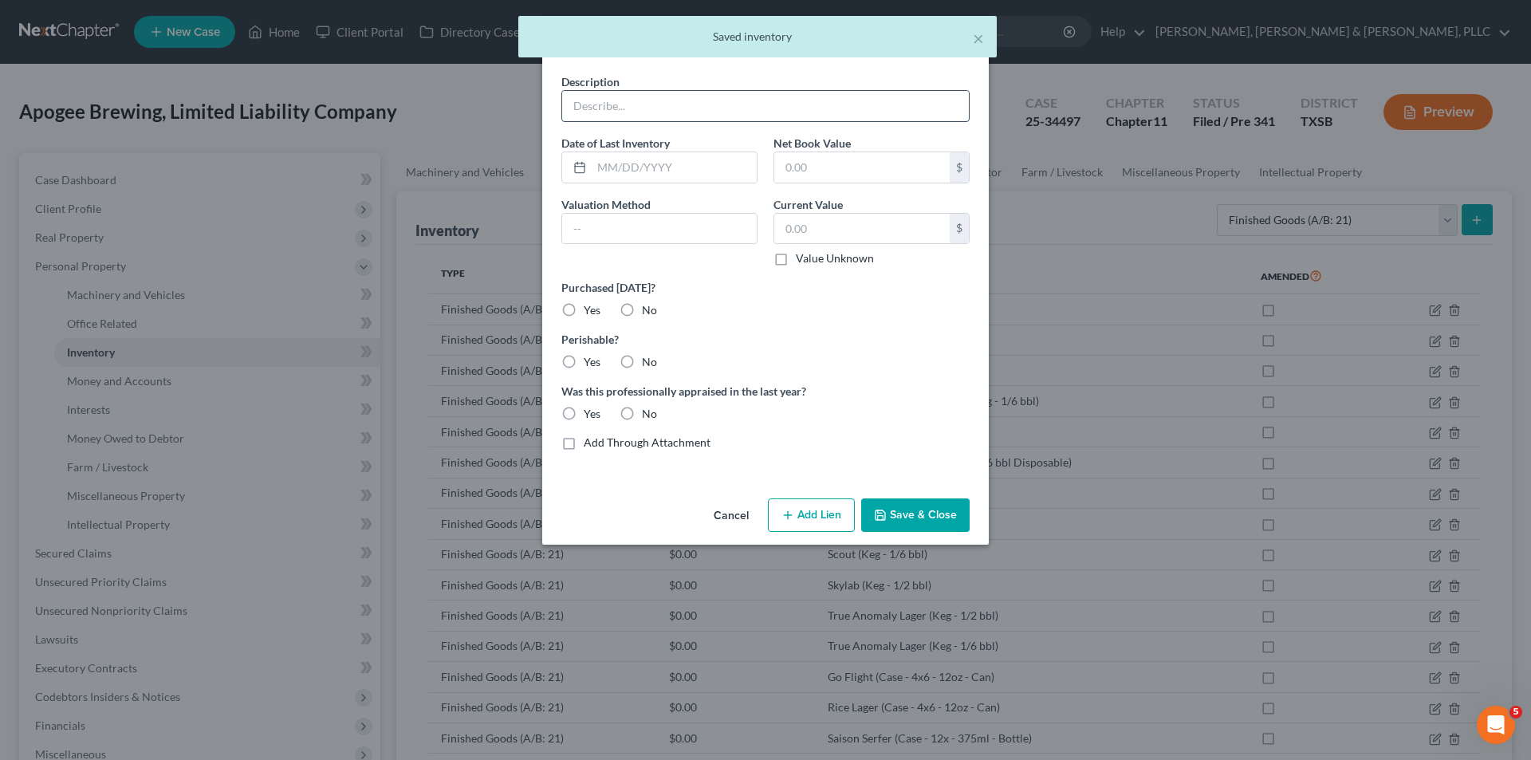
click at [800, 98] on input "text" at bounding box center [765, 106] width 407 height 30
paste input "Small Giant (Case - 4x6 - 12oz - Can)"
click at [642, 313] on label "No" at bounding box center [649, 310] width 15 height 16
click at [648, 313] on input "No" at bounding box center [653, 307] width 10 height 10
click at [558, 384] on div "Was this professionally appraised in the last year? Yes No" at bounding box center [765, 402] width 424 height 39
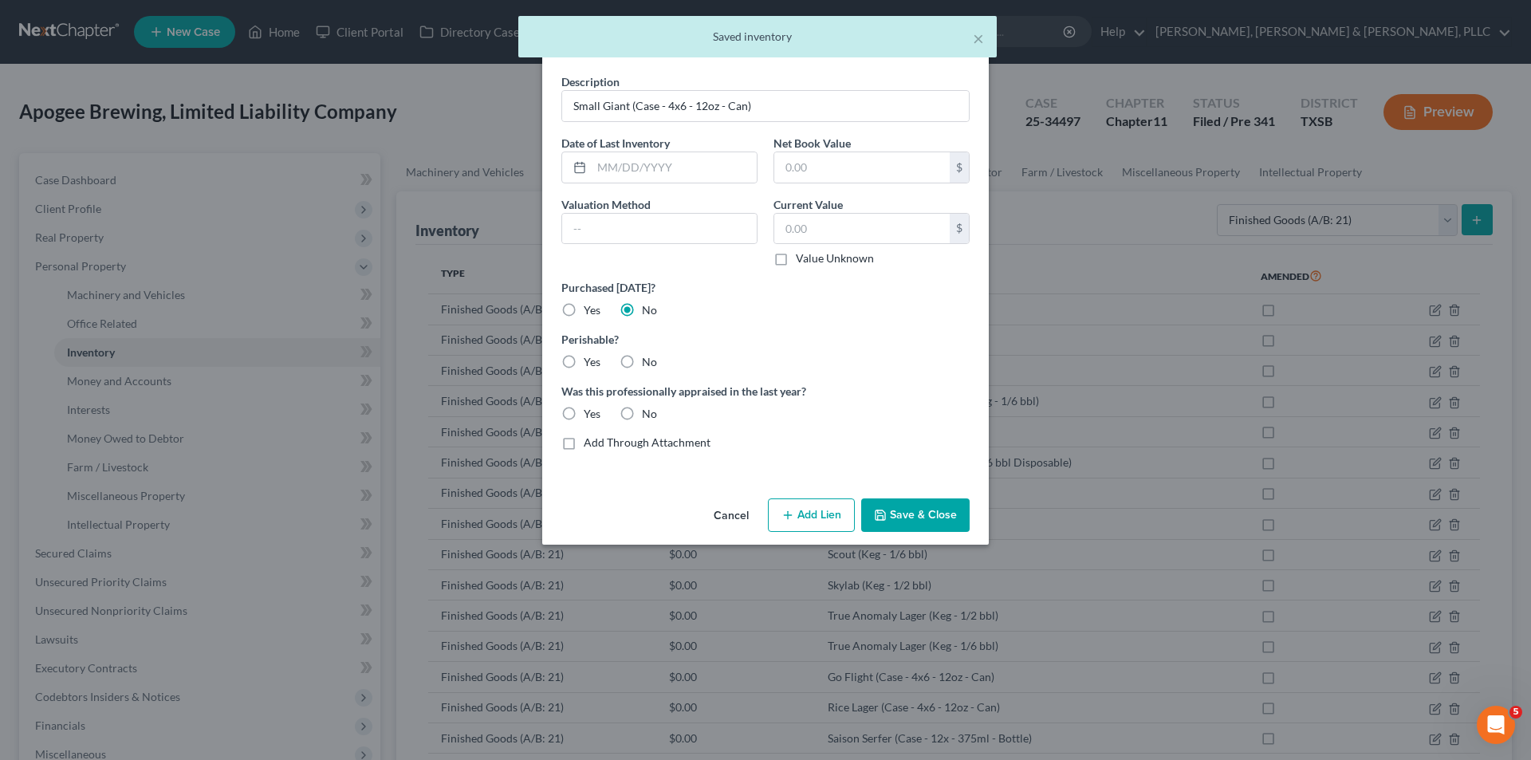
click at [584, 364] on label "Yes" at bounding box center [592, 362] width 17 height 16
click at [590, 364] on input "Yes" at bounding box center [595, 359] width 10 height 10
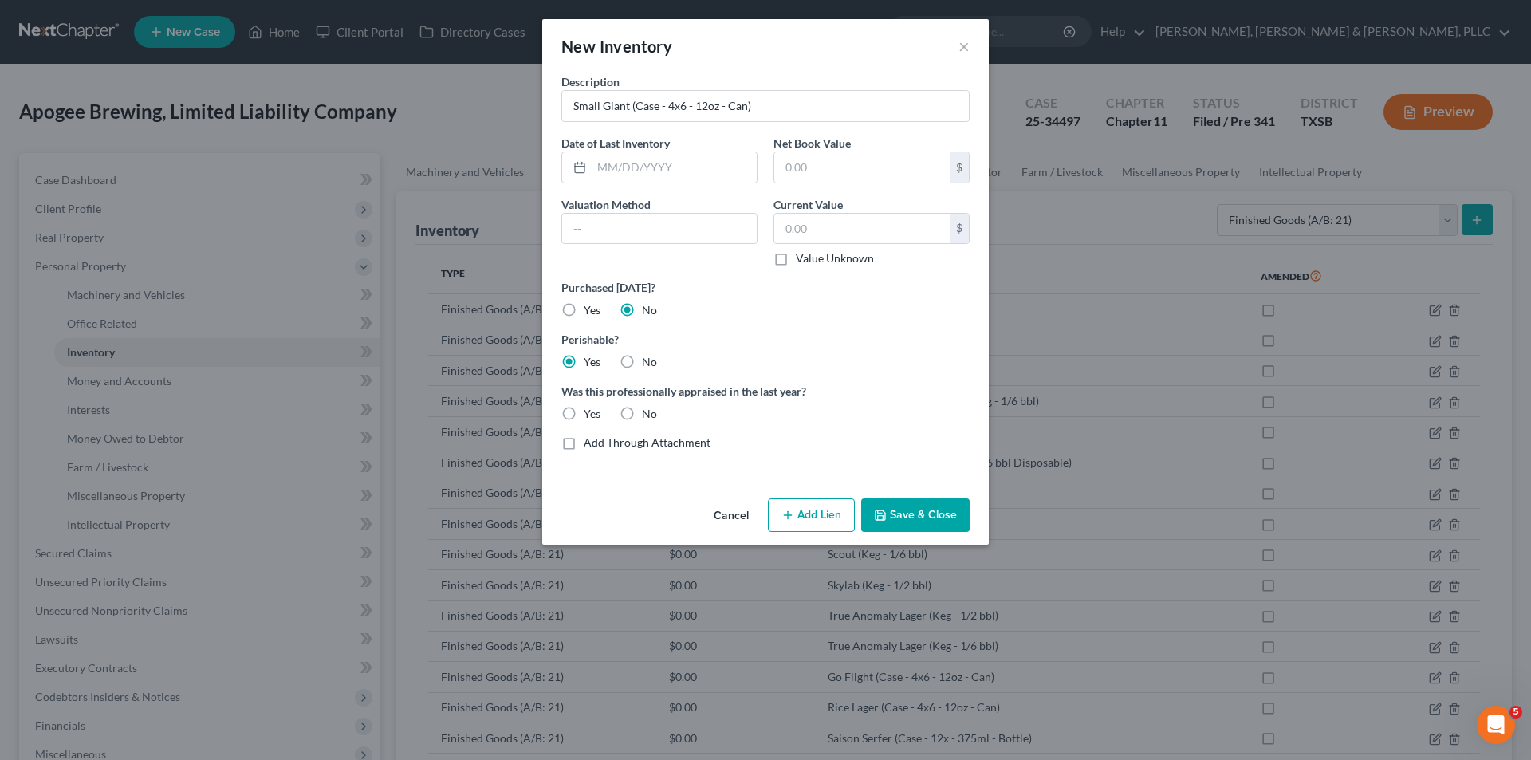
click at [642, 406] on label "No" at bounding box center [649, 414] width 15 height 16
click at [648, 406] on input "No" at bounding box center [653, 411] width 10 height 10
click at [902, 492] on div "Description Small Giant (Case - 4x6 - 12oz - Can) Date of Last Inventory Net Bo…" at bounding box center [765, 282] width 446 height 419
click at [910, 504] on button "Save & Close" at bounding box center [915, 514] width 108 height 33
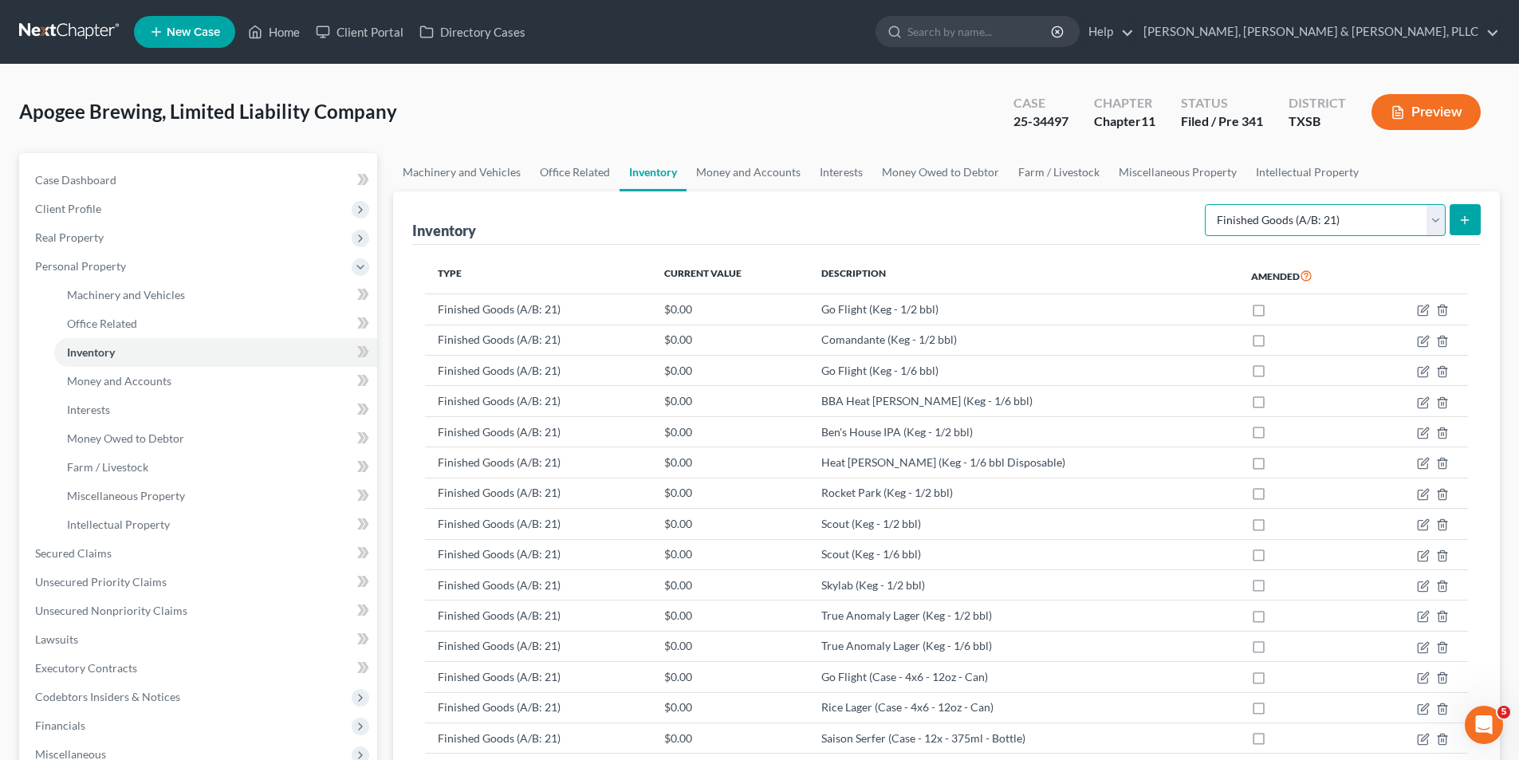
drag, startPoint x: 1432, startPoint y: 222, endPoint x: 1420, endPoint y: 233, distance: 16.4
click at [1431, 222] on select "Select Inventory Type Finished Goods (A/B: 21) Other Inventory or Supplies (A/B…" at bounding box center [1325, 220] width 241 height 32
click at [1205, 204] on select "Select Inventory Type Finished Goods (A/B: 21) Other Inventory or Supplies (A/B…" at bounding box center [1325, 220] width 241 height 32
click at [1453, 220] on button "submit" at bounding box center [1464, 219] width 31 height 31
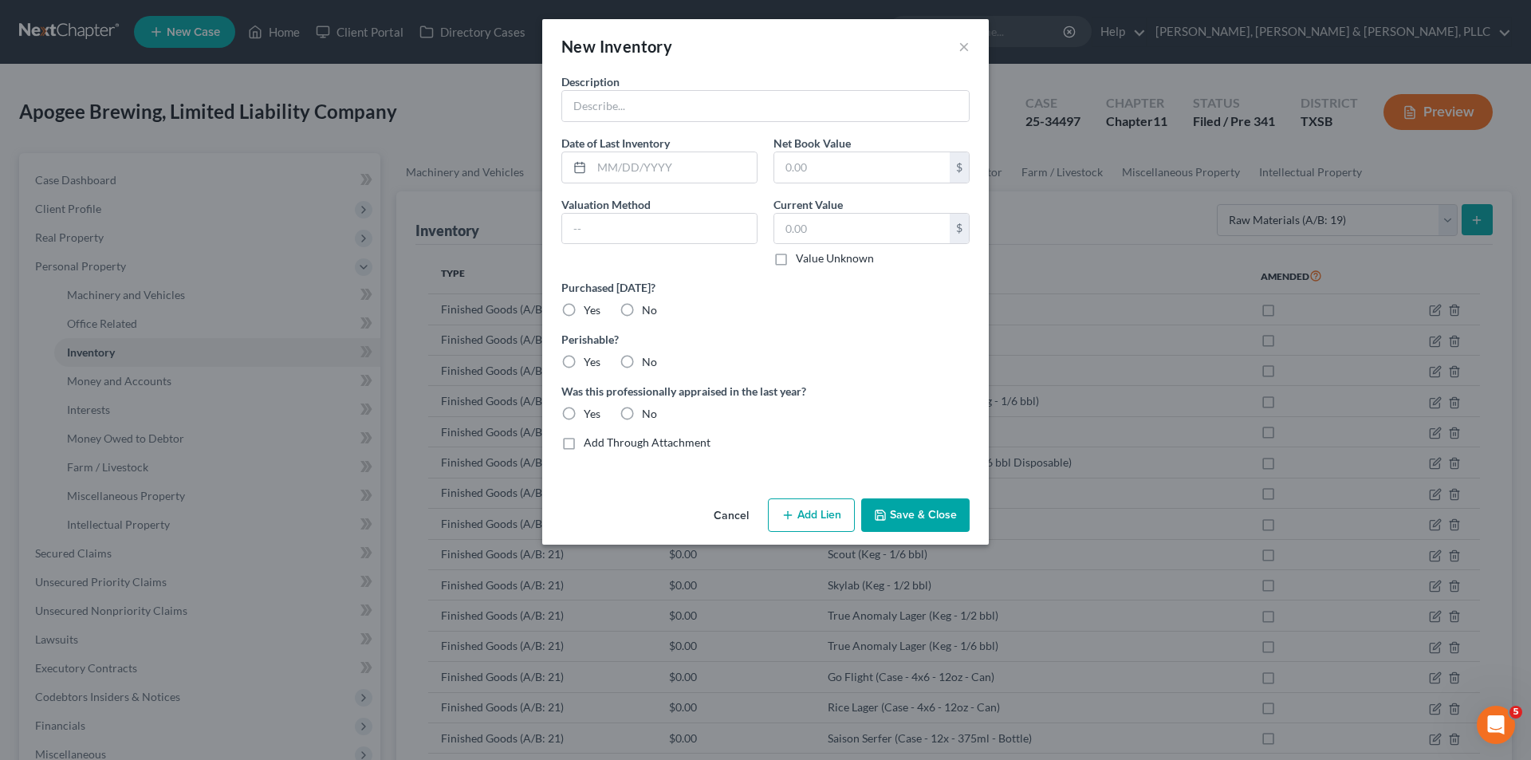
click at [758, 82] on div "Description" at bounding box center [765, 97] width 424 height 49
click at [743, 100] on input "text" at bounding box center [765, 106] width 407 height 30
paste input "Caustic"
click at [584, 365] on label "Yes" at bounding box center [592, 362] width 17 height 16
click at [590, 364] on input "Yes" at bounding box center [595, 359] width 10 height 10
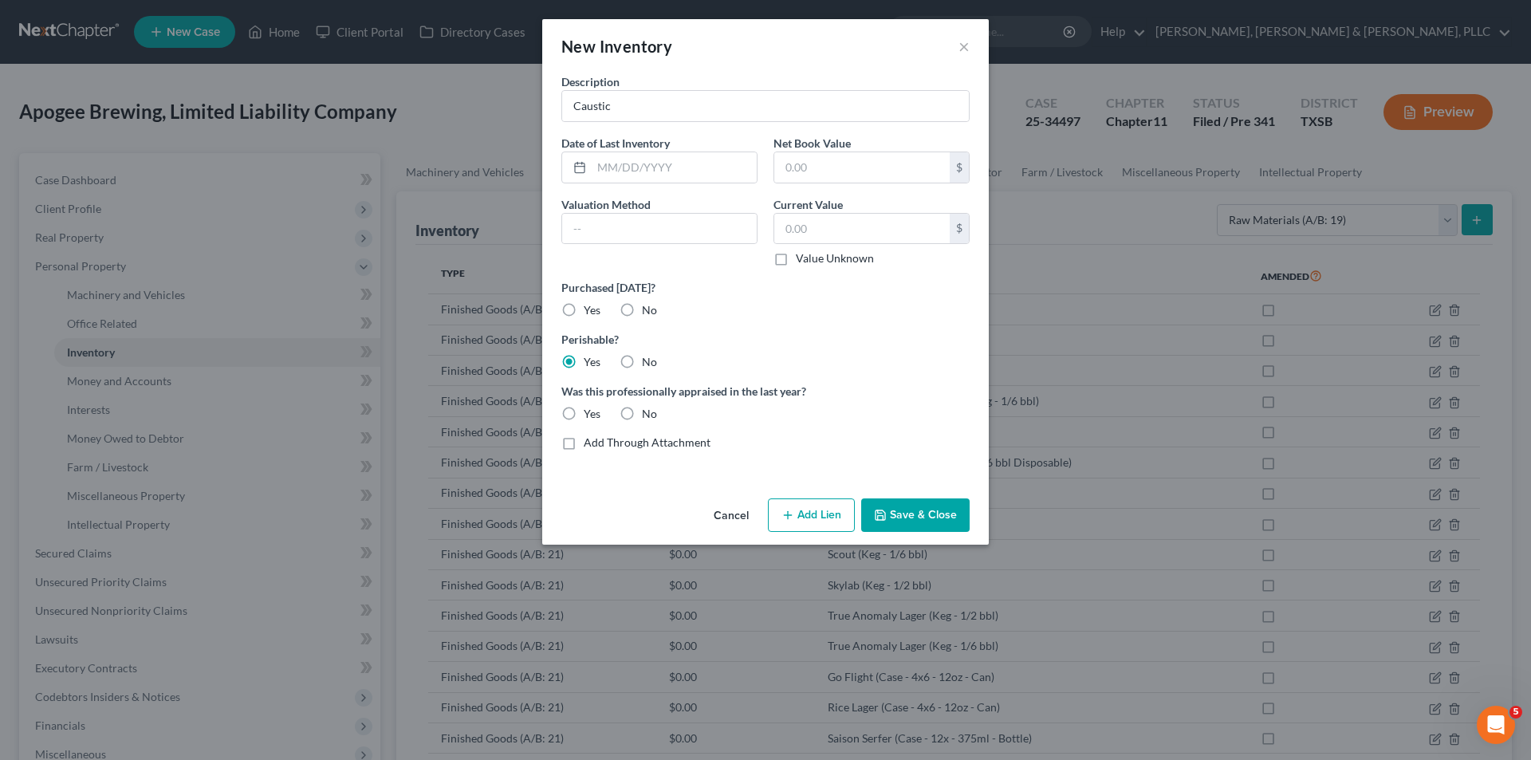
click at [642, 355] on label "No" at bounding box center [649, 362] width 15 height 16
click at [648, 355] on input "No" at bounding box center [653, 359] width 10 height 10
click at [934, 510] on button "Save & Close" at bounding box center [915, 514] width 108 height 33
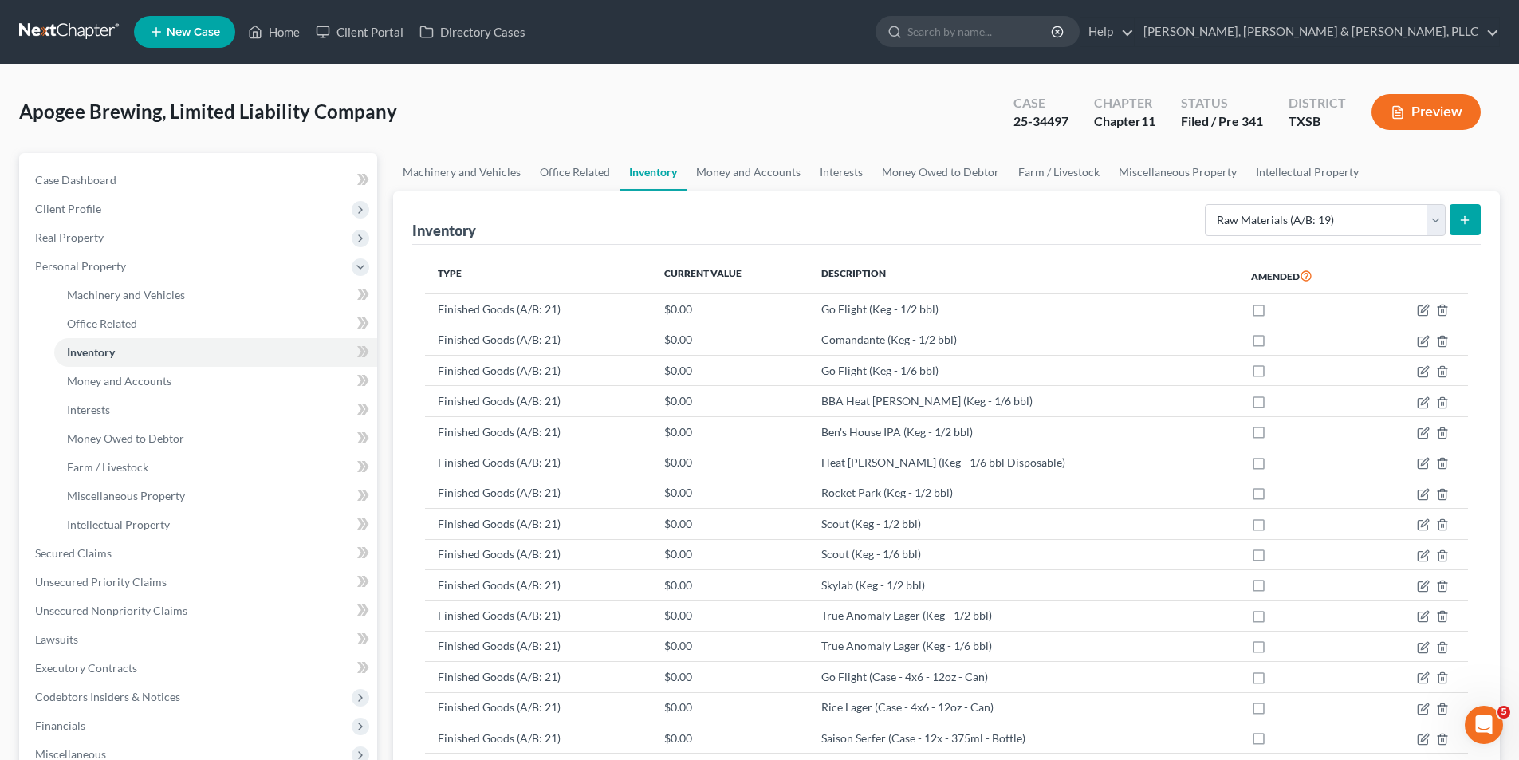
click at [1471, 217] on icon "submit" at bounding box center [1464, 220] width 13 height 13
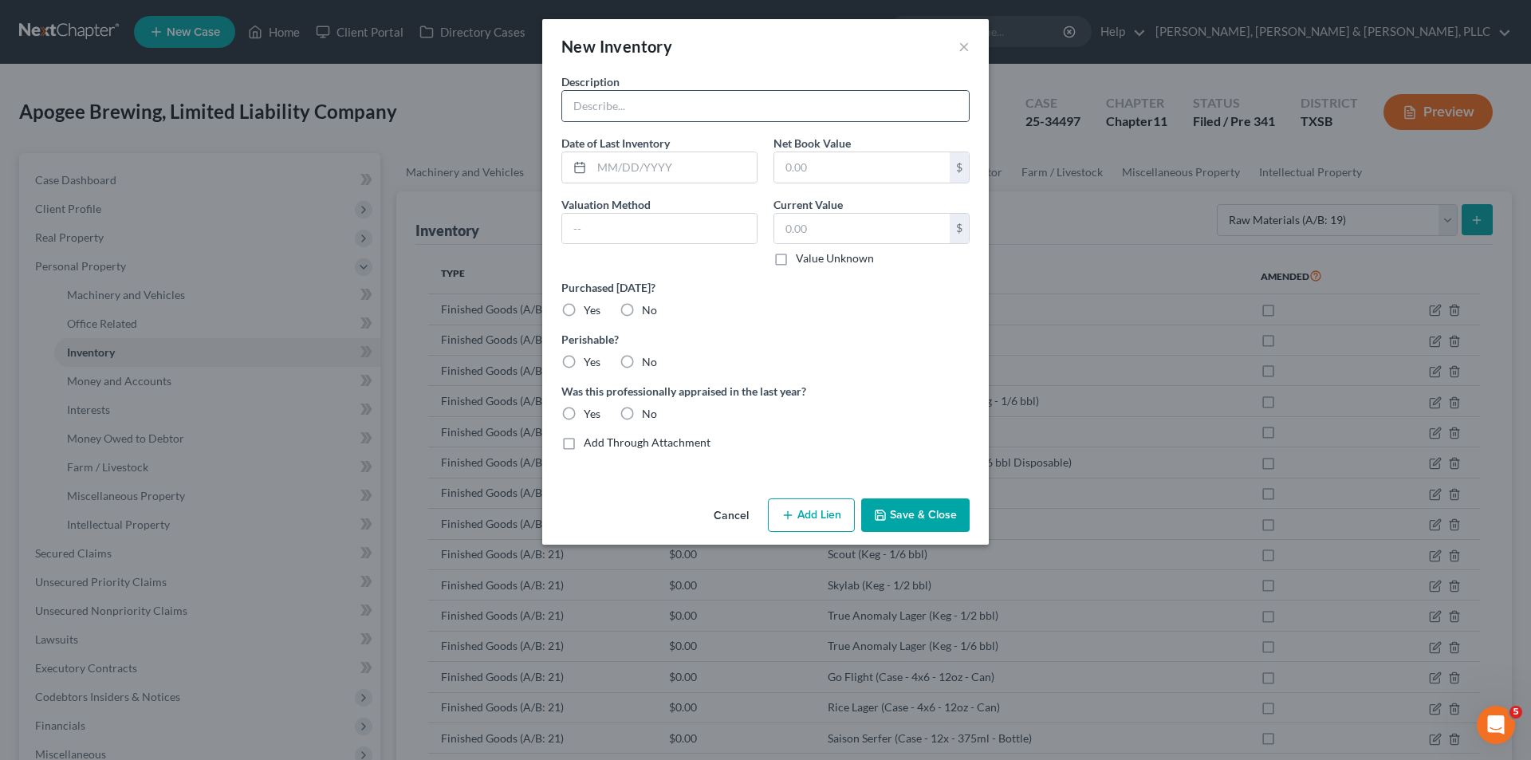
click at [665, 121] on div at bounding box center [765, 106] width 408 height 32
click at [668, 111] on input "text" at bounding box center [765, 106] width 407 height 30
paste input "Acid - Phosphoric - Liquid"
click at [906, 505] on button "Save & Close" at bounding box center [915, 514] width 108 height 33
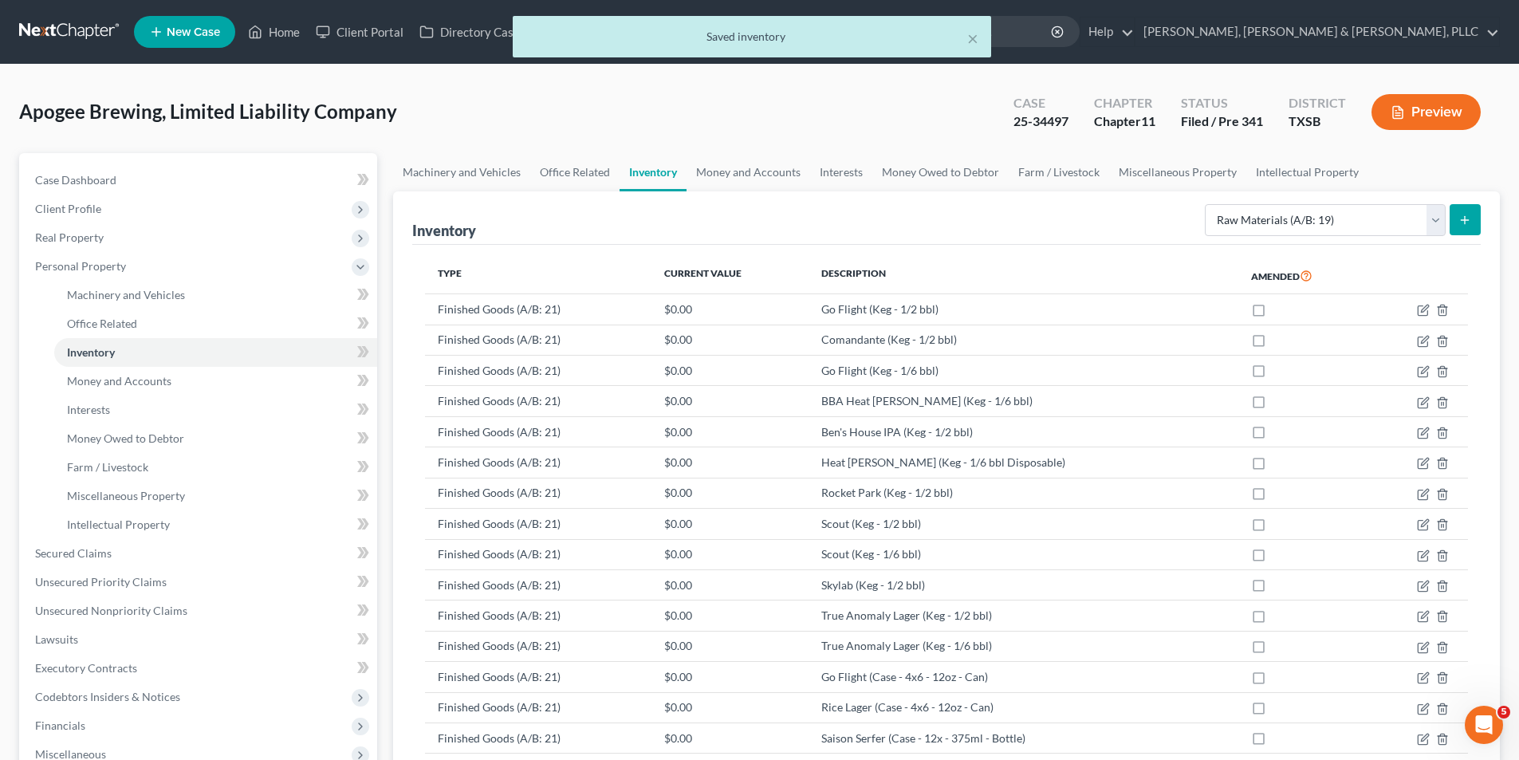
click at [1479, 212] on button "submit" at bounding box center [1464, 219] width 31 height 31
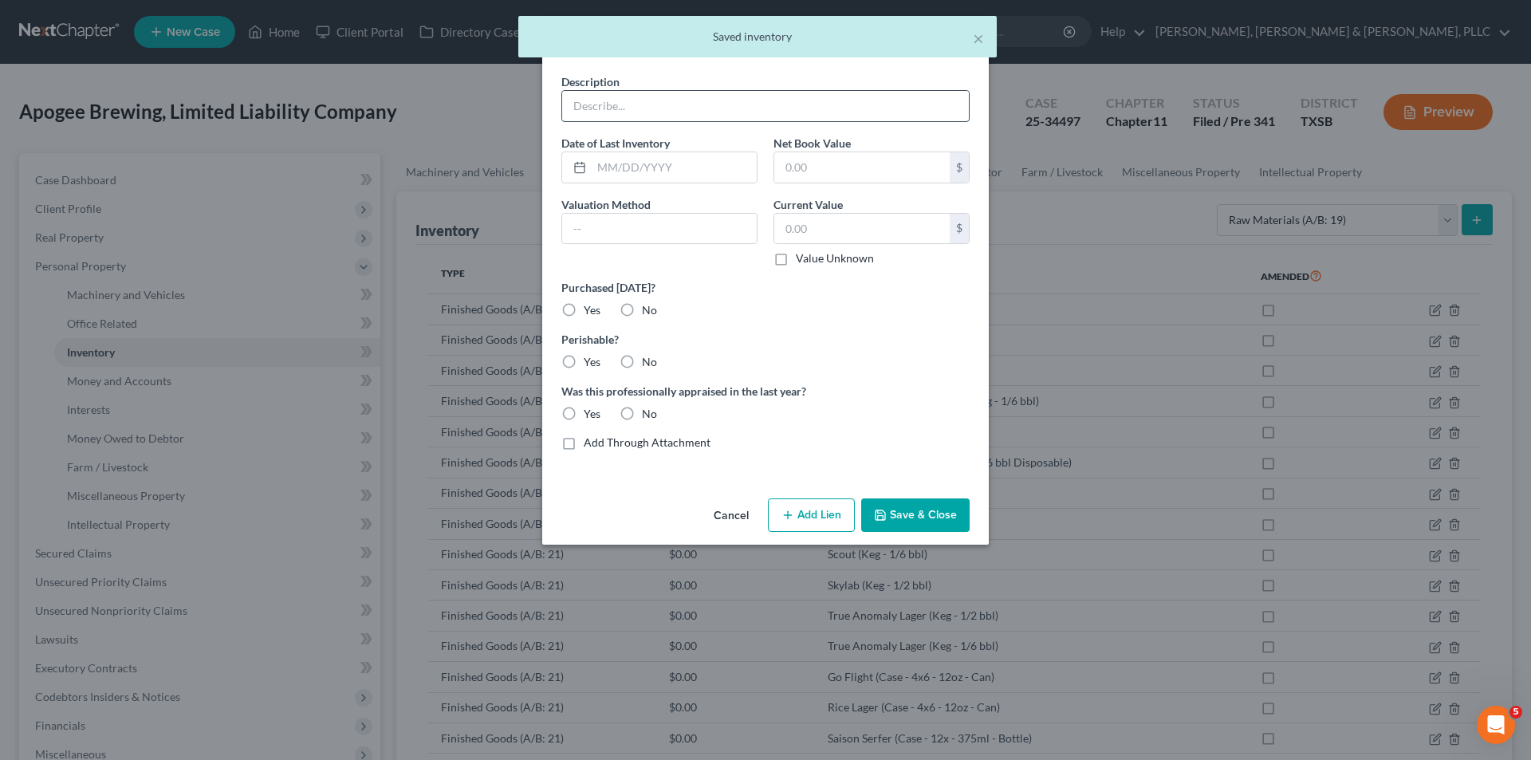
click at [682, 110] on input "text" at bounding box center [765, 106] width 407 height 30
paste input "Adjunct - Cinnamon Sticks"
click at [934, 516] on button "Save & Close" at bounding box center [915, 514] width 108 height 33
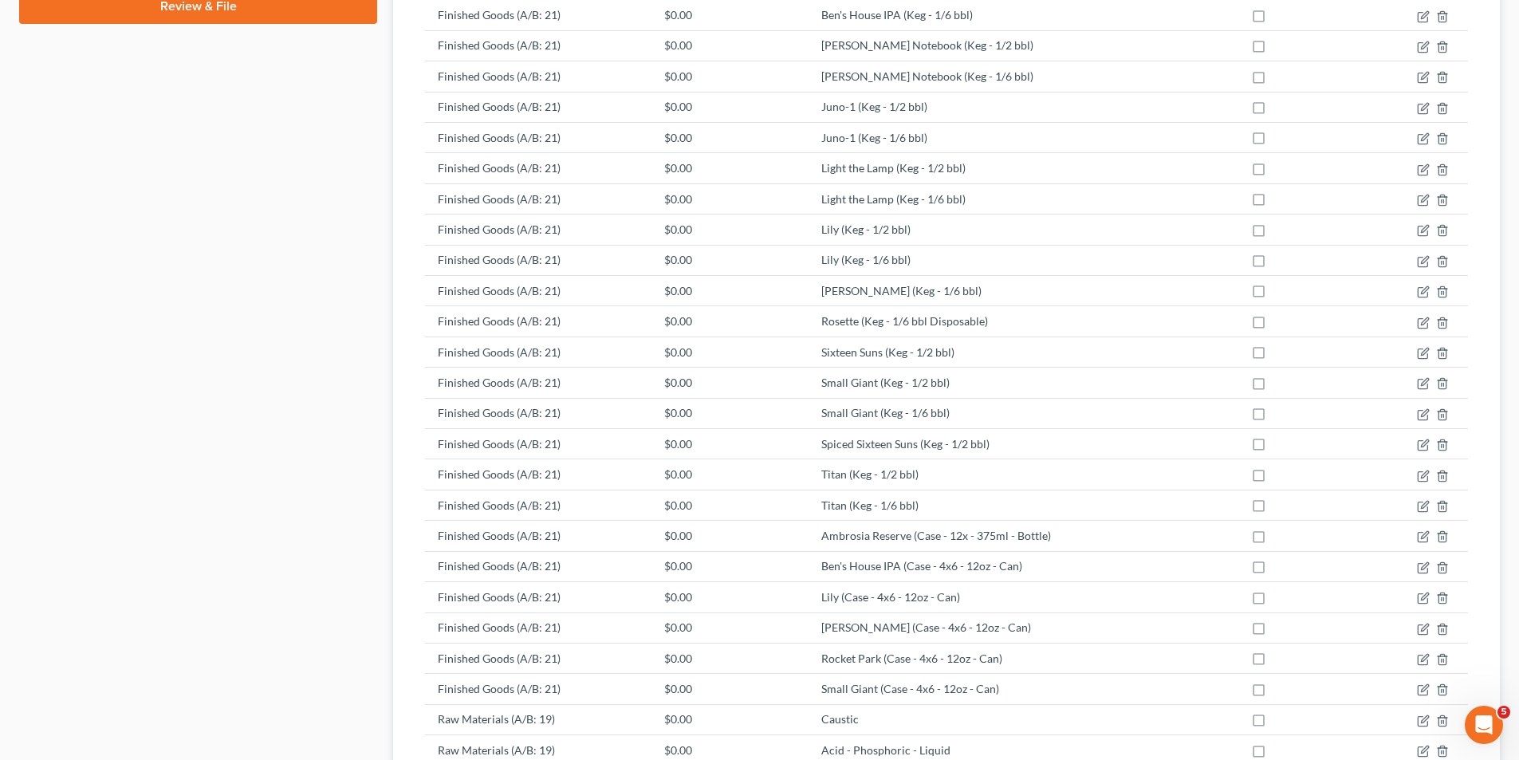
scroll to position [1086, 0]
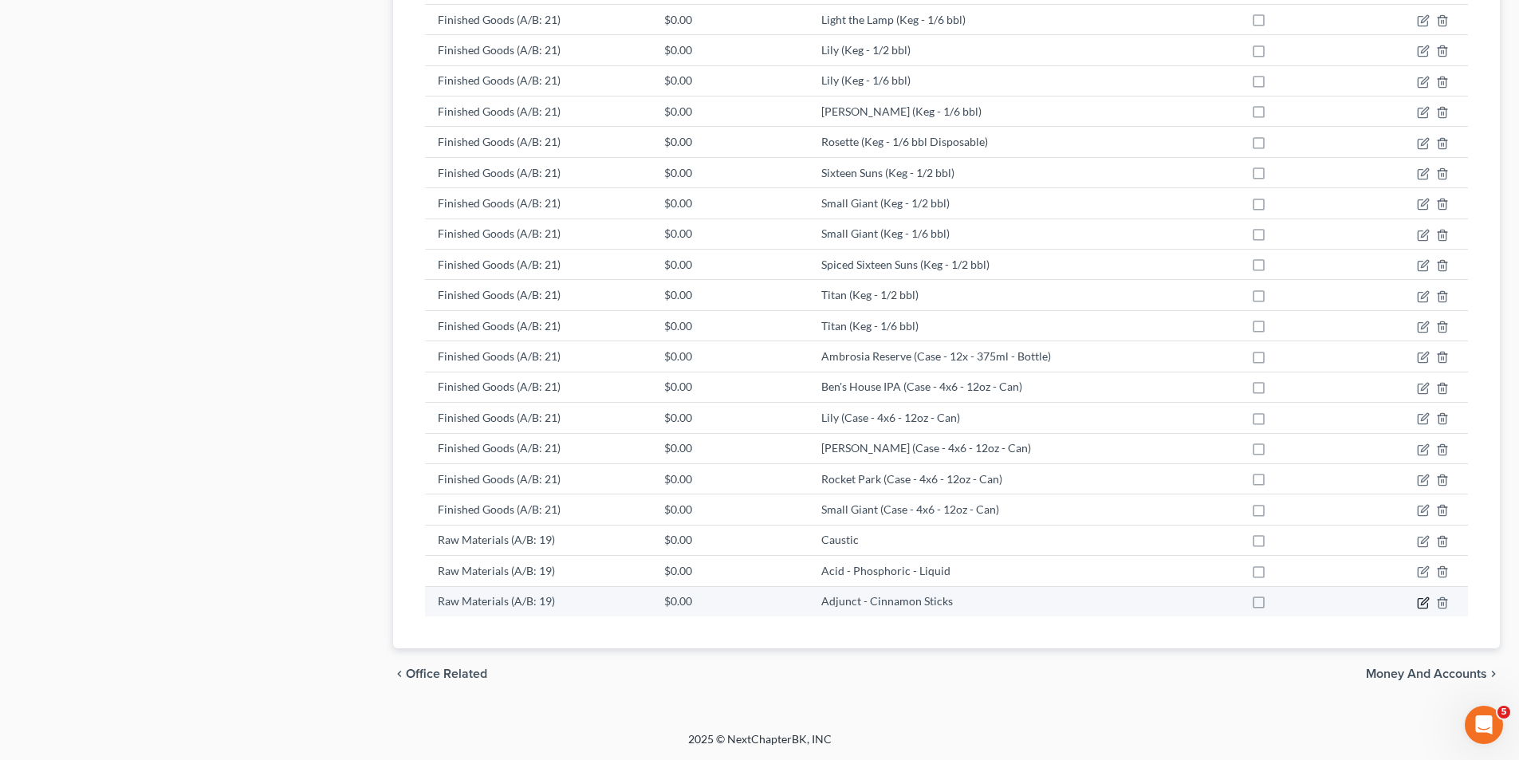
click at [1421, 607] on icon "button" at bounding box center [1422, 603] width 10 height 10
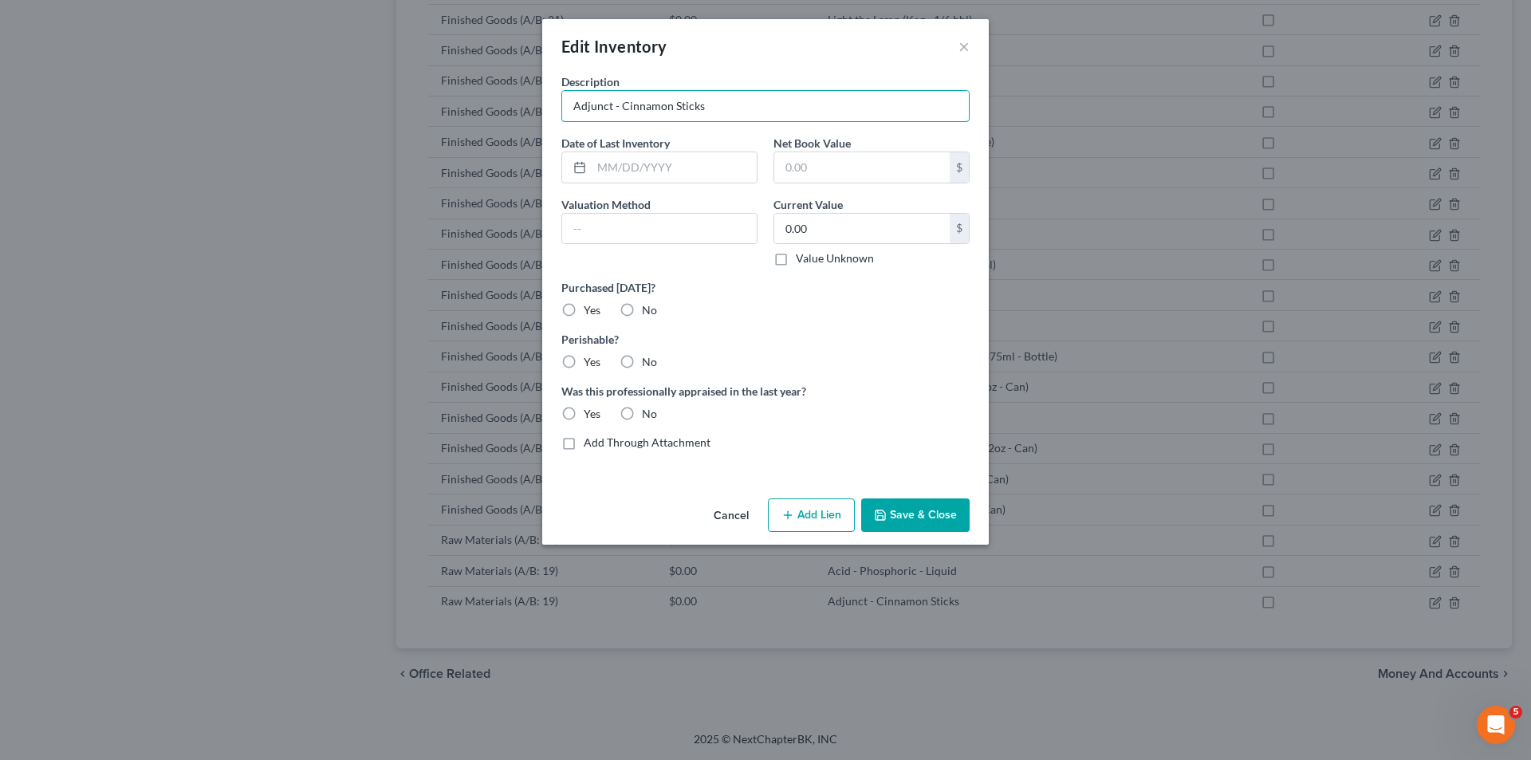
drag, startPoint x: 621, startPoint y: 103, endPoint x: 432, endPoint y: 106, distance: 189.0
click at [432, 106] on div "Edit Inventory × Description Adjunct - Cinnamon Sticks Date of Last Inventory N…" at bounding box center [765, 380] width 1531 height 760
drag, startPoint x: 938, startPoint y: 514, endPoint x: 1370, endPoint y: 530, distance: 432.4
click at [938, 514] on button "Save & Close" at bounding box center [915, 514] width 108 height 33
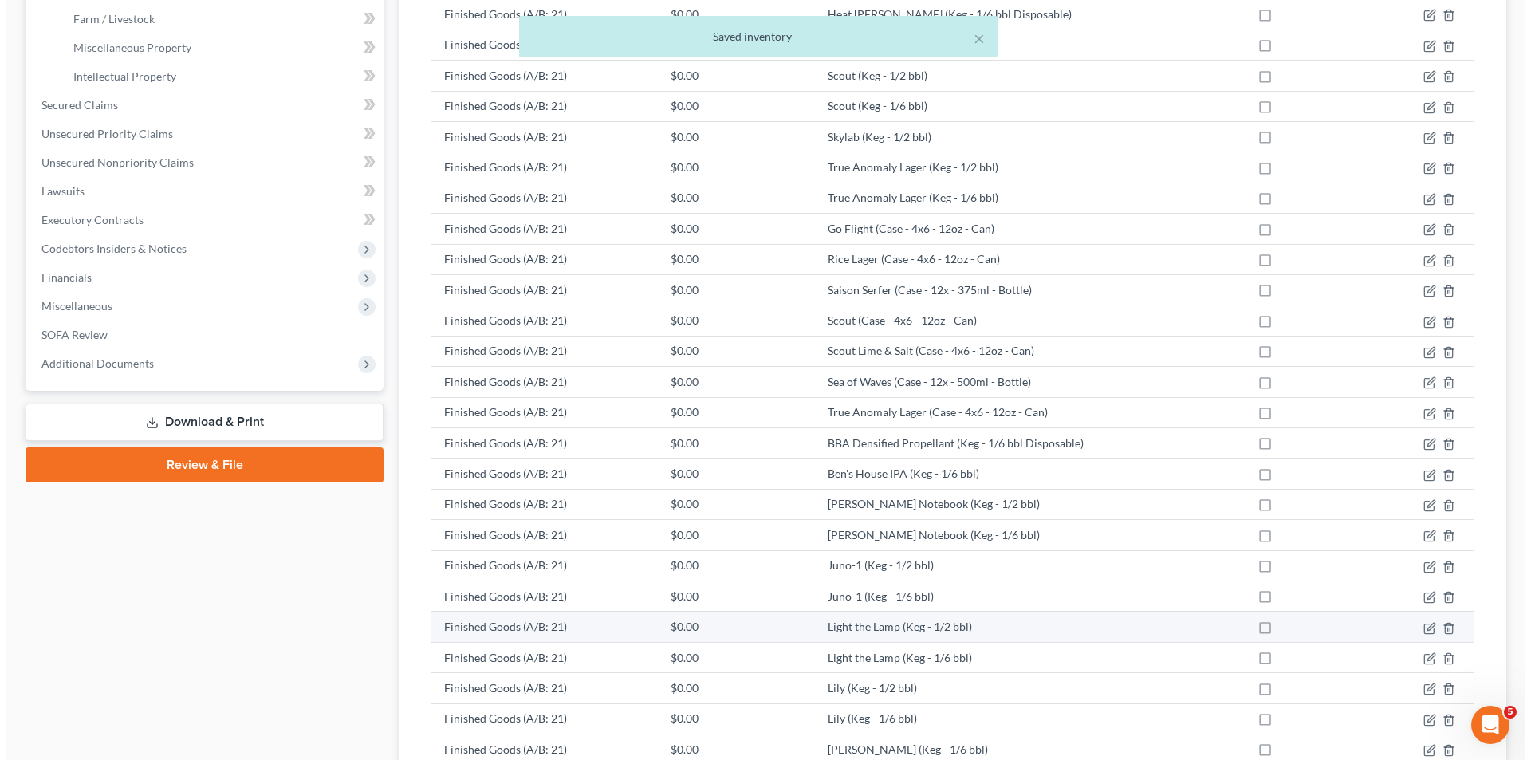
scroll to position [0, 0]
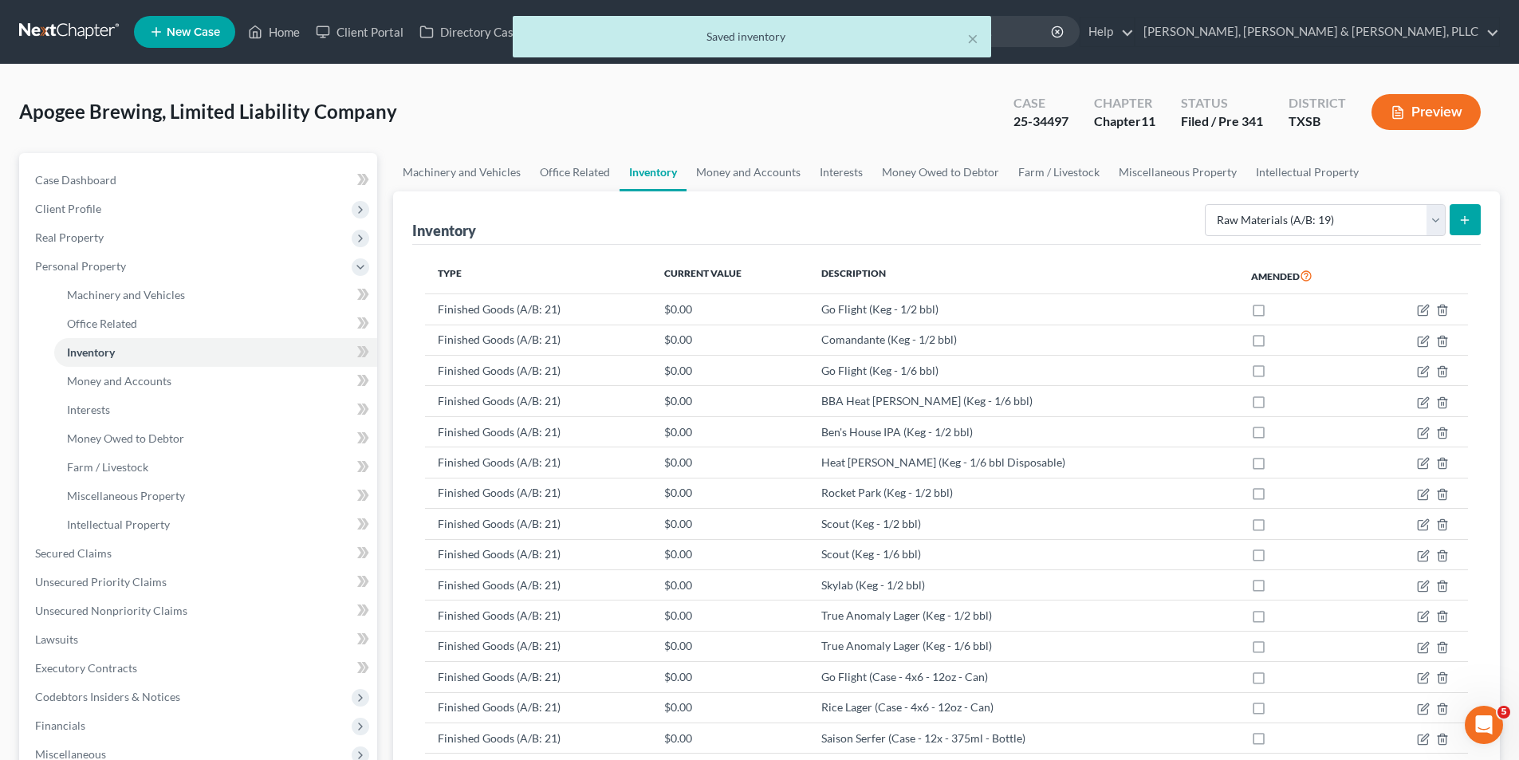
click at [1465, 239] on div "Select Inventory Type Finished Goods (A/B: 21) Other Inventory or Supplies (A/B…" at bounding box center [1339, 219] width 282 height 42
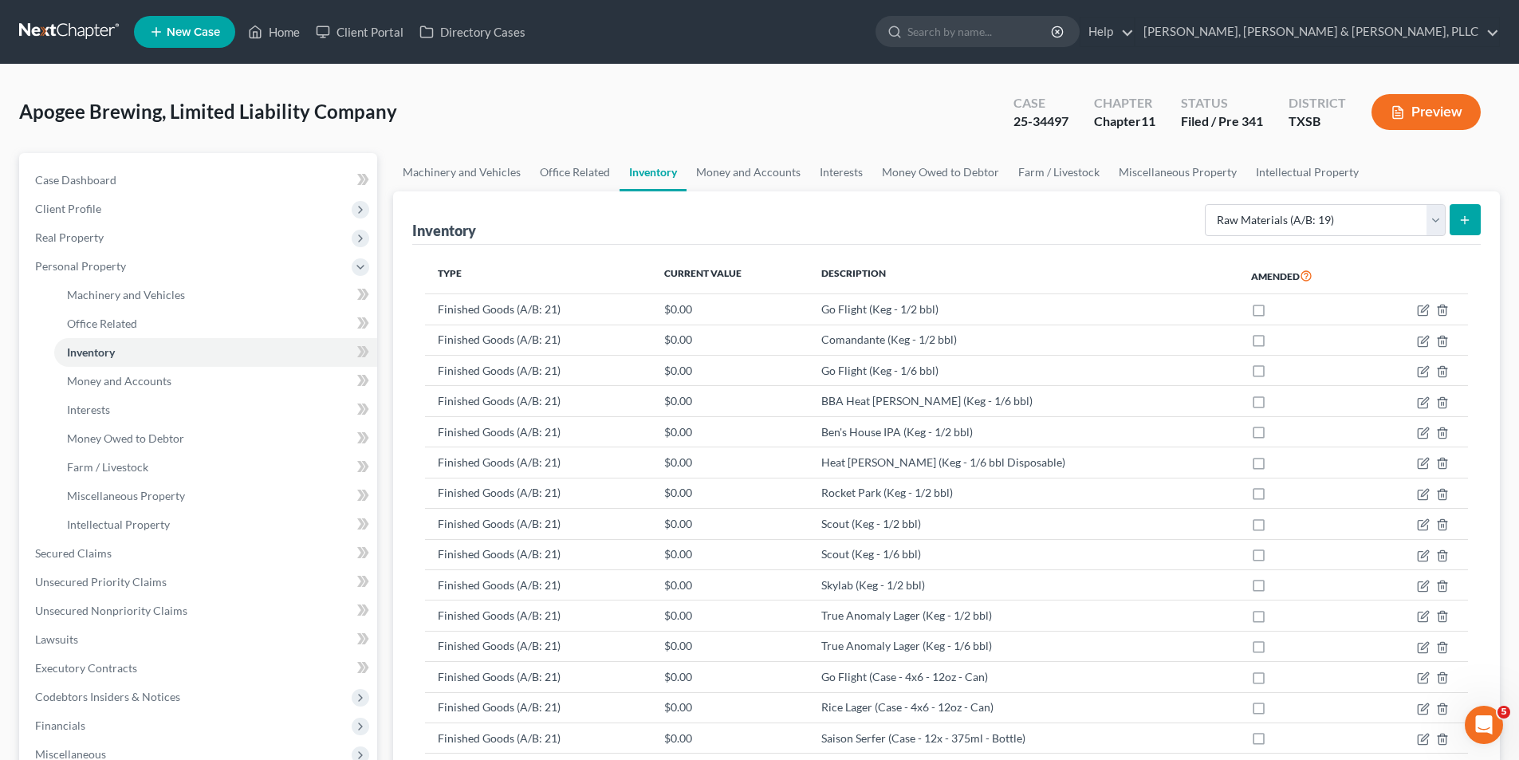
click at [1464, 224] on icon "submit" at bounding box center [1464, 220] width 13 height 13
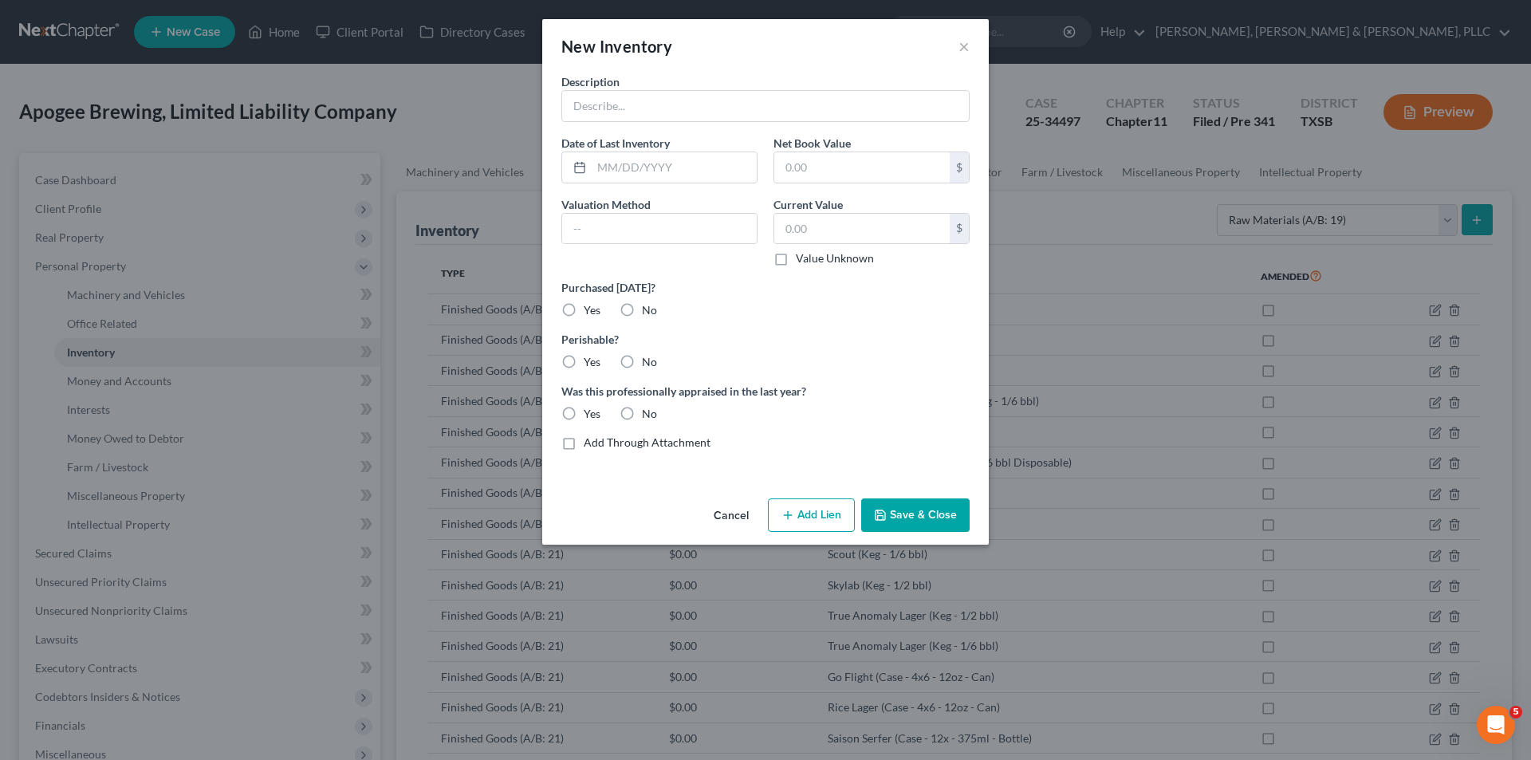
click at [789, 129] on div "Description Date of Last Inventory Net Book Value $ Valuation Method Current Va…" at bounding box center [765, 268] width 424 height 390
click at [787, 110] on input "text" at bounding box center [765, 106] width 407 height 30
paste input "Ground Cinnamon"
click at [893, 518] on button "Save & Close" at bounding box center [915, 514] width 108 height 33
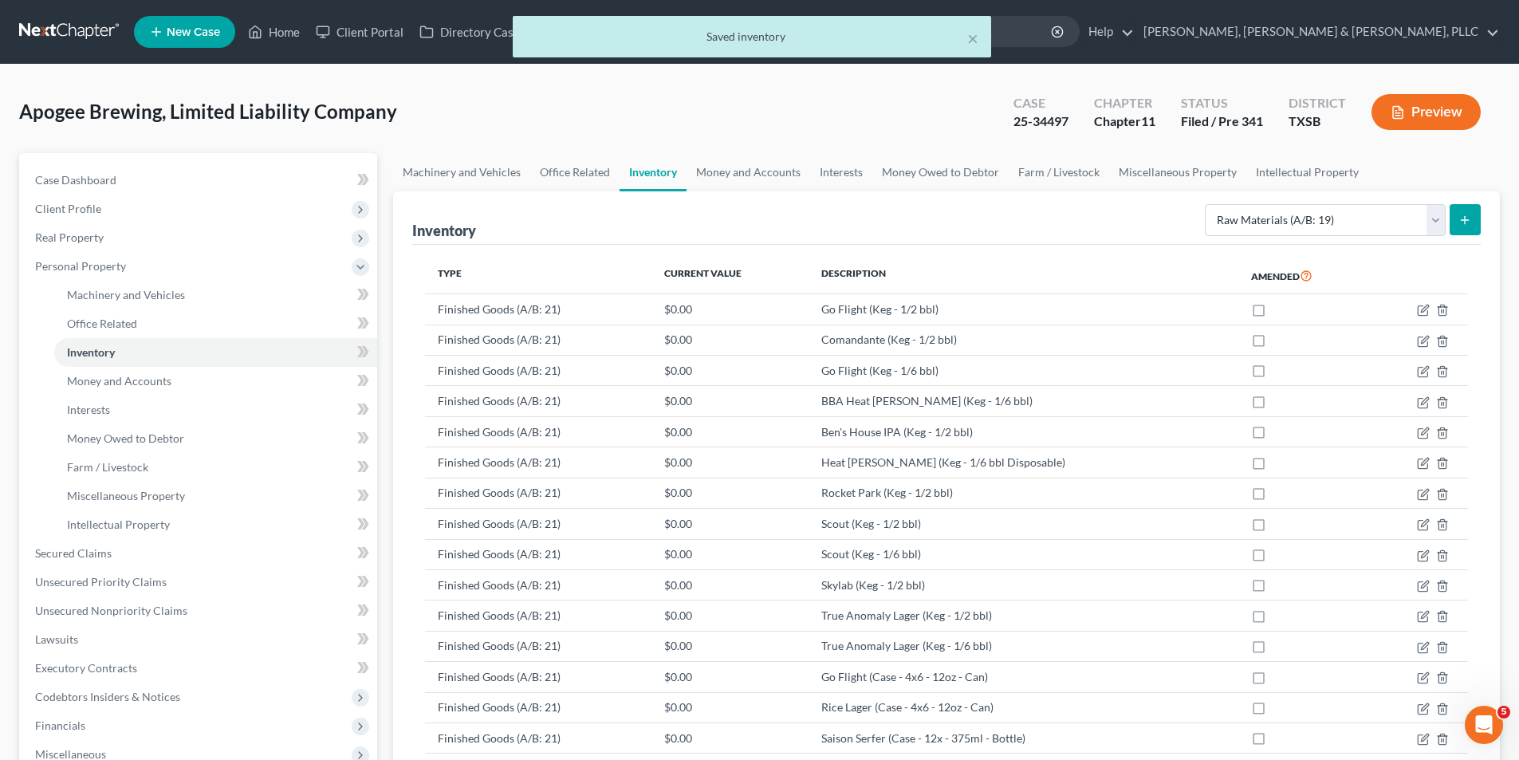
click at [1474, 206] on button "submit" at bounding box center [1464, 219] width 31 height 31
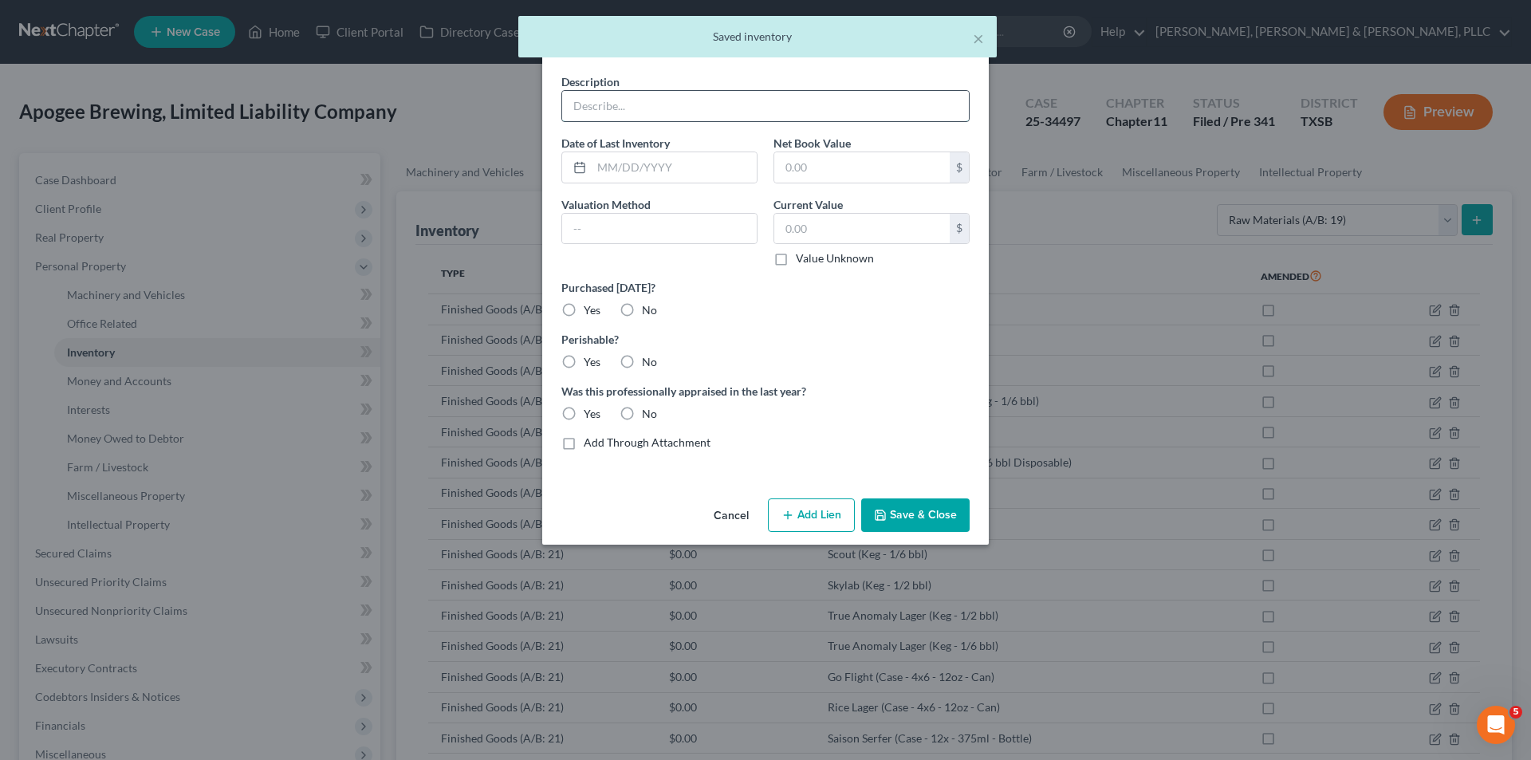
click at [847, 106] on input "text" at bounding box center [765, 106] width 407 height 30
paste input "Ground Coriander"
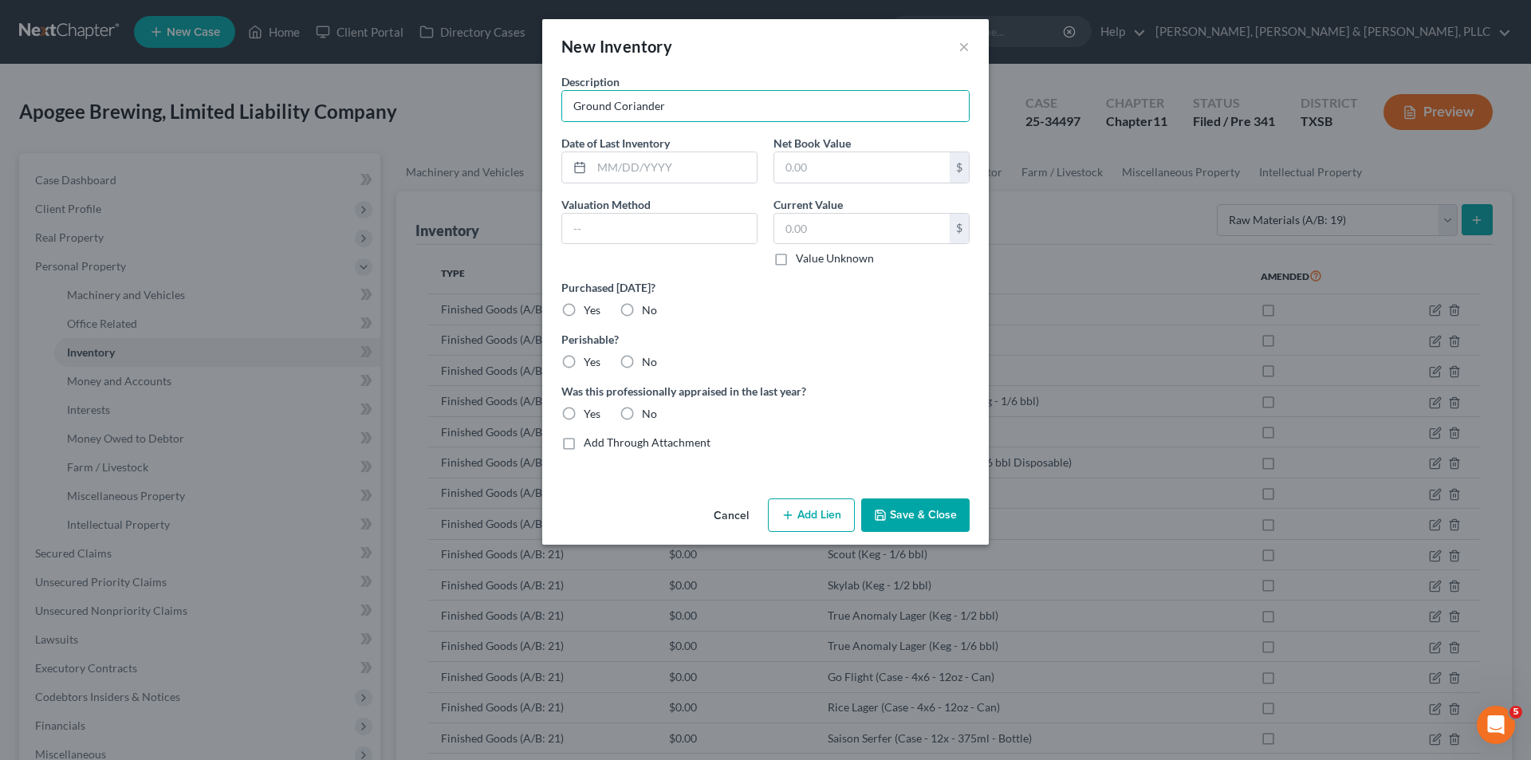
click at [941, 519] on button "Save & Close" at bounding box center [915, 514] width 108 height 33
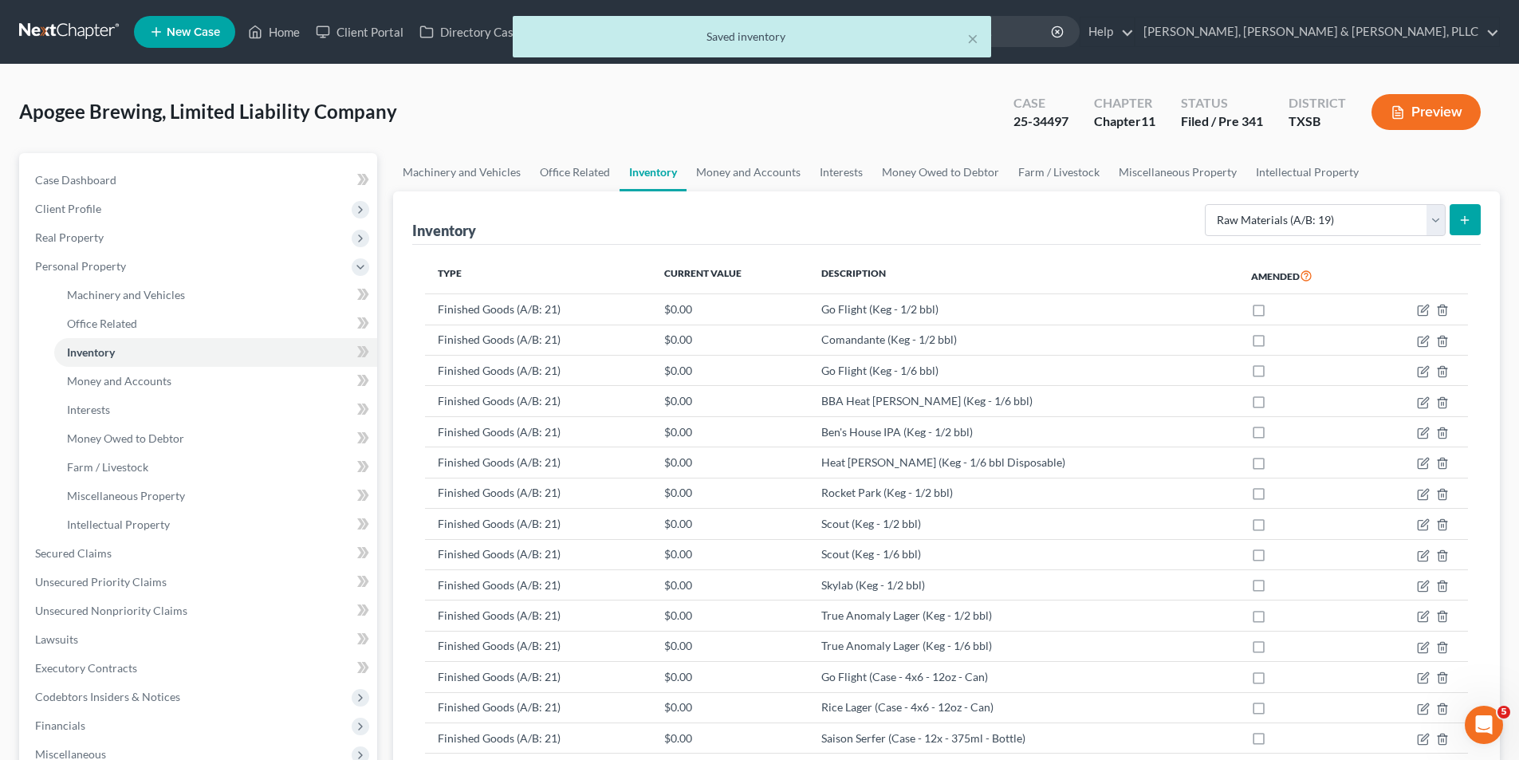
click at [1468, 211] on button "submit" at bounding box center [1464, 219] width 31 height 31
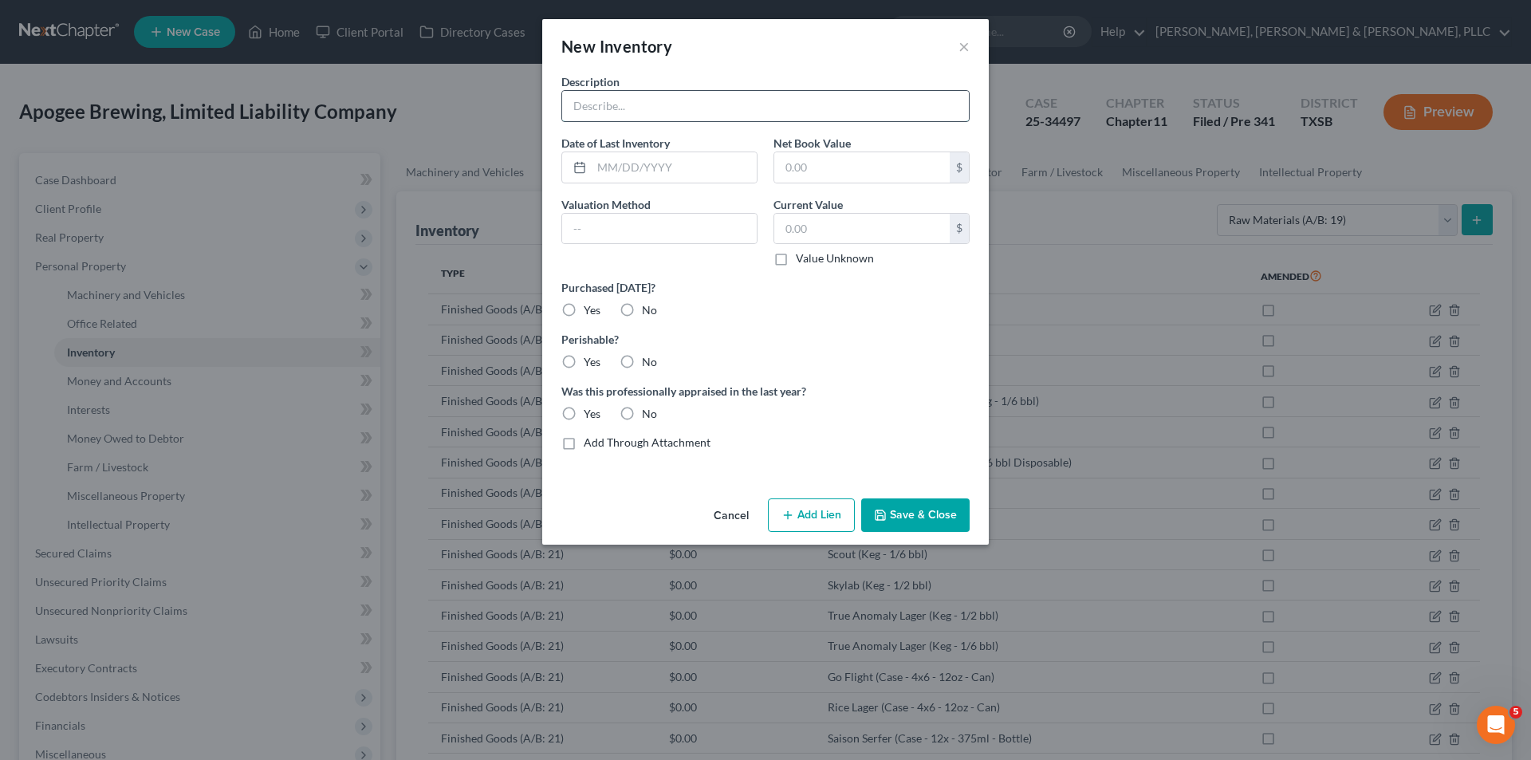
click at [849, 111] on input "text" at bounding box center [765, 106] width 407 height 30
paste input "Ground Nutmeg"
click at [934, 504] on button "Save & Close" at bounding box center [915, 514] width 108 height 33
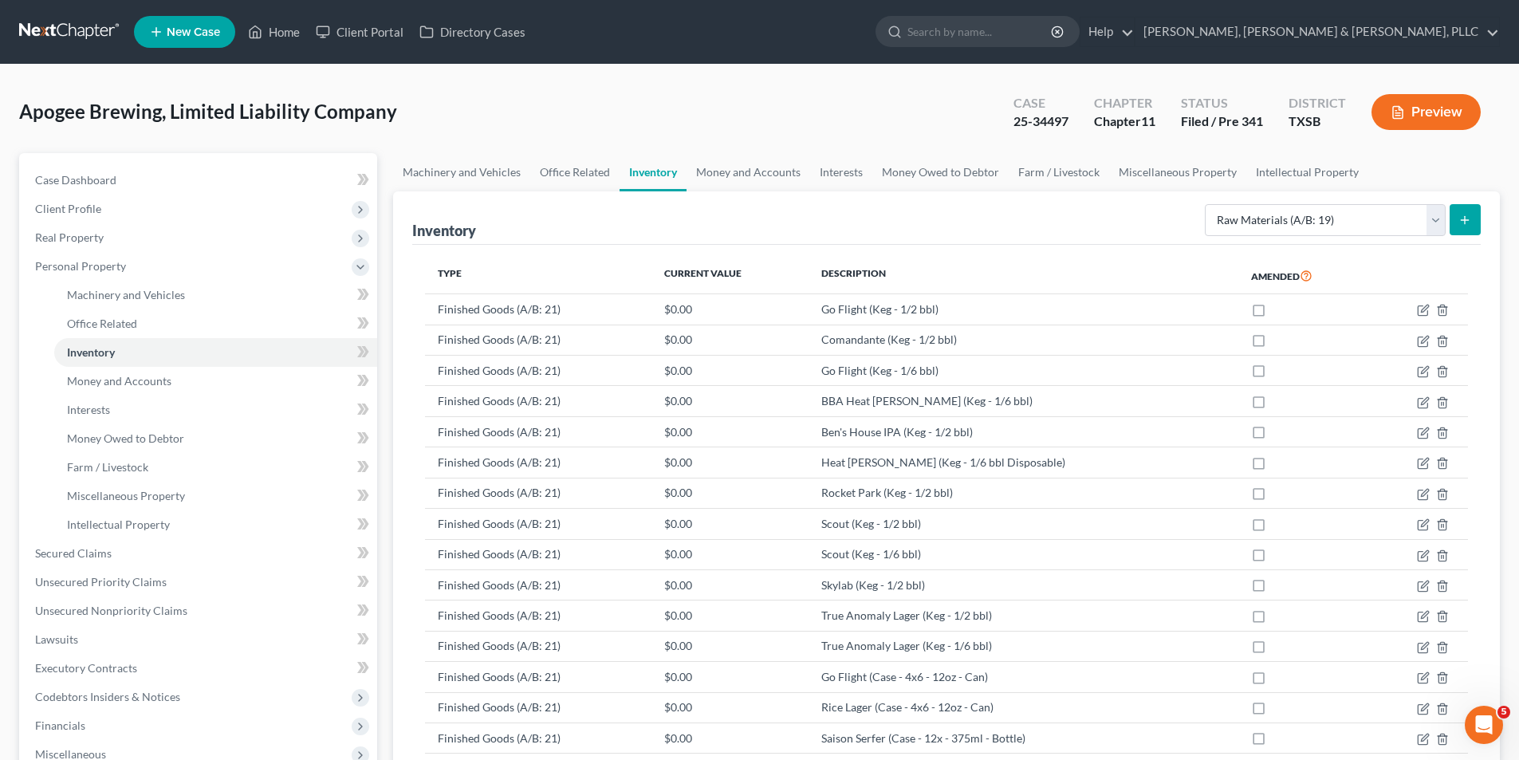
click at [1463, 222] on icon "submit" at bounding box center [1464, 220] width 13 height 13
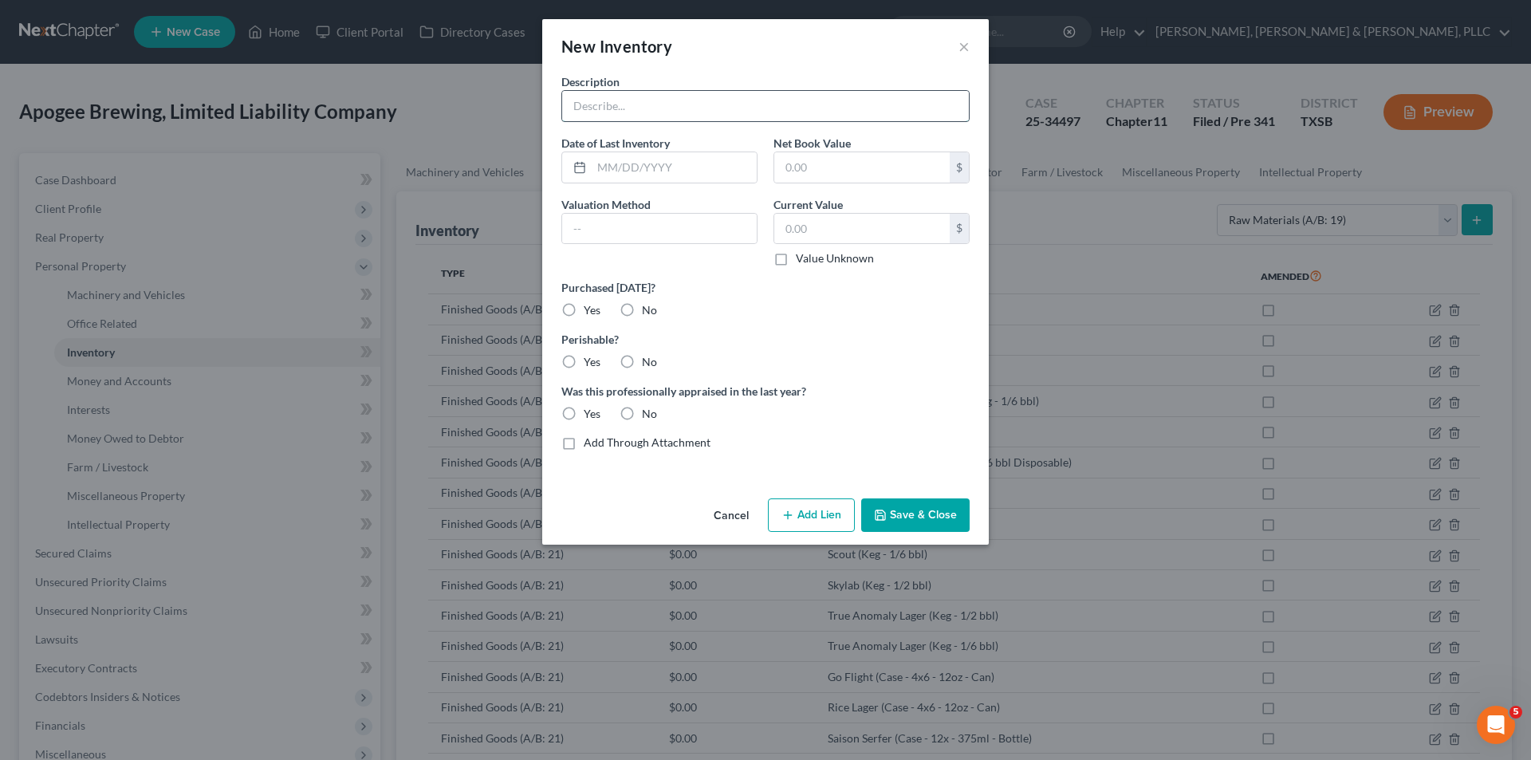
click at [752, 112] on input "text" at bounding box center [765, 106] width 407 height 30
paste input "ALDC Enzyme"
click at [584, 367] on label "Yes" at bounding box center [592, 362] width 17 height 16
click at [590, 364] on input "Yes" at bounding box center [595, 359] width 10 height 10
click at [932, 520] on button "Save & Close" at bounding box center [915, 514] width 108 height 33
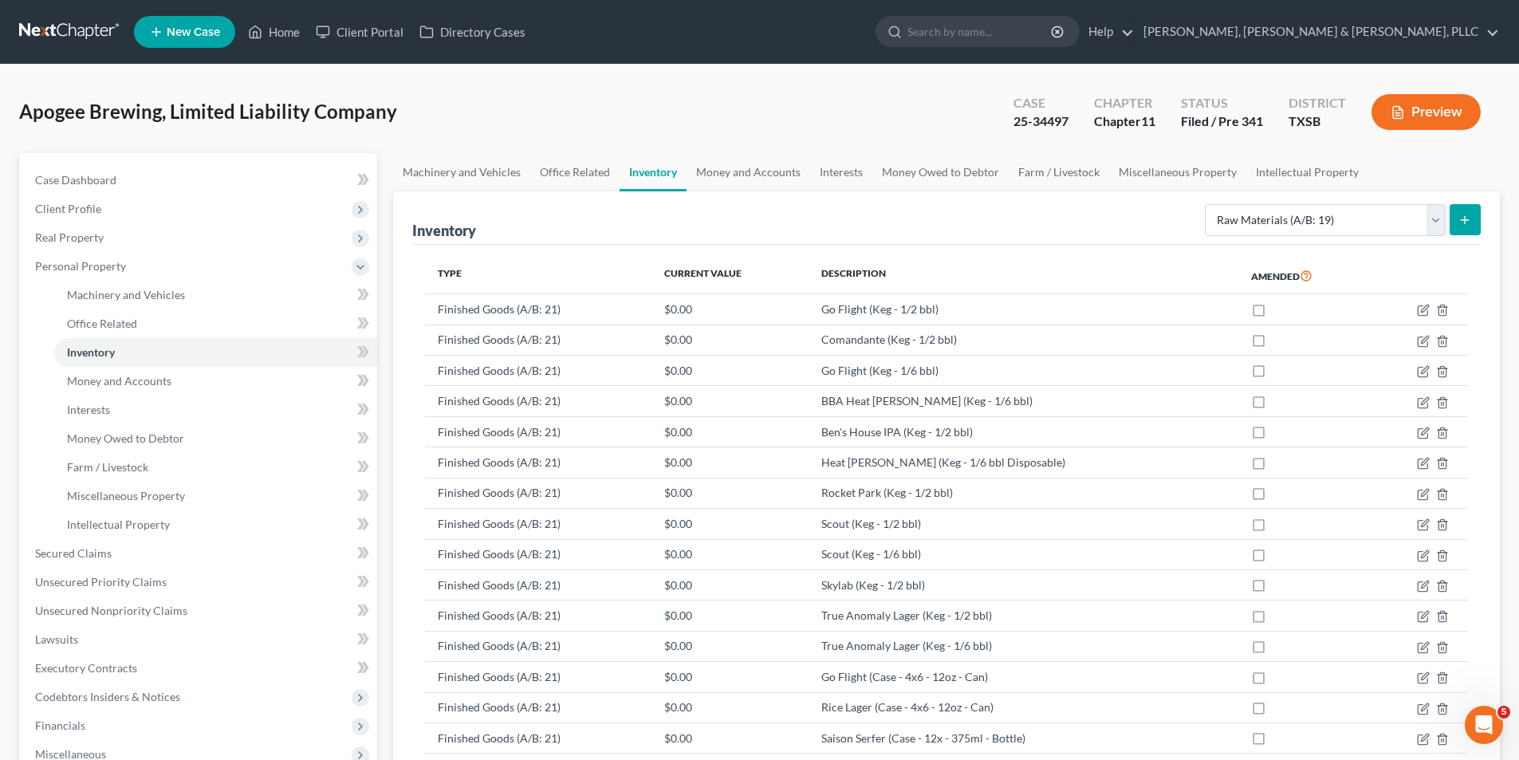
click at [1468, 224] on icon "submit" at bounding box center [1464, 220] width 13 height 13
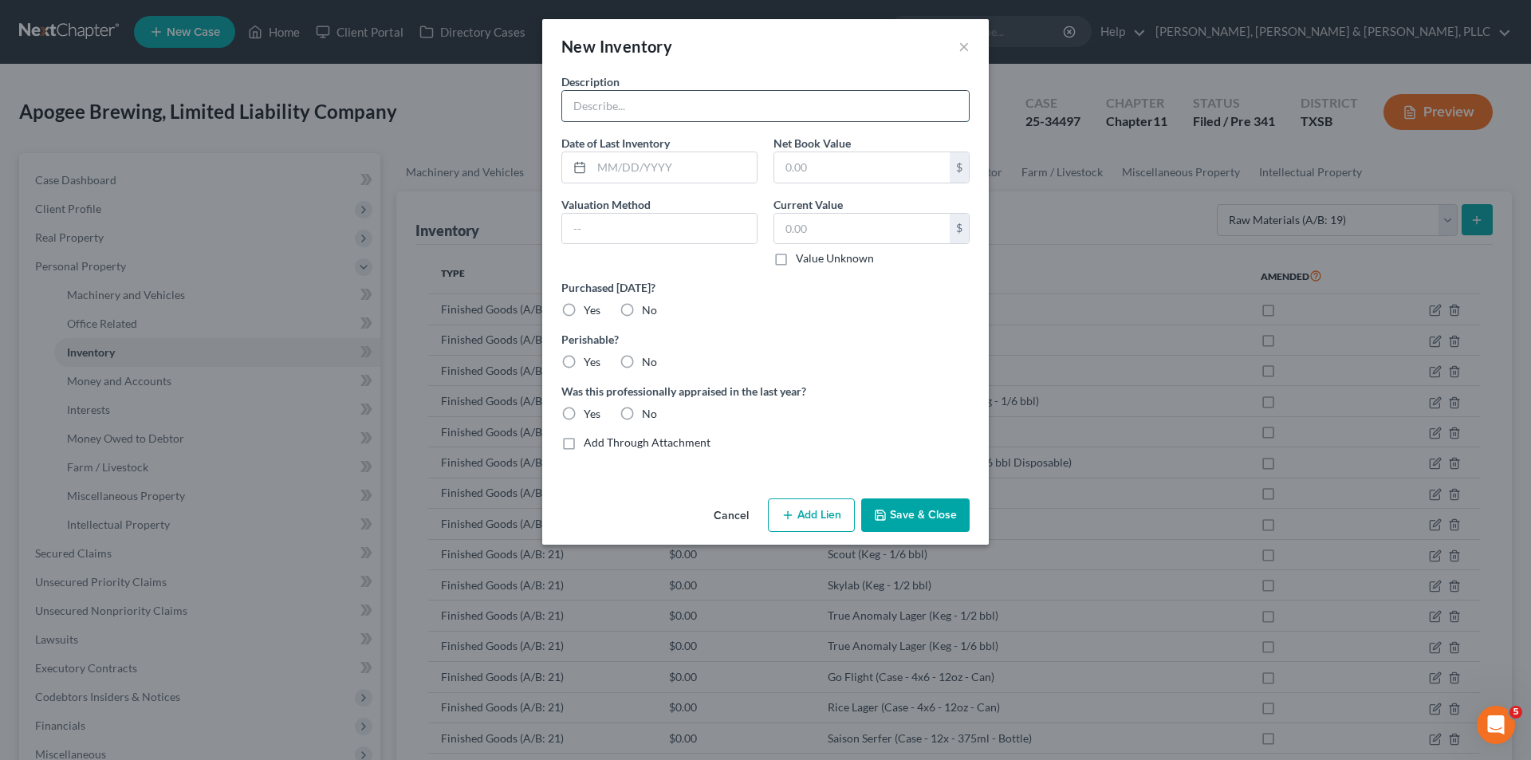
click at [740, 104] on input "text" at bounding box center [765, 106] width 407 height 30
paste input "Bioferm Alpha Amylase"
click at [584, 366] on label "Yes" at bounding box center [592, 362] width 17 height 16
click at [590, 364] on input "Yes" at bounding box center [595, 359] width 10 height 10
click at [961, 521] on button "Save & Close" at bounding box center [915, 514] width 108 height 33
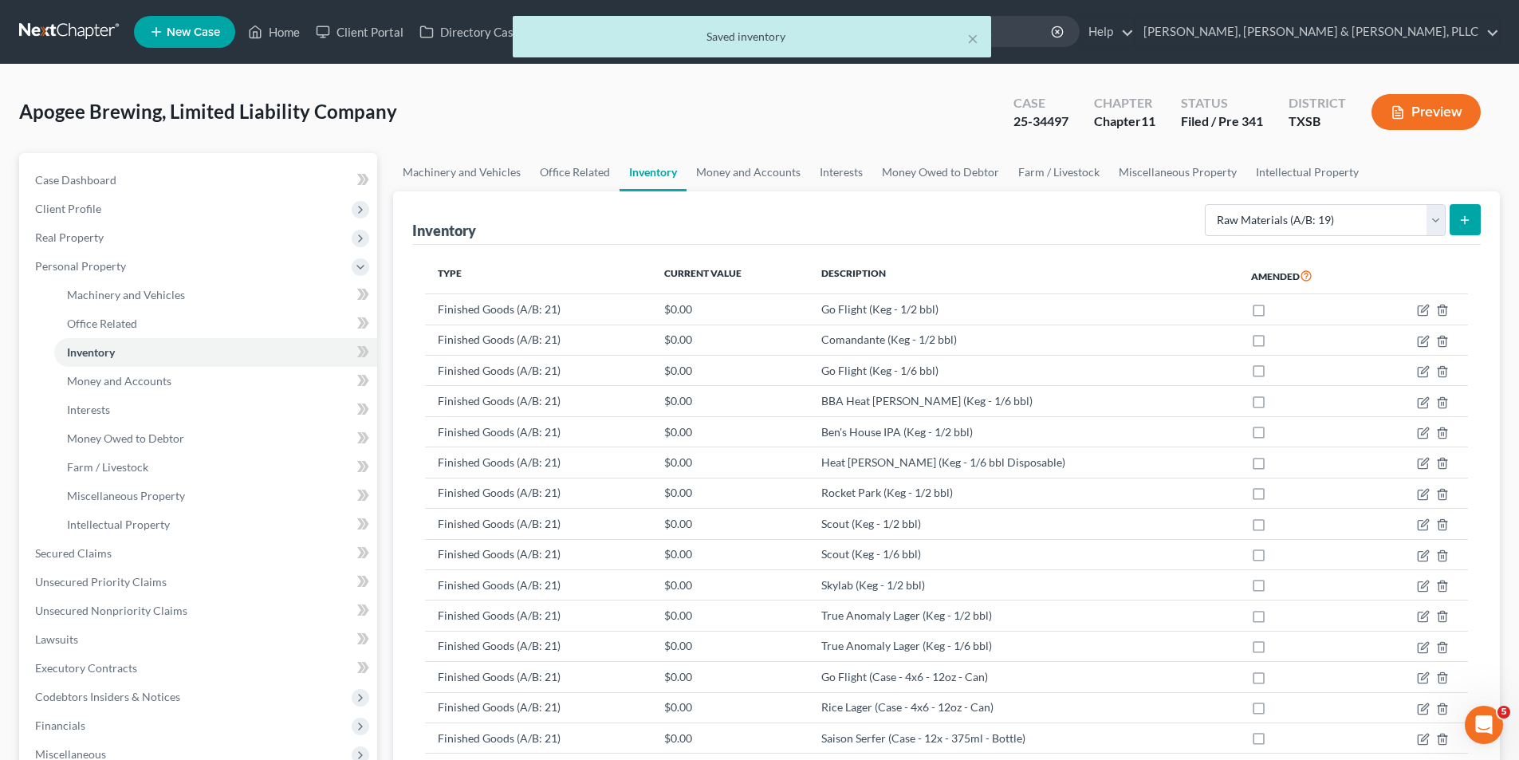
click at [1465, 206] on button "submit" at bounding box center [1464, 219] width 31 height 31
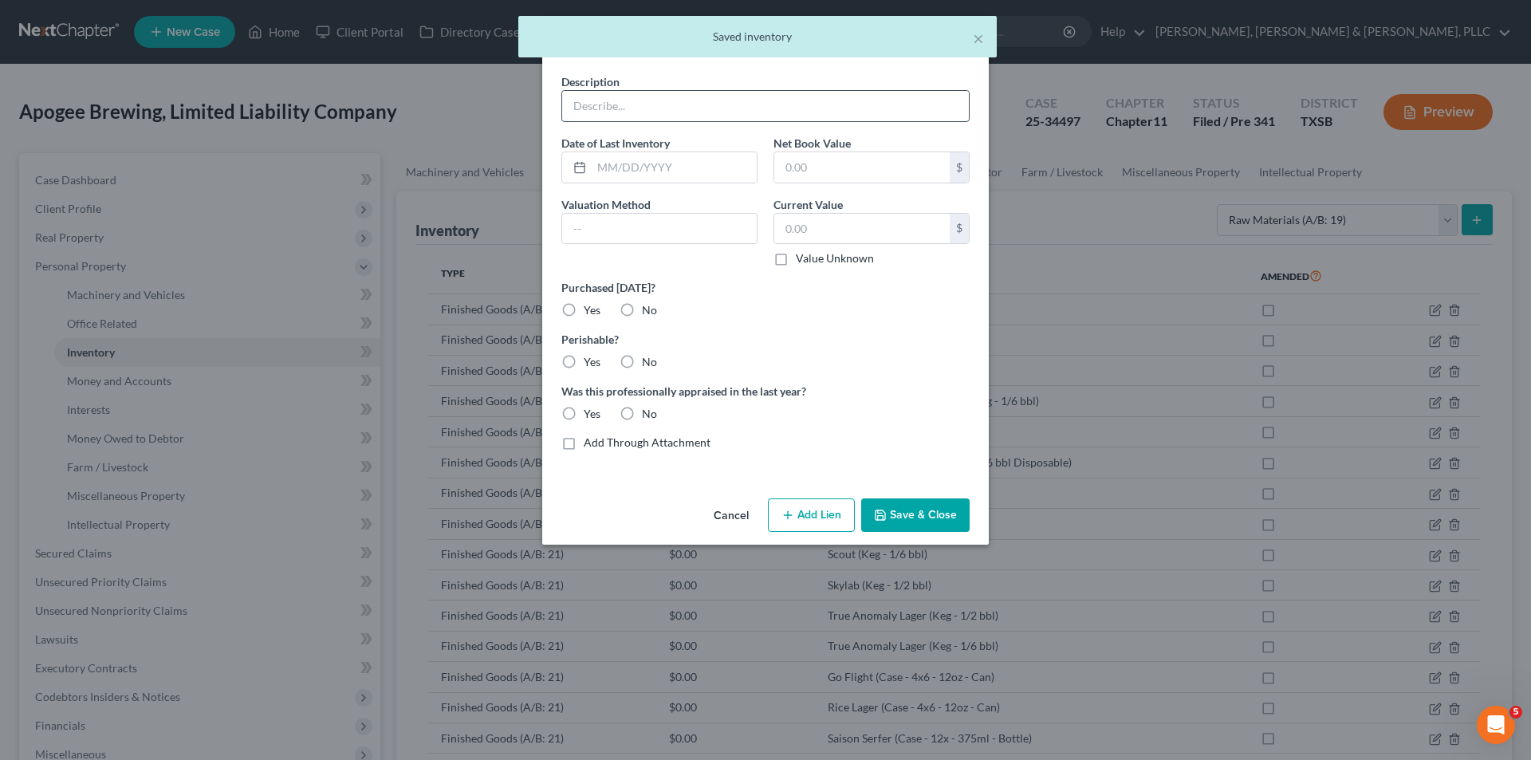
click at [600, 104] on input "text" at bounding box center [765, 106] width 407 height 30
paste input "Biofine Clear"
click at [885, 517] on icon "button" at bounding box center [880, 515] width 13 height 13
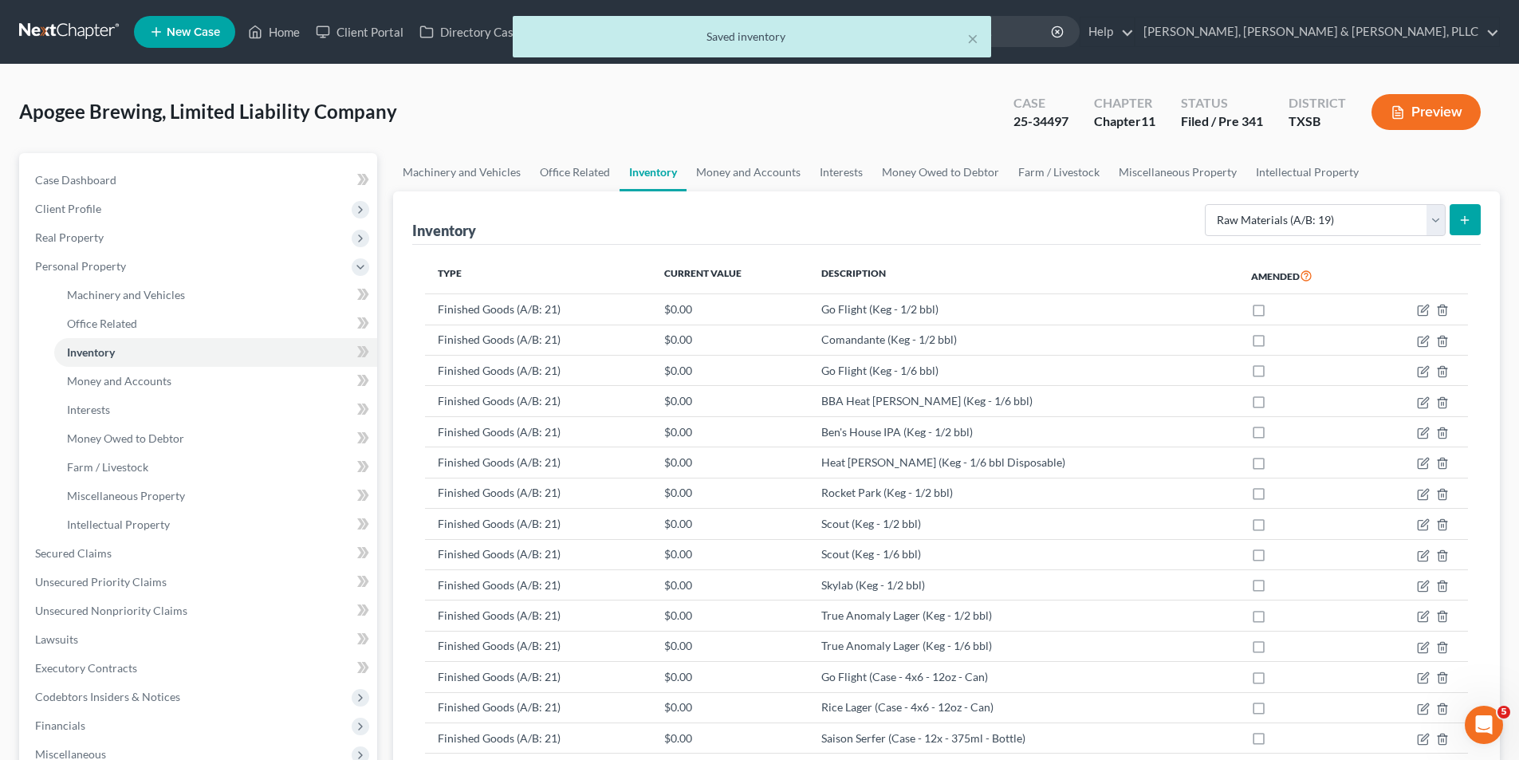
click at [1456, 214] on button "submit" at bounding box center [1464, 219] width 31 height 31
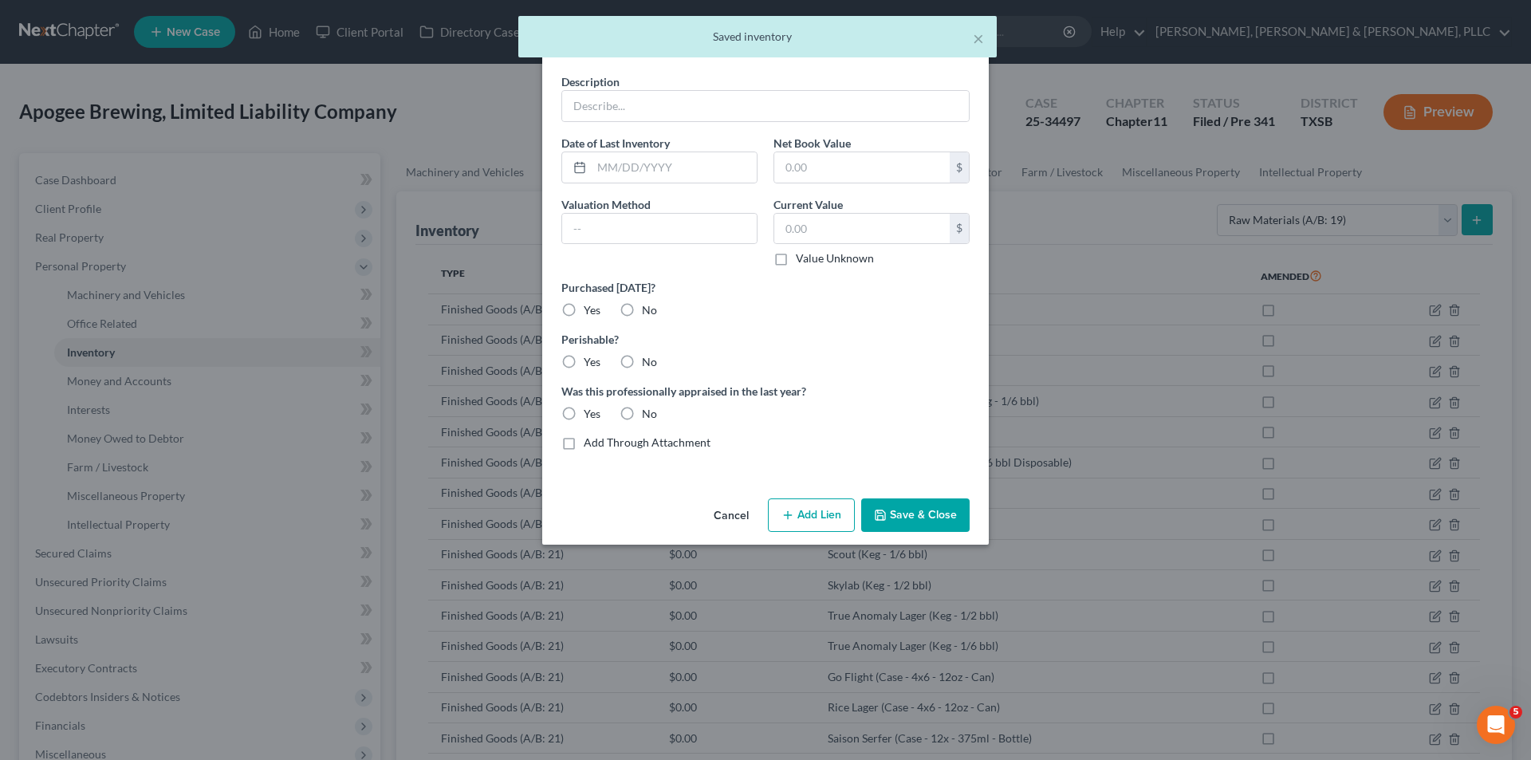
click at [712, 135] on div "Date of Last Inventory" at bounding box center [659, 159] width 212 height 49
click at [696, 105] on input "text" at bounding box center [765, 106] width 407 height 30
paste input "[MEDICAL_DATA]"
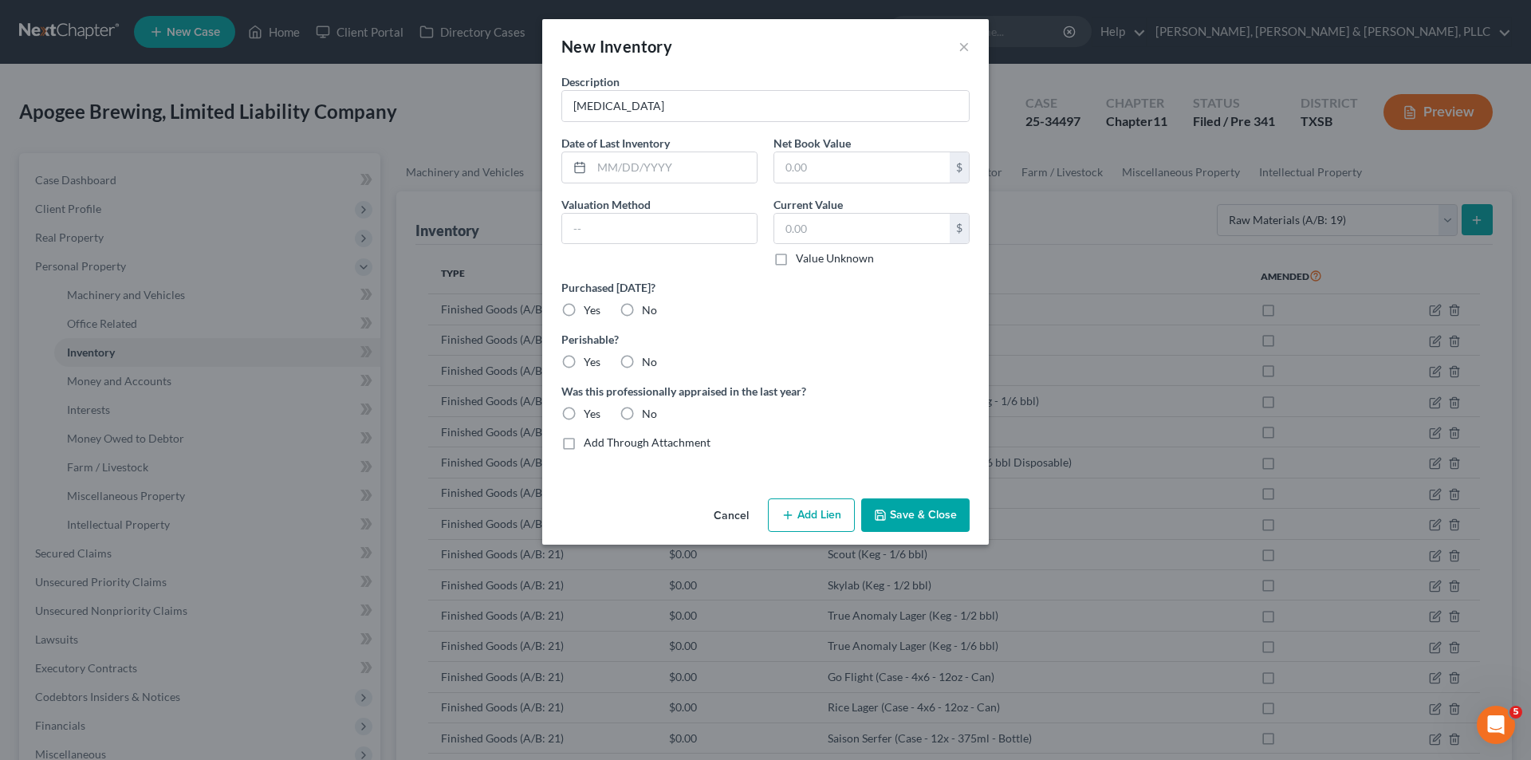
drag, startPoint x: 937, startPoint y: 503, endPoint x: 1414, endPoint y: 262, distance: 534.8
click at [937, 503] on button "Save & Close" at bounding box center [915, 514] width 108 height 33
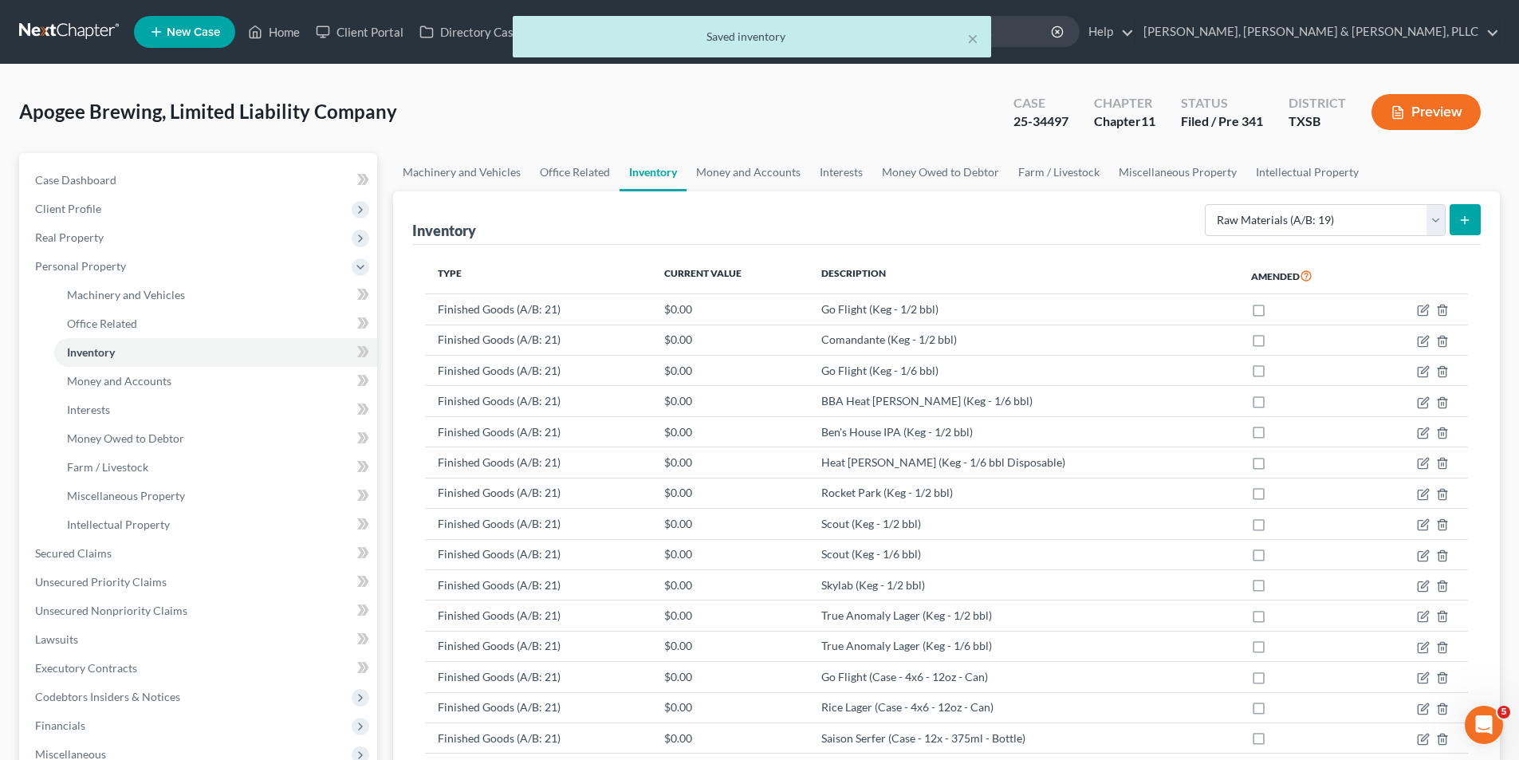
click at [1448, 220] on form "Select Inventory Type Finished Goods (A/B: 21) Other Inventory or Supplies (A/B…" at bounding box center [1343, 220] width 276 height 33
click at [1451, 219] on button "submit" at bounding box center [1464, 219] width 31 height 31
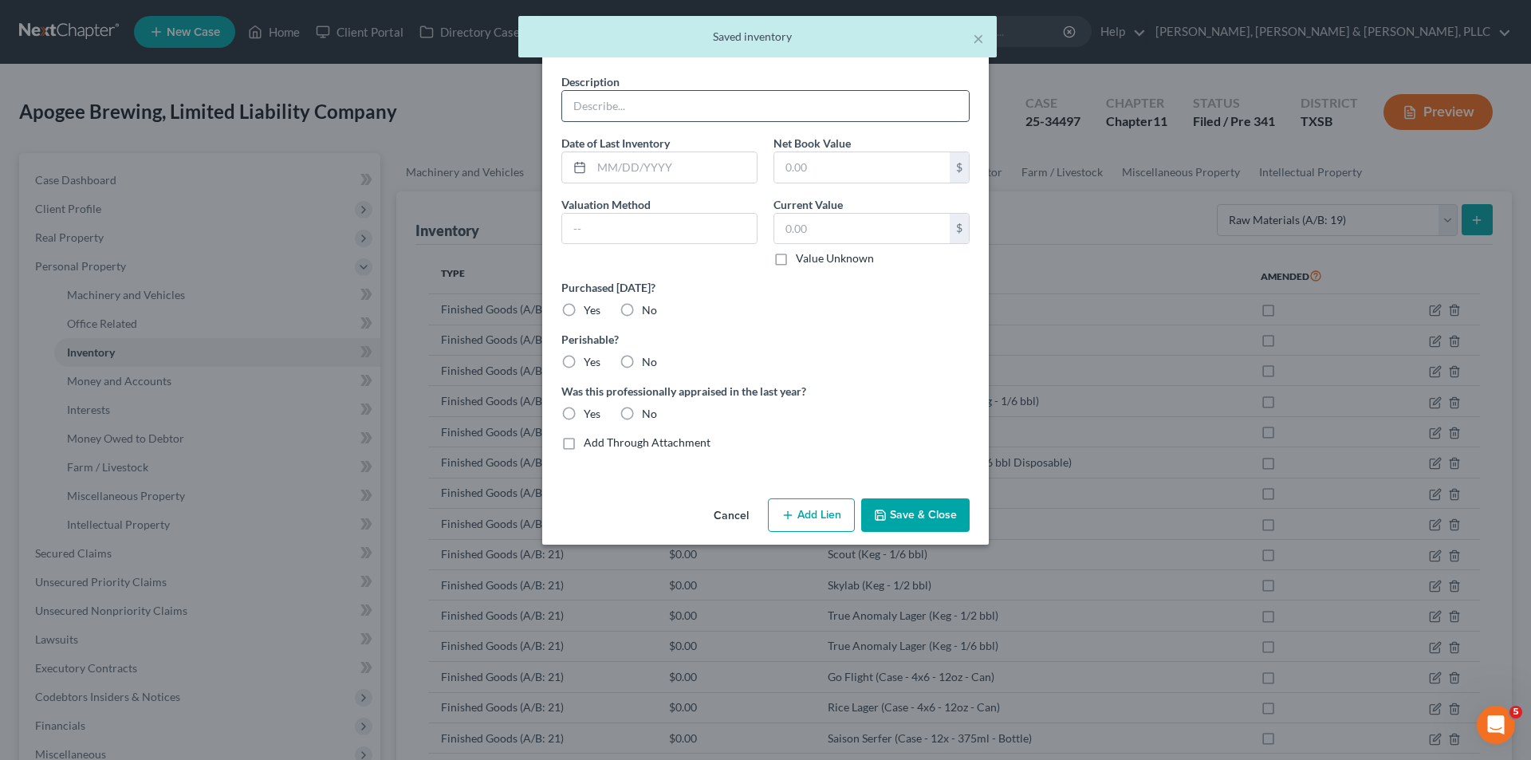
drag, startPoint x: 707, startPoint y: 102, endPoint x: 717, endPoint y: 114, distance: 15.3
click at [707, 102] on input "text" at bounding box center [765, 106] width 407 height 30
paste
click at [932, 532] on div "Cancel Add Lien Add Lease Add Exemption Save & Close" at bounding box center [765, 518] width 446 height 53
click at [935, 523] on button "Save & Close" at bounding box center [915, 514] width 108 height 33
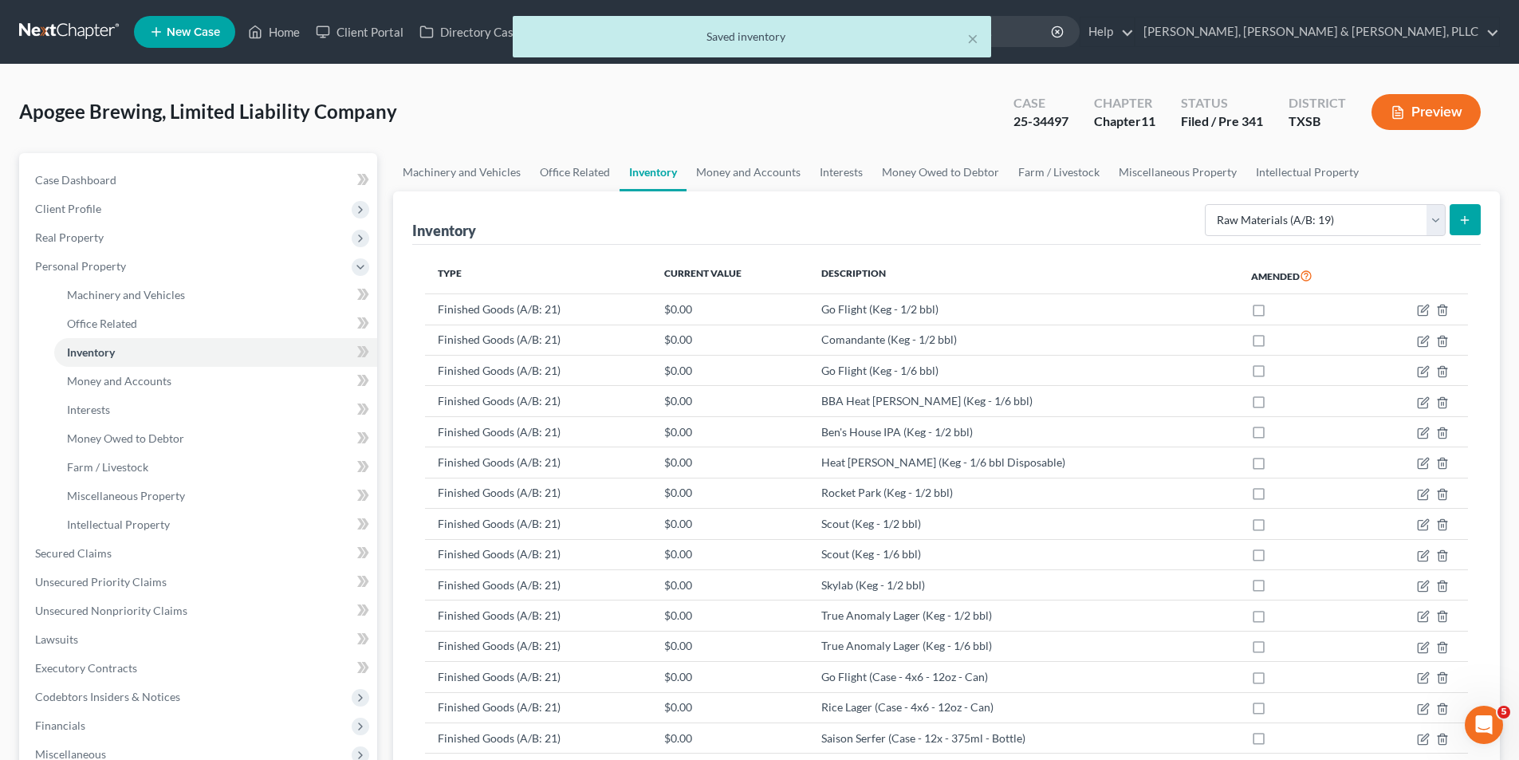
click at [1466, 217] on icon "submit" at bounding box center [1464, 220] width 13 height 13
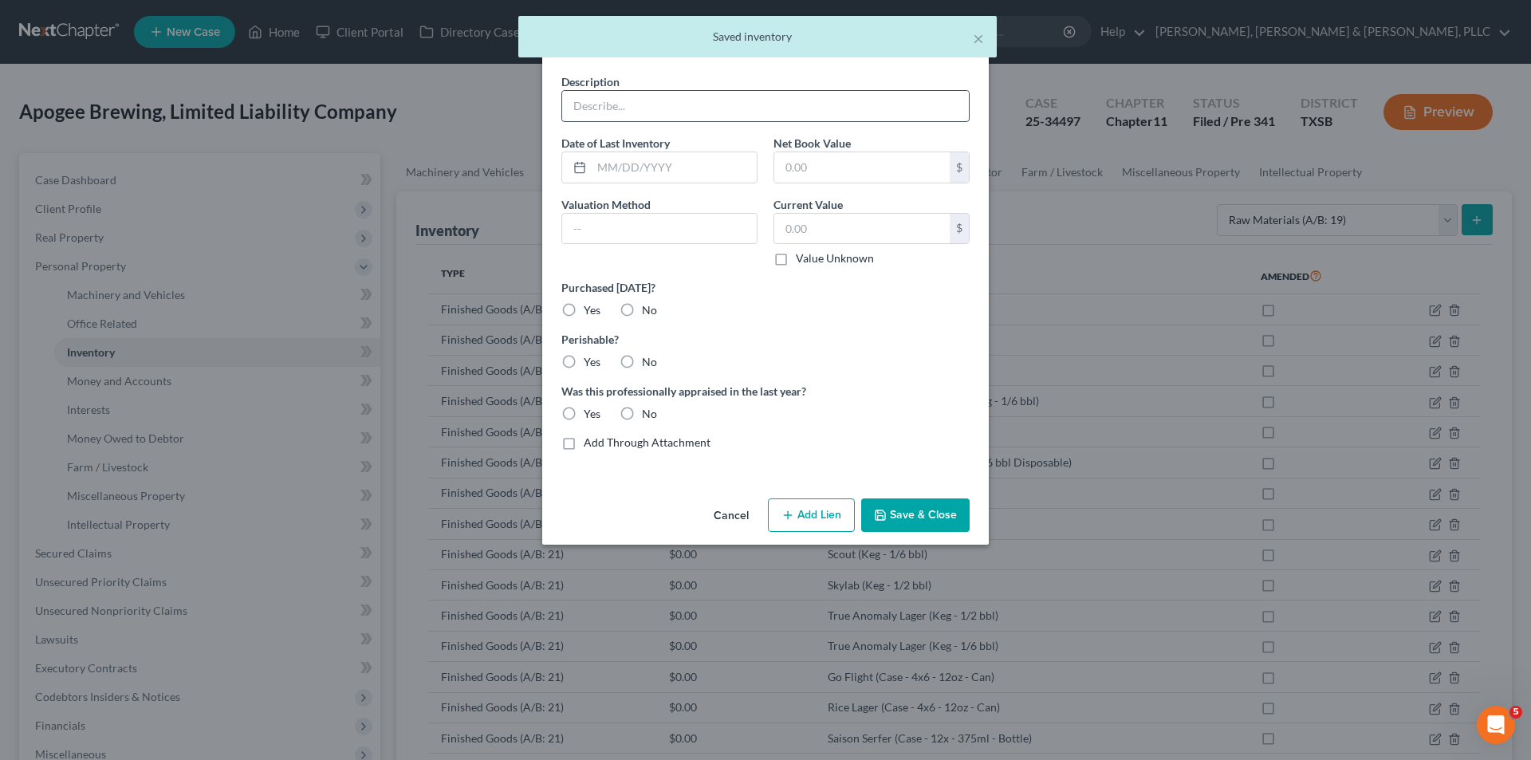
click at [731, 102] on input "text" at bounding box center [765, 106] width 407 height 30
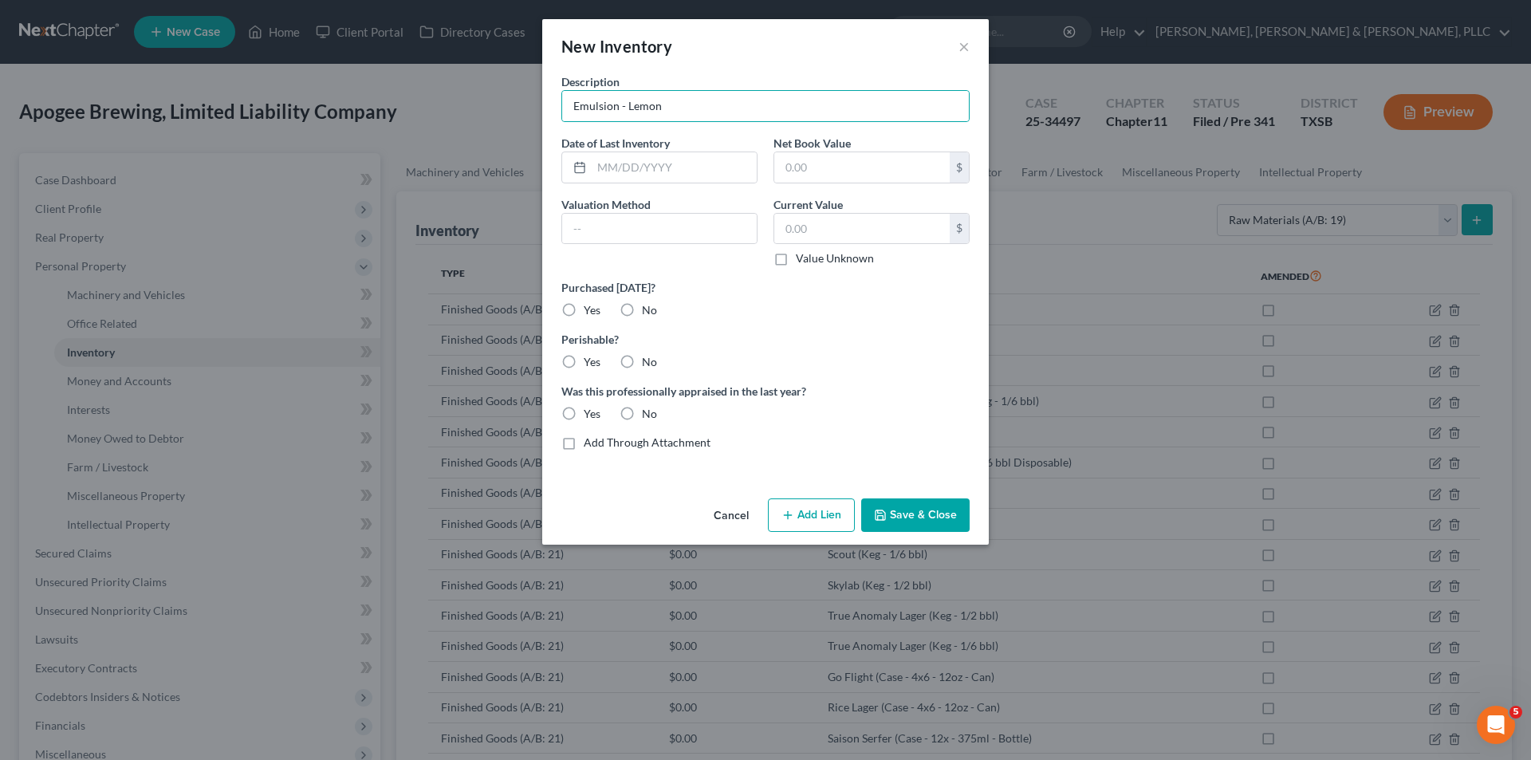
click at [923, 515] on button "Save & Close" at bounding box center [915, 514] width 108 height 33
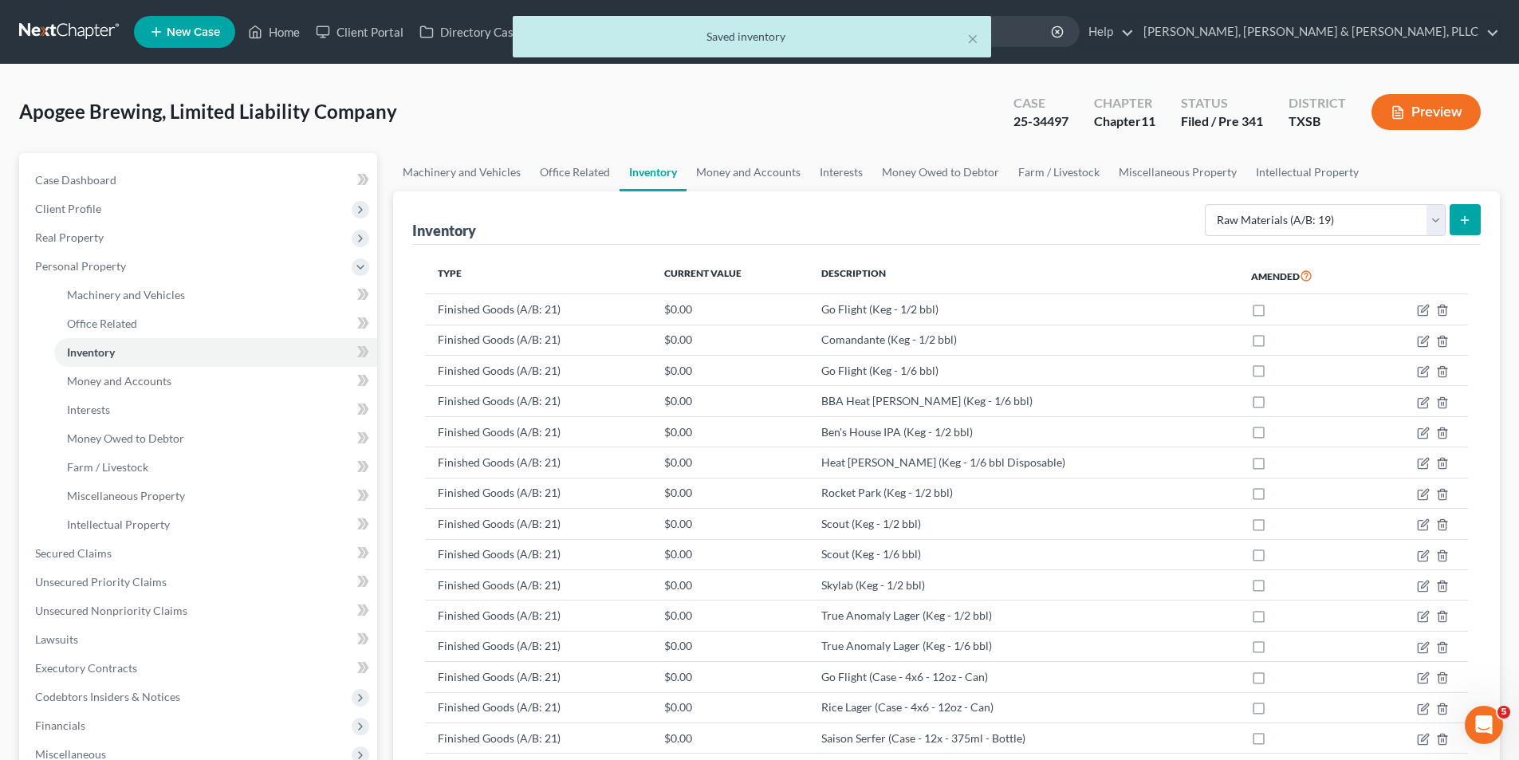
click at [1453, 219] on button "submit" at bounding box center [1464, 219] width 31 height 31
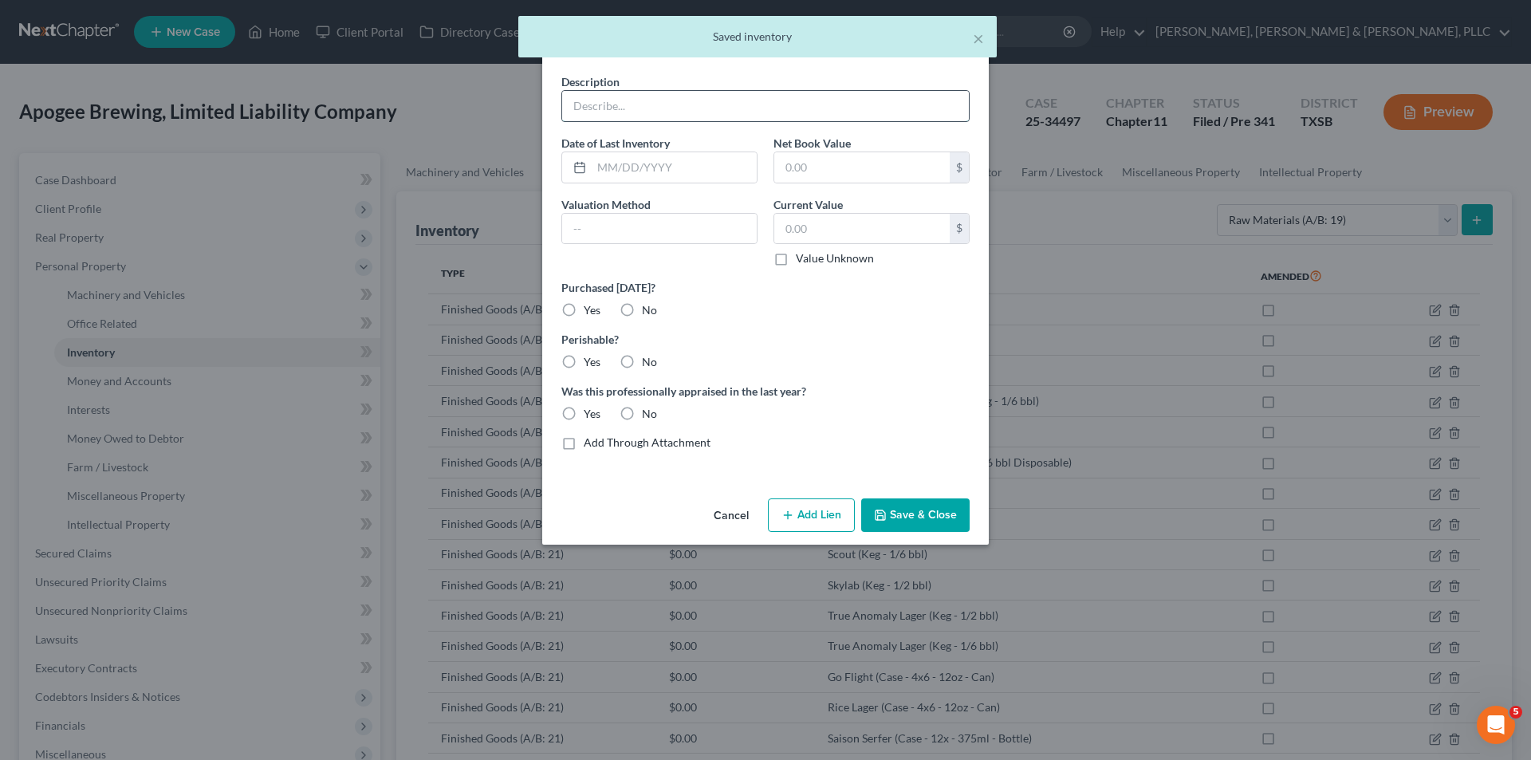
click at [709, 118] on input "text" at bounding box center [765, 106] width 407 height 30
click at [938, 508] on button "Save & Close" at bounding box center [915, 514] width 108 height 33
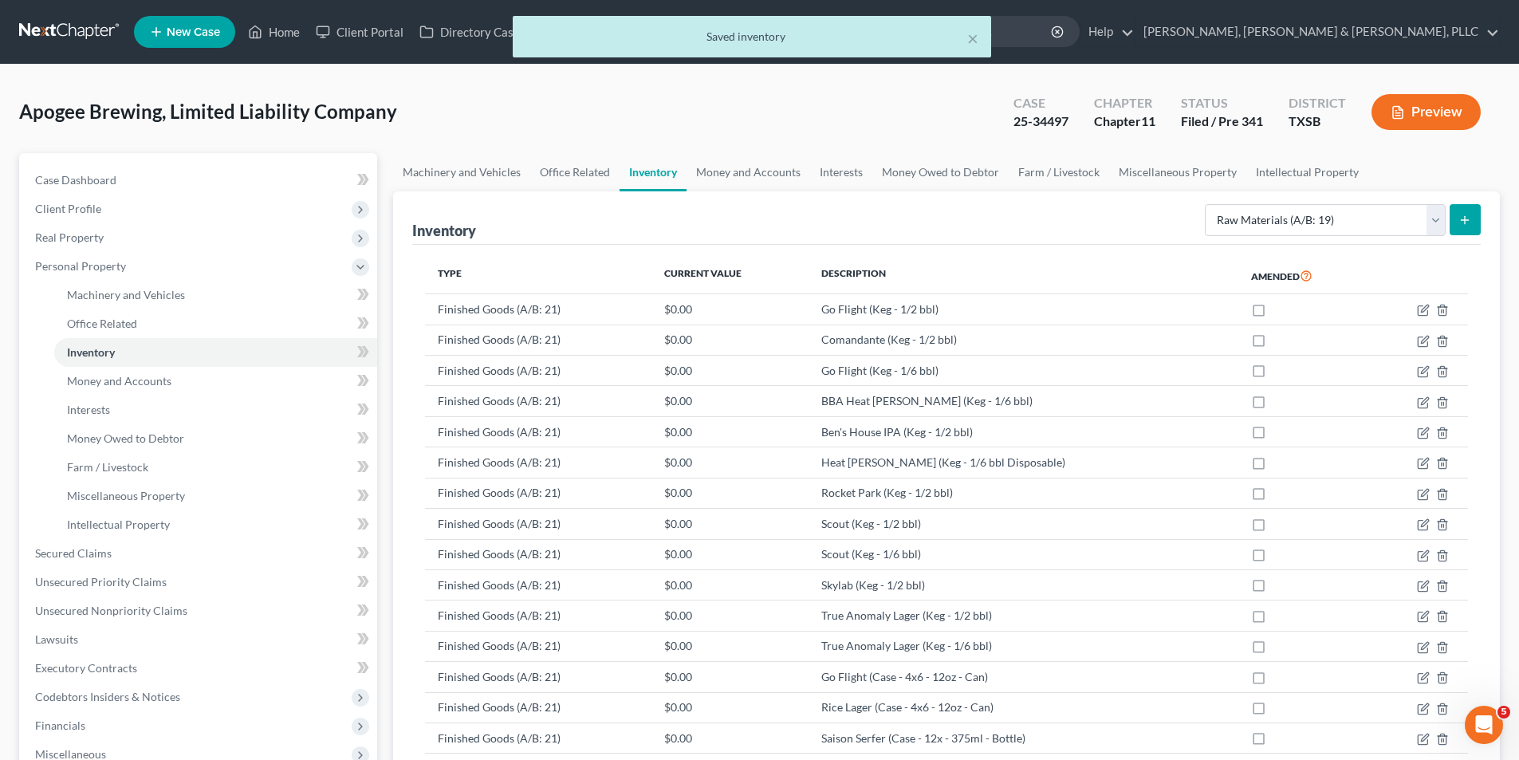
click at [1451, 220] on button "submit" at bounding box center [1464, 219] width 31 height 31
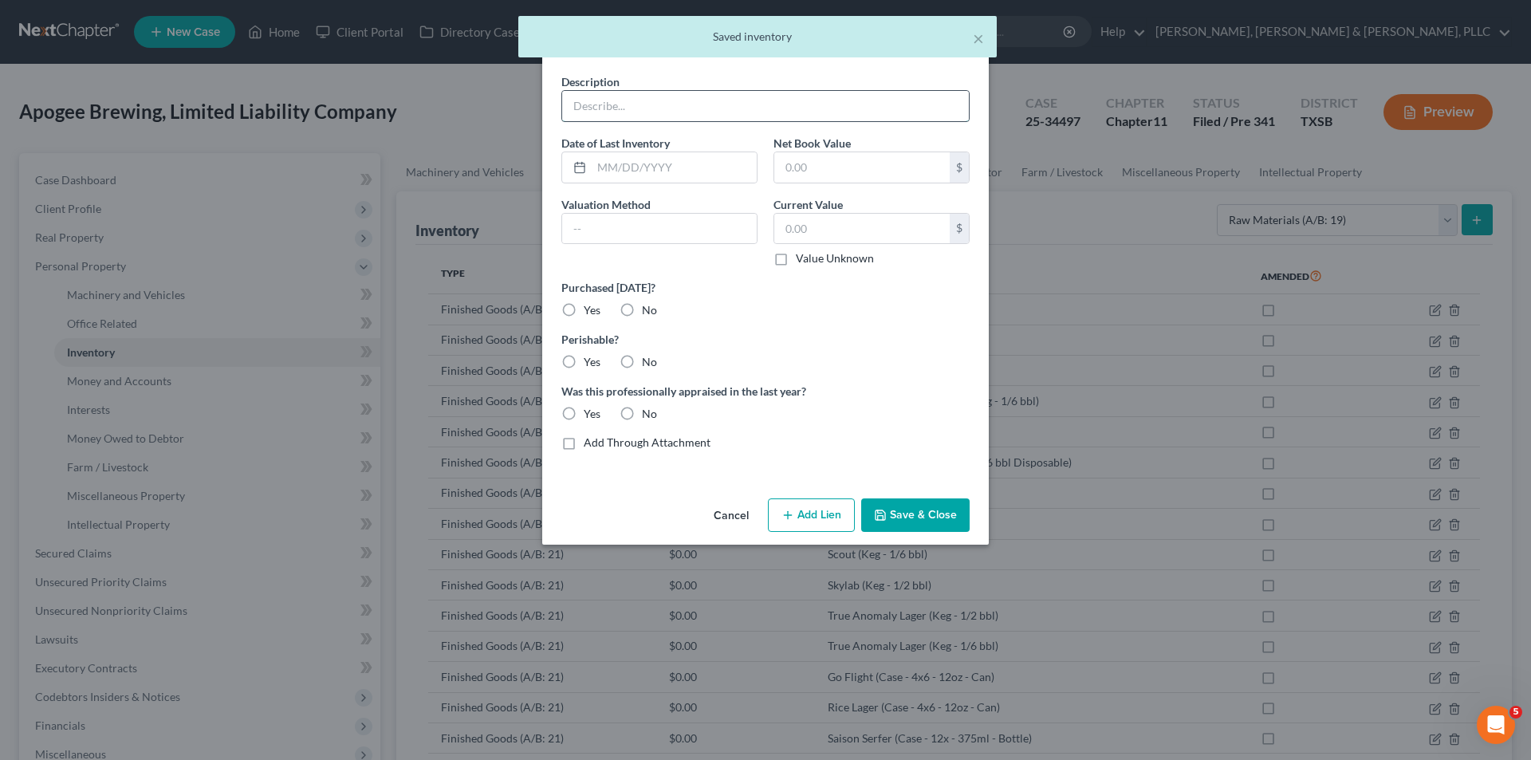
click at [685, 115] on input "text" at bounding box center [765, 106] width 407 height 30
click at [934, 525] on button "Save & Close" at bounding box center [915, 514] width 108 height 33
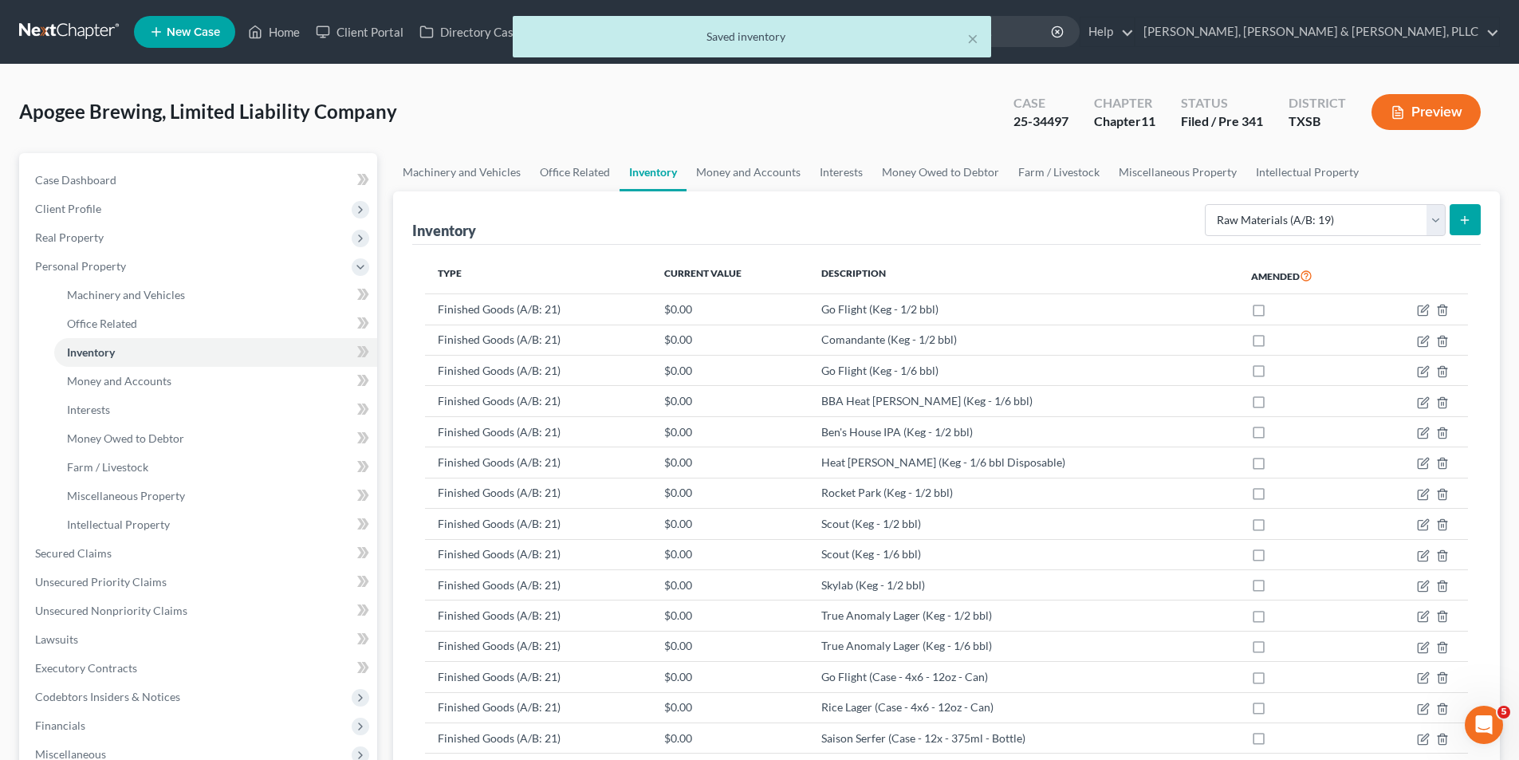
click at [1457, 204] on button "submit" at bounding box center [1464, 219] width 31 height 31
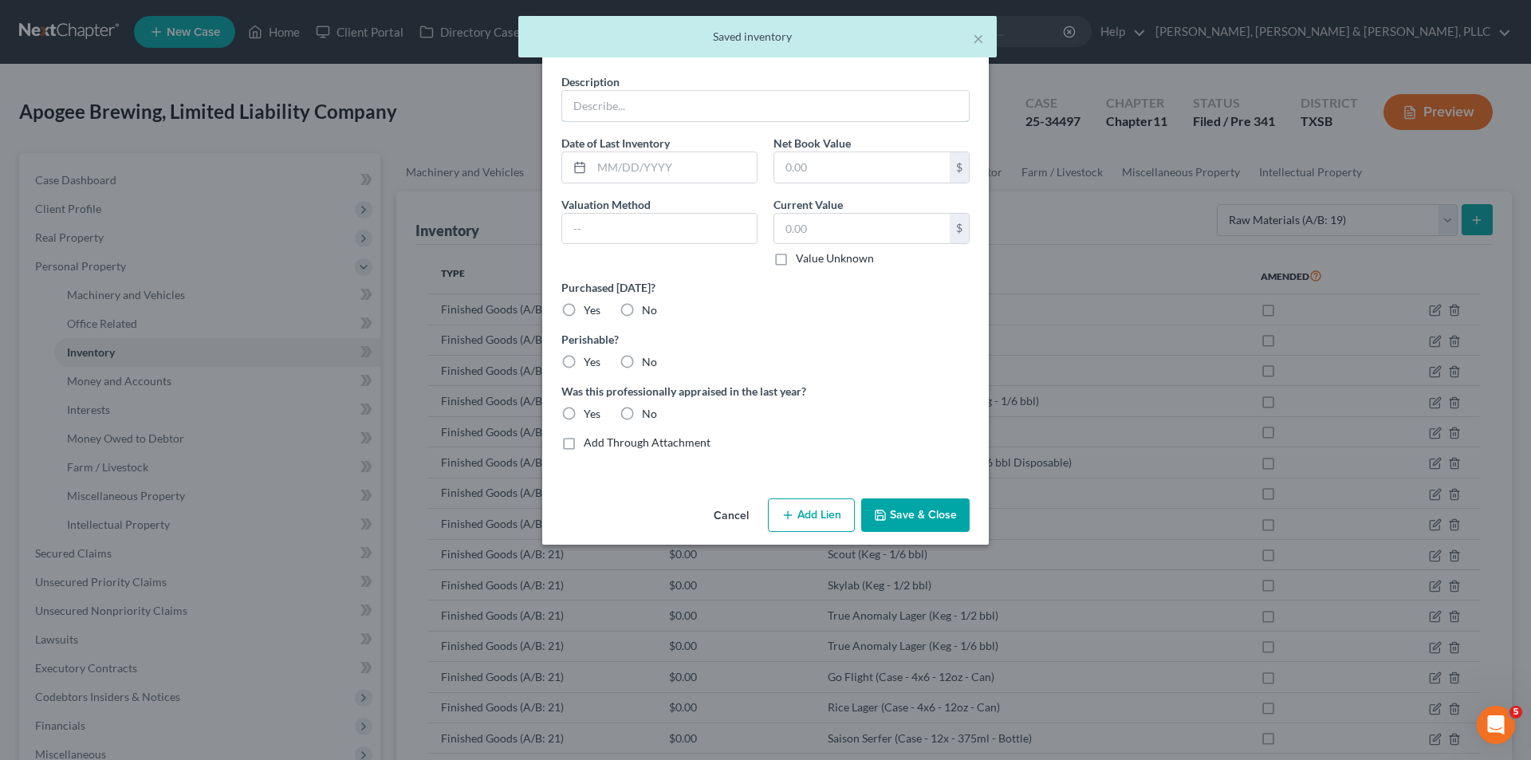
drag, startPoint x: 680, startPoint y: 108, endPoint x: 1280, endPoint y: 286, distance: 625.5
click at [680, 108] on input "text" at bounding box center [765, 106] width 407 height 30
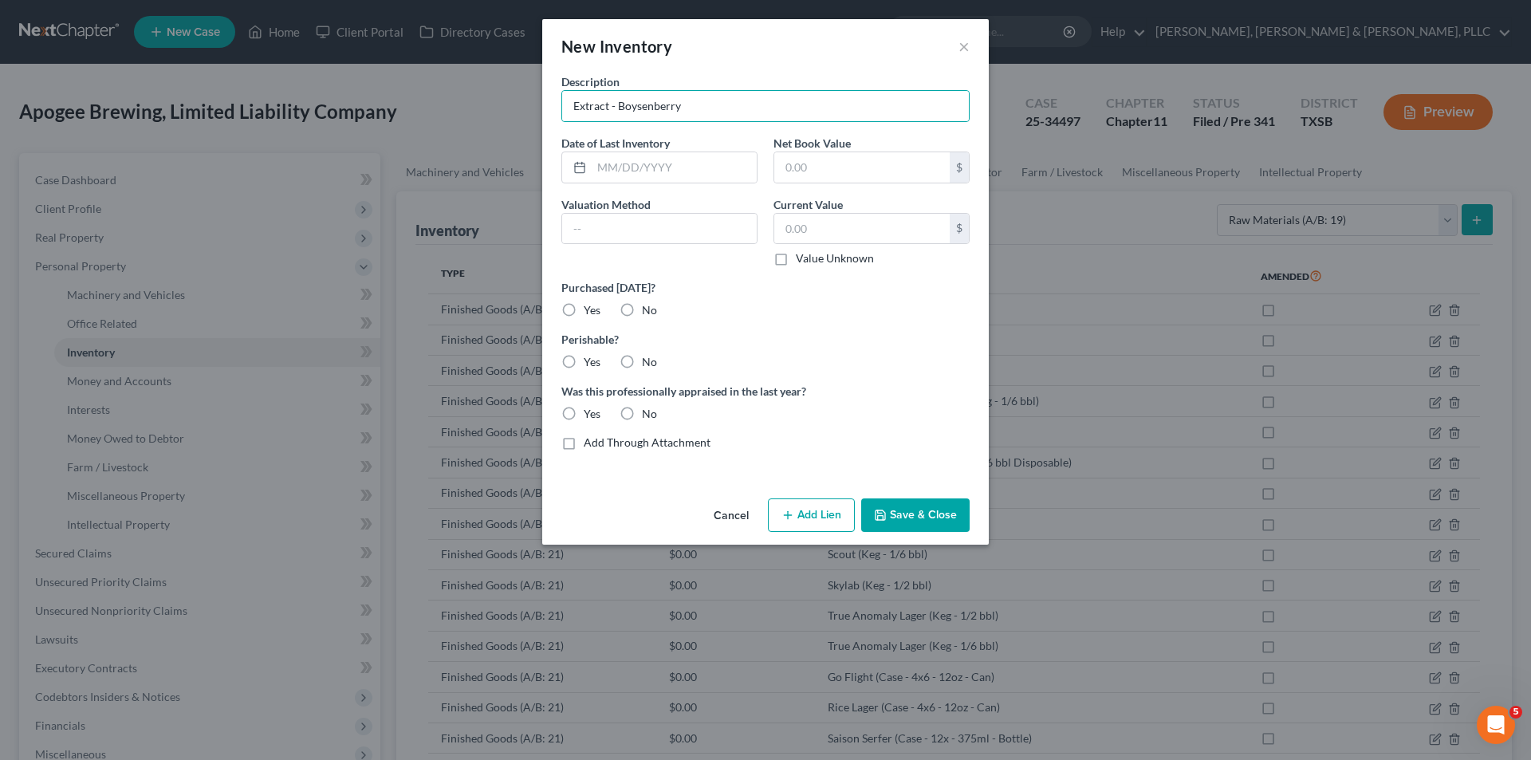
click at [909, 505] on button "Save & Close" at bounding box center [915, 514] width 108 height 33
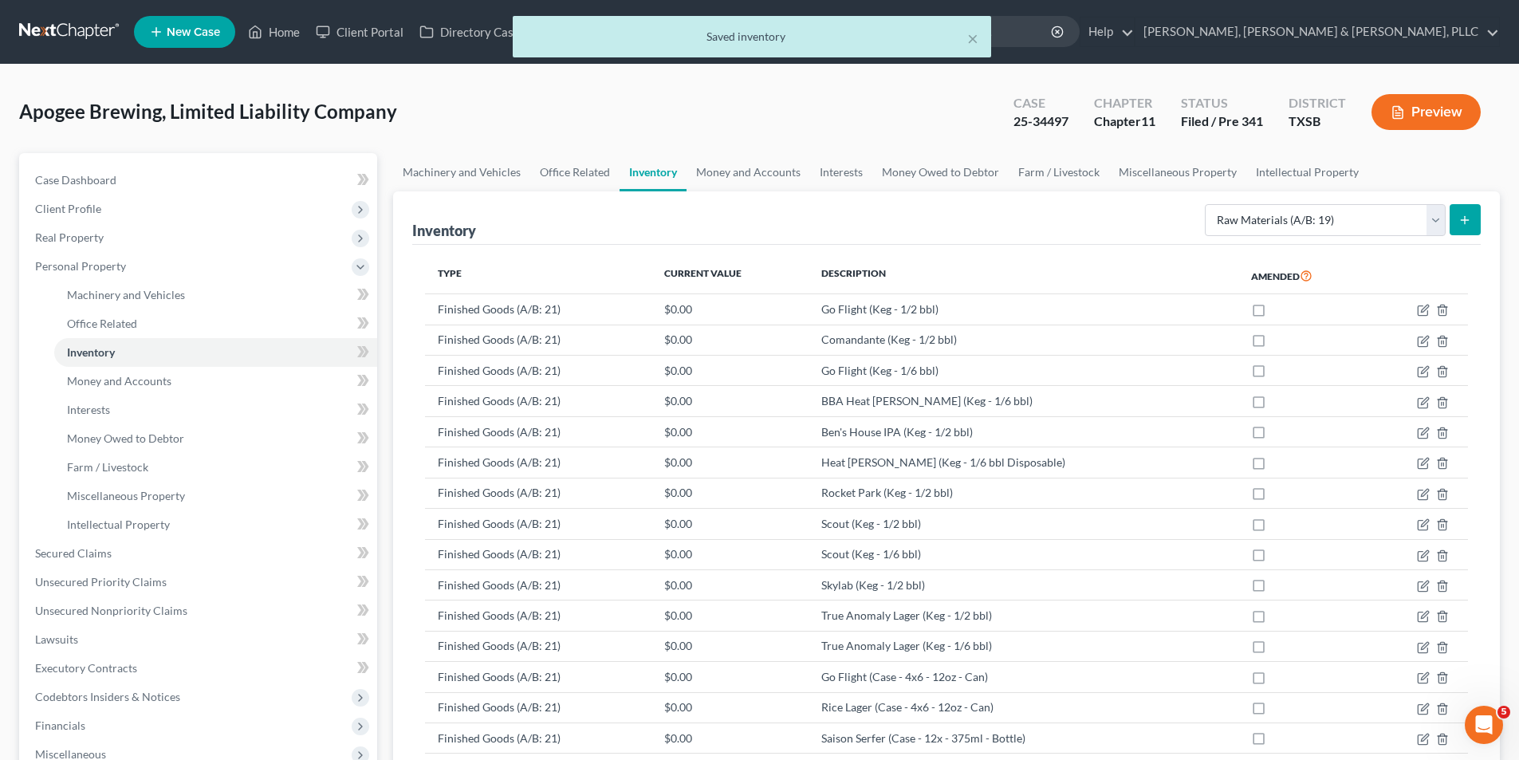
click at [1480, 221] on button "submit" at bounding box center [1464, 219] width 31 height 31
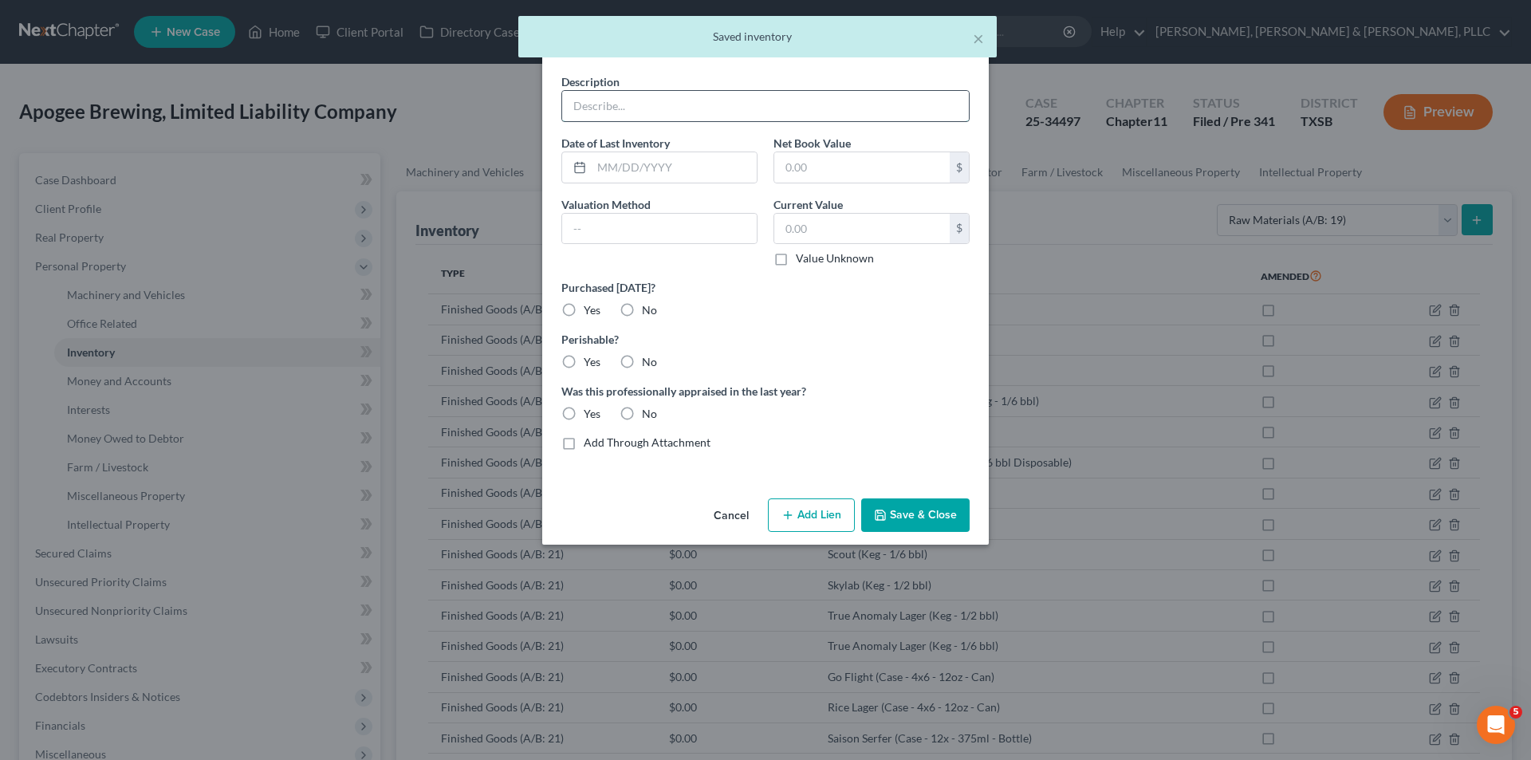
click at [749, 109] on input "text" at bounding box center [765, 106] width 407 height 30
click at [903, 508] on button "Save & Close" at bounding box center [915, 514] width 108 height 33
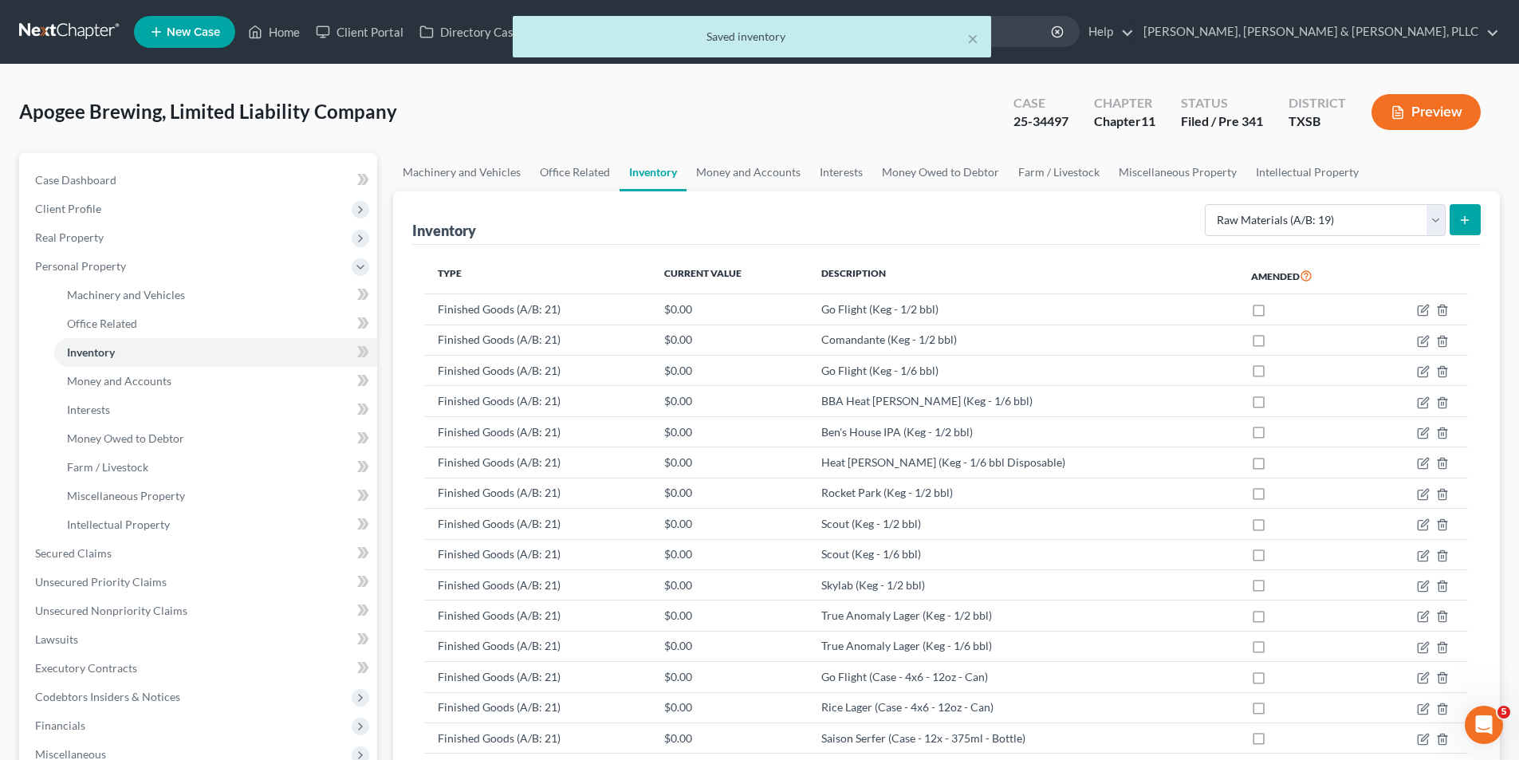
click at [1466, 217] on icon "submit" at bounding box center [1464, 220] width 13 height 13
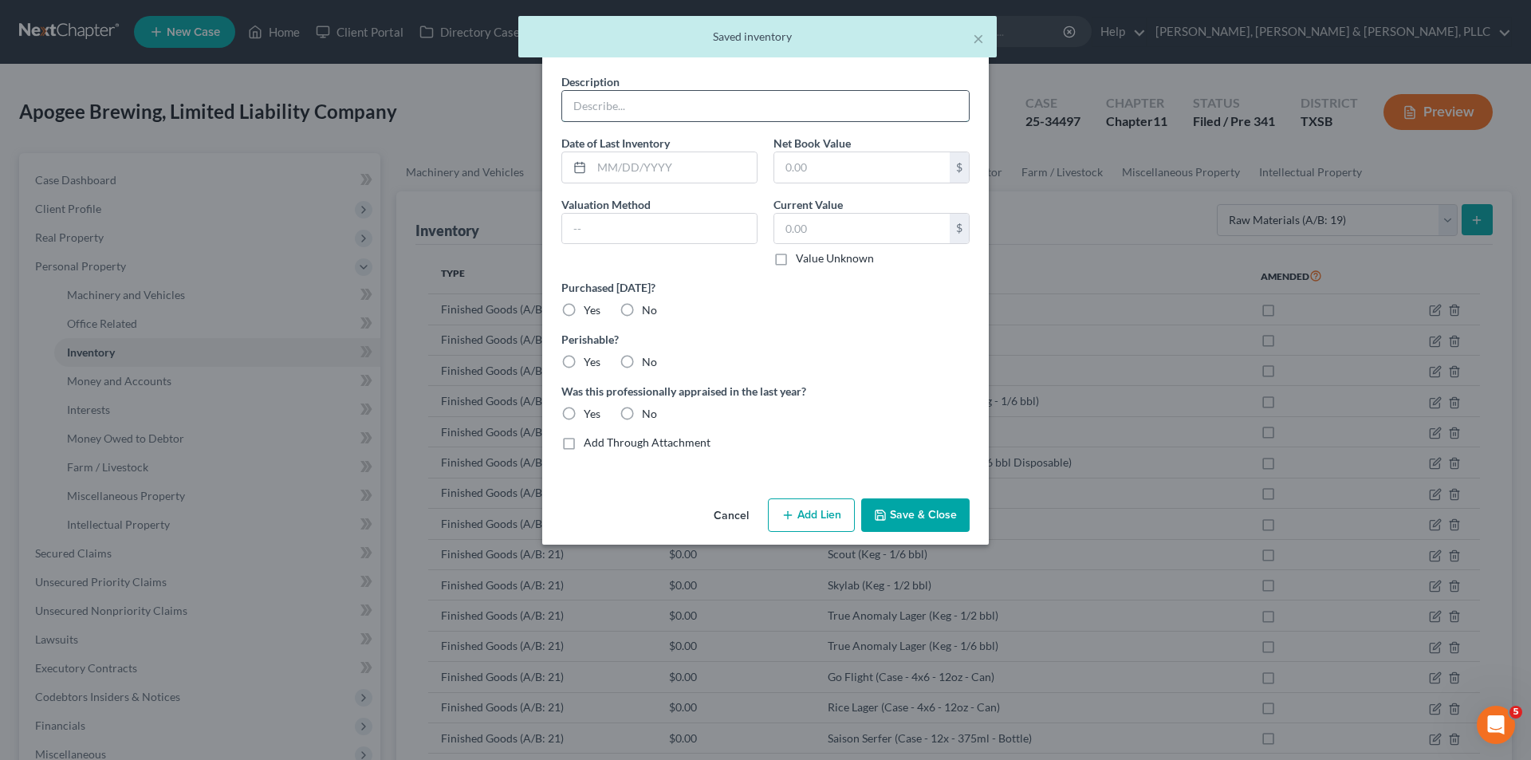
click at [637, 101] on input "text" at bounding box center [765, 106] width 407 height 30
click at [921, 505] on button "Save & Close" at bounding box center [915, 514] width 108 height 33
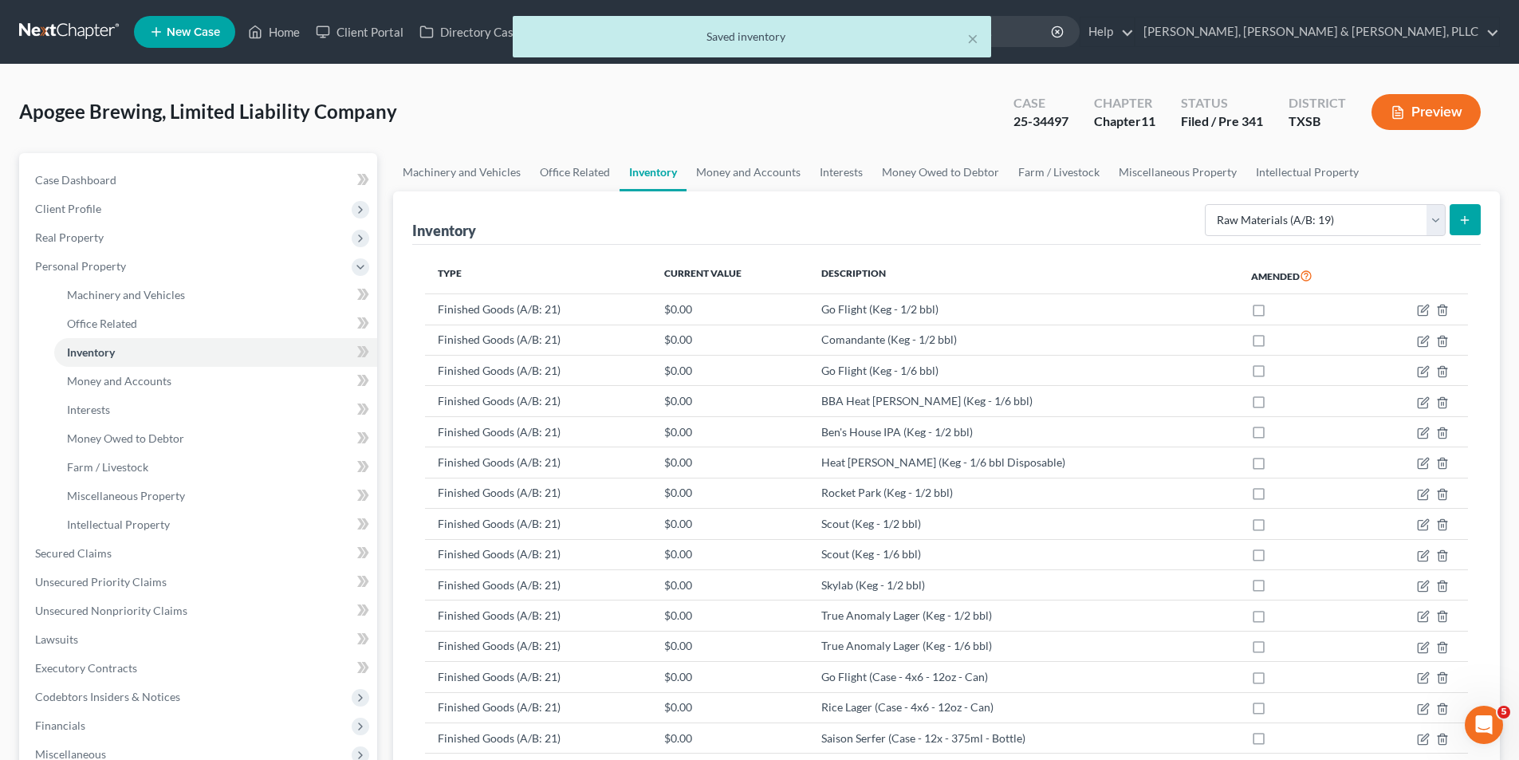
click at [1459, 217] on icon "submit" at bounding box center [1464, 220] width 13 height 13
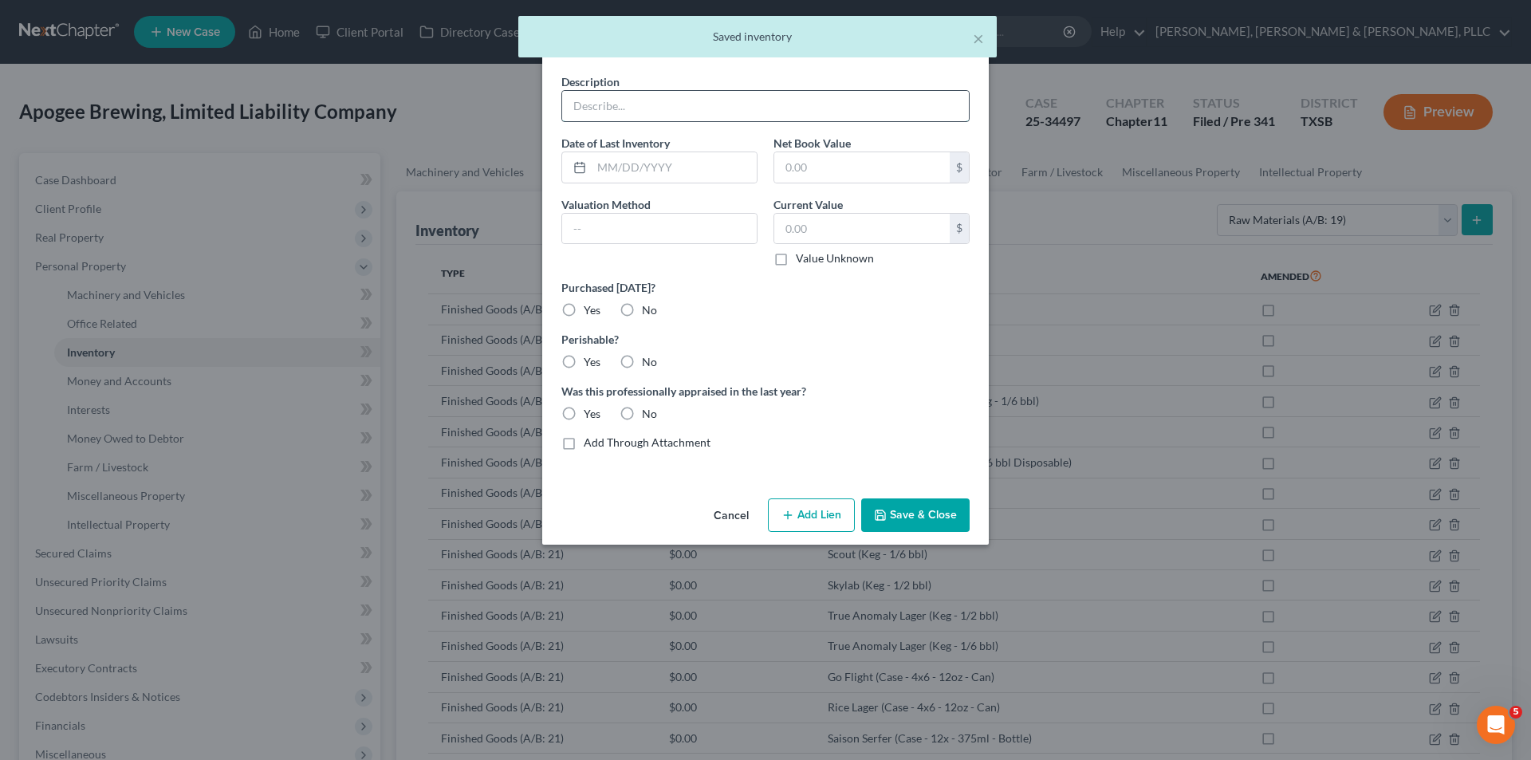
click at [745, 119] on input "text" at bounding box center [765, 106] width 407 height 30
click at [915, 503] on button "Save & Close" at bounding box center [915, 514] width 108 height 33
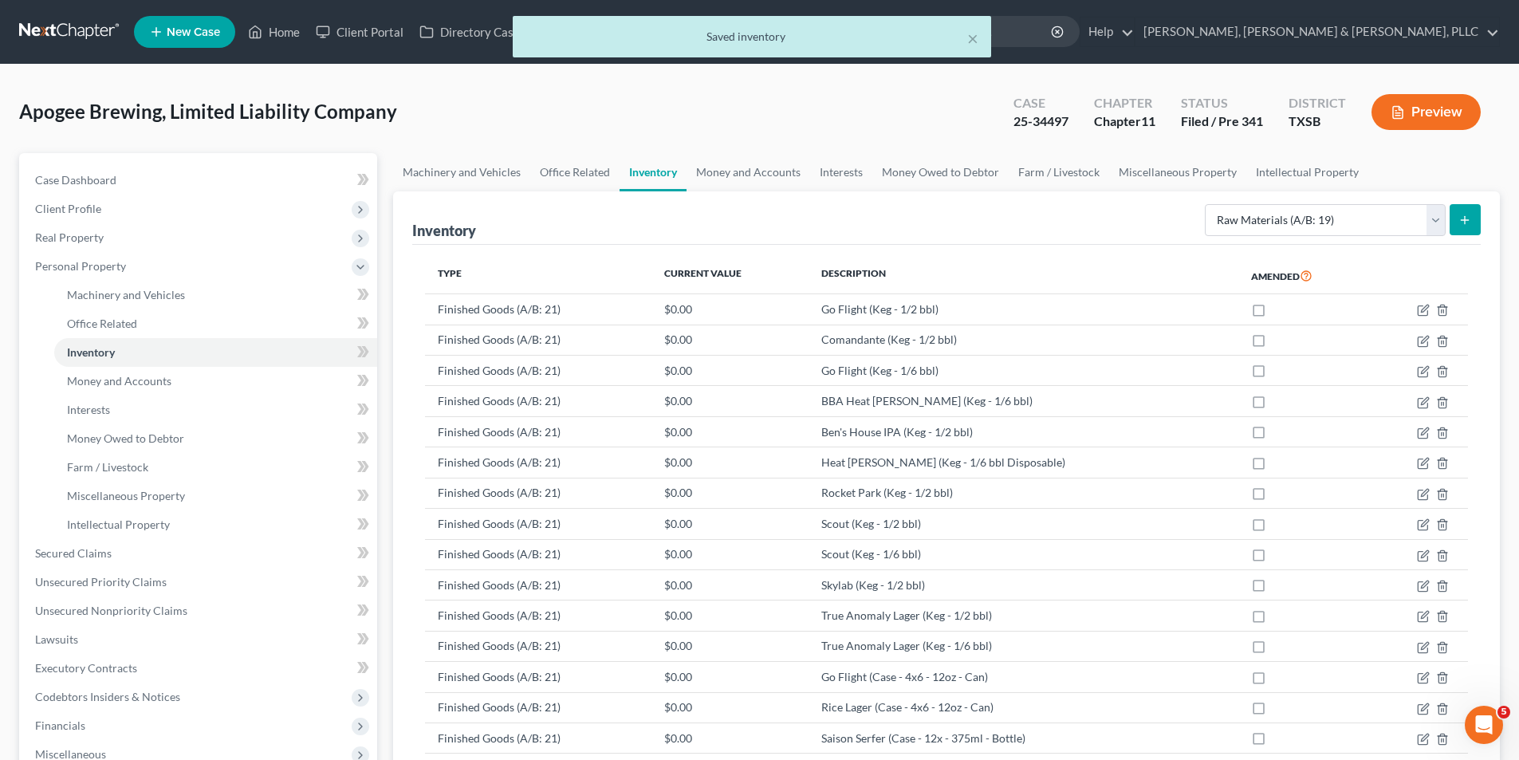
click at [1465, 209] on button "submit" at bounding box center [1464, 219] width 31 height 31
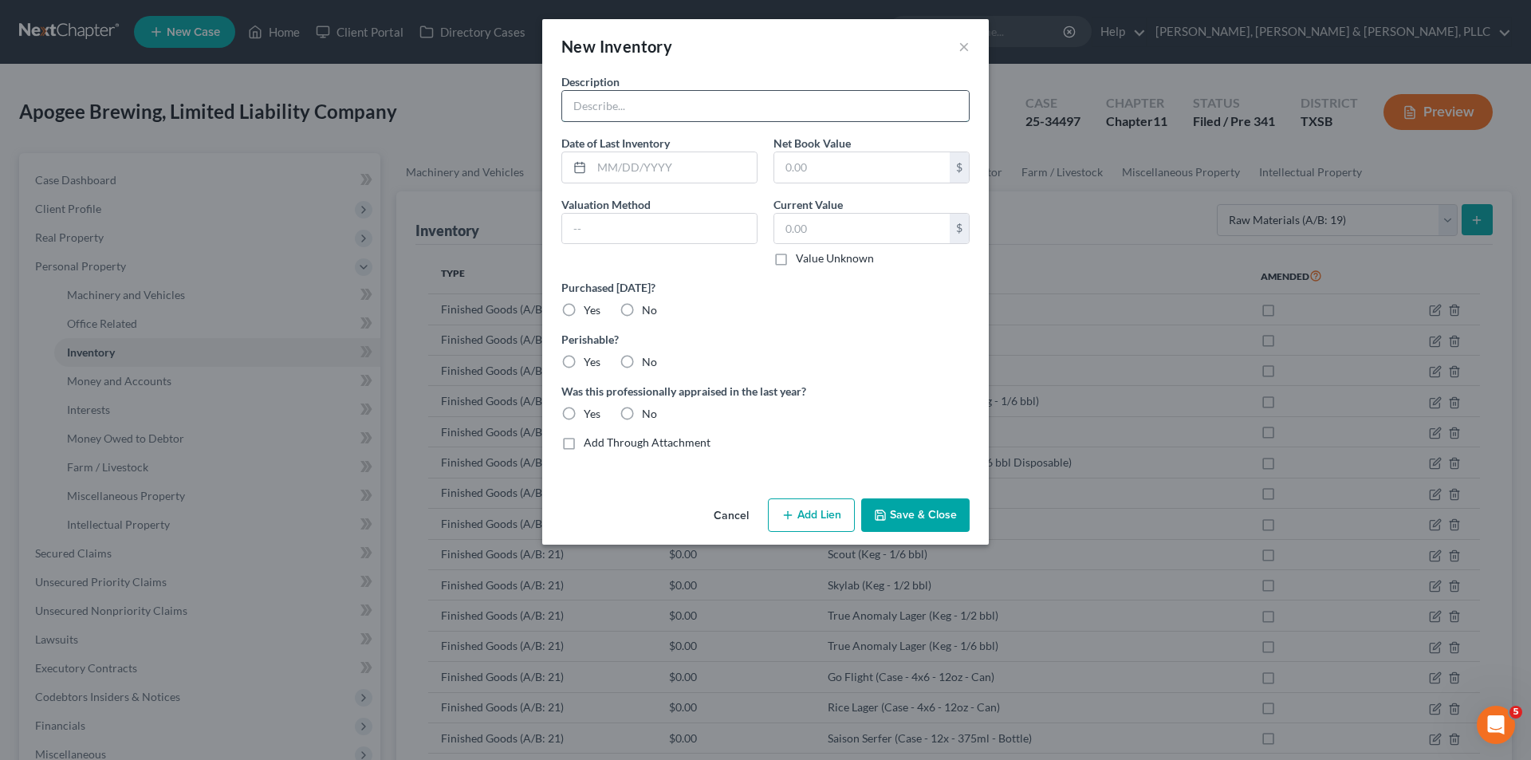
click at [721, 96] on input "text" at bounding box center [765, 106] width 407 height 30
click at [938, 503] on button "Save & Close" at bounding box center [915, 514] width 108 height 33
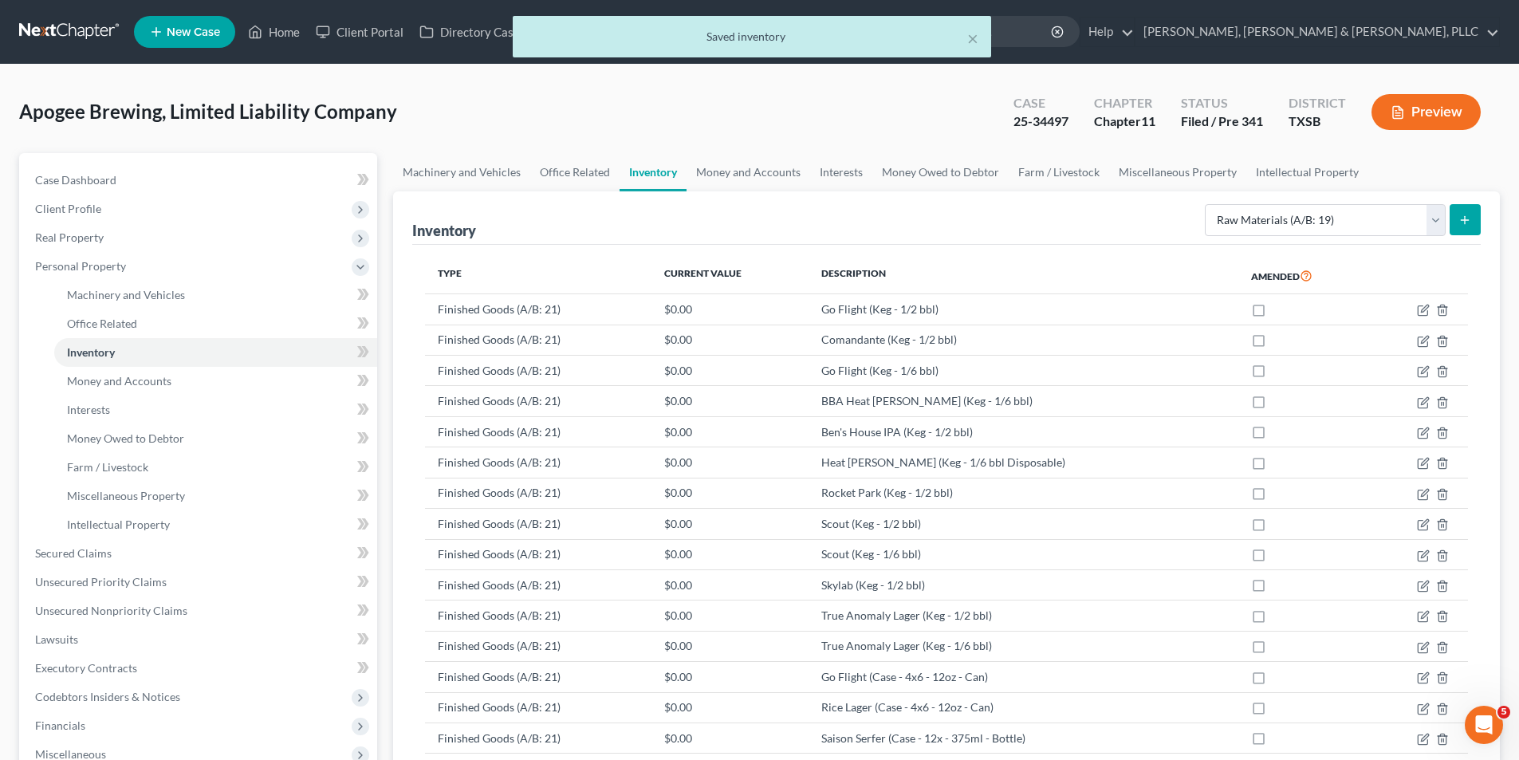
click at [1468, 222] on icon "submit" at bounding box center [1464, 220] width 13 height 13
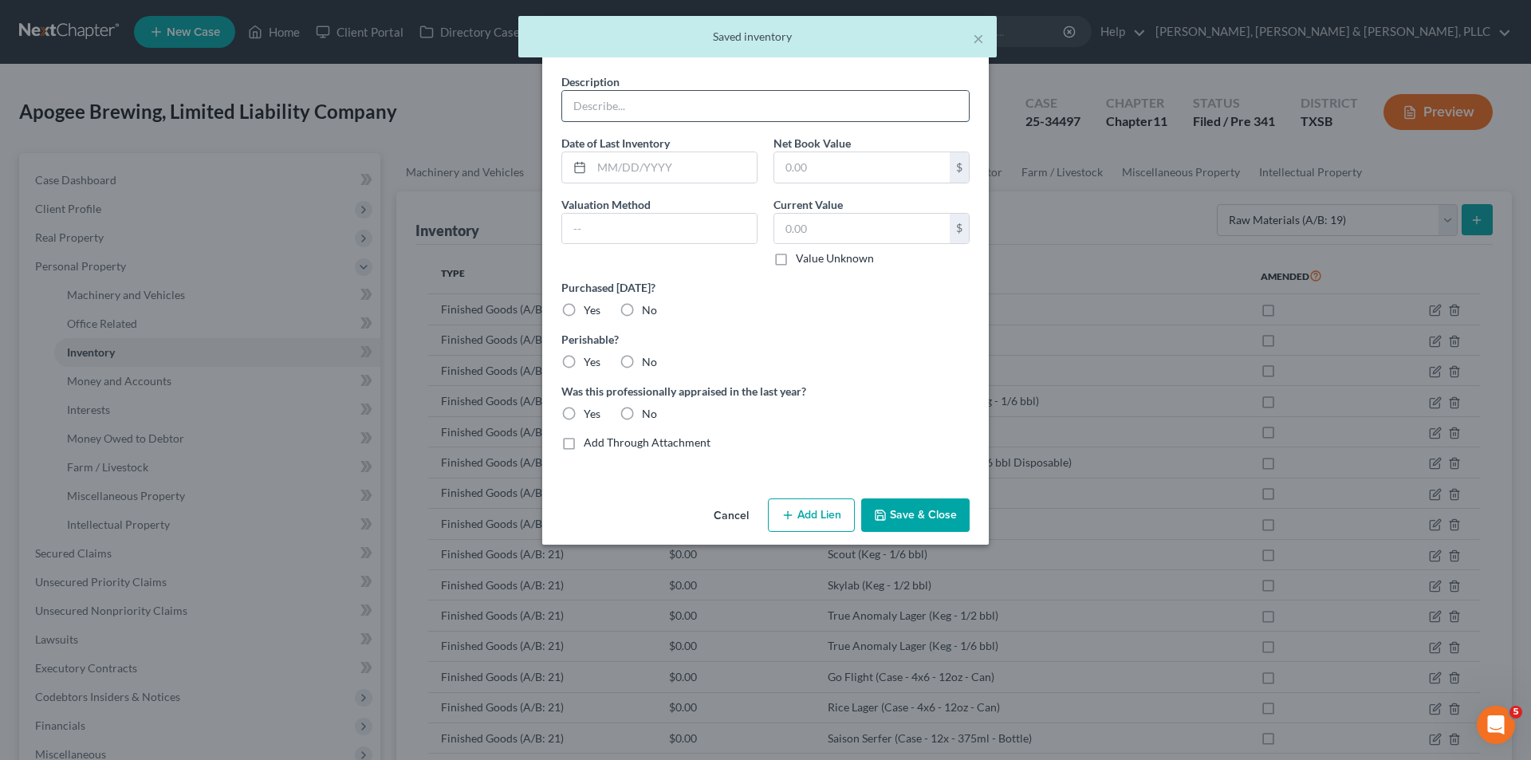
click at [826, 108] on input "text" at bounding box center [765, 106] width 407 height 30
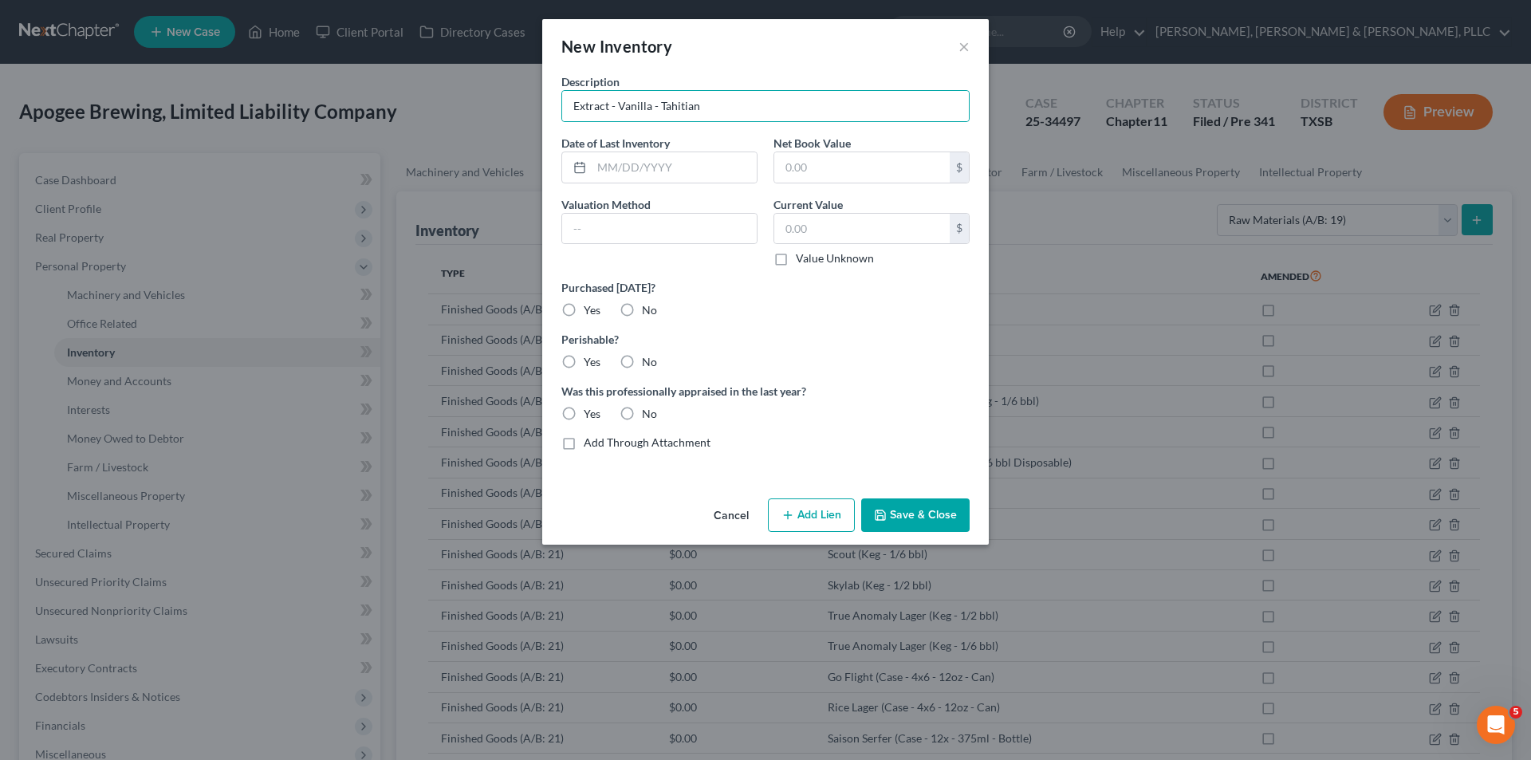
click at [884, 508] on button "Save & Close" at bounding box center [915, 514] width 108 height 33
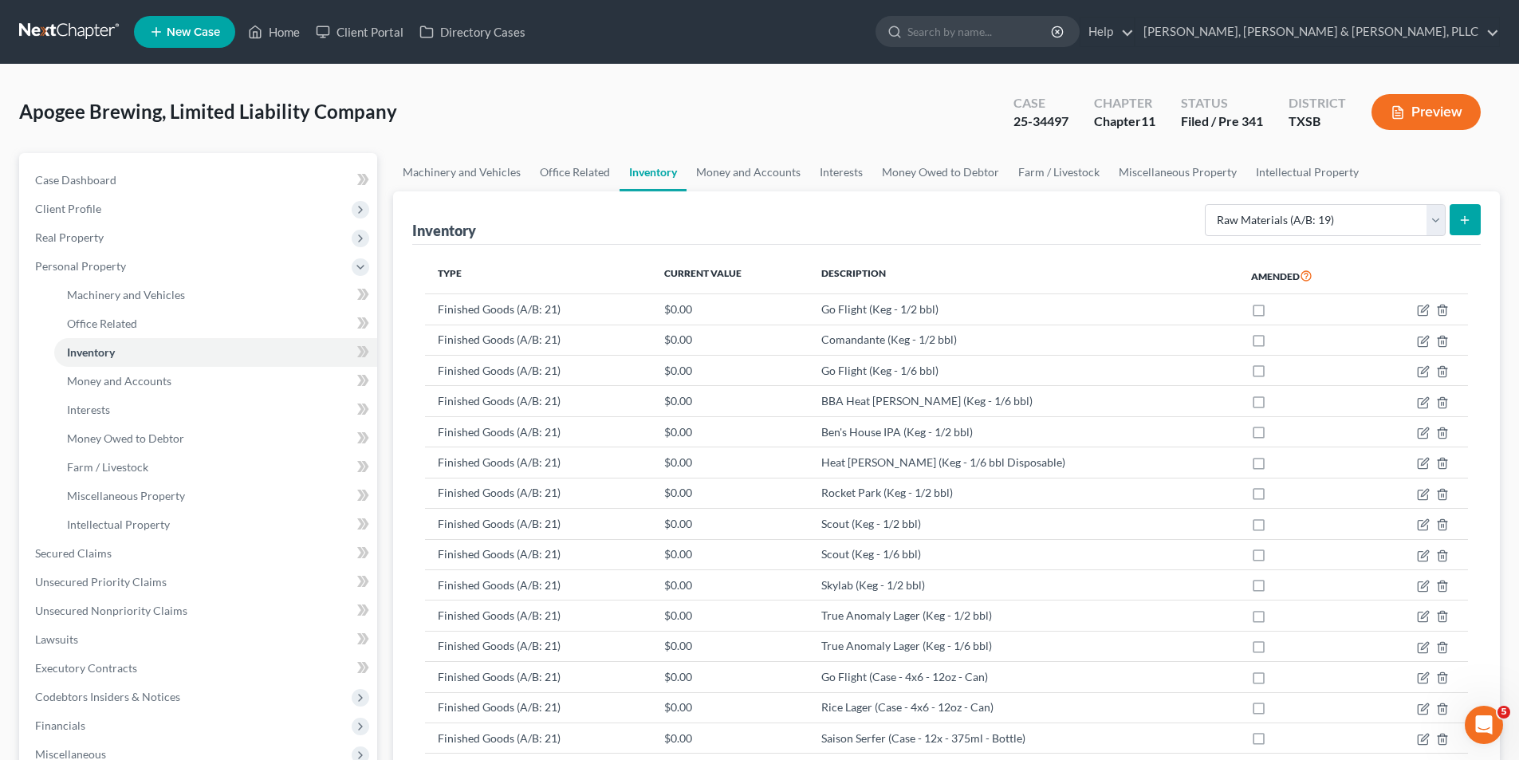
click at [1457, 222] on button "submit" at bounding box center [1464, 219] width 31 height 31
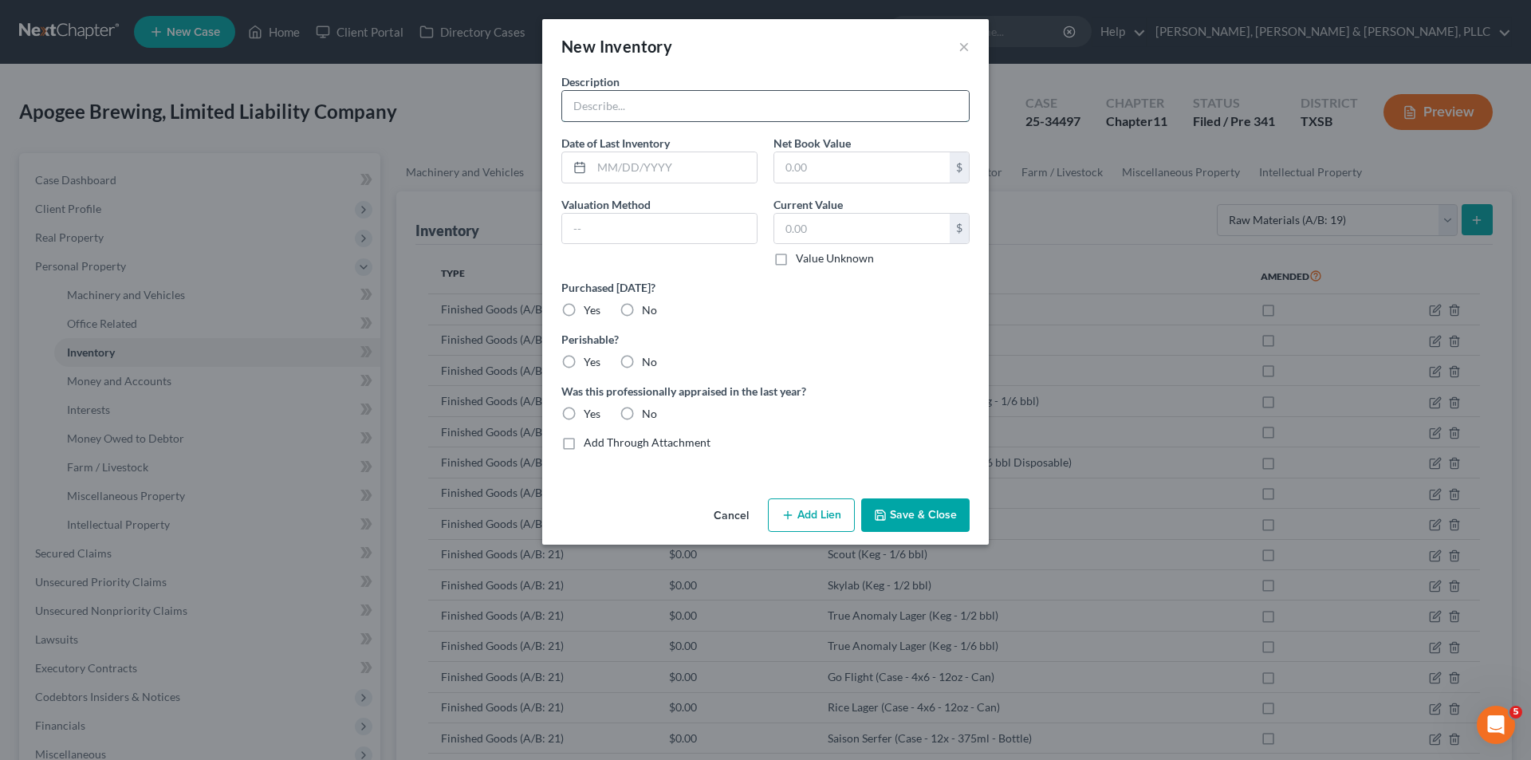
click at [793, 117] on input "text" at bounding box center [765, 106] width 407 height 30
click at [714, 108] on input "Belgian [PERSON_NAME] Syrup D-180 (fermentable)" at bounding box center [765, 106] width 407 height 30
click at [927, 509] on button "Save & Close" at bounding box center [915, 514] width 108 height 33
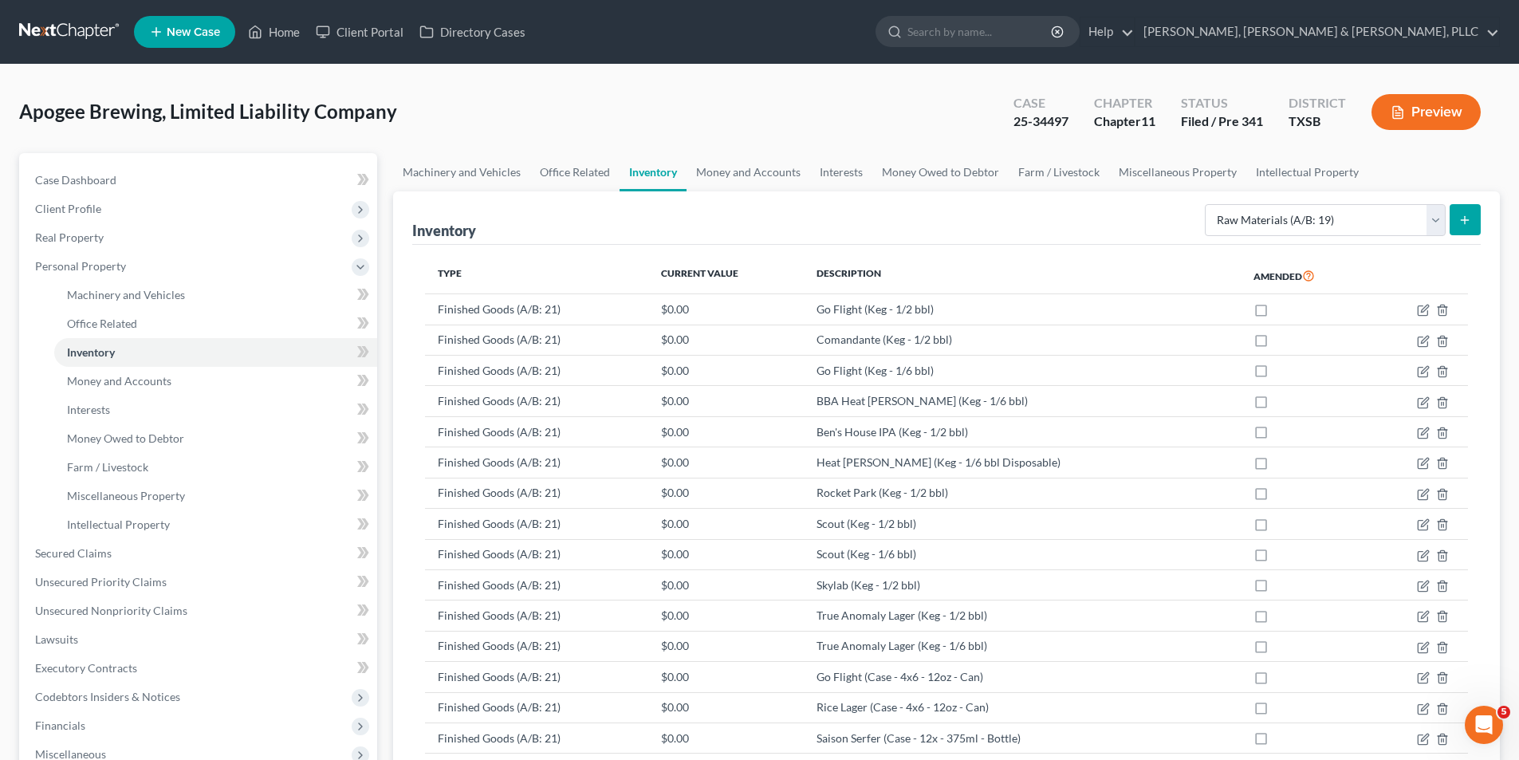
click at [1470, 226] on button "submit" at bounding box center [1464, 219] width 31 height 31
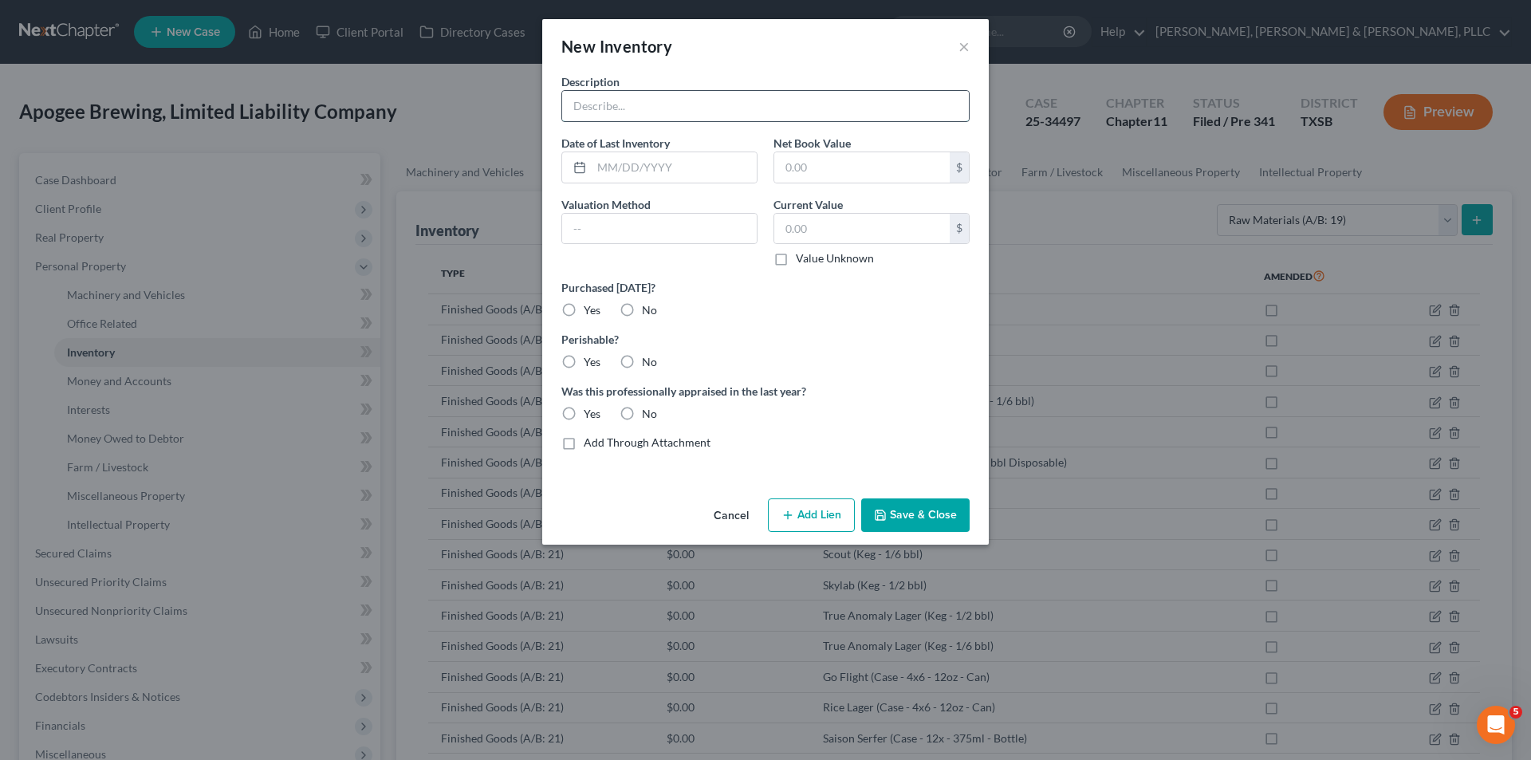
click at [720, 100] on input "text" at bounding box center [765, 106] width 407 height 30
drag, startPoint x: 641, startPoint y: 104, endPoint x: 442, endPoint y: 114, distance: 198.7
click at [442, 114] on div "New Inventory × Description Fermentable - Brewers Crystals Date of Last Invento…" at bounding box center [765, 380] width 1531 height 760
click at [676, 106] on input "Brewers Crystals" at bounding box center [765, 106] width 407 height 30
click at [889, 522] on button "Save & Close" at bounding box center [915, 514] width 108 height 33
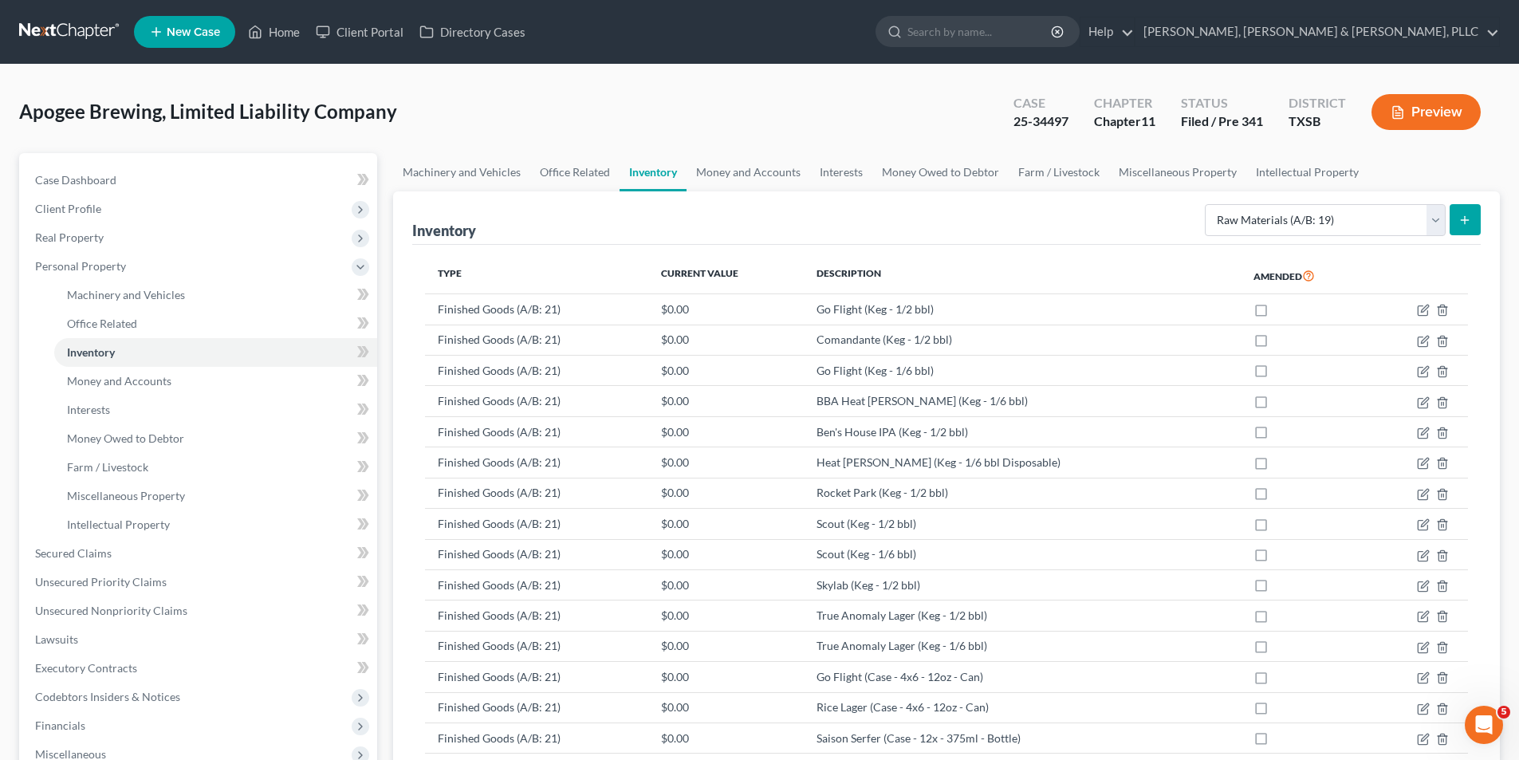
click at [1453, 227] on button "submit" at bounding box center [1464, 219] width 31 height 31
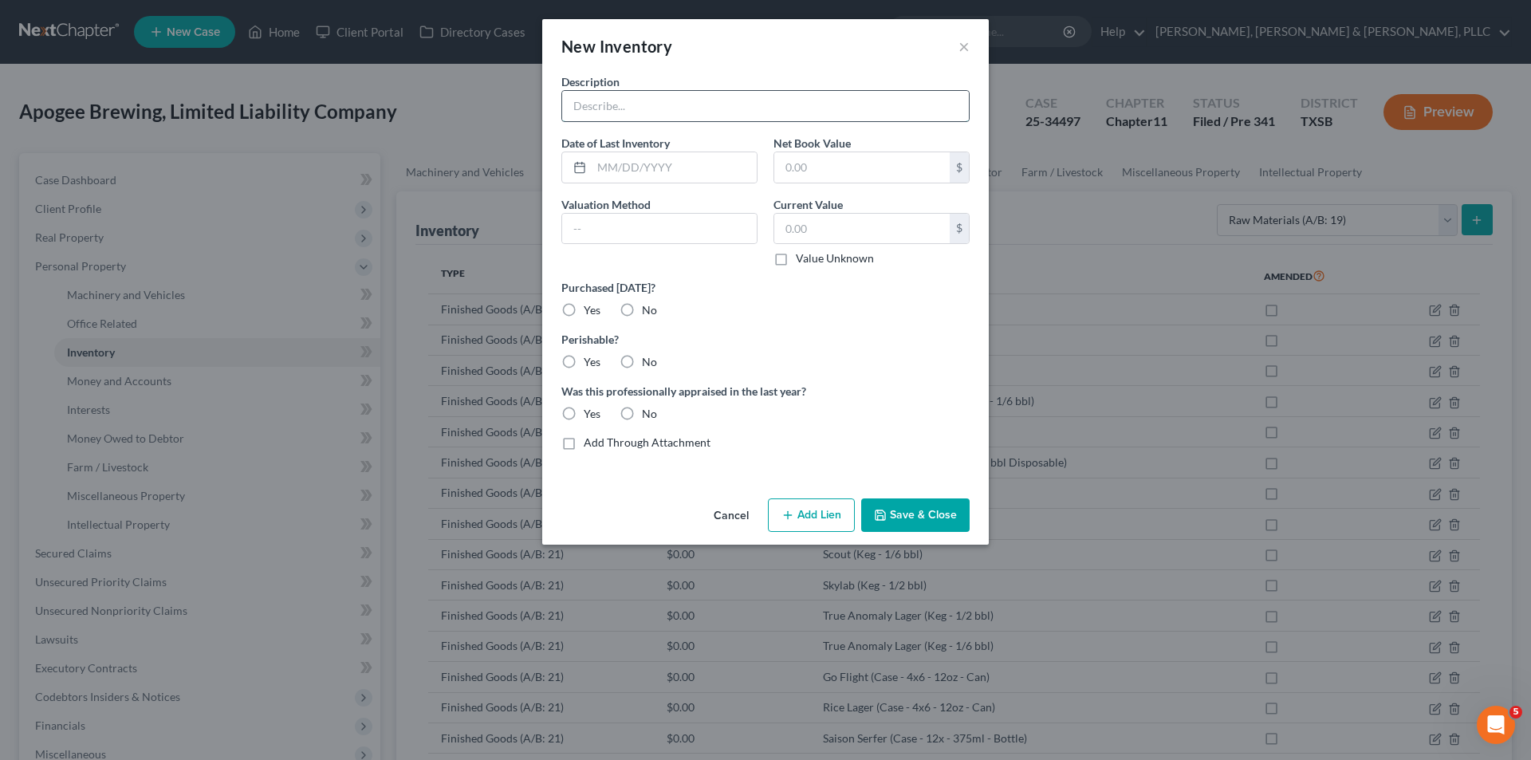
click at [851, 117] on input "text" at bounding box center [765, 106] width 407 height 30
click at [721, 513] on button "Cancel" at bounding box center [731, 516] width 61 height 32
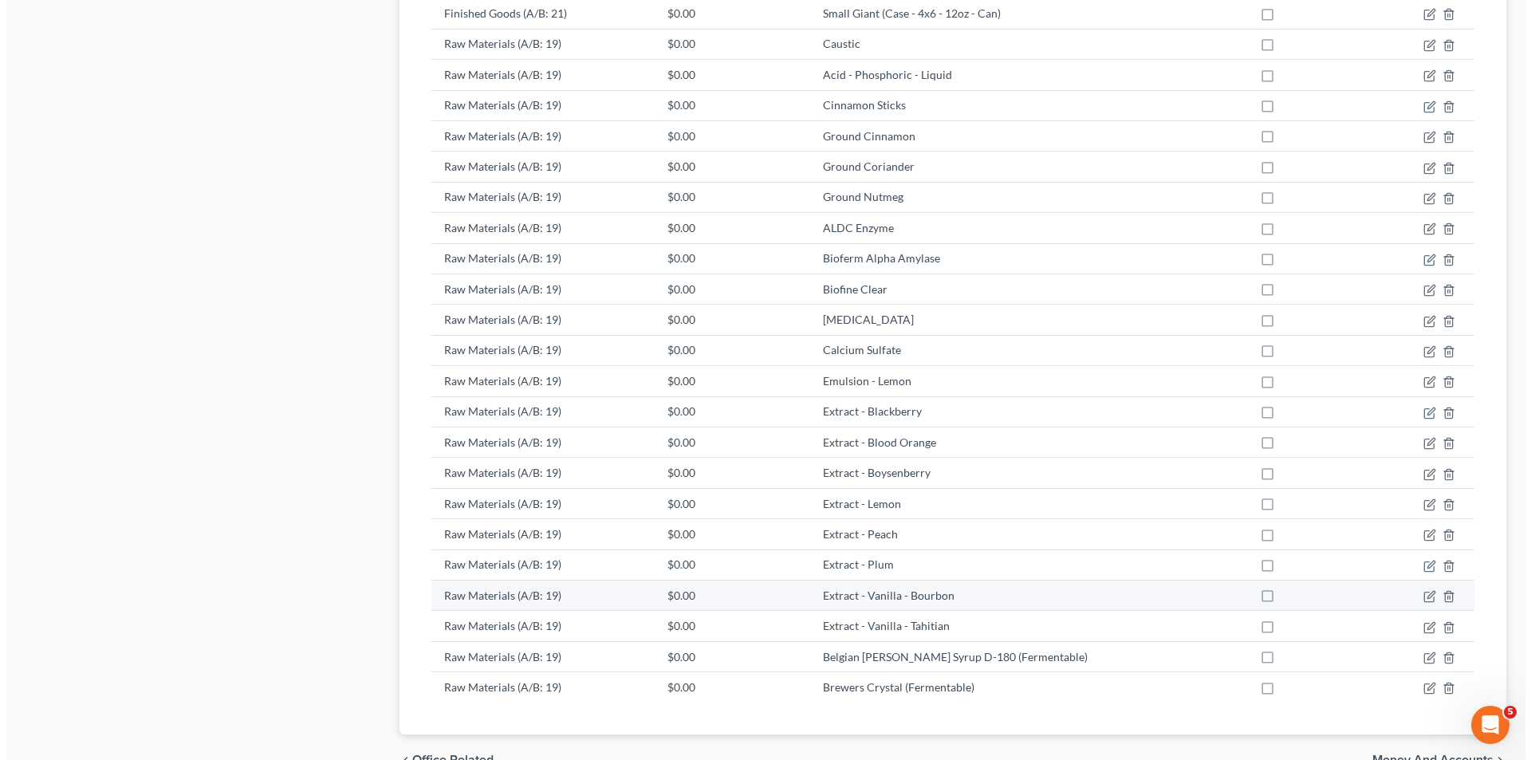
scroll to position [1668, 0]
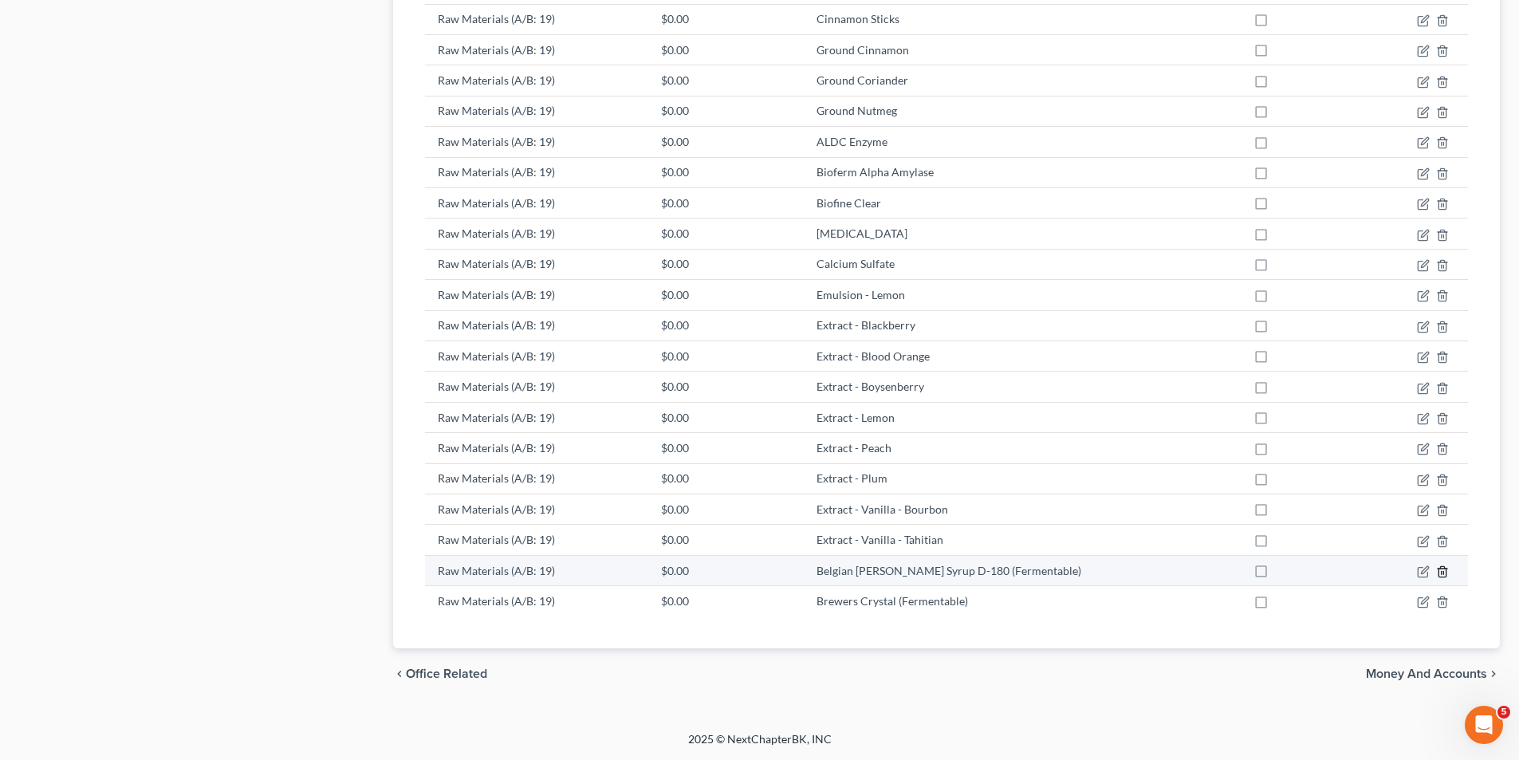
click at [1443, 572] on line "button" at bounding box center [1443, 572] width 0 height 3
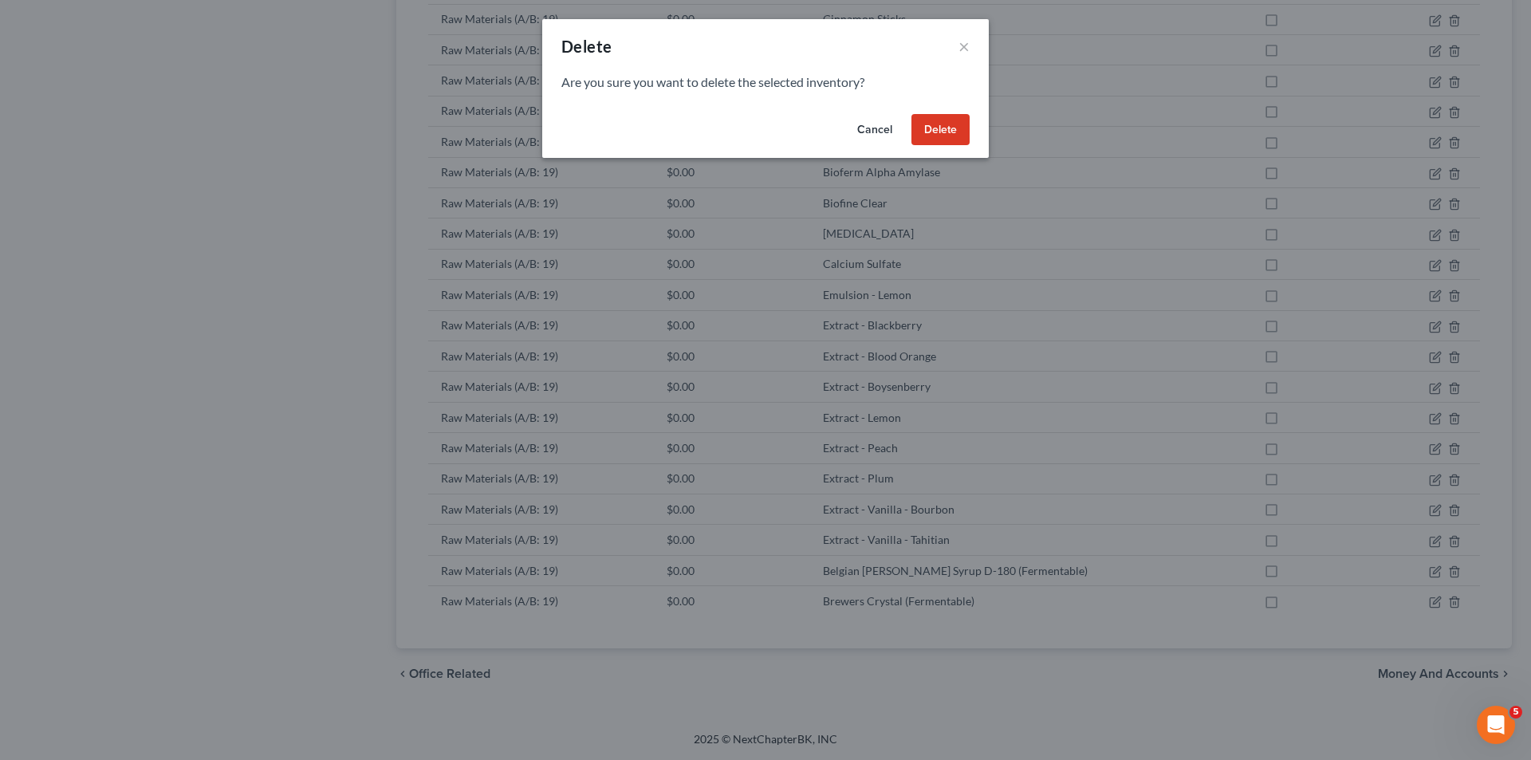
click at [929, 132] on button "Delete" at bounding box center [940, 130] width 58 height 32
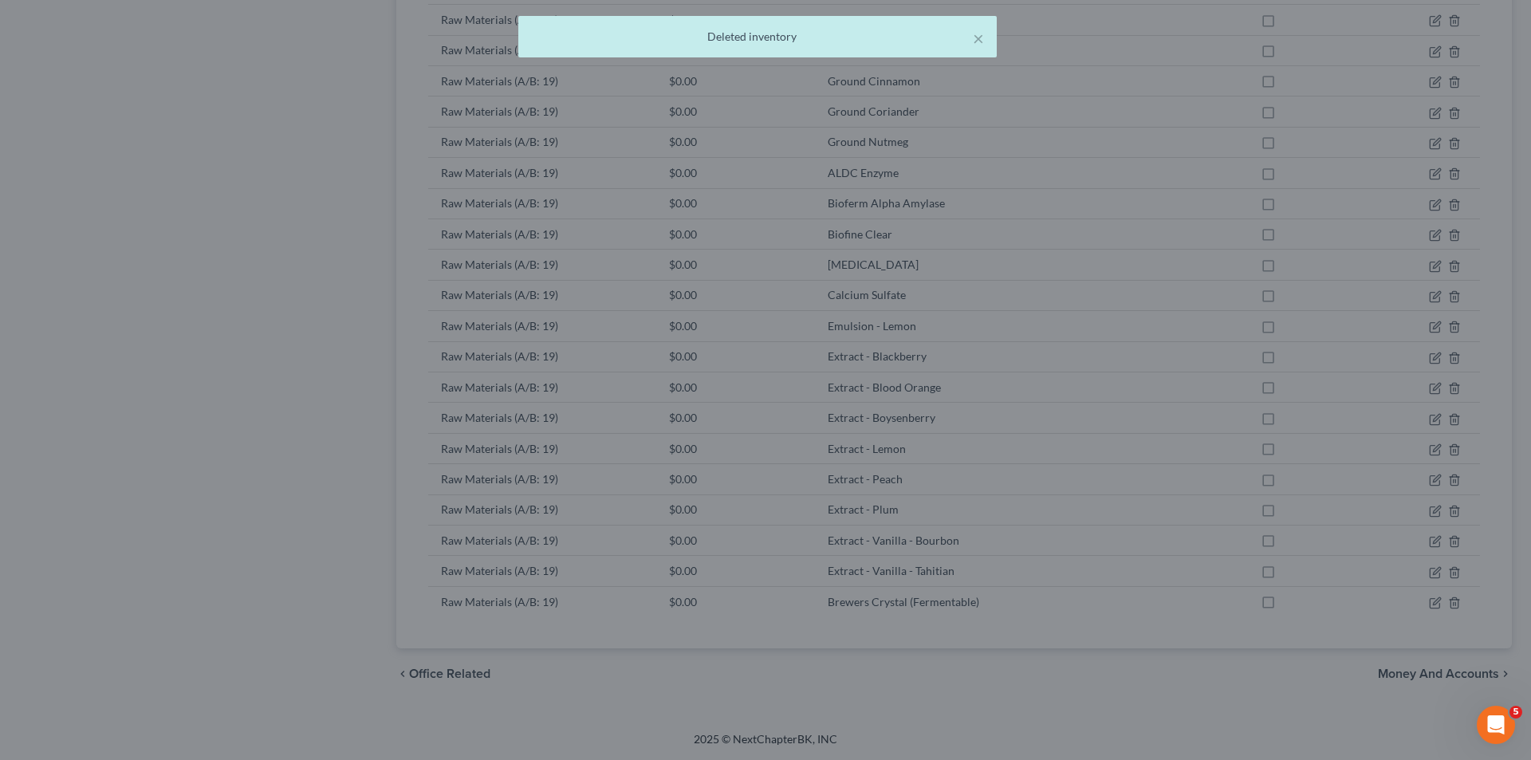
scroll to position [1637, 0]
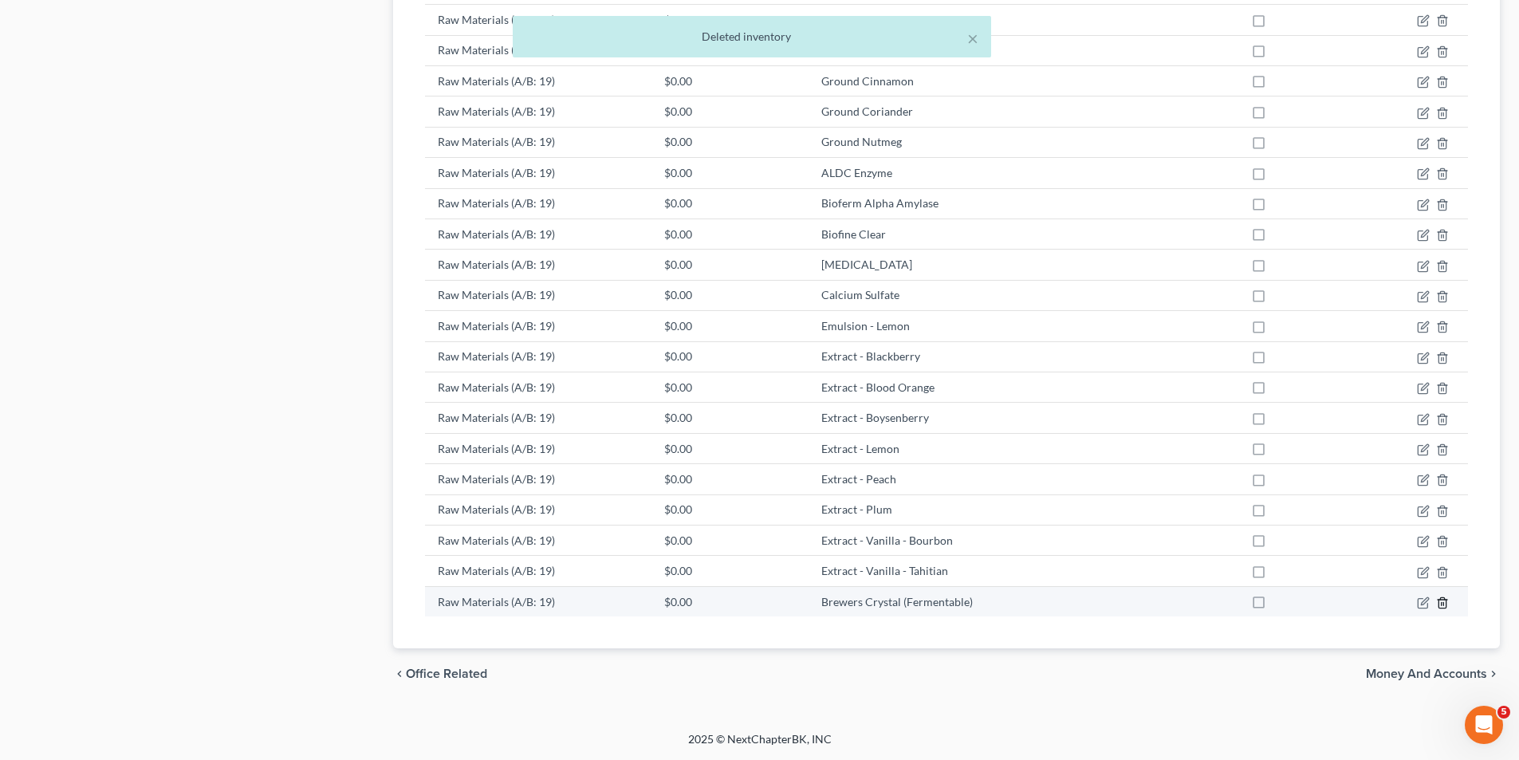
click at [1438, 602] on icon "button" at bounding box center [1441, 602] width 7 height 10
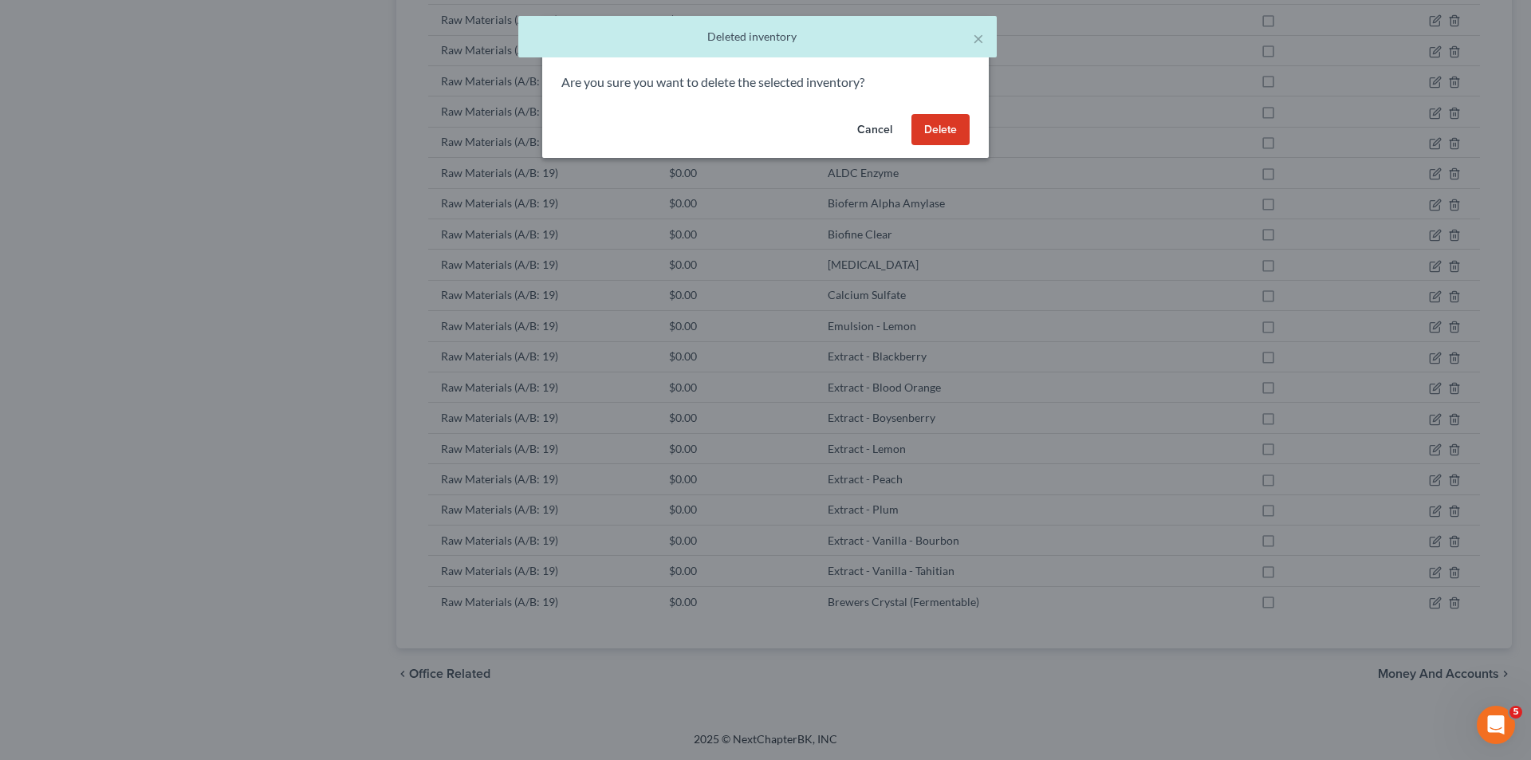
click at [954, 126] on button "Delete" at bounding box center [940, 130] width 58 height 32
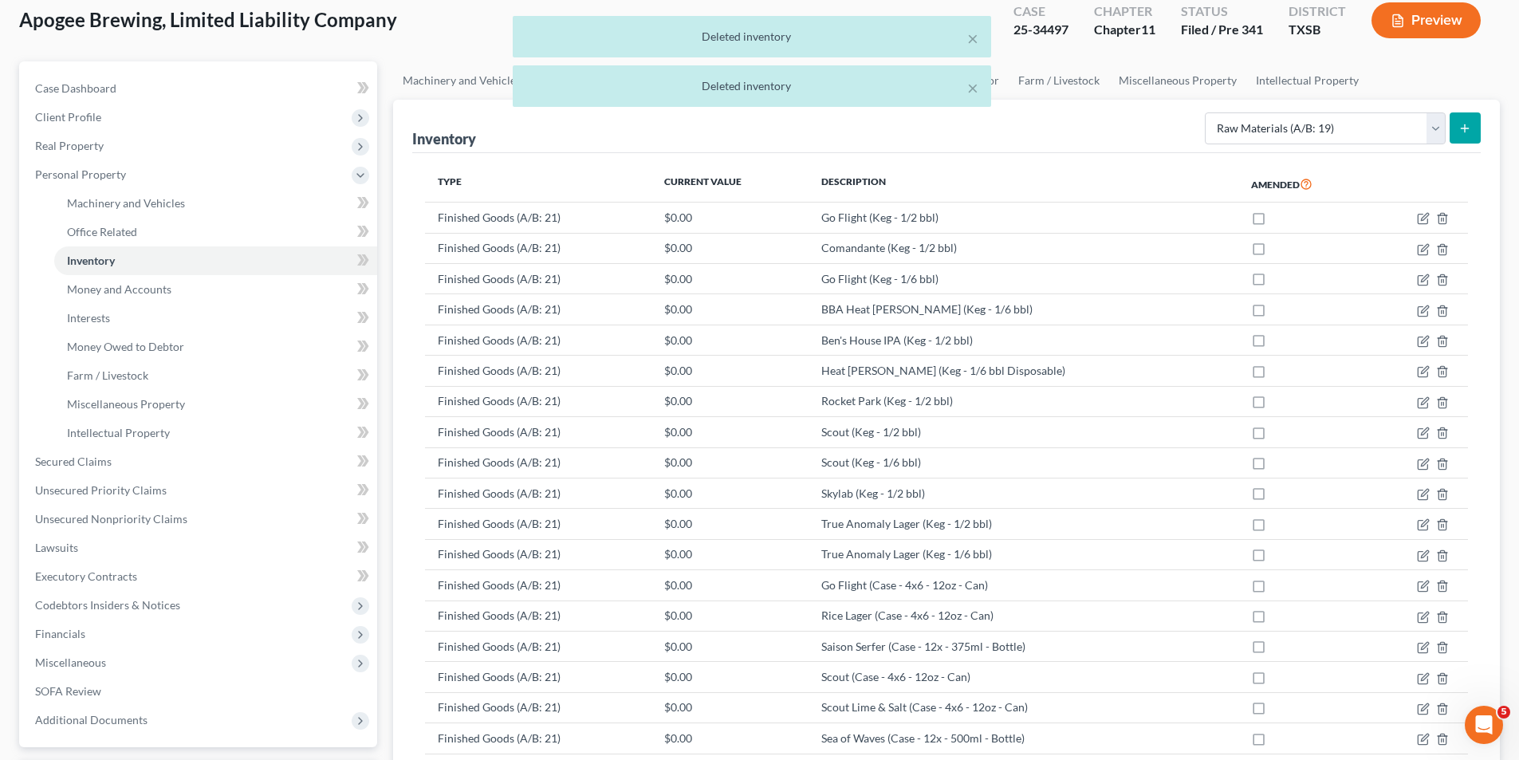
scroll to position [0, 0]
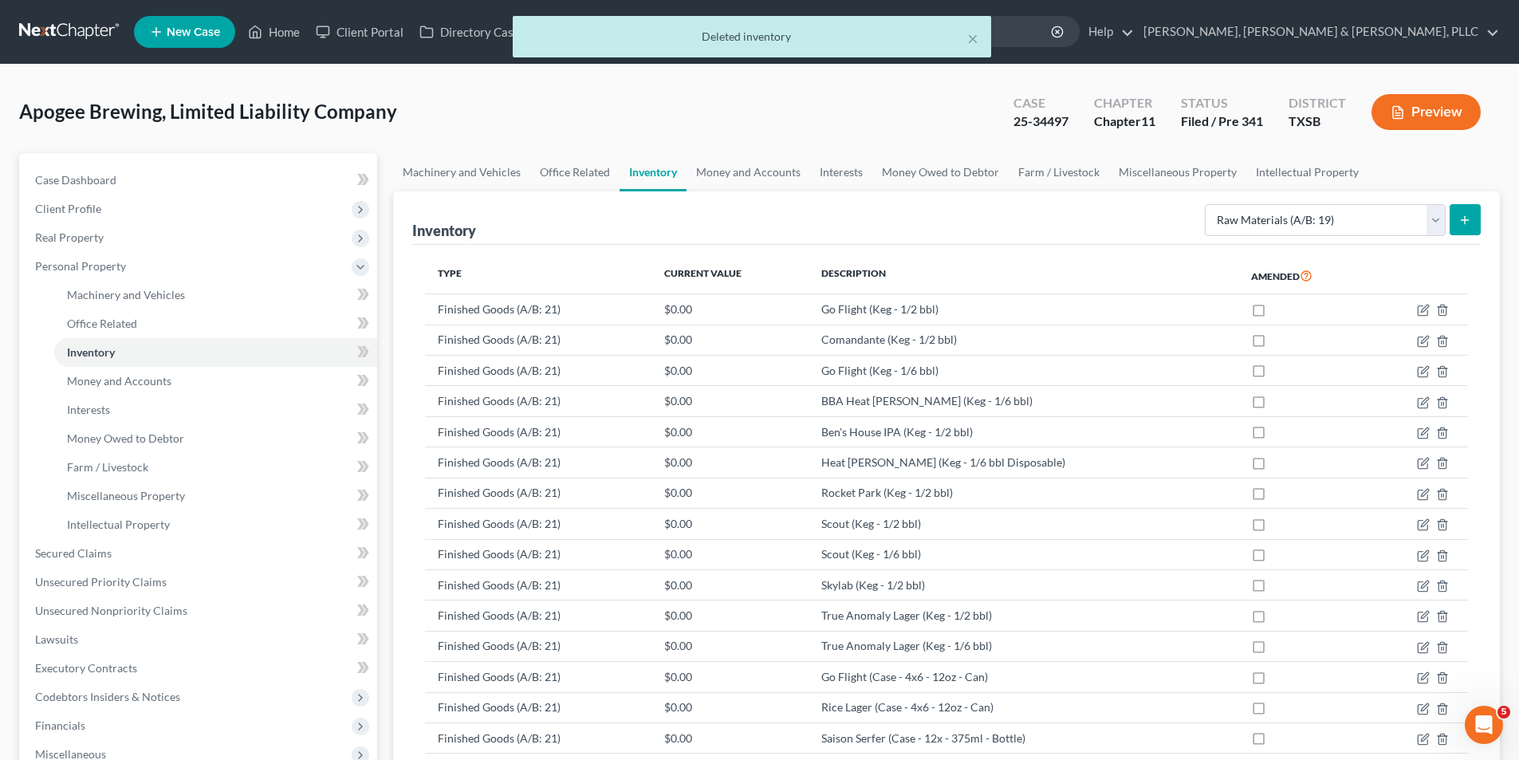
click at [1463, 212] on button "submit" at bounding box center [1464, 219] width 31 height 31
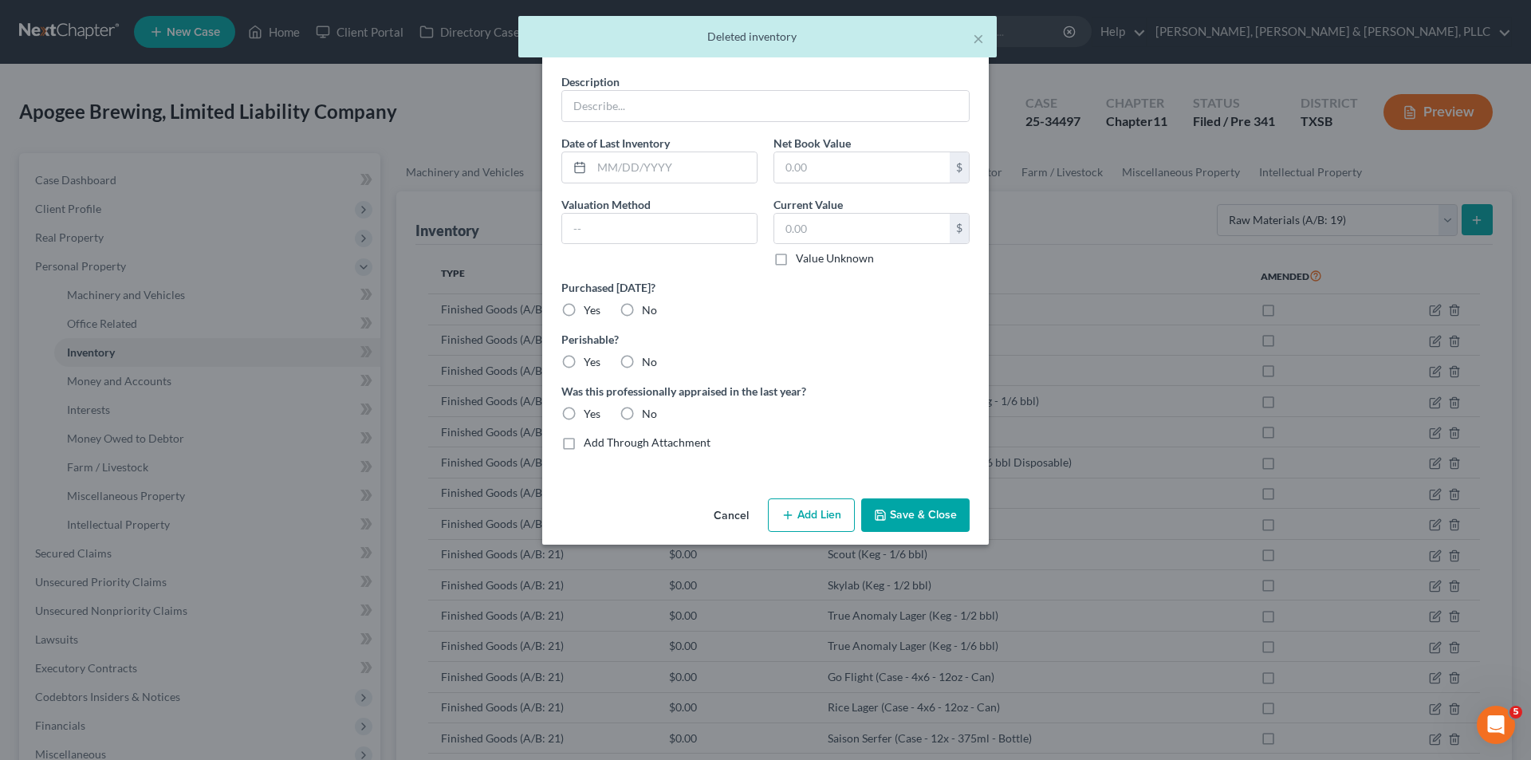
click at [747, 122] on div "Description Date of Last Inventory Net Book Value $ Valuation Method Current Va…" at bounding box center [765, 268] width 424 height 390
drag, startPoint x: 745, startPoint y: 110, endPoint x: 749, endPoint y: 120, distance: 10.4
click at [745, 110] on input "text" at bounding box center [765, 106] width 407 height 30
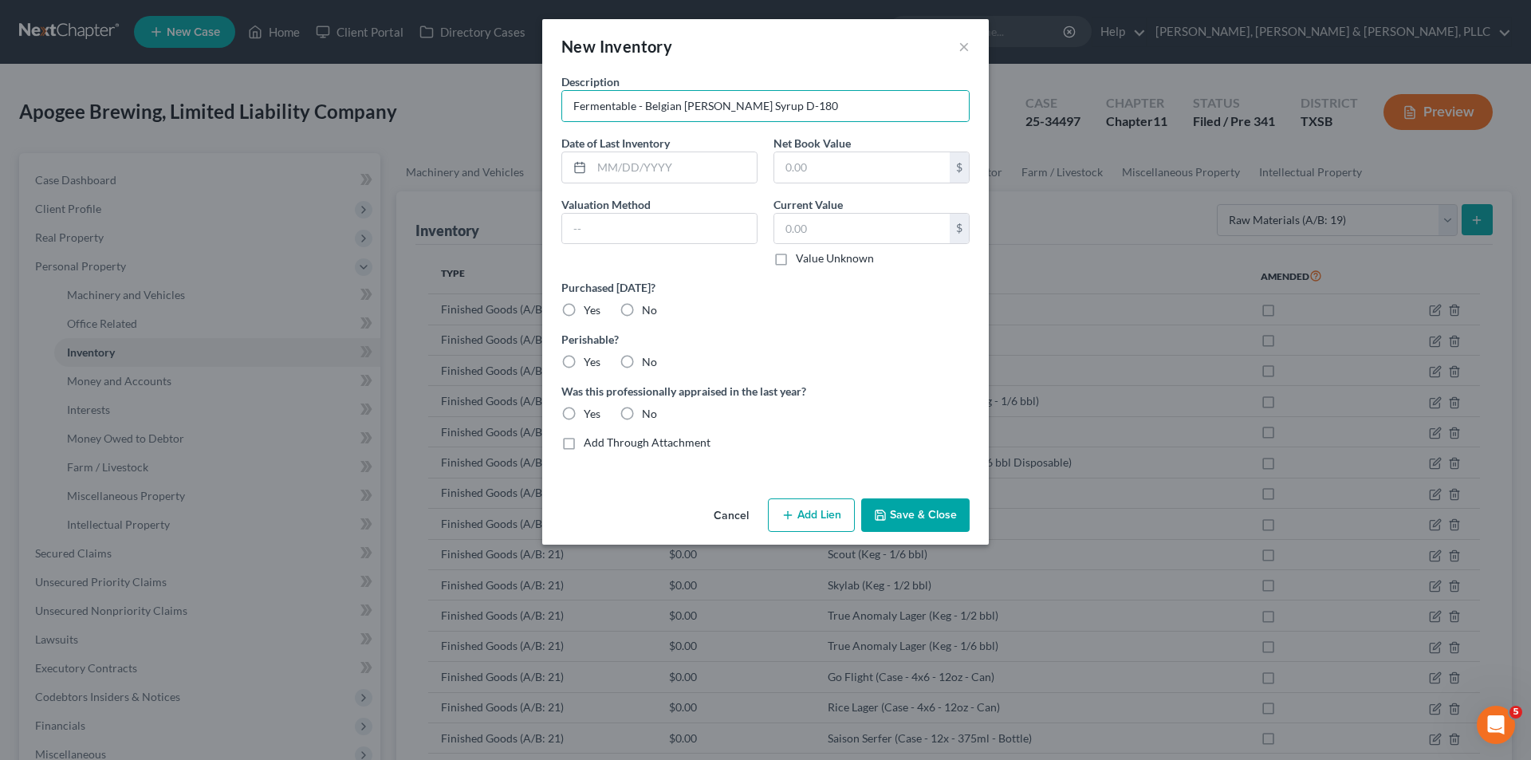
drag, startPoint x: 957, startPoint y: 541, endPoint x: 954, endPoint y: 522, distance: 19.4
click at [956, 538] on div "Cancel Add Lien Add Lease Add Exemption Save & Close" at bounding box center [765, 518] width 446 height 53
drag, startPoint x: 954, startPoint y: 522, endPoint x: 1492, endPoint y: 399, distance: 552.0
click at [954, 521] on button "Save & Close" at bounding box center [915, 514] width 108 height 33
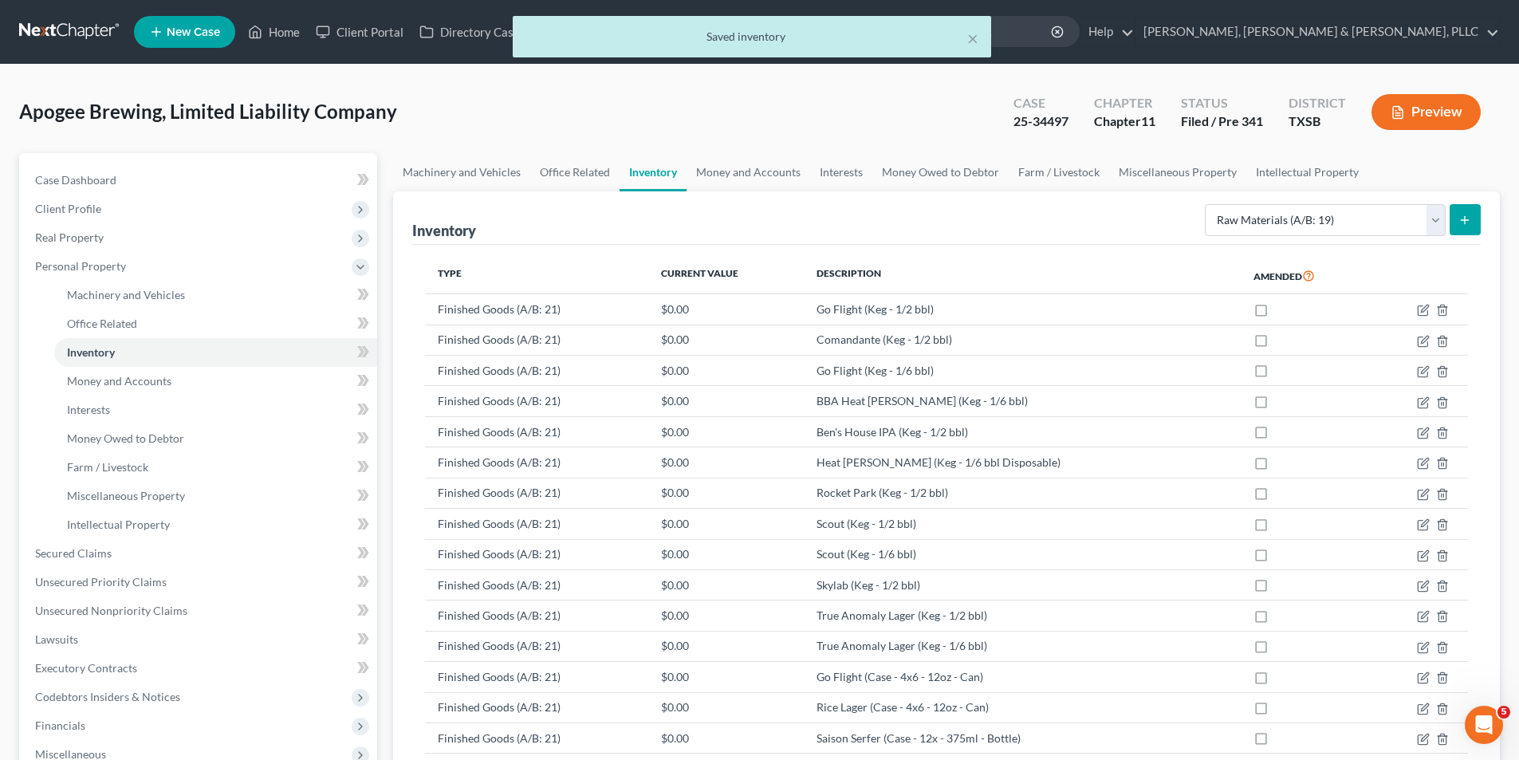
click at [1458, 214] on icon "submit" at bounding box center [1464, 220] width 13 height 13
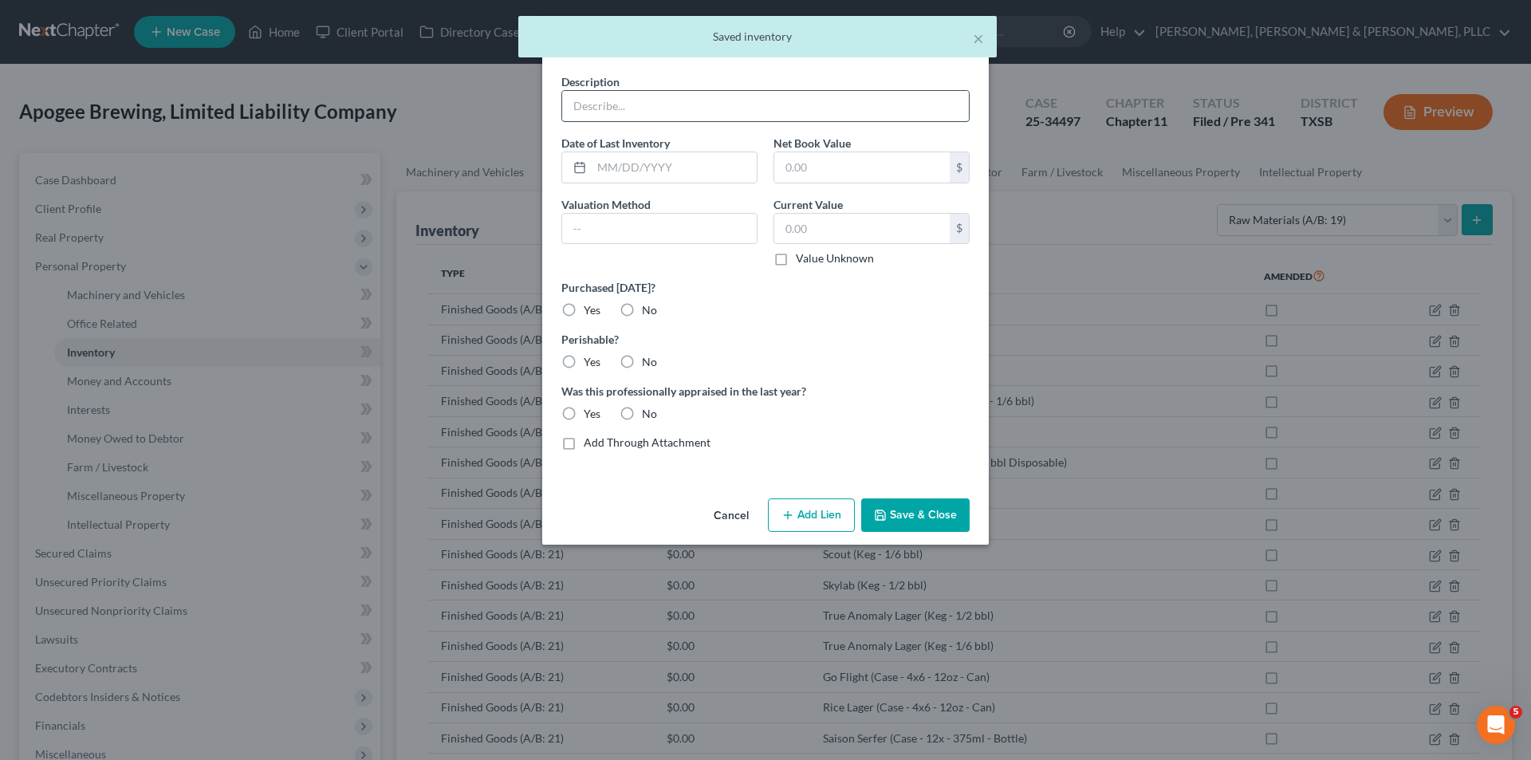
click at [818, 111] on input "text" at bounding box center [765, 106] width 407 height 30
click at [895, 526] on button "Save & Close" at bounding box center [915, 514] width 108 height 33
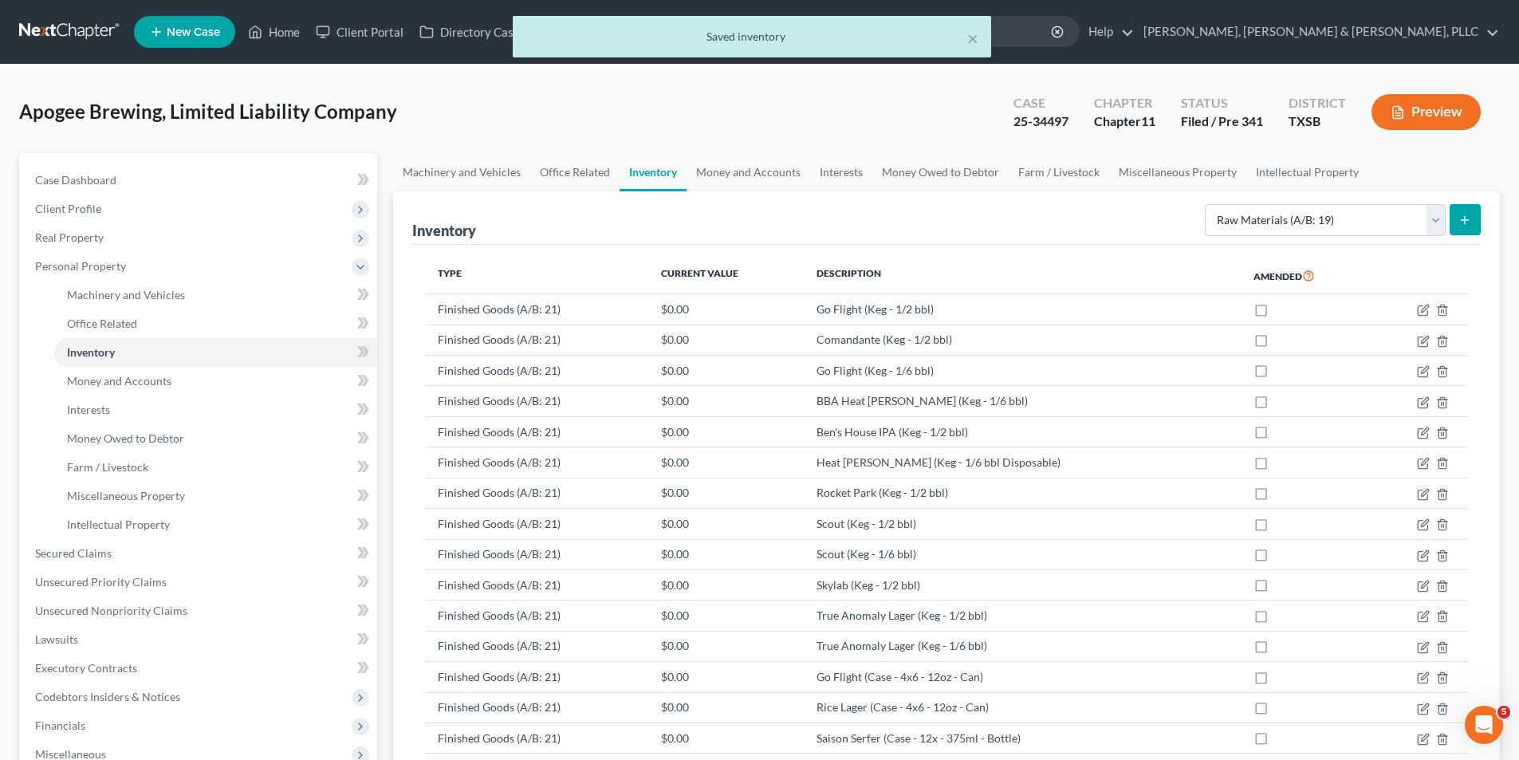
drag, startPoint x: 1471, startPoint y: 199, endPoint x: 1471, endPoint y: 212, distance: 12.8
click at [1471, 199] on div "Select Inventory Type Finished Goods (A/B: 21) Other Inventory or Supplies (A/B…" at bounding box center [1339, 219] width 282 height 42
click at [1471, 214] on icon "submit" at bounding box center [1464, 220] width 13 height 13
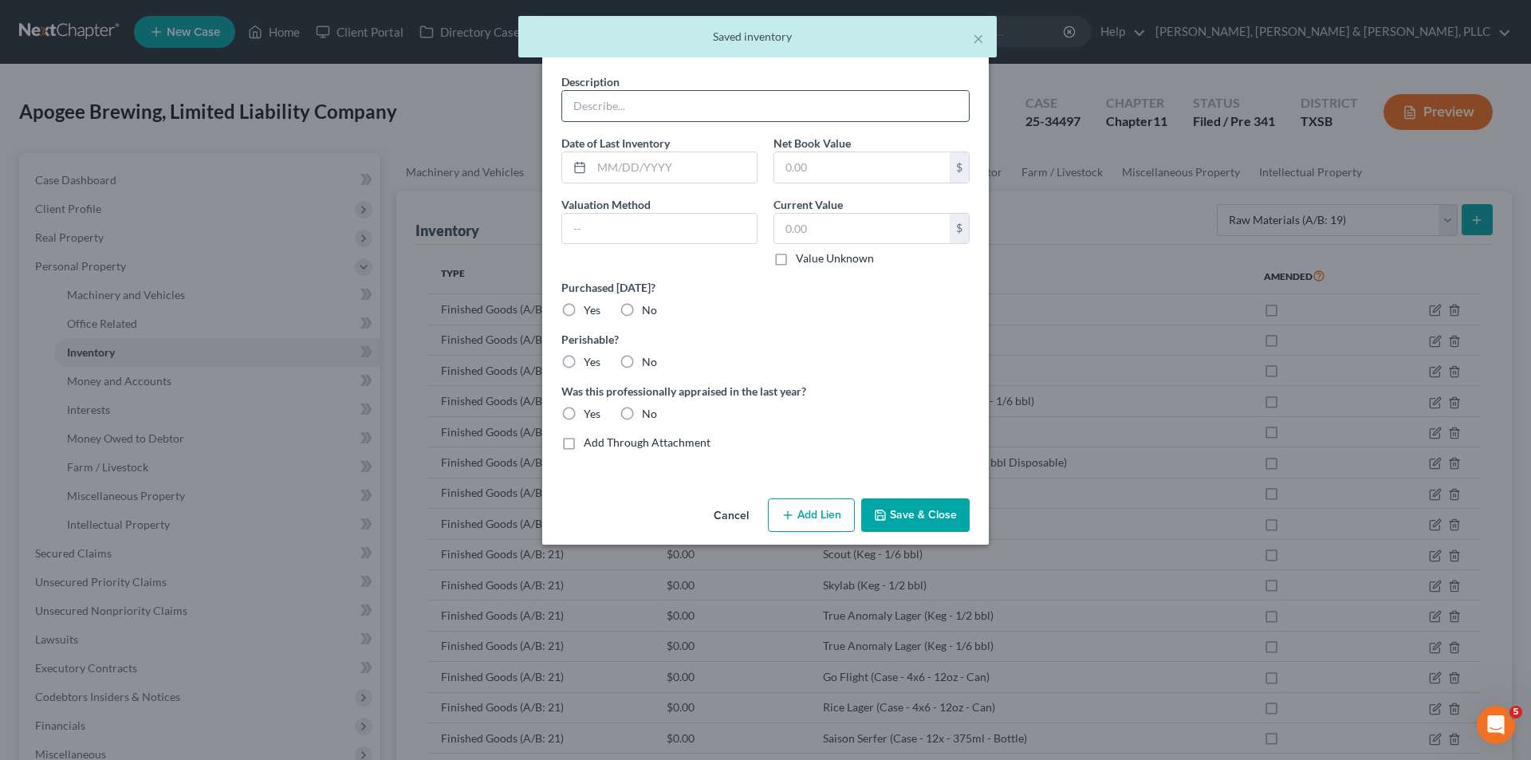
click at [674, 103] on input "text" at bounding box center [765, 106] width 407 height 30
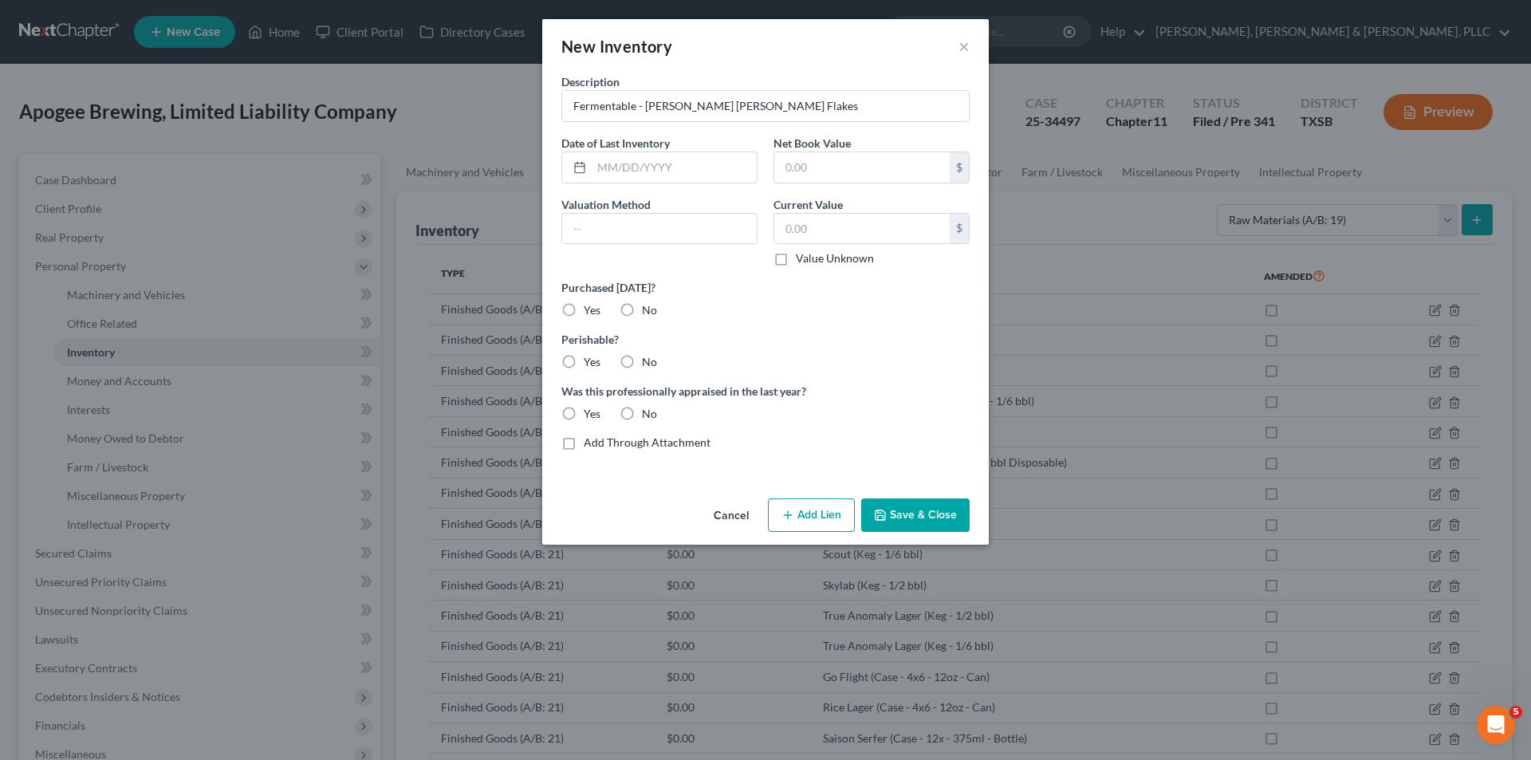
click at [930, 519] on button "Save & Close" at bounding box center [915, 514] width 108 height 33
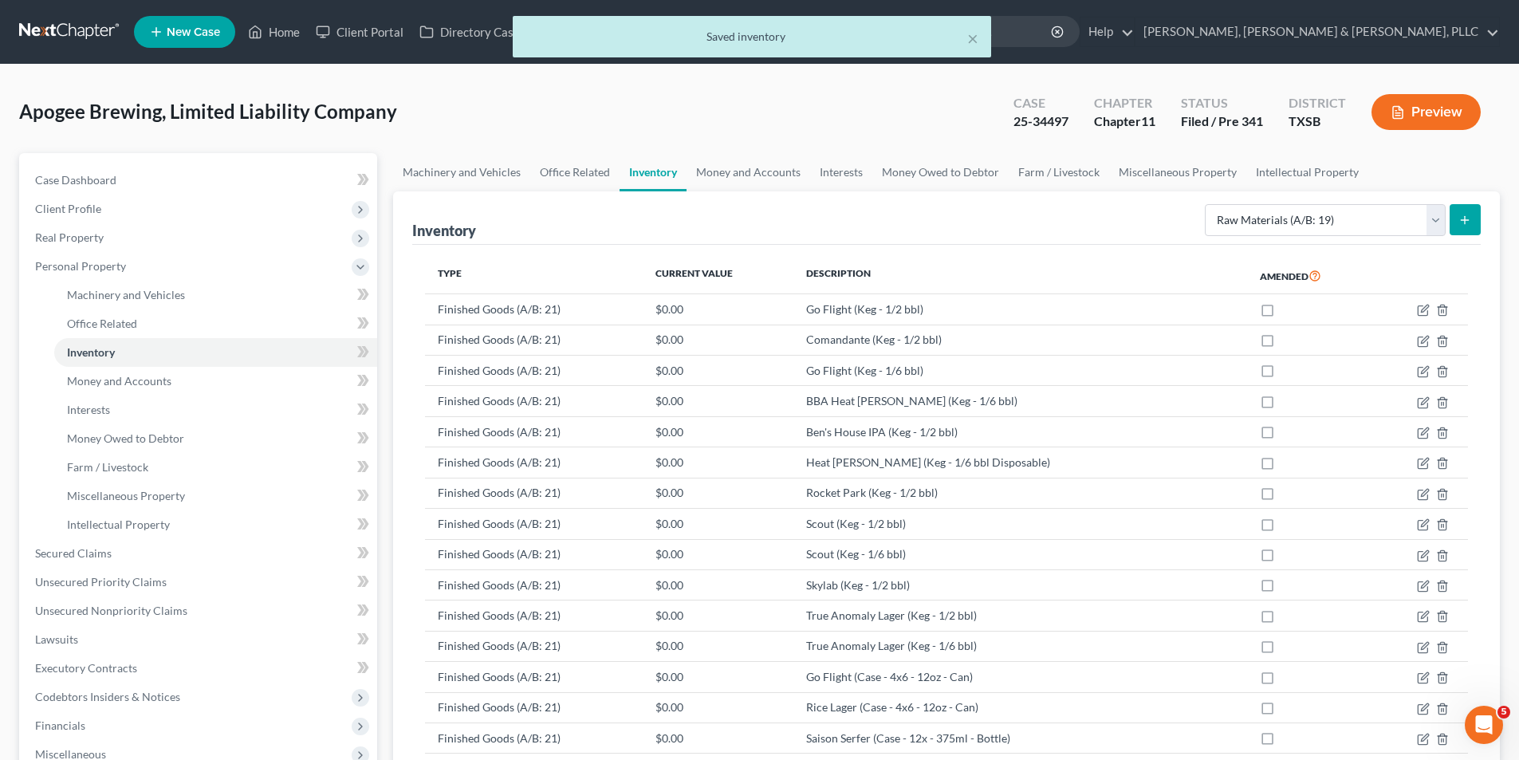
click at [1453, 217] on button "submit" at bounding box center [1464, 219] width 31 height 31
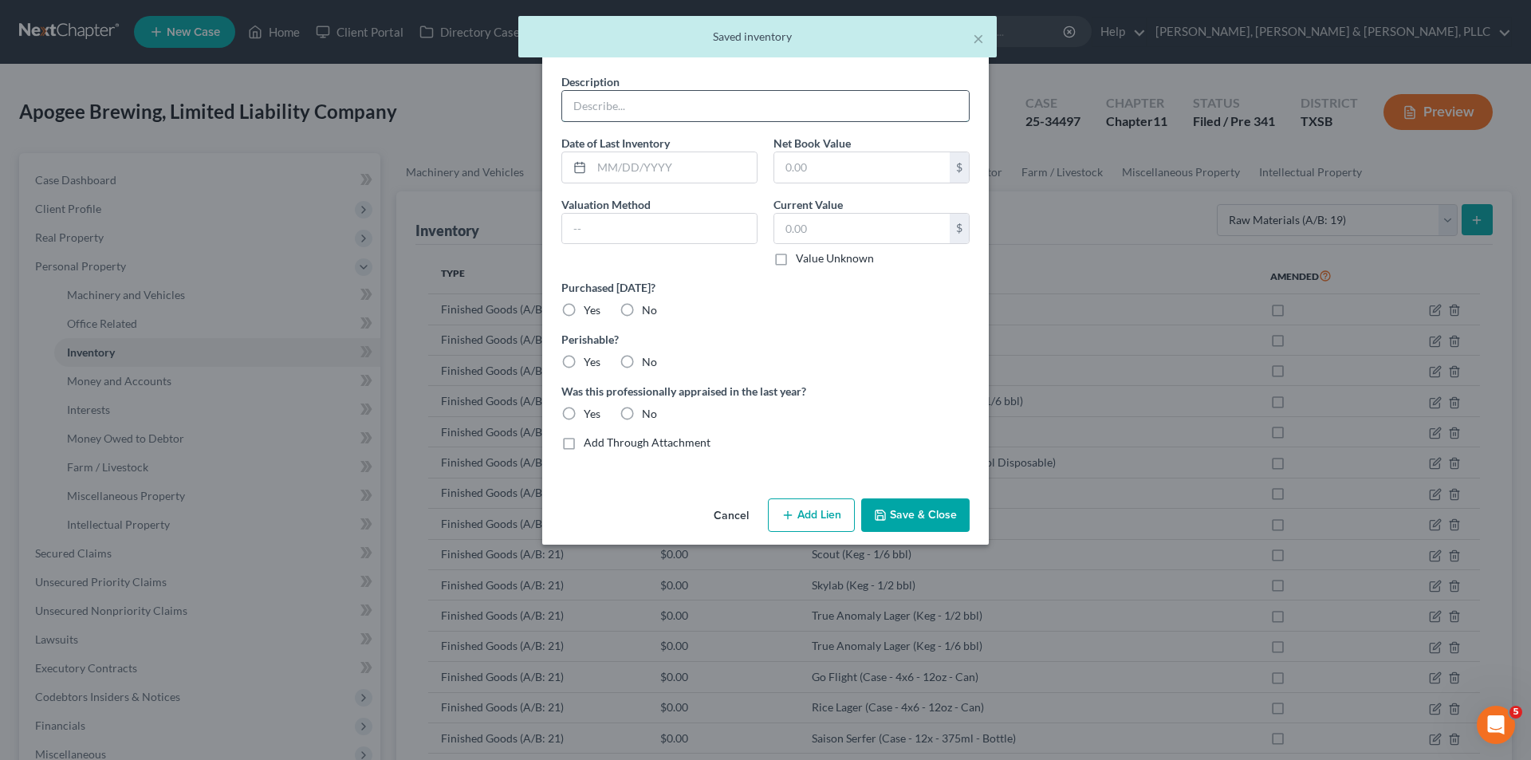
click at [690, 104] on input "text" at bounding box center [765, 106] width 407 height 30
click at [951, 524] on button "Save & Close" at bounding box center [915, 514] width 108 height 33
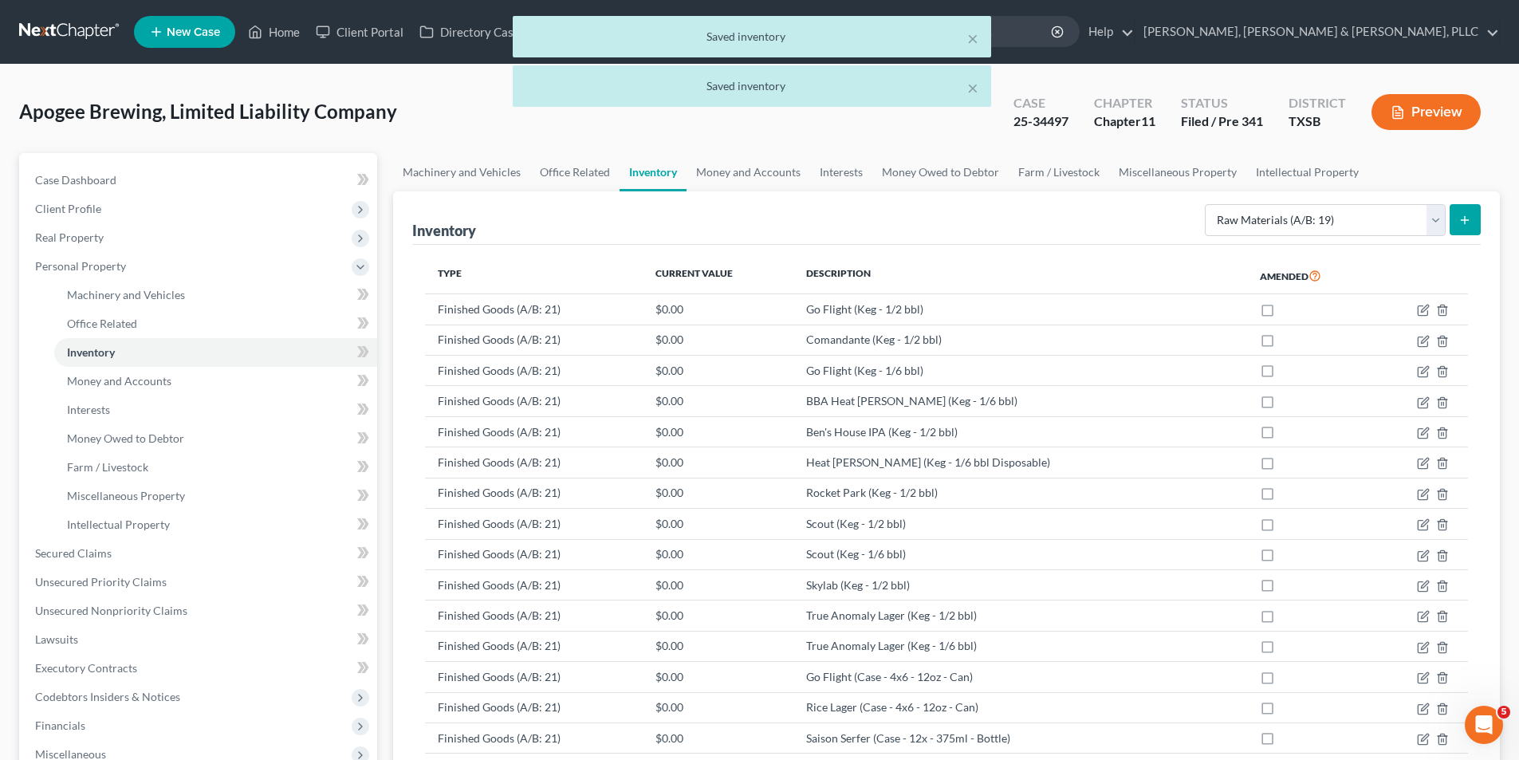
click at [1461, 221] on icon "submit" at bounding box center [1464, 220] width 13 height 13
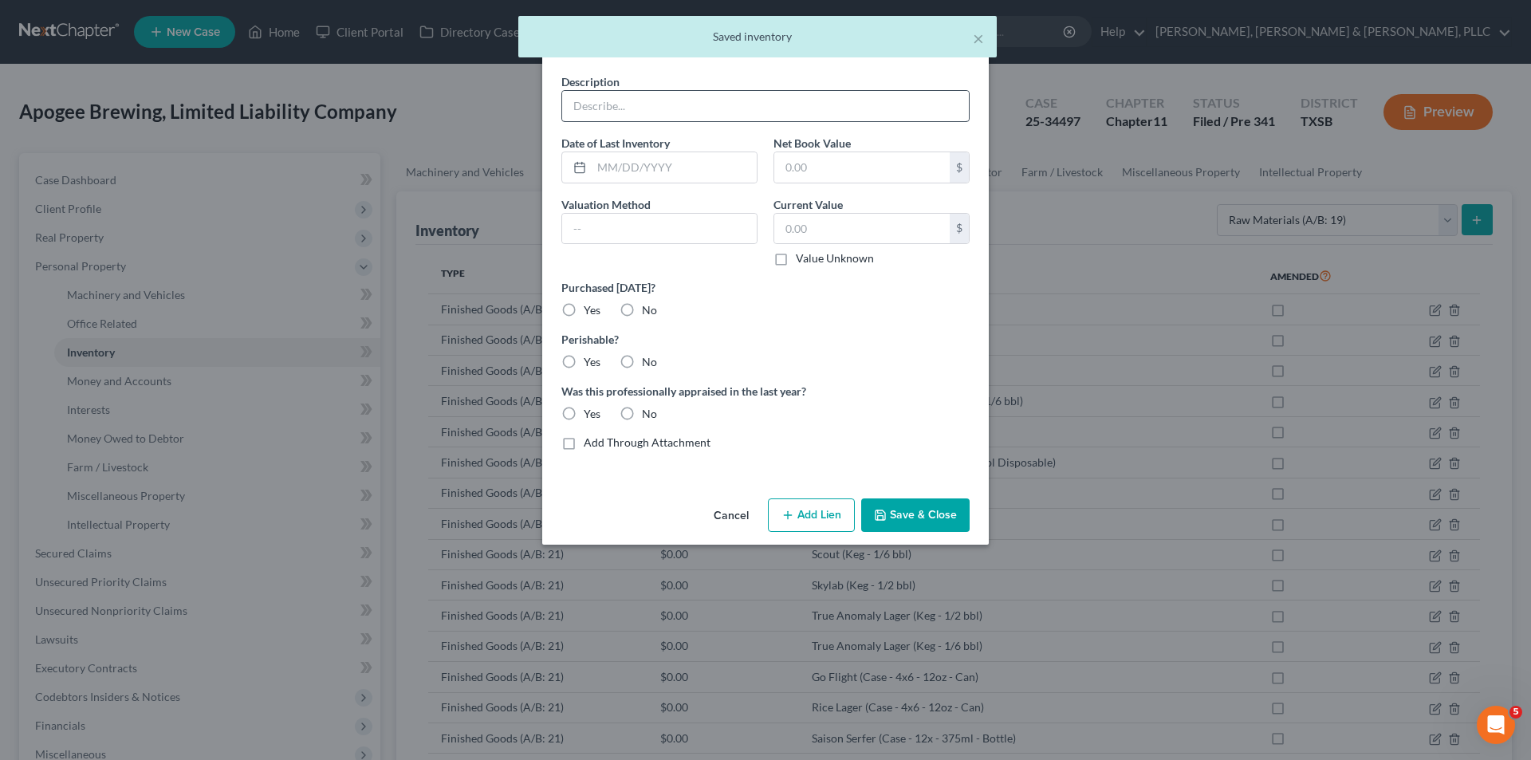
click at [755, 86] on div "Description" at bounding box center [765, 97] width 424 height 49
click at [751, 94] on input "text" at bounding box center [765, 106] width 407 height 30
click at [912, 522] on button "Save & Close" at bounding box center [915, 514] width 108 height 33
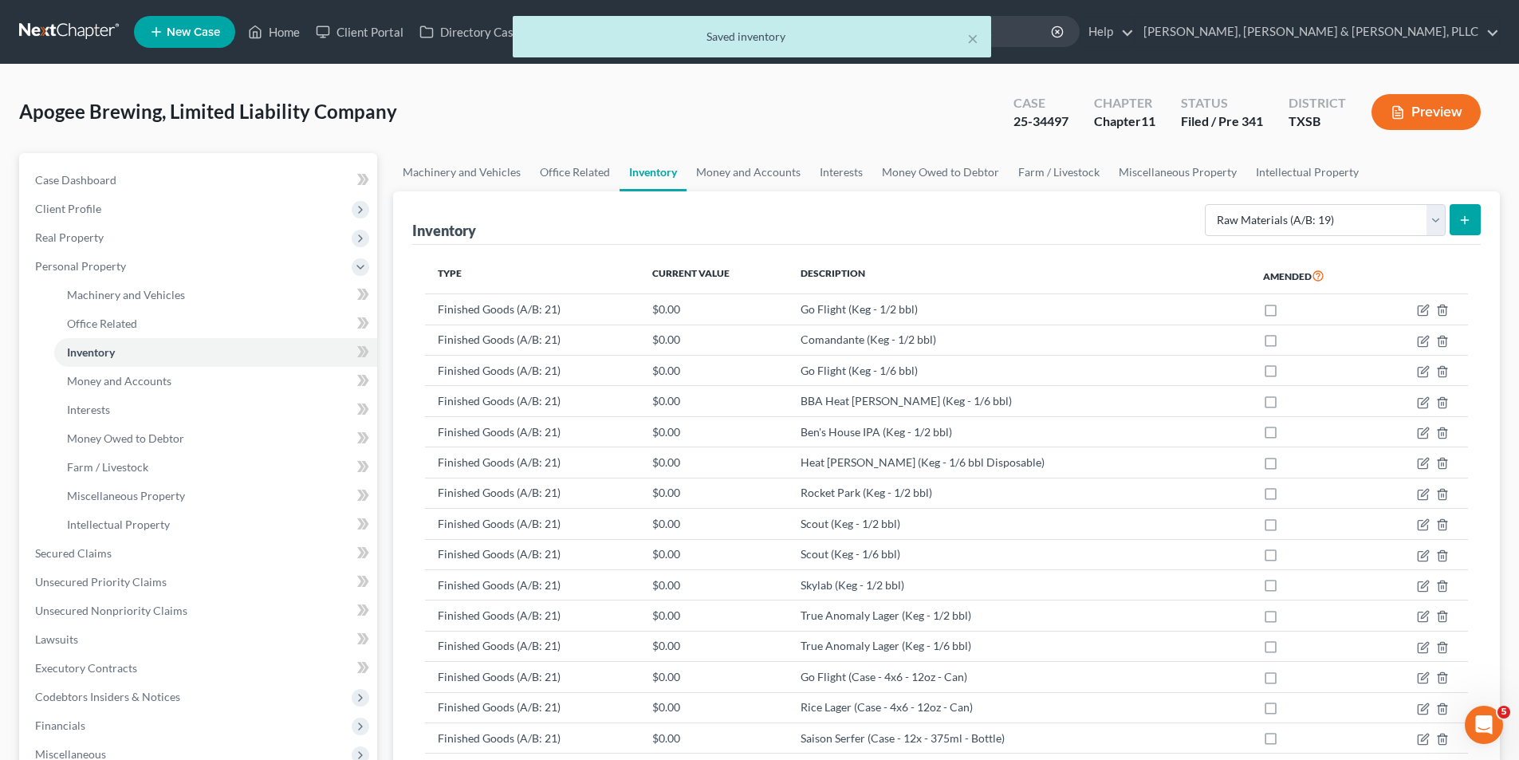
click at [1445, 211] on form "Select Inventory Type Finished Goods (A/B: 21) Other Inventory or Supplies (A/B…" at bounding box center [1343, 220] width 276 height 33
click at [1451, 214] on button "submit" at bounding box center [1464, 219] width 31 height 31
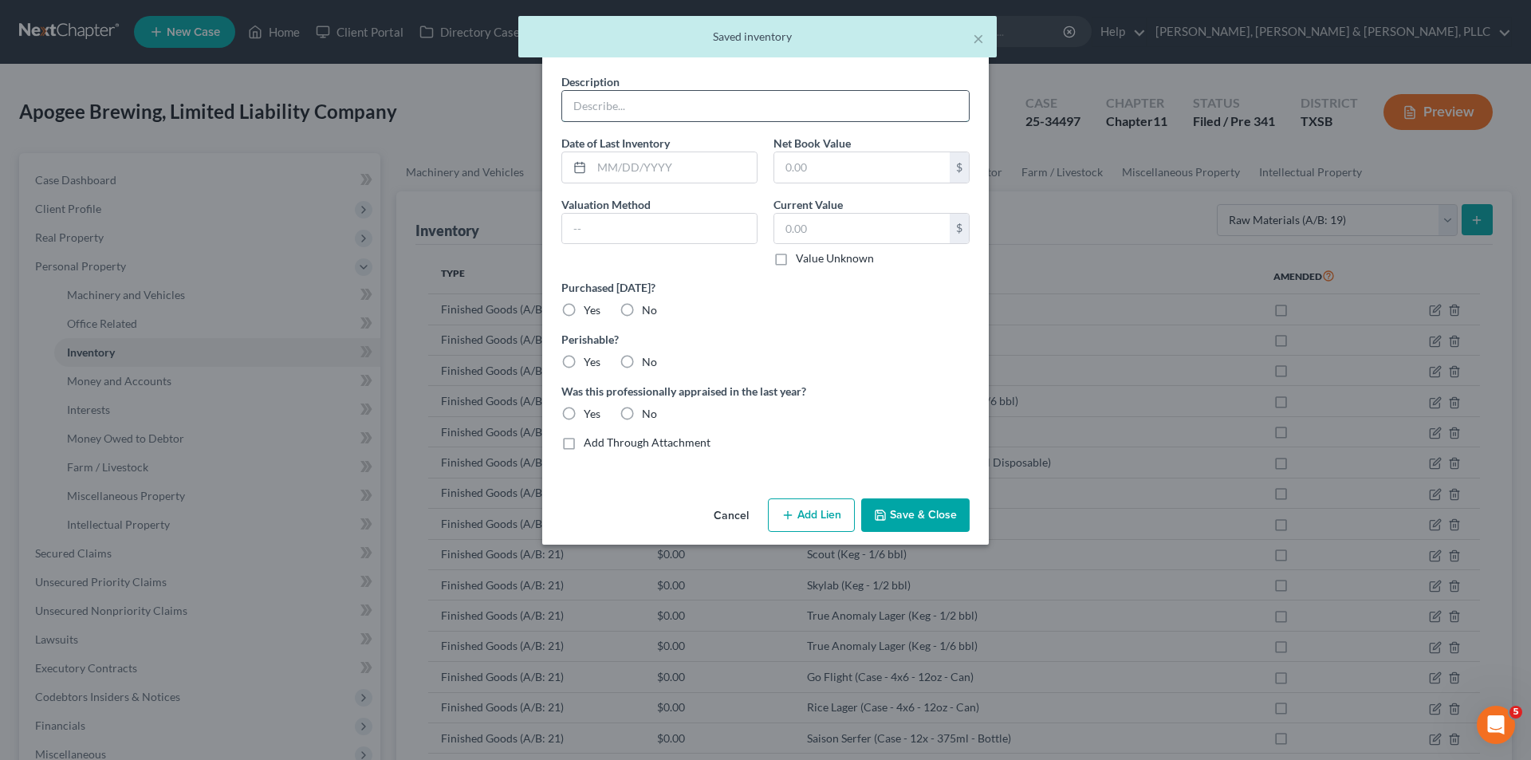
click at [803, 104] on input "text" at bounding box center [765, 106] width 407 height 30
click at [923, 501] on button "Save & Close" at bounding box center [915, 514] width 108 height 33
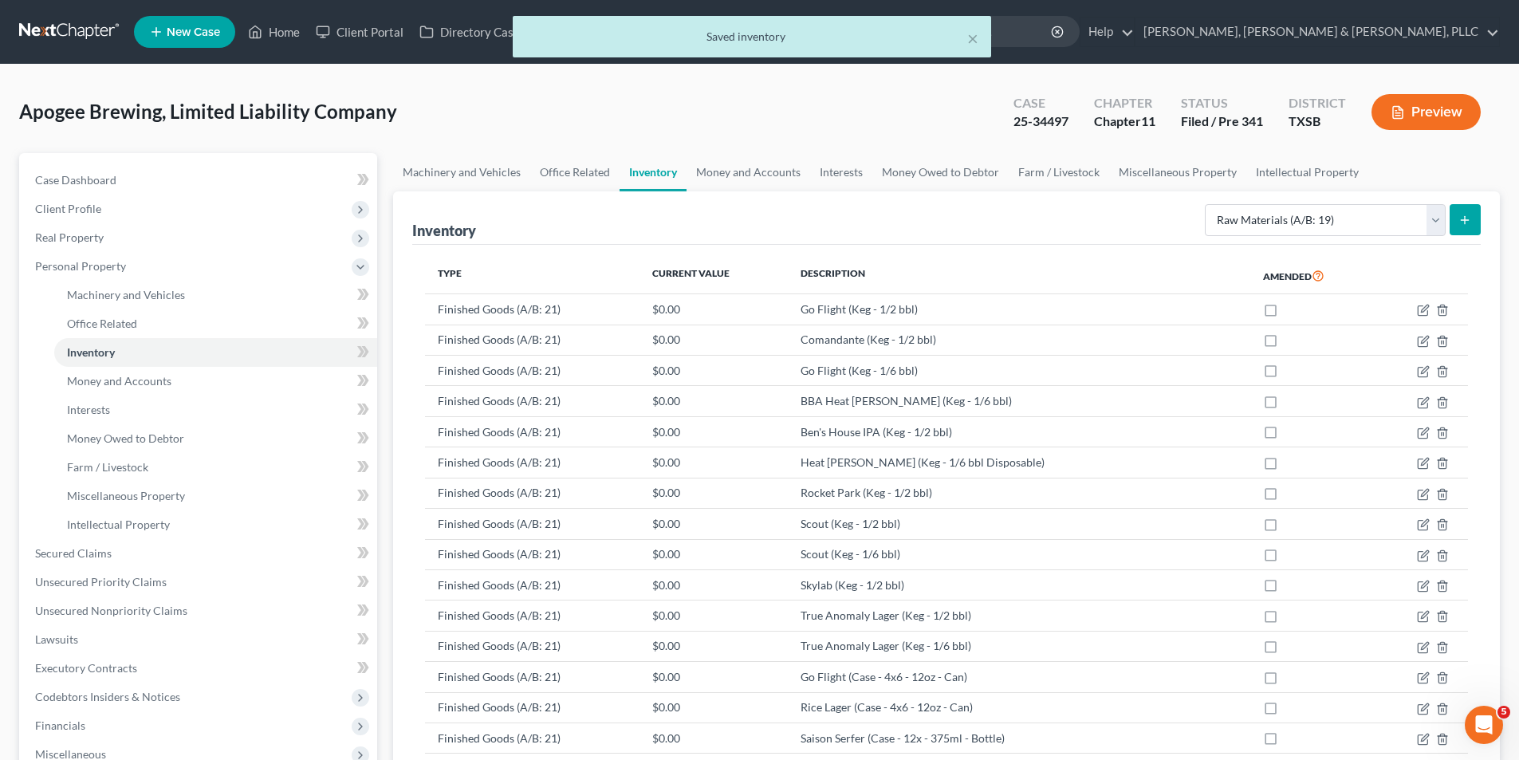
click at [1456, 224] on button "submit" at bounding box center [1464, 219] width 31 height 31
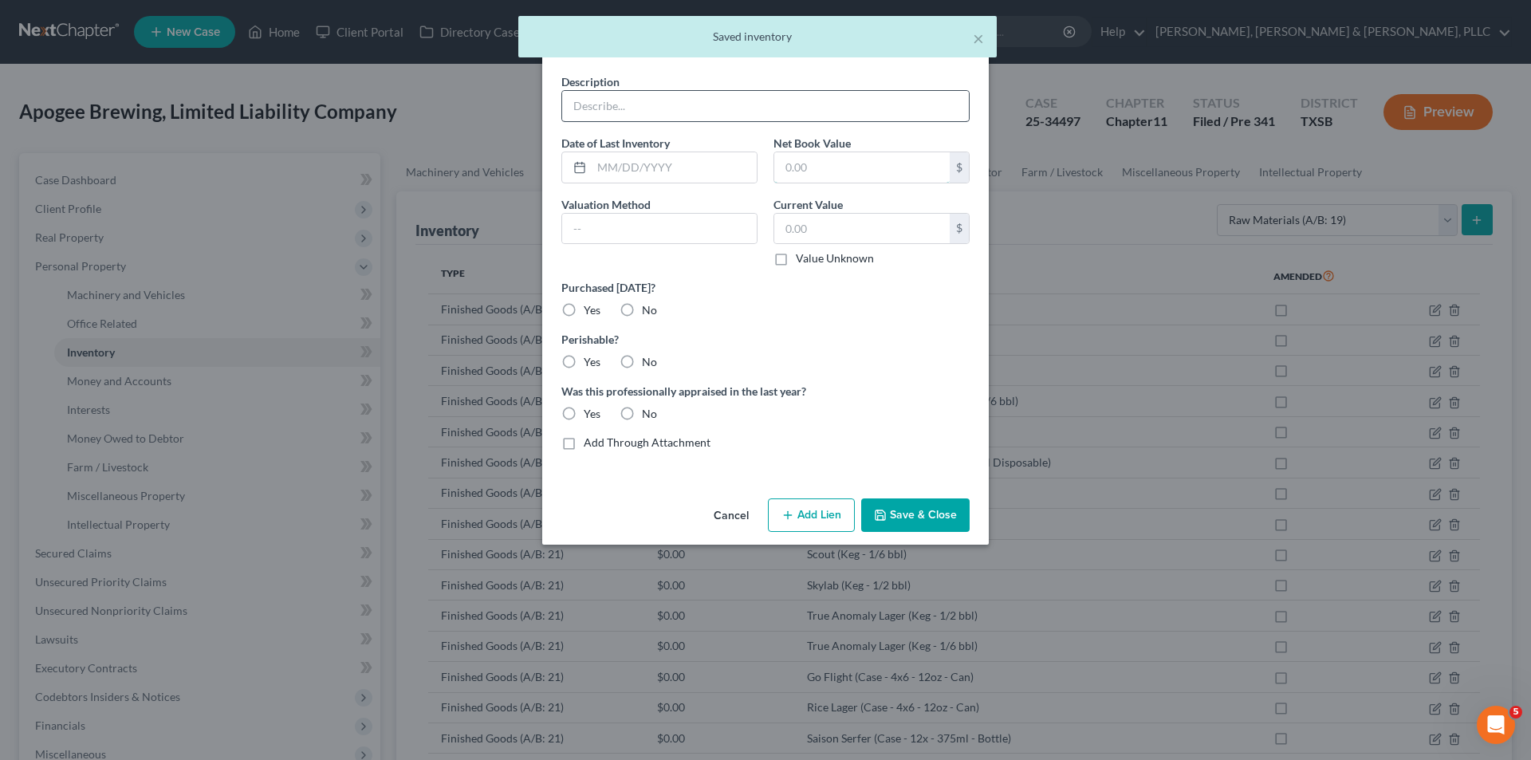
drag, startPoint x: 879, startPoint y: 154, endPoint x: 855, endPoint y: 120, distance: 41.8
click at [875, 152] on input "text" at bounding box center [861, 167] width 175 height 30
click at [855, 120] on input "text" at bounding box center [765, 106] width 407 height 30
click at [932, 507] on button "Save & Close" at bounding box center [915, 514] width 108 height 33
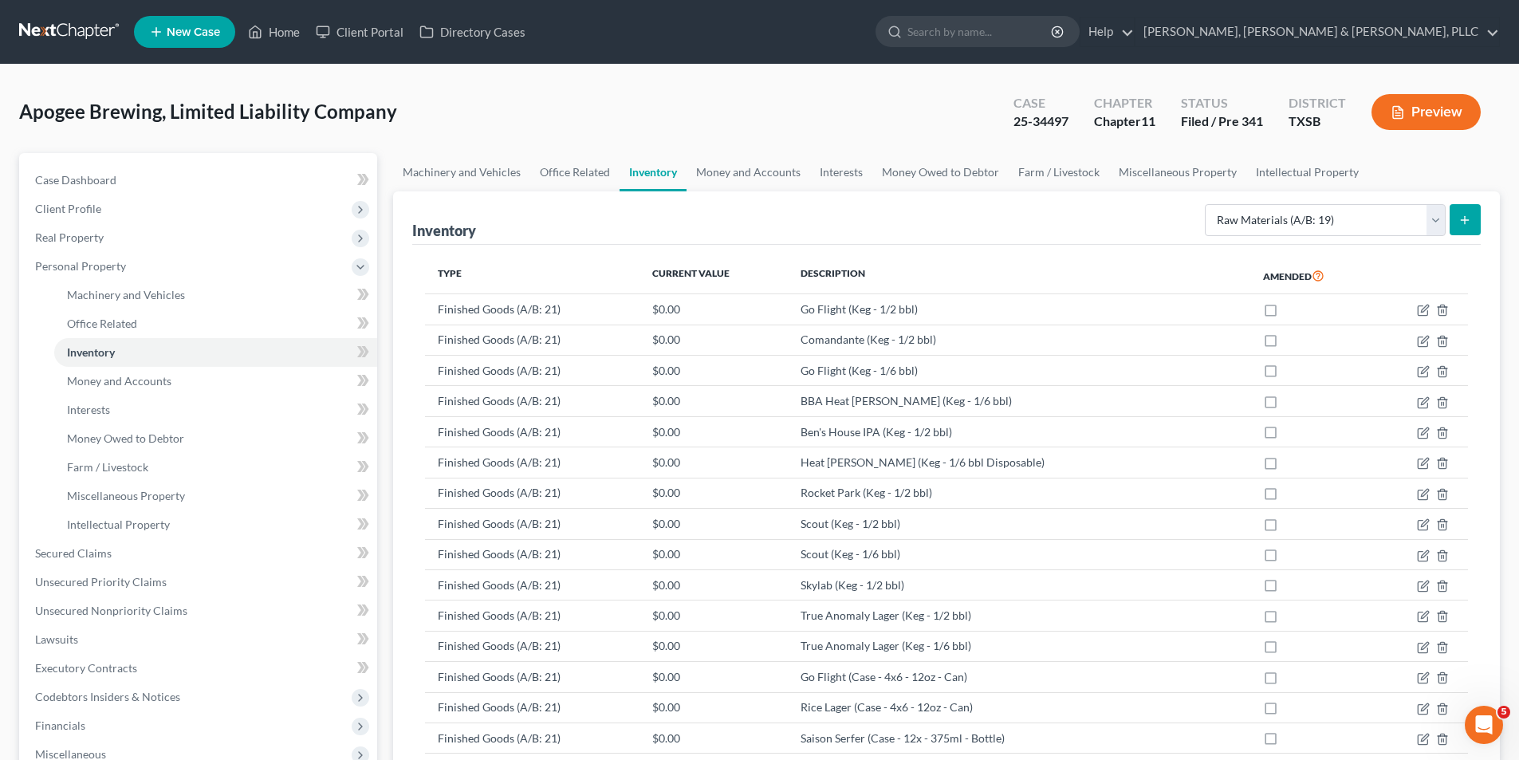
click at [1475, 230] on button "submit" at bounding box center [1464, 219] width 31 height 31
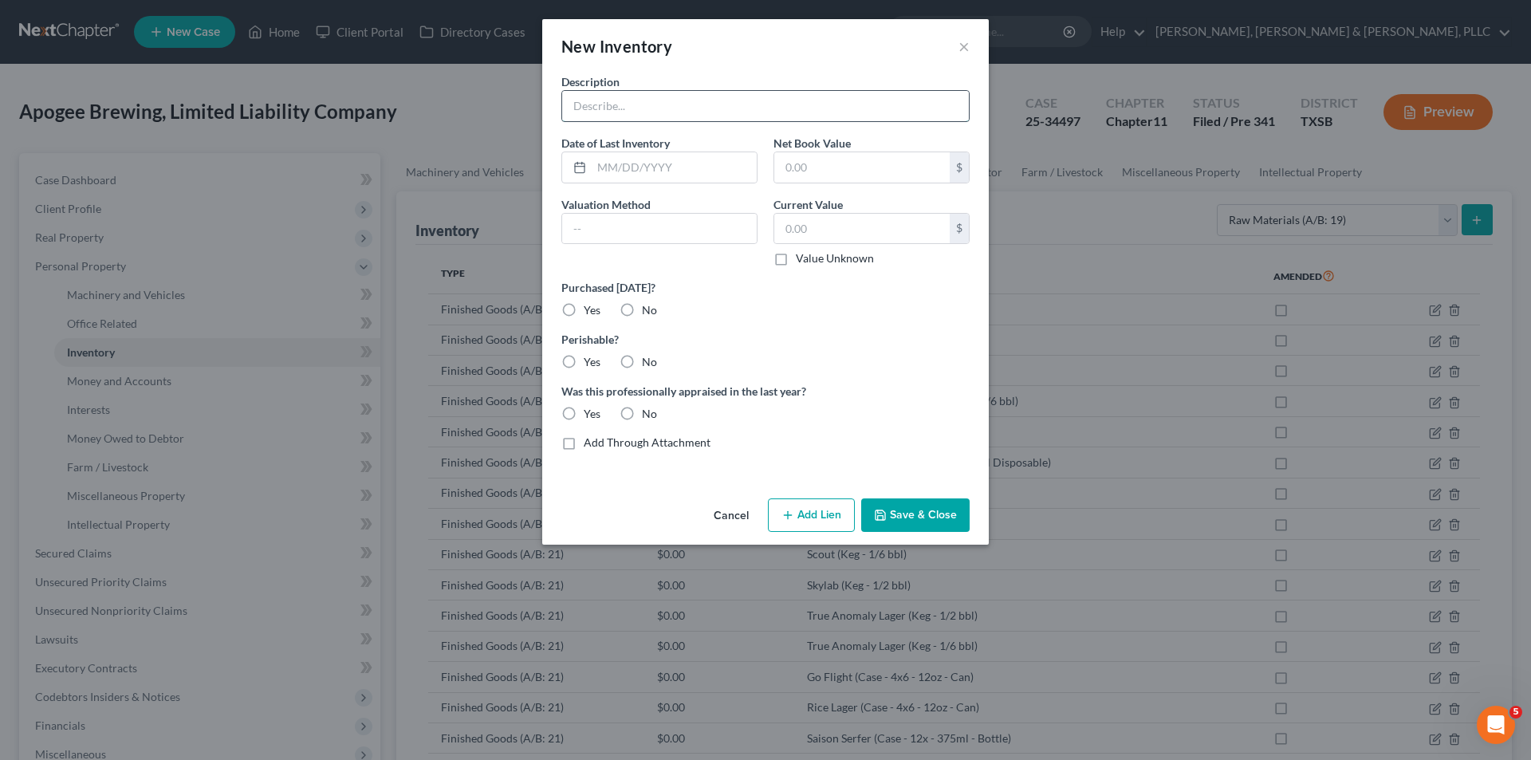
click at [754, 116] on input "text" at bounding box center [765, 106] width 407 height 30
click at [930, 517] on button "Save & Close" at bounding box center [915, 514] width 108 height 33
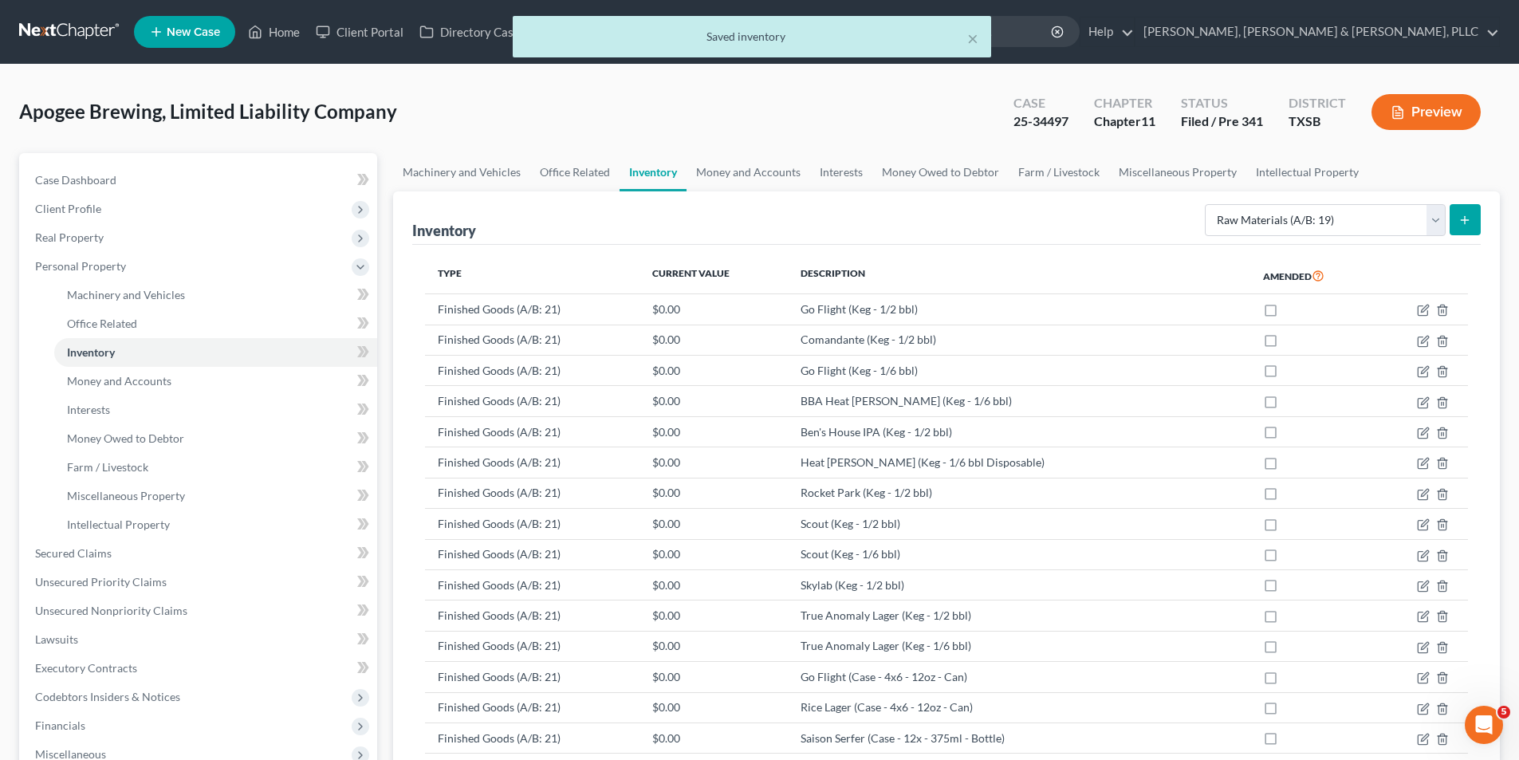
click at [1464, 212] on button "submit" at bounding box center [1464, 219] width 31 height 31
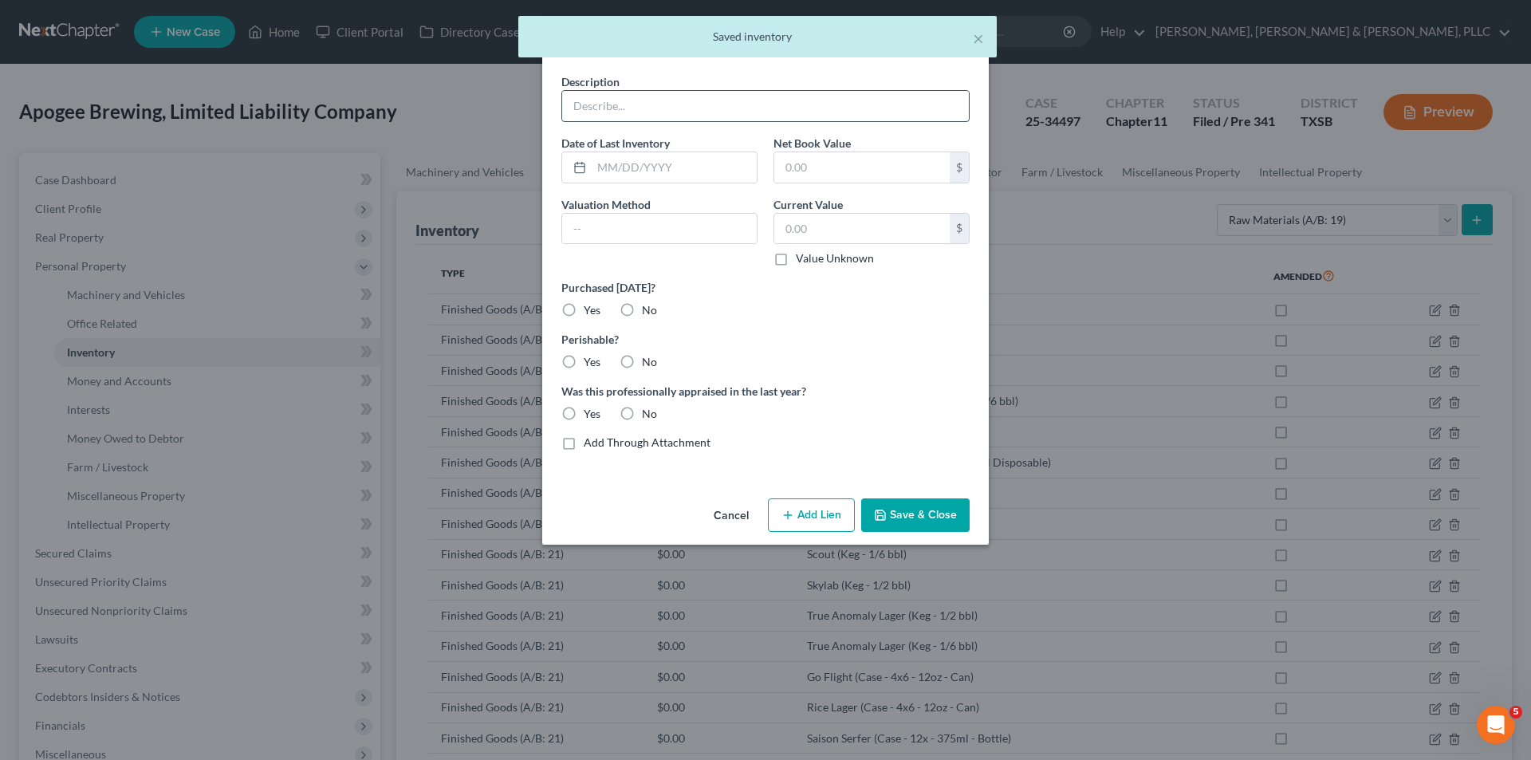
click at [753, 116] on input "text" at bounding box center [765, 106] width 407 height 30
click at [937, 522] on button "Save & Close" at bounding box center [915, 514] width 108 height 33
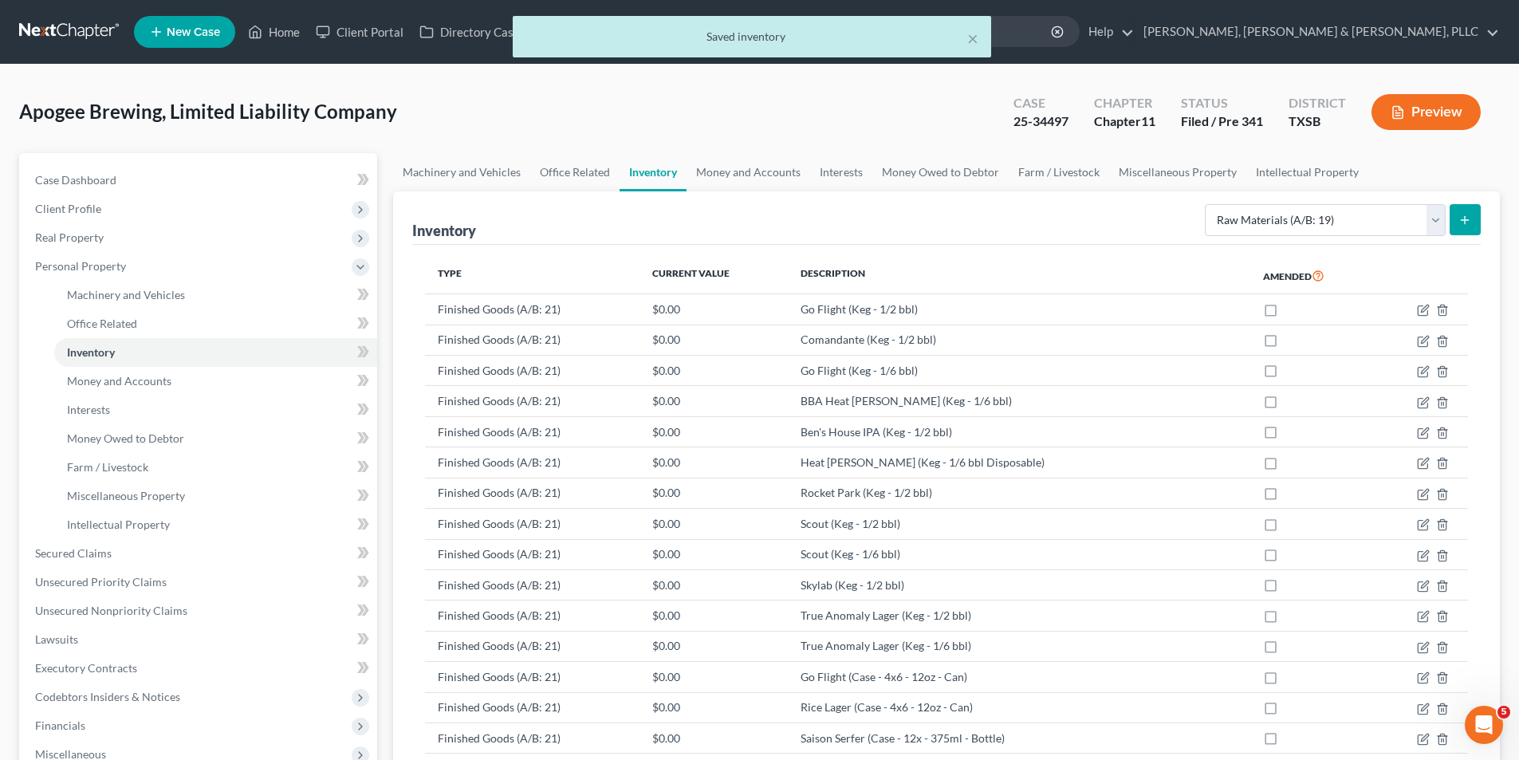
click at [1460, 212] on button "submit" at bounding box center [1464, 219] width 31 height 31
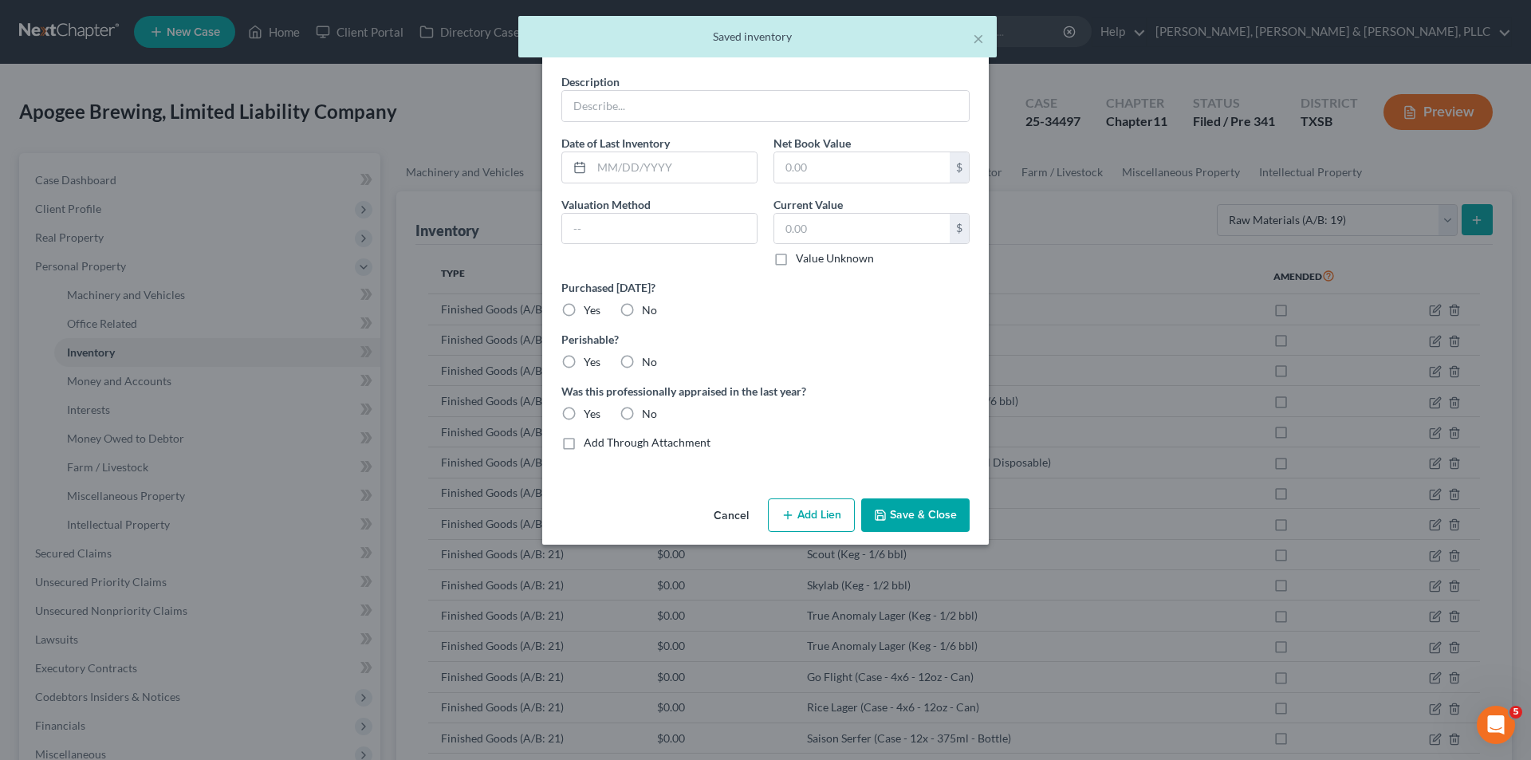
click at [862, 129] on div "Description Date of Last Inventory Net Book Value $ Valuation Method Current Va…" at bounding box center [765, 268] width 424 height 390
click at [852, 112] on input "text" at bounding box center [765, 106] width 407 height 30
click at [953, 511] on button "Save & Close" at bounding box center [915, 514] width 108 height 33
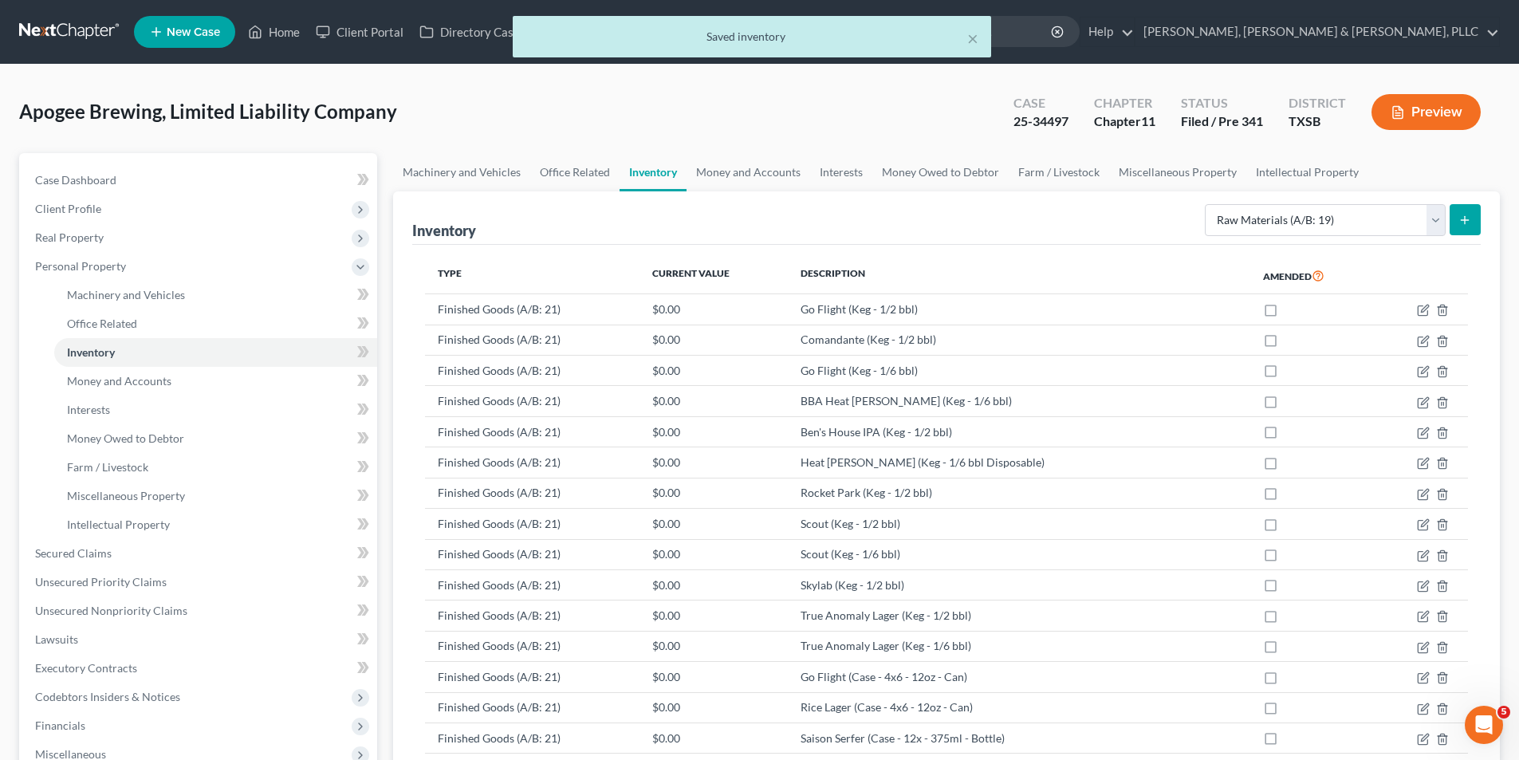
click at [1460, 227] on button "submit" at bounding box center [1464, 219] width 31 height 31
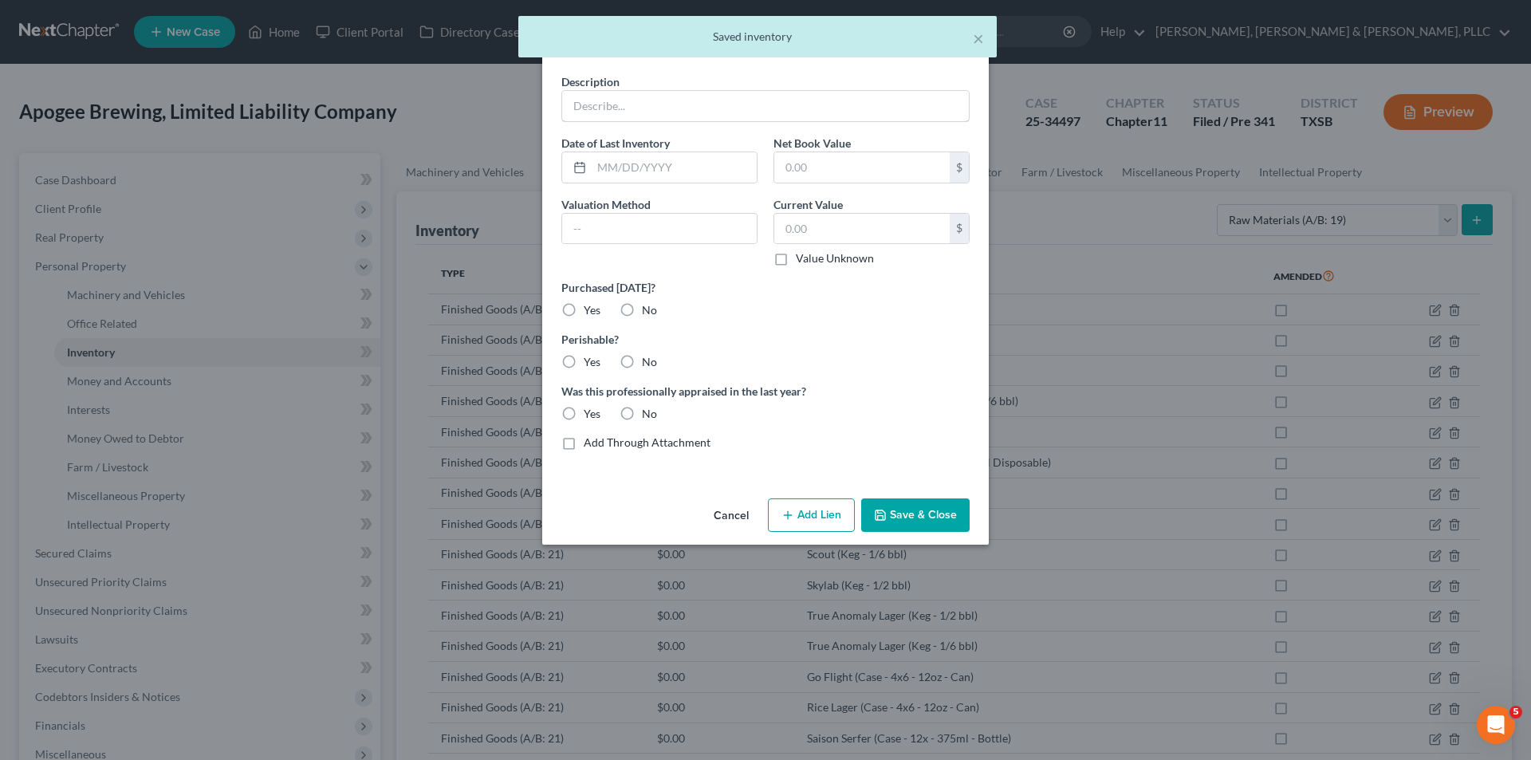
drag, startPoint x: 791, startPoint y: 96, endPoint x: 965, endPoint y: 332, distance: 292.4
click at [791, 96] on input "text" at bounding box center [765, 106] width 407 height 30
click at [899, 531] on button "Save & Close" at bounding box center [915, 514] width 108 height 33
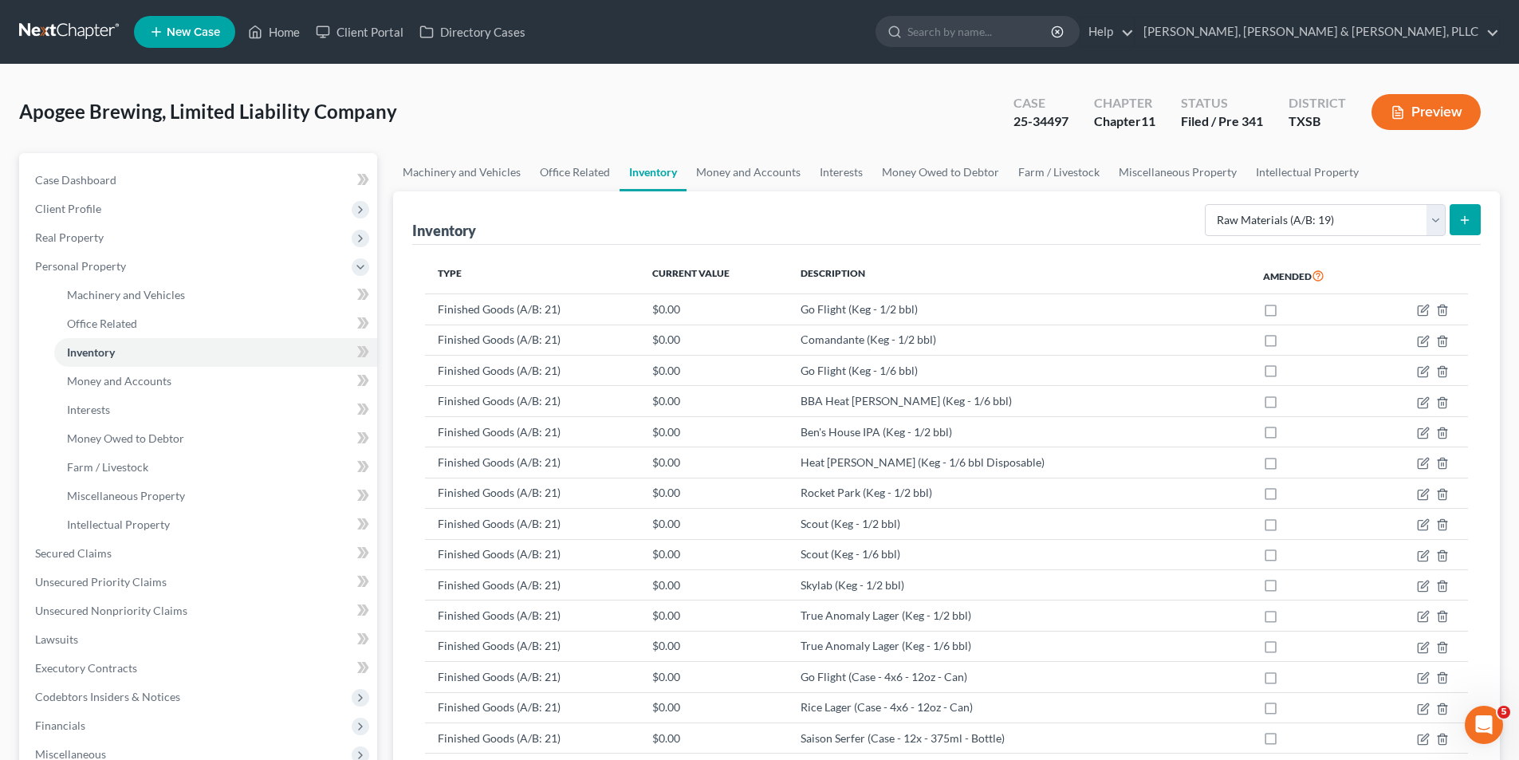
click at [1450, 222] on button "submit" at bounding box center [1464, 219] width 31 height 31
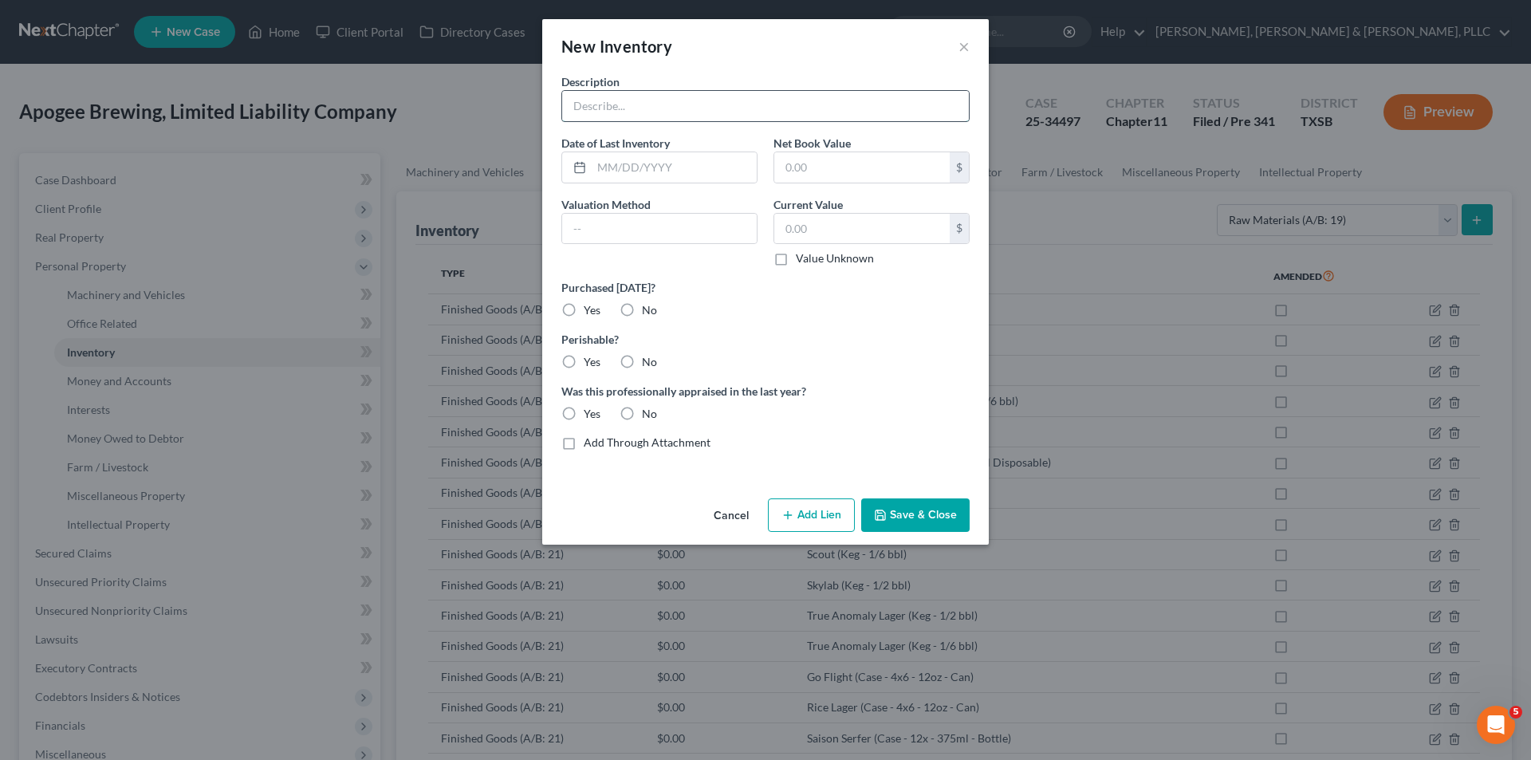
click at [704, 116] on input "text" at bounding box center [765, 106] width 407 height 30
click at [925, 514] on button "Save & Close" at bounding box center [915, 514] width 108 height 33
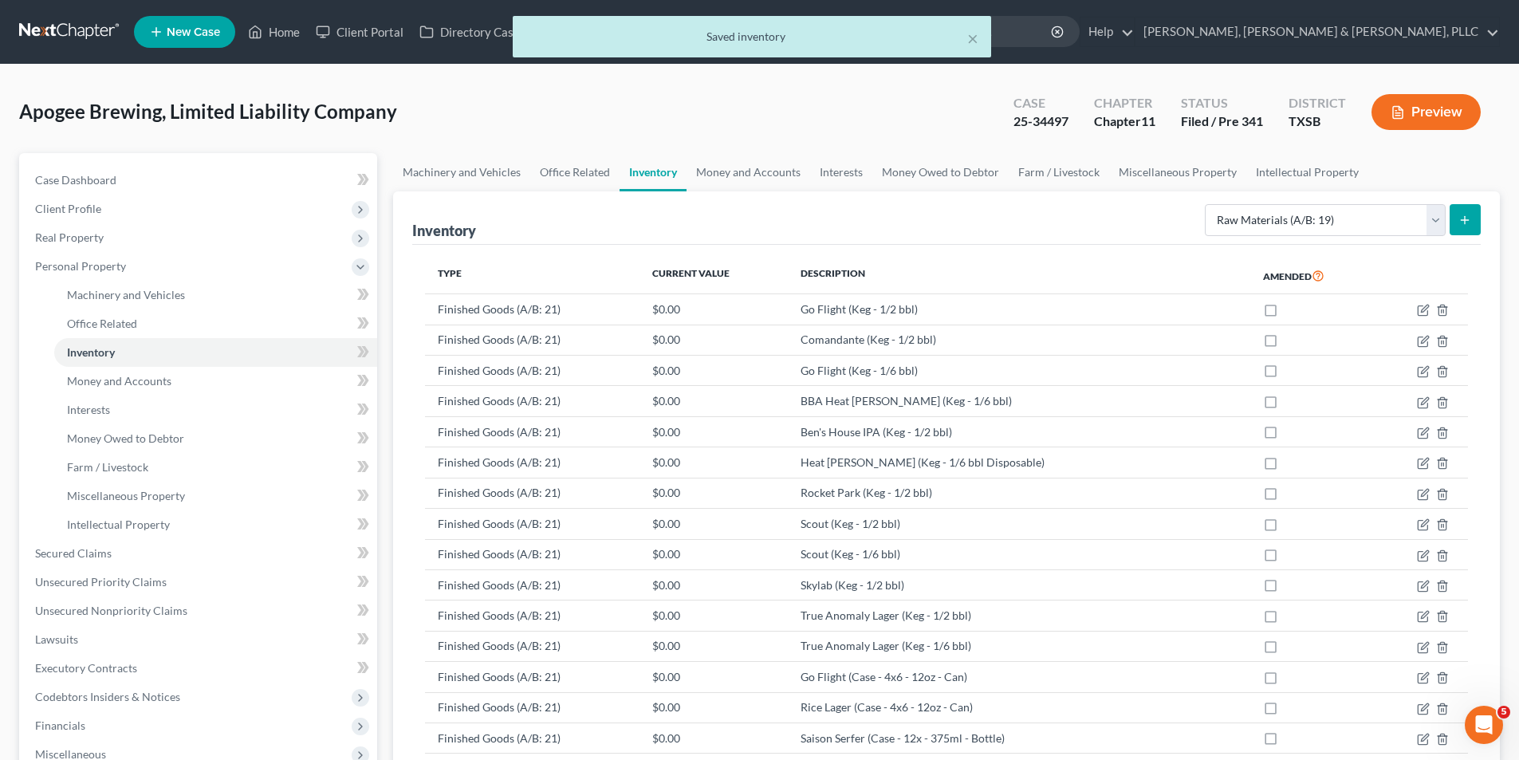
click at [1472, 212] on button "submit" at bounding box center [1464, 219] width 31 height 31
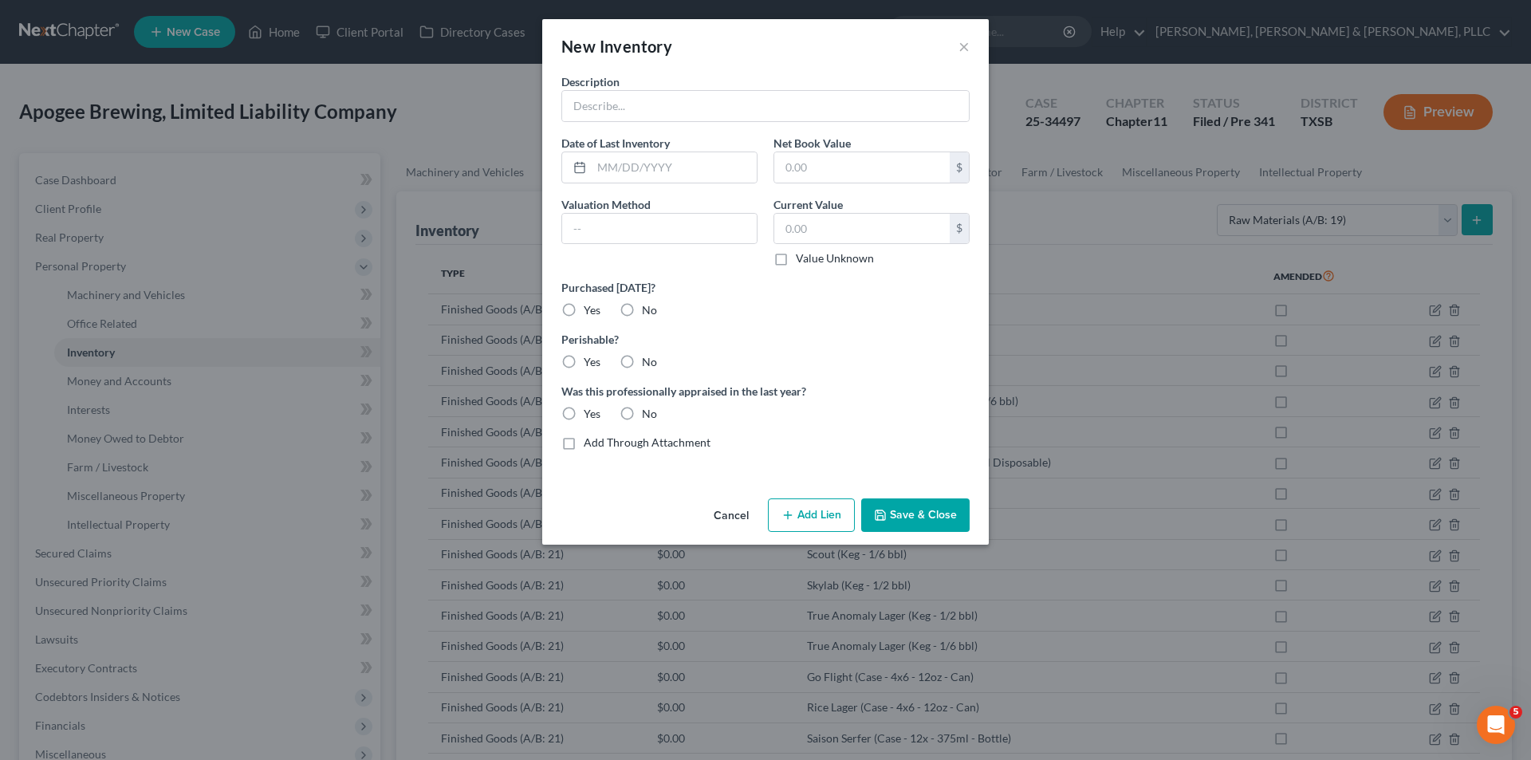
click at [766, 136] on div "Net Book Value $" at bounding box center [871, 159] width 212 height 49
click at [763, 114] on input "text" at bounding box center [765, 106] width 407 height 30
click at [919, 495] on div "Cancel Add Lien Add Lease Add Exemption Save & Close" at bounding box center [765, 518] width 446 height 53
click at [919, 502] on button "Save & Close" at bounding box center [915, 514] width 108 height 33
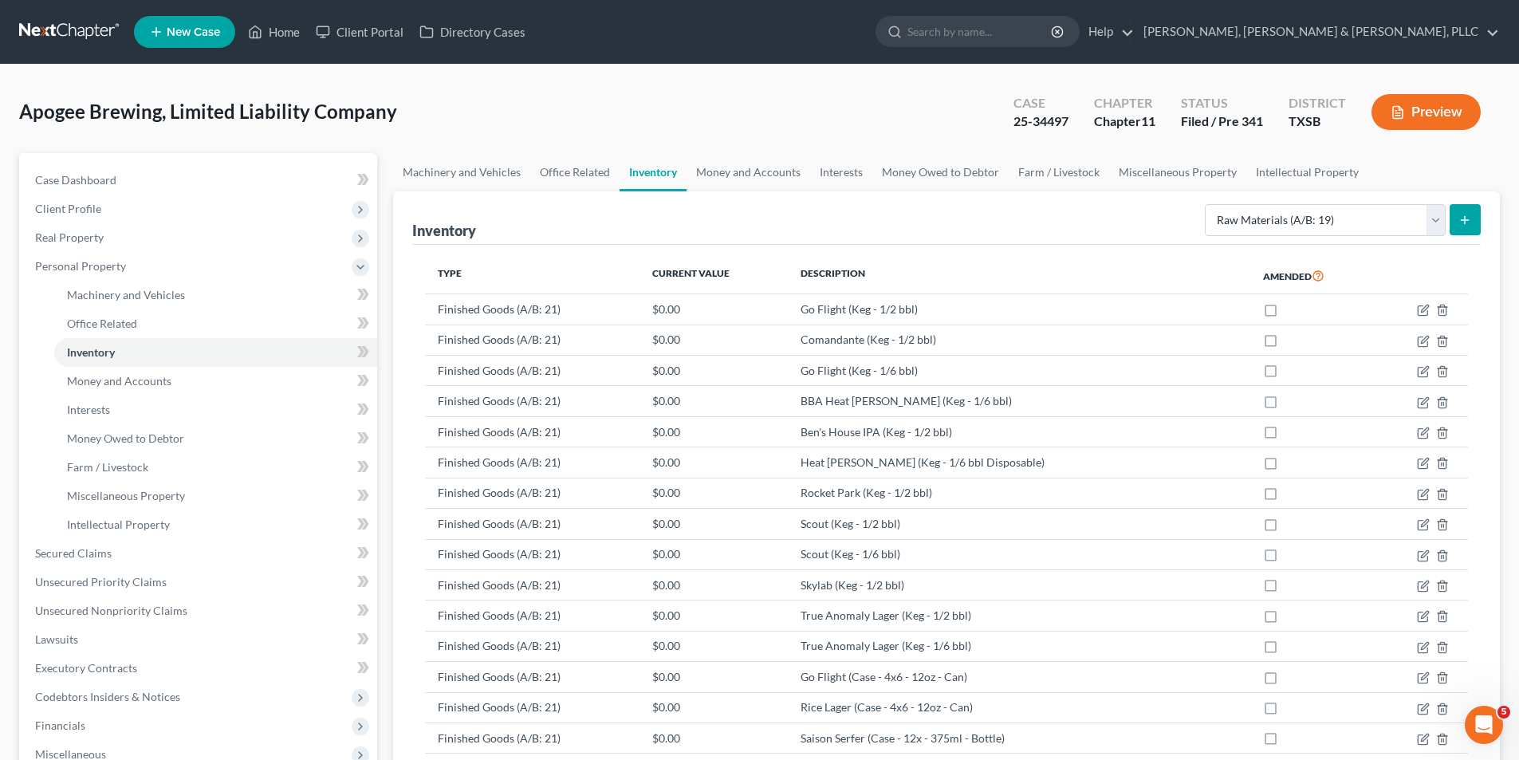
click at [1473, 223] on button "submit" at bounding box center [1464, 219] width 31 height 31
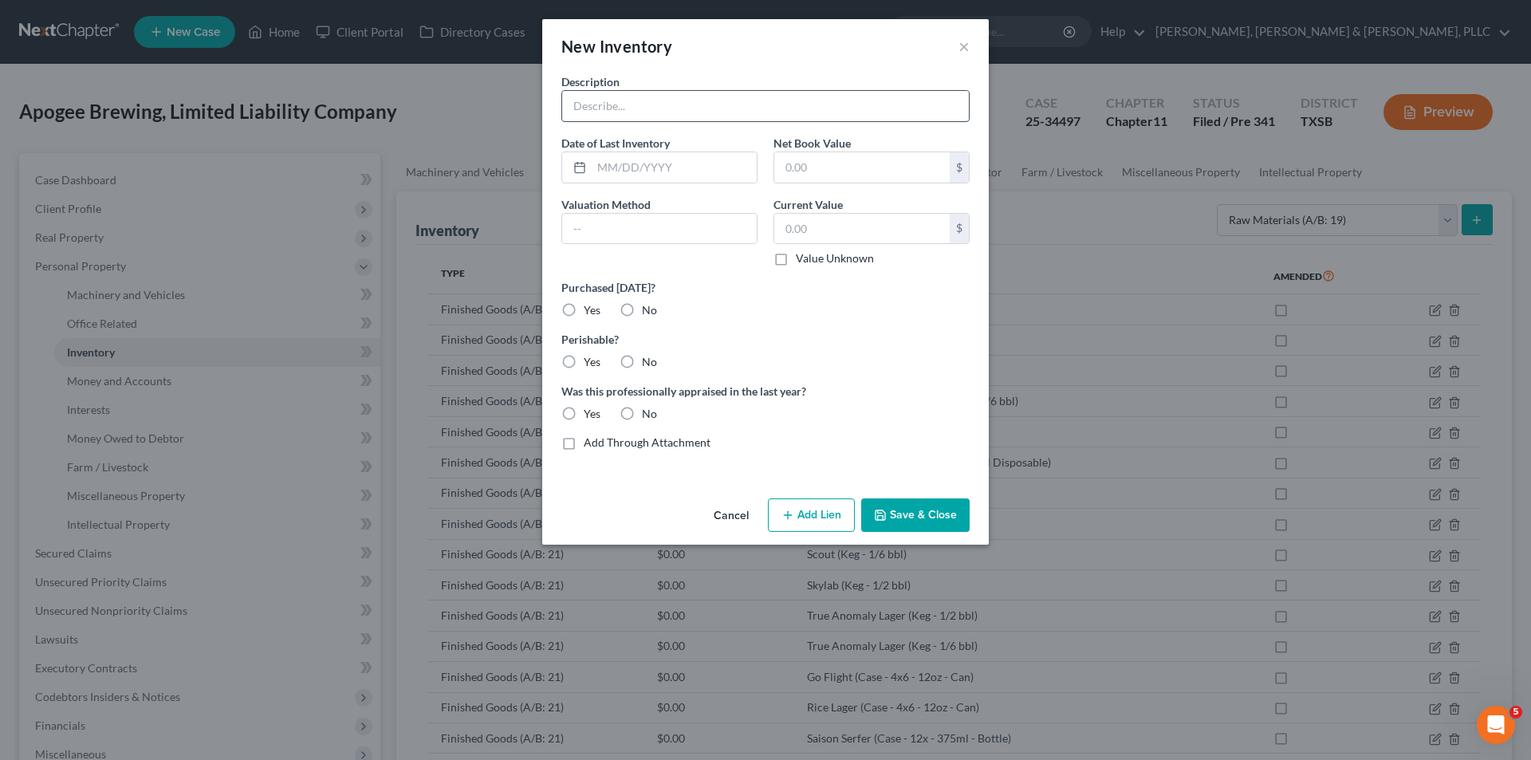
drag, startPoint x: 722, startPoint y: 104, endPoint x: 741, endPoint y: 118, distance: 23.3
click at [722, 104] on input "text" at bounding box center [765, 106] width 407 height 30
click at [895, 522] on button "Save & Close" at bounding box center [915, 514] width 108 height 33
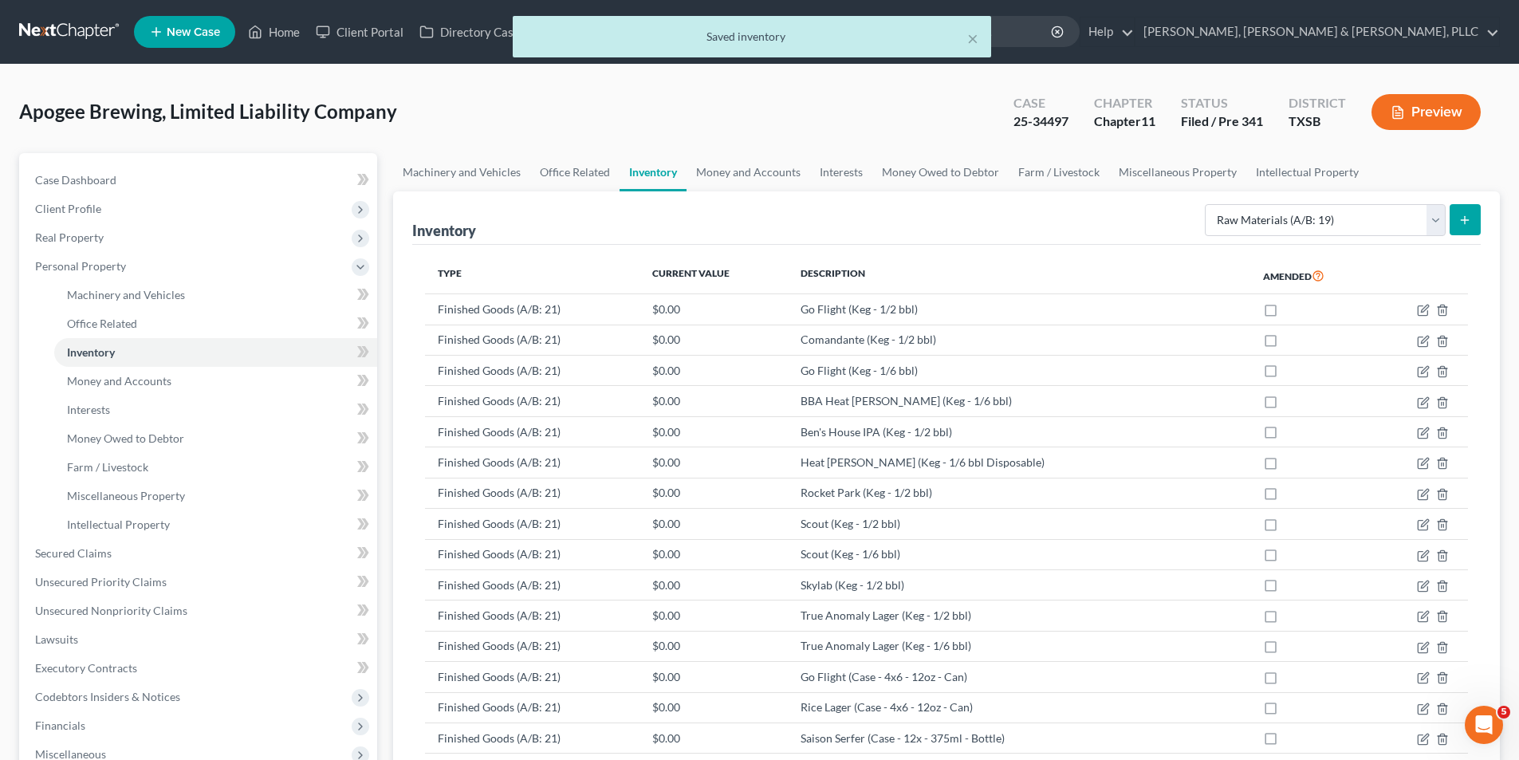
click at [1450, 221] on button "submit" at bounding box center [1464, 219] width 31 height 31
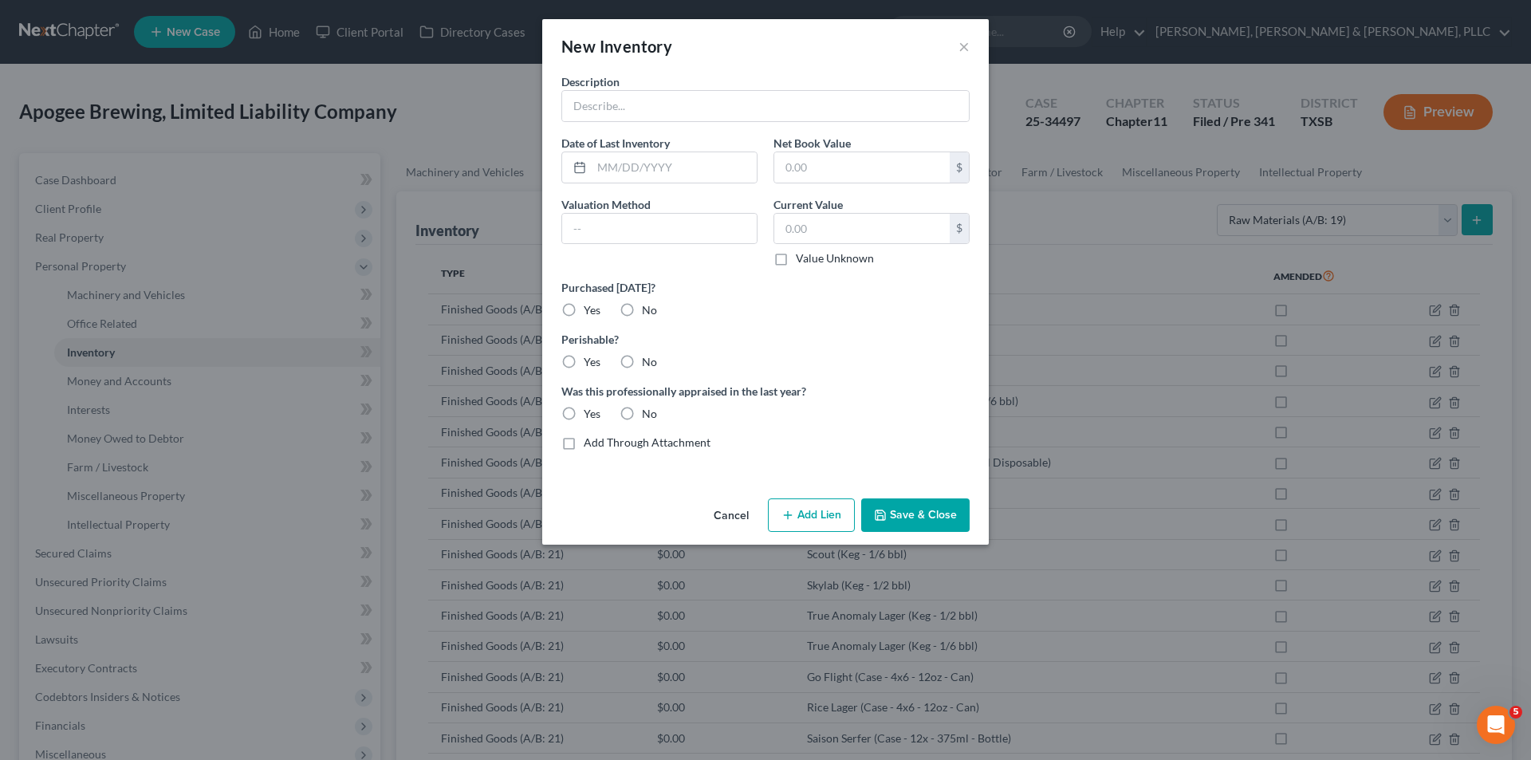
click at [735, 84] on div "Description" at bounding box center [765, 97] width 424 height 49
click at [725, 99] on input "text" at bounding box center [765, 106] width 407 height 30
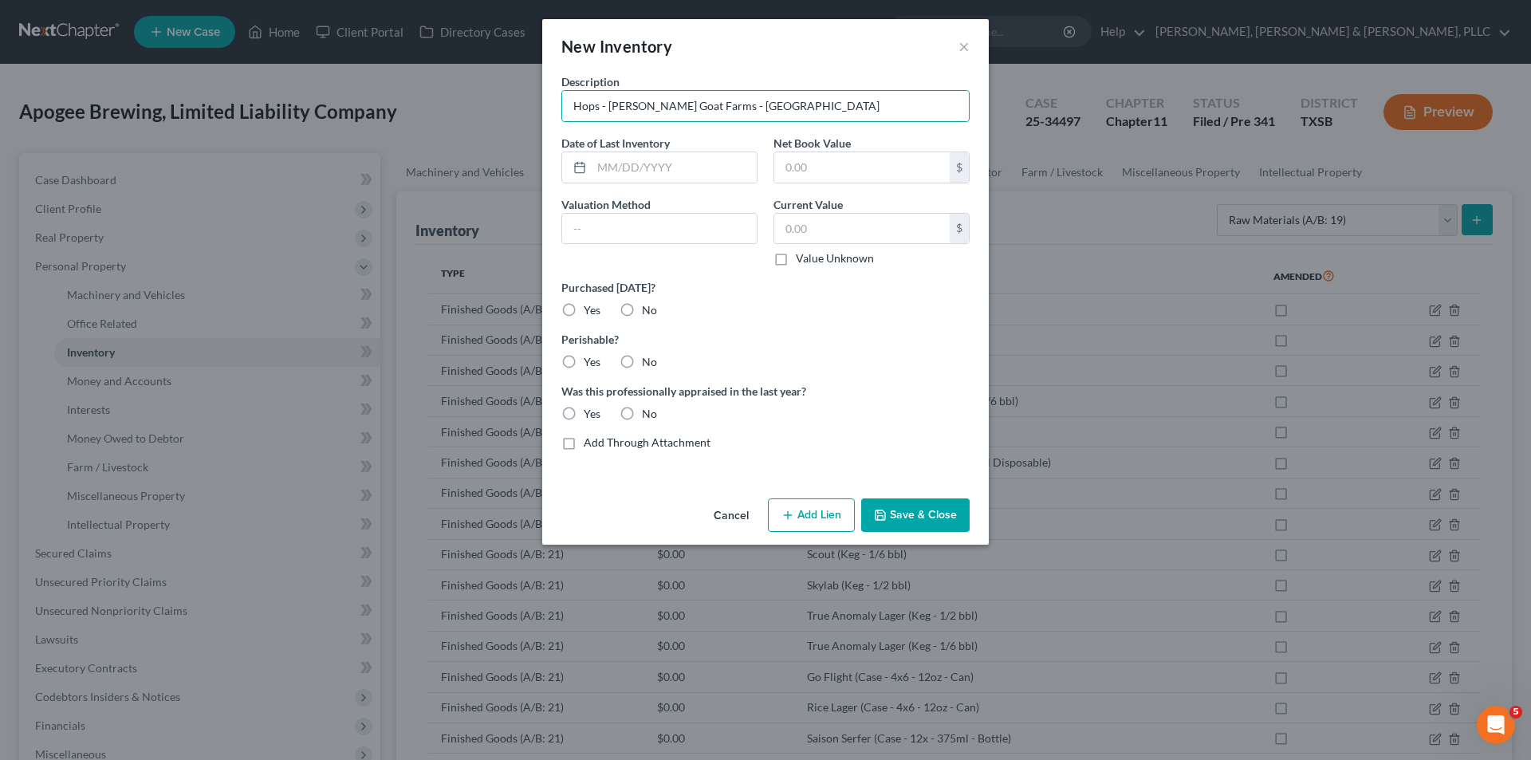
click at [933, 518] on button "Save & Close" at bounding box center [915, 514] width 108 height 33
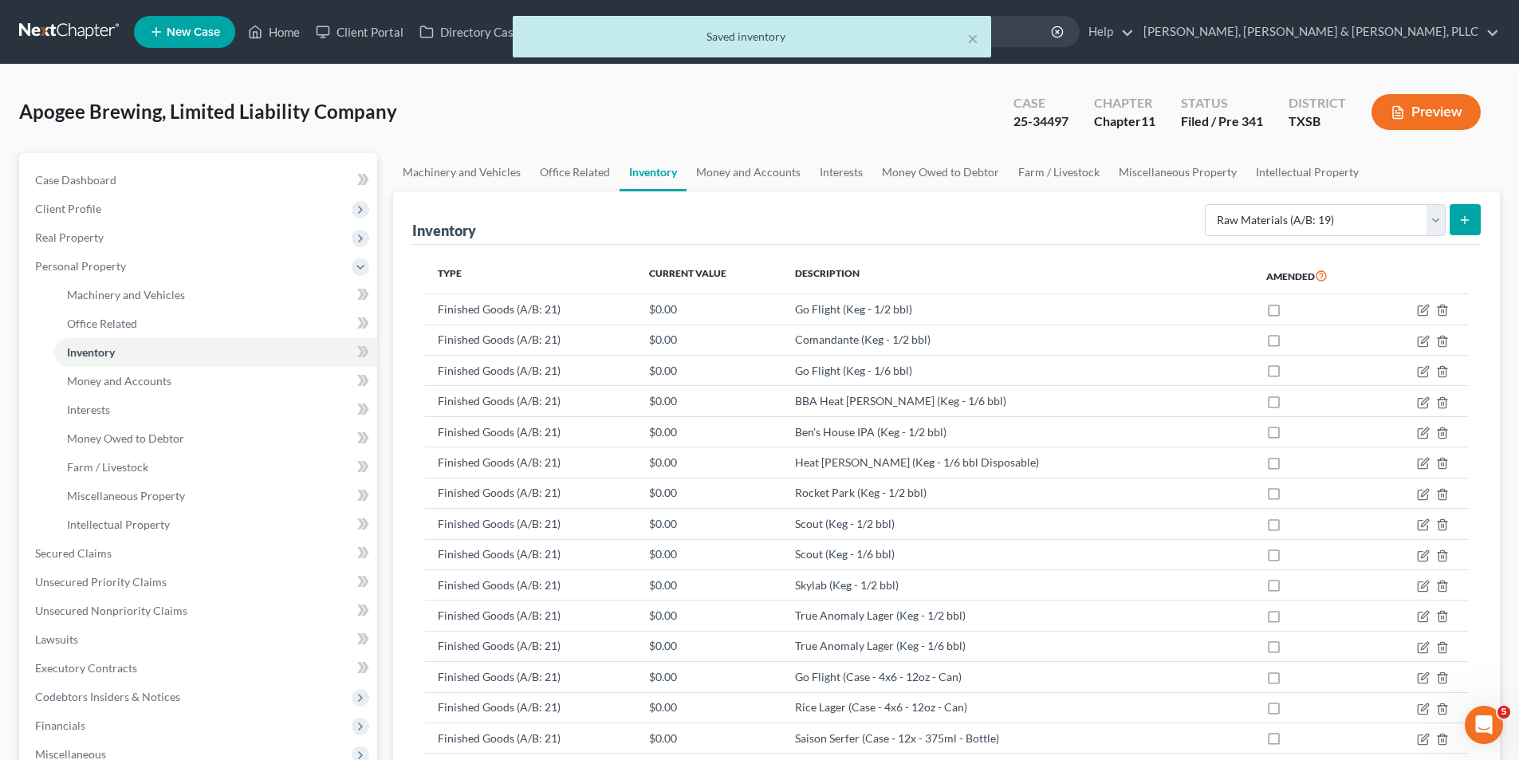
click at [1476, 227] on button "submit" at bounding box center [1464, 219] width 31 height 31
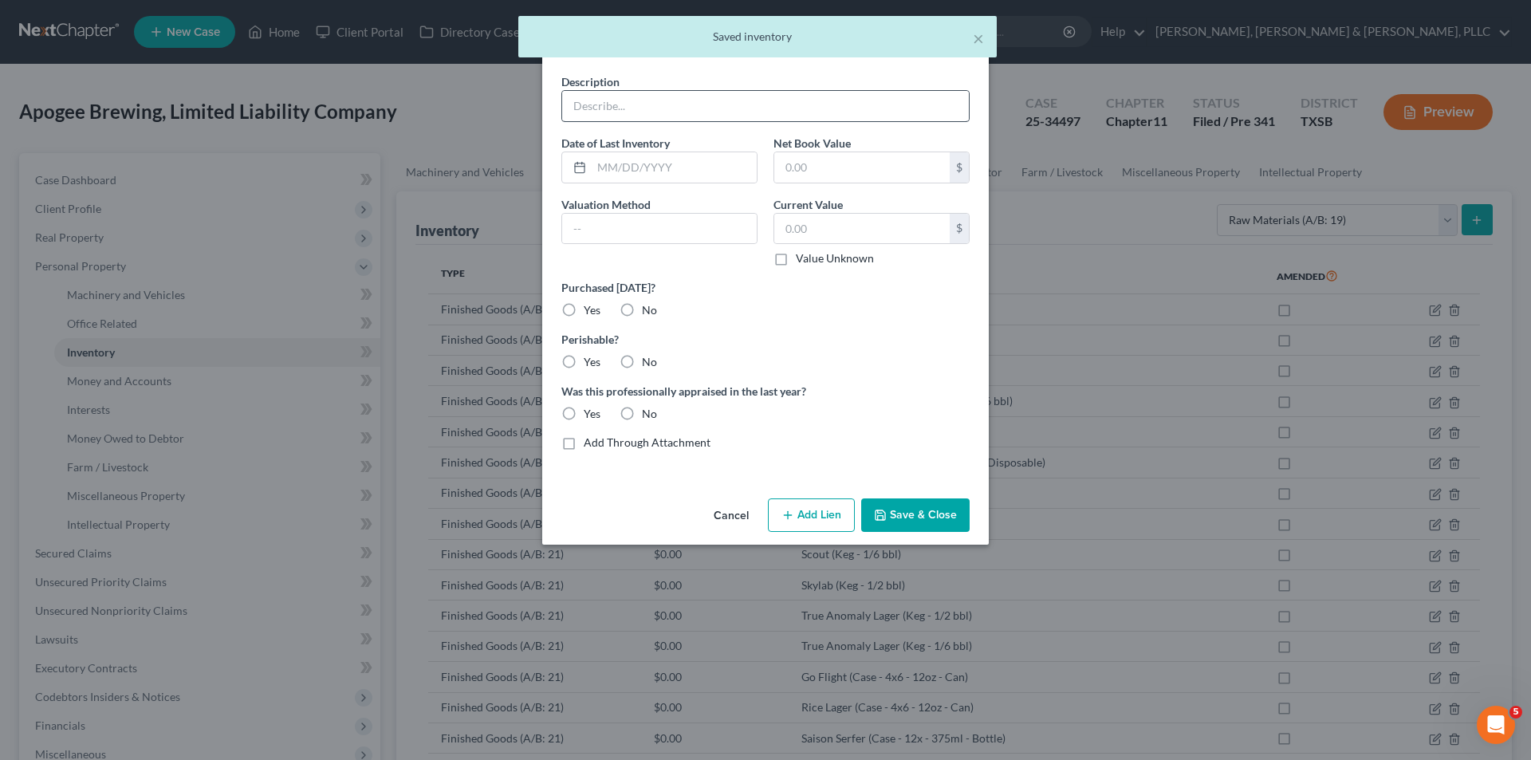
drag, startPoint x: 672, startPoint y: 58, endPoint x: 671, endPoint y: 97, distance: 39.1
click at [672, 59] on div "× Saved inventory" at bounding box center [757, 40] width 1531 height 49
drag, startPoint x: 671, startPoint y: 97, endPoint x: 682, endPoint y: 112, distance: 18.2
click at [671, 97] on input "text" at bounding box center [765, 106] width 407 height 30
click at [934, 515] on button "Save & Close" at bounding box center [915, 514] width 108 height 33
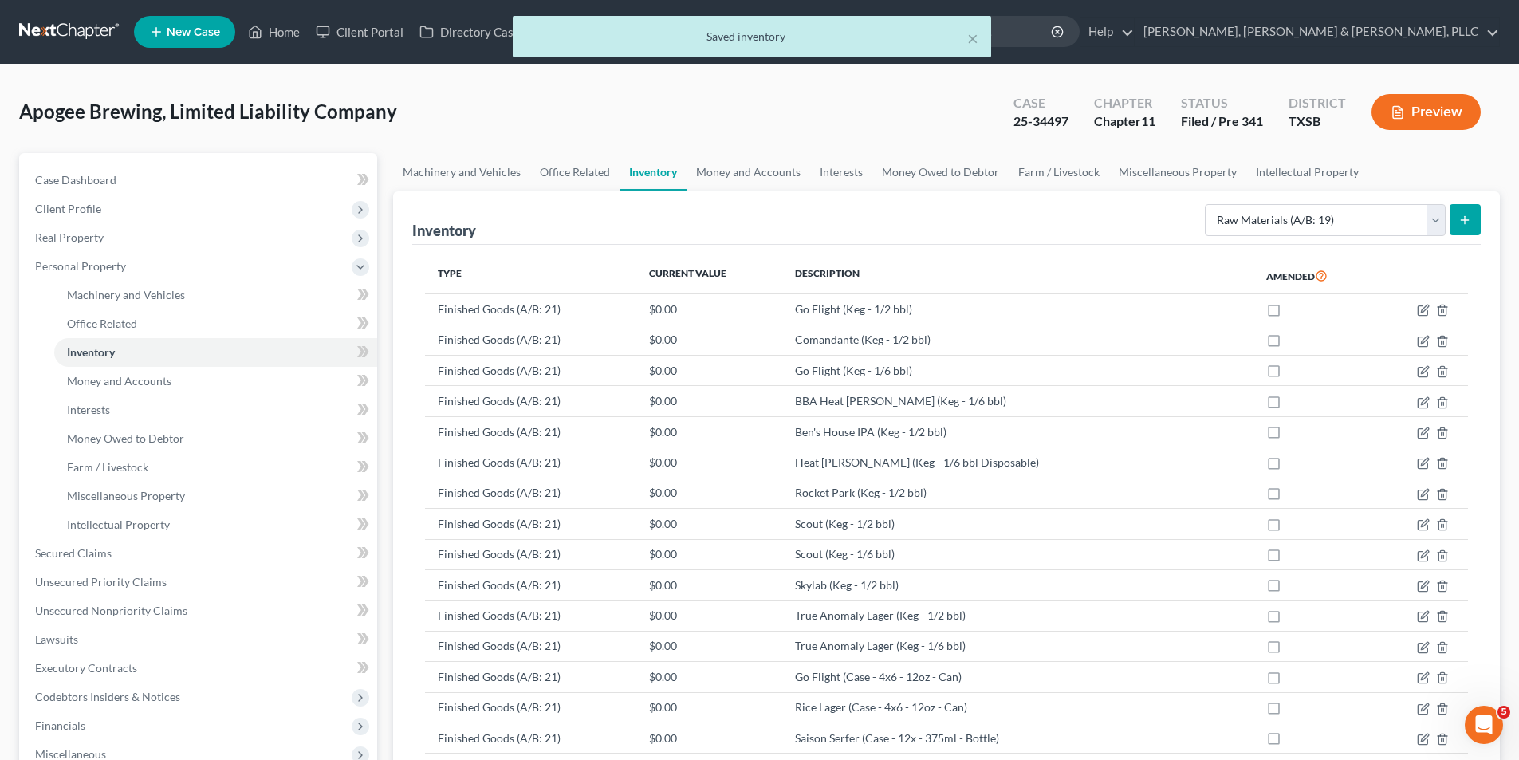
click at [1453, 213] on button "submit" at bounding box center [1464, 219] width 31 height 31
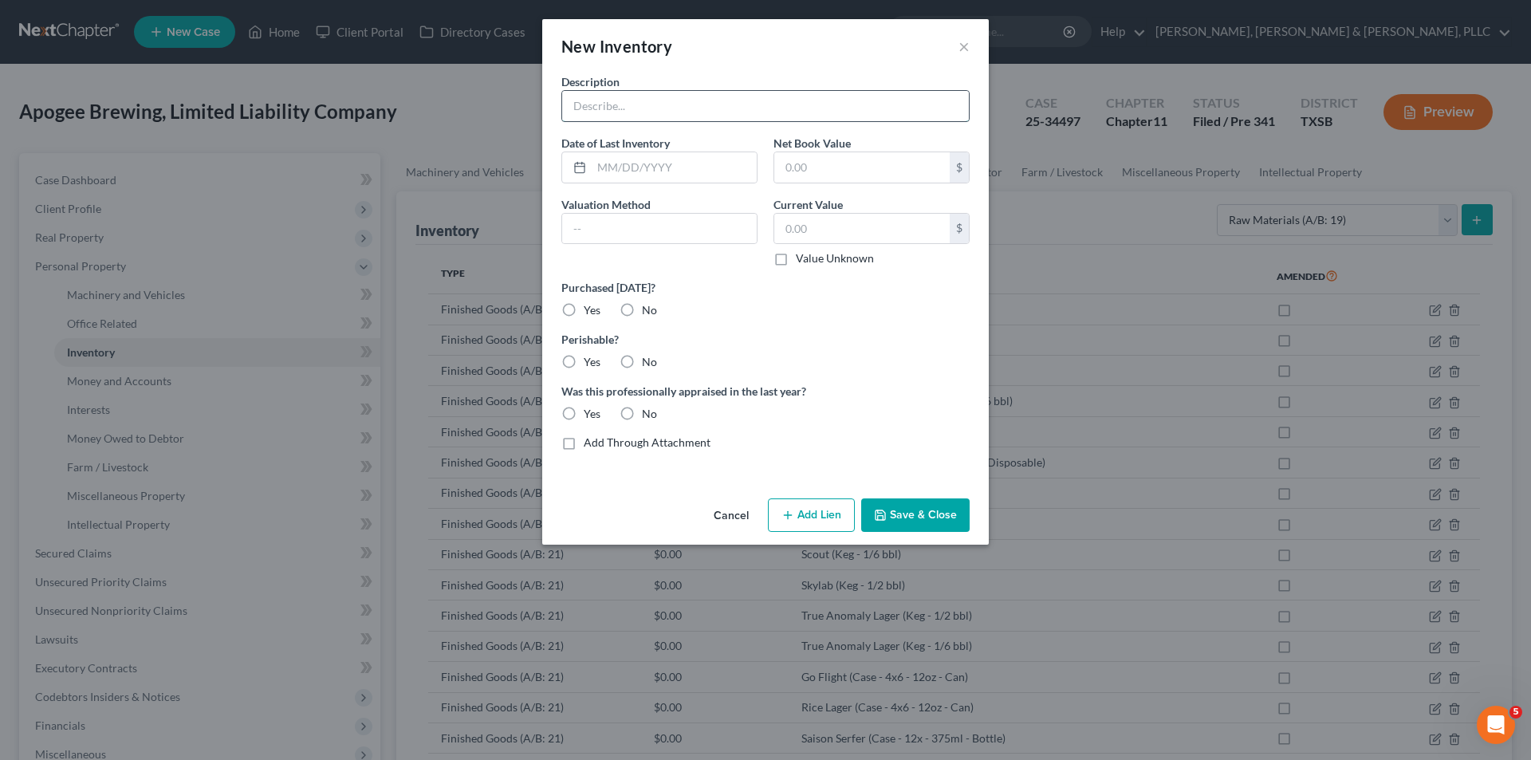
drag, startPoint x: 767, startPoint y: 112, endPoint x: 772, endPoint y: 121, distance: 10.7
click at [767, 112] on input "text" at bounding box center [765, 106] width 407 height 30
click at [938, 525] on button "Save & Close" at bounding box center [915, 514] width 108 height 33
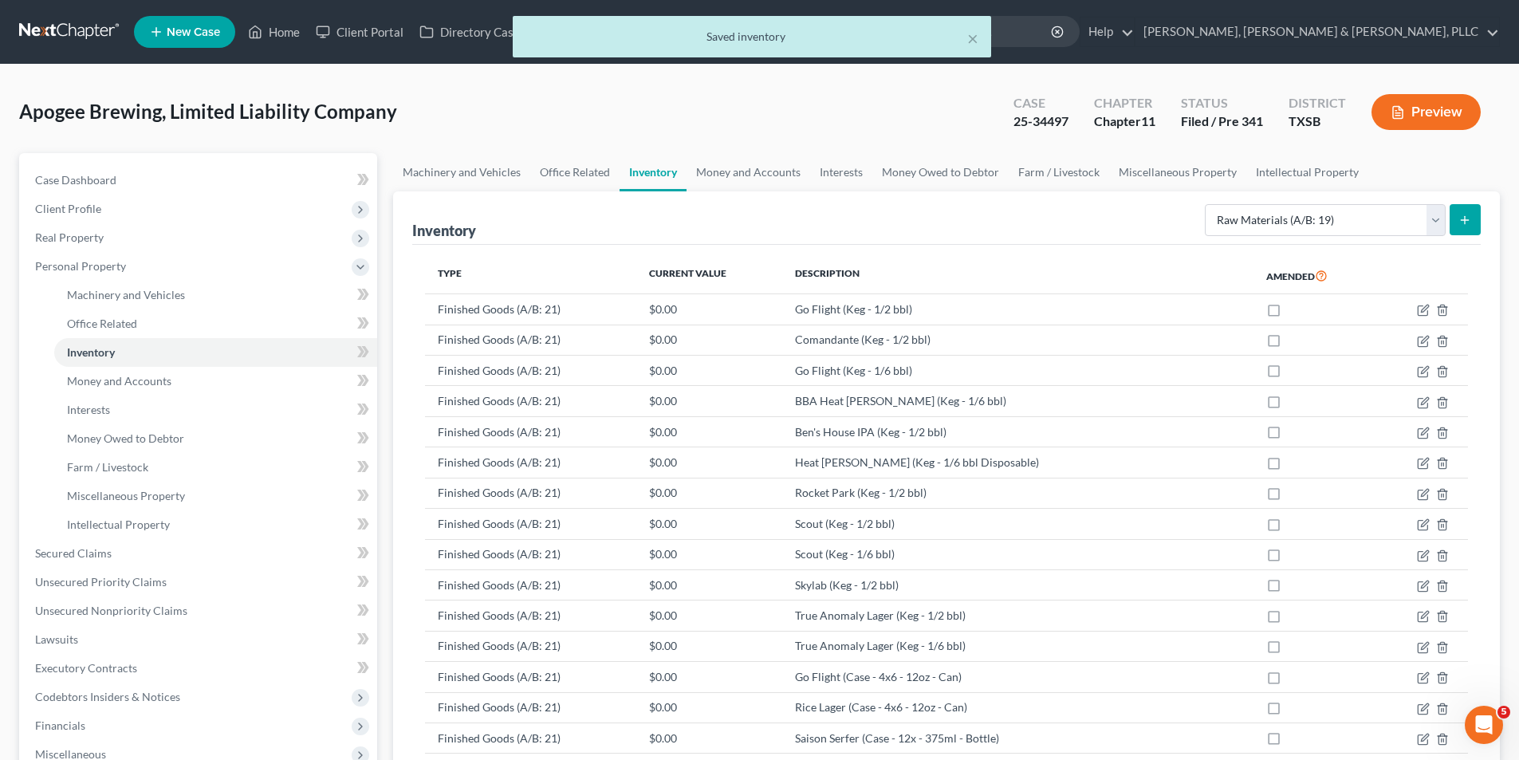
click at [1467, 222] on icon "submit" at bounding box center [1464, 220] width 13 height 13
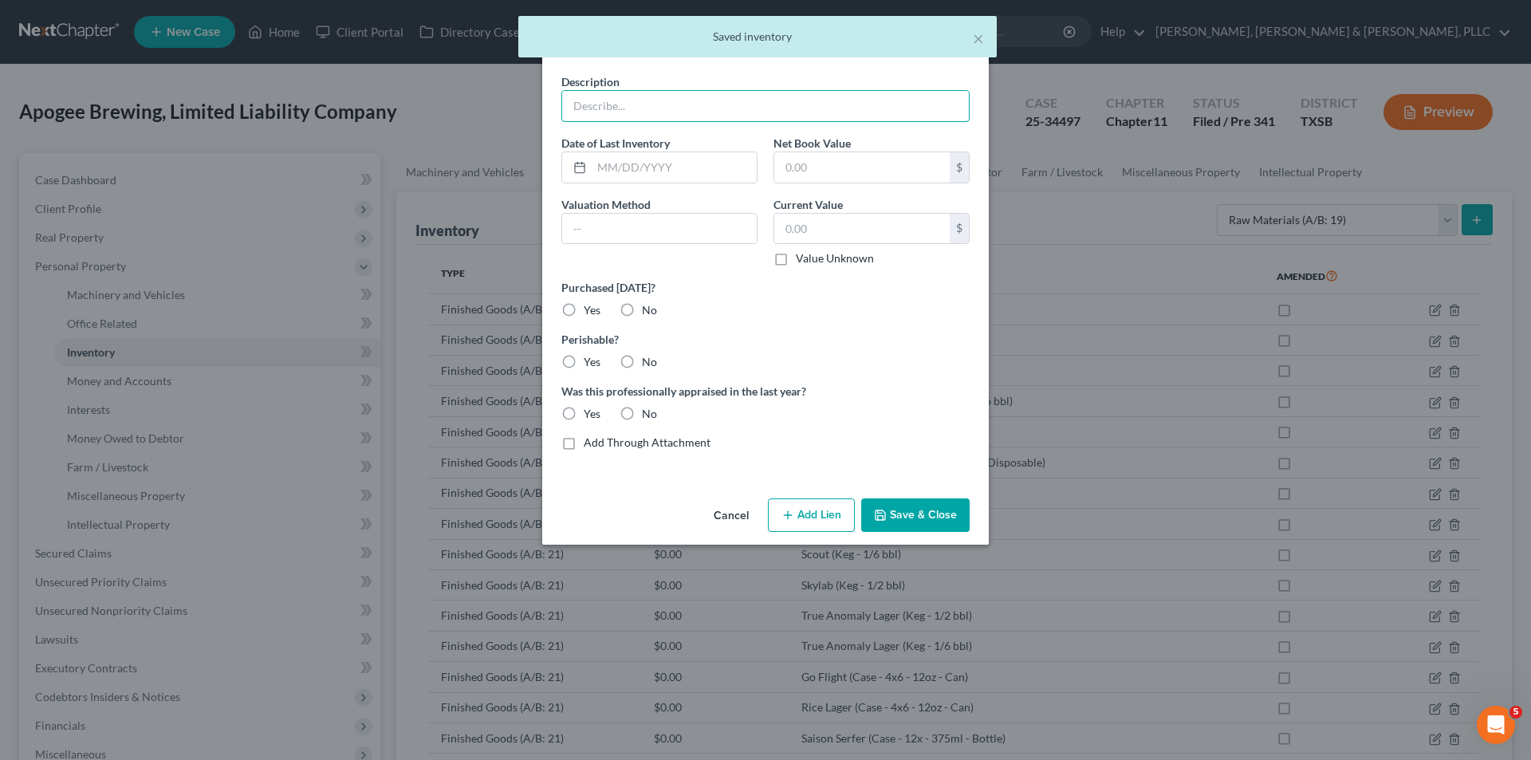
drag, startPoint x: 754, startPoint y: 116, endPoint x: 895, endPoint y: 336, distance: 260.7
click at [754, 116] on input "text" at bounding box center [765, 106] width 407 height 30
drag, startPoint x: 915, startPoint y: 526, endPoint x: 1396, endPoint y: 648, distance: 496.0
click at [916, 526] on button "Save & Close" at bounding box center [915, 514] width 108 height 33
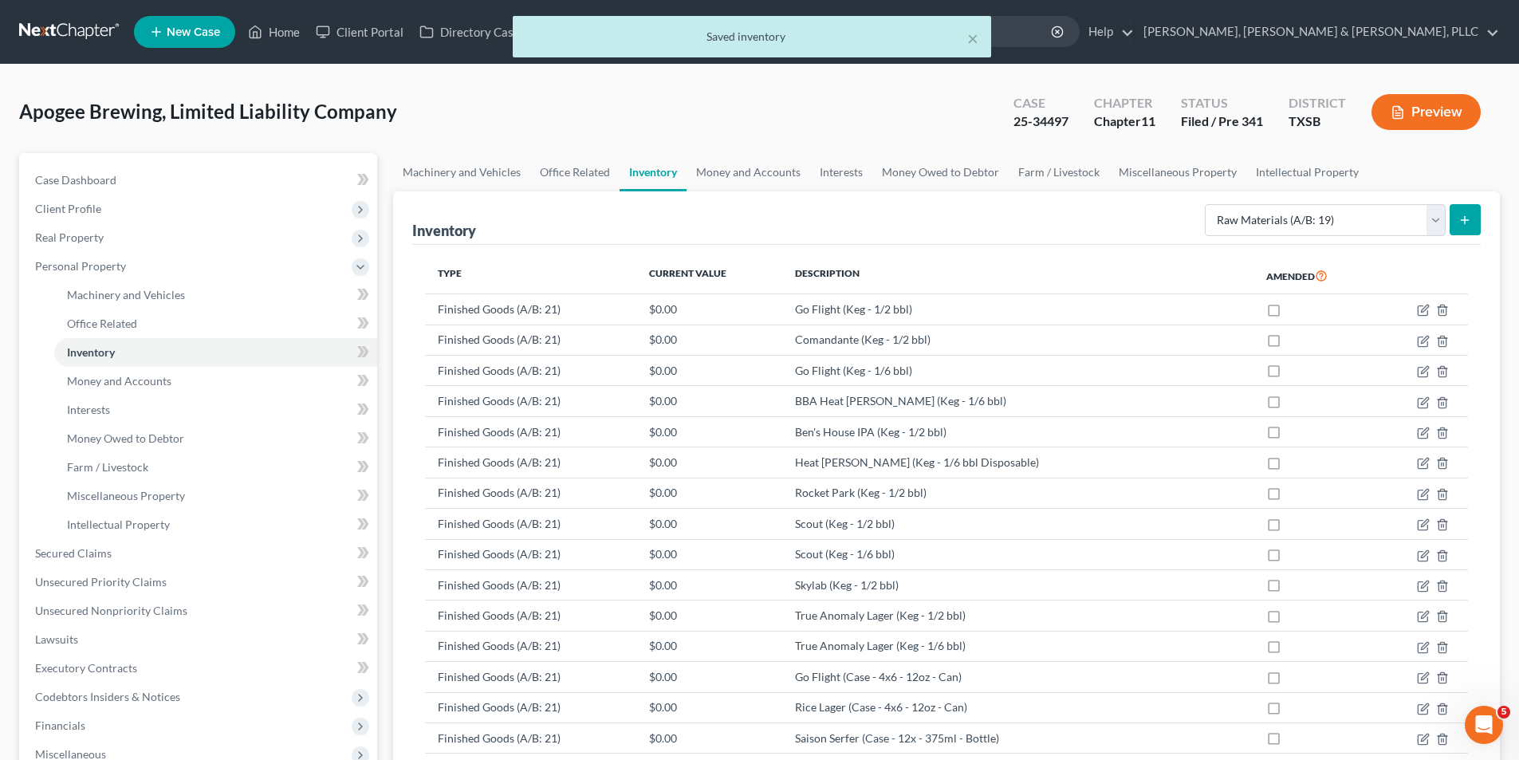
click at [1459, 223] on icon "submit" at bounding box center [1464, 220] width 13 height 13
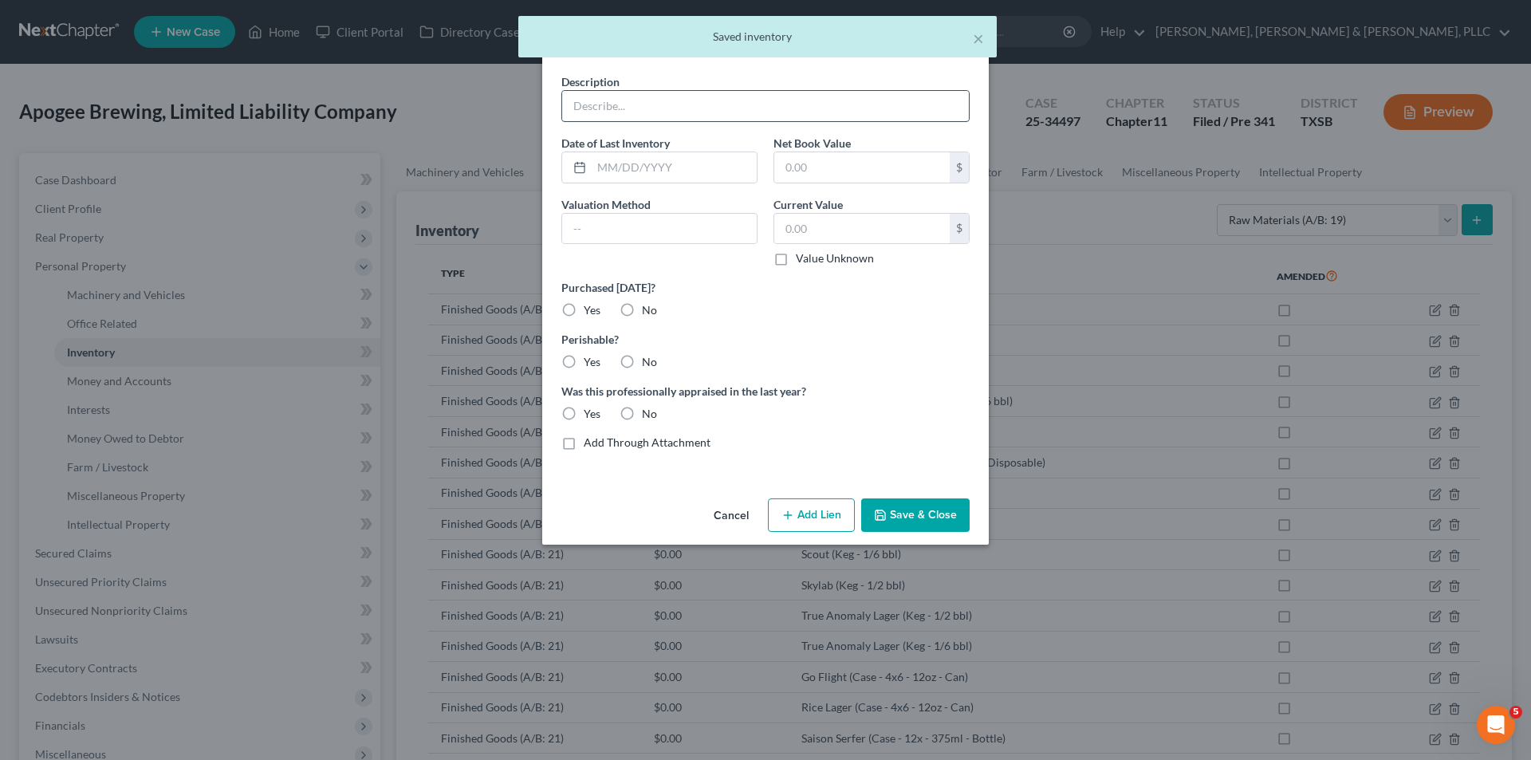
click at [748, 101] on input "text" at bounding box center [765, 106] width 407 height 30
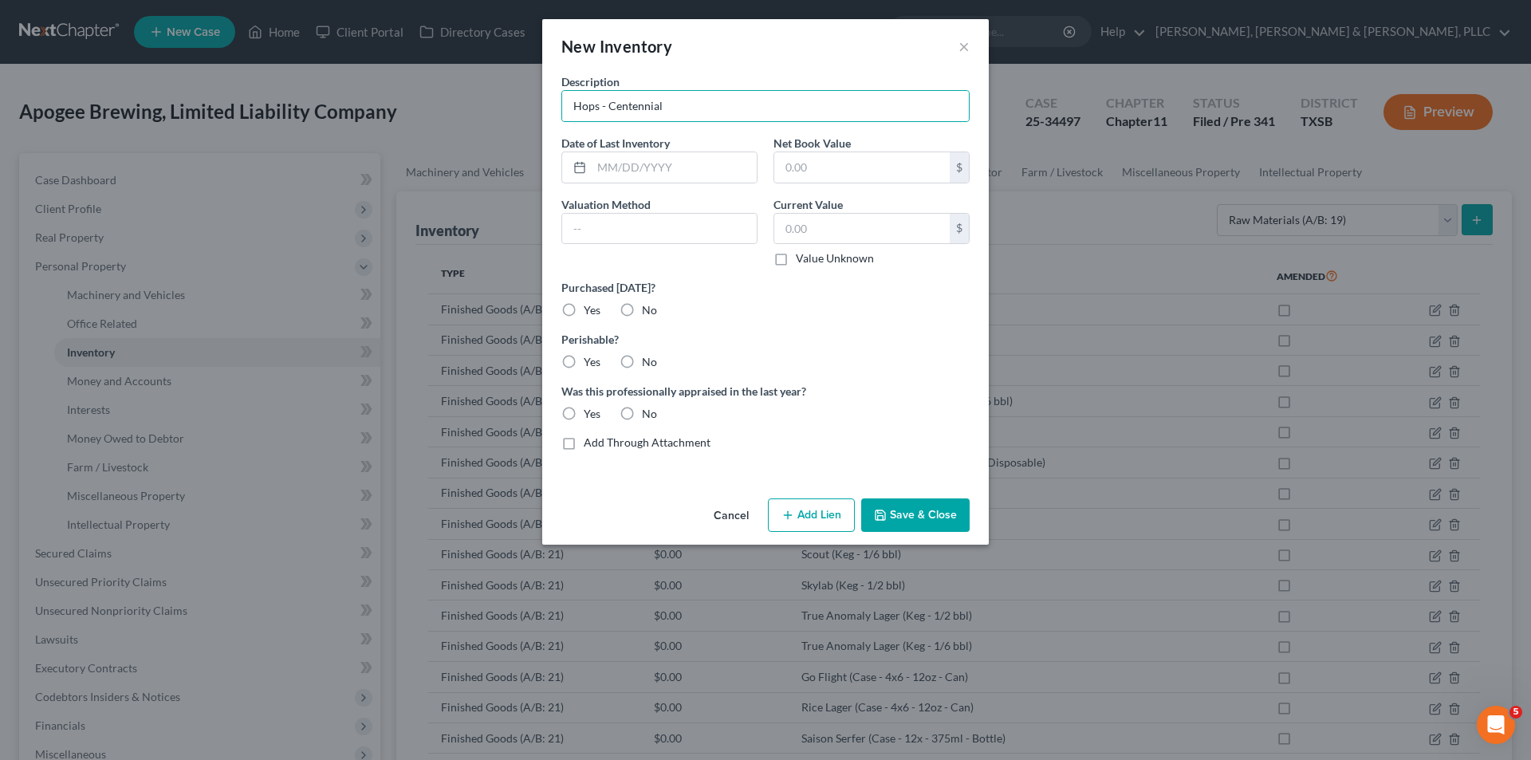
click at [914, 504] on button "Save & Close" at bounding box center [915, 514] width 108 height 33
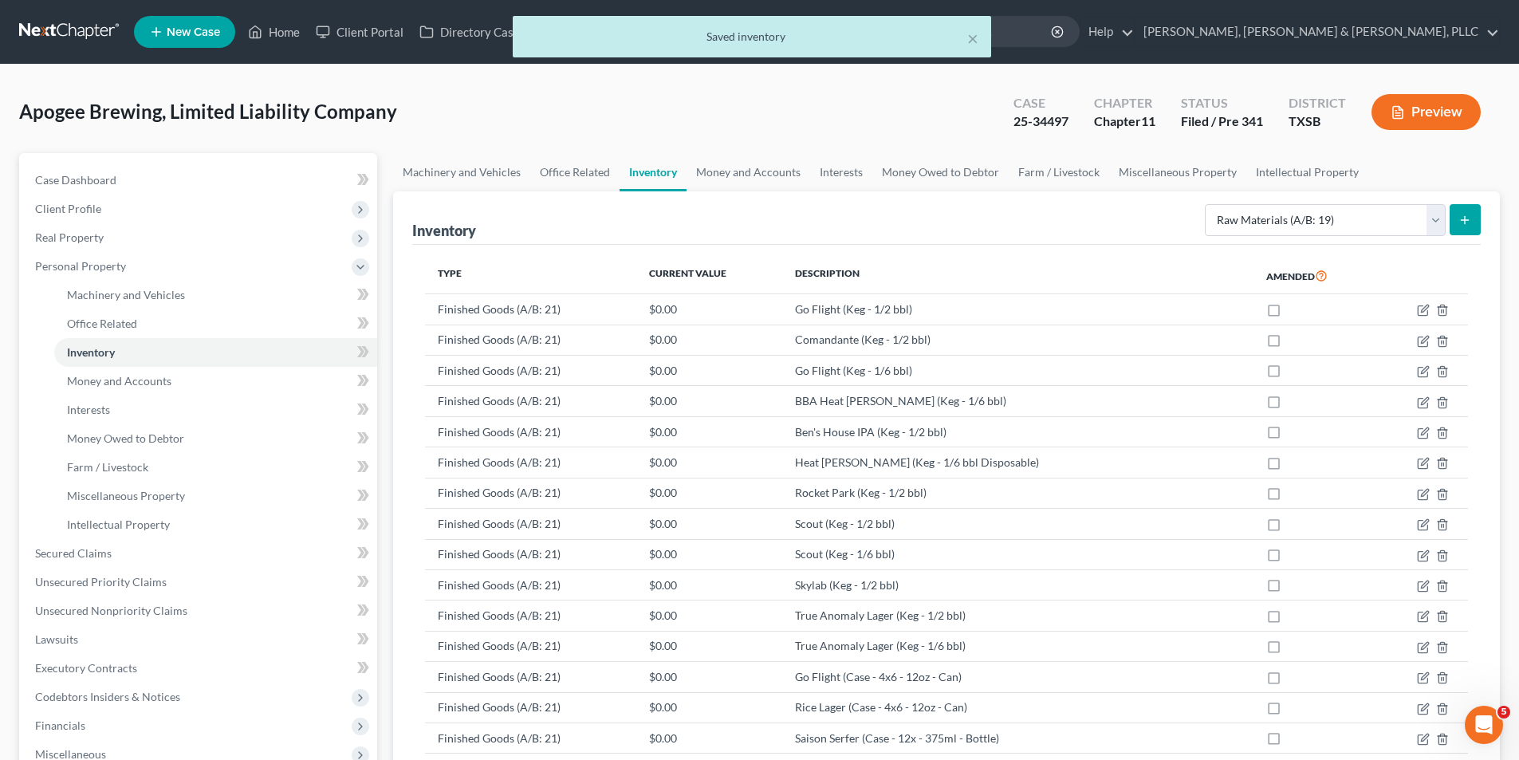
click at [1468, 218] on icon "submit" at bounding box center [1464, 220] width 13 height 13
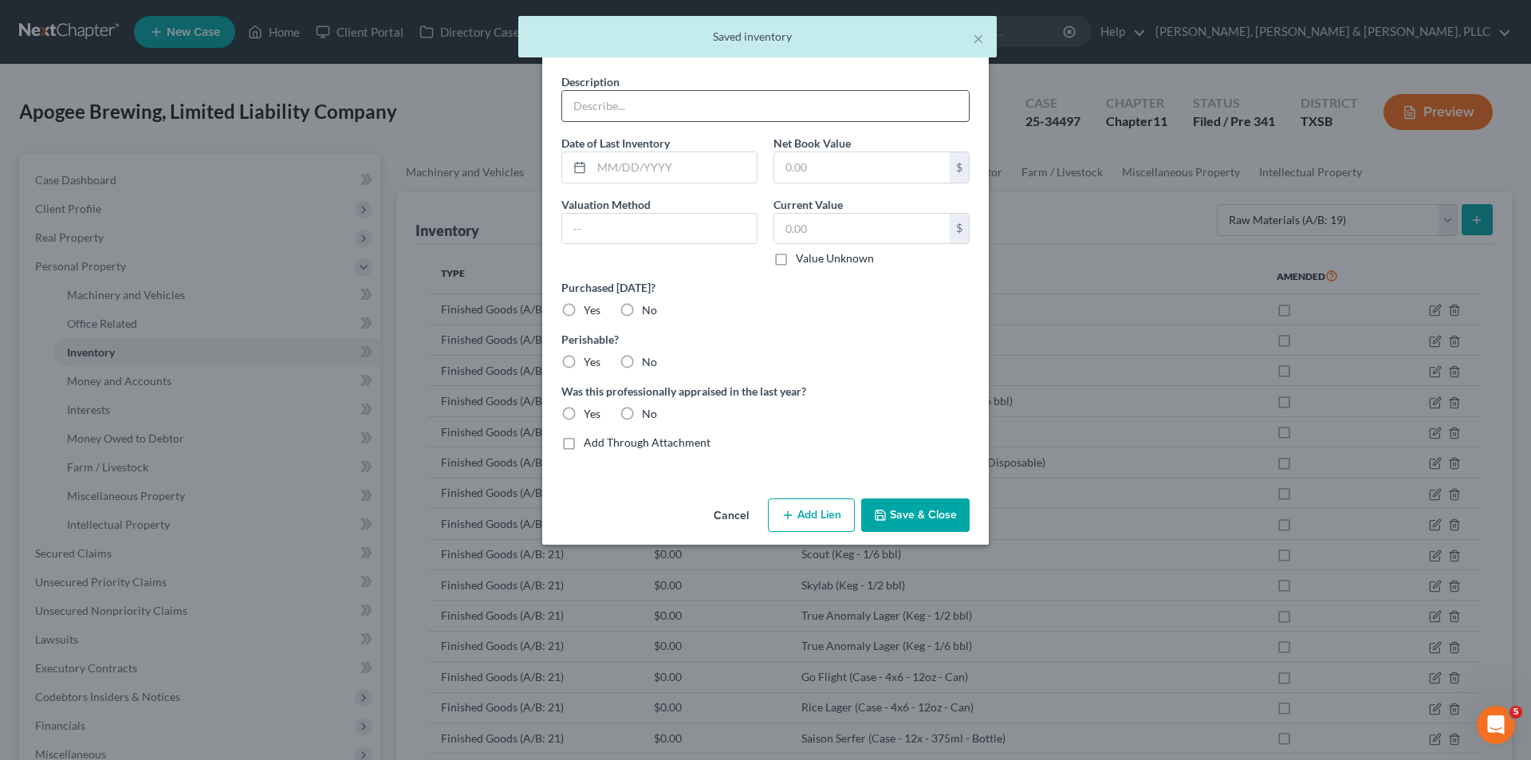
click at [724, 102] on input "text" at bounding box center [765, 106] width 407 height 30
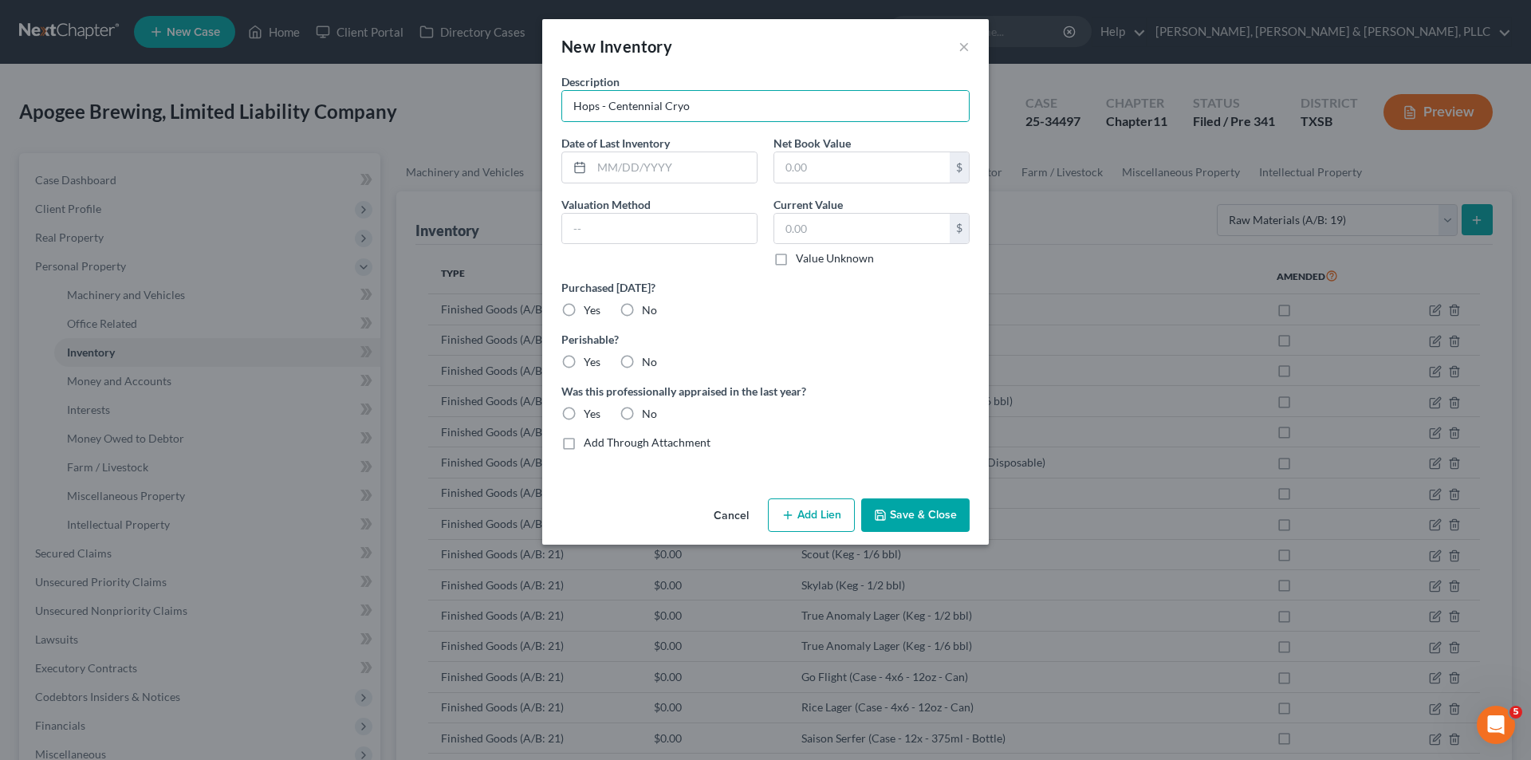
click at [942, 509] on button "Save & Close" at bounding box center [915, 514] width 108 height 33
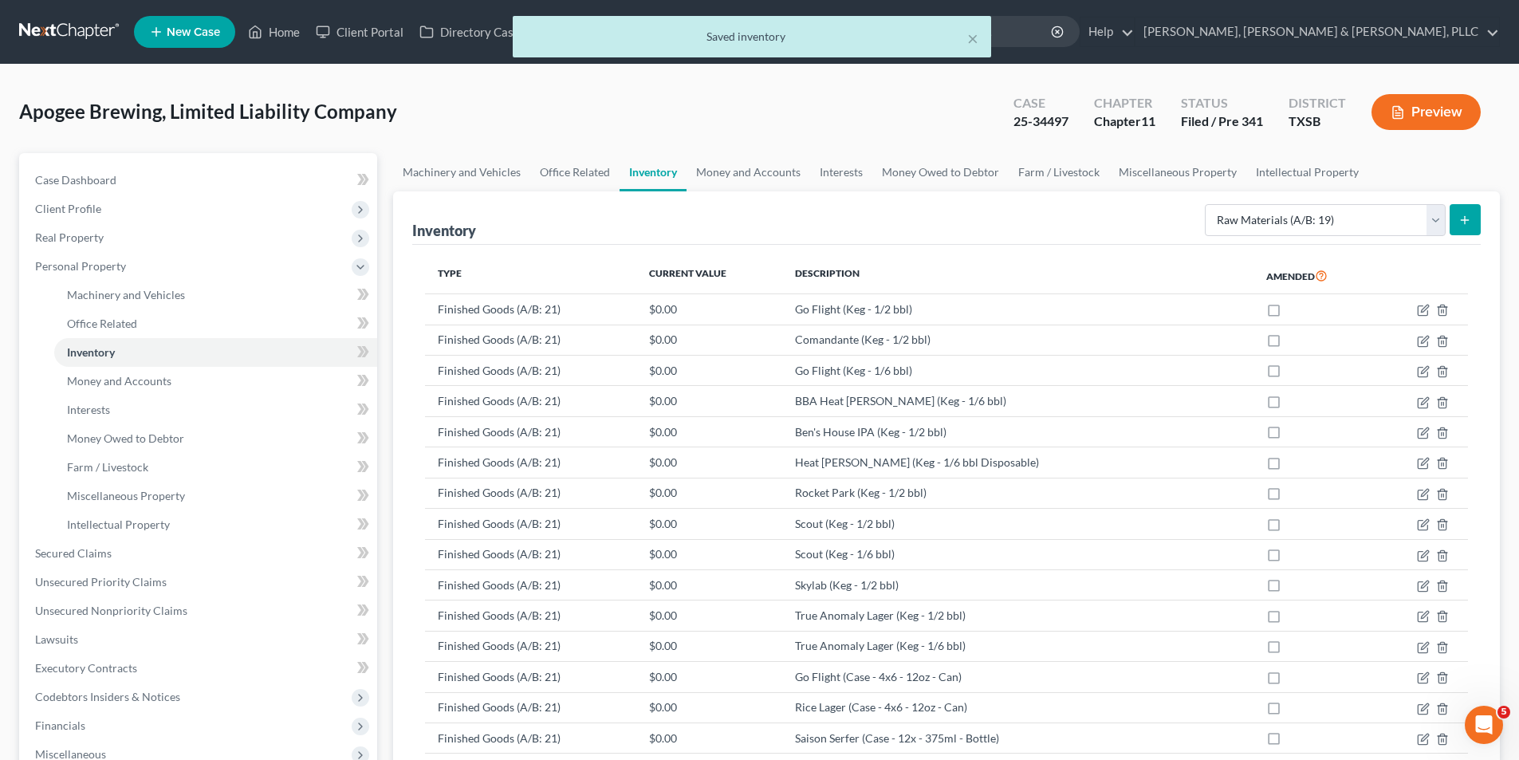
click at [1469, 206] on button "submit" at bounding box center [1464, 219] width 31 height 31
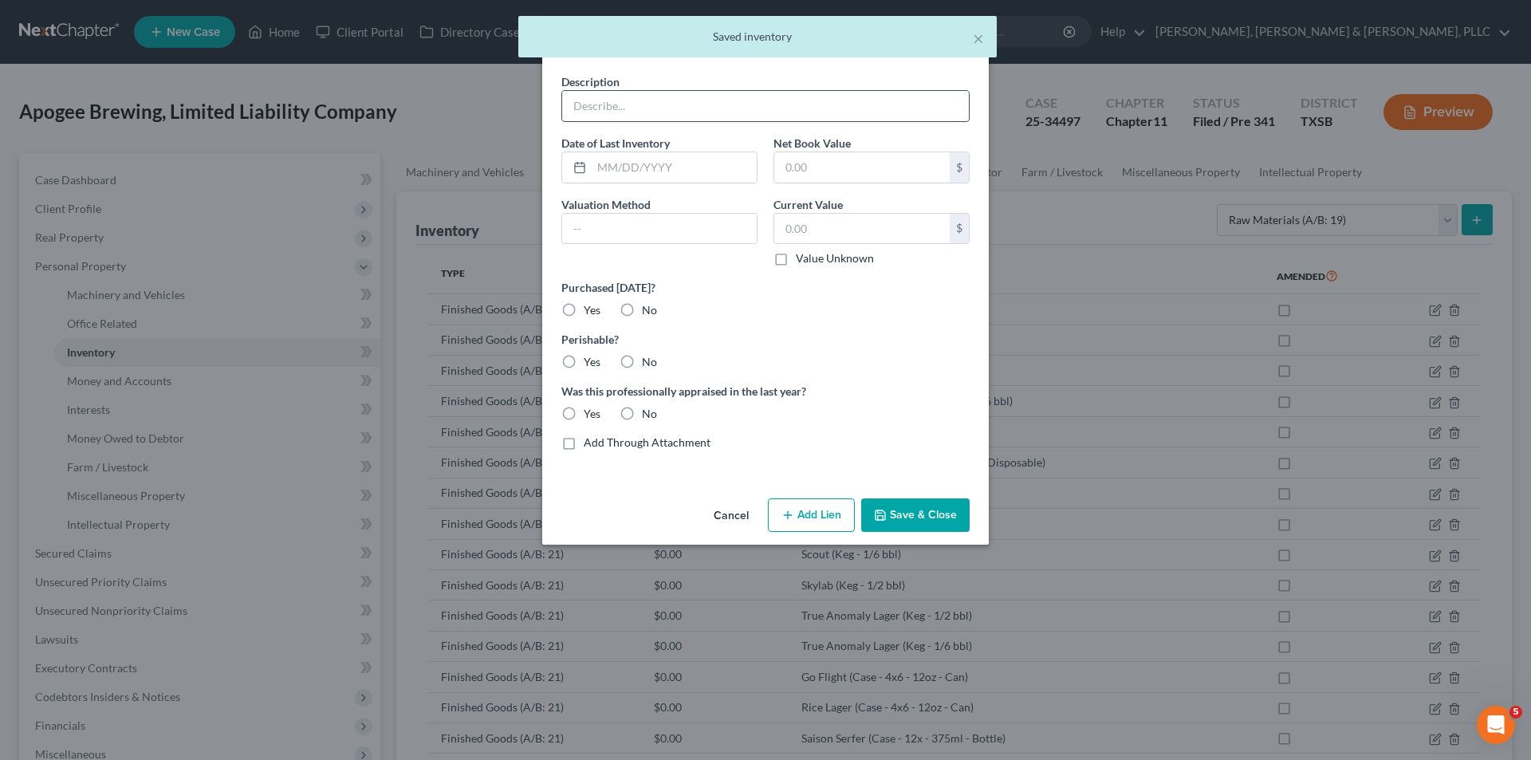
drag, startPoint x: 666, startPoint y: 106, endPoint x: 673, endPoint y: 120, distance: 15.7
click at [666, 106] on input "text" at bounding box center [765, 106] width 407 height 30
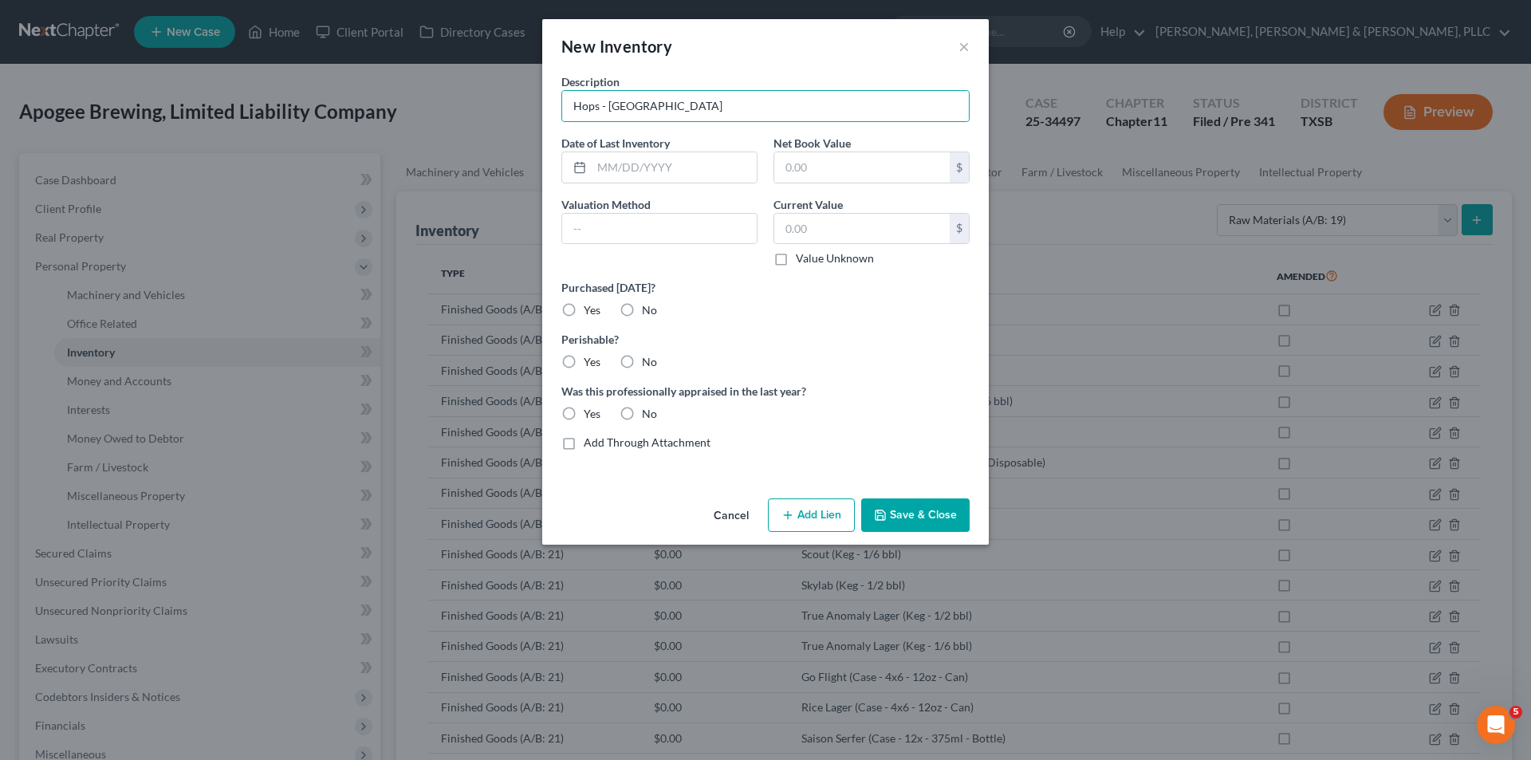
drag, startPoint x: 938, startPoint y: 526, endPoint x: 1505, endPoint y: 556, distance: 567.6
click at [938, 525] on button "Save & Close" at bounding box center [915, 514] width 108 height 33
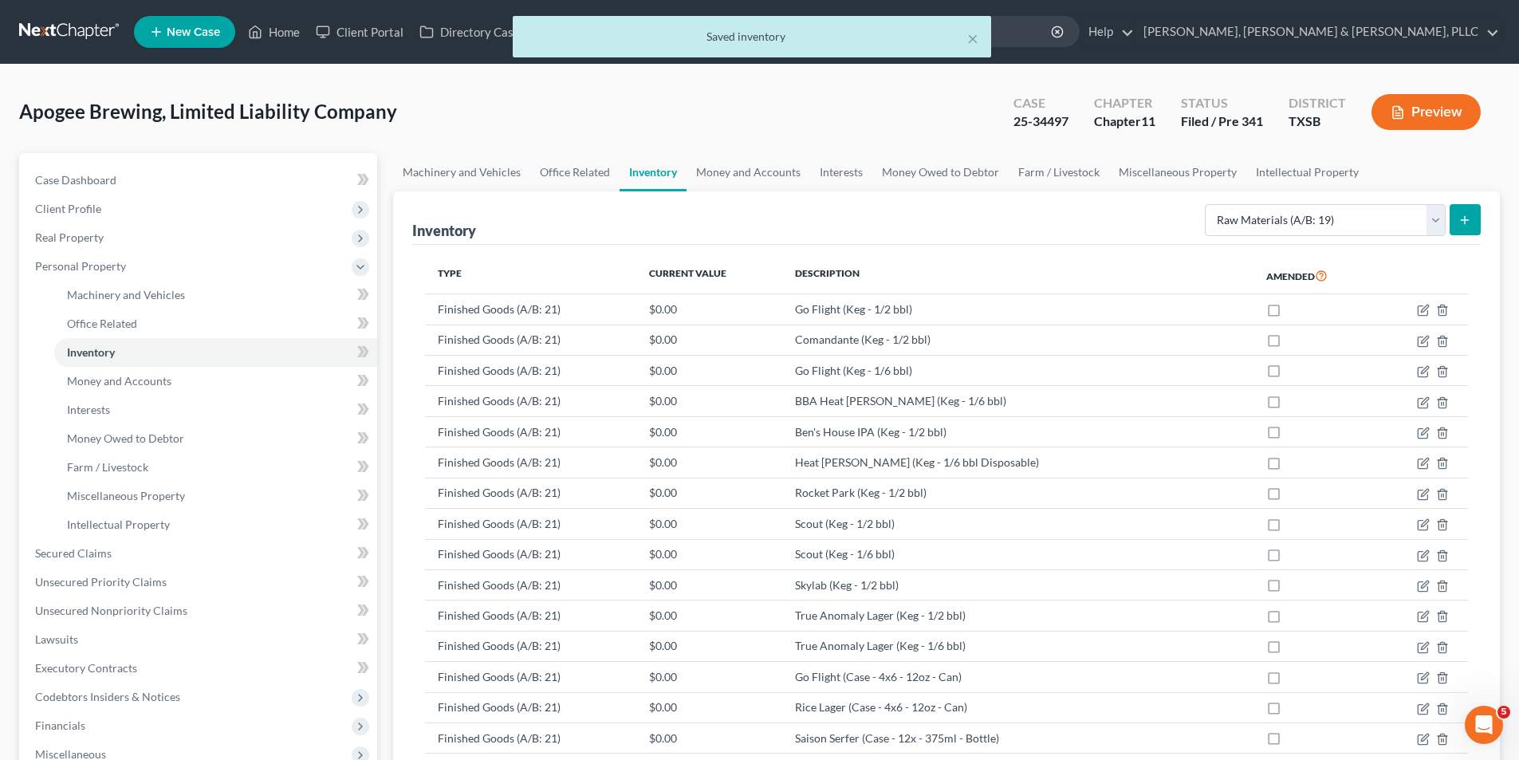
click at [1472, 232] on button "submit" at bounding box center [1464, 219] width 31 height 31
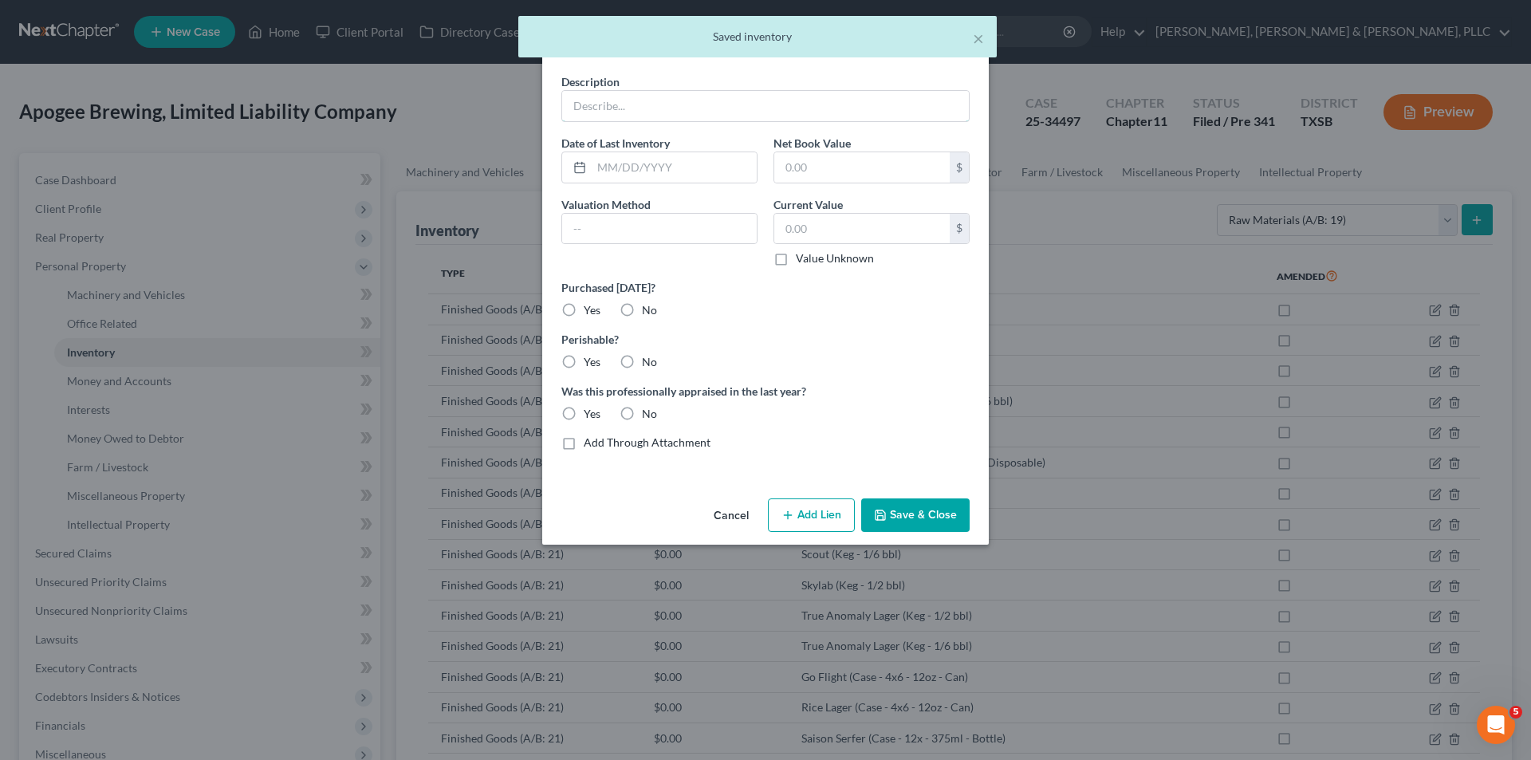
drag, startPoint x: 893, startPoint y: 98, endPoint x: 906, endPoint y: 186, distance: 88.7
click at [893, 98] on input "text" at bounding box center [765, 106] width 407 height 30
click at [922, 517] on button "Save & Close" at bounding box center [915, 514] width 108 height 33
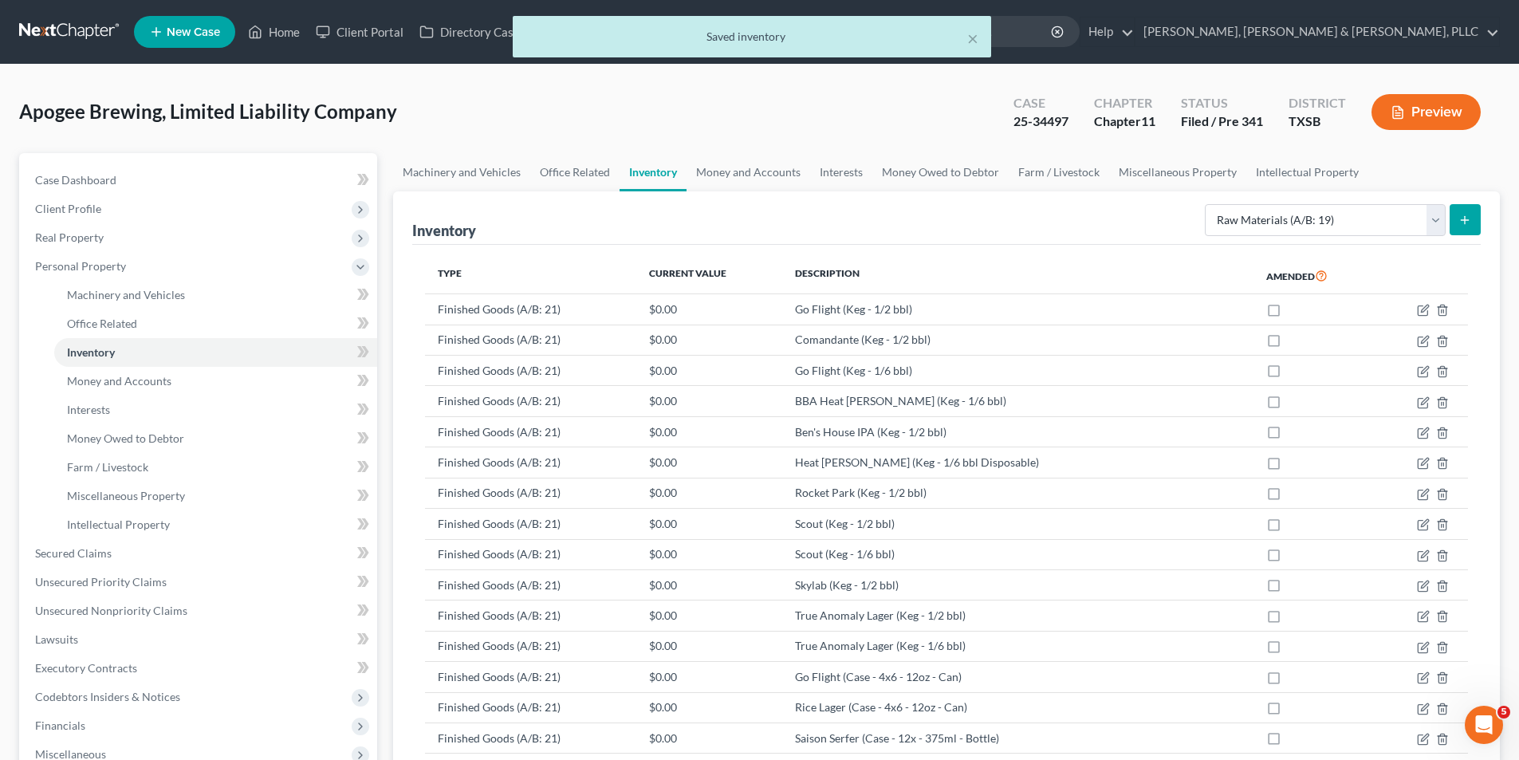
click at [1472, 216] on button "submit" at bounding box center [1464, 219] width 31 height 31
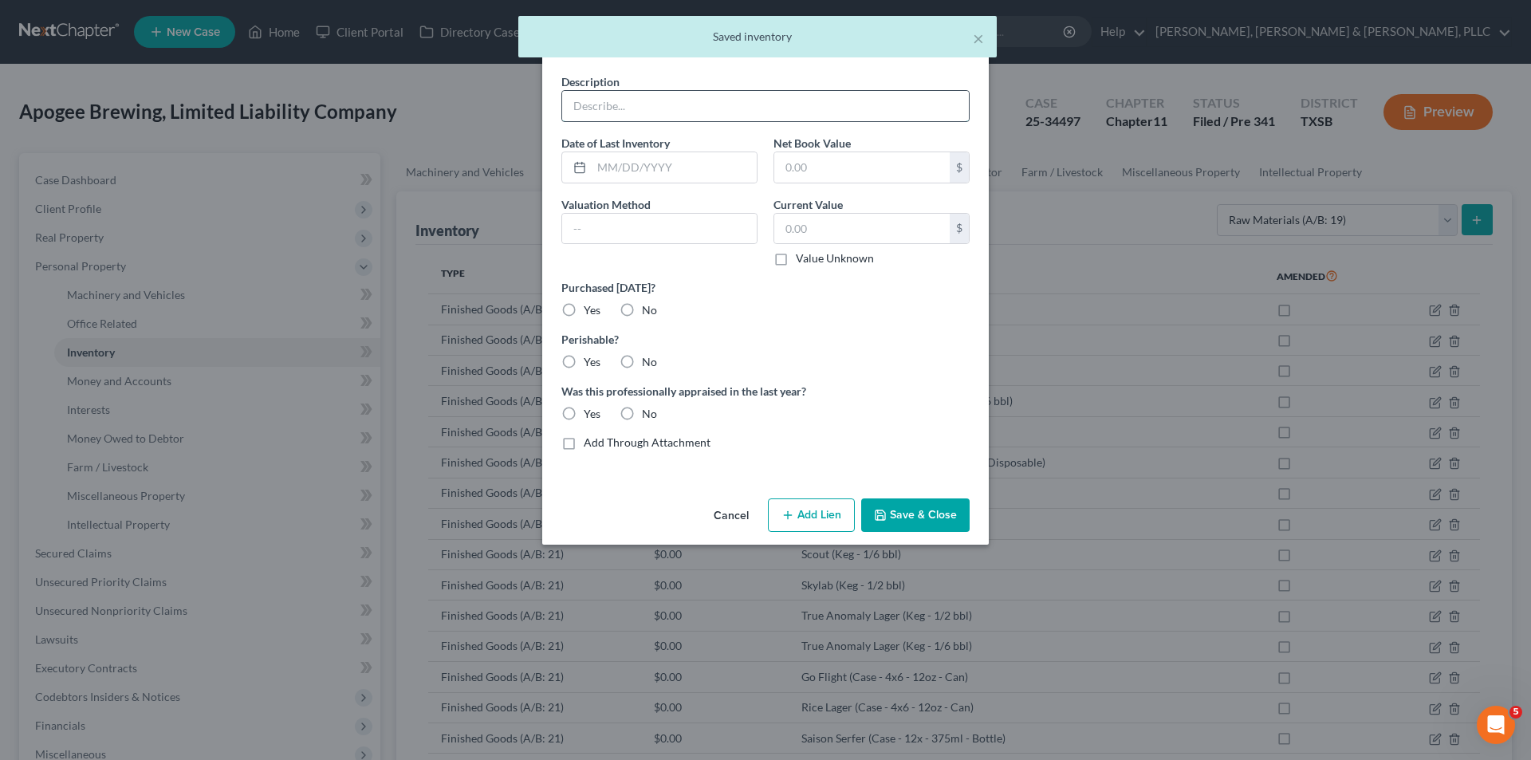
click at [808, 116] on input "text" at bounding box center [765, 106] width 407 height 30
drag, startPoint x: 919, startPoint y: 534, endPoint x: 922, endPoint y: 525, distance: 9.9
click at [919, 534] on div "Cancel Add Lien Add Lease Add Exemption Save & Close" at bounding box center [765, 518] width 446 height 53
click at [922, 524] on button "Save & Close" at bounding box center [915, 514] width 108 height 33
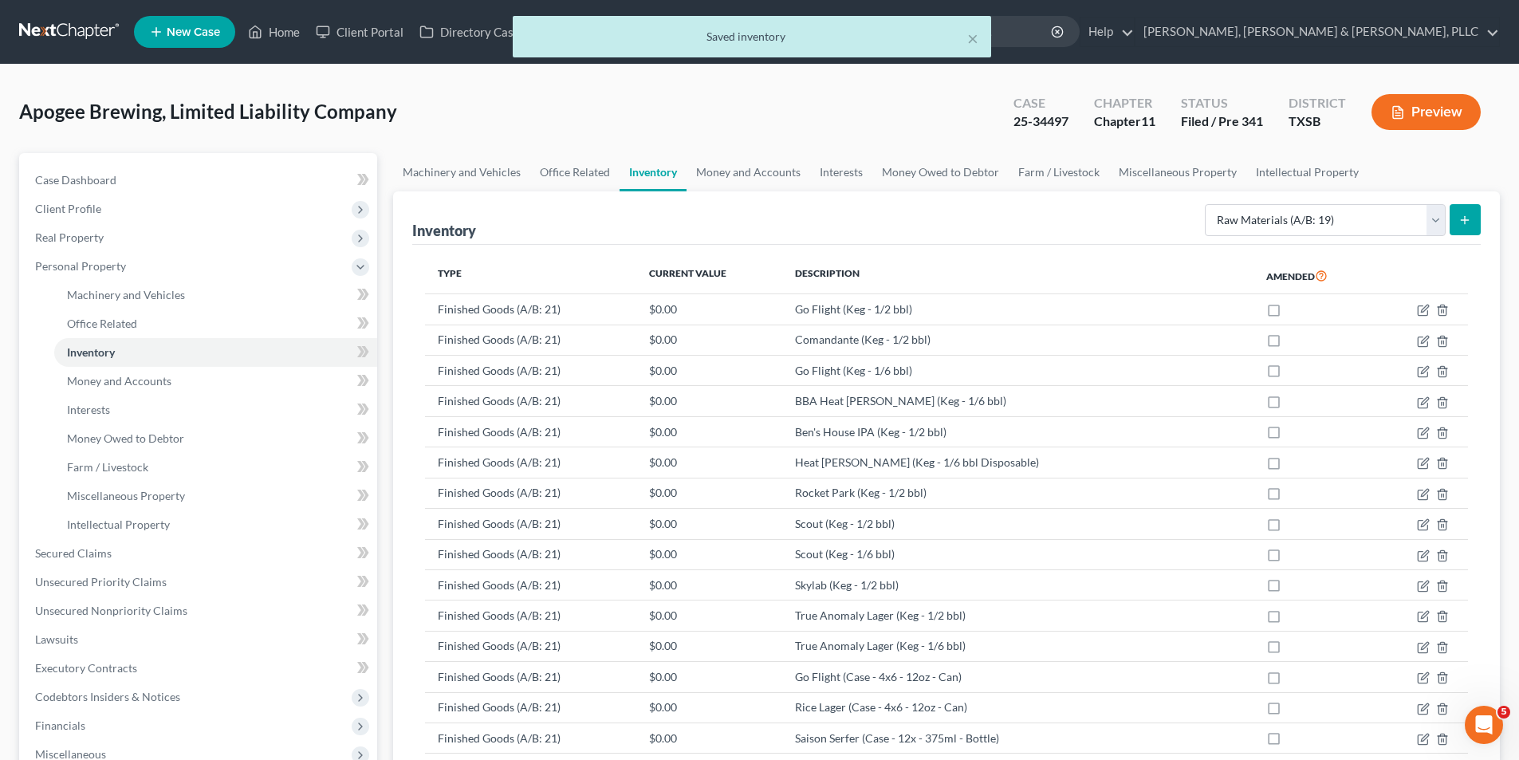
click at [1479, 214] on button "submit" at bounding box center [1464, 219] width 31 height 31
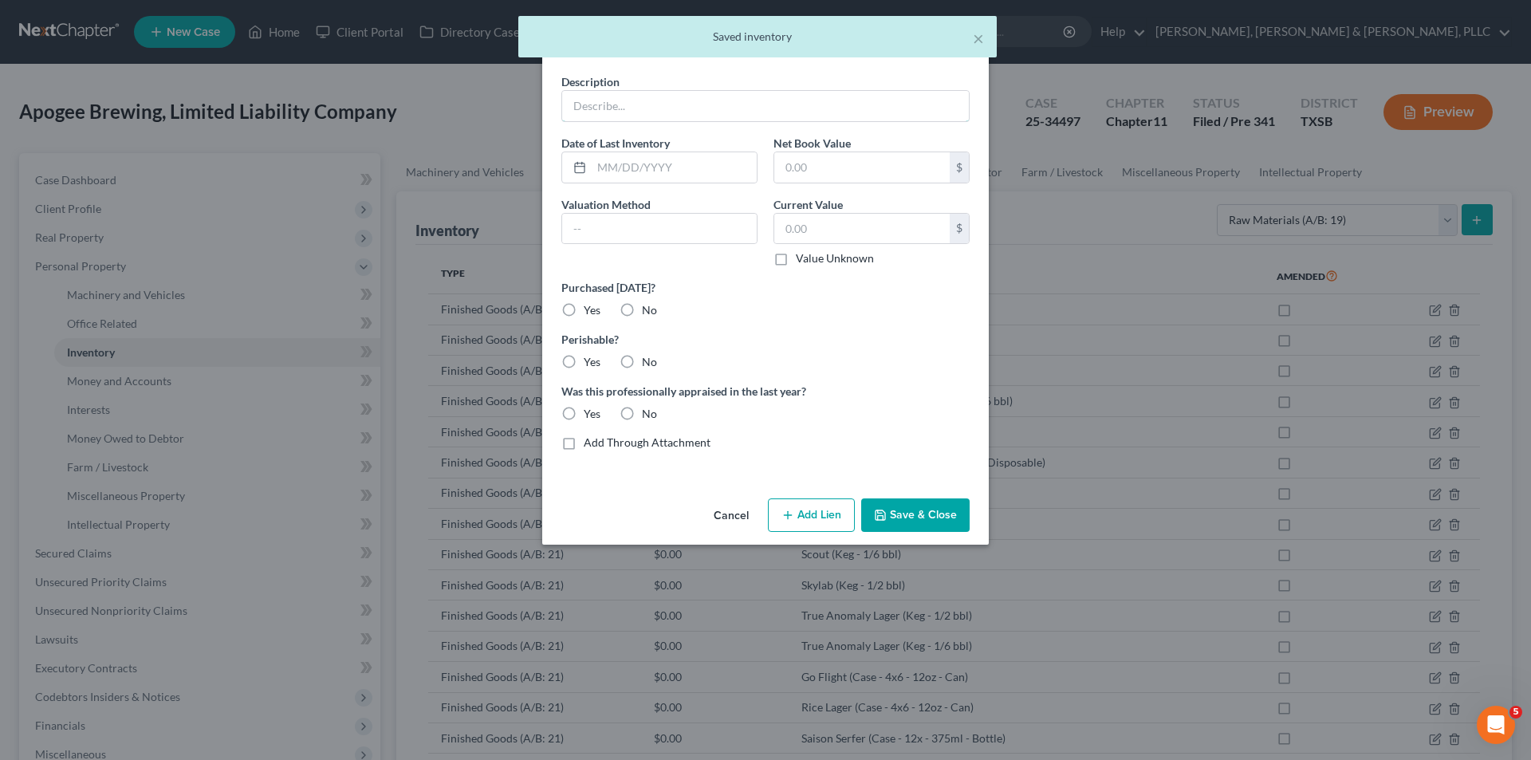
drag, startPoint x: 776, startPoint y: 101, endPoint x: 910, endPoint y: 367, distance: 297.0
click at [776, 101] on input "text" at bounding box center [765, 106] width 407 height 30
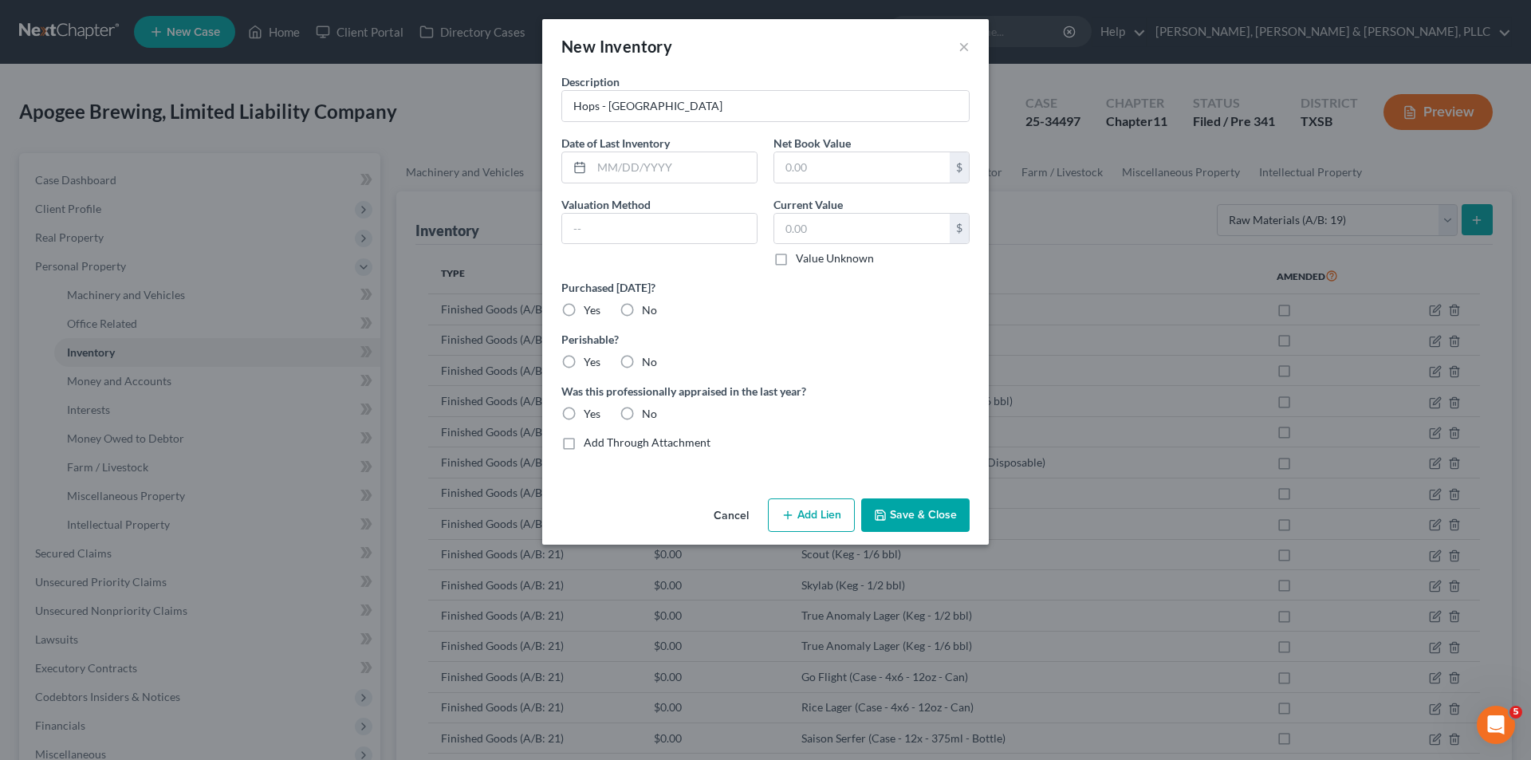
click at [906, 511] on button "Save & Close" at bounding box center [915, 514] width 108 height 33
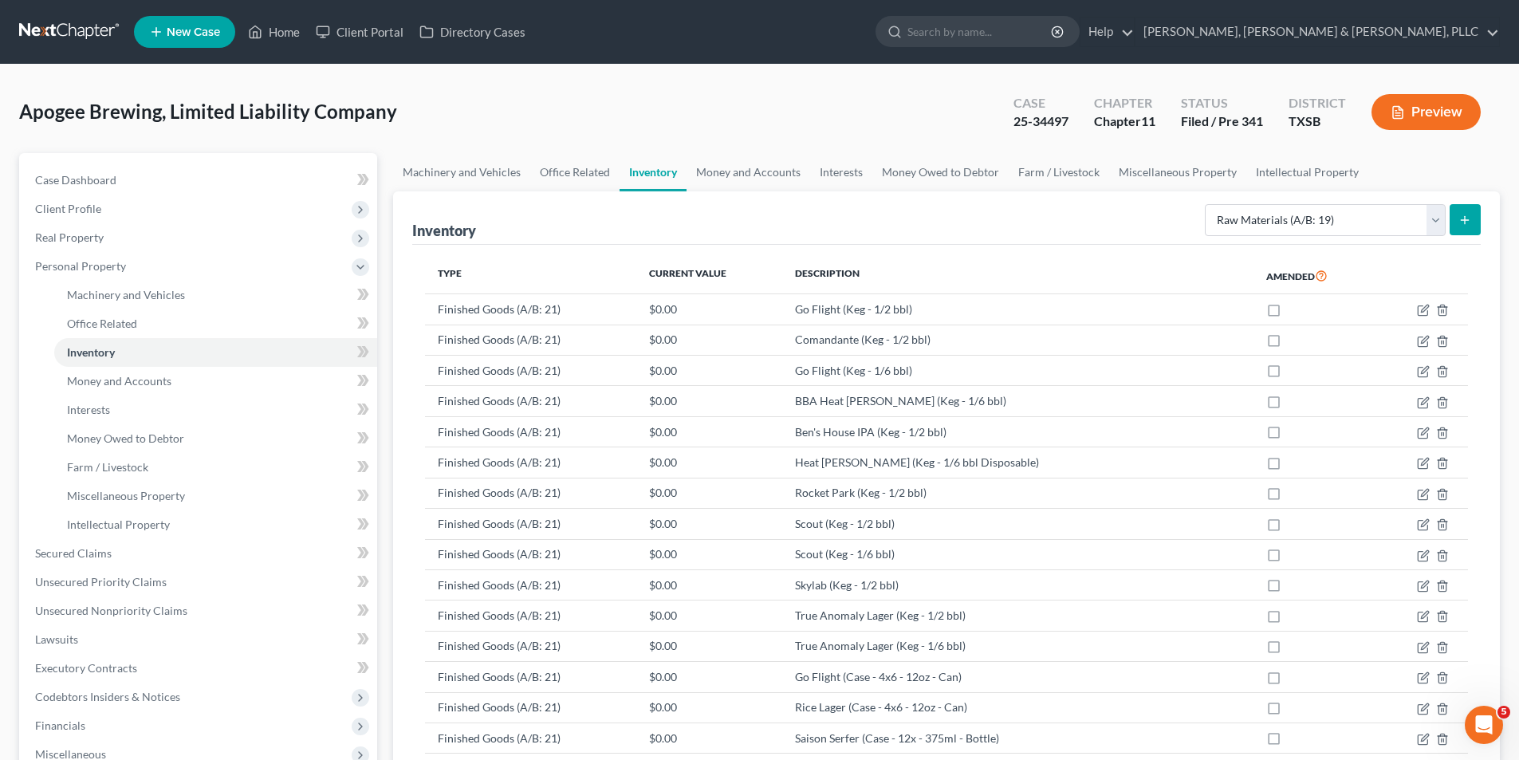
click at [1478, 222] on button "submit" at bounding box center [1464, 219] width 31 height 31
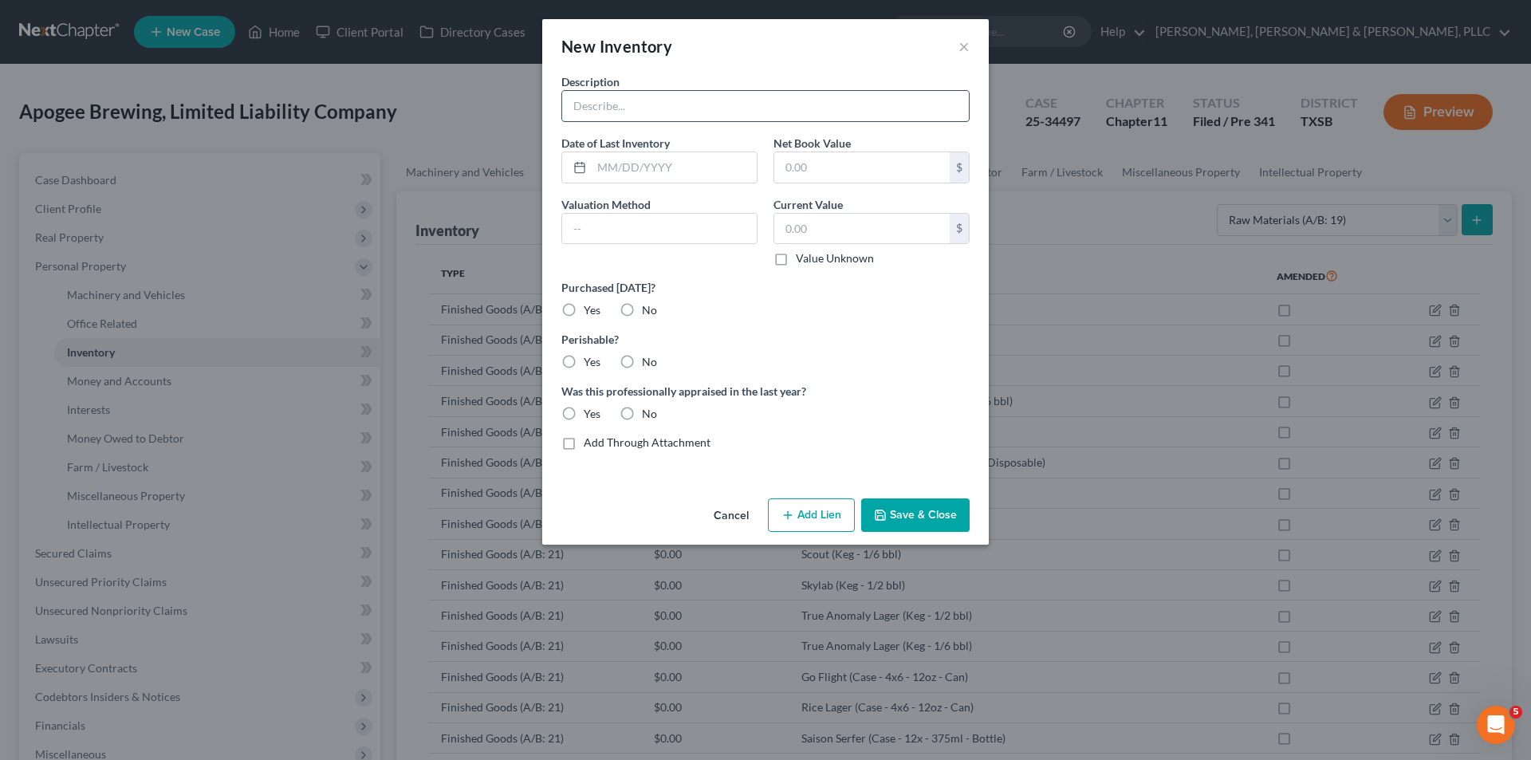
click at [741, 102] on input "text" at bounding box center [765, 106] width 407 height 30
drag, startPoint x: 895, startPoint y: 504, endPoint x: 1500, endPoint y: 450, distance: 607.4
click at [896, 504] on button "Save & Close" at bounding box center [915, 514] width 108 height 33
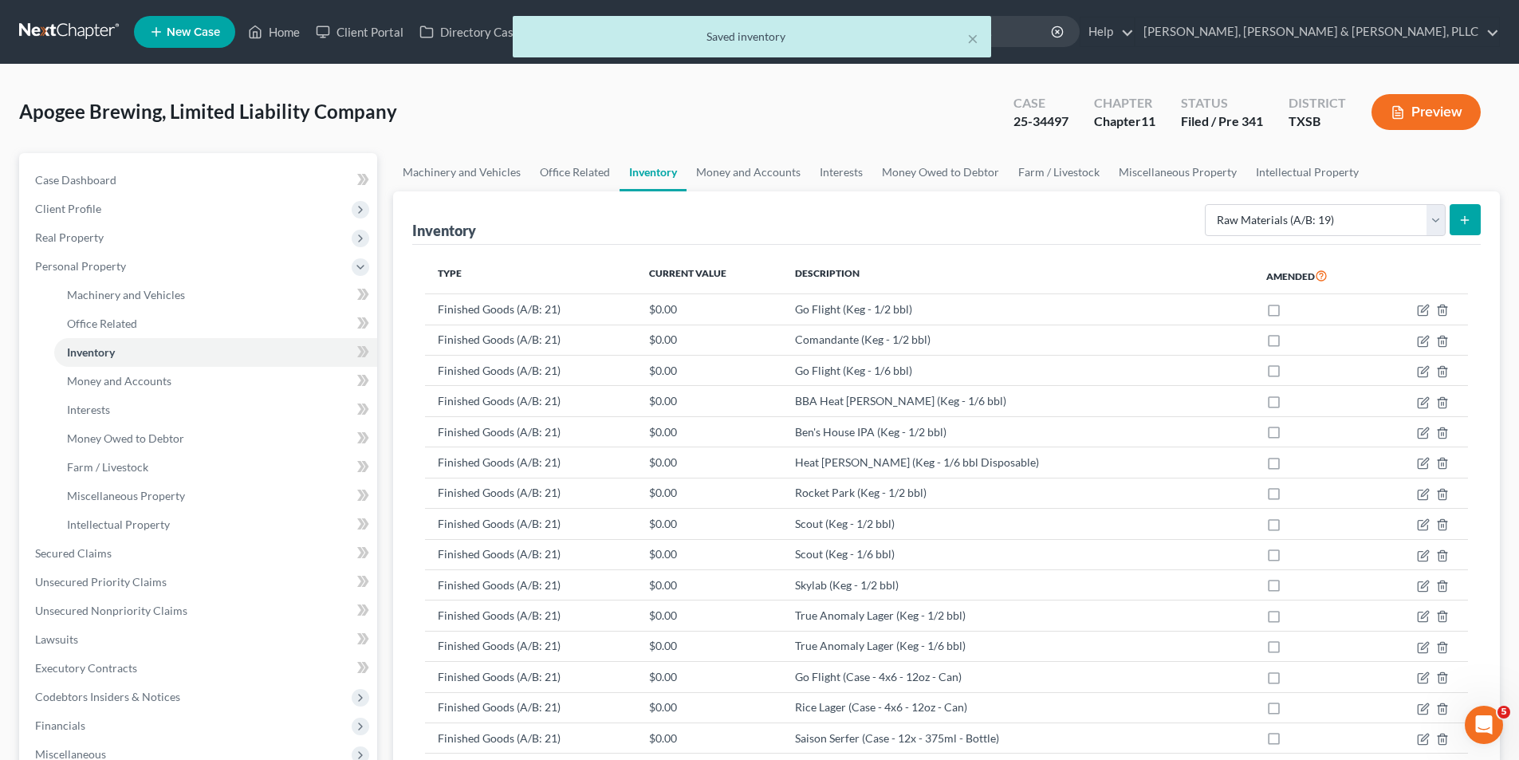
click at [1478, 210] on button "submit" at bounding box center [1464, 219] width 31 height 31
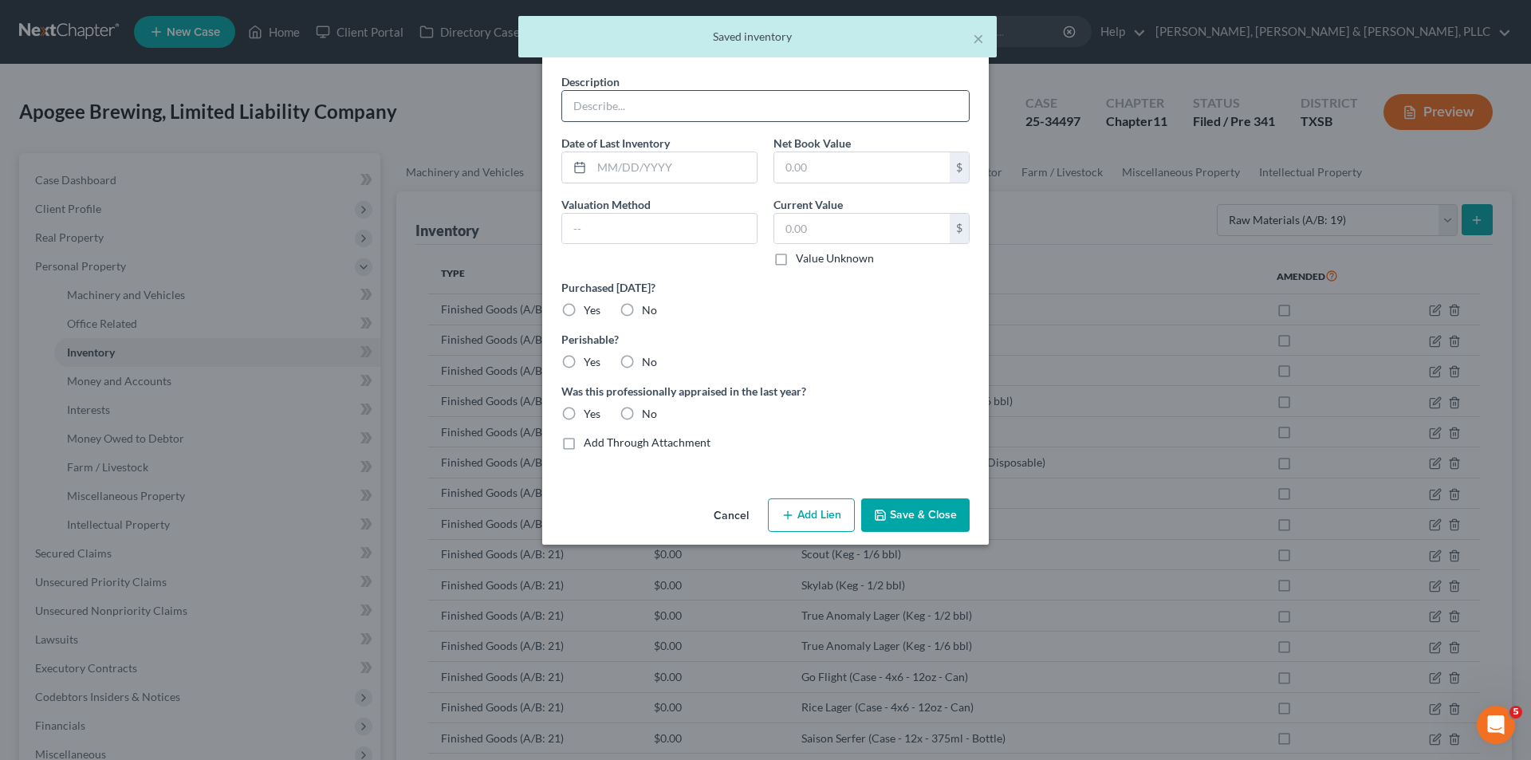
click at [687, 118] on input "text" at bounding box center [765, 106] width 407 height 30
click at [939, 518] on button "Save & Close" at bounding box center [915, 514] width 108 height 33
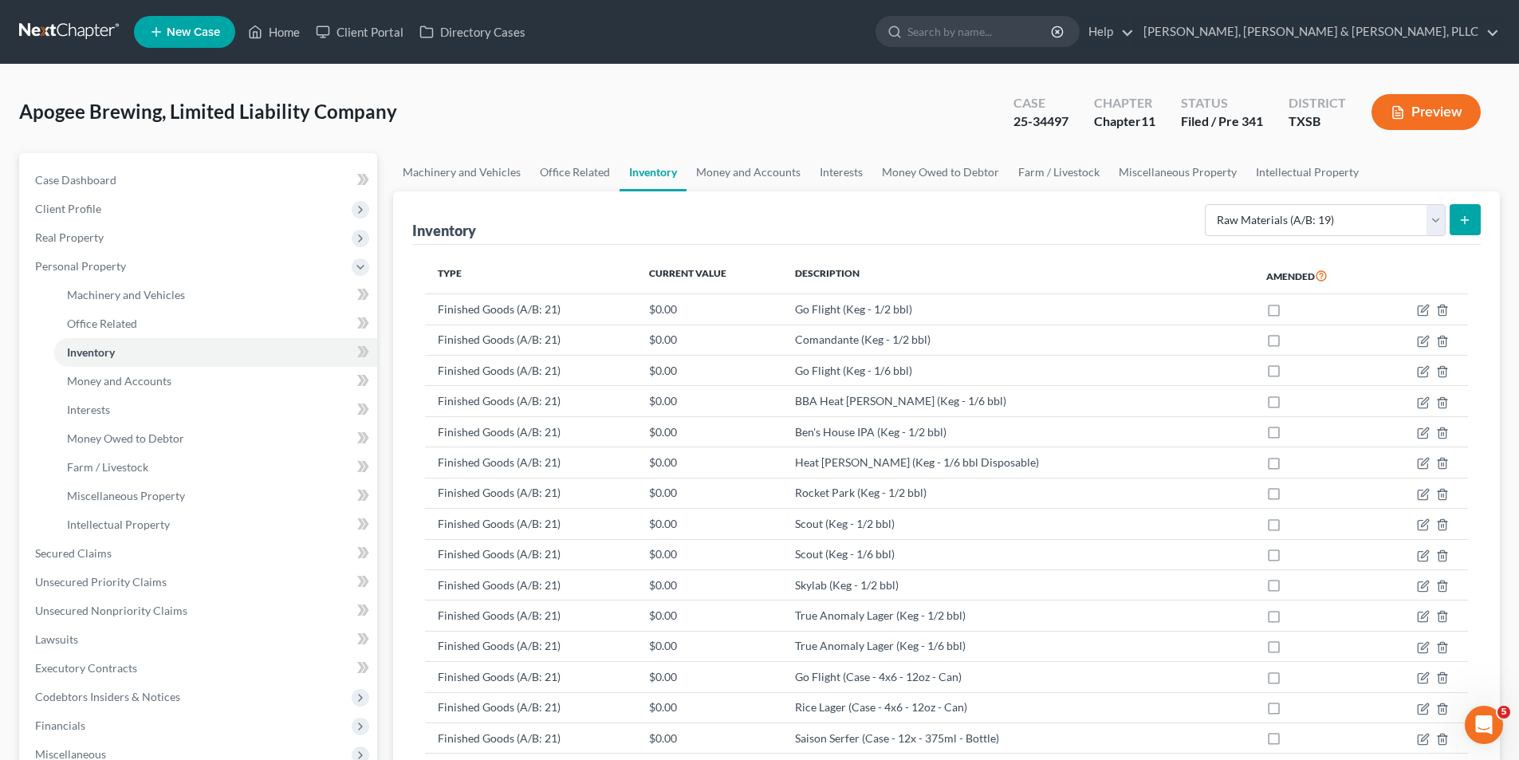
click at [1450, 214] on button "submit" at bounding box center [1464, 219] width 31 height 31
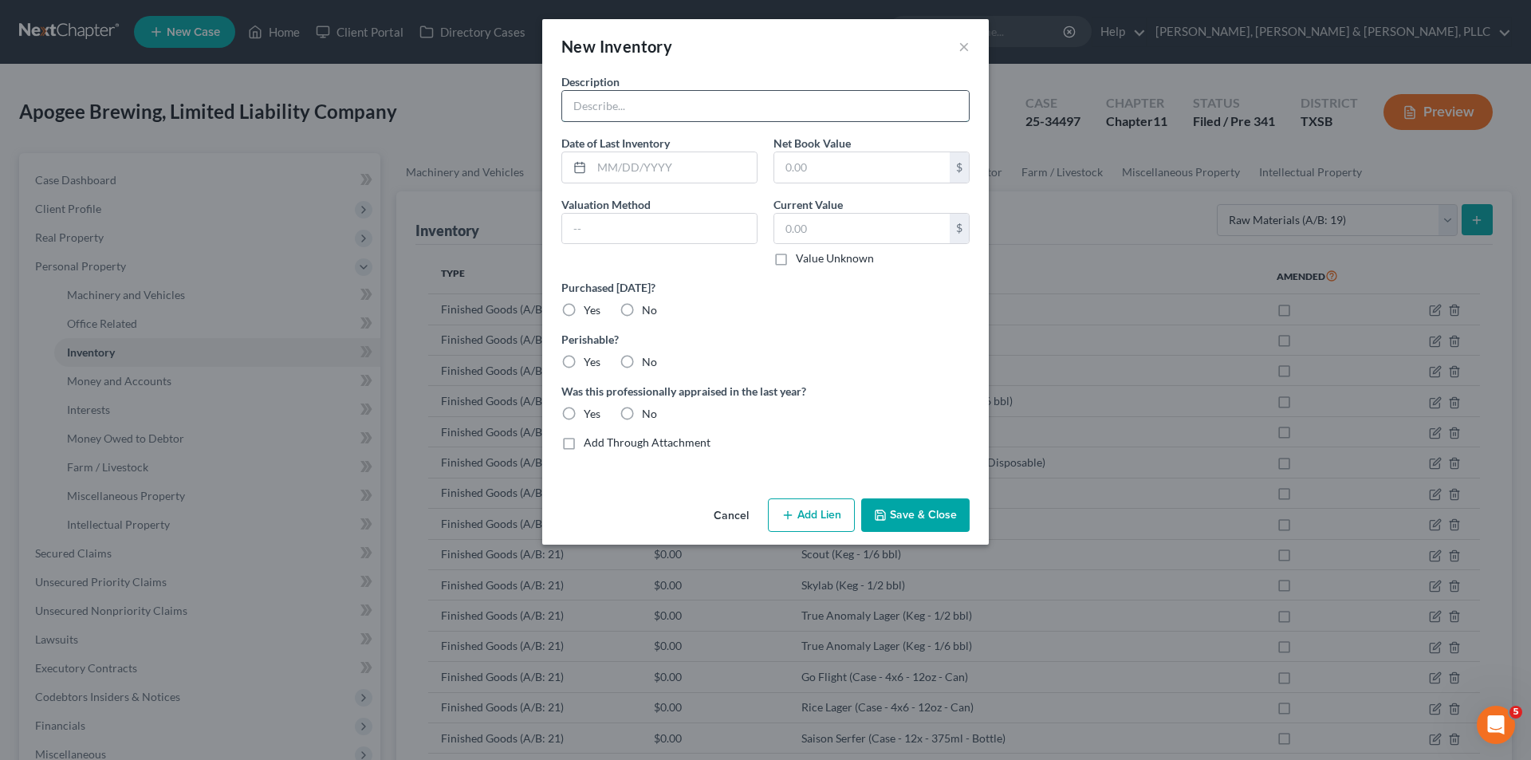
click at [692, 115] on input "text" at bounding box center [765, 106] width 407 height 30
click at [934, 519] on button "Save & Close" at bounding box center [915, 514] width 108 height 33
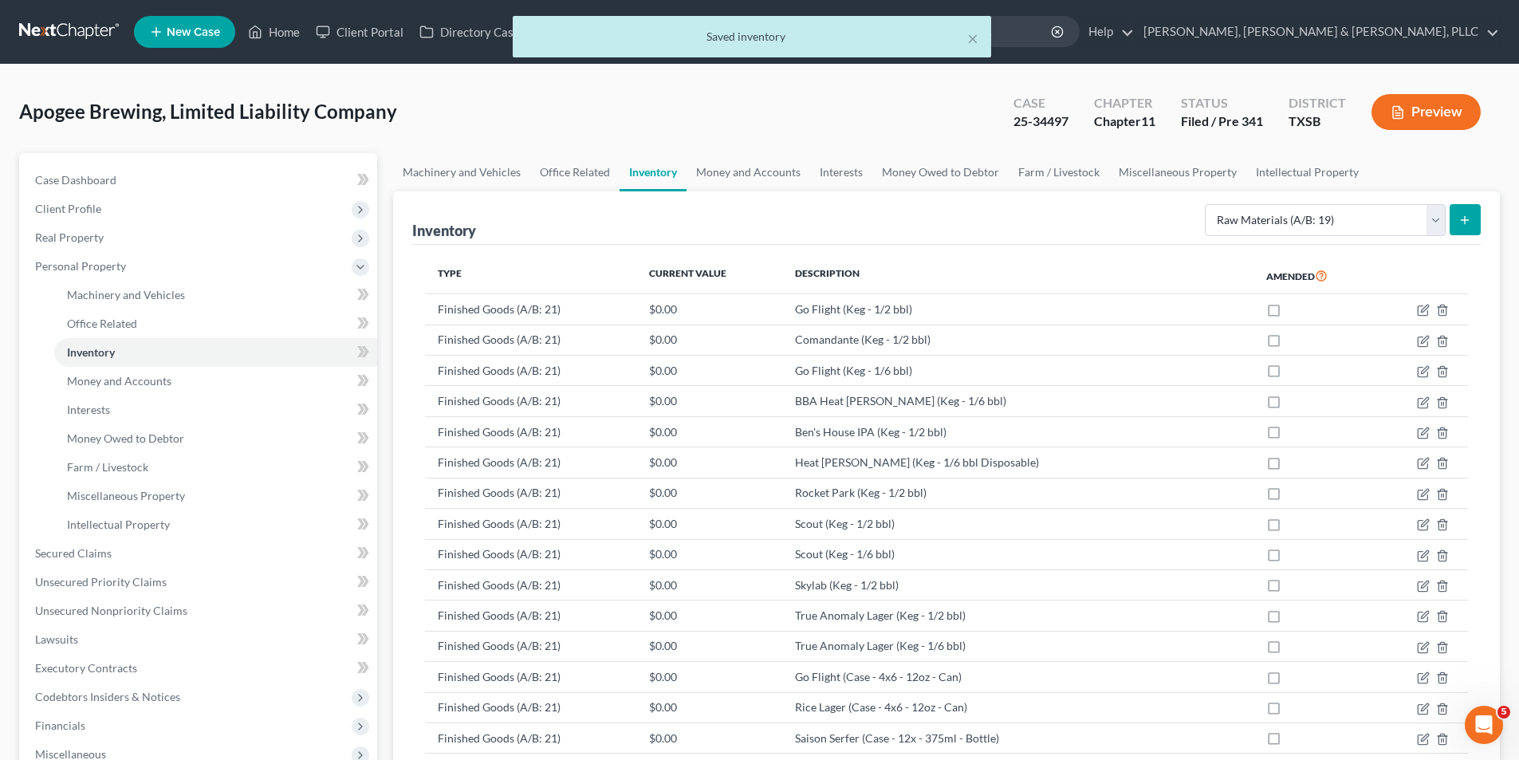
click at [1471, 207] on button "submit" at bounding box center [1464, 219] width 31 height 31
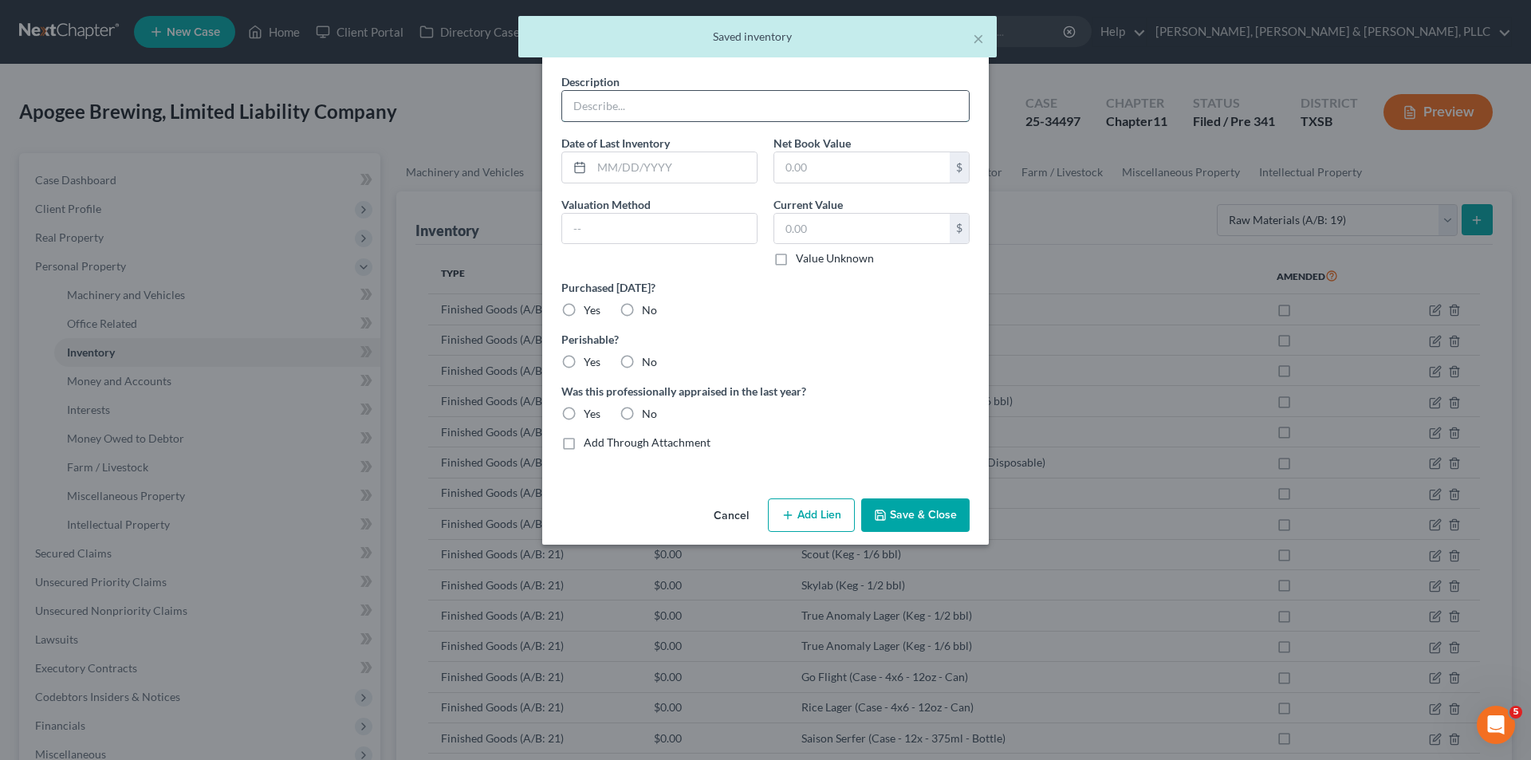
click at [714, 116] on input "text" at bounding box center [765, 106] width 407 height 30
click at [911, 516] on button "Save & Close" at bounding box center [915, 514] width 108 height 33
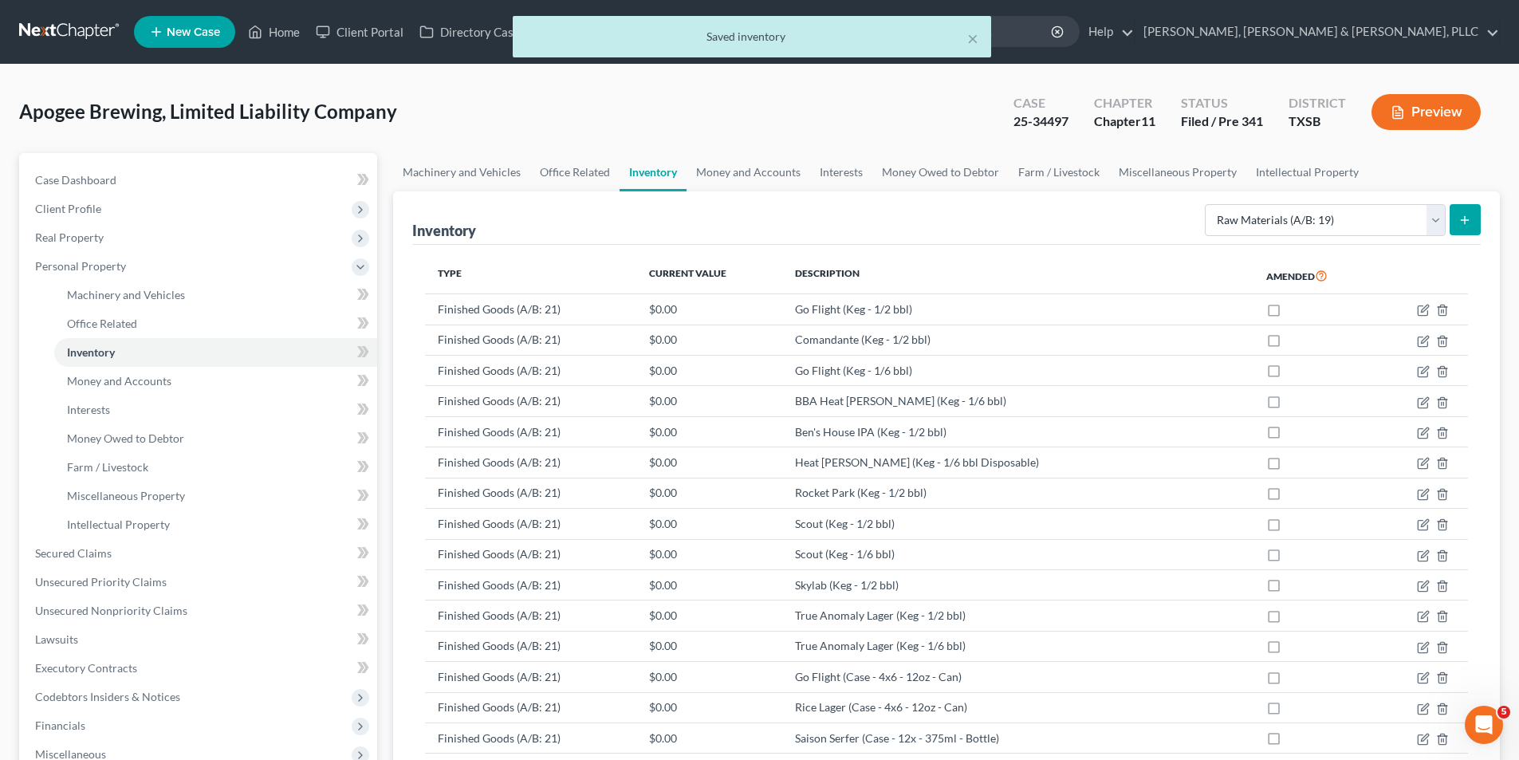
click at [1465, 212] on button "submit" at bounding box center [1464, 219] width 31 height 31
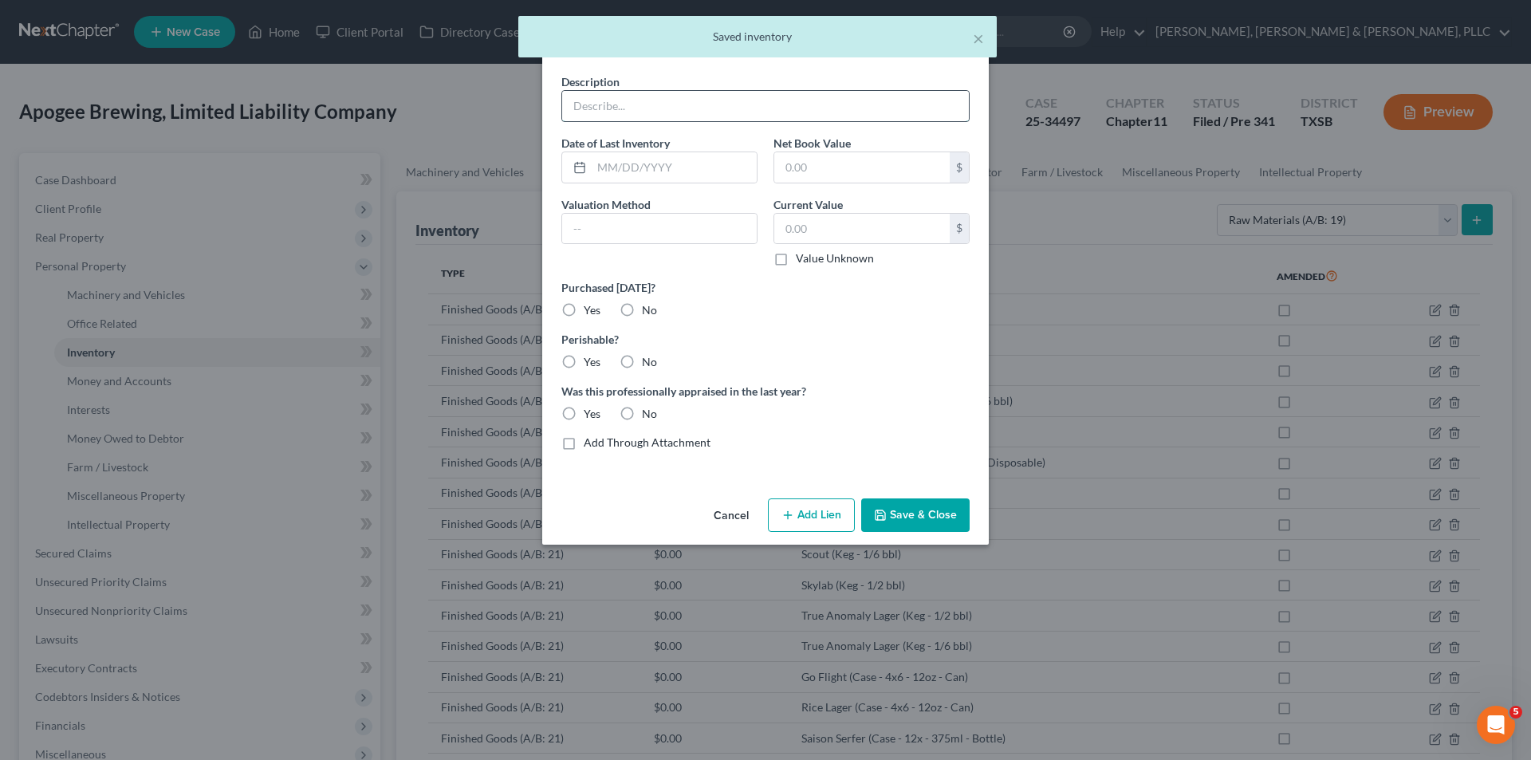
click at [699, 106] on input "text" at bounding box center [765, 106] width 407 height 30
click at [900, 523] on button "Save & Close" at bounding box center [915, 514] width 108 height 33
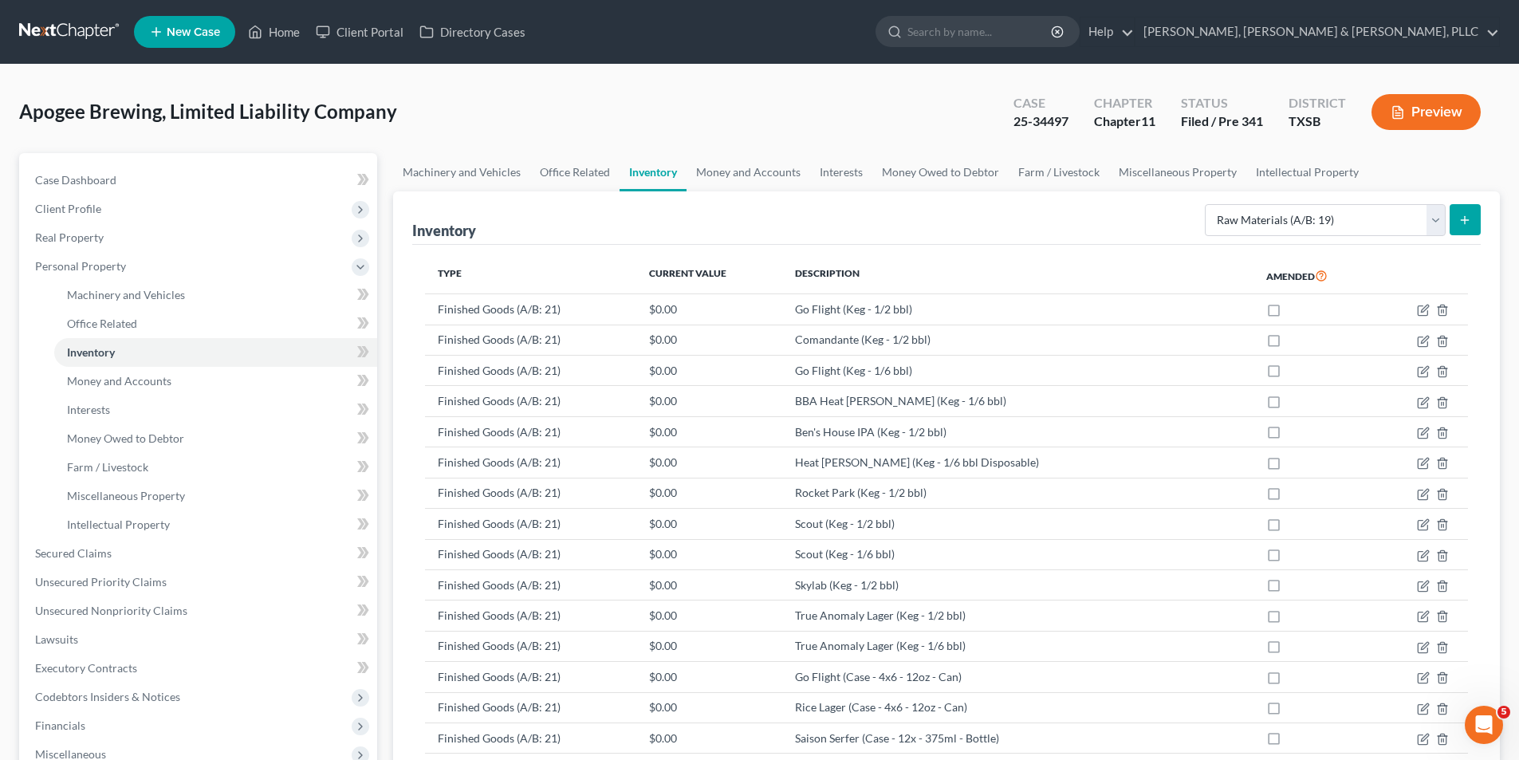
click at [1457, 226] on button "submit" at bounding box center [1464, 219] width 31 height 31
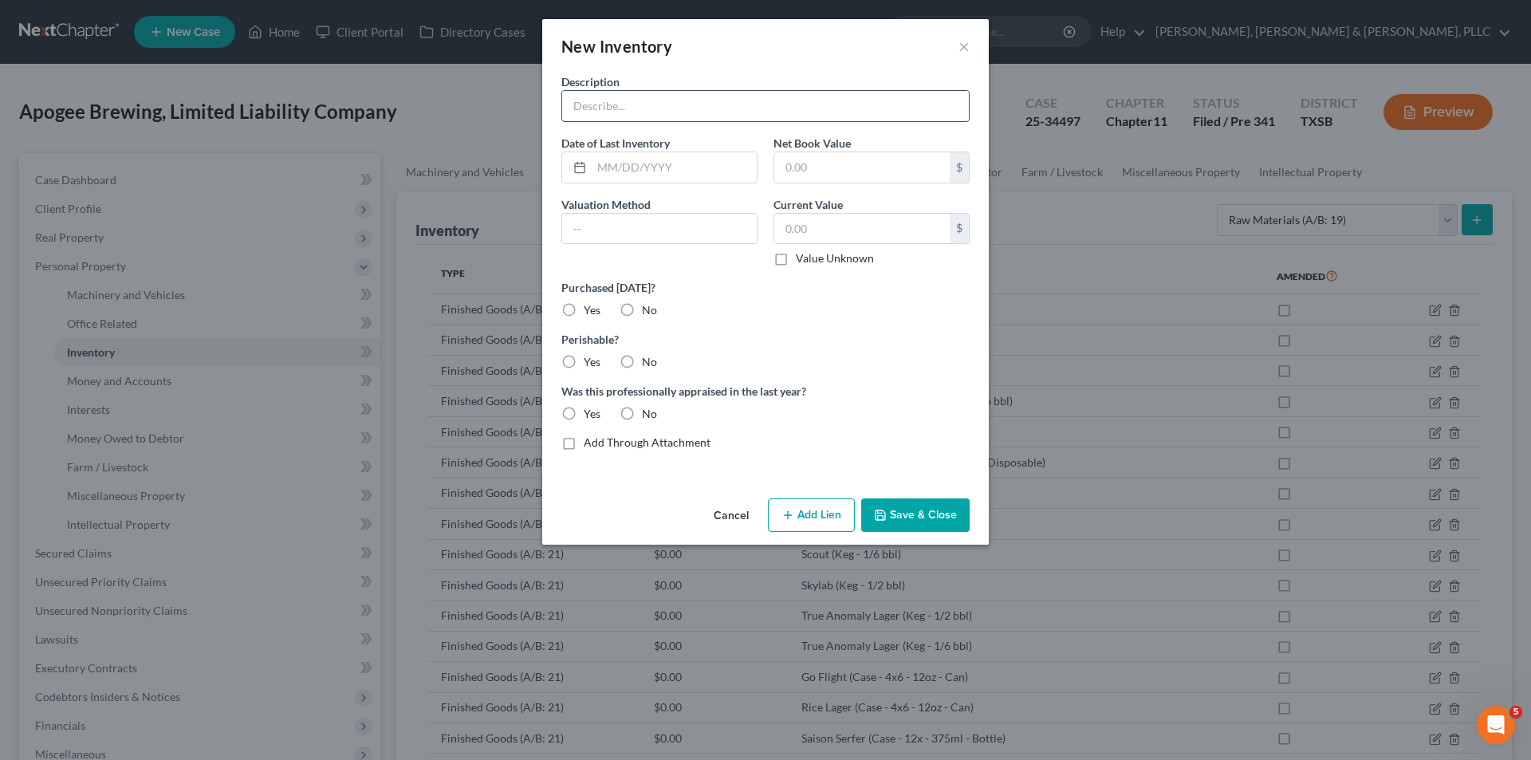
click at [767, 96] on input "text" at bounding box center [765, 106] width 407 height 30
click at [917, 513] on button "Save & Close" at bounding box center [915, 514] width 108 height 33
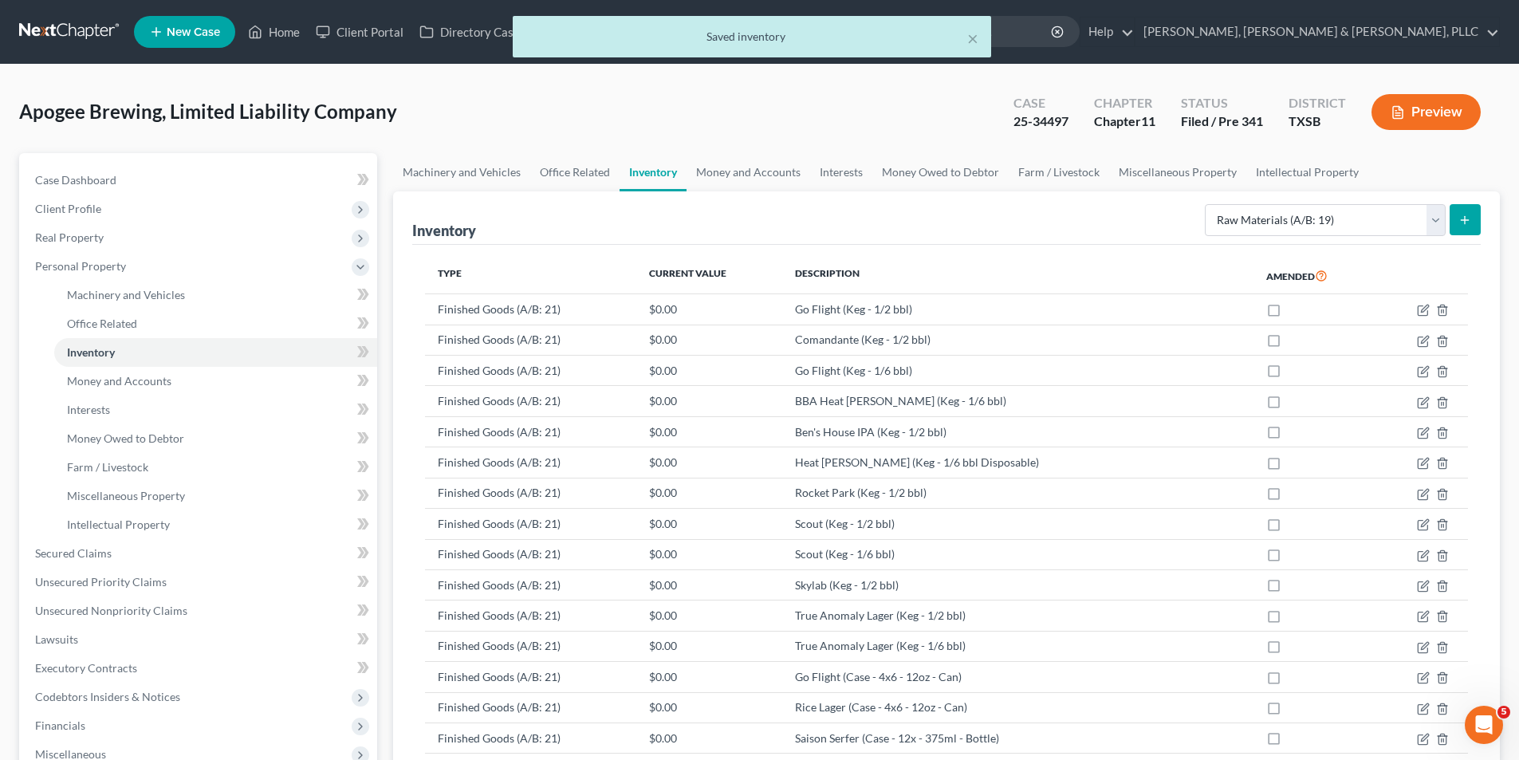
click at [1472, 220] on button "submit" at bounding box center [1464, 219] width 31 height 31
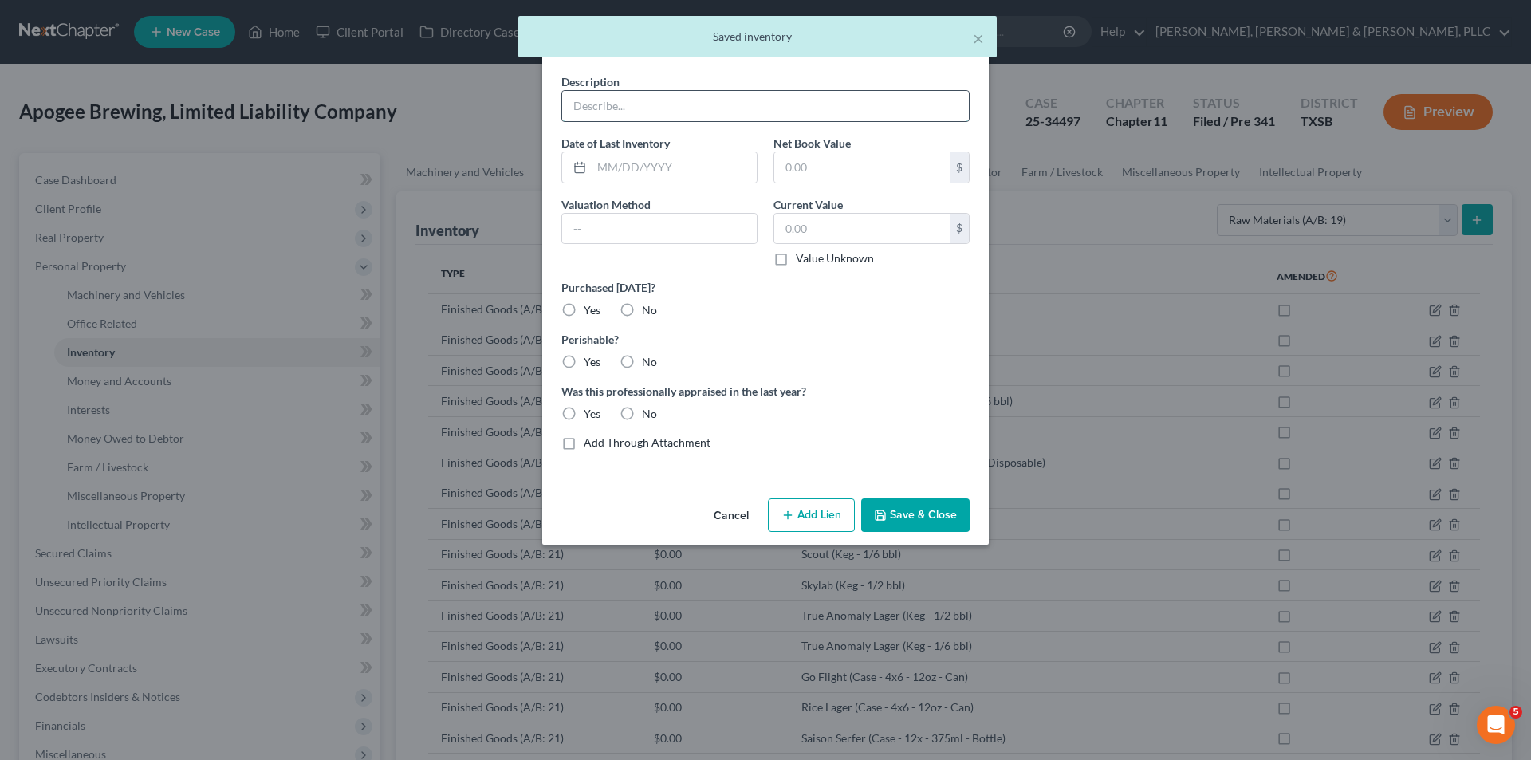
drag, startPoint x: 666, startPoint y: 104, endPoint x: 688, endPoint y: 120, distance: 27.4
click at [666, 104] on input "text" at bounding box center [765, 106] width 407 height 30
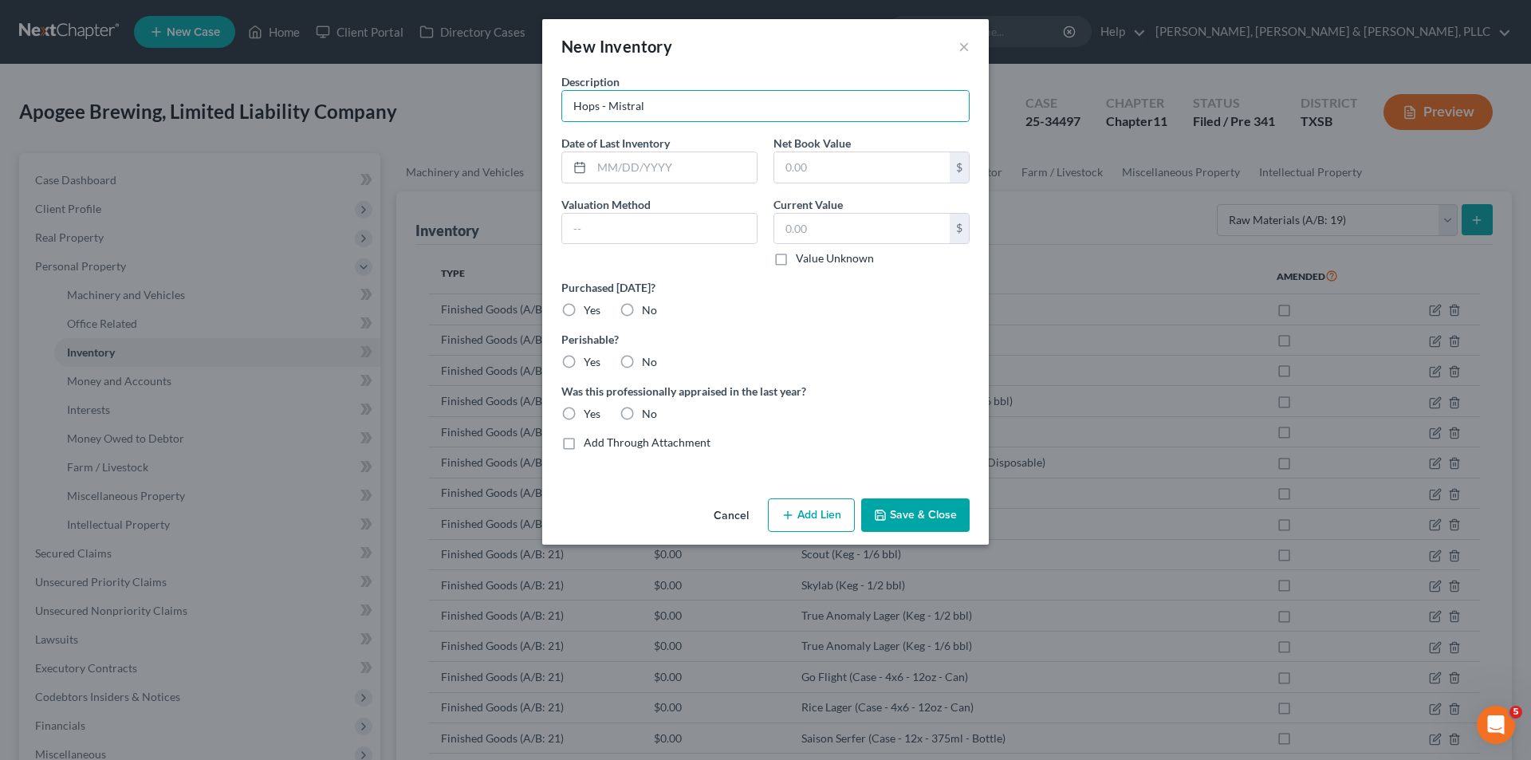
click at [903, 492] on div "Description Hops - Mistral Date of Last Inventory Net Book Value $ Valuation Me…" at bounding box center [765, 282] width 446 height 419
drag, startPoint x: 907, startPoint y: 505, endPoint x: 1526, endPoint y: 472, distance: 619.6
click at [907, 506] on button "Save & Close" at bounding box center [915, 514] width 108 height 33
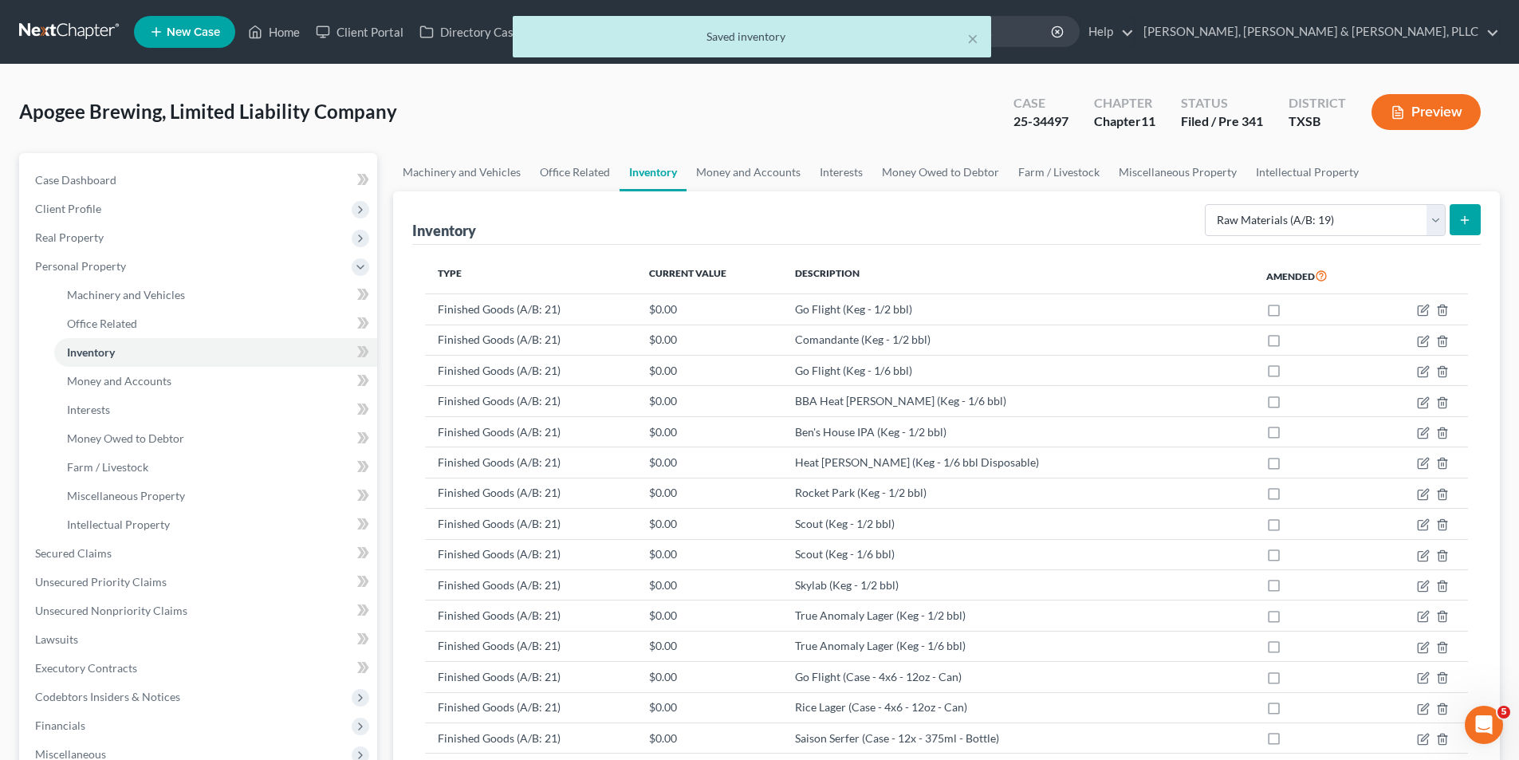
click at [1458, 222] on icon "submit" at bounding box center [1464, 220] width 13 height 13
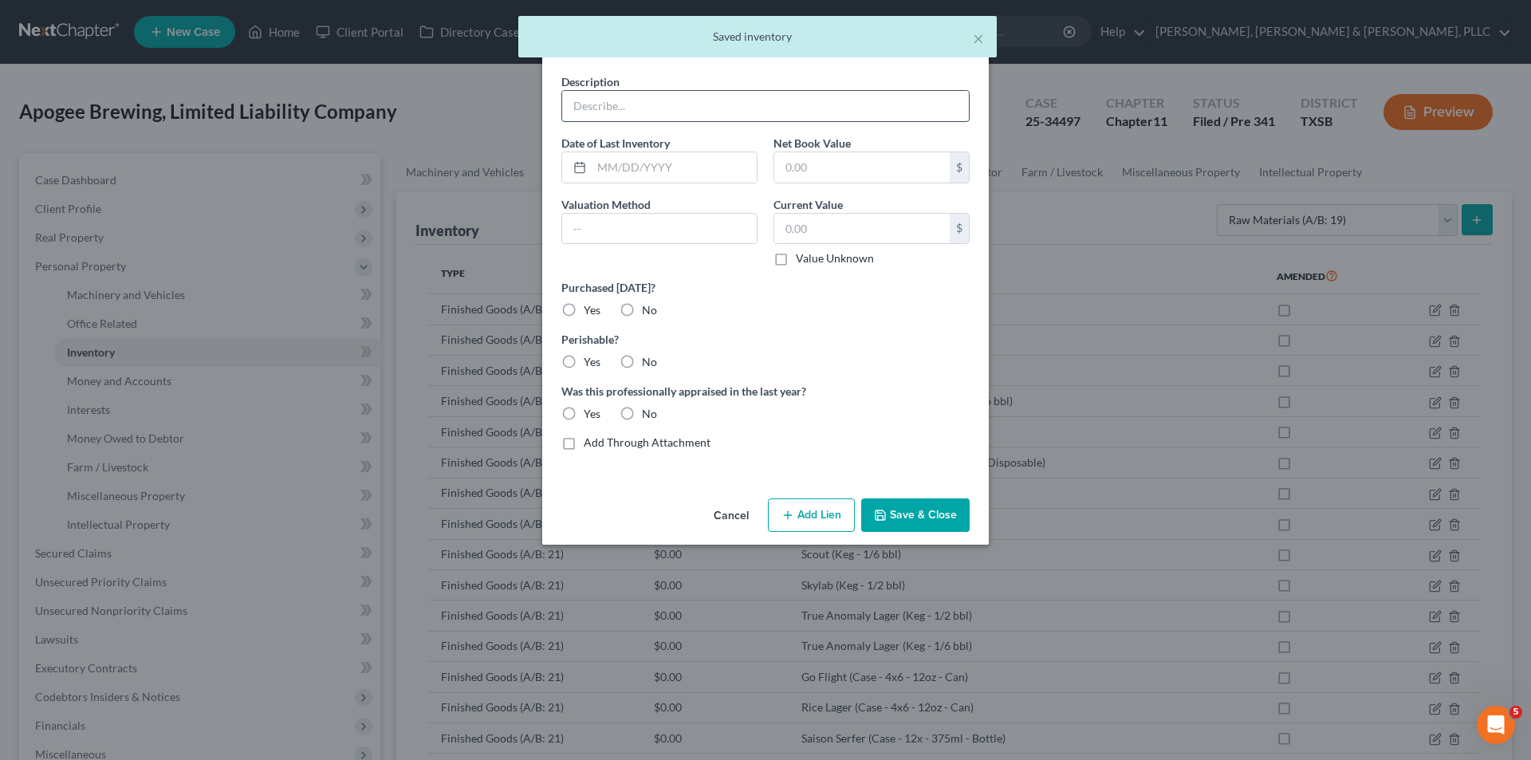
click at [674, 114] on input "text" at bounding box center [765, 106] width 407 height 30
click at [937, 517] on button "Save & Close" at bounding box center [915, 514] width 108 height 33
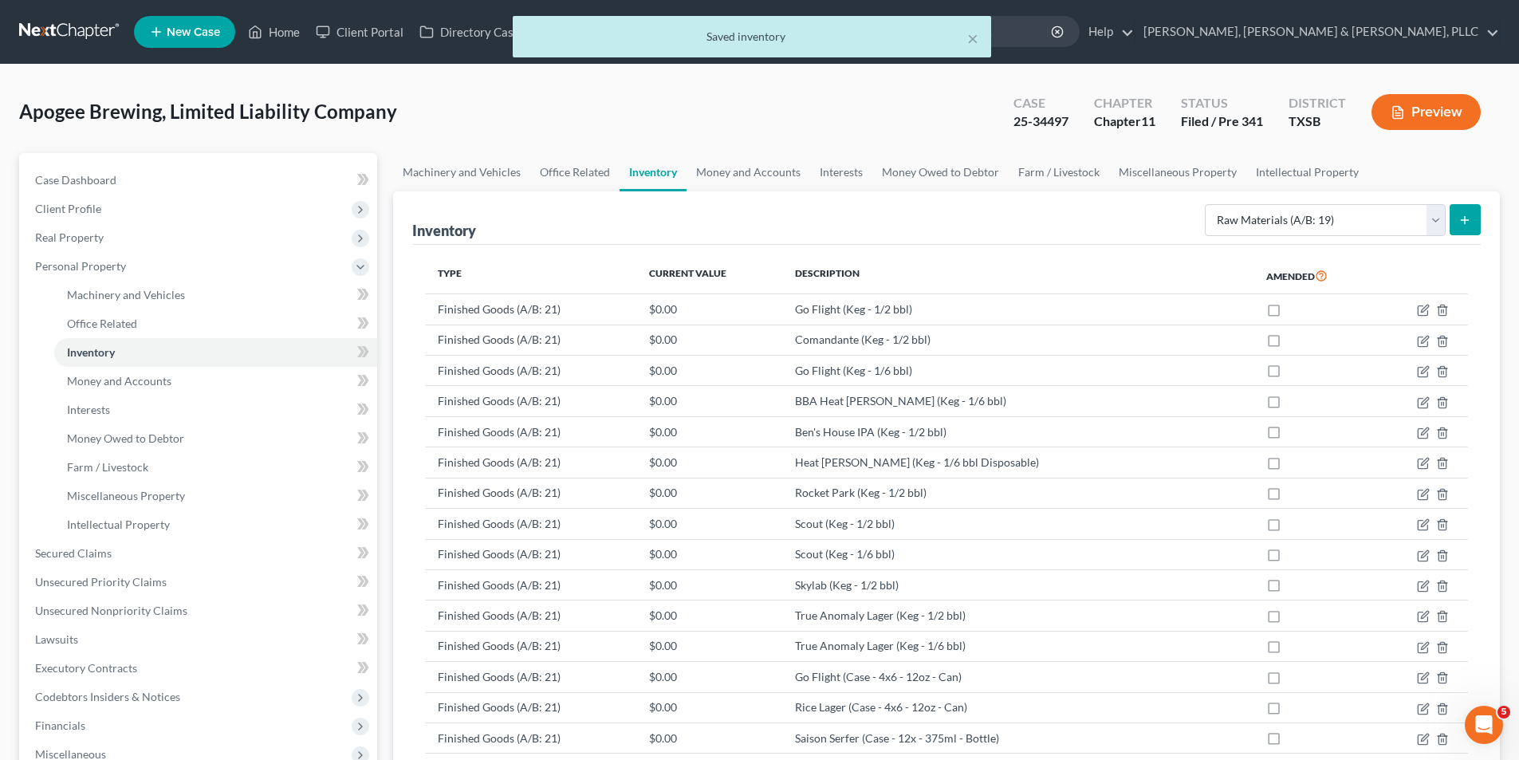
click at [1463, 215] on icon "submit" at bounding box center [1464, 220] width 13 height 13
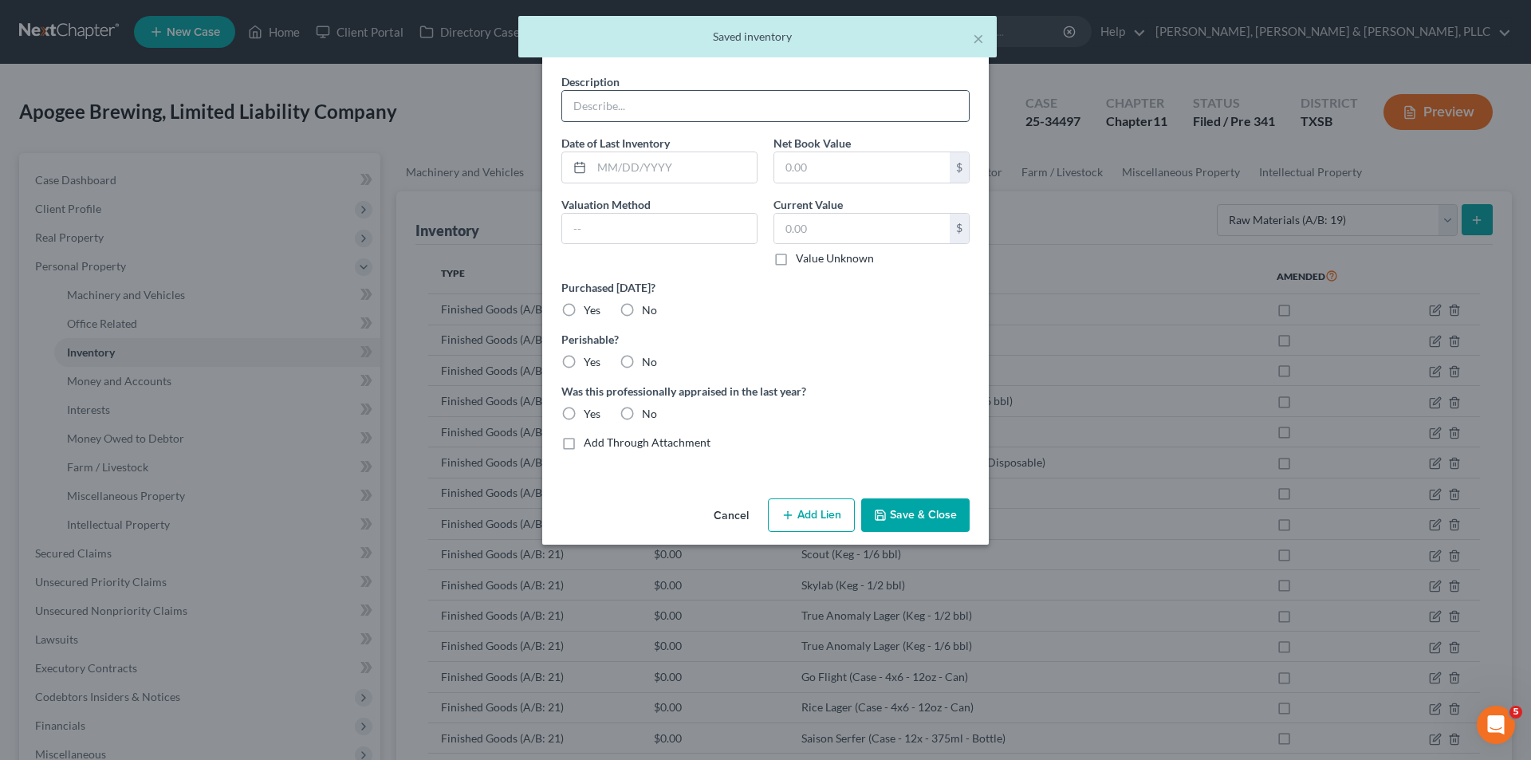
click at [718, 120] on input "text" at bounding box center [765, 106] width 407 height 30
click at [937, 532] on div "Cancel Add Lien Add Lease Add Exemption Save & Close" at bounding box center [765, 518] width 446 height 53
click at [938, 522] on button "Save & Close" at bounding box center [915, 514] width 108 height 33
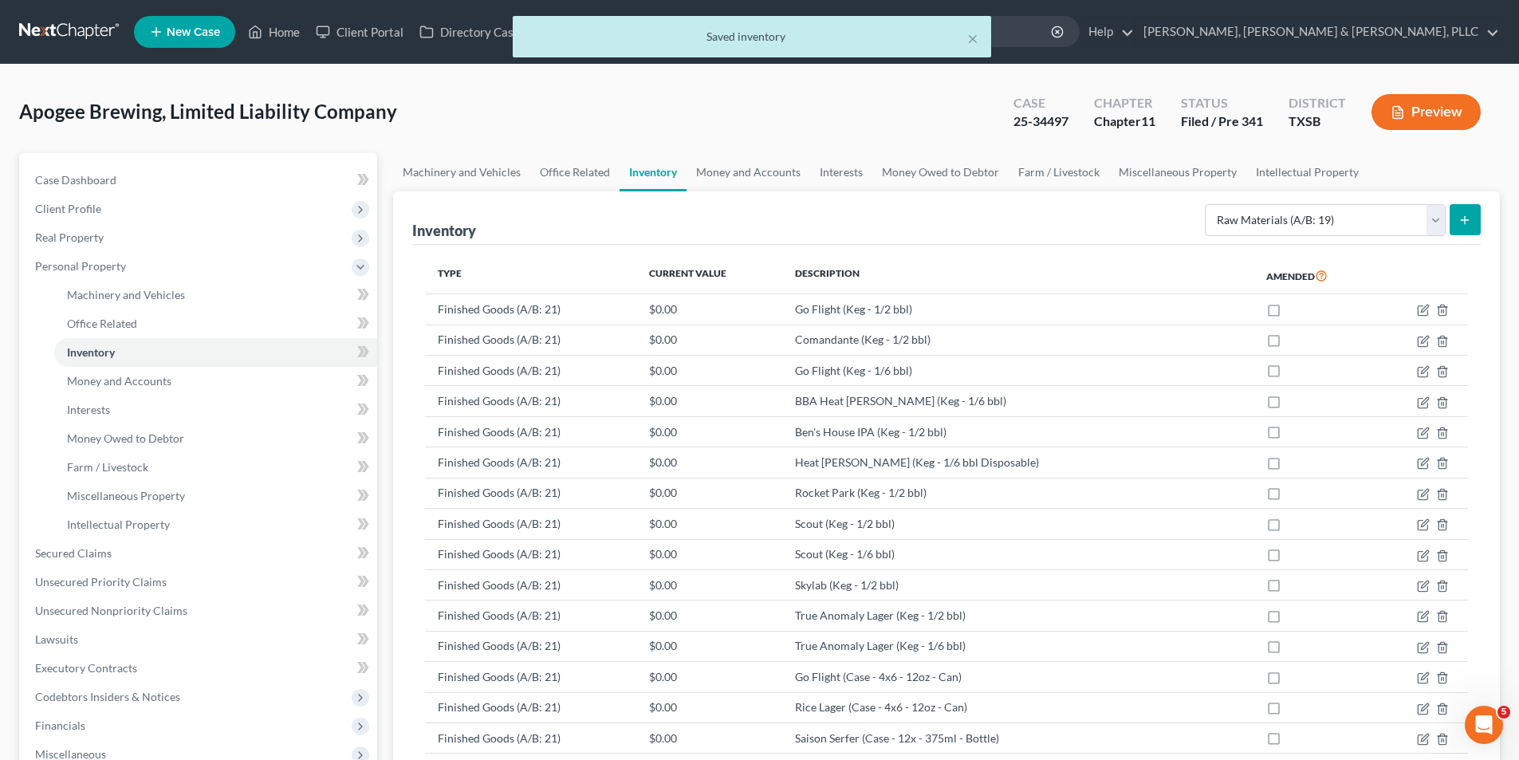
click at [1465, 218] on line "submit" at bounding box center [1465, 219] width 0 height 7
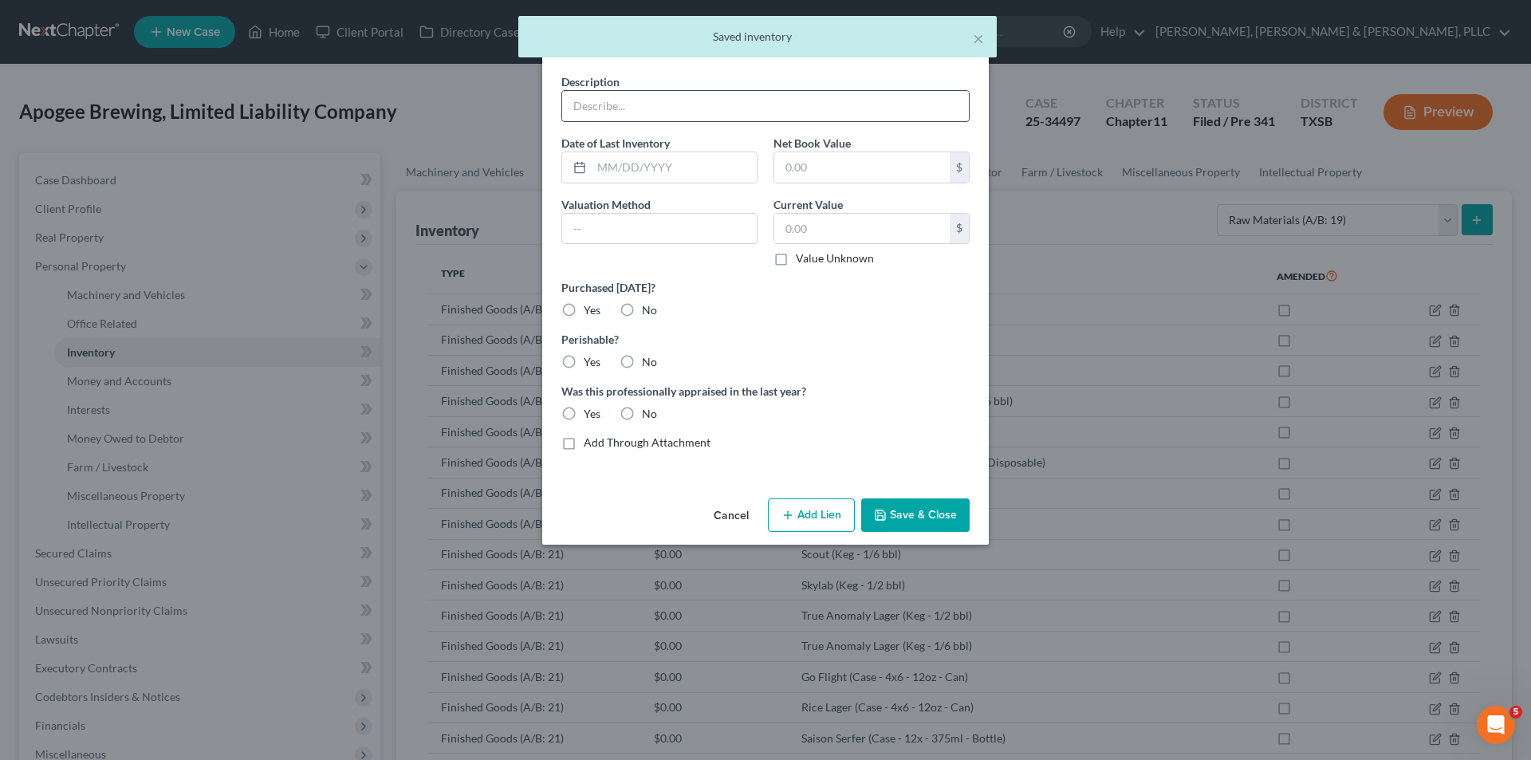
drag, startPoint x: 741, startPoint y: 111, endPoint x: 746, endPoint y: 119, distance: 9.3
click at [741, 111] on input "text" at bounding box center [765, 106] width 407 height 30
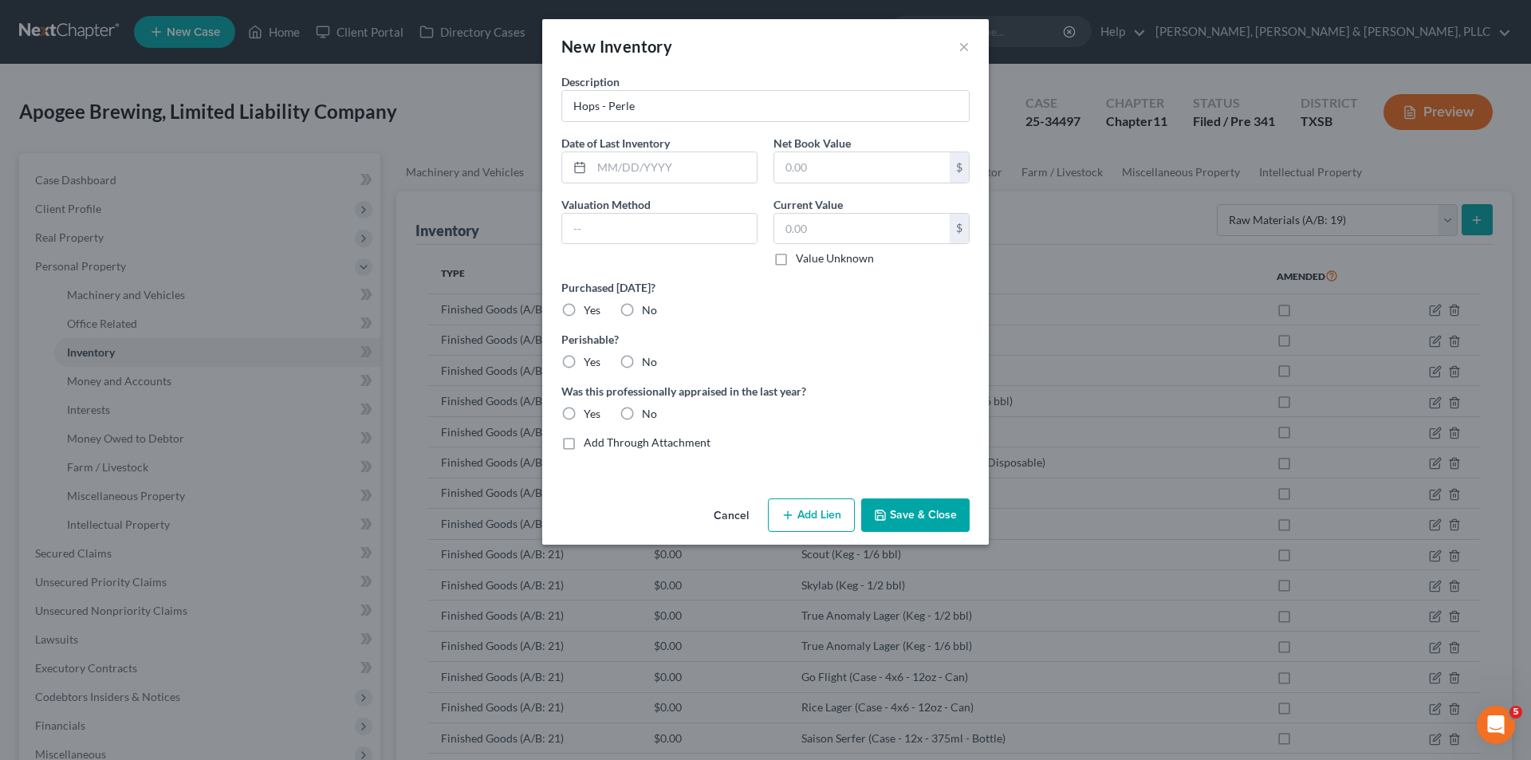
click at [924, 522] on button "Save & Close" at bounding box center [915, 514] width 108 height 33
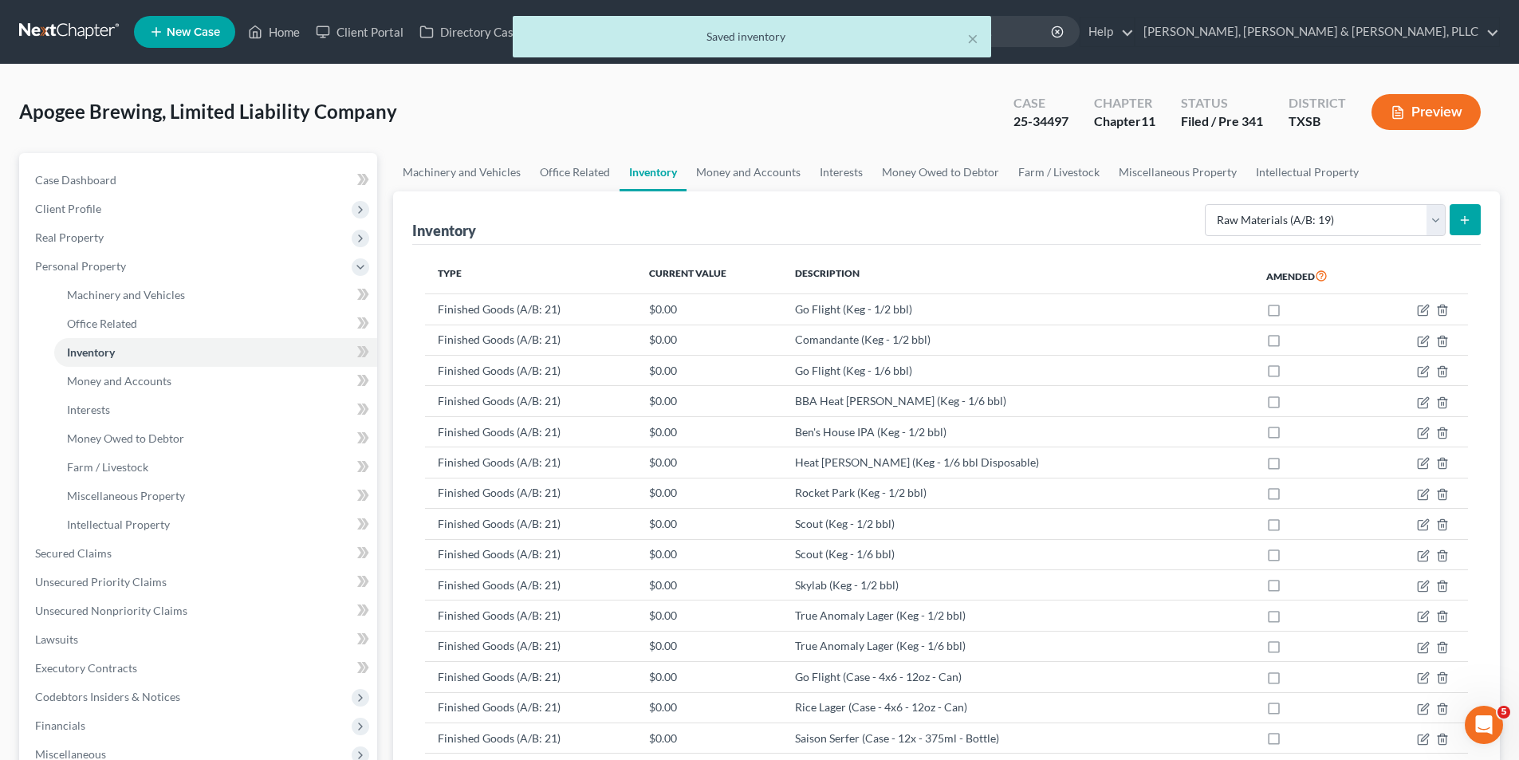
click at [1476, 233] on button "submit" at bounding box center [1464, 219] width 31 height 31
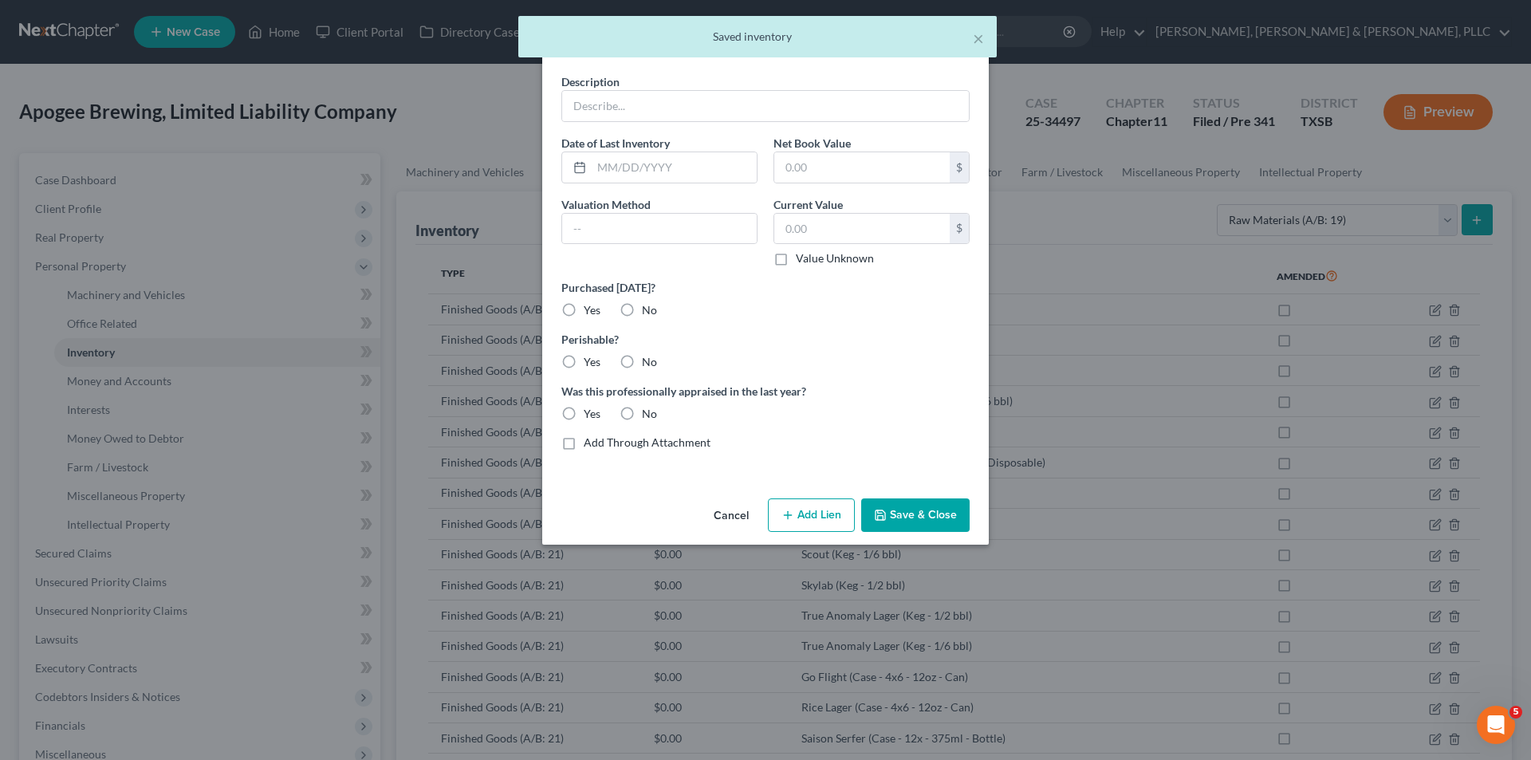
click at [806, 124] on div "Description Date of Last Inventory Net Book Value $ Valuation Method Current Va…" at bounding box center [765, 268] width 424 height 390
click at [803, 112] on input "text" at bounding box center [765, 106] width 407 height 30
click at [949, 517] on button "Save & Close" at bounding box center [915, 514] width 108 height 33
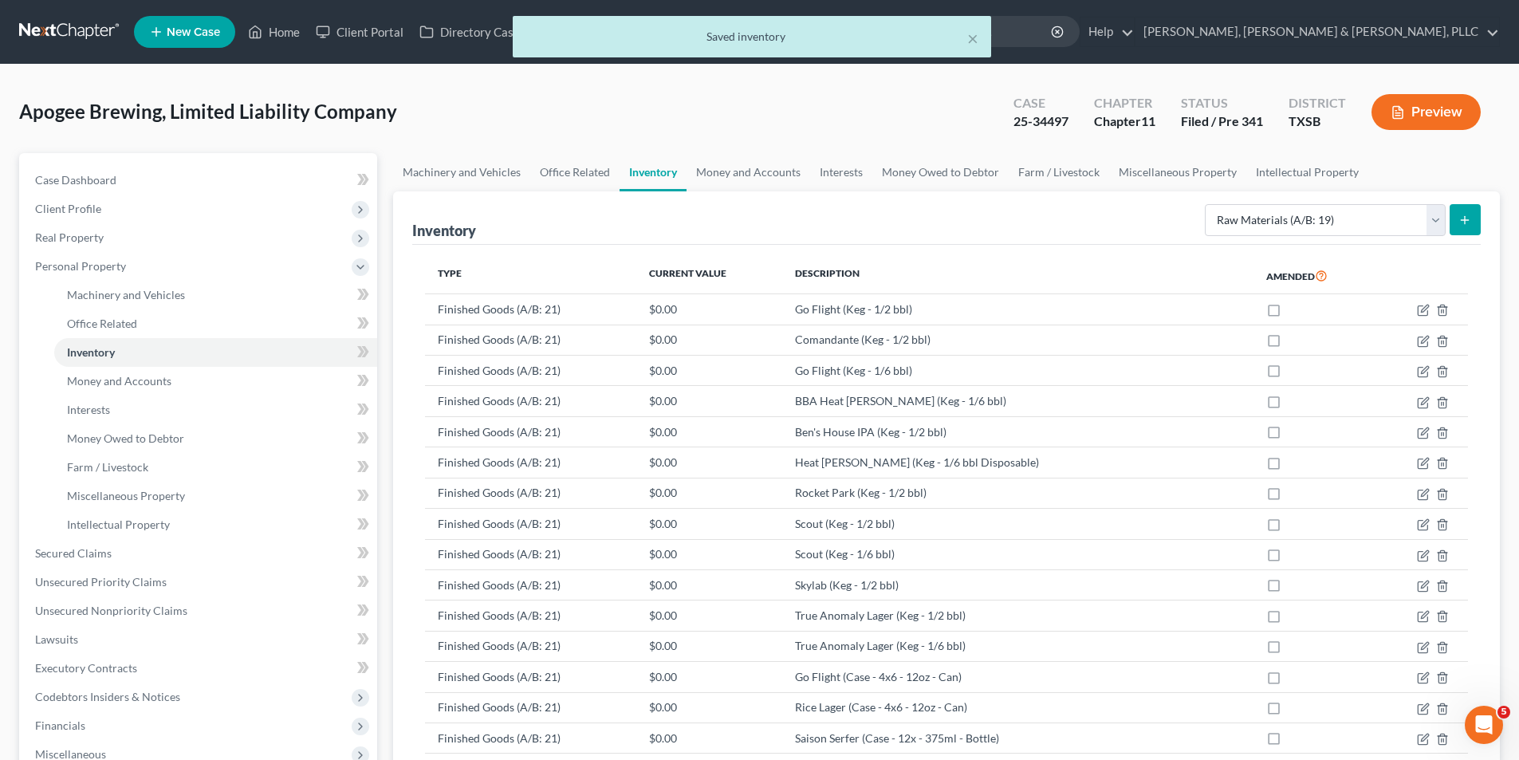
click at [1454, 224] on button "submit" at bounding box center [1464, 219] width 31 height 31
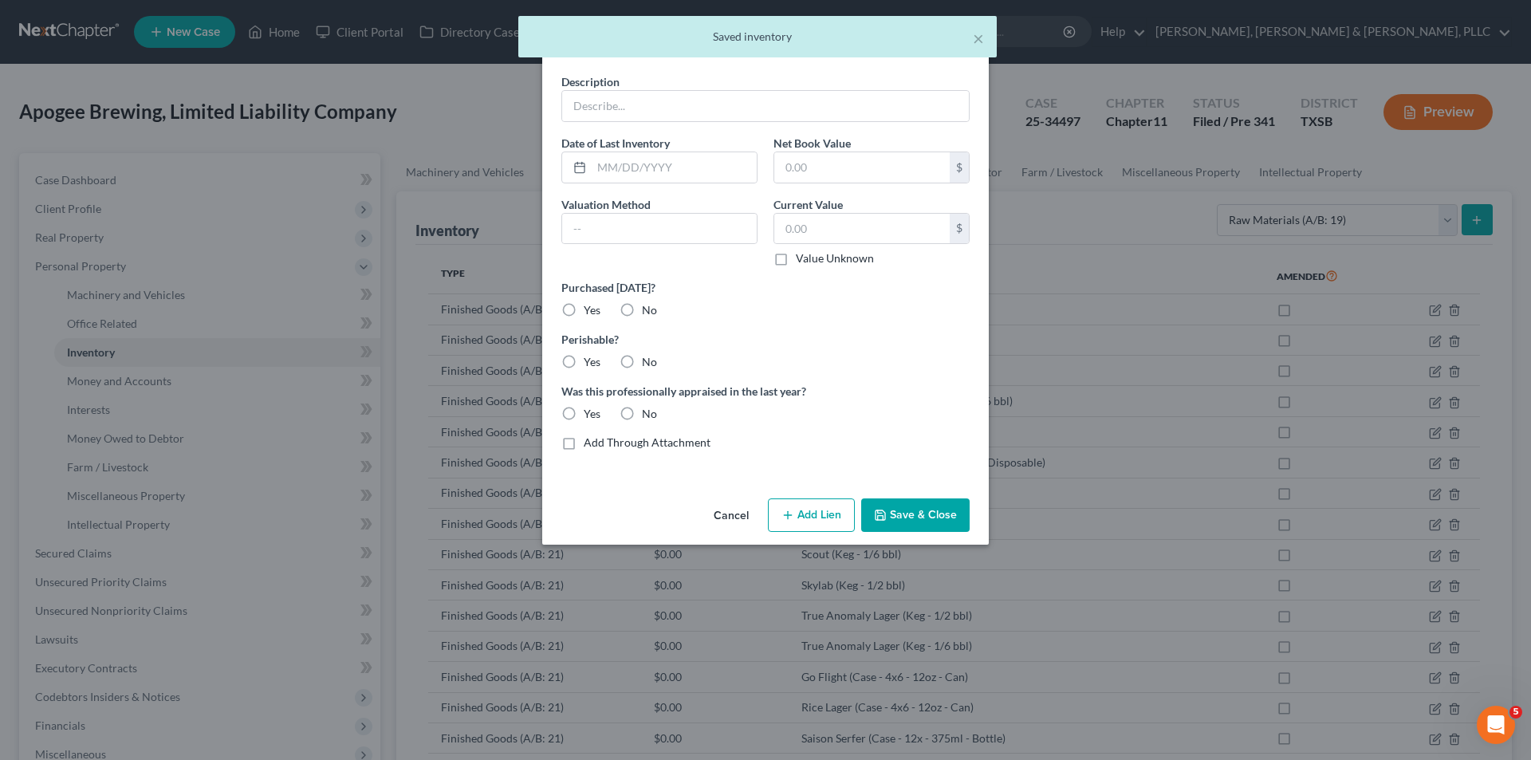
click at [800, 124] on div "Description Date of Last Inventory Net Book Value $ Valuation Method Current Va…" at bounding box center [765, 268] width 424 height 390
click at [797, 117] on input "text" at bounding box center [765, 106] width 407 height 30
click at [944, 525] on button "Save & Close" at bounding box center [915, 514] width 108 height 33
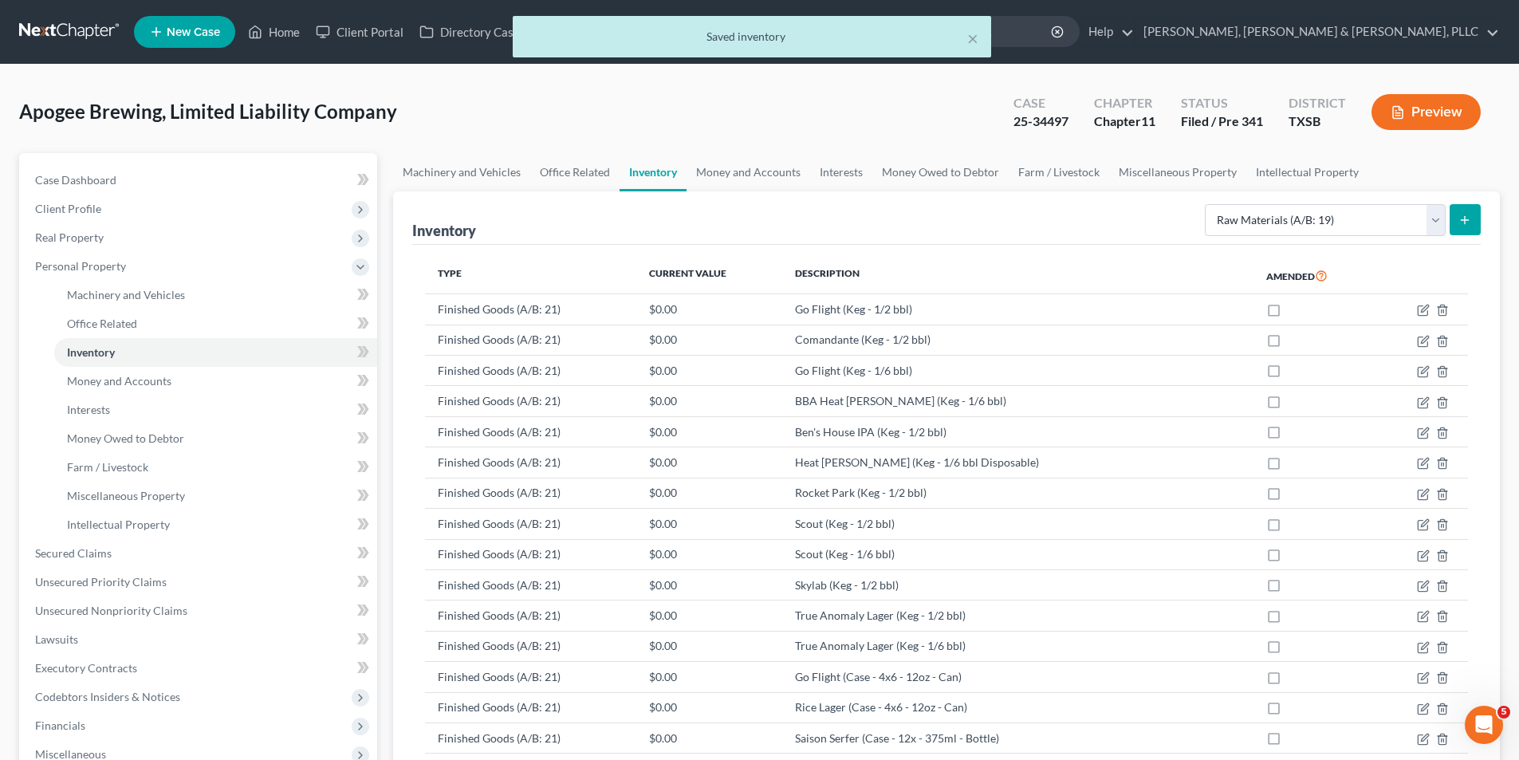
click at [1472, 219] on button "submit" at bounding box center [1464, 219] width 31 height 31
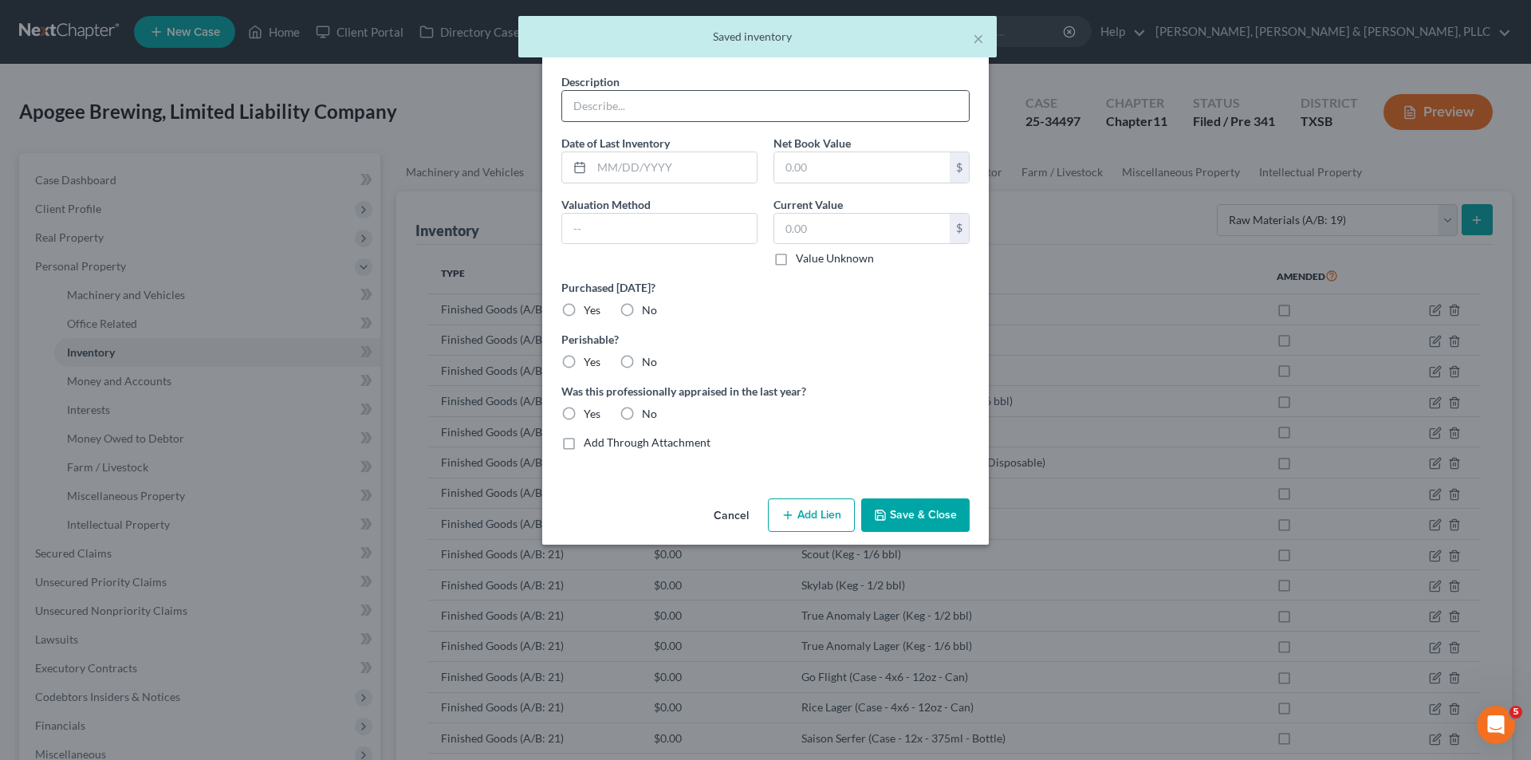
click at [721, 120] on div at bounding box center [765, 106] width 408 height 32
click at [719, 110] on input "text" at bounding box center [765, 106] width 407 height 30
click at [938, 496] on div "Cancel Add Lien Add Lease Add Exemption Save & Close" at bounding box center [765, 518] width 446 height 53
click at [941, 521] on button "Save & Close" at bounding box center [915, 514] width 108 height 33
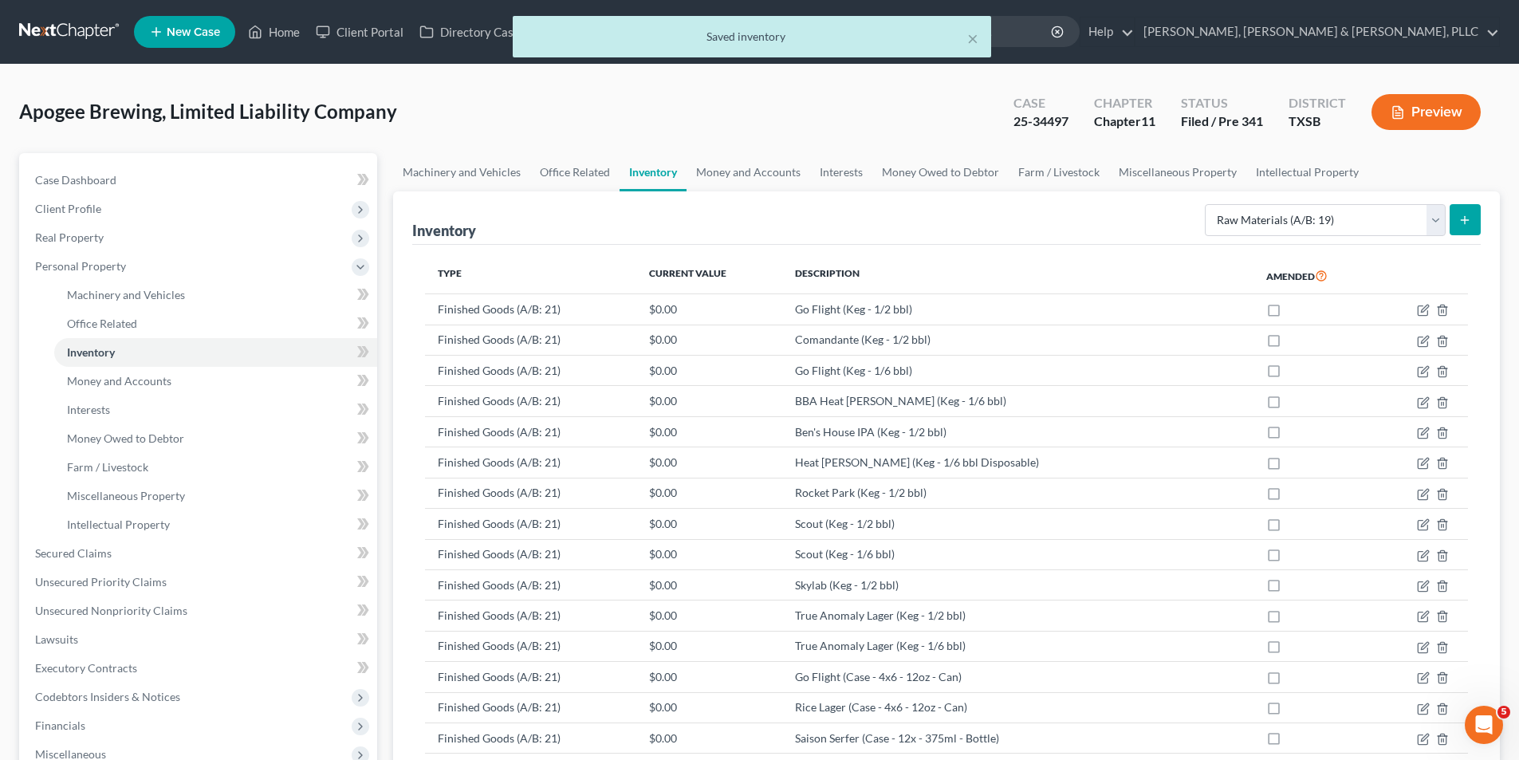
click at [1476, 230] on button "submit" at bounding box center [1464, 219] width 31 height 31
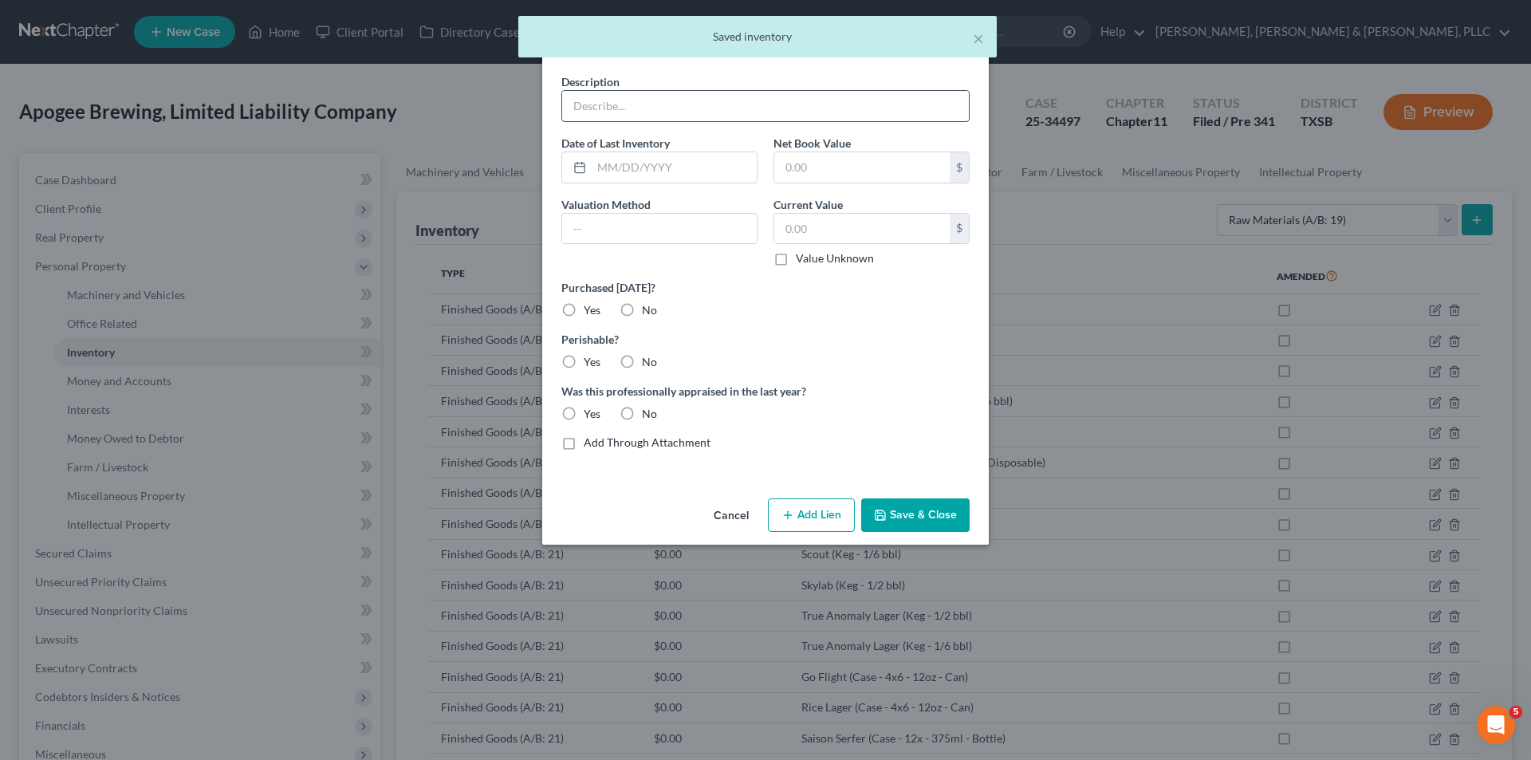
click at [832, 115] on input "text" at bounding box center [765, 106] width 407 height 30
click at [928, 517] on button "Save & Close" at bounding box center [915, 514] width 108 height 33
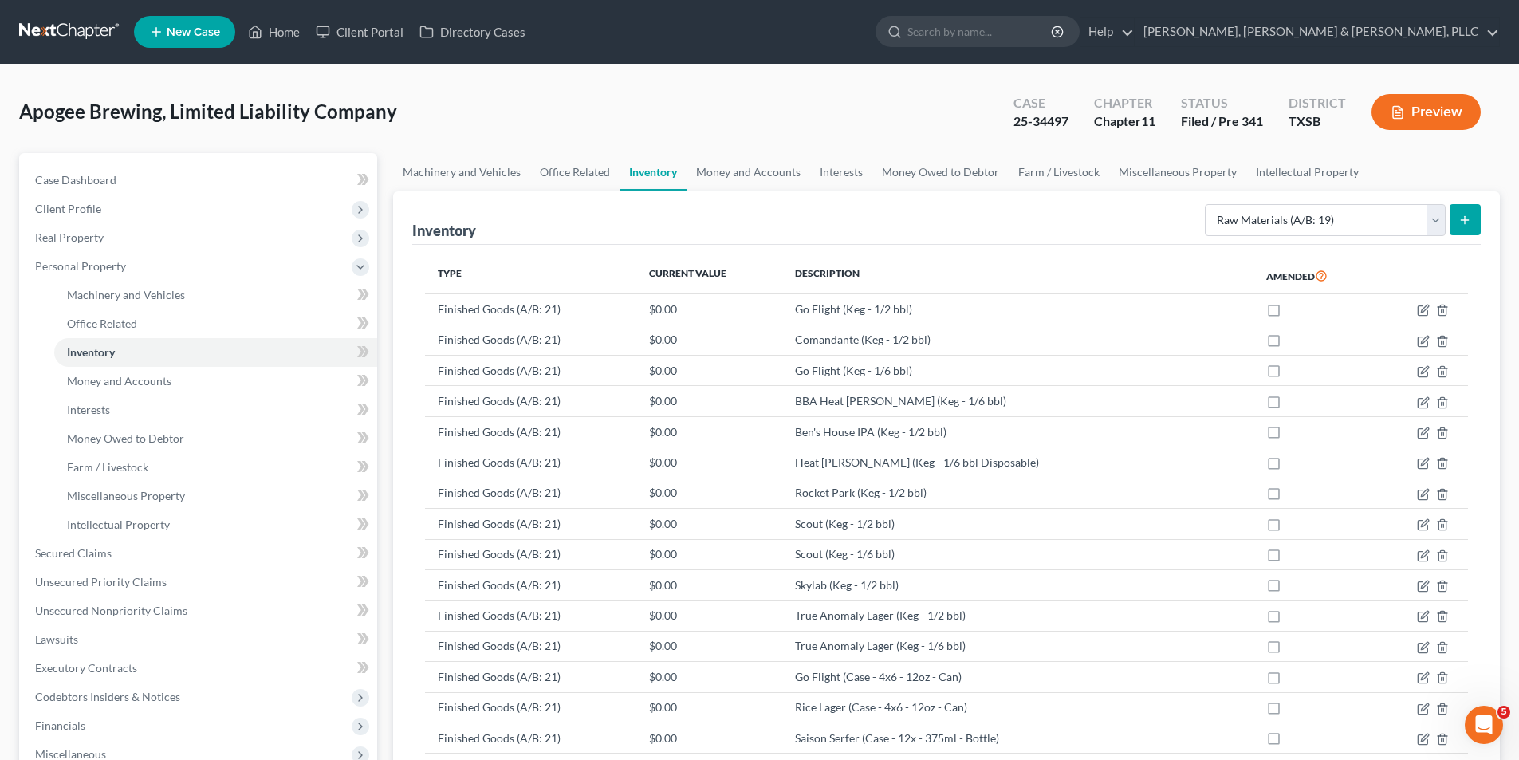
click at [1457, 211] on button "submit" at bounding box center [1464, 219] width 31 height 31
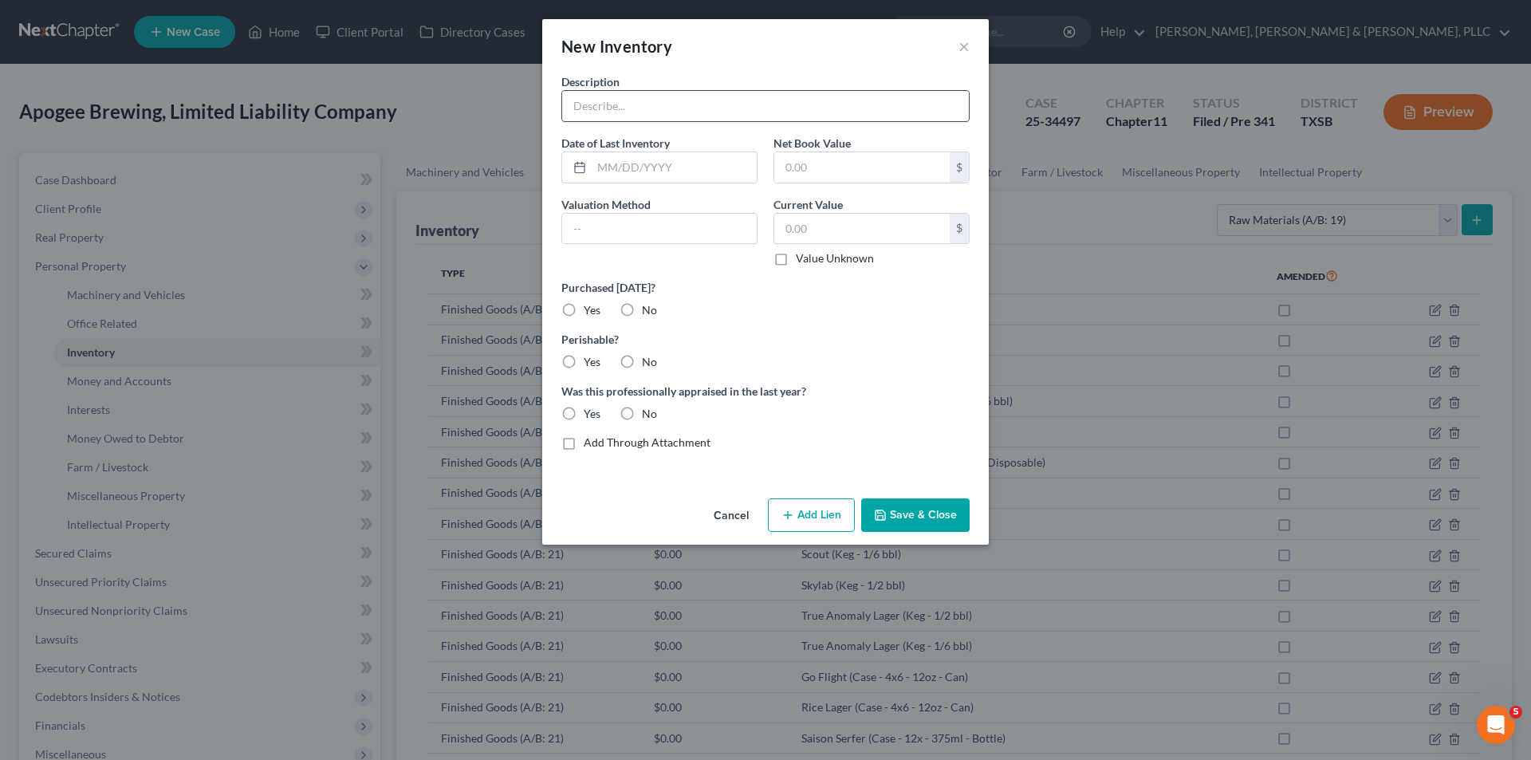
click at [791, 118] on input "text" at bounding box center [765, 106] width 407 height 30
click at [939, 514] on button "Save & Close" at bounding box center [915, 514] width 108 height 33
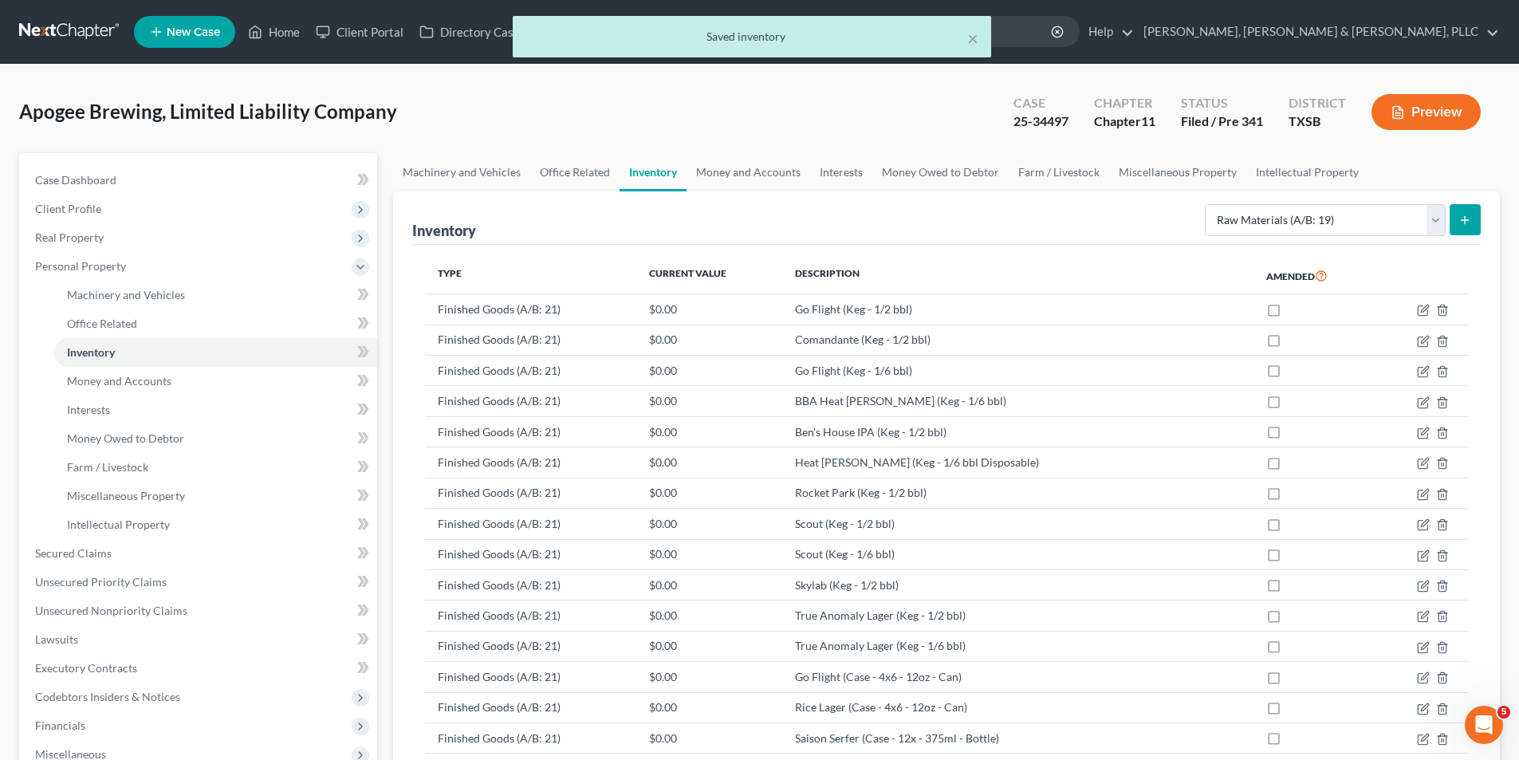
click at [1453, 106] on button "Preview" at bounding box center [1425, 112] width 109 height 36
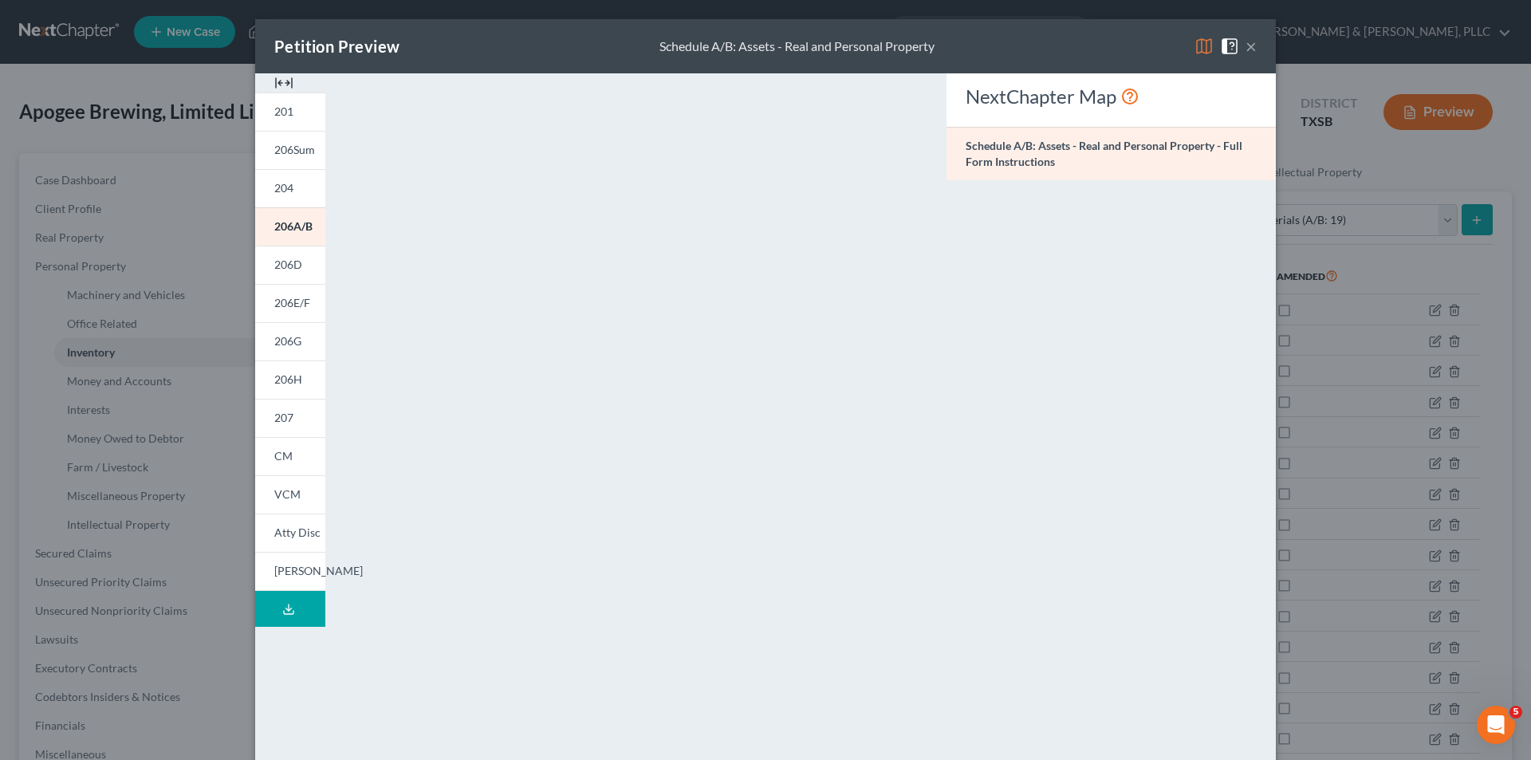
click at [1245, 49] on button "×" at bounding box center [1250, 46] width 11 height 19
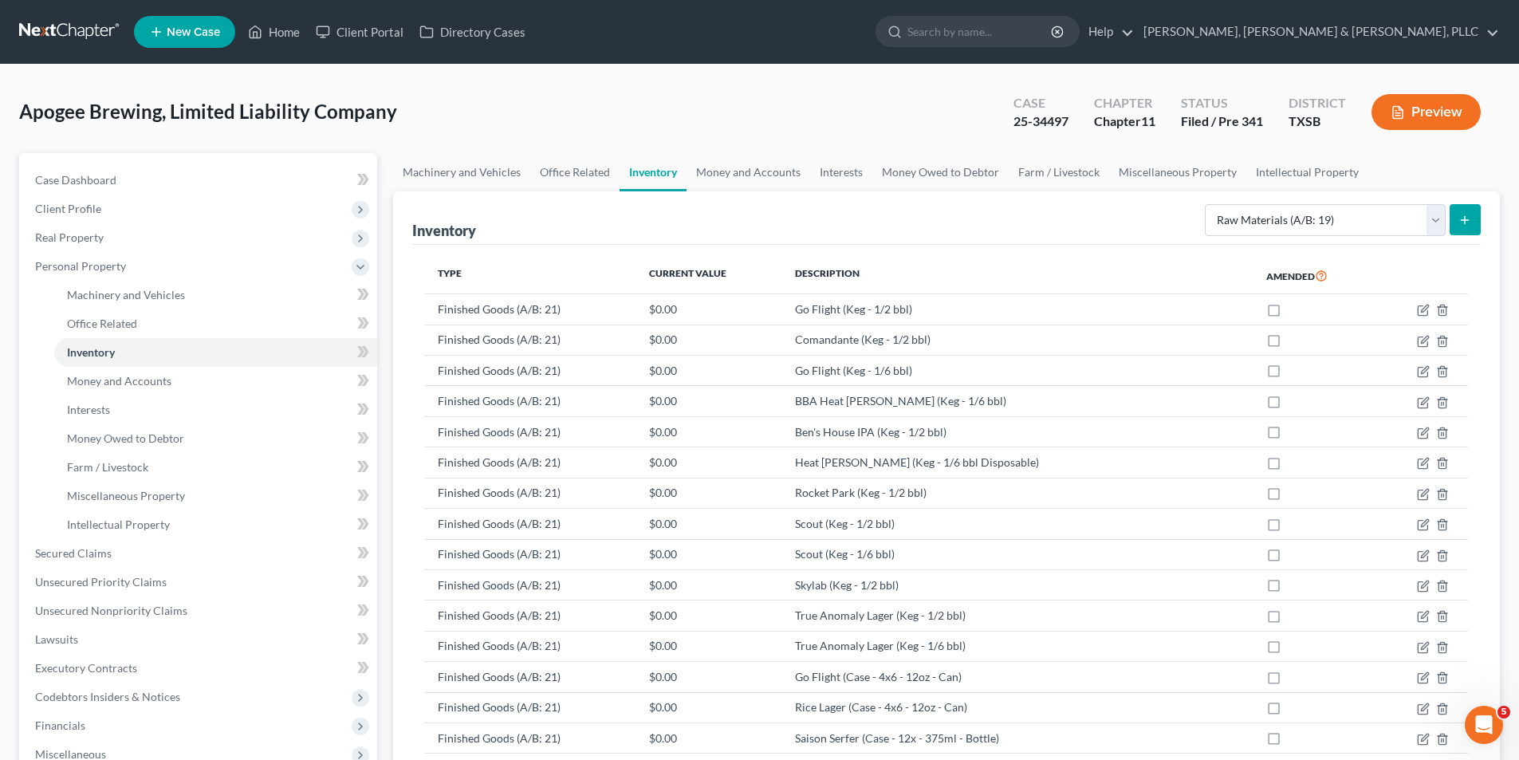
click at [1476, 202] on div "Select Inventory Type Finished Goods (A/B: 21) Other Inventory or Supplies (A/B…" at bounding box center [1339, 219] width 282 height 42
click at [1474, 208] on button "submit" at bounding box center [1464, 219] width 31 height 31
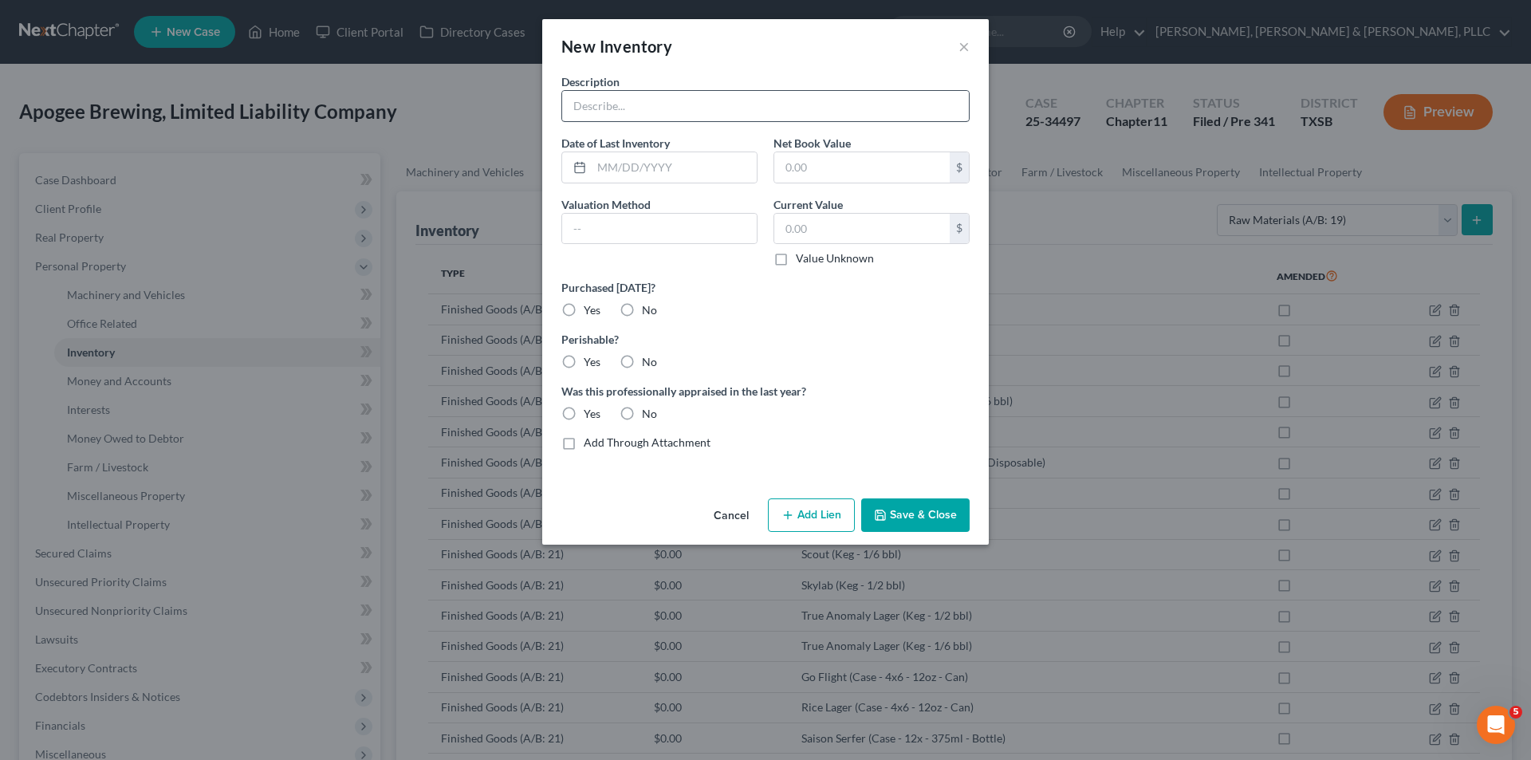
click at [709, 122] on div "Description Date of Last Inventory Net Book Value $ Valuation Method Current Va…" at bounding box center [765, 268] width 424 height 390
click at [708, 108] on input "text" at bounding box center [765, 106] width 407 height 30
click at [938, 510] on button "Save & Close" at bounding box center [915, 514] width 108 height 33
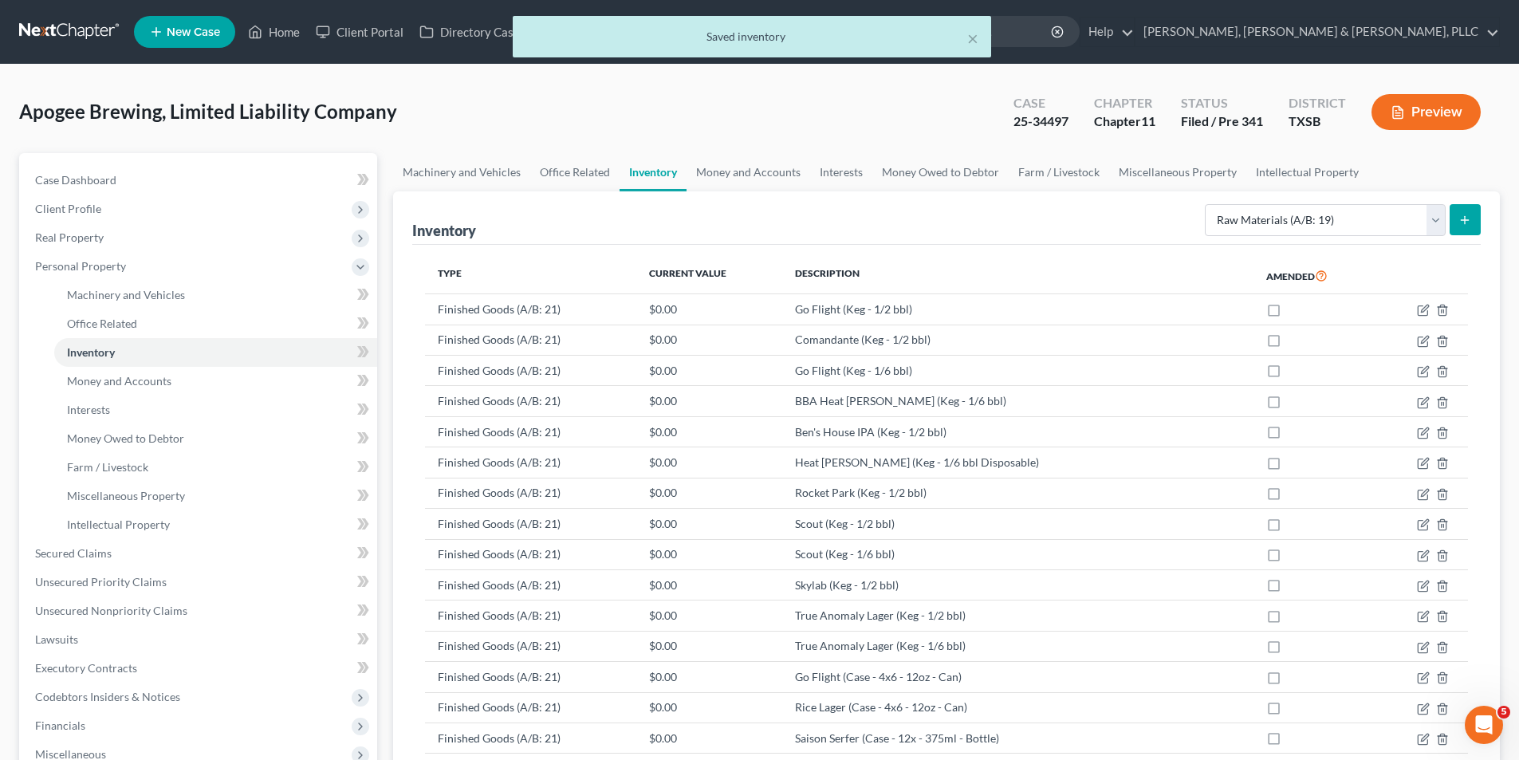
click at [1461, 222] on icon "submit" at bounding box center [1464, 220] width 13 height 13
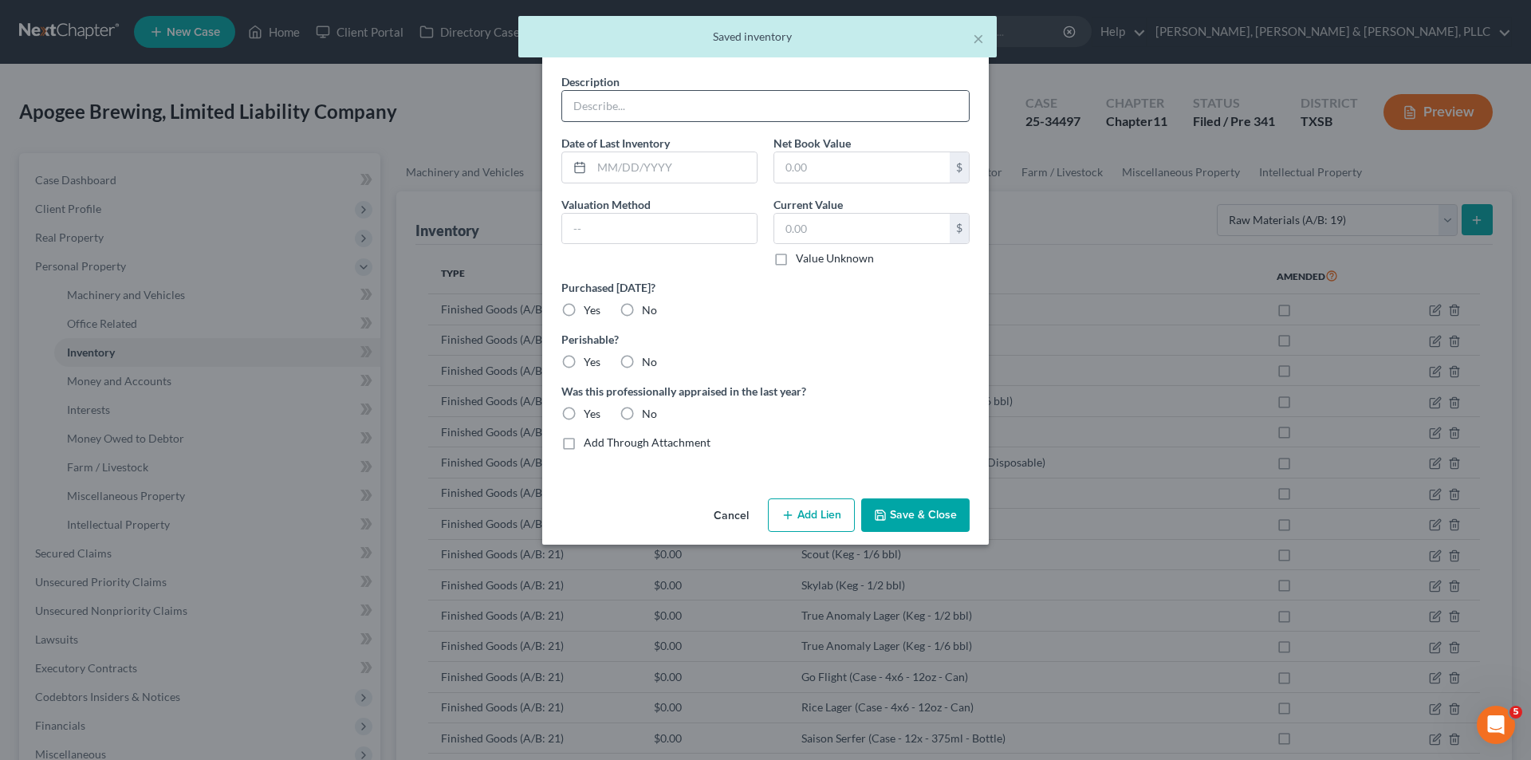
click at [831, 124] on div "Description Date of Last Inventory Net Book Value $ Valuation Method Current Va…" at bounding box center [765, 268] width 424 height 390
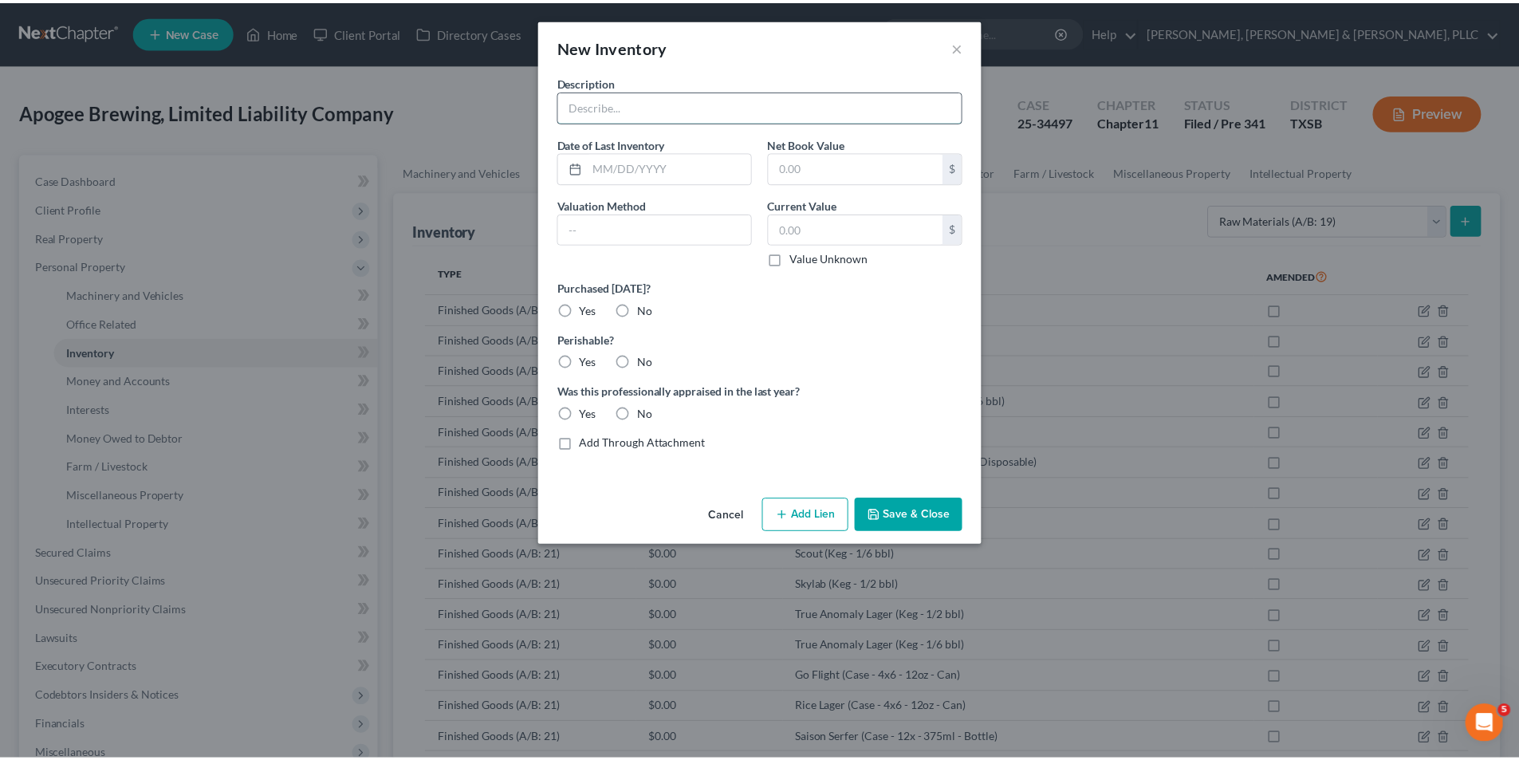
click
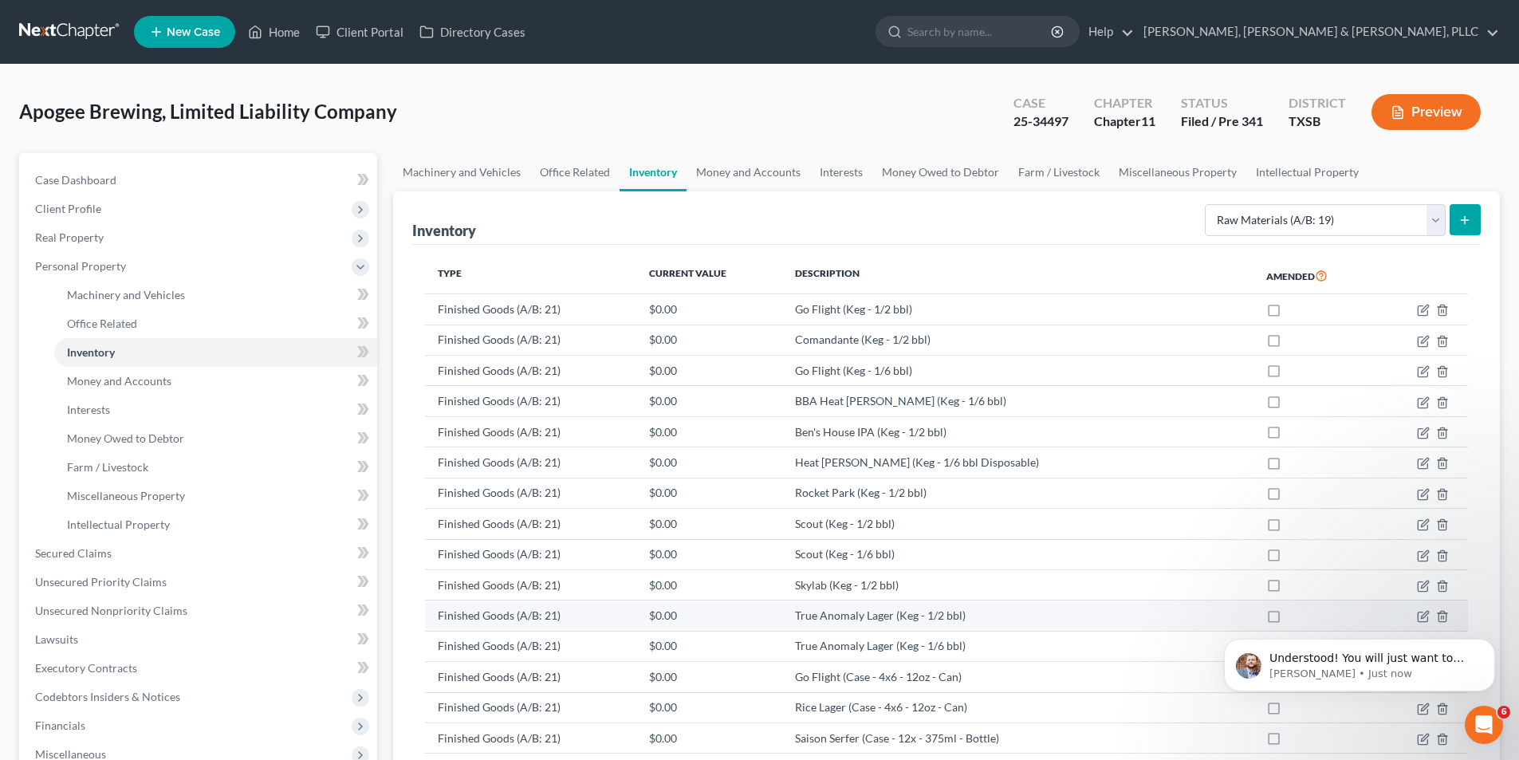
scroll to position [1869, 0]
drag, startPoint x: 428, startPoint y: 97, endPoint x: 631, endPoint y: 2, distance: 224.0
click at [428, 97] on div "Apogee Brewing, Limited Liability Company Upgraded Case 25-34497 Chapter Chapte…" at bounding box center [759, 118] width 1480 height 69
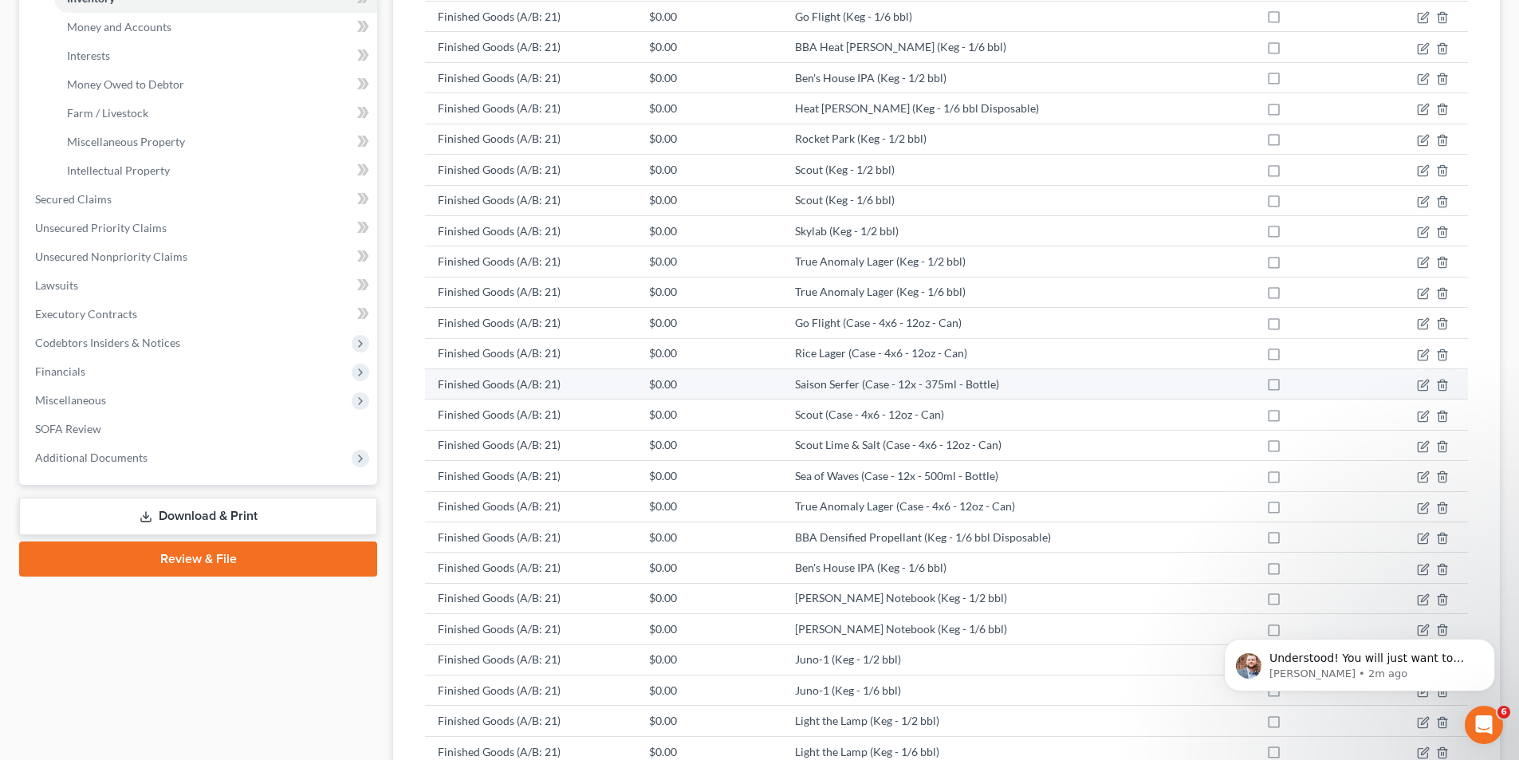
scroll to position [0, 0]
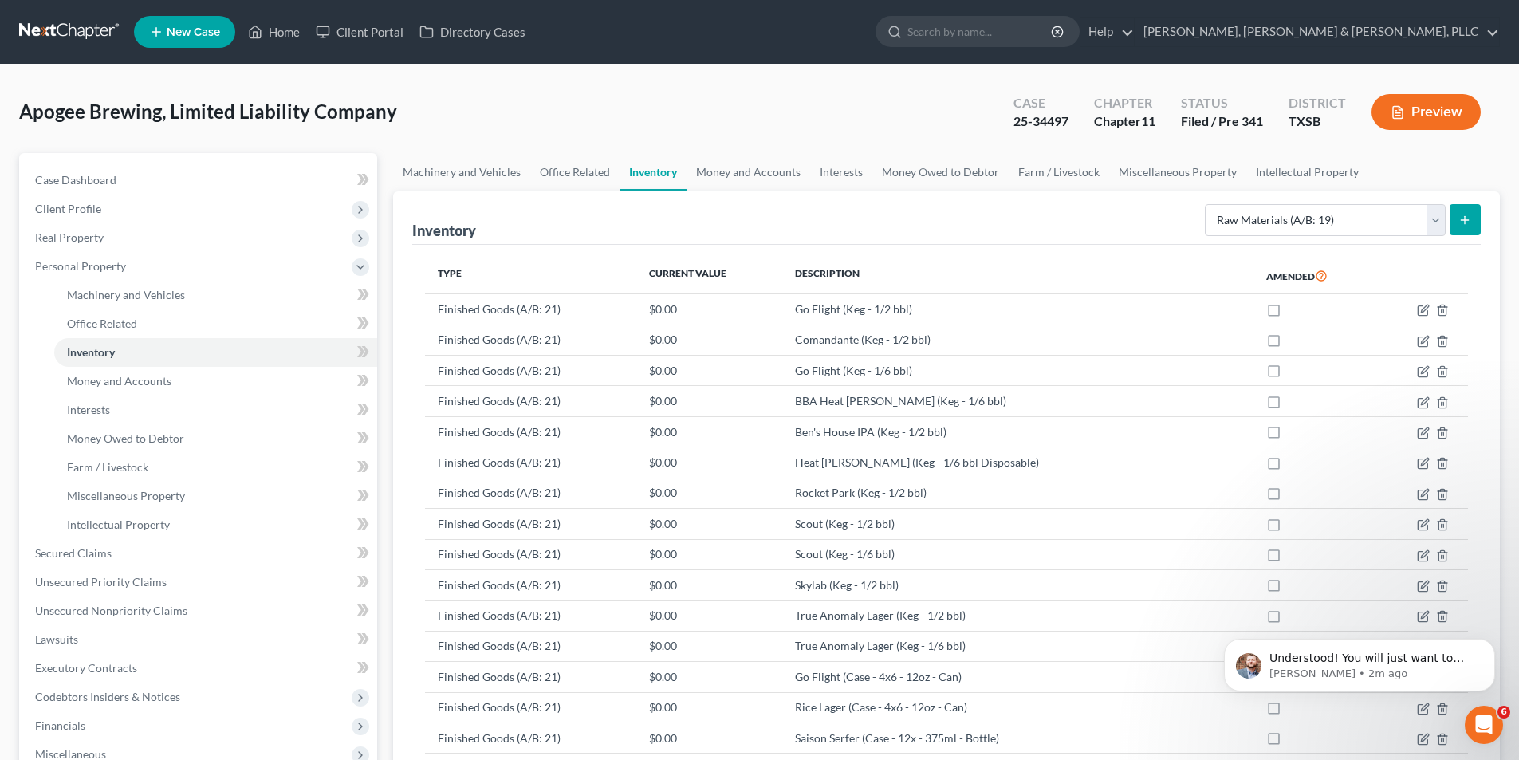
click at [1453, 228] on button "submit" at bounding box center [1464, 219] width 31 height 31
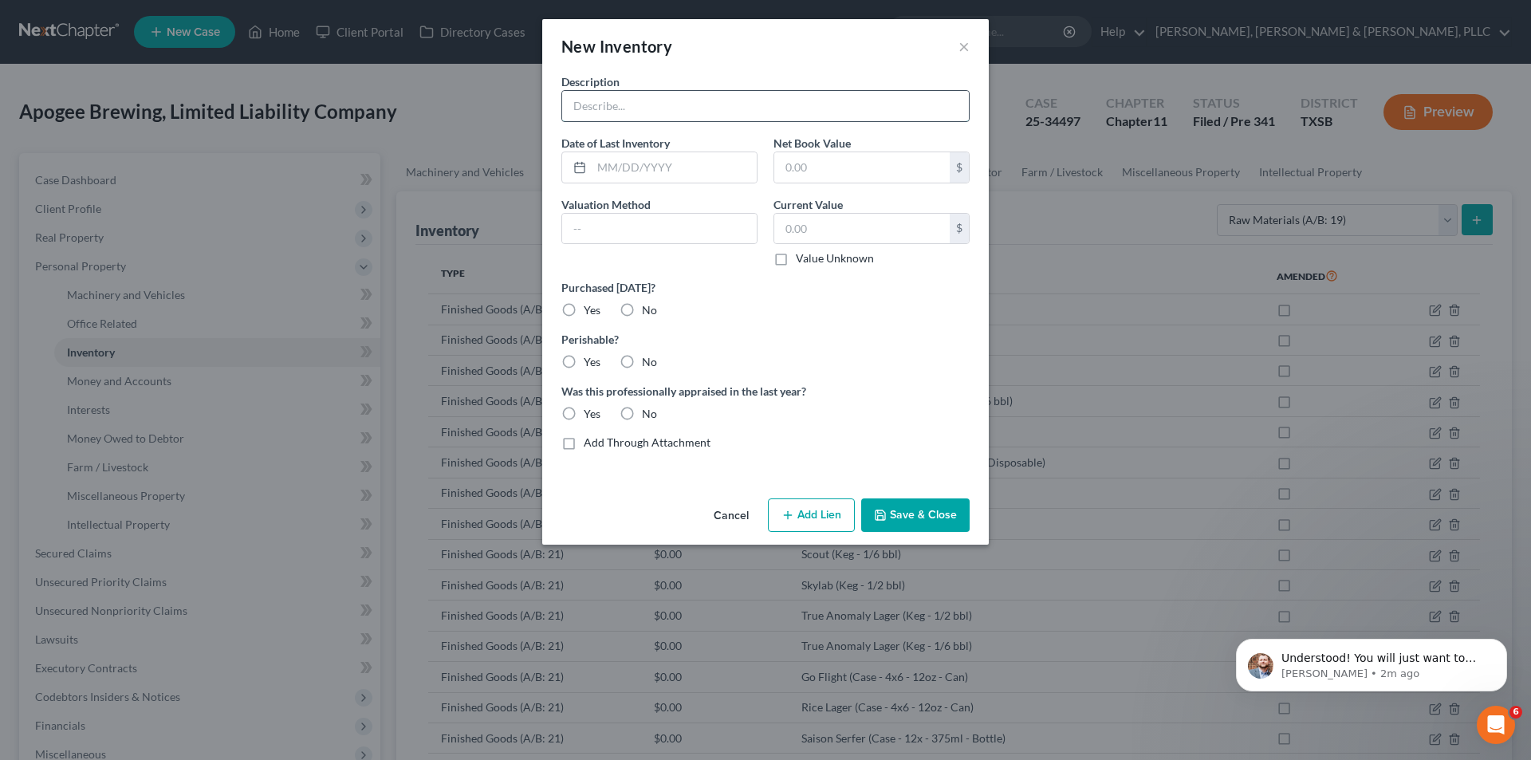
drag, startPoint x: 678, startPoint y: 99, endPoint x: 690, endPoint y: 116, distance: 21.0
click at [678, 99] on input "text" at bounding box center [765, 106] width 407 height 30
click at [924, 502] on button "Save & Close" at bounding box center [915, 514] width 108 height 33
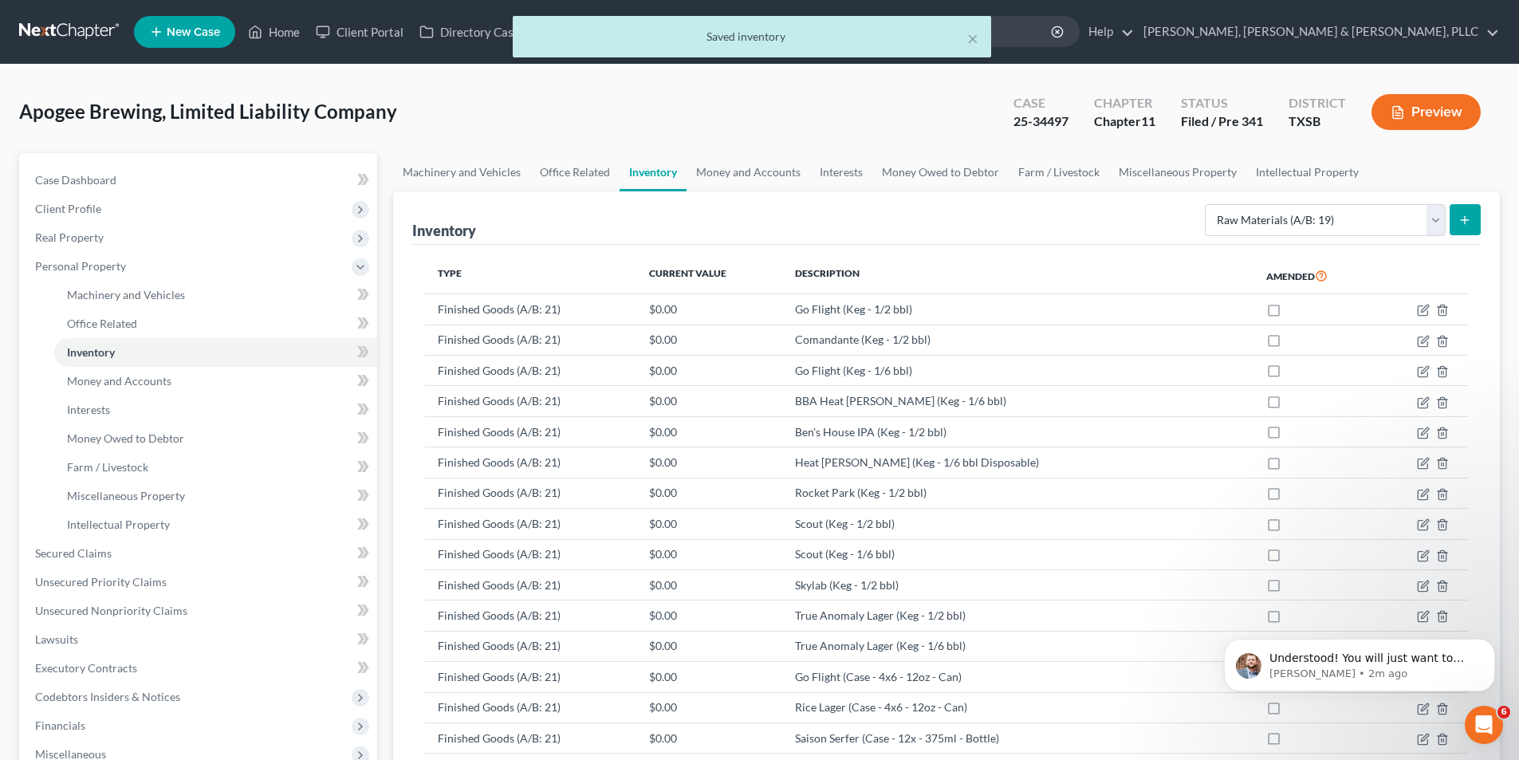
click at [1451, 217] on button "submit" at bounding box center [1464, 219] width 31 height 31
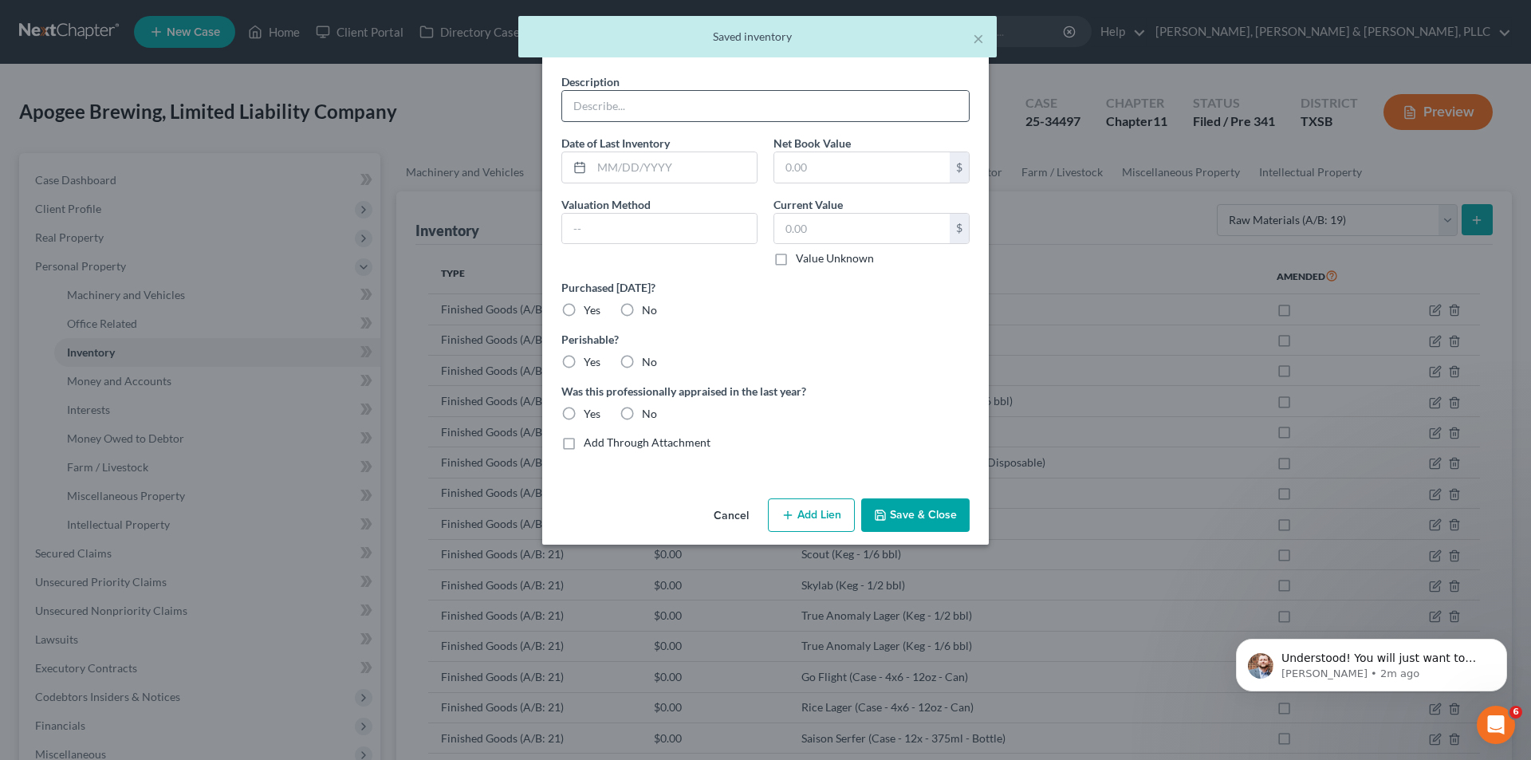
click at [703, 132] on div "Description Date of Last Inventory Net Book Value $ Valuation Method Current Va…" at bounding box center [765, 268] width 424 height 390
click at [696, 101] on input "text" at bounding box center [765, 106] width 407 height 30
click at [899, 525] on button "Save & Close" at bounding box center [915, 514] width 108 height 33
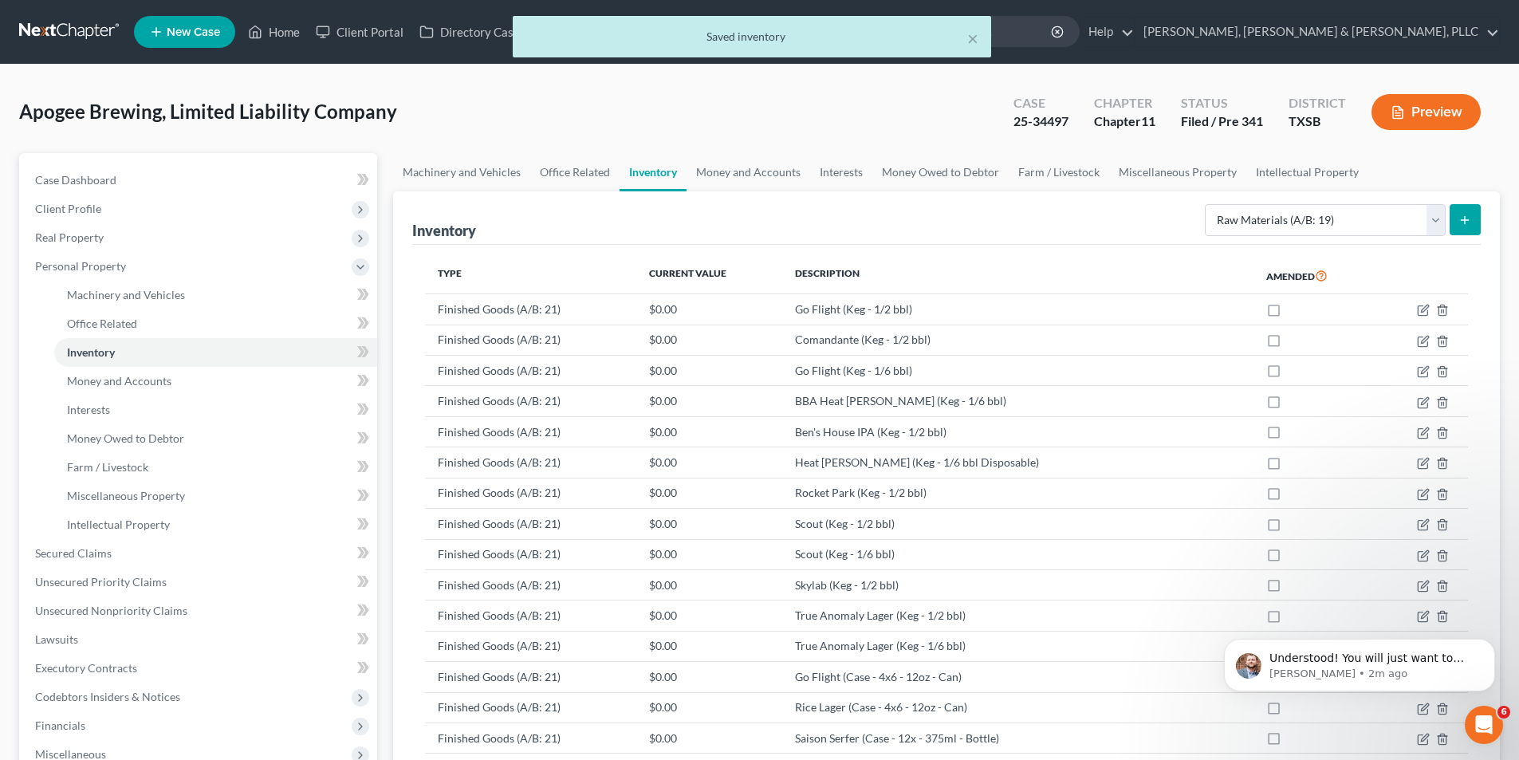
click at [1467, 229] on button "submit" at bounding box center [1464, 219] width 31 height 31
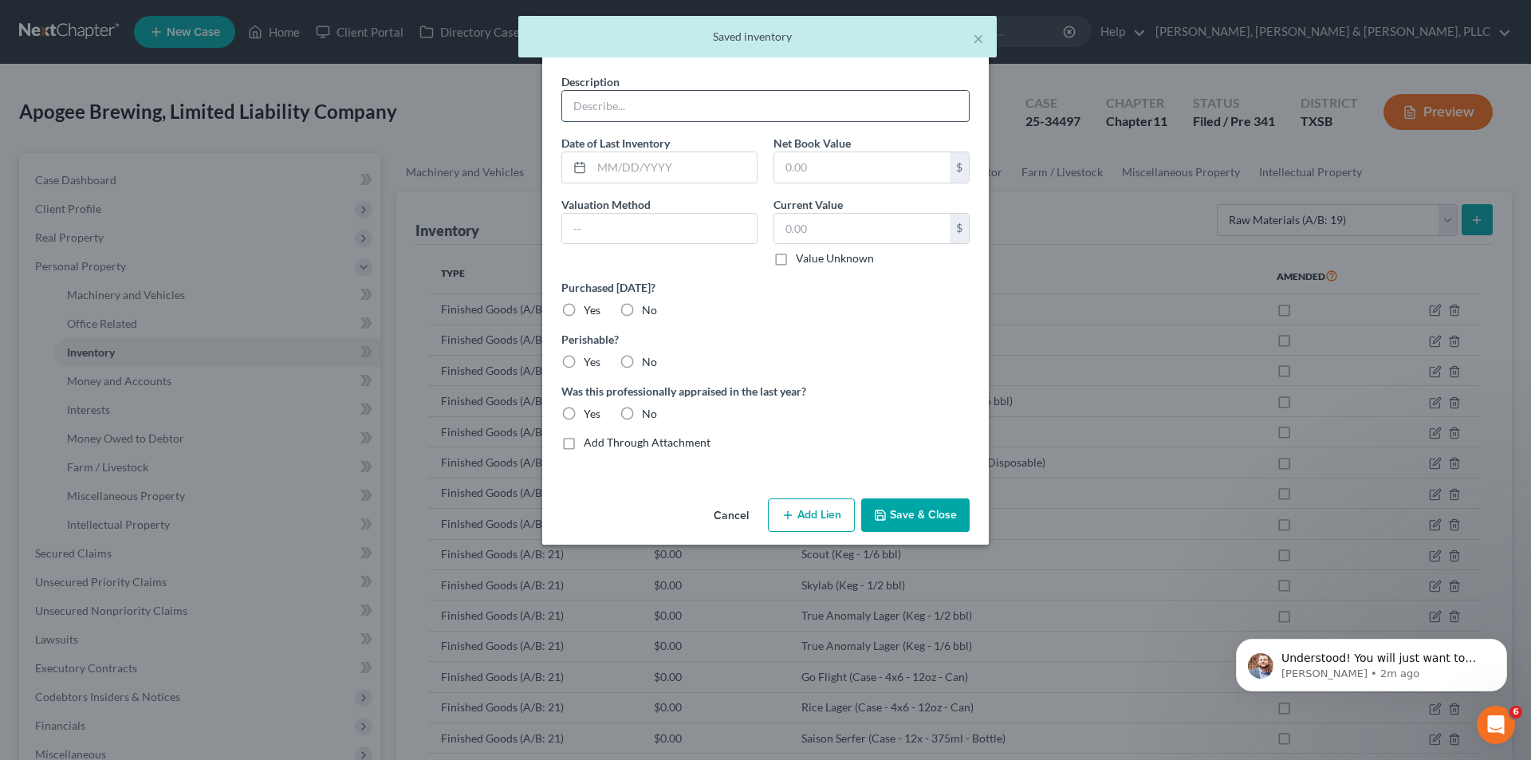
drag, startPoint x: 769, startPoint y: 136, endPoint x: 761, endPoint y: 116, distance: 22.2
click at [769, 136] on div "Description Date of Last Inventory Net Book Value $ Valuation Method Current Va…" at bounding box center [765, 268] width 424 height 390
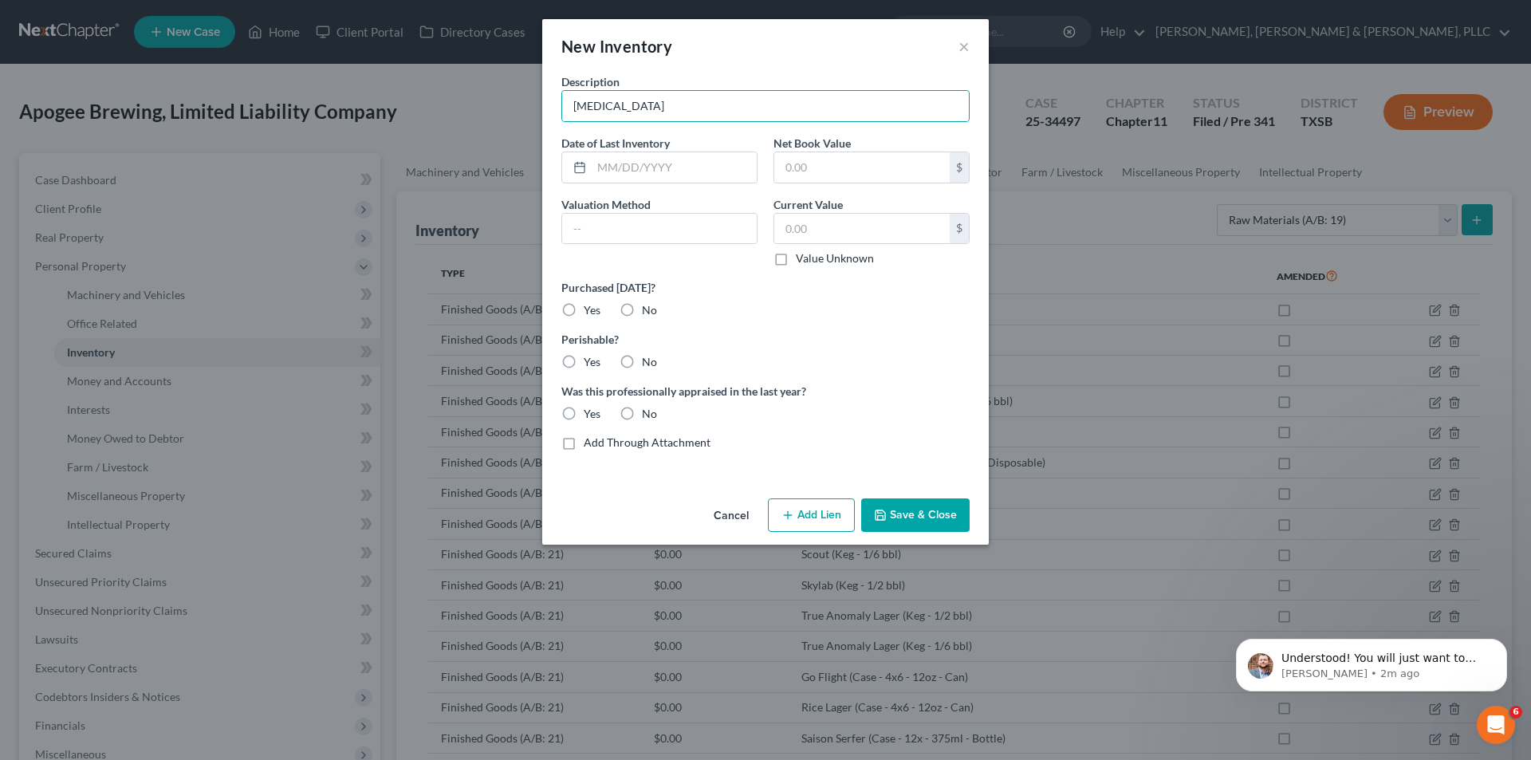
drag, startPoint x: 917, startPoint y: 505, endPoint x: 1492, endPoint y: 537, distance: 575.7
click at [918, 505] on button "Save & Close" at bounding box center [915, 514] width 108 height 33
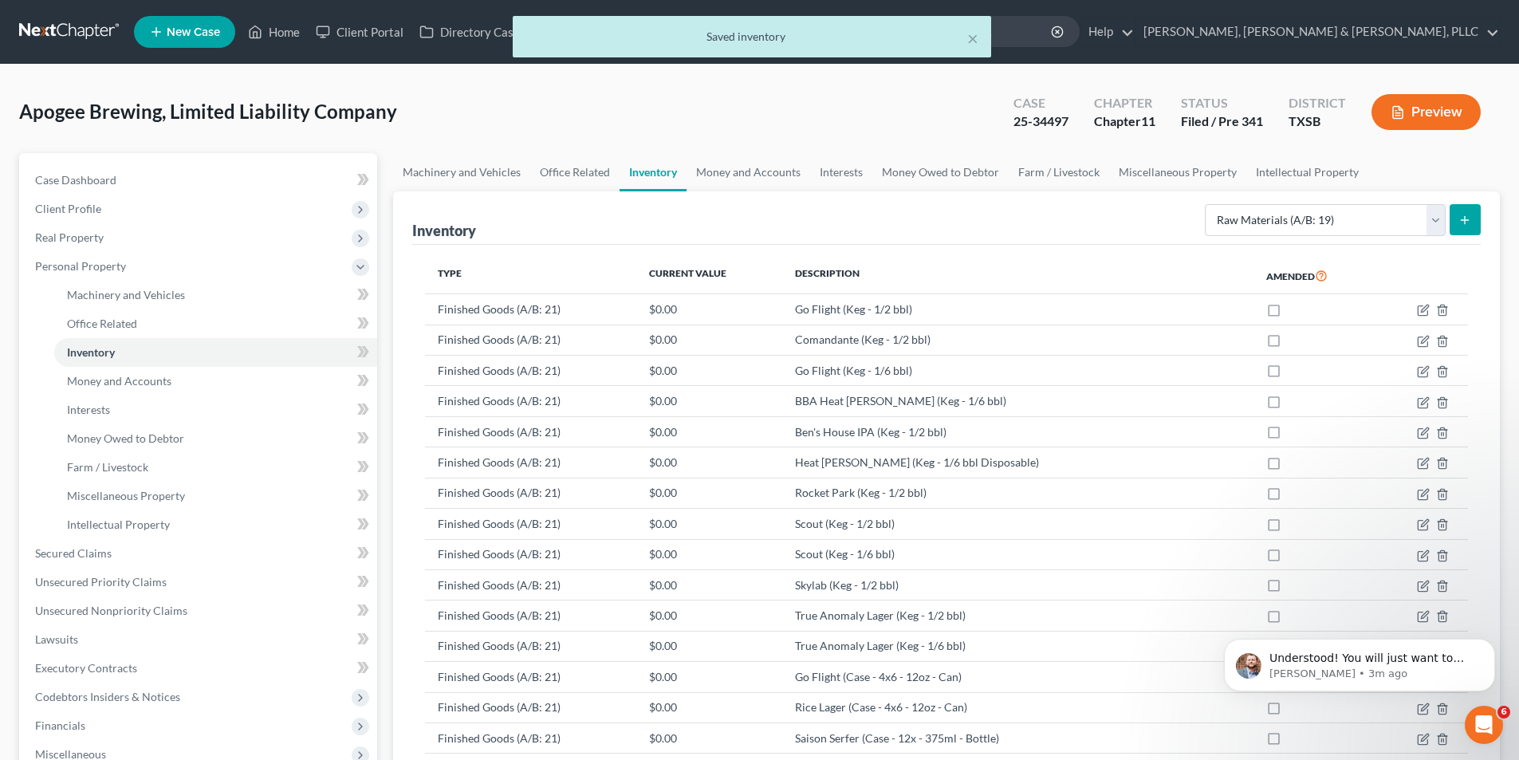
click at [1455, 221] on button "submit" at bounding box center [1464, 219] width 31 height 31
click at [863, 133] on div "Description Date of Last Inventory Net Book Value $ Valuation Method Current Va…" at bounding box center [759, 270] width 369 height 340
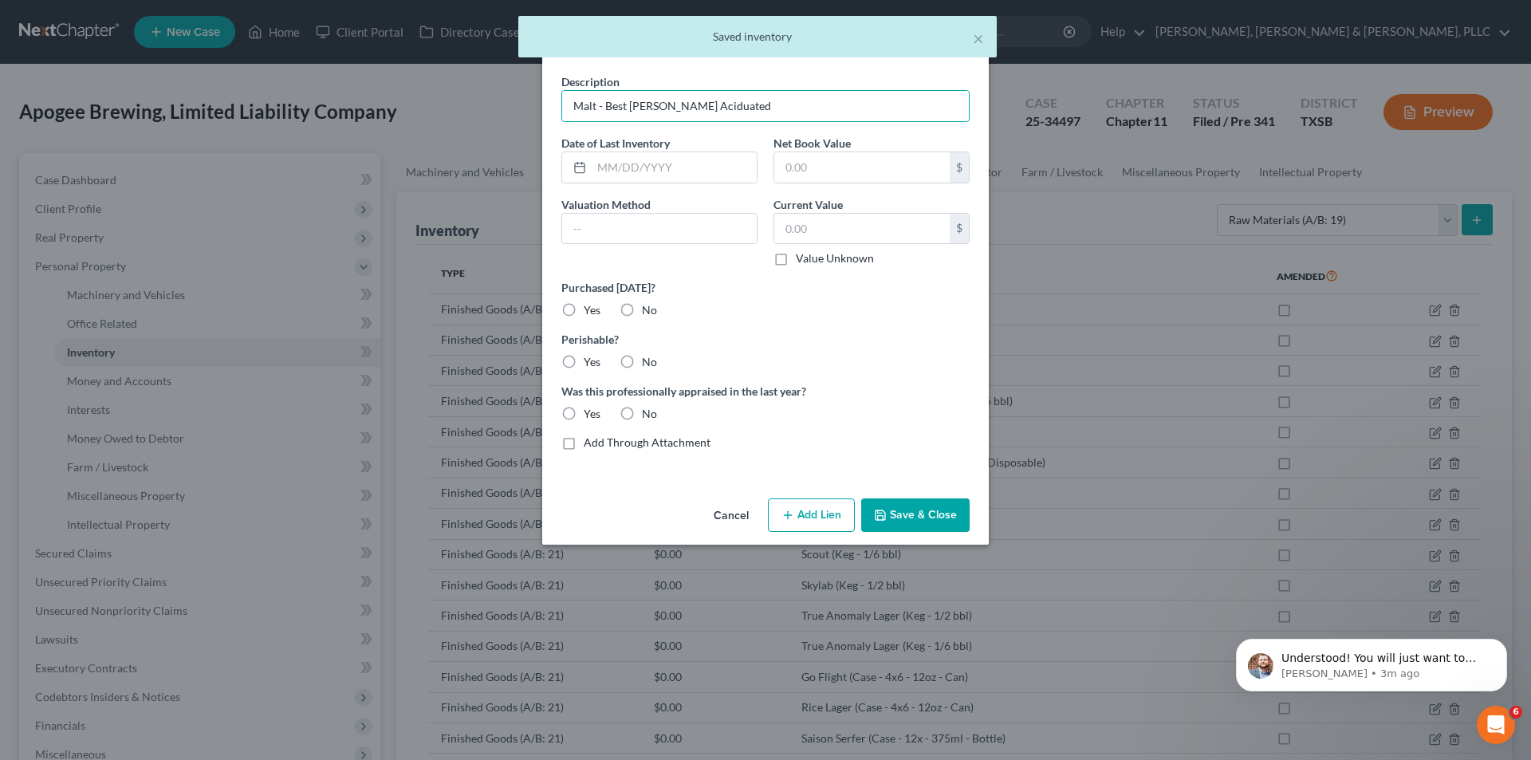
click at [949, 517] on button "Save & Close" at bounding box center [915, 514] width 108 height 33
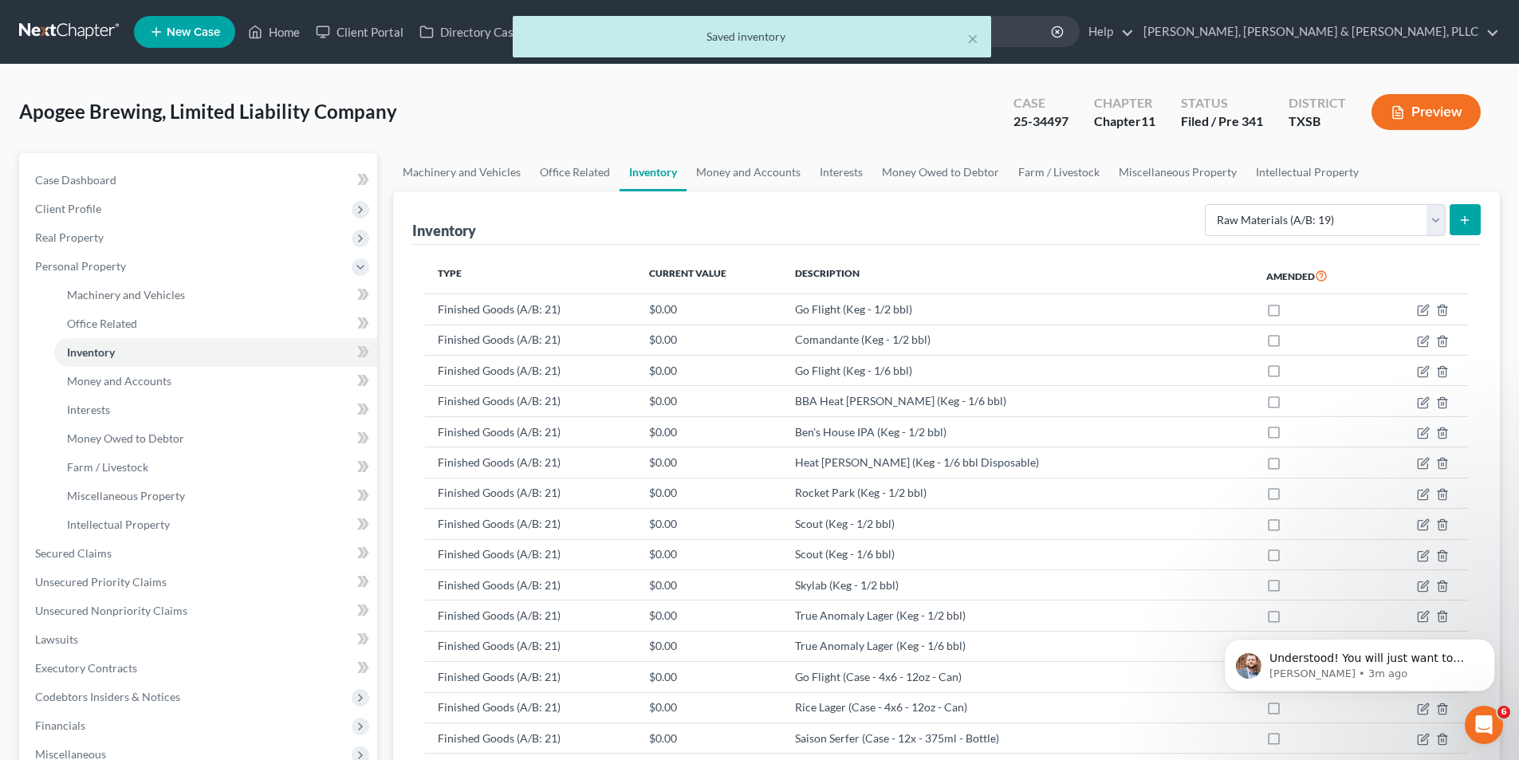
click at [1473, 214] on button "submit" at bounding box center [1464, 219] width 31 height 31
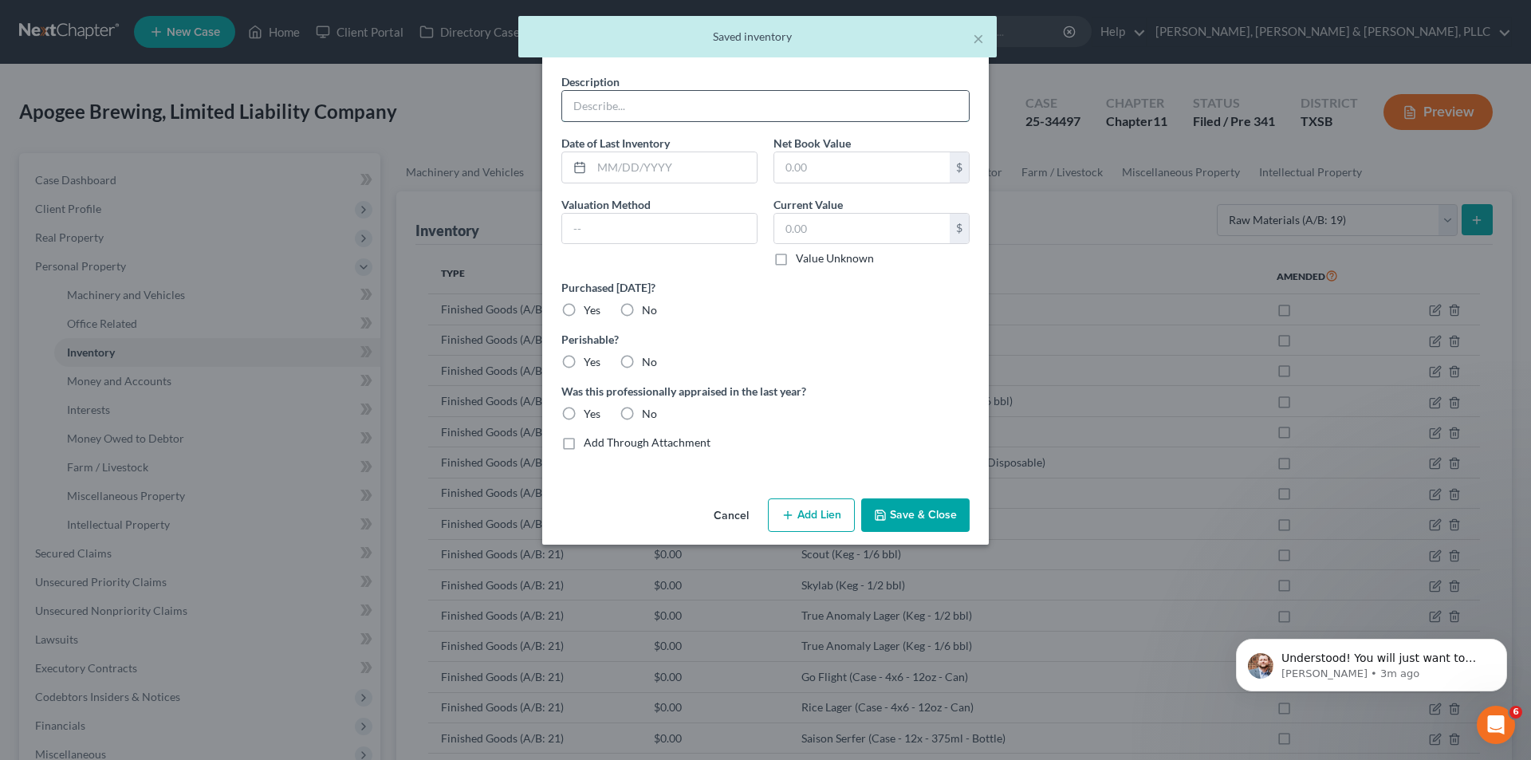
drag, startPoint x: 753, startPoint y: 125, endPoint x: 945, endPoint y: 480, distance: 403.5
click at [753, 125] on div "Description Date of Last Inventory Net Book Value $ Valuation Method Current Va…" at bounding box center [765, 268] width 424 height 390
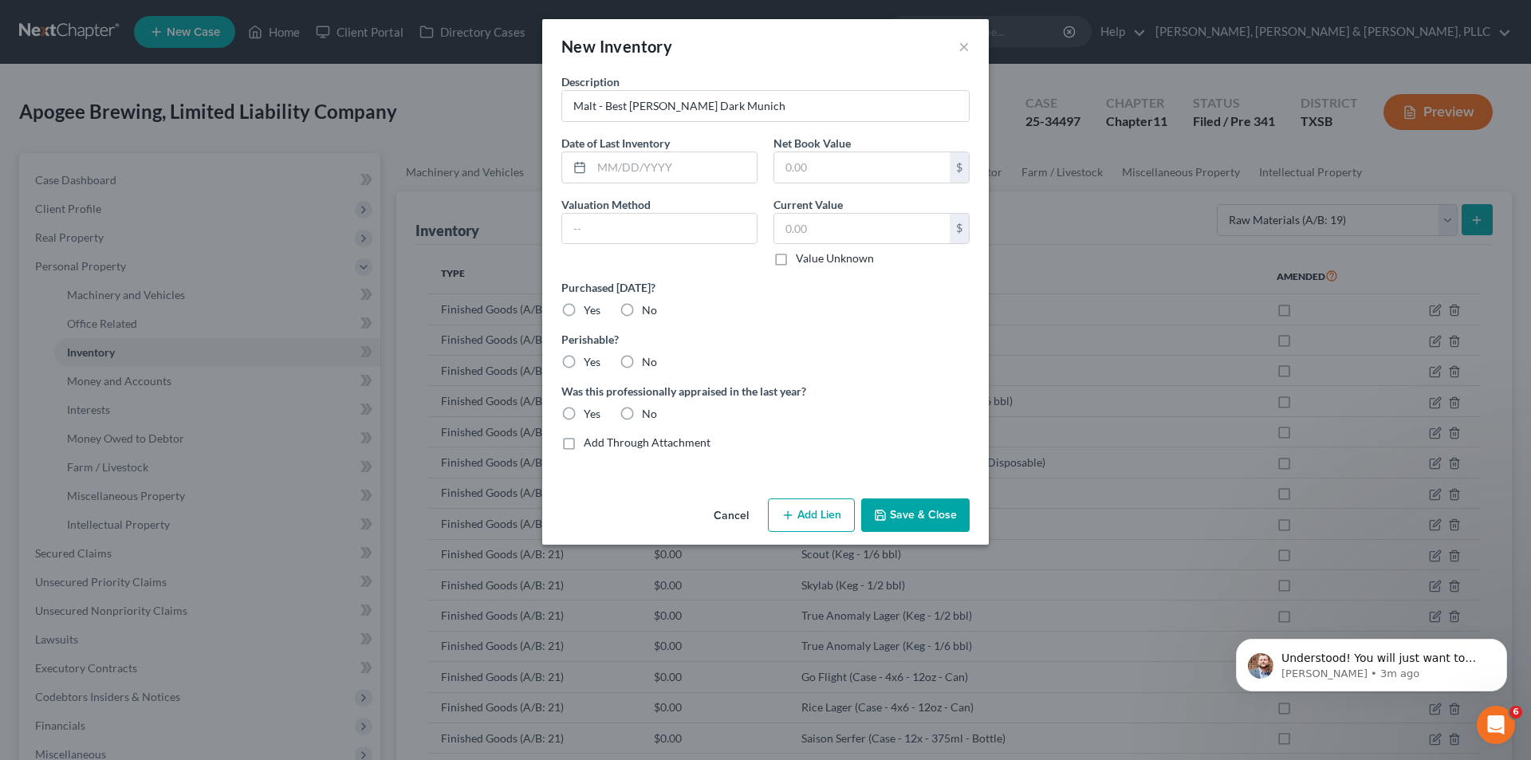
click at [936, 530] on button "Save & Close" at bounding box center [915, 514] width 108 height 33
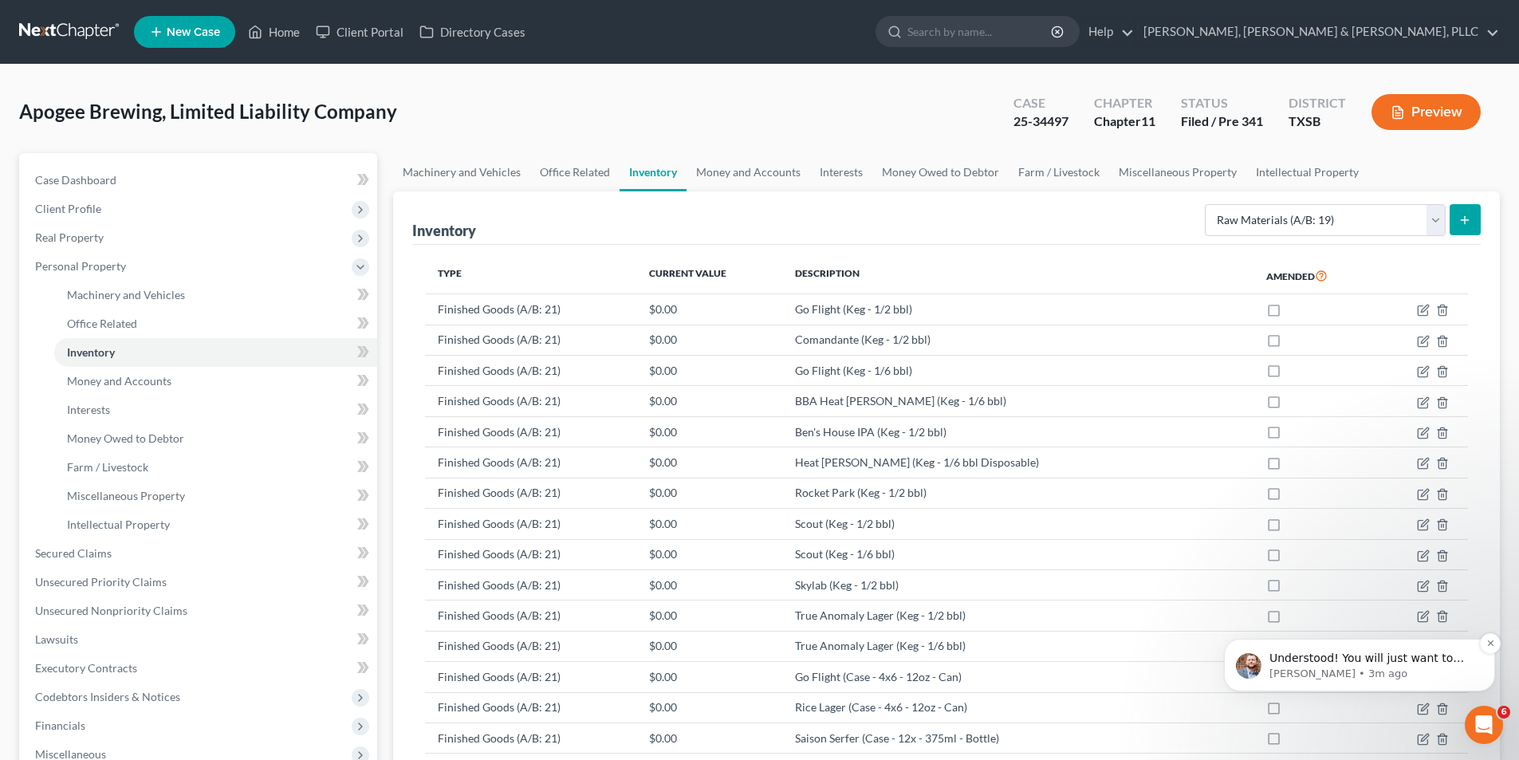
click at [1394, 650] on div "Understood! You will just want to update the status to filed. You can do this w…" at bounding box center [1372, 658] width 210 height 21
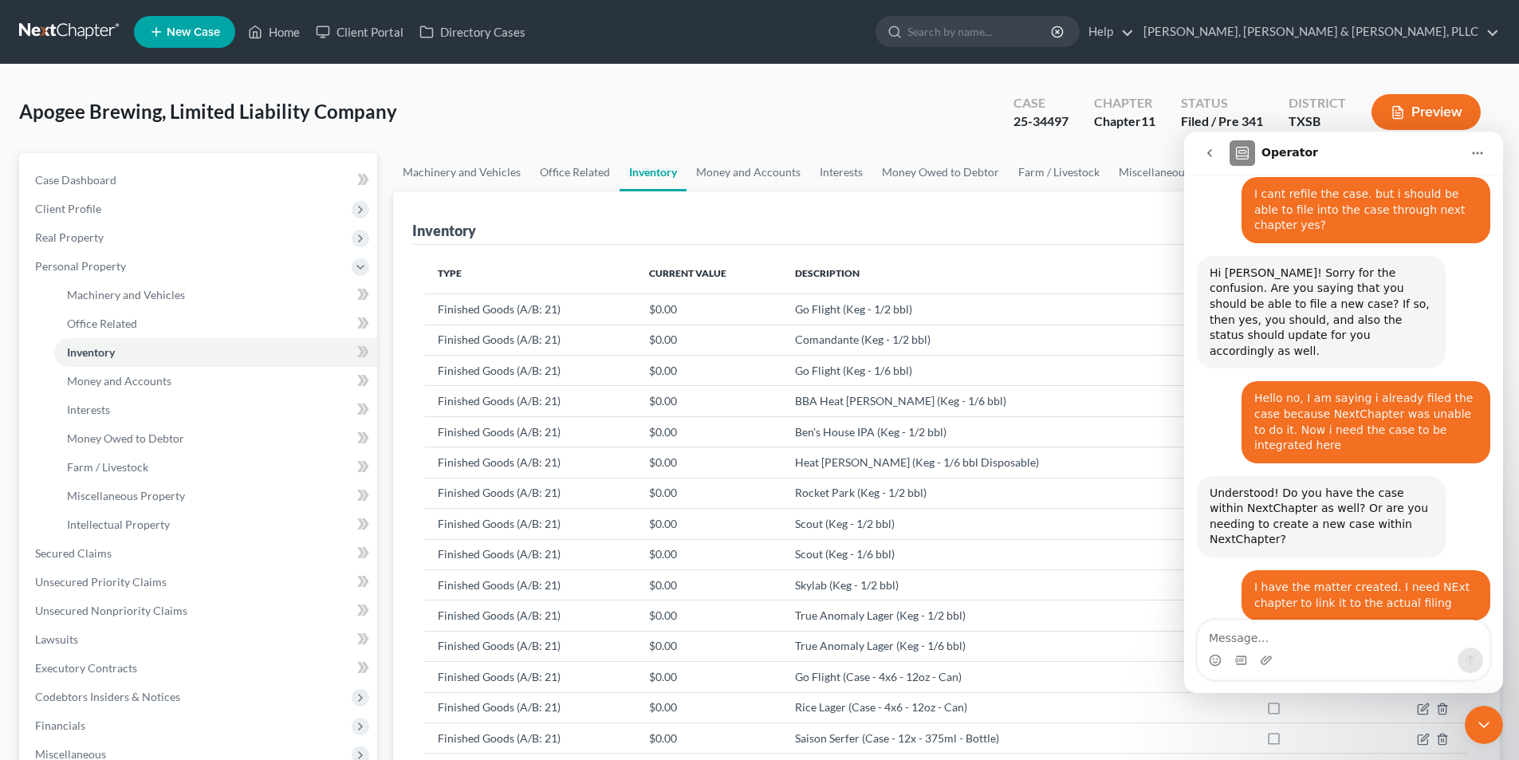
scroll to position [1948, 0]
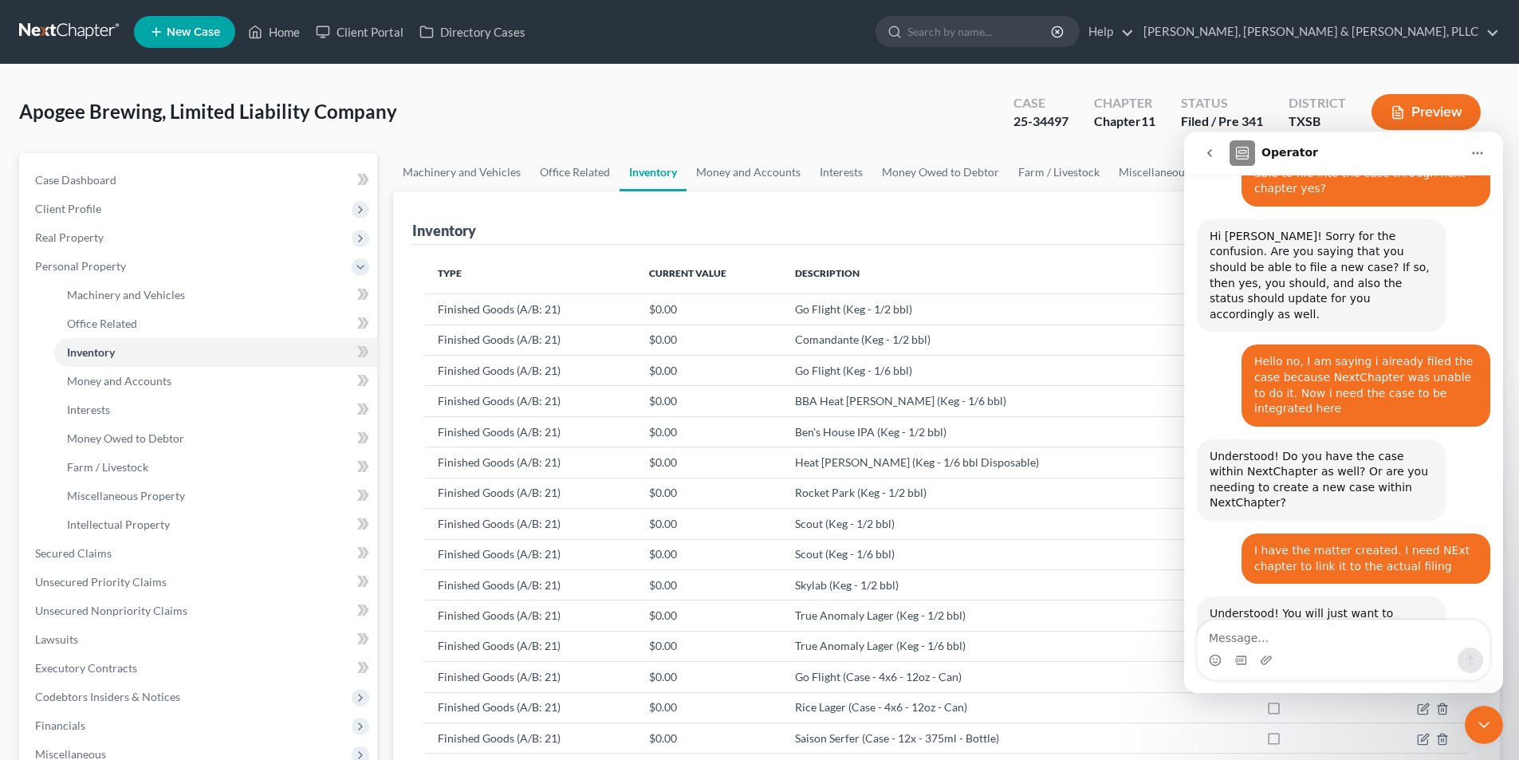
click at [1494, 735] on div "Close Intercom Messenger" at bounding box center [1484, 725] width 38 height 38
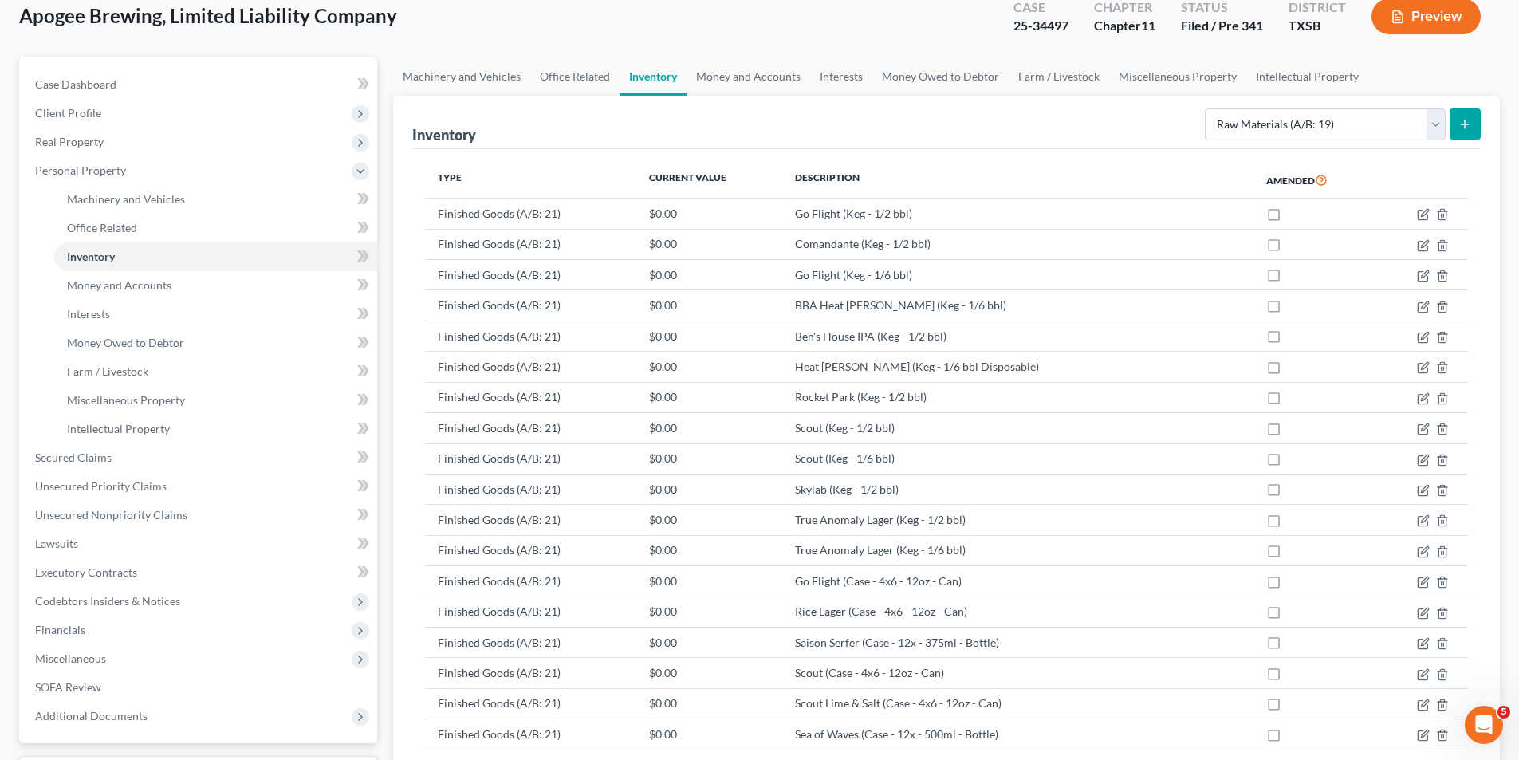
scroll to position [0, 0]
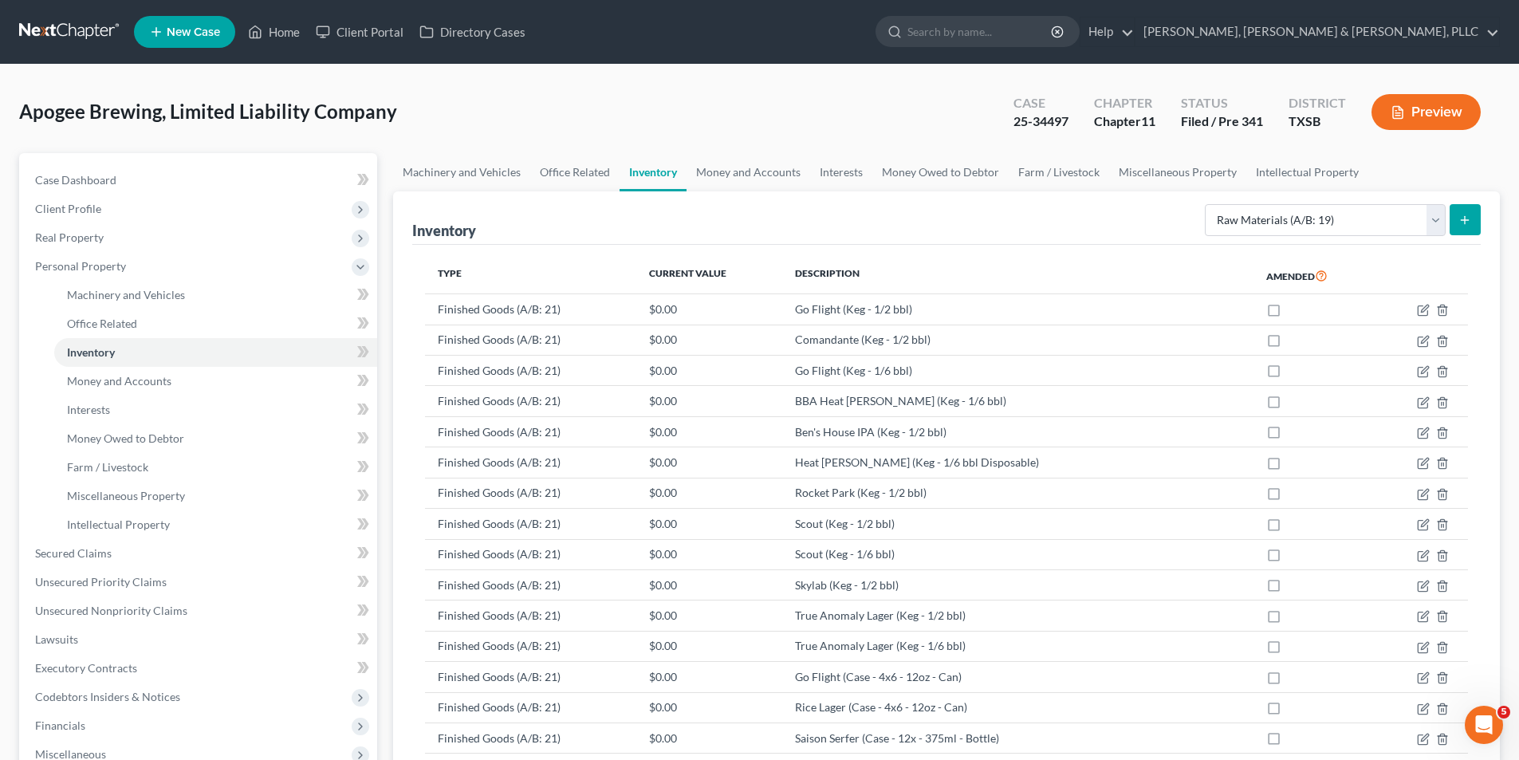
click at [1468, 228] on button "submit" at bounding box center [1464, 219] width 31 height 31
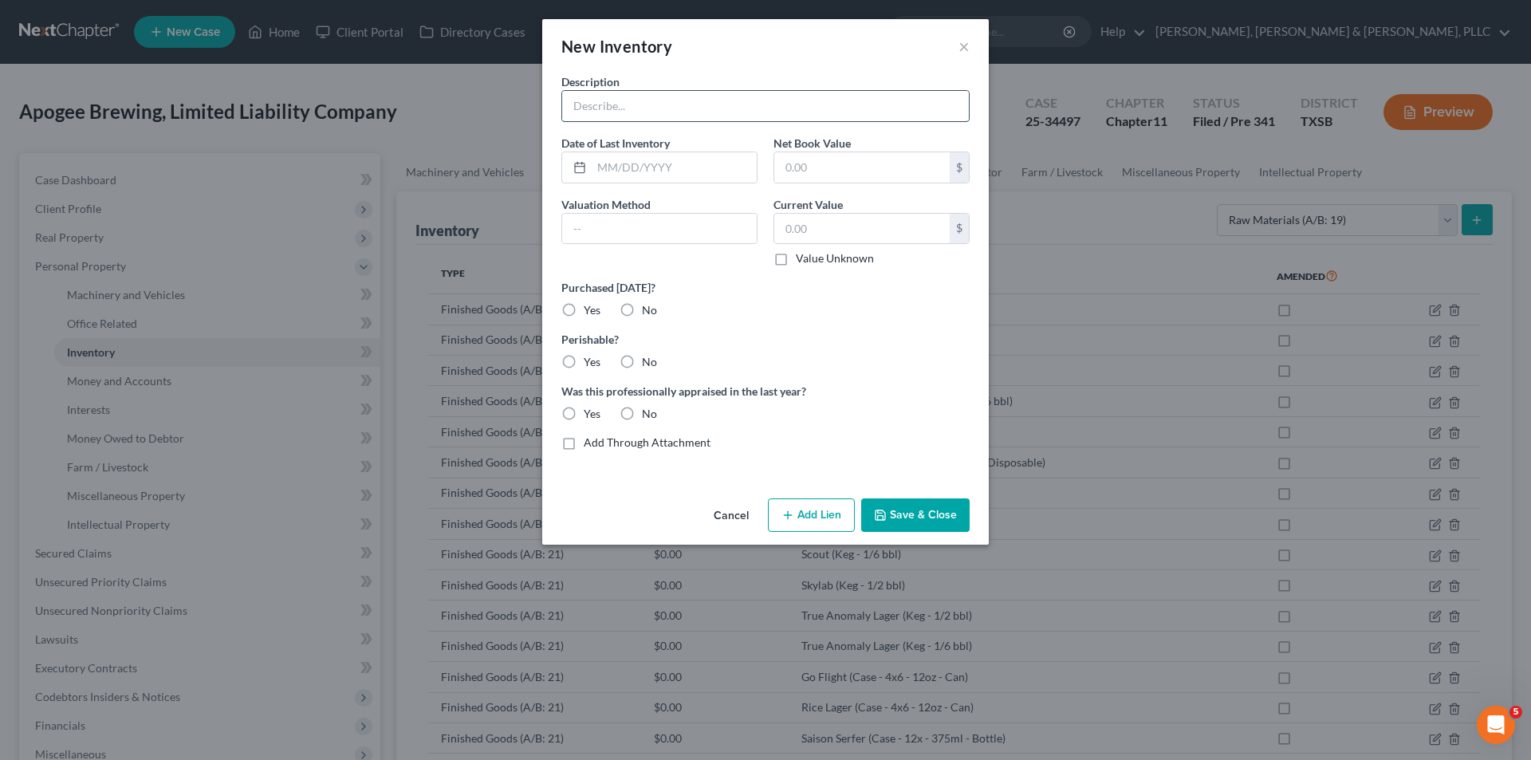
click at [757, 118] on input "text" at bounding box center [765, 106] width 407 height 30
click at [957, 509] on button "Save & Close" at bounding box center [915, 514] width 108 height 33
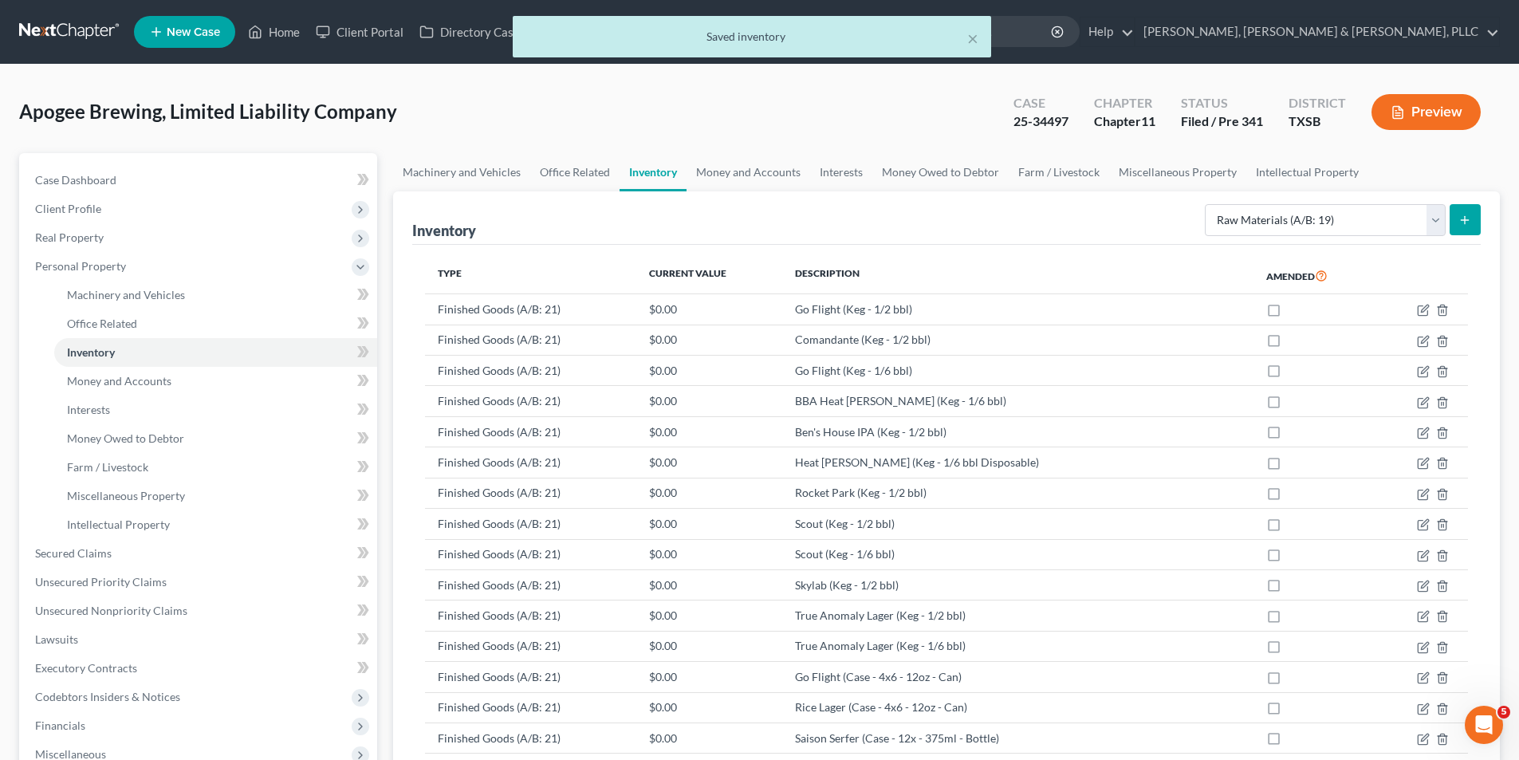
click at [1470, 234] on button "submit" at bounding box center [1464, 219] width 31 height 31
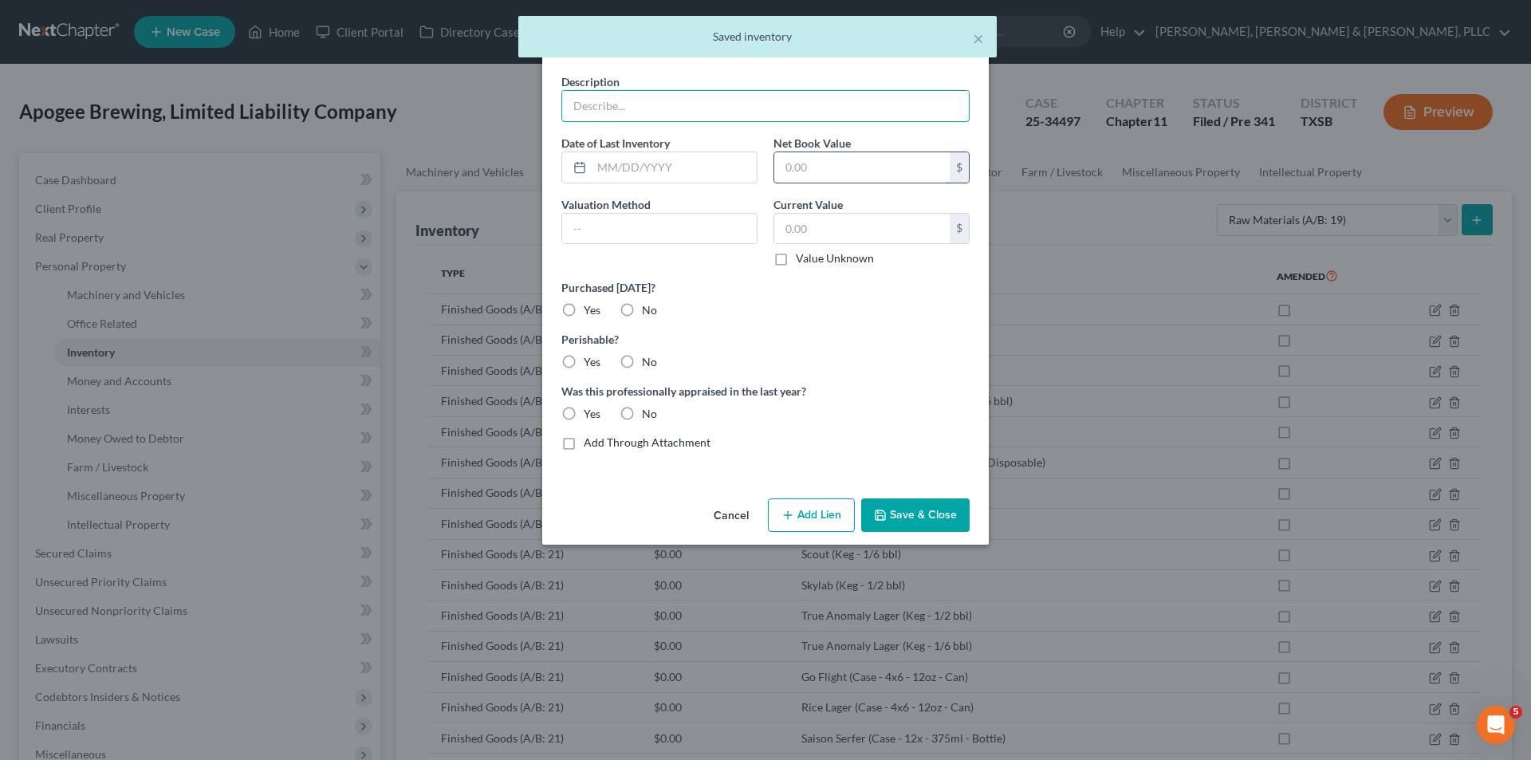
drag, startPoint x: 826, startPoint y: 106, endPoint x: 882, endPoint y: 171, distance: 85.3
click at [826, 106] on input "text" at bounding box center [765, 106] width 407 height 30
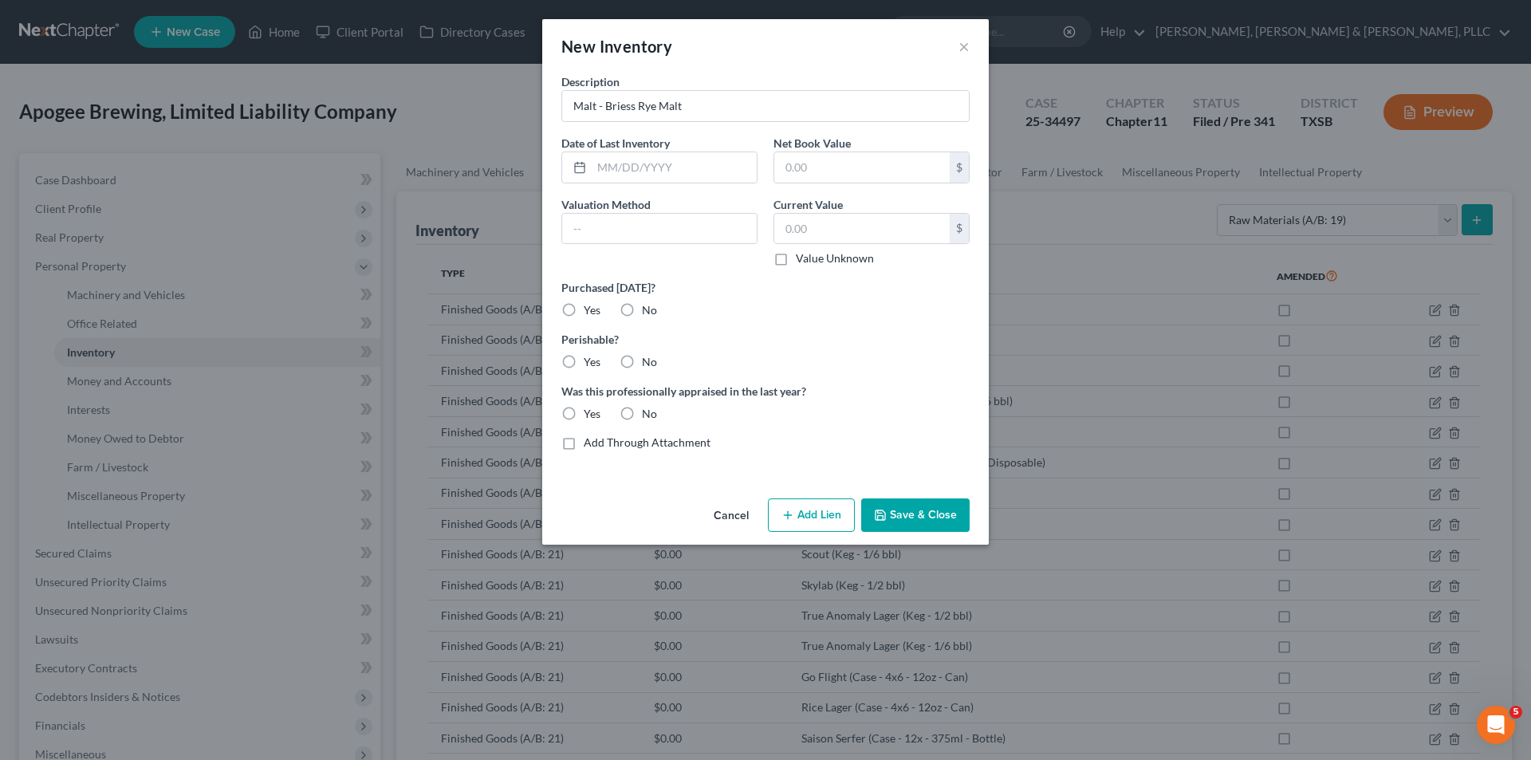
click at [923, 545] on div "New Inventory × Description Malt - Briess Rye Malt Date of Last Inventory Net B…" at bounding box center [765, 380] width 1531 height 760
click at [926, 533] on div "Cancel Add Lien Add Lease Add Exemption Save & Close" at bounding box center [765, 518] width 446 height 53
click at [929, 521] on button "Save & Close" at bounding box center [915, 514] width 108 height 33
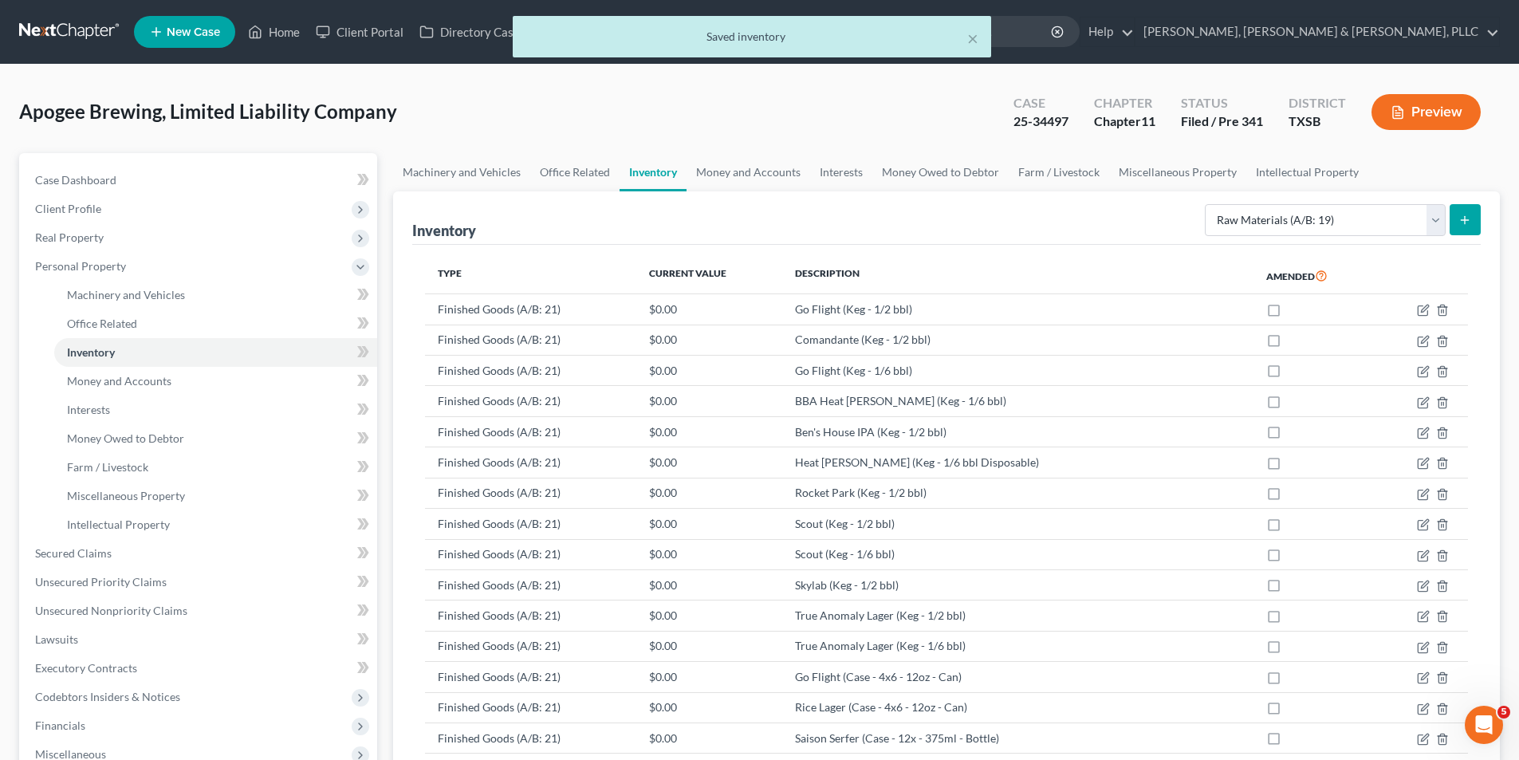
click at [1476, 227] on button "submit" at bounding box center [1464, 219] width 31 height 31
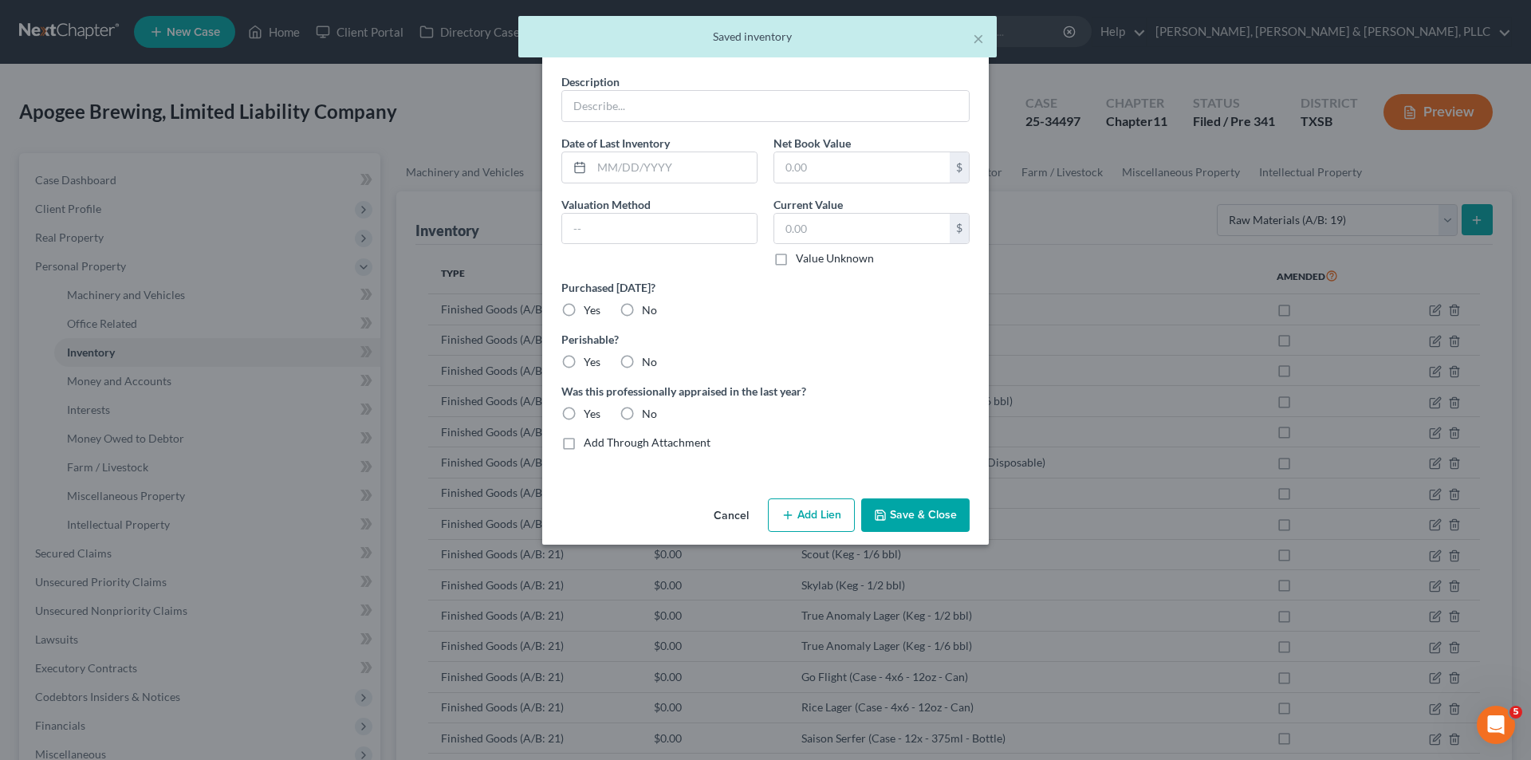
click at [816, 79] on div "Description" at bounding box center [765, 97] width 424 height 49
click at [804, 104] on input "text" at bounding box center [765, 106] width 407 height 30
drag, startPoint x: 792, startPoint y: 112, endPoint x: 792, endPoint y: 120, distance: 8.8
drag, startPoint x: 815, startPoint y: 111, endPoint x: 848, endPoint y: 185, distance: 81.4
drag, startPoint x: 843, startPoint y: 124, endPoint x: 839, endPoint y: 106, distance: 18.6
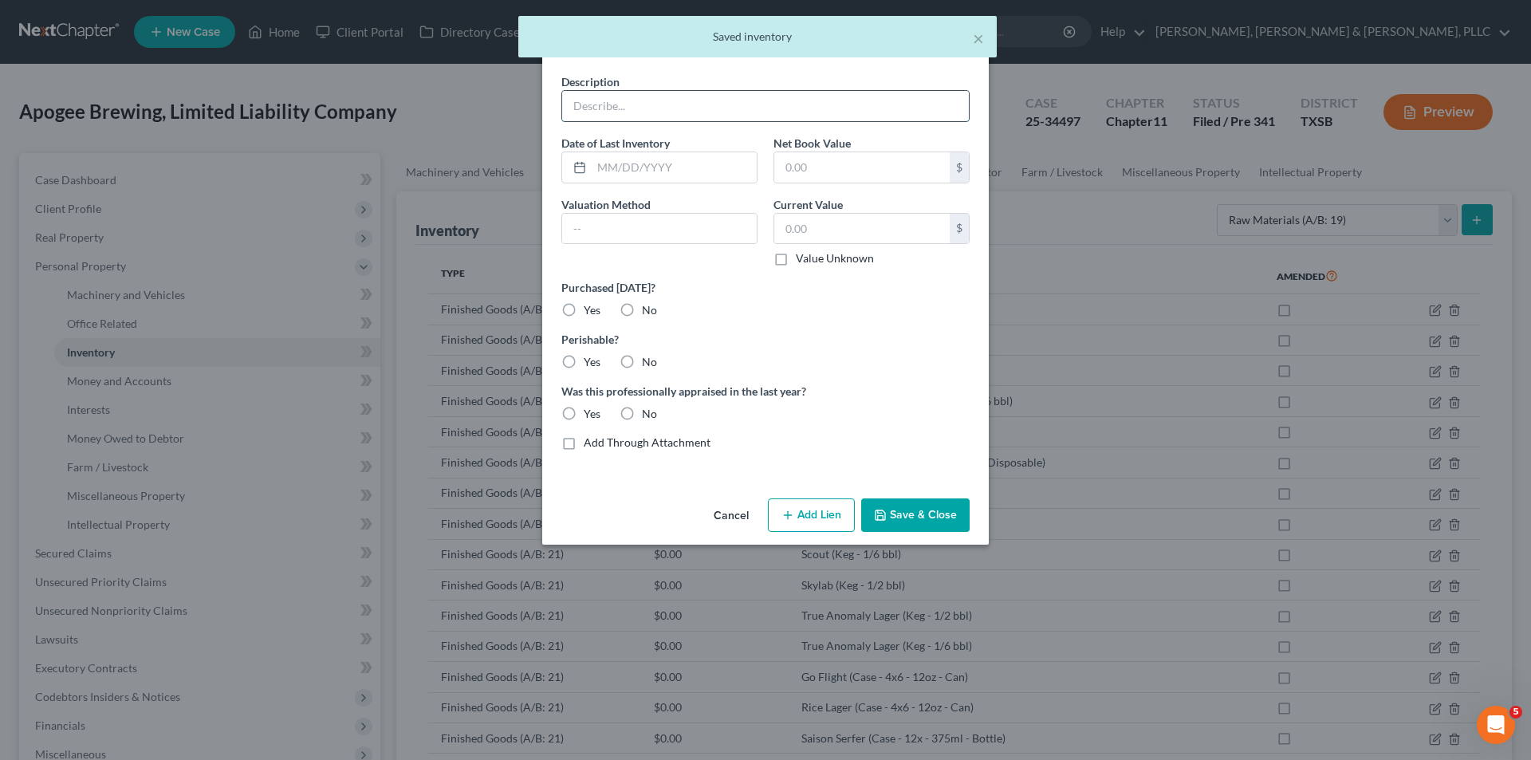
drag, startPoint x: 839, startPoint y: 106, endPoint x: 891, endPoint y: 203, distance: 110.2
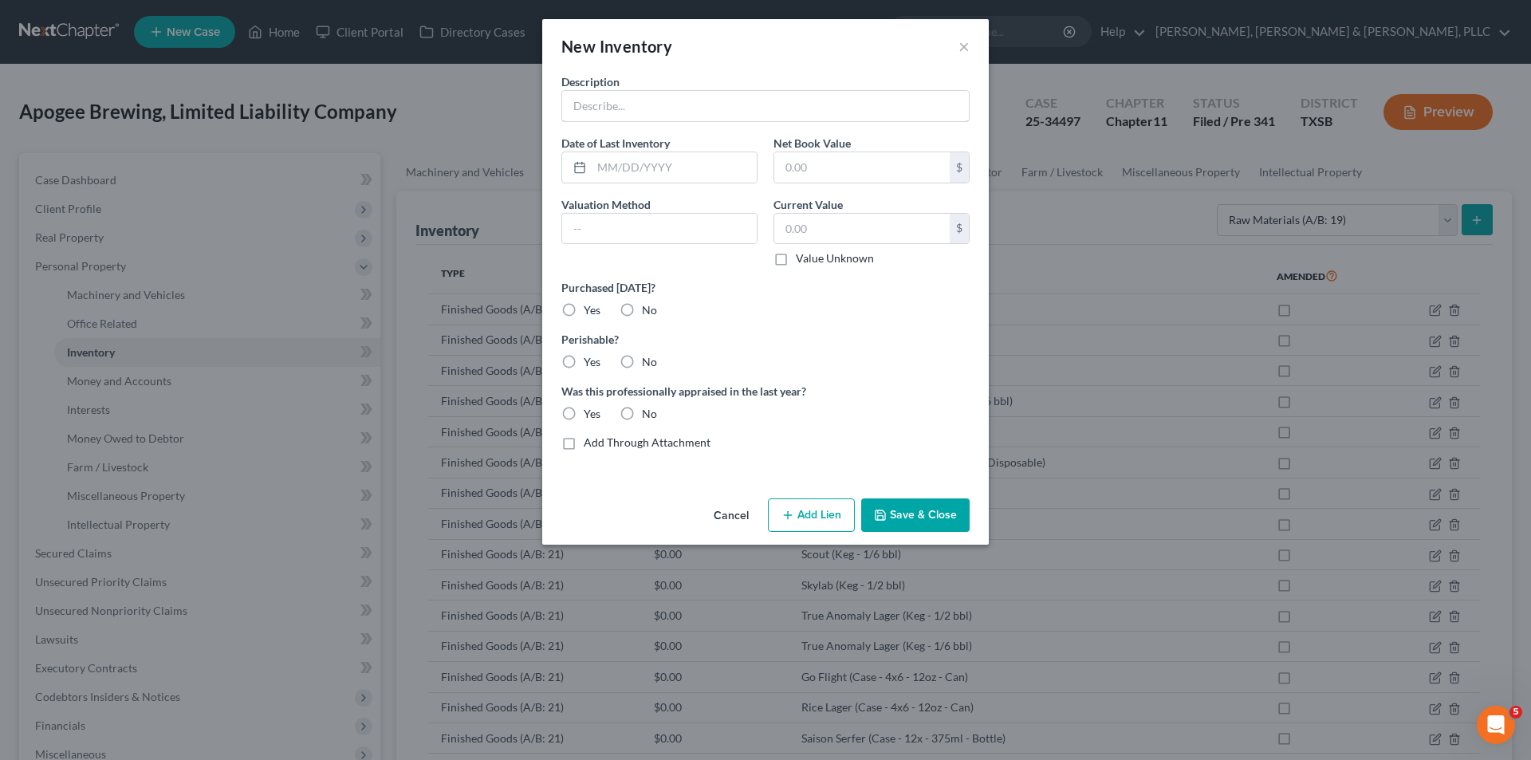
drag, startPoint x: 858, startPoint y: 112, endPoint x: 861, endPoint y: 139, distance: 27.3
drag, startPoint x: 940, startPoint y: 518, endPoint x: 1382, endPoint y: 538, distance: 442.1
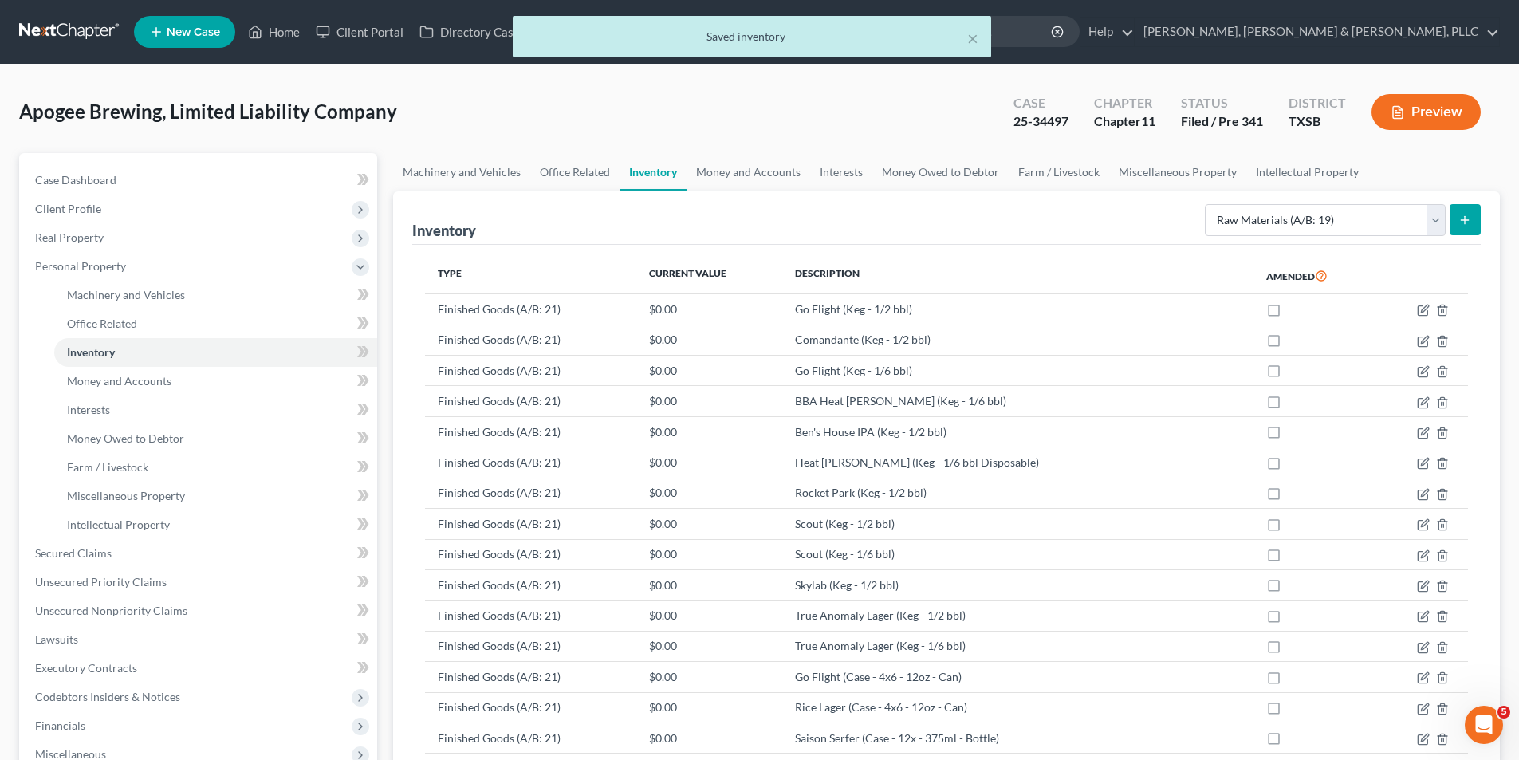
drag, startPoint x: 1472, startPoint y: 238, endPoint x: 1472, endPoint y: 230, distance: 8.0
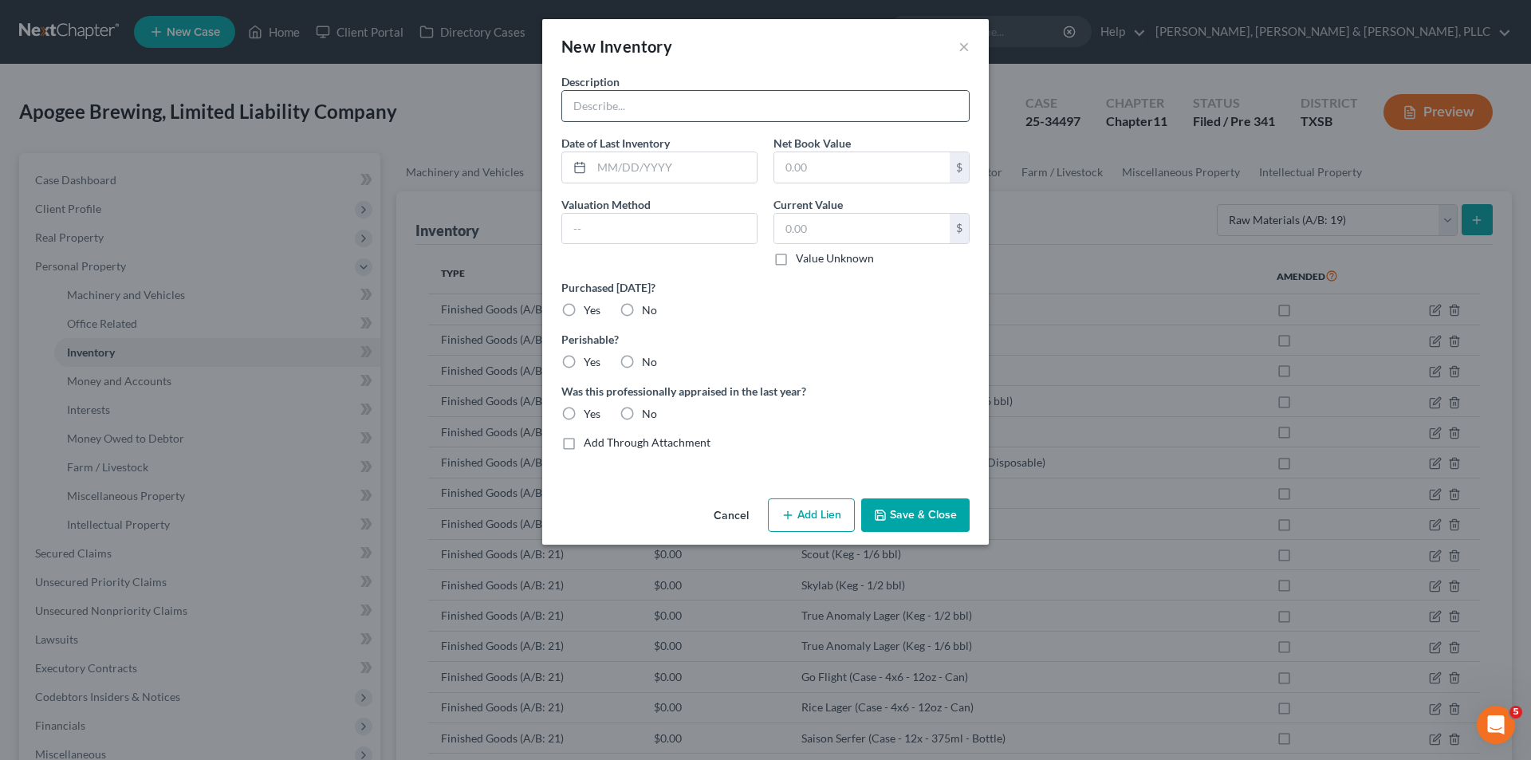
drag, startPoint x: 681, startPoint y: 116, endPoint x: 697, endPoint y: 121, distance: 16.9
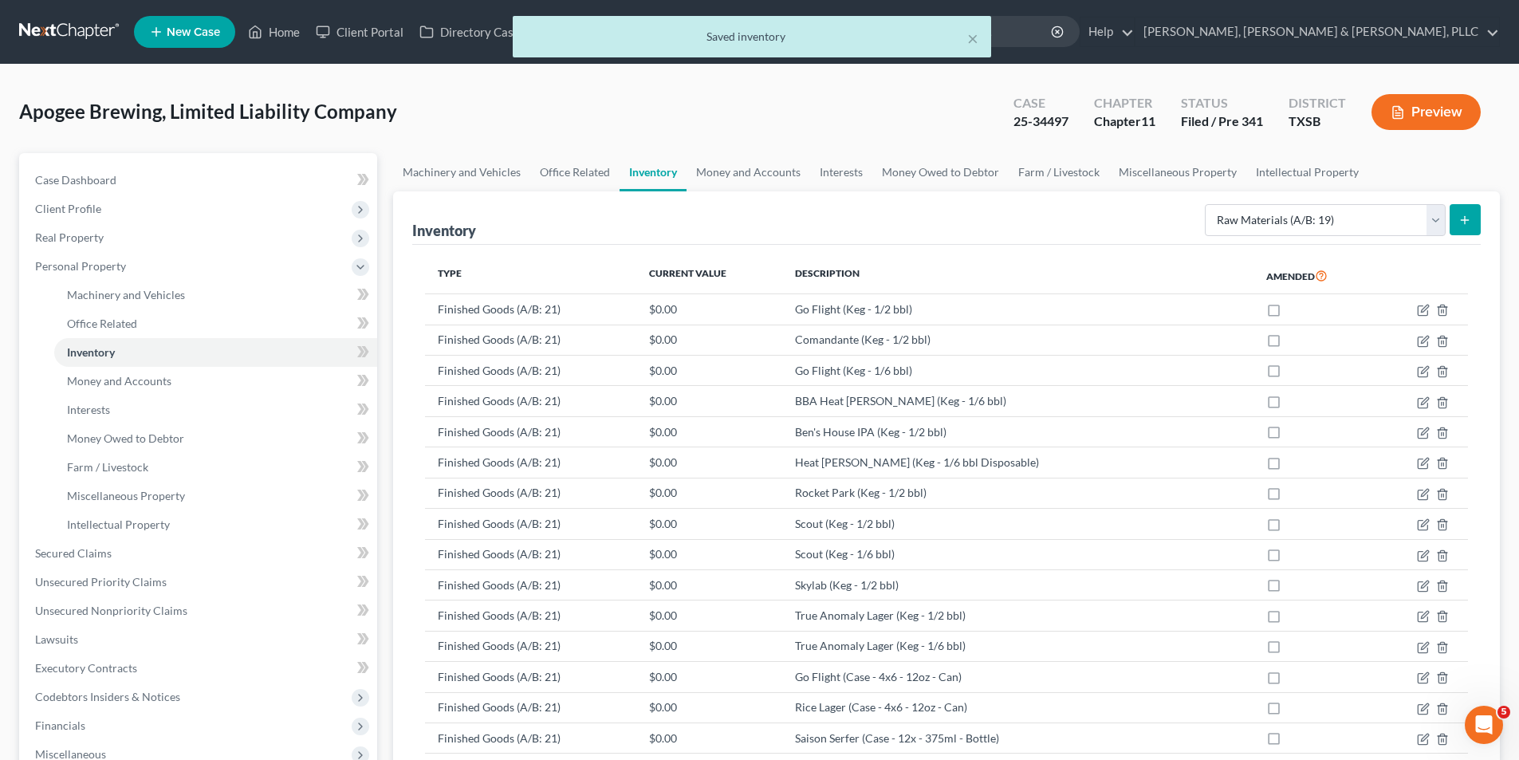
drag, startPoint x: 1505, startPoint y: 211, endPoint x: 1479, endPoint y: 222, distance: 28.3
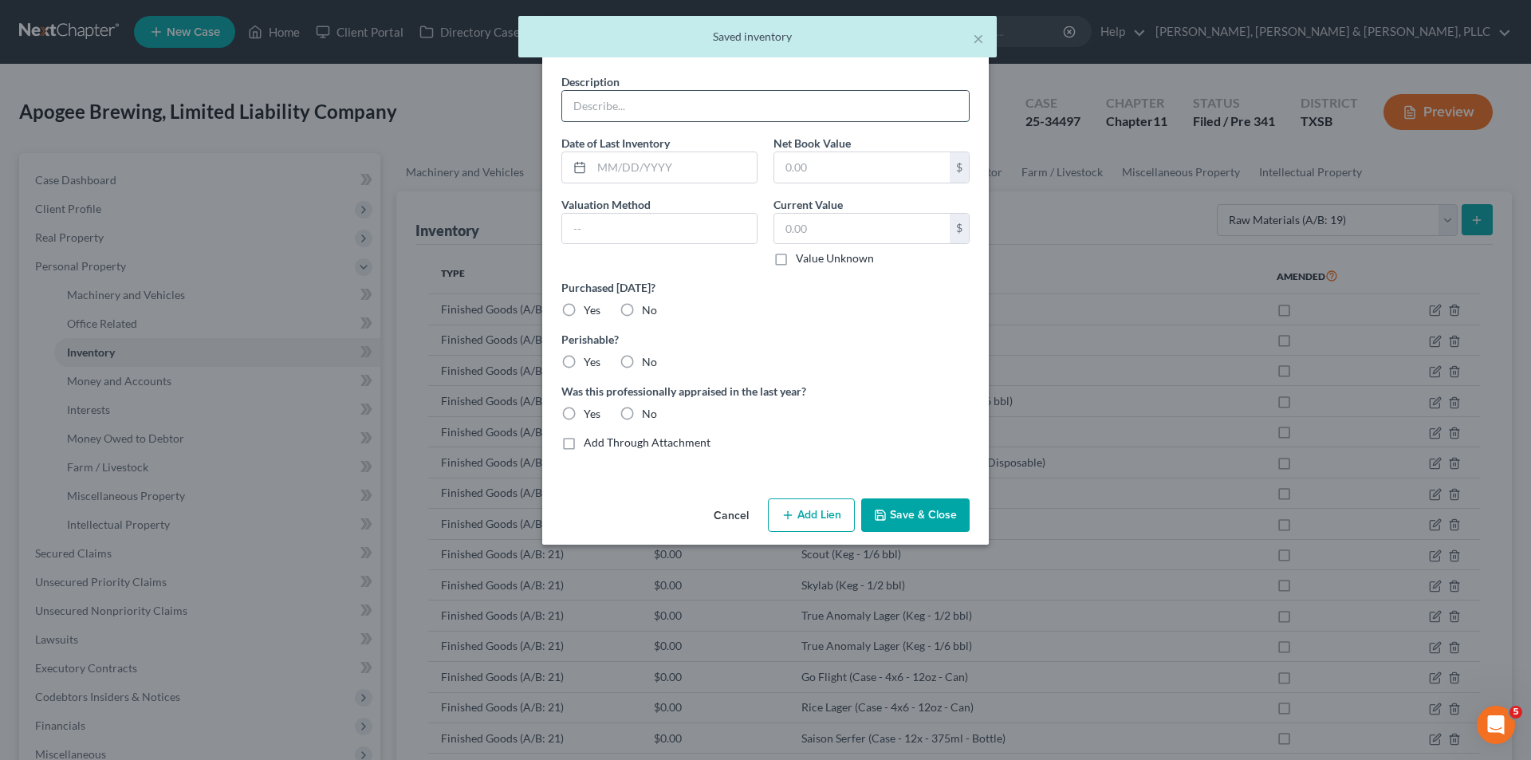
drag, startPoint x: 700, startPoint y: 104, endPoint x: 704, endPoint y: 112, distance: 8.9
drag, startPoint x: 847, startPoint y: 100, endPoint x: 1025, endPoint y: 415, distance: 362.7
drag, startPoint x: 780, startPoint y: 109, endPoint x: 787, endPoint y: 120, distance: 13.3
drag, startPoint x: 694, startPoint y: 96, endPoint x: 696, endPoint y: 116, distance: 20.8
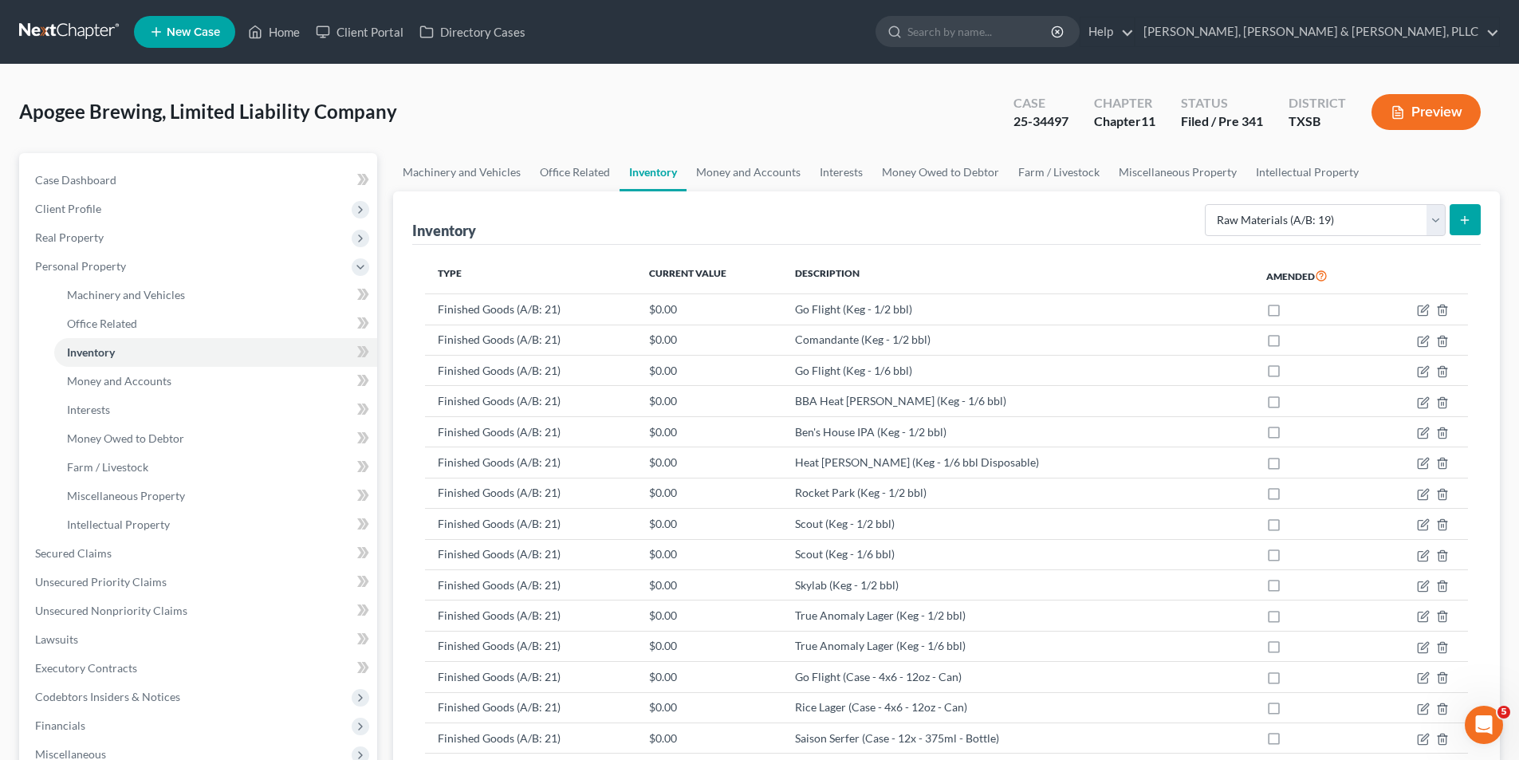
scroll to position [2010, 0]
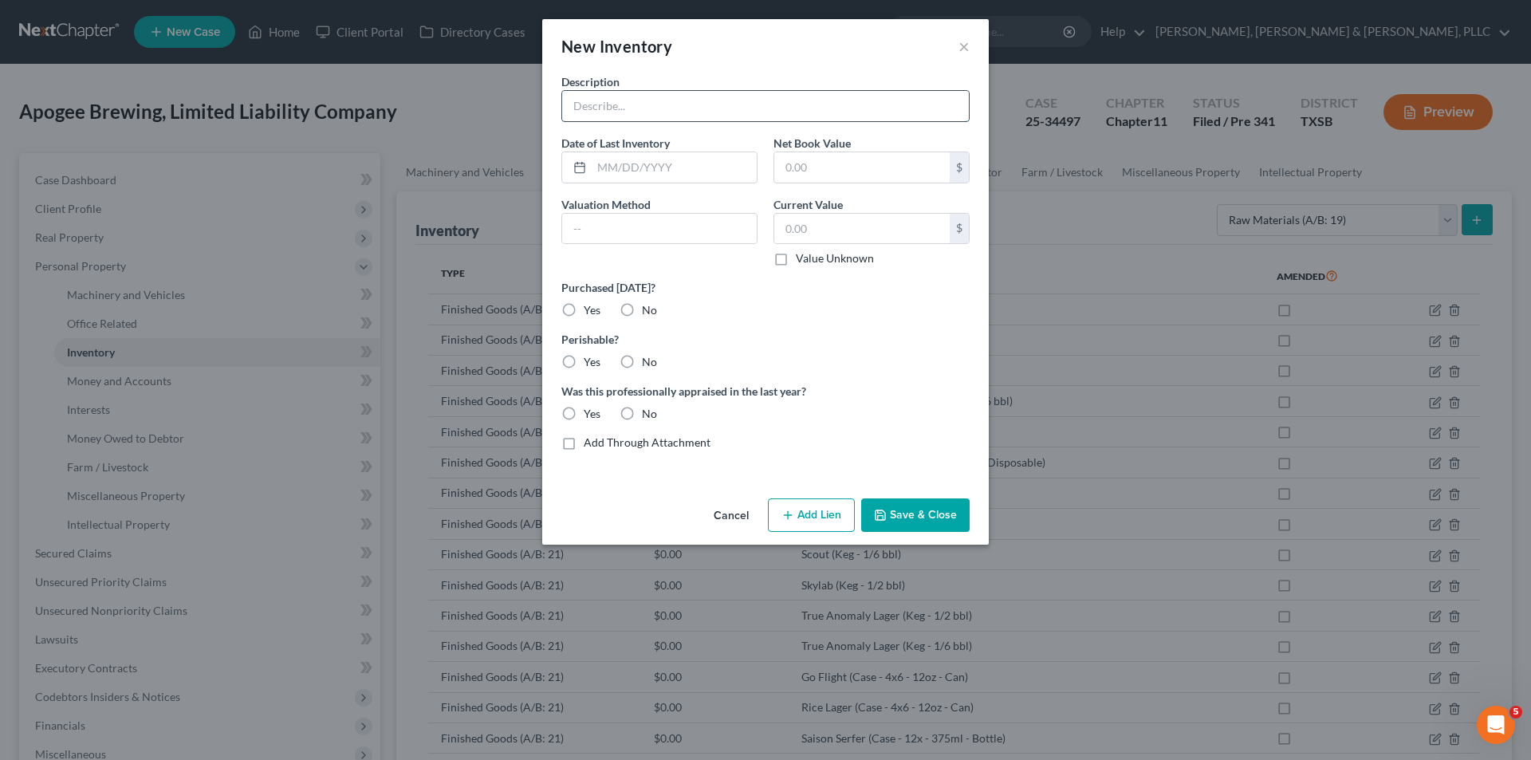
drag, startPoint x: 717, startPoint y: 112, endPoint x: 720, endPoint y: 121, distance: 9.3
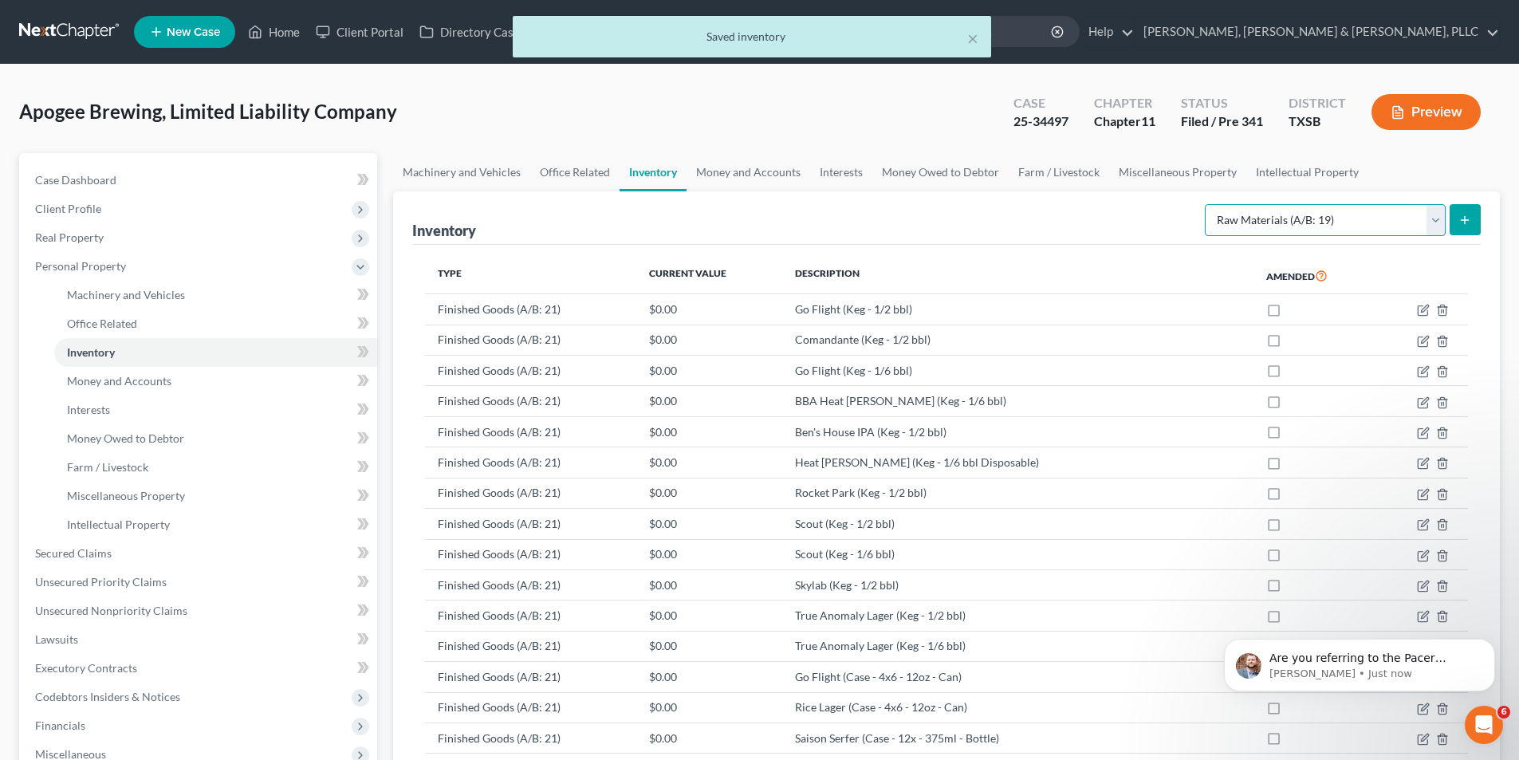
scroll to position [0, 0]
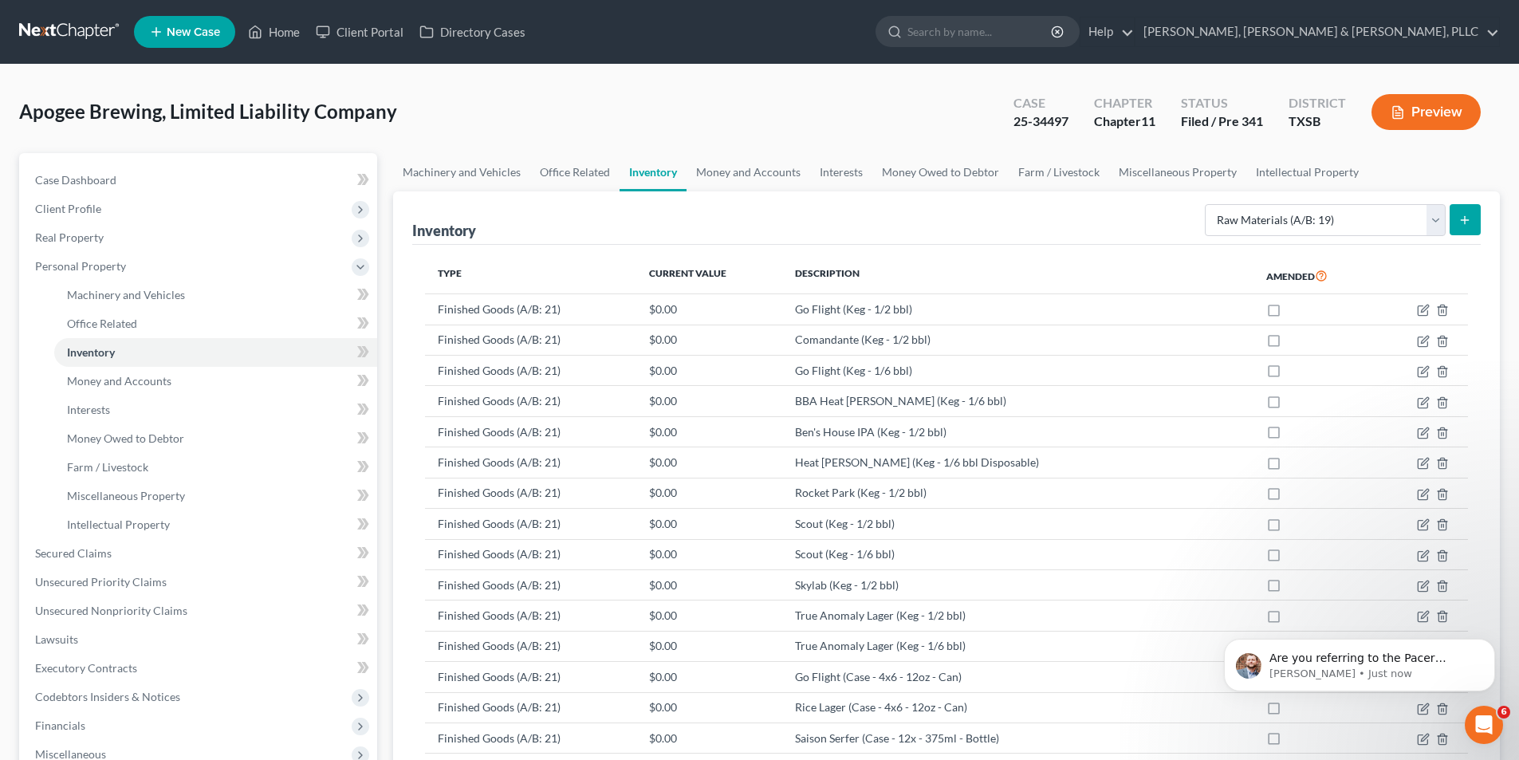
drag, startPoint x: 1392, startPoint y: 741, endPoint x: 1852, endPoint y: 700, distance: 461.8
click at [1352, 218] on select "Select Inventory Type Finished Goods (A/B: 21) Other Inventory or Supplies (A/B…" at bounding box center [1325, 220] width 241 height 32
click at [1322, 228] on select "Select Inventory Type Finished Goods (A/B: 21) Other Inventory or Supplies (A/B…" at bounding box center [1325, 220] width 241 height 32
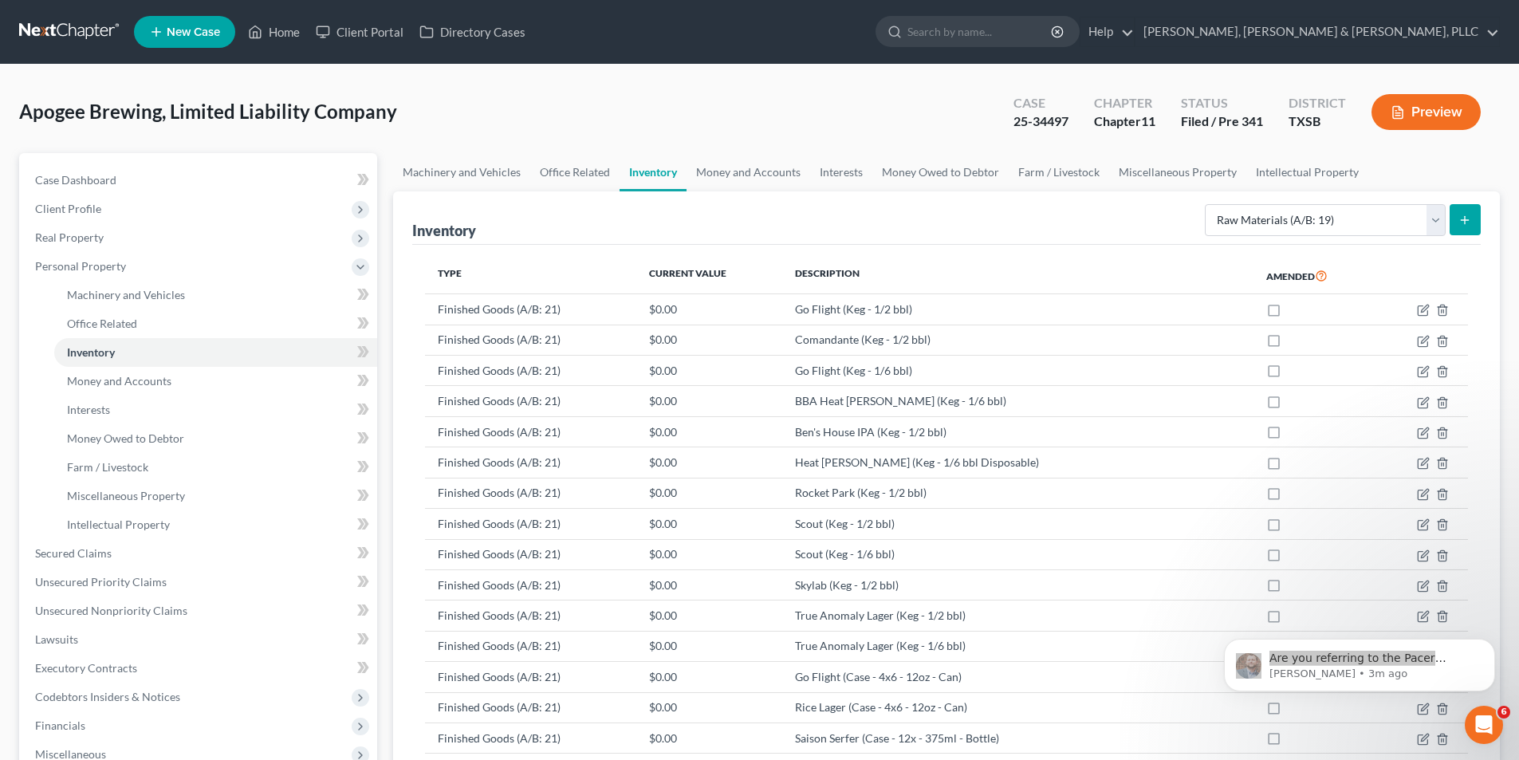
click at [900, 213] on div "Inventory Select Inventory Type Finished Goods (A/B: 21) Other Inventory or Sup…" at bounding box center [946, 217] width 1068 height 53
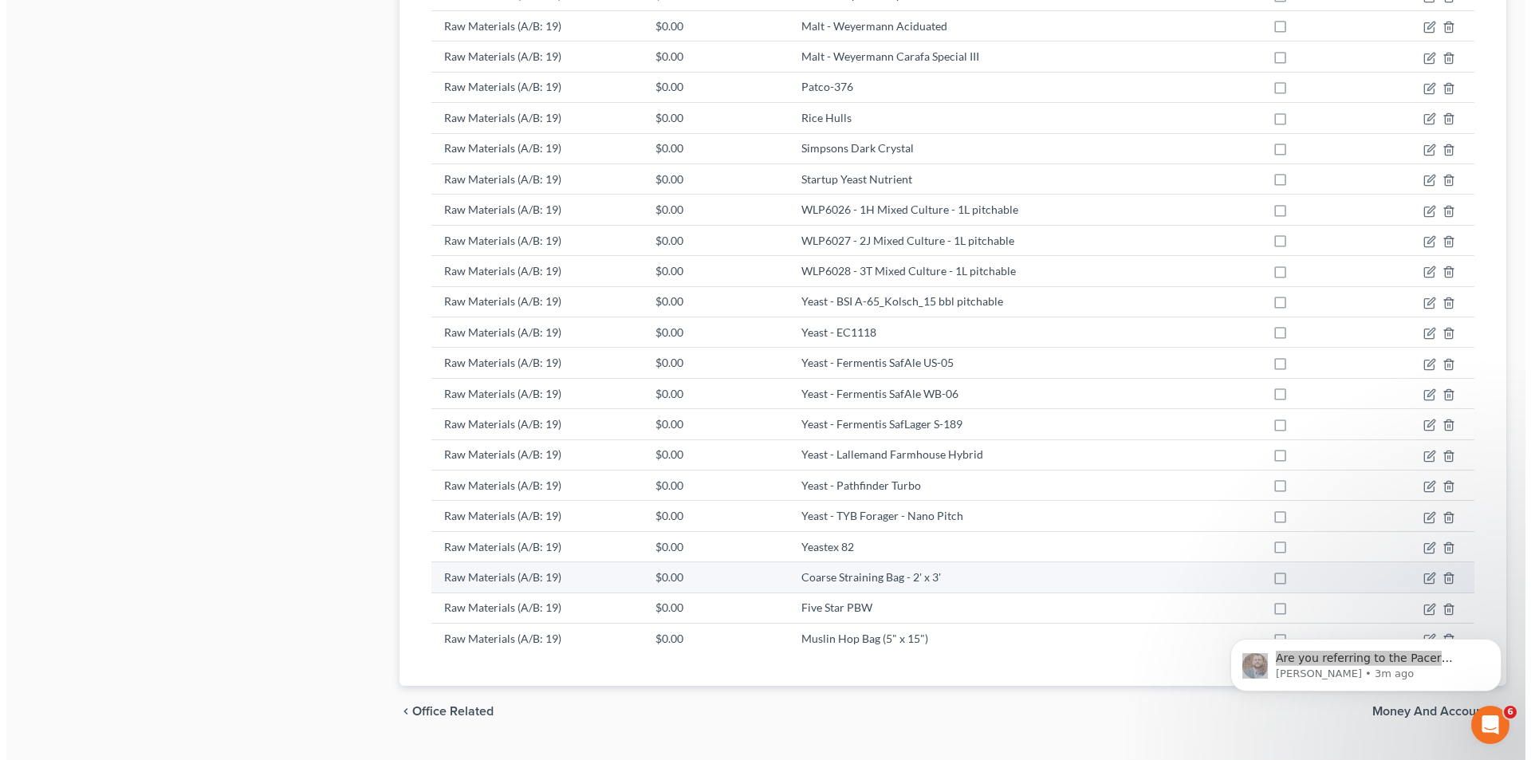
scroll to position [3842, 0]
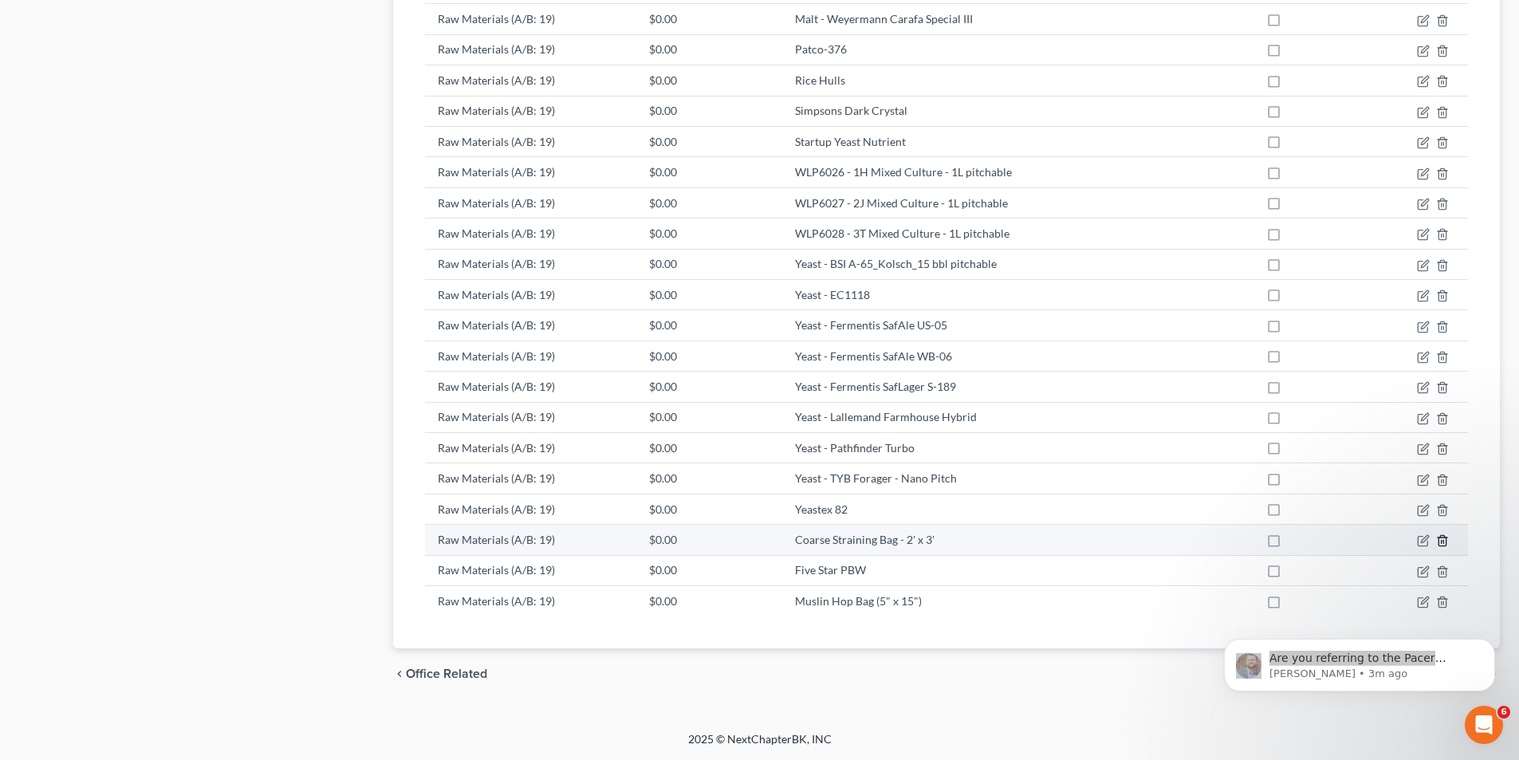
click at [1443, 542] on line "button" at bounding box center [1443, 542] width 0 height 3
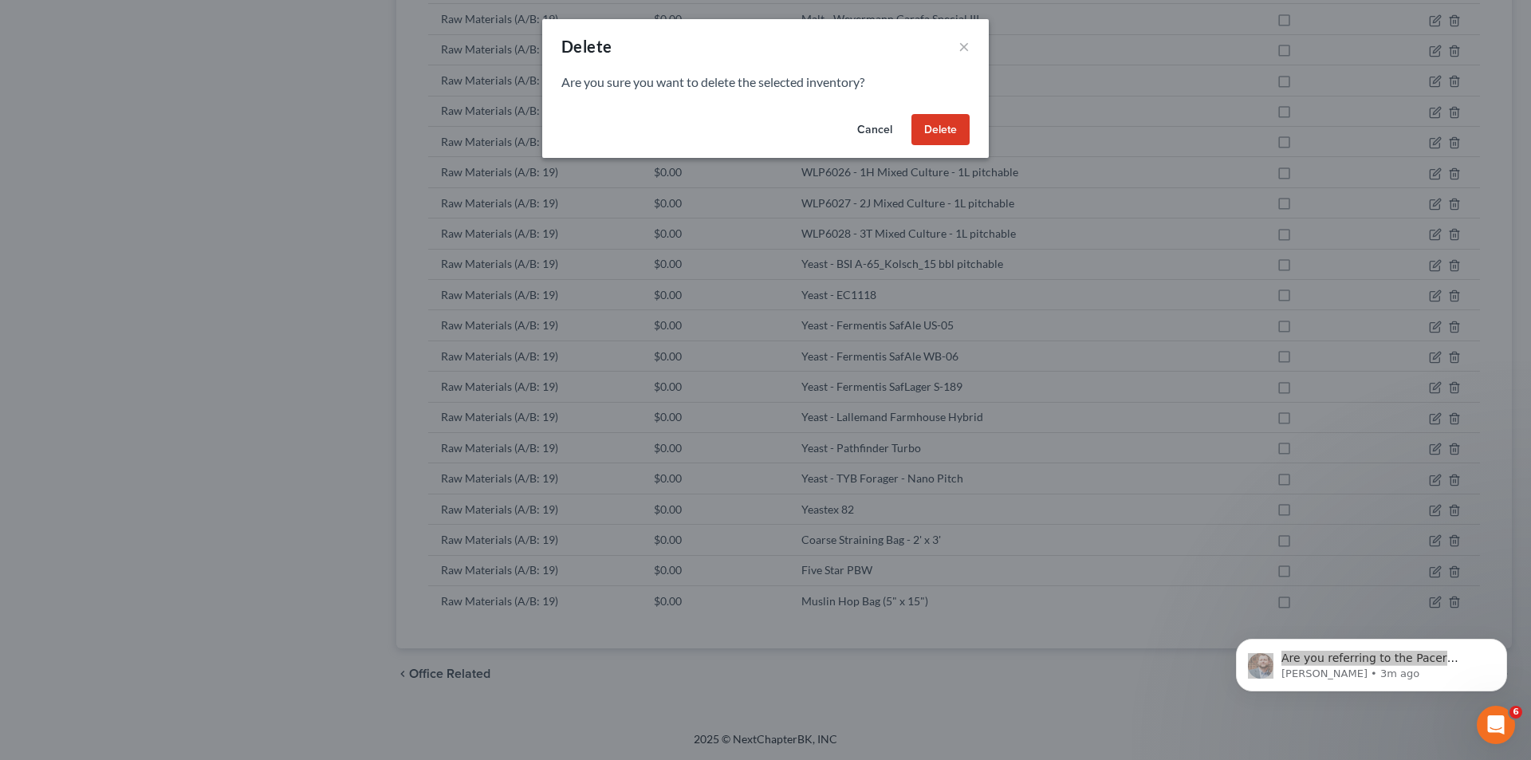
click at [953, 128] on button "Delete" at bounding box center [940, 130] width 58 height 32
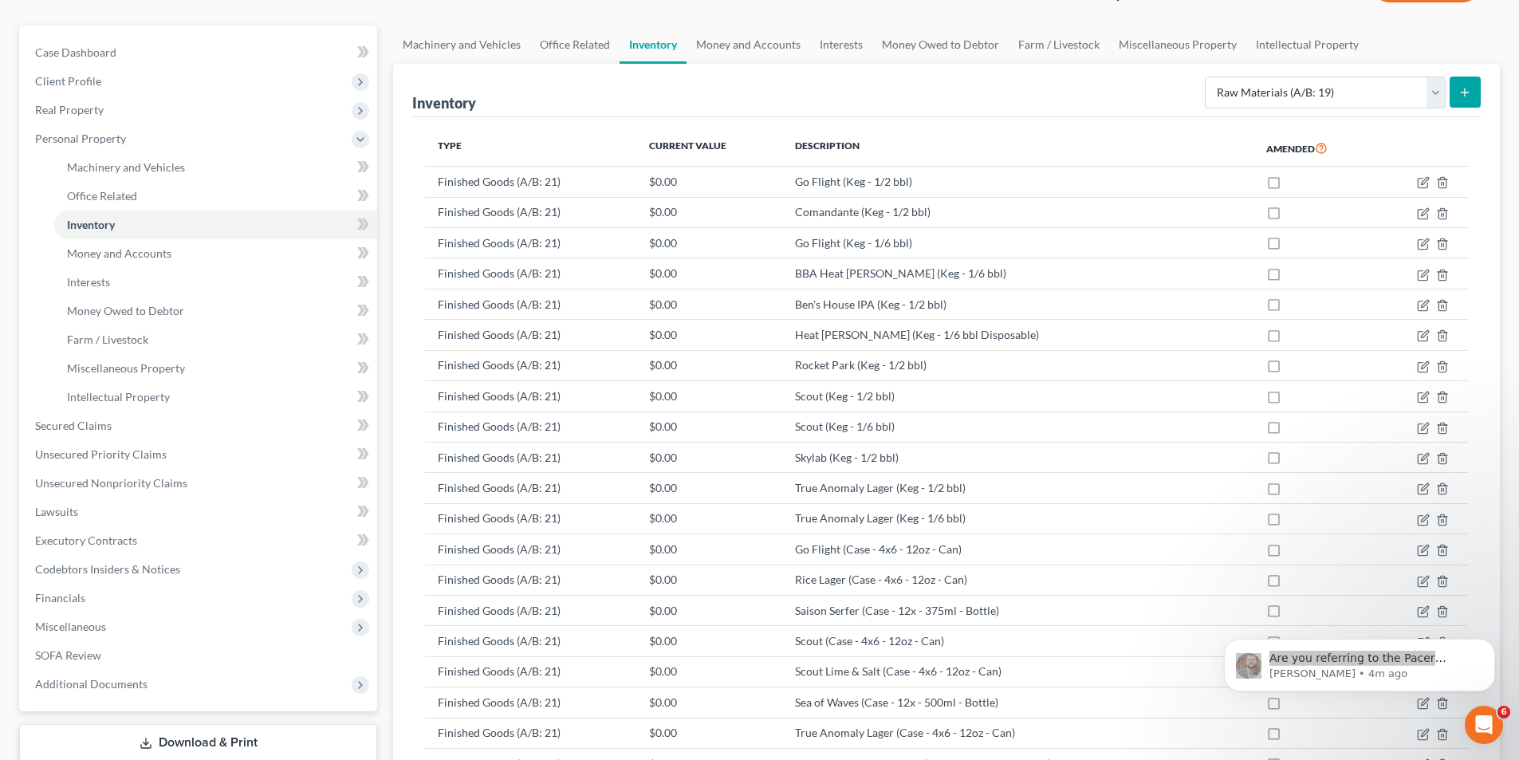
scroll to position [0, 0]
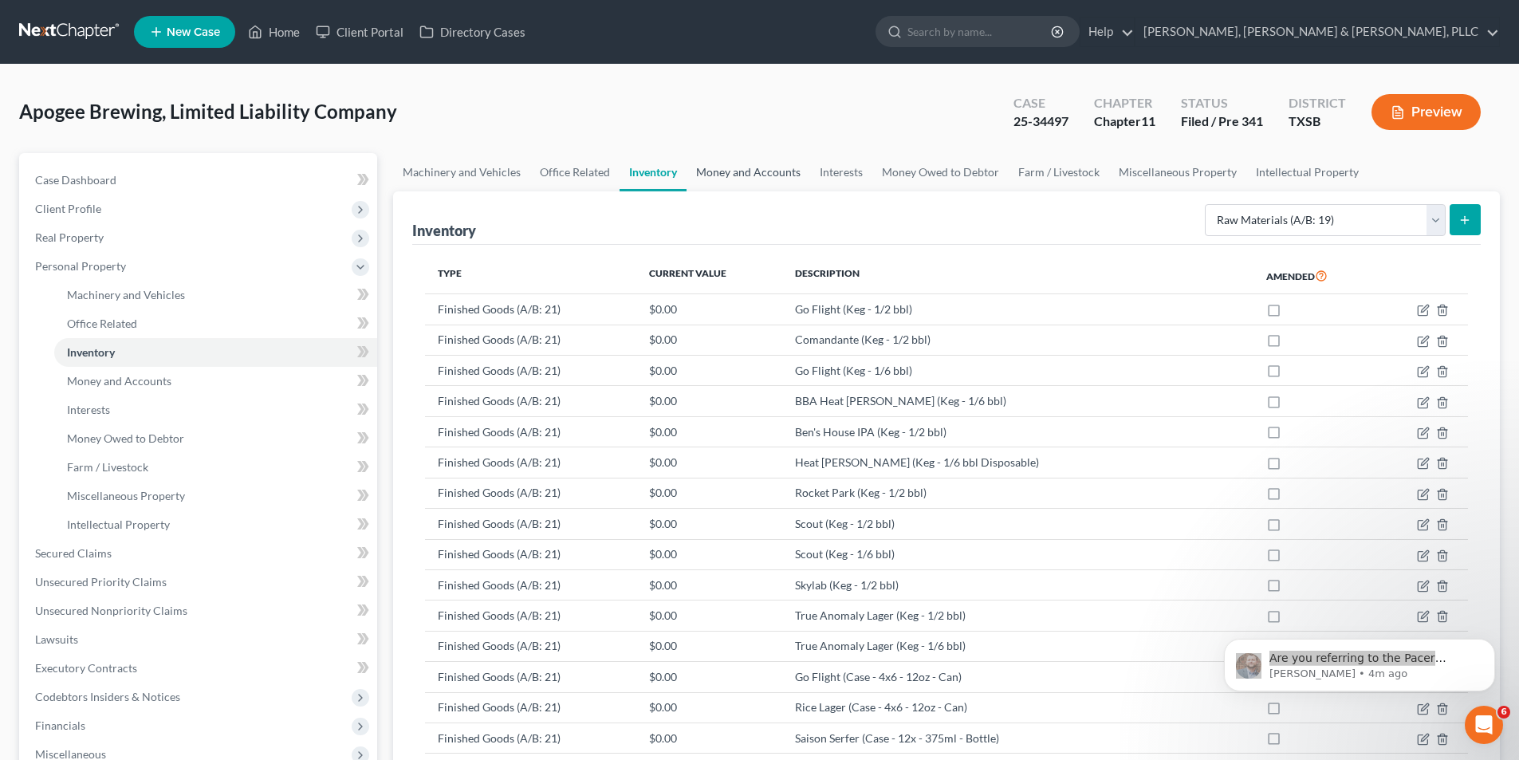
click at [737, 183] on link "Money and Accounts" at bounding box center [748, 172] width 124 height 38
click at [738, 174] on link "Money and Accounts" at bounding box center [748, 172] width 124 height 38
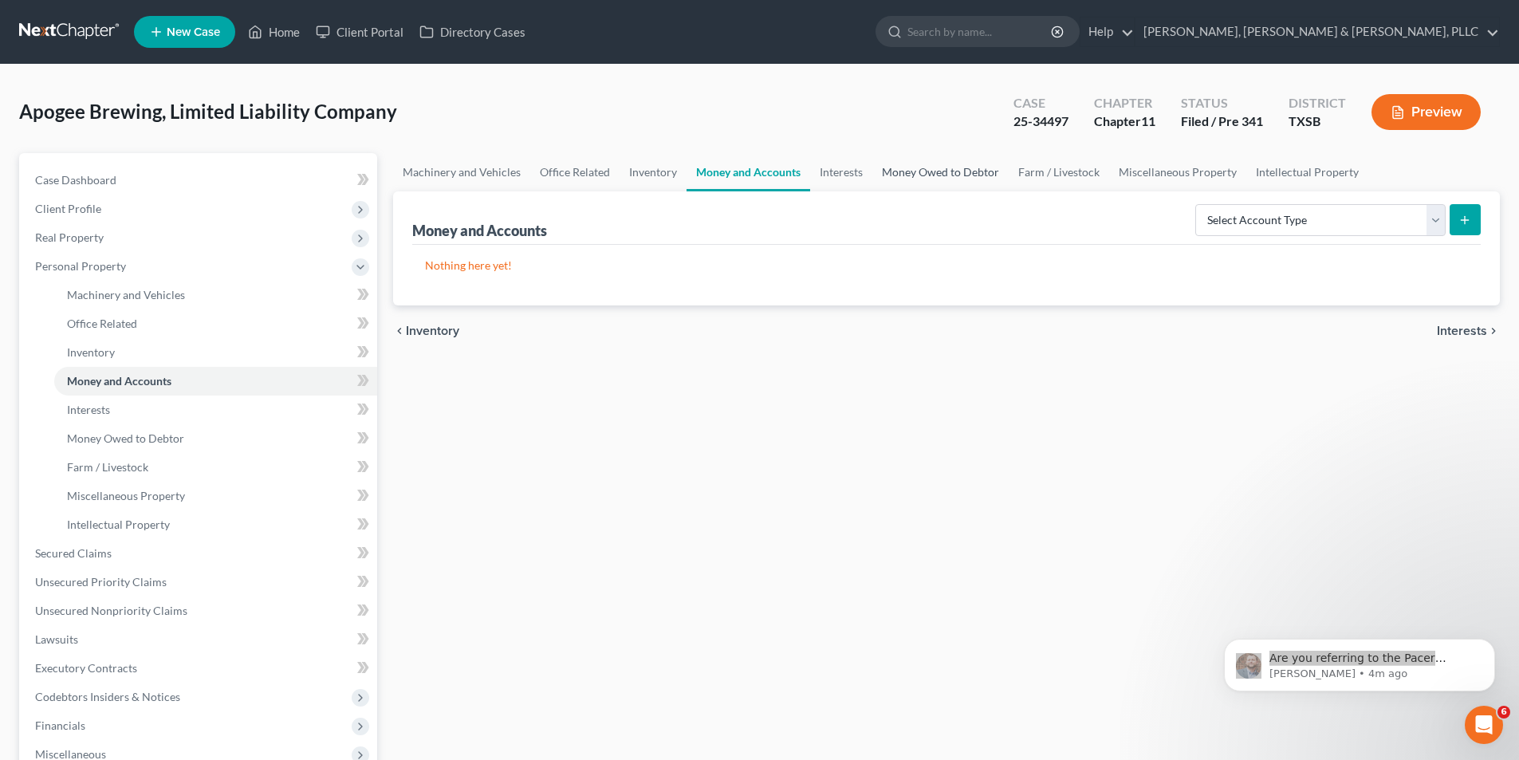
click at [916, 169] on link "Money Owed to Debtor" at bounding box center [940, 172] width 136 height 38
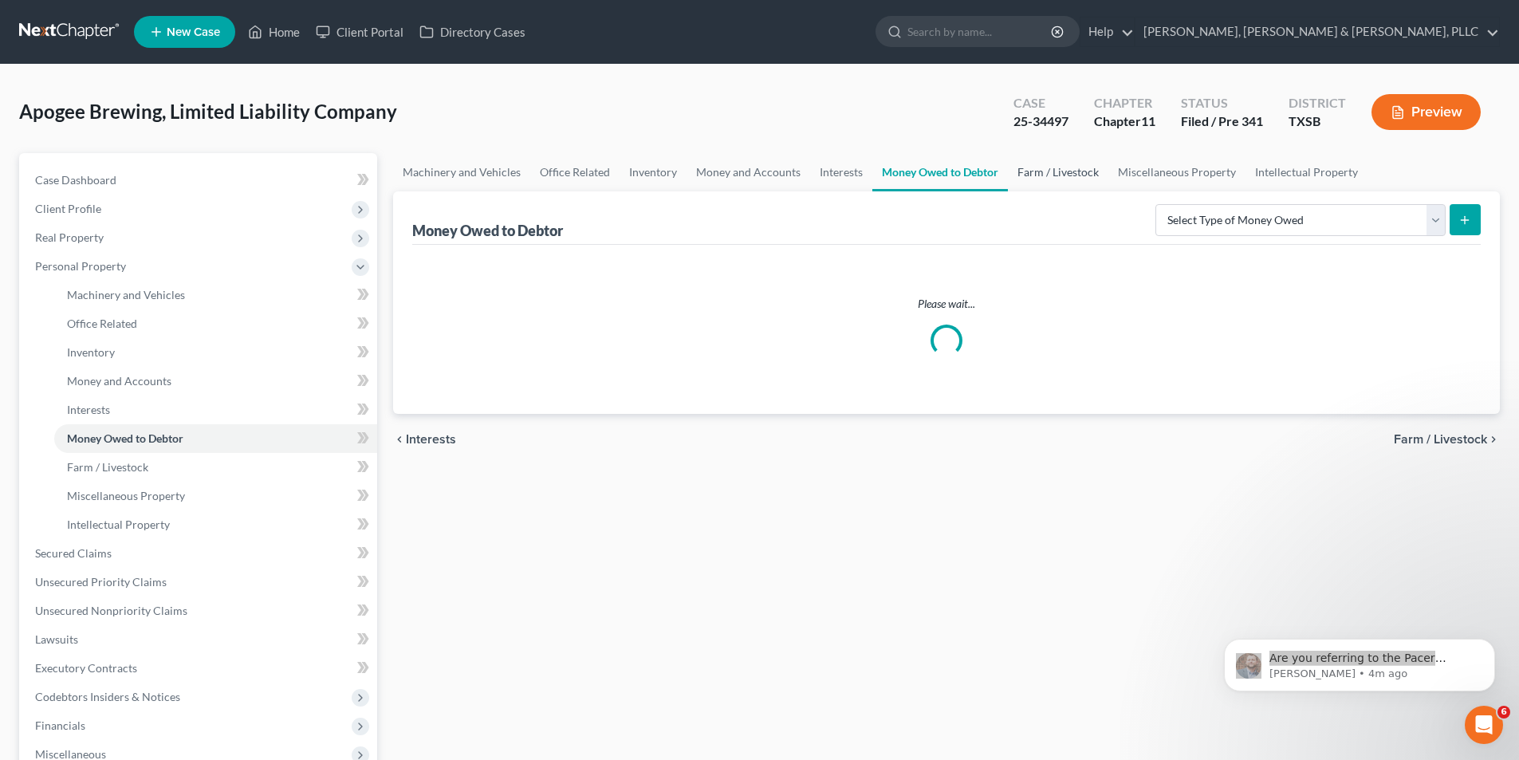
click at [1078, 171] on link "Farm / Livestock" at bounding box center [1058, 172] width 100 height 38
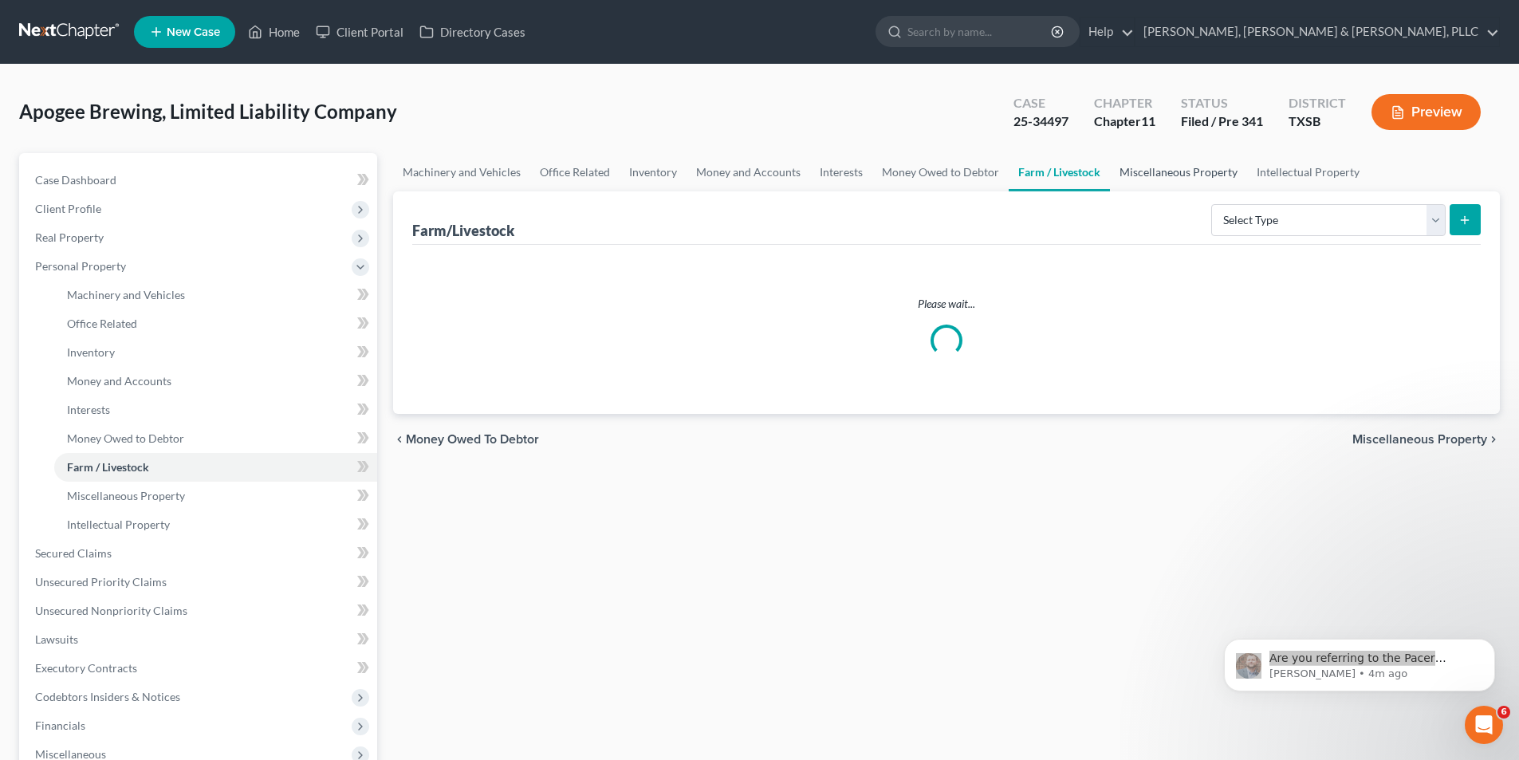
click at [1166, 179] on link "Miscellaneous Property" at bounding box center [1178, 172] width 137 height 38
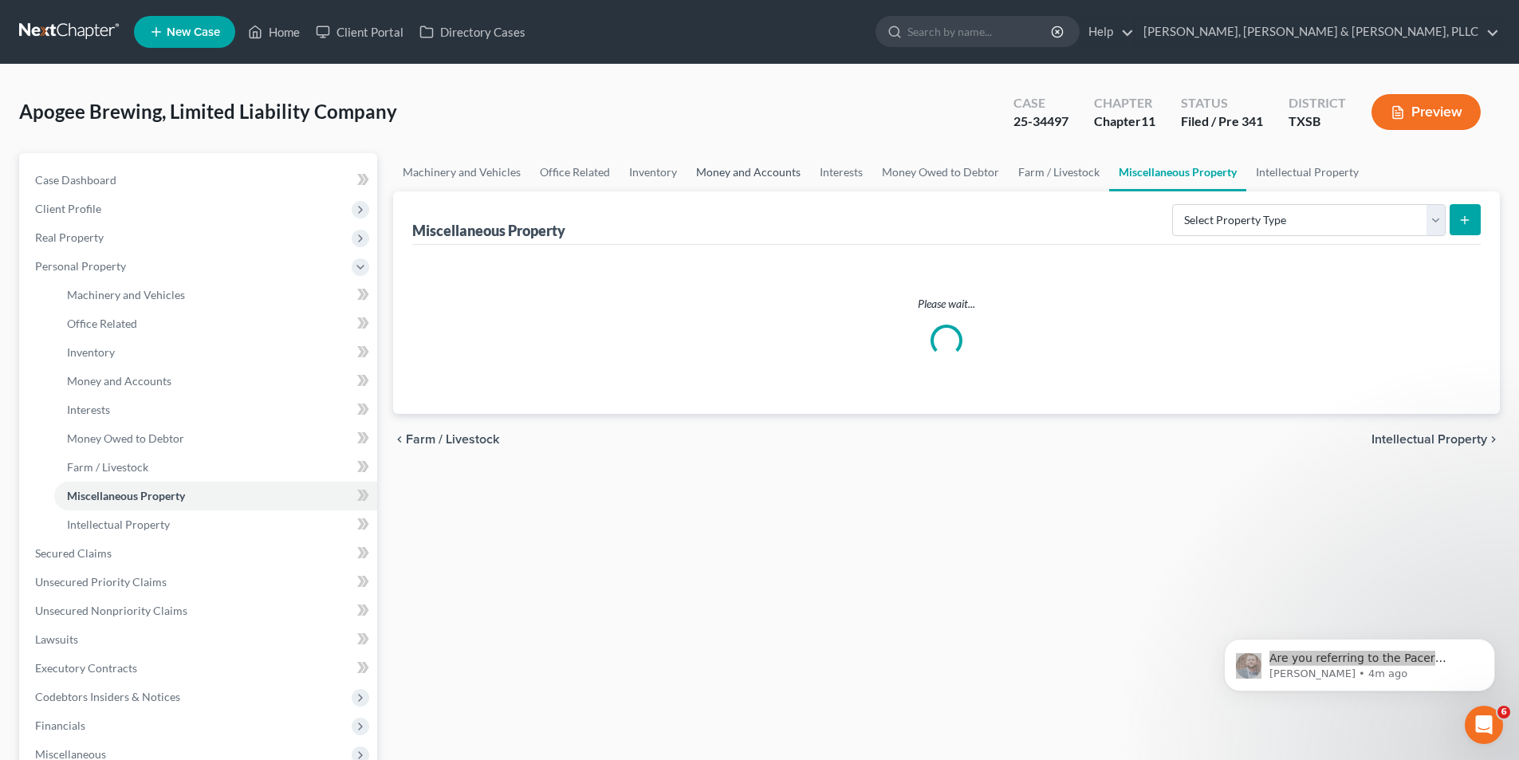
click at [777, 163] on link "Money and Accounts" at bounding box center [748, 172] width 124 height 38
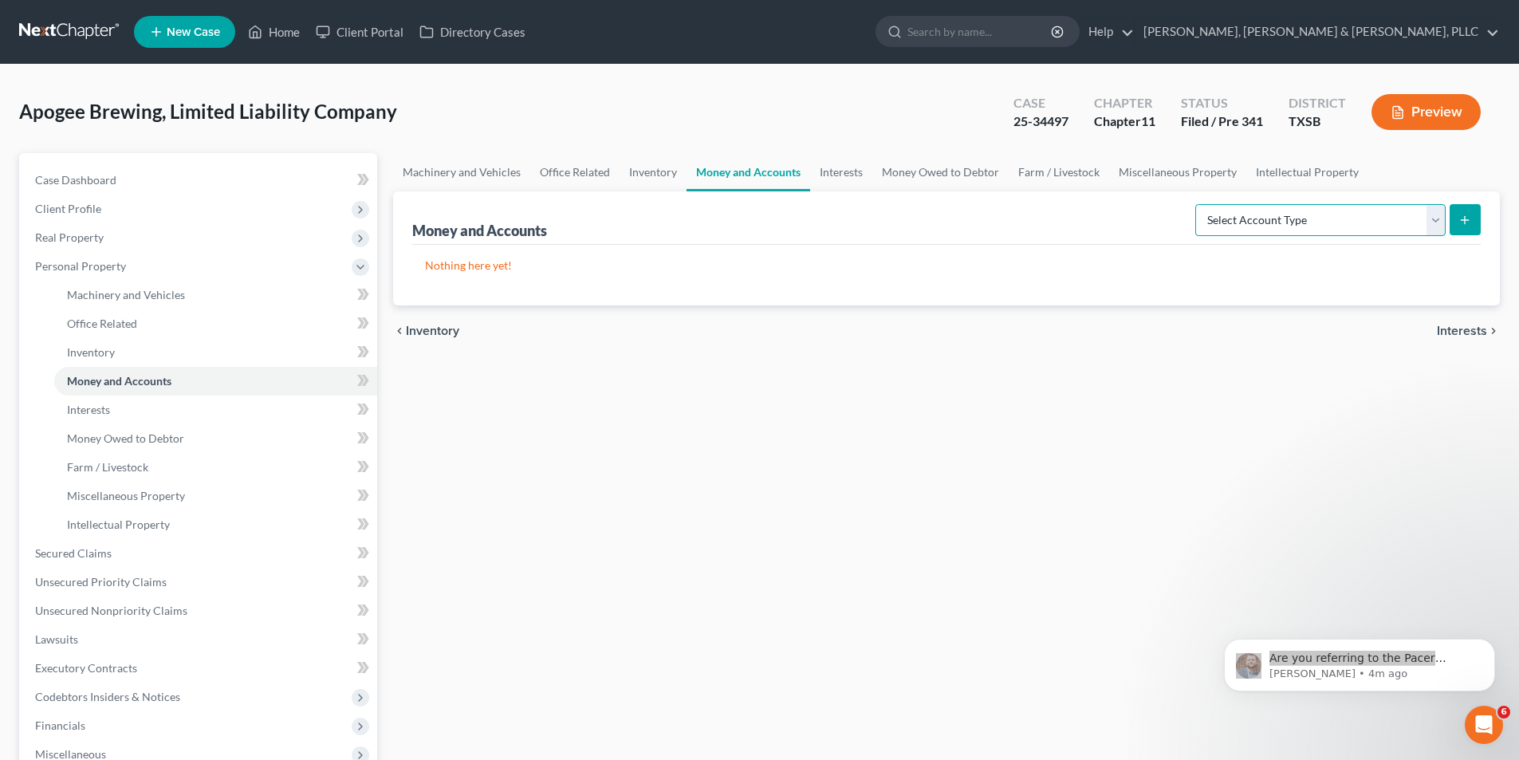
click at [1305, 213] on select "Select Account Type Brokerage (A/B: 3, SOFA: 18) Cash on Hand (A/B: 2) Certific…" at bounding box center [1320, 220] width 250 height 32
click at [1404, 218] on select "Select Account Type Brokerage (A/B: 3, SOFA: 18) Cash on Hand (A/B: 2) Certific…" at bounding box center [1320, 220] width 250 height 32
click at [1433, 219] on select "Select Account Type Brokerage (A/B: 3, SOFA: 18) Cash on Hand (A/B: 2) Certific…" at bounding box center [1320, 220] width 250 height 32
click at [1471, 222] on icon "submit" at bounding box center [1464, 220] width 13 height 13
click at [1424, 226] on select "Select Account Type Brokerage (A/B: 3, SOFA: 18) Cash on Hand (A/B: 2) Certific…" at bounding box center [1320, 220] width 250 height 32
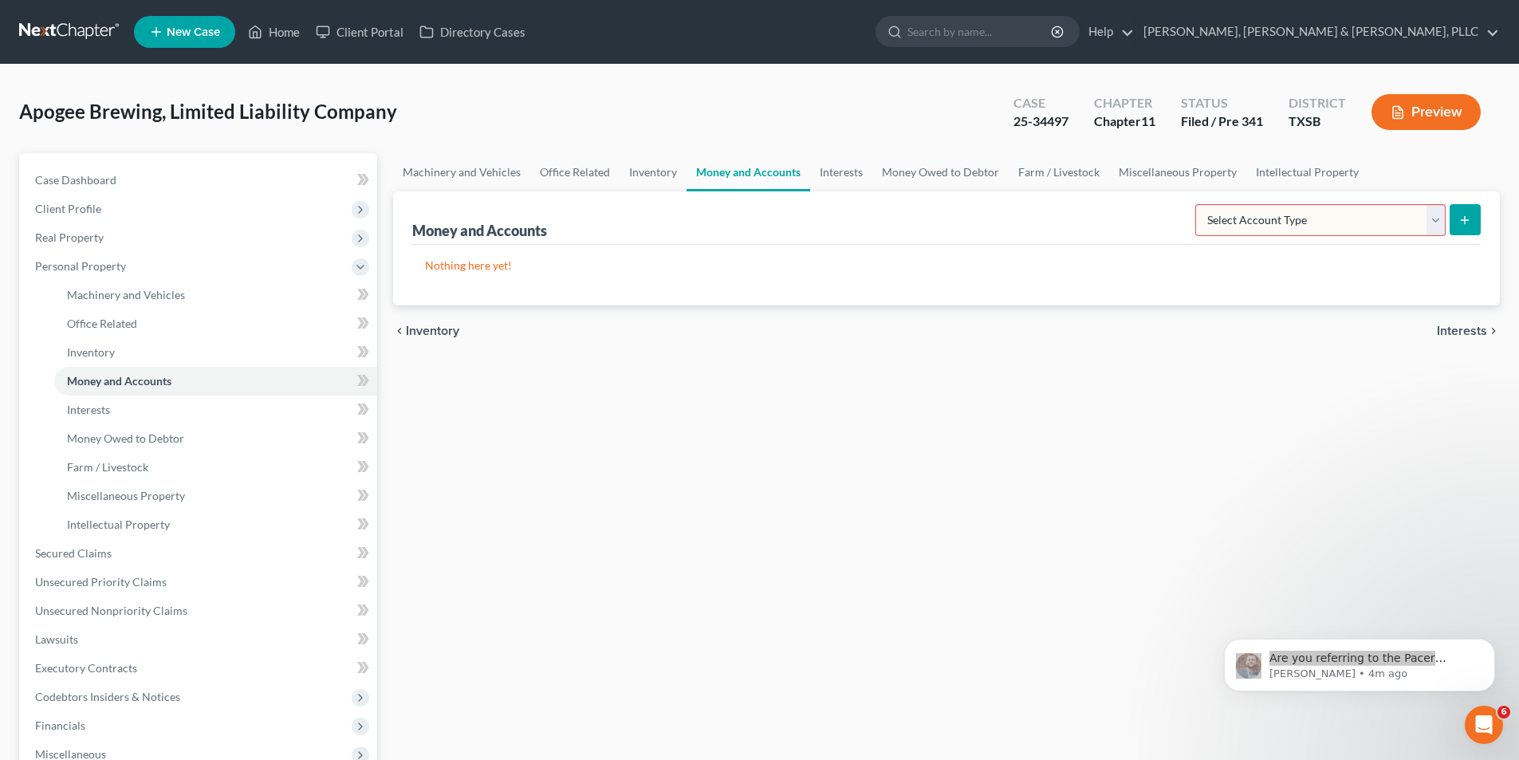
click at [1330, 234] on select "Select Account Type Brokerage (A/B: 3, SOFA: 18) Cash on Hand (A/B: 2) Certific…" at bounding box center [1320, 220] width 250 height 32
click at [1397, 228] on select "Select Account Type Brokerage (A/B: 3, SOFA: 18) Cash on Hand (A/B: 2) Certific…" at bounding box center [1320, 220] width 250 height 32
click at [551, 497] on div "Machinery and Vehicles Office Related Inventory Money and Accounts Interests Mo…" at bounding box center [946, 541] width 1122 height 777
click at [1292, 218] on select "Select Account Type Brokerage (A/B: 3, SOFA: 18) Cash on Hand (A/B: 2) Certific…" at bounding box center [1320, 220] width 250 height 32
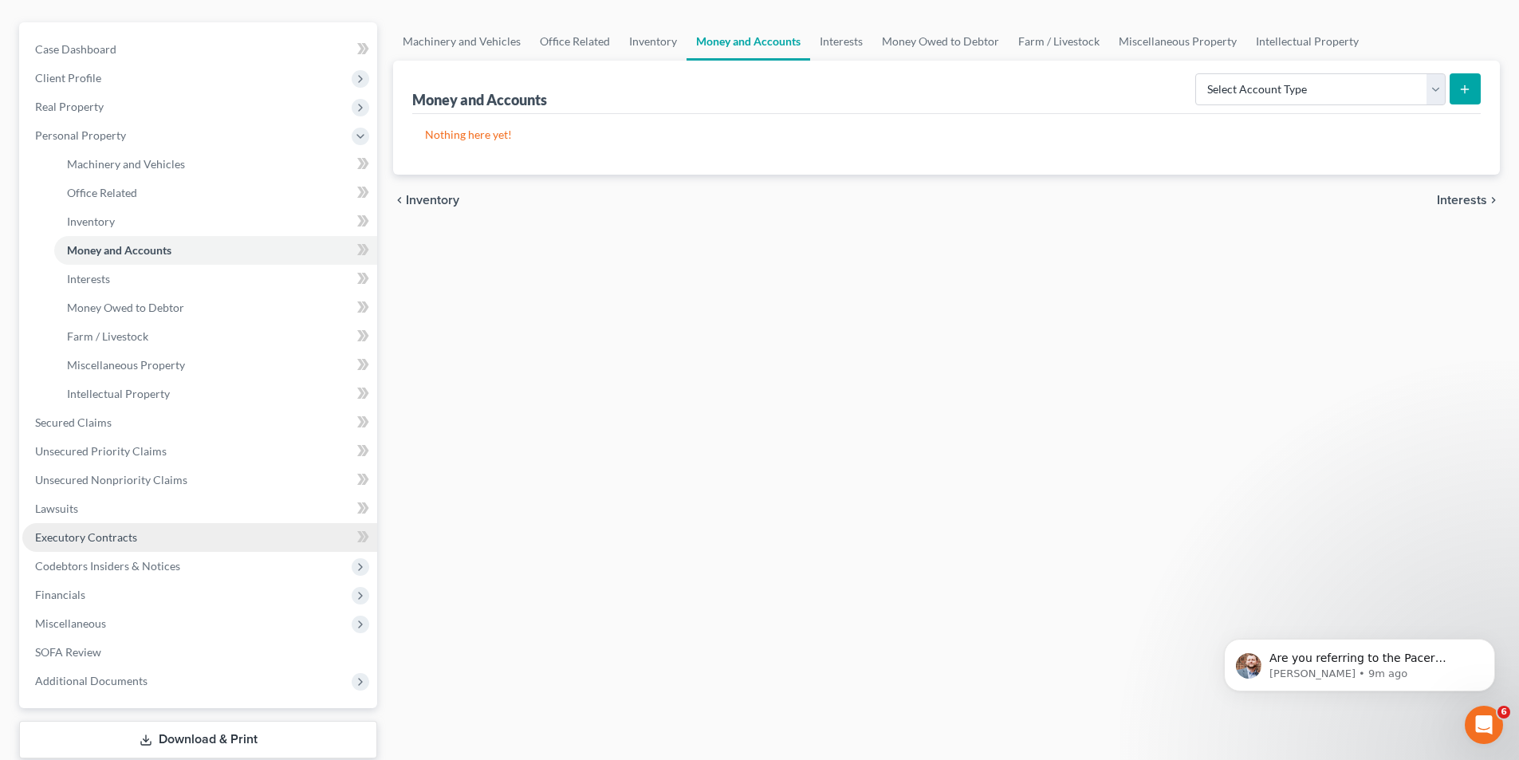
scroll to position [159, 0]
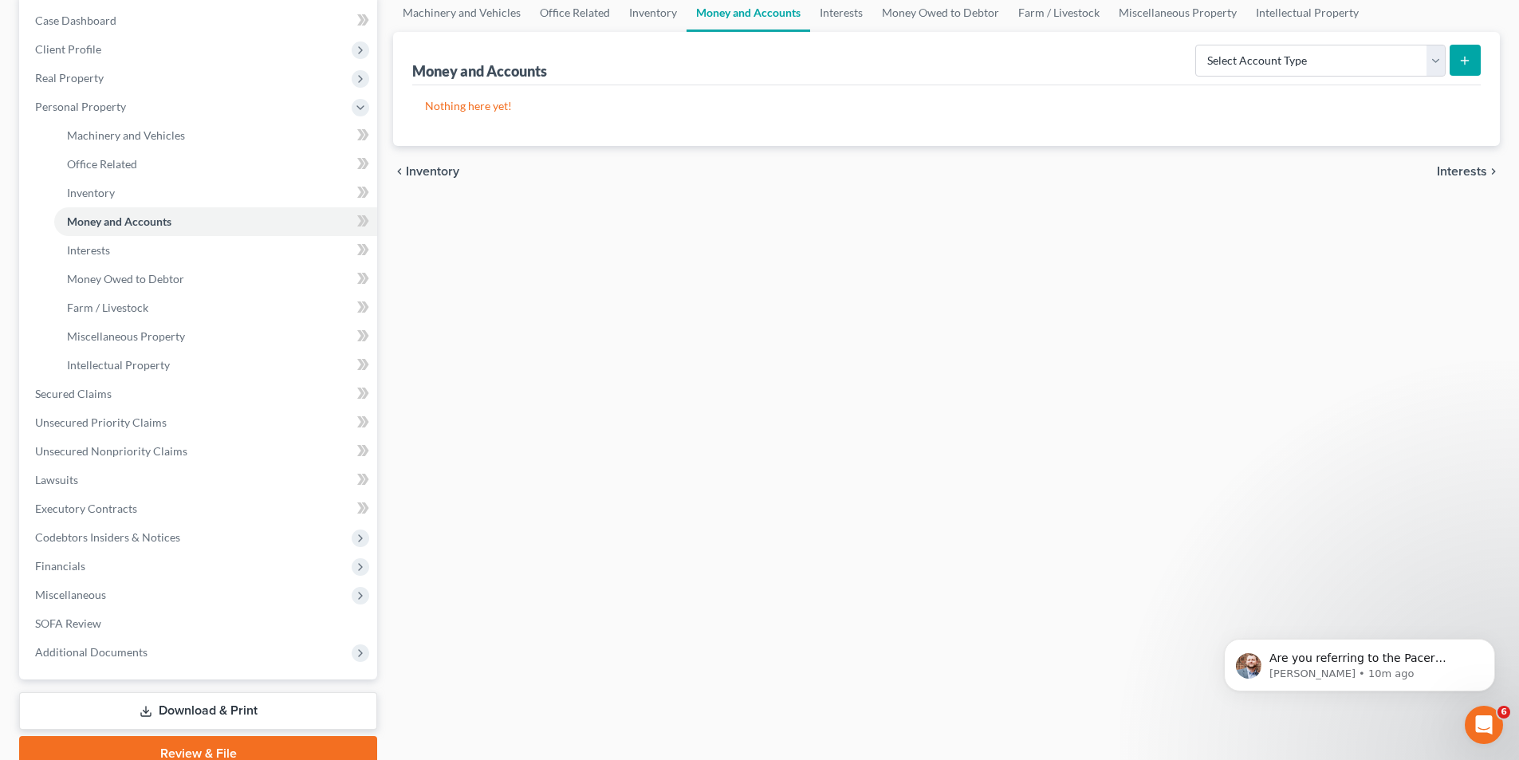
click at [0, 156] on div "Apogee Brewing, Limited Liability Company Upgraded Case 25-34497 Chapter Chapte…" at bounding box center [759, 354] width 1519 height 898
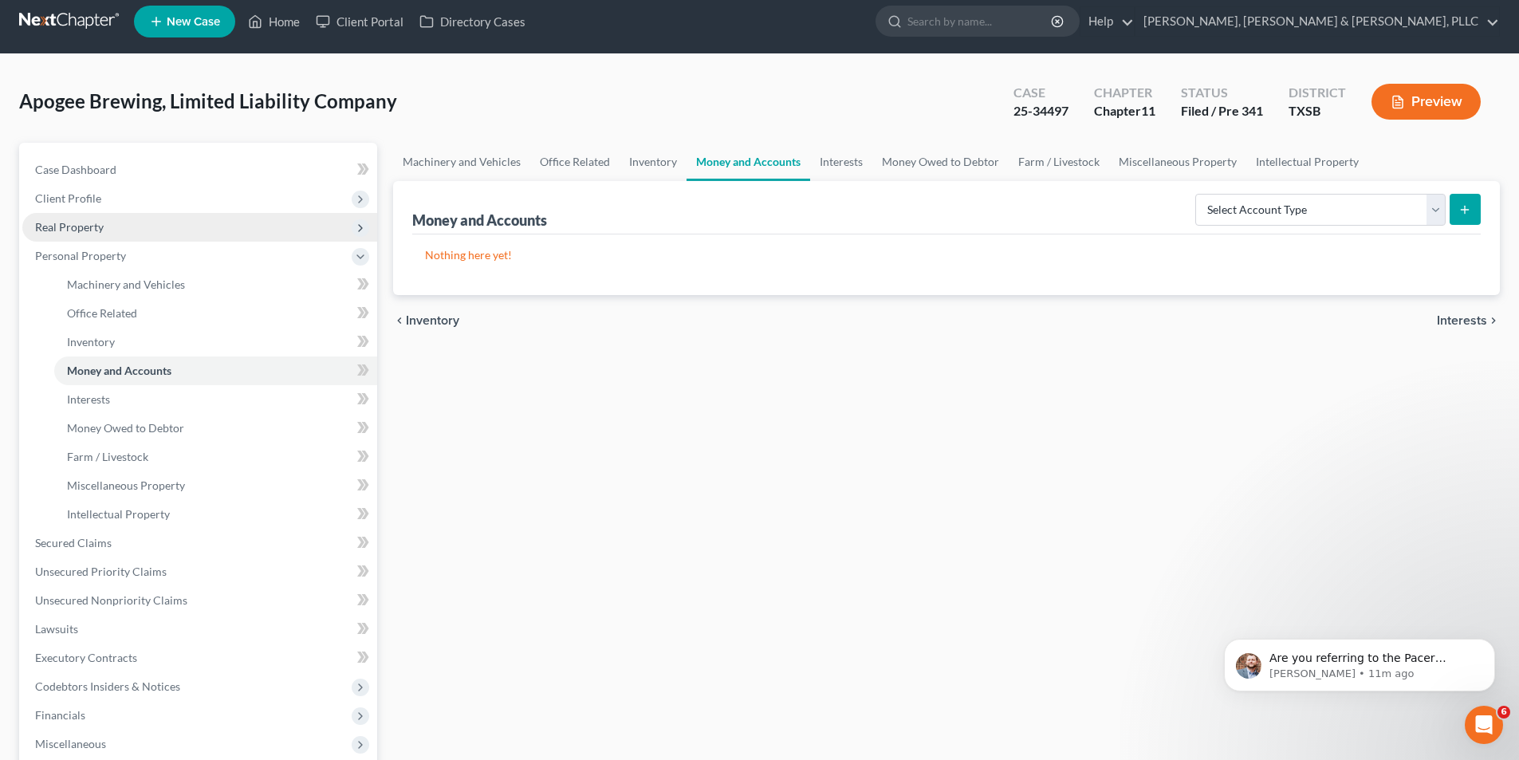
scroll to position [0, 0]
